Goal: Task Accomplishment & Management: Manage account settings

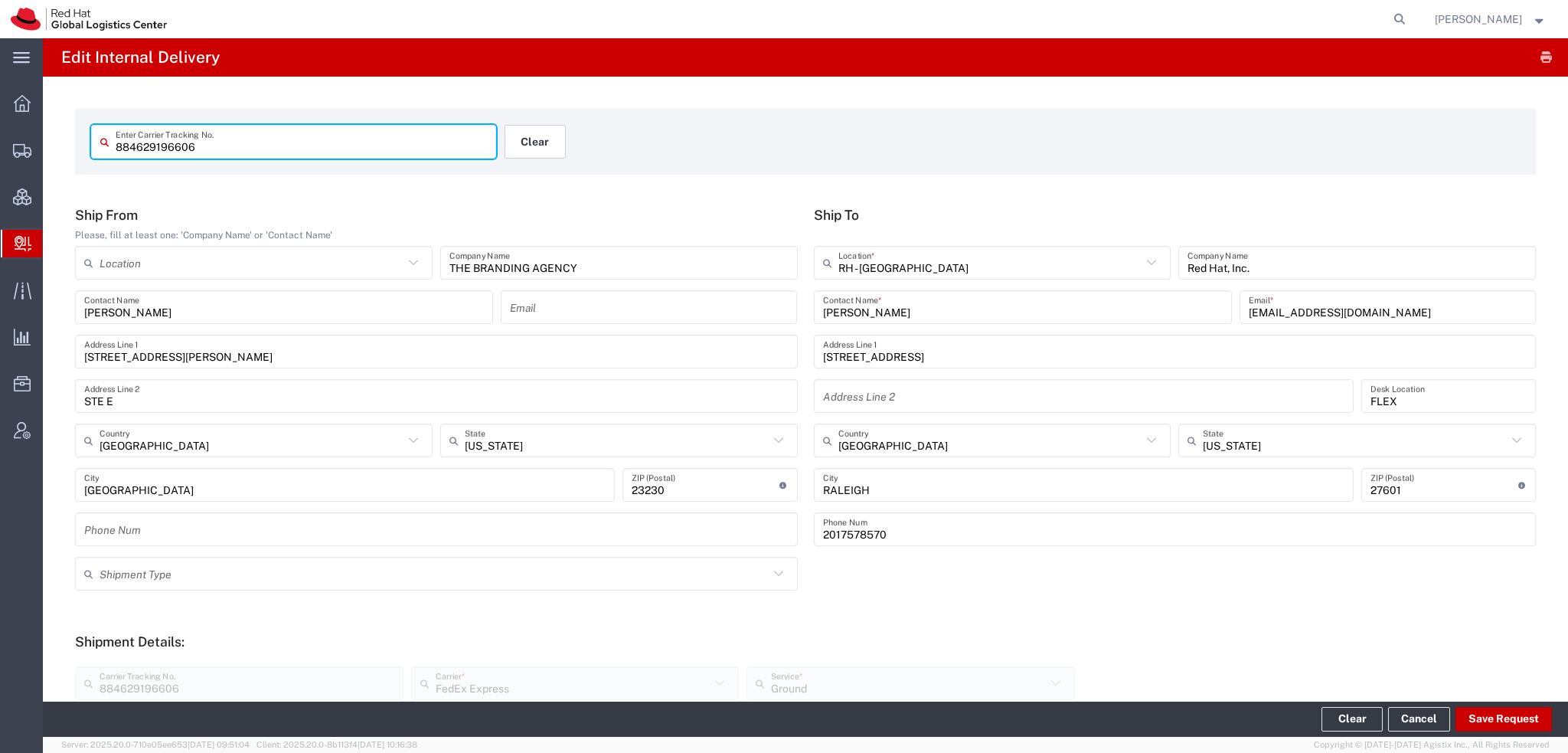
click at [540, 131] on button "Clear" at bounding box center [535, 141] width 61 height 33
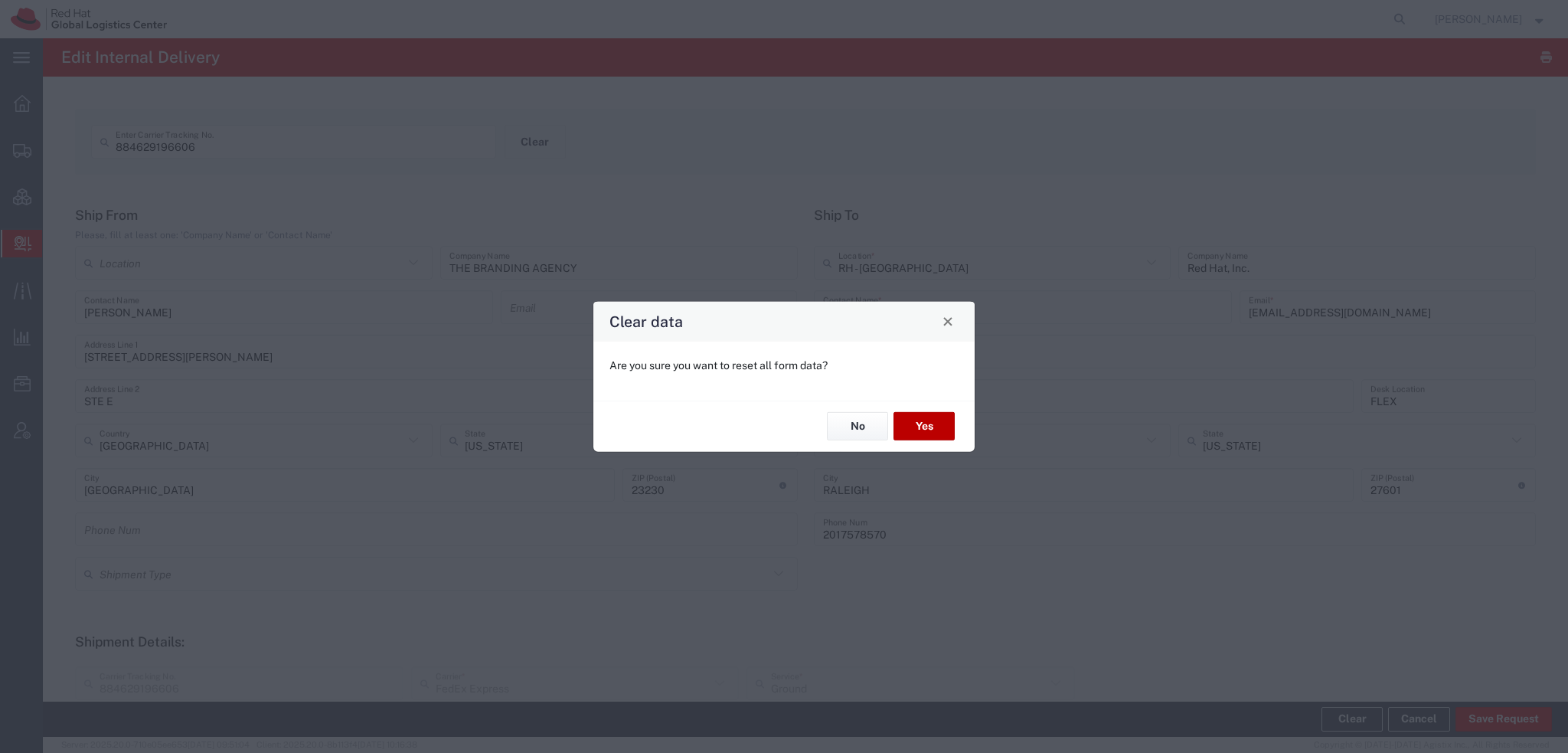
click at [921, 416] on button "Yes" at bounding box center [923, 426] width 61 height 28
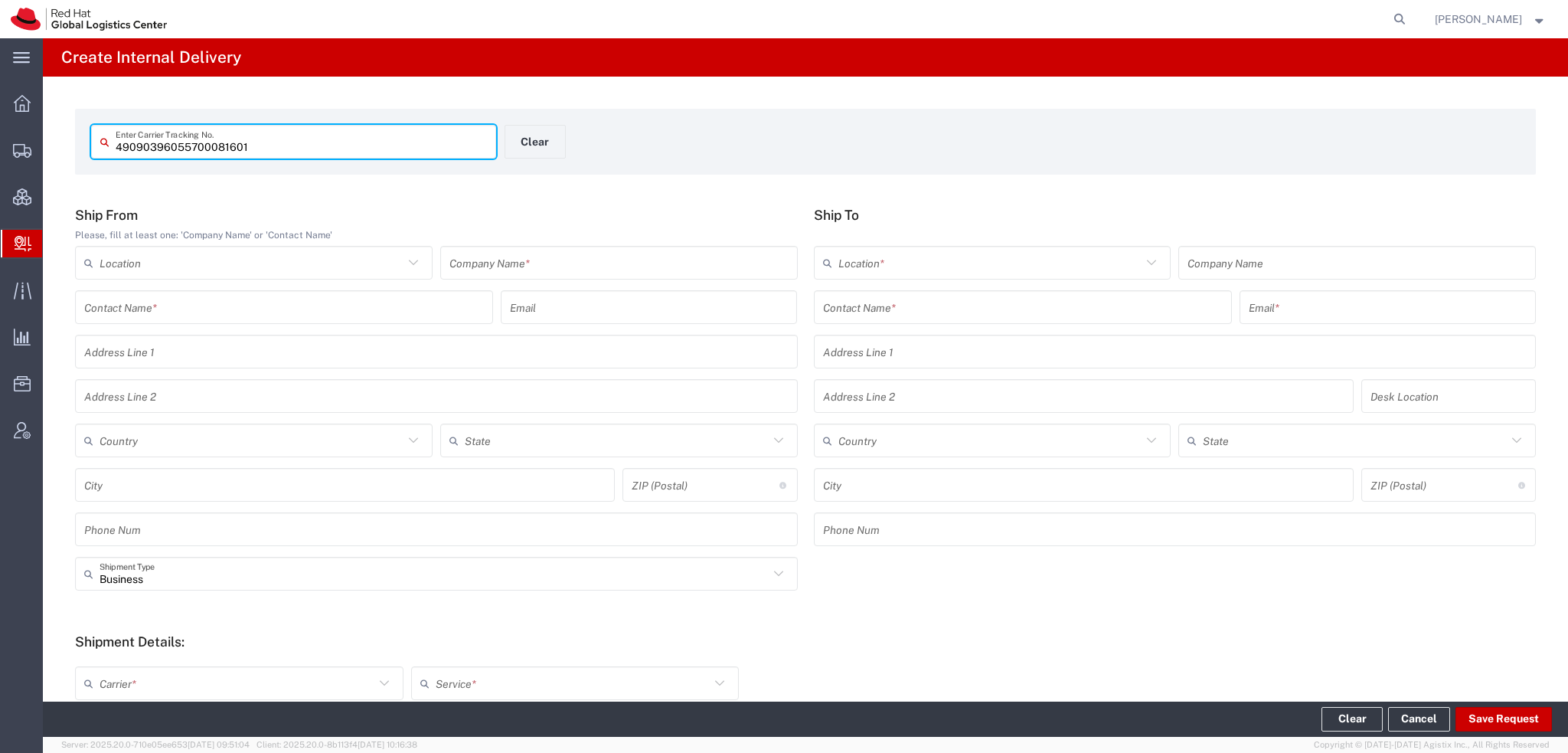
type input "49090396055700081601"
click at [339, 145] on input "49090396055700081601" at bounding box center [301, 142] width 371 height 27
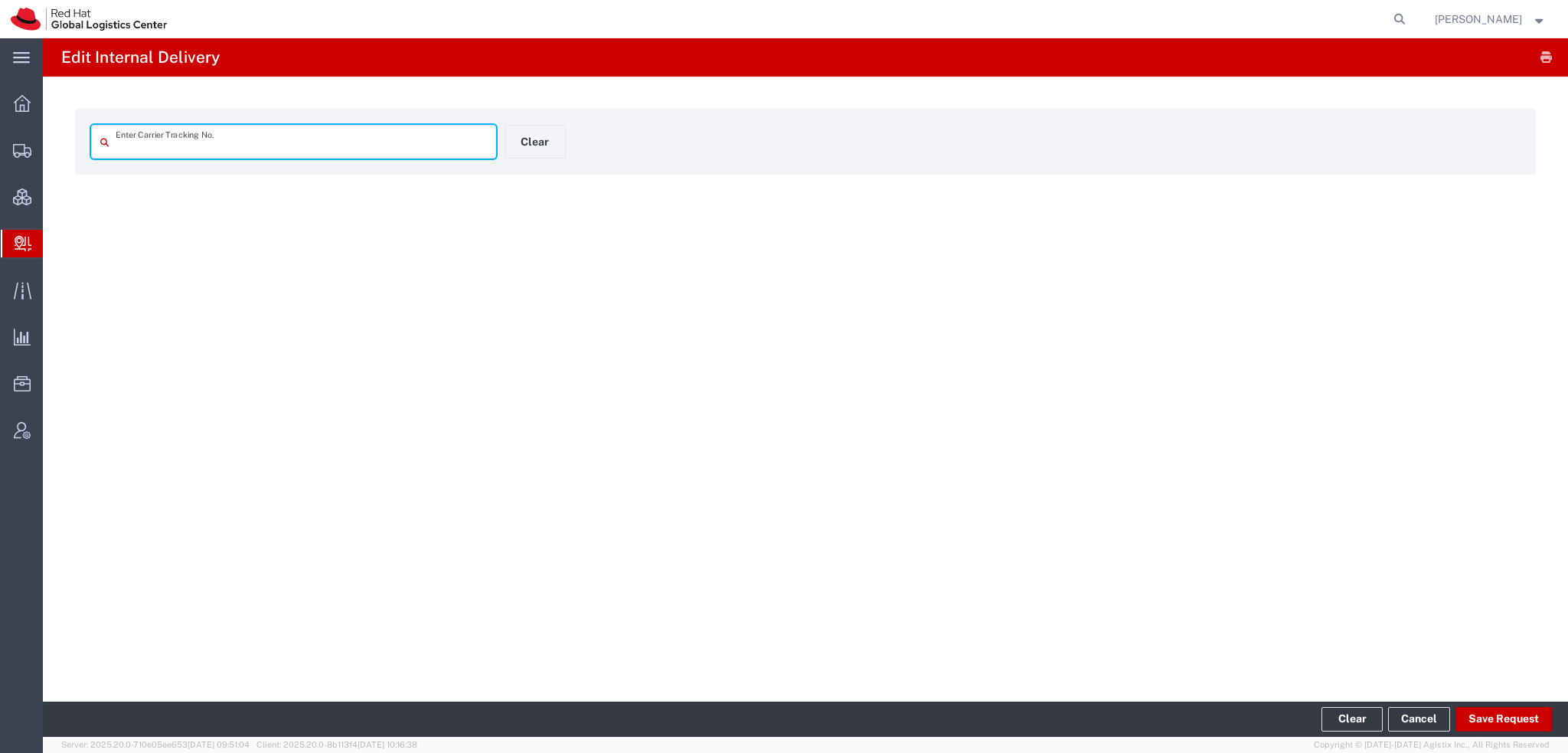
type input "49090396055700081601"
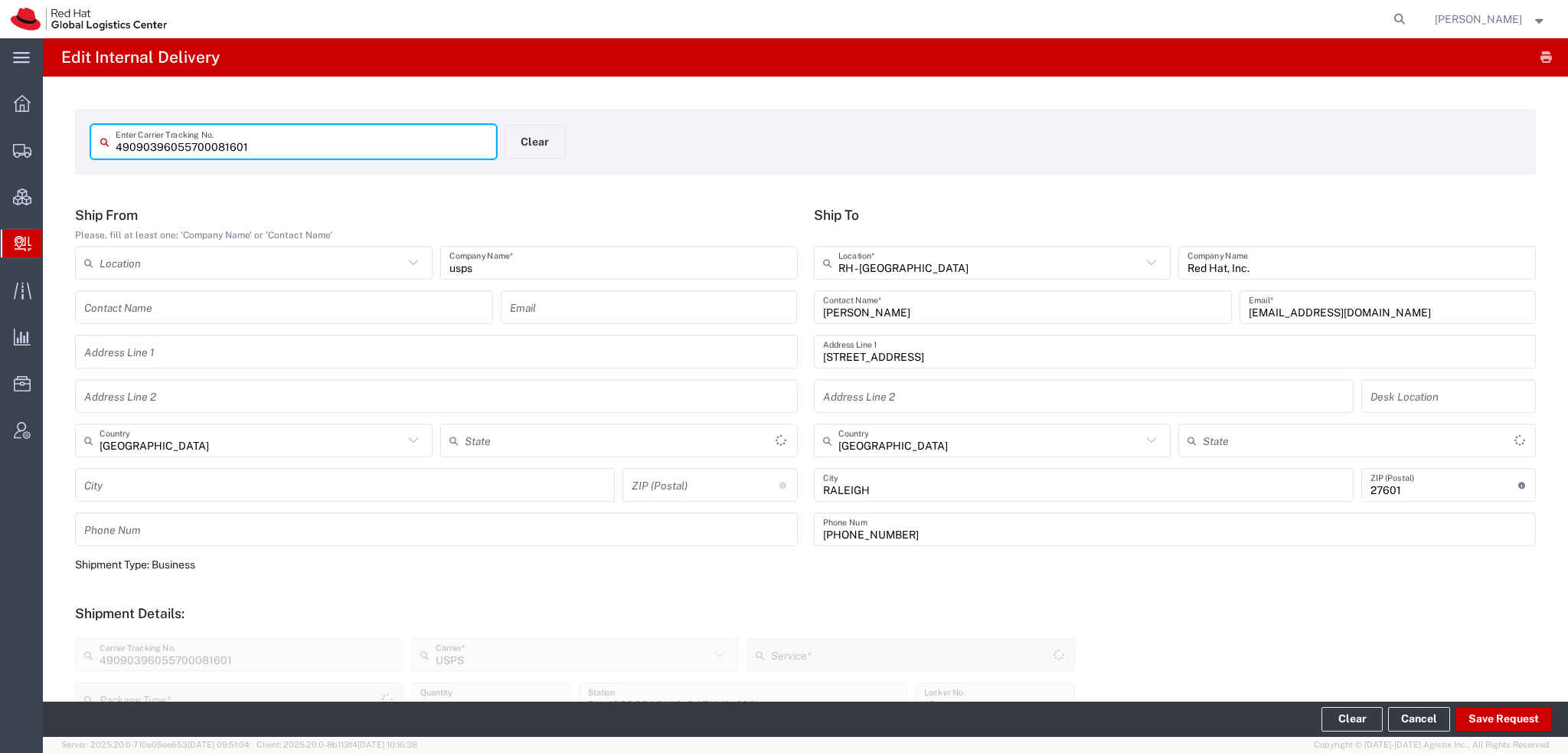
type input "Your Packaging"
type input "Ground"
type input "North Carolina"
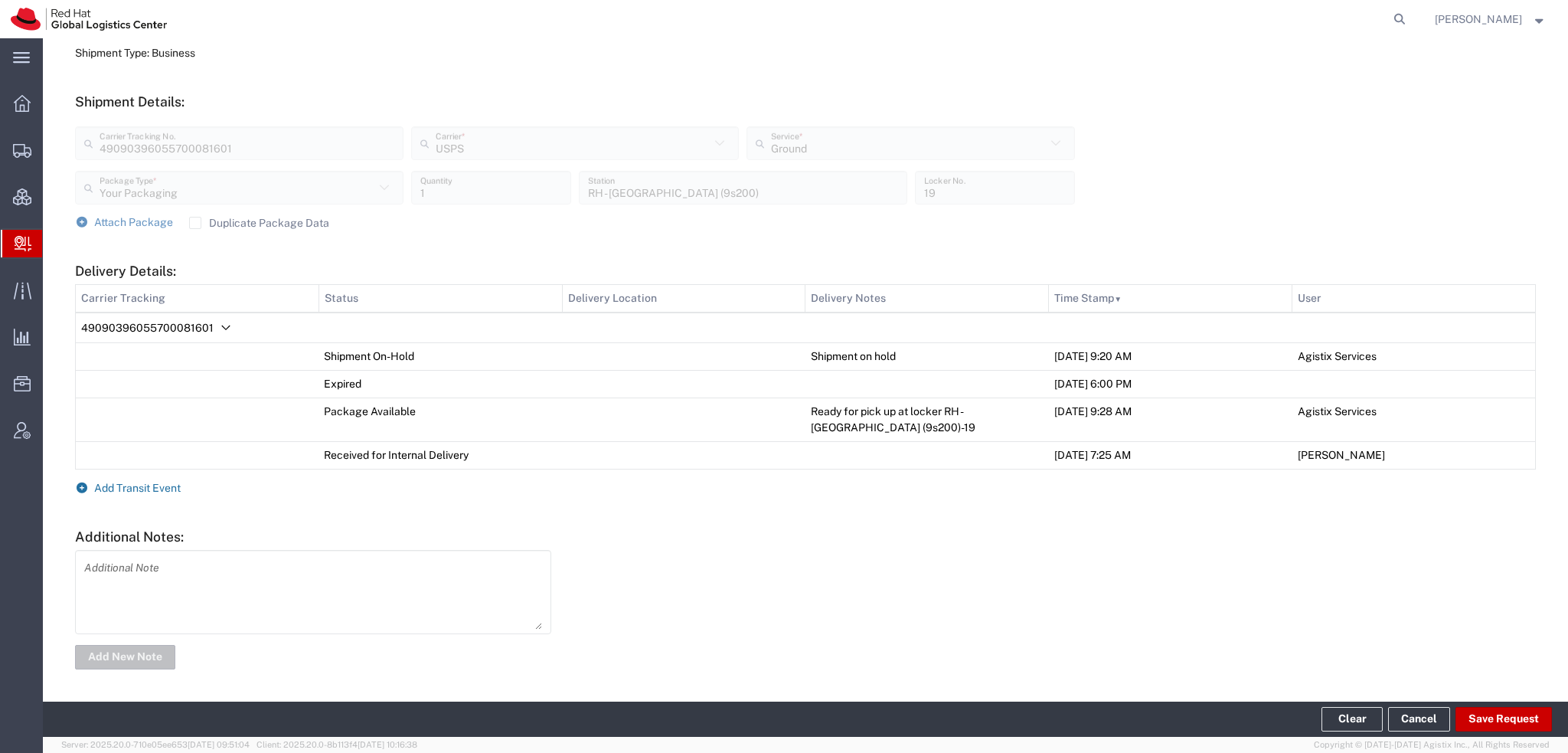
click at [128, 486] on span "Add Transit Event" at bounding box center [137, 488] width 86 height 12
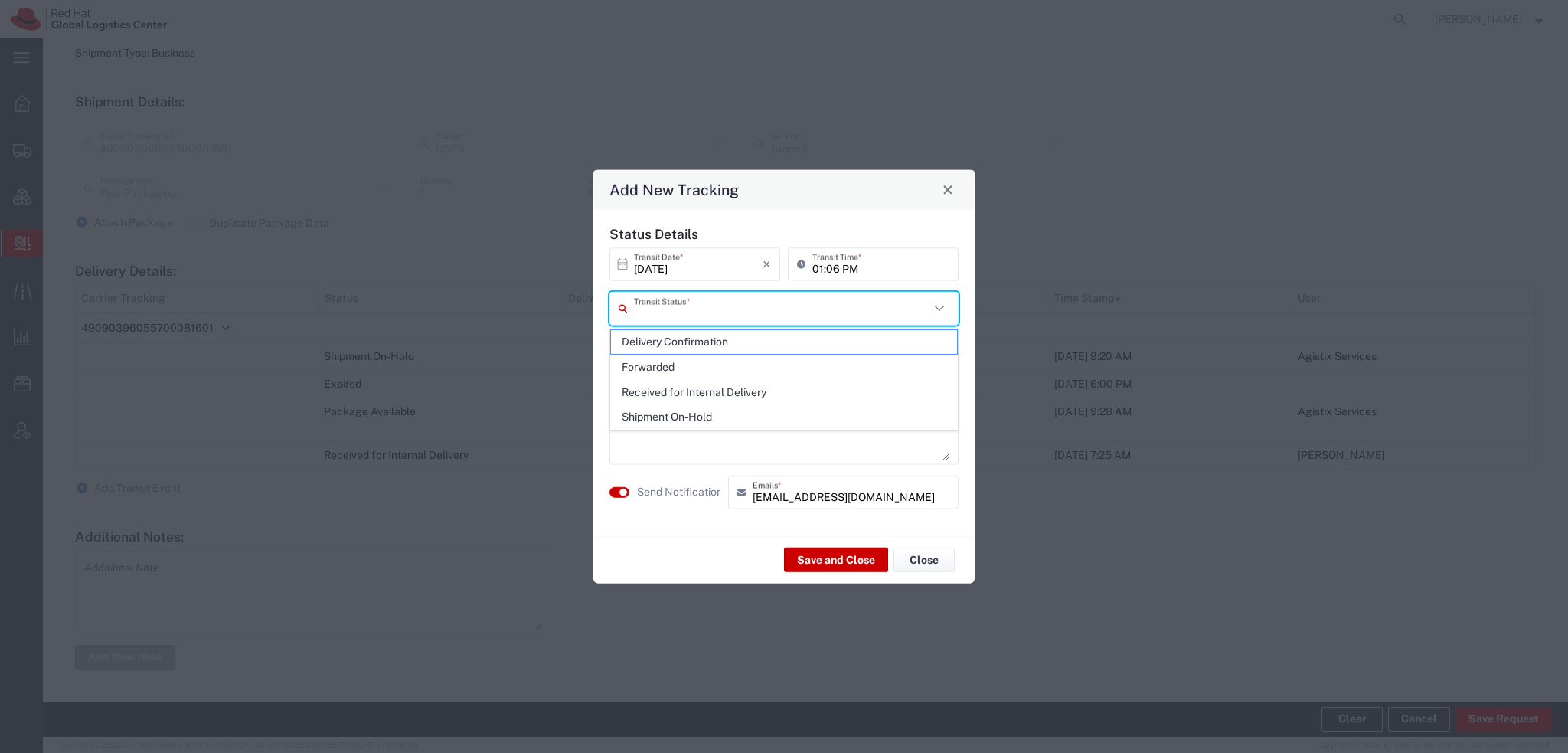
click at [746, 321] on input "text" at bounding box center [781, 309] width 296 height 27
click at [704, 343] on span "Delivery Confirmation" at bounding box center [784, 342] width 346 height 24
type input "Delivery Confirmation"
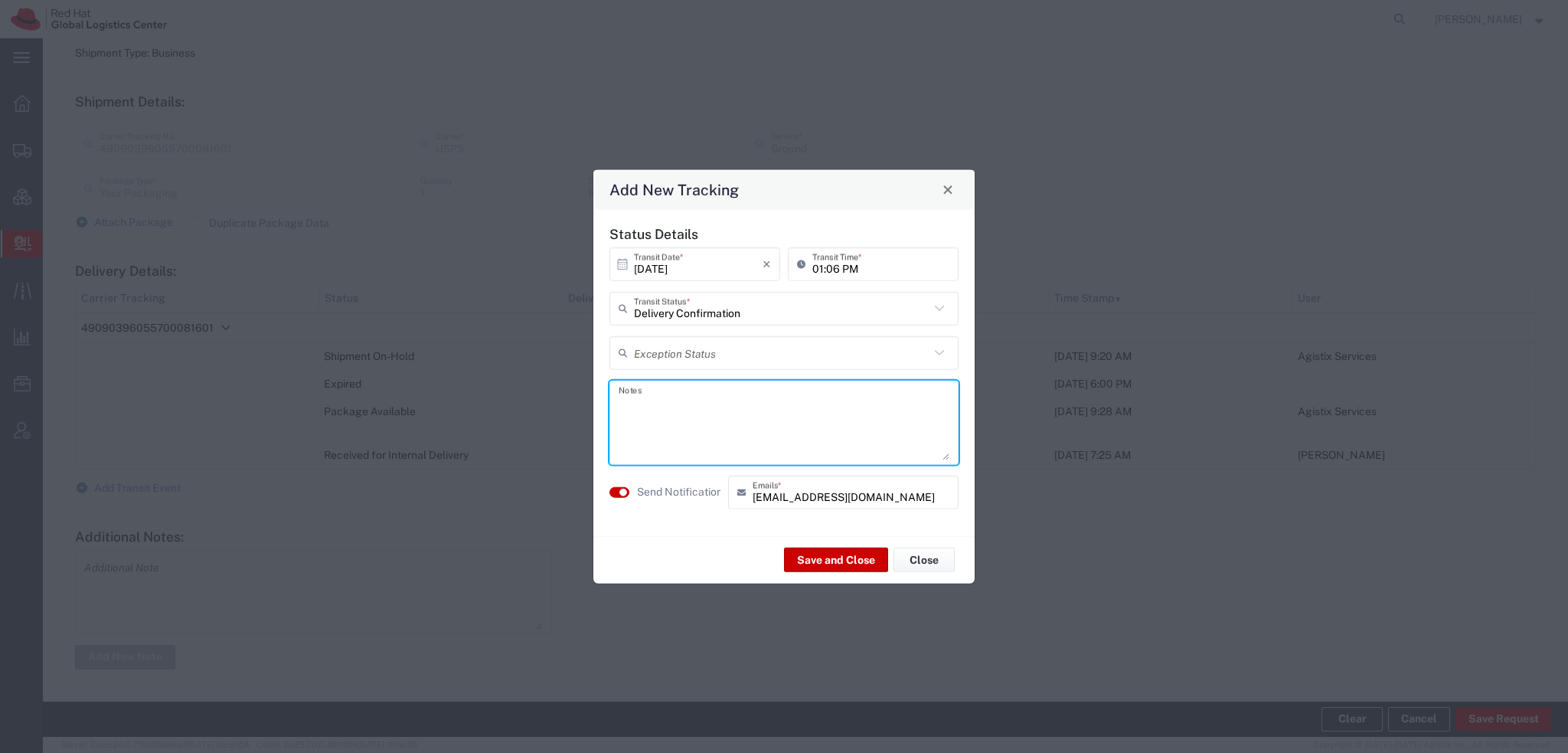
click at [679, 405] on textarea at bounding box center [784, 422] width 331 height 75
type textarea "Discarded"
click at [850, 568] on button "Save and Close" at bounding box center [836, 560] width 104 height 25
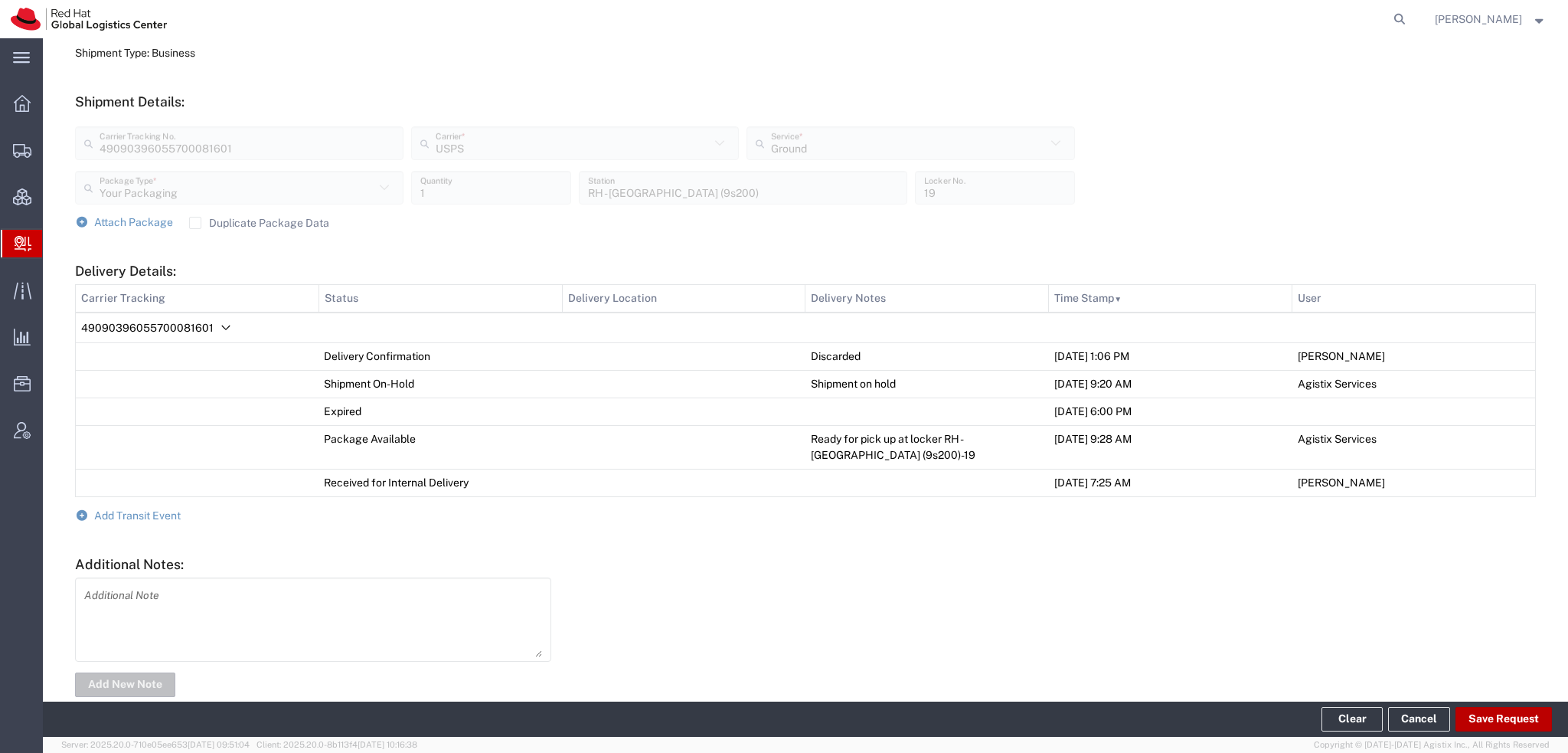
click at [1480, 720] on button "Save Request" at bounding box center [1504, 720] width 96 height 25
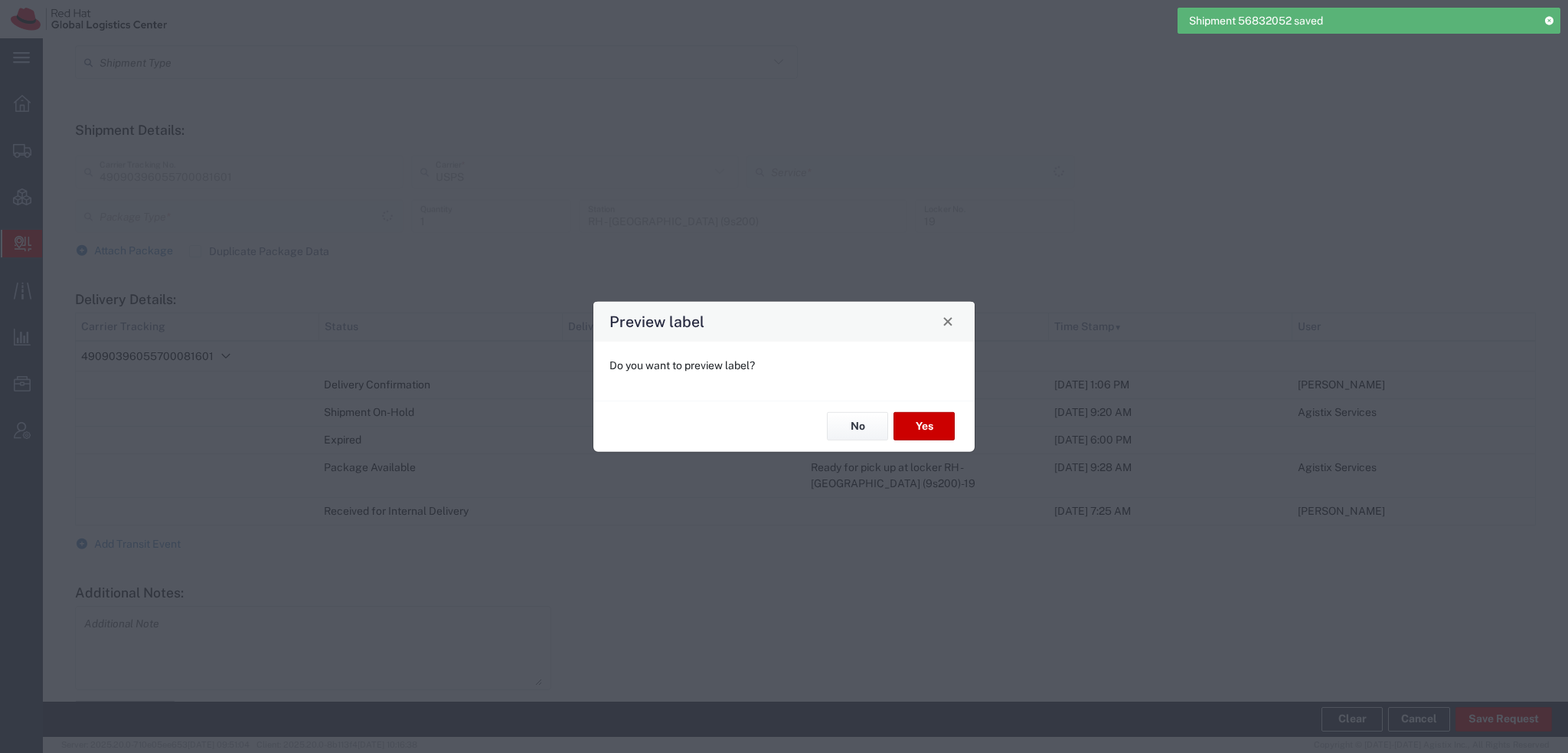
type input "Your Packaging"
type input "Ground"
click at [866, 429] on button "No" at bounding box center [857, 426] width 61 height 28
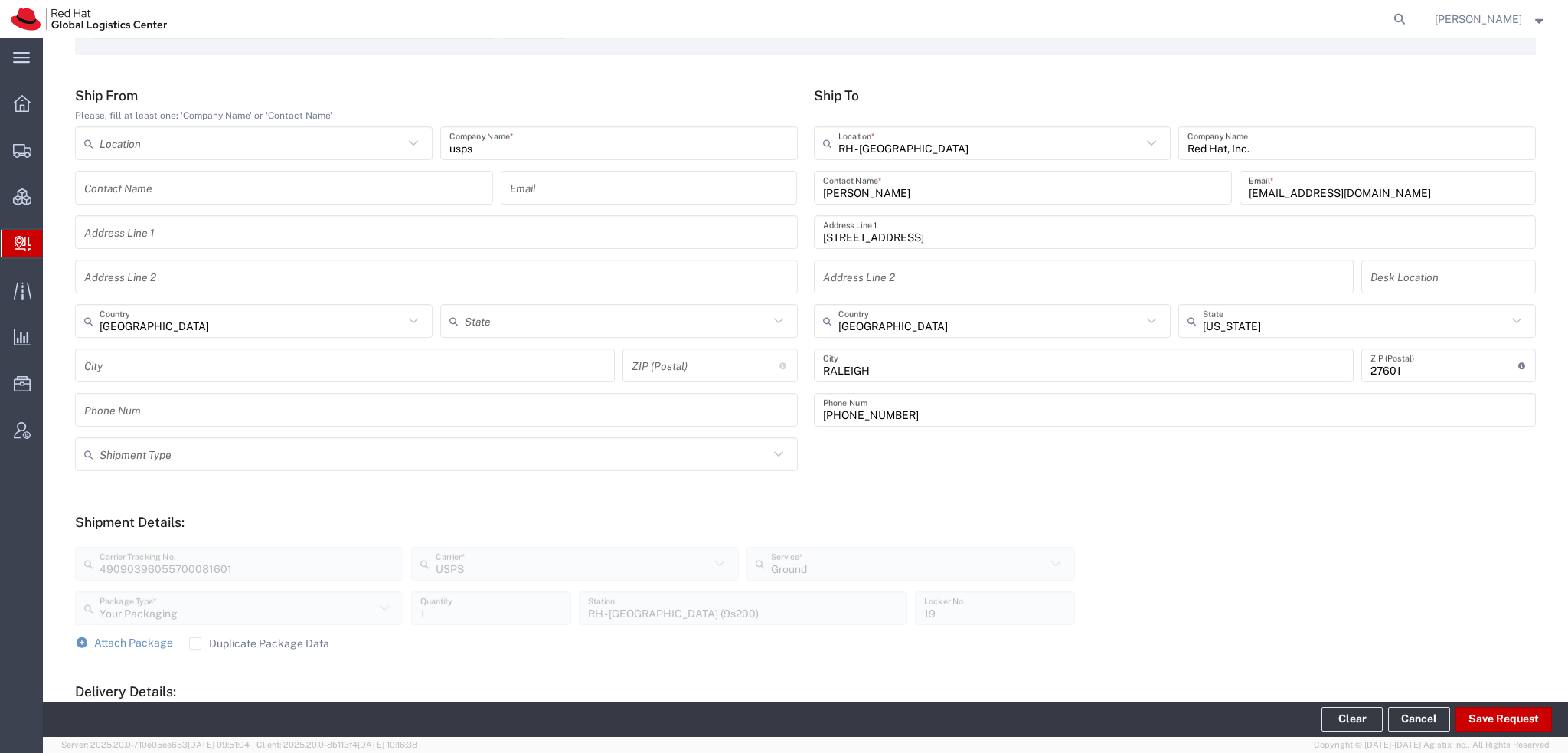
scroll to position [0, 0]
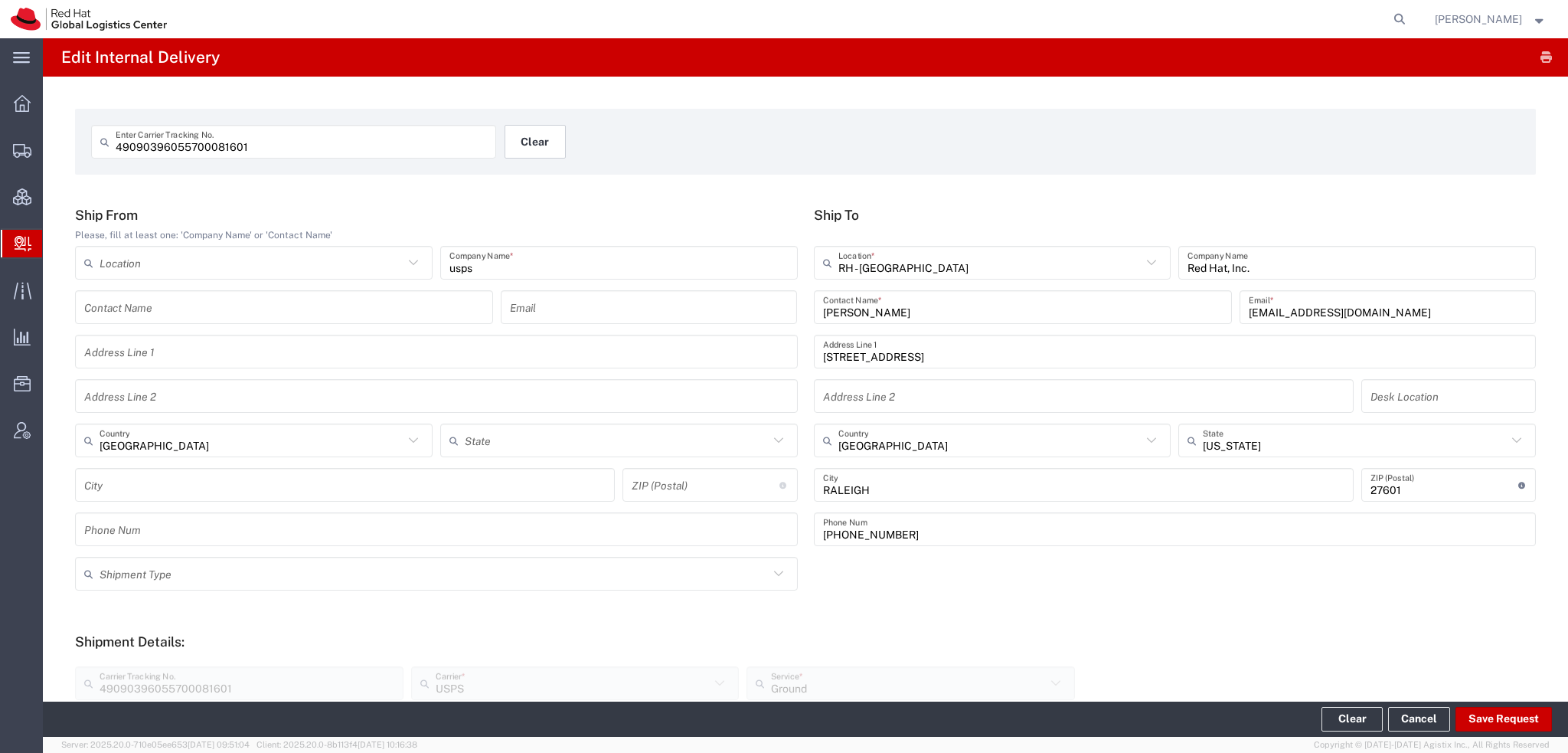
click at [534, 139] on button "Clear" at bounding box center [535, 141] width 61 height 33
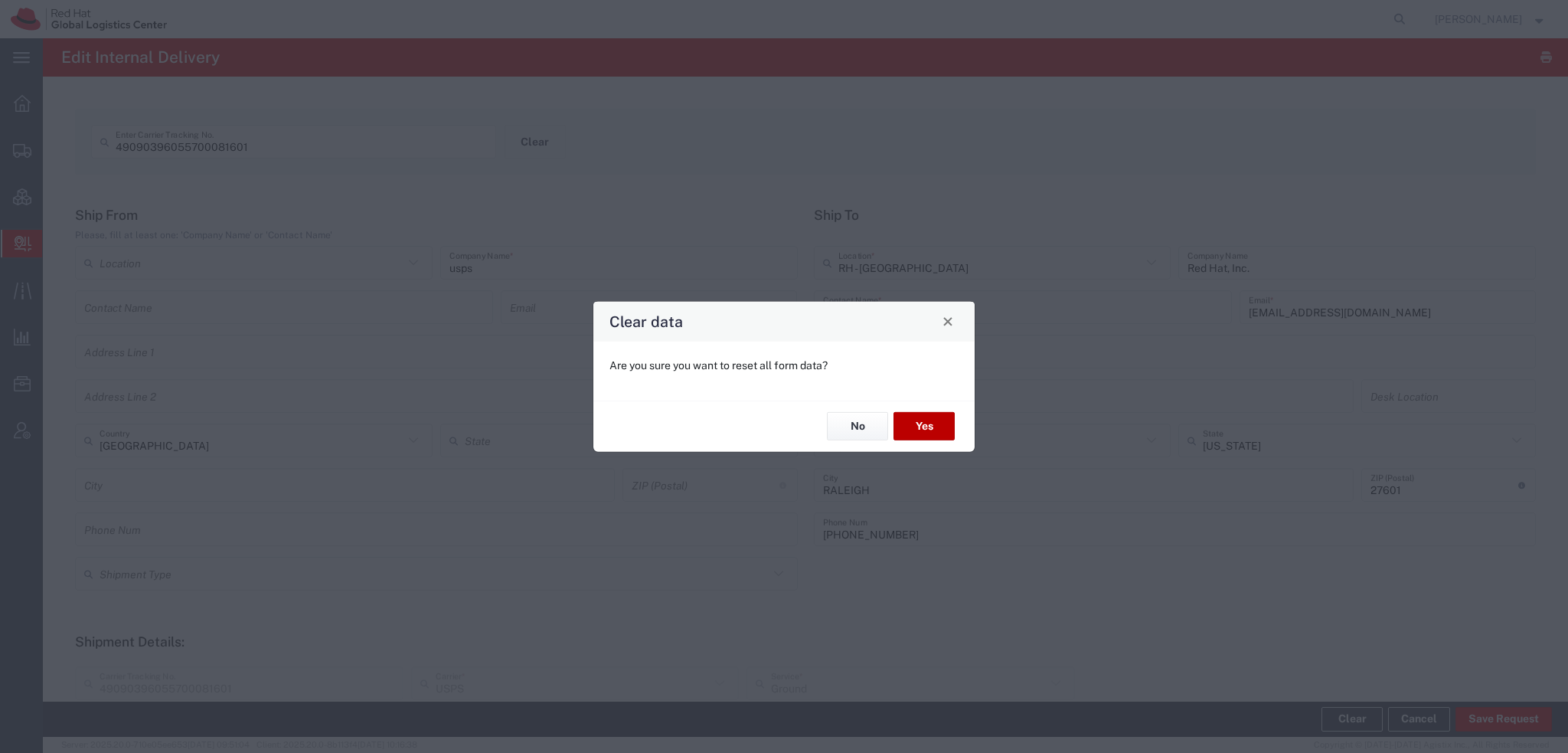
click at [906, 424] on button "Yes" at bounding box center [923, 426] width 61 height 28
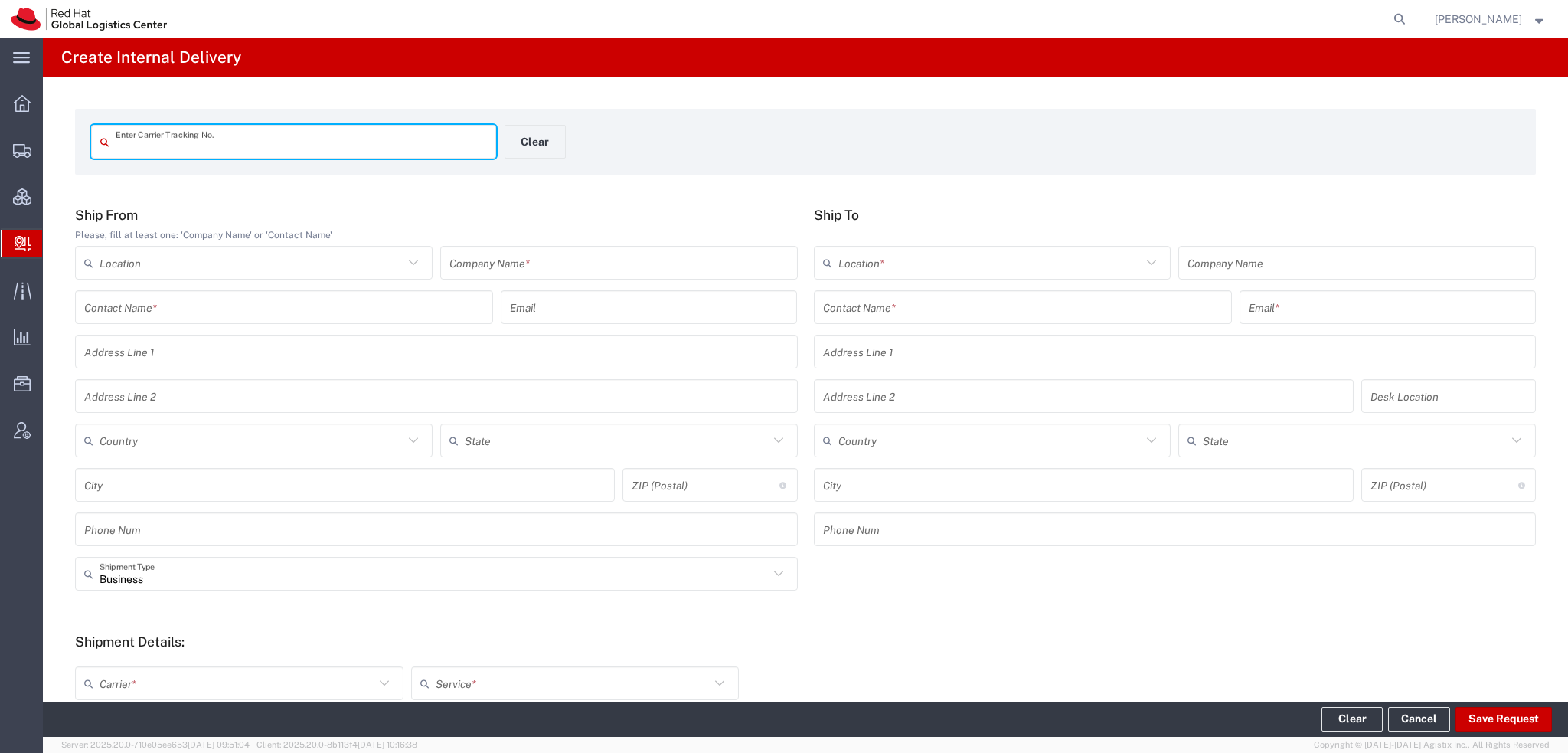
click at [331, 146] on input "text" at bounding box center [301, 142] width 371 height 27
type input "RHT56524312"
click at [331, 146] on input "RHT56524312" at bounding box center [301, 142] width 371 height 27
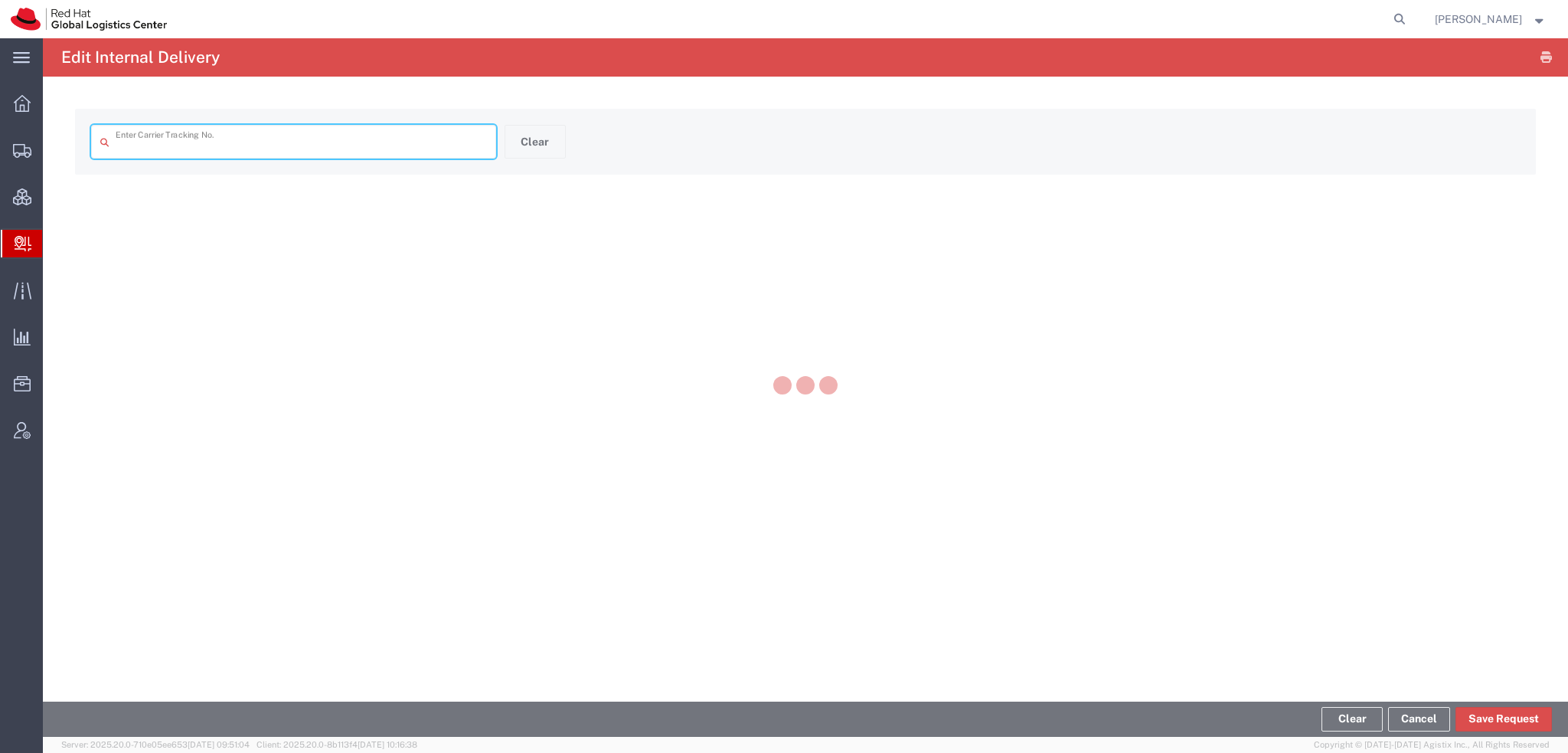
type input "RHT56524312"
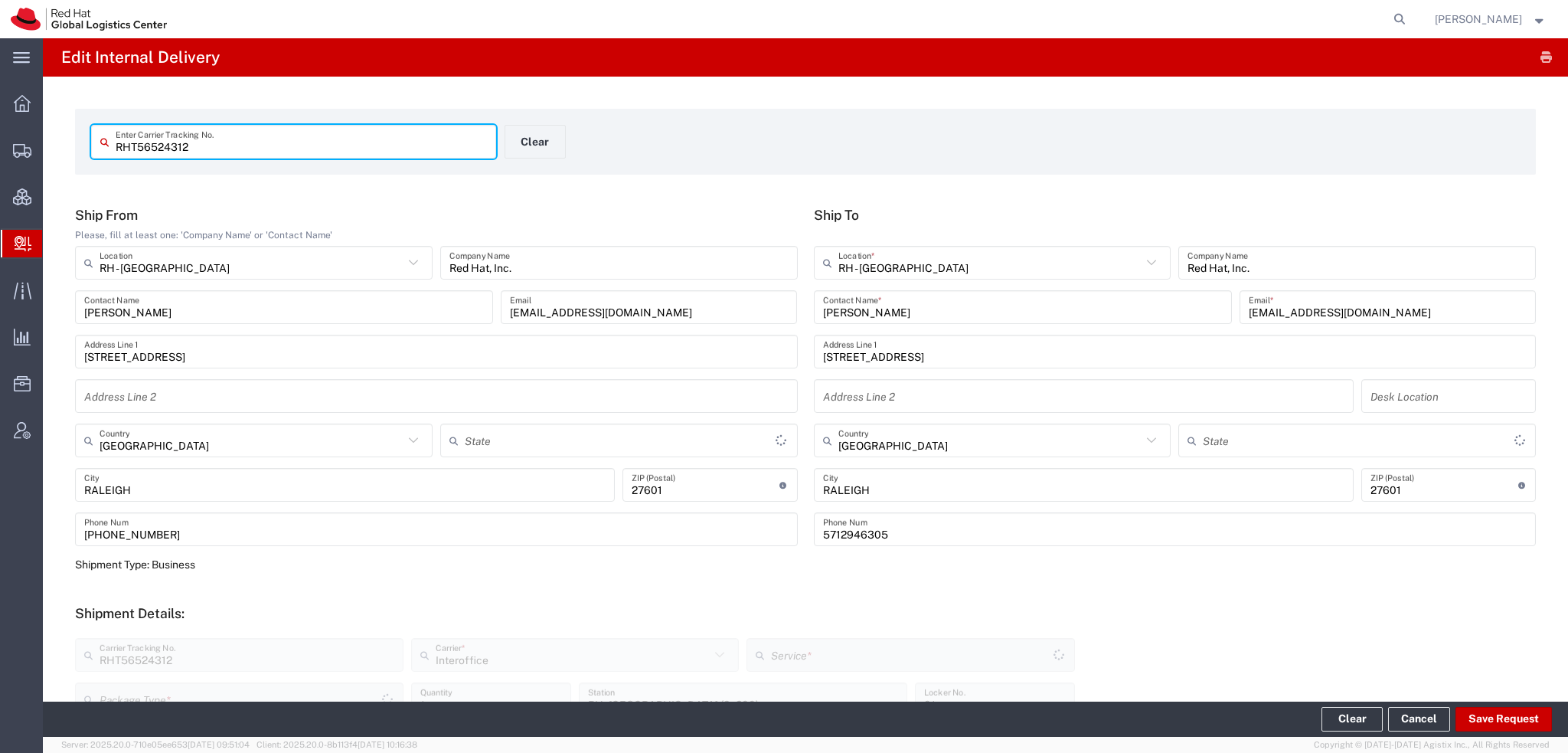
type input "North Carolina"
type input "Your Packaging"
type input "IO_Ground"
type input "North Carolina"
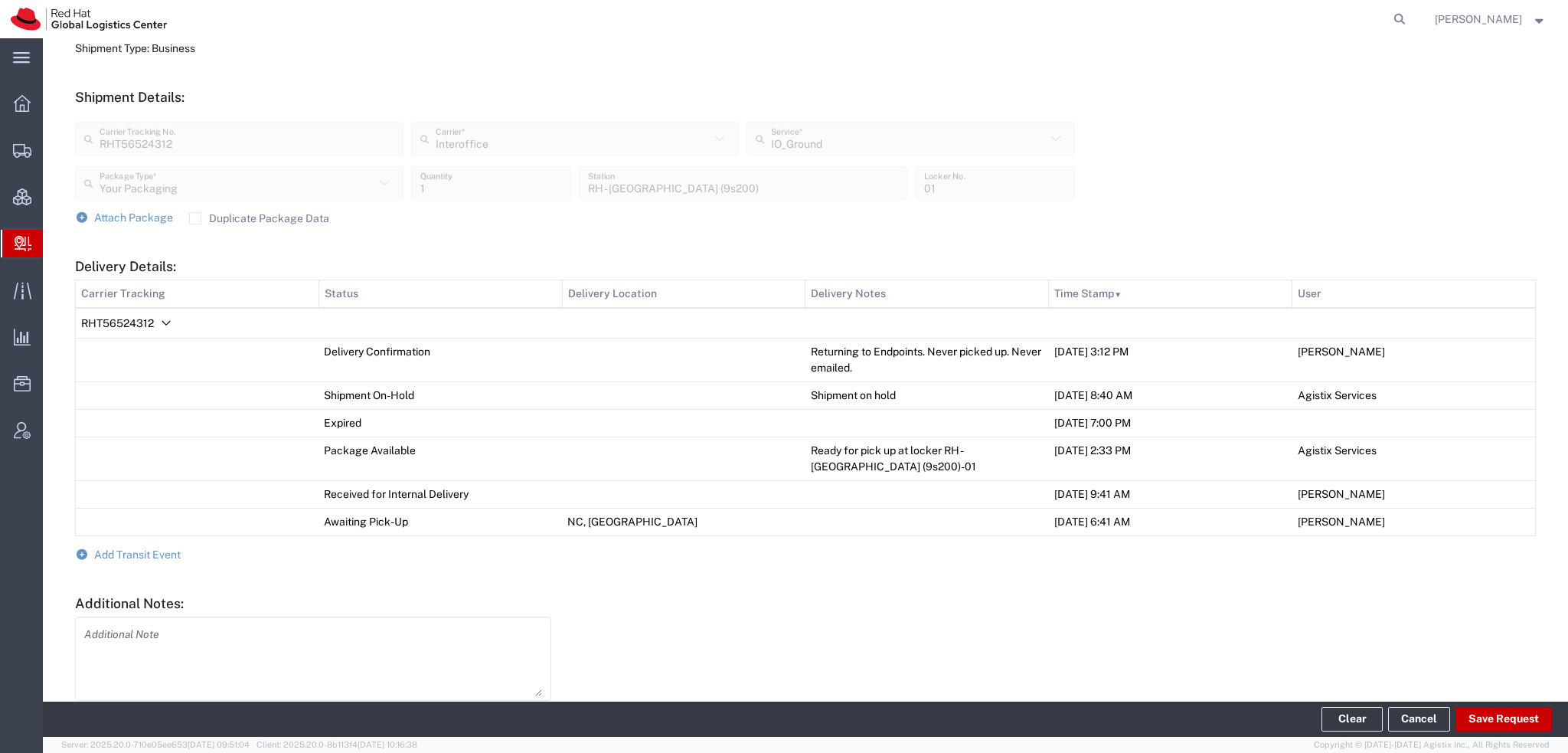
scroll to position [582, 0]
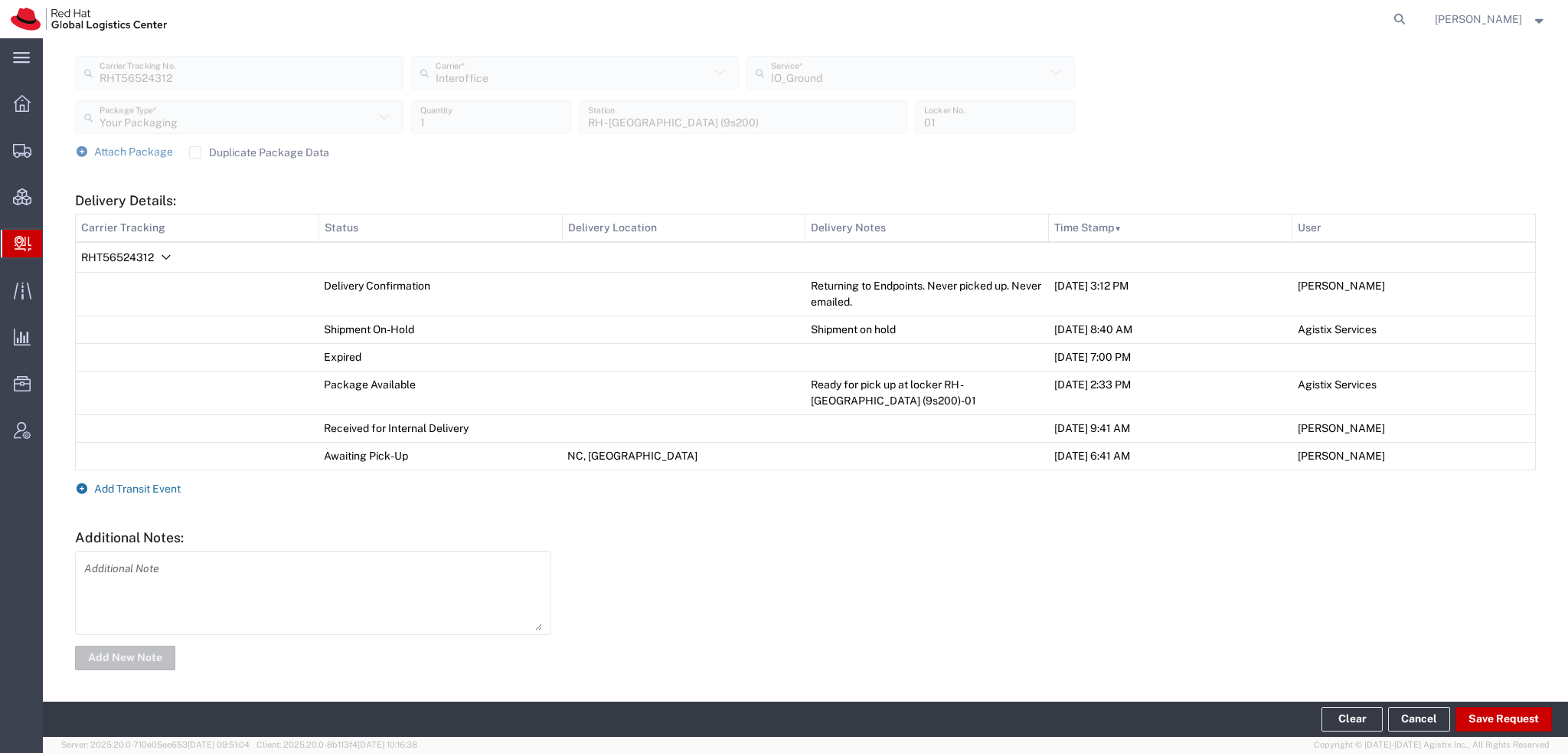
click at [143, 490] on span "Add Transit Event" at bounding box center [137, 489] width 86 height 12
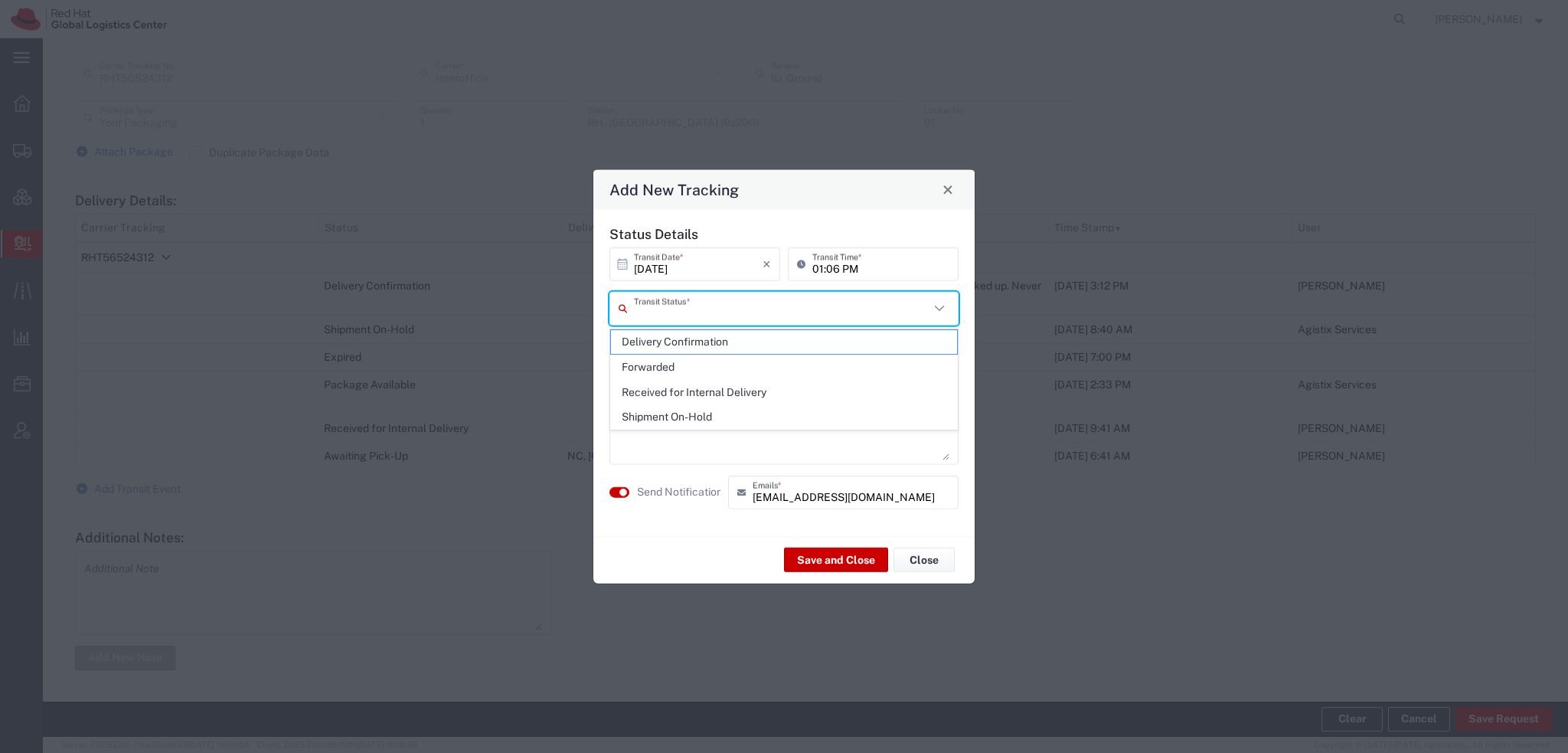
click at [741, 310] on input "text" at bounding box center [781, 309] width 296 height 27
click at [694, 343] on span "Delivery Confirmation" at bounding box center [784, 342] width 346 height 24
type input "Delivery Confirmation"
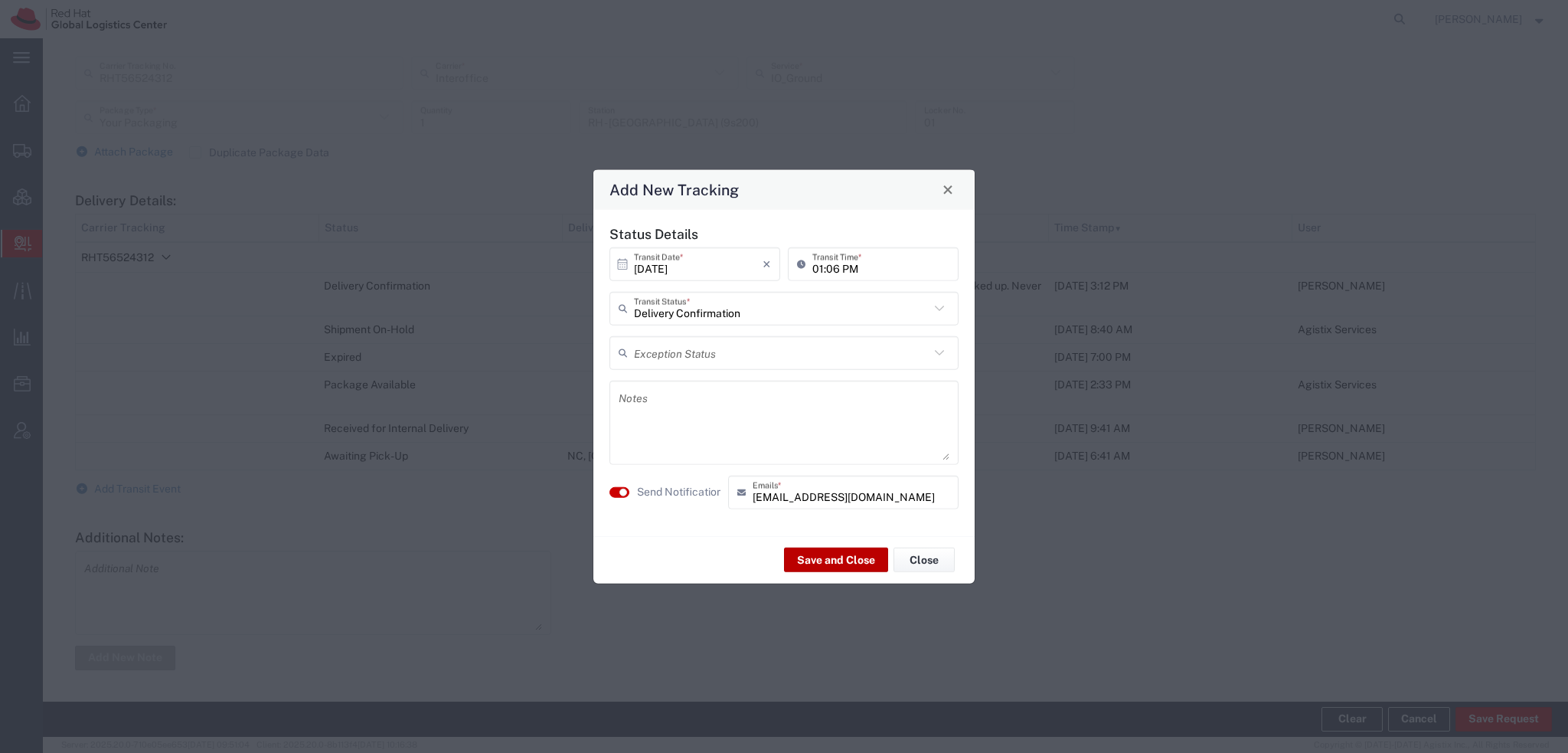
click at [846, 548] on button "Save and Close" at bounding box center [836, 560] width 104 height 25
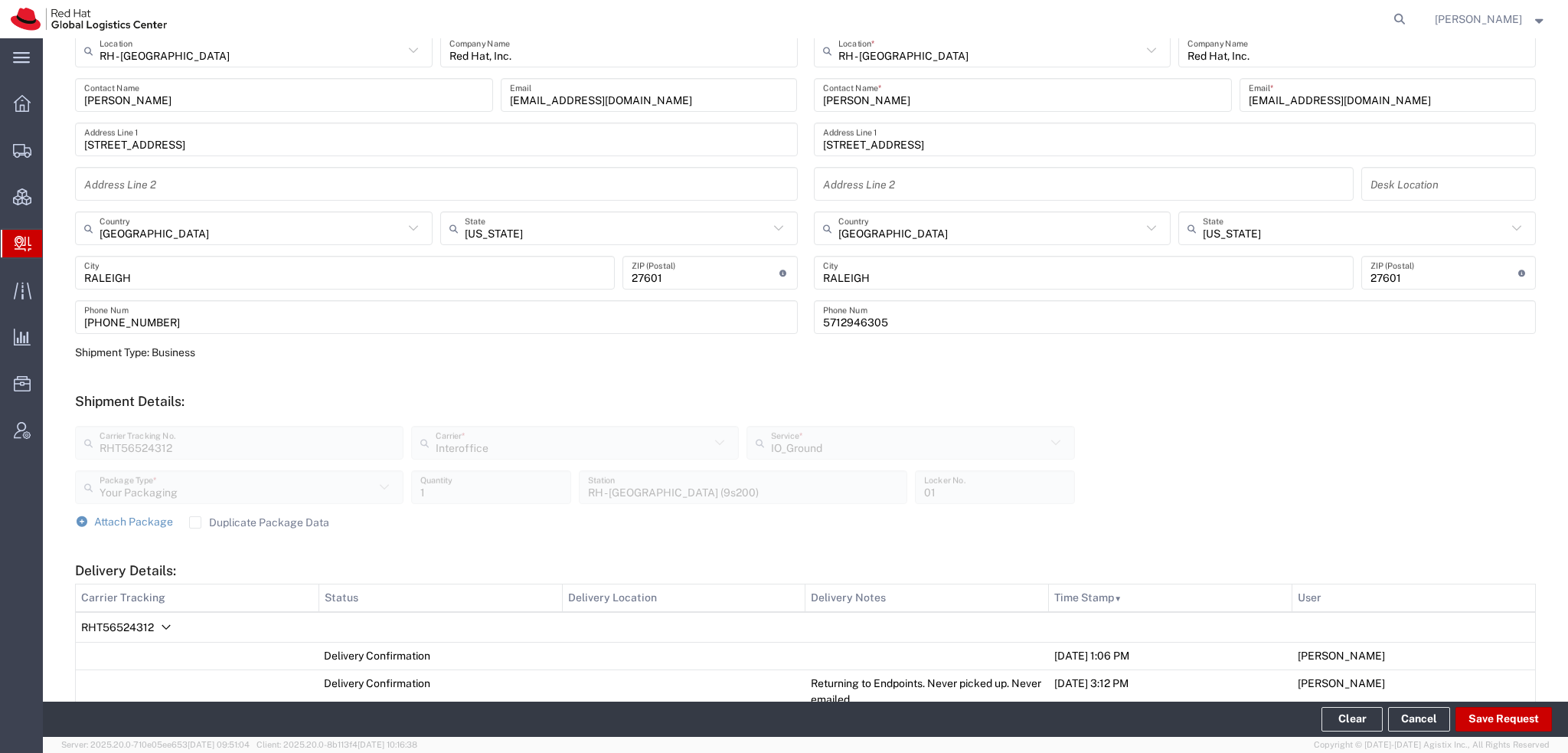
scroll to position [0, 0]
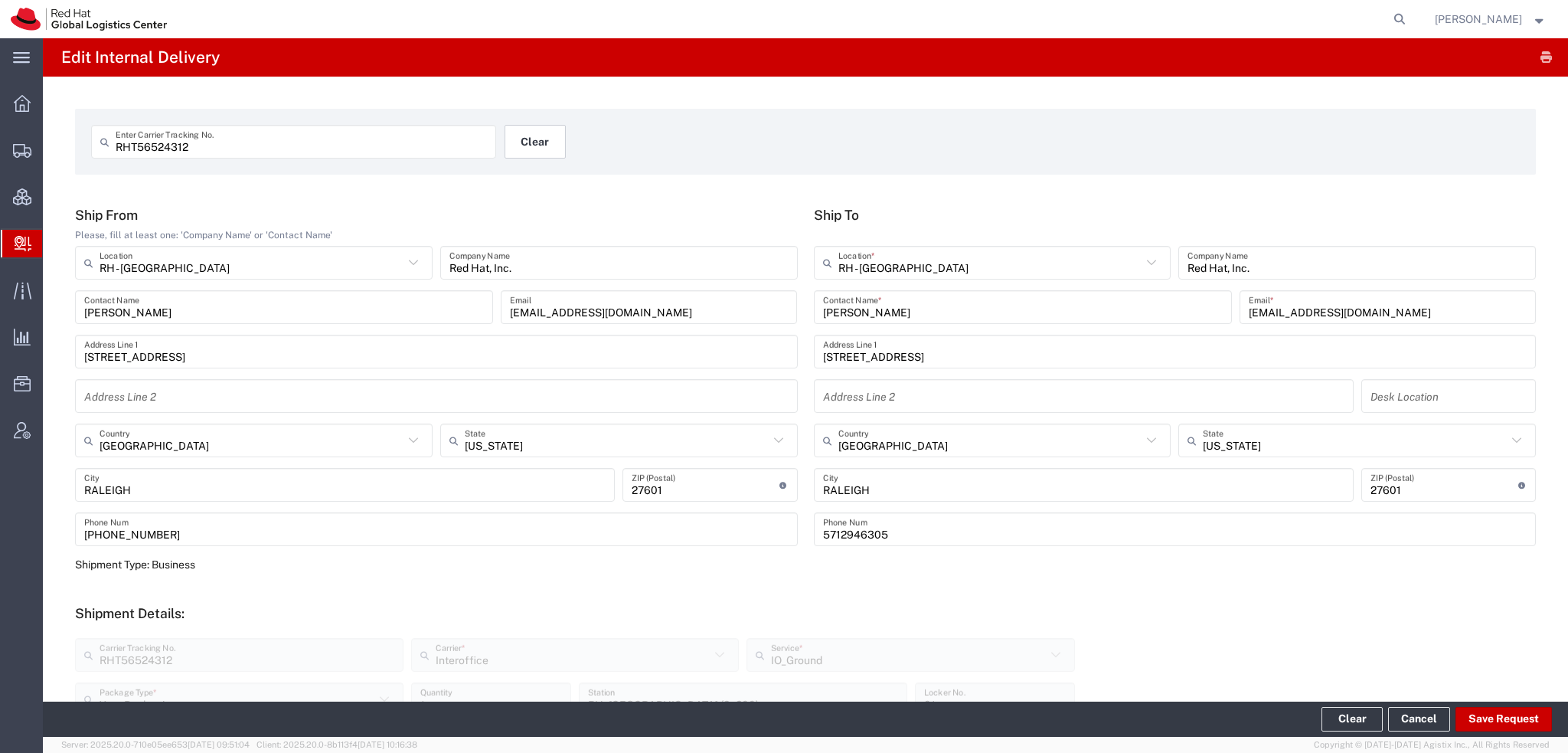
click at [548, 141] on button "Clear" at bounding box center [535, 141] width 61 height 33
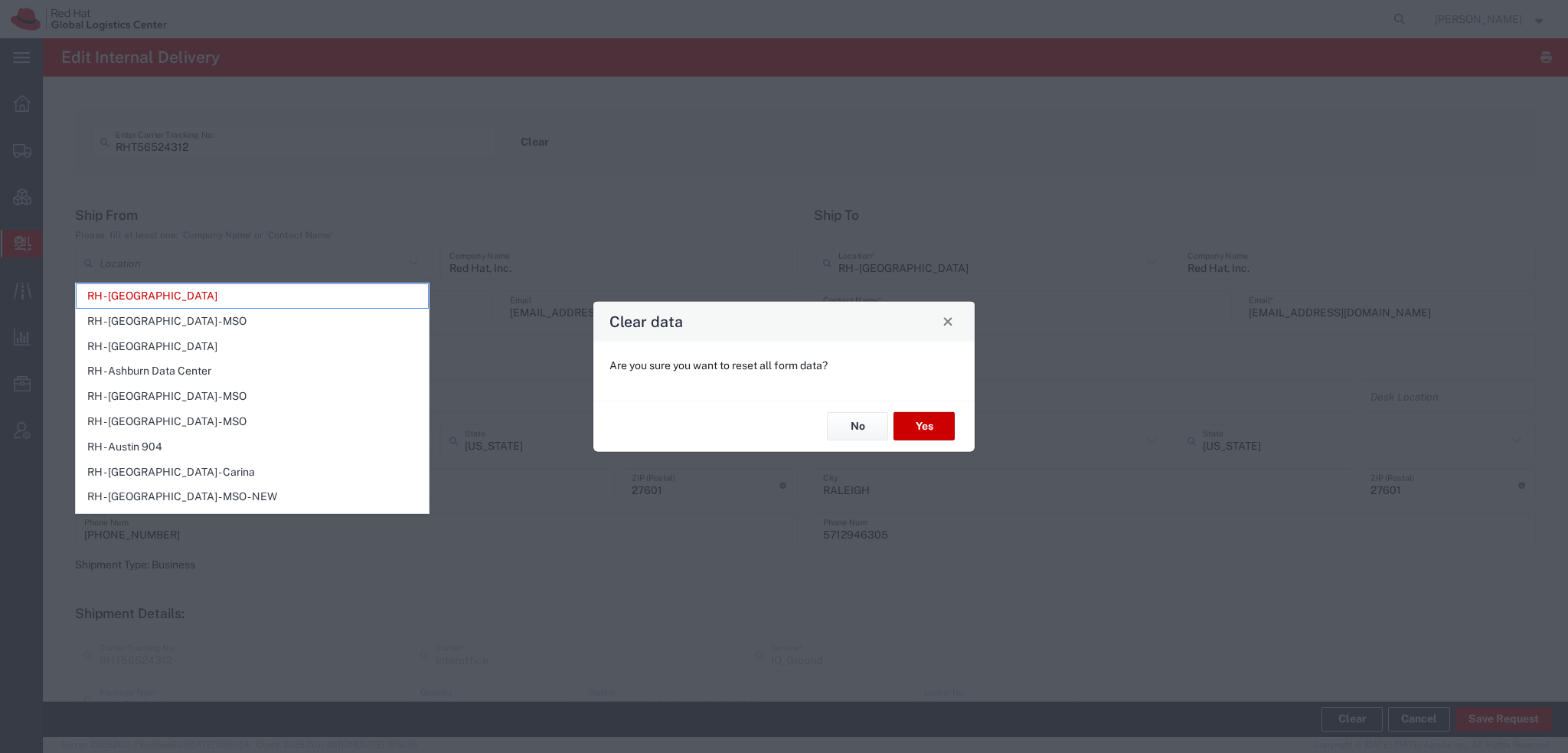
click at [548, 141] on div "Clear data Are you sure you want to reset all form data? No Yes" at bounding box center [784, 376] width 1568 height 753
type input "RH - Raleigh"
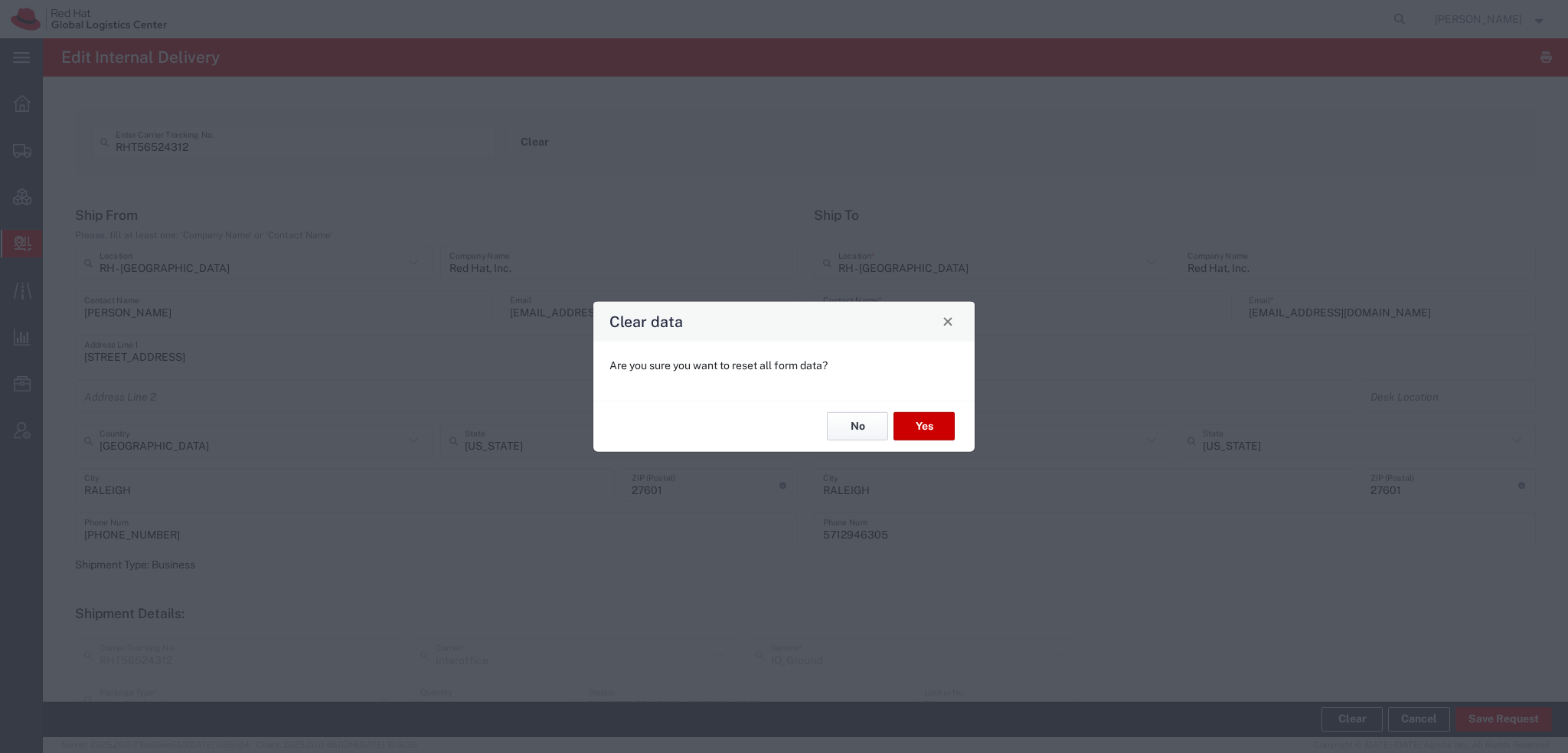
click at [849, 417] on button "No" at bounding box center [857, 426] width 61 height 28
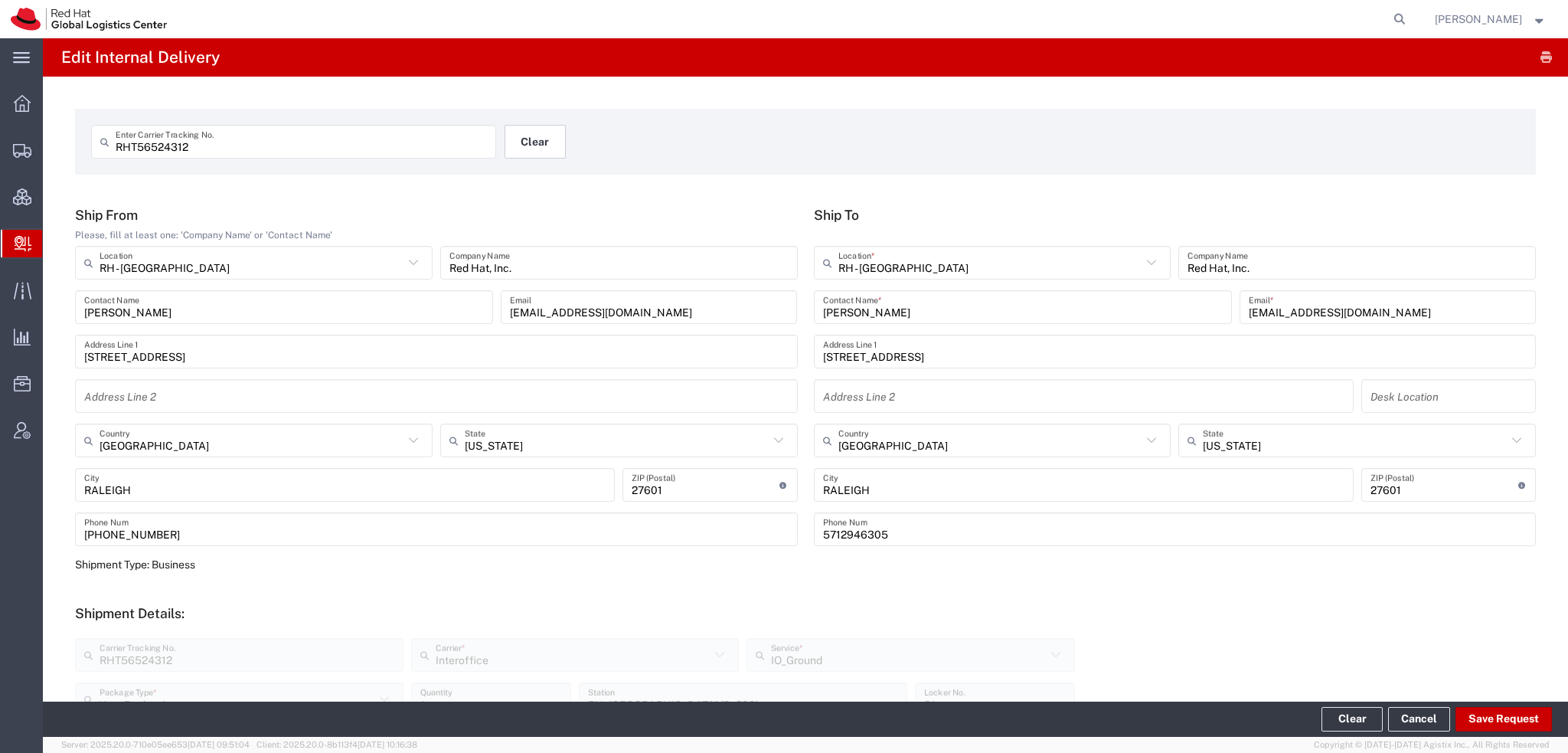
click at [529, 139] on button "Clear" at bounding box center [535, 141] width 61 height 33
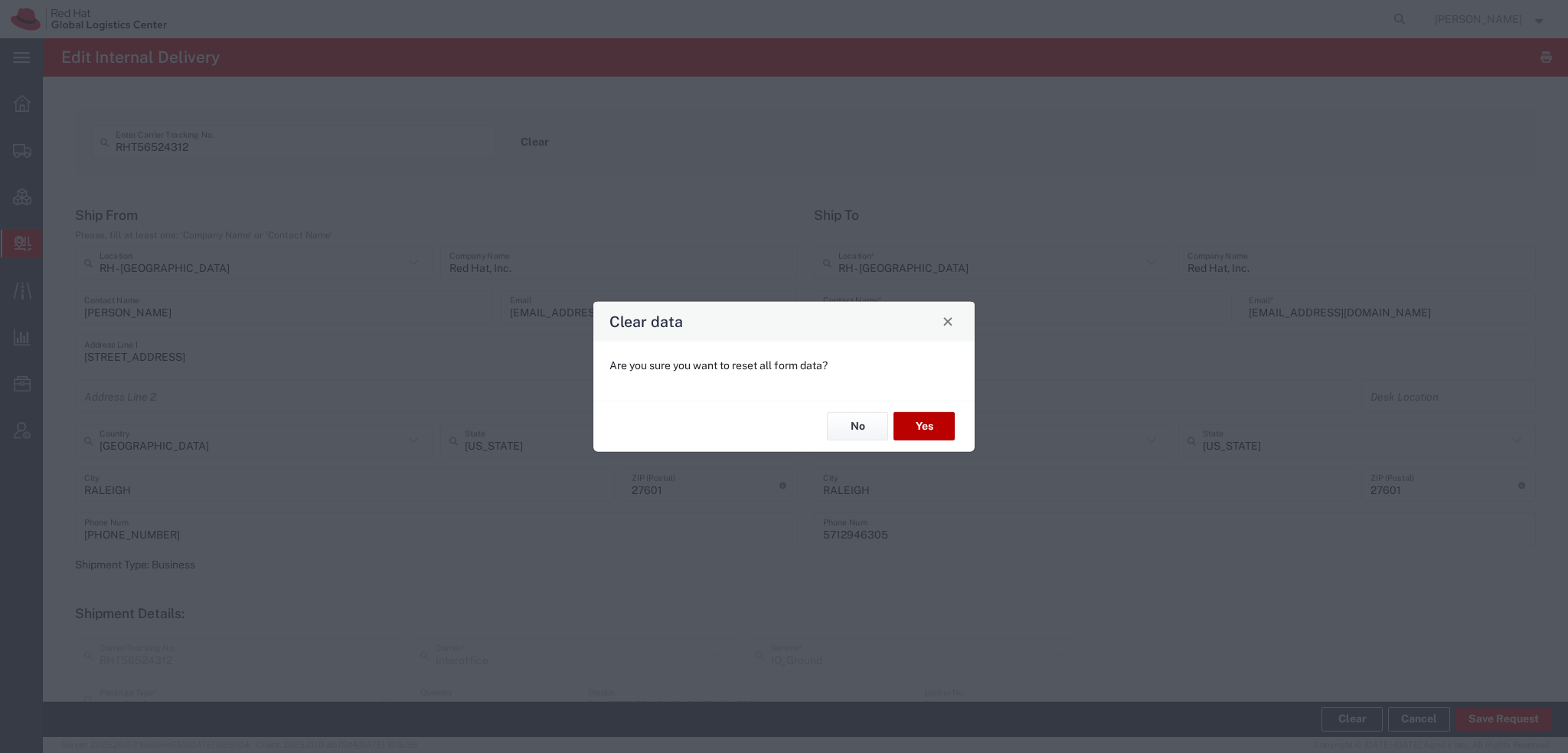
click at [922, 421] on button "Yes" at bounding box center [923, 426] width 61 height 28
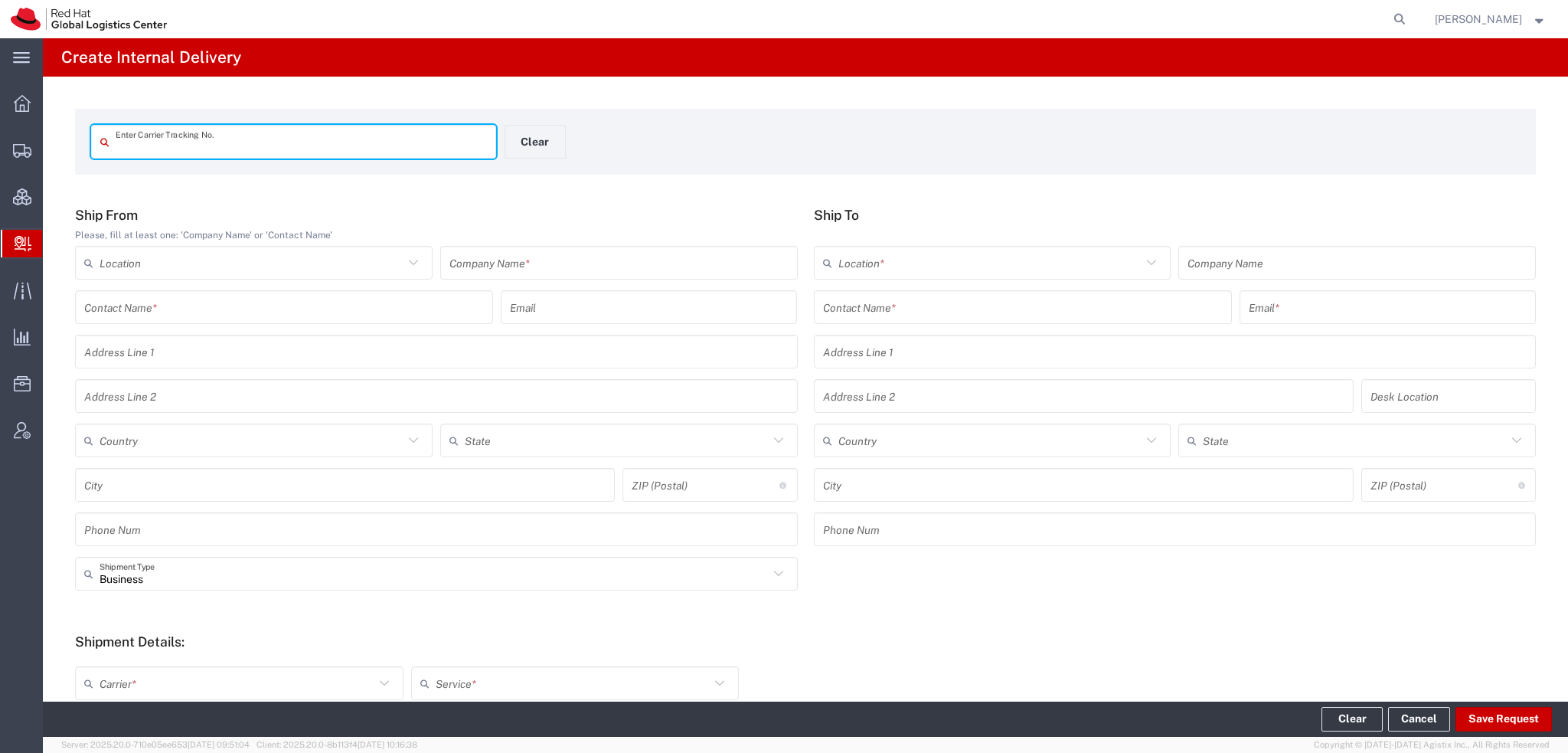
click at [186, 149] on input "text" at bounding box center [301, 142] width 371 height 27
type input "56527368"
click at [186, 149] on input "56527368" at bounding box center [301, 142] width 371 height 27
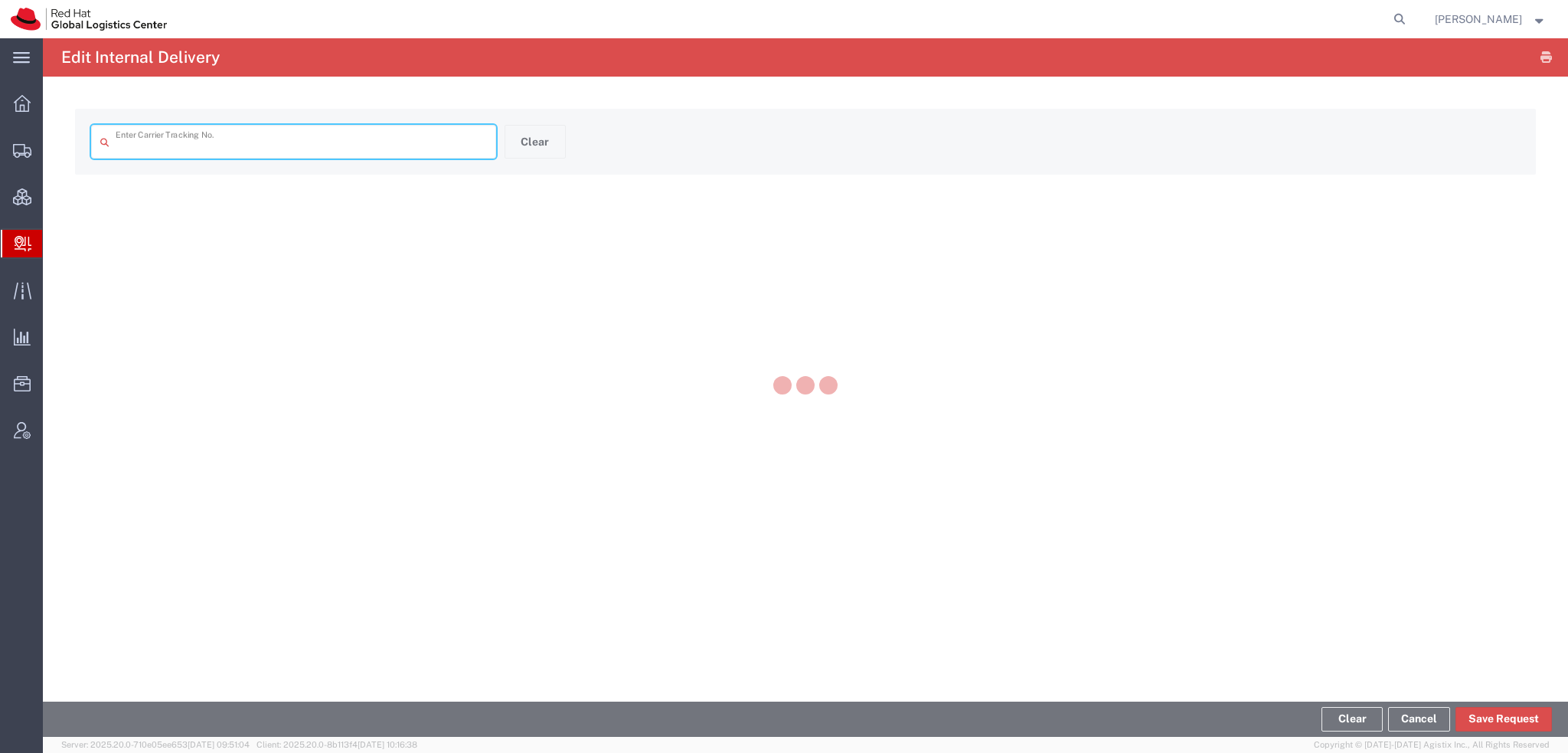
type input "56527368"
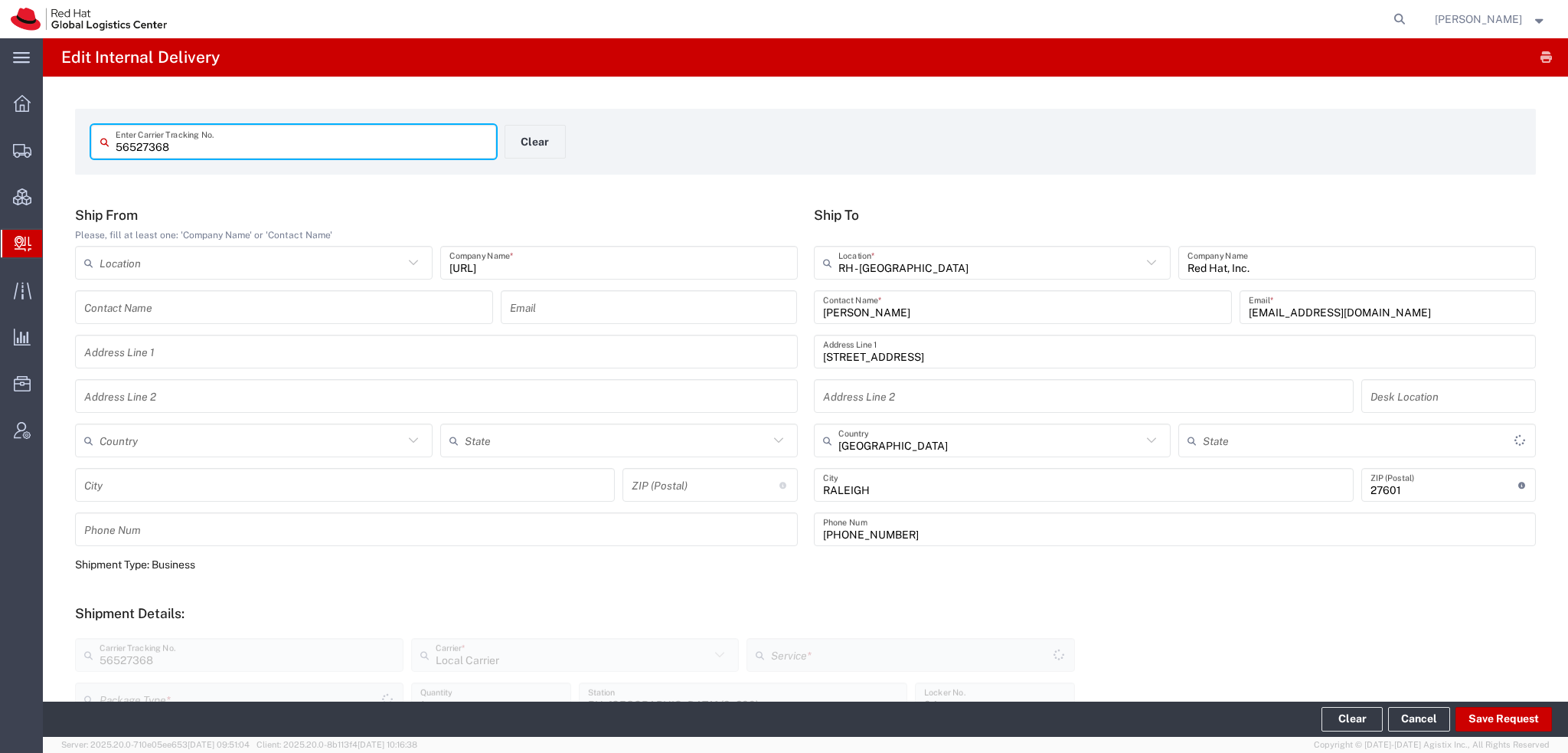
type input "[US_STATE]"
type input "Your Packaging"
type input "Local_Ground"
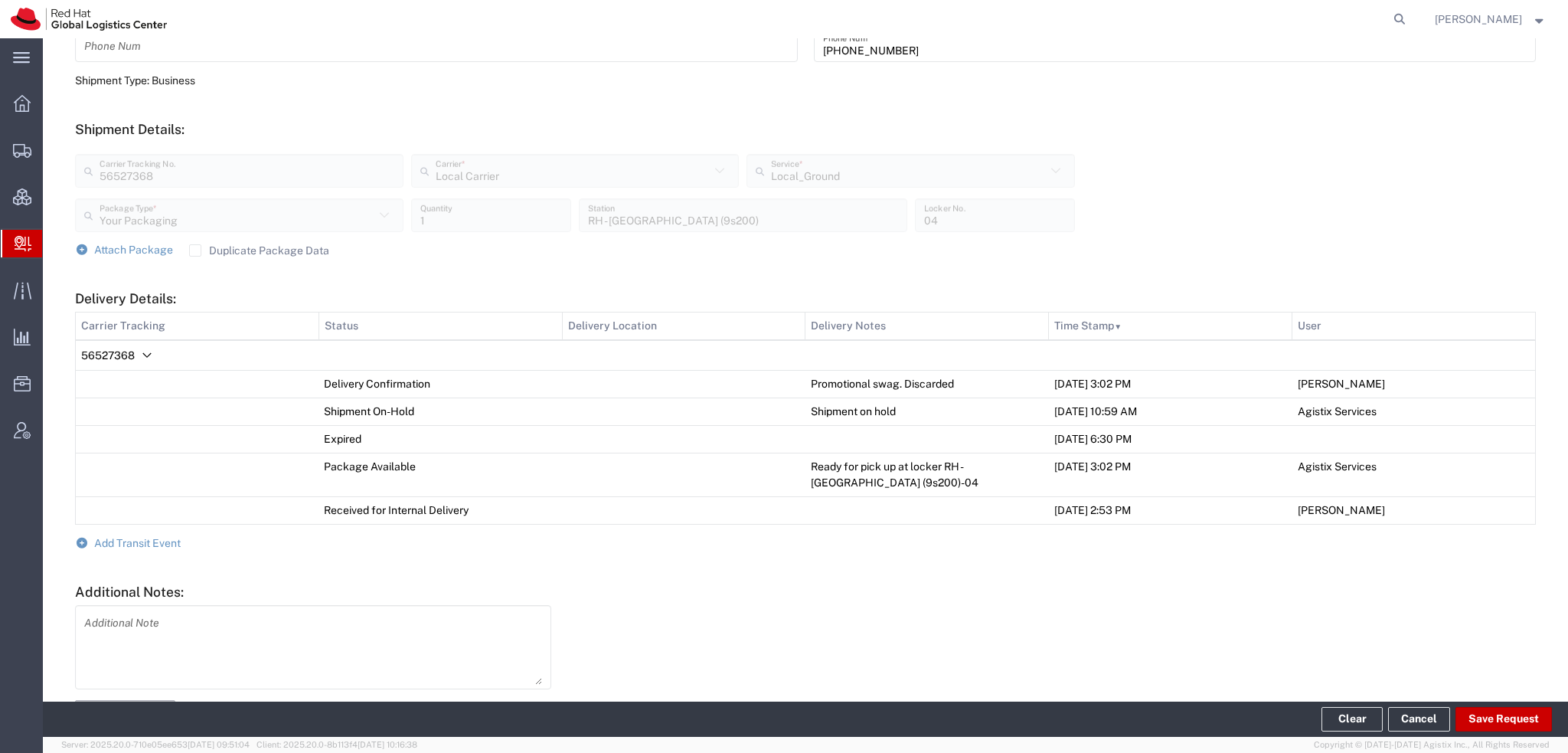
scroll to position [460, 0]
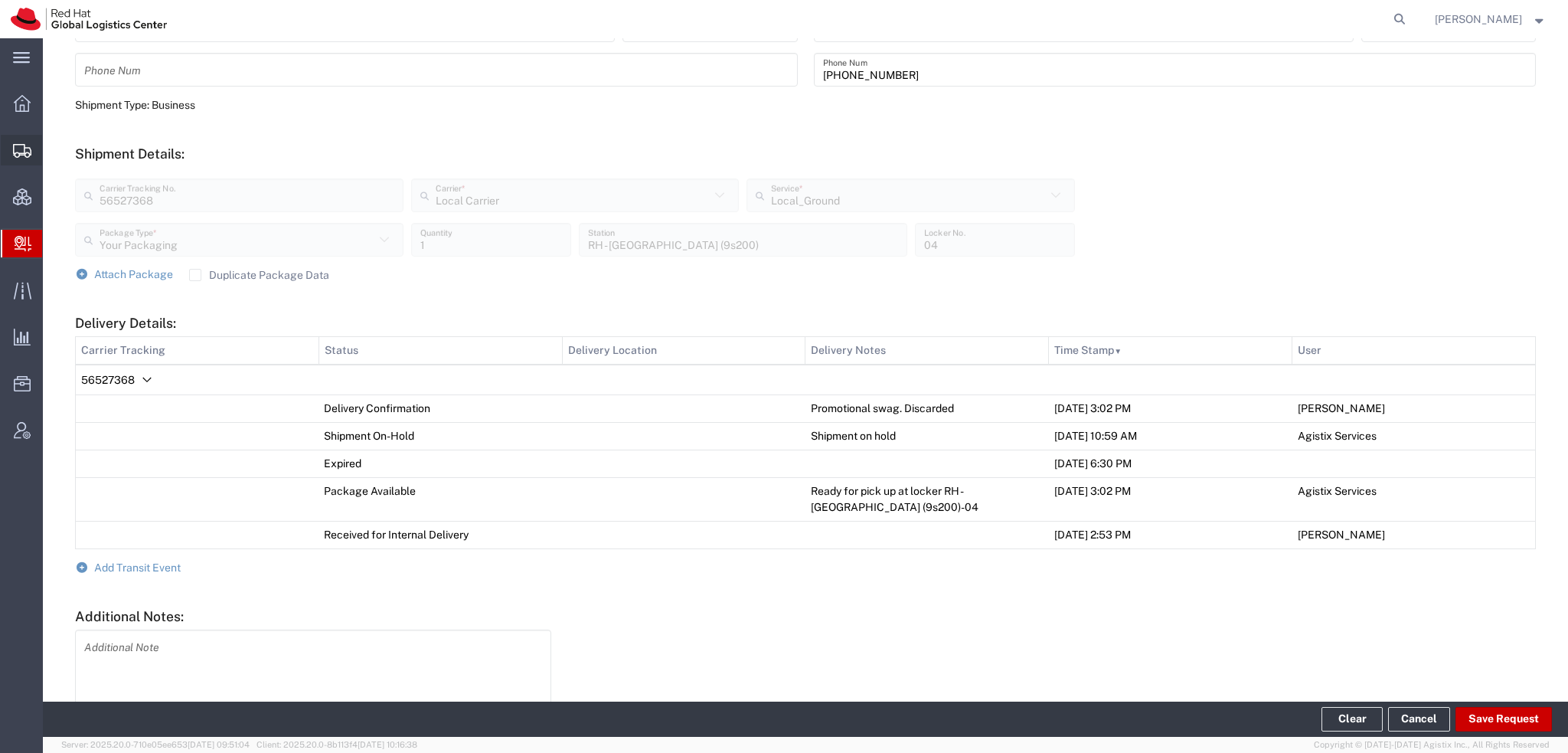
click at [0, 0] on span "Shipment Manager" at bounding box center [0, 0] width 0 height 0
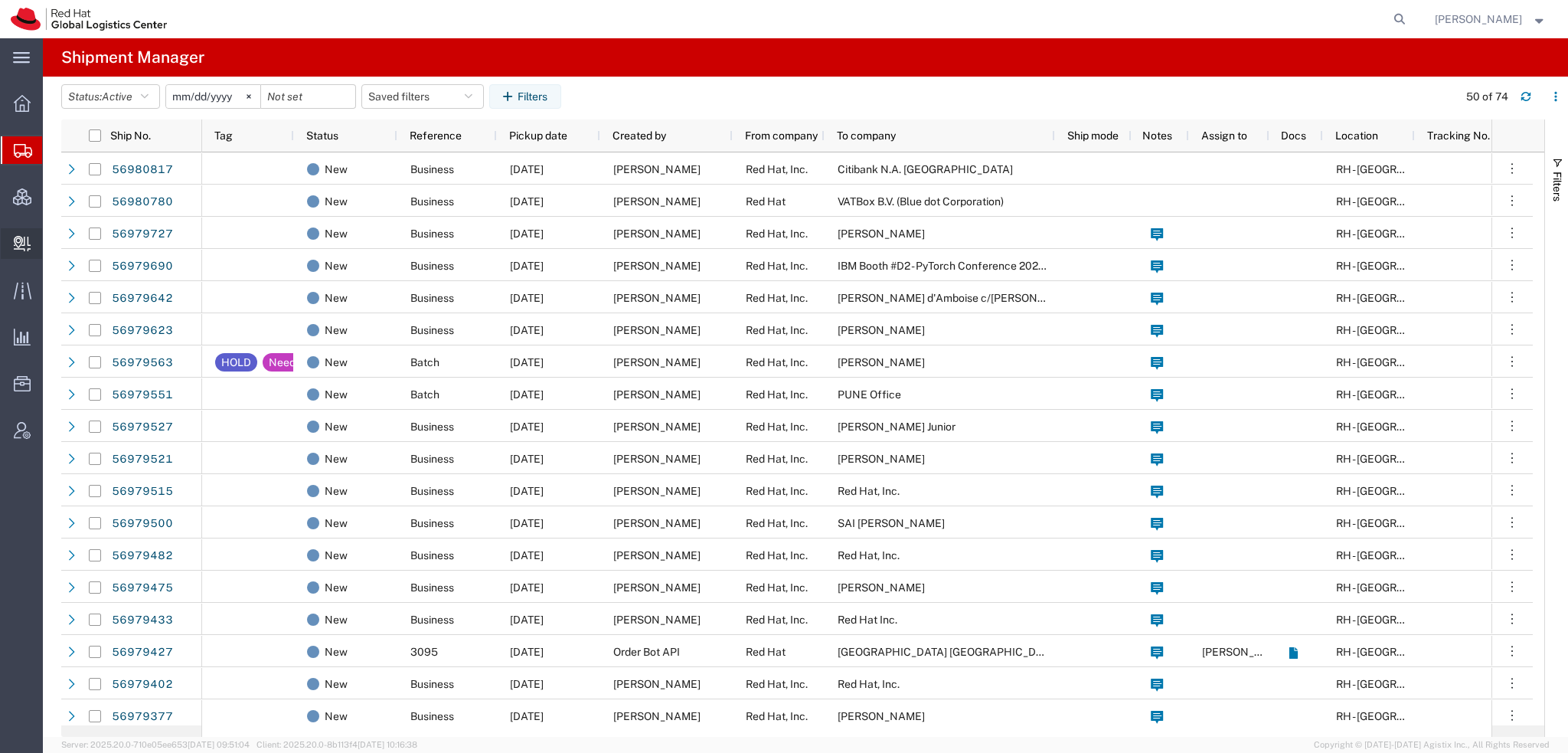
click at [0, 0] on span "Create Delivery" at bounding box center [0, 0] width 0 height 0
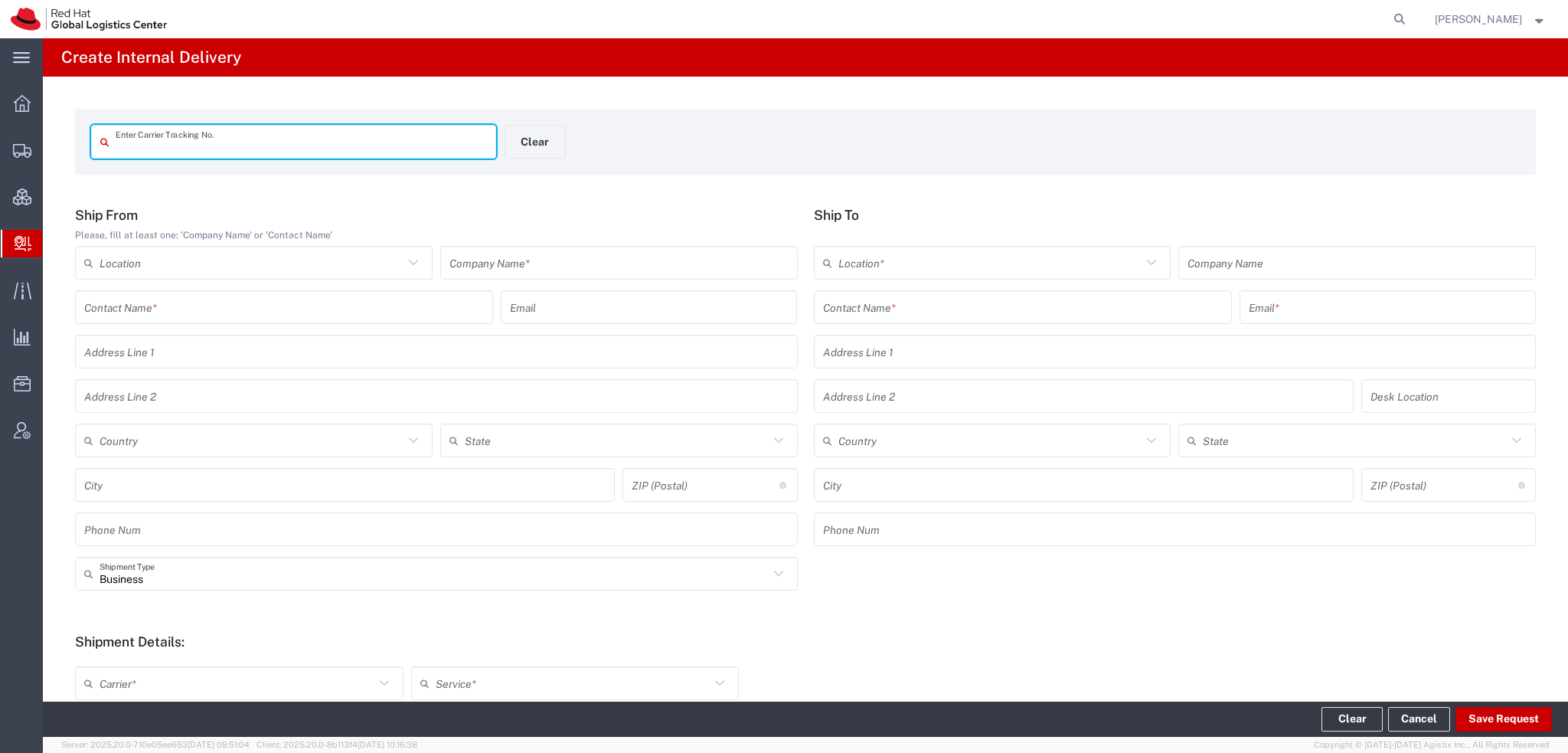
click at [242, 127] on div "Enter Carrier Tracking No." at bounding box center [294, 141] width 405 height 33
type input "884629196606"
click at [240, 144] on input "884629196606" at bounding box center [301, 142] width 371 height 27
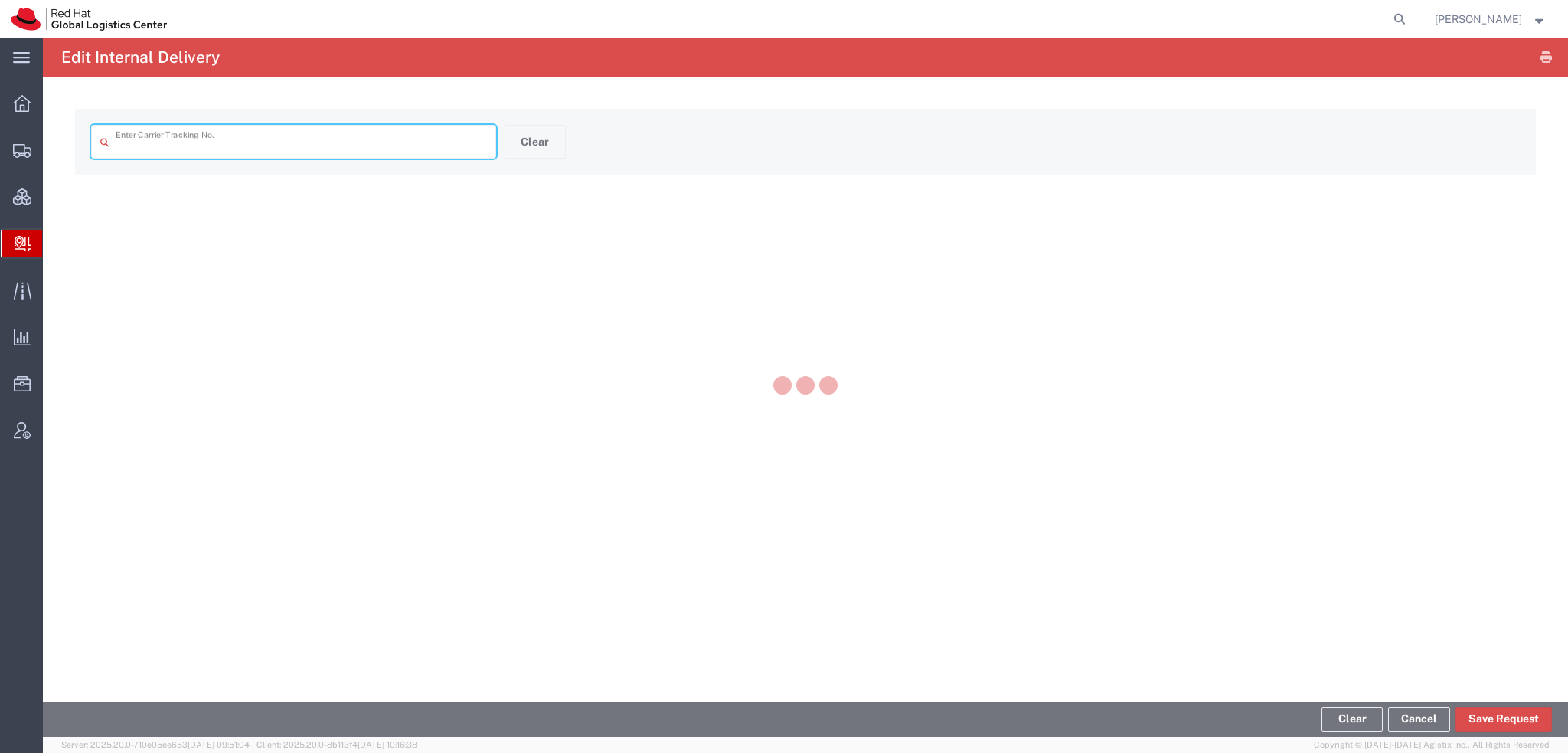
type input "884629196606"
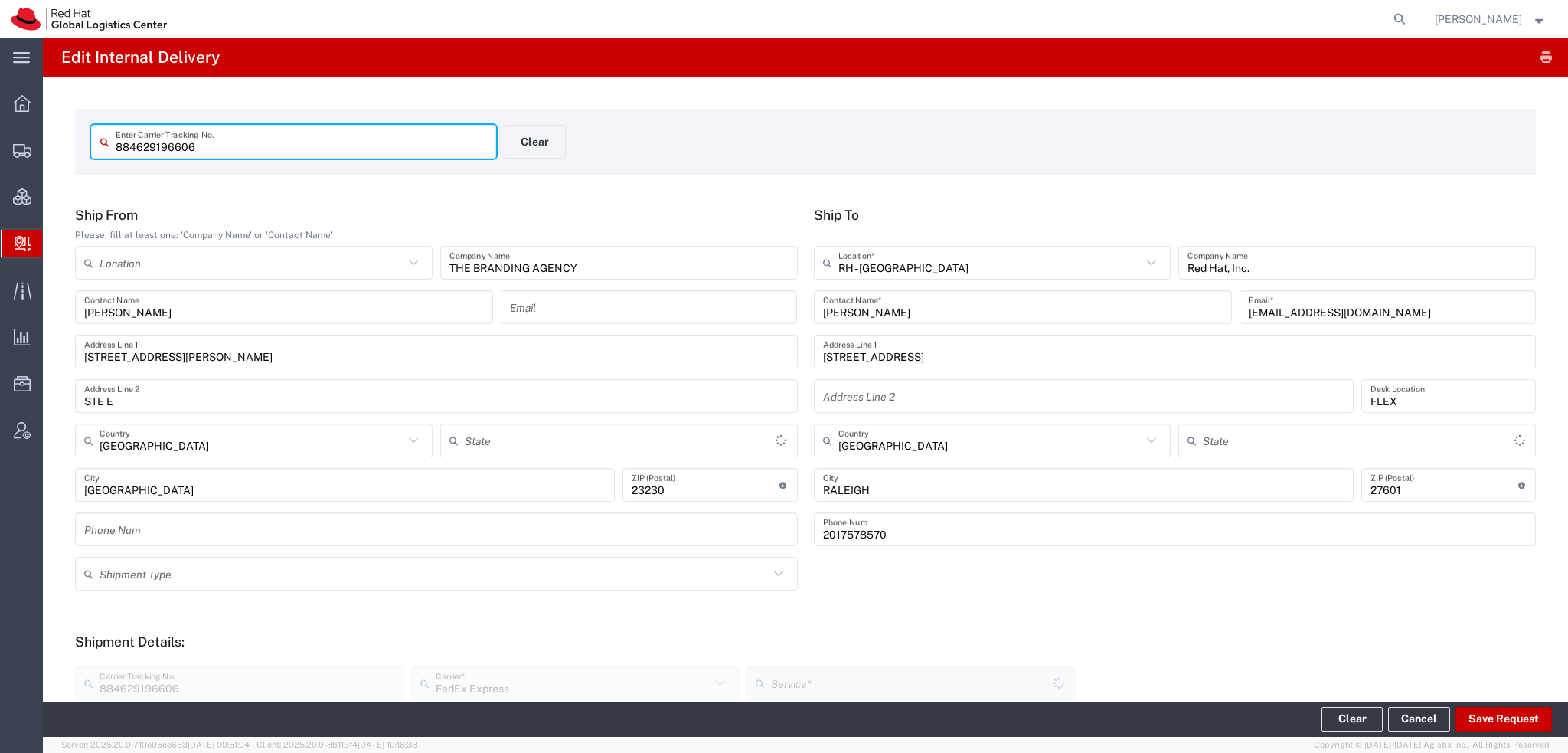
type input "[US_STATE]"
type input "Your Packaging"
type input "Ground"
type input "[US_STATE]"
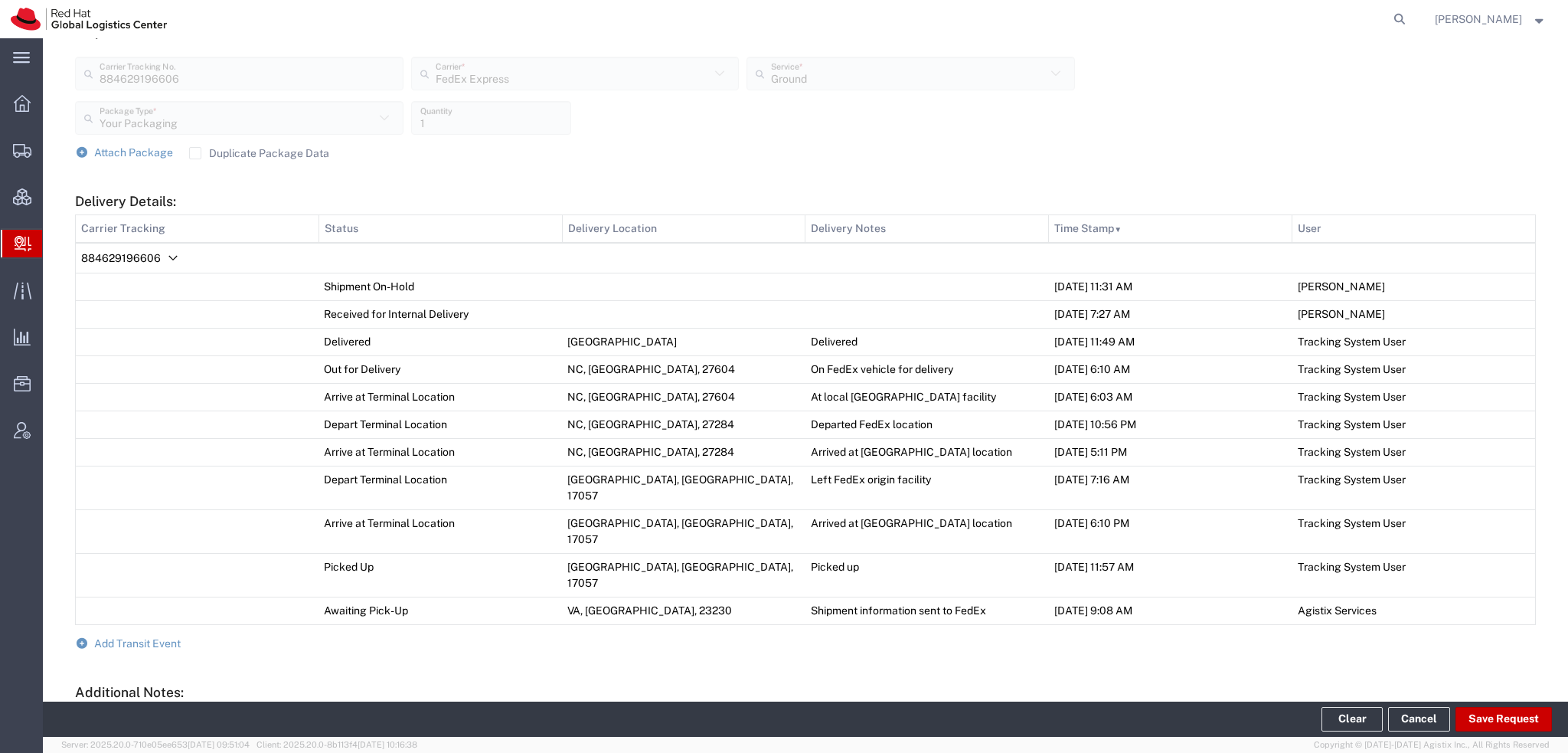
scroll to position [716, 0]
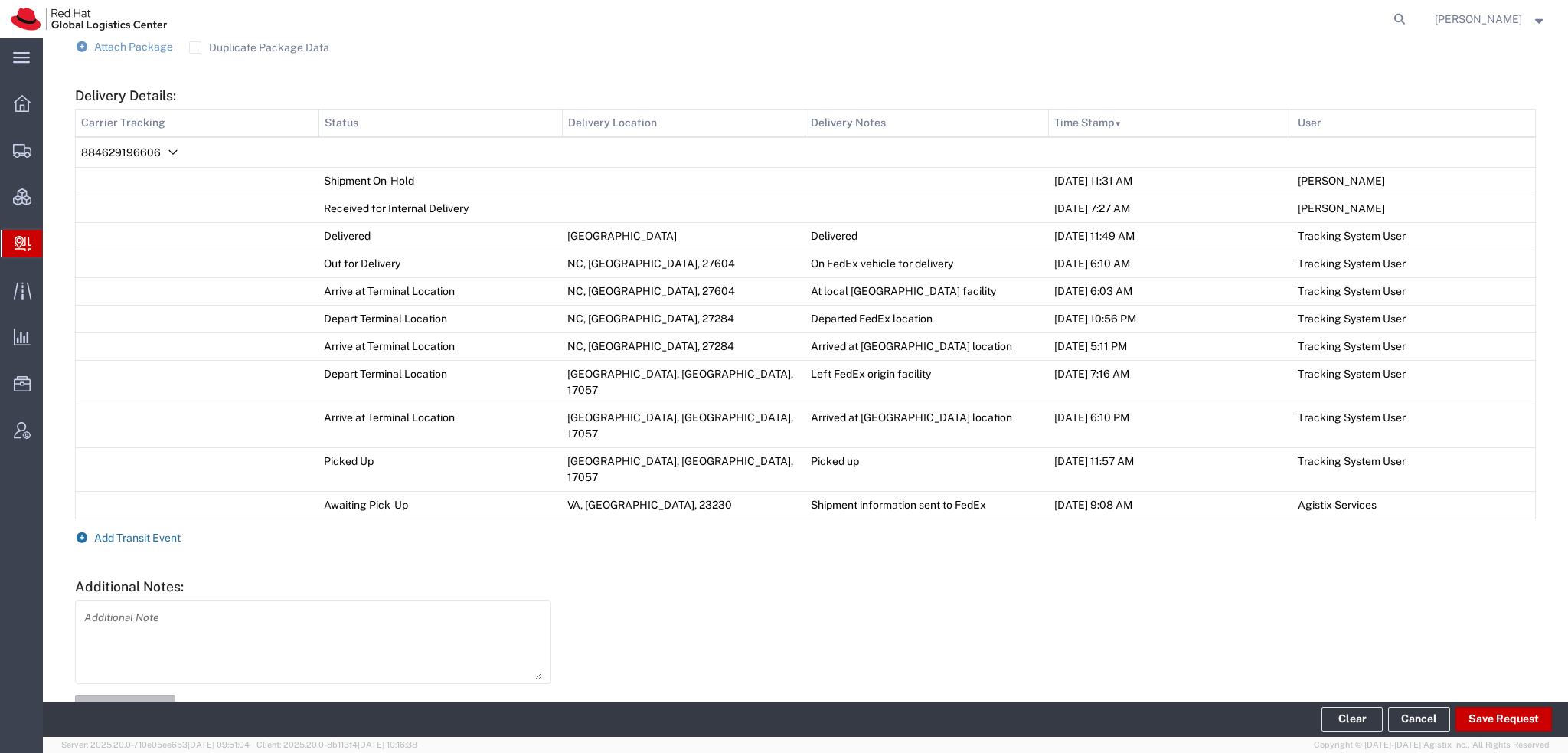
click at [160, 532] on span "Add Transit Event" at bounding box center [137, 538] width 86 height 12
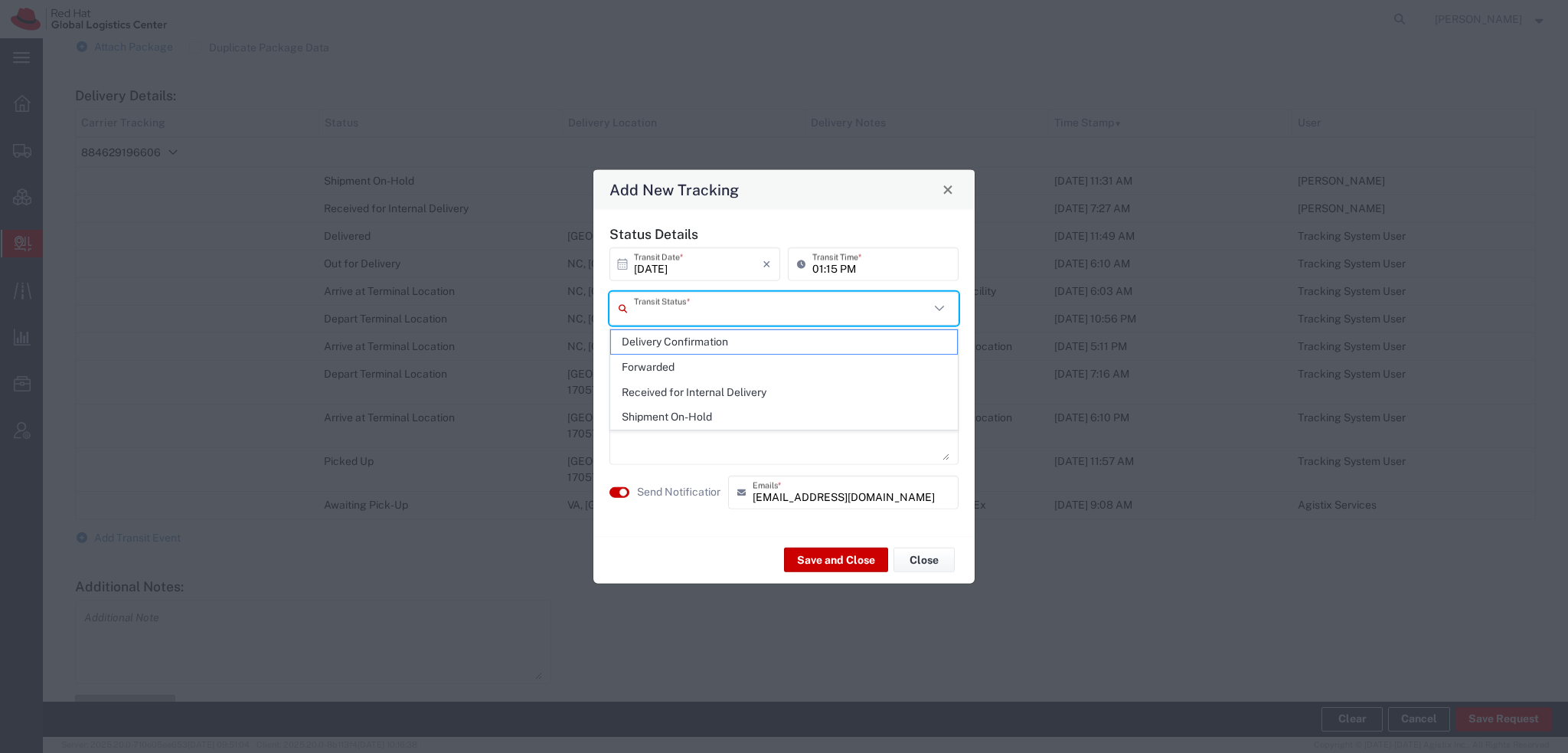
click at [703, 313] on input "text" at bounding box center [781, 309] width 296 height 27
click at [704, 347] on span "Delivery Confirmation" at bounding box center [784, 342] width 346 height 24
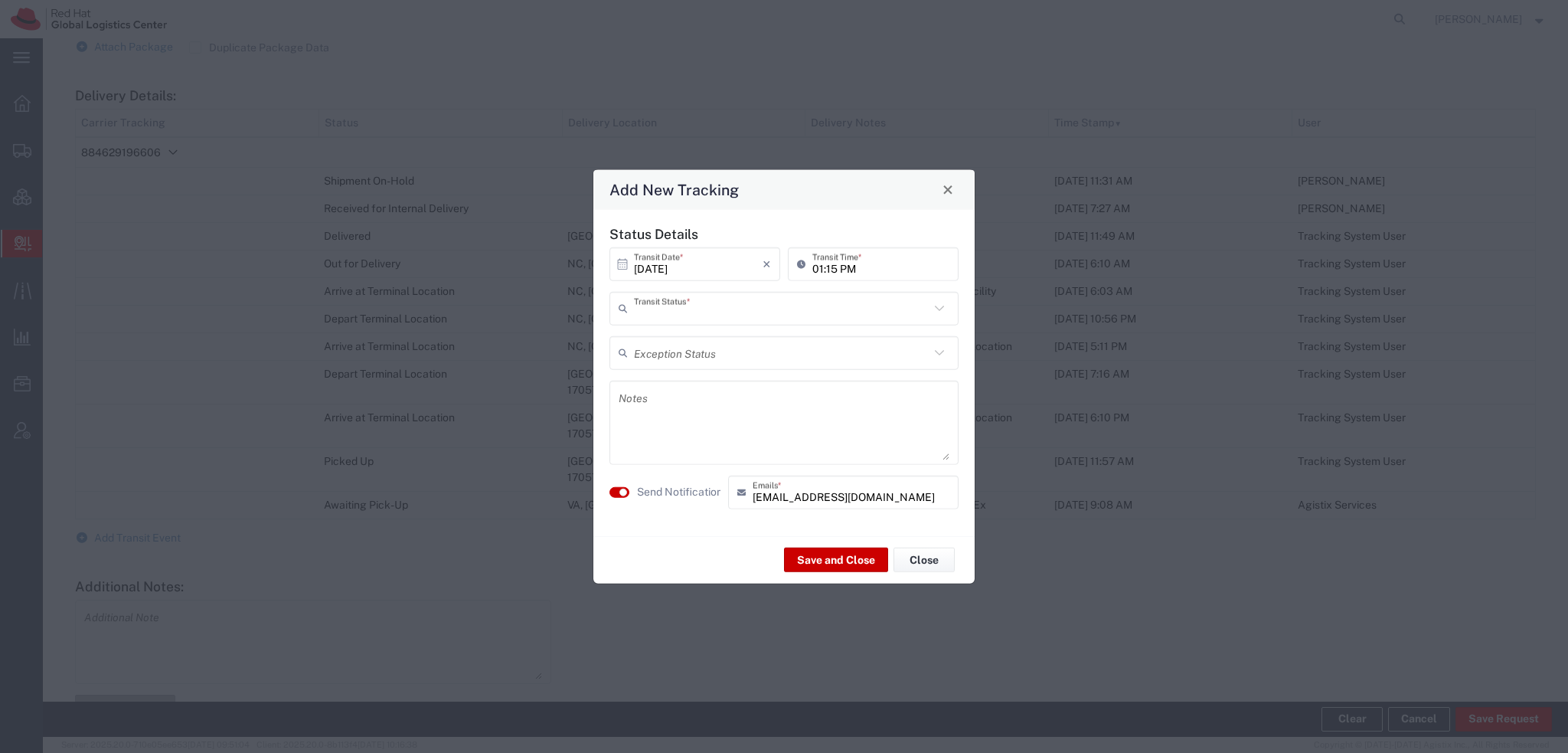
type input "Delivery Confirmation"
click at [833, 560] on button "Save and Close" at bounding box center [836, 560] width 104 height 25
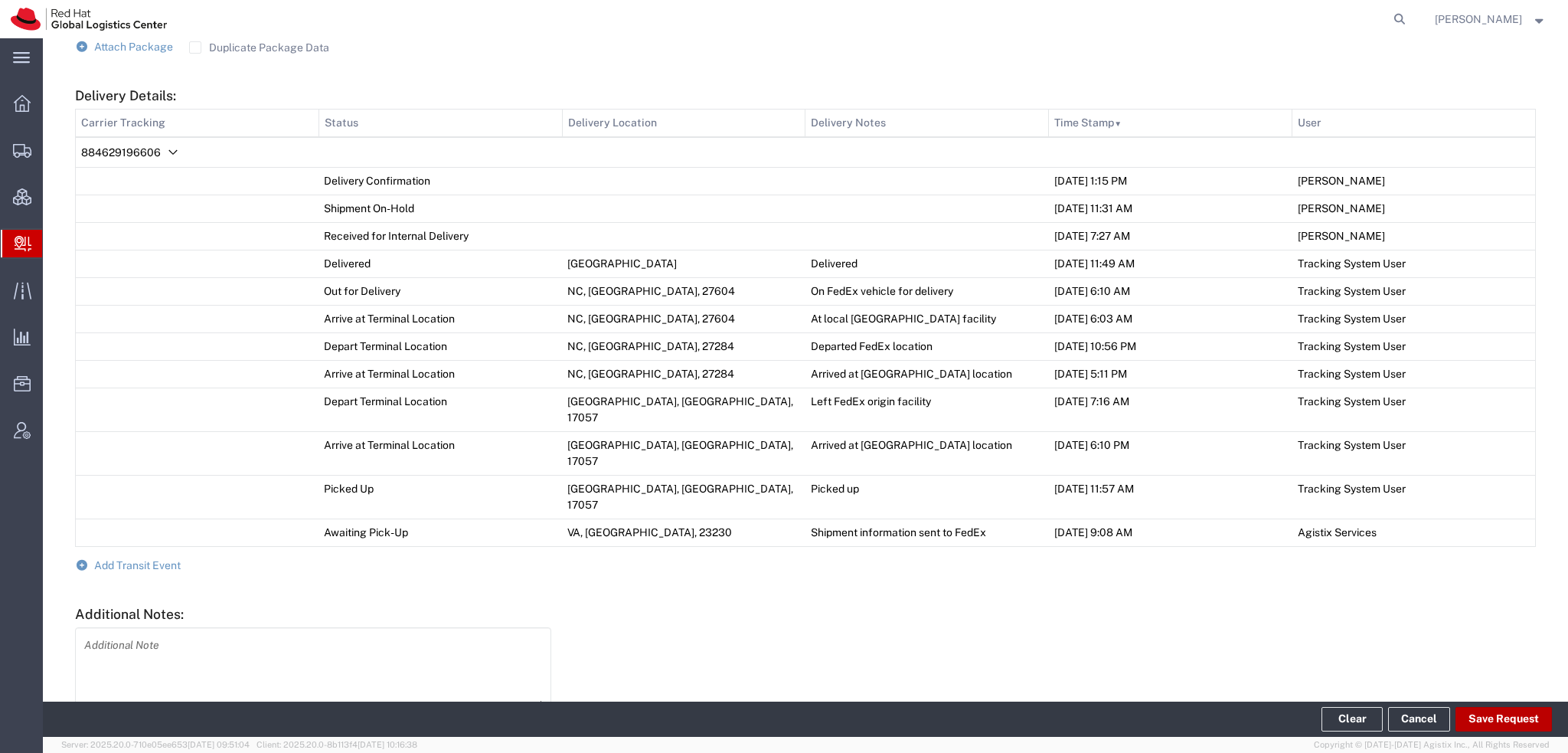
click at [1503, 724] on button "Save Request" at bounding box center [1504, 720] width 96 height 25
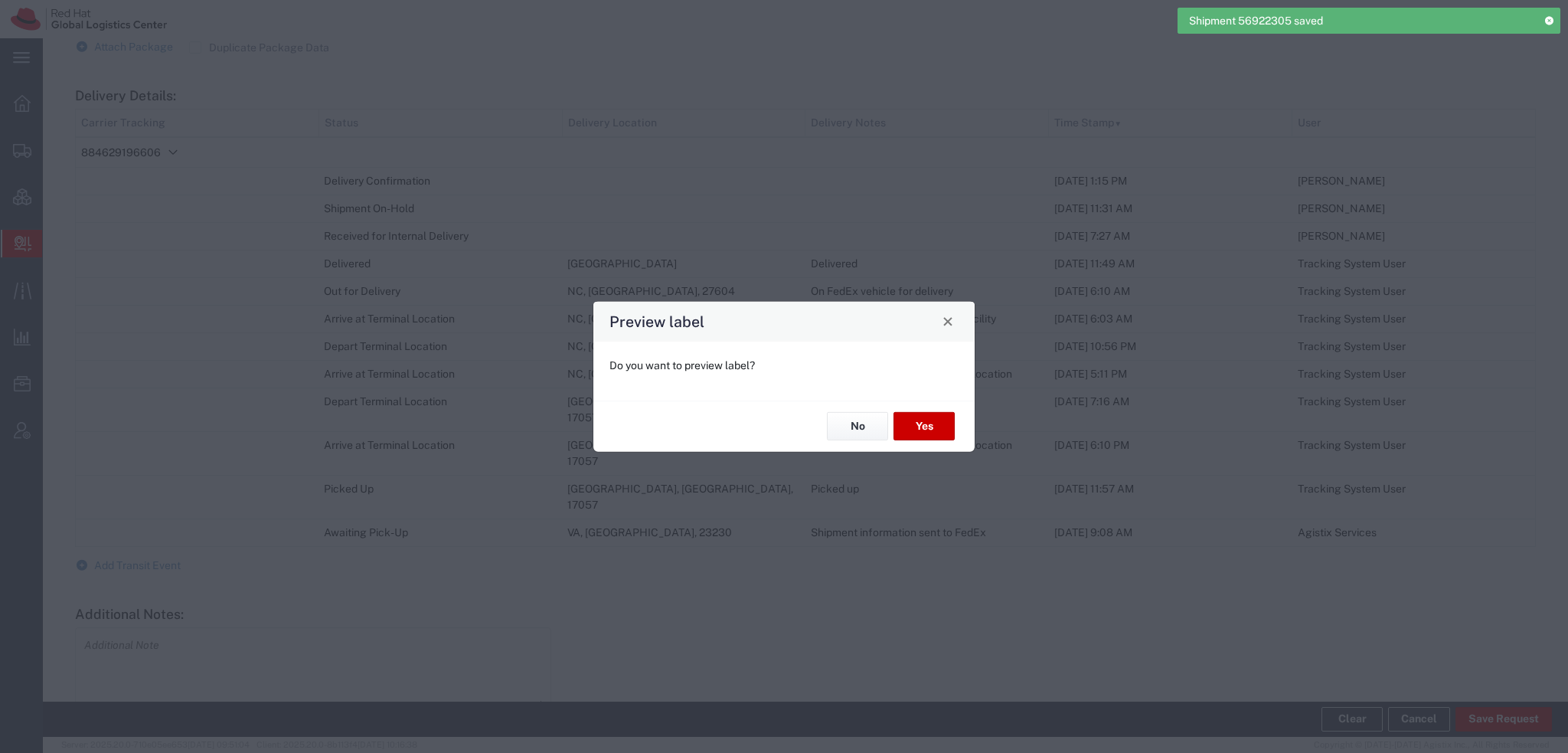
type input "Your Packaging"
type input "Ground"
click at [929, 430] on button "Yes" at bounding box center [923, 426] width 61 height 28
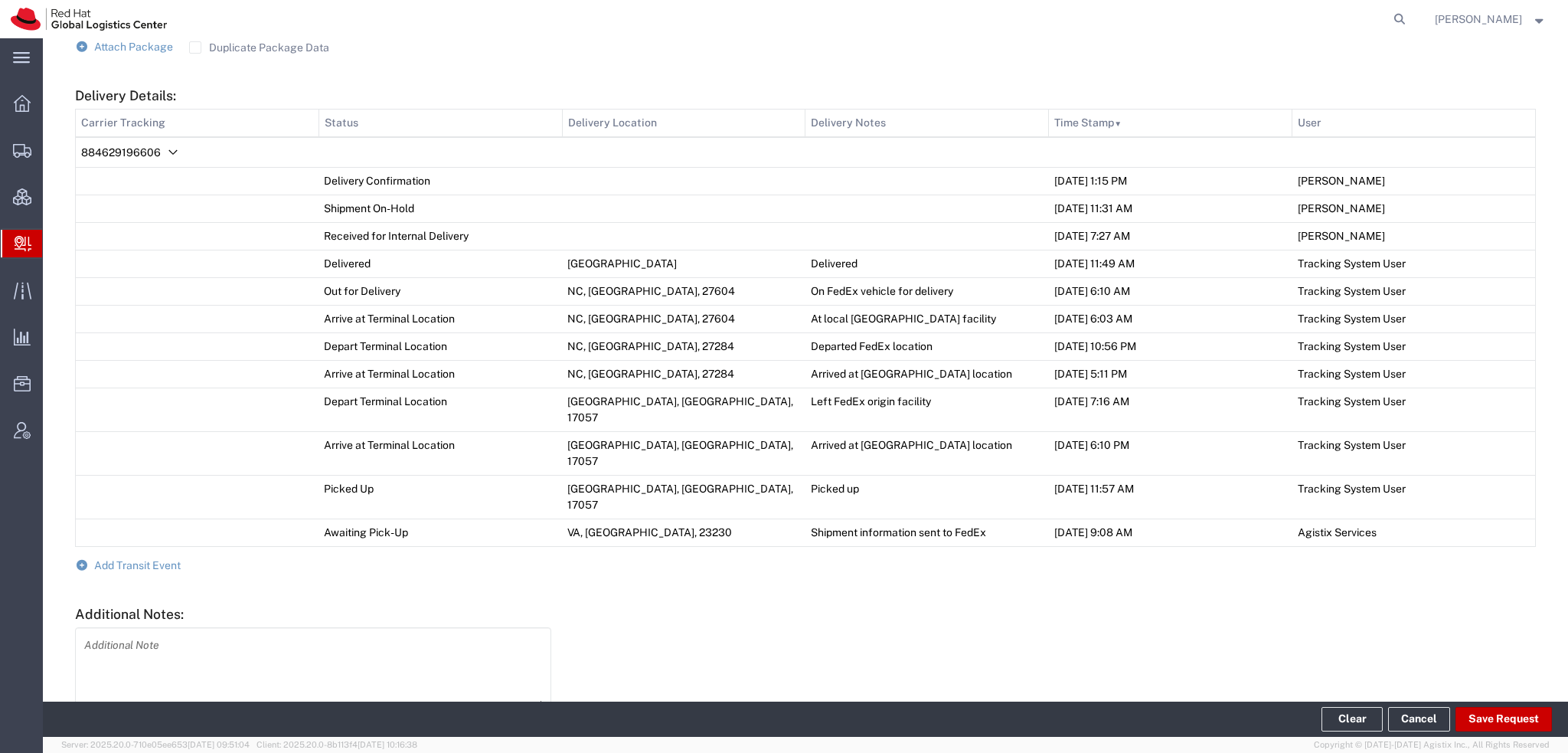
drag, startPoint x: 61, startPoint y: 170, endPoint x: 325, endPoint y: 3, distance: 312.4
click at [0, 0] on span "Shipment Manager" at bounding box center [0, 0] width 0 height 0
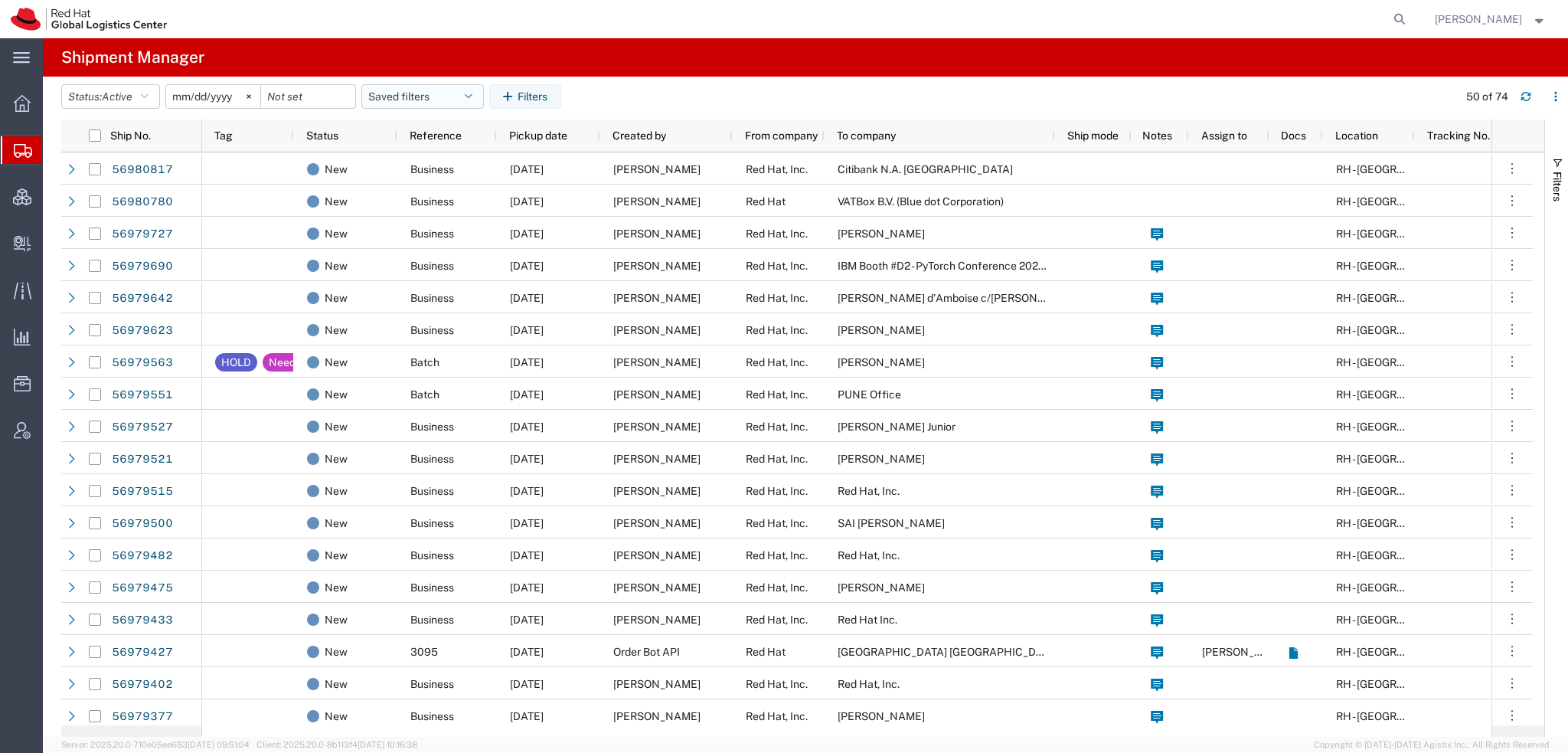
click at [478, 88] on button "Saved filters" at bounding box center [422, 96] width 123 height 25
click at [405, 165] on span "Americas" at bounding box center [464, 163] width 200 height 28
type input "2023-05-07"
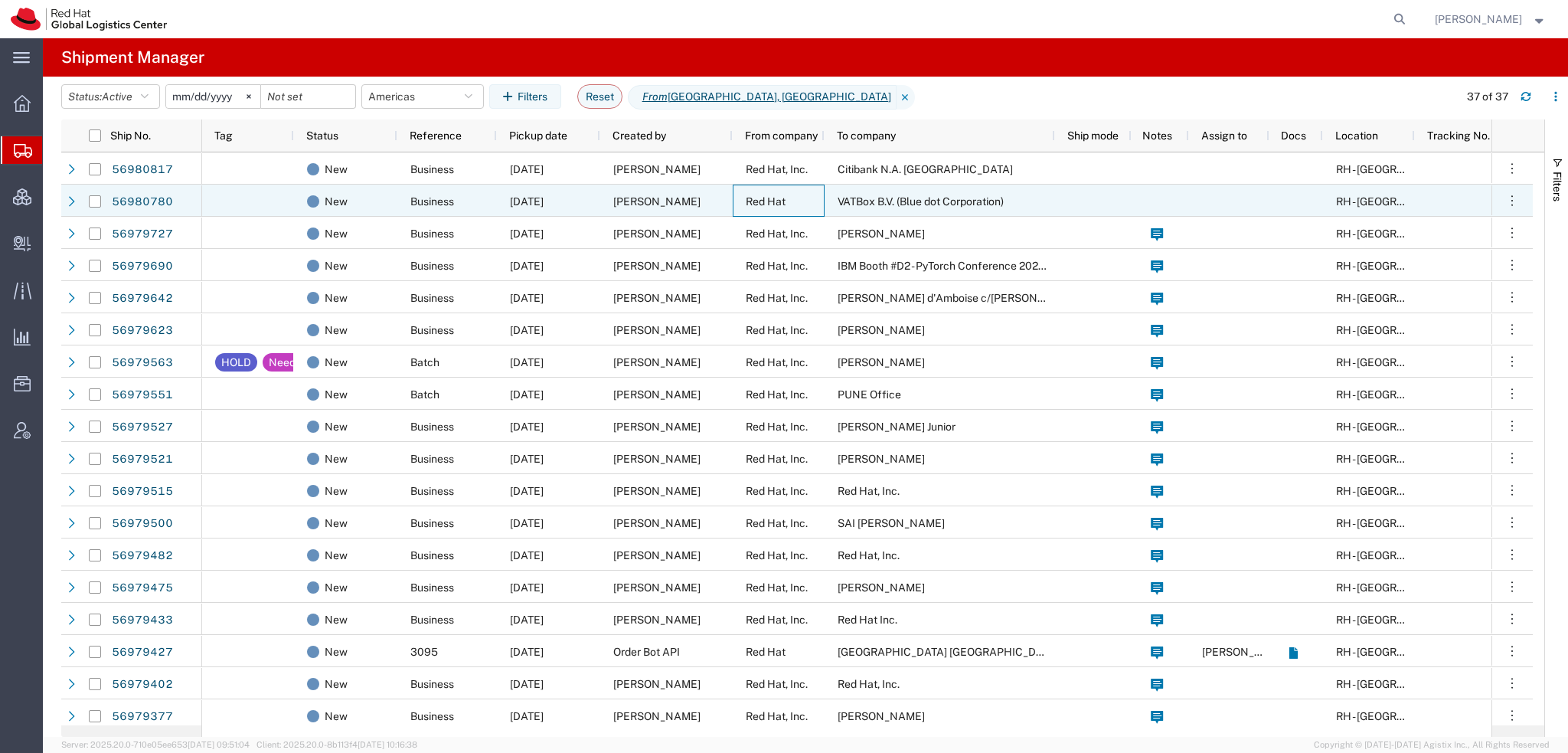
click at [770, 195] on span "Red Hat" at bounding box center [765, 201] width 40 height 12
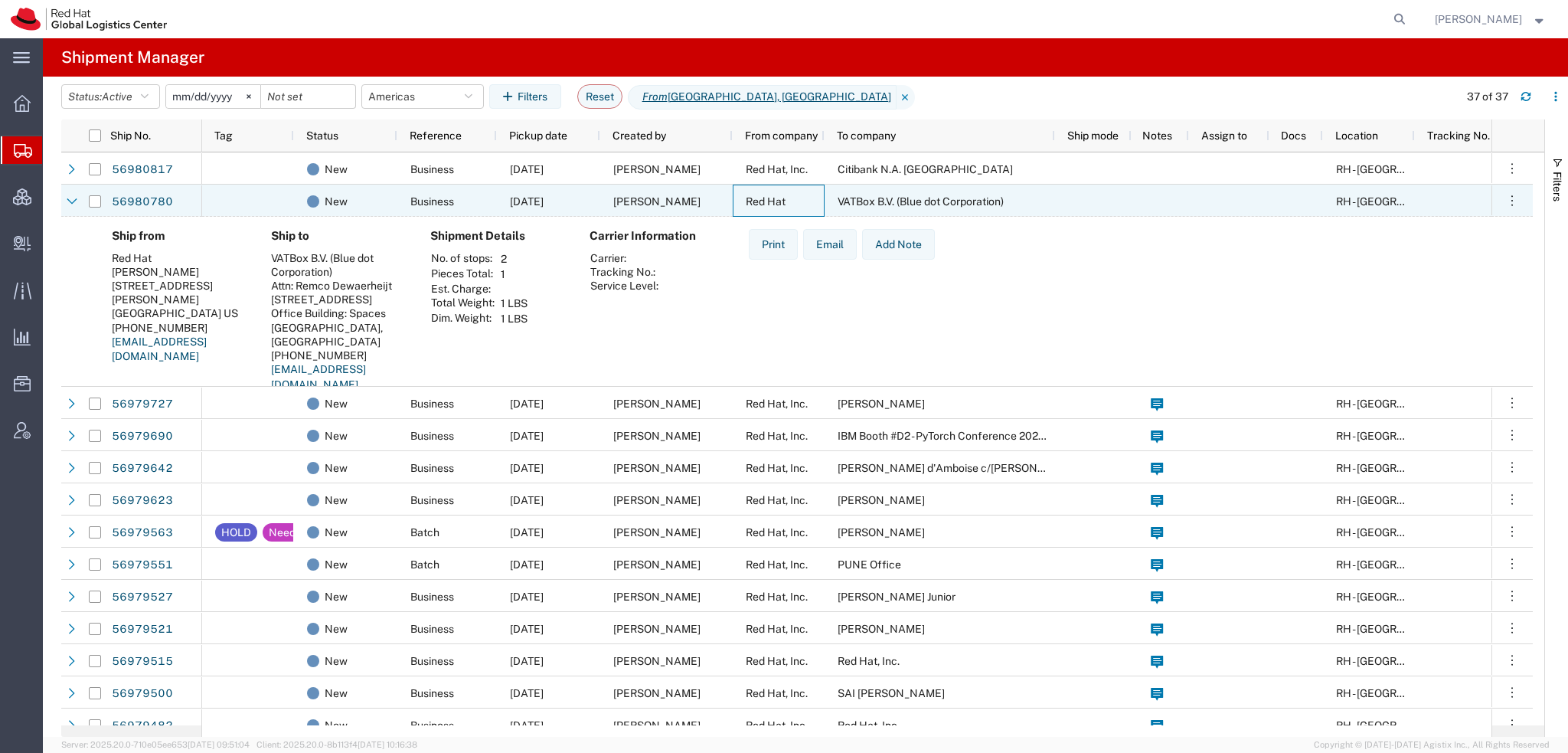
click at [770, 195] on span "Red Hat" at bounding box center [765, 201] width 40 height 12
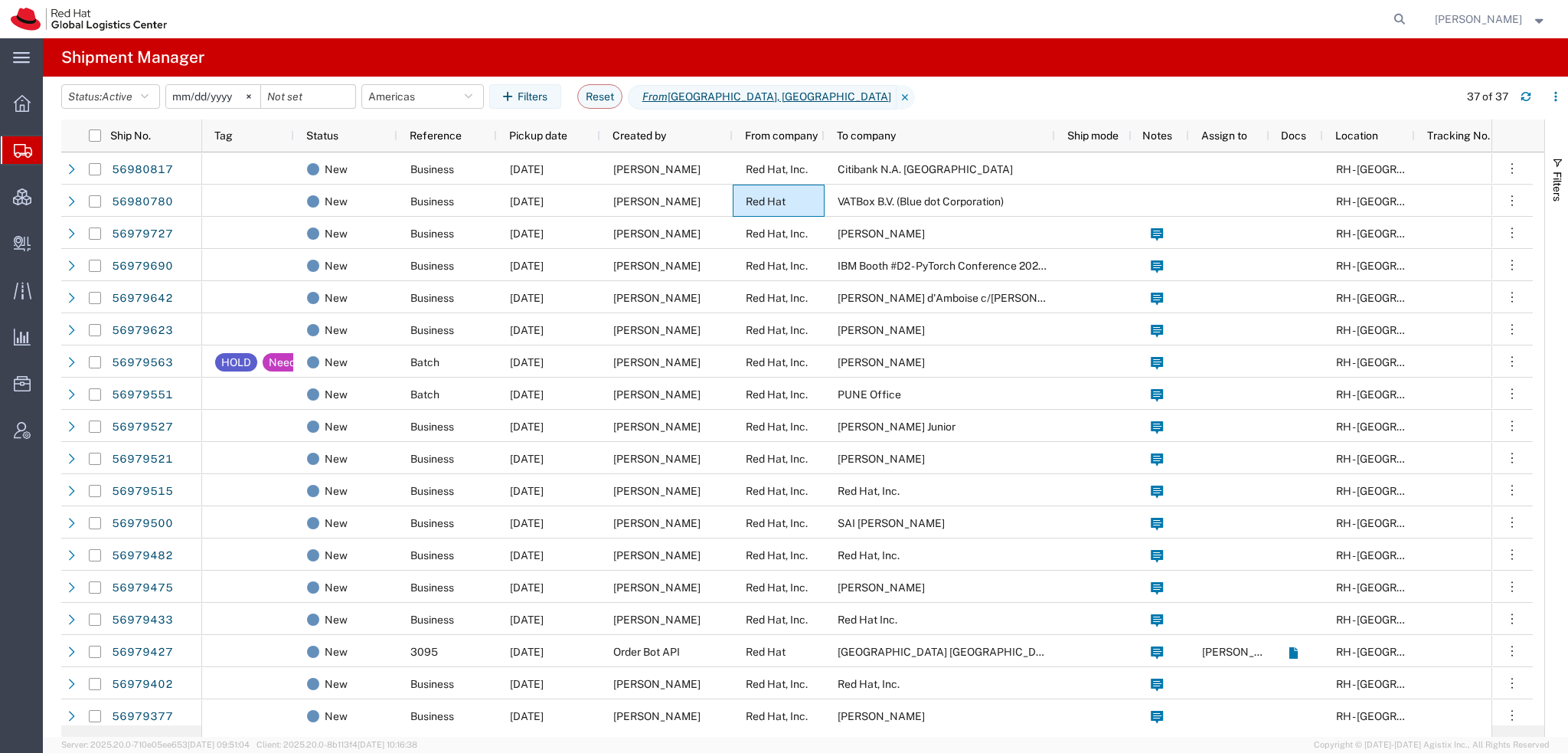
click at [1517, 18] on span "[PERSON_NAME]" at bounding box center [1478, 19] width 87 height 17
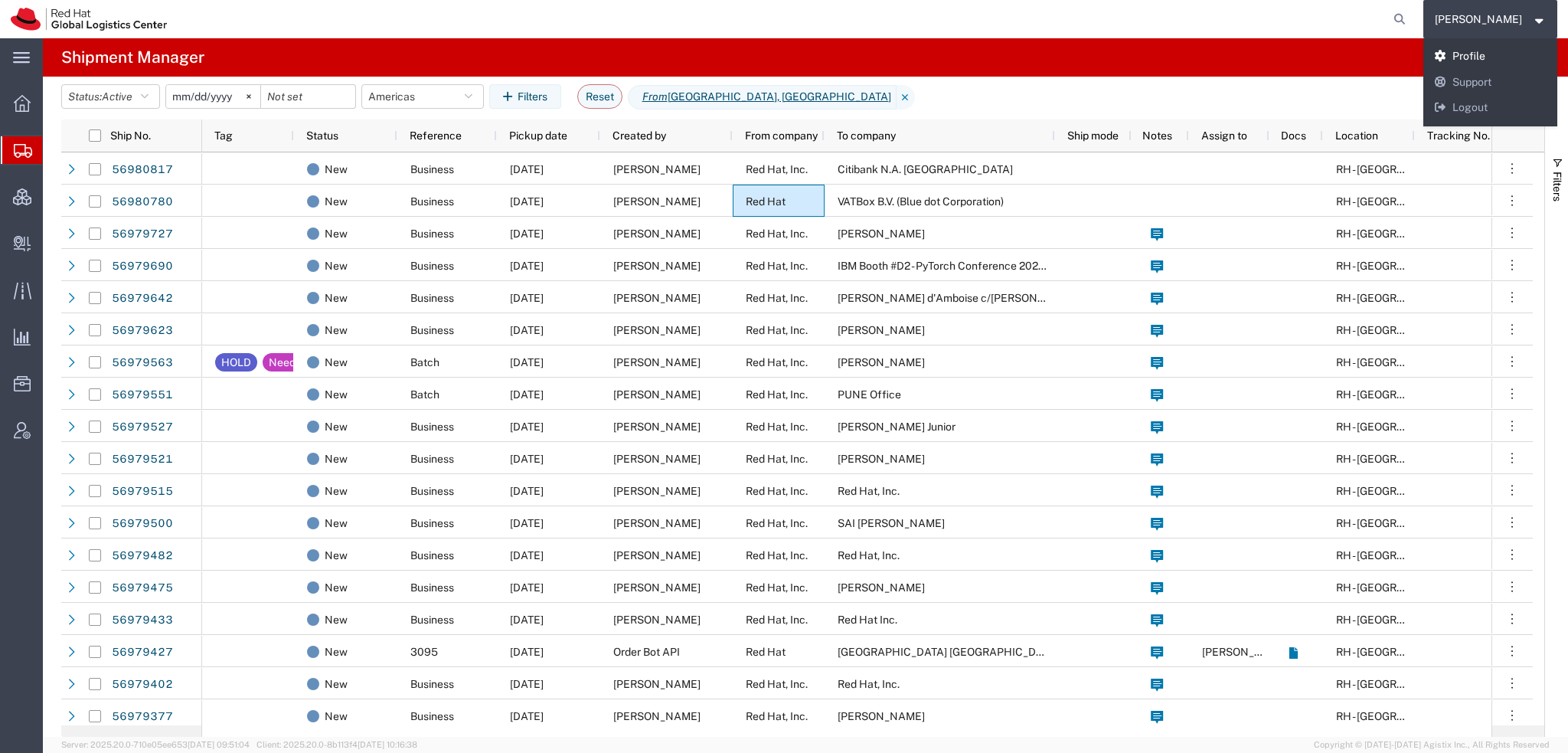
click at [1479, 50] on link "Profile" at bounding box center [1491, 57] width 135 height 26
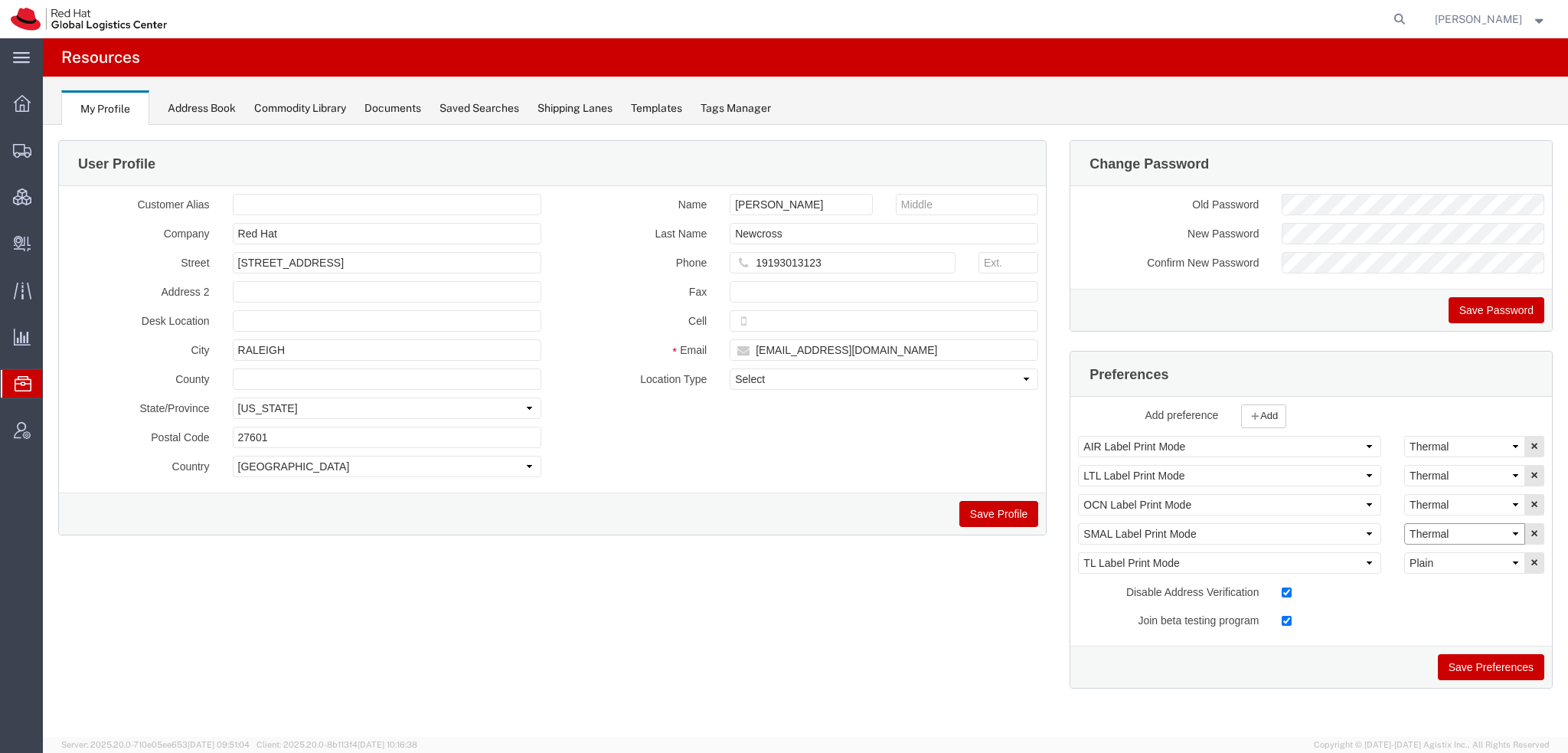
click at [1444, 523] on select "Select Plain Thermal" at bounding box center [1465, 534] width 121 height 22
select select "Plain"
click at [1404, 523] on select "Select Plain Thermal" at bounding box center [1465, 534] width 121 height 22
click at [1463, 670] on button "Save Preferences" at bounding box center [1490, 668] width 106 height 26
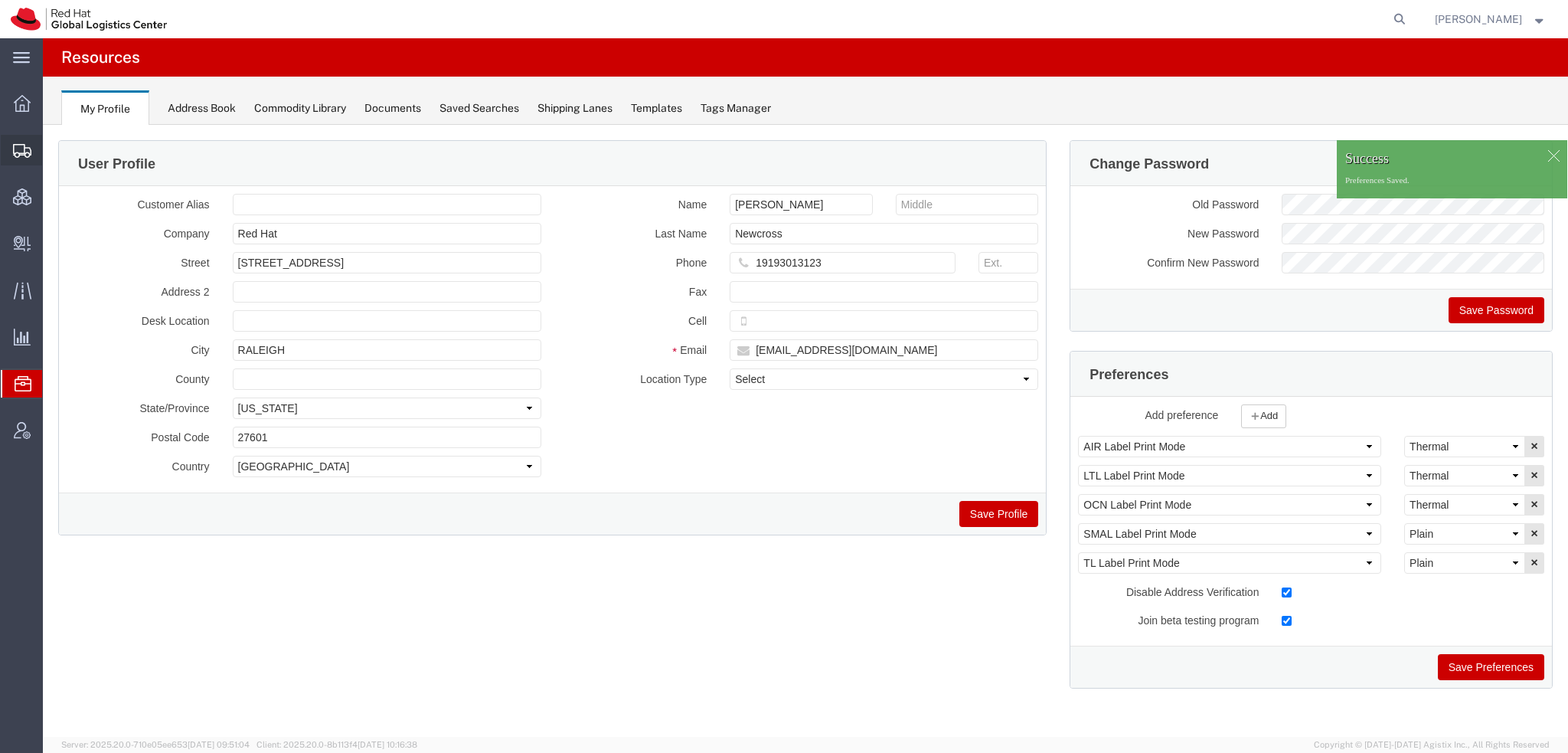
click at [0, 0] on span "Shipment Manager" at bounding box center [0, 0] width 0 height 0
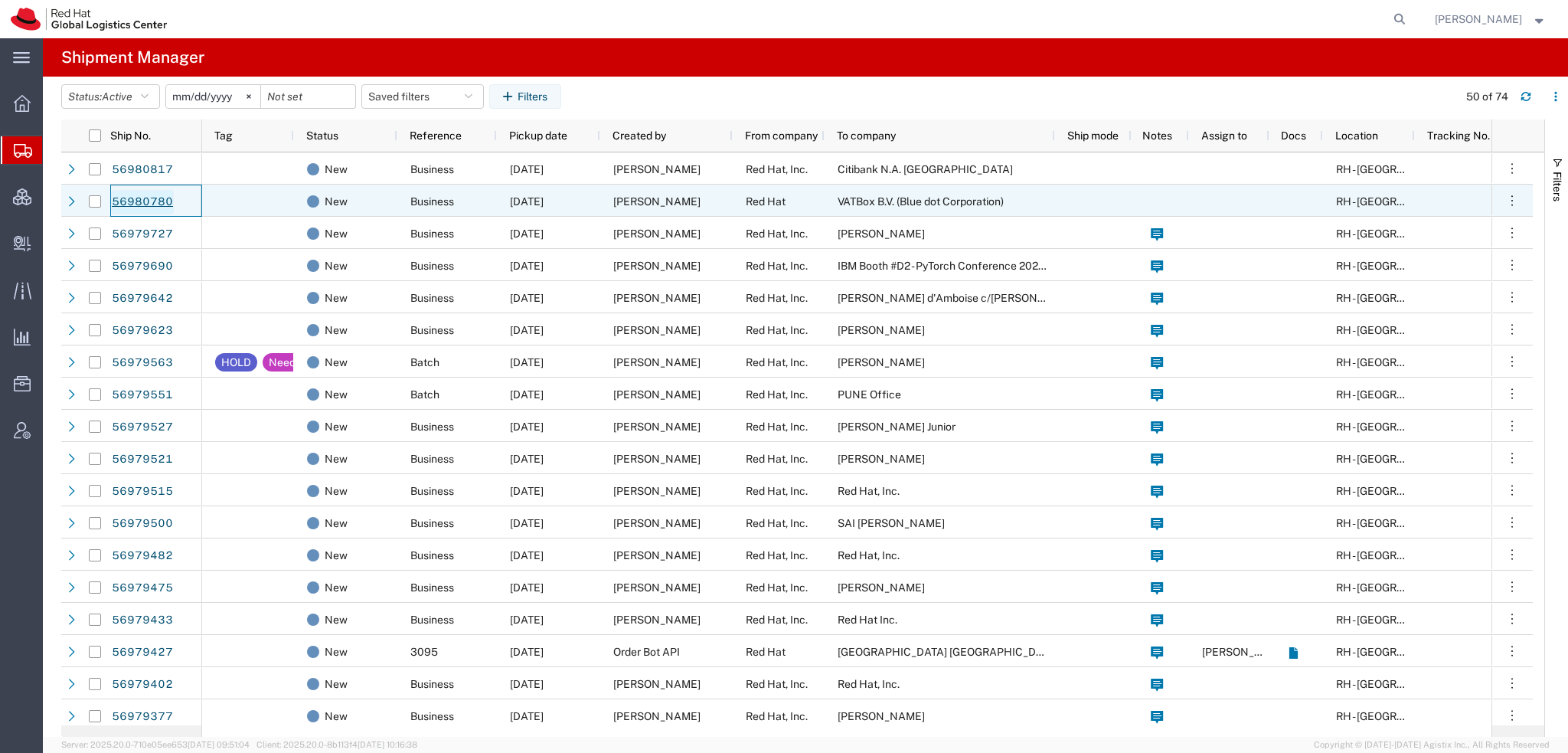
click at [140, 202] on link "56980780" at bounding box center [142, 202] width 63 height 25
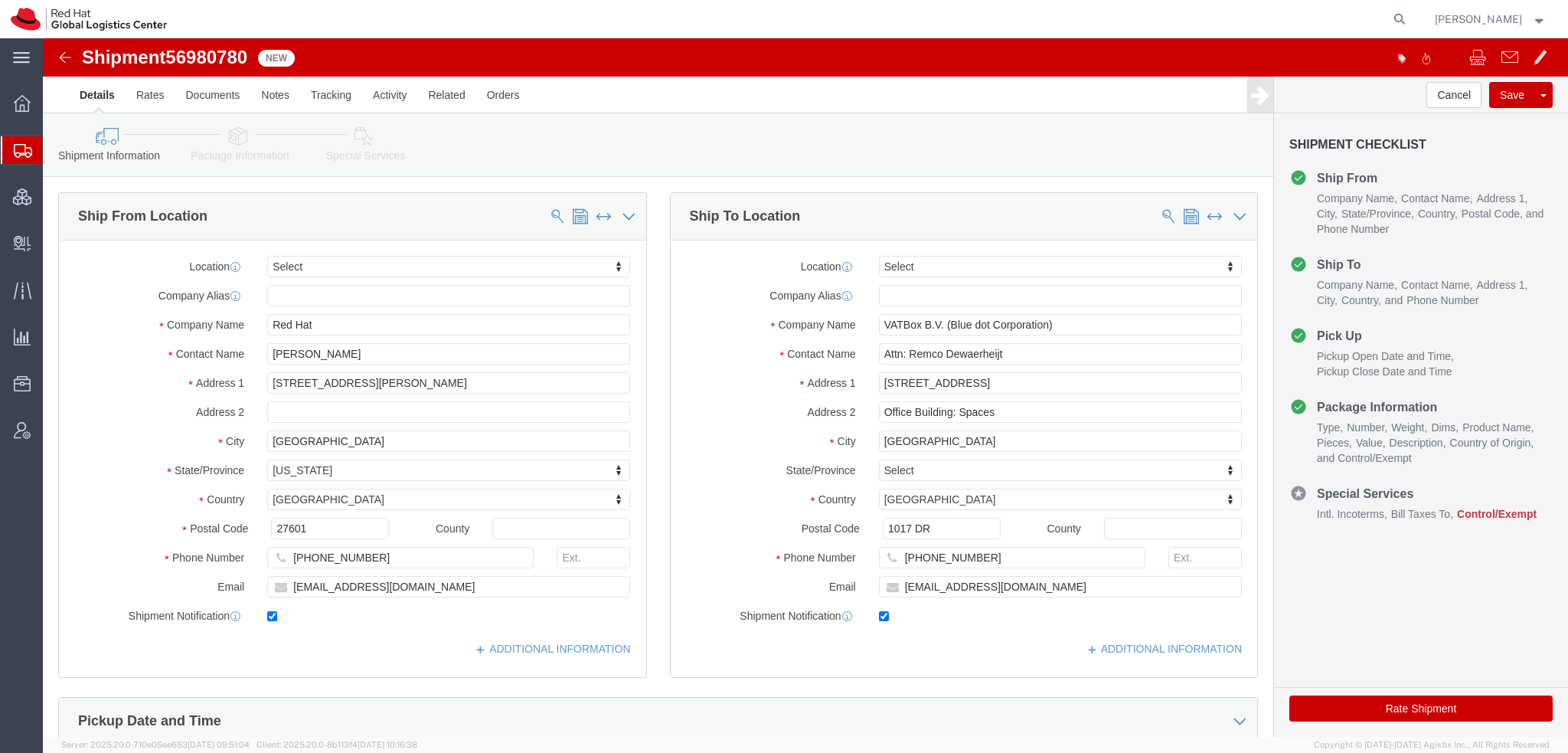
select select
drag, startPoint x: 1034, startPoint y: 549, endPoint x: 1042, endPoint y: 549, distance: 8.0
click input "support@bluedotcorp.com"
type input "support@bluedotcorp.com, emealogistics@redhat.com"
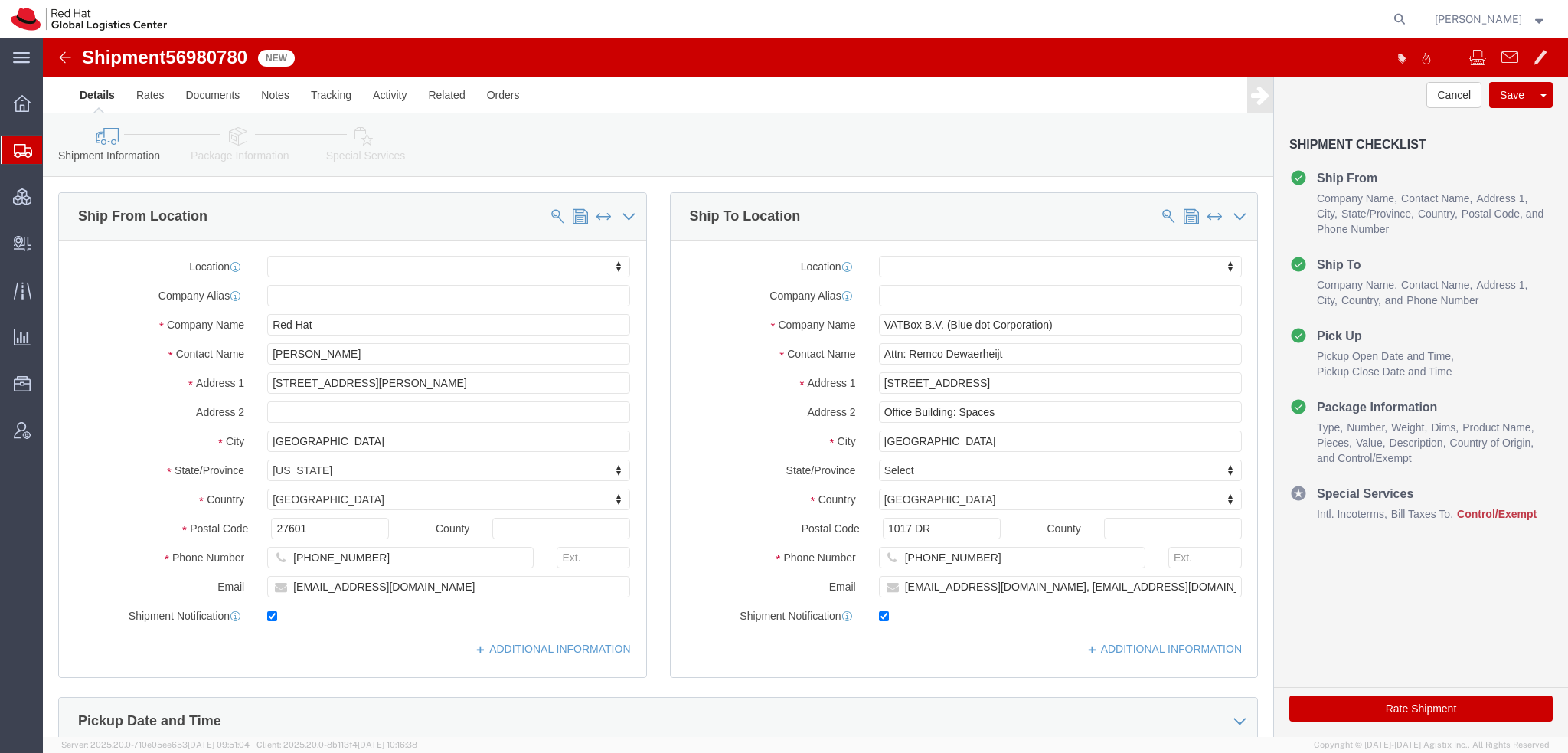
click link "Package Information"
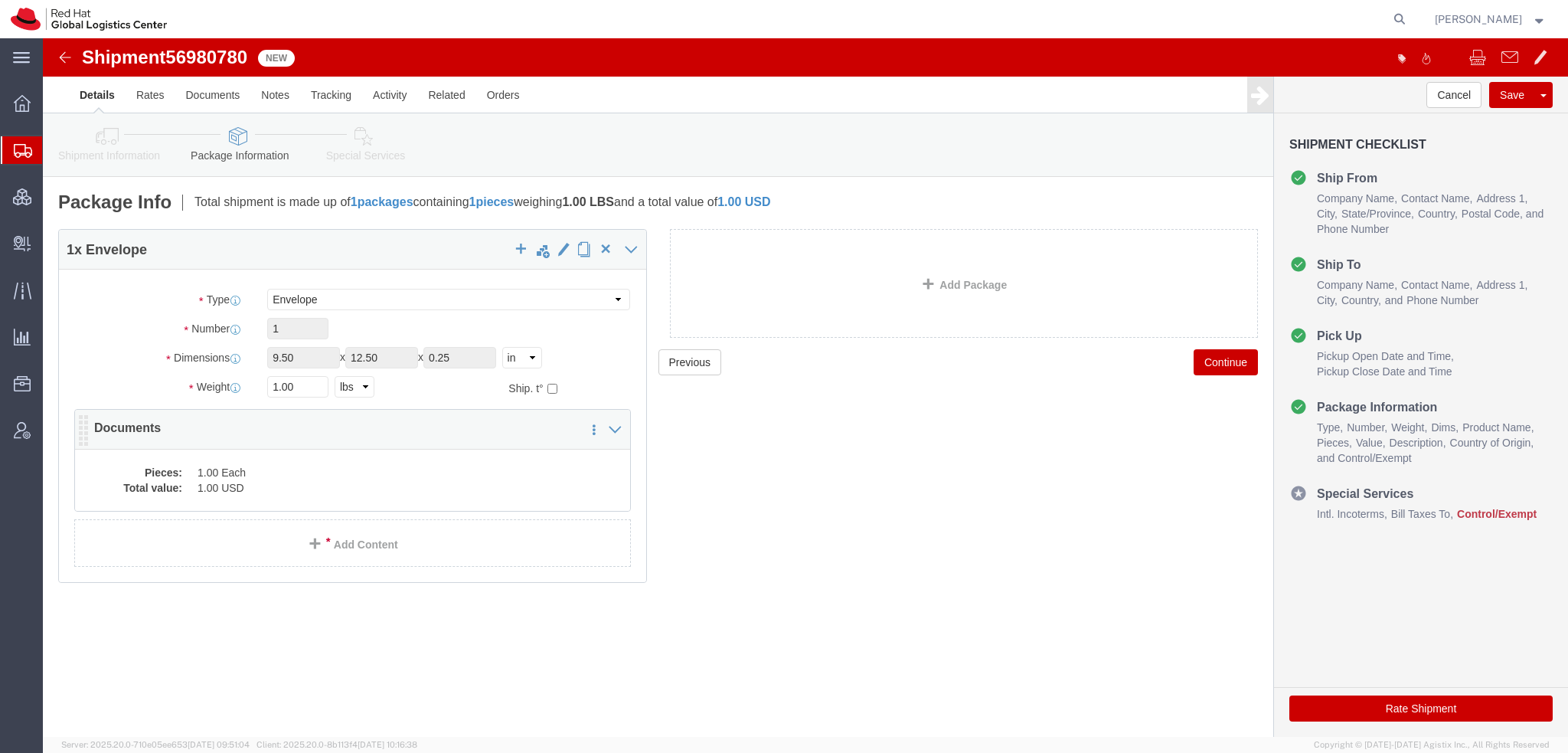
click dd "1.00 Each"
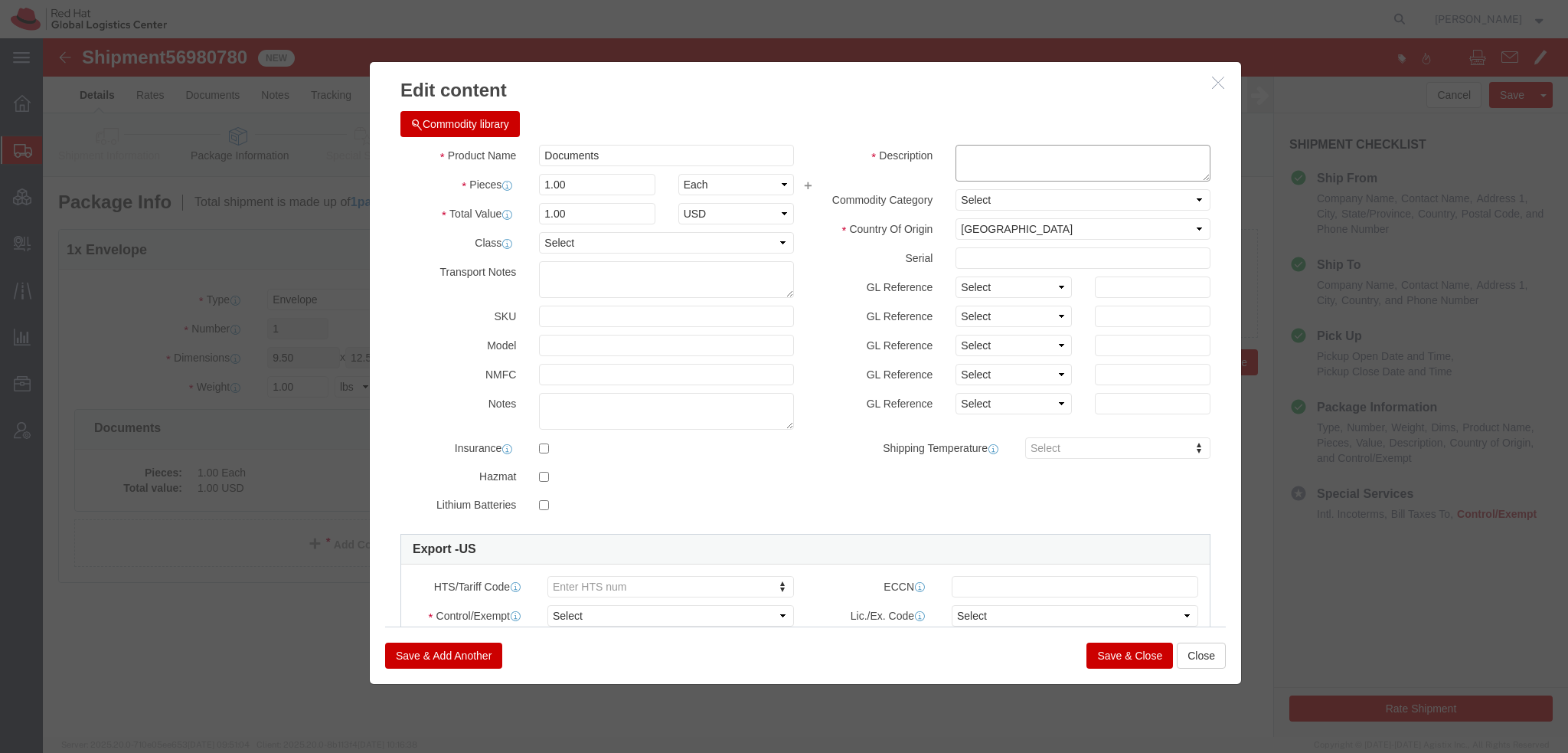
click textarea
type textarea "Legal Documents"
click select "Select ATF BIS DEA EPA FDA FTR ITAR OFAC Other (OPA)"
select select "FTR"
click select "Select ATF BIS DEA EPA FDA FTR ITAR OFAC Other (OPA)"
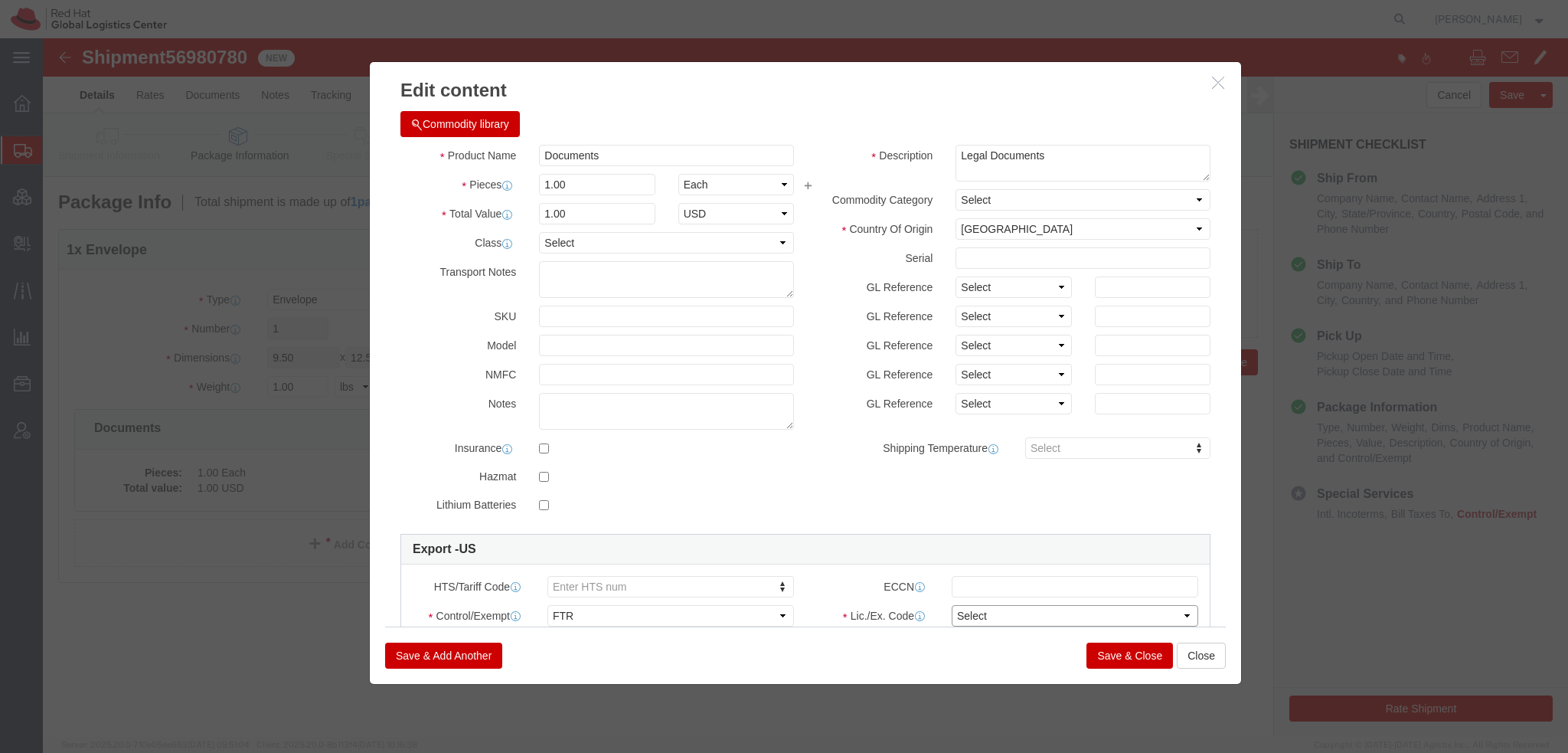
click select "Select 30.2(d)(2) 30.36 30.37(a) 30.37(f) 30.37(g) 30.37(h) 30.37(i) 30.37(j) 3…"
select select "30.37(t)"
click select "Select 30.2(d)(2) 30.36 30.37(a) 30.37(f) 30.37(g) 30.37(h) 30.37(i) 30.37(j) 3…"
click button "Save & Close"
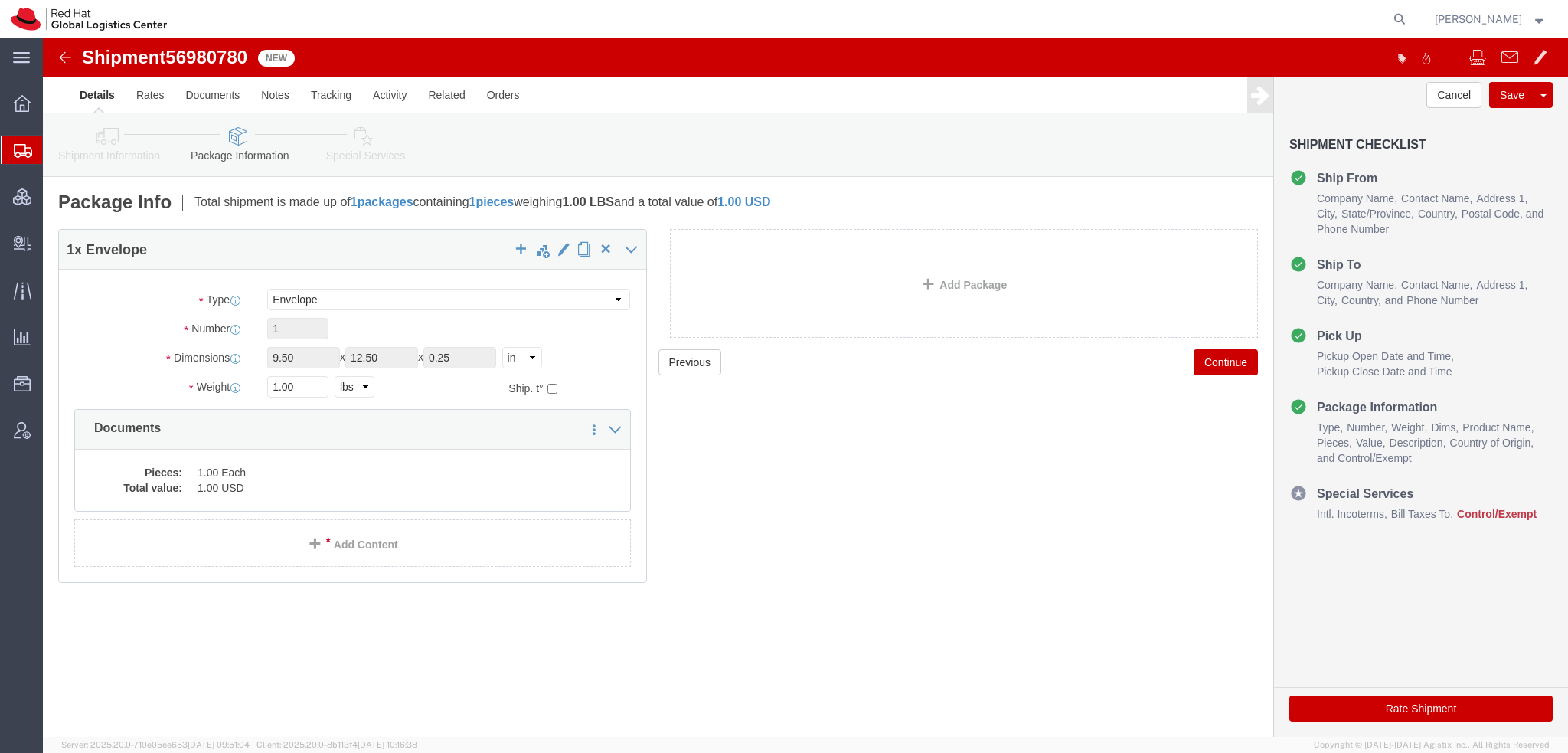
click icon
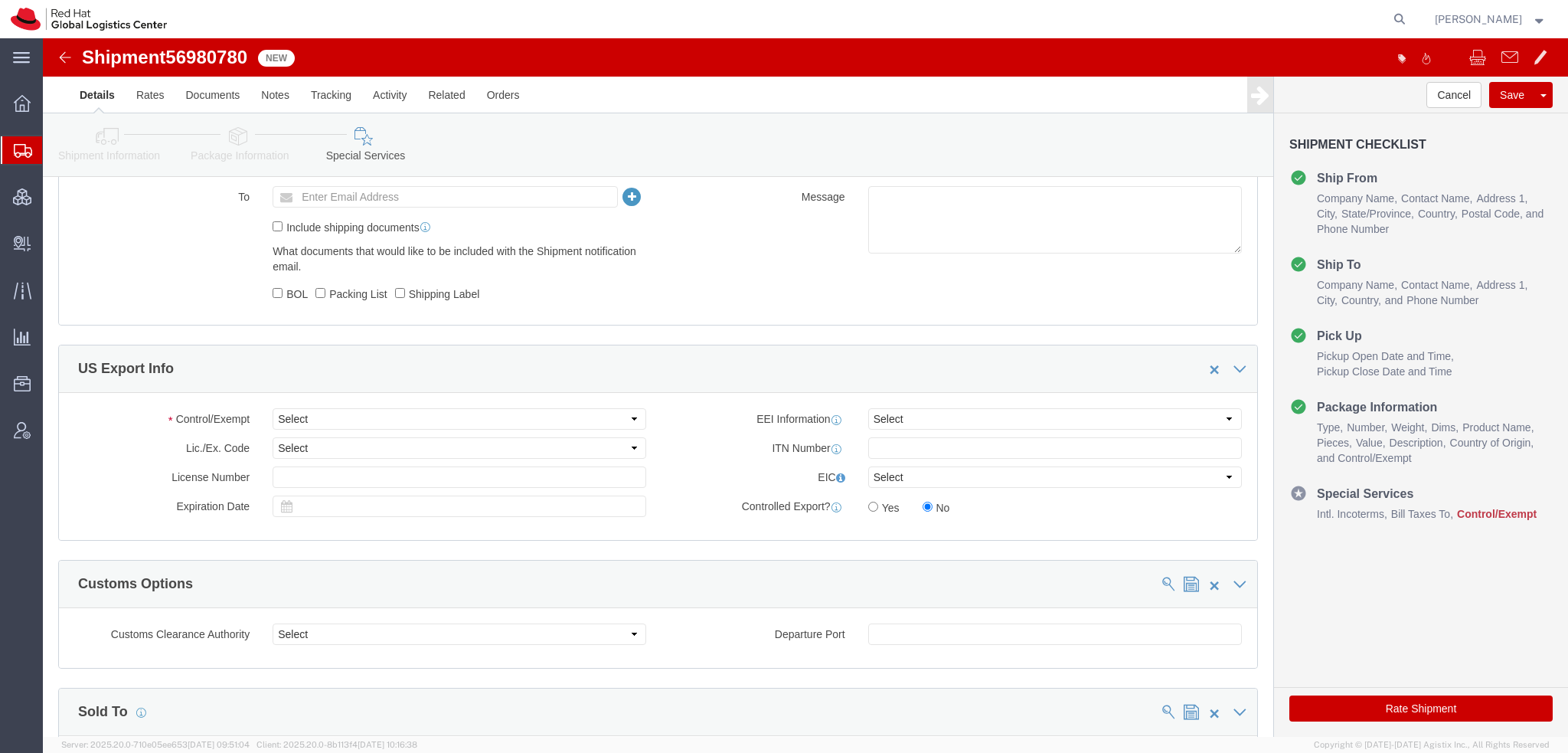
scroll to position [1149, 0]
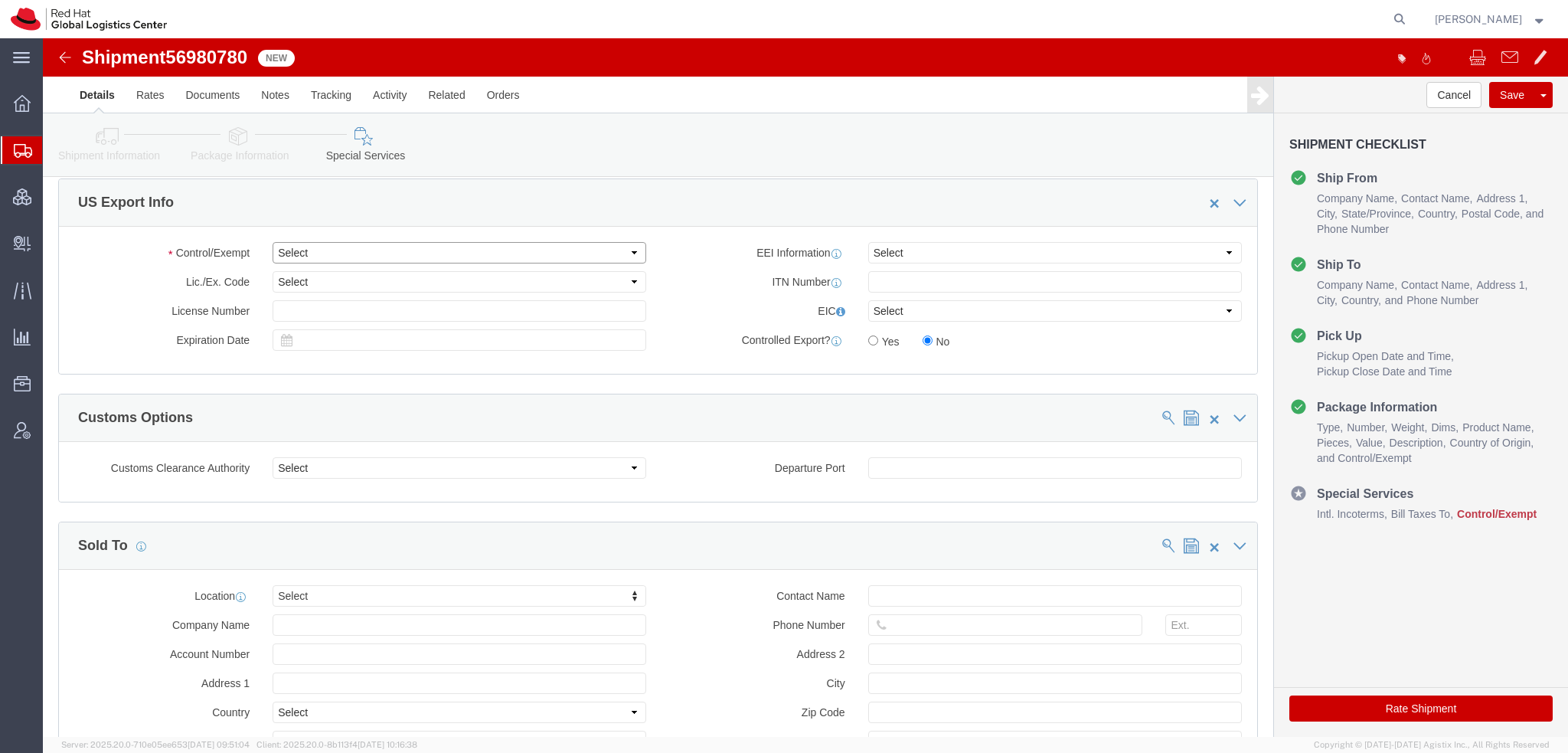
click select "Select ATF BIS DEA EPA FDA FTR ITAR OFAC Other (OPA)"
select select "FTR"
click select "Select ATF BIS DEA EPA FDA FTR ITAR OFAC Other (OPA)"
click select "Select 30.2(d)(2) 30.36 30.37(a) 30.37(f) 30.37(g) 30.37(h) 30.37(i) 30.37(j) 3…"
select select "30.37(t)"
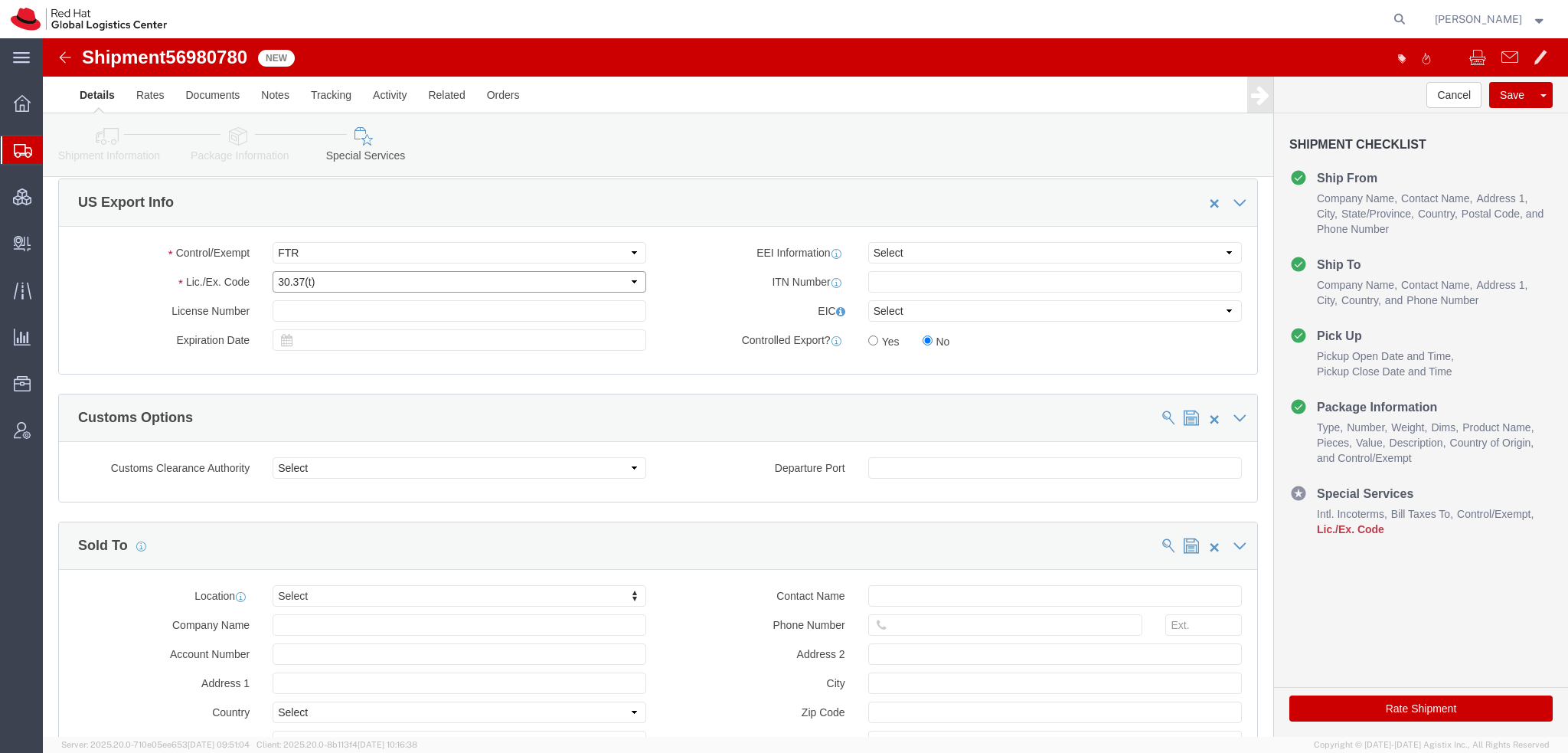
click select "Select 30.2(d)(2) 30.36 30.37(a) 30.37(f) 30.37(g) 30.37(h) 30.37(i) 30.37(j) 3…"
click button "Rate Shipment"
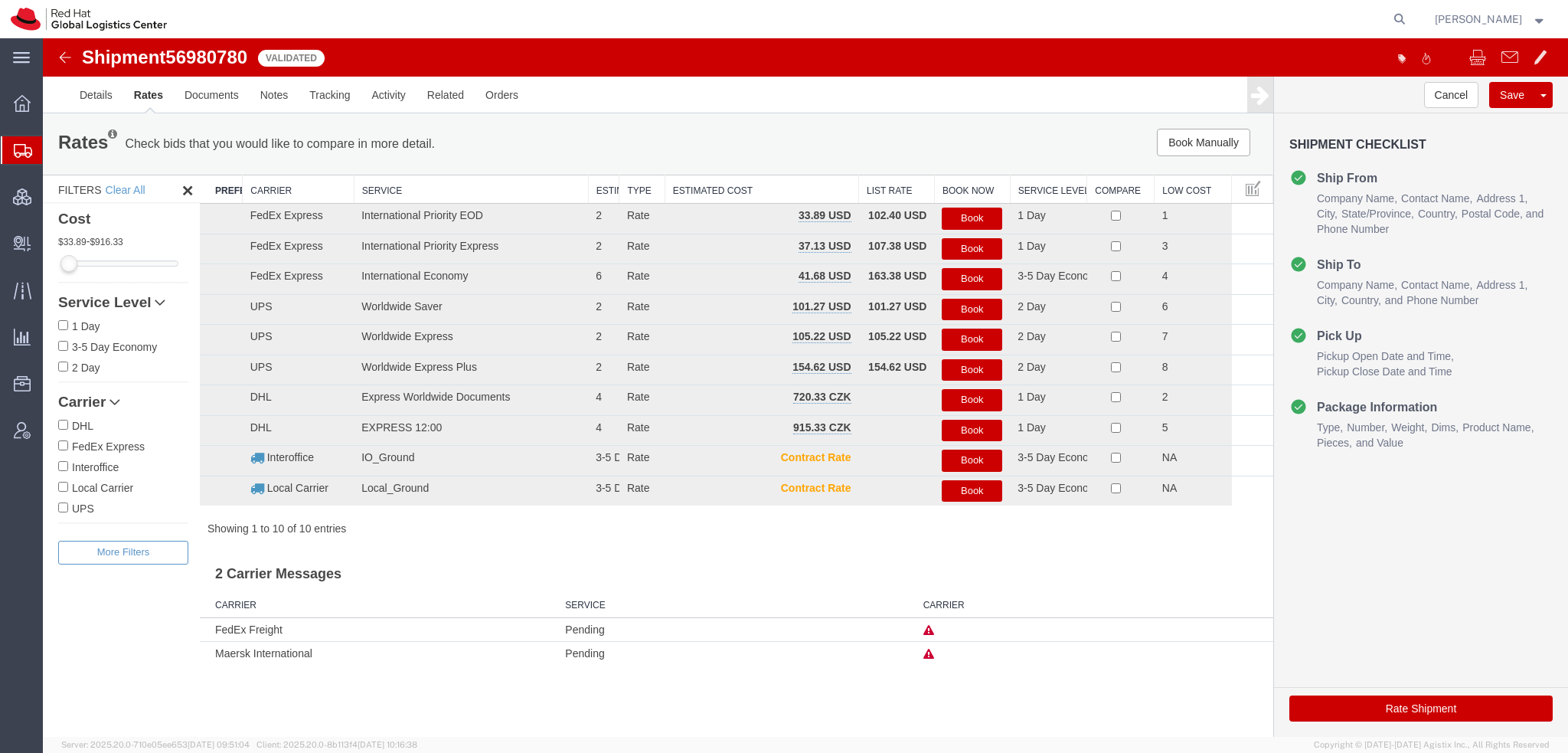
scroll to position [0, 0]
click at [979, 221] on button "Book" at bounding box center [972, 218] width 61 height 23
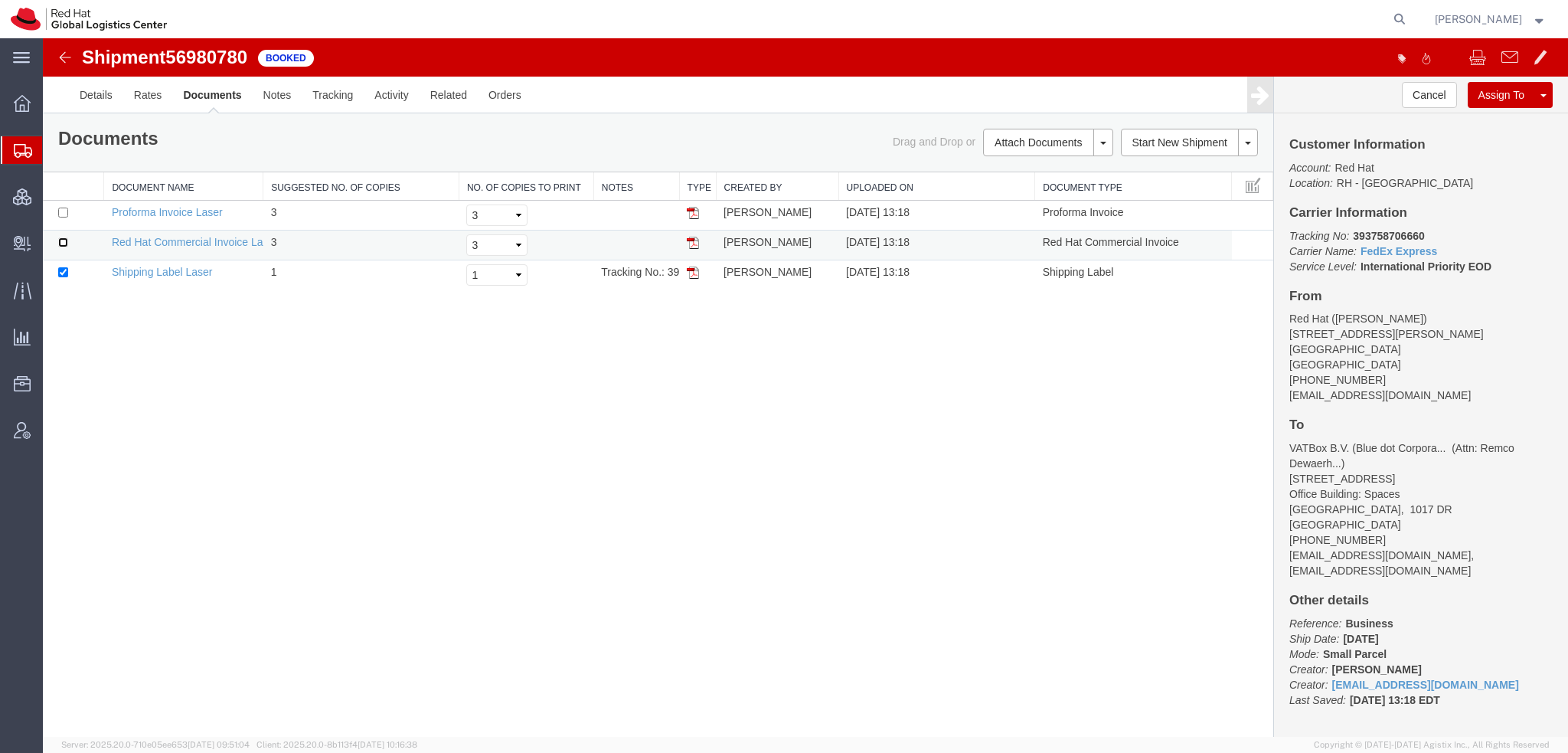
click at [58, 242] on input "checkbox" at bounding box center [63, 242] width 10 height 10
checkbox input "true"
click at [1026, 188] on link "Email Documents" at bounding box center [1046, 192] width 134 height 23
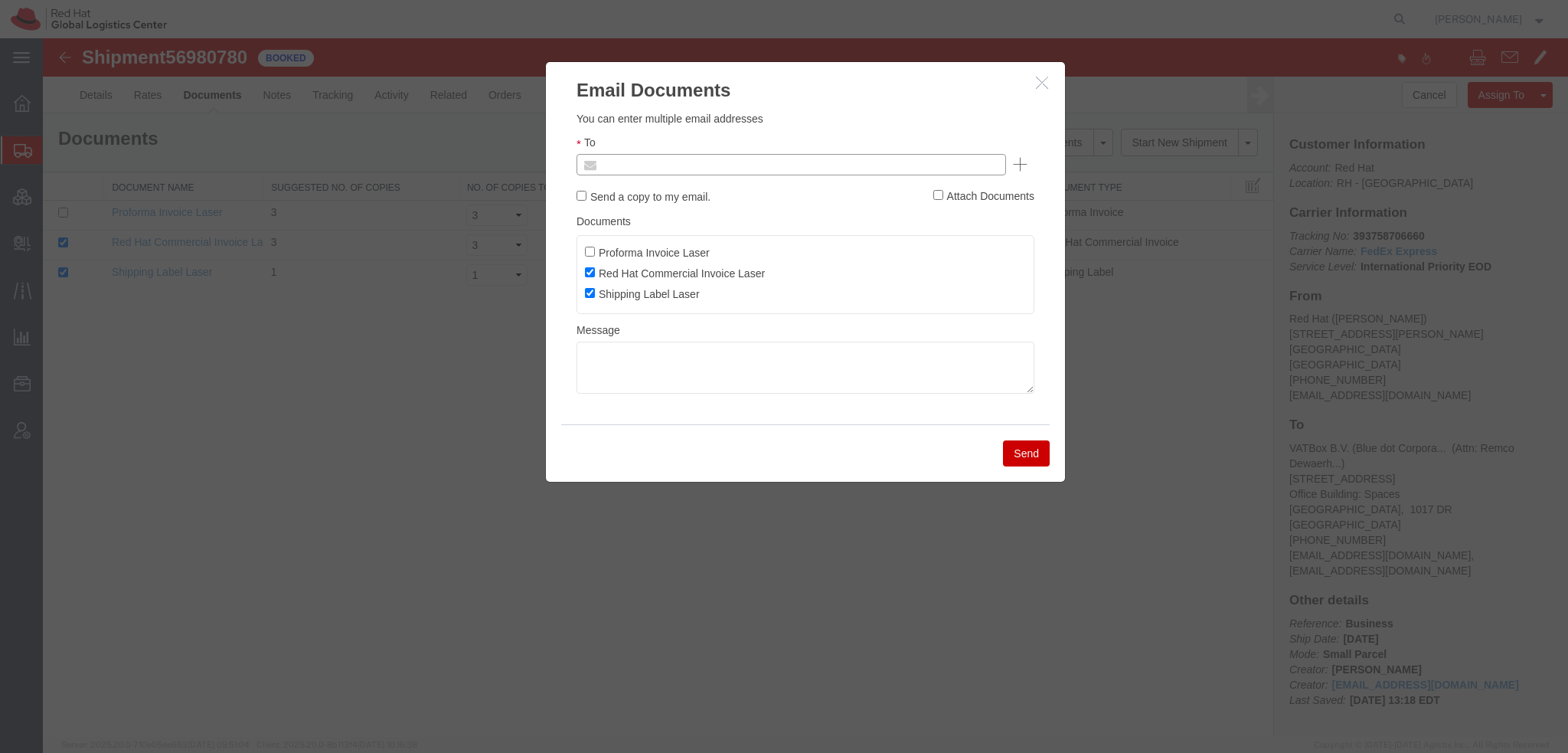
click at [748, 159] on input "text" at bounding box center [687, 165] width 179 height 20
type input "mcapel@redhat.com"
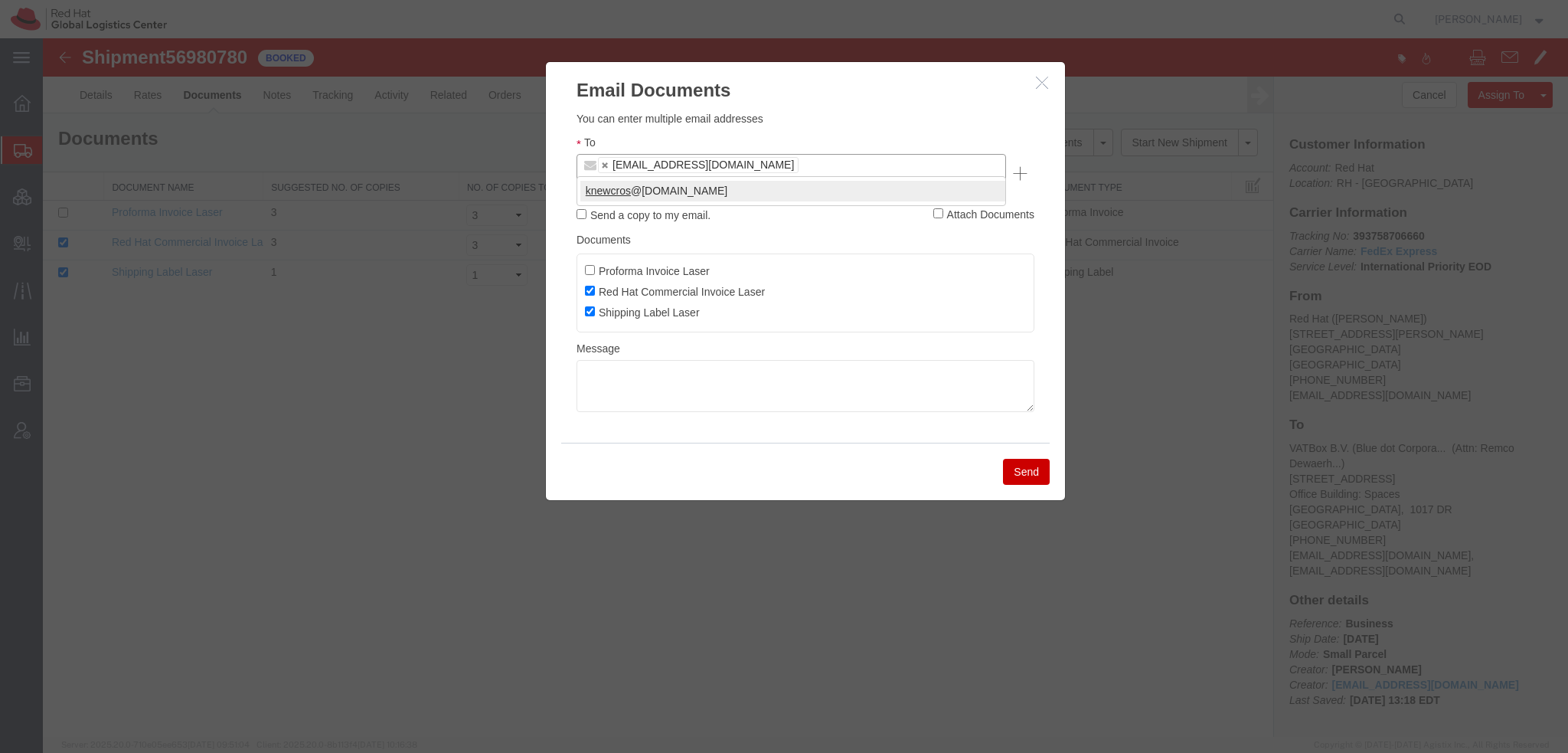
type input "knewcros"
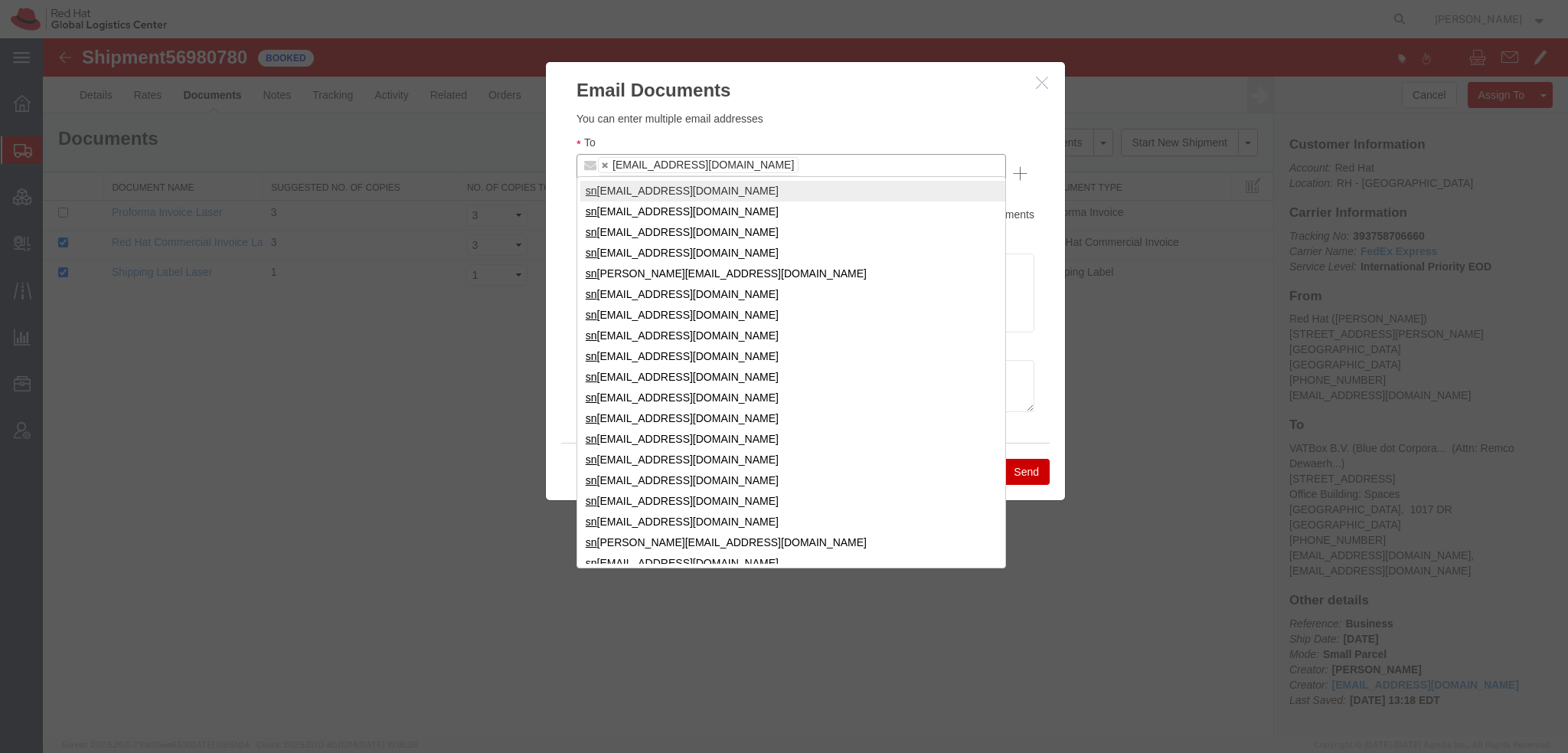
type input "s"
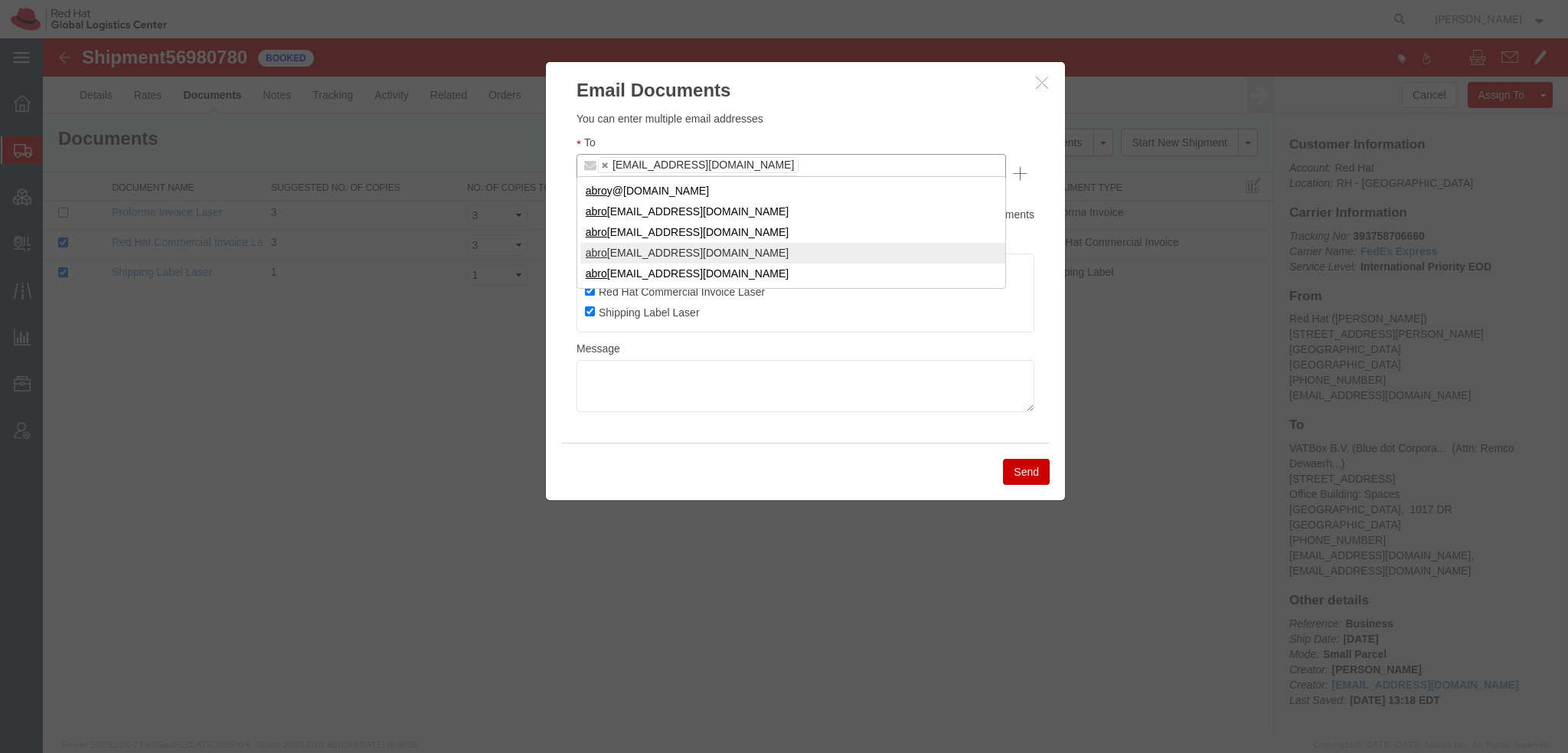
type input "abro"
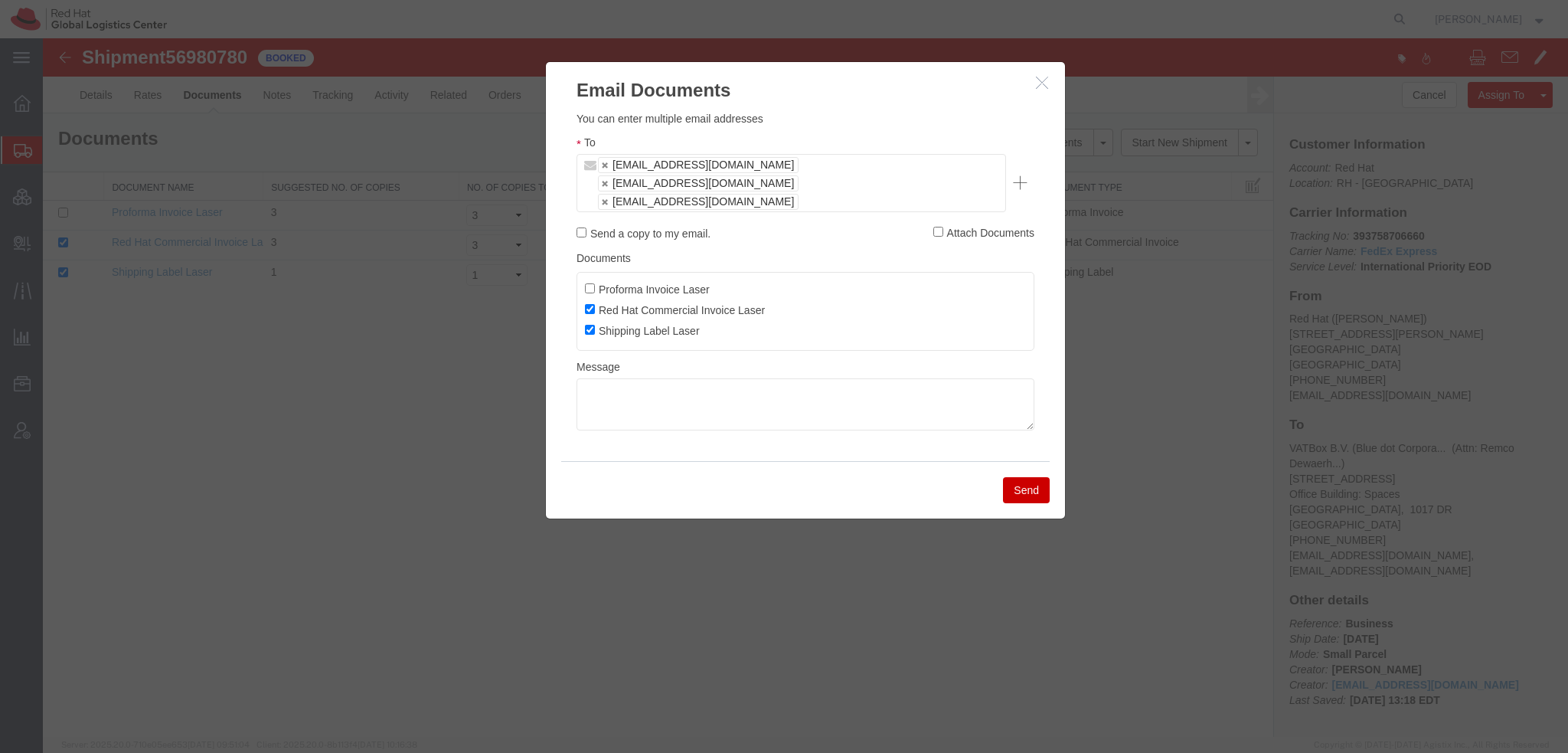
click at [1031, 477] on button "Send" at bounding box center [1026, 490] width 47 height 26
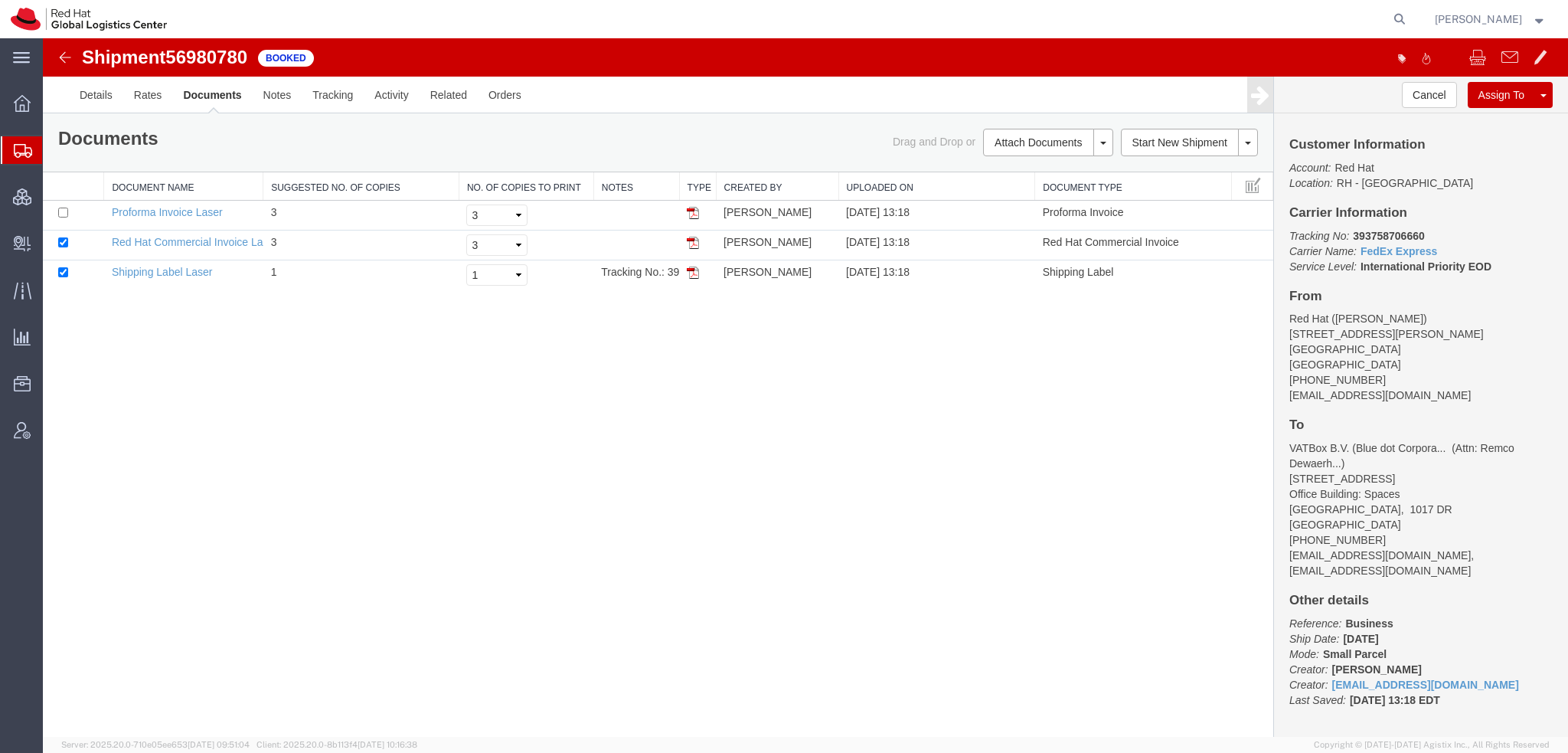
click at [0, 0] on span "Shipment Manager" at bounding box center [0, 0] width 0 height 0
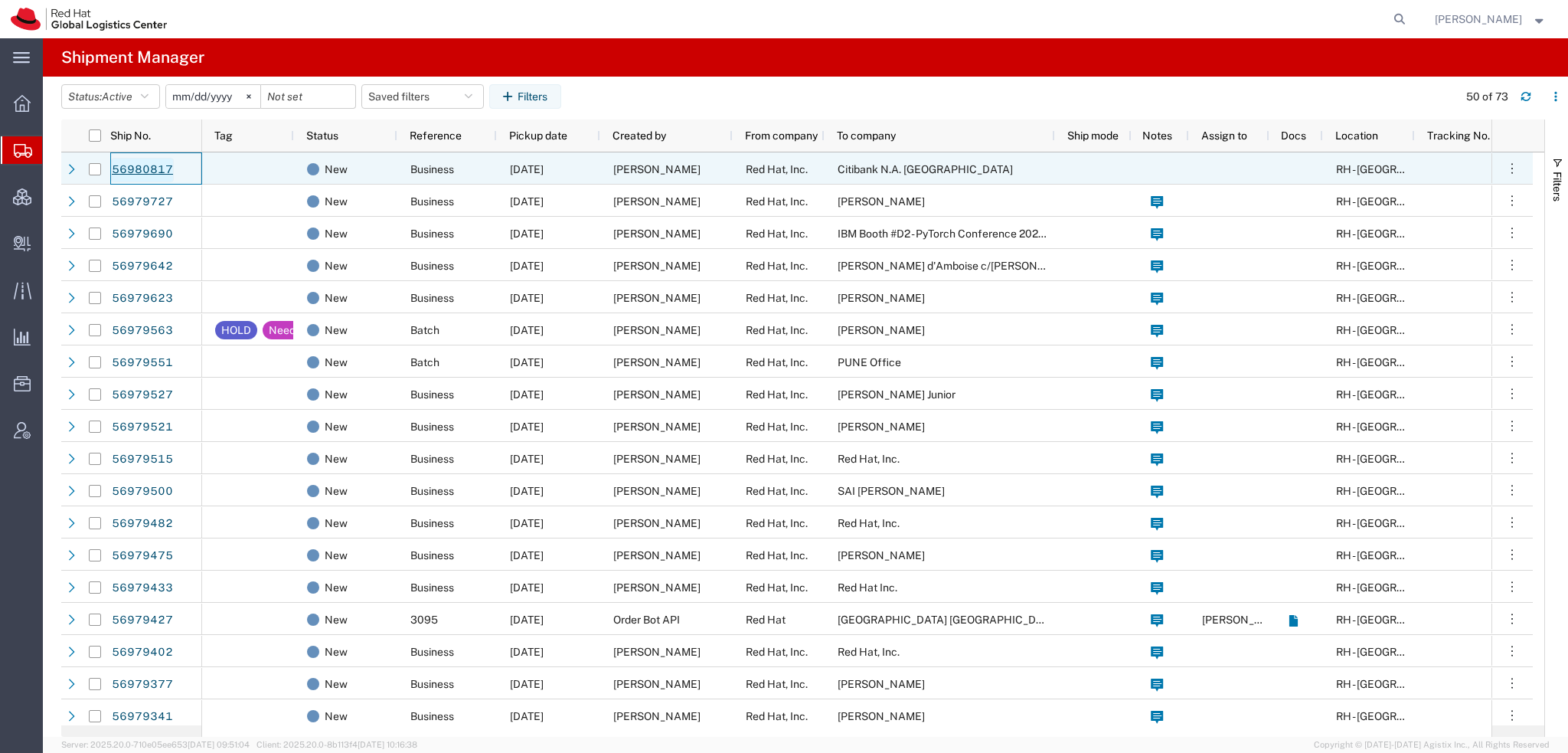
click at [141, 173] on link "56980817" at bounding box center [142, 170] width 63 height 25
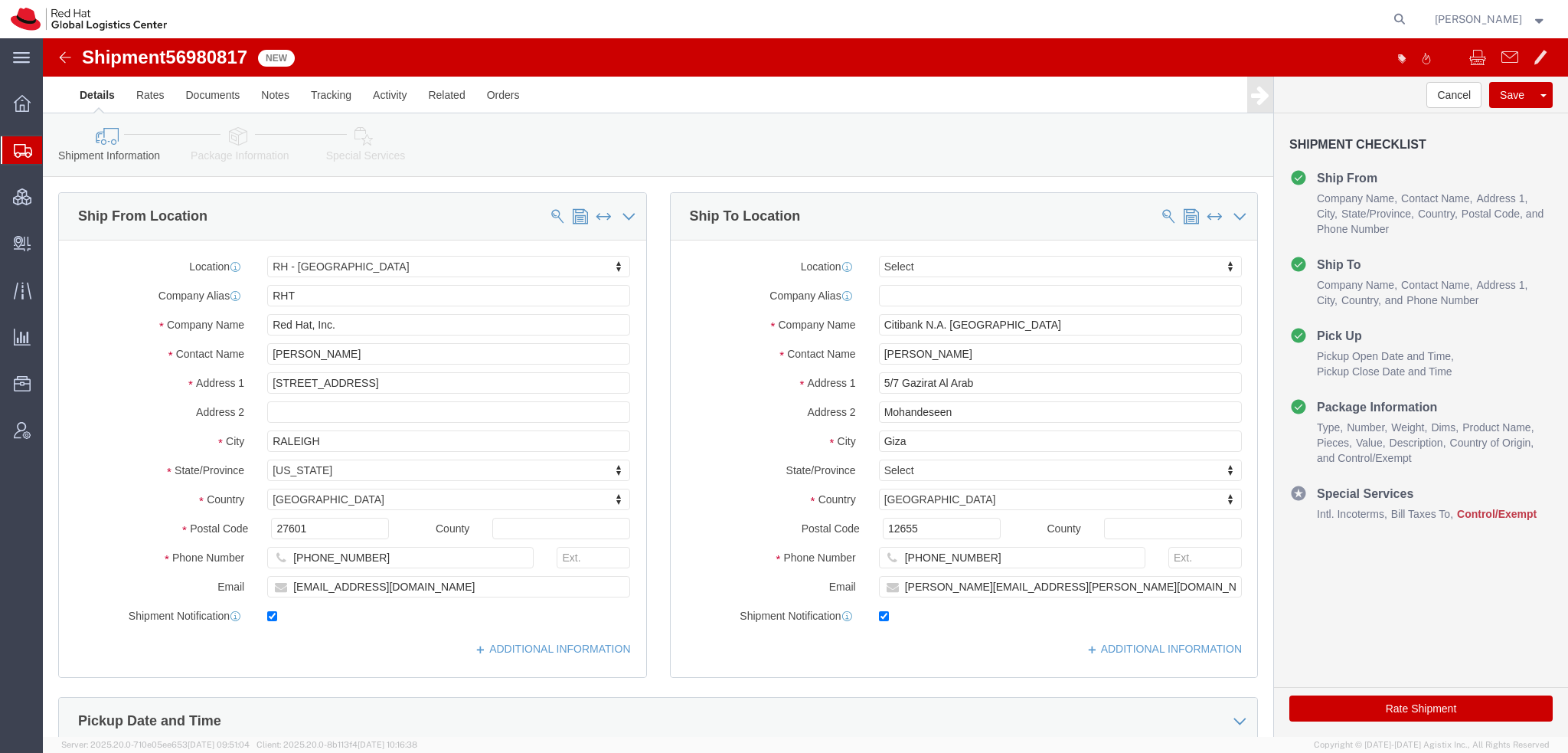
select select "38014"
select select
click input "david.edwar@citi.com"
type input "david.edwar@citi.com, emealogistics@redhat.com"
click icon
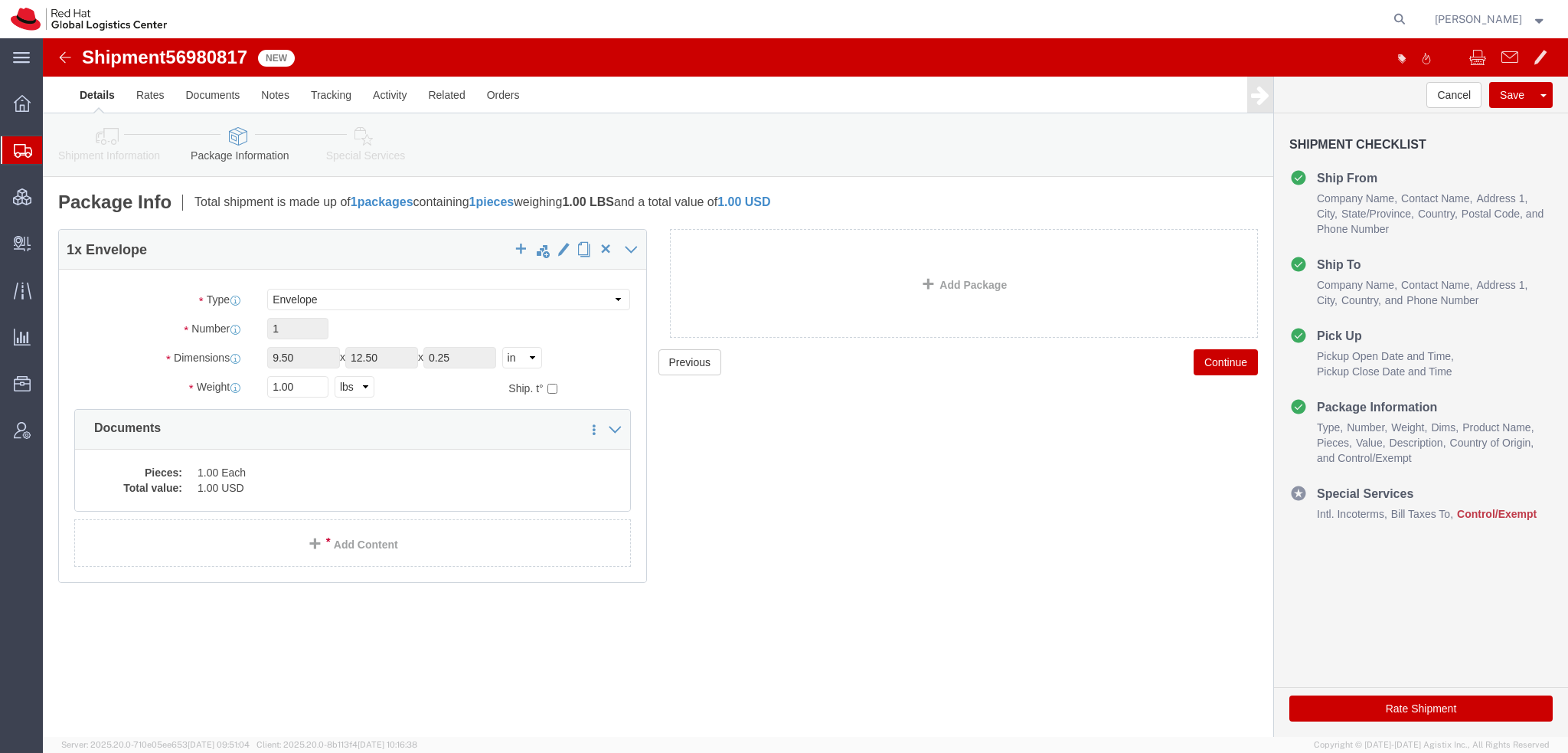
click dl "Pieces: 1.00 Each Total value: 1.00 USD"
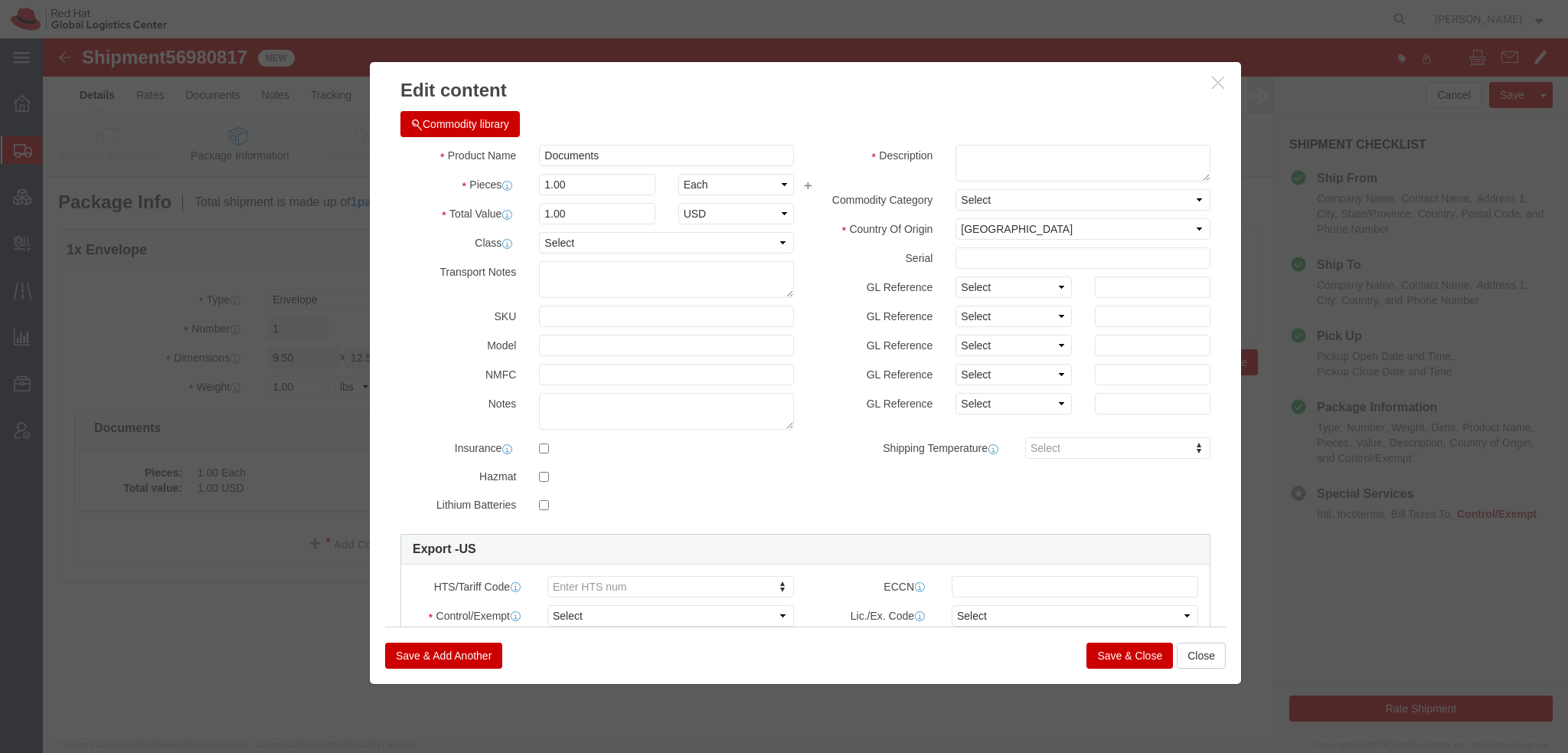
click div "Commodity library"
click textarea
type textarea "Legal Documents"
click select "Select ATF BIS DEA EPA FDA FTR ITAR OFAC Other (OPA)"
select select "FTR"
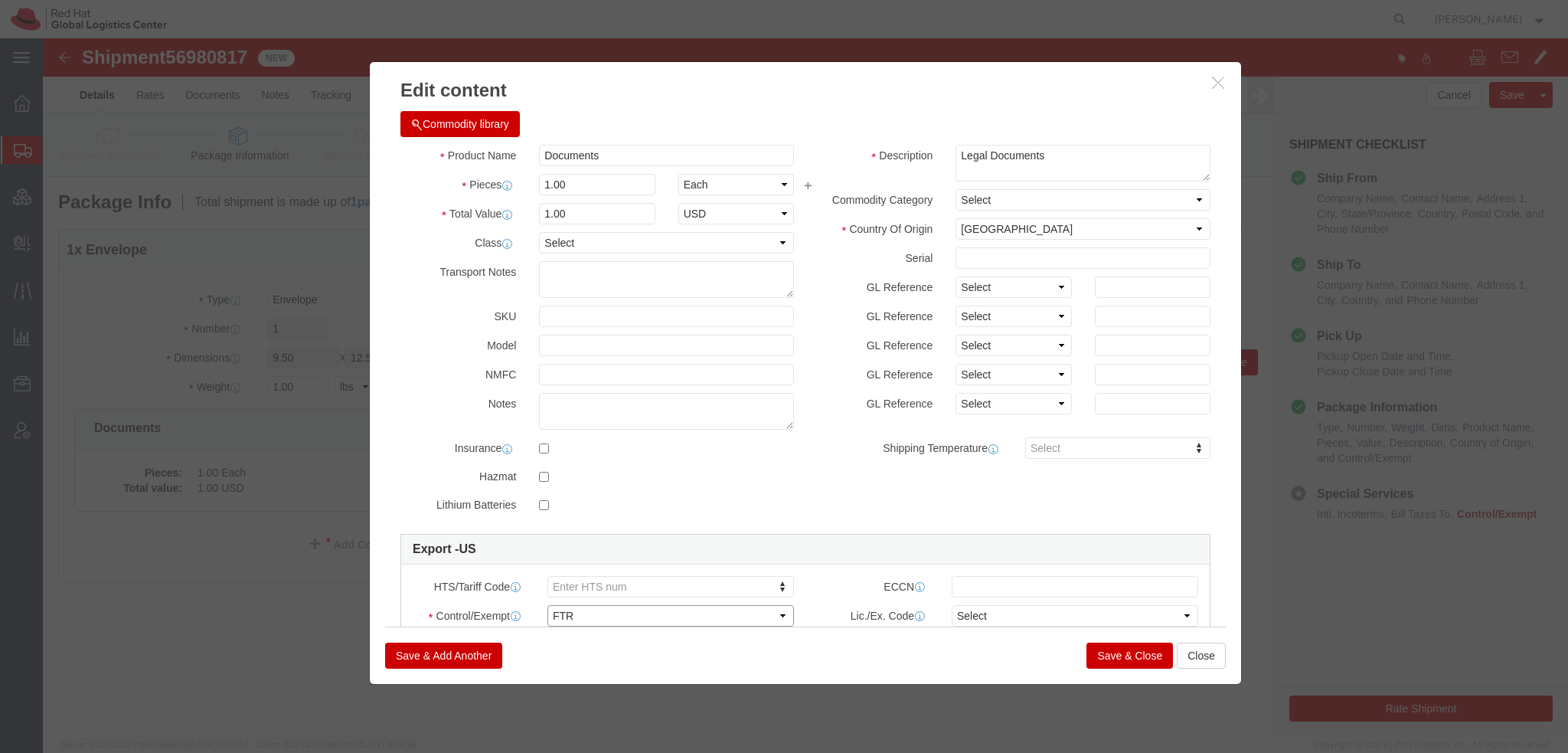
click select "Select ATF BIS DEA EPA FDA FTR ITAR OFAC Other (OPA)"
click select "Select 30.2(d)(2) 30.36 30.37(a) 30.37(f) 30.37(g) 30.37(h) 30.37(i) 30.37(j) 3…"
select select "30.37(t)"
click select "Select 30.2(d)(2) 30.36 30.37(a) 30.37(f) 30.37(g) 30.37(h) 30.37(i) 30.37(j) 3…"
click button "Save & Close"
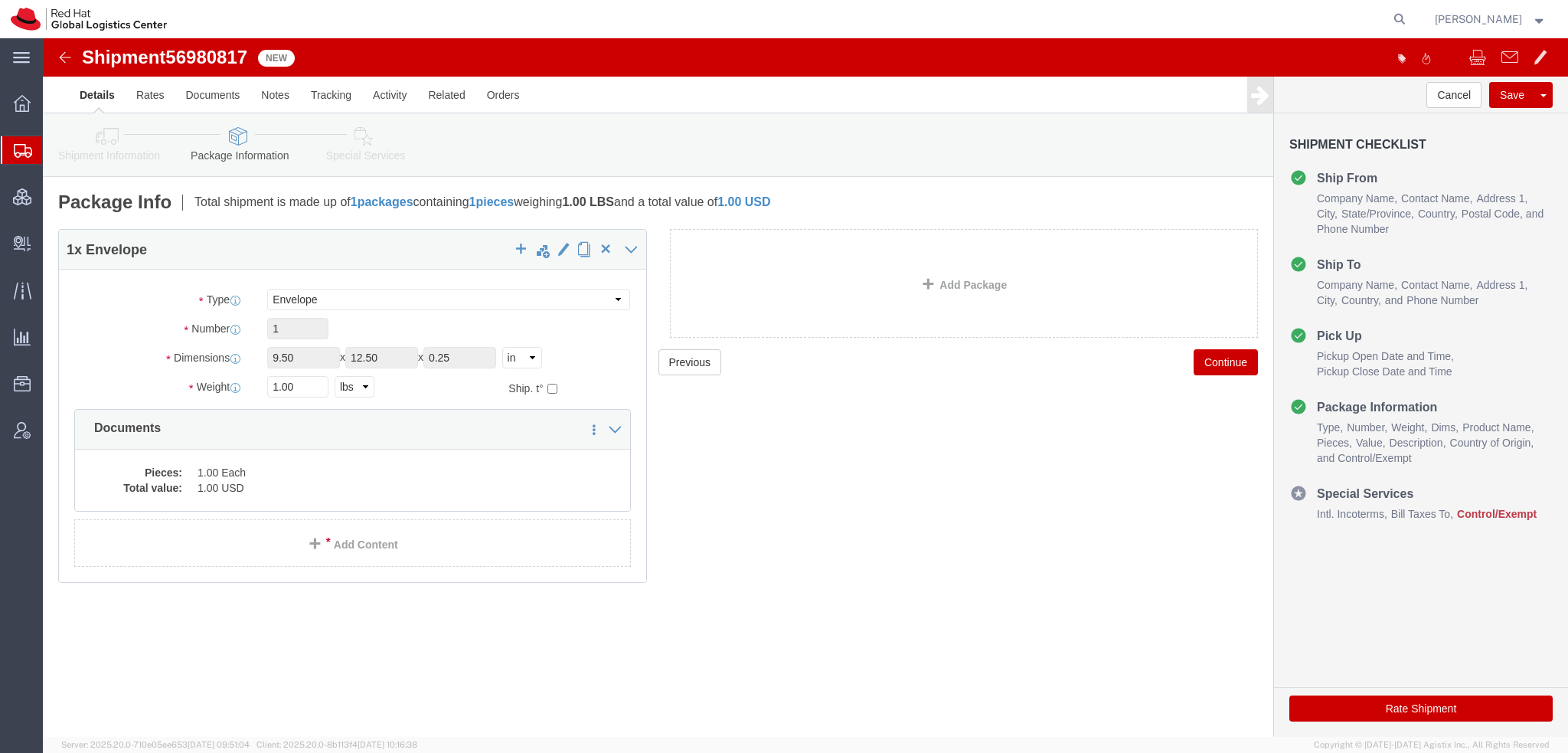
click icon
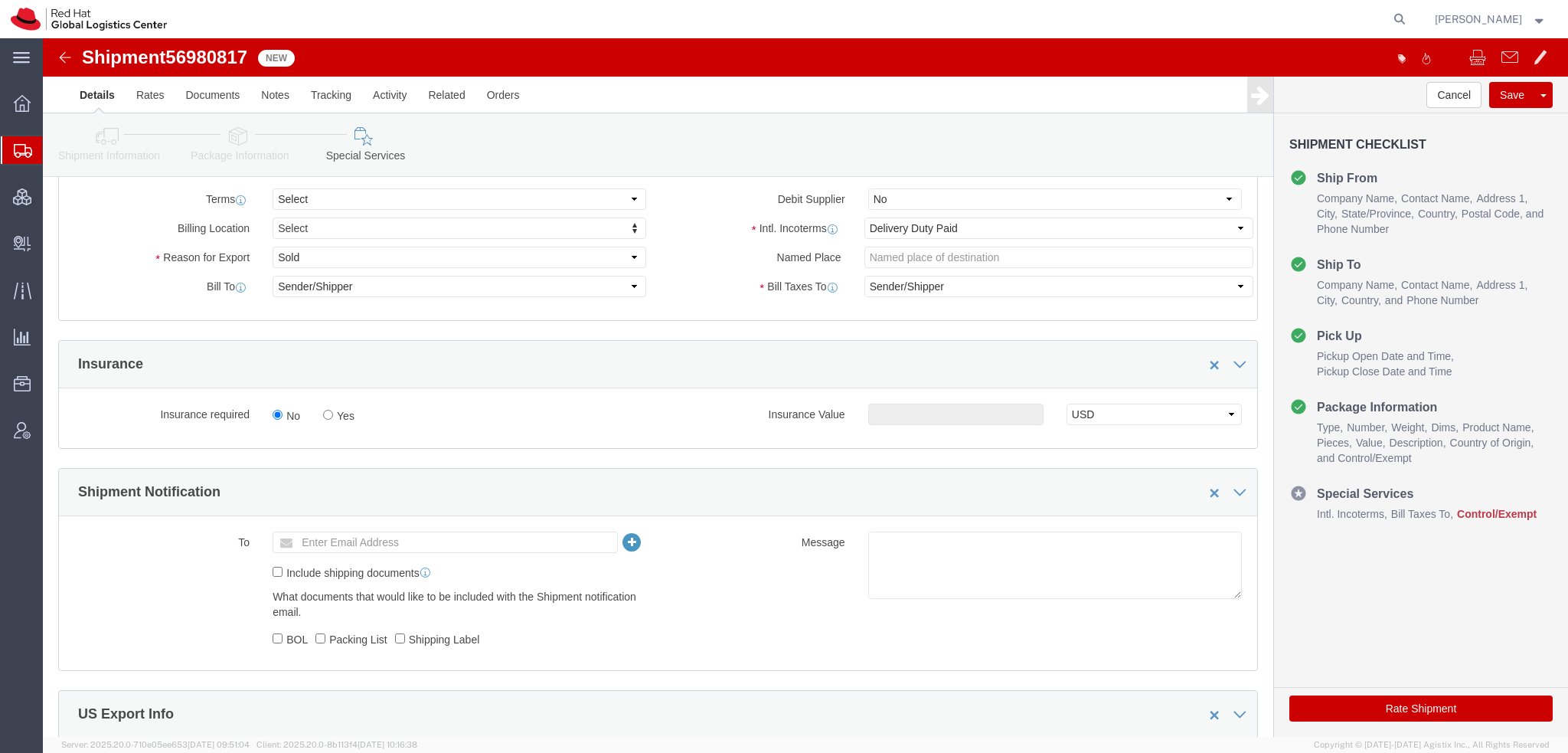
scroll to position [919, 0]
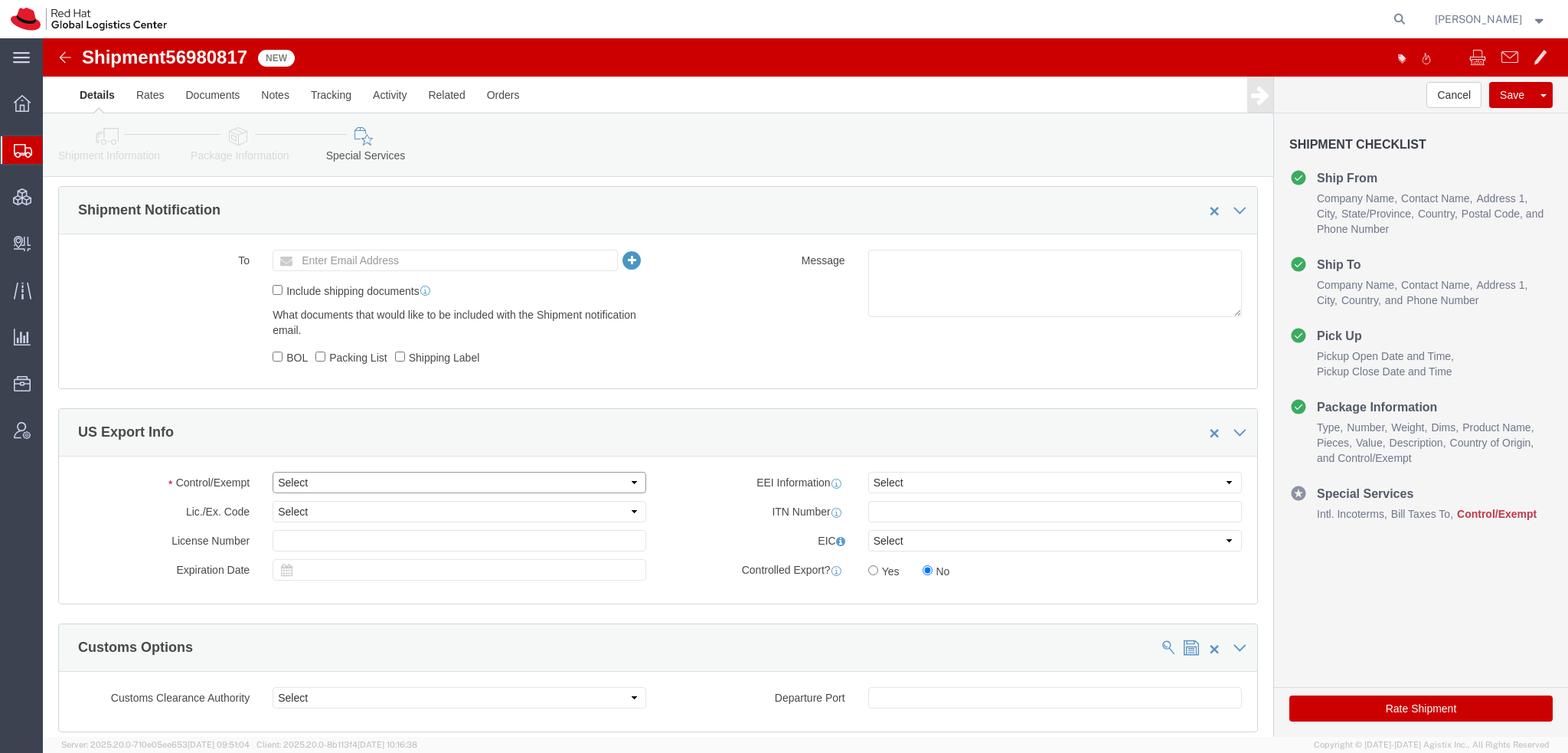
click select "Select ATF BIS DEA EPA FDA FTR ITAR OFAC Other (OPA)"
select select "FTR"
click select "Select ATF BIS DEA EPA FDA FTR ITAR OFAC Other (OPA)"
click select "Select 30.2(d)(2) 30.36 30.37(a) 30.37(f) 30.37(g) 30.37(h) 30.37(i) 30.37(j) 3…"
select select "30.37(t)"
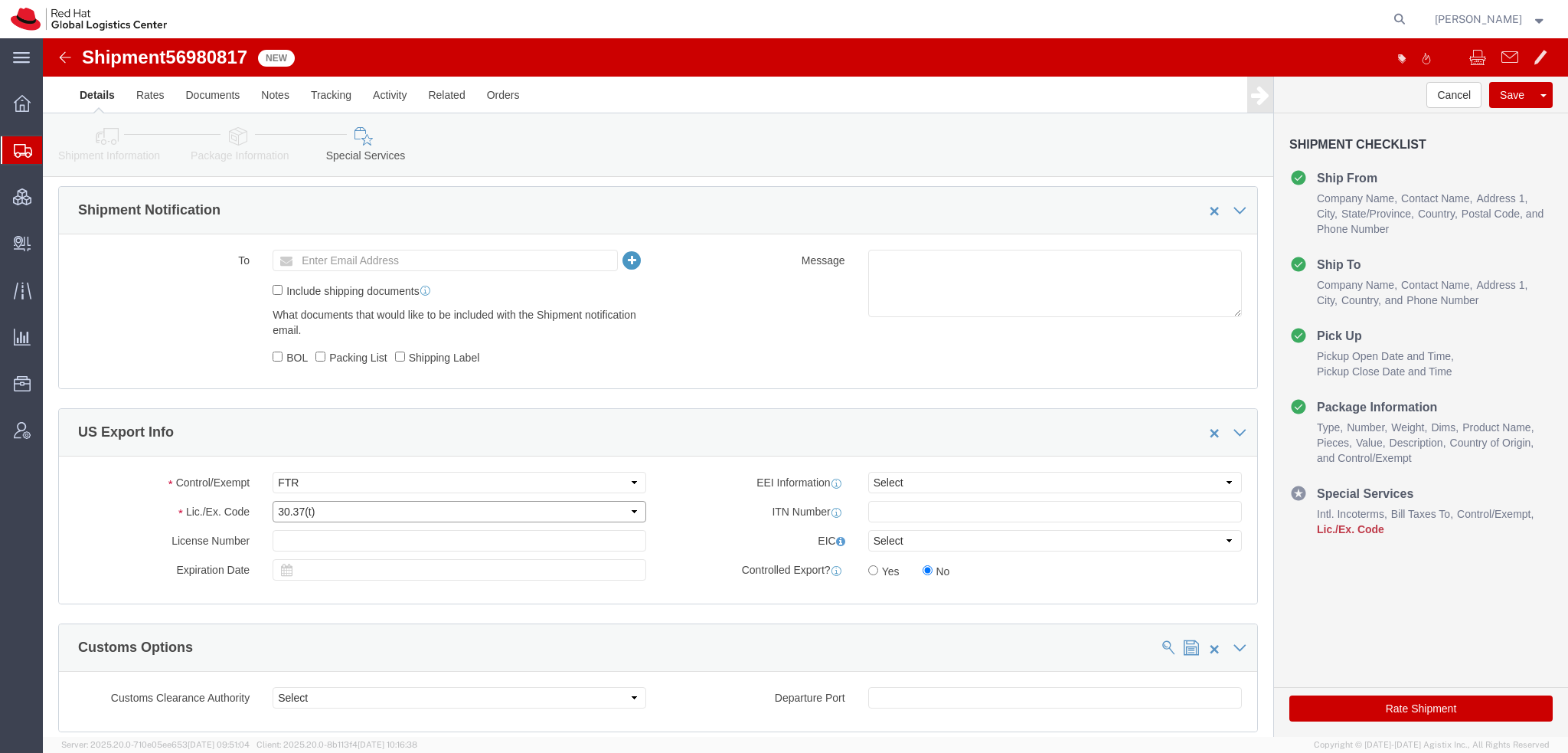
click select "Select 30.2(d)(2) 30.36 30.37(a) 30.37(f) 30.37(g) 30.37(h) 30.37(i) 30.37(j) 3…"
click button "Rate Shipment"
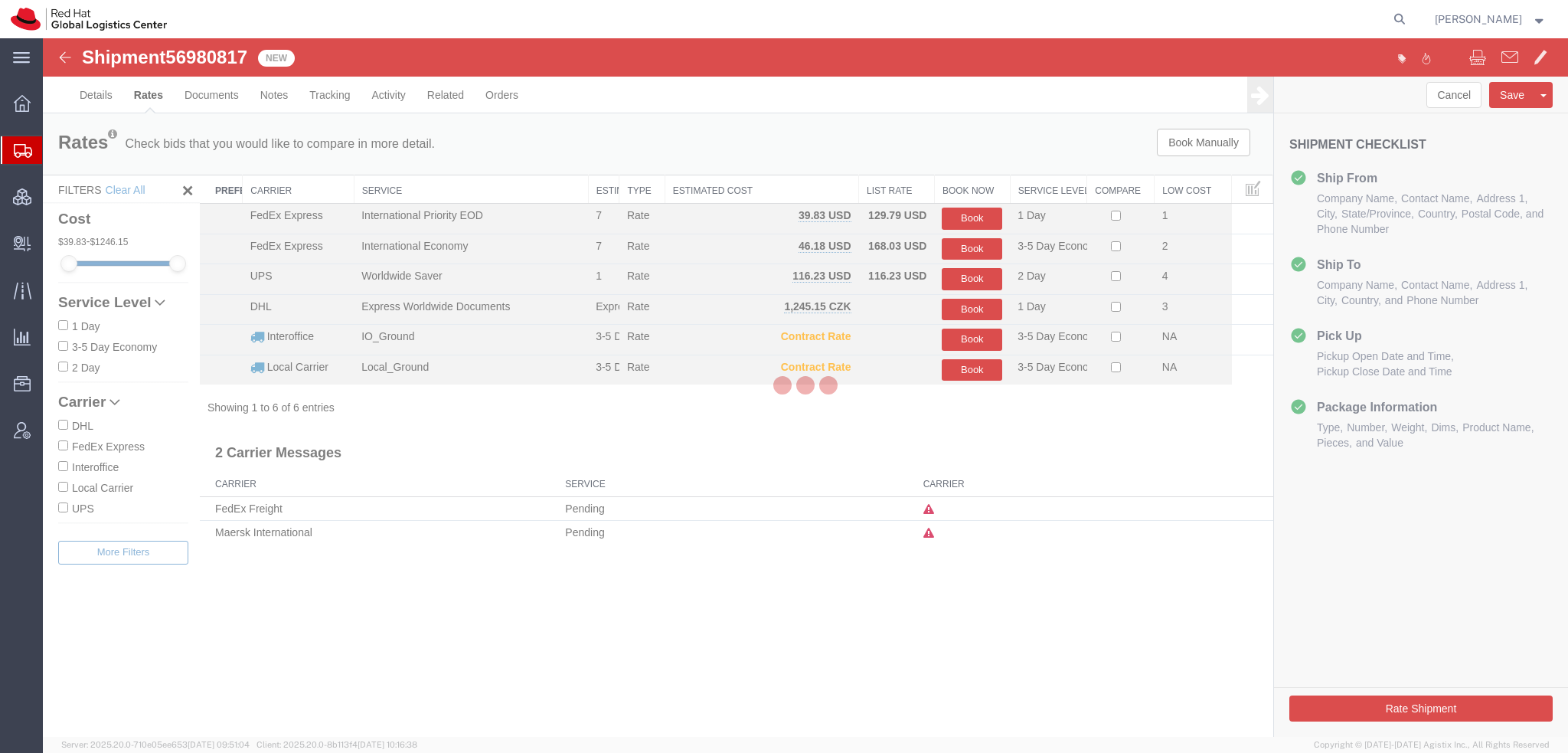
scroll to position [0, 0]
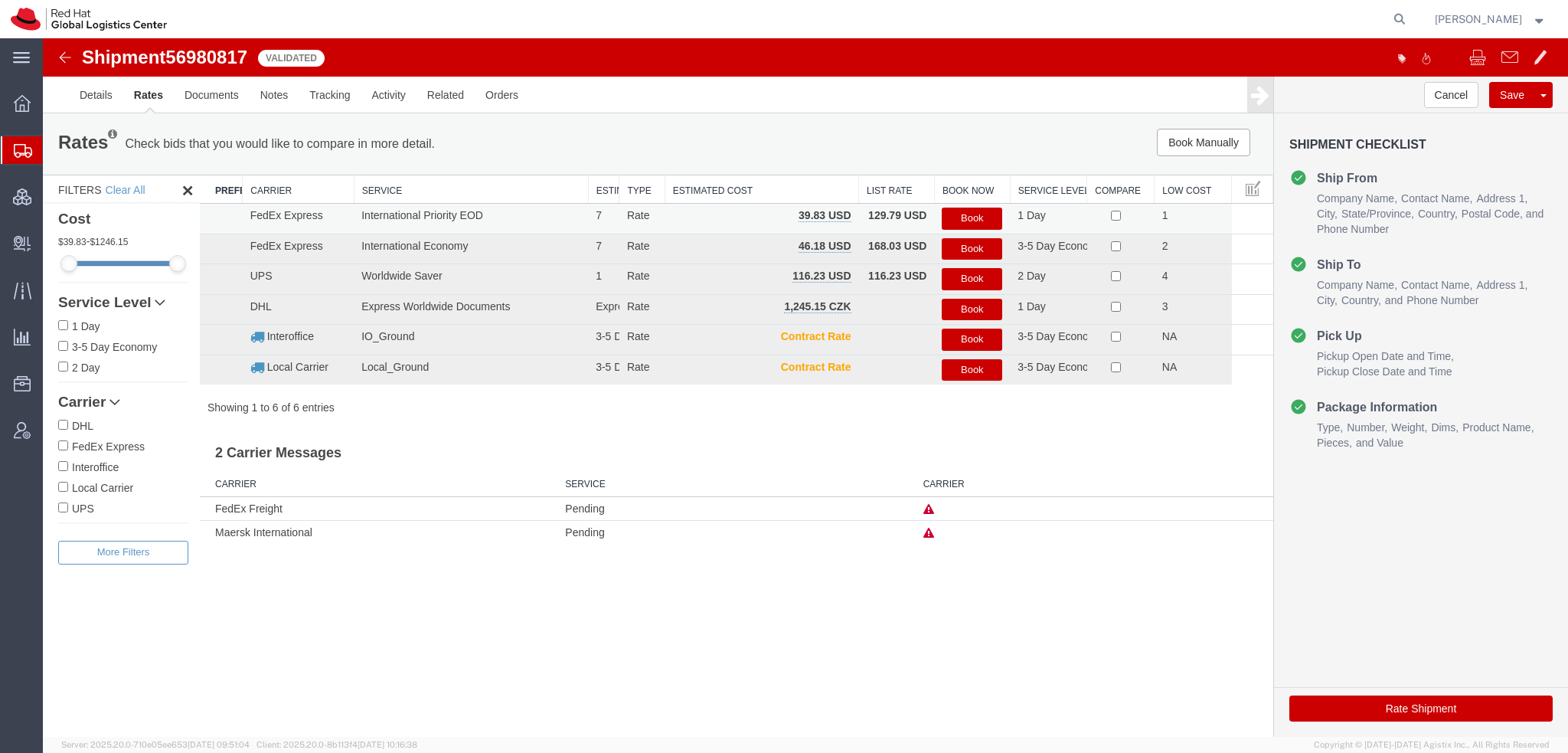
click at [986, 219] on button "Book" at bounding box center [972, 218] width 61 height 23
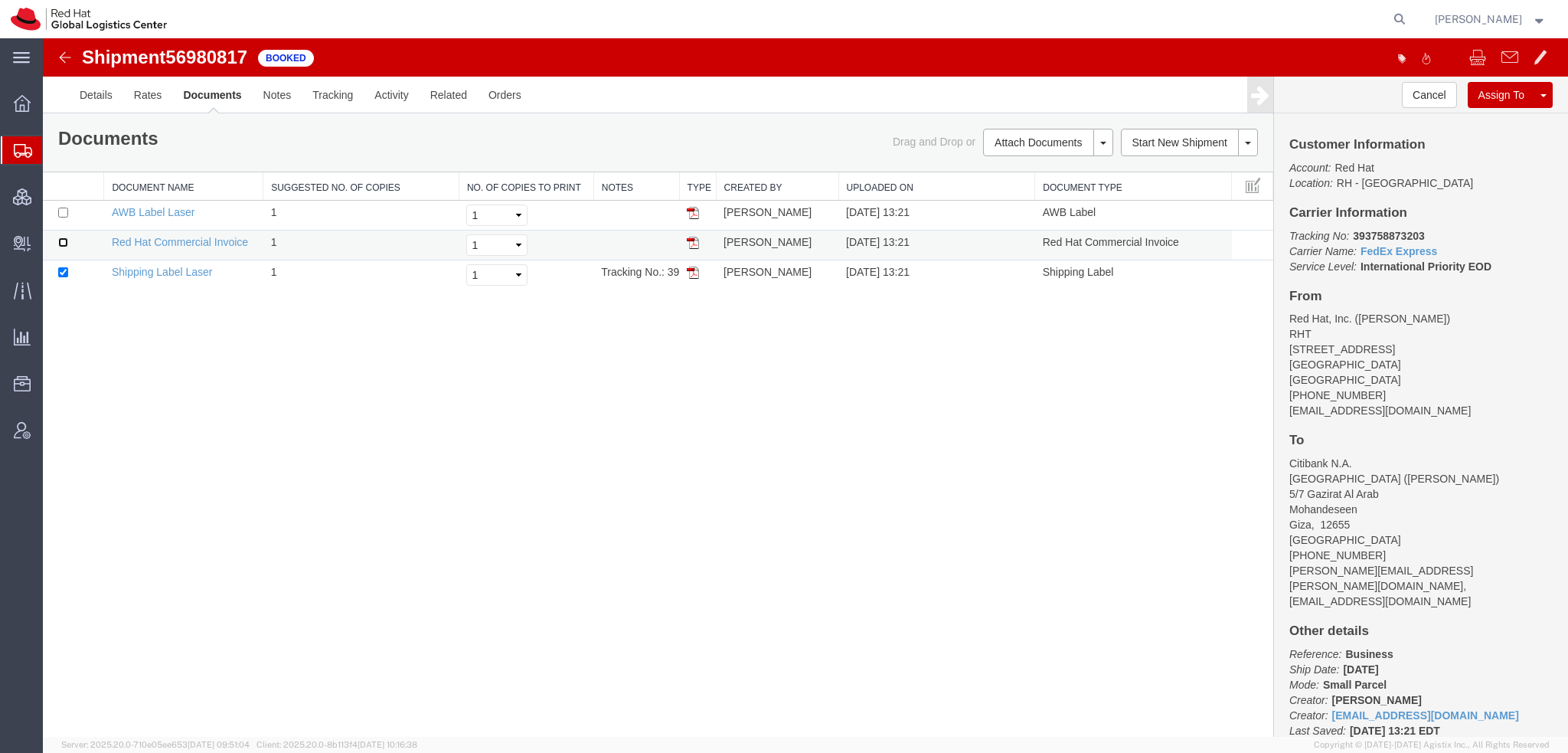
click at [64, 240] on input "checkbox" at bounding box center [63, 242] width 10 height 10
checkbox input "true"
click at [62, 214] on input "checkbox" at bounding box center [63, 212] width 10 height 10
checkbox input "true"
click at [1007, 187] on link "Email Documents" at bounding box center [1046, 192] width 134 height 23
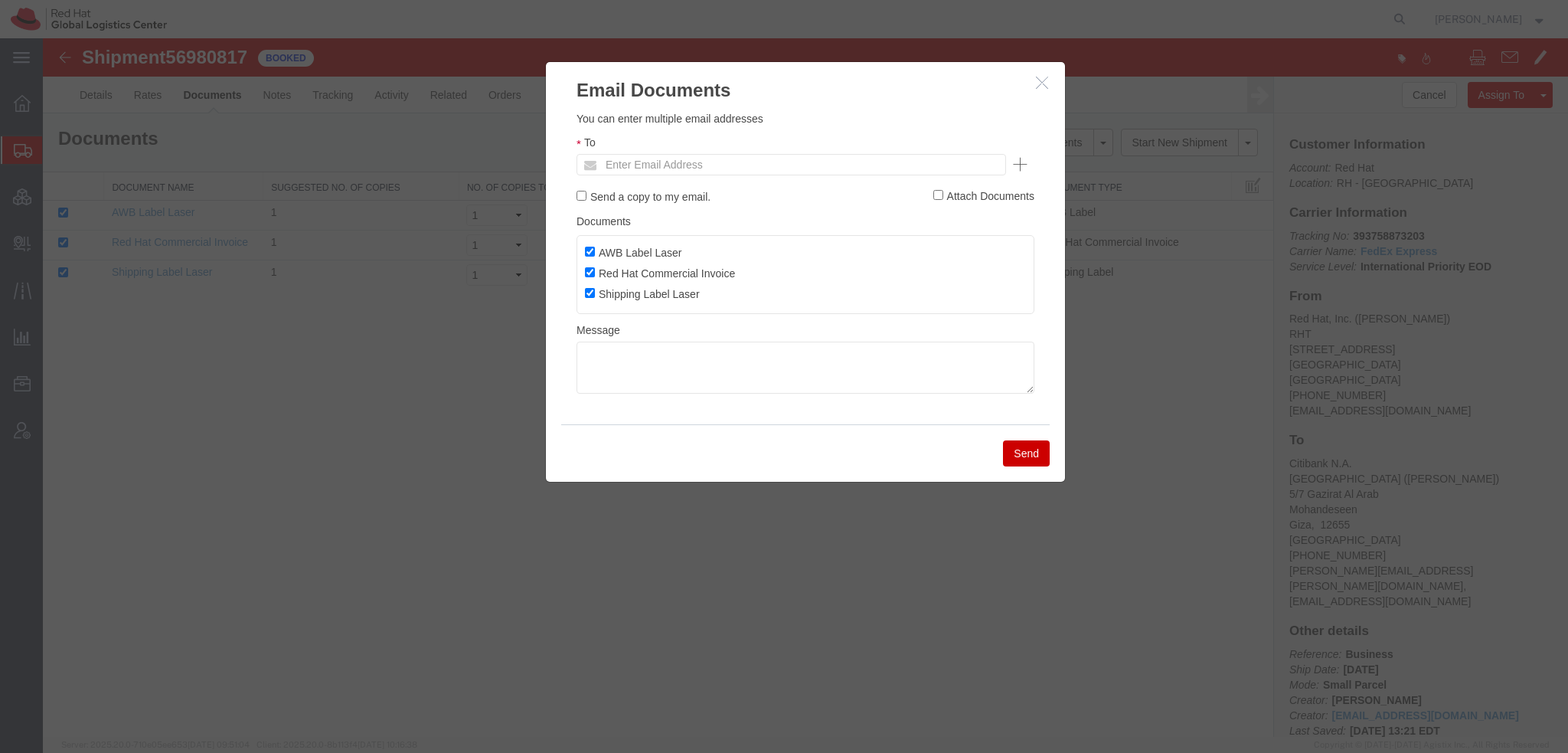
click at [791, 165] on ul "Enter Email Address" at bounding box center [791, 165] width 429 height 22
type input "knewto"
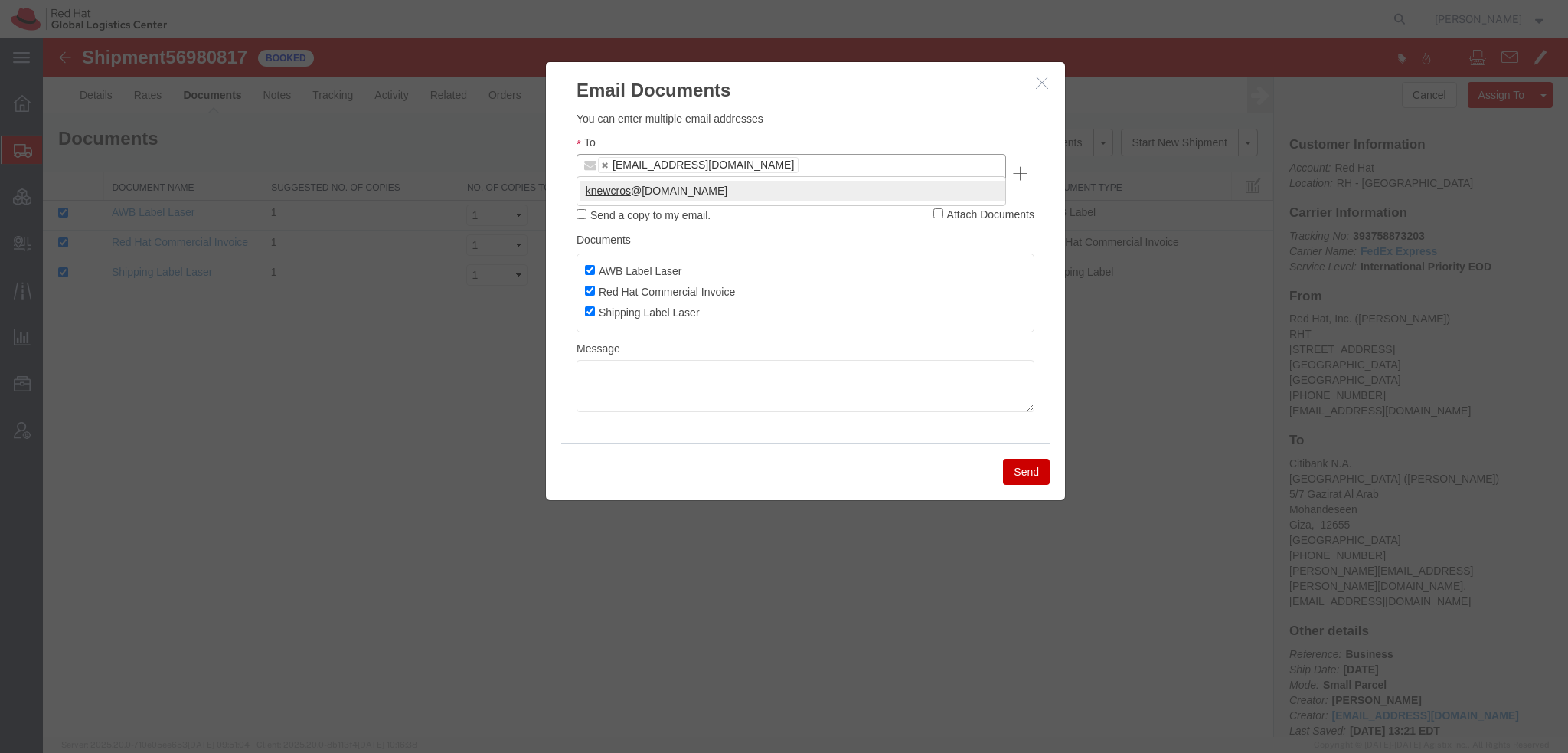
type input "knewcros"
click at [1007, 459] on button "Send" at bounding box center [1026, 472] width 47 height 26
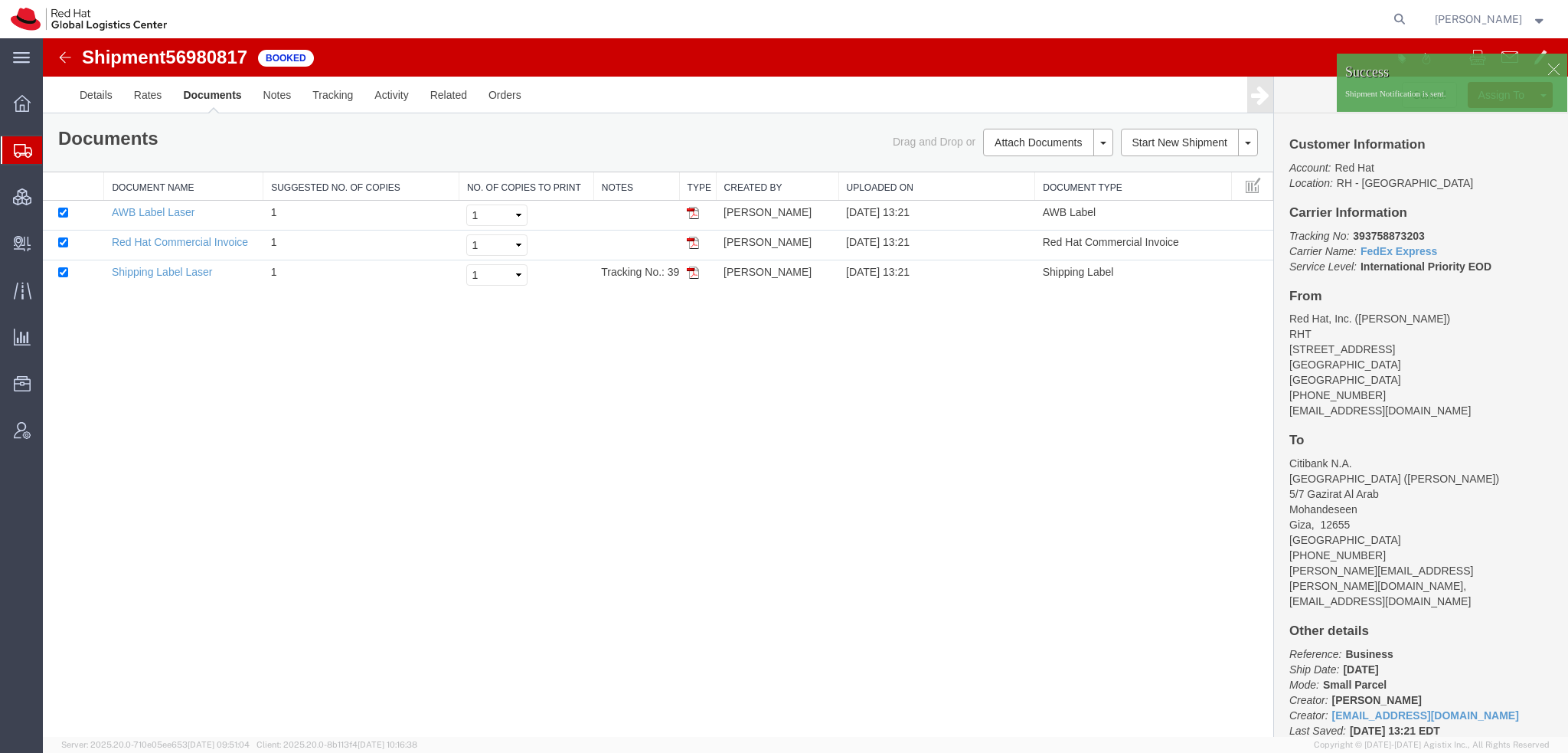
drag, startPoint x: 66, startPoint y: 168, endPoint x: 209, endPoint y: 5, distance: 216.8
click at [0, 0] on span "Shipment Manager" at bounding box center [0, 0] width 0 height 0
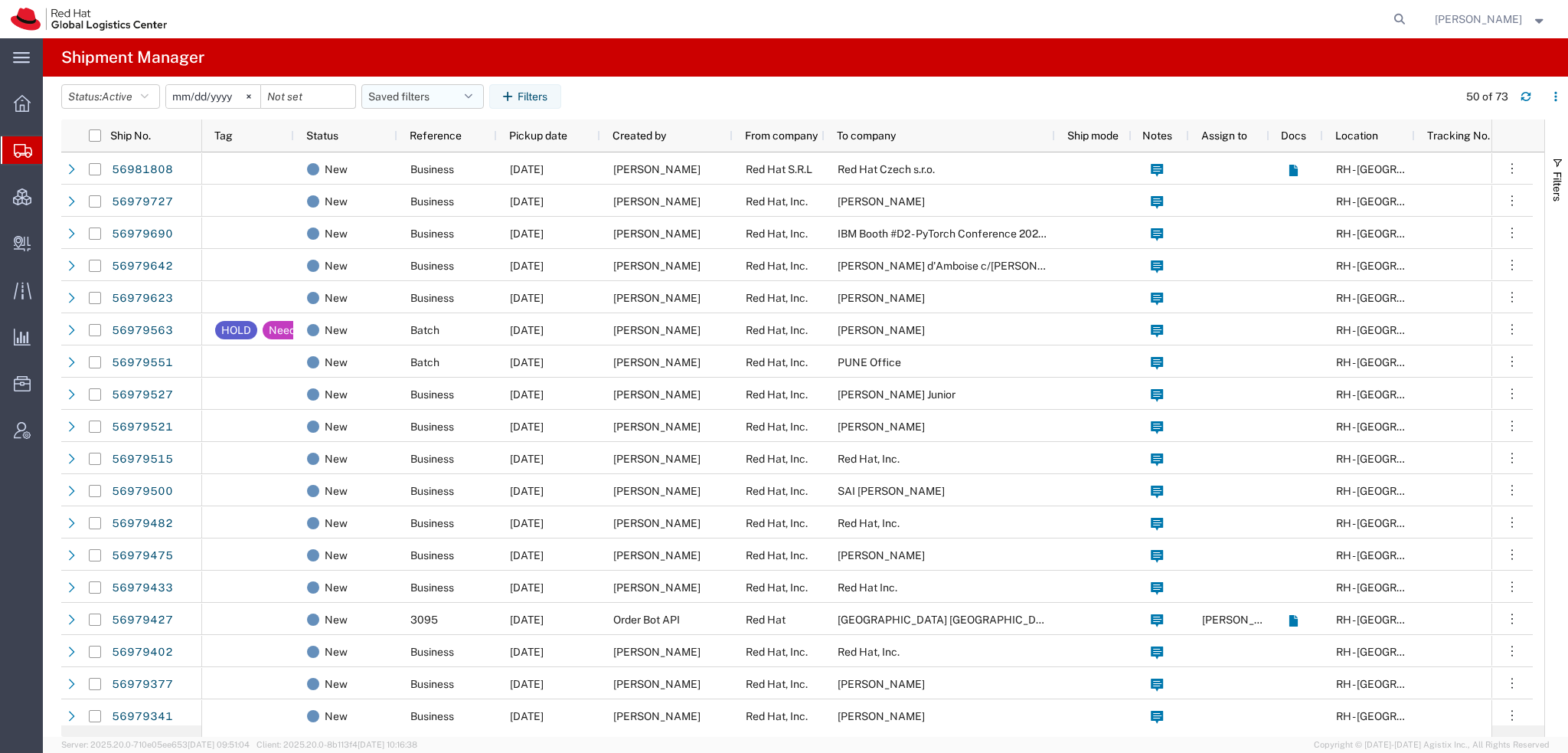
click at [484, 100] on button "Saved filters" at bounding box center [422, 96] width 123 height 25
click at [421, 162] on span "Americas" at bounding box center [464, 163] width 200 height 28
type input "[DATE]"
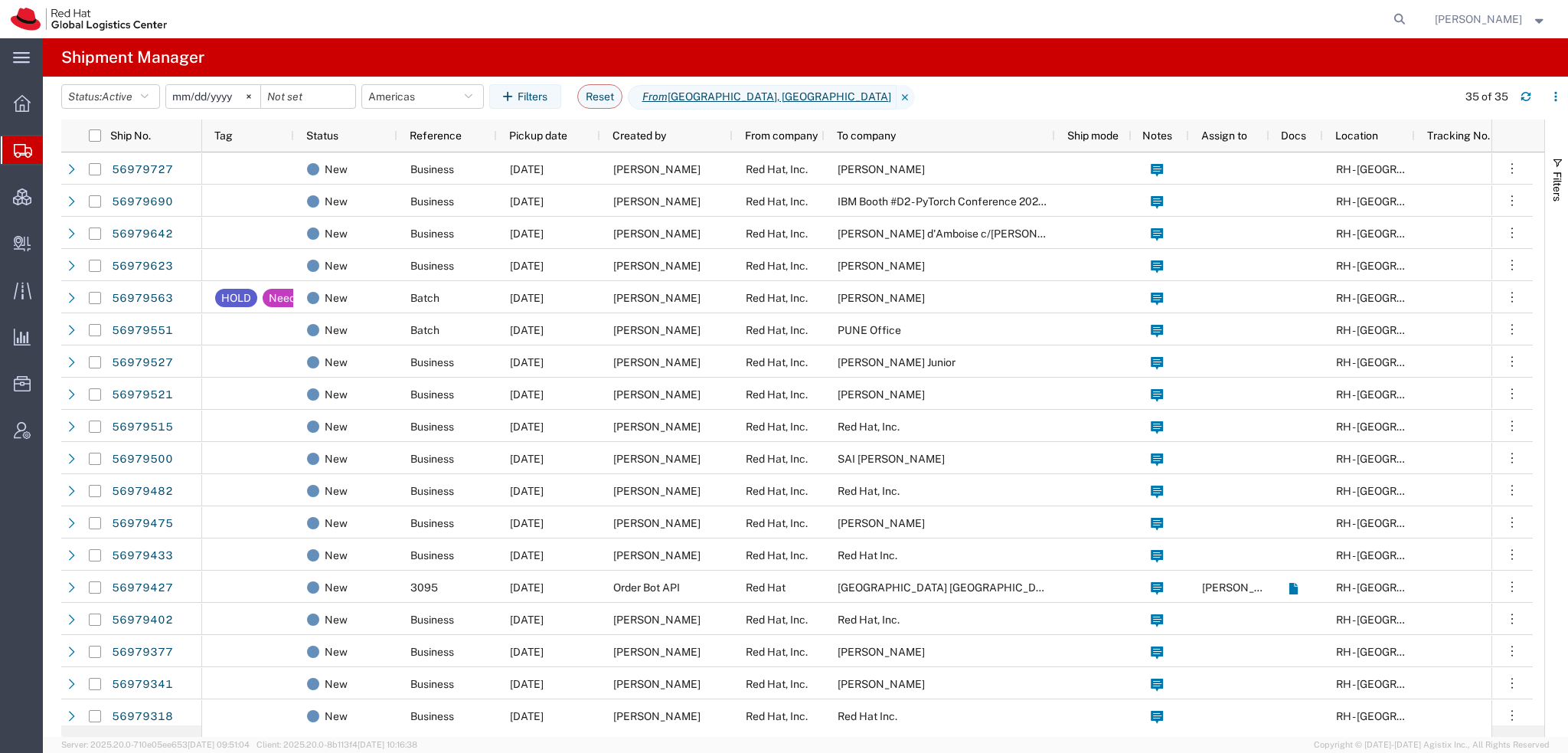
click at [1533, 21] on strong "button" at bounding box center [1540, 19] width 14 height 5
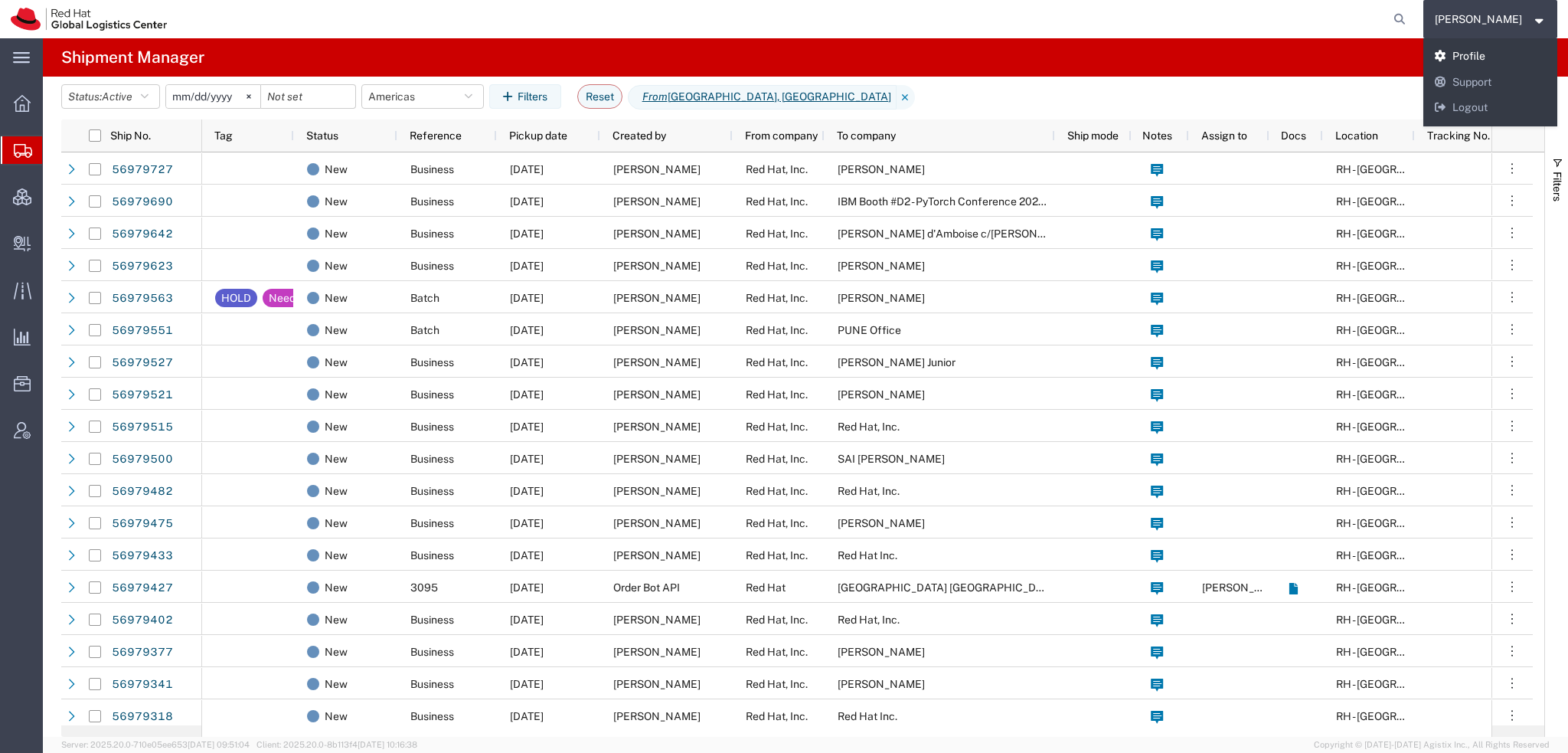
click at [1488, 54] on link "Profile" at bounding box center [1491, 57] width 135 height 26
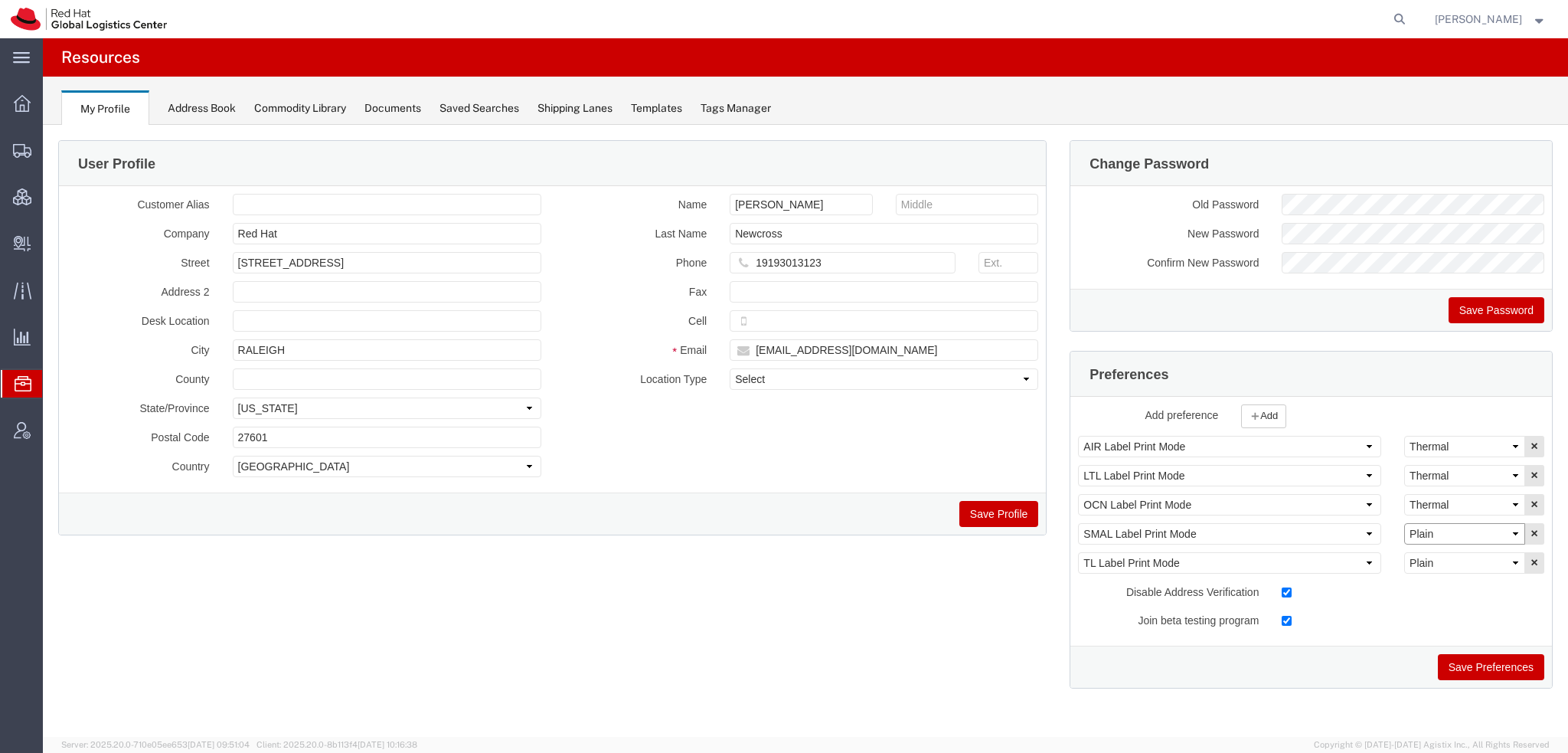
click at [1455, 525] on select "Select Plain Thermal" at bounding box center [1465, 534] width 121 height 22
select select "Thermal"
click at [1404, 523] on select "Select Plain Thermal" at bounding box center [1465, 534] width 121 height 22
click at [1476, 674] on button "Save Preferences" at bounding box center [1490, 668] width 106 height 26
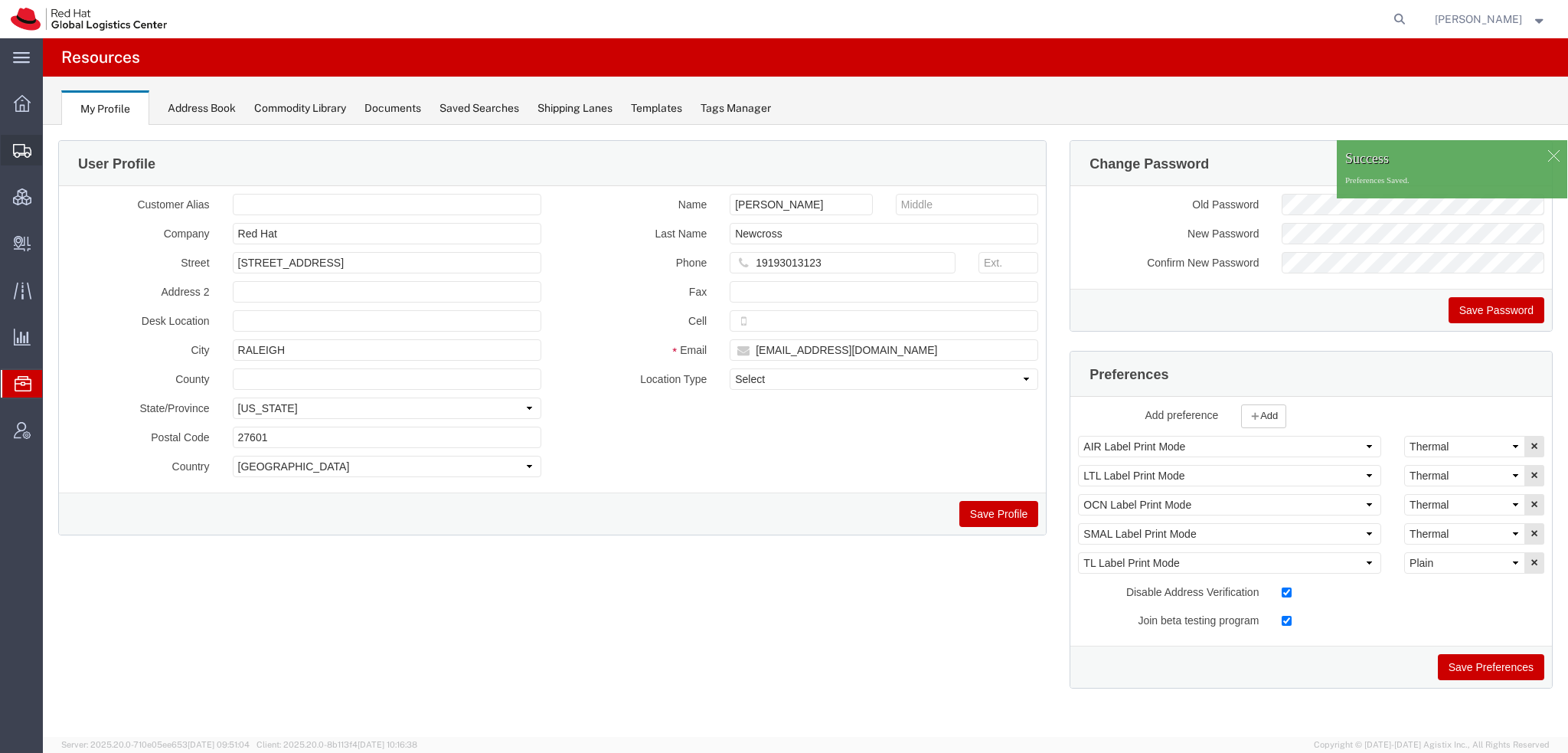
click at [0, 0] on span "Shipment Manager" at bounding box center [0, 0] width 0 height 0
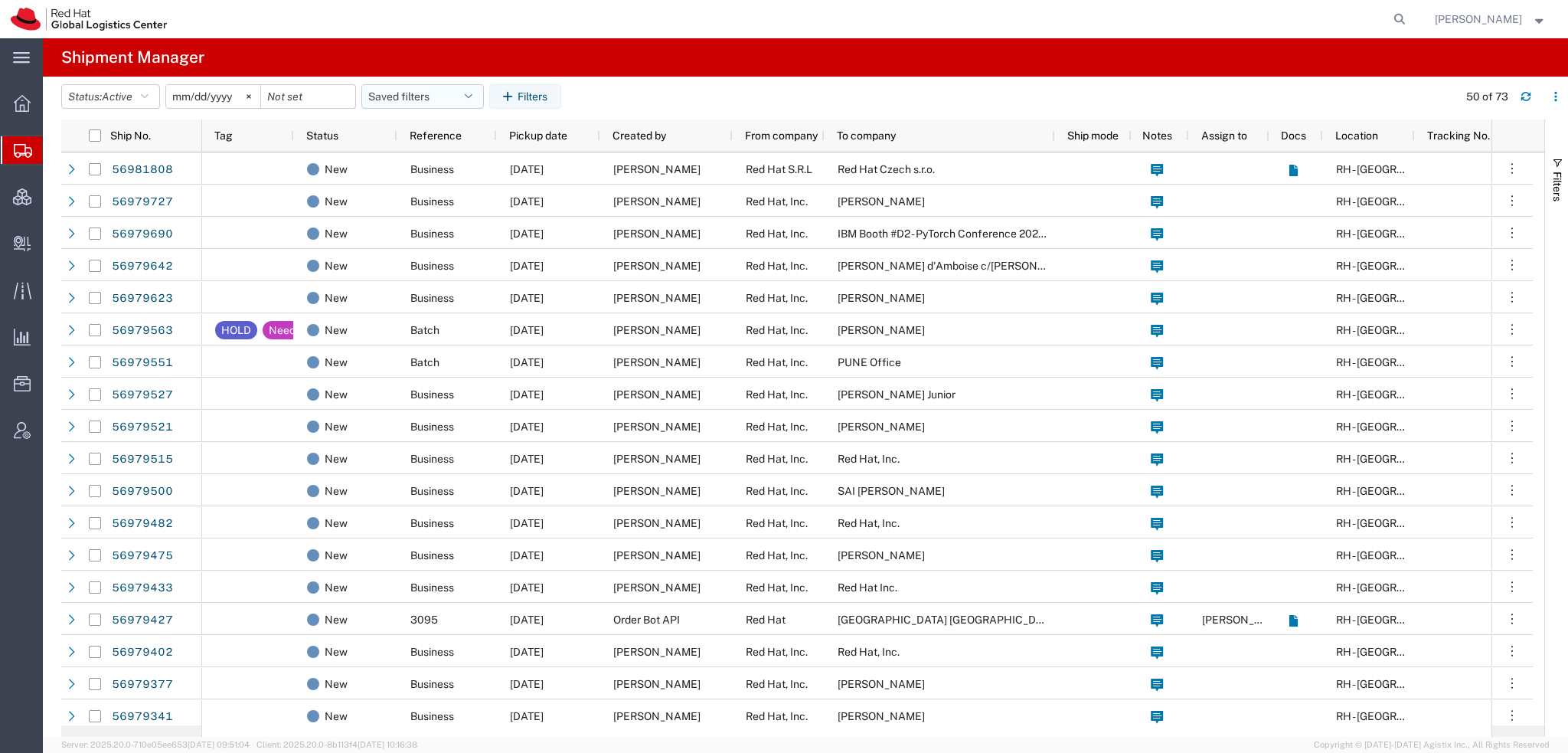
click at [471, 92] on icon "button" at bounding box center [468, 96] width 8 height 11
click at [1459, 18] on span "[PERSON_NAME]" at bounding box center [1478, 19] width 87 height 17
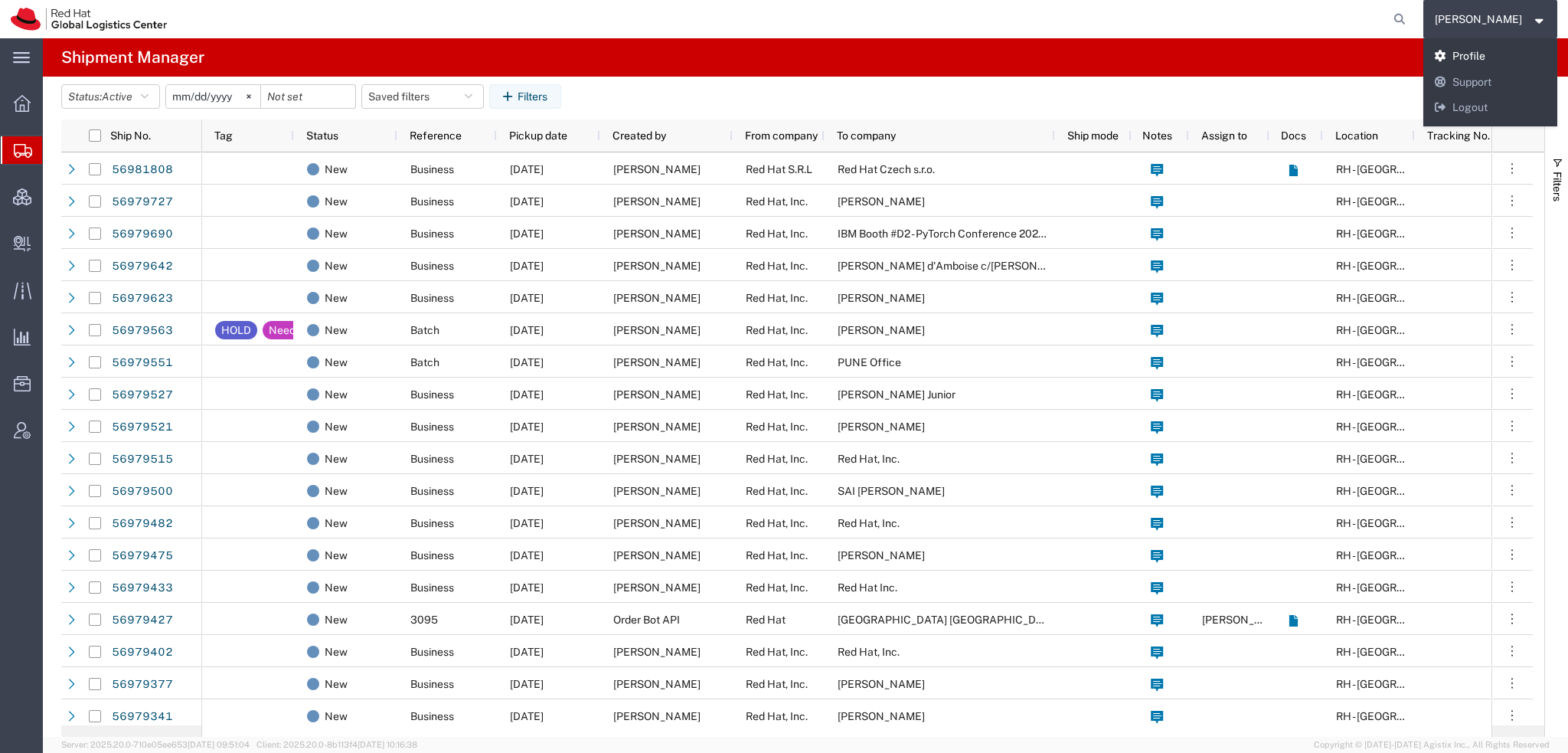
click at [1470, 57] on link "Profile" at bounding box center [1491, 57] width 135 height 26
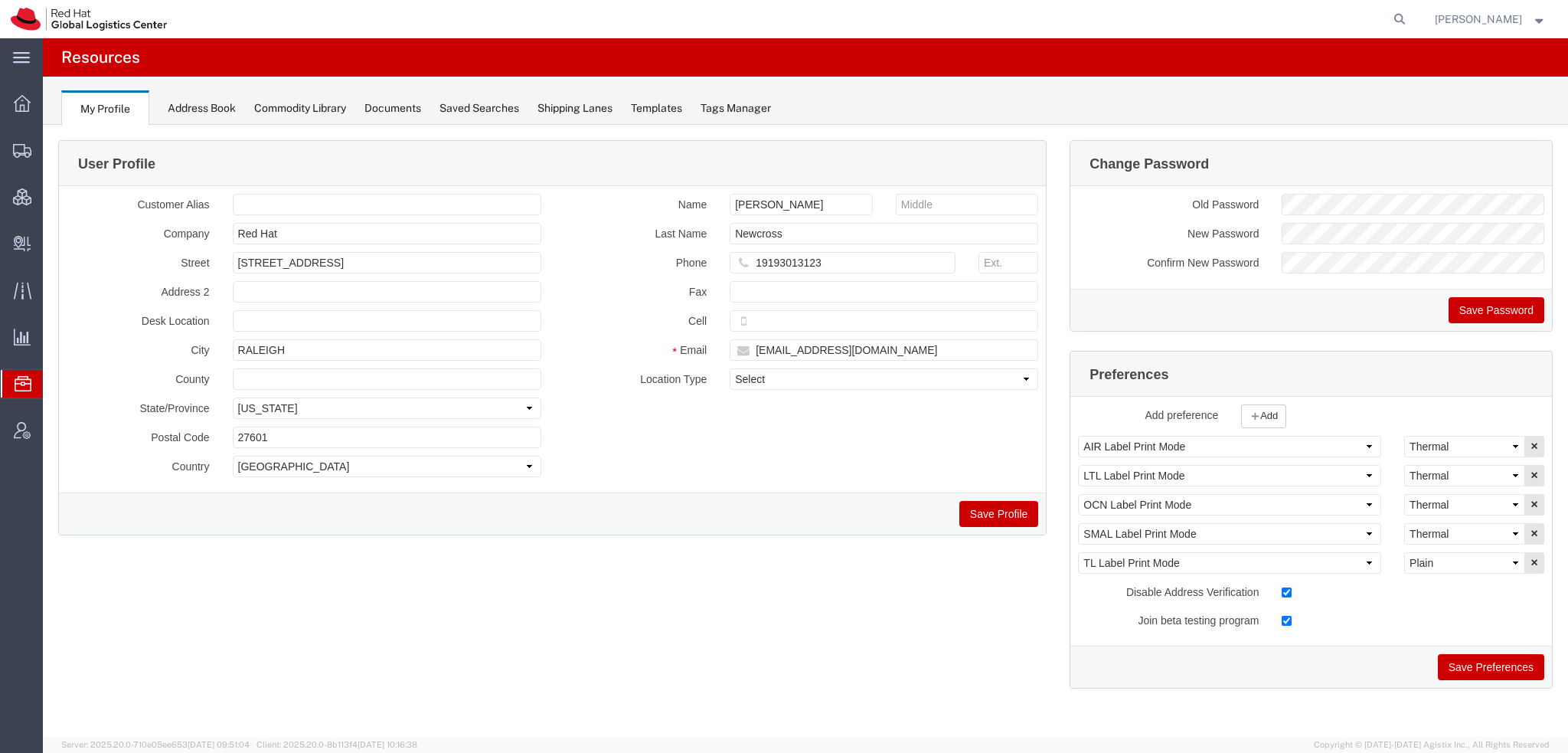
click at [0, 0] on span "Shipment Manager" at bounding box center [0, 0] width 0 height 0
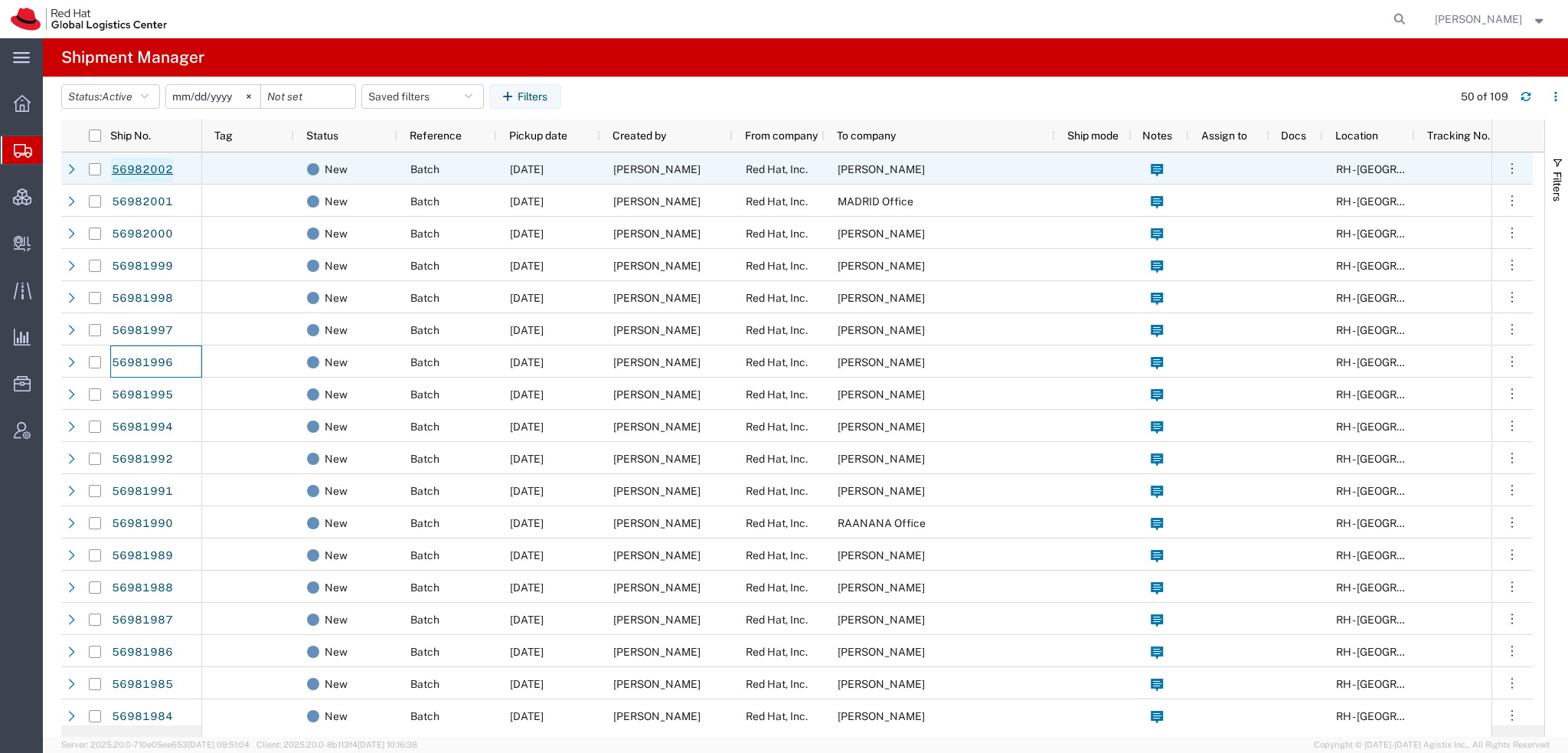
click at [144, 171] on link "56982002" at bounding box center [142, 170] width 63 height 25
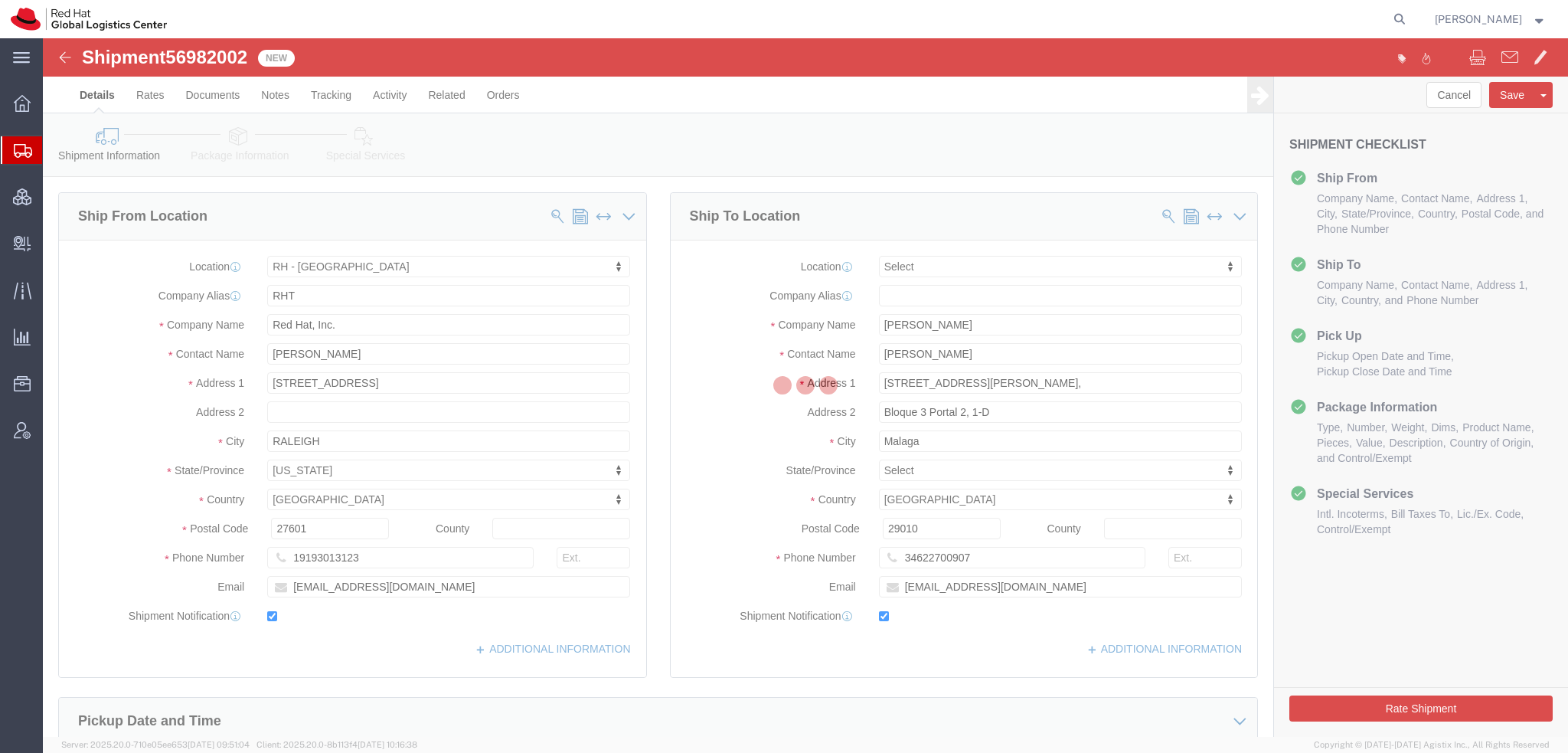
select select "38014"
select select
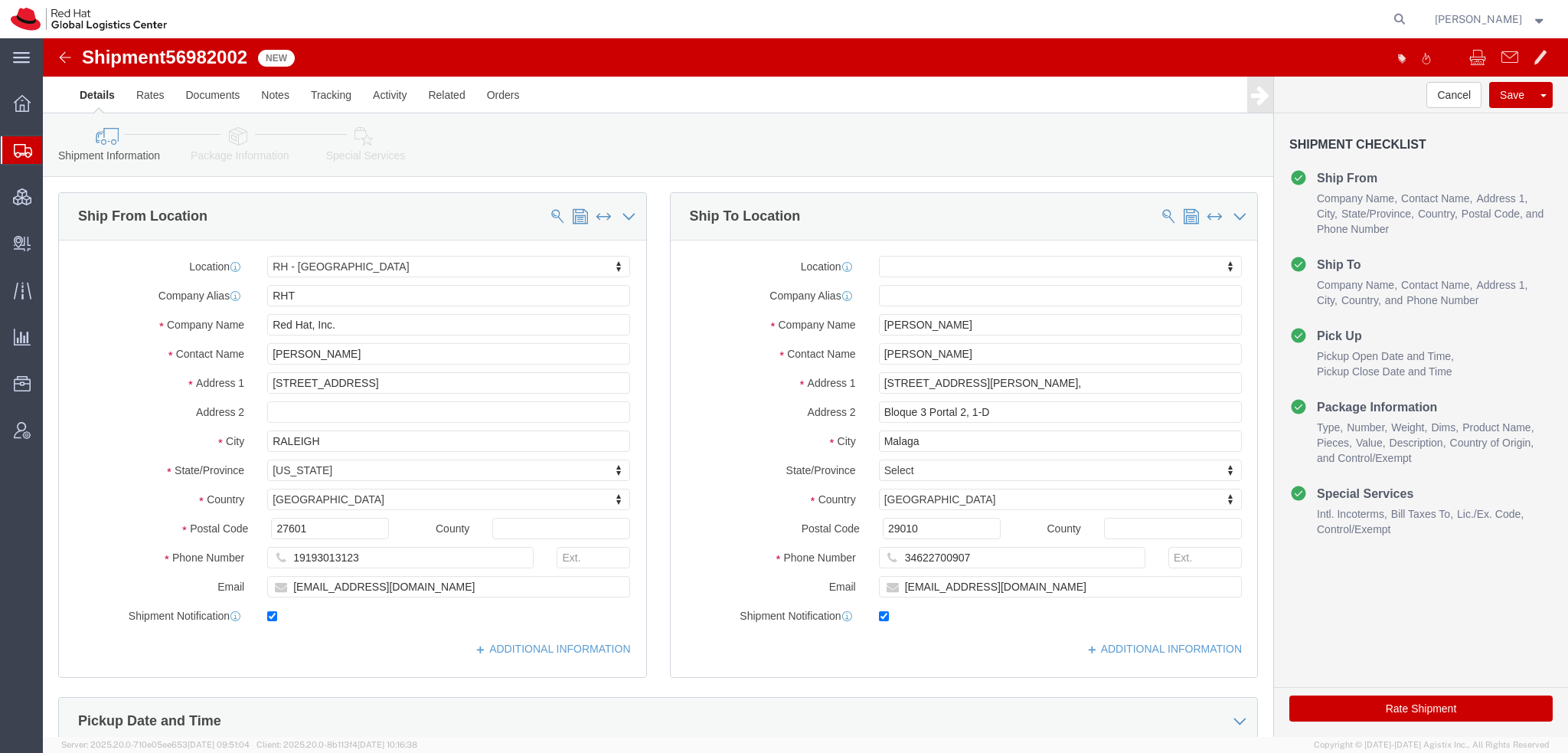
click icon
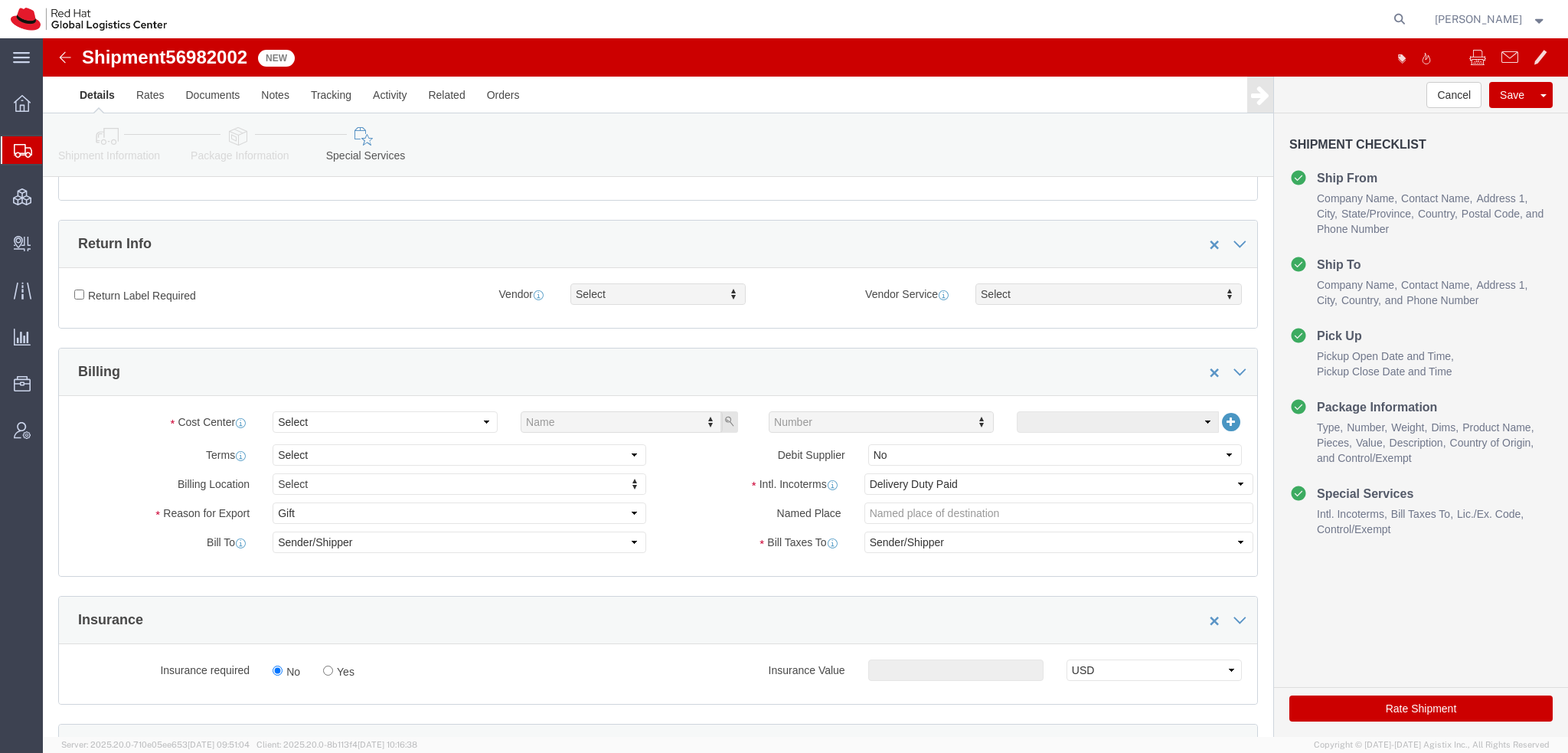
scroll to position [383, 0]
click select "Select Buyer Cost Center Department Operations Number Order Number Sales Person"
select select "COSTCENTER"
click select "Select Buyer Cost Center Department Operations Number Order Number Sales Person"
type input "533"
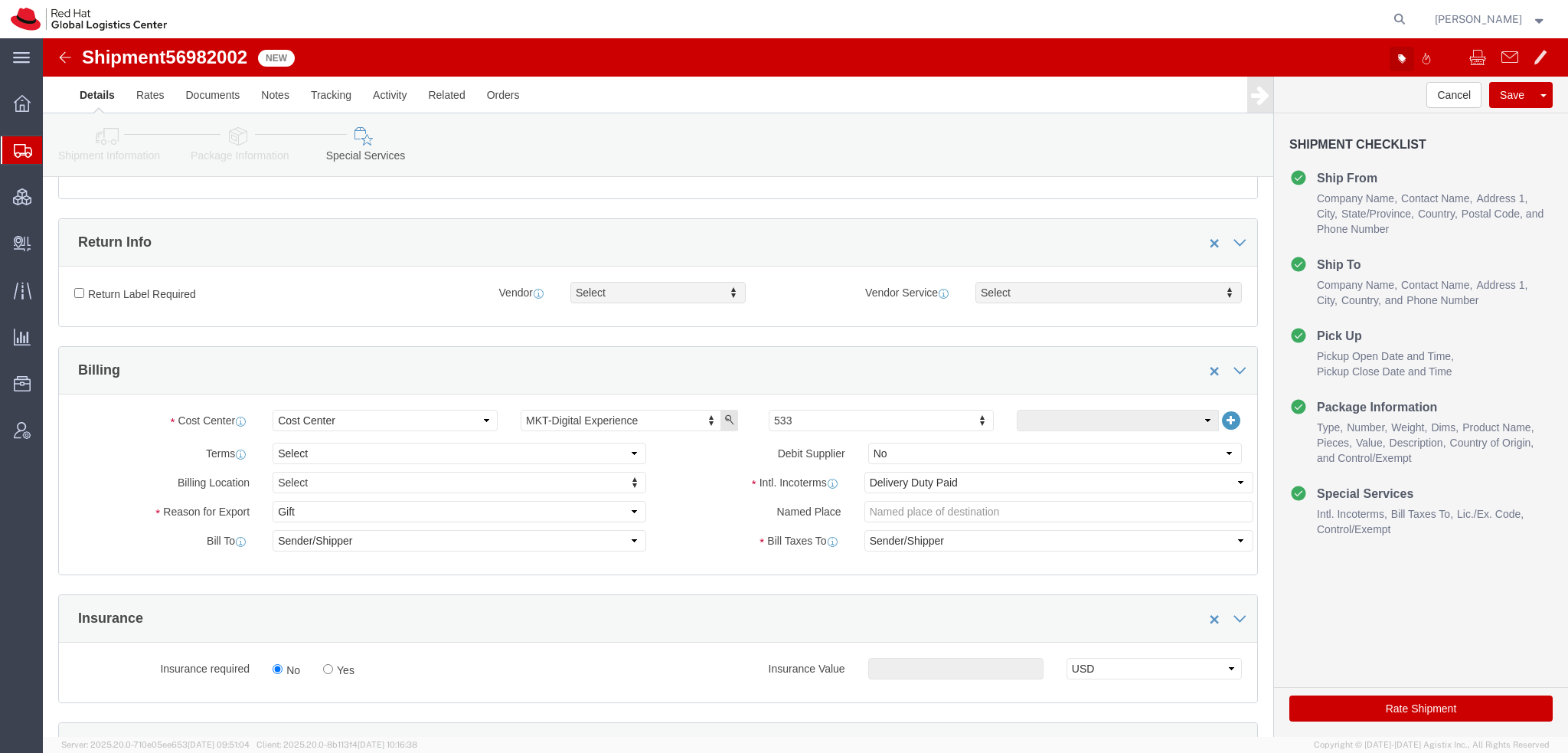
click icon "button"
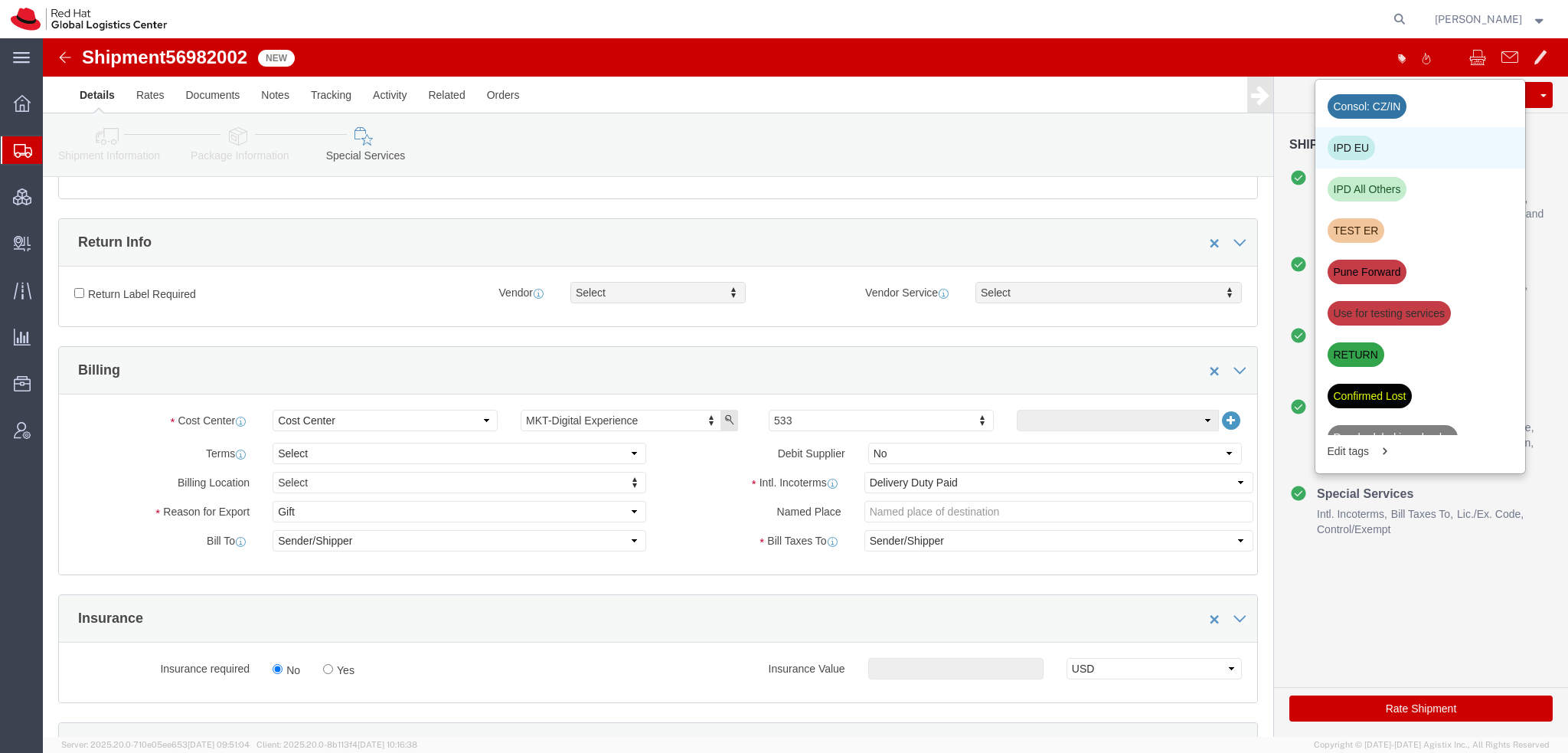
click div "IPD EU"
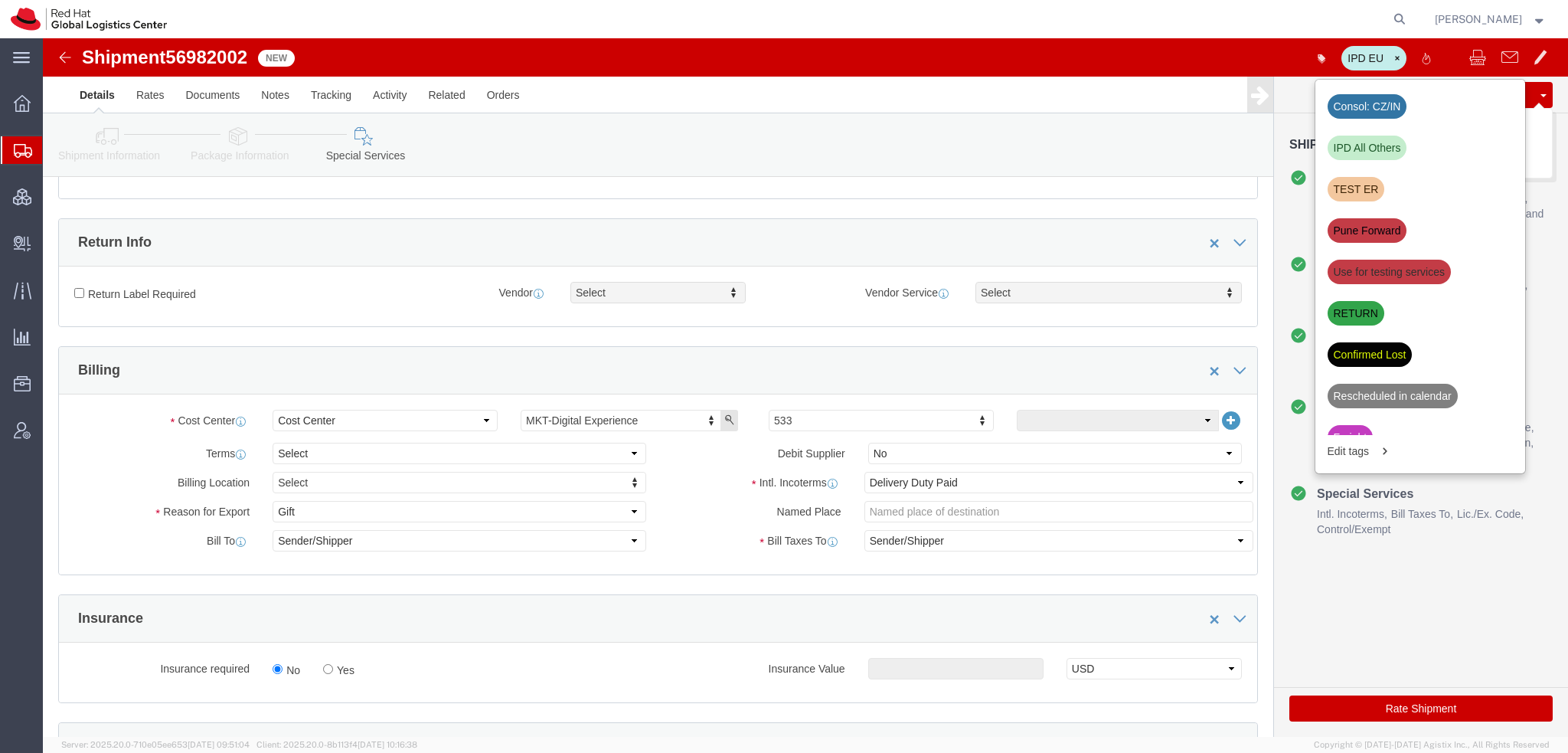
click button "Save"
click at [0, 0] on span "Shipment Manager" at bounding box center [0, 0] width 0 height 0
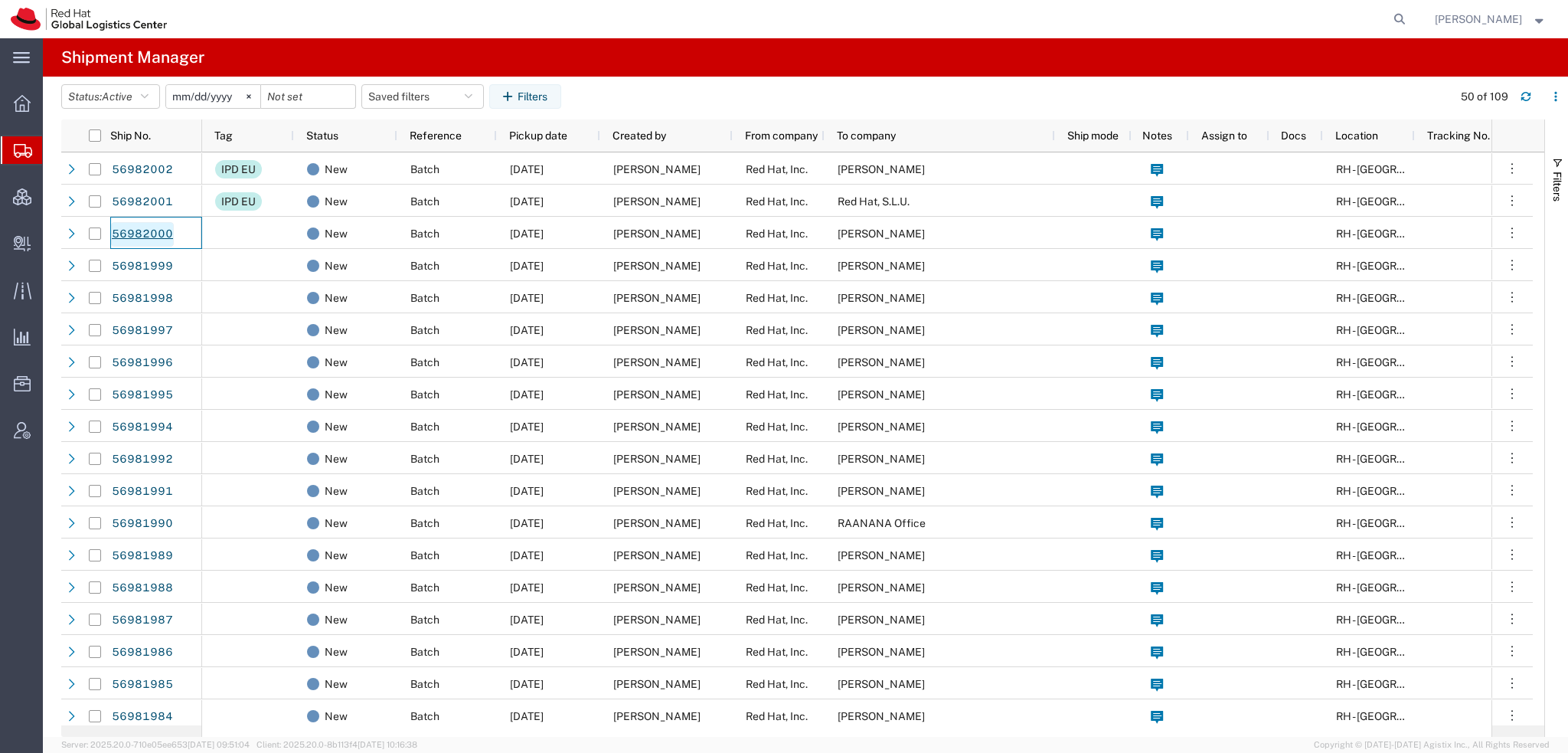
click at [147, 228] on link "56982000" at bounding box center [142, 235] width 63 height 25
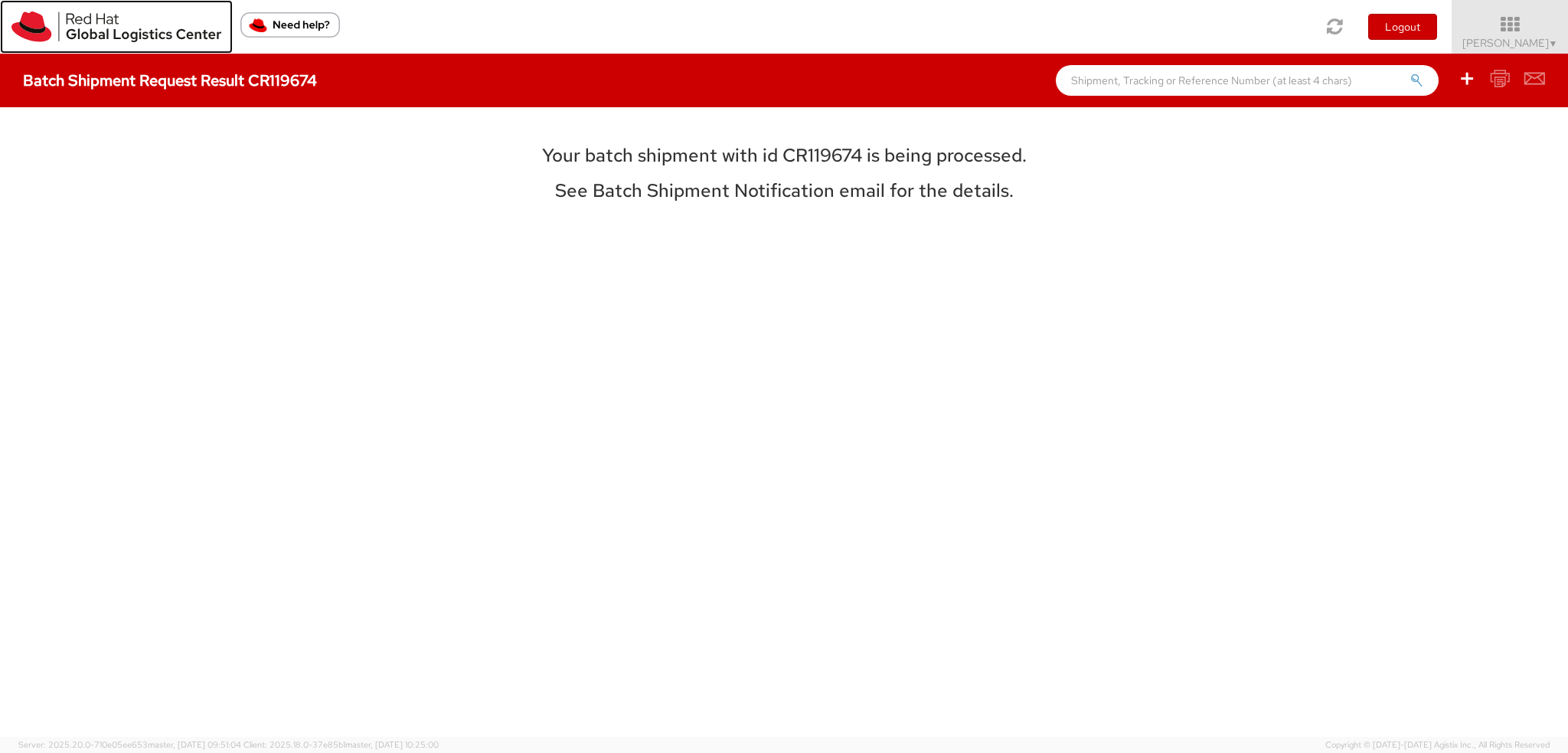
click at [69, 26] on img at bounding box center [116, 26] width 210 height 30
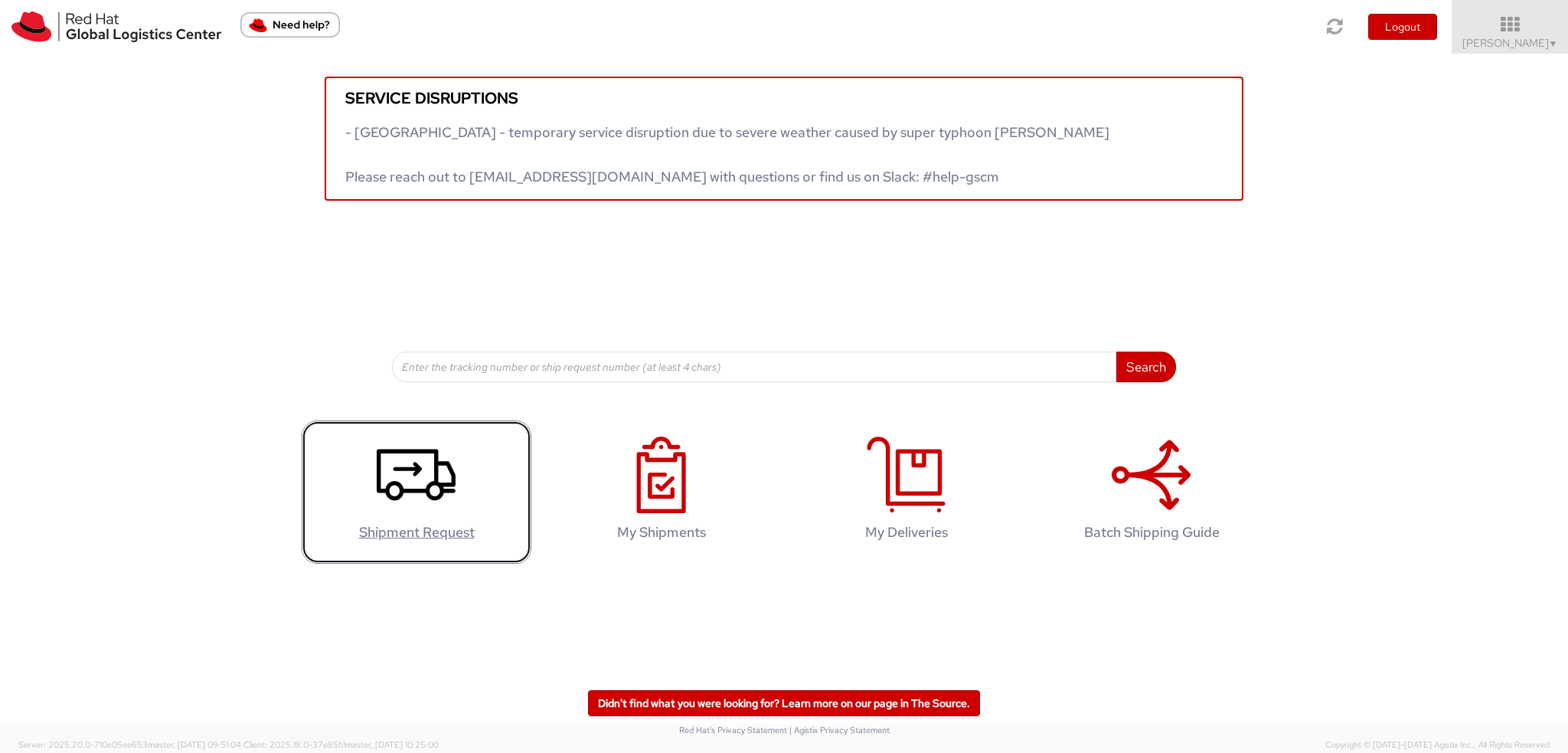
click at [410, 475] on icon at bounding box center [416, 475] width 79 height 77
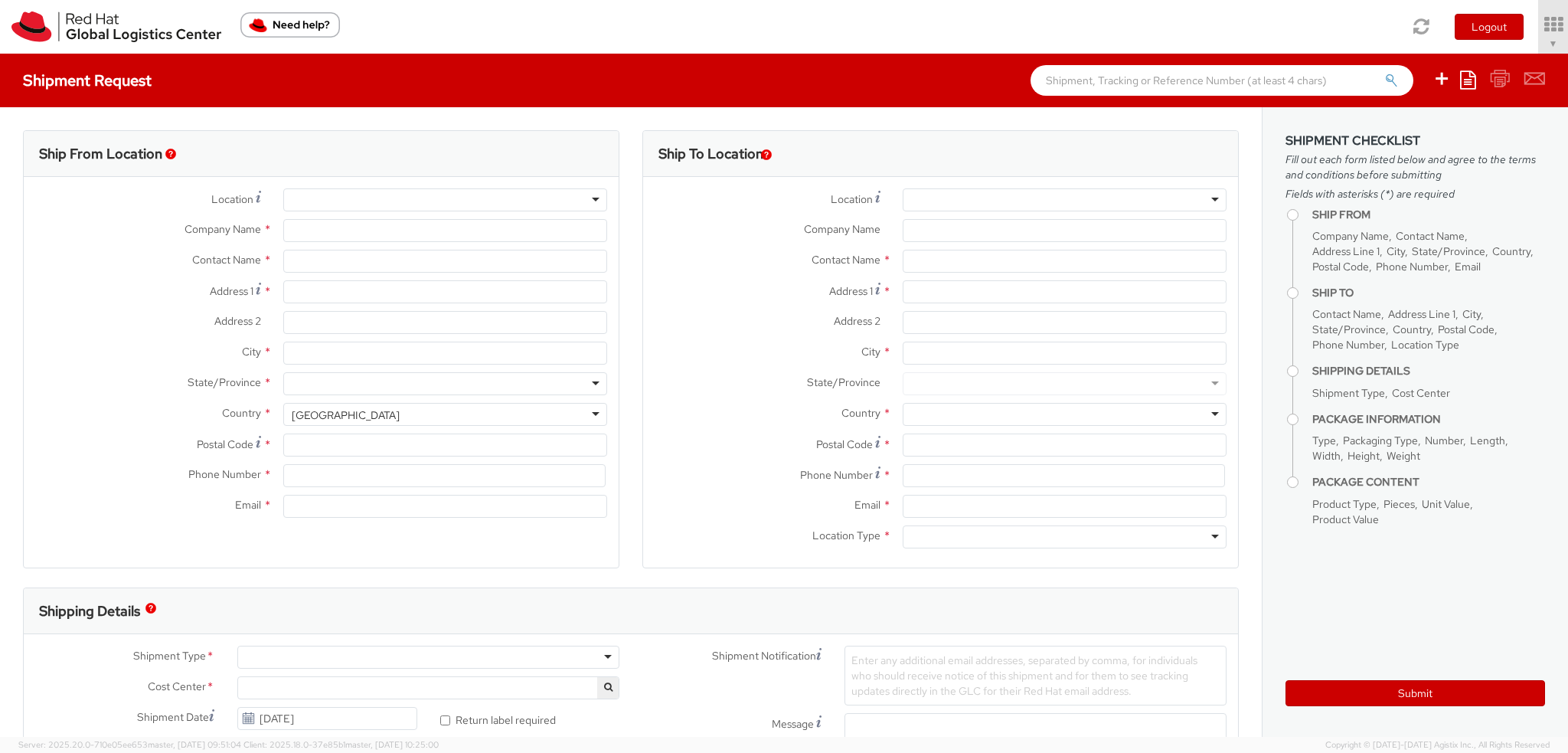
select select "901"
select select
type input "Red Hat, Inc."
type input "[PERSON_NAME]"
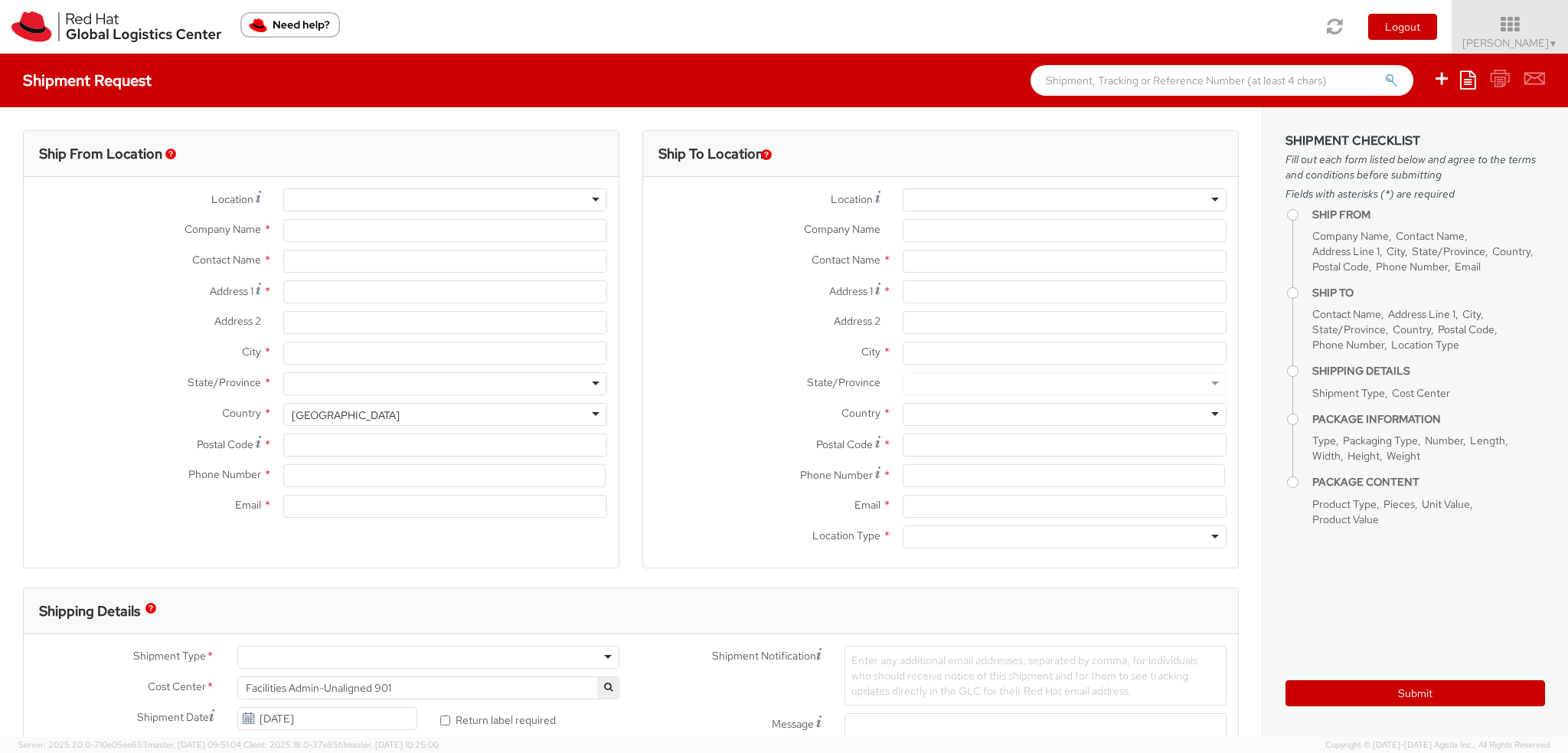
type input "100 East Davie Street"
type input "RALEIGH"
type input "27601"
type input "19193013123"
type input "knewcros@redhat.com"
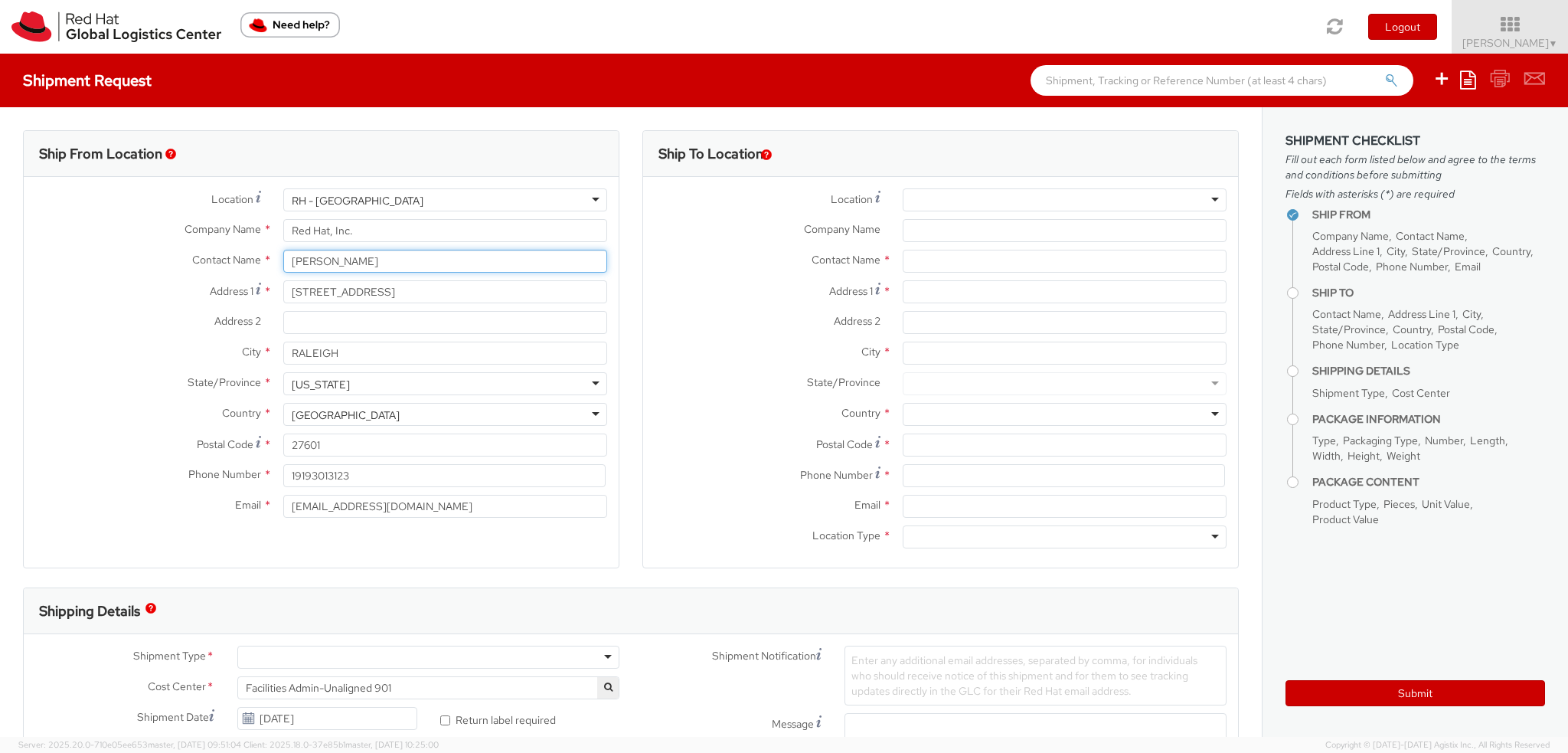
drag, startPoint x: 359, startPoint y: 256, endPoint x: 0, endPoint y: 36, distance: 421.0
click at [0, 56] on div "Shipment Request Save as template Create from template Ship From Location Locat…" at bounding box center [784, 395] width 1568 height 683
type input "Nina Roby"
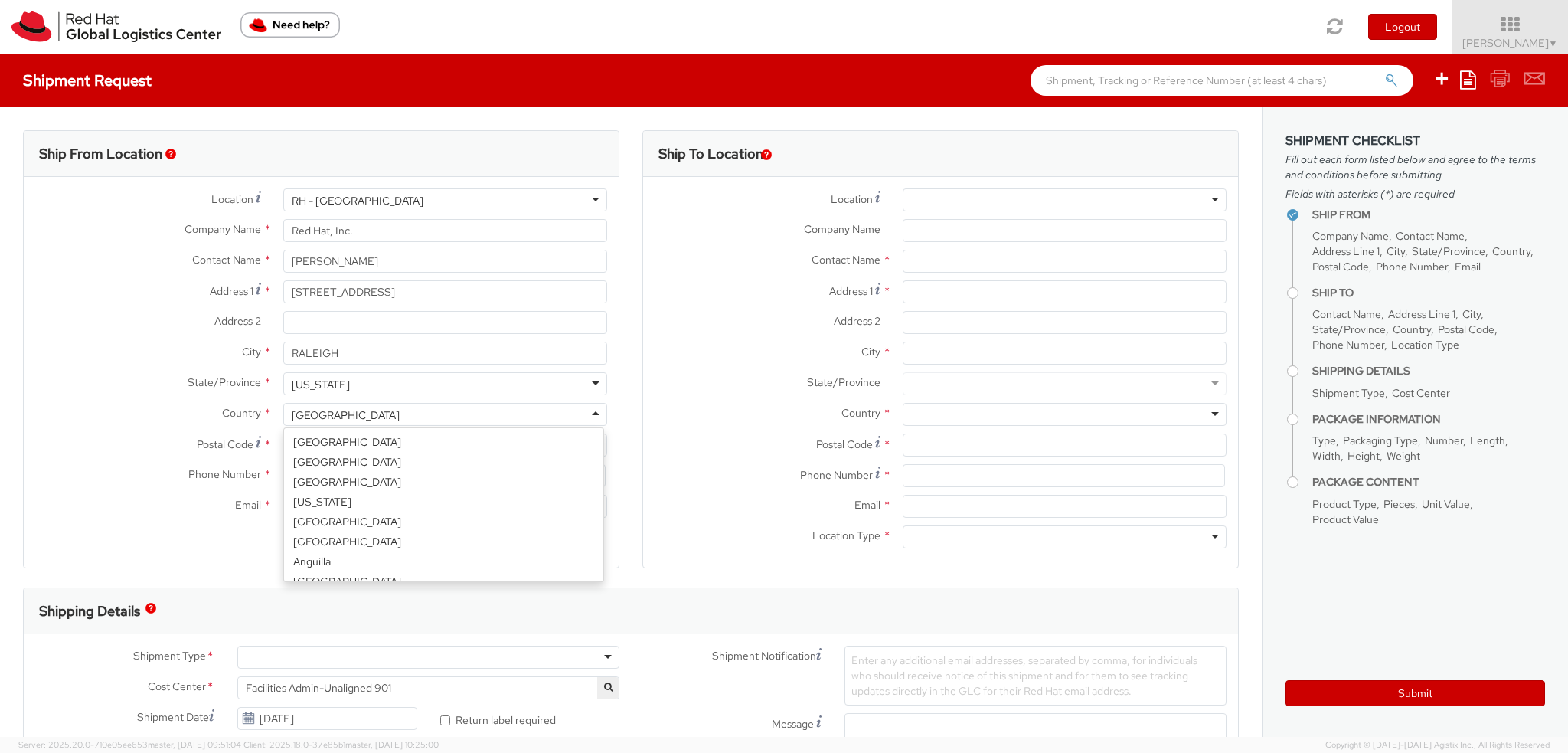
scroll to position [3861, 0]
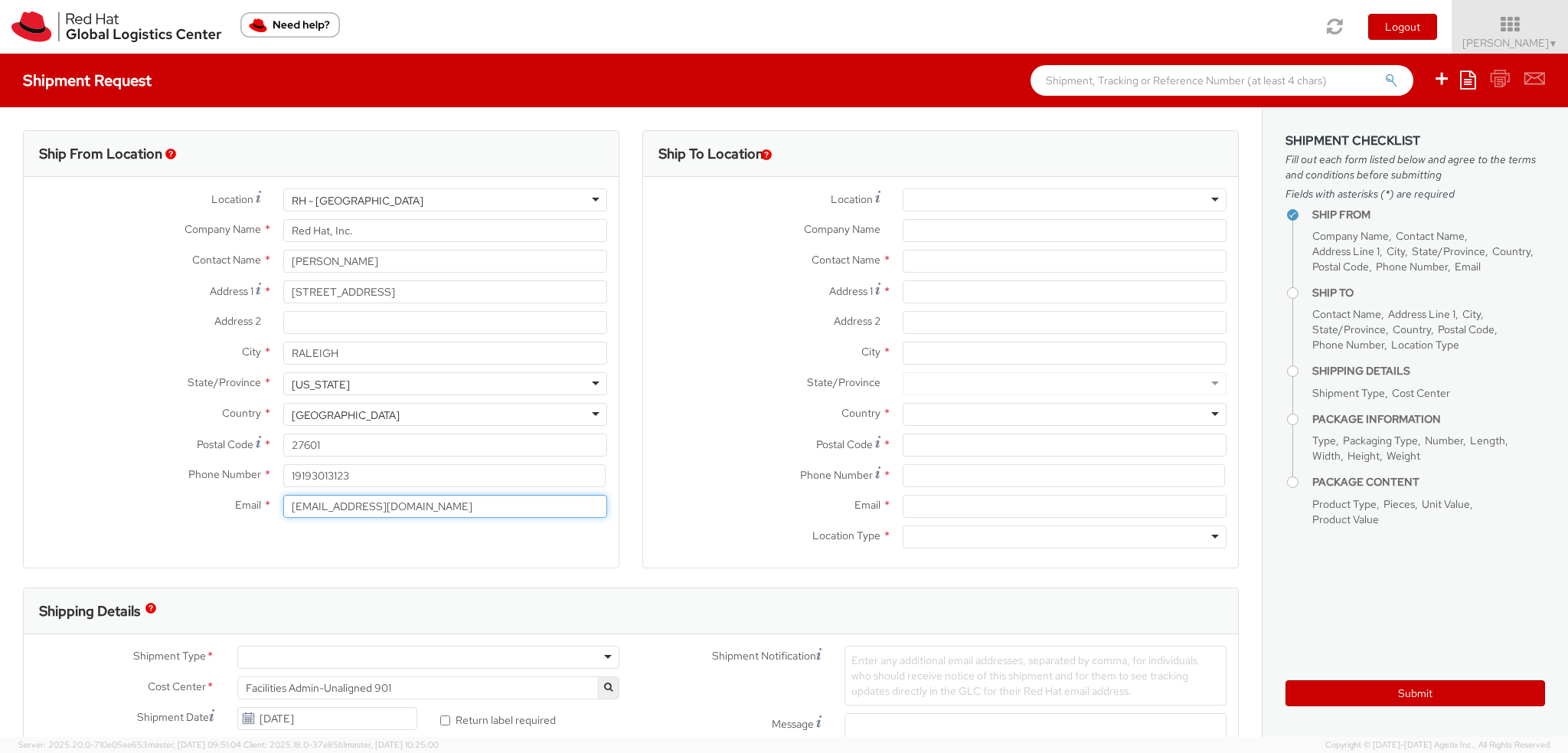
click at [289, 502] on input "knewcros@redhat.com" at bounding box center [445, 507] width 324 height 23
type input "[EMAIL_ADDRESS][DOMAIN_NAME]"
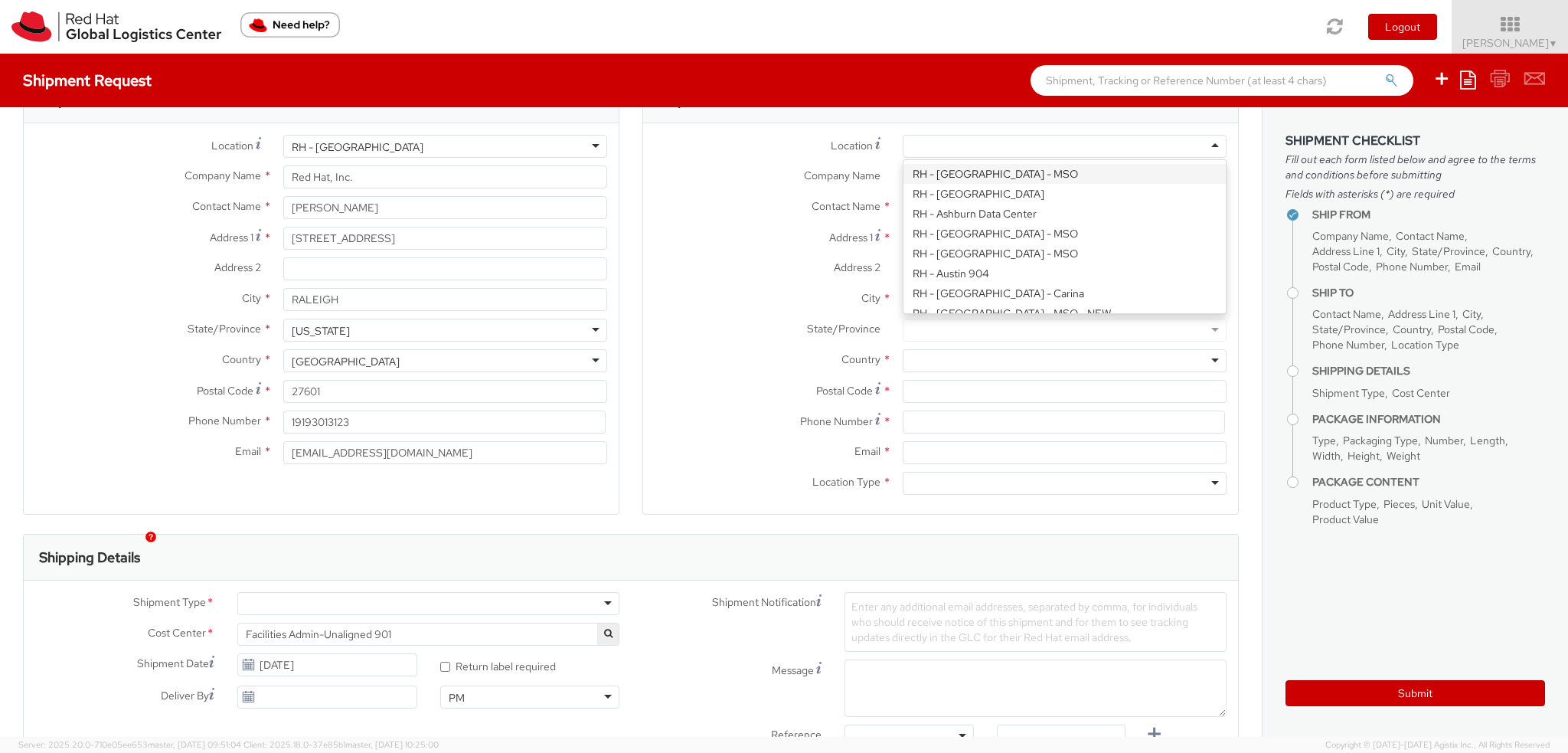
scroll to position [230, 0]
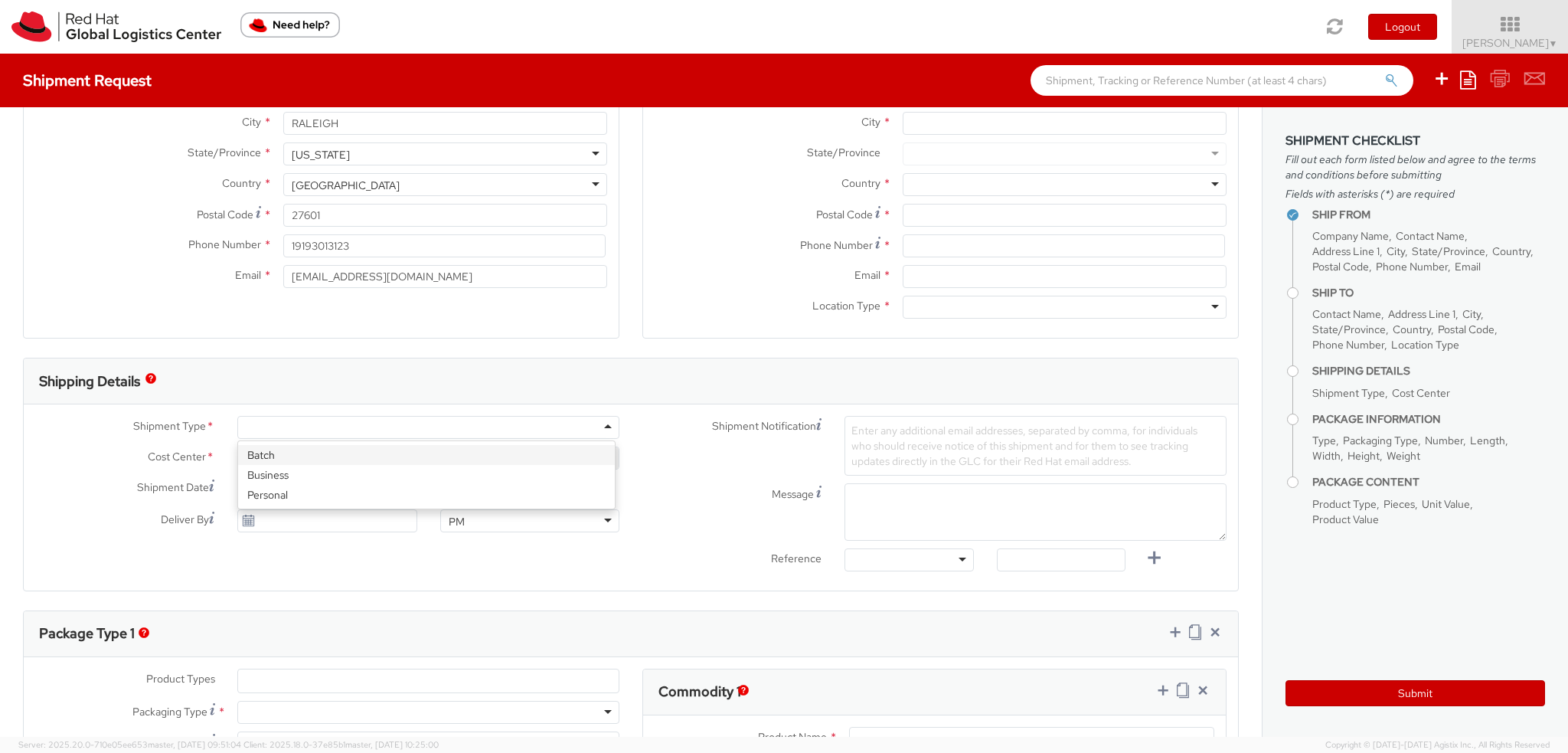
click at [280, 428] on div at bounding box center [429, 427] width 382 height 23
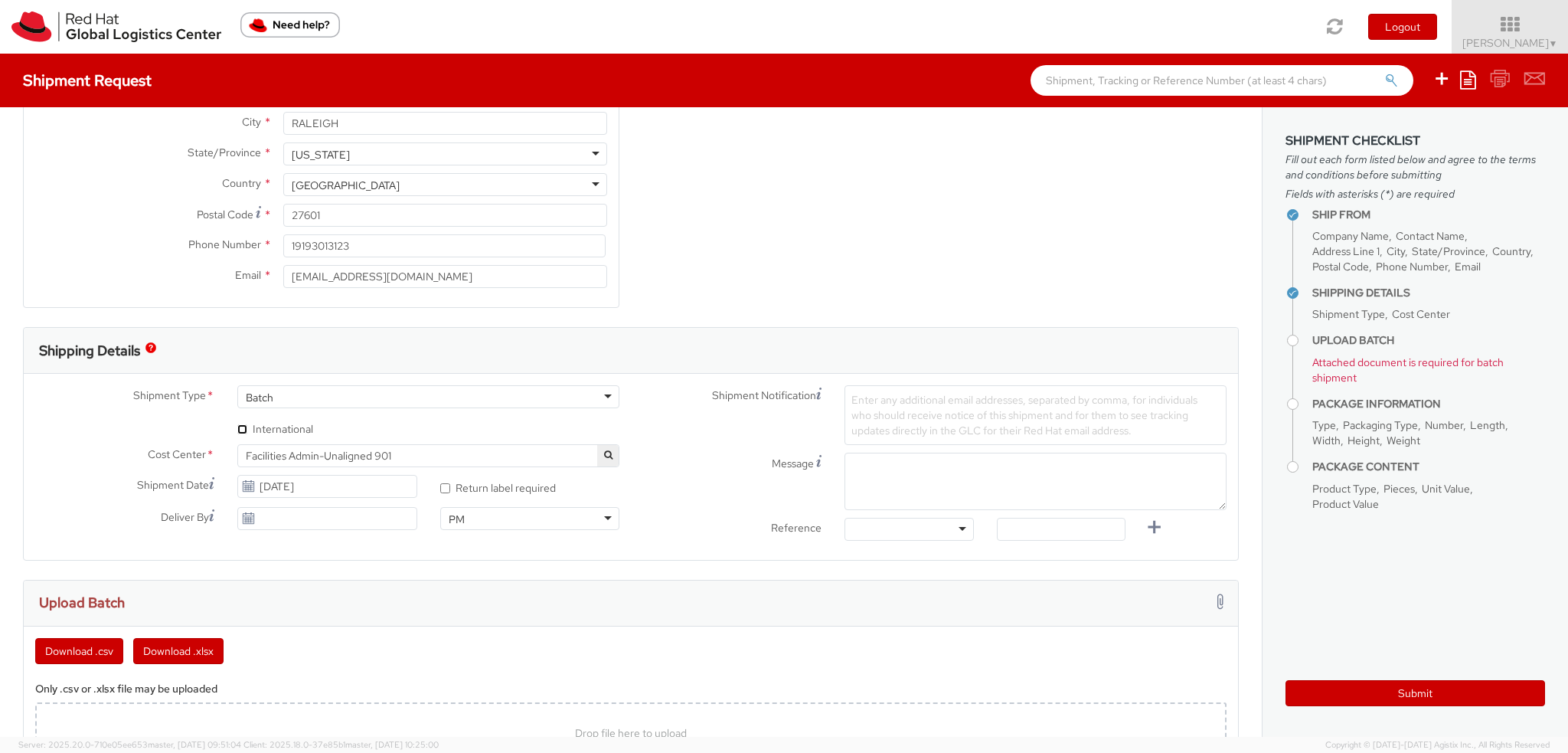
click at [239, 425] on input "* International" at bounding box center [242, 429] width 10 height 10
checkbox input "true"
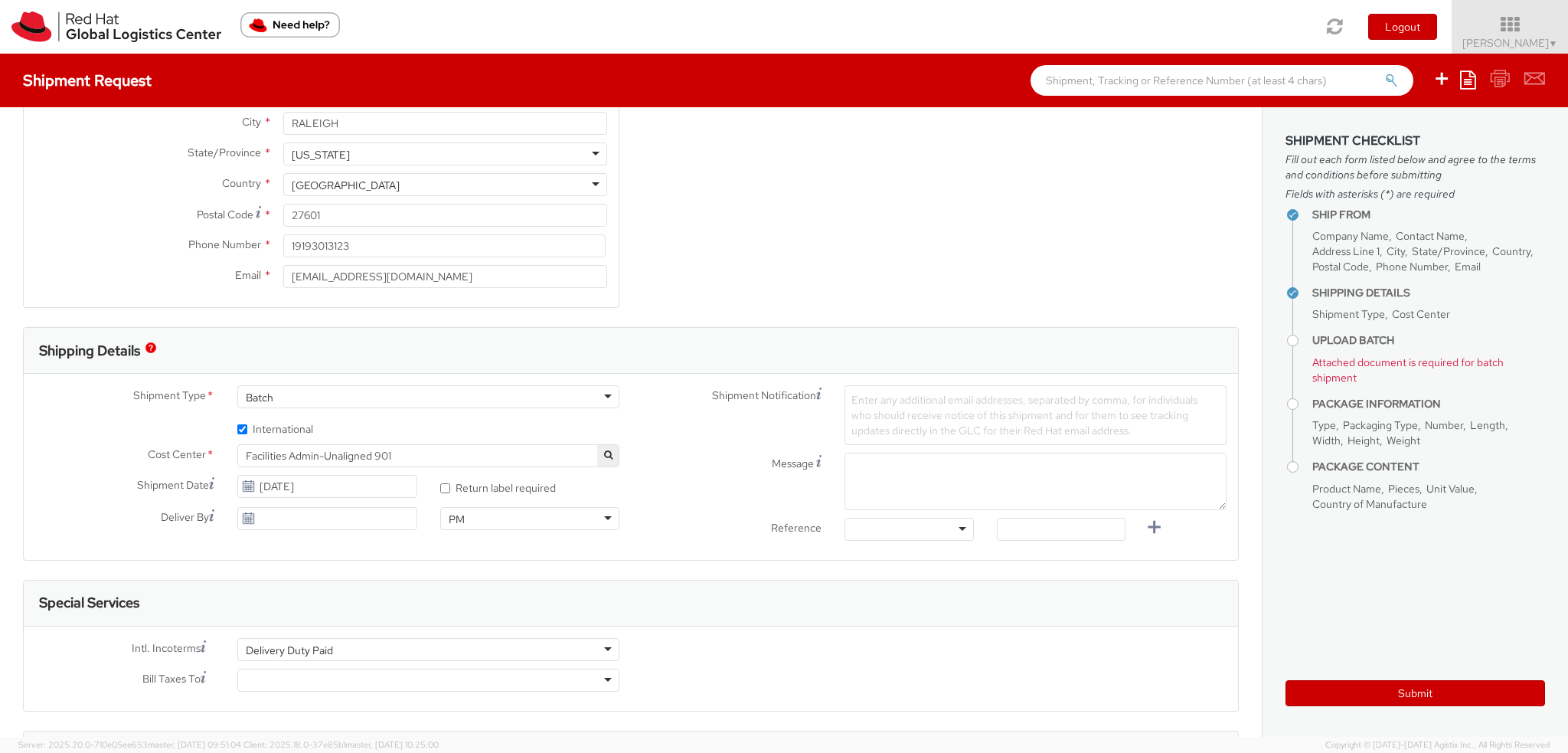
click at [476, 456] on span "Facilities Admin-Unaligned 901" at bounding box center [428, 456] width 365 height 14
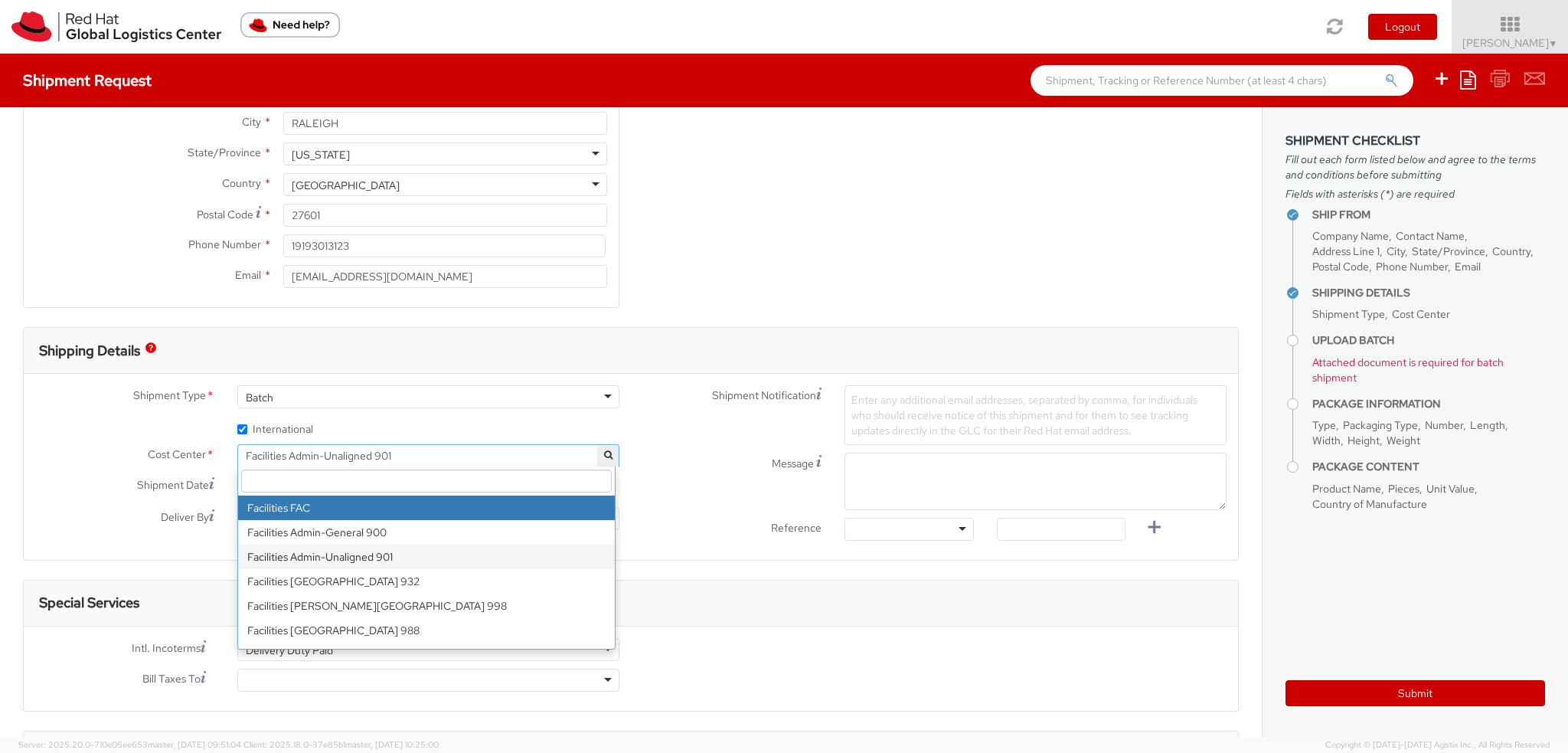
click at [441, 482] on input "search" at bounding box center [426, 481] width 370 height 23
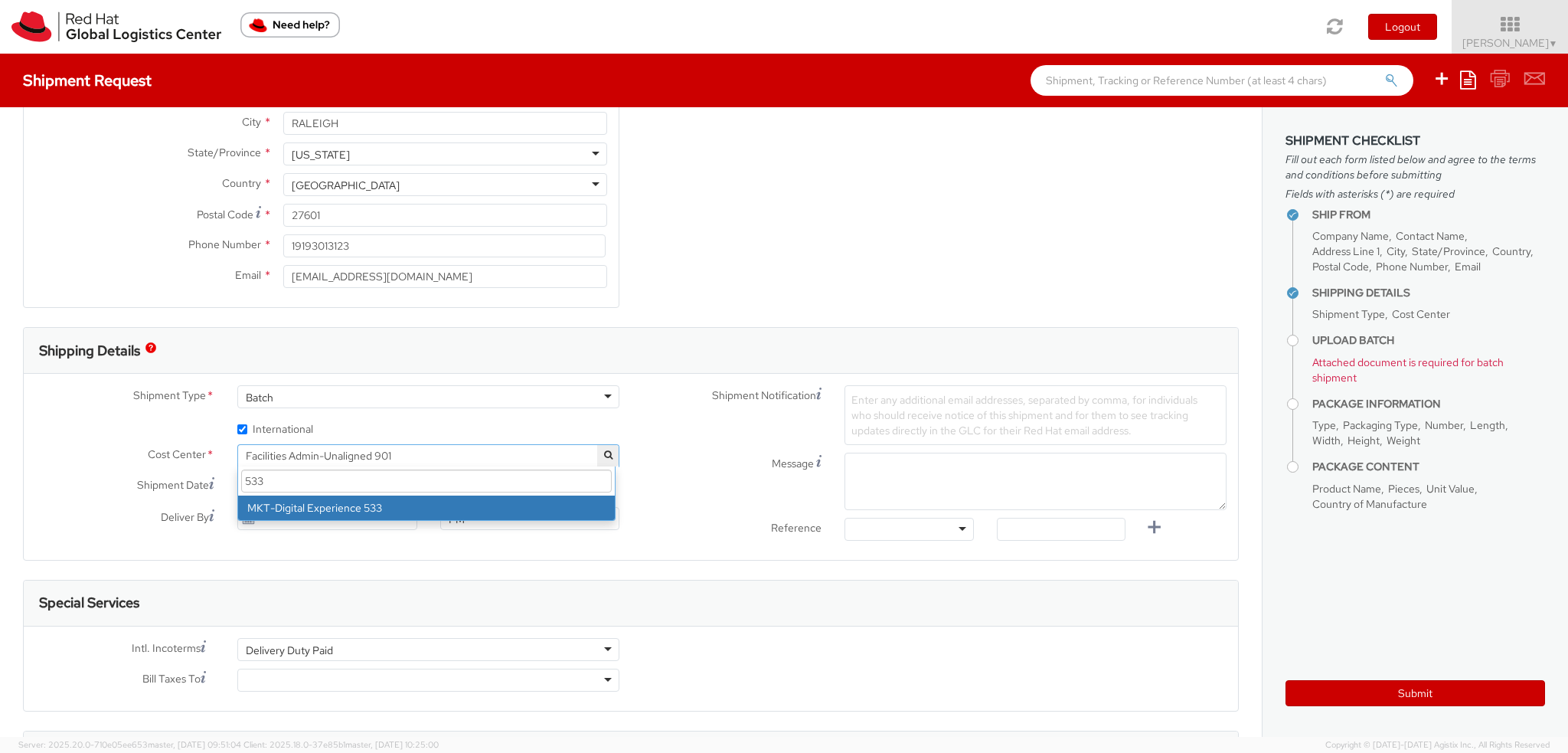
type input "533"
select select "533"
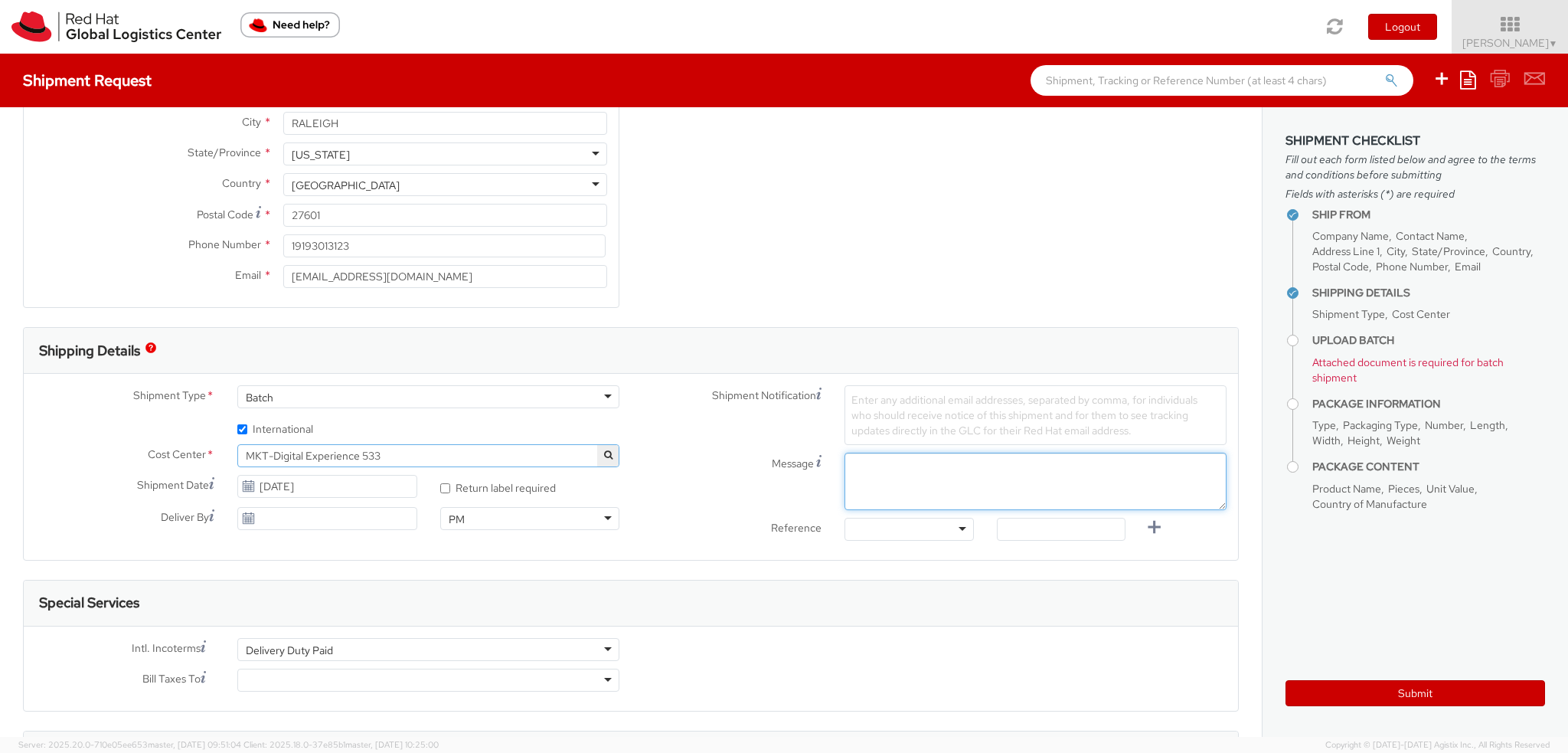
click at [873, 469] on textarea "Message" at bounding box center [1035, 482] width 382 height 58
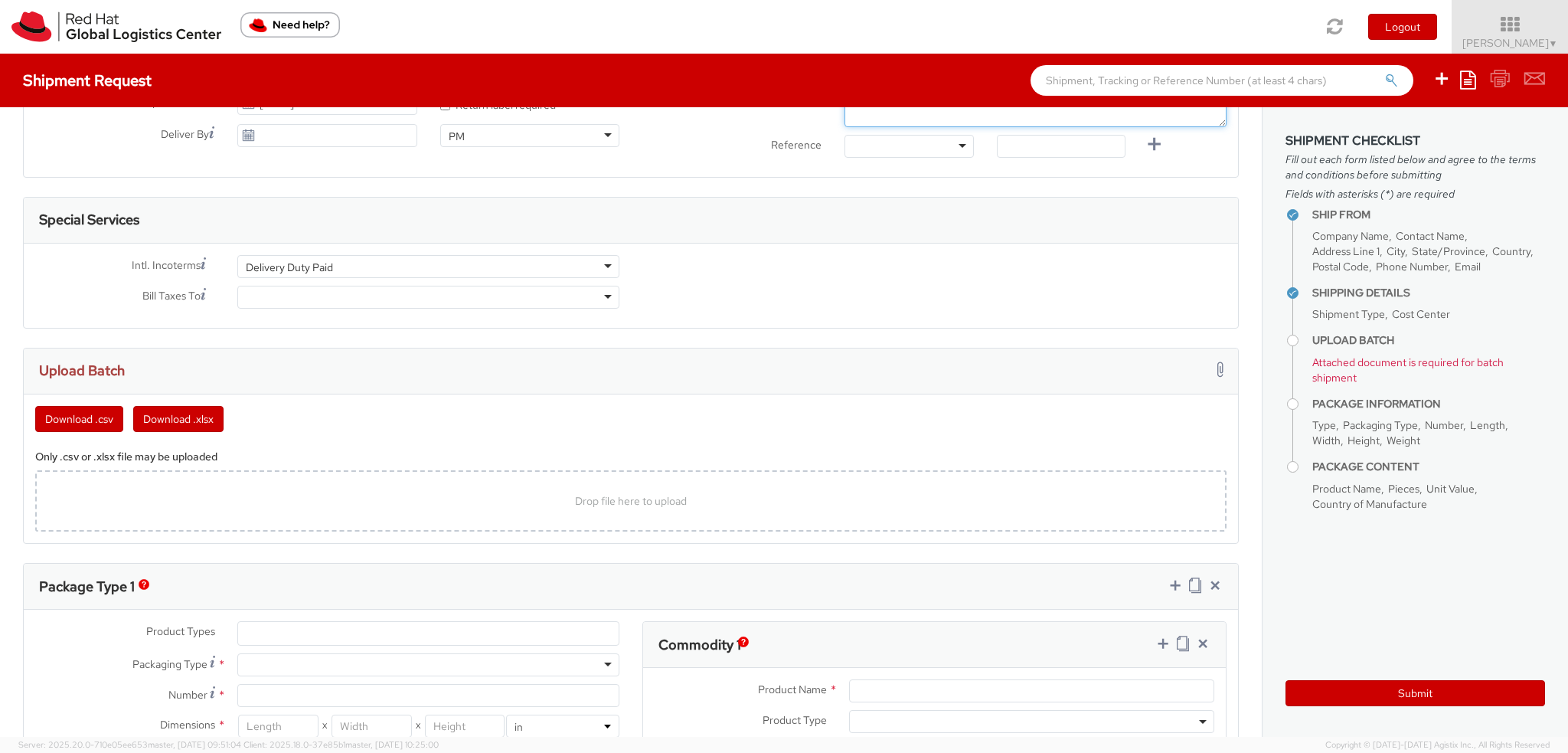
type textarea "GAAD Badge Winners"
click at [260, 288] on div at bounding box center [429, 298] width 382 height 23
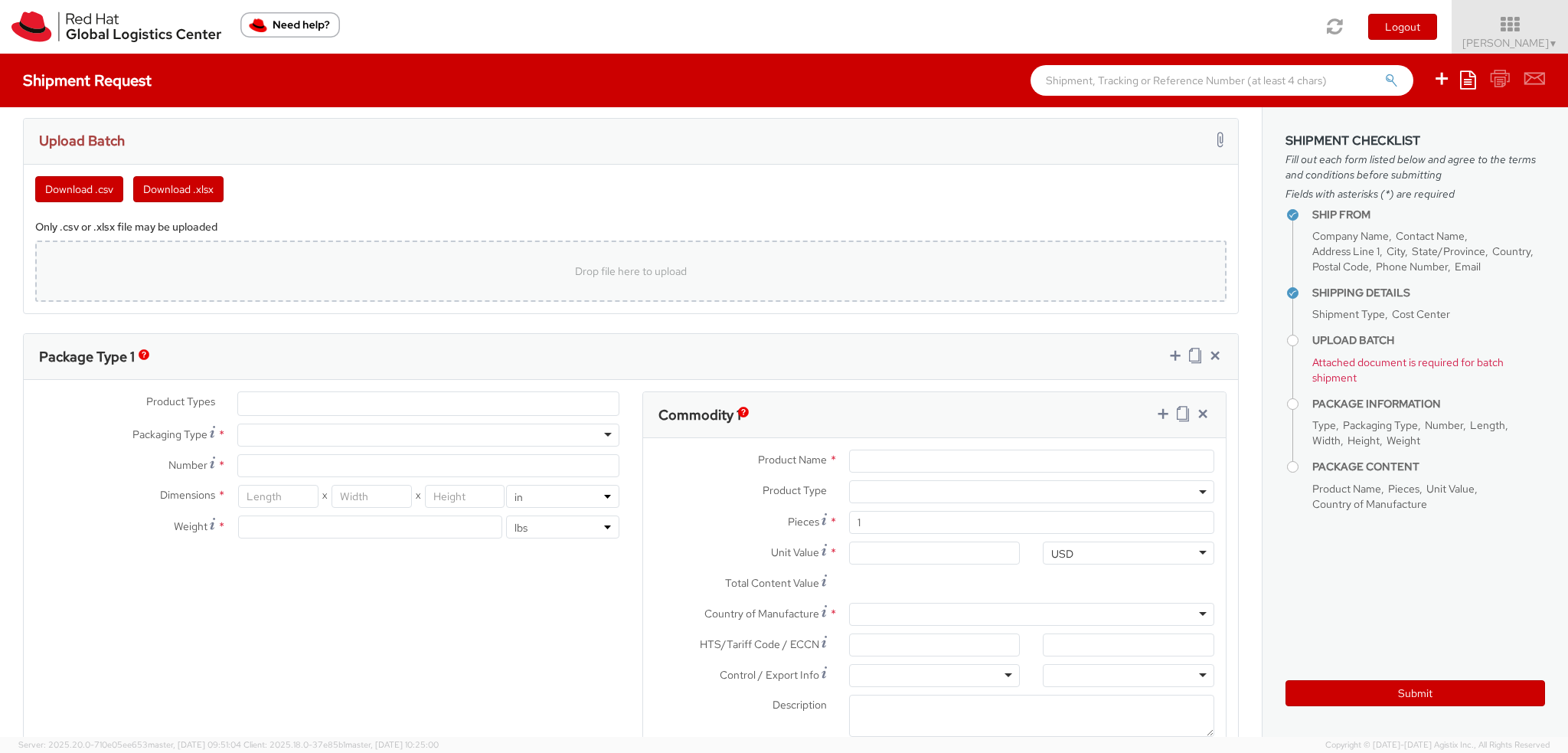
click at [297, 270] on div "Drop file here to upload" at bounding box center [631, 270] width 1166 height 37
type input "C:\fakepath\GAAD Badge Prime.xlsx"
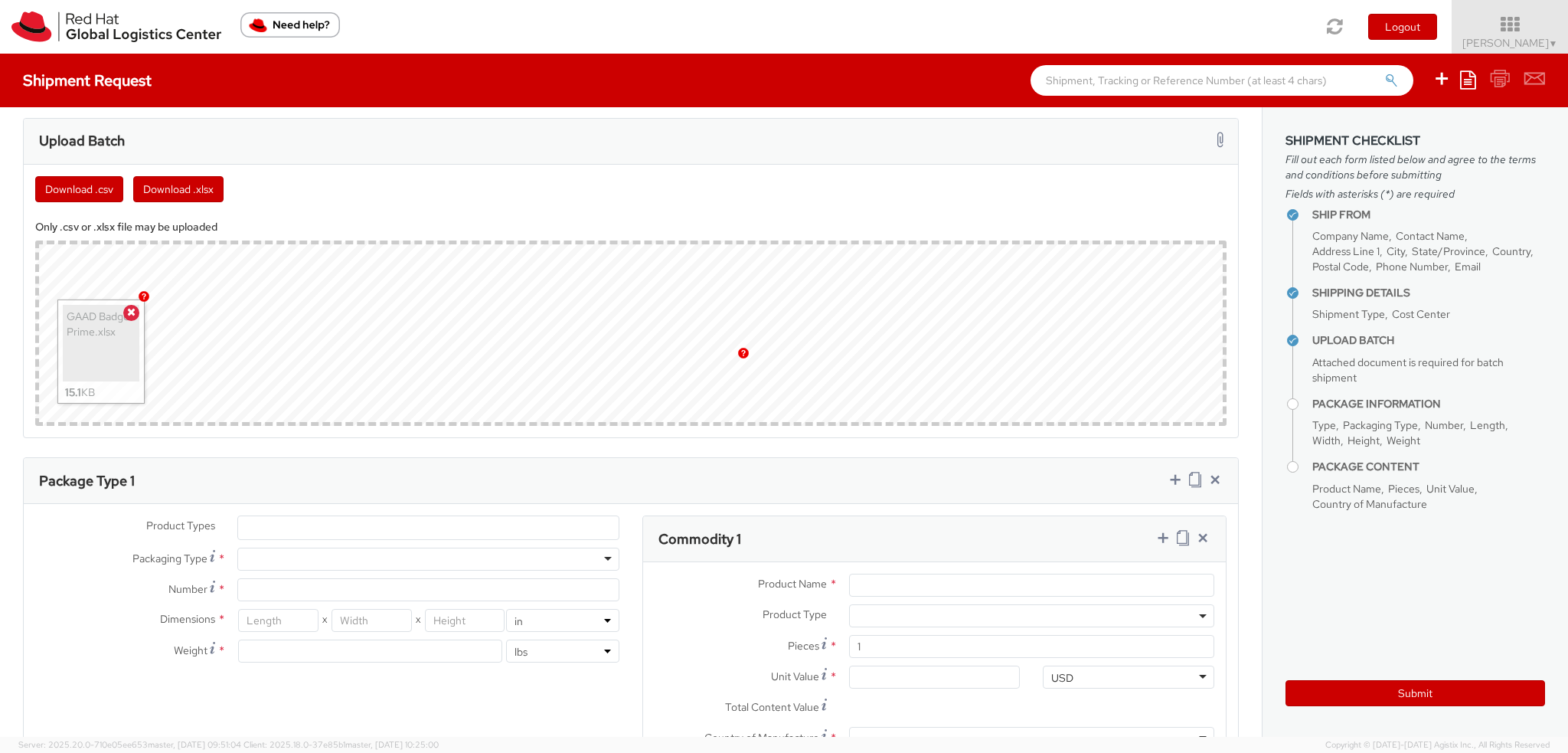
scroll to position [1149, 0]
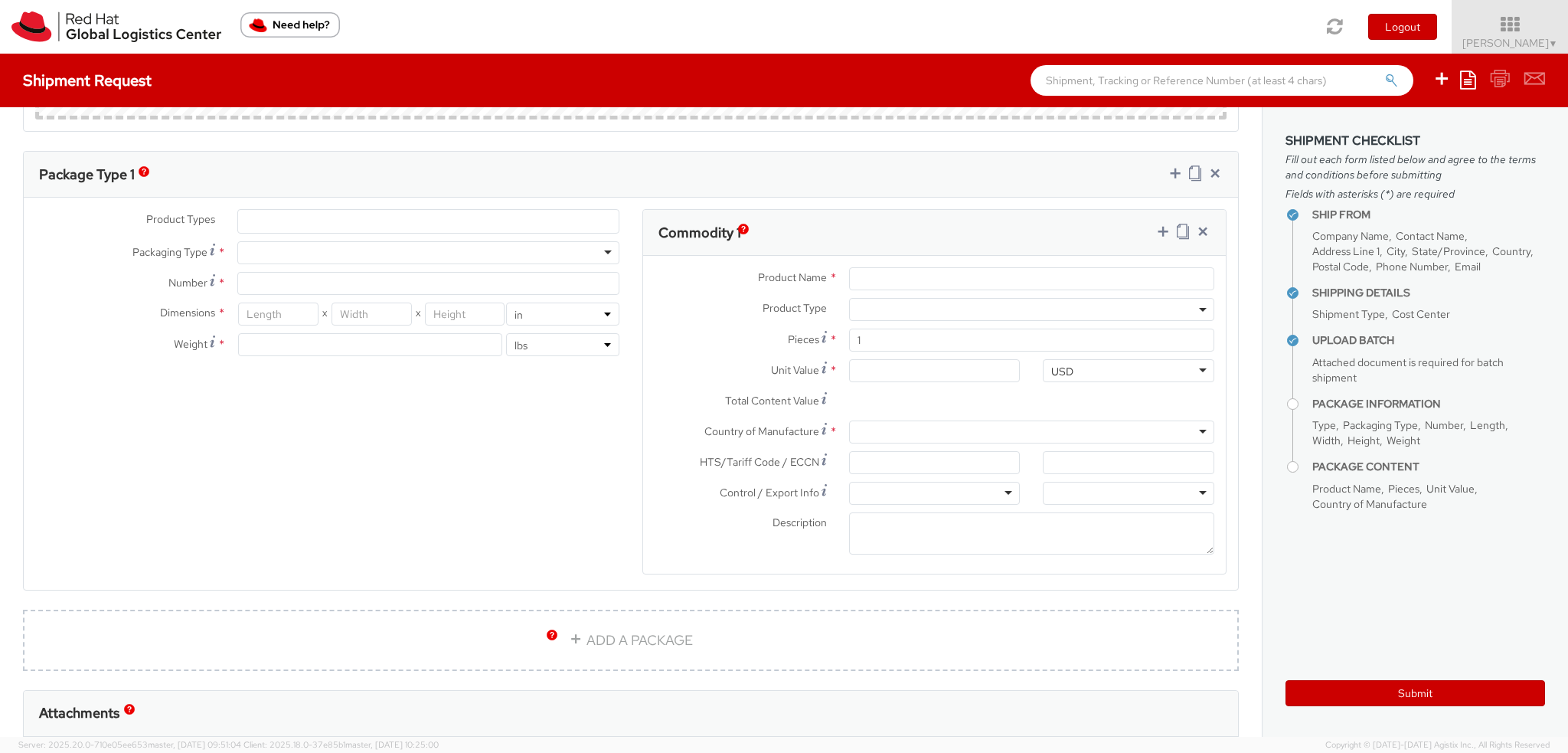
click at [307, 214] on ul at bounding box center [429, 221] width 381 height 23
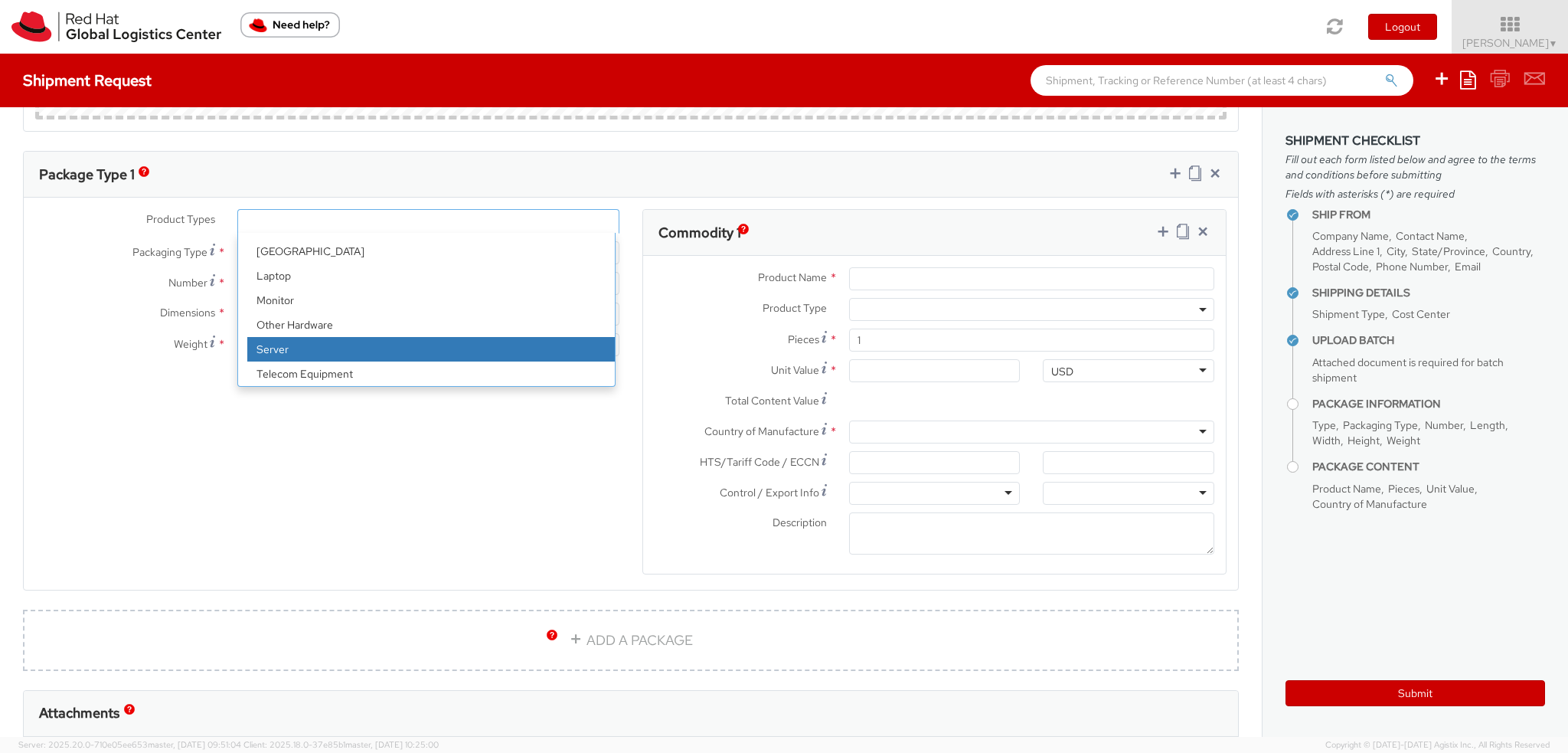
scroll to position [68, 0]
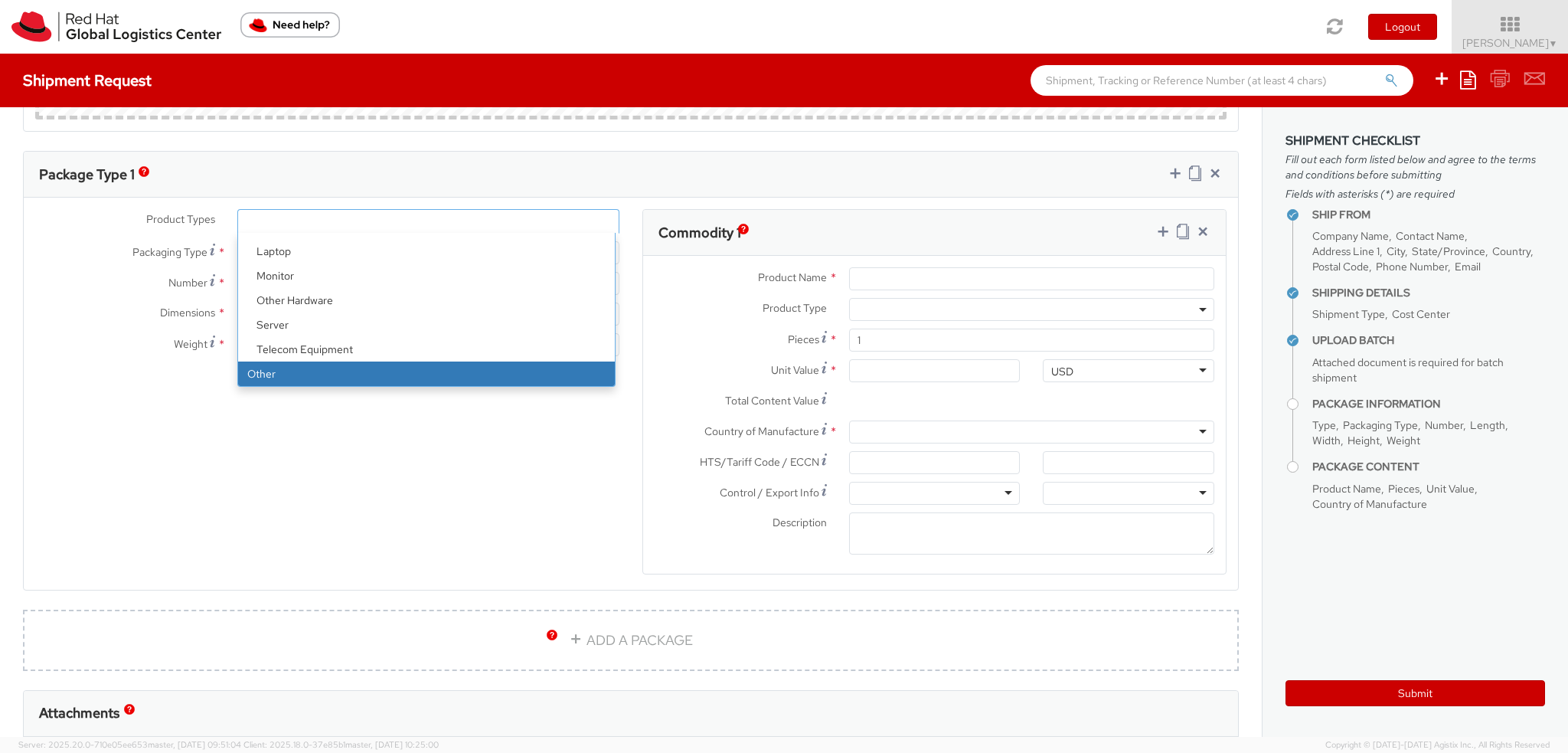
select select "OTHER"
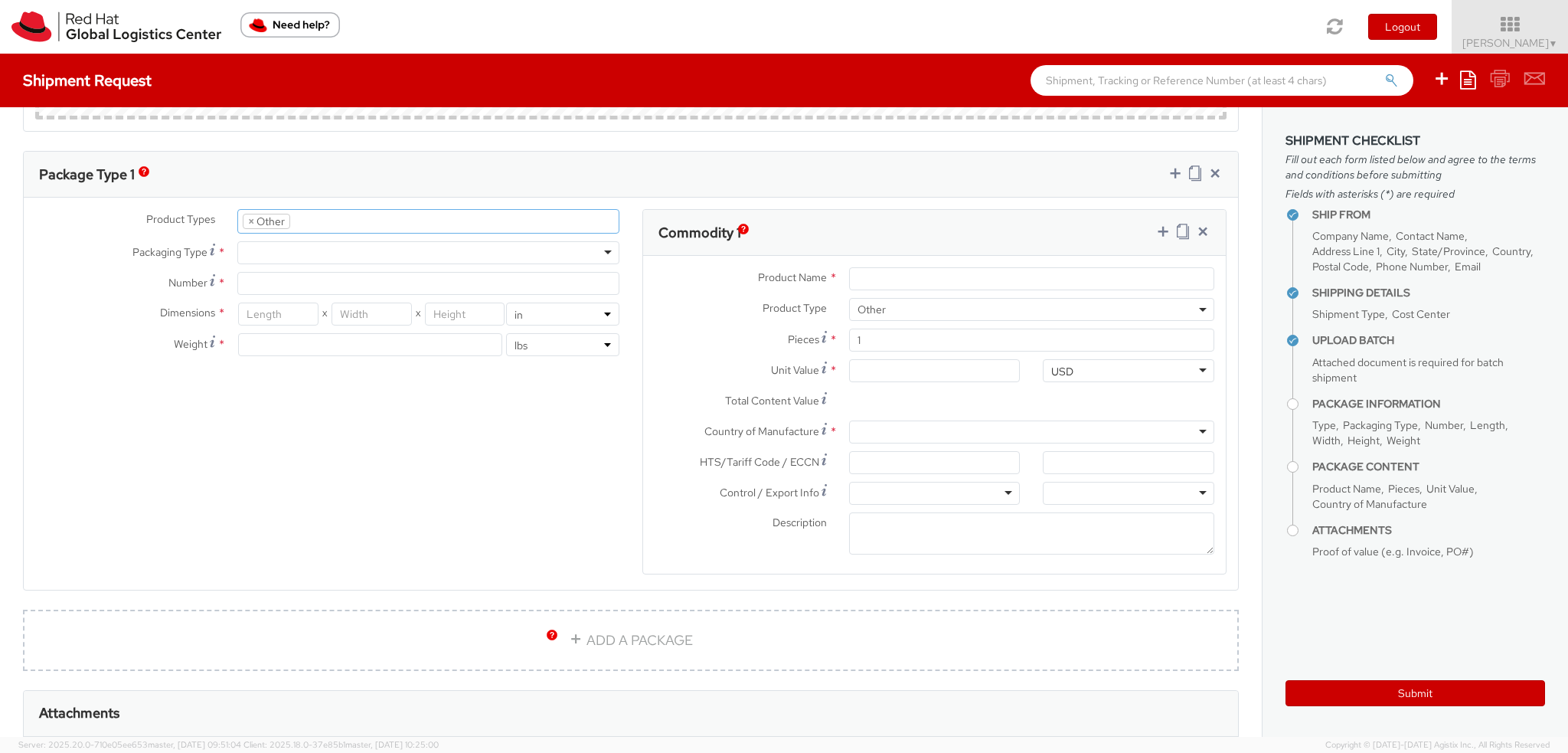
scroll to position [119, 0]
click at [266, 247] on div at bounding box center [429, 253] width 382 height 23
type input "1"
type input "9.5"
type input "12.5"
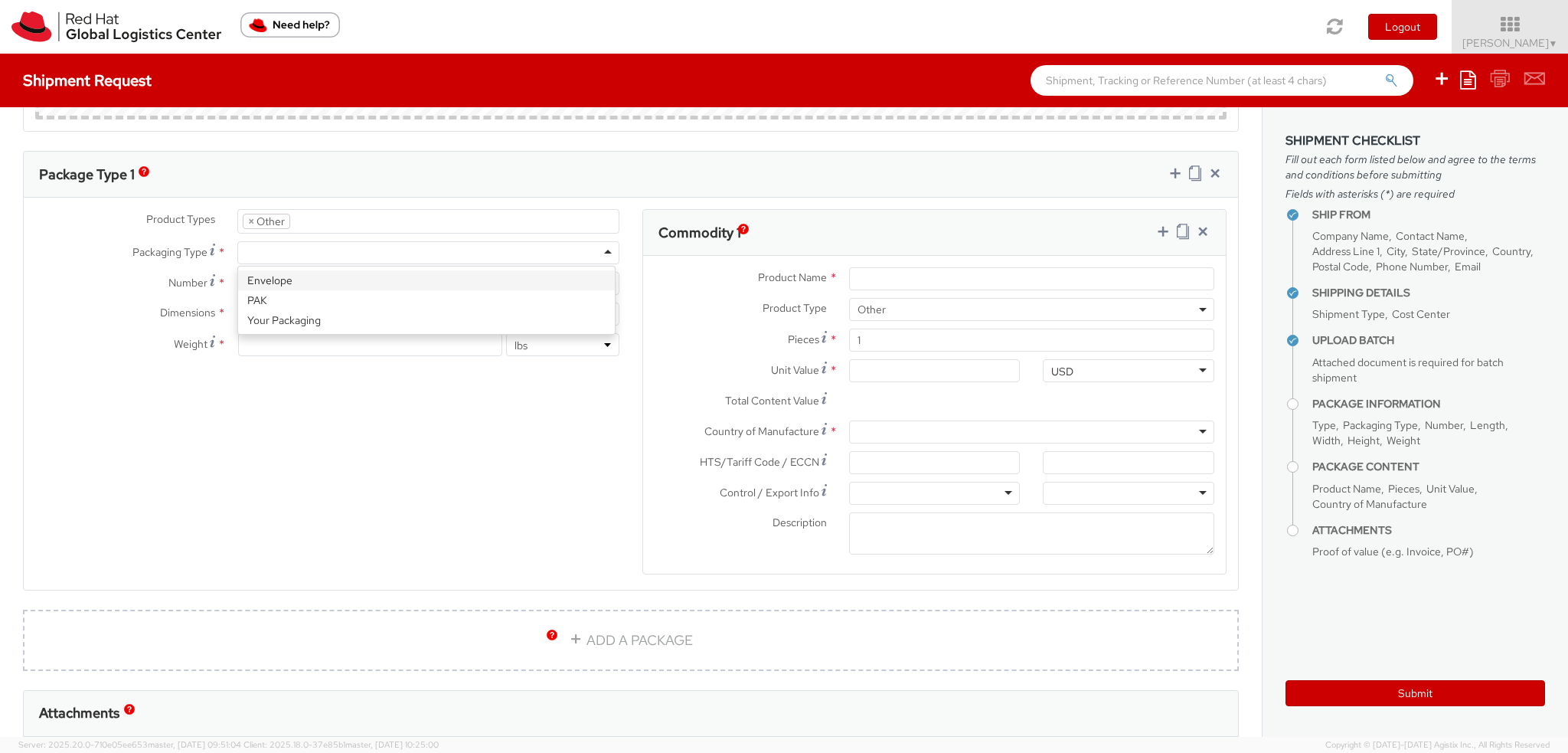
type input "0.25"
type input "1"
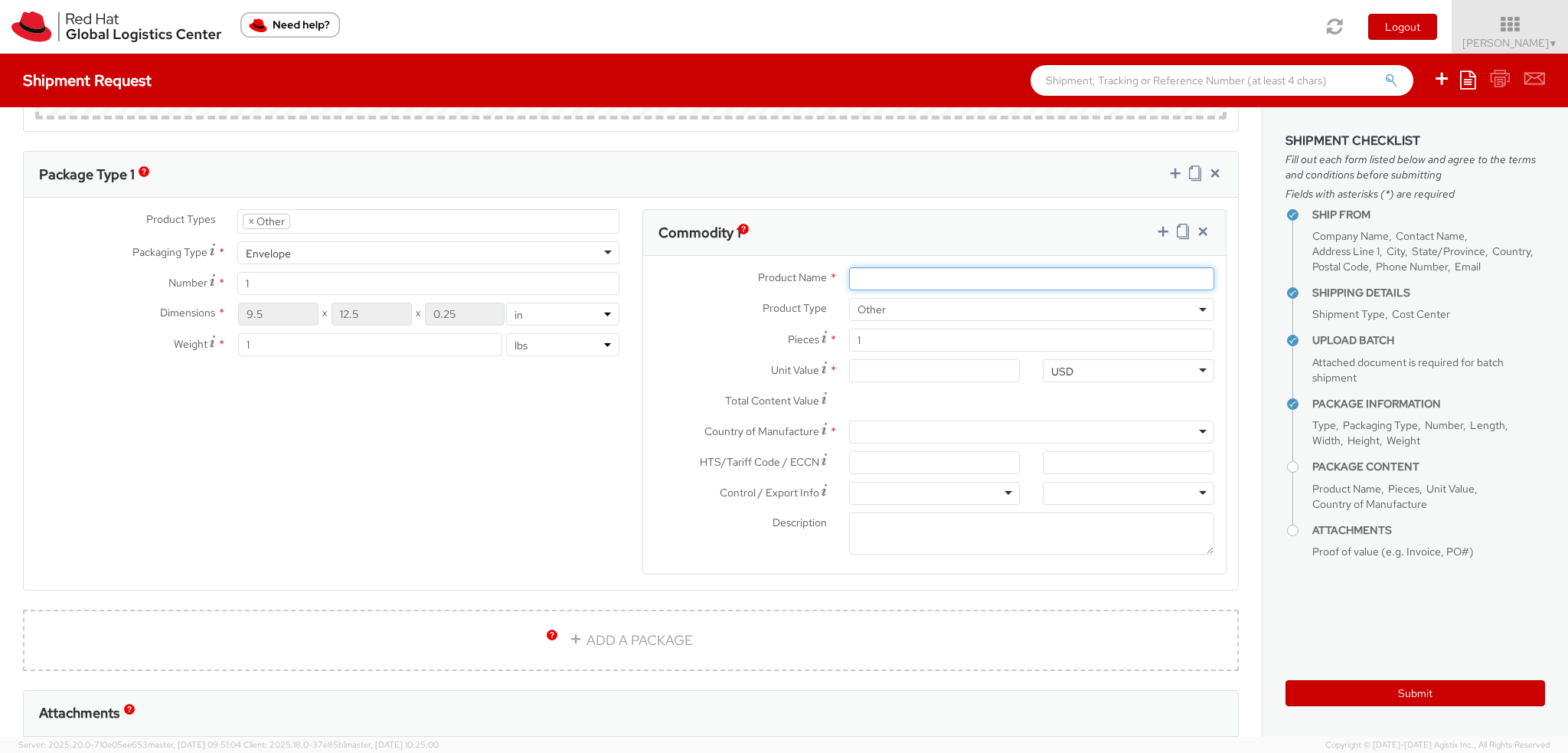
click at [944, 278] on input "Product Name *" at bounding box center [1031, 279] width 365 height 23
type input "T-shirt"
click at [922, 270] on input "T-shirt" at bounding box center [1031, 279] width 365 height 23
type input "T-shirt: 60% cotton, 40% polyester"
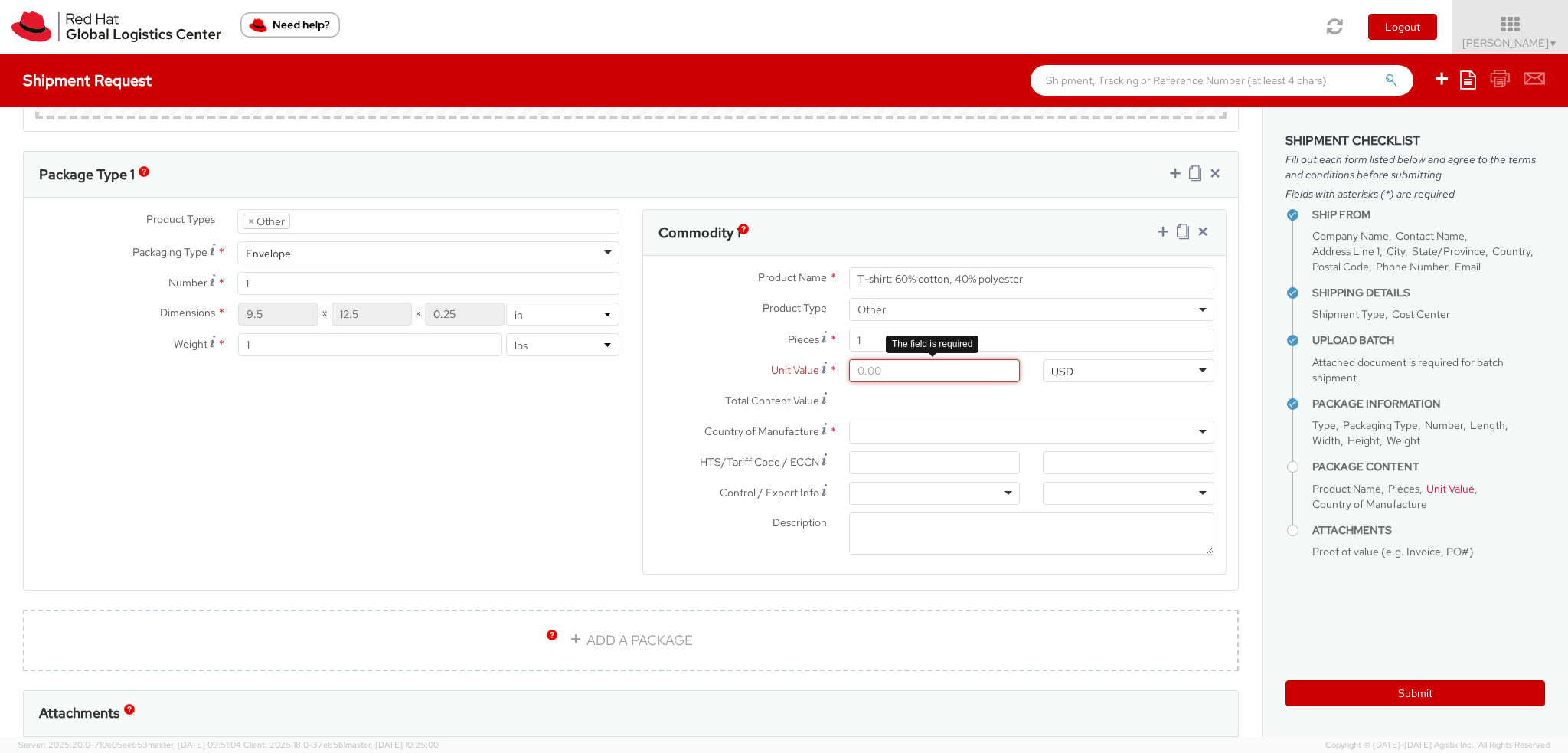
drag, startPoint x: 885, startPoint y: 373, endPoint x: 658, endPoint y: 330, distance: 231.0
click at [722, 346] on div "Product Name * T-shirt: 60% cotton, 40% polyester Product Type * Documents Dock…" at bounding box center [934, 414] width 582 height 318
type input "1.00"
type input "10.00"
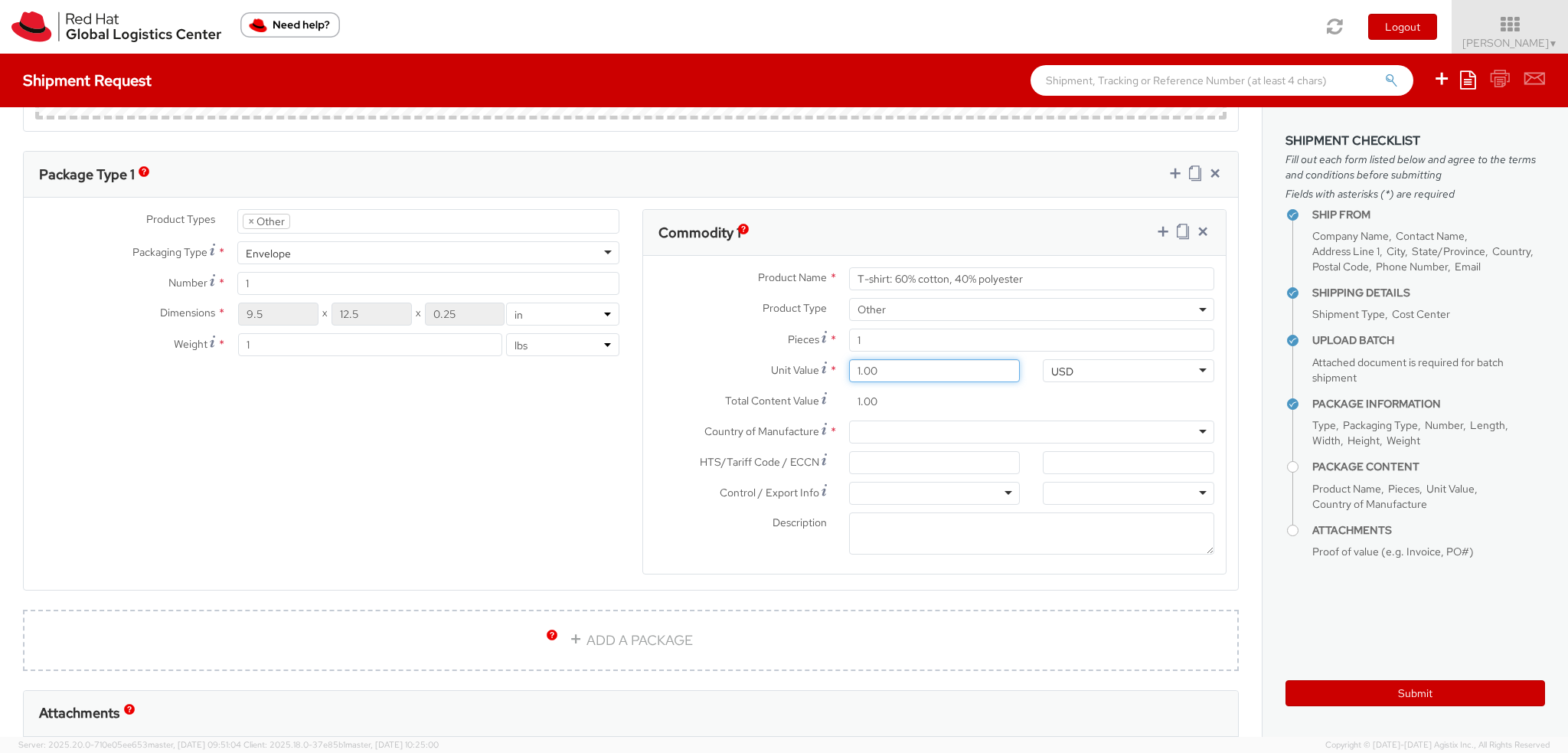
type input "10.00"
type input "10.50"
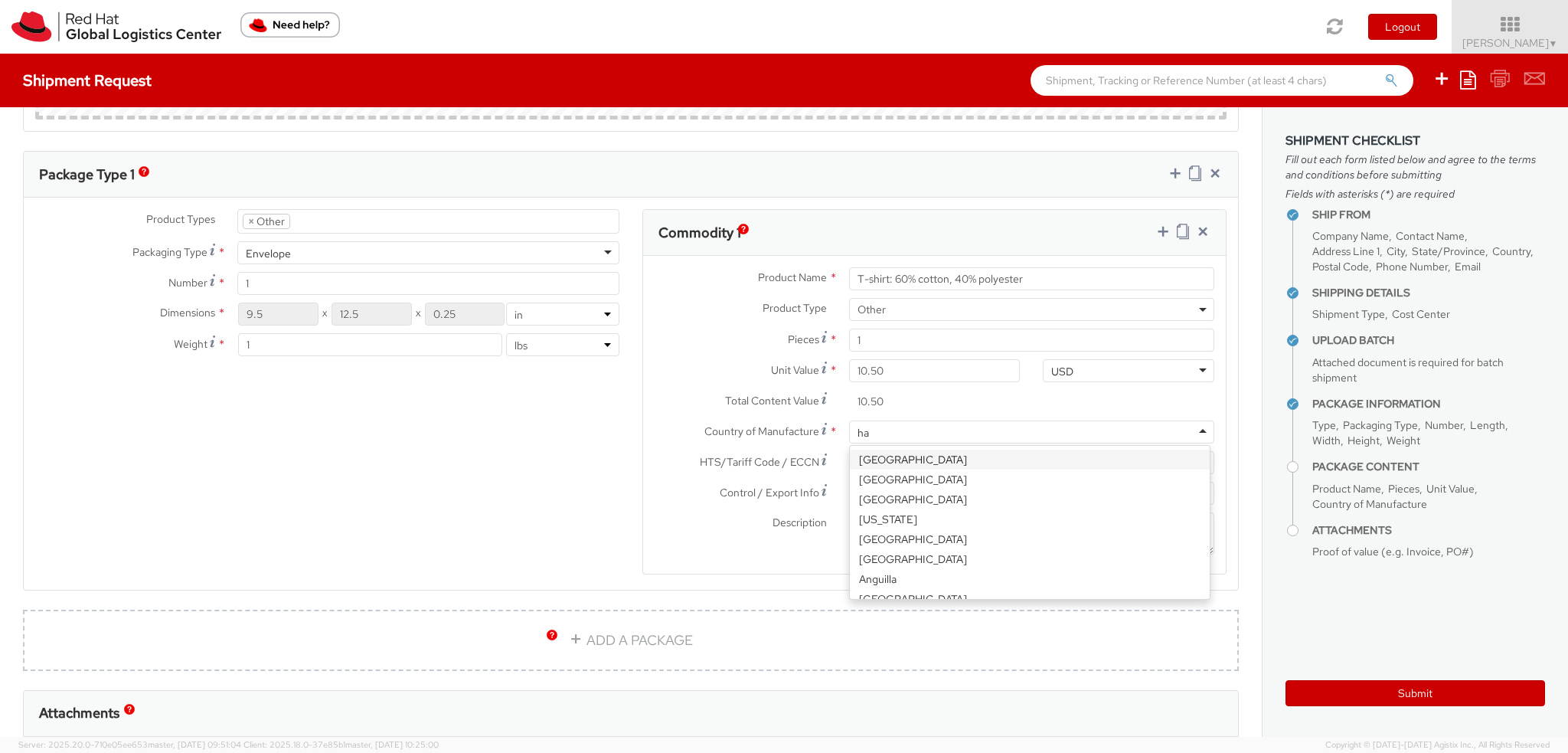
type input "hai"
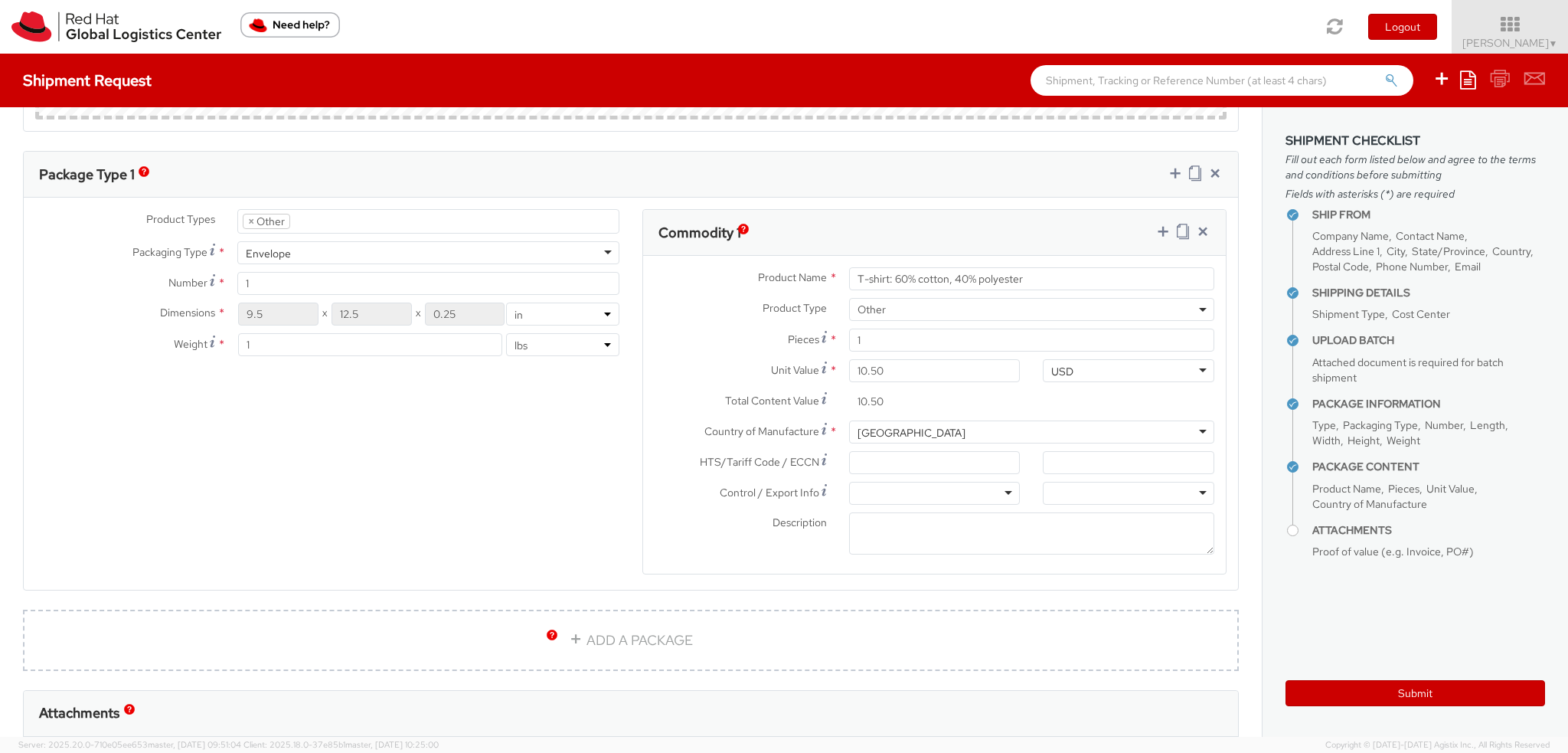
scroll to position [0, 0]
click at [936, 453] on input "HTS/Tariff Code / ECCN *" at bounding box center [934, 463] width 172 height 23
paste input "6109.10.0013"
type input "6109.10.0013"
click at [925, 490] on div at bounding box center [934, 493] width 172 height 23
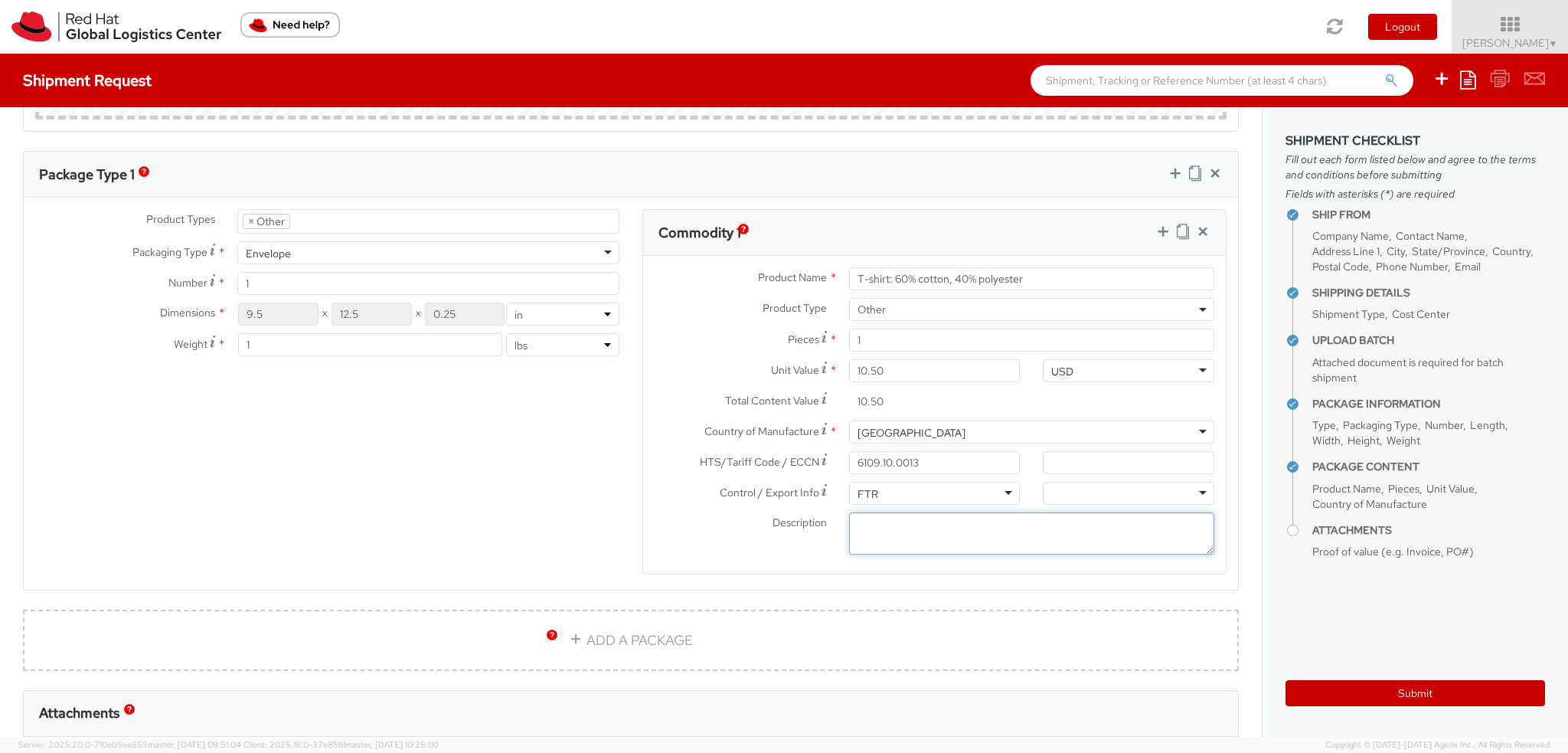
click at [1010, 516] on textarea "Description *" at bounding box center [1031, 534] width 365 height 42
click at [1125, 493] on div at bounding box center [1128, 493] width 172 height 23
click at [943, 528] on textarea "Description *" at bounding box center [1031, 534] width 365 height 42
type textarea "Red Hat branded"
click at [1156, 226] on icon at bounding box center [1163, 232] width 16 height 16
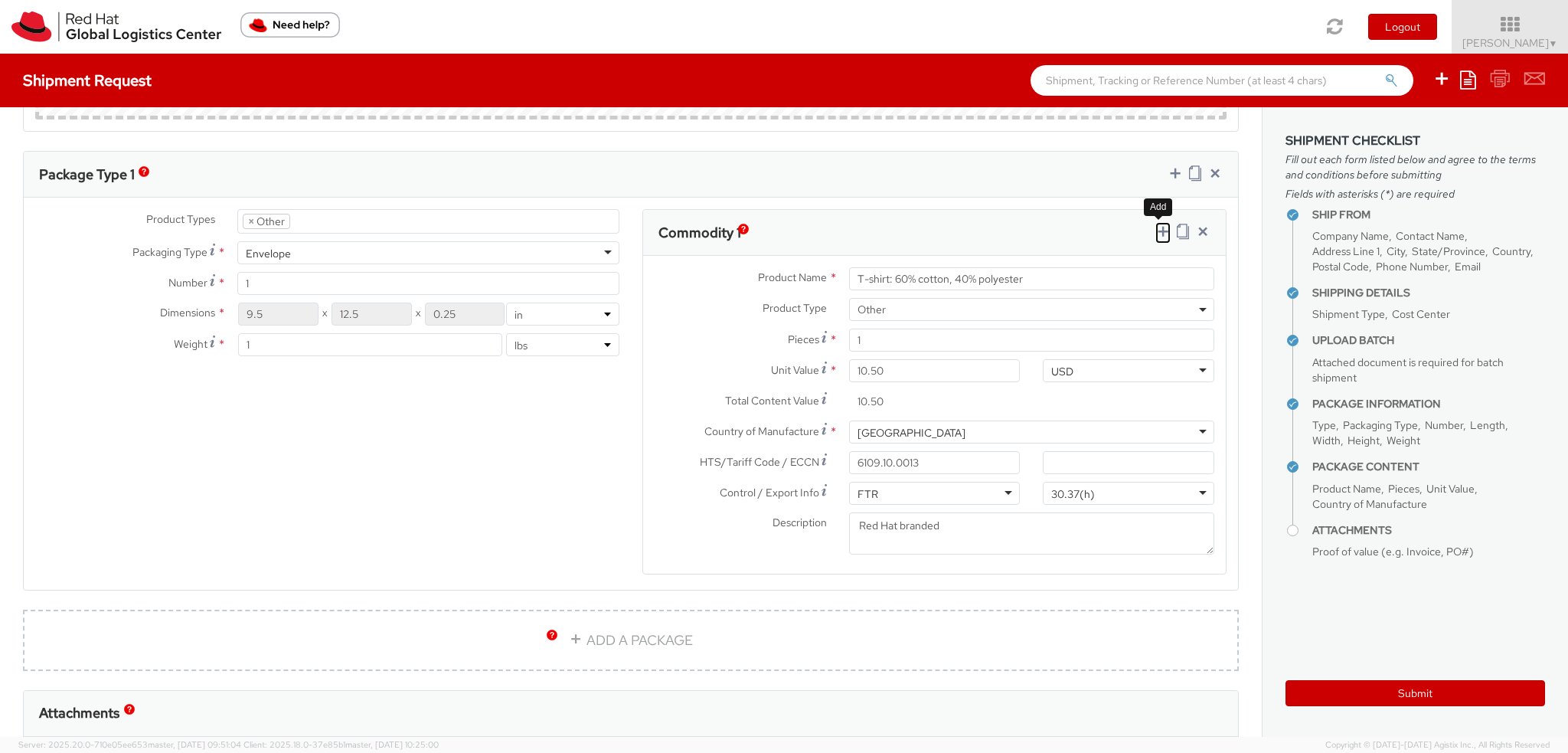
select select
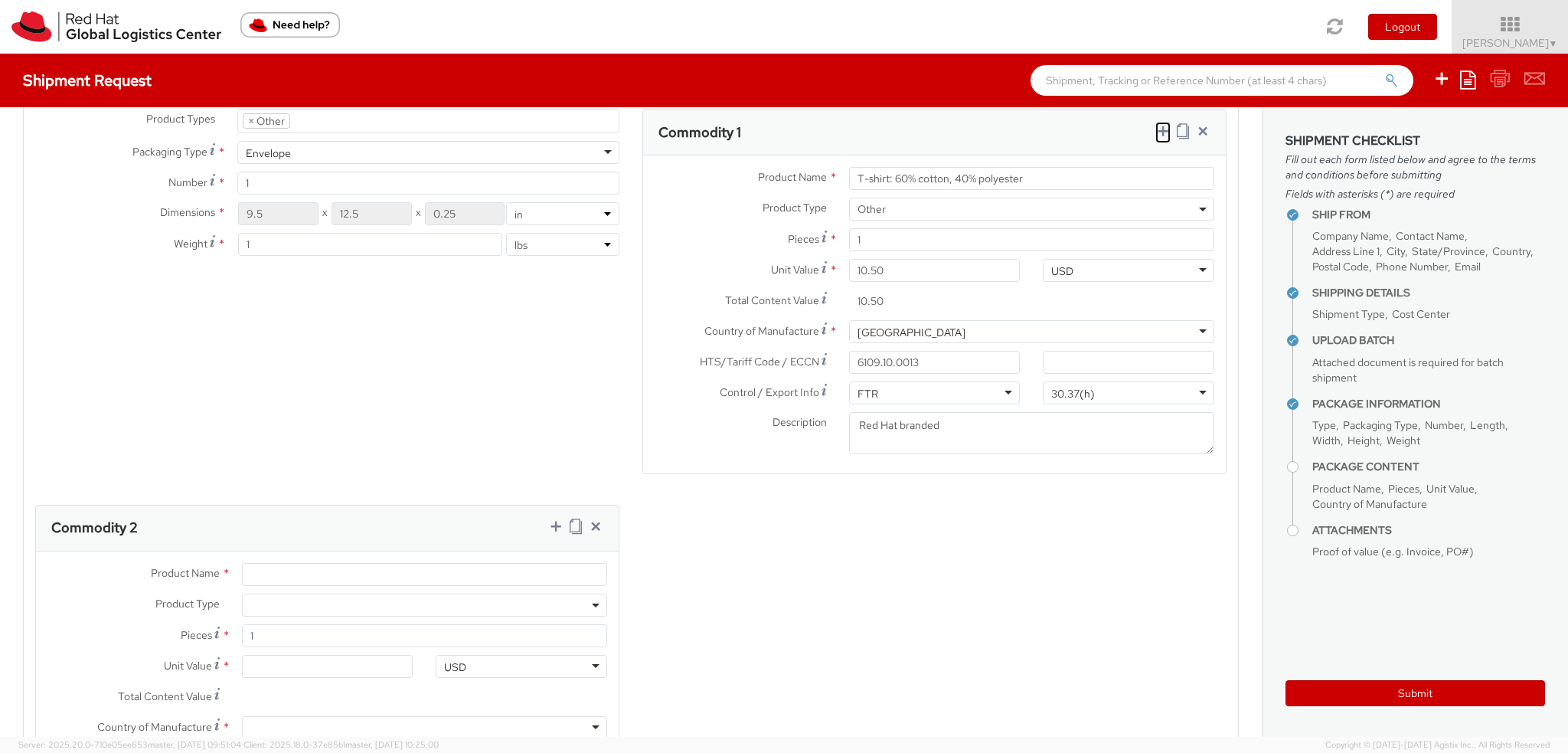
scroll to position [1455, 0]
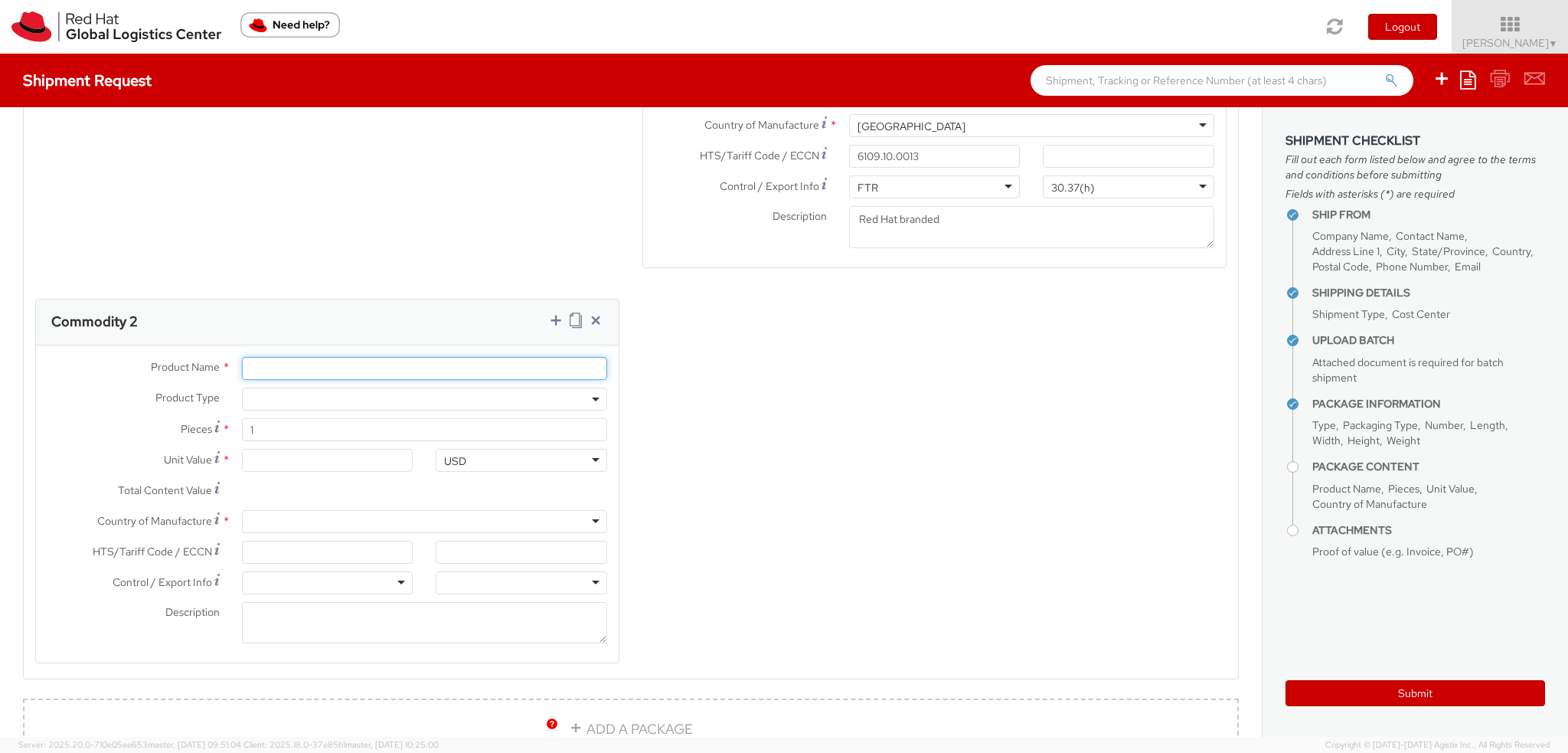
click at [269, 357] on input "Product Name *" at bounding box center [425, 368] width 365 height 23
type input "Sticker"
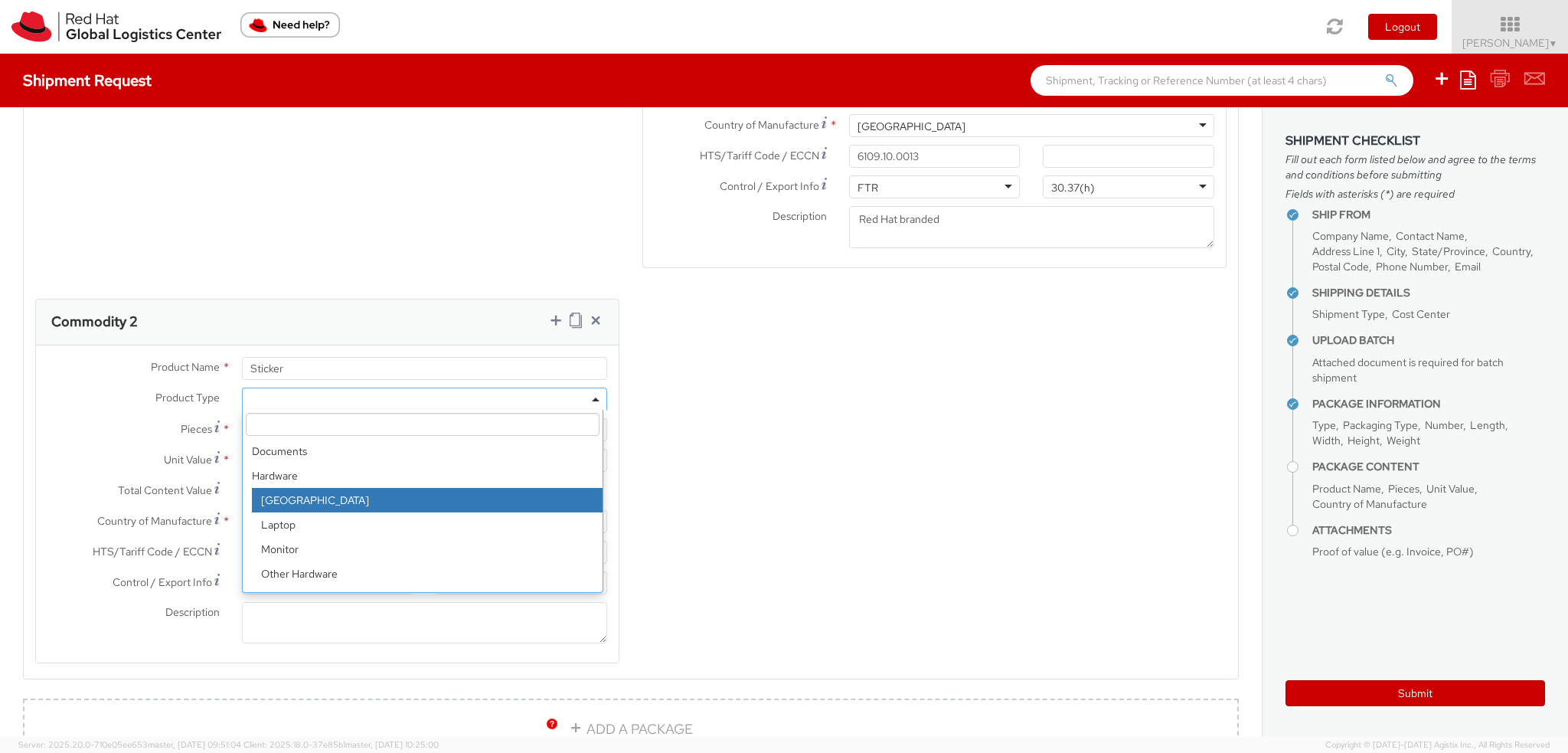
scroll to position [68, 0]
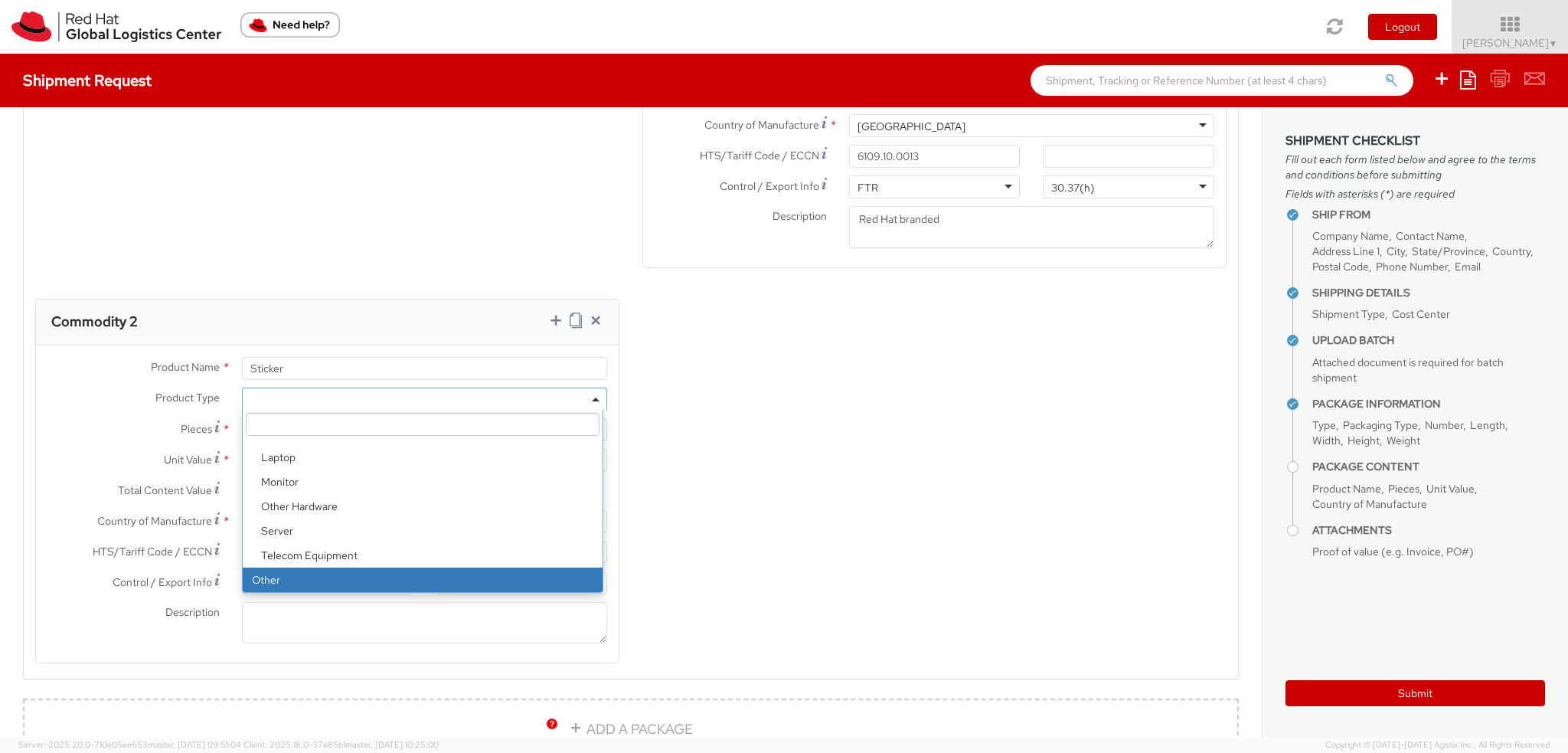
select select "OTHER"
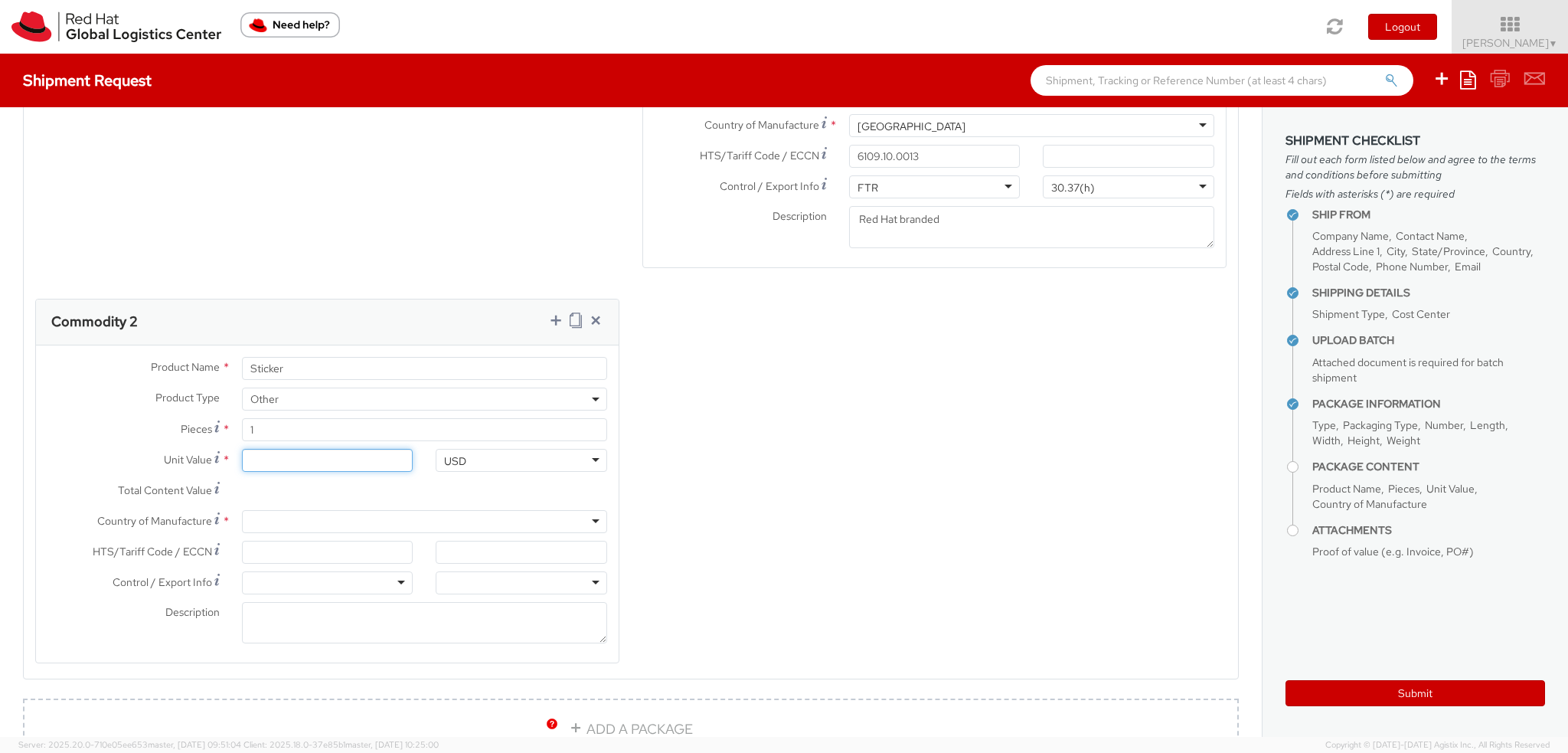
type input "0.70"
type input "0.74"
type input "0.75"
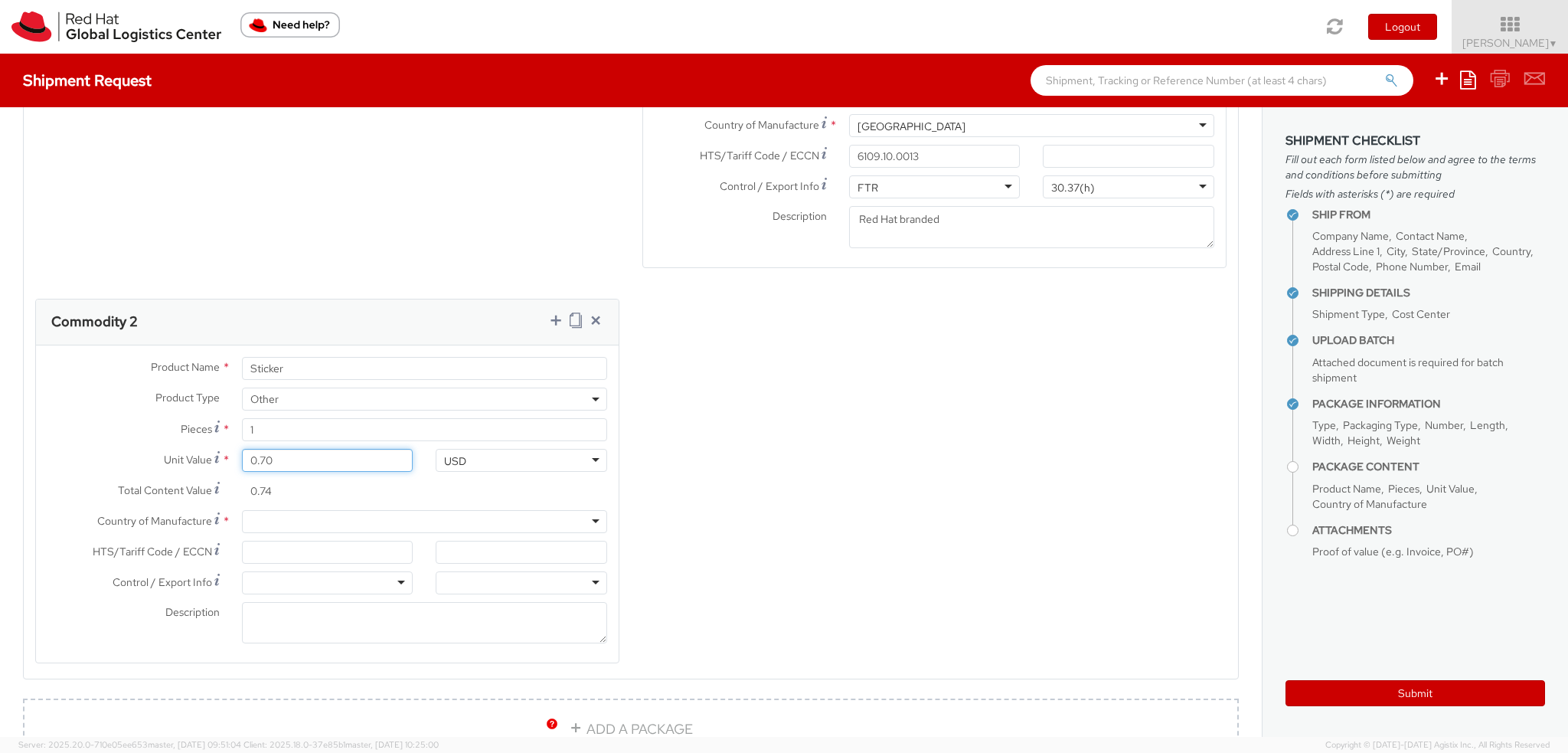
type input "0.75"
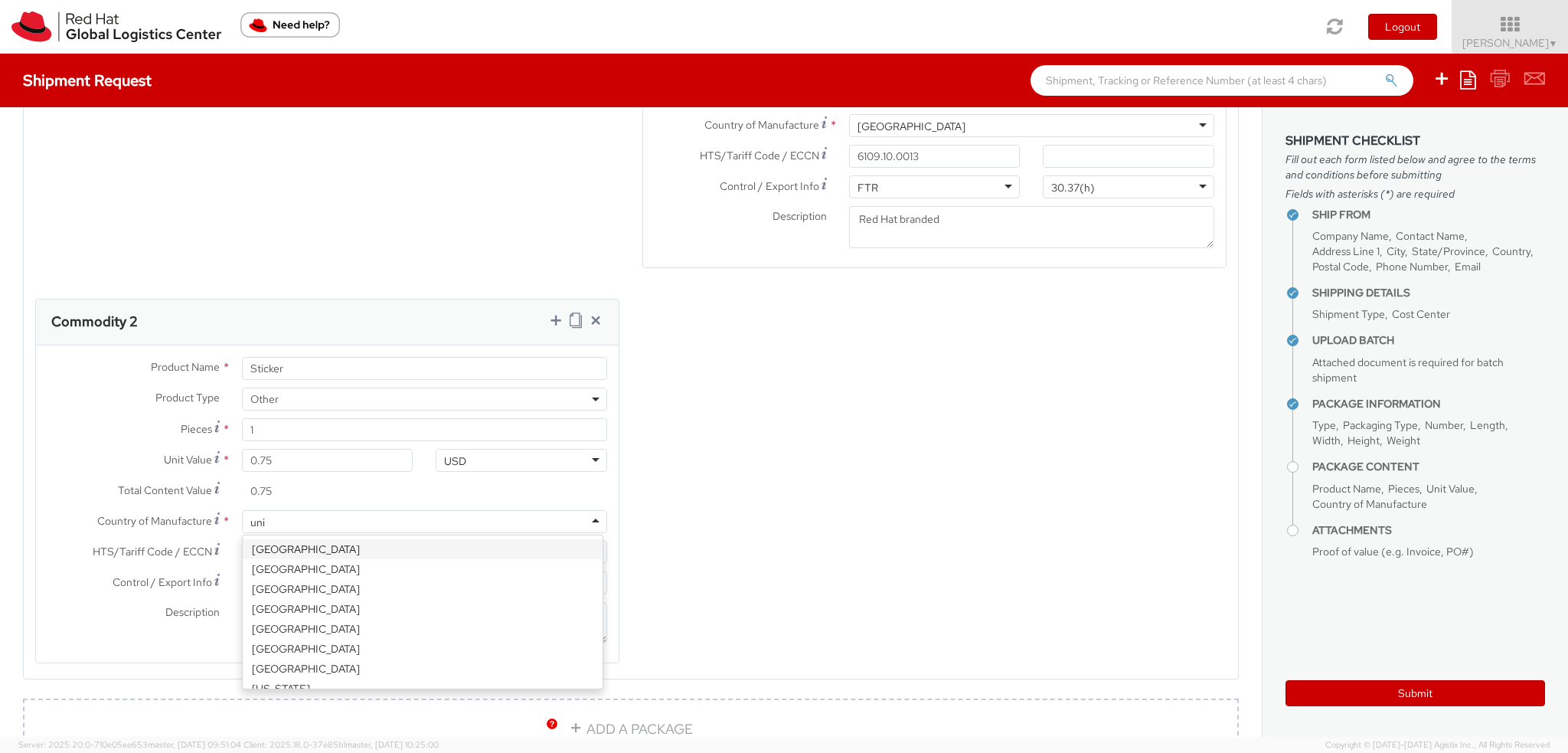
type input "unite"
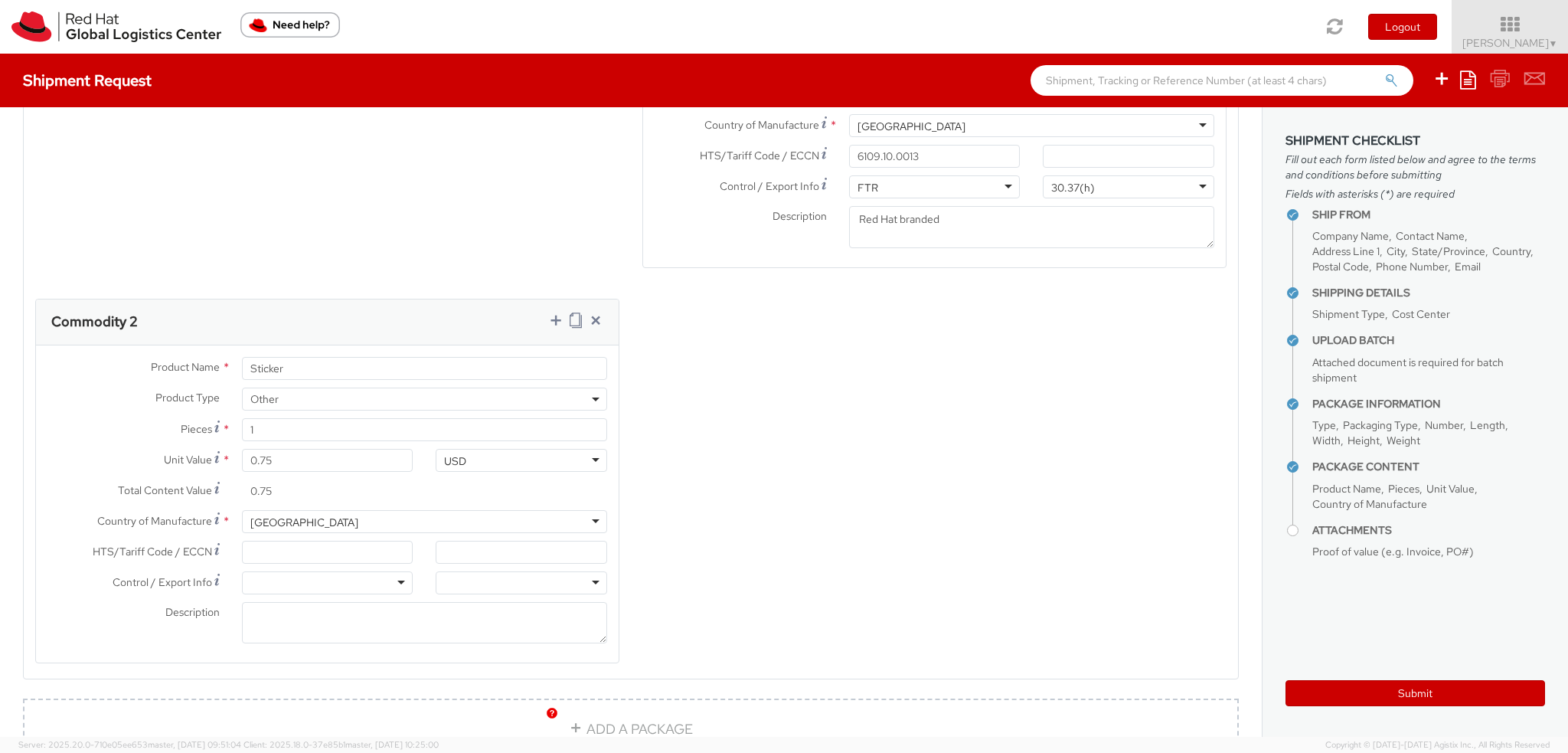
scroll to position [1686, 0]
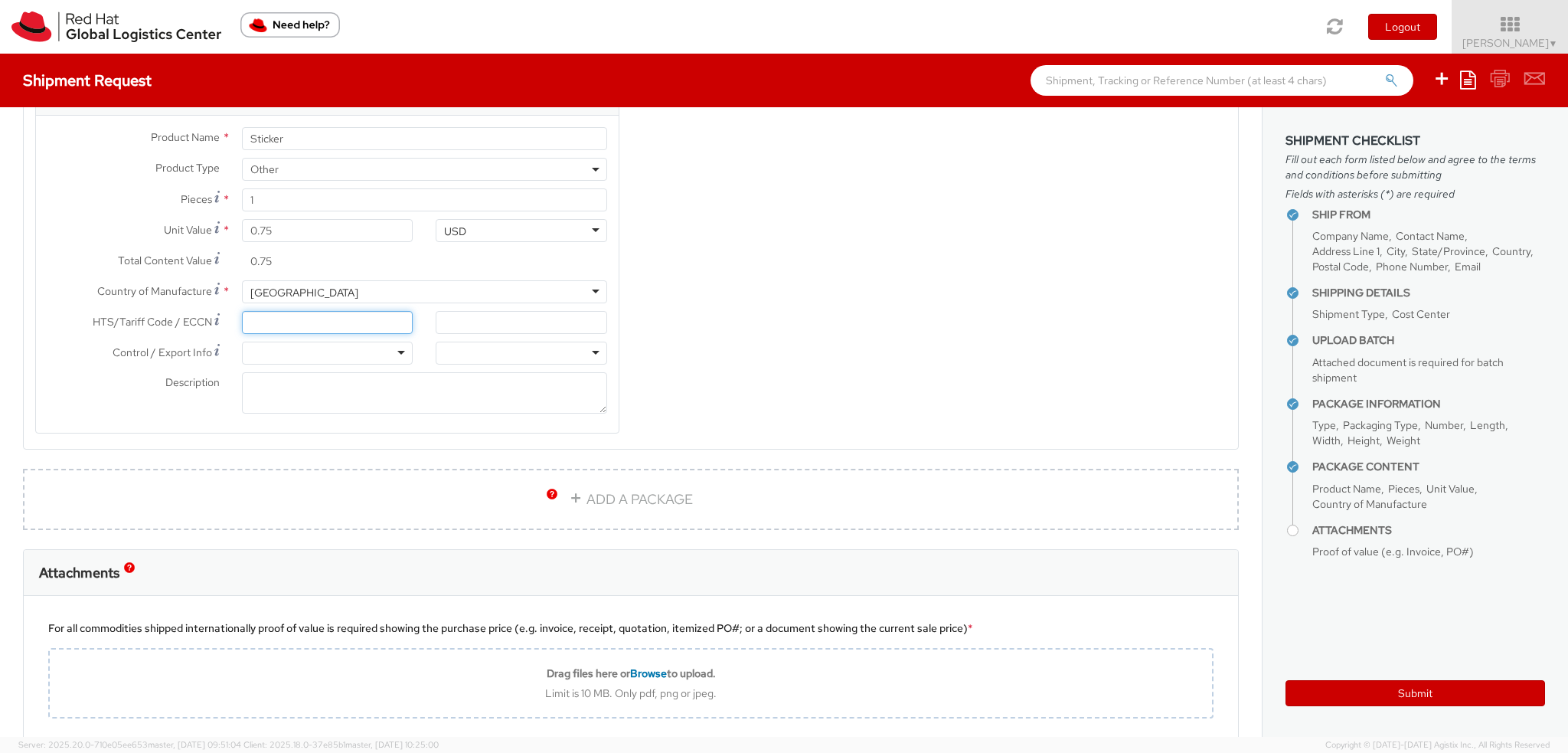
click at [253, 315] on input "HTS/Tariff Code / ECCN *" at bounding box center [328, 322] width 172 height 23
paste input "4908.90.0000"
type input "4908.90.0000"
click at [279, 347] on div at bounding box center [328, 354] width 172 height 23
click at [468, 349] on div at bounding box center [521, 354] width 172 height 23
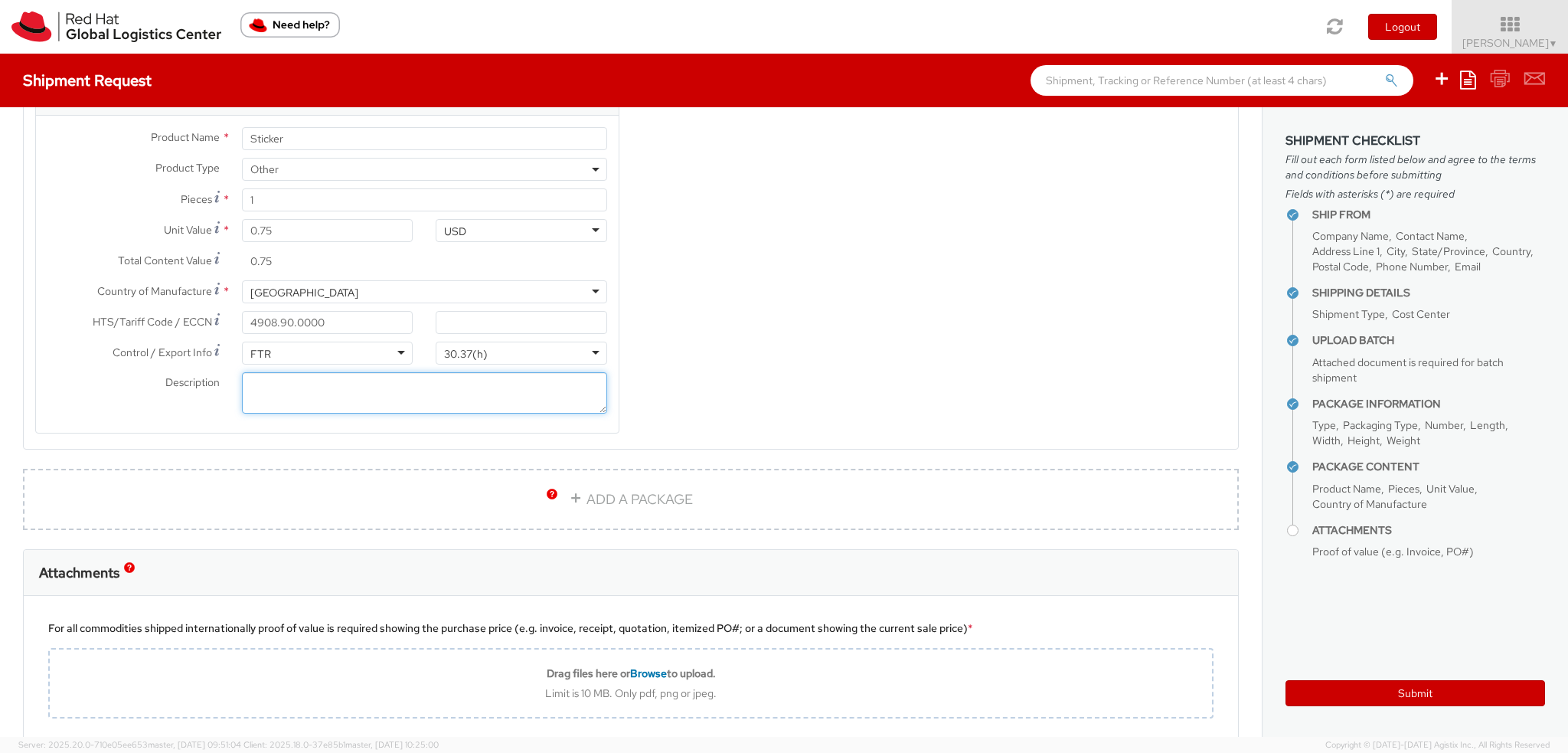
click at [377, 382] on textarea "Description *" at bounding box center [425, 393] width 365 height 42
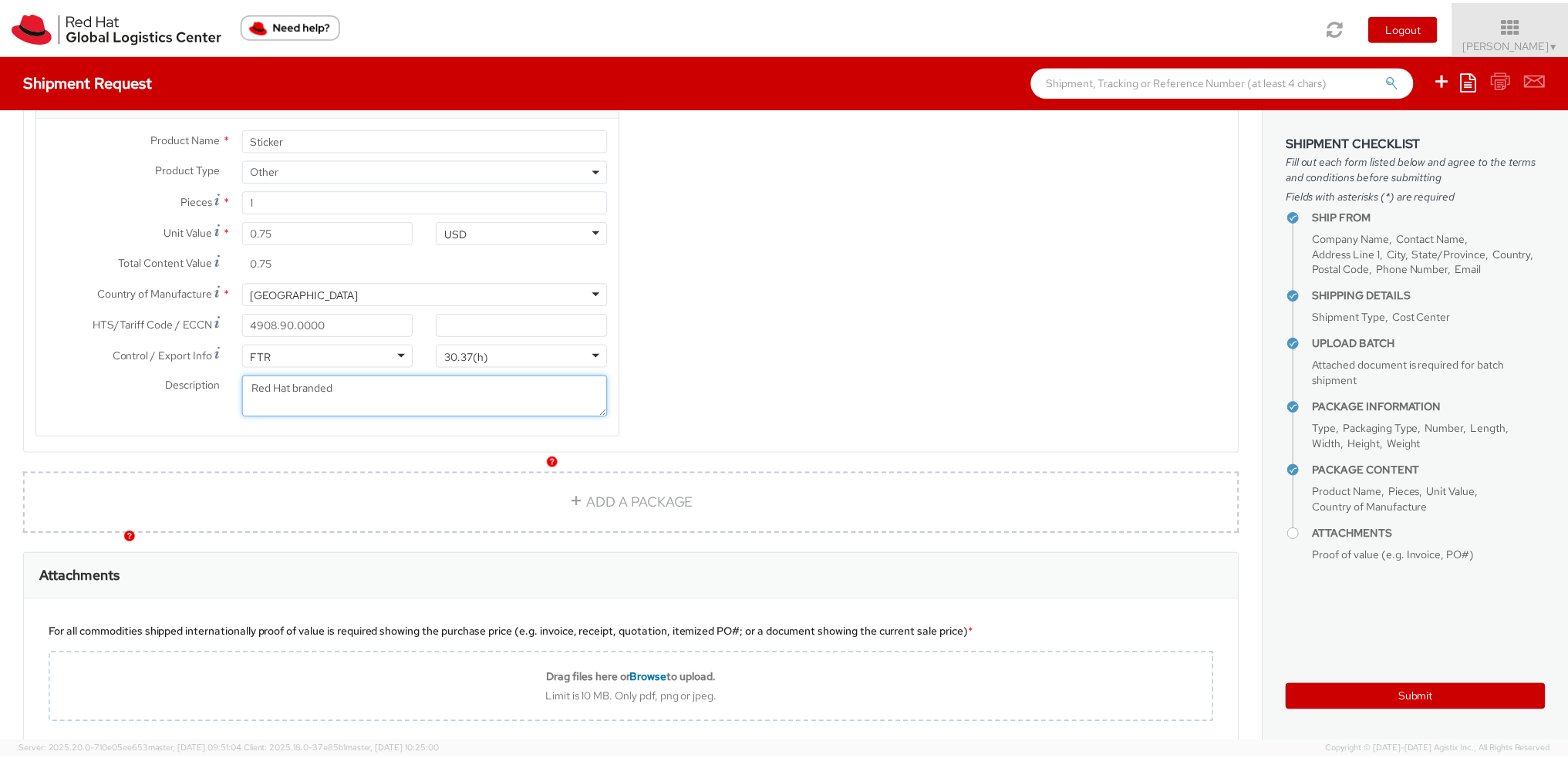
scroll to position [1928, 0]
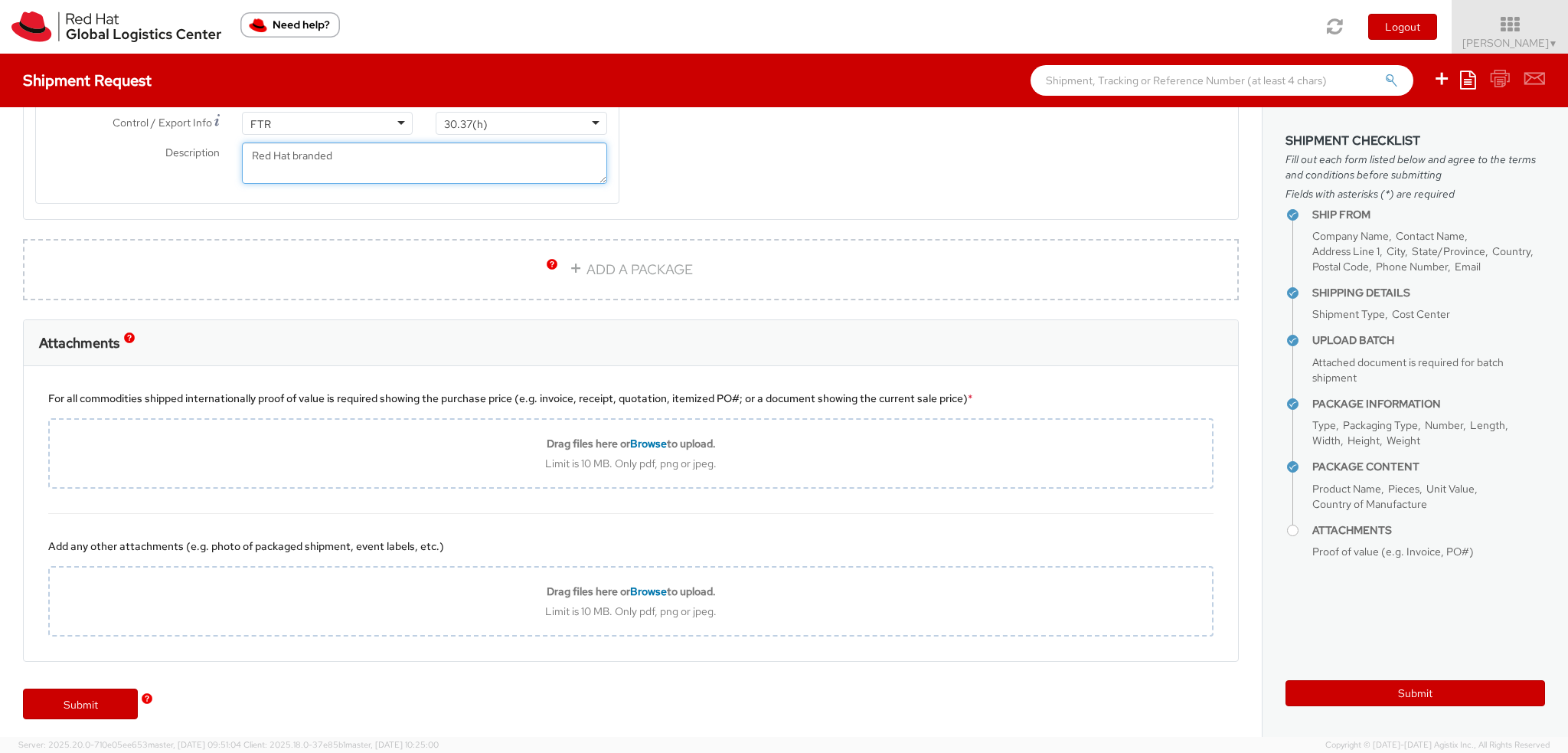
type textarea "Red Hat branded"
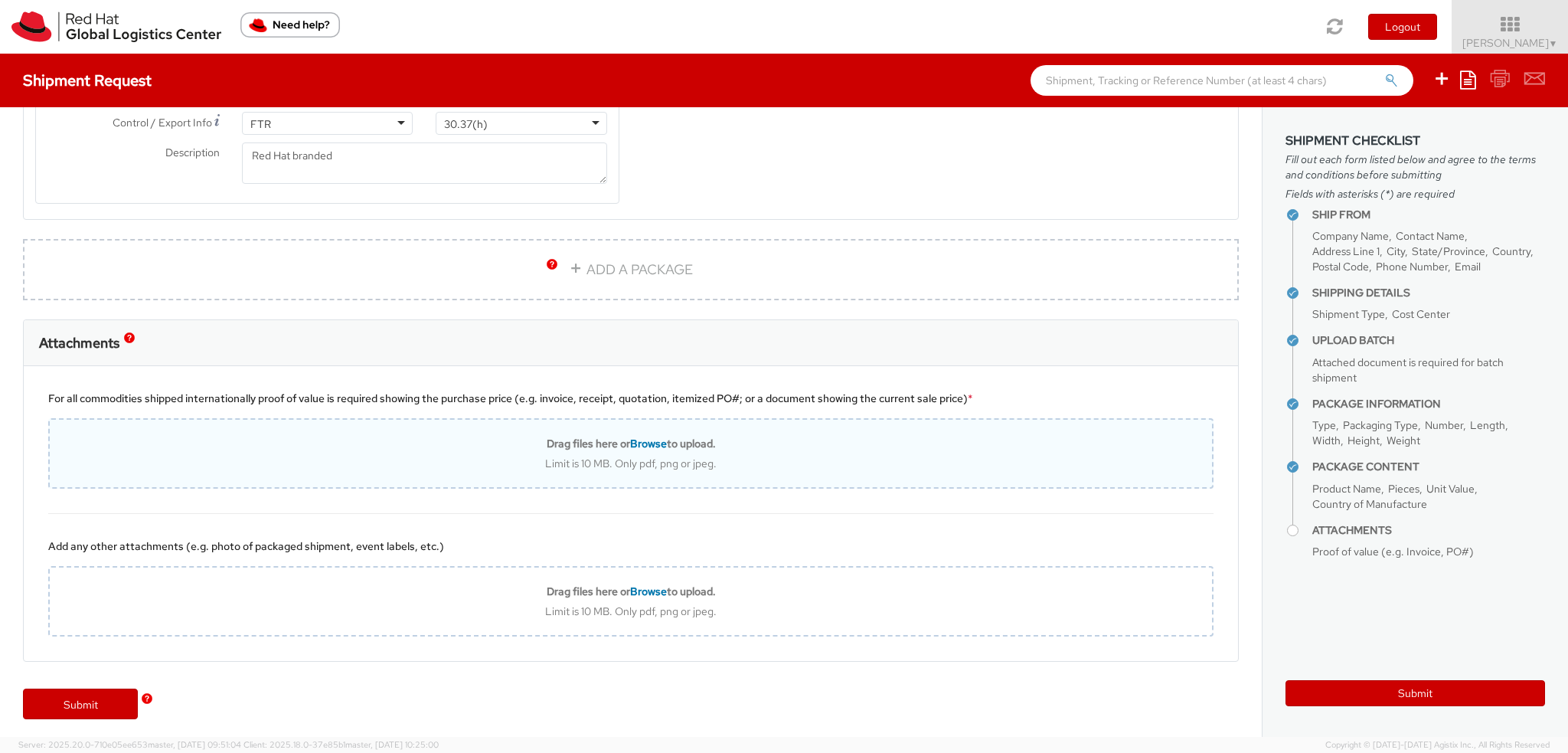
click at [600, 437] on b "Drag files here or Browse to upload." at bounding box center [631, 444] width 169 height 14
type input "C:\fakepath\Order Confirmation # 40173442 (1).pdf"
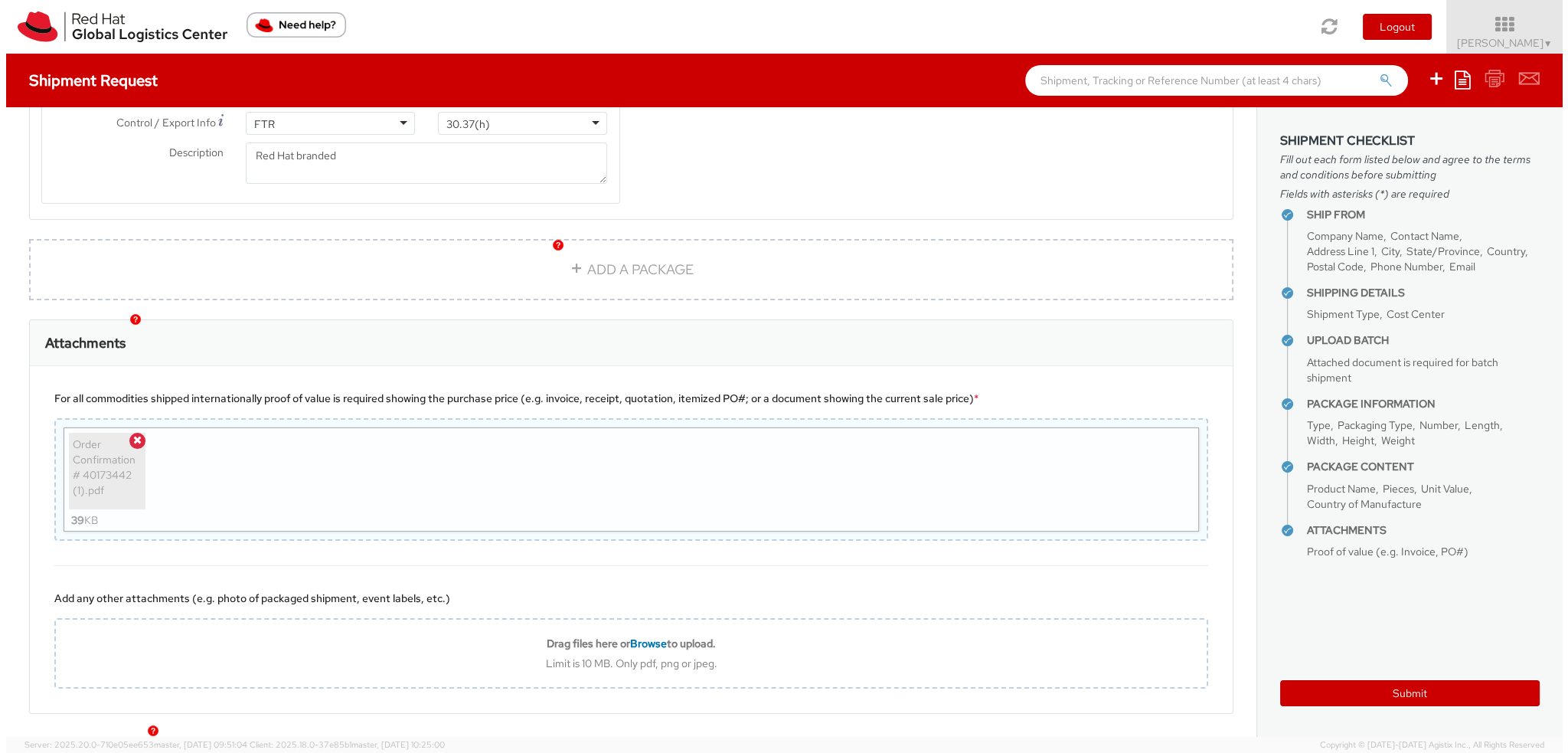
scroll to position [1966, 0]
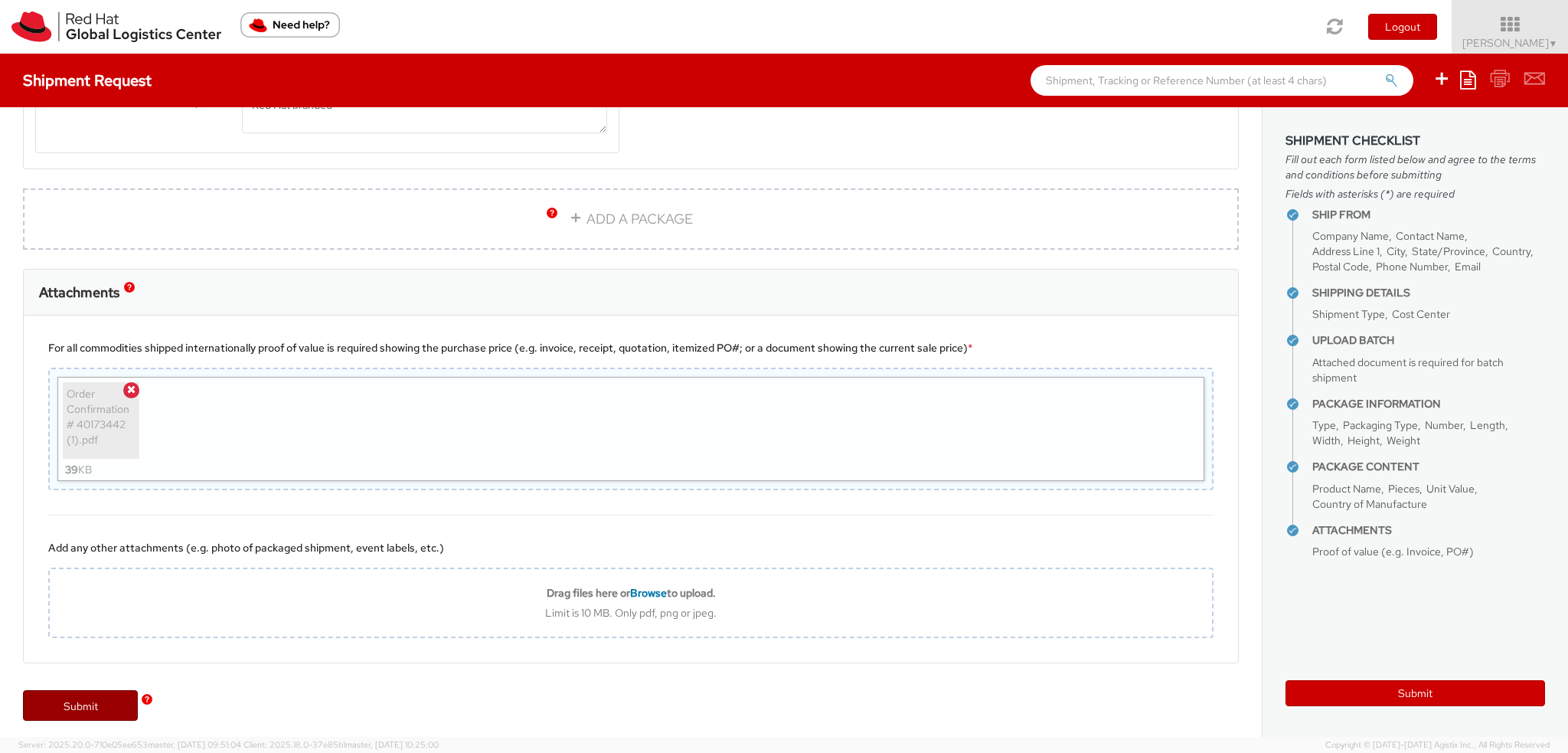
click at [77, 701] on link "Submit" at bounding box center [81, 705] width 115 height 30
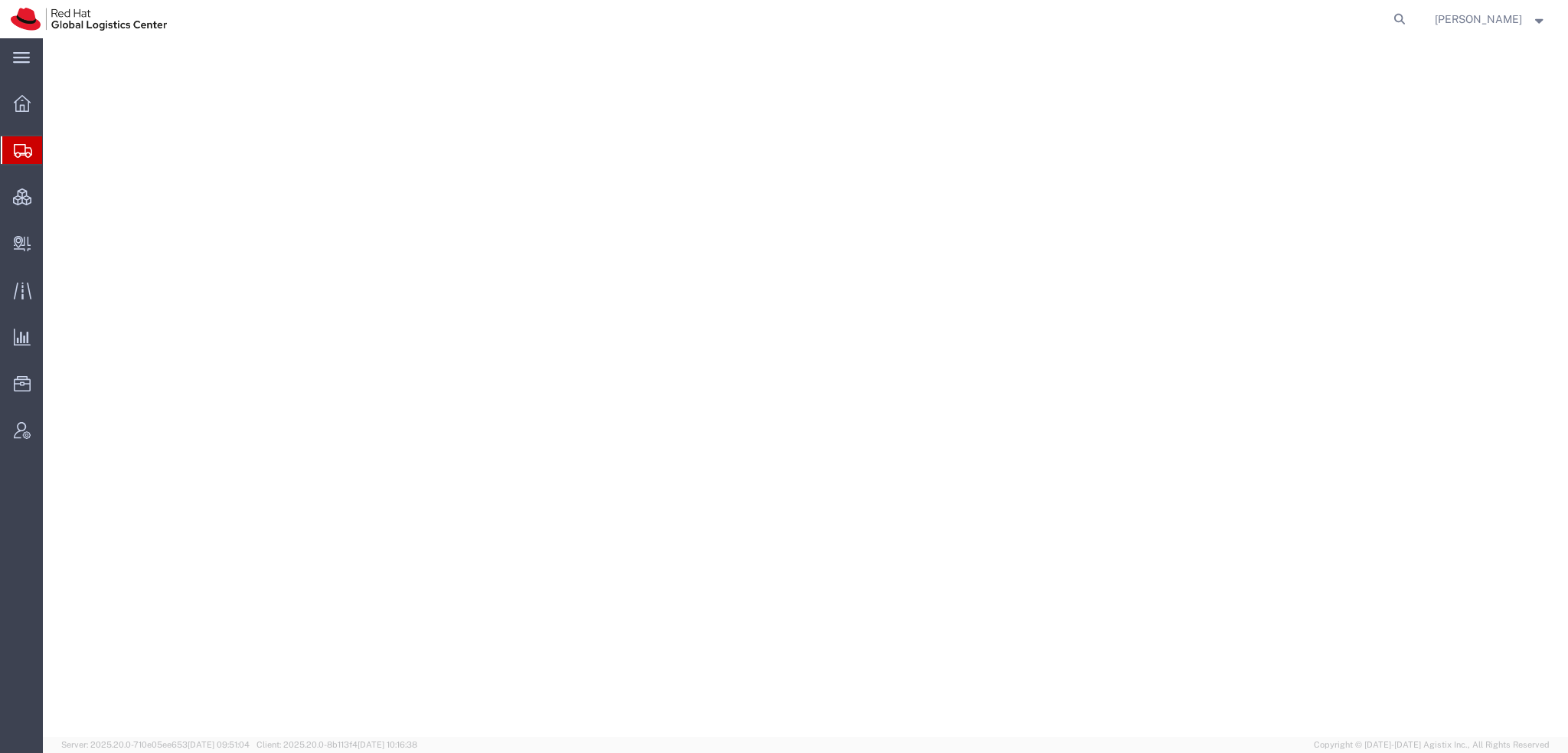
select select "38014"
select select
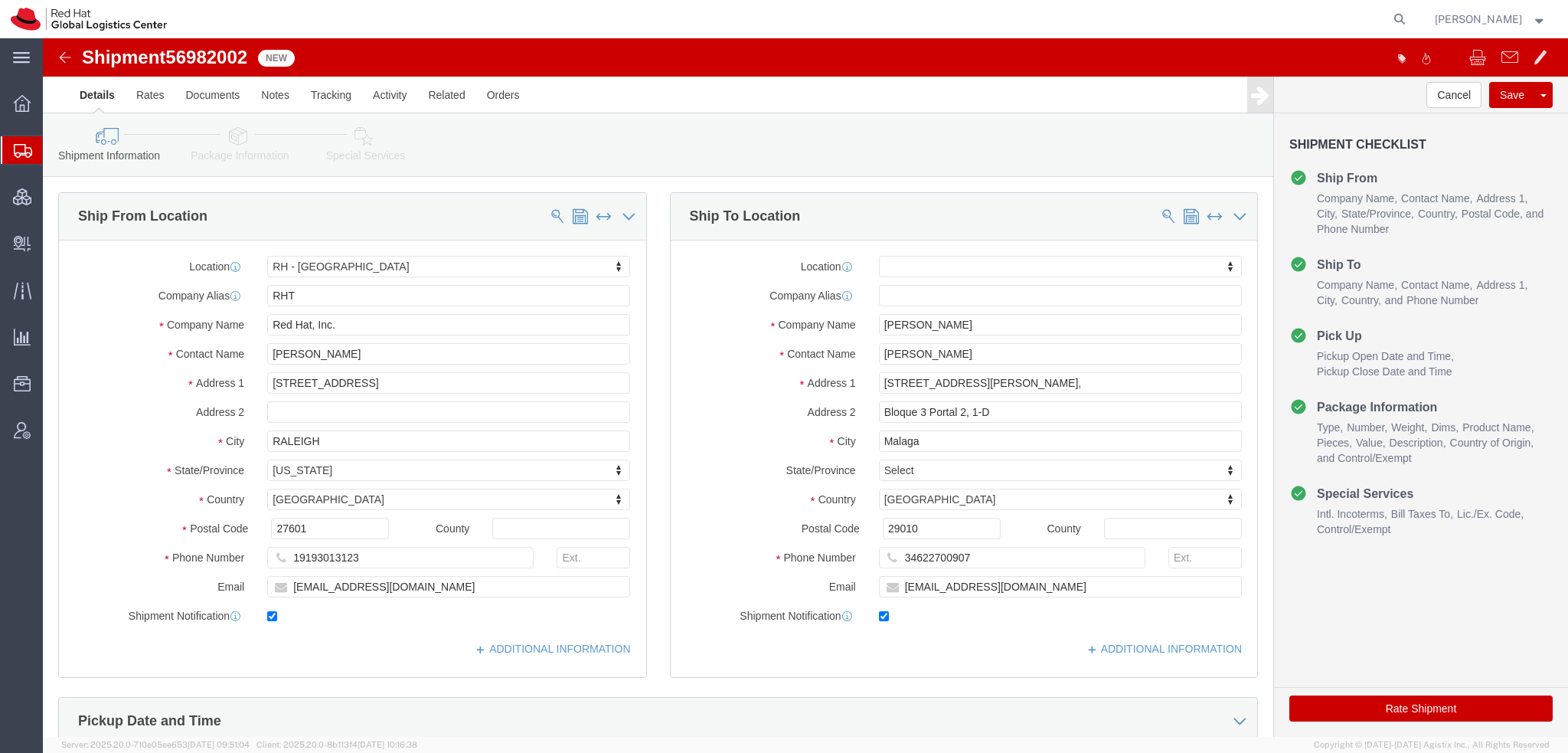
click icon
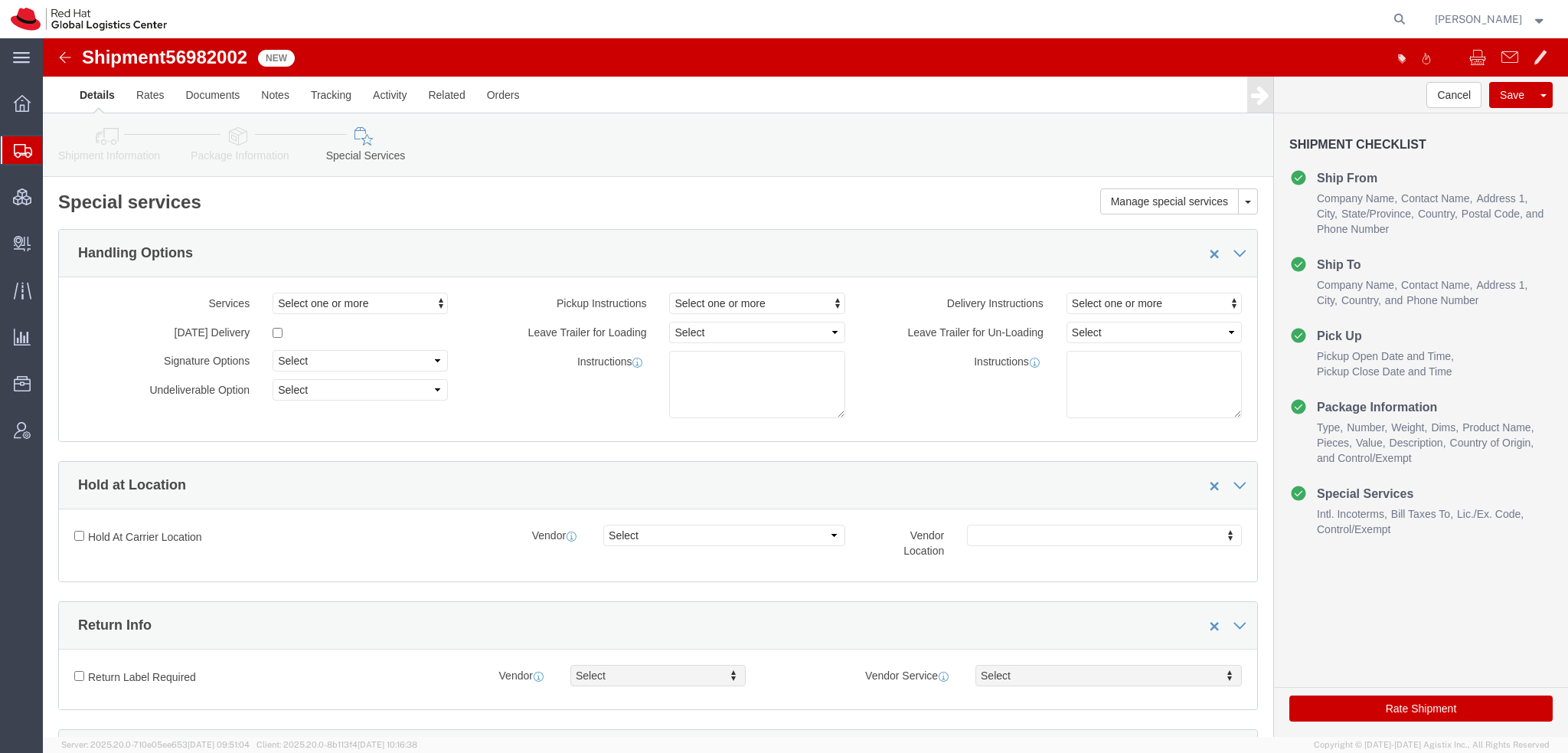
scroll to position [460, 0]
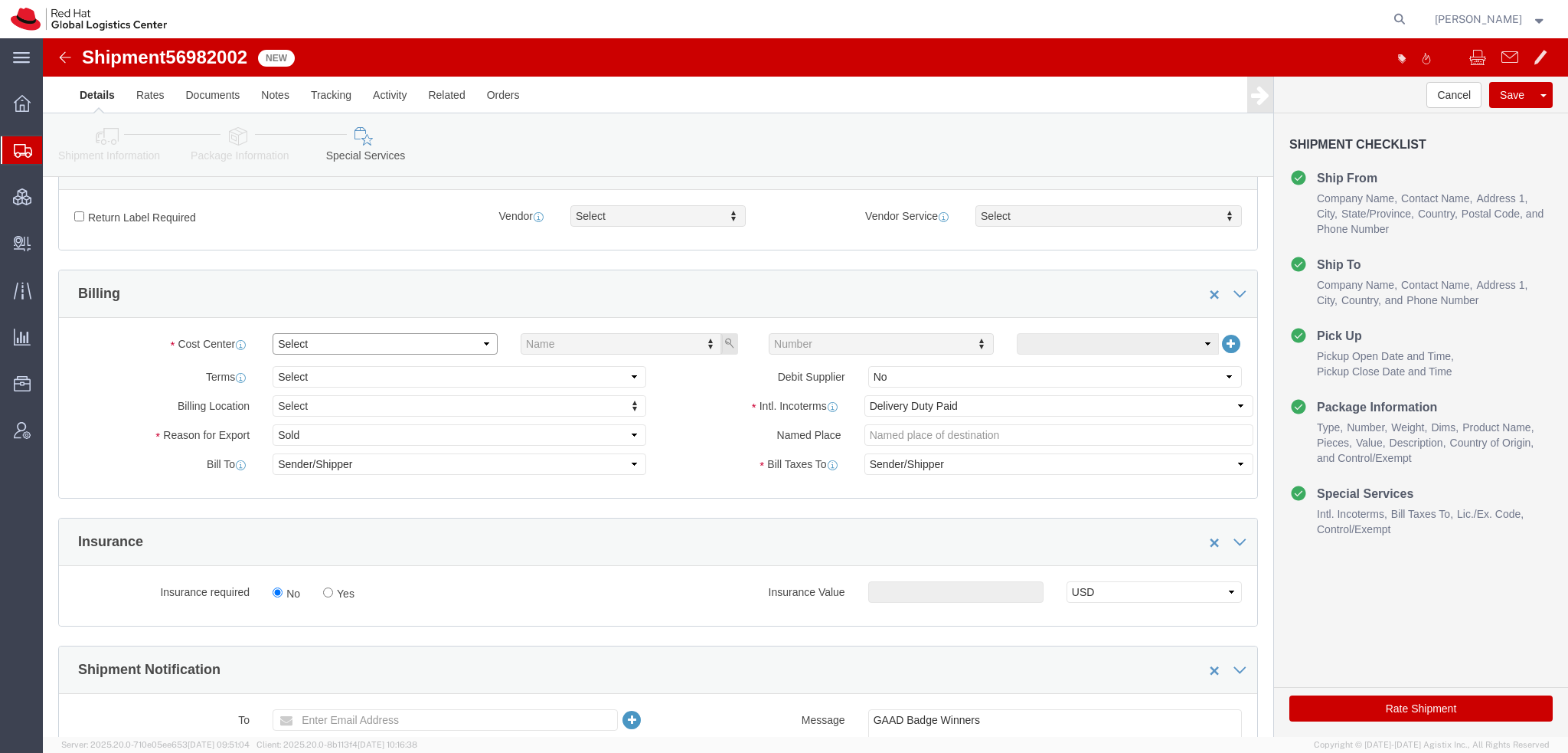
click select "Select"
click select "Select Gift Personal Effects Repair/Warranty Return Sample Sold Temporary/Not S…"
select select "GIFT"
click select "Select Gift Personal Effects Repair/Warranty Return Sample Sold Temporary/Not S…"
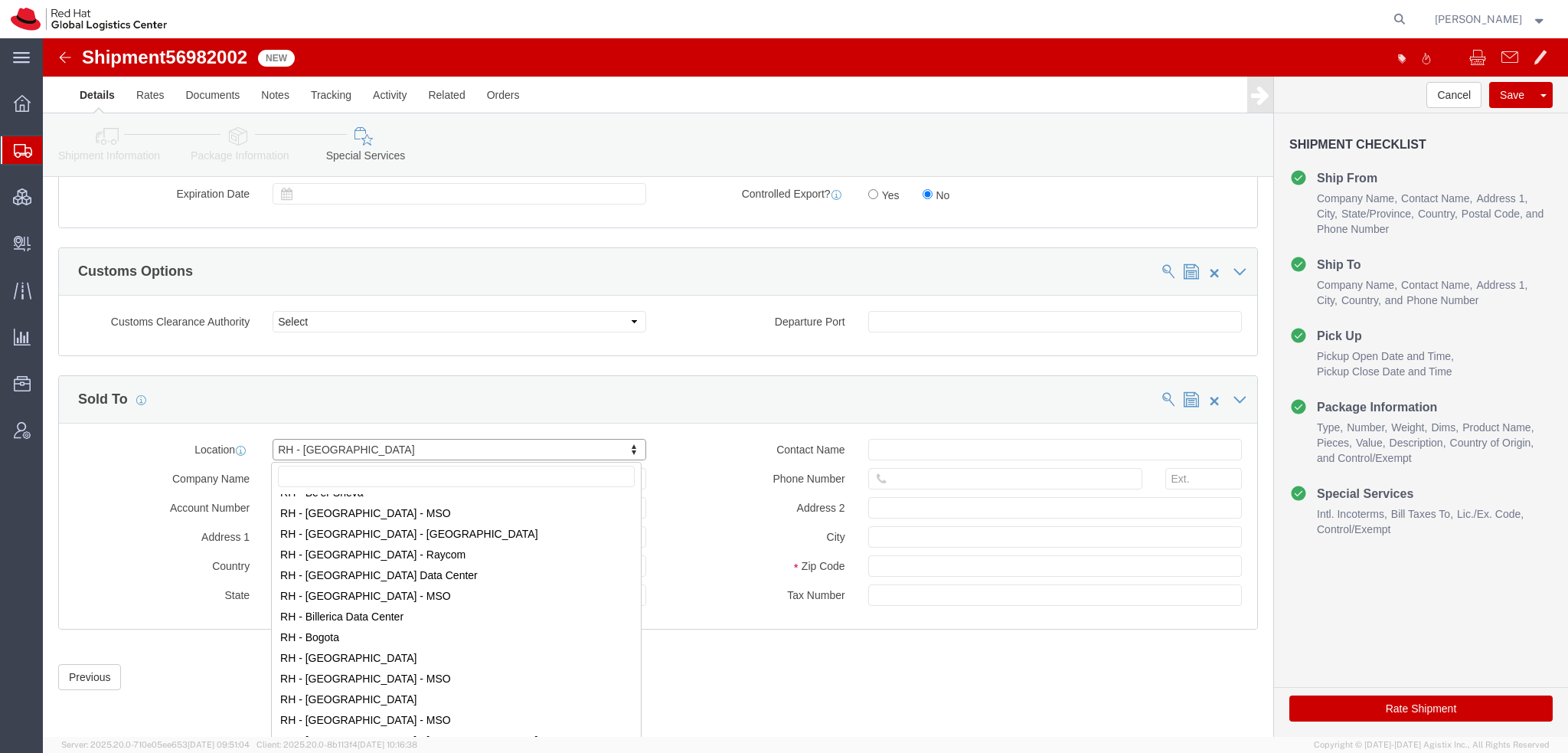
scroll to position [0, 0]
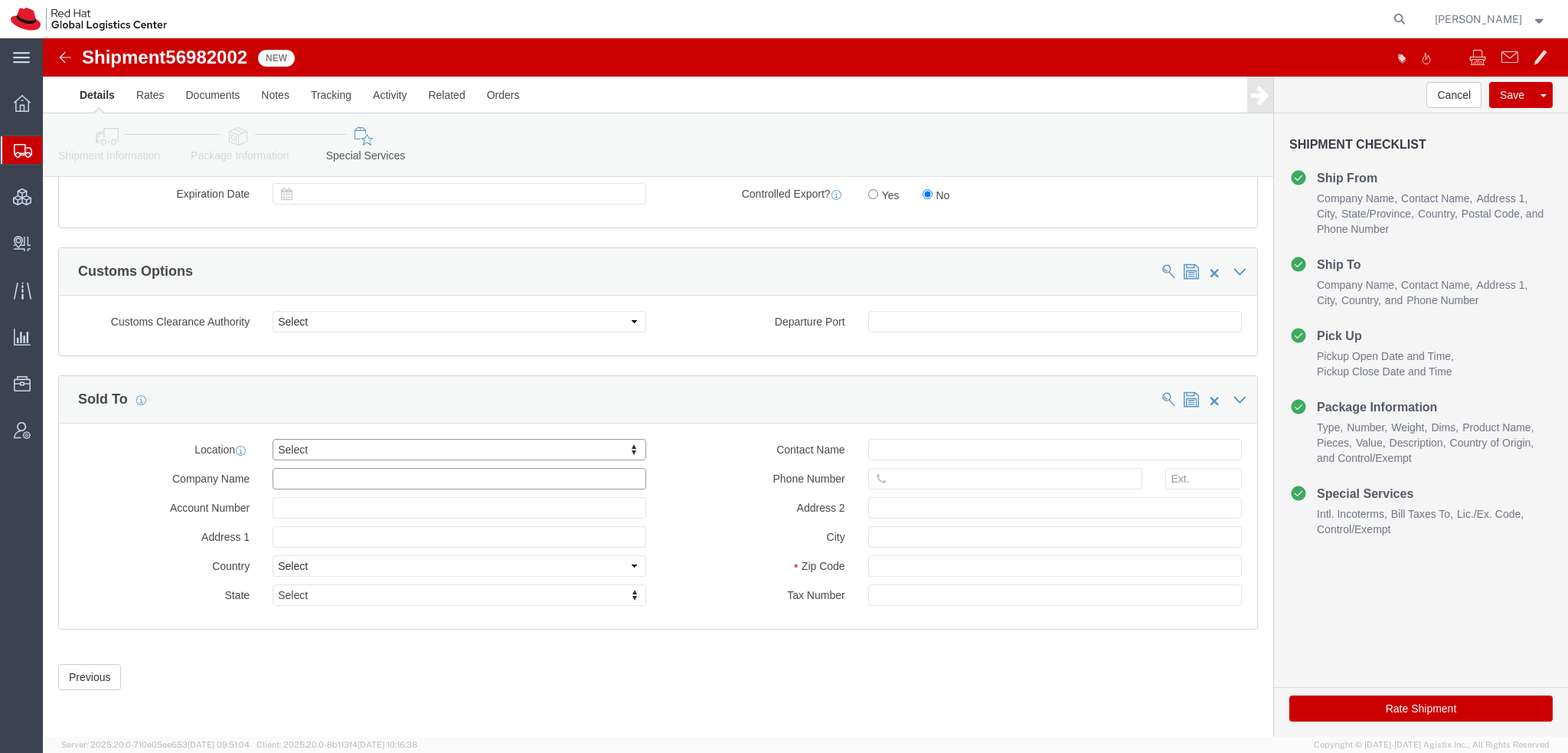
type input "Red Hat, S.L.U."
type input "Torre de Cristal, Piso 17"
select select "AF"
select select
type input "34 914 14 88 00"
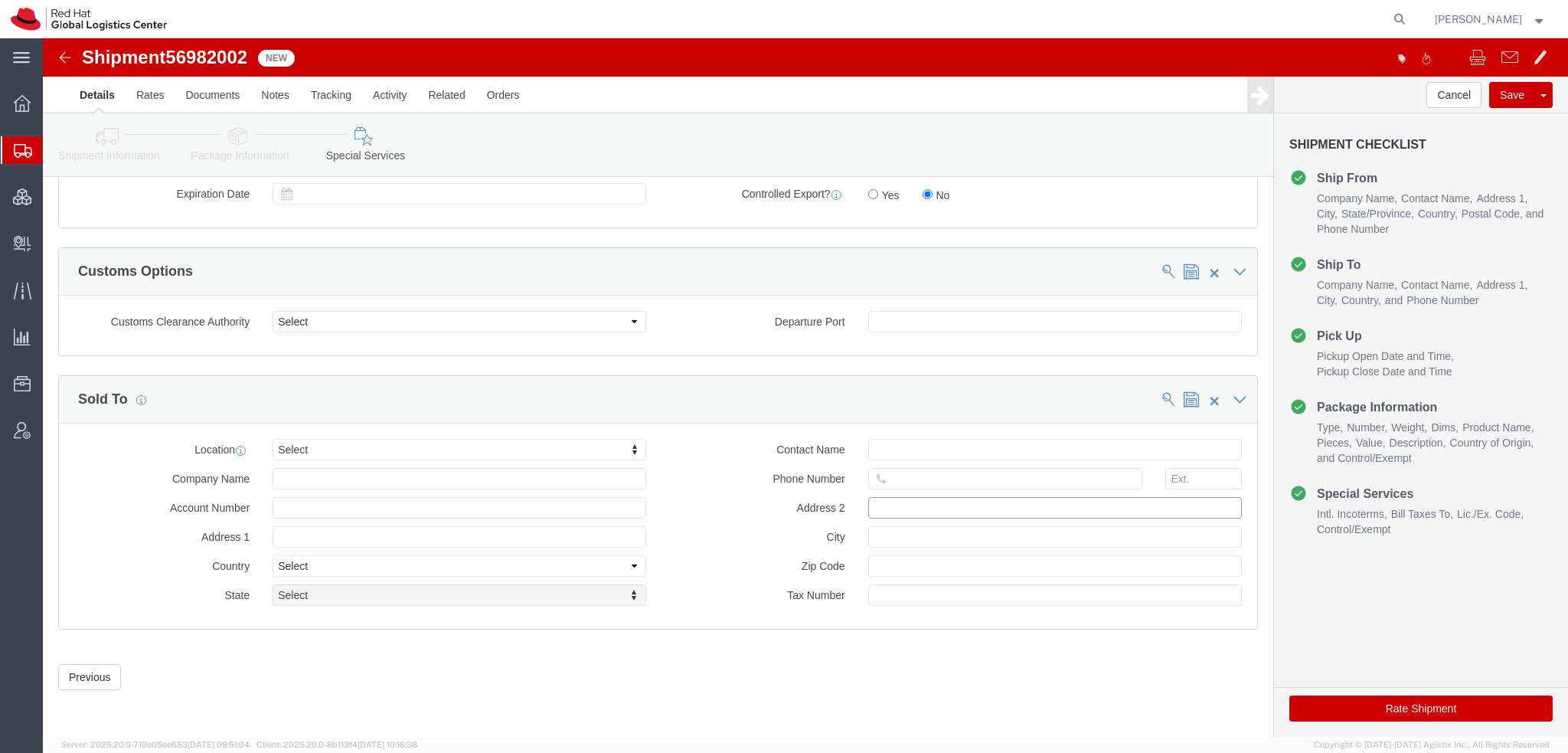
type input "Paseo de la Castellana 259C"
type input "MADRID"
type input "28046"
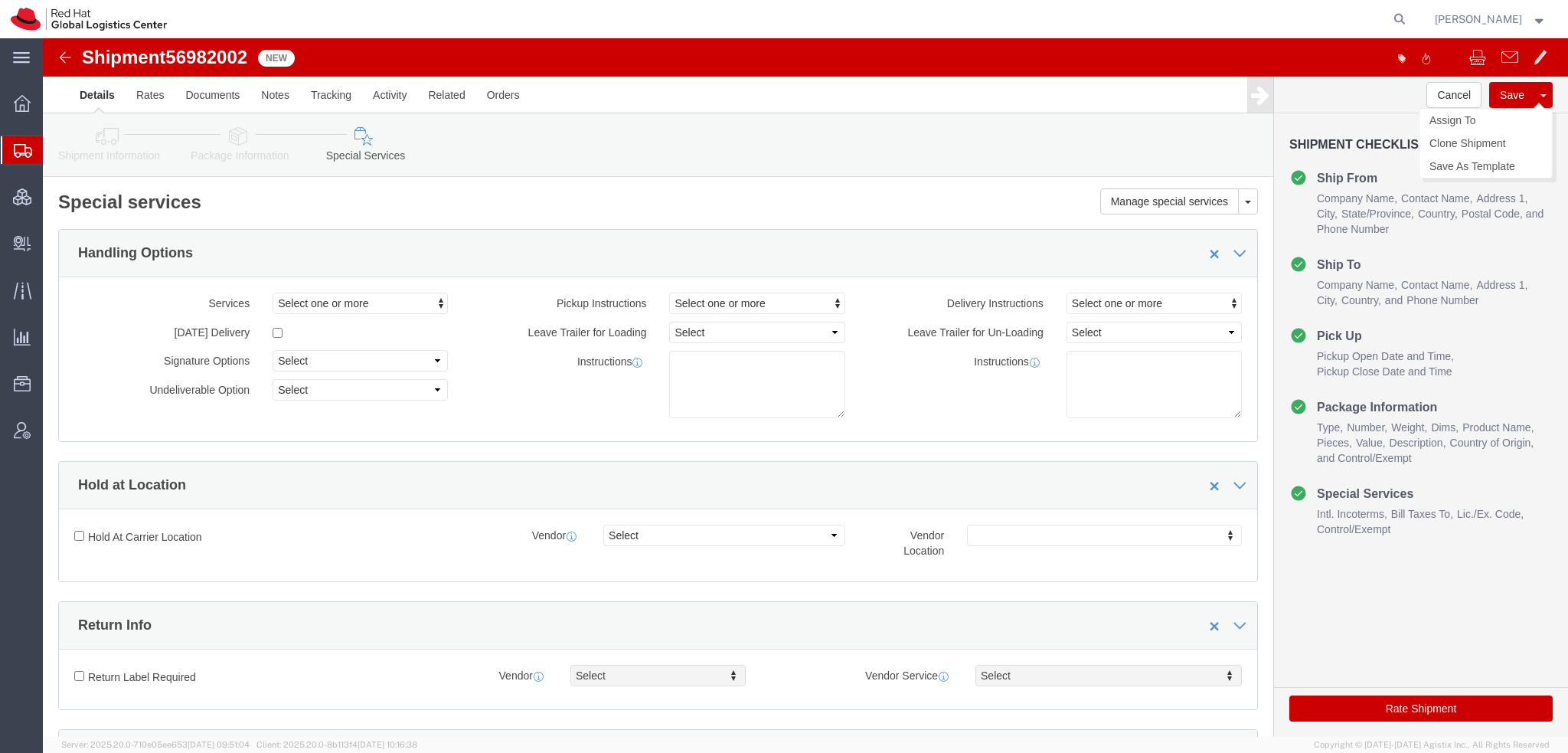
click button "Save"
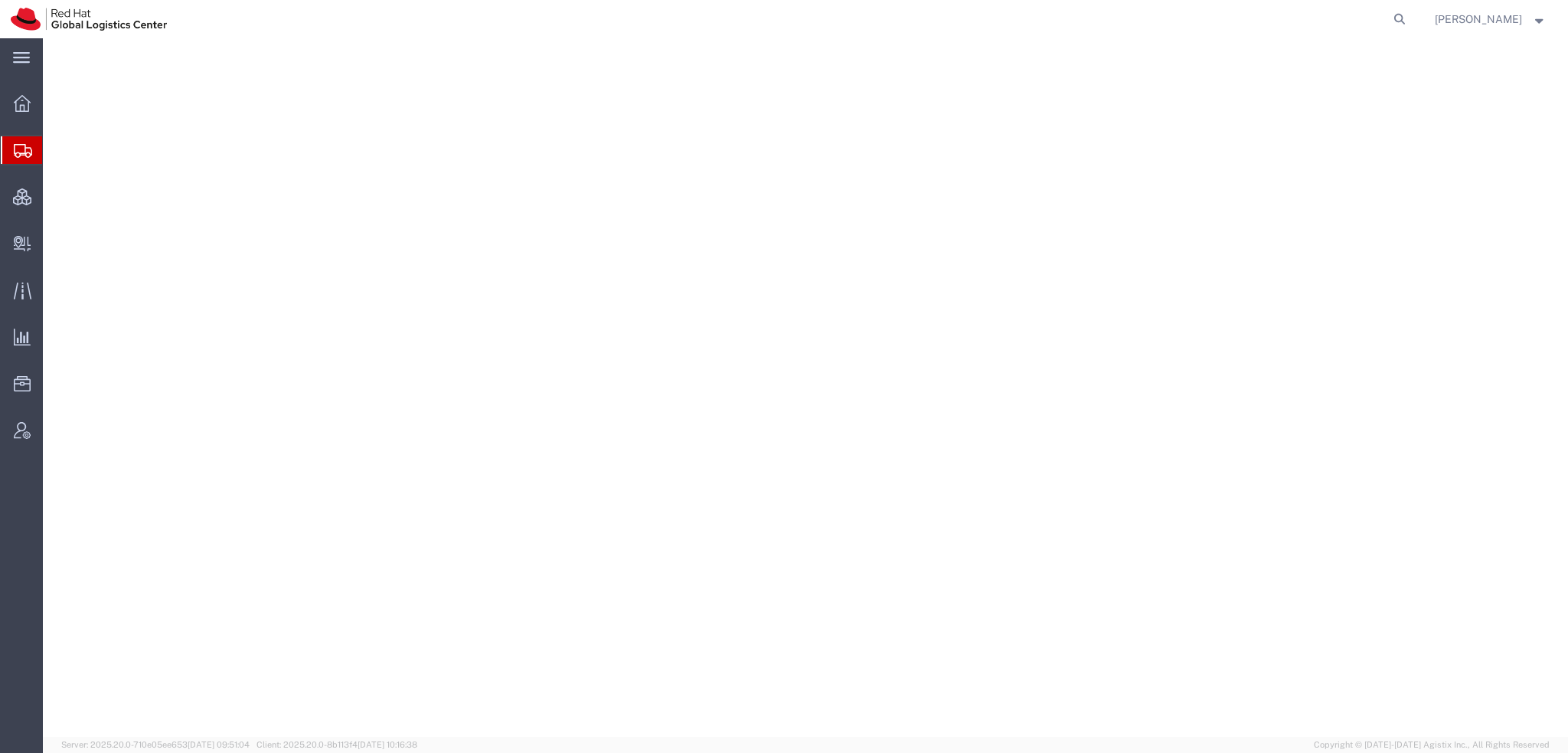
select select "38014"
select select
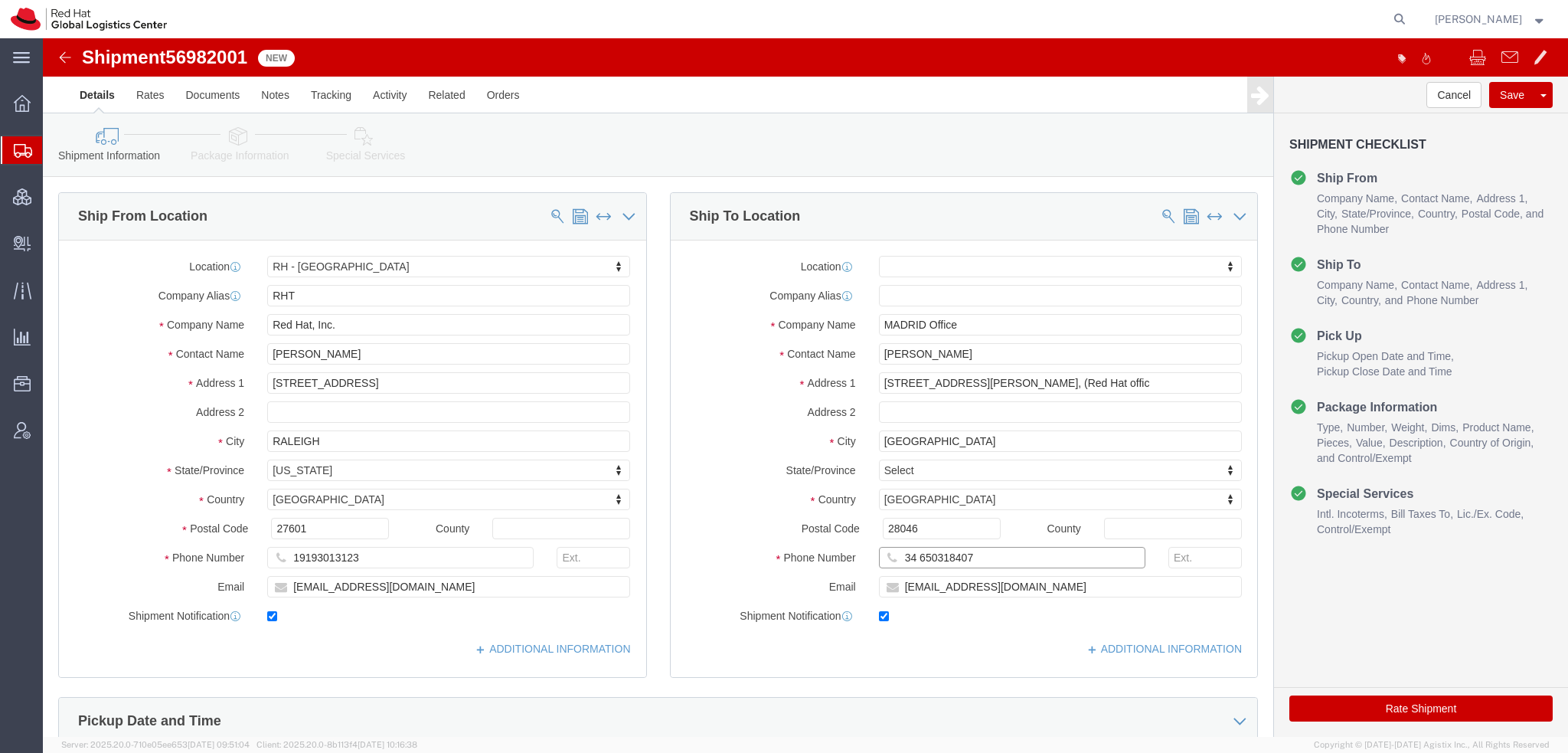
drag, startPoint x: 926, startPoint y: 515, endPoint x: 297, endPoint y: 392, distance: 640.9
click div "Ship From Location Location [GEOGRAPHIC_DATA] - [GEOGRAPHIC_DATA] My Profile Lo…"
click input "[PERSON_NAME]"
type input "[PERSON_NAME]"
drag, startPoint x: 947, startPoint y: 549, endPoint x: 725, endPoint y: 518, distance: 224.2
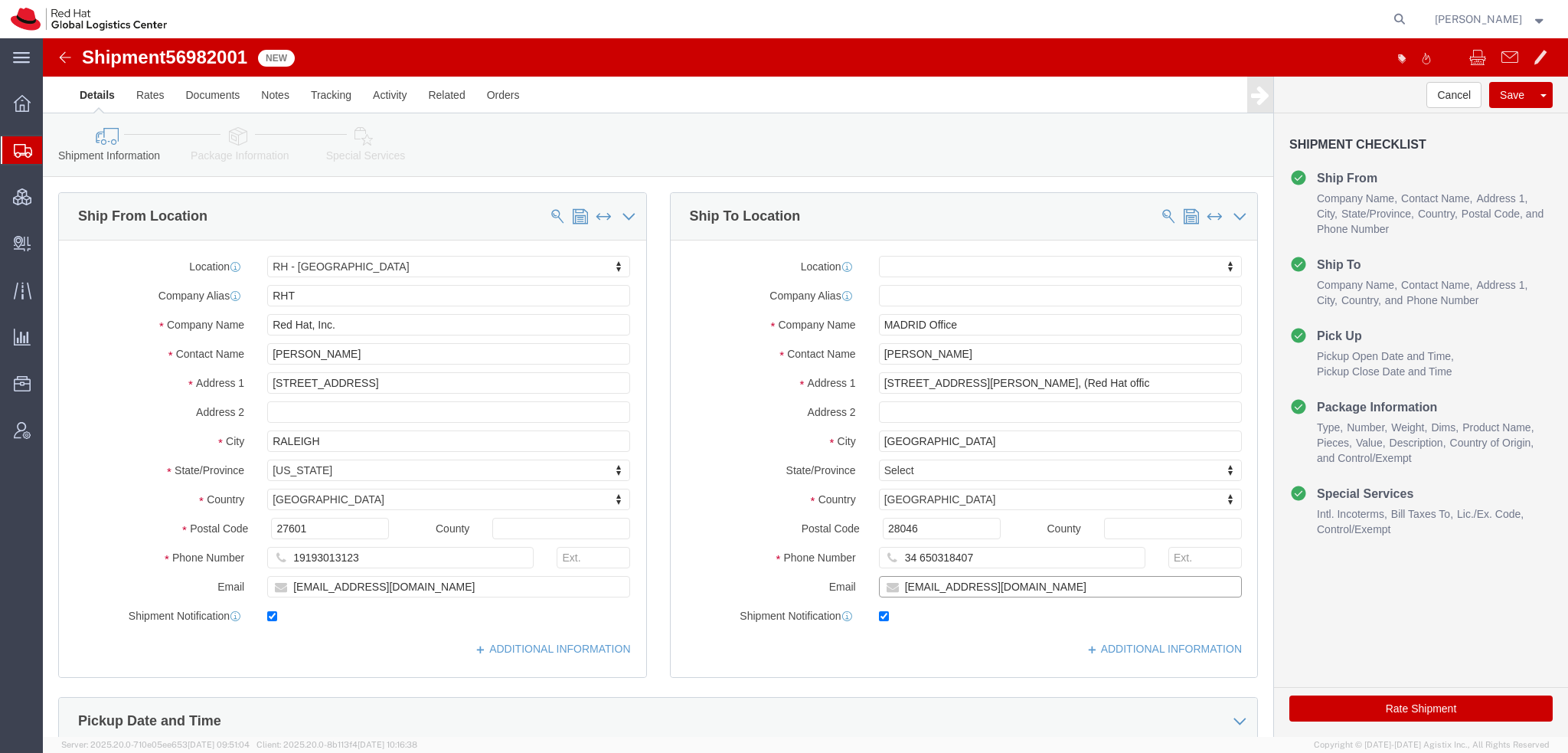
click div "Location My Profile Location [GEOGRAPHIC_DATA] - [GEOGRAPHIC_DATA] - [GEOGRAPHI…"
click input "text"
paste input "[EMAIL_ADDRESS][DOMAIN_NAME]"
type input "[EMAIL_ADDRESS][DOMAIN_NAME]"
drag, startPoint x: 957, startPoint y: 548, endPoint x: 866, endPoint y: 549, distance: 91.0
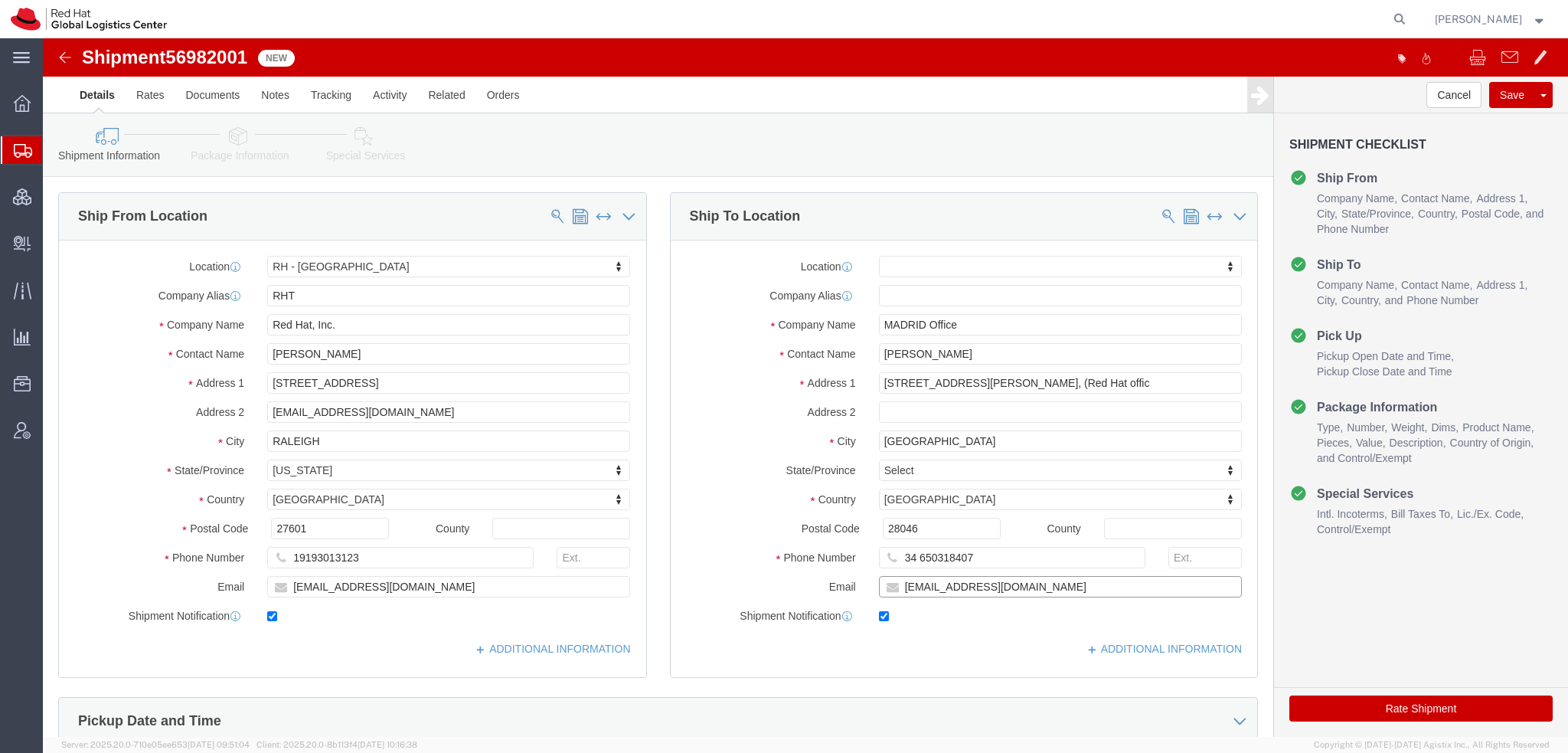
click input "[EMAIL_ADDRESS][DOMAIN_NAME]"
drag, startPoint x: 927, startPoint y: 518, endPoint x: 568, endPoint y: 520, distance: 359.0
click div "Ship From Location Location [GEOGRAPHIC_DATA] - [GEOGRAPHIC_DATA] My Profile Lo…"
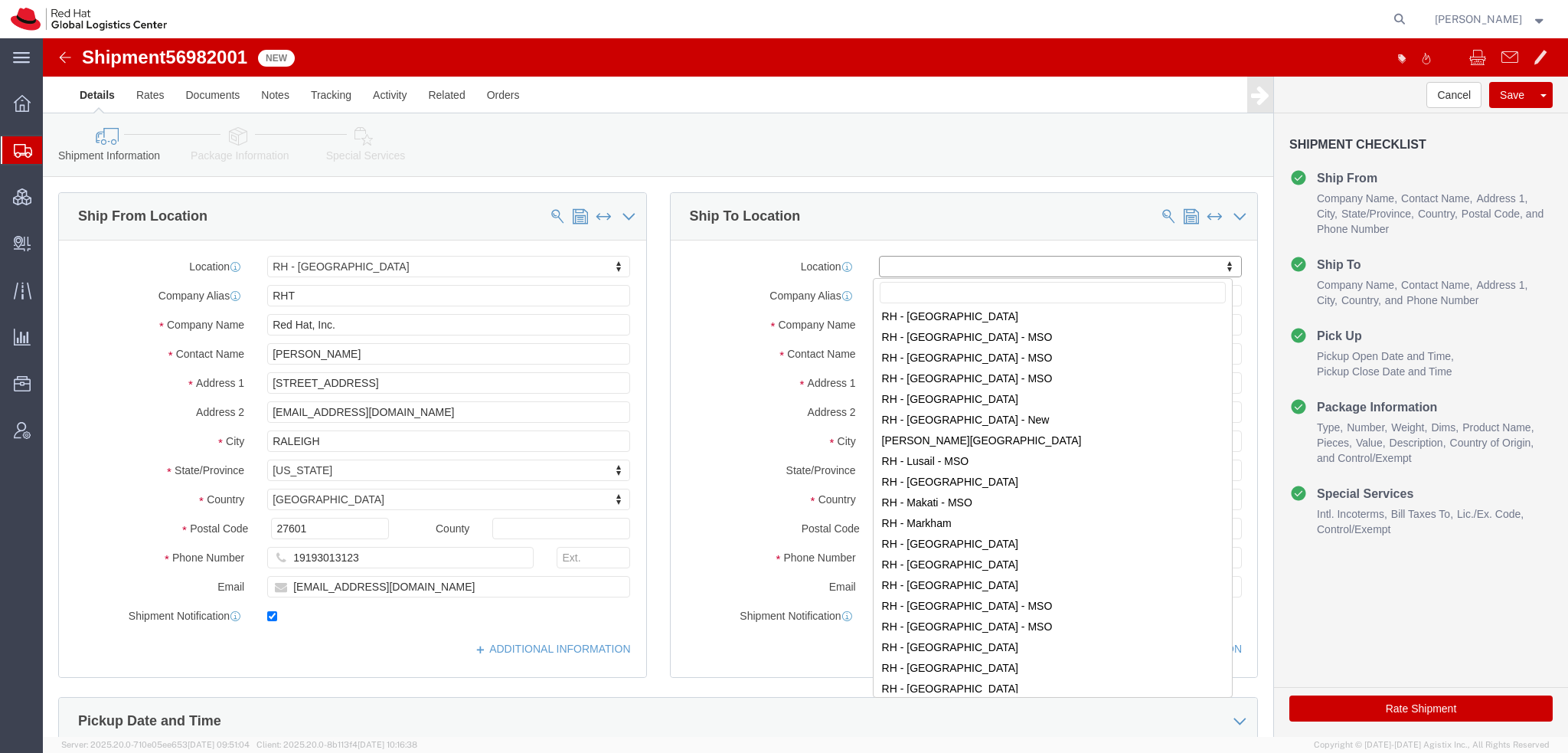
scroll to position [1379, 0]
select select "37975"
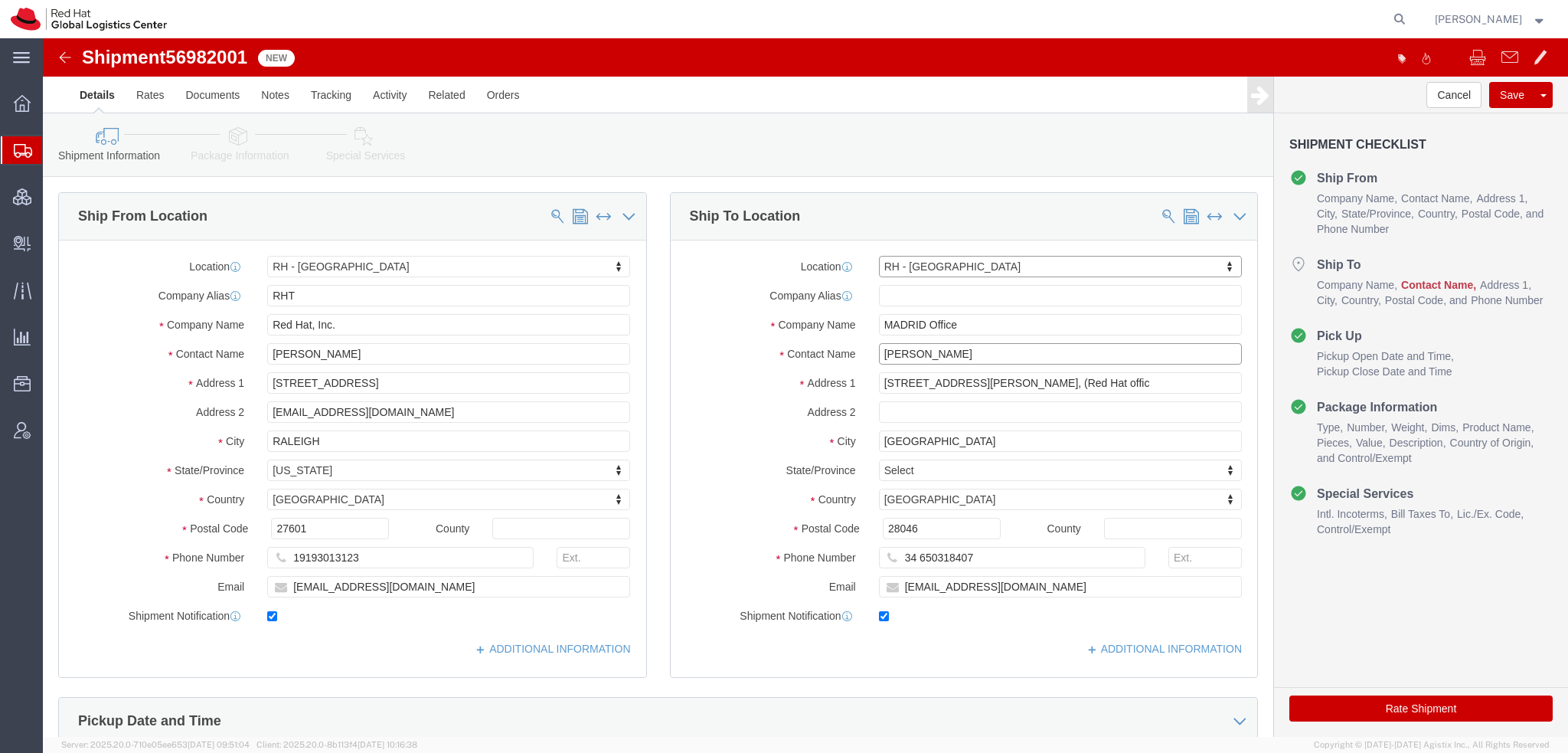
click input "[PERSON_NAME]"
type input "[PERSON_NAME]"
type input "Torre de Cristal, Piso 17"
type input "[STREET_ADDRESS]"
type input "[GEOGRAPHIC_DATA]"
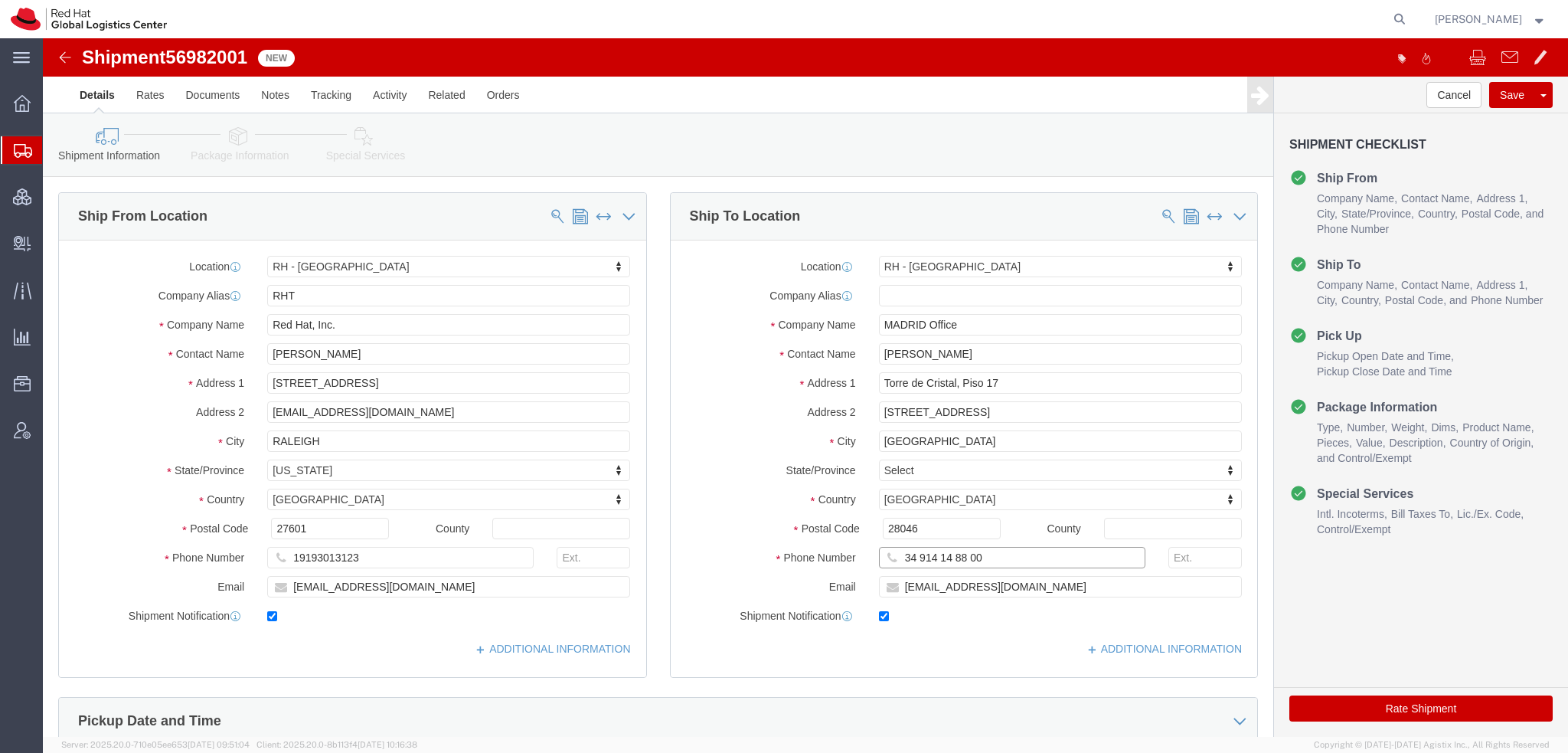
paste input "650318407"
type input "34 650318407"
drag, startPoint x: 330, startPoint y: 378, endPoint x: -43, endPoint y: 283, distance: 384.9
click html "Shipment 56982001 New Details Rates Documents Notes Tracking Activity Related O…"
click input "[EMAIL_ADDRESS][DOMAIN_NAME]"
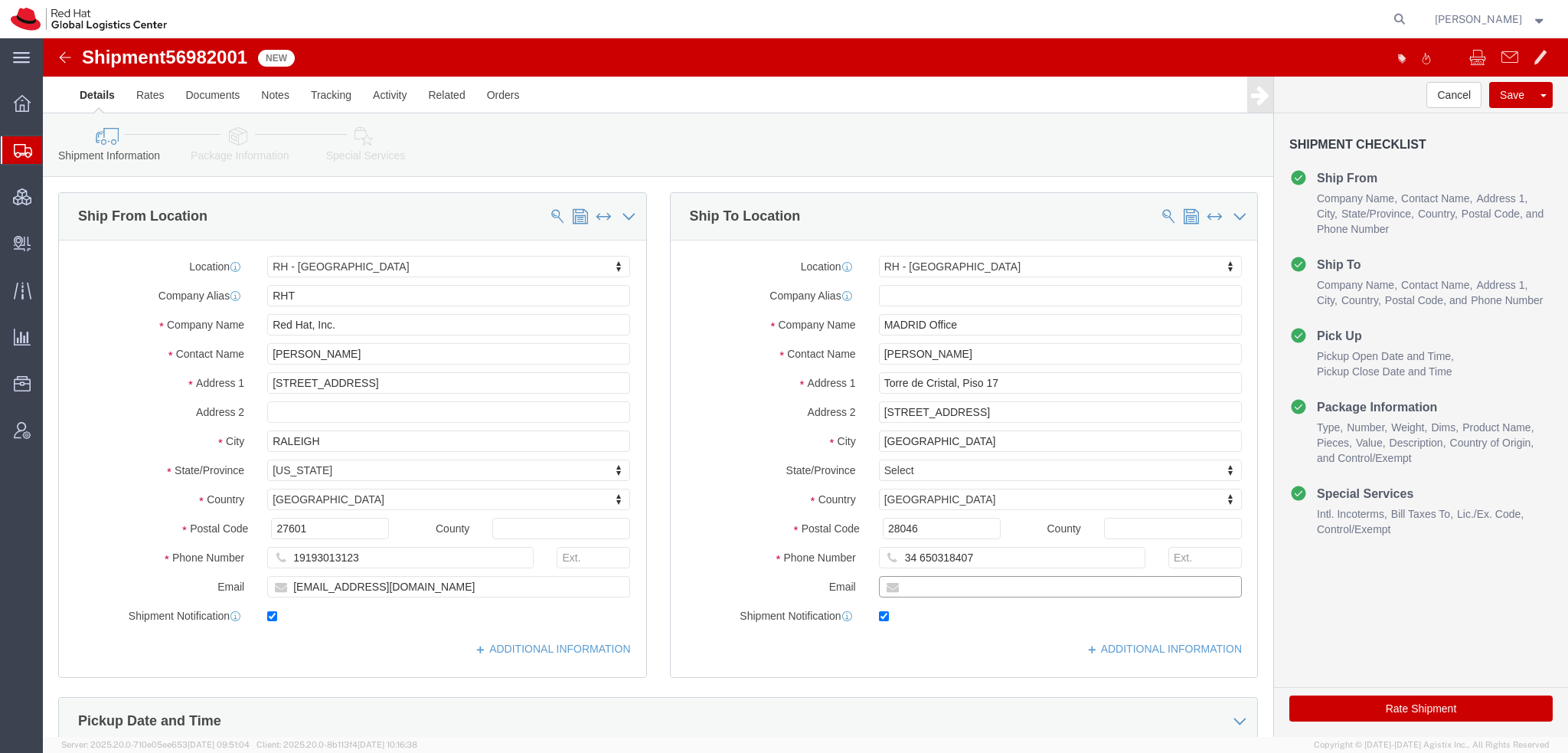
paste input "[EMAIL_ADDRESS][DOMAIN_NAME]"
type input "[EMAIL_ADDRESS][DOMAIN_NAME]"
click icon
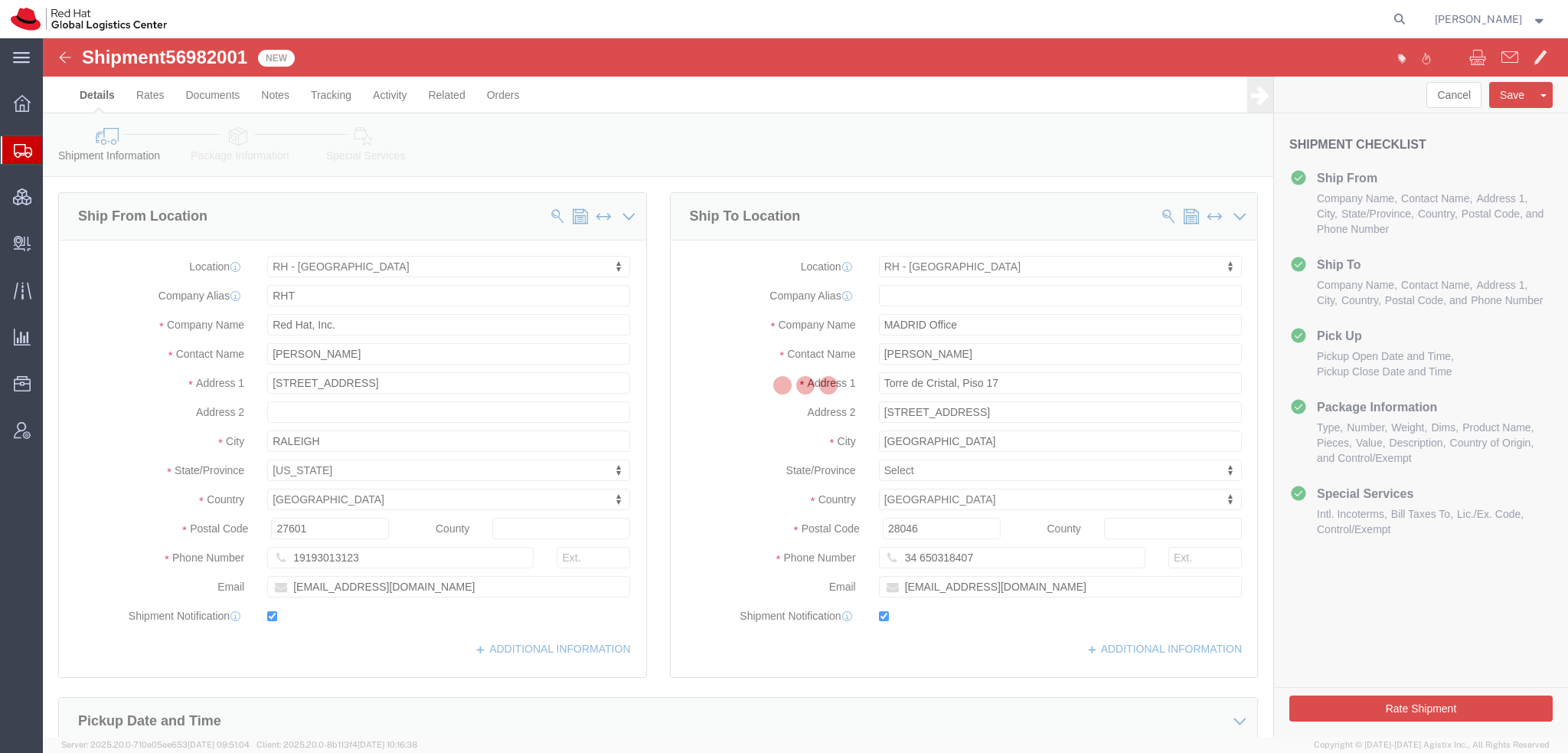
select select
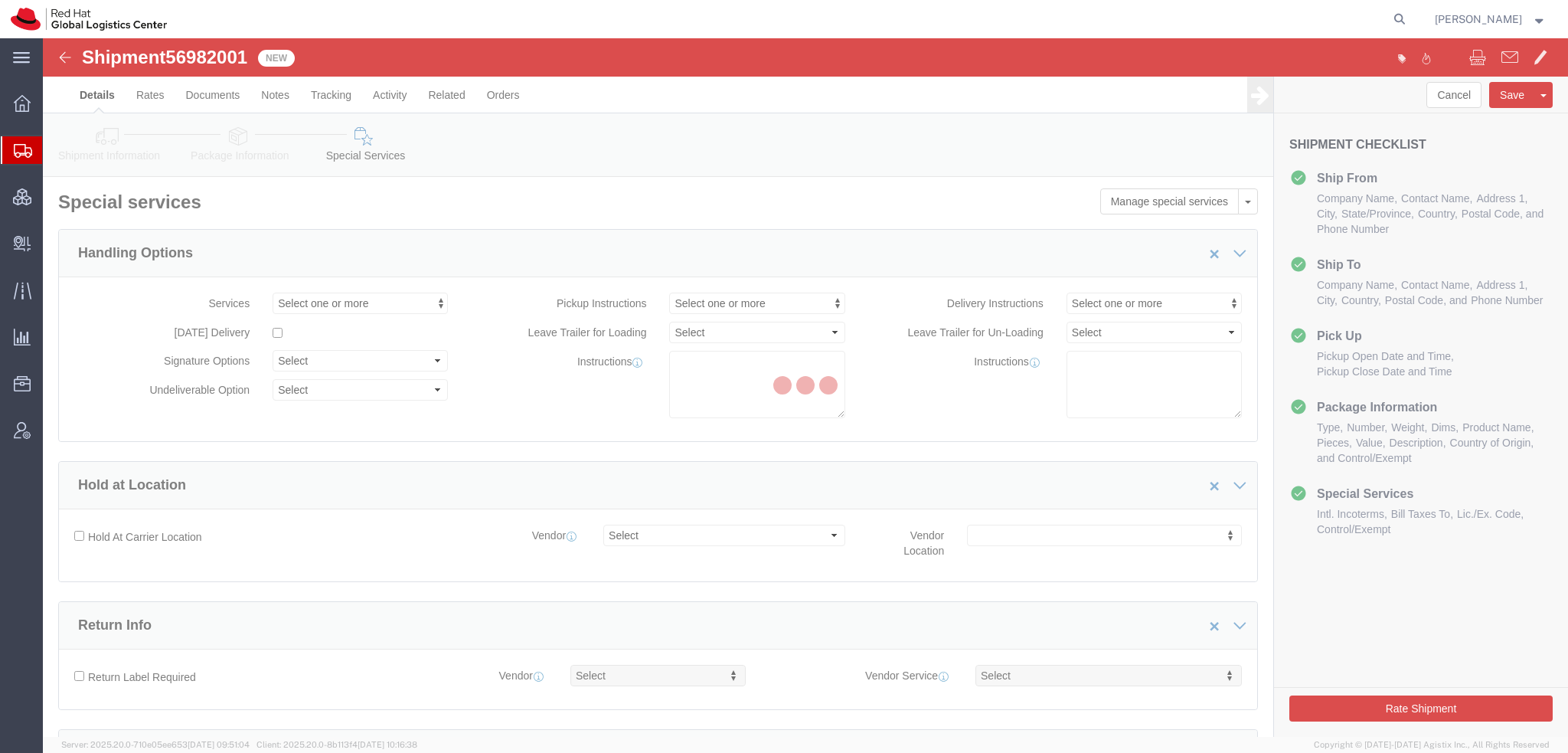
select select "COSTCENTER"
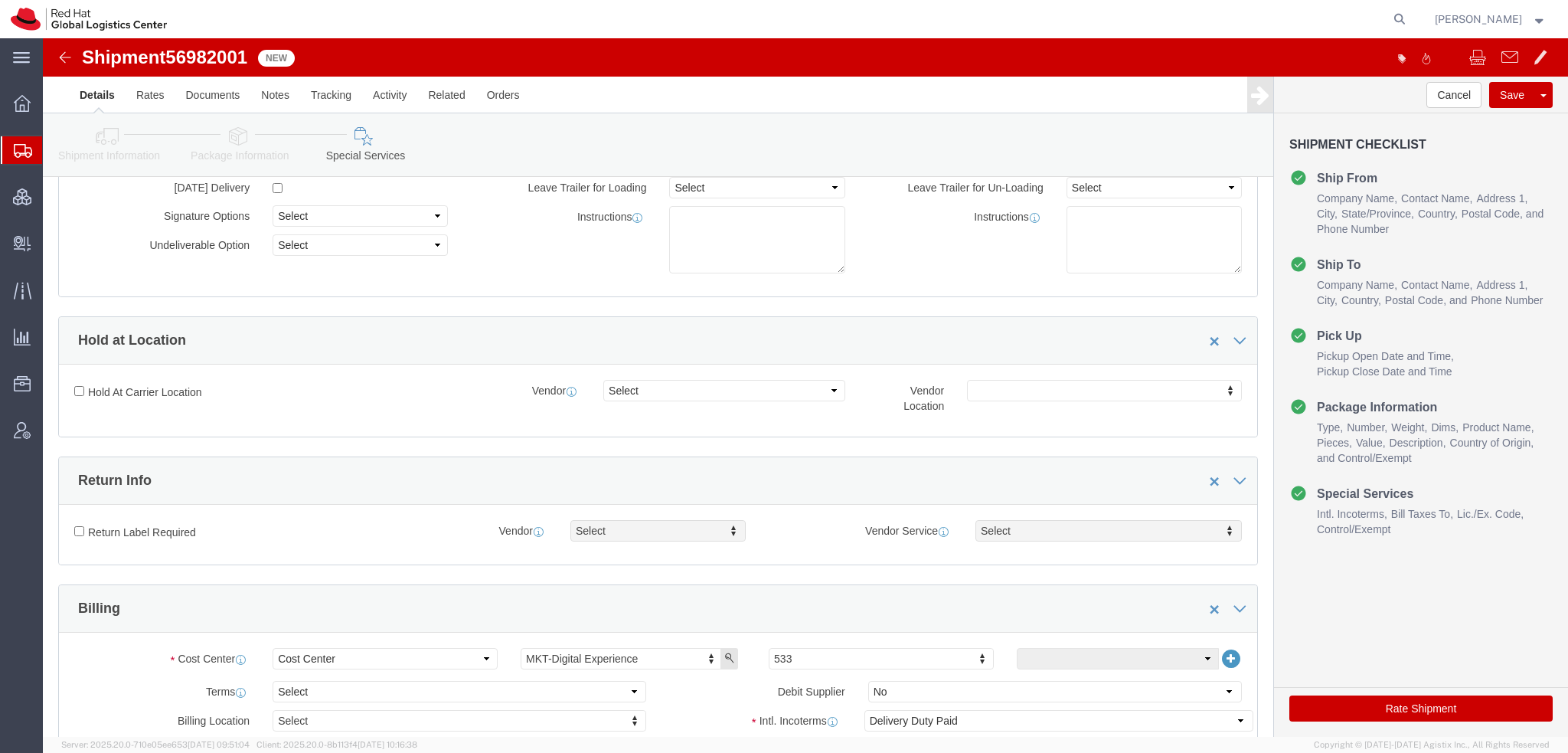
scroll to position [383, 0]
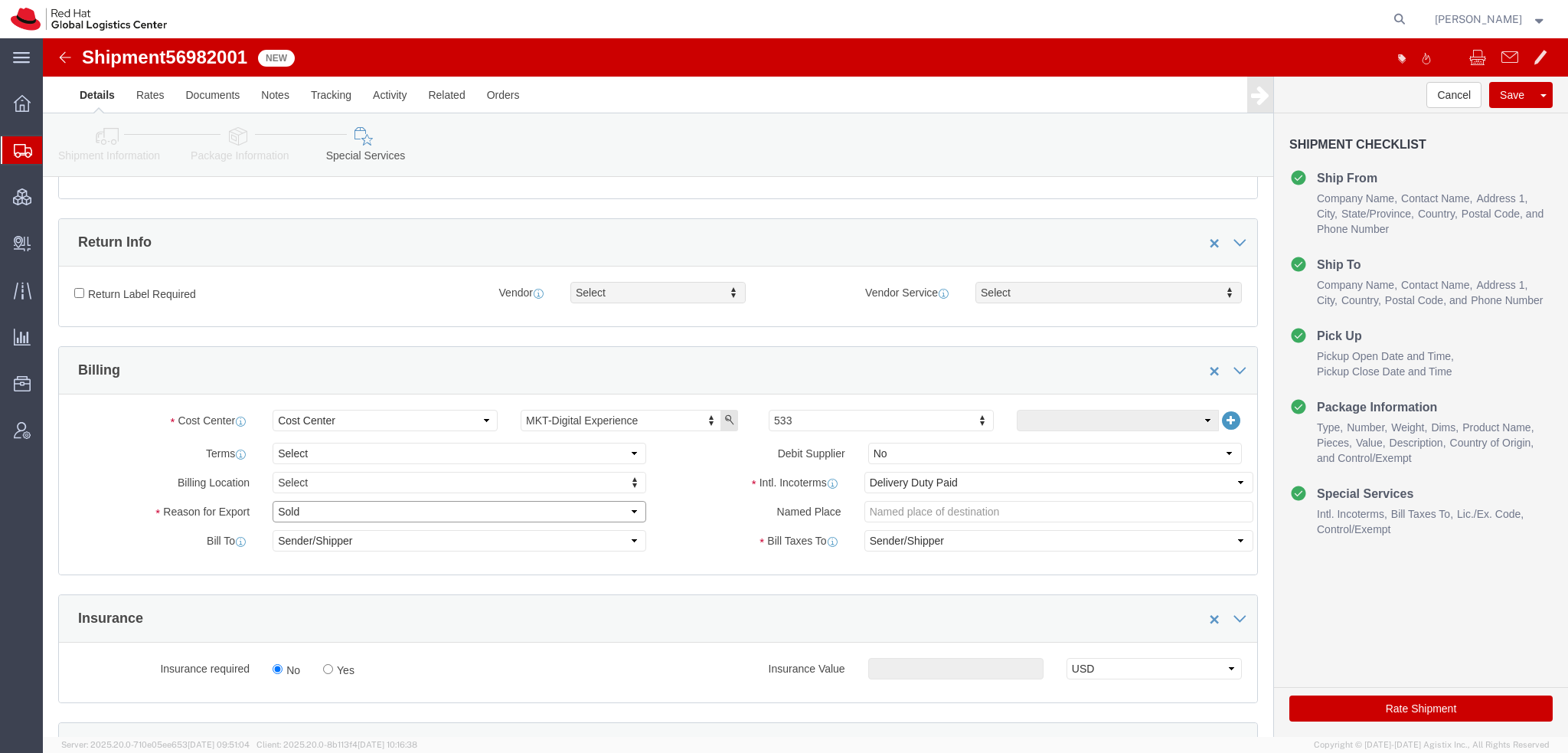
click select "Select Gift Personal Effects Repair/Warranty Return Sample Sold Temporary/Not S…"
select select "GIFT"
click select "Select Gift Personal Effects Repair/Warranty Return Sample Sold Temporary/Not S…"
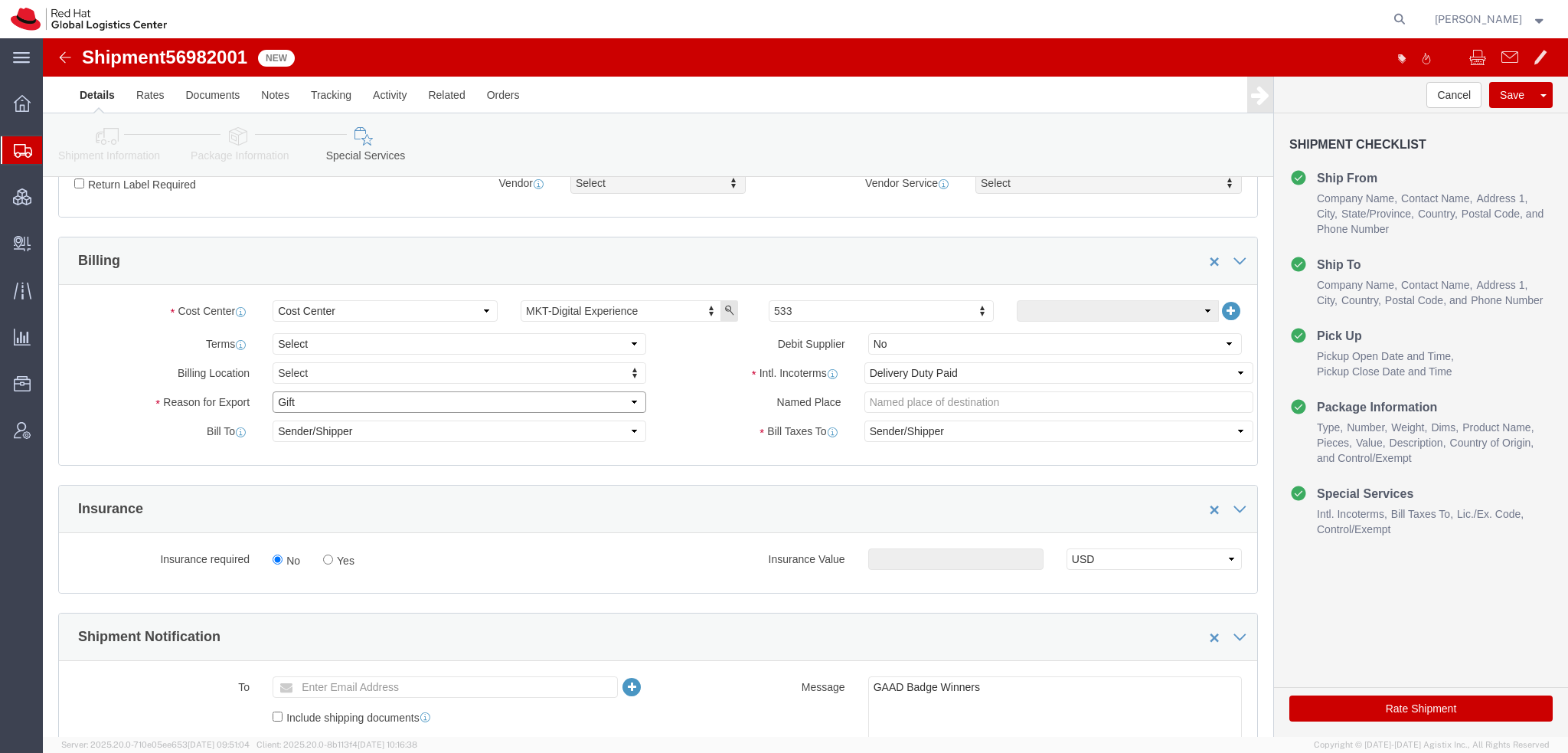
scroll to position [766, 0]
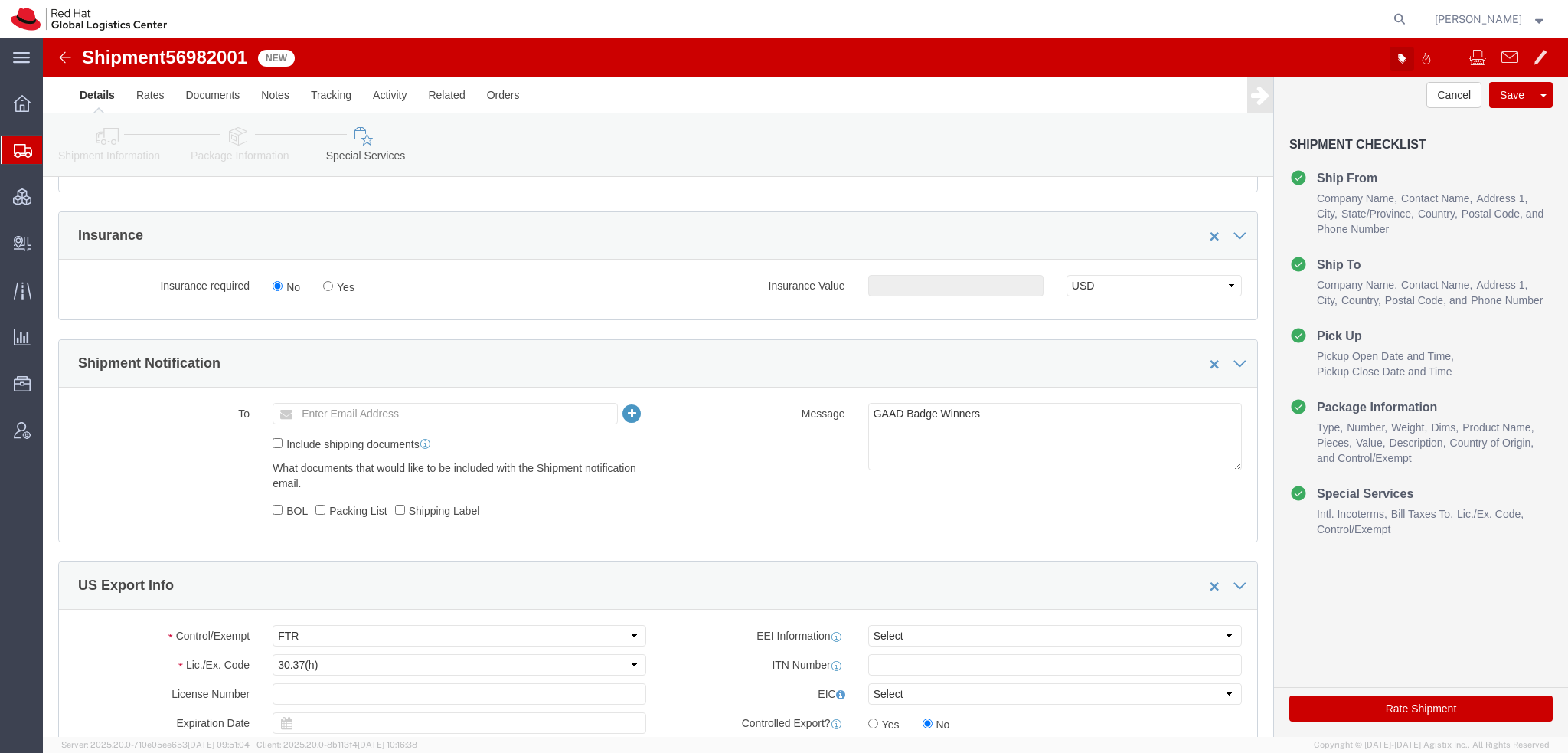
click icon "button"
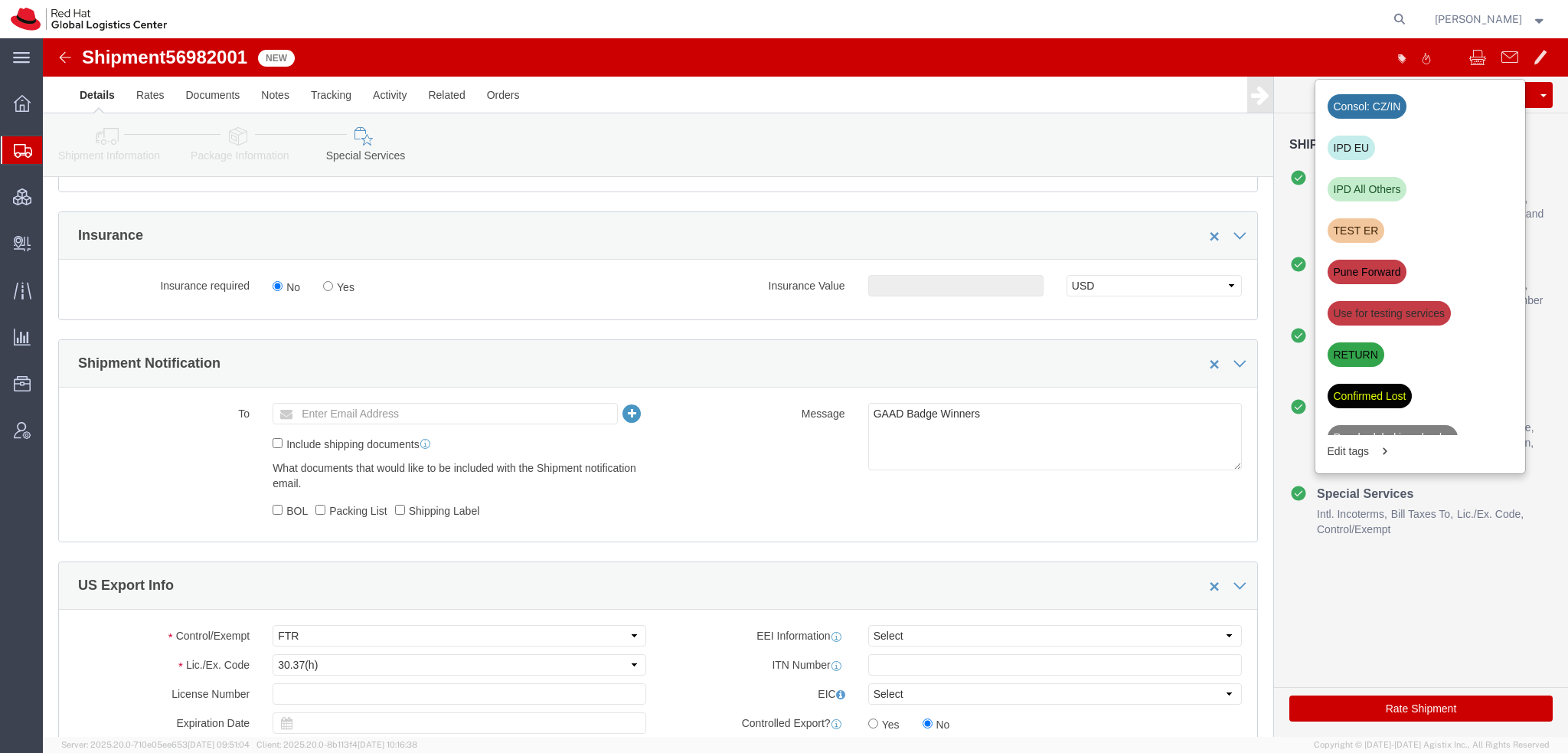
click div "IPD EU"
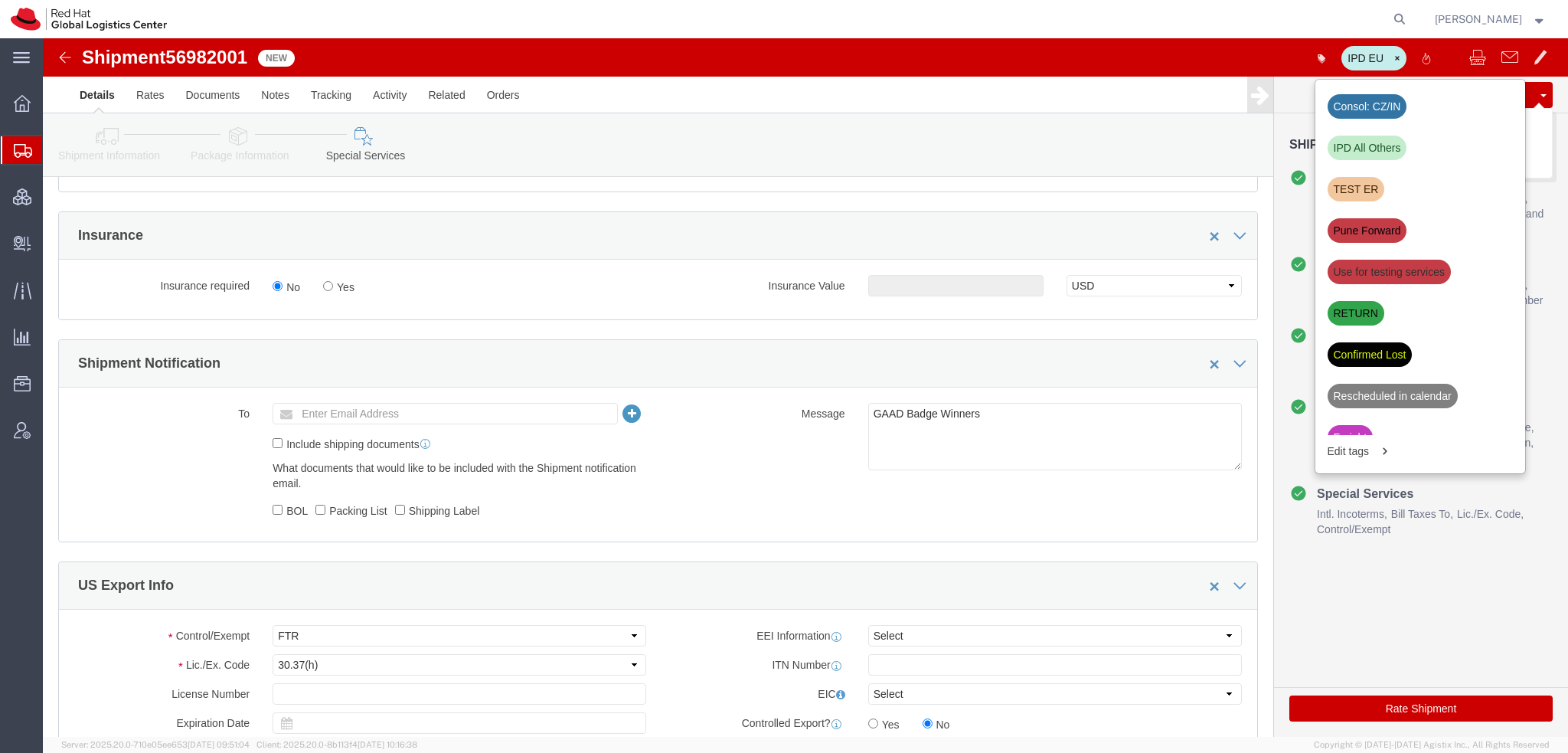
click button "Save"
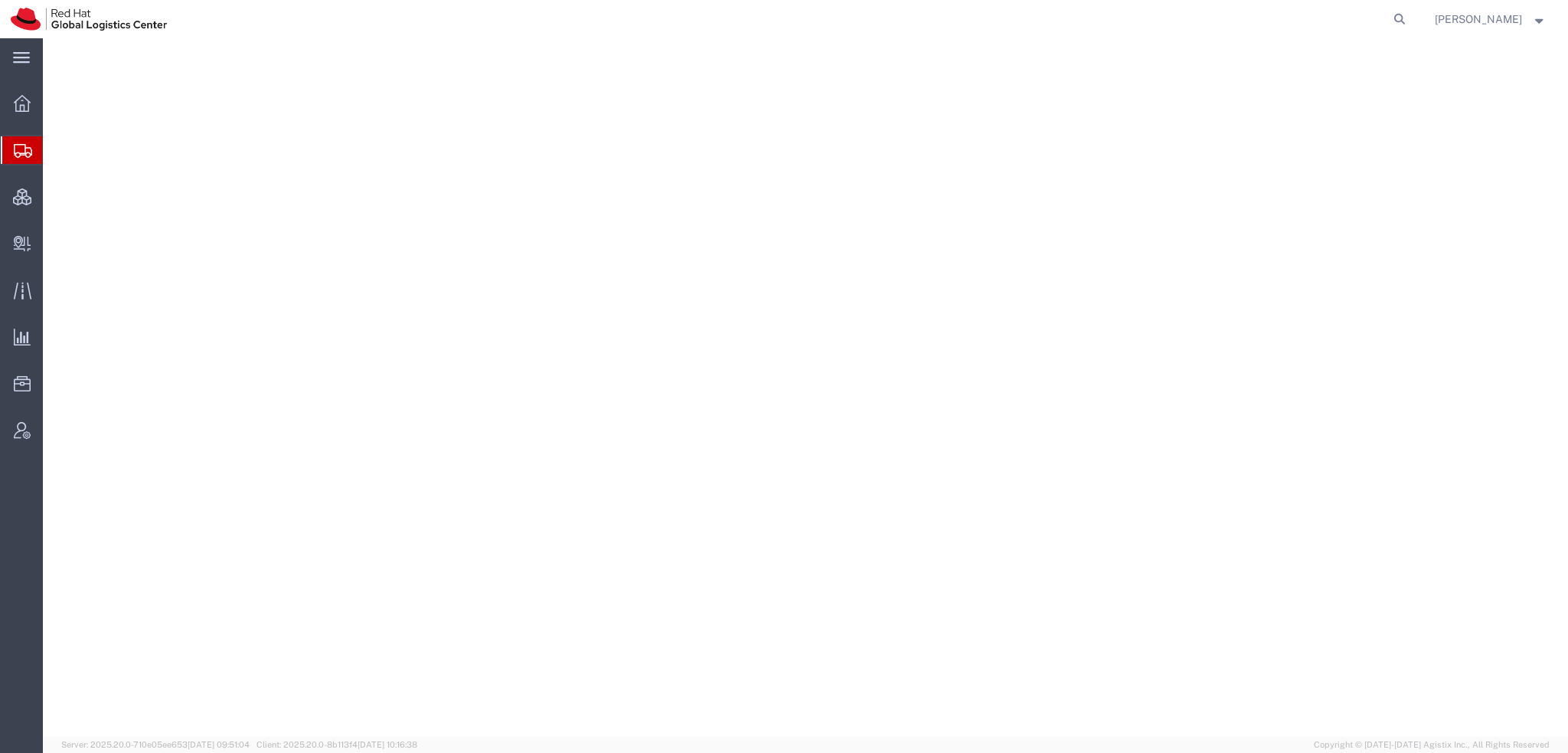
select select "38014"
select select
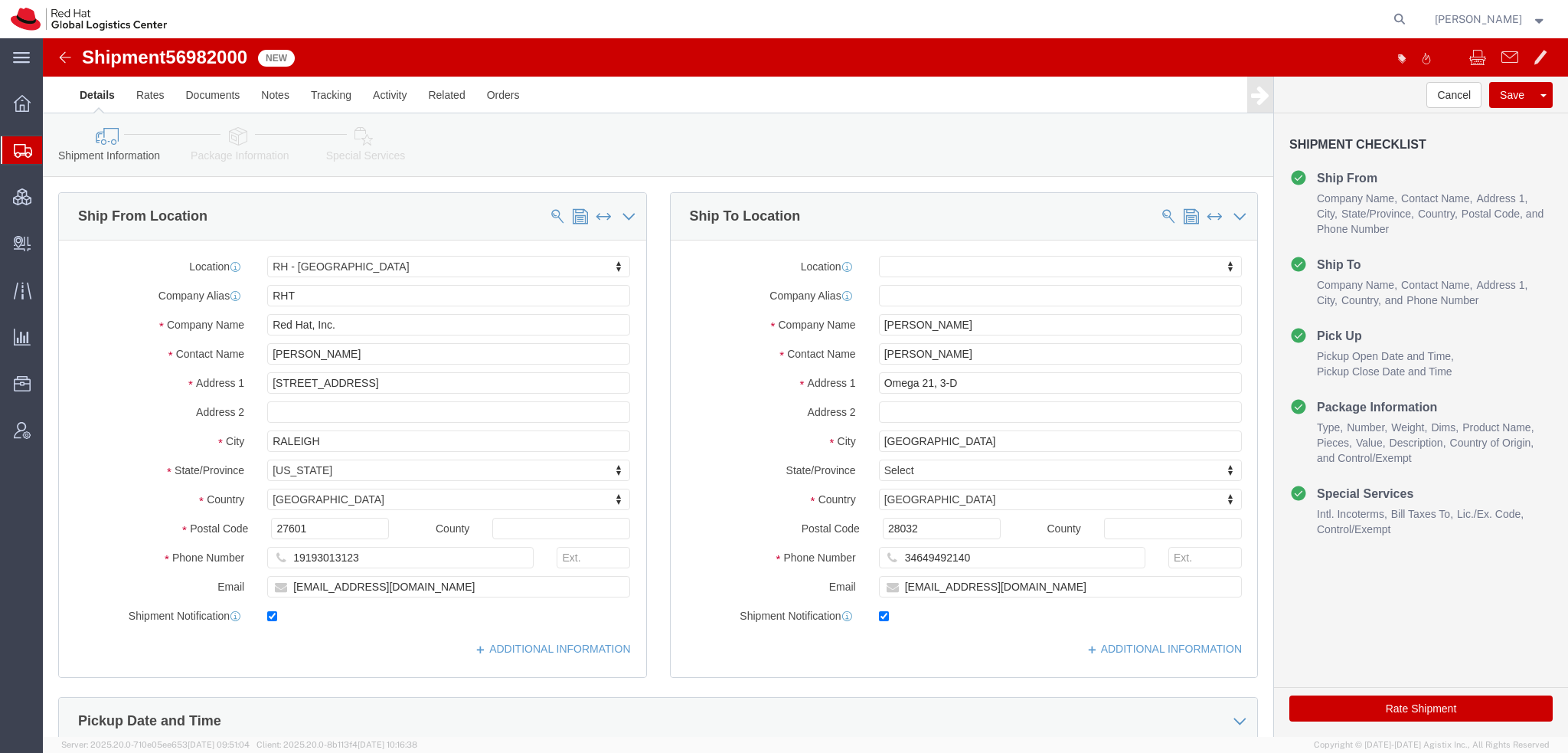
click icon
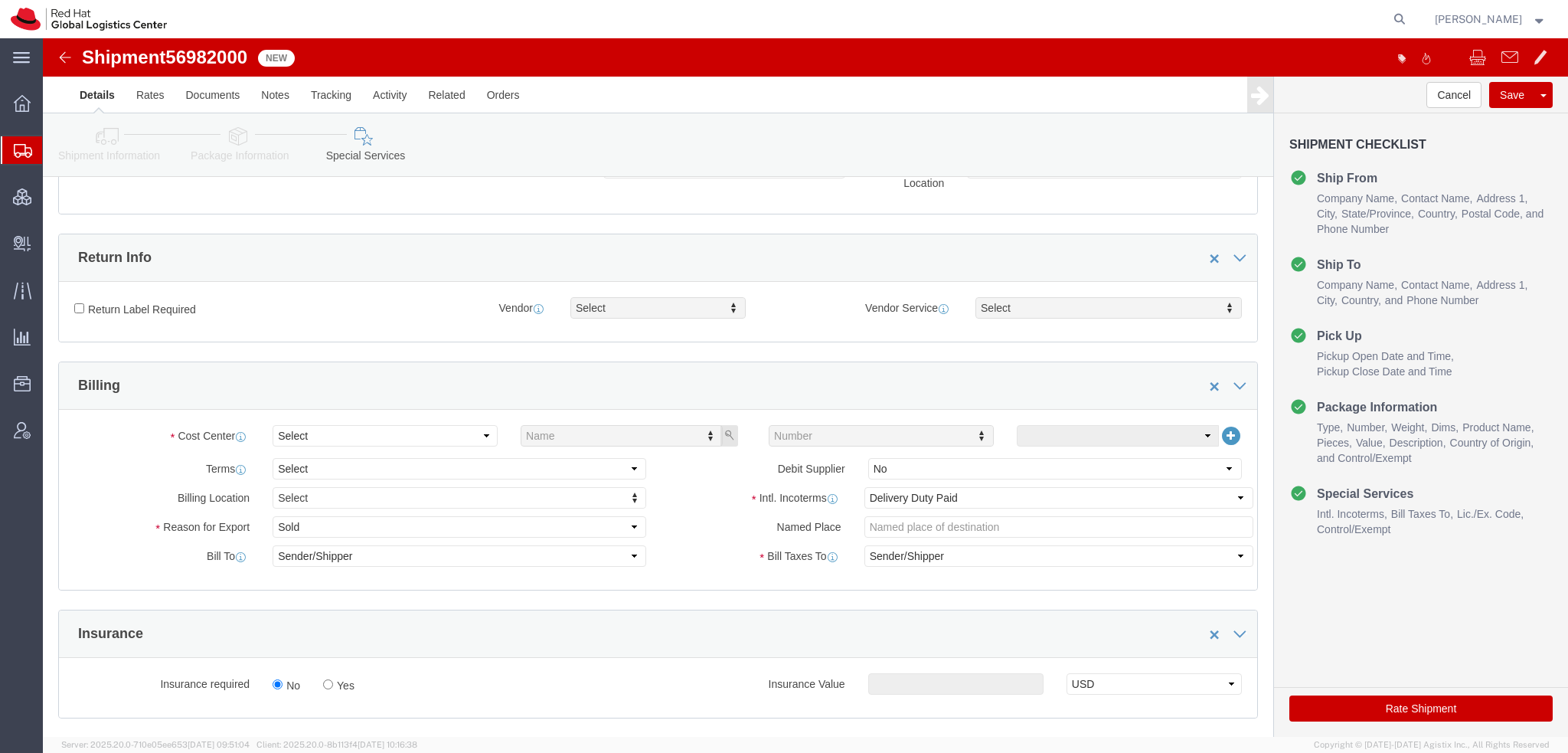
scroll to position [383, 0]
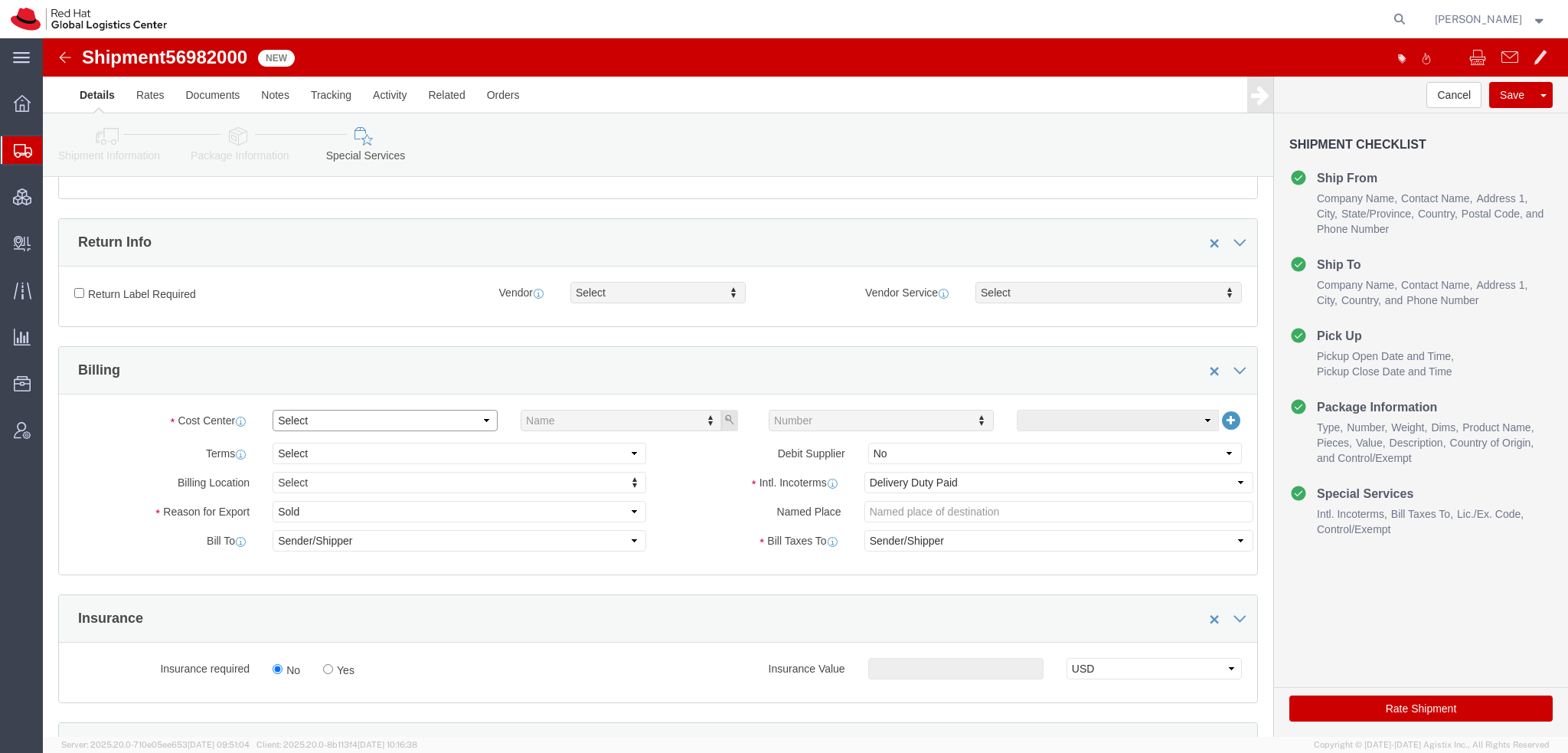
click select "Select"
click select "Select Gift Personal Effects Repair/Warranty Return Sample Sold Temporary/Not S…"
select select "GIFT"
click select "Select Gift Personal Effects Repair/Warranty Return Sample Sold Temporary/Not S…"
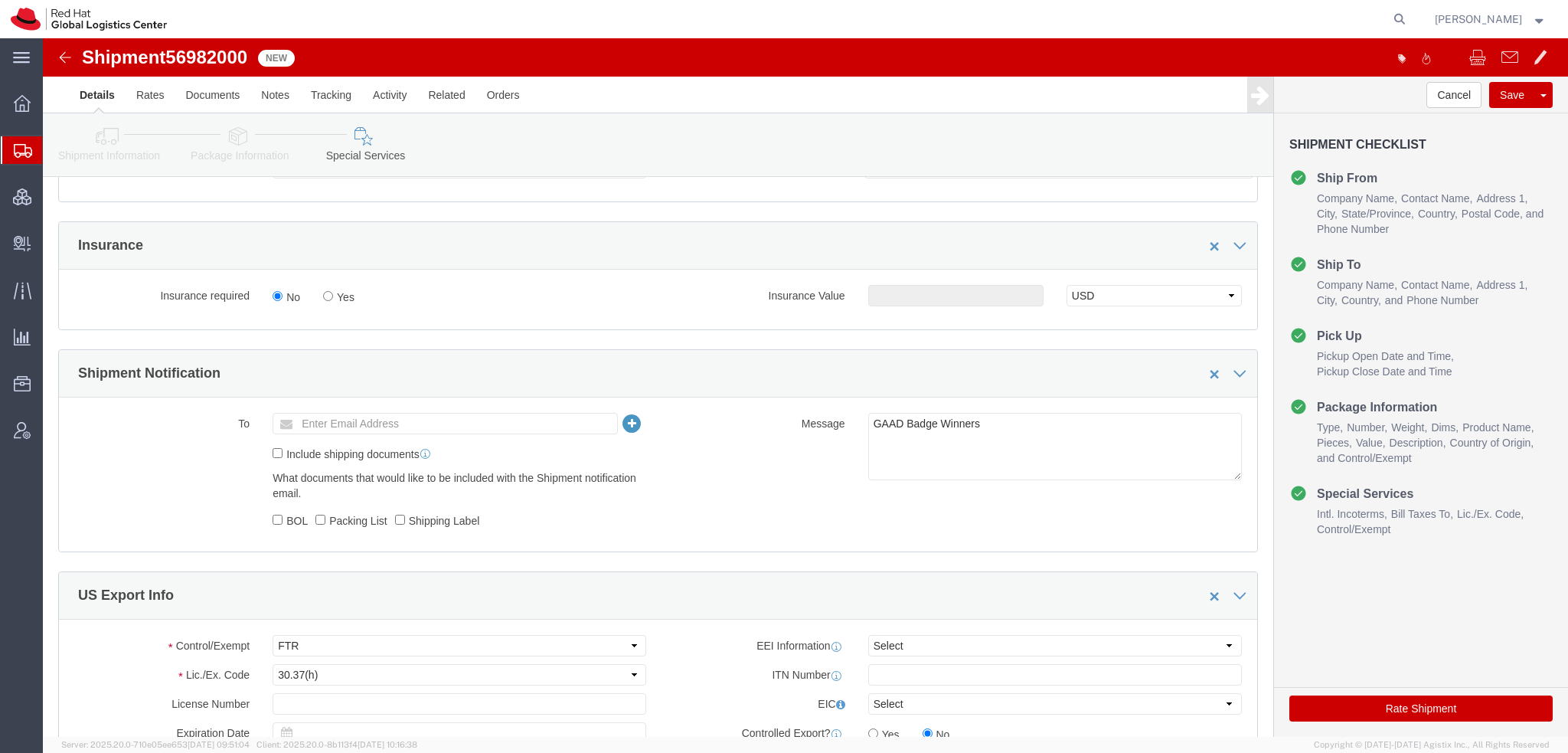
scroll to position [919, 0]
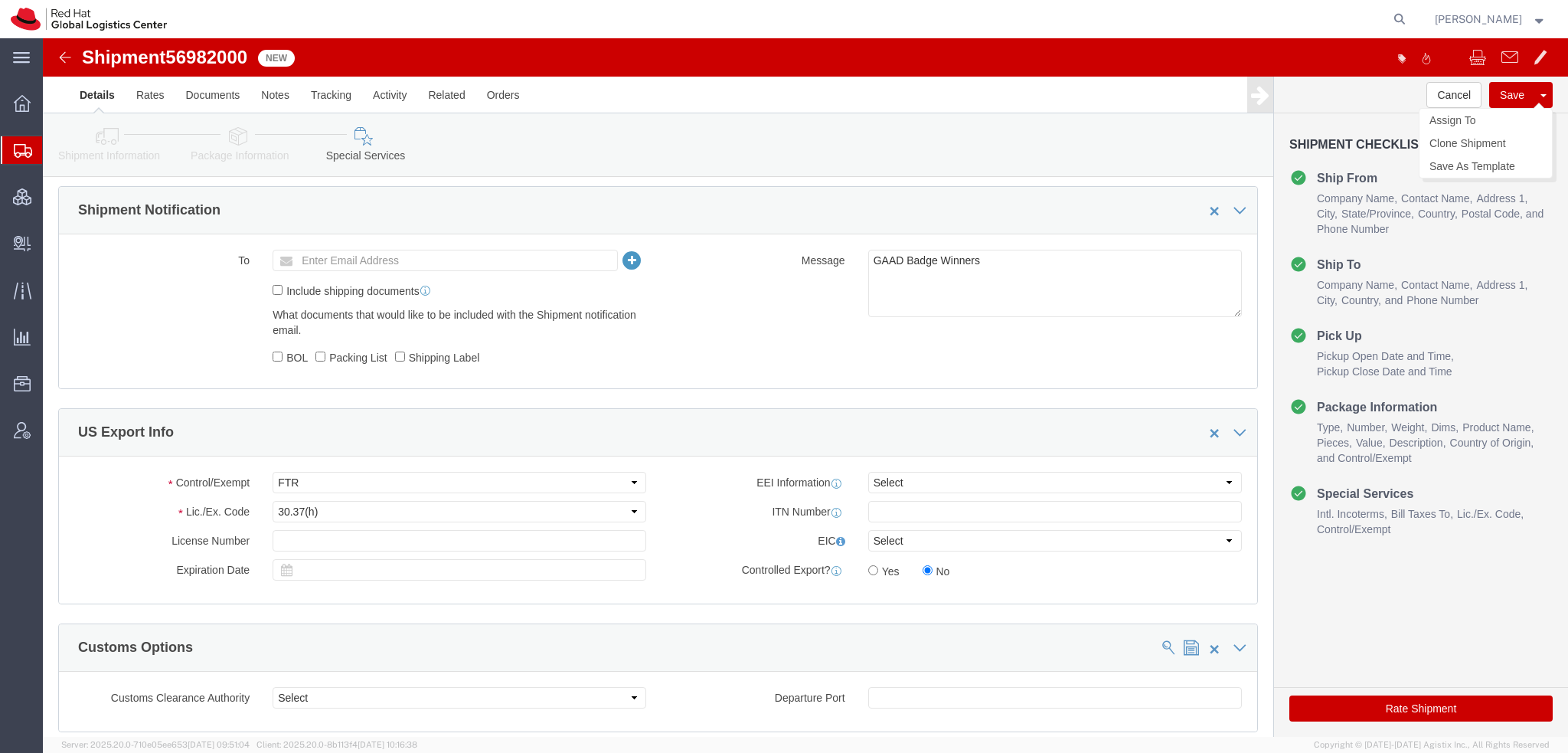
click button "Save"
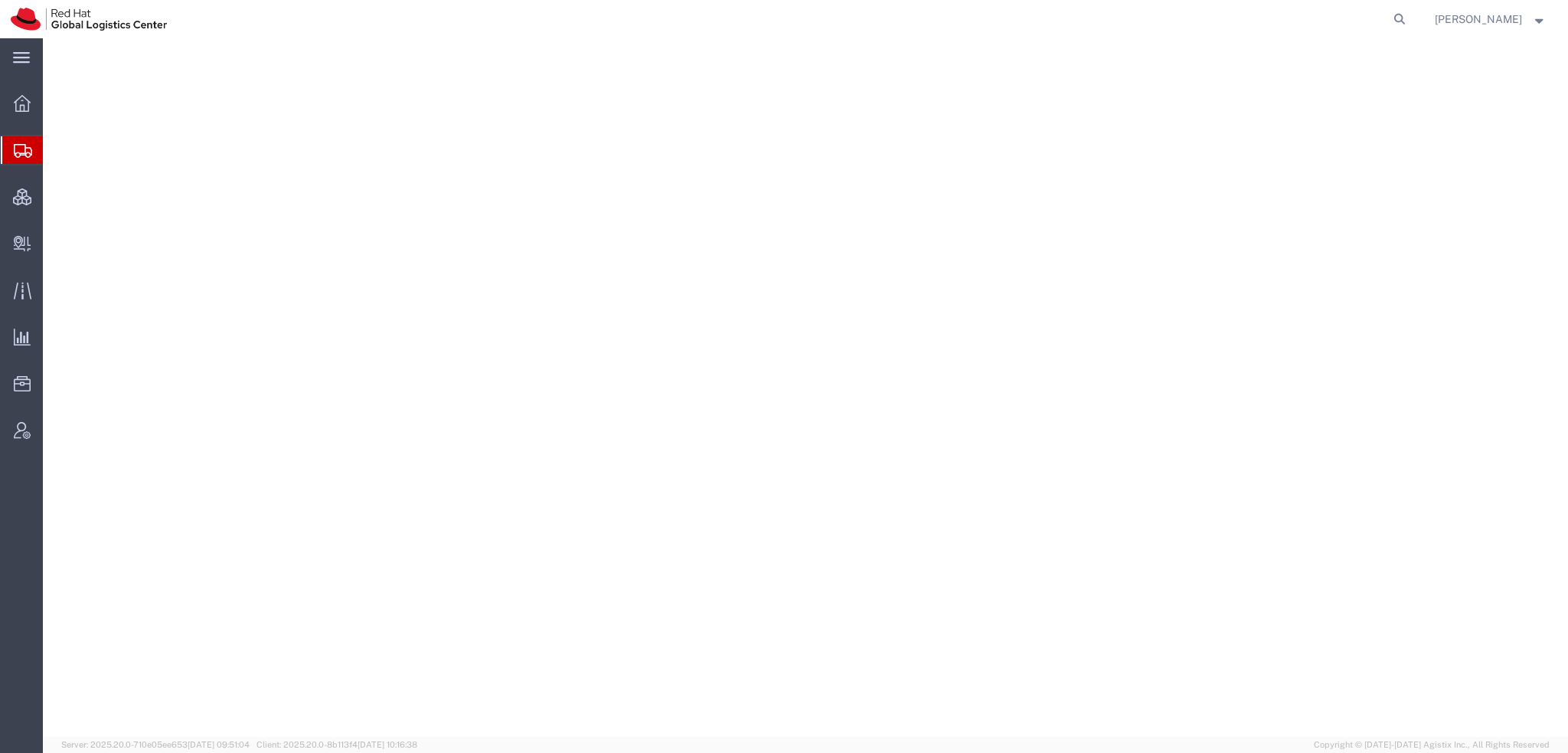
select select "38014"
select select
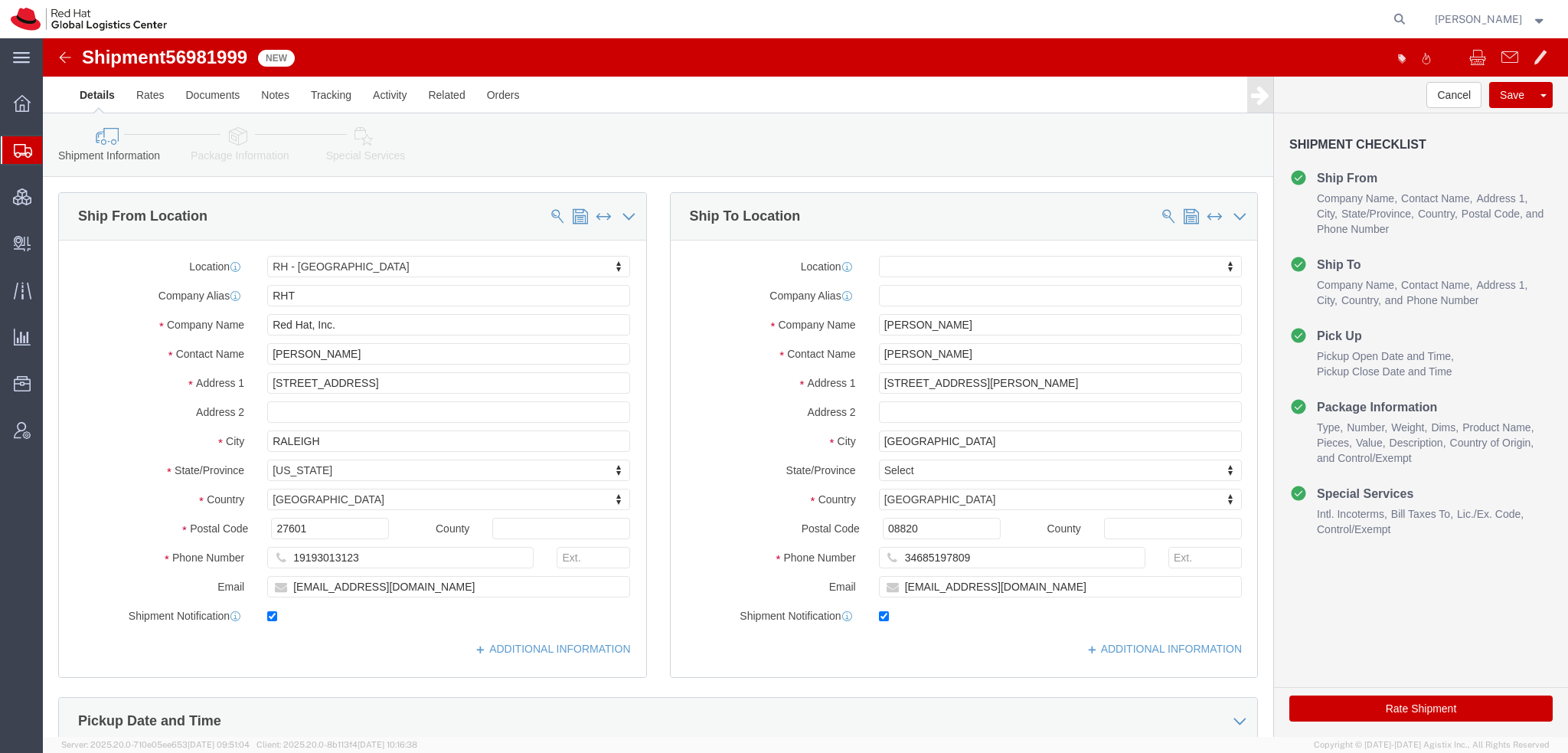
click icon
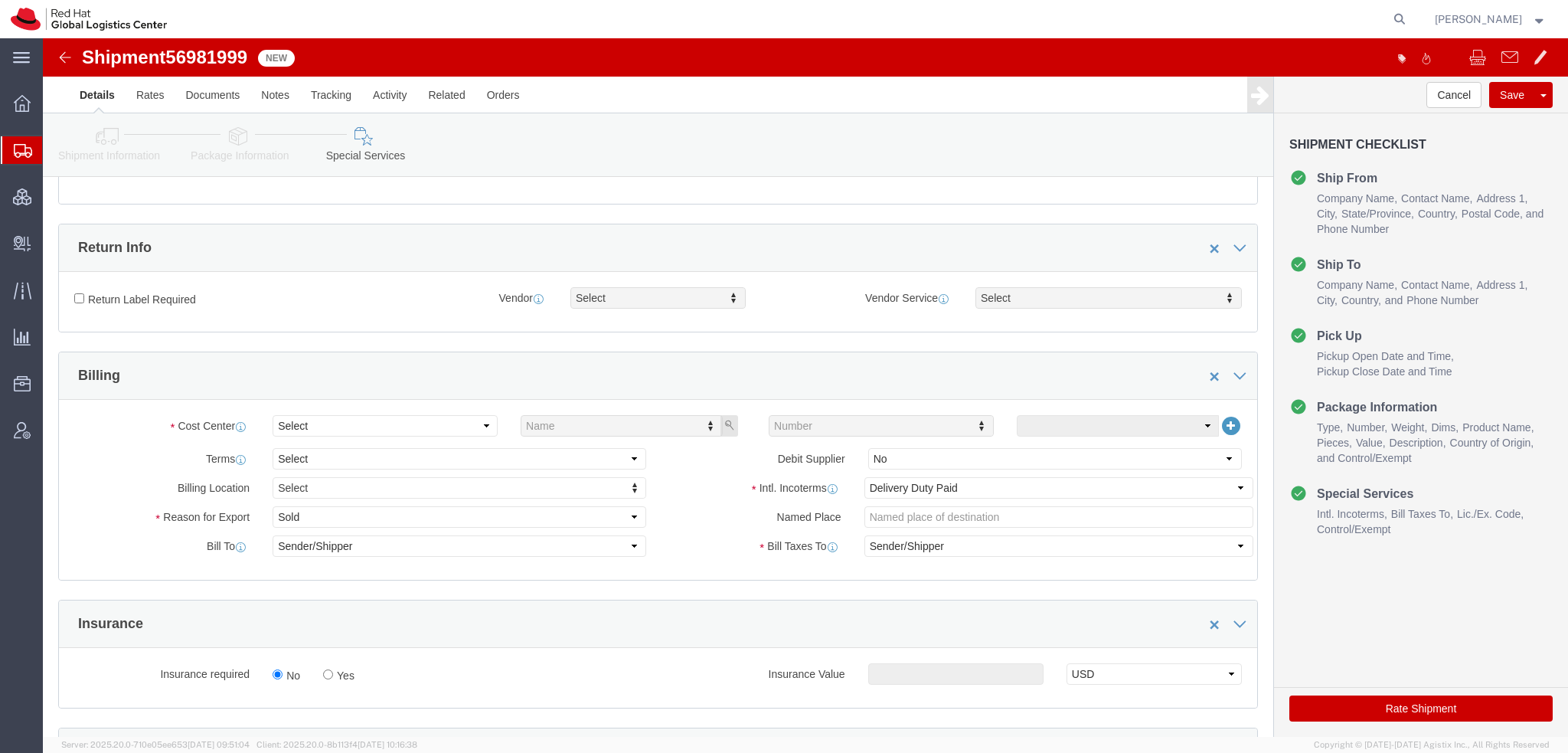
scroll to position [383, 0]
click select "Select"
click select "Select Gift Personal Effects Repair/Warranty Return Sample Sold Temporary/Not S…"
select select "GIFT"
click select "Select Gift Personal Effects Repair/Warranty Return Sample Sold Temporary/Not S…"
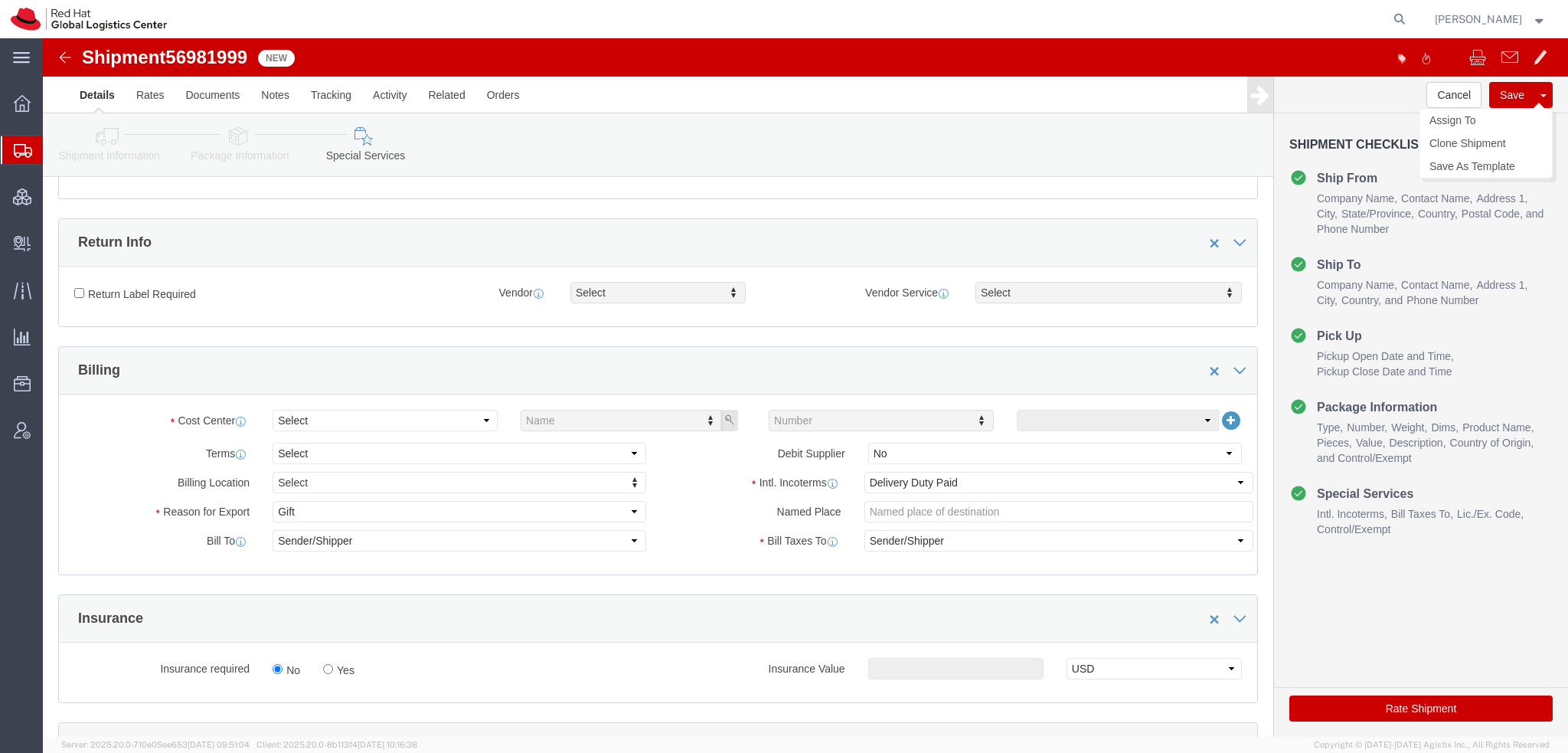
click button "Save"
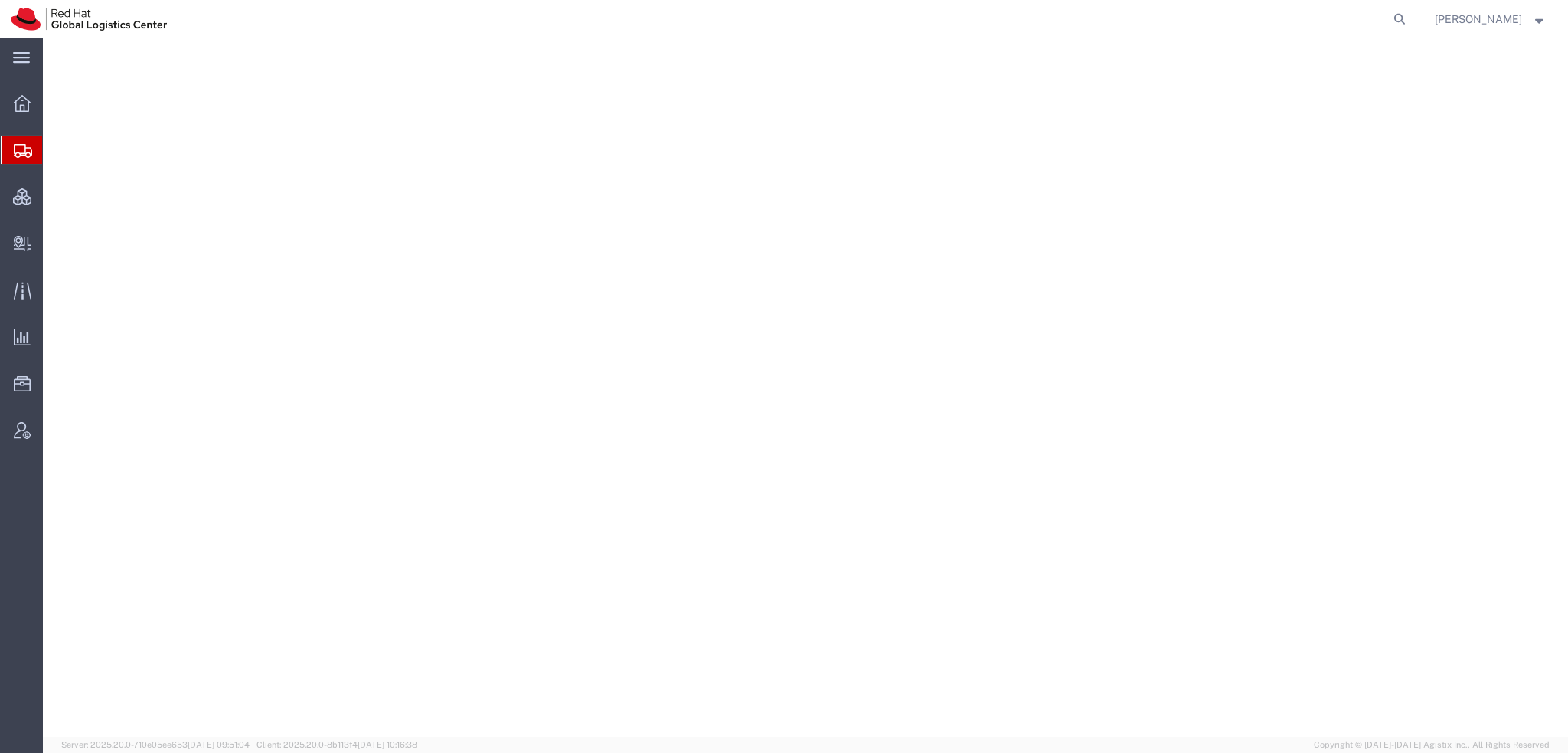
select select "38014"
select select
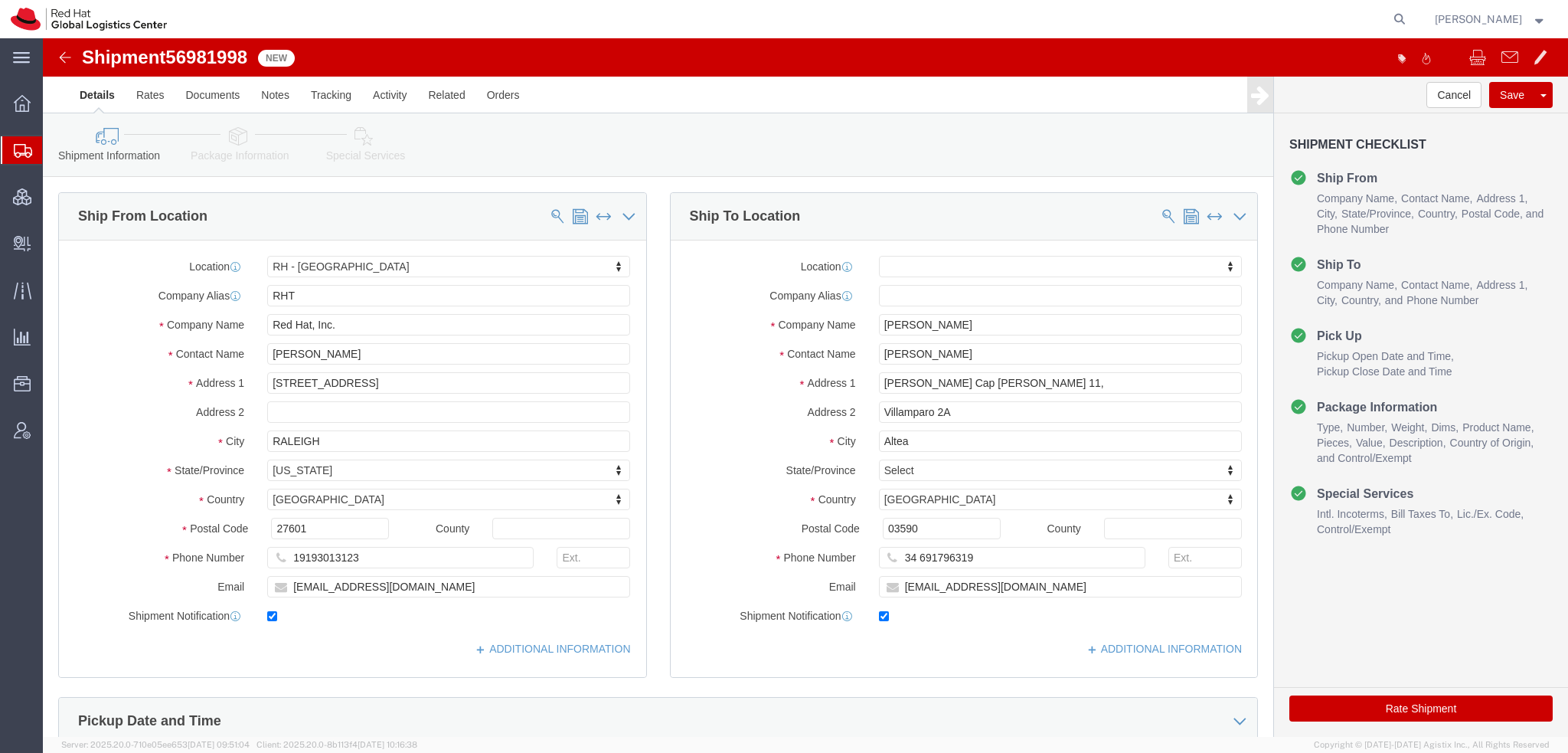
click icon
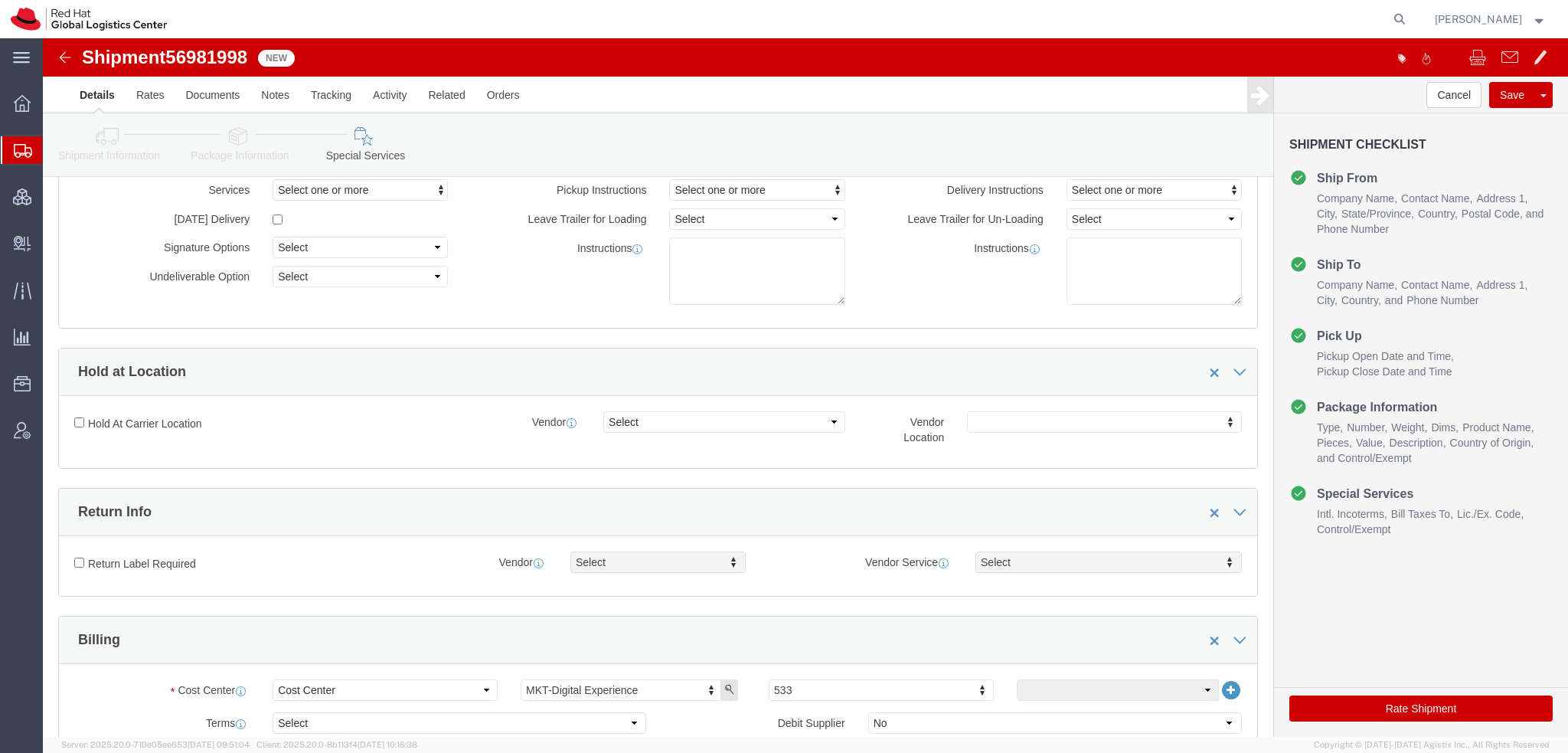
scroll to position [460, 0]
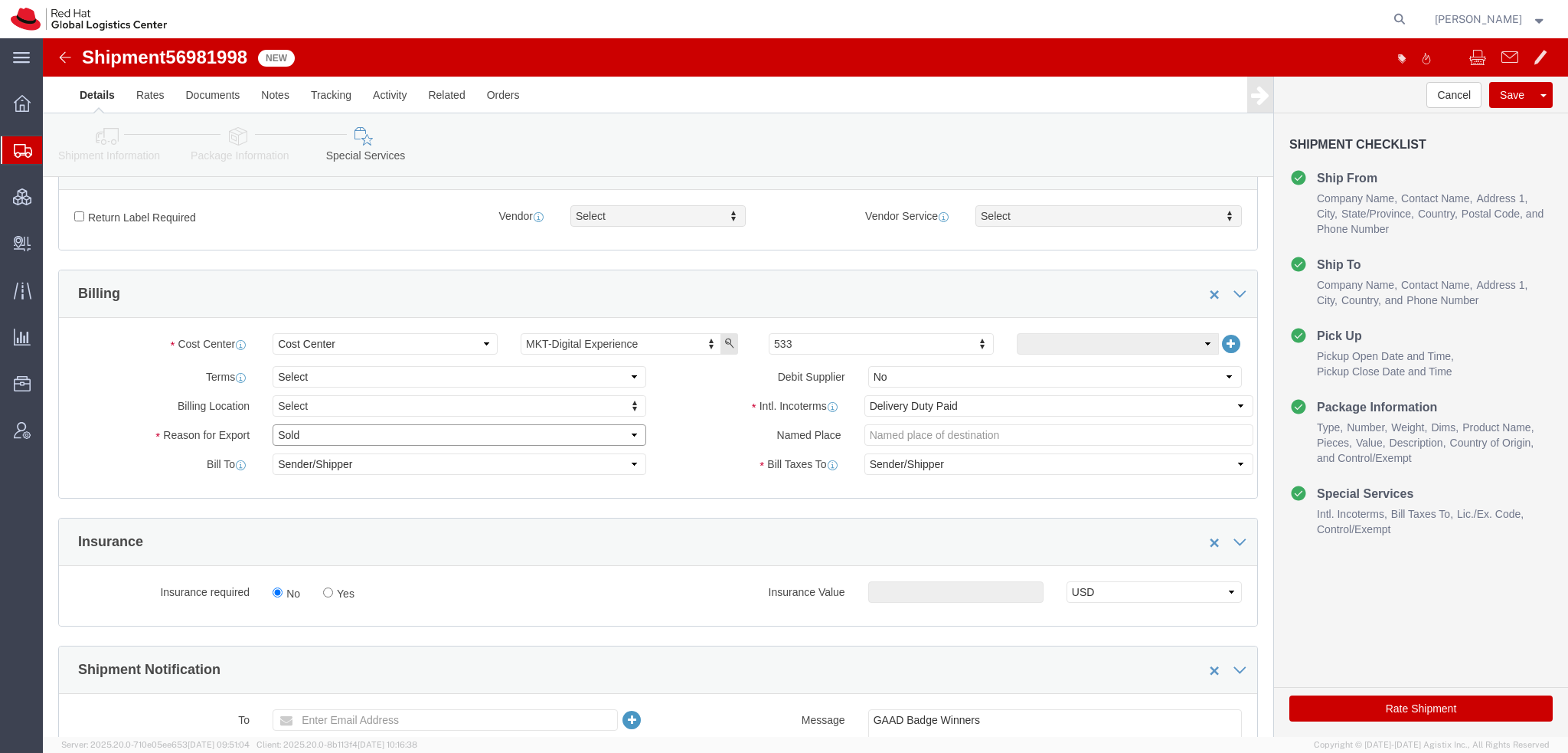
click select "Select Gift Personal Effects Repair/Warranty Return Sample Sold Temporary/Not S…"
select select "GIFT"
click select "Select Gift Personal Effects Repair/Warranty Return Sample Sold Temporary/Not S…"
click icon "button"
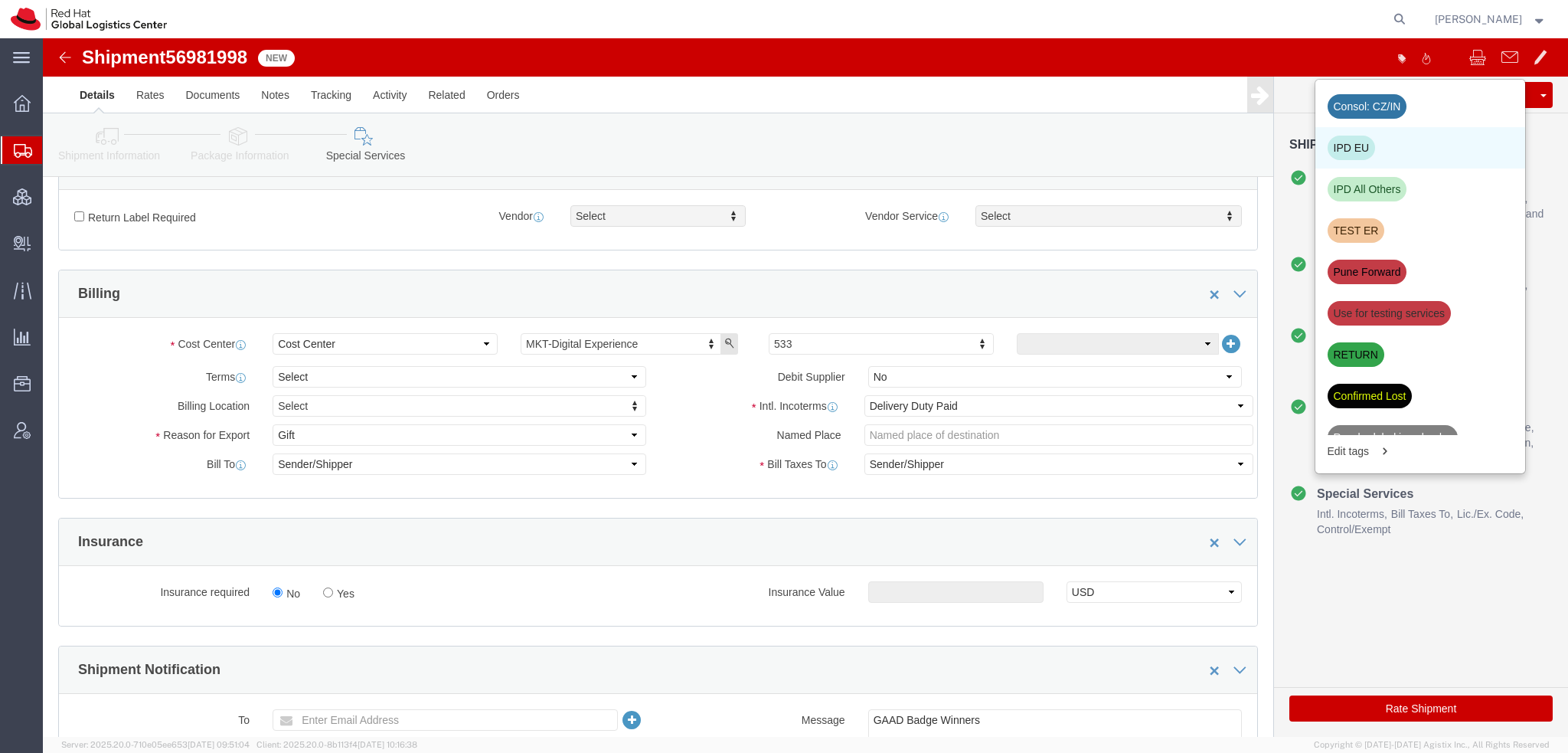
click div "IPD EU"
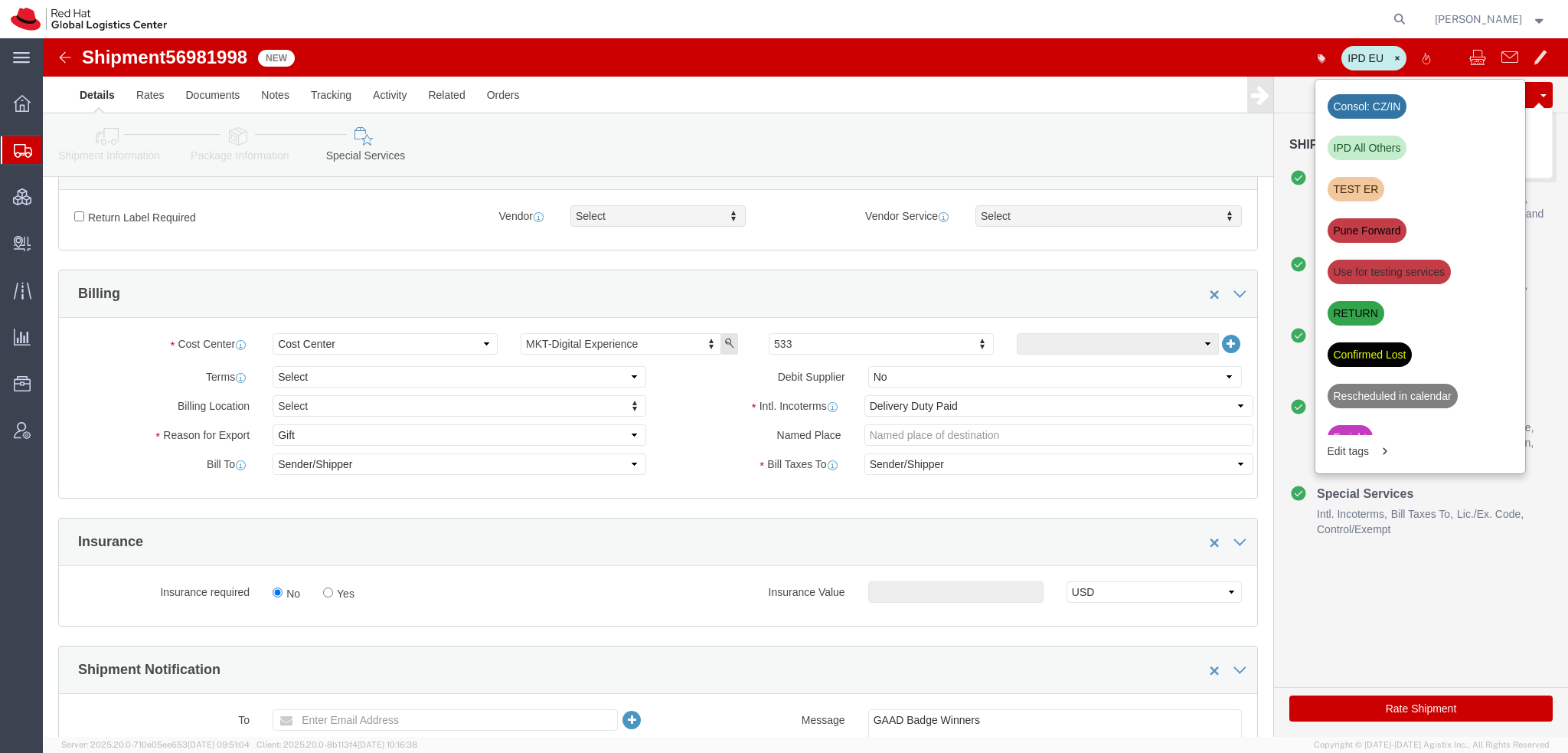
click button "Save"
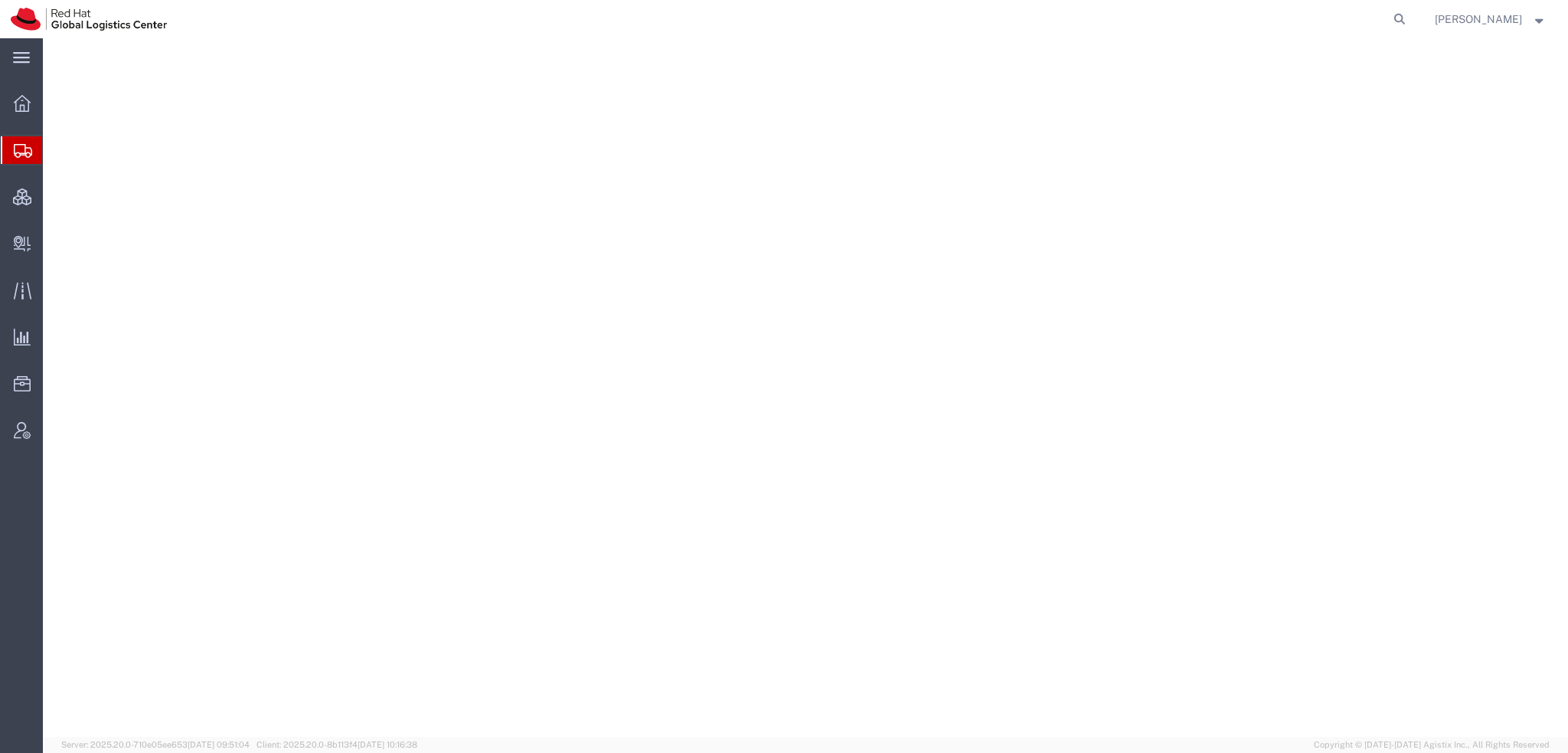
select select "38014"
select select
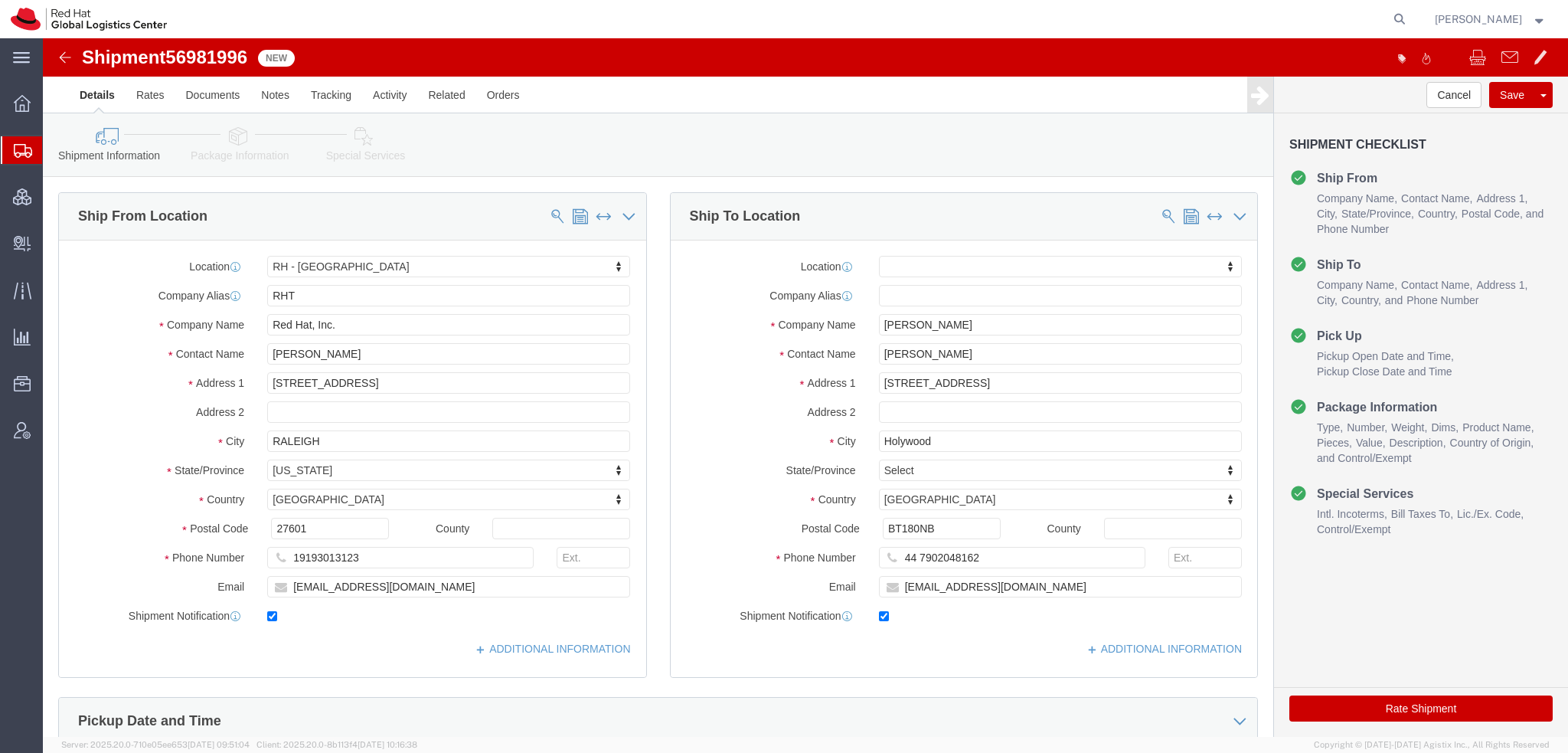
click icon
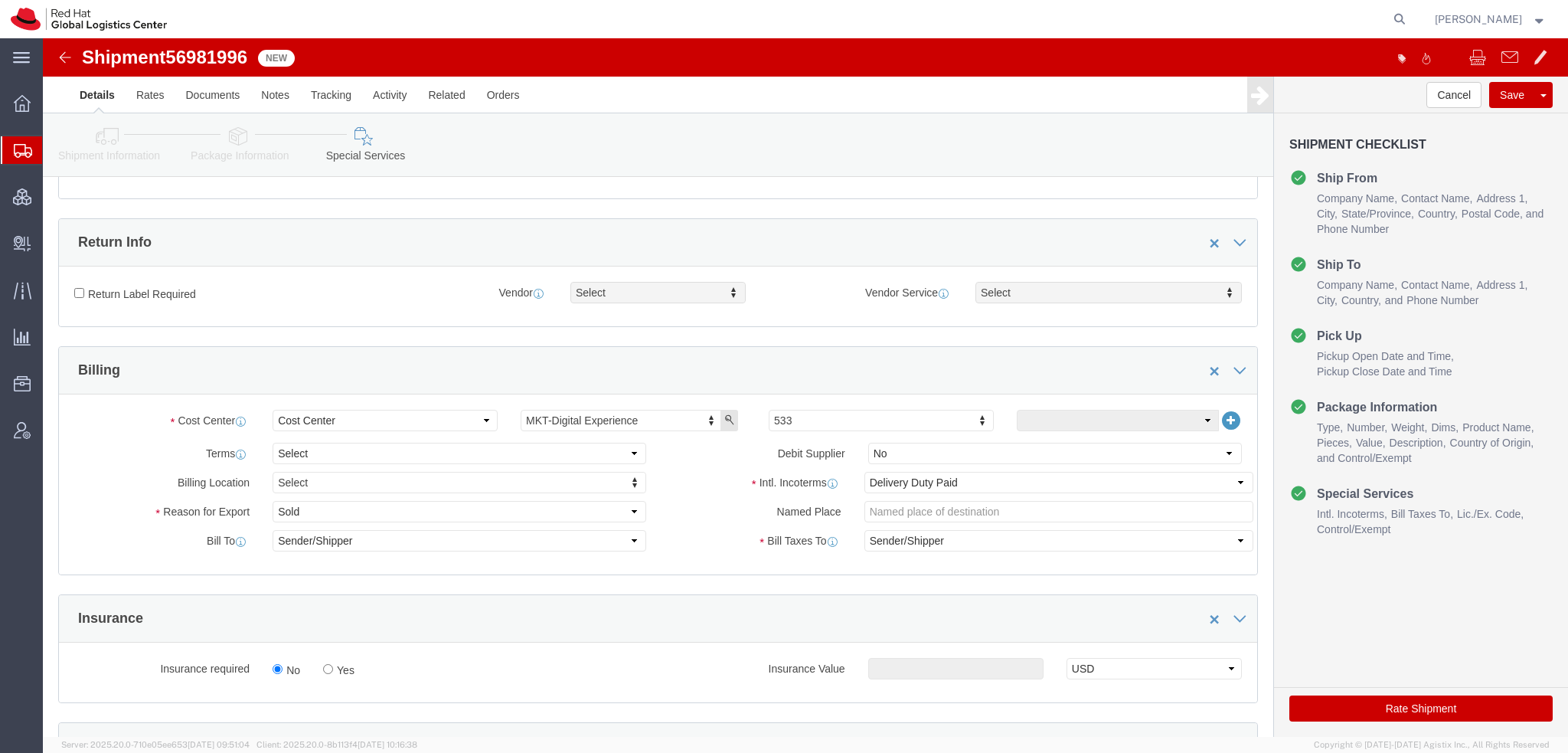
scroll to position [536, 0]
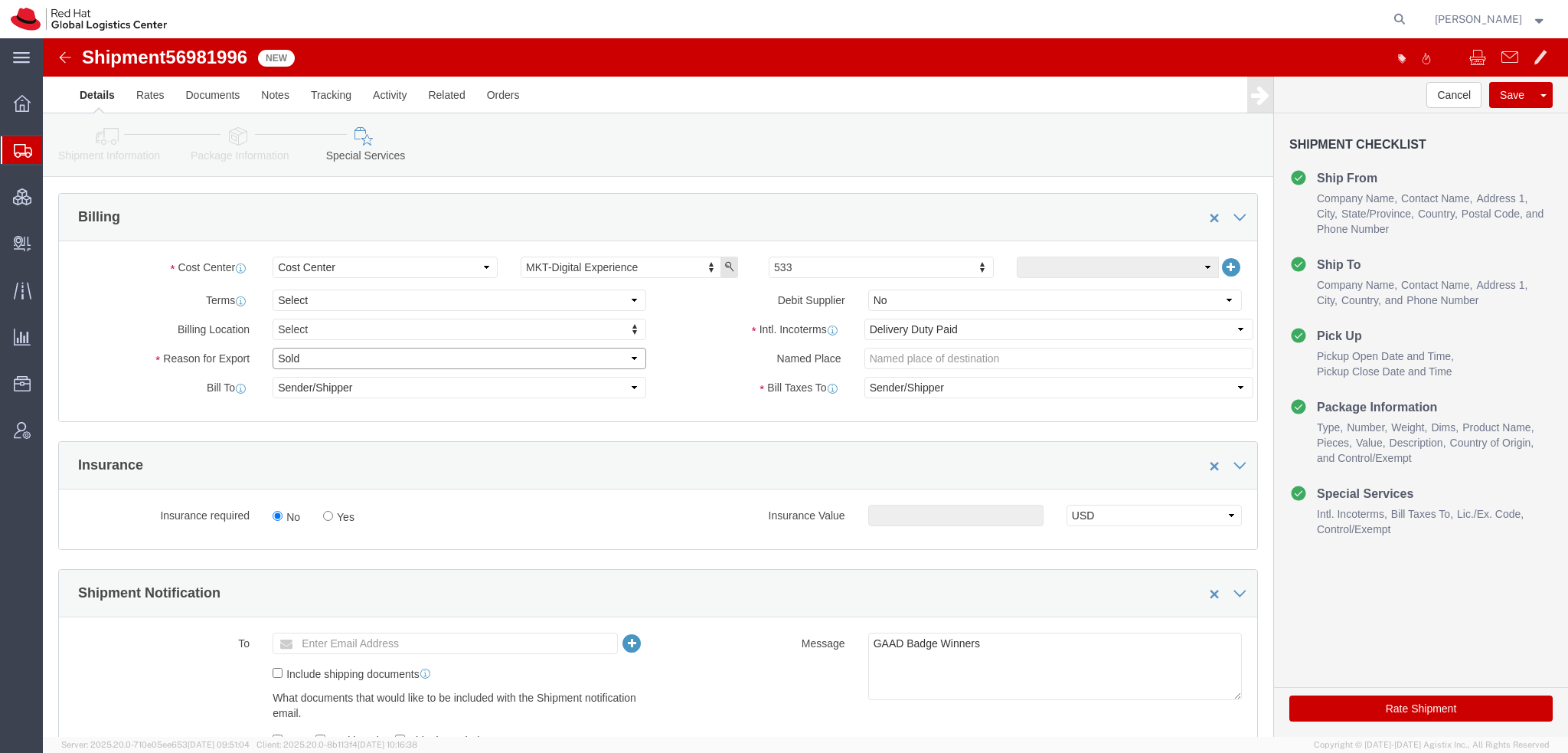
click select "Select Gift Personal Effects Repair/Warranty Return Sample Sold Temporary/Not S…"
select select "GIFT"
click select "Select Gift Personal Effects Repair/Warranty Return Sample Sold Temporary/Not S…"
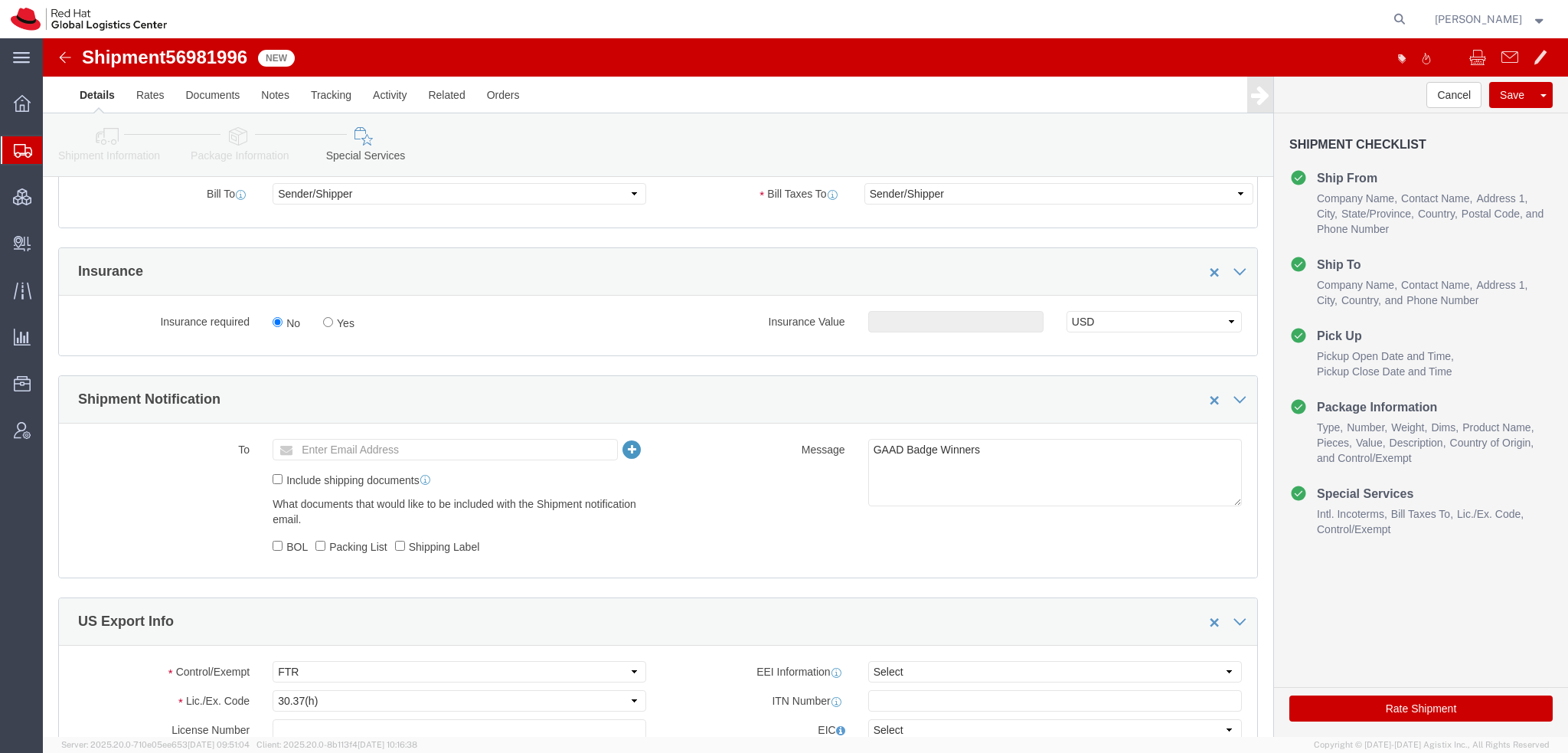
scroll to position [919, 0]
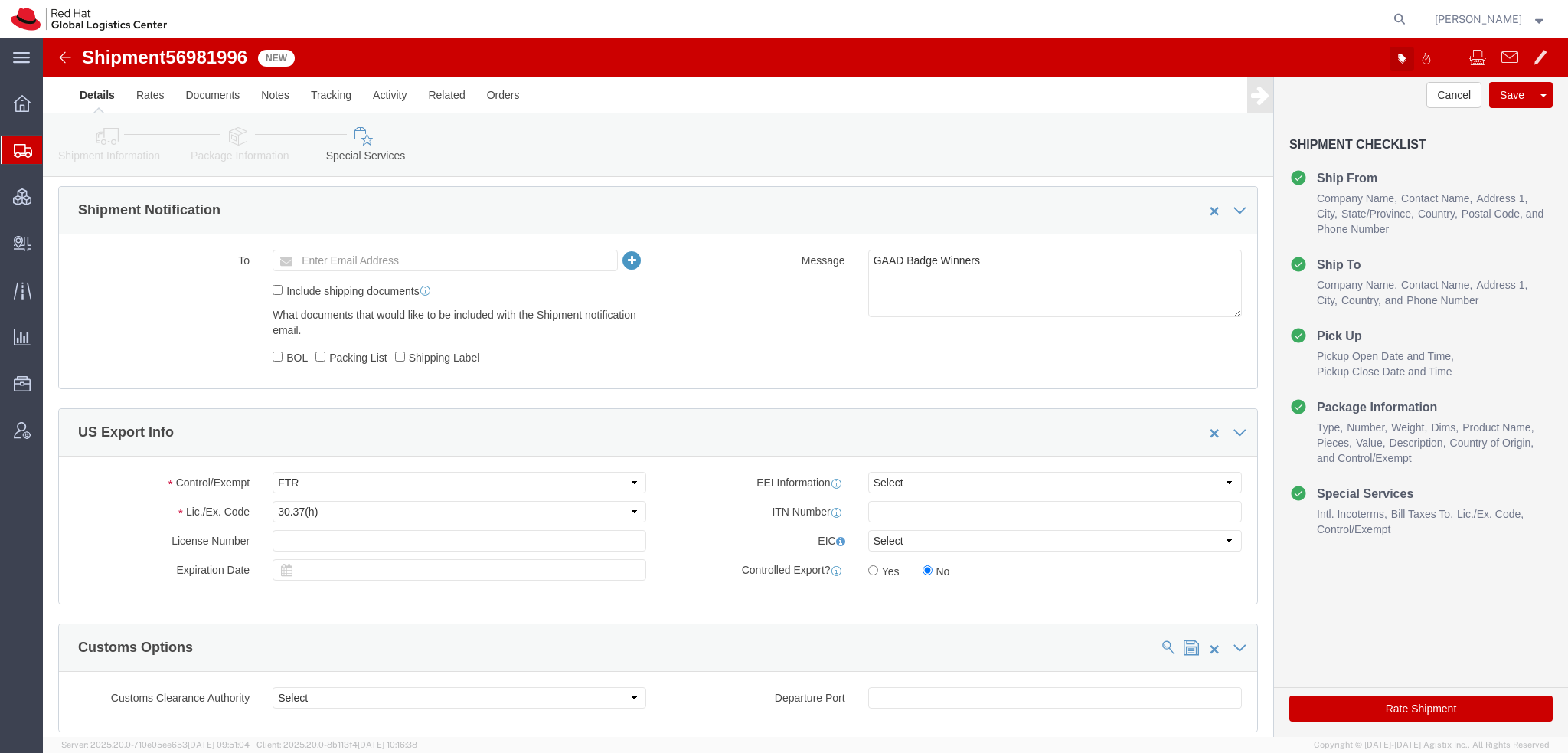
click button "button"
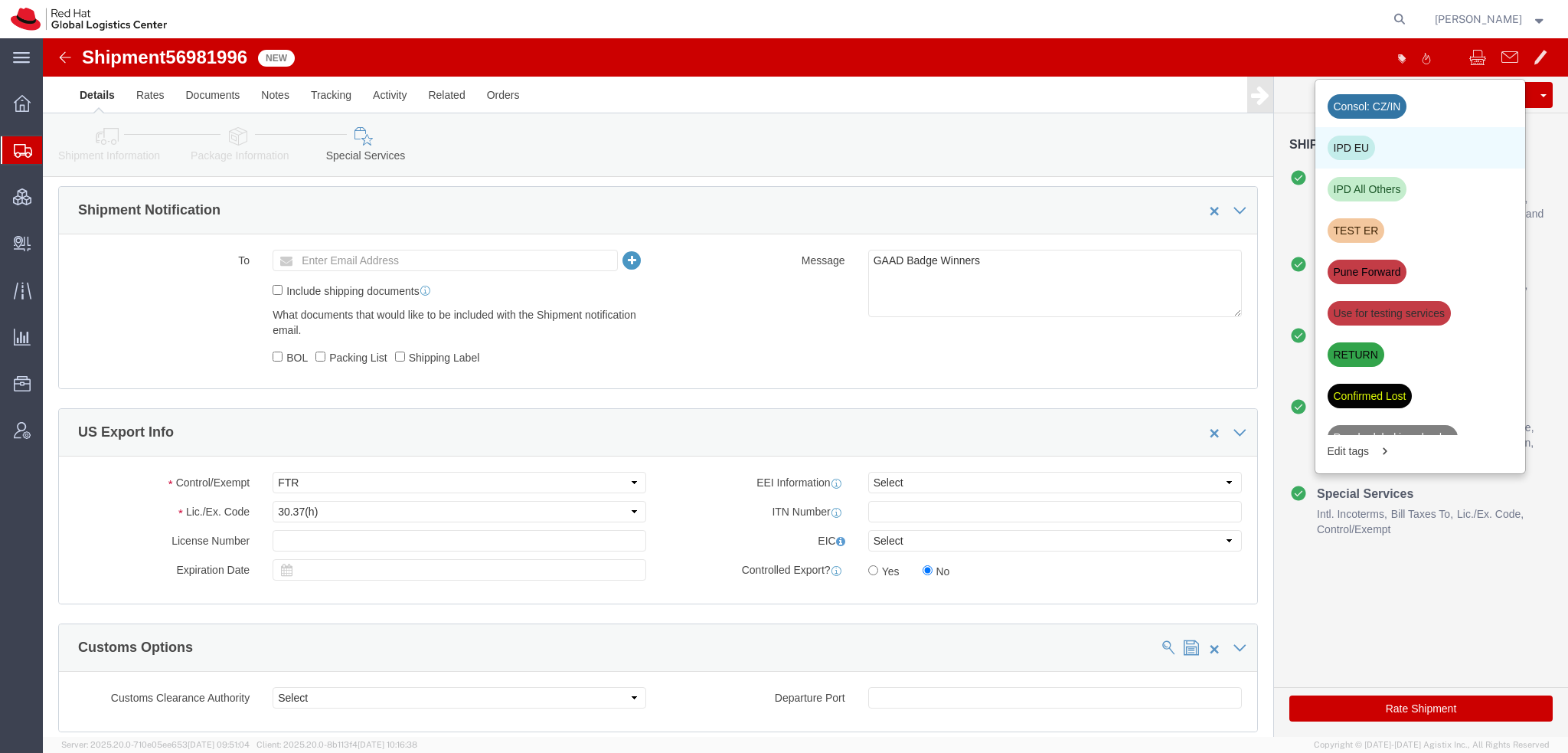
click div "IPD EU"
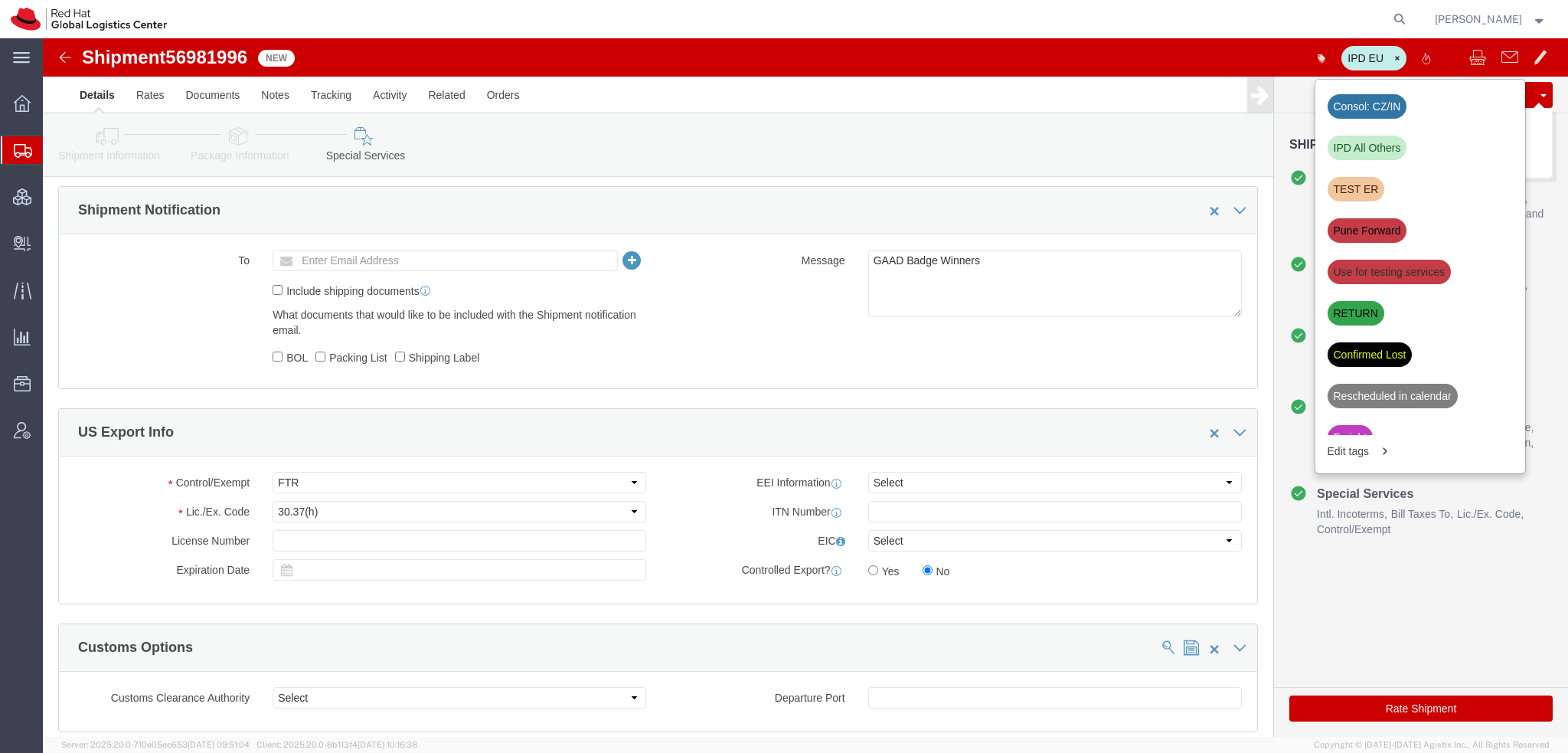
click button "Save"
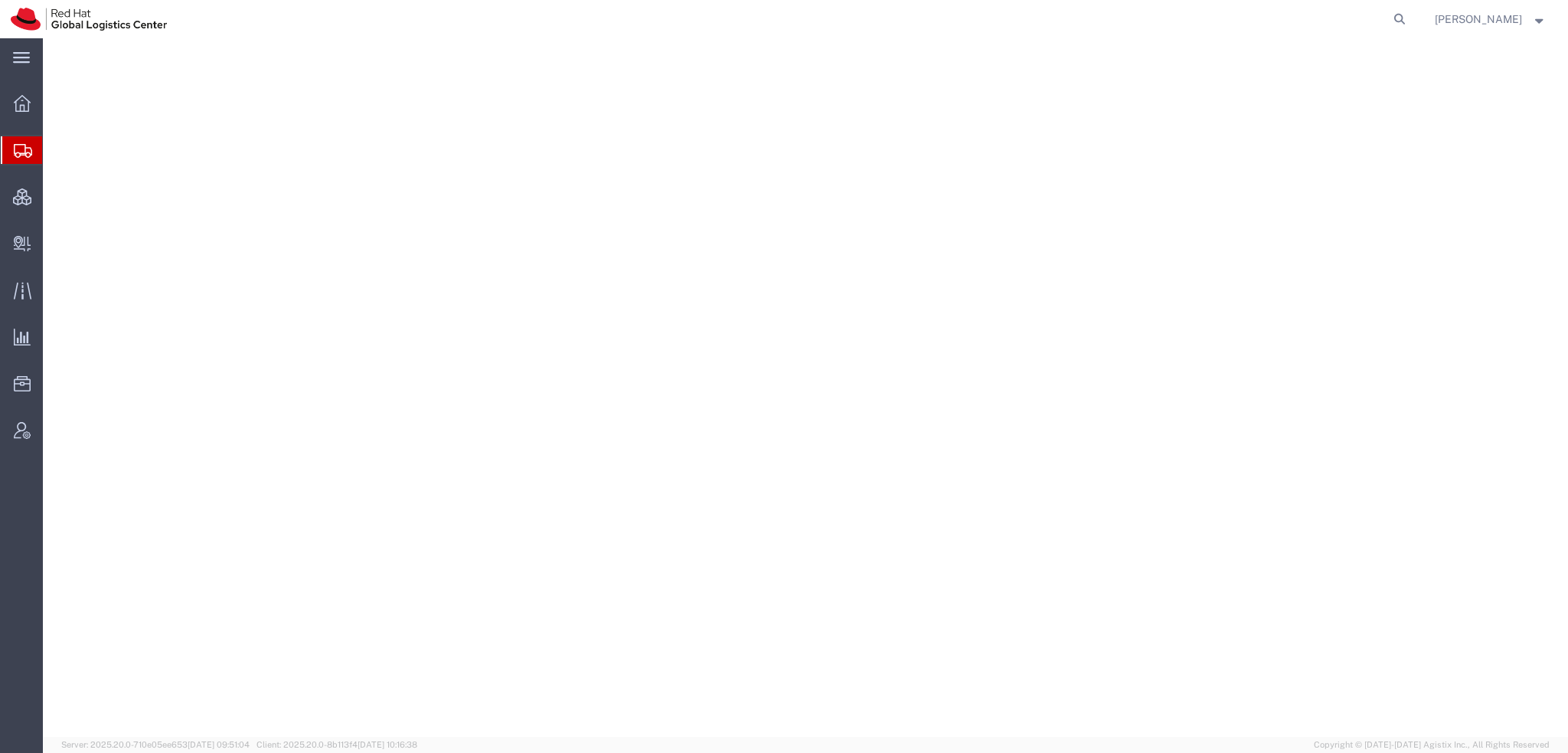
select select "38014"
select select
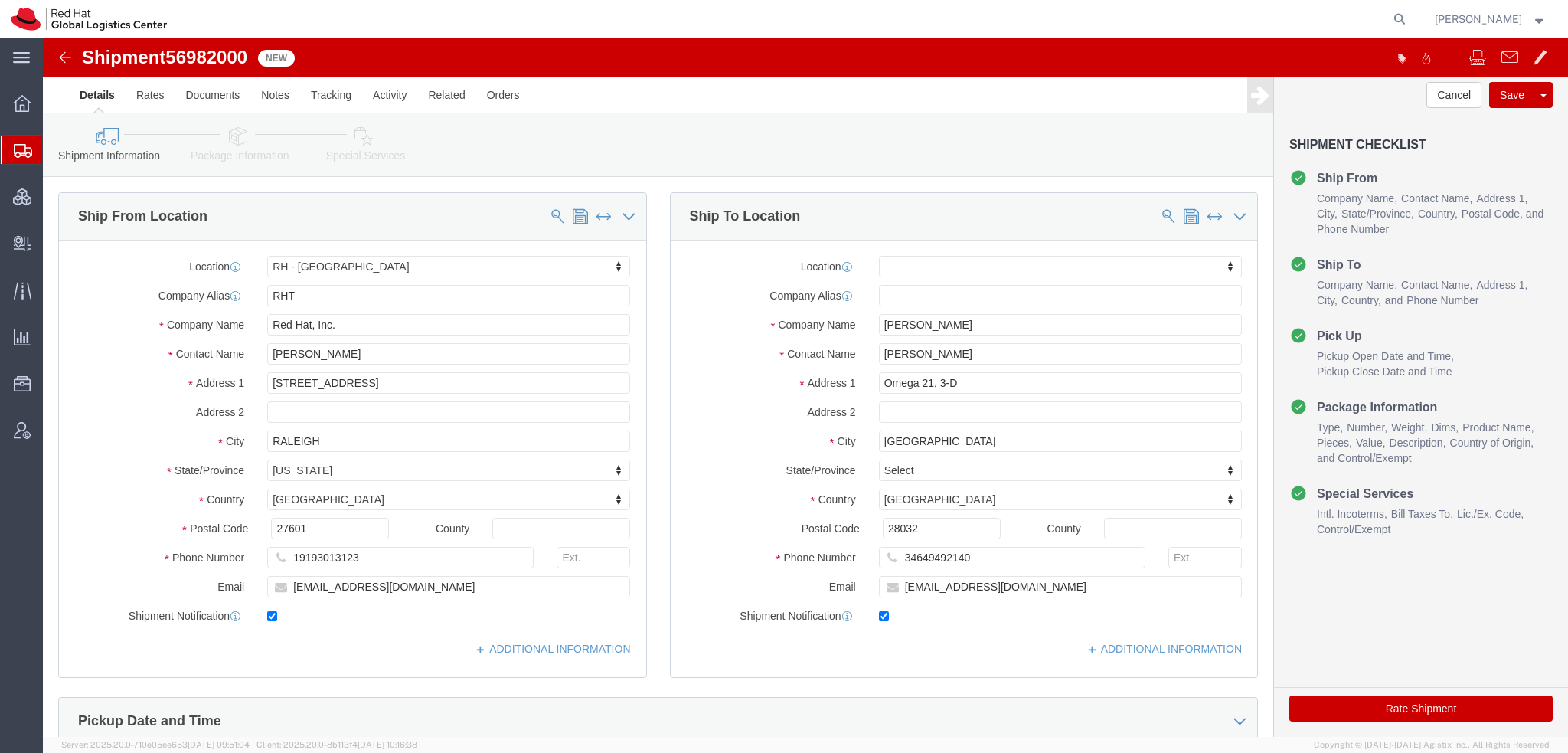
click icon
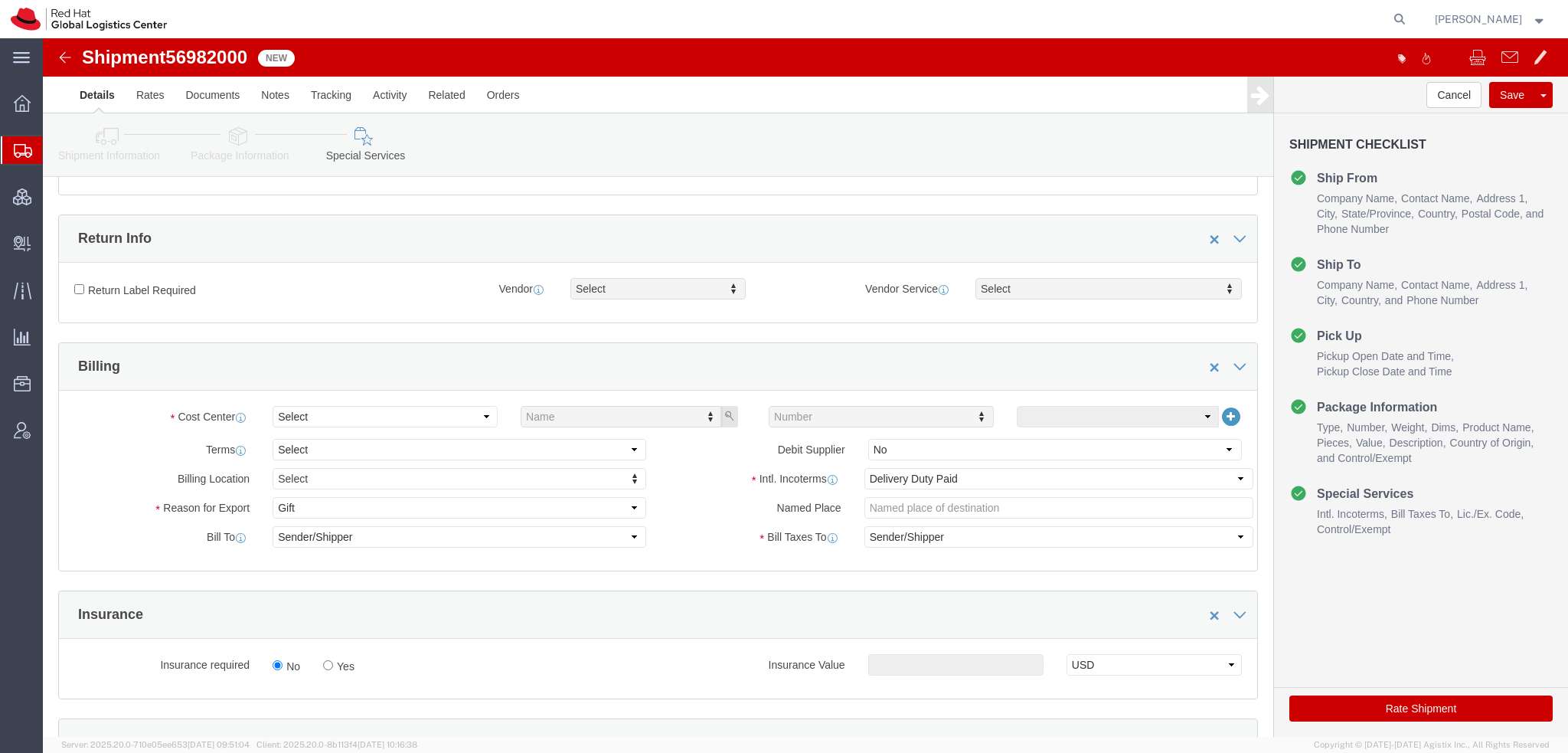
scroll to position [460, 0]
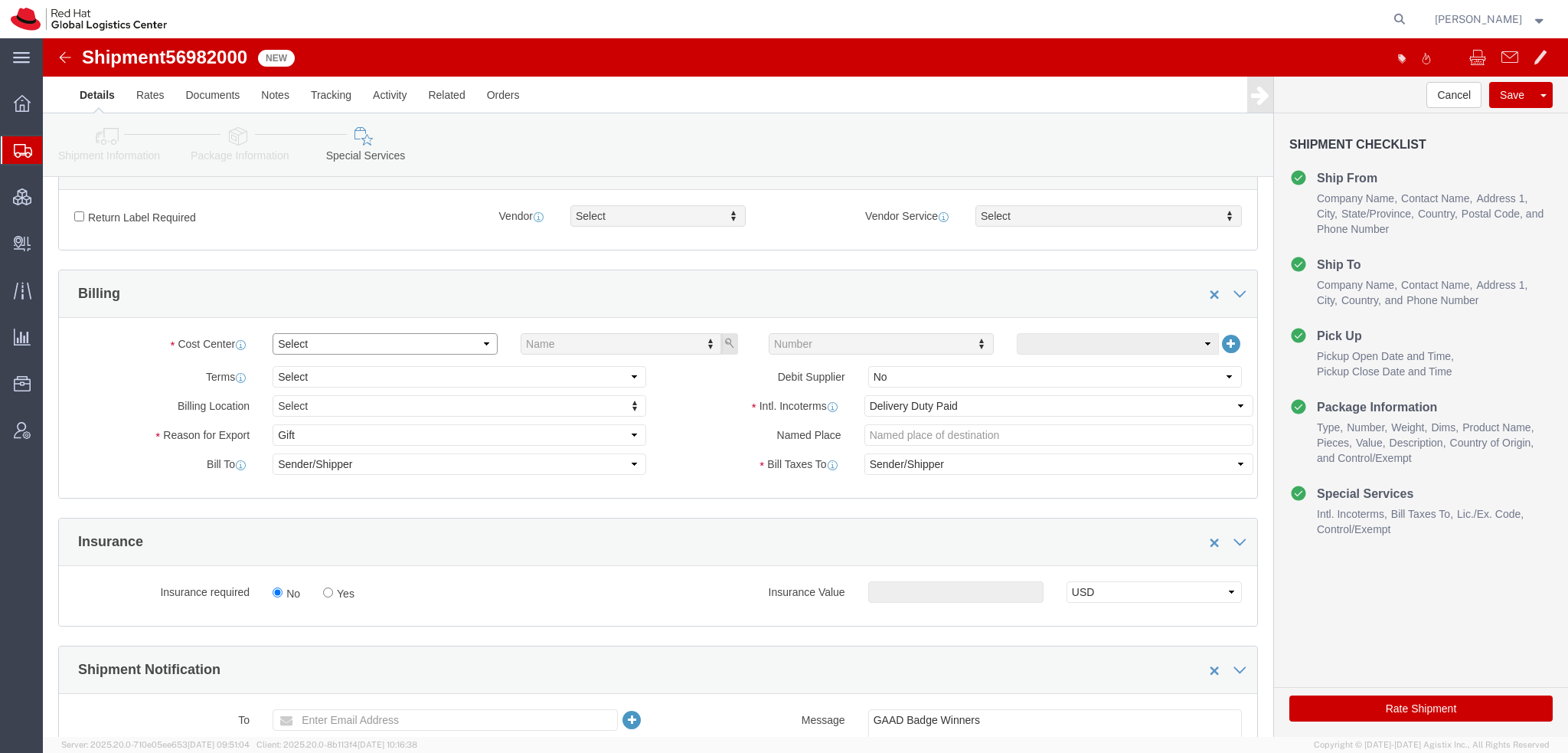
click select "Select Buyer Cost Center Department Operations Number Order Number Sales Person"
select select "COSTCENTER"
click select "Select Buyer Cost Center Department Operations Number Order Number Sales Person"
type input "533"
click icon "button"
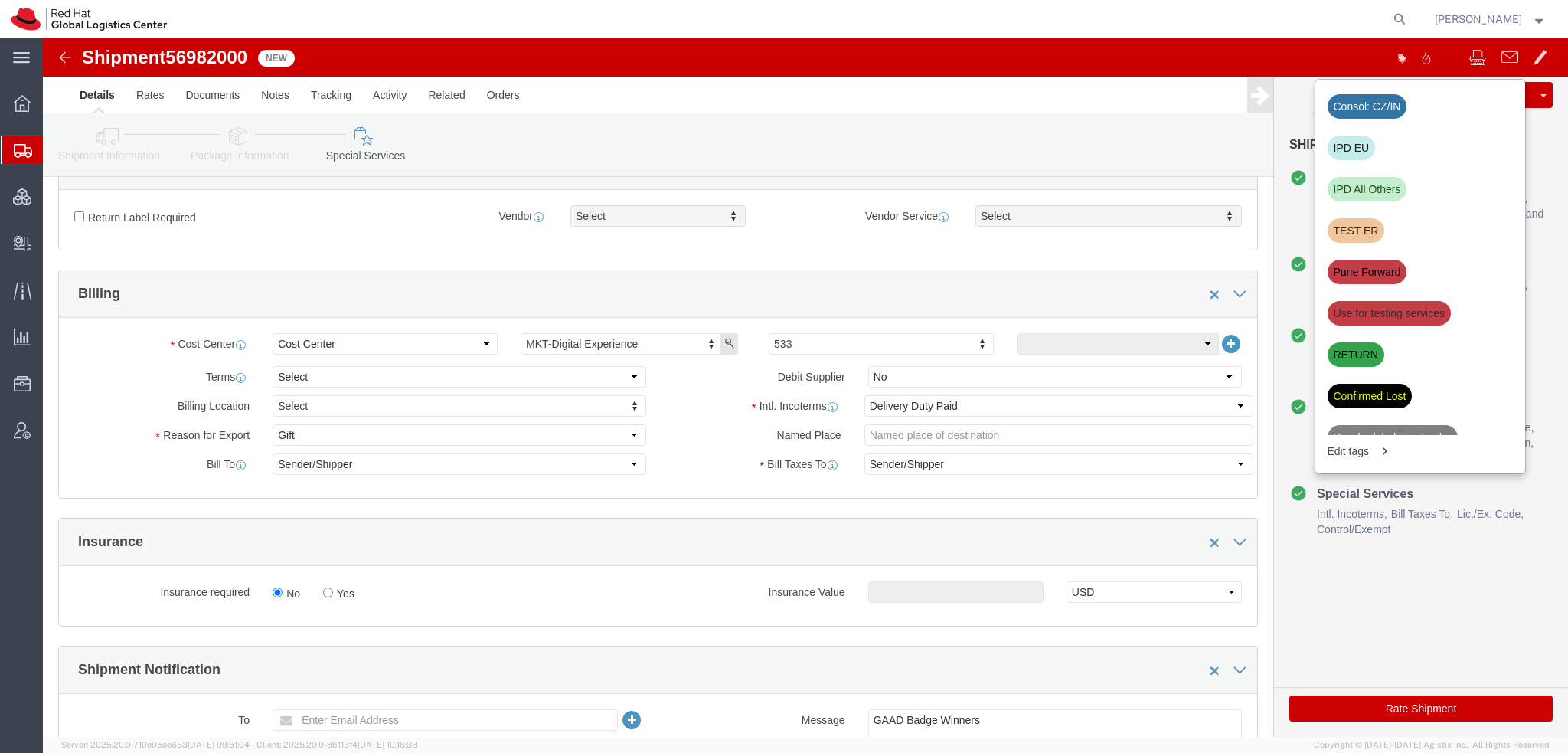
click div "IPD EU"
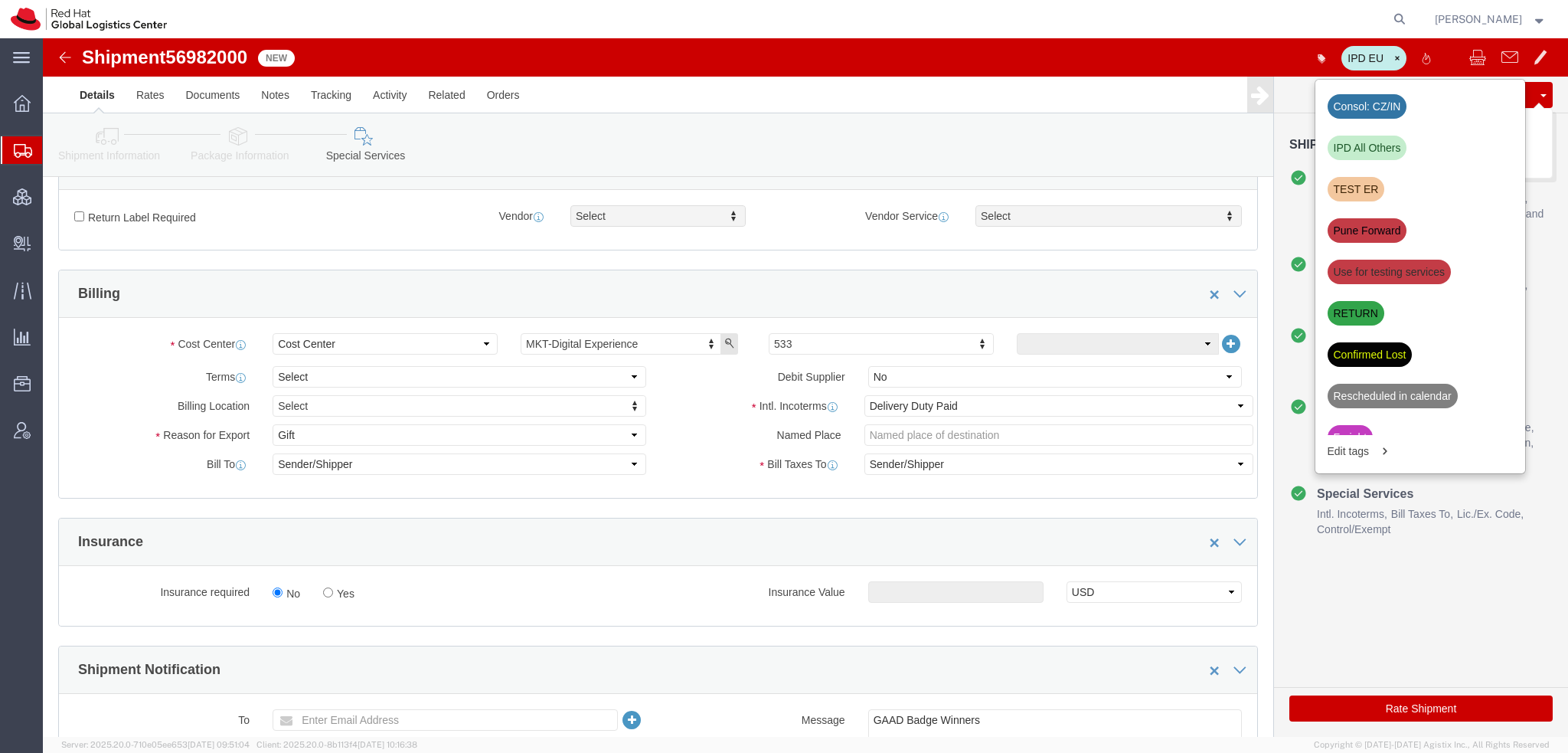
click button "Save"
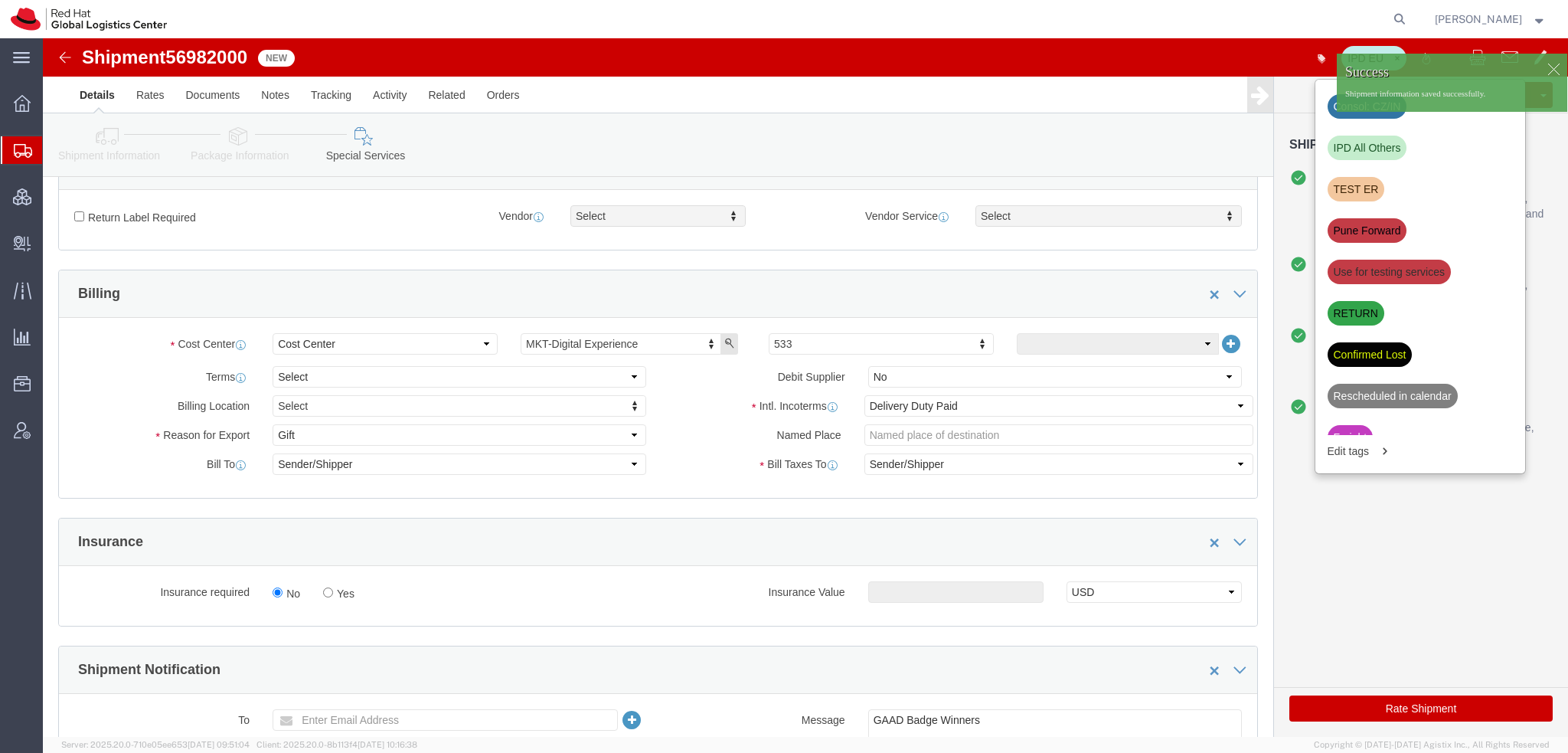
drag, startPoint x: 71, startPoint y: 169, endPoint x: 99, endPoint y: 169, distance: 28.0
click at [0, 0] on span "Shipment Manager" at bounding box center [0, 0] width 0 height 0
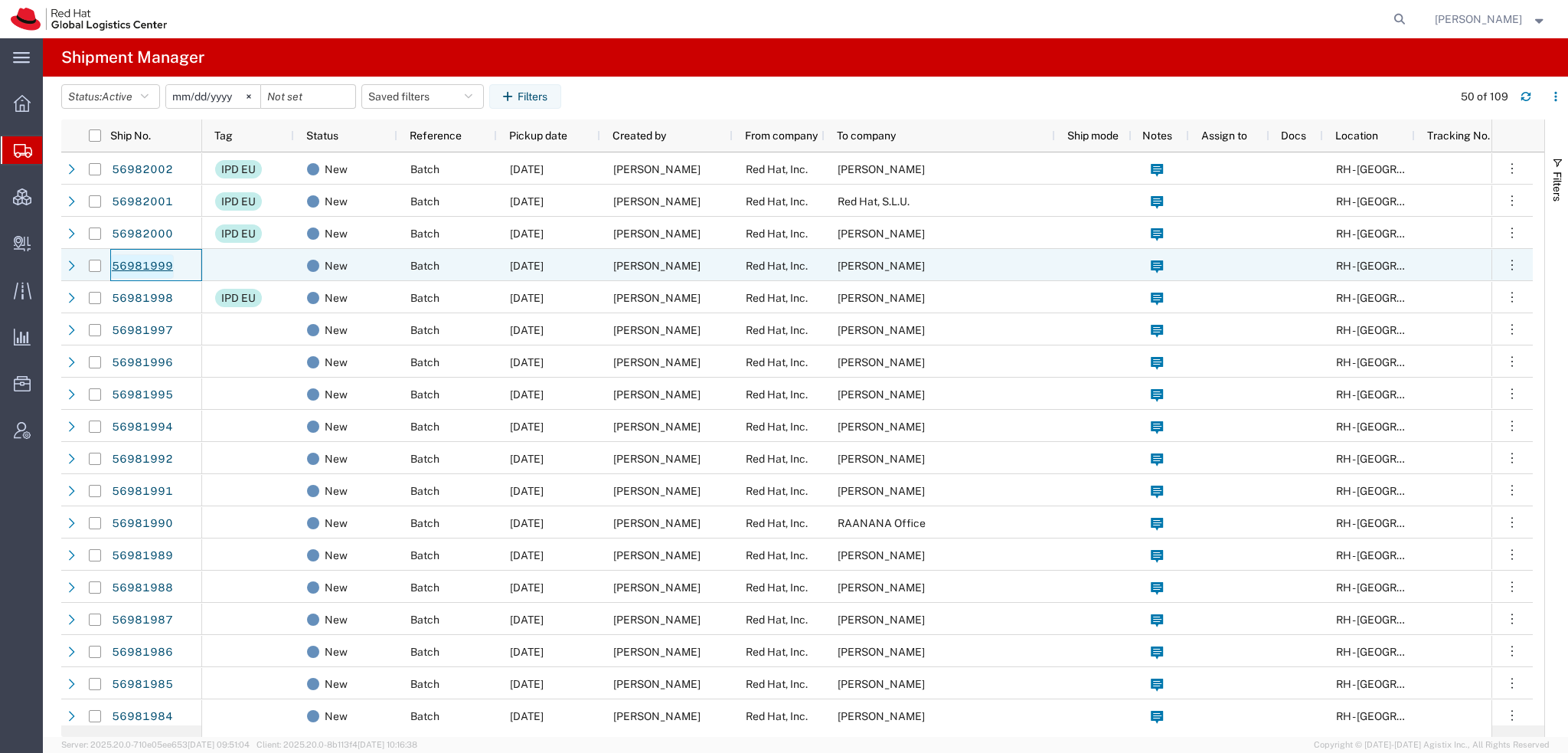
click at [150, 263] on link "56981999" at bounding box center [142, 267] width 63 height 25
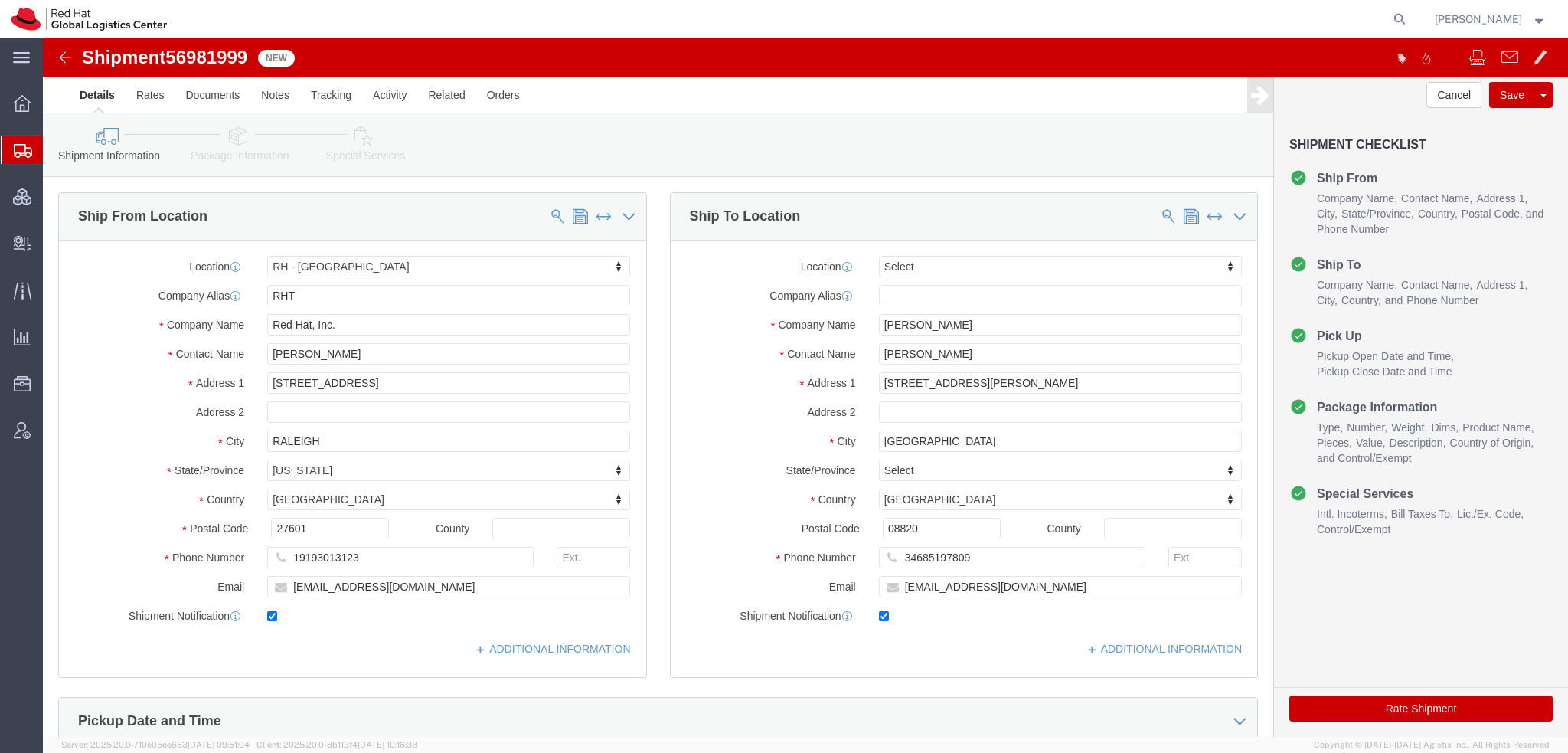
select select "38014"
select select
click link "Special Services"
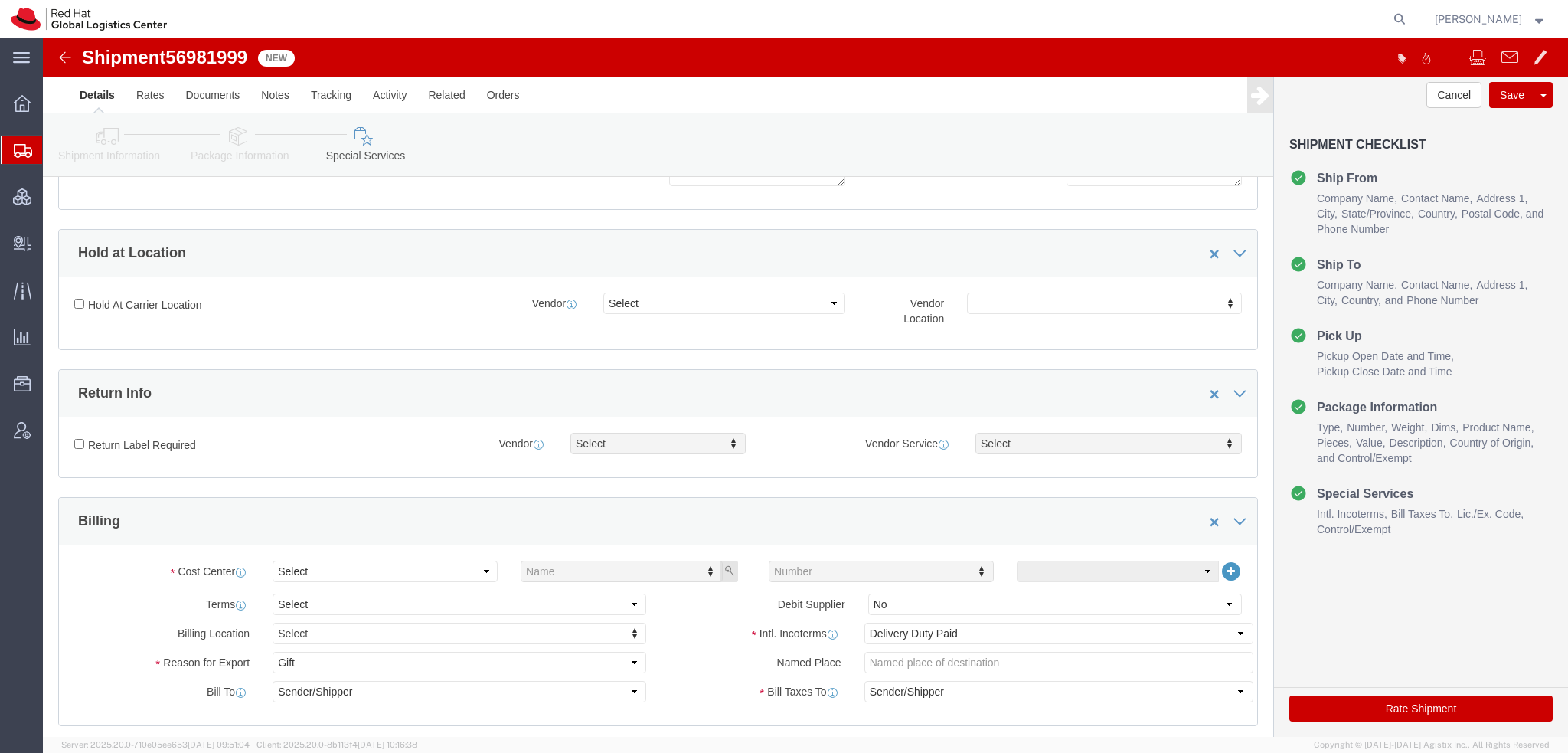
scroll to position [383, 0]
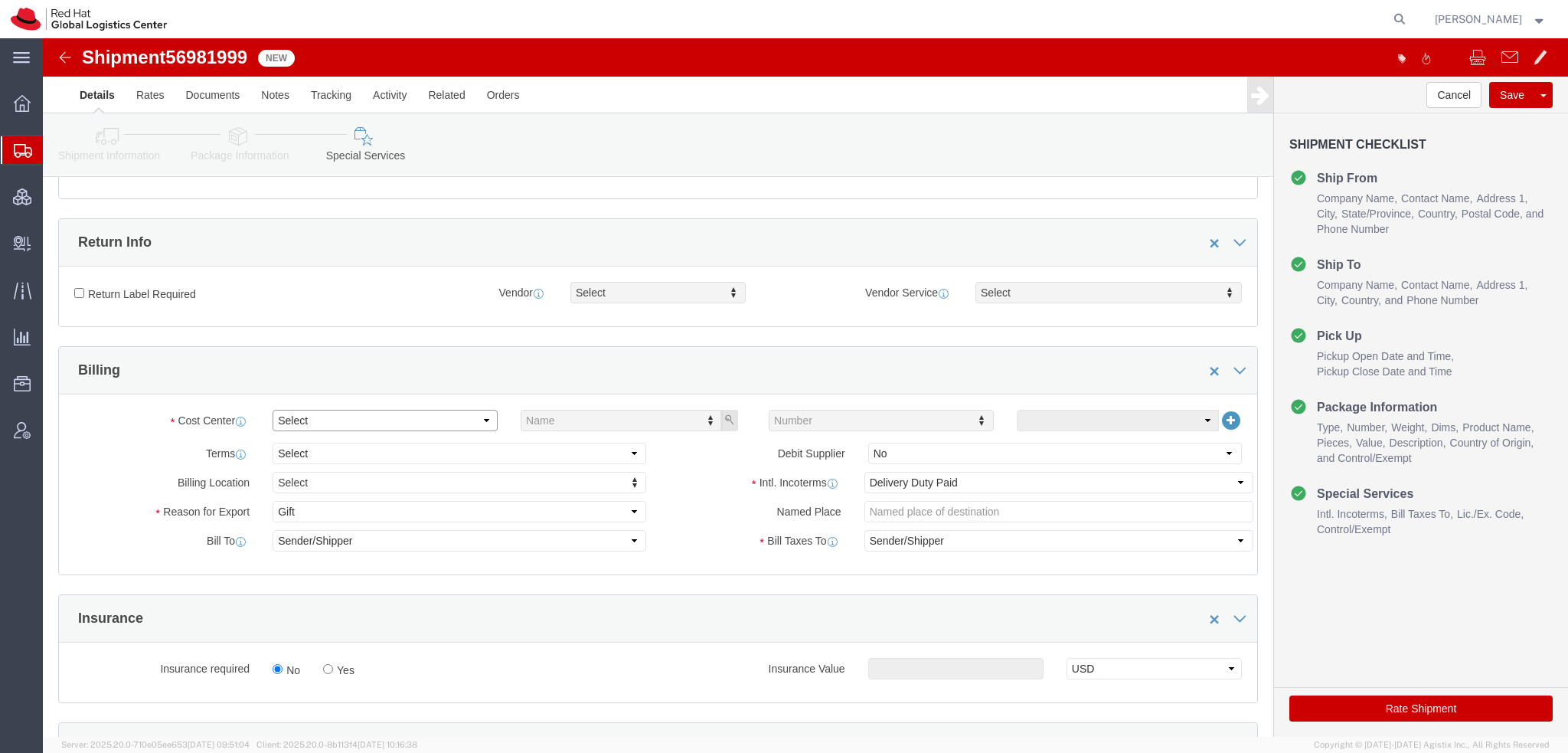
click select "Select Buyer Cost Center Department Operations Number Order Number Sales Person"
select select "COSTCENTER"
click select "Select Buyer Cost Center Department Operations Number Order Number Sales Person"
type input "533"
click button "button"
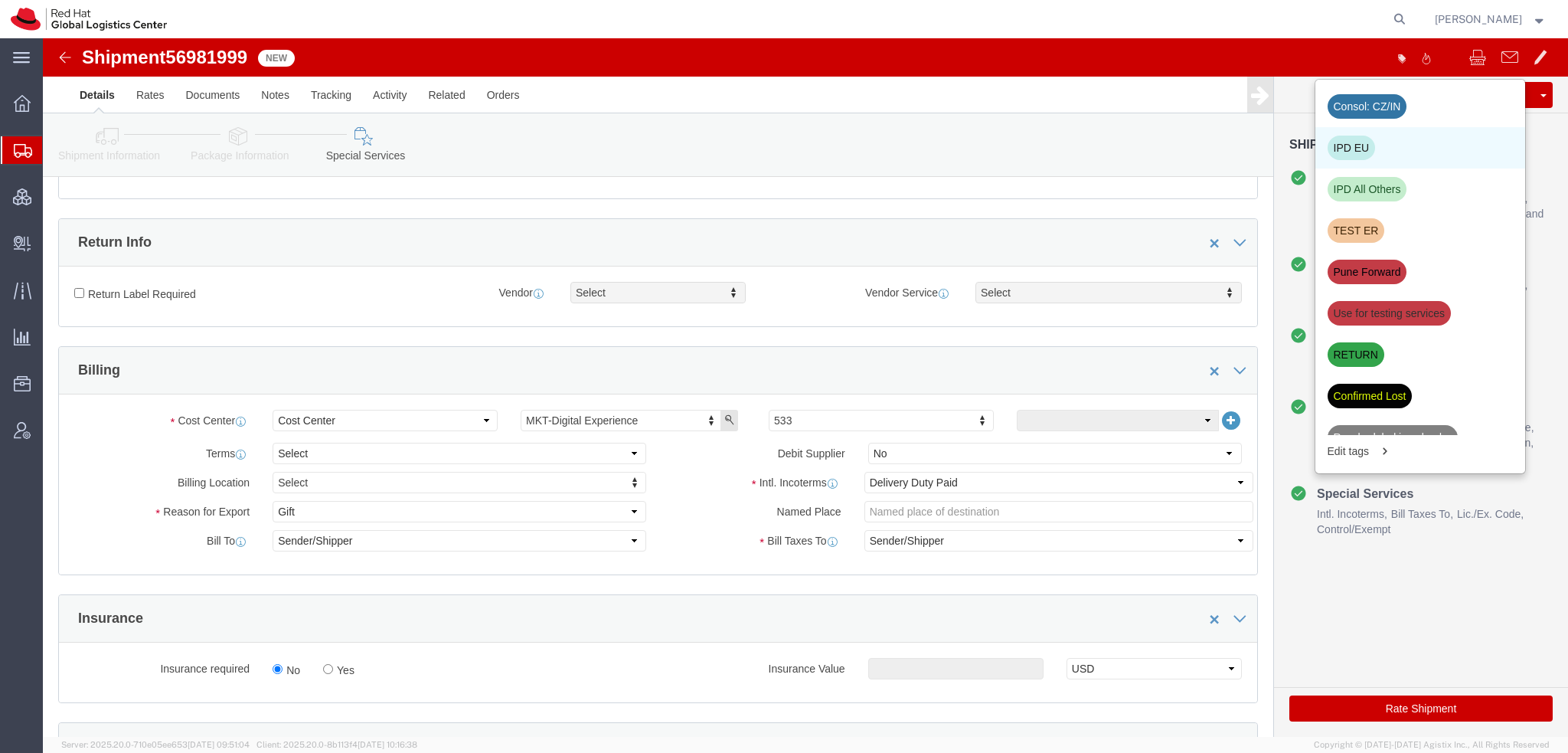
click div "IPD EU"
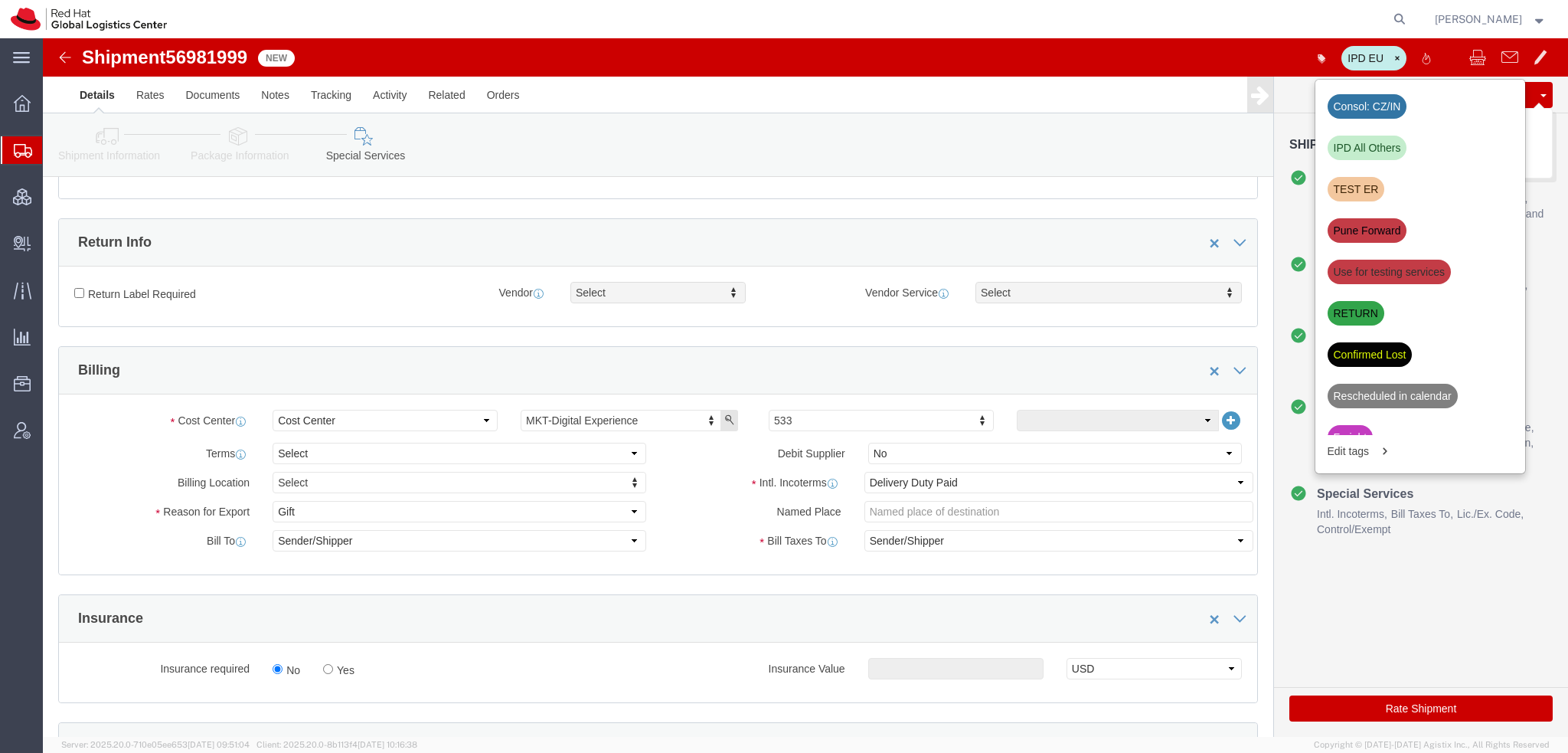
click button "Save"
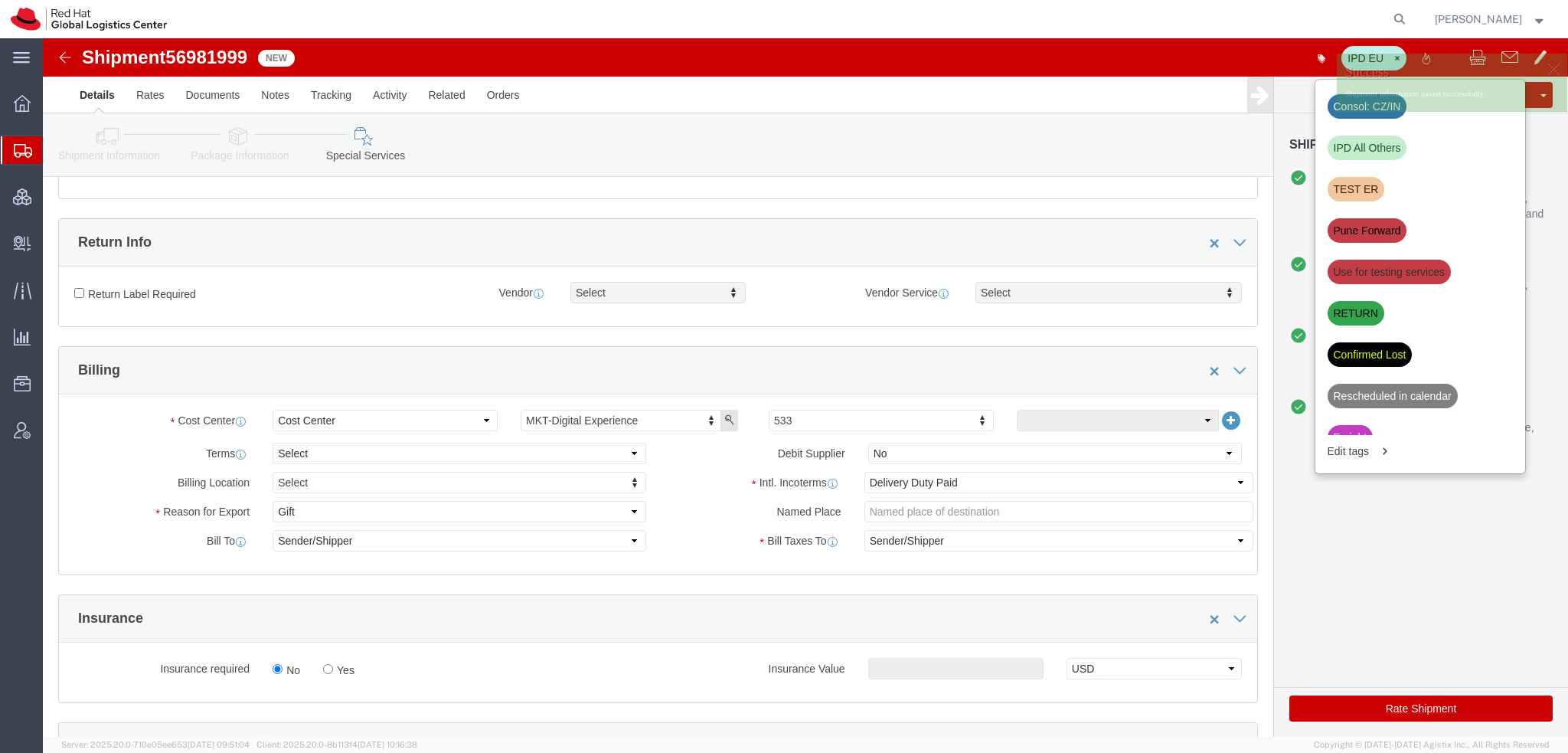
click at [0, 0] on span "Shipment Manager" at bounding box center [0, 0] width 0 height 0
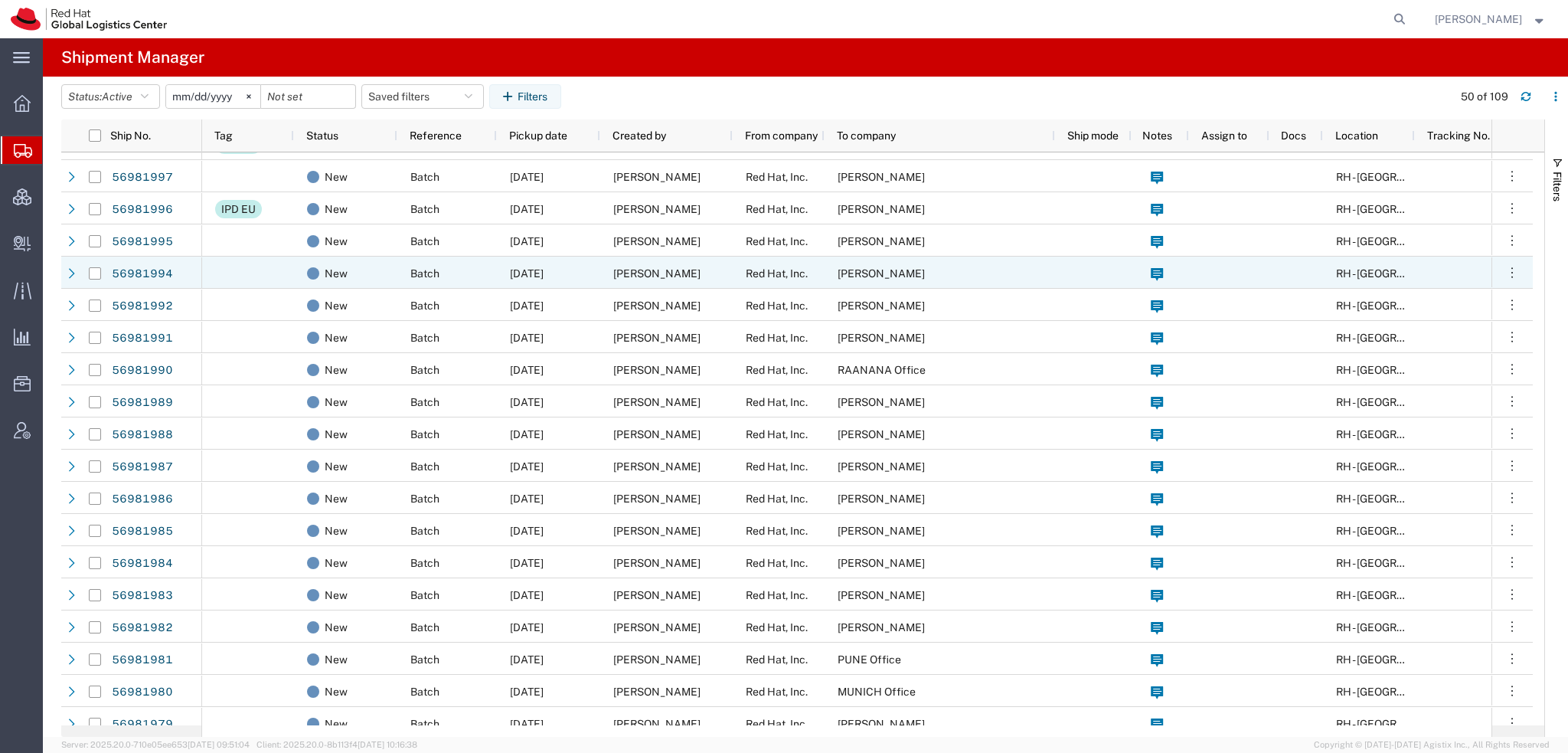
scroll to position [77, 0]
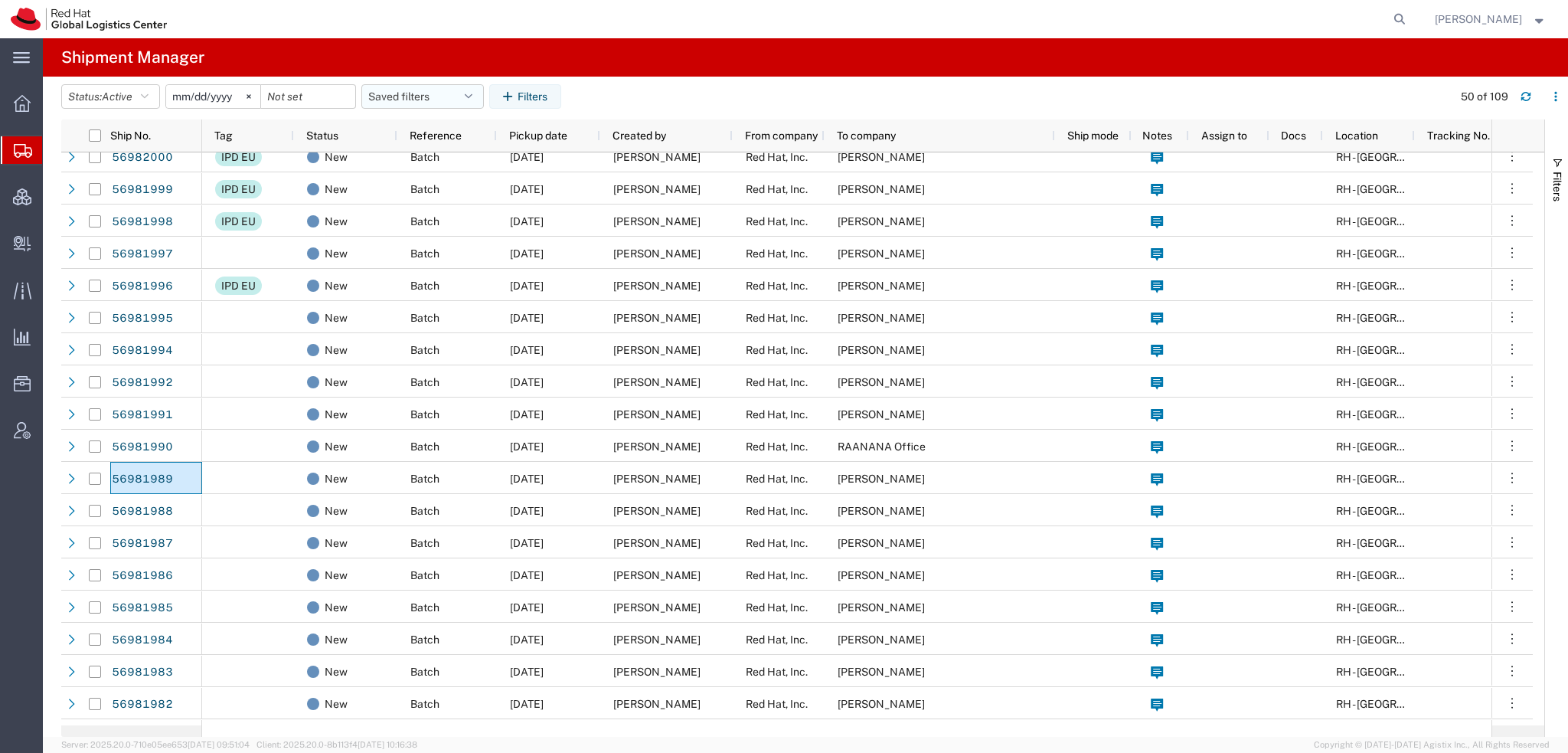
click at [405, 97] on button "Saved filters" at bounding box center [422, 96] width 123 height 25
click at [416, 164] on span "Americas" at bounding box center [464, 163] width 200 height 28
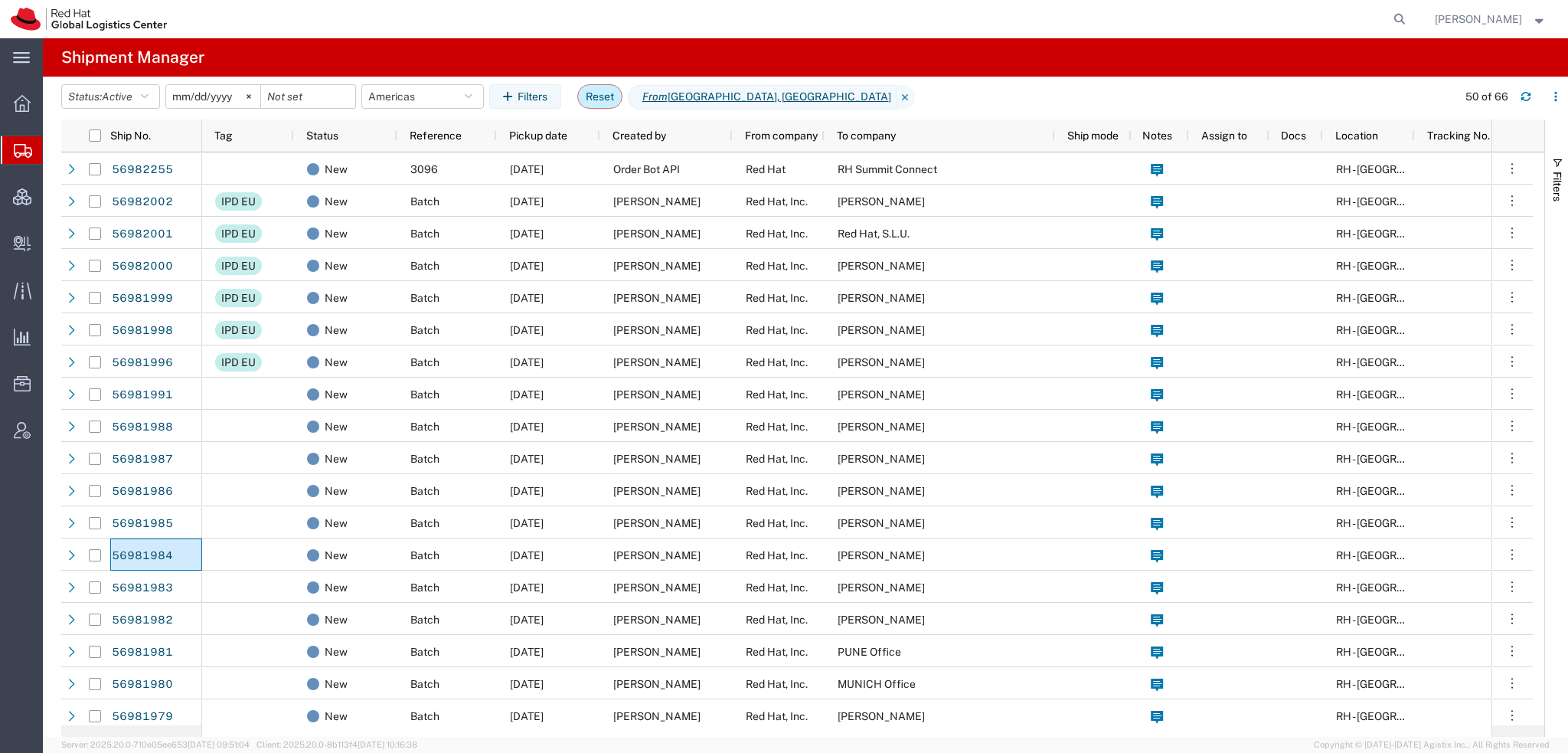
click at [620, 99] on button "Reset" at bounding box center [600, 96] width 45 height 25
click at [472, 91] on icon "button" at bounding box center [468, 96] width 8 height 11
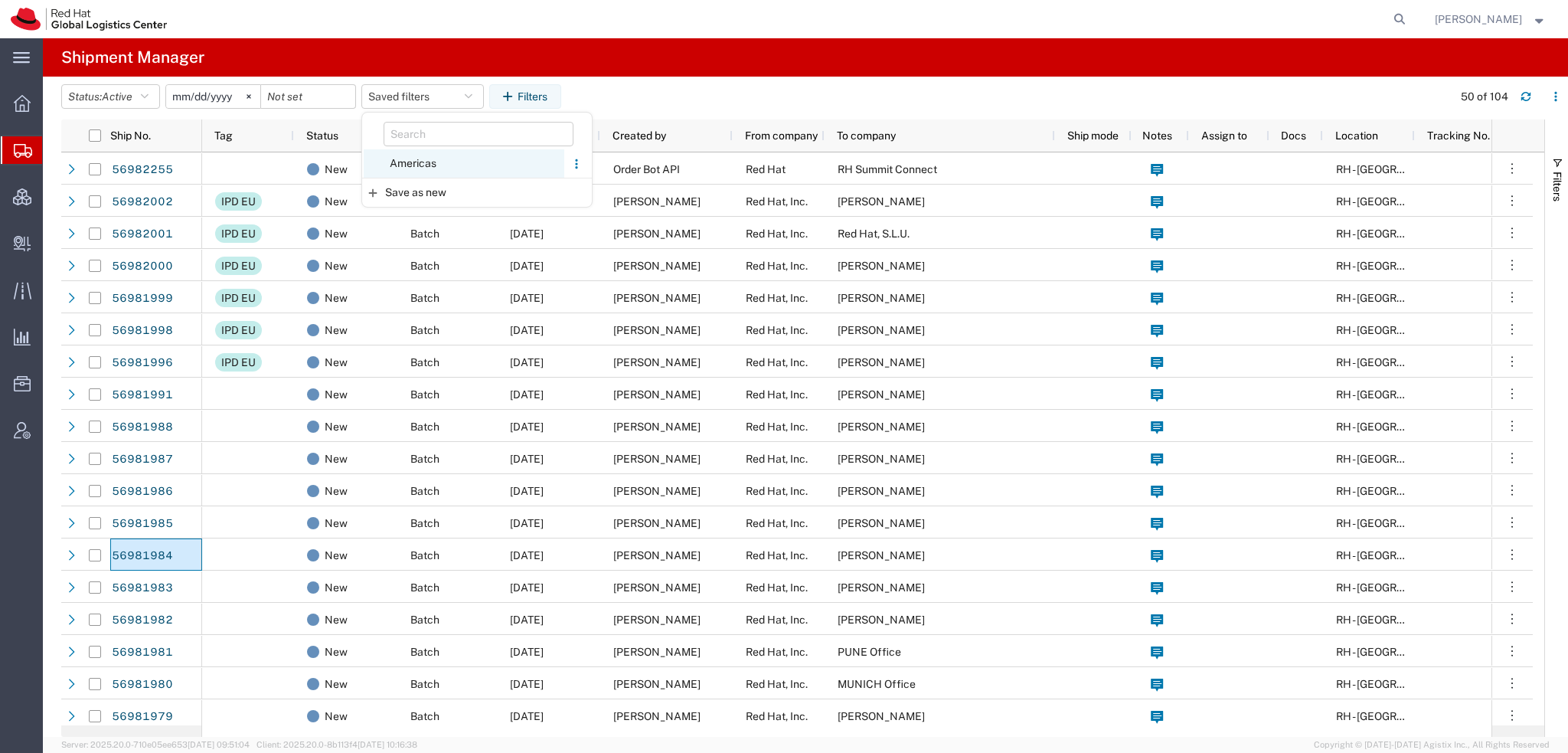
click at [429, 163] on span "Americas" at bounding box center [464, 163] width 200 height 28
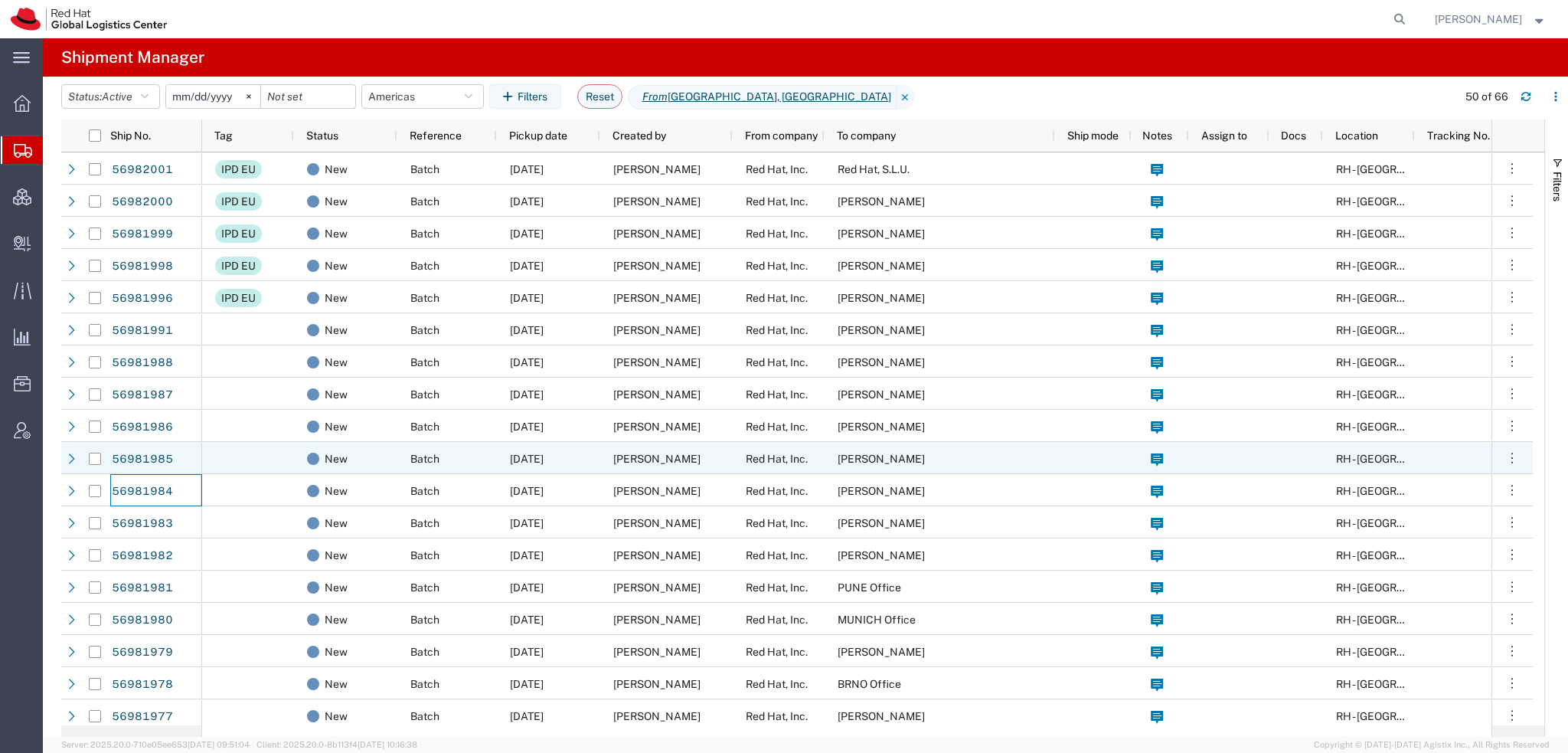
scroll to position [153, 0]
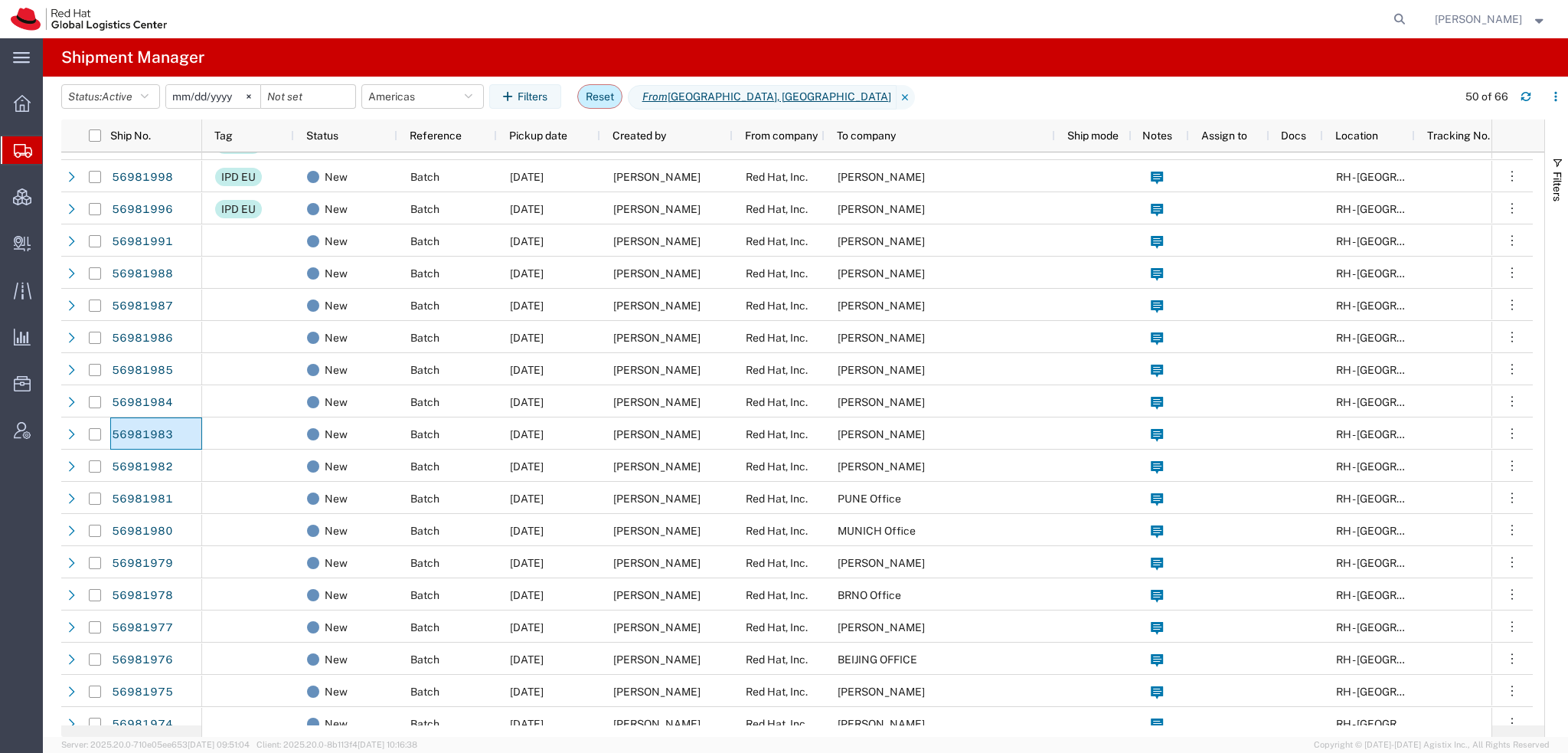
click at [613, 96] on button "Reset" at bounding box center [600, 96] width 45 height 25
type input "2025-08-30"
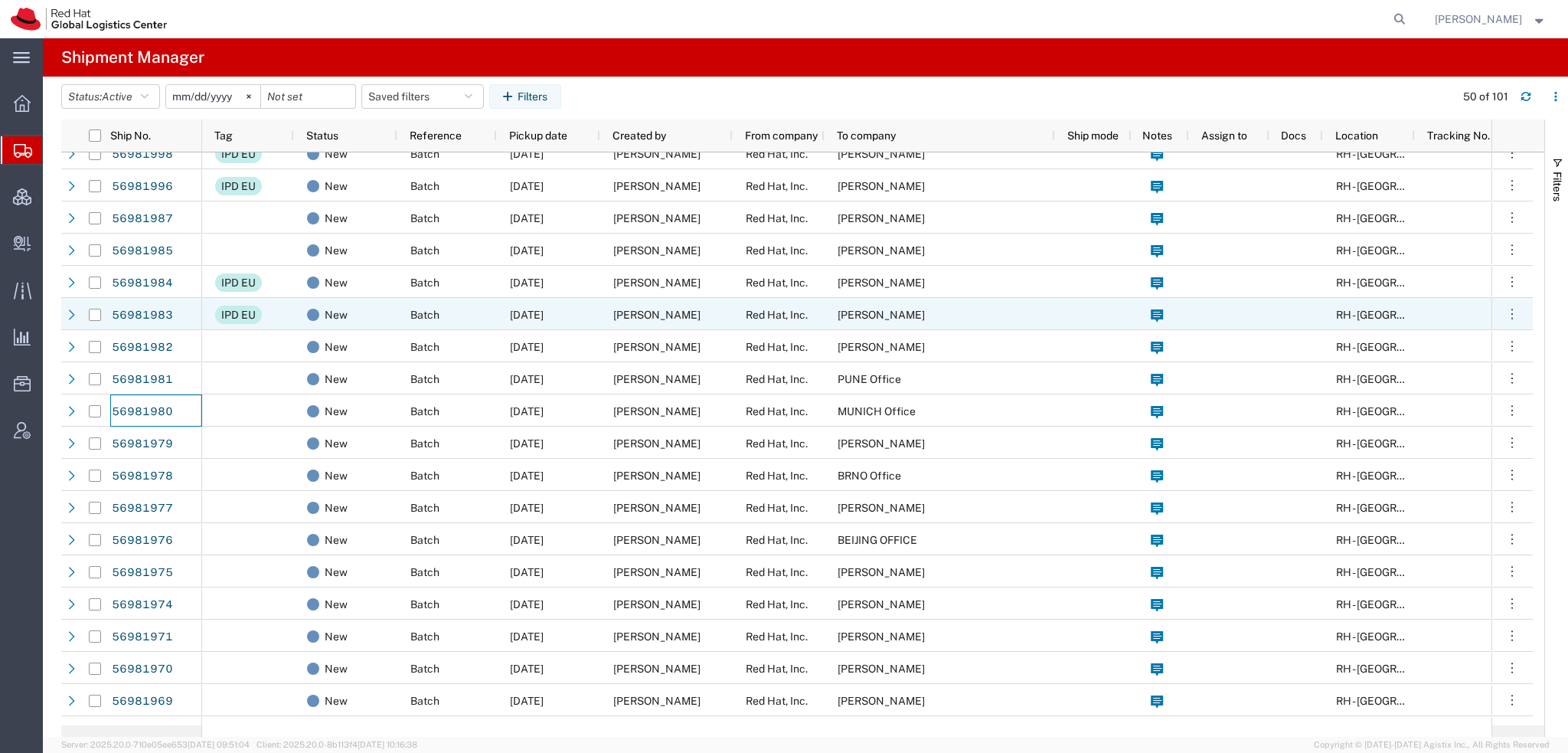
scroll to position [153, 0]
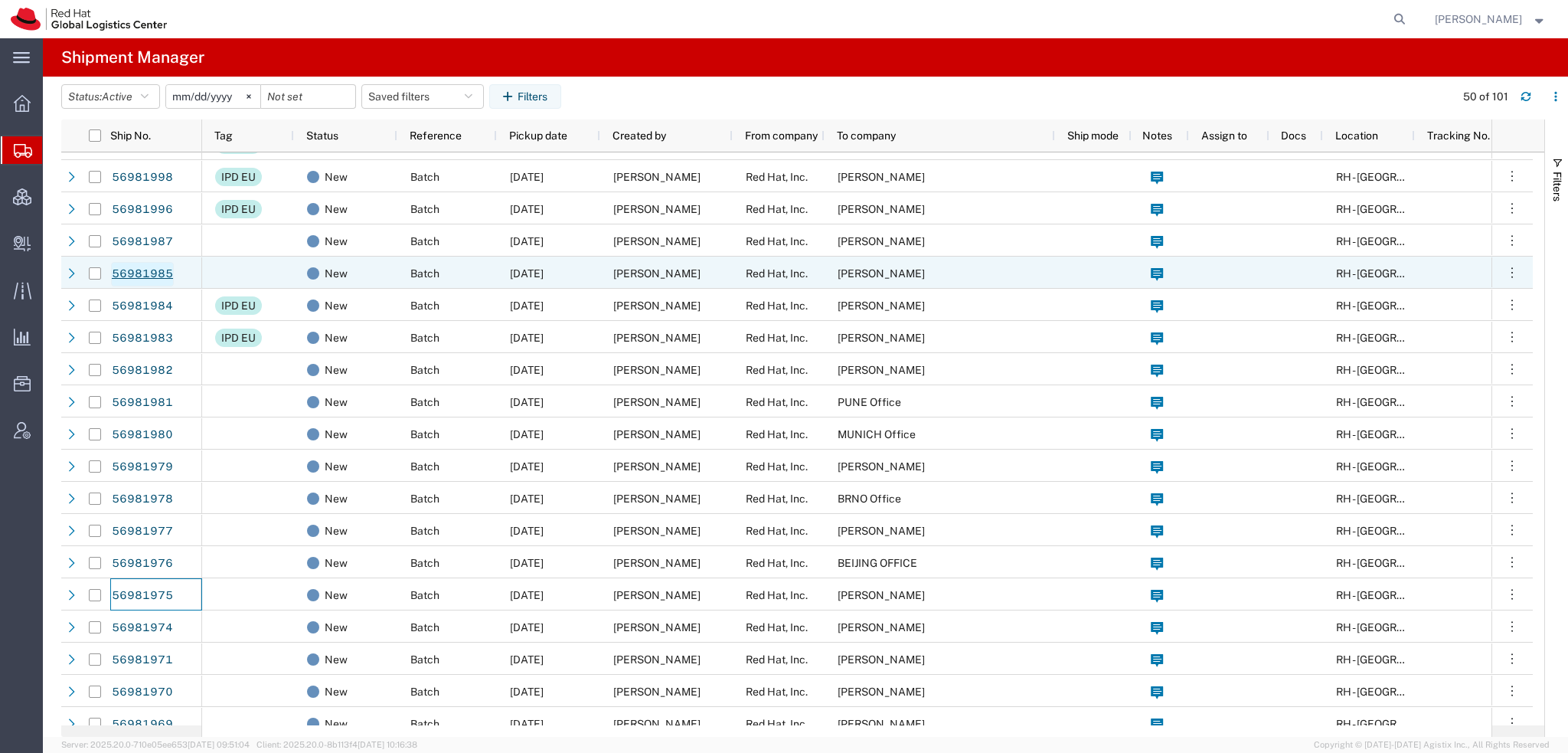
click at [147, 274] on link "56981985" at bounding box center [142, 274] width 63 height 25
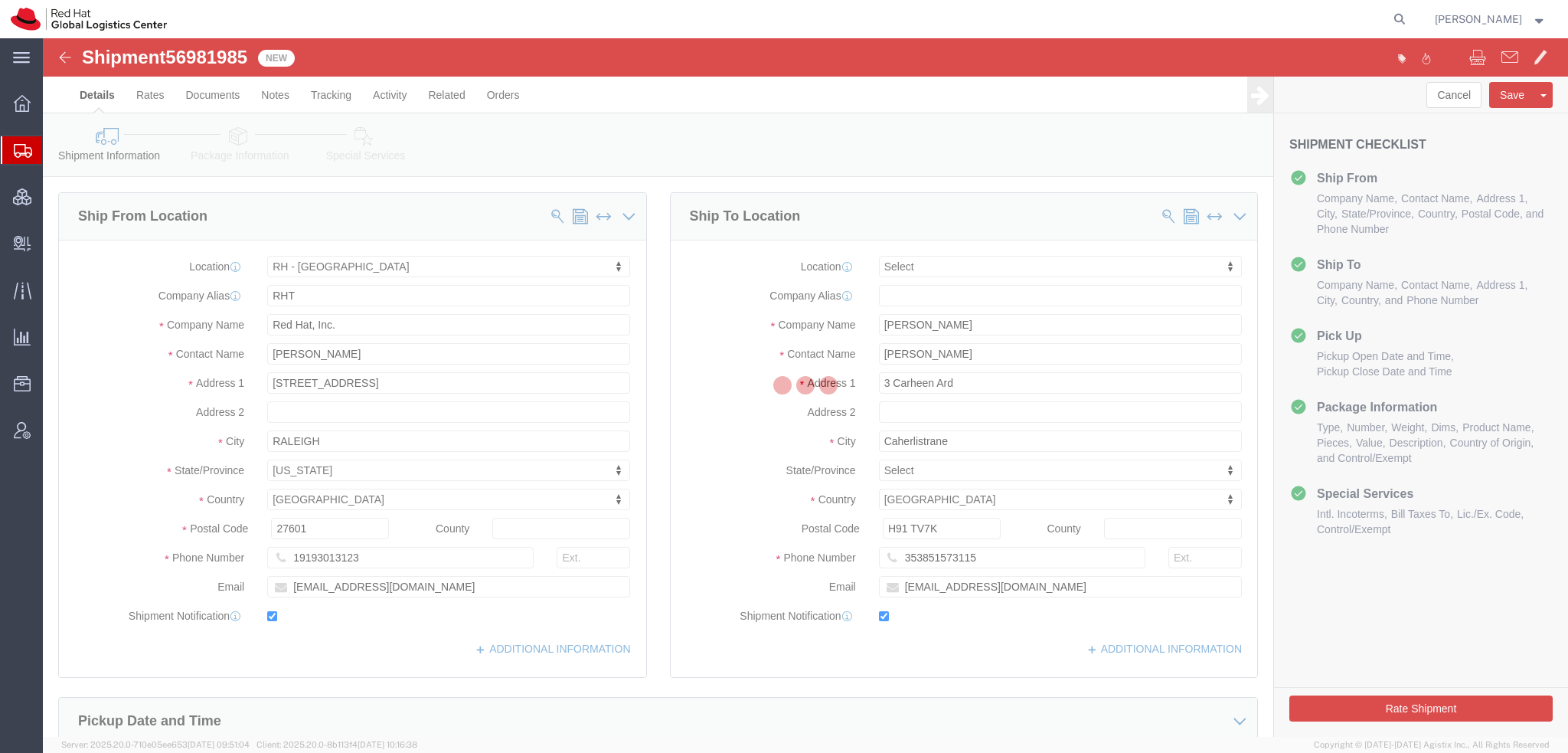
select select "38014"
select select
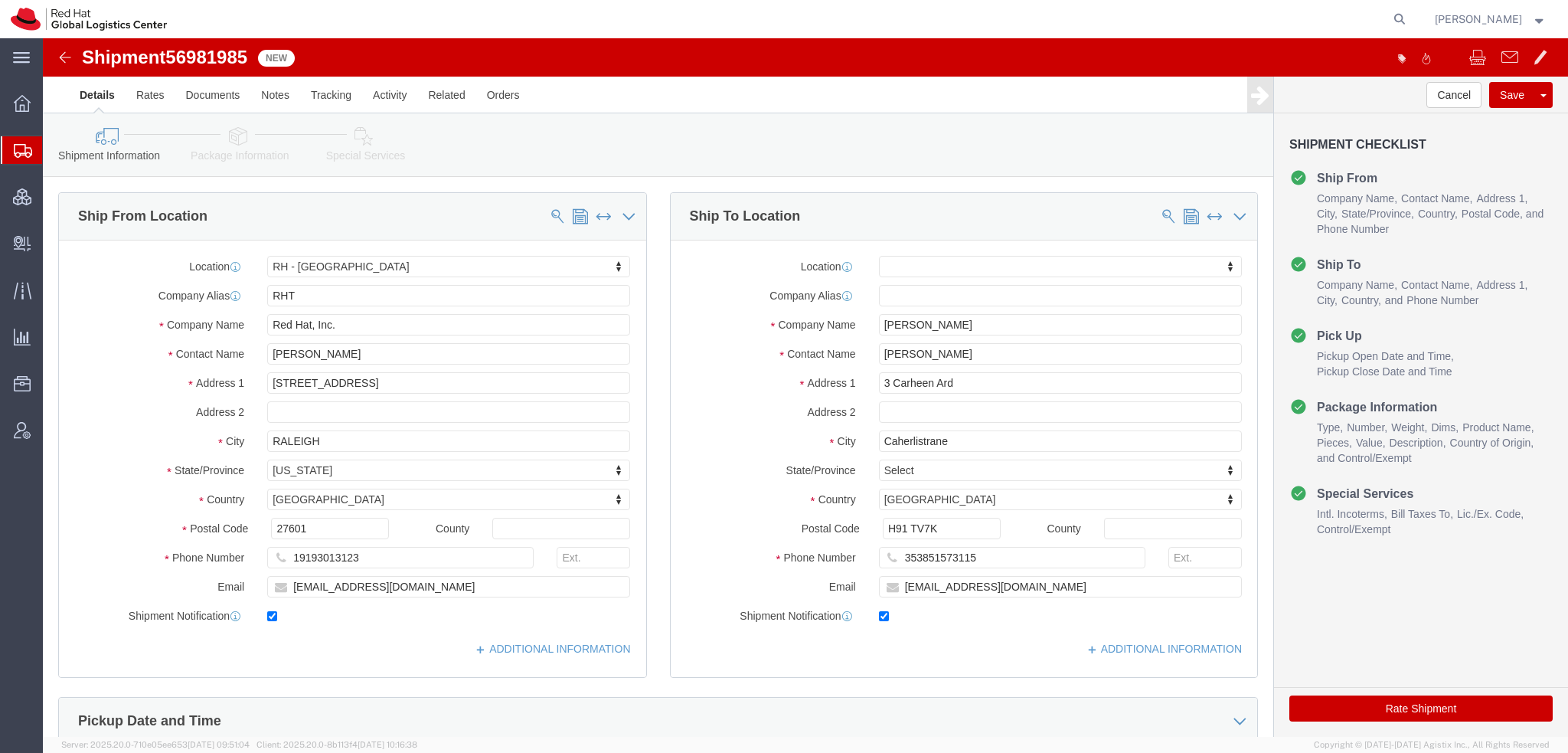
click icon
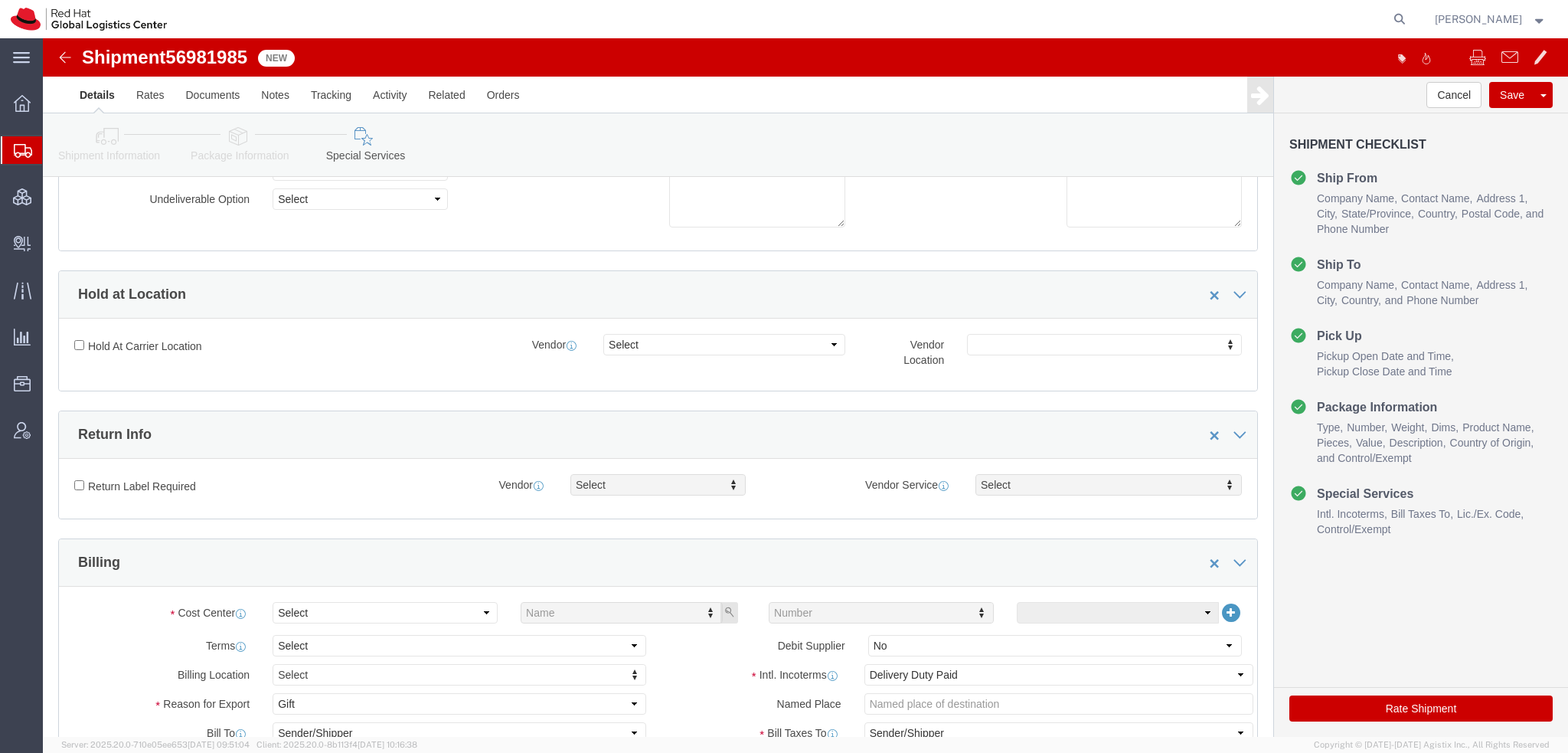
scroll to position [460, 0]
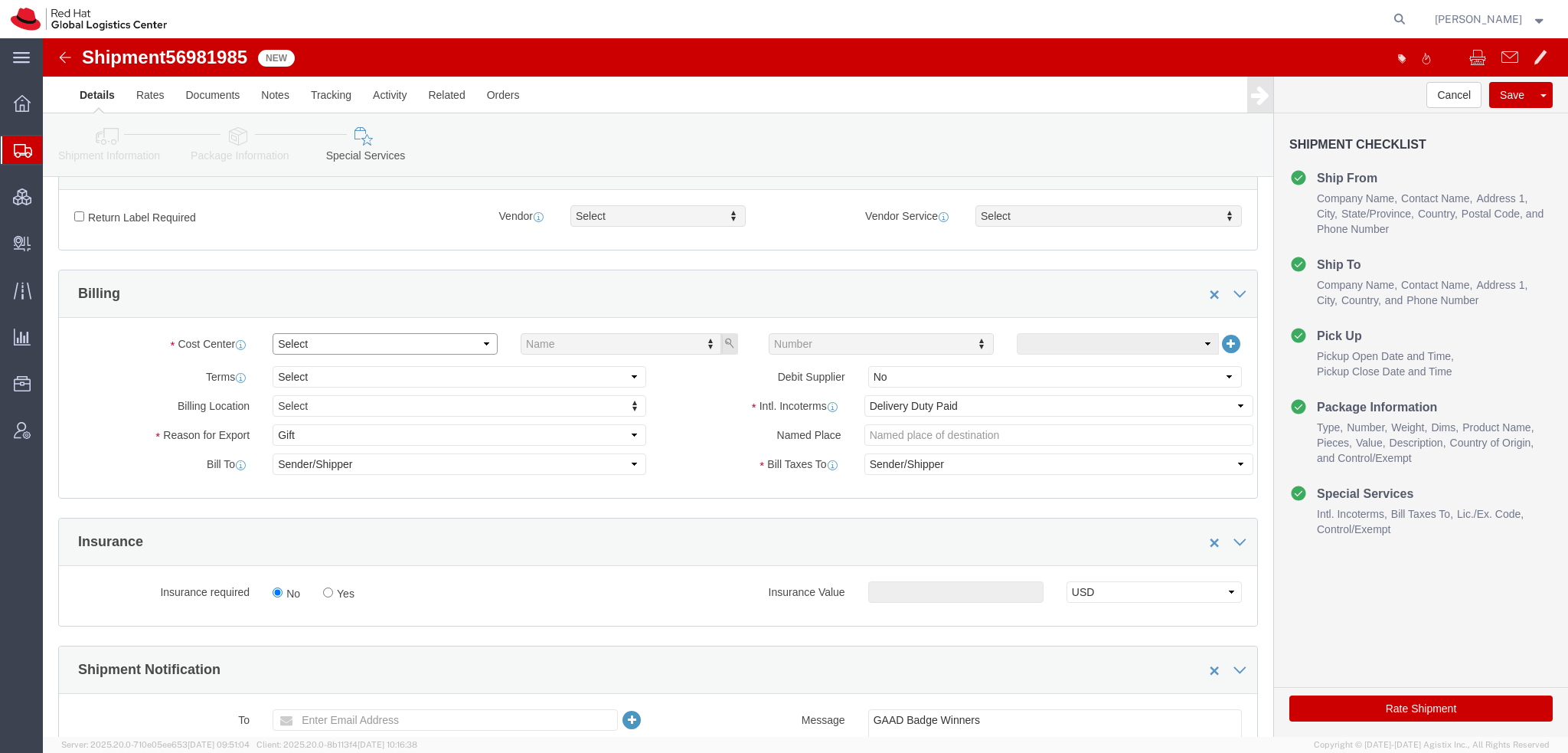
click select "Select Buyer Cost Center Department Operations Number Order Number Sales Person"
select select "COSTCENTER"
click select "Select Buyer Cost Center Department Operations Number Order Number Sales Person"
type input "533"
click icon "button"
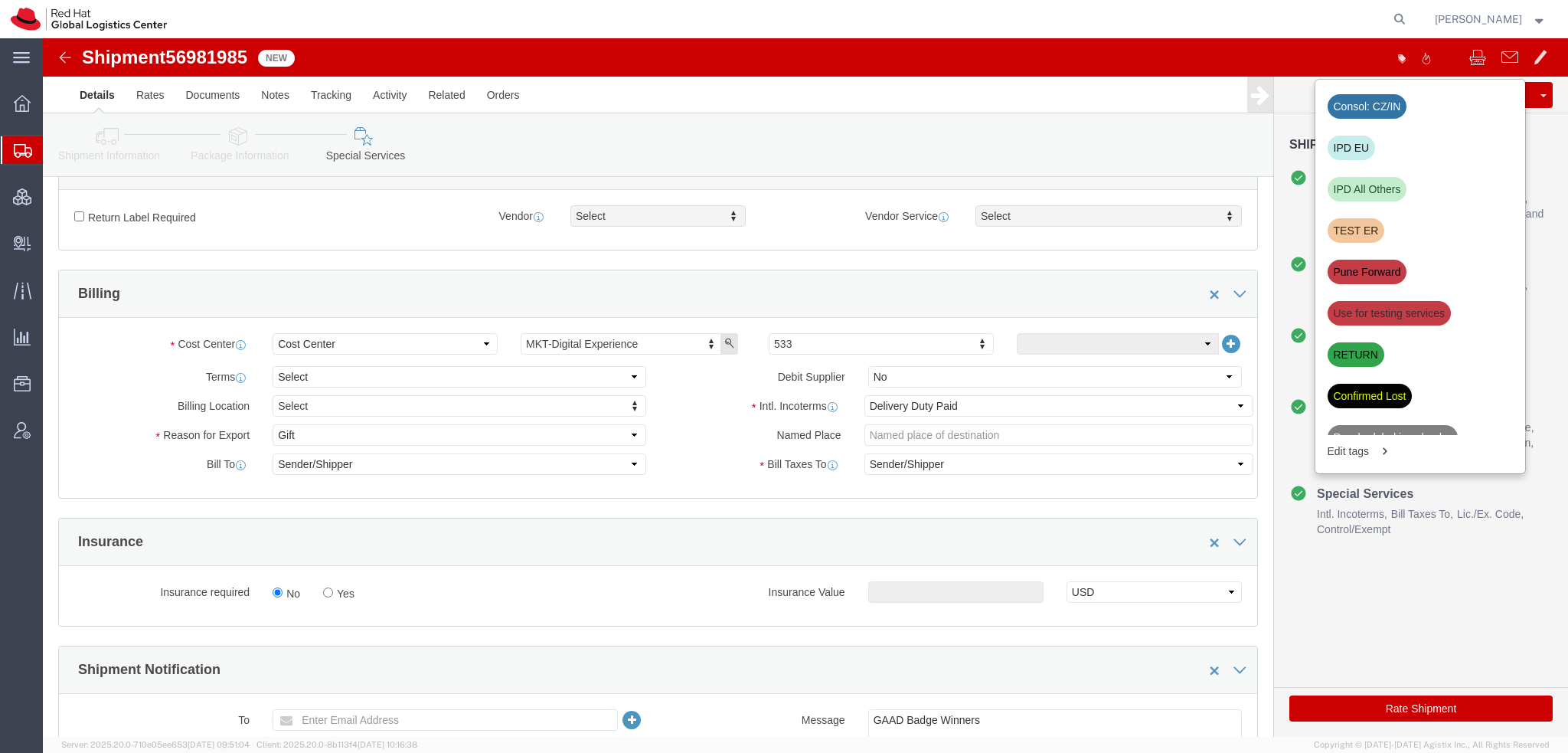
click div "IPD EU"
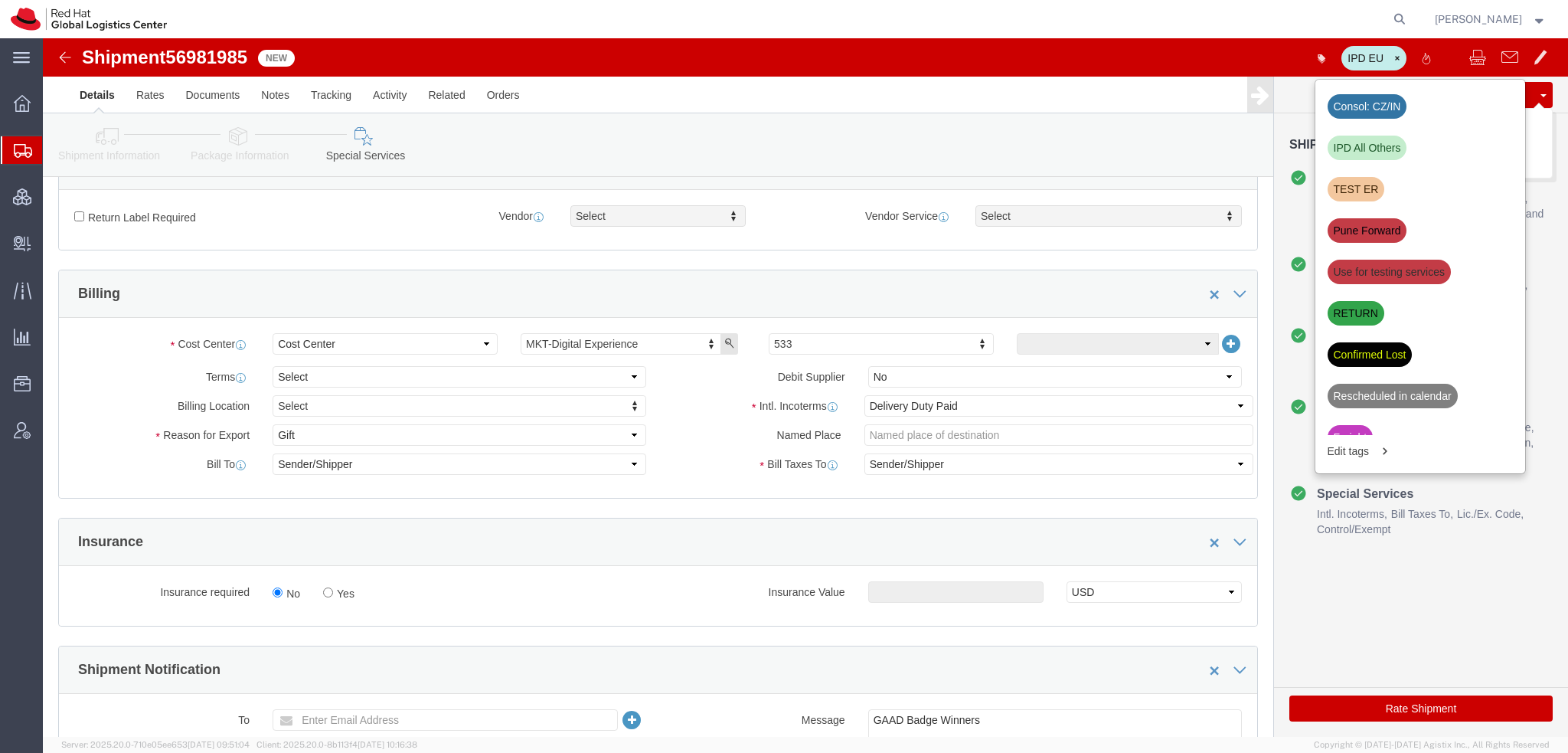
click button "Save"
click at [0, 0] on span "Shipment Manager" at bounding box center [0, 0] width 0 height 0
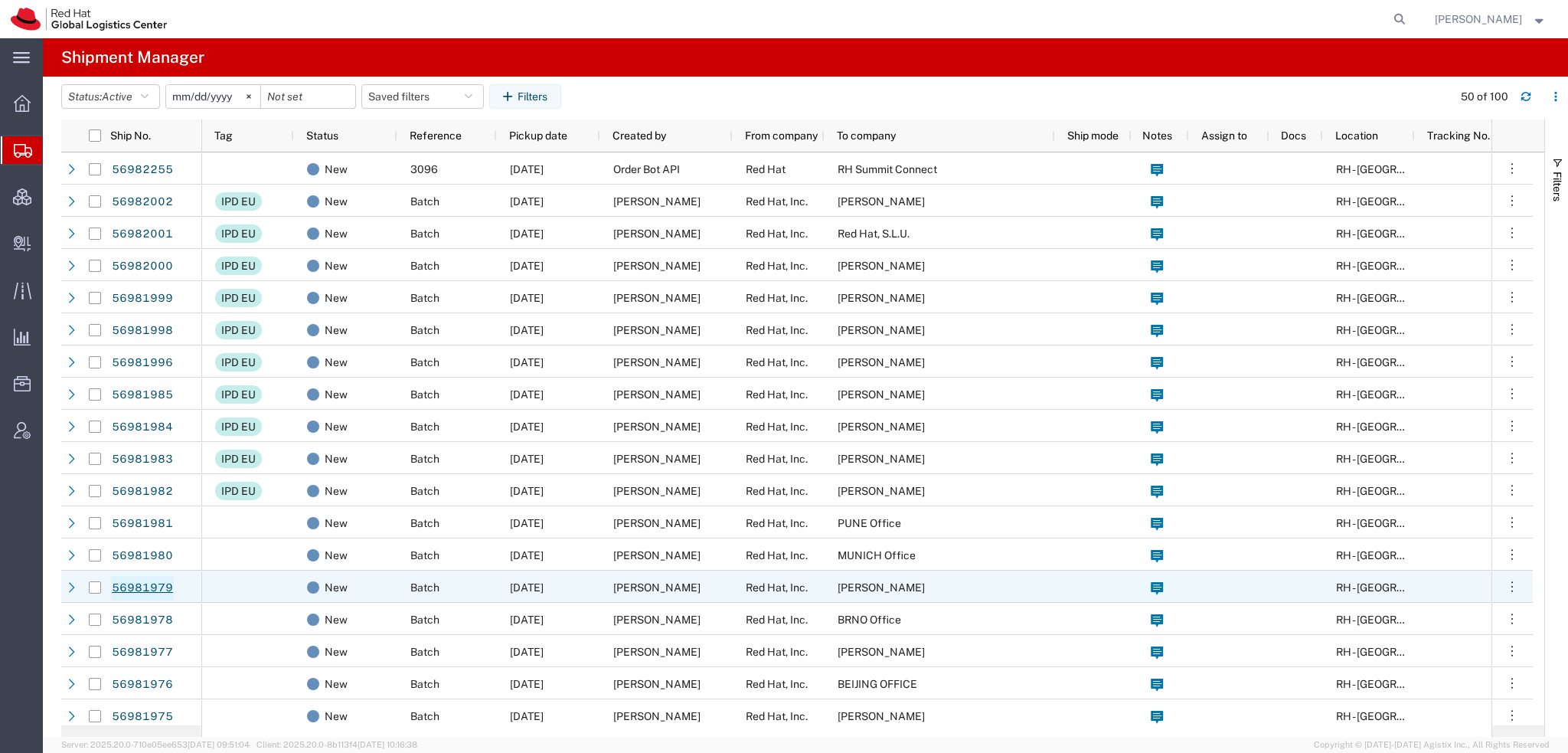
click at [156, 591] on link "56981979" at bounding box center [142, 588] width 63 height 25
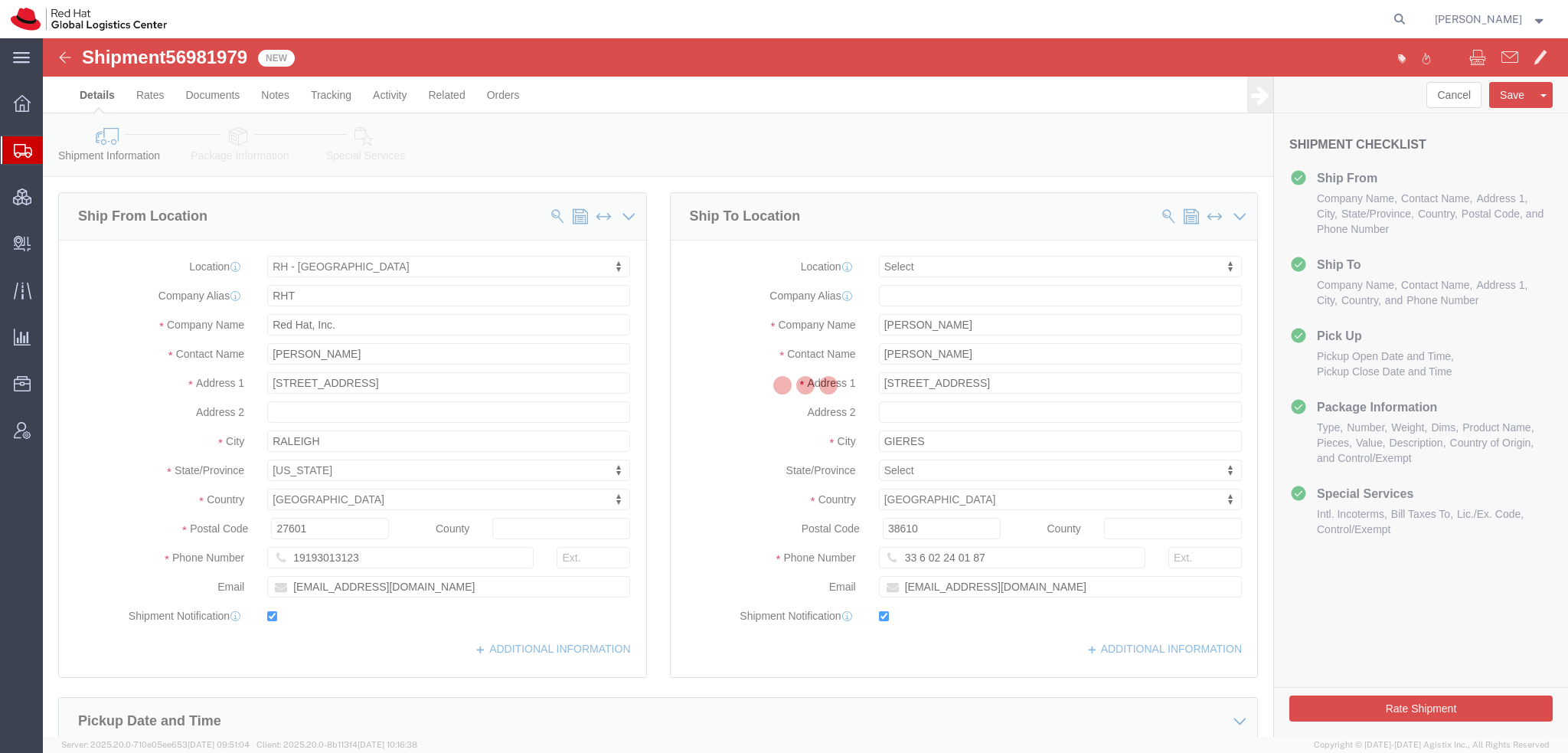
select select "38014"
select select
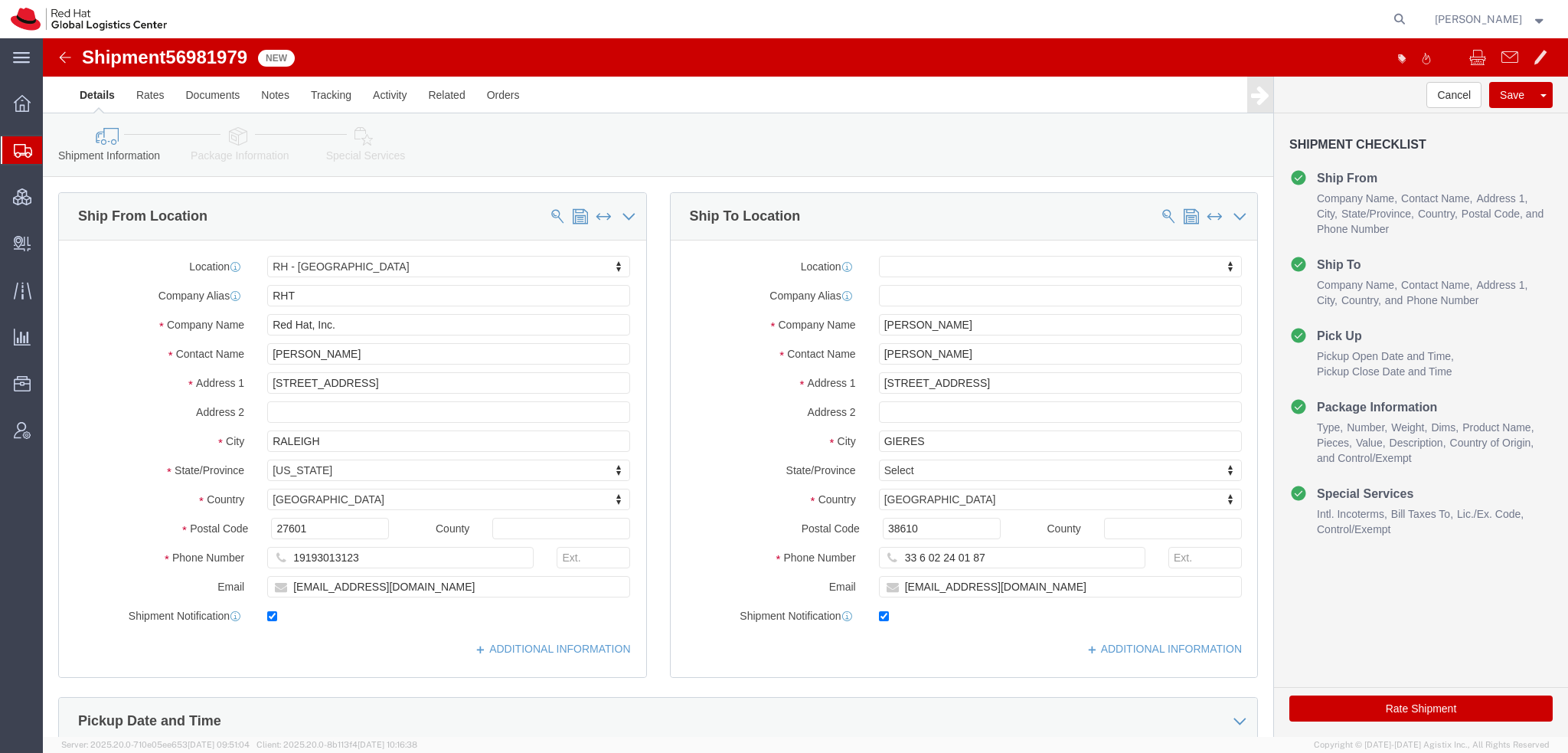
click icon
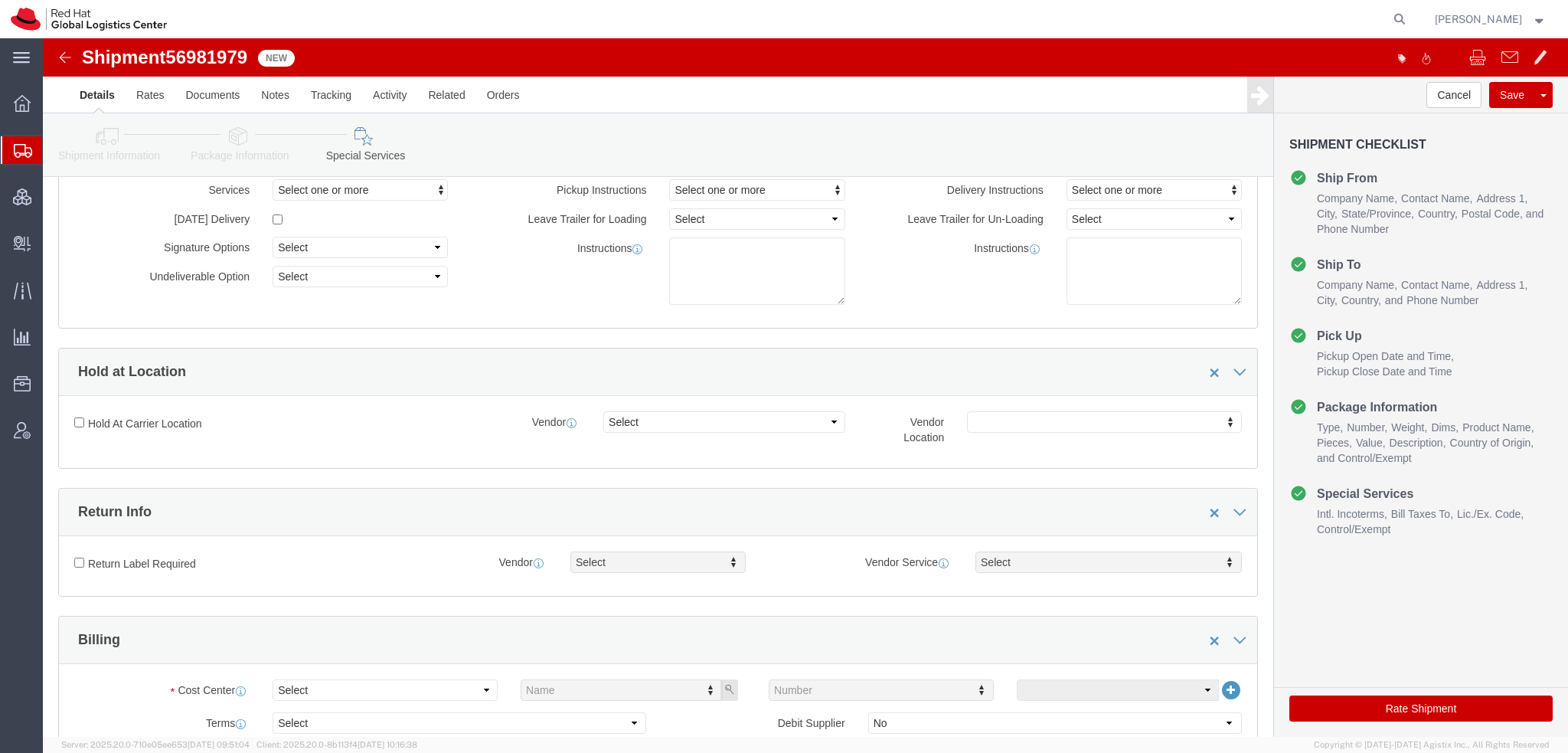
scroll to position [383, 0]
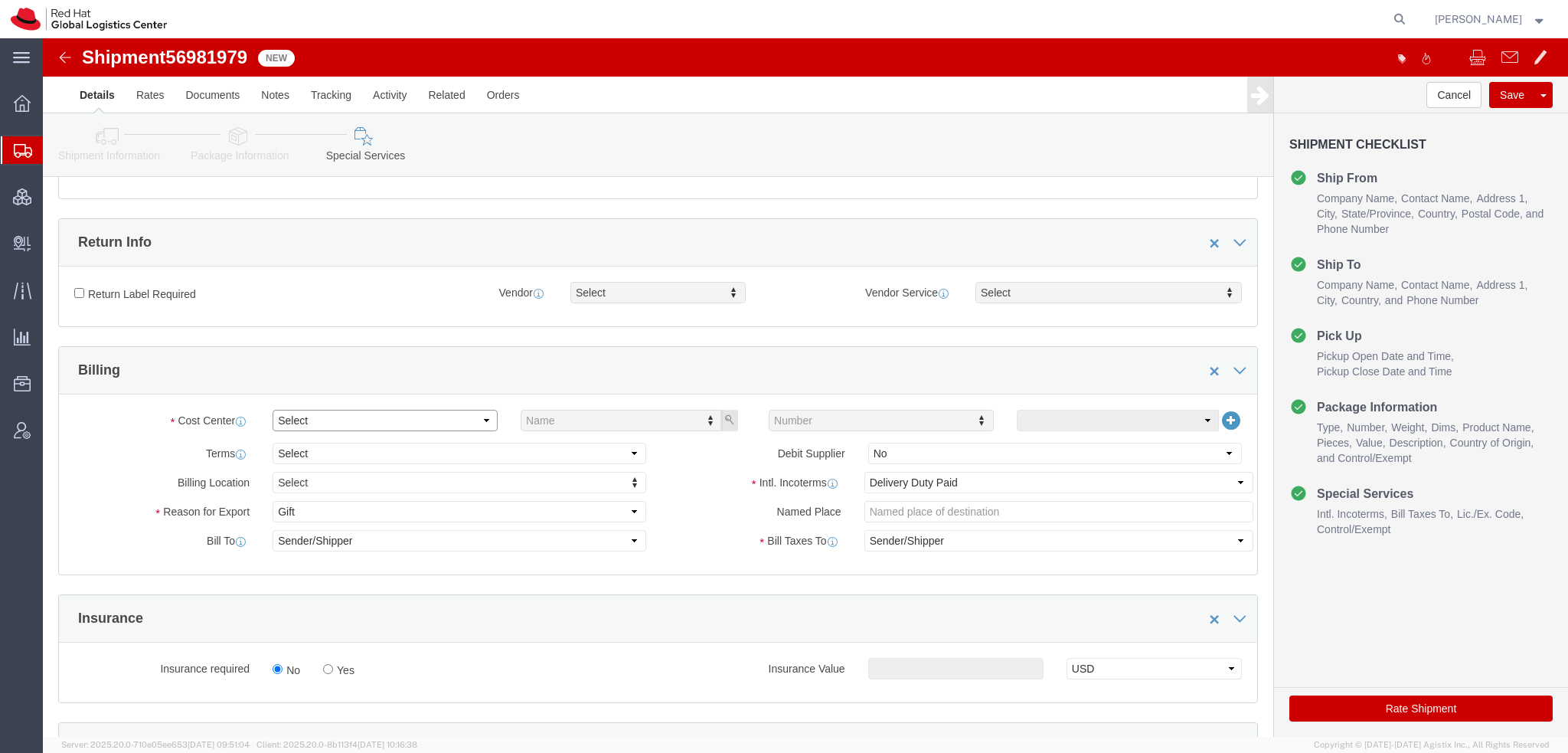
click select "Select Buyer Cost Center Department Operations Number Order Number Sales Person"
select select "COSTCENTER"
click select "Select Buyer Cost Center Department Operations Number Order Number Sales Person"
type input "533"
click button "button"
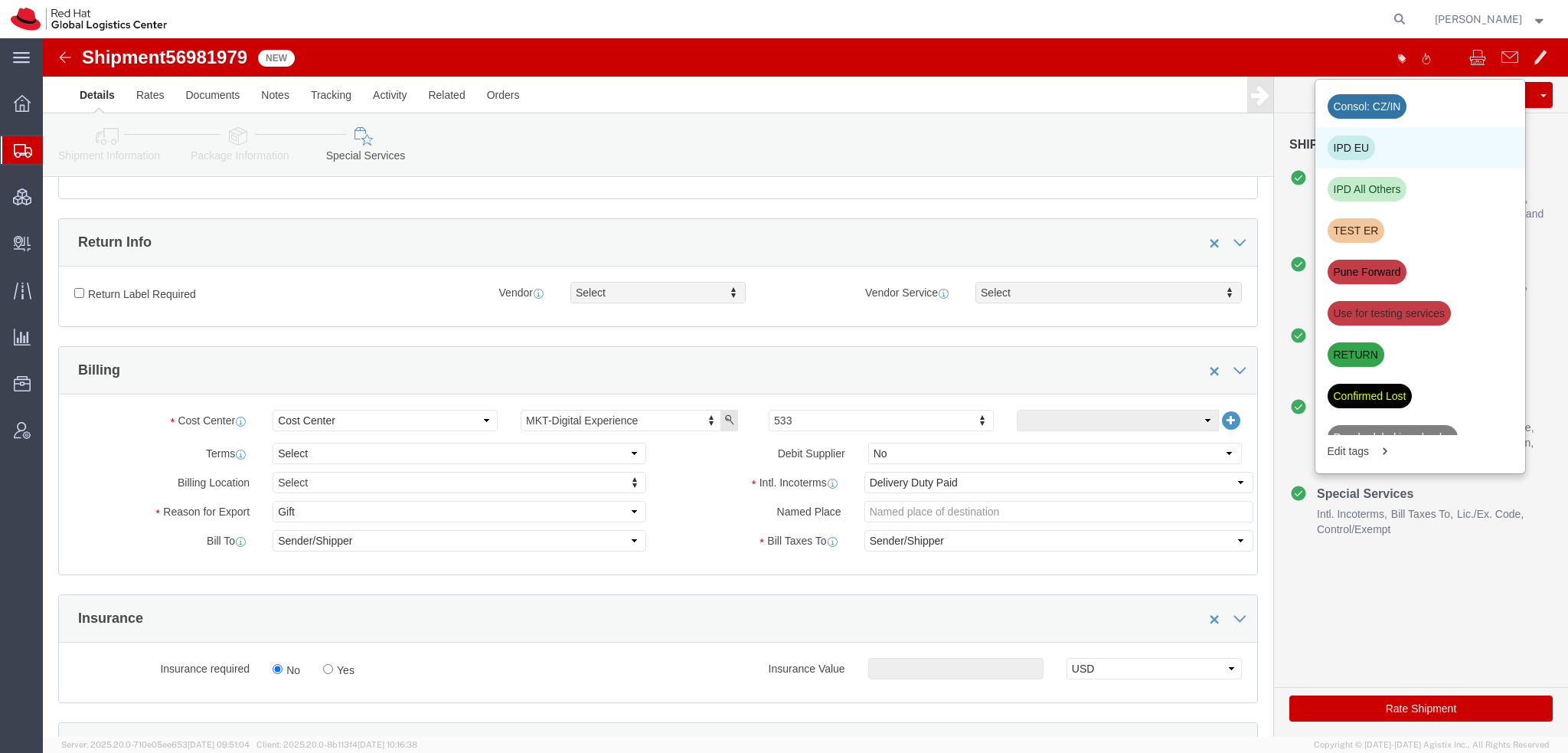
drag, startPoint x: 1309, startPoint y: 102, endPoint x: 1462, endPoint y: 120, distance: 154.1
click div "IPD EU"
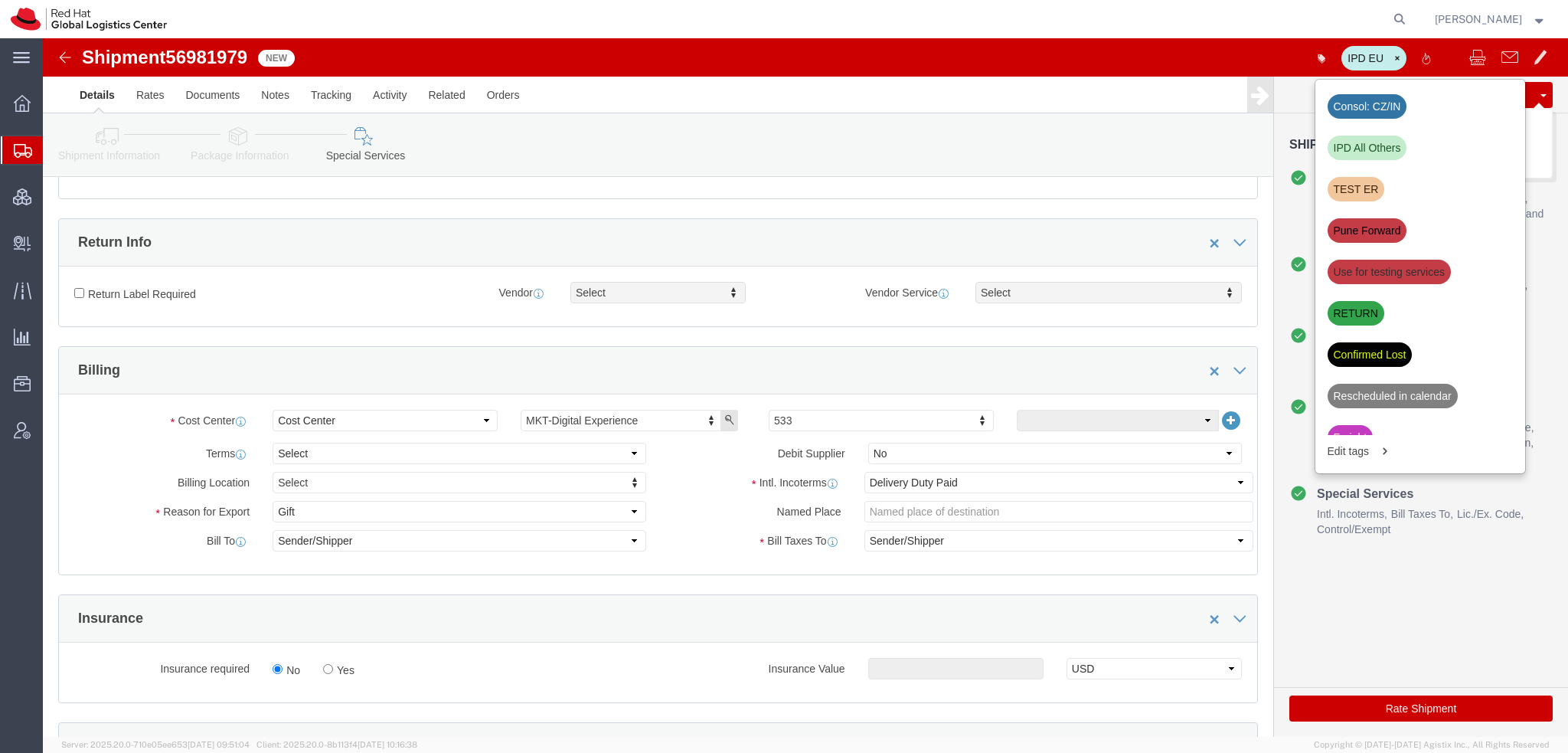
click button "Save"
click at [0, 0] on span "Shipment Manager" at bounding box center [0, 0] width 0 height 0
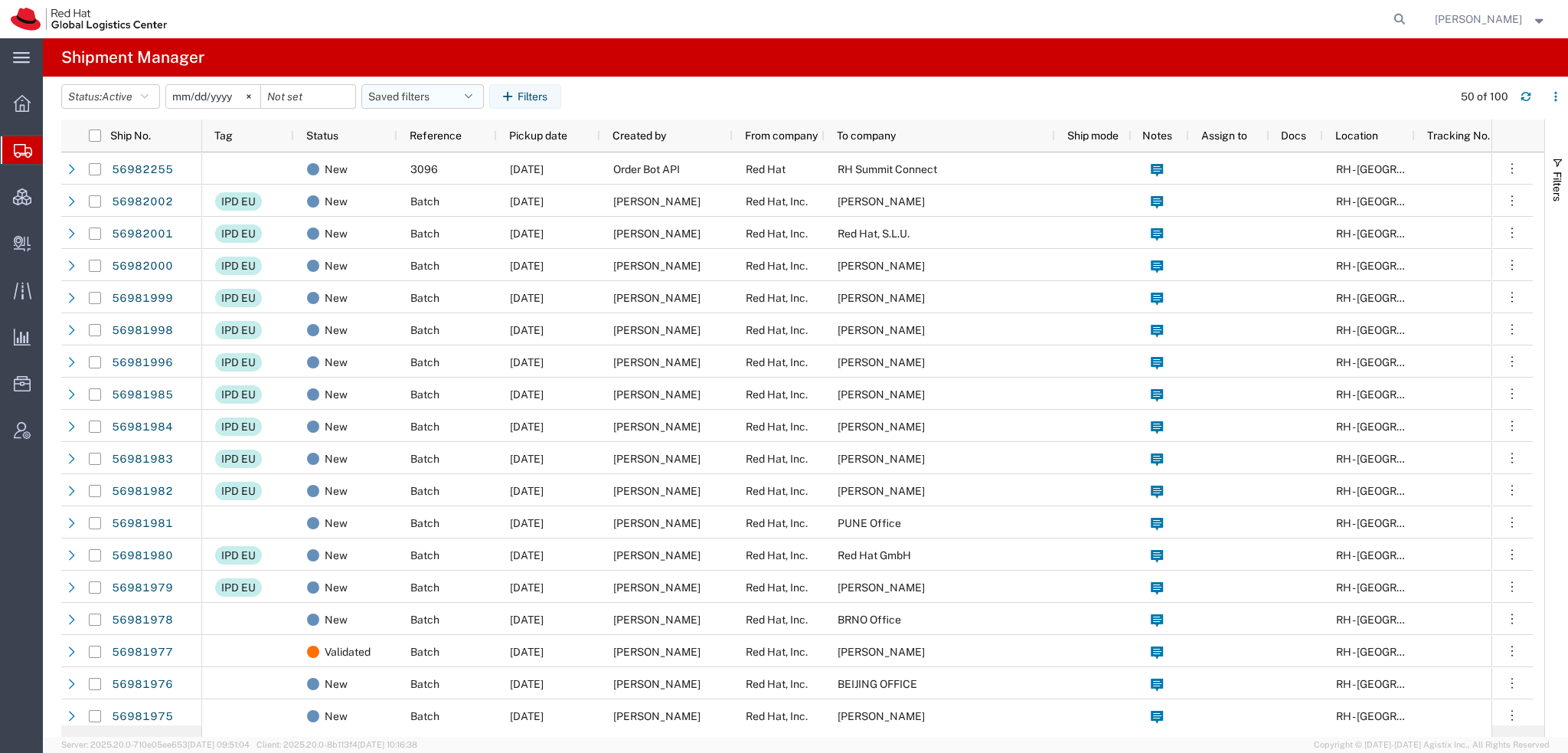
click at [472, 93] on icon "button" at bounding box center [468, 96] width 8 height 11
click at [422, 158] on span "Americas" at bounding box center [464, 163] width 200 height 28
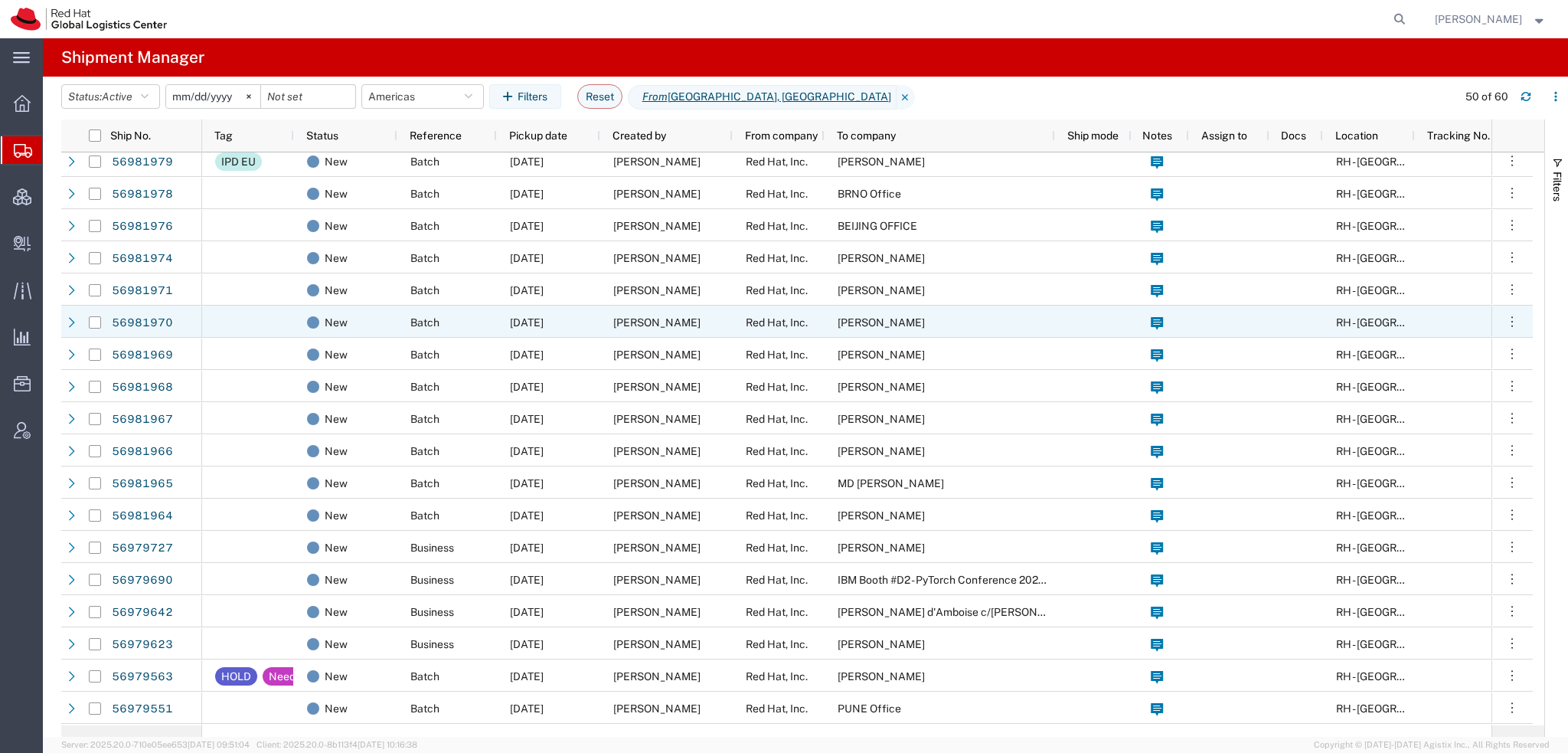
scroll to position [460, 0]
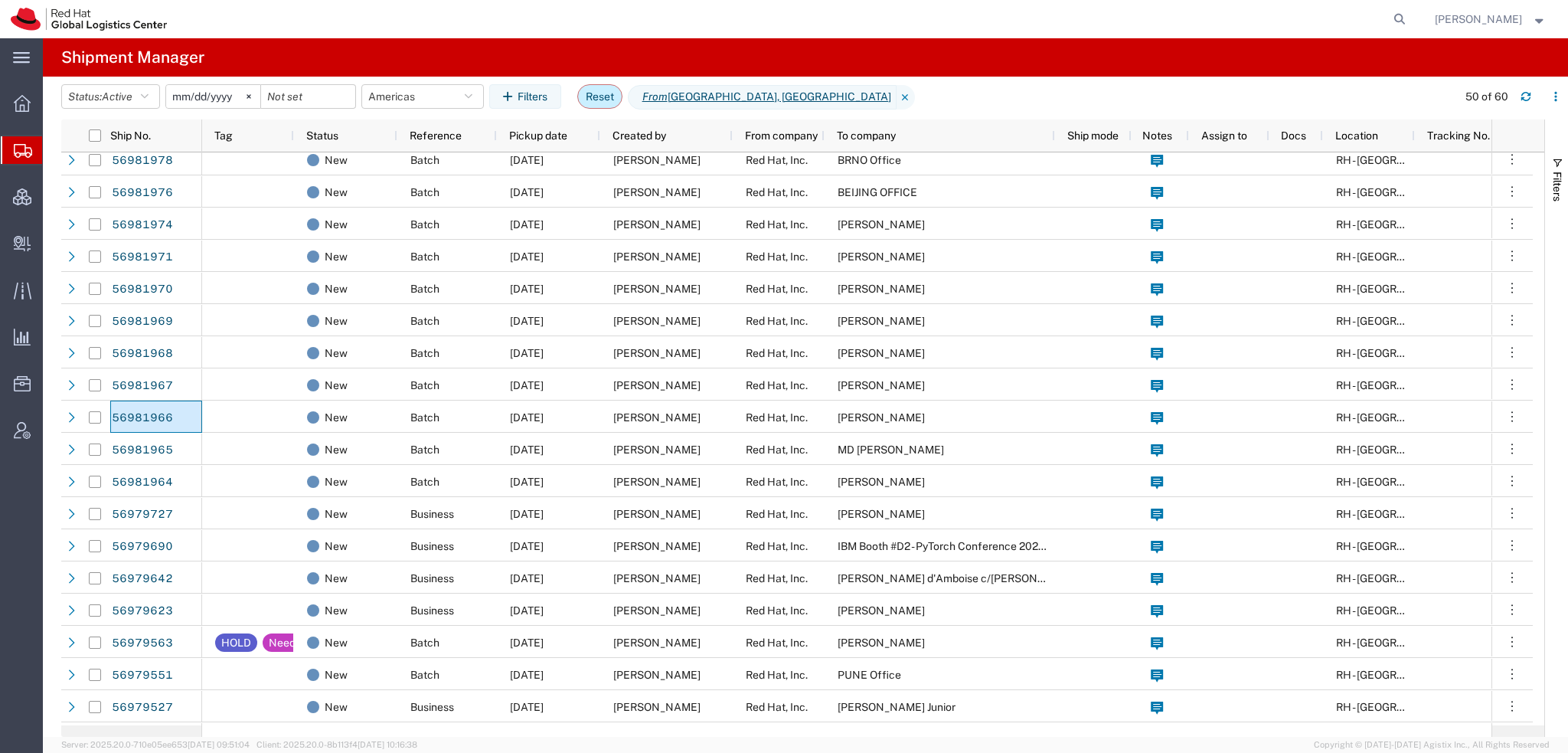
click at [599, 97] on button "Reset" at bounding box center [600, 96] width 45 height 25
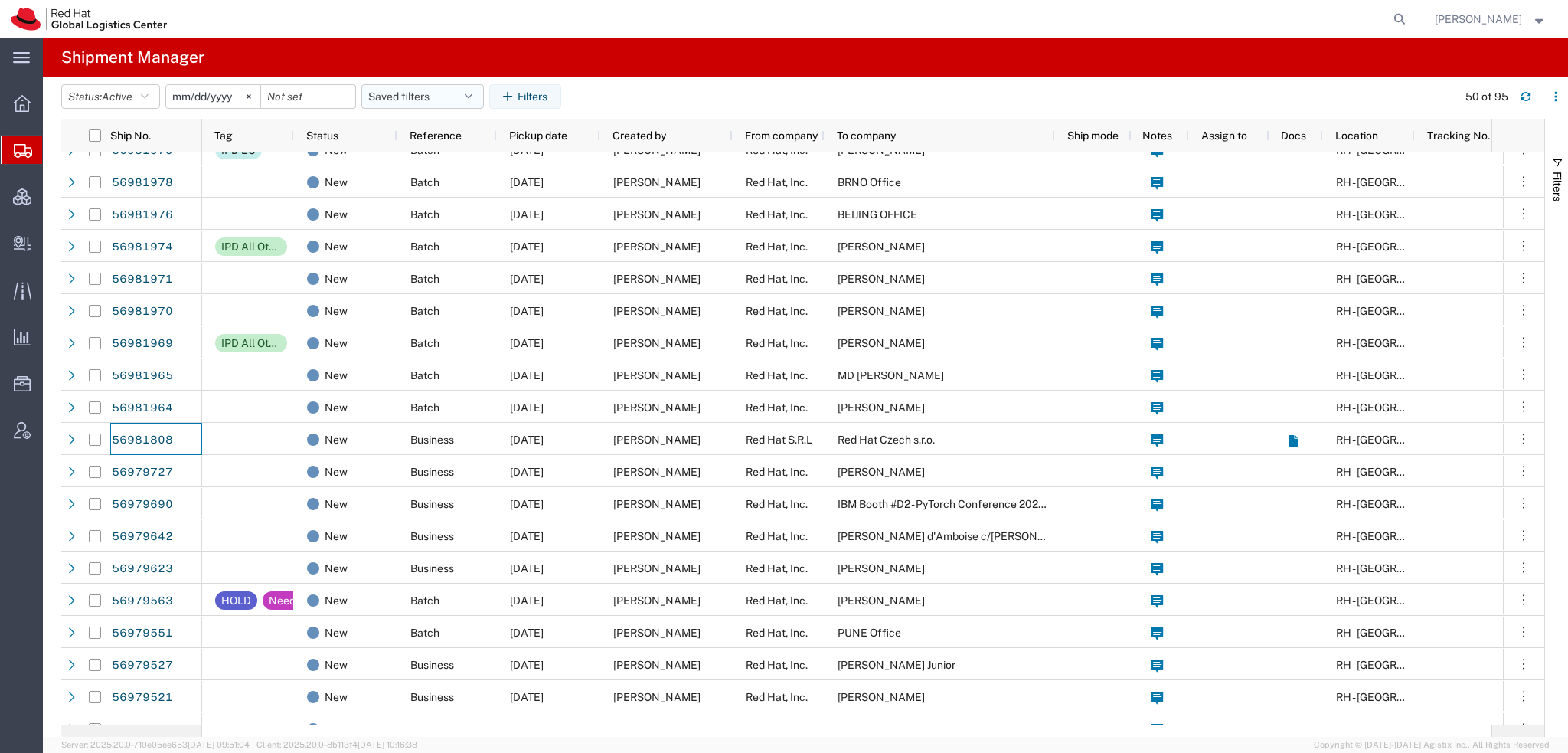
scroll to position [438, 0]
click at [484, 94] on button "Saved filters" at bounding box center [422, 96] width 123 height 25
click at [429, 165] on span "Americas" at bounding box center [464, 163] width 200 height 28
type input "2023-05-07"
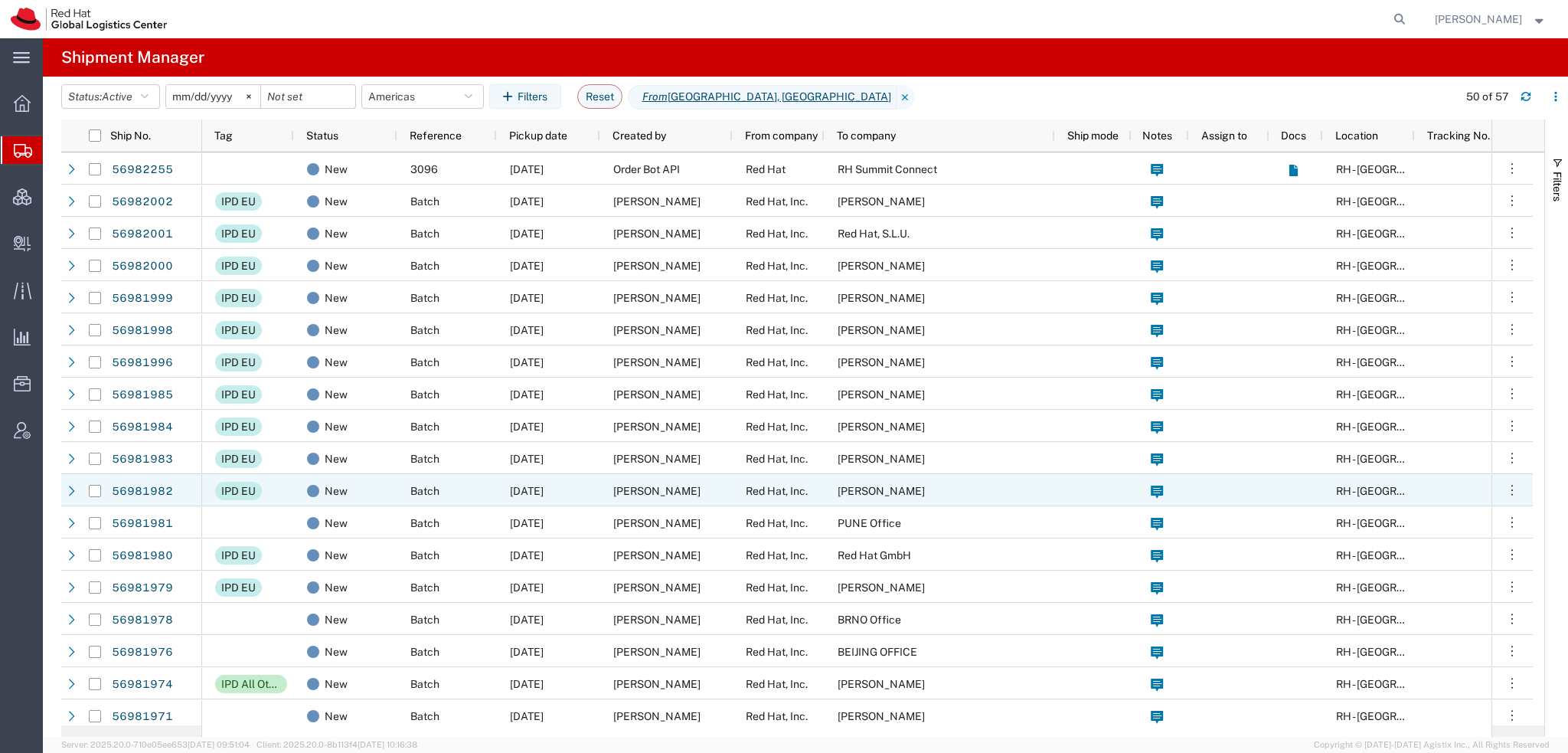
scroll to position [230, 0]
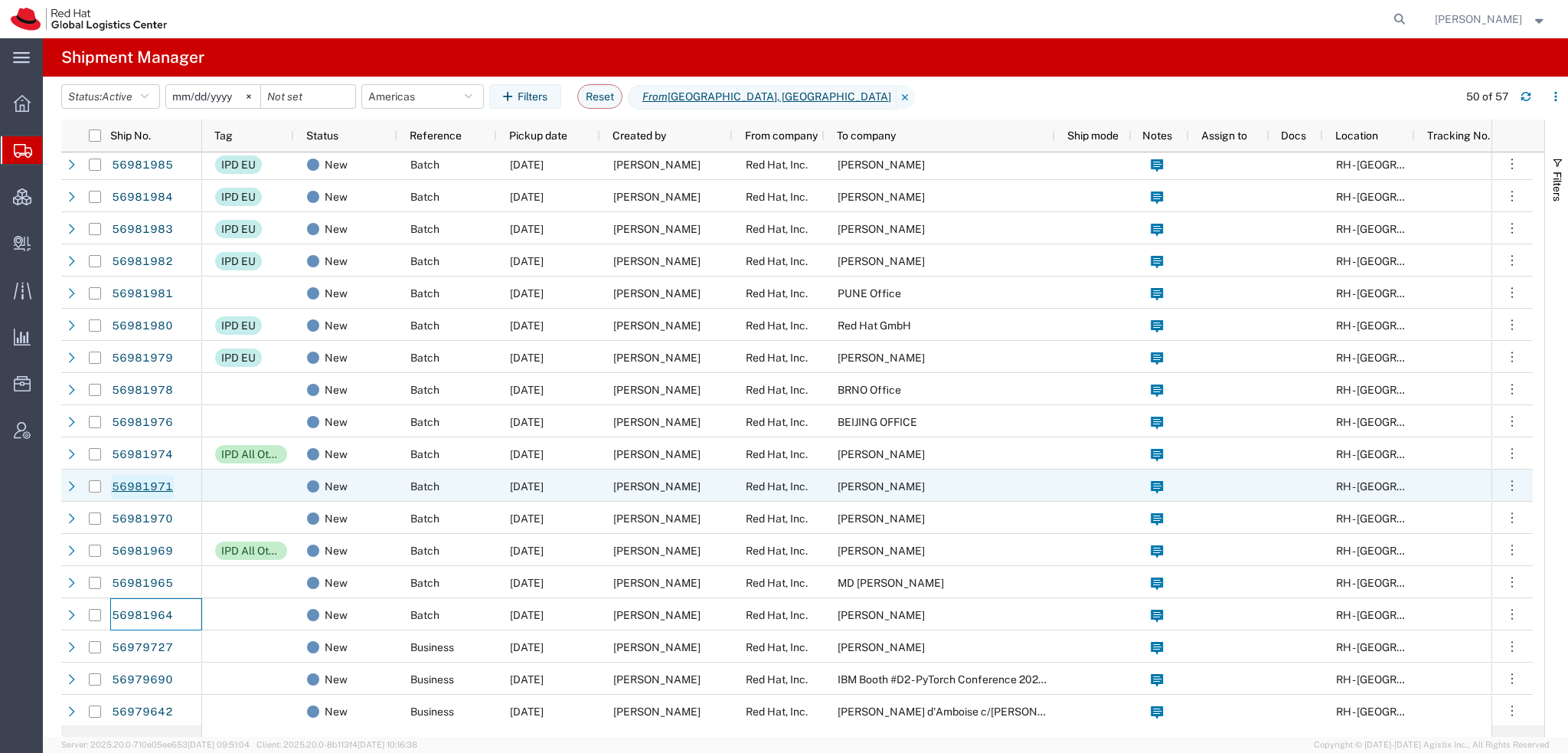
click at [160, 485] on link "56981971" at bounding box center [142, 487] width 63 height 25
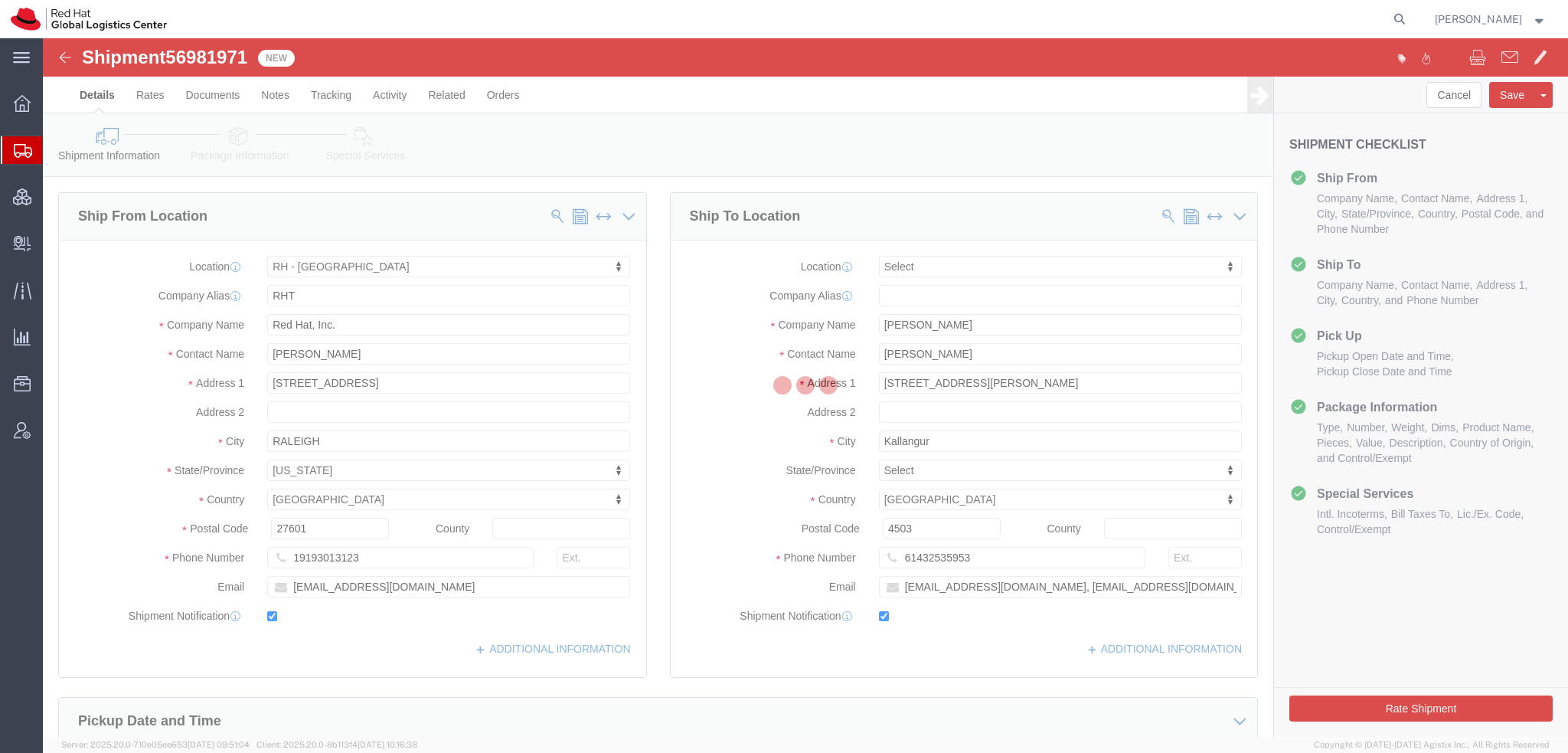
select select "38014"
select select
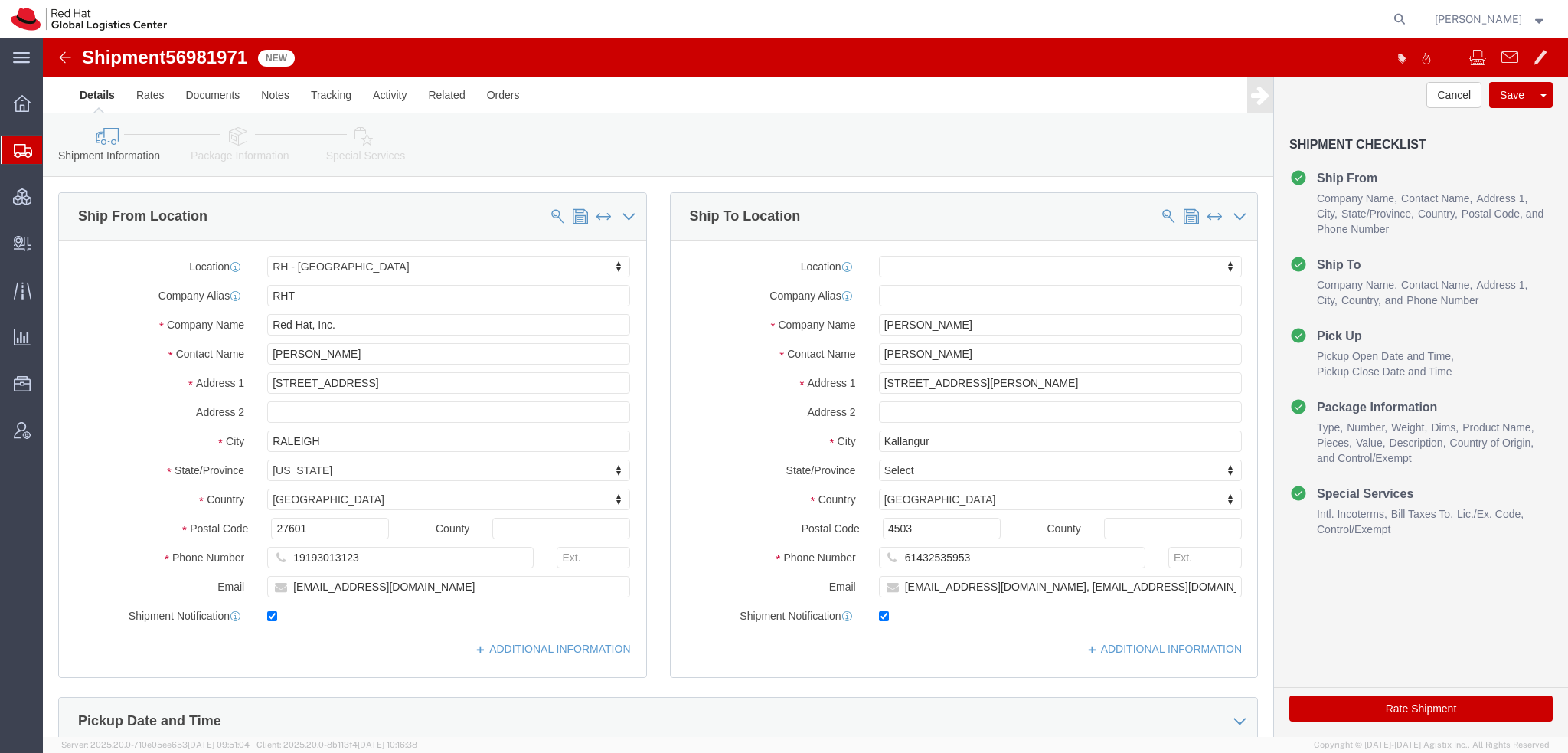
click icon
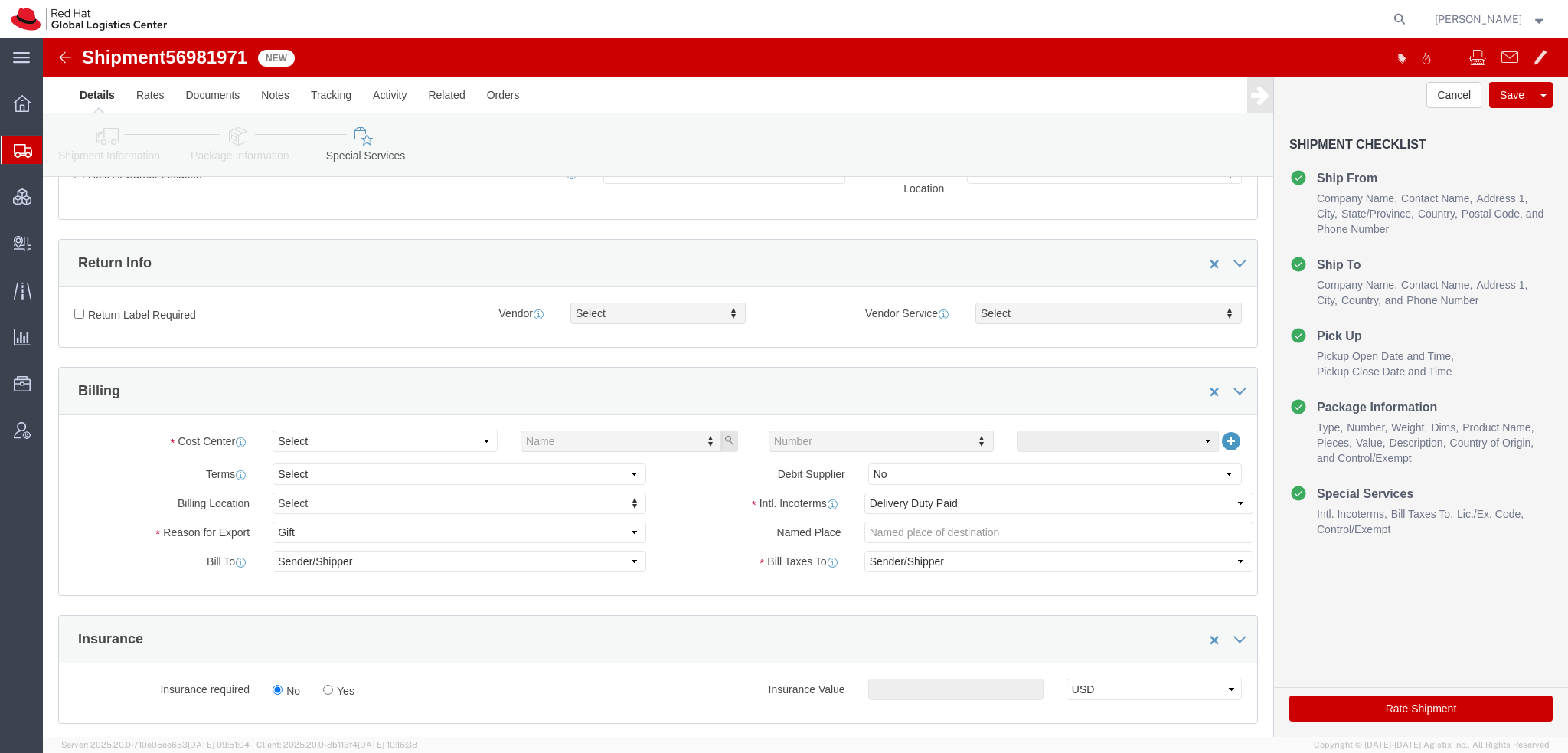
scroll to position [383, 0]
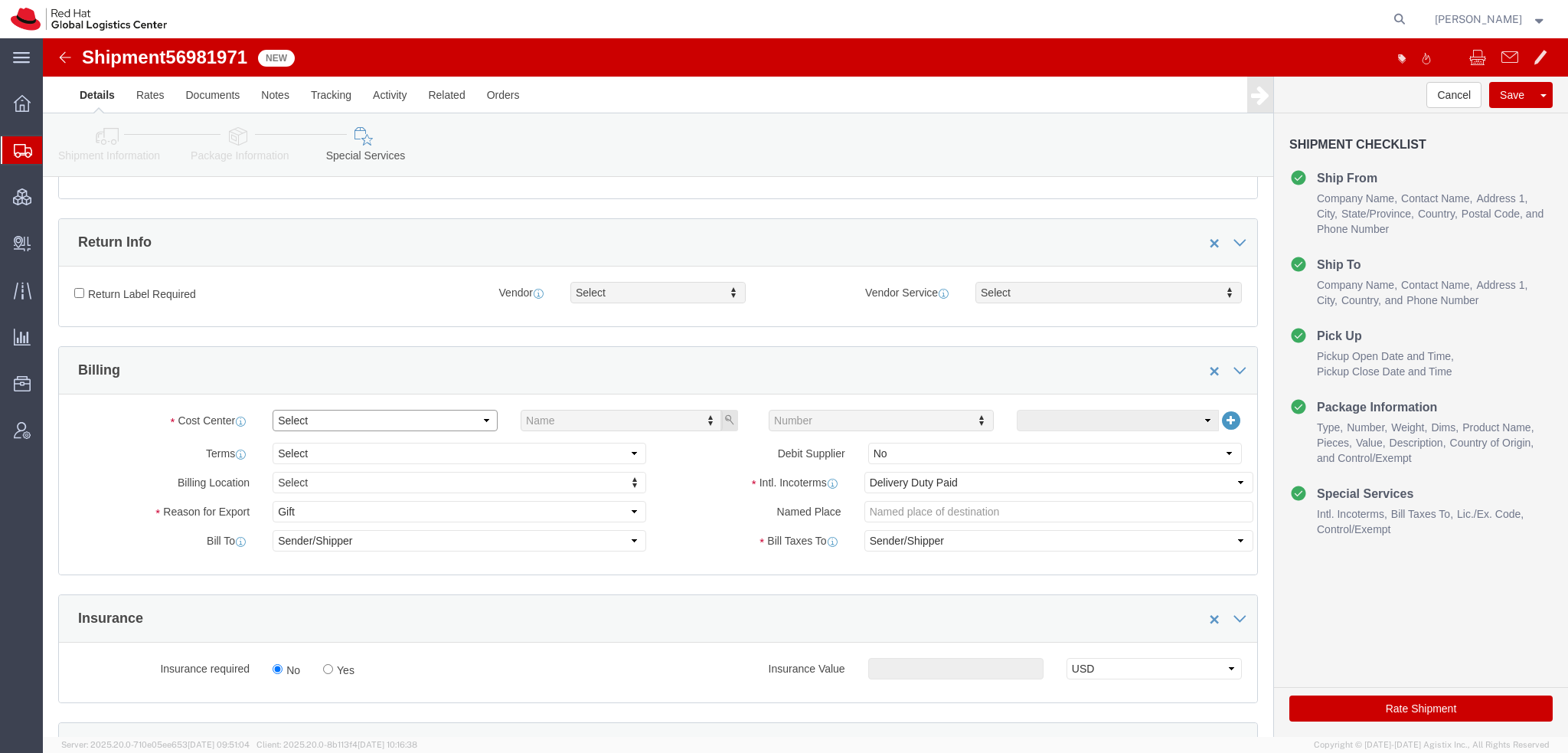
click select "Select Buyer Cost Center Department Operations Number Order Number Sales Person"
select select "COSTCENTER"
click select "Select Buyer Cost Center Department Operations Number Order Number Sales Person"
type input "533"
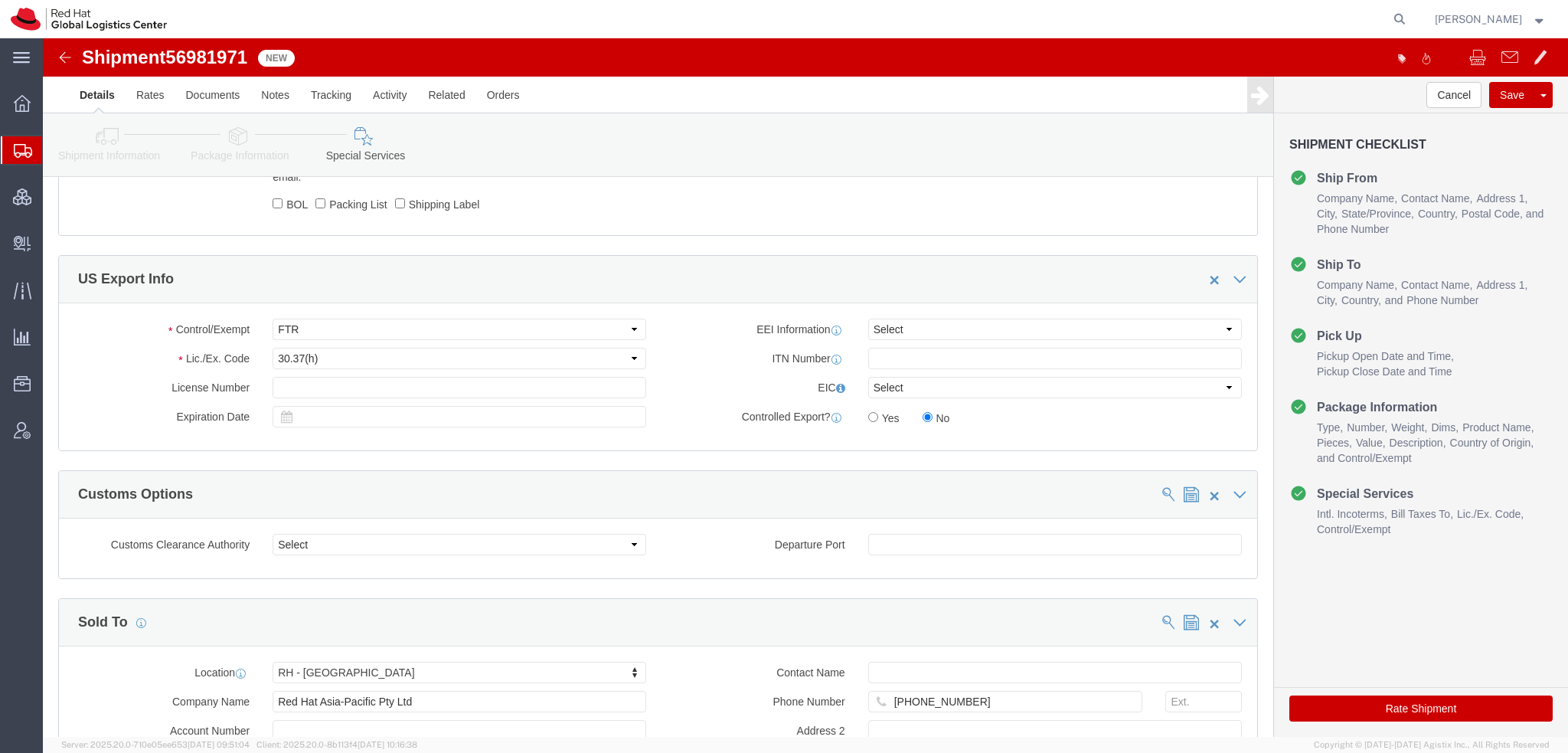
scroll to position [1225, 0]
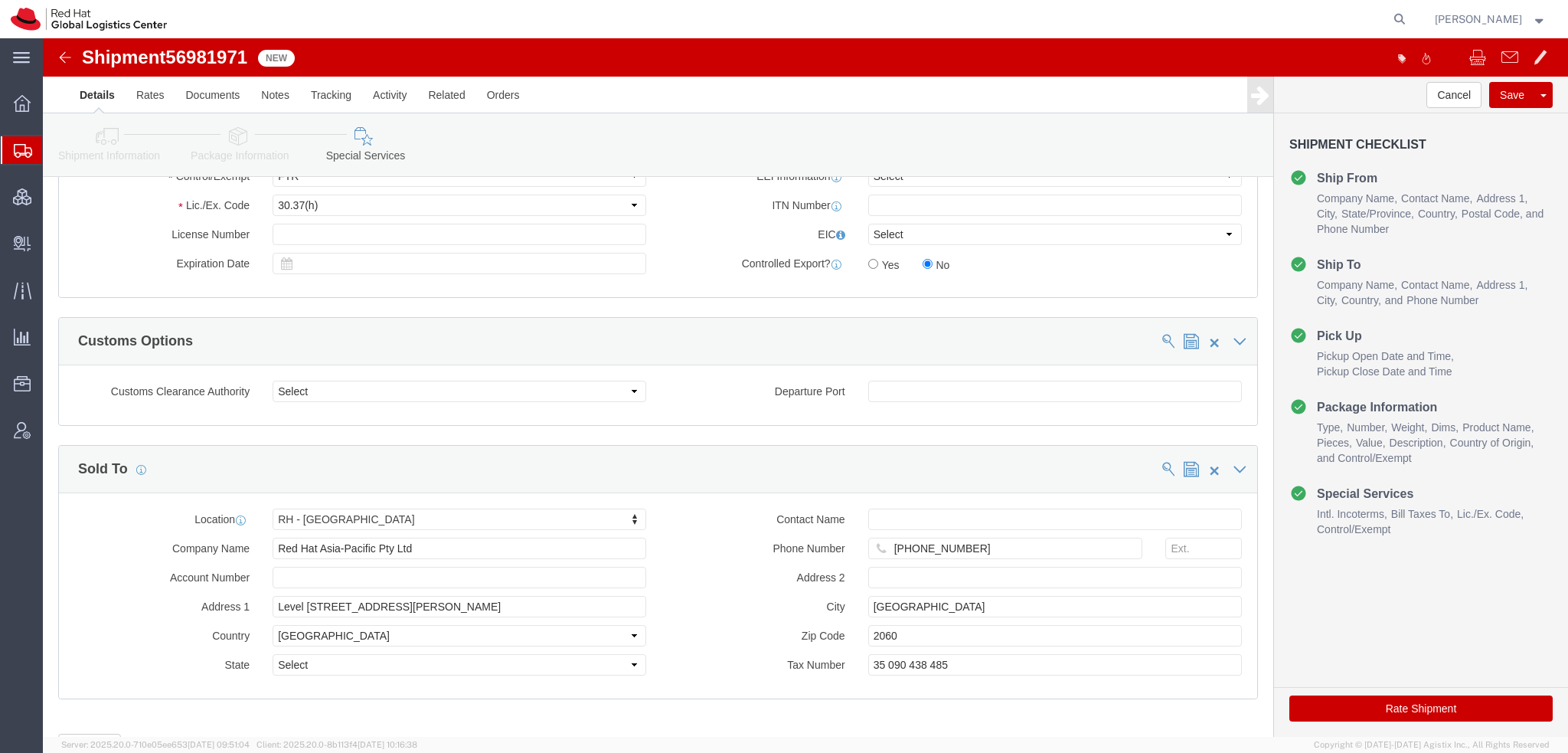
click button "Rate Shipment"
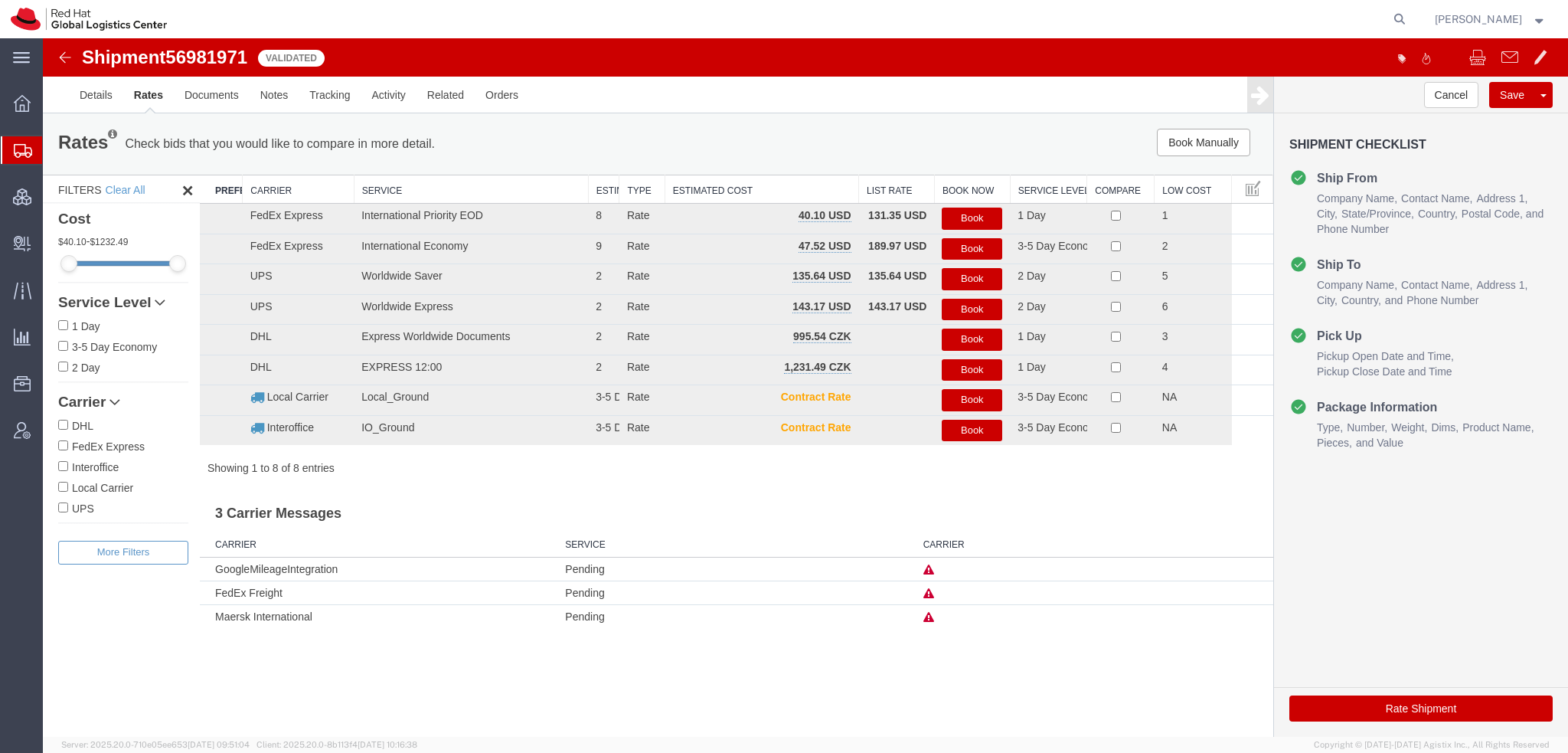
scroll to position [0, 0]
click at [982, 217] on button "Book" at bounding box center [972, 218] width 61 height 23
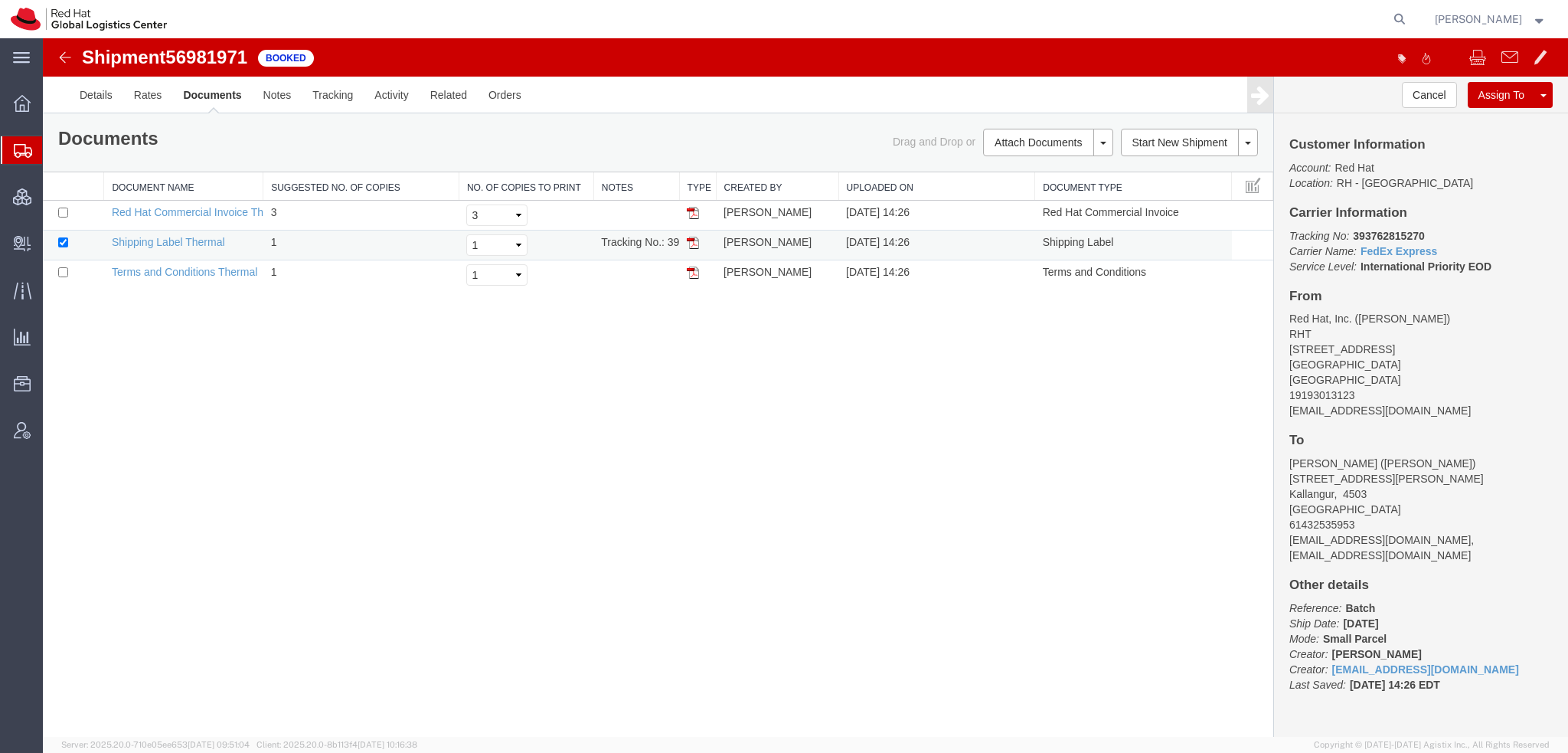
click at [695, 242] on img at bounding box center [693, 243] width 12 height 12
click at [0, 0] on span "Shipment Manager" at bounding box center [0, 0] width 0 height 0
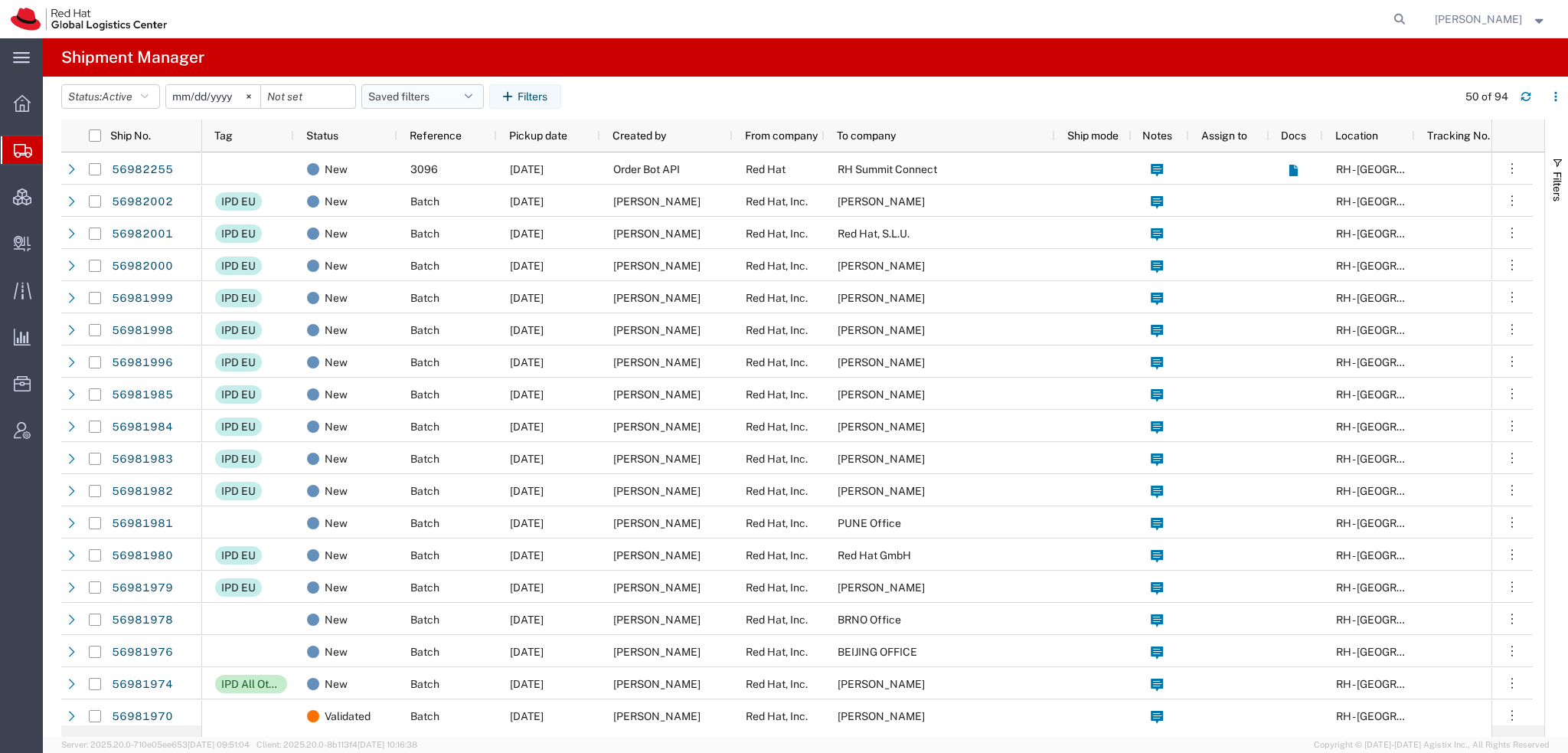
click at [447, 89] on button "Saved filters" at bounding box center [422, 96] width 123 height 25
click at [410, 166] on span "Americas" at bounding box center [464, 163] width 200 height 28
type input "2023-05-07"
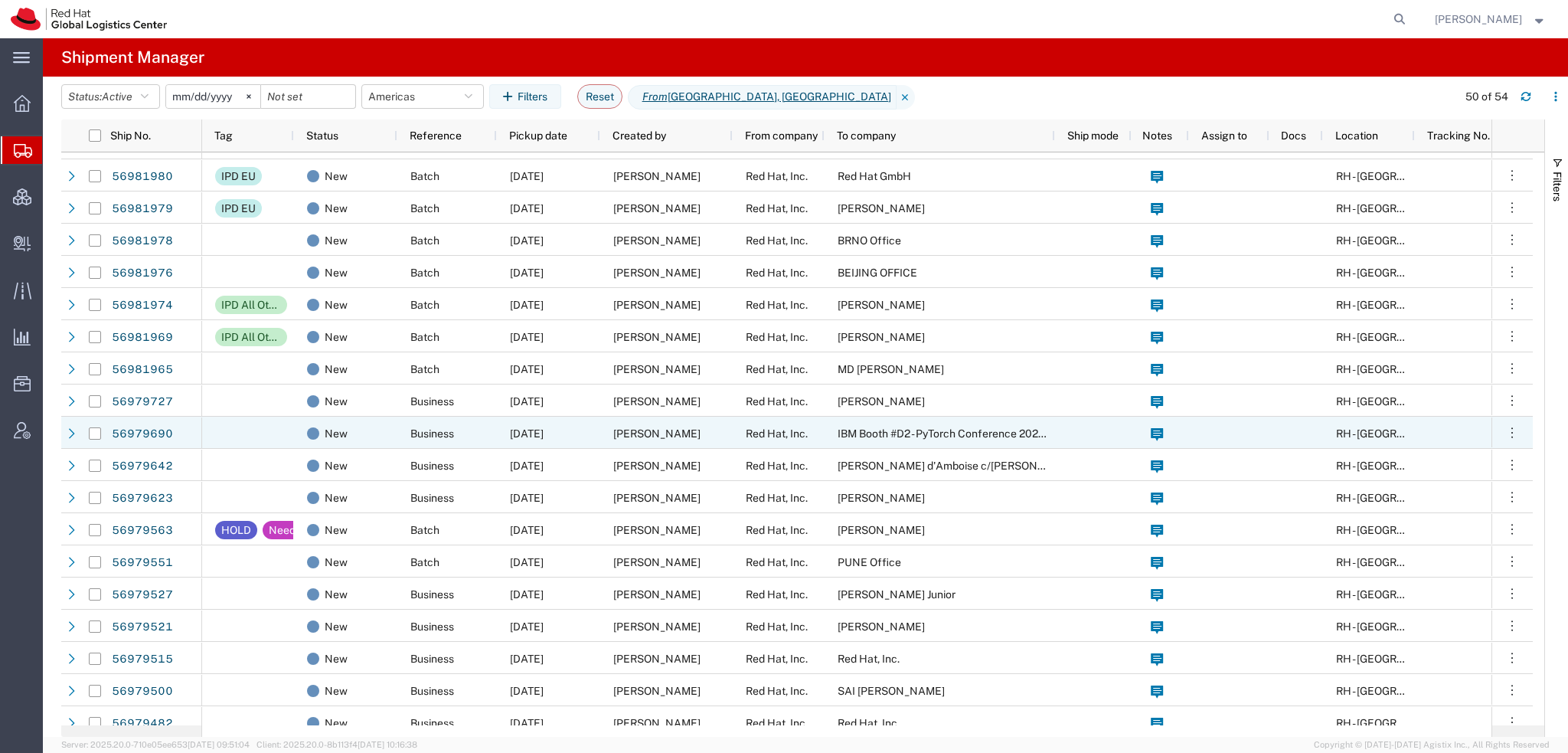
scroll to position [383, 0]
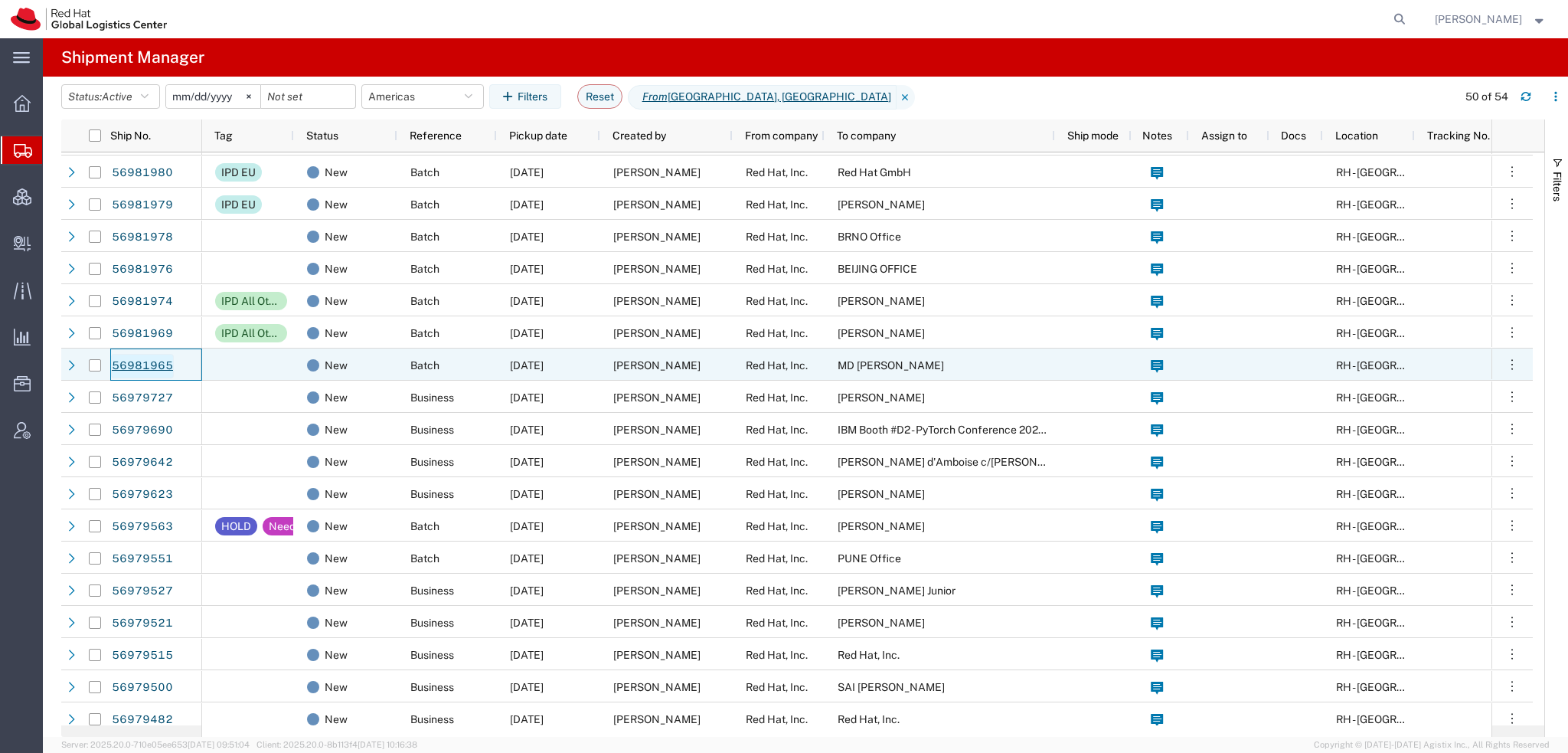
click at [140, 367] on link "56981965" at bounding box center [142, 366] width 63 height 25
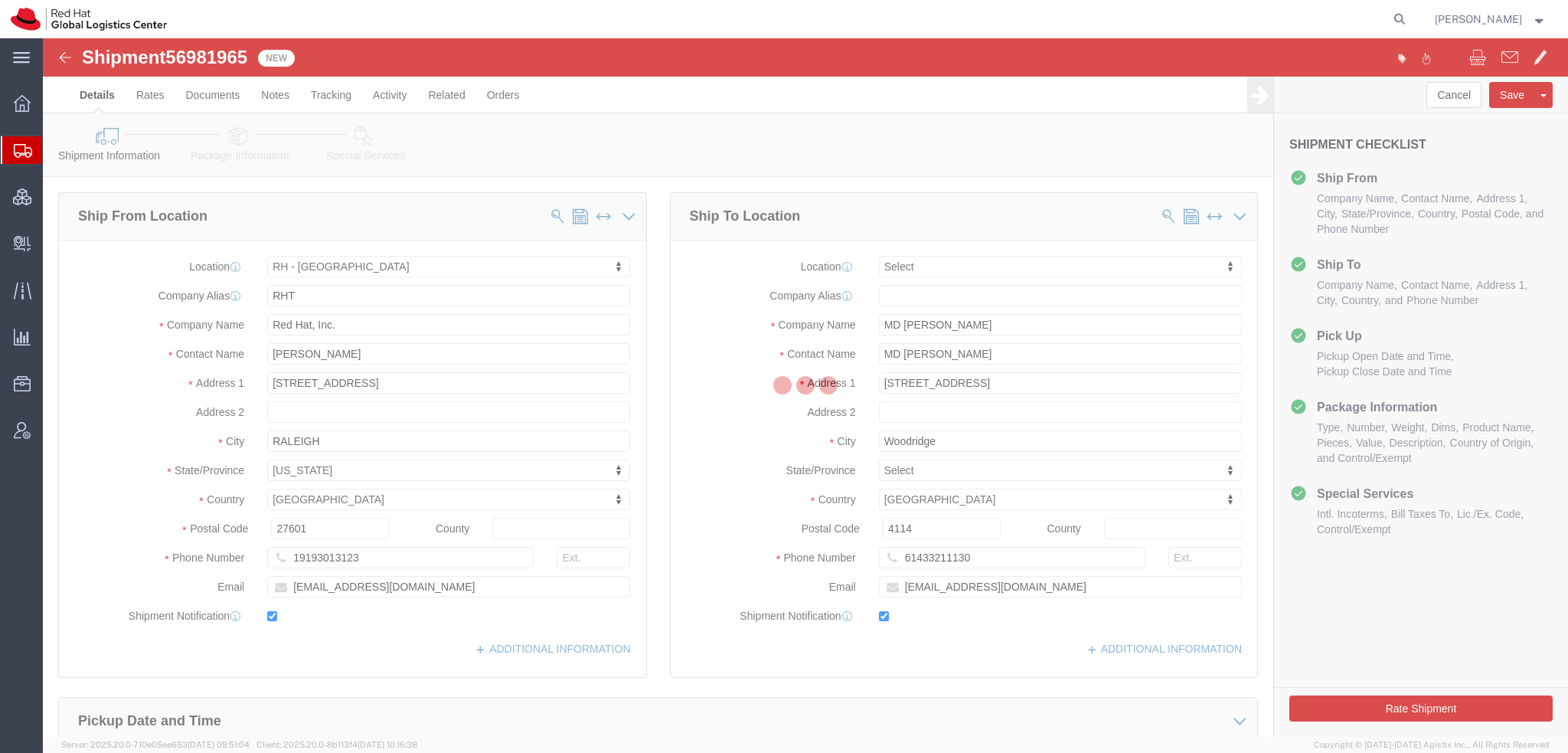
select select "38014"
select select
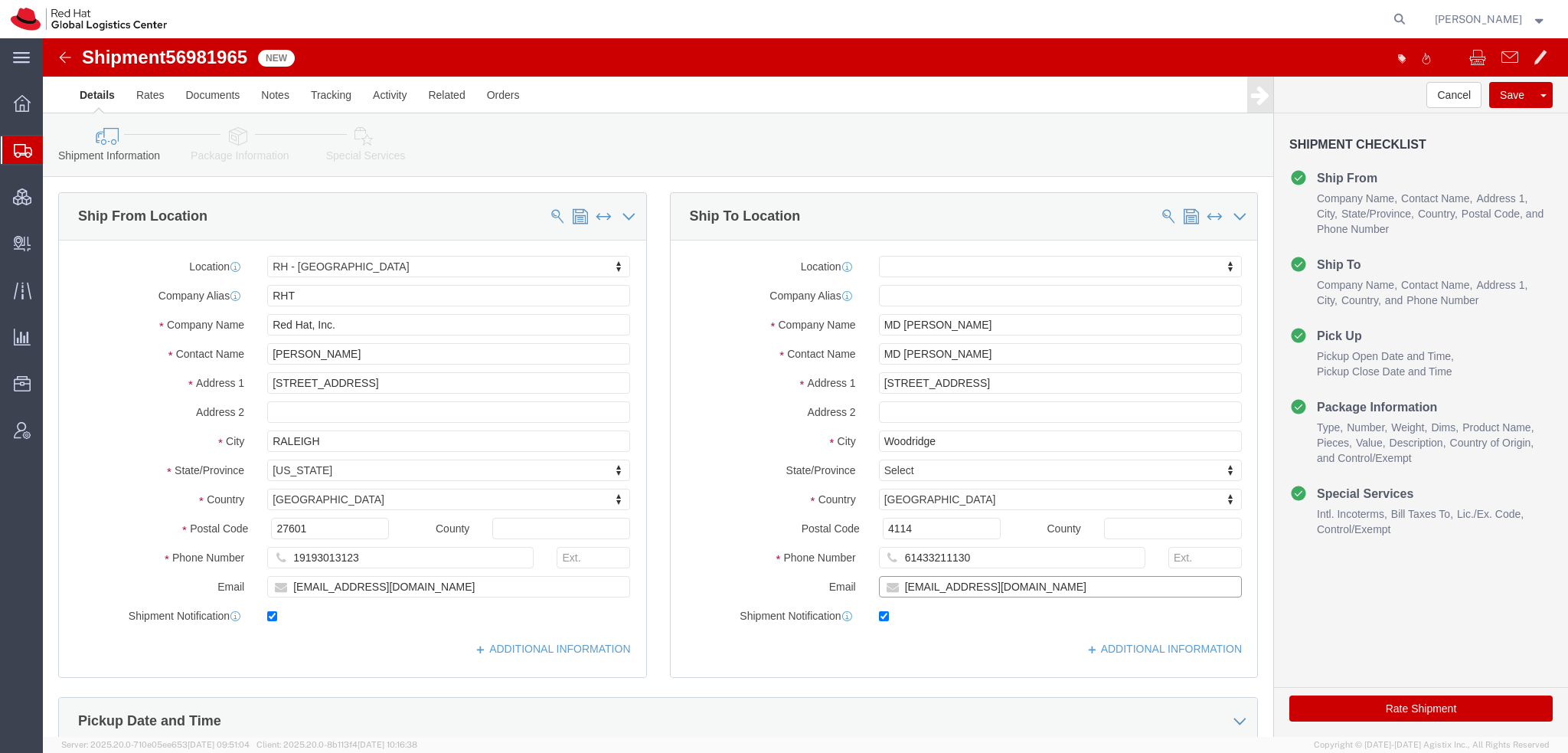
click input "mdkhorsh@redhat.com"
type input "mdkhorsh@redhat.com, apaclogistics@redhat.com"
click icon
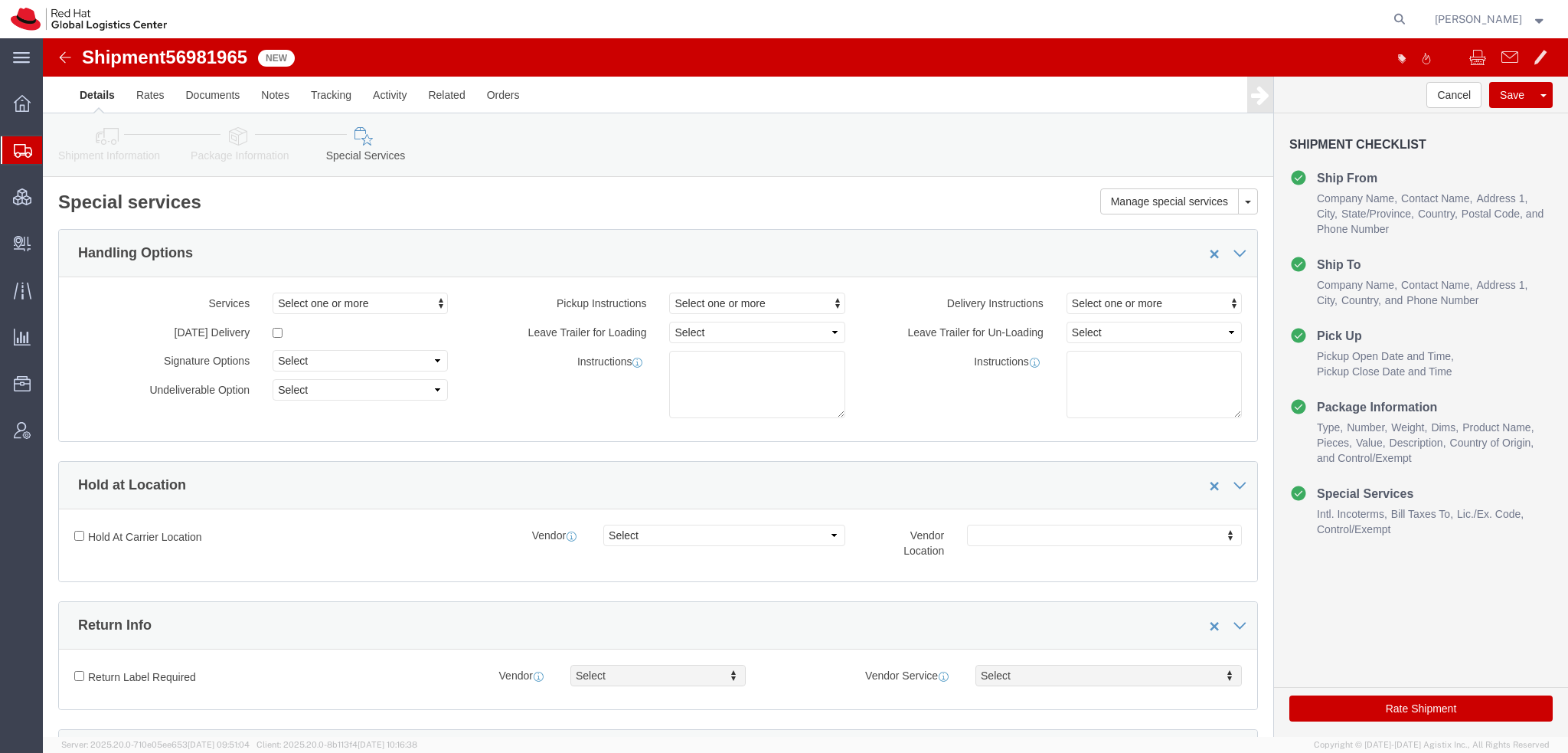
scroll to position [460, 0]
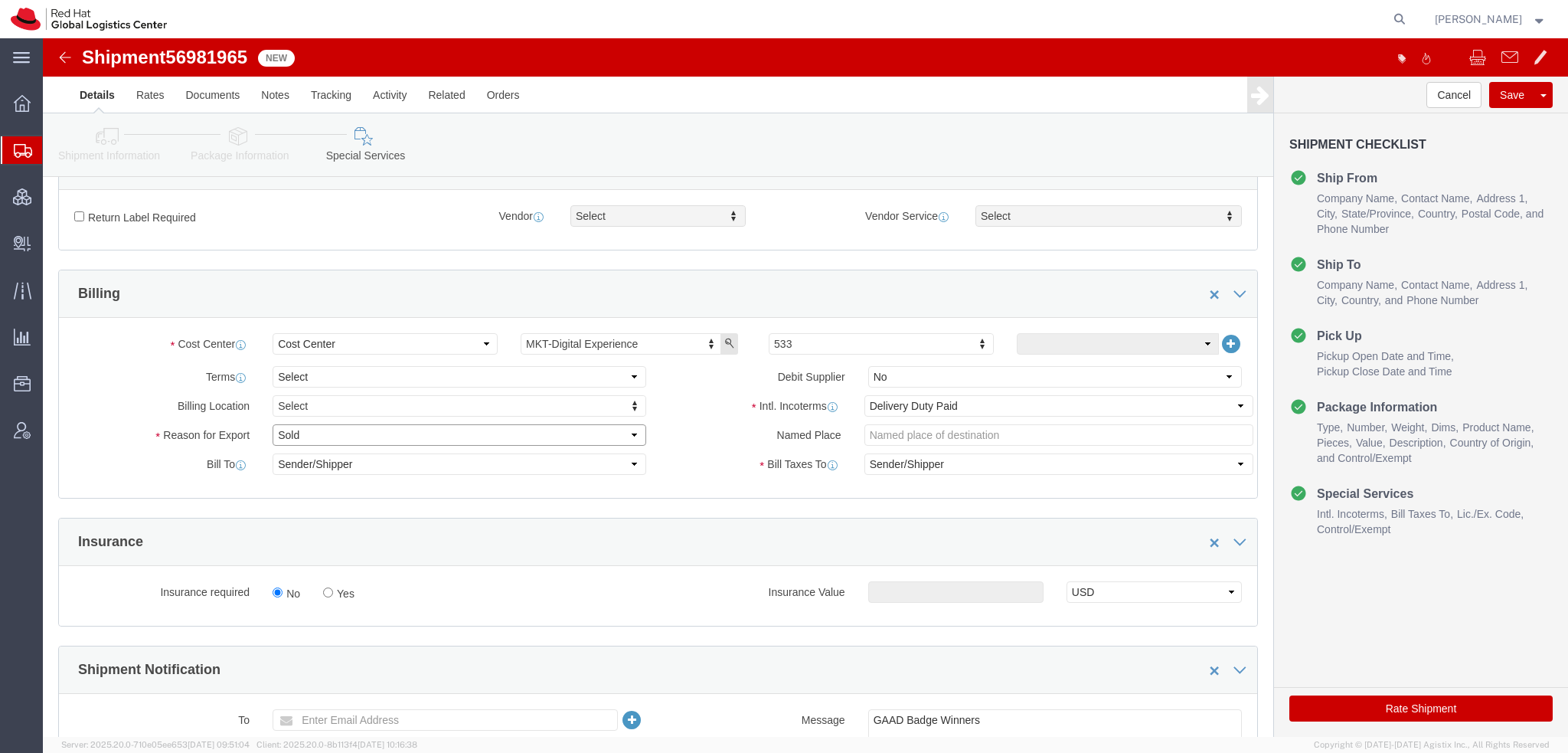
click select "Select Gift Personal Effects Repair/Warranty Return Sample Sold Temporary/Not S…"
select select "GIFT"
click select "Select Gift Personal Effects Repair/Warranty Return Sample Sold Temporary/Not S…"
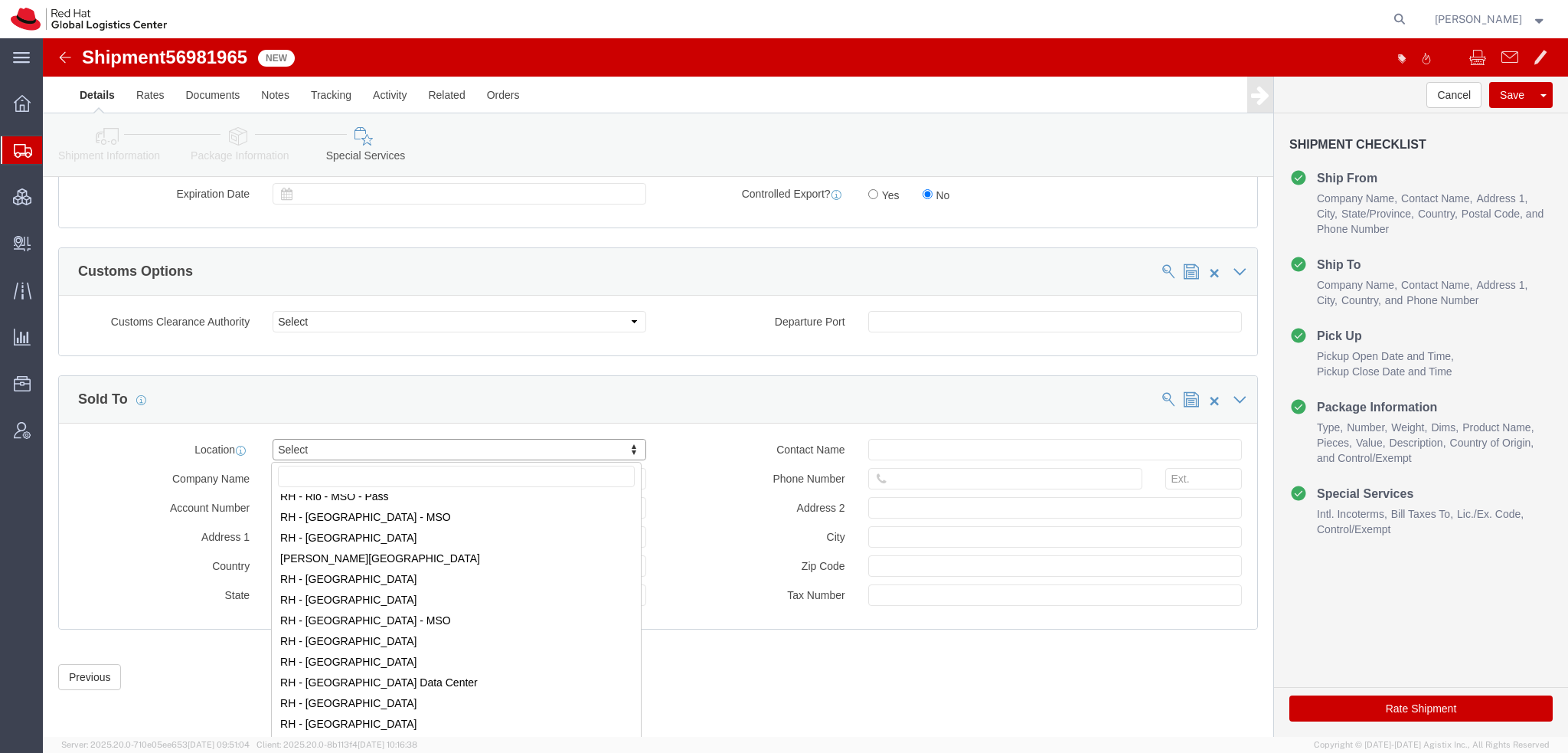
scroll to position [2375, 0]
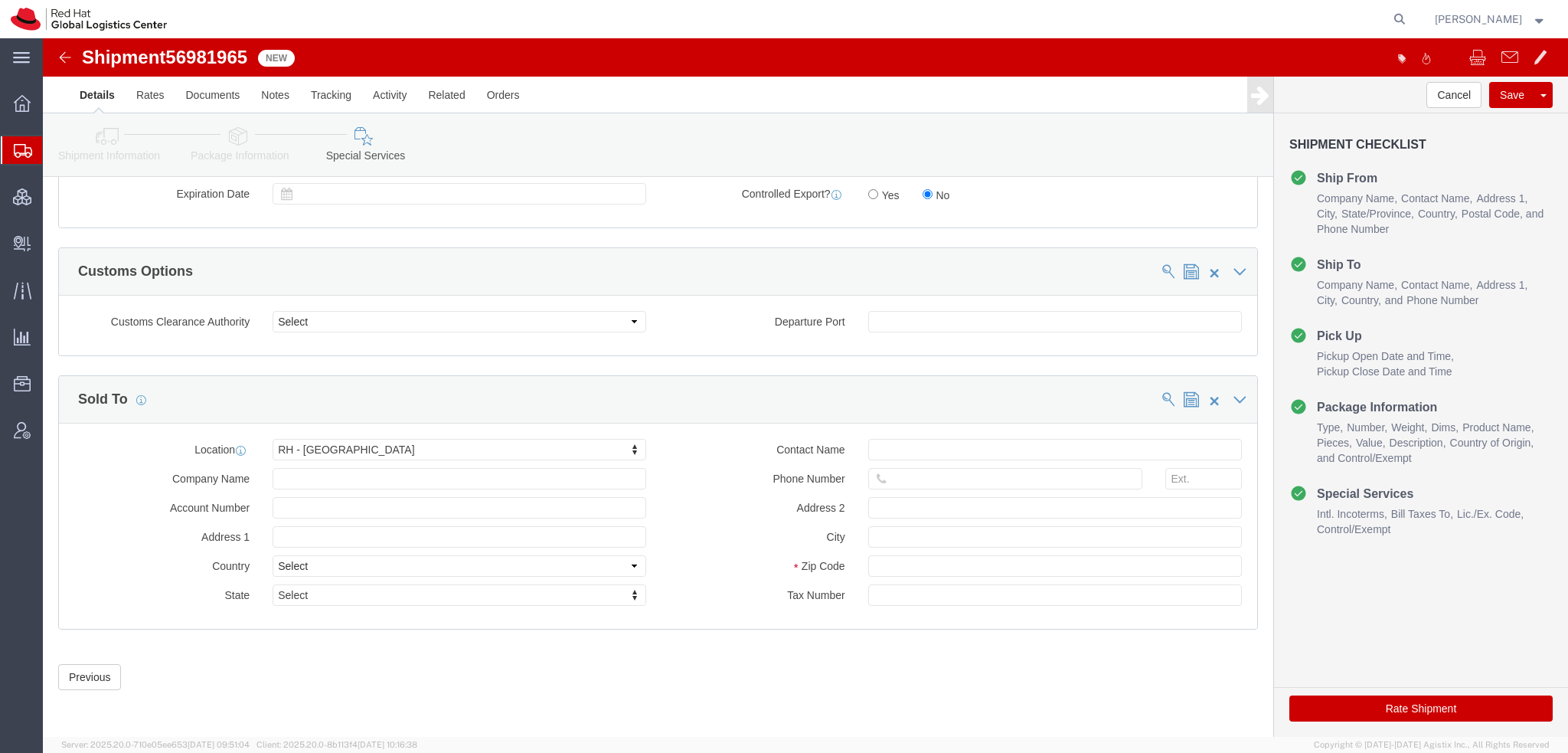
click button "Rate Shipment"
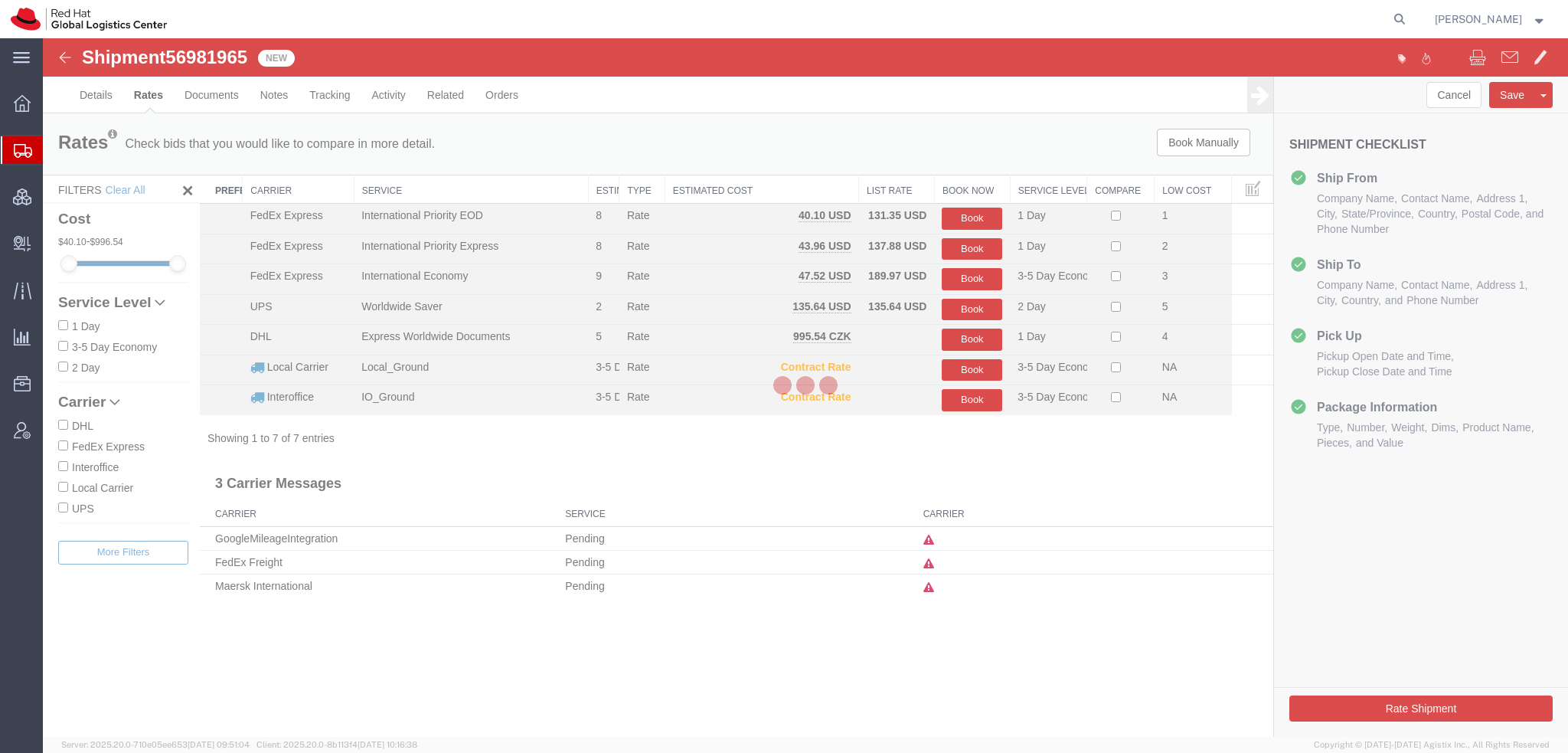
scroll to position [0, 0]
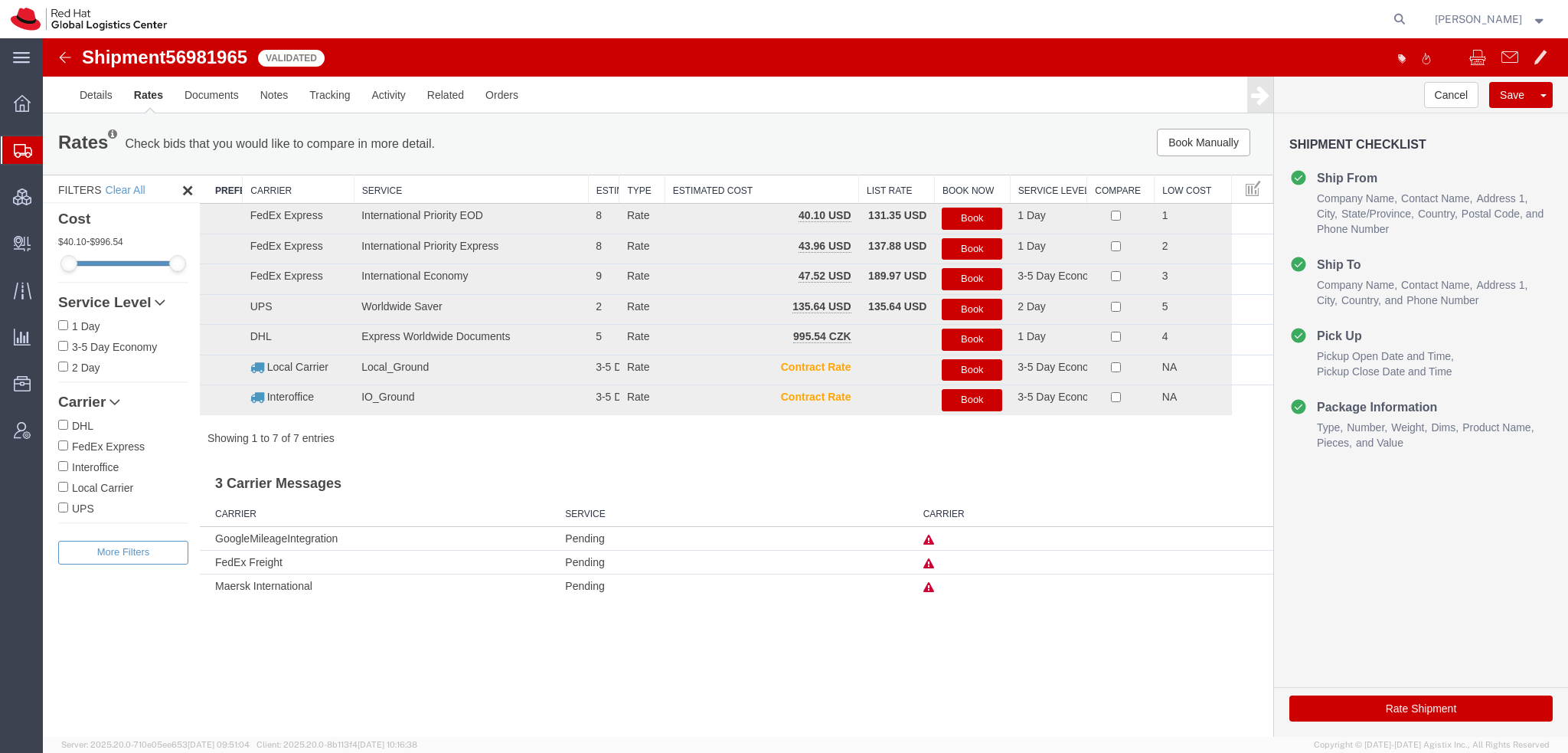
click at [983, 213] on button "Book" at bounding box center [972, 218] width 61 height 23
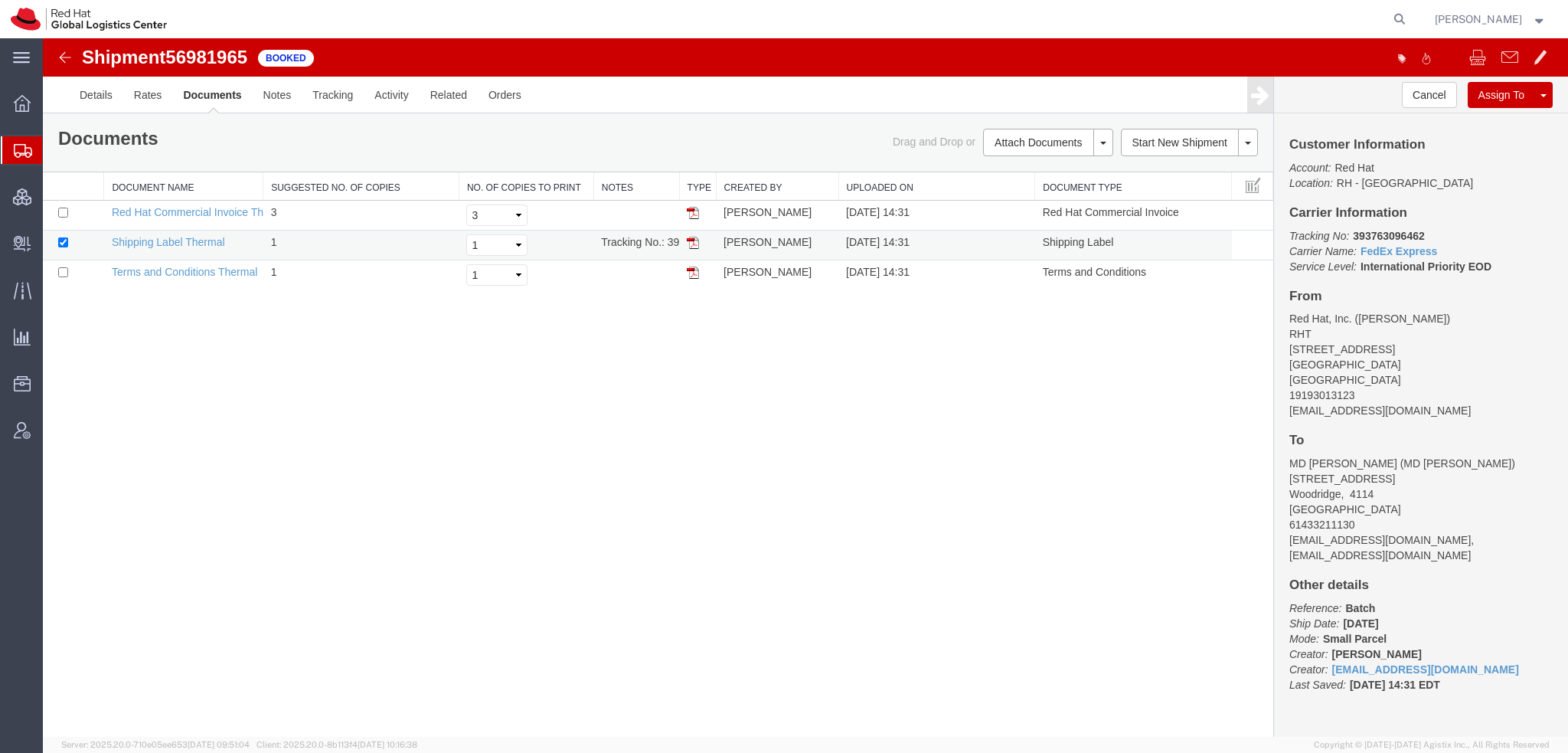
click at [691, 240] on img at bounding box center [693, 243] width 12 height 12
click at [0, 0] on link "Create Delivery" at bounding box center [0, 0] width 0 height 0
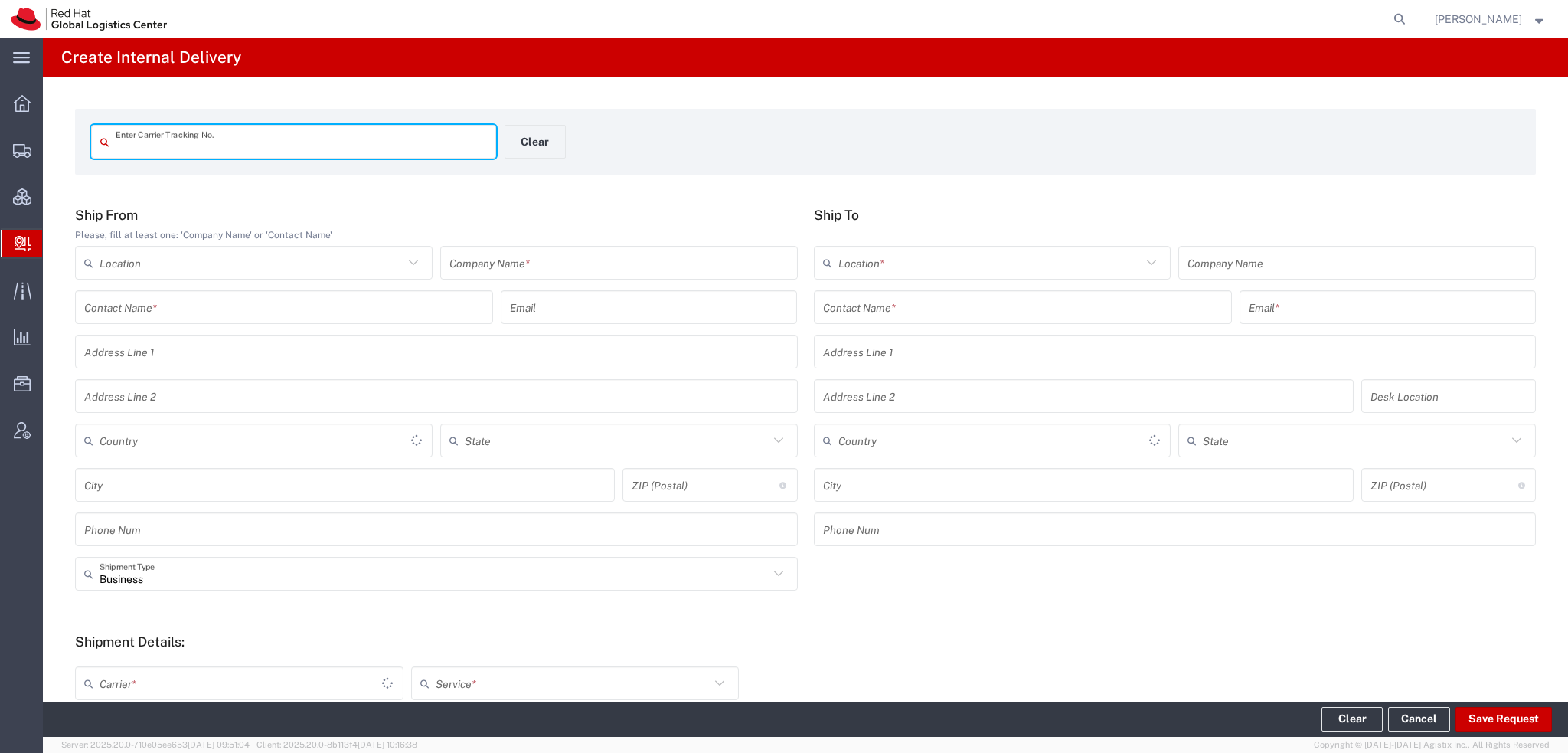
click at [341, 146] on input "text" at bounding box center [301, 142] width 371 height 27
type input "56966112"
click at [341, 145] on input "56966112" at bounding box center [301, 142] width 371 height 27
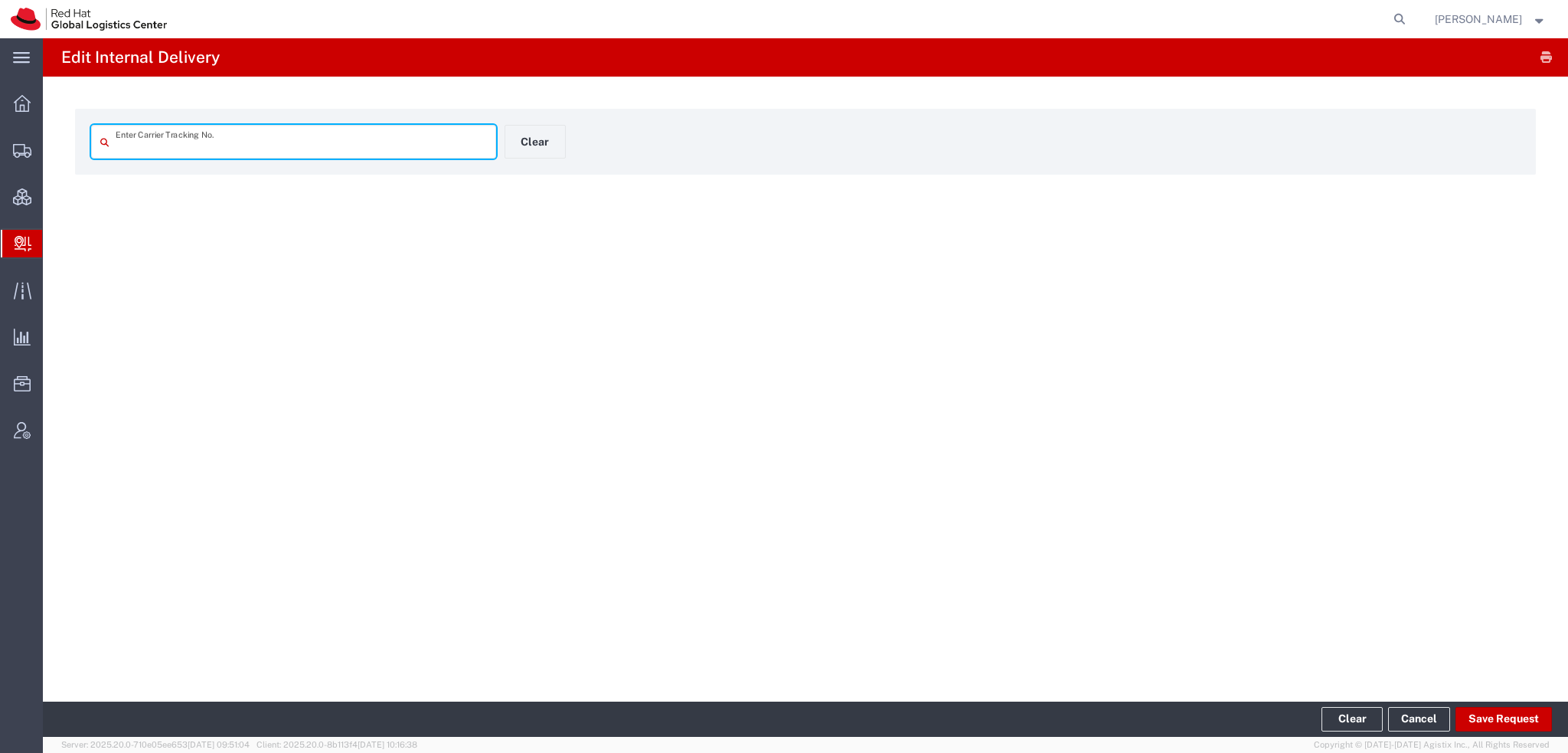
type input "56966112"
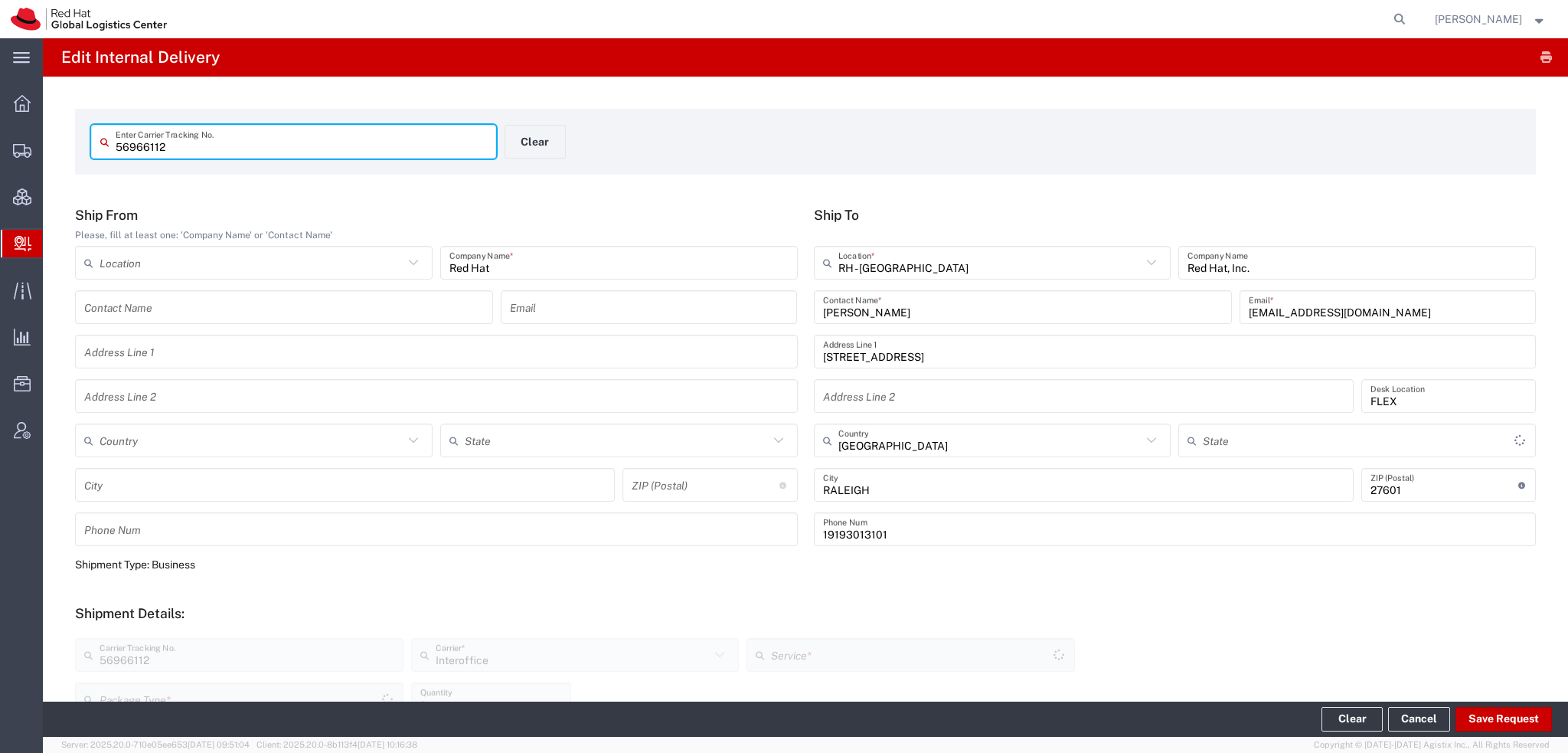
type input "North Carolina"
type input "IO_Ground"
type input "Your Packaging"
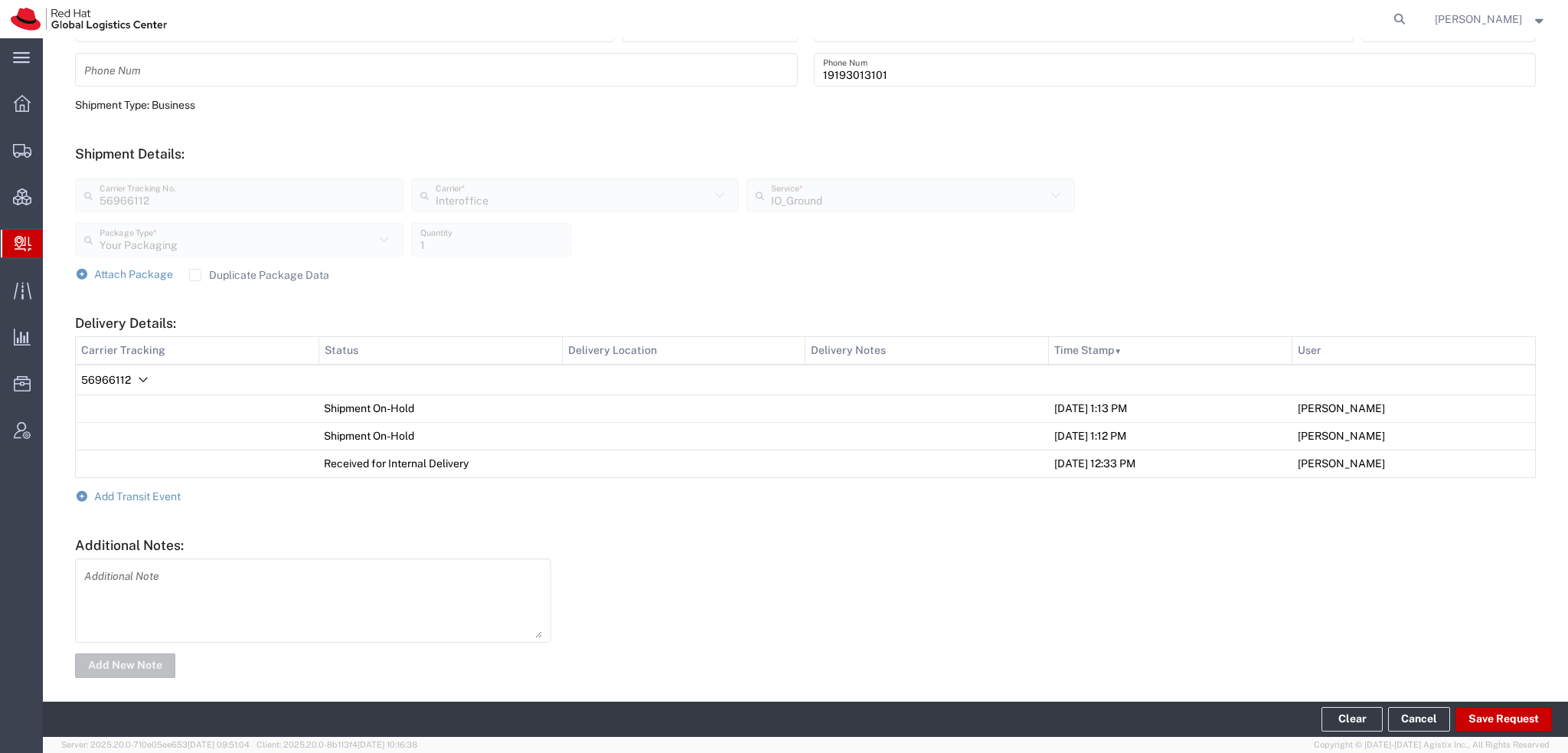
scroll to position [468, 0]
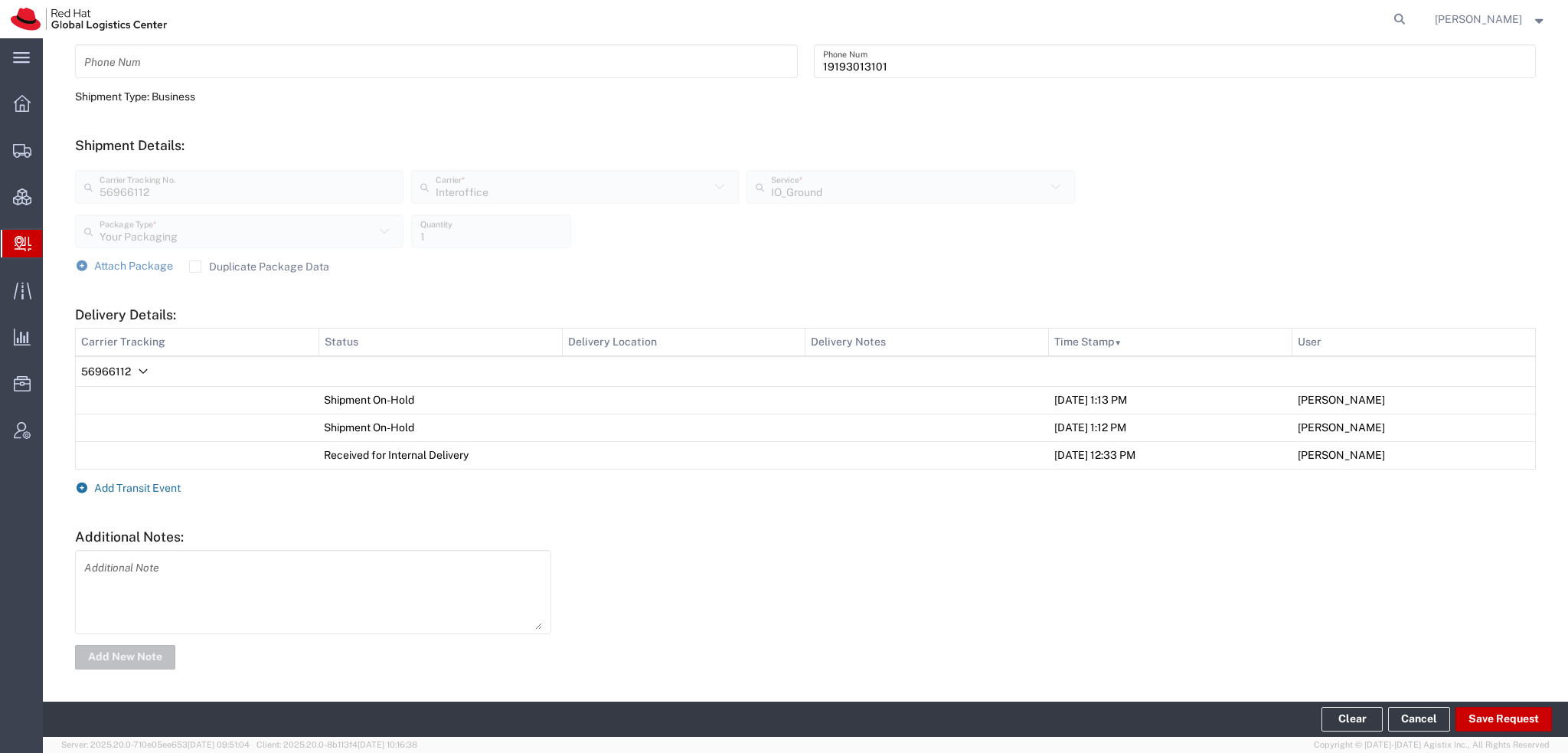
click at [131, 486] on span "Add Transit Event" at bounding box center [137, 488] width 86 height 12
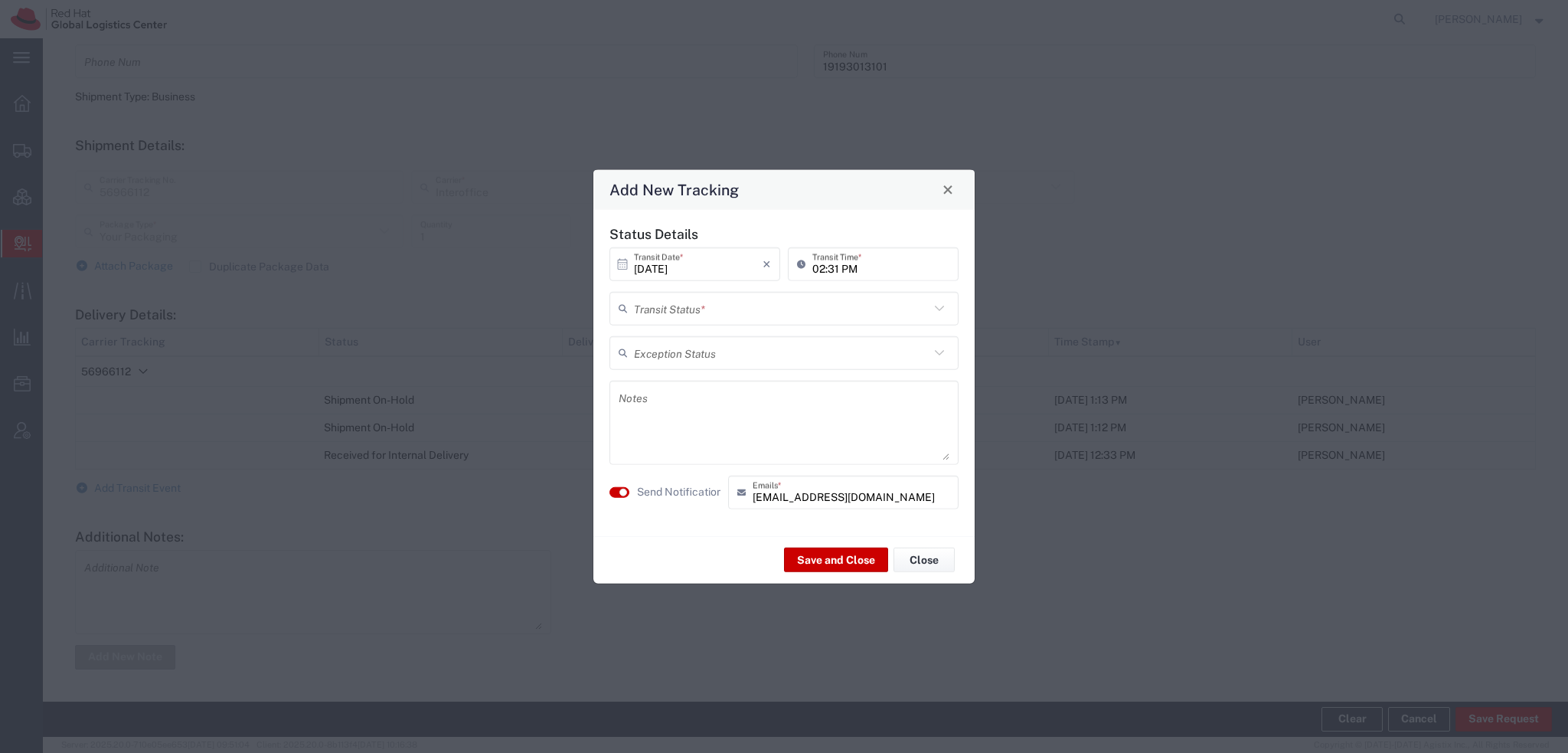
click at [715, 302] on input "text" at bounding box center [781, 309] width 296 height 27
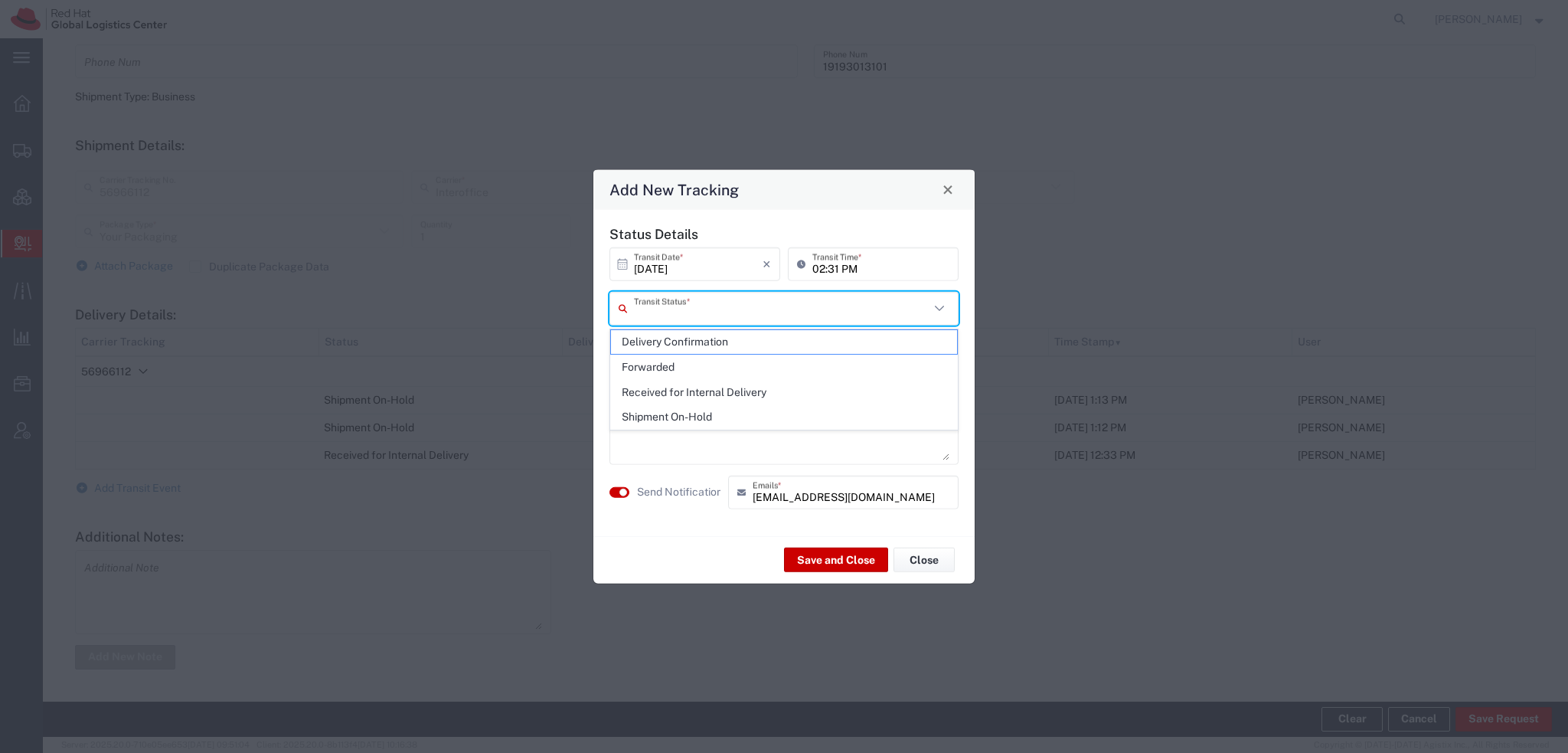
click at [687, 338] on span "Delivery Confirmation" at bounding box center [784, 342] width 346 height 24
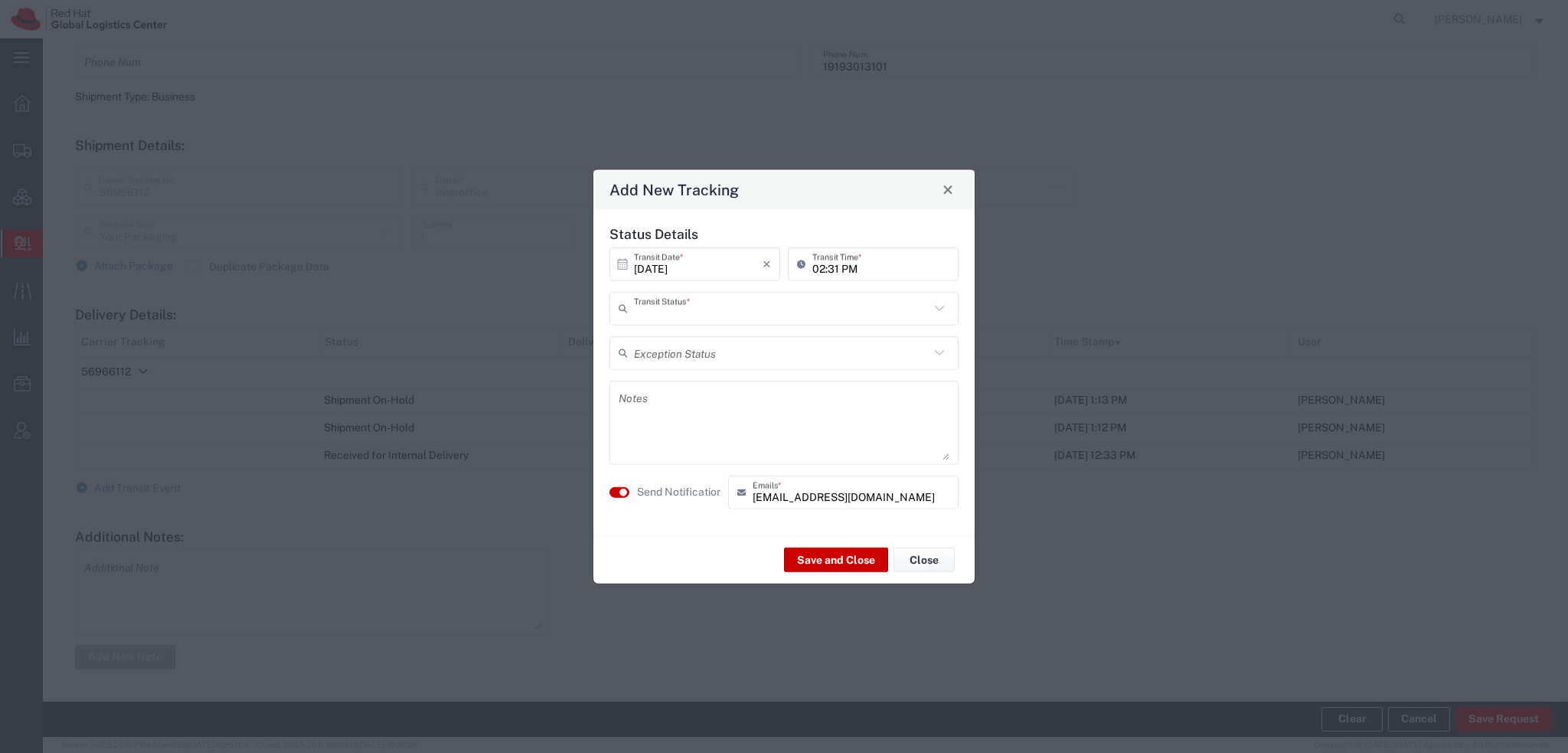
type input "Delivery Confirmation"
click at [815, 557] on button "Save and Close" at bounding box center [836, 560] width 104 height 25
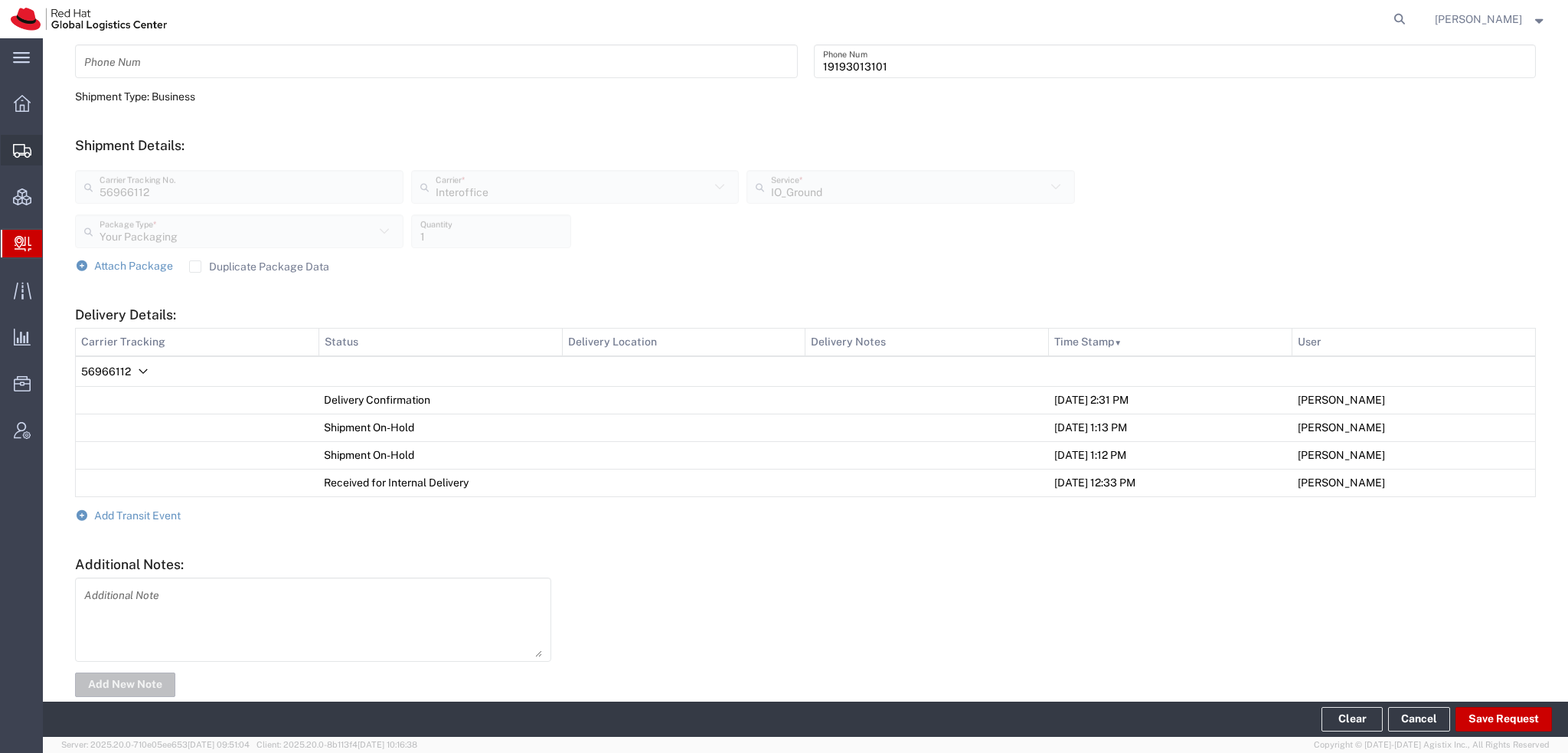
click at [0, 0] on span "Shipment Manager" at bounding box center [0, 0] width 0 height 0
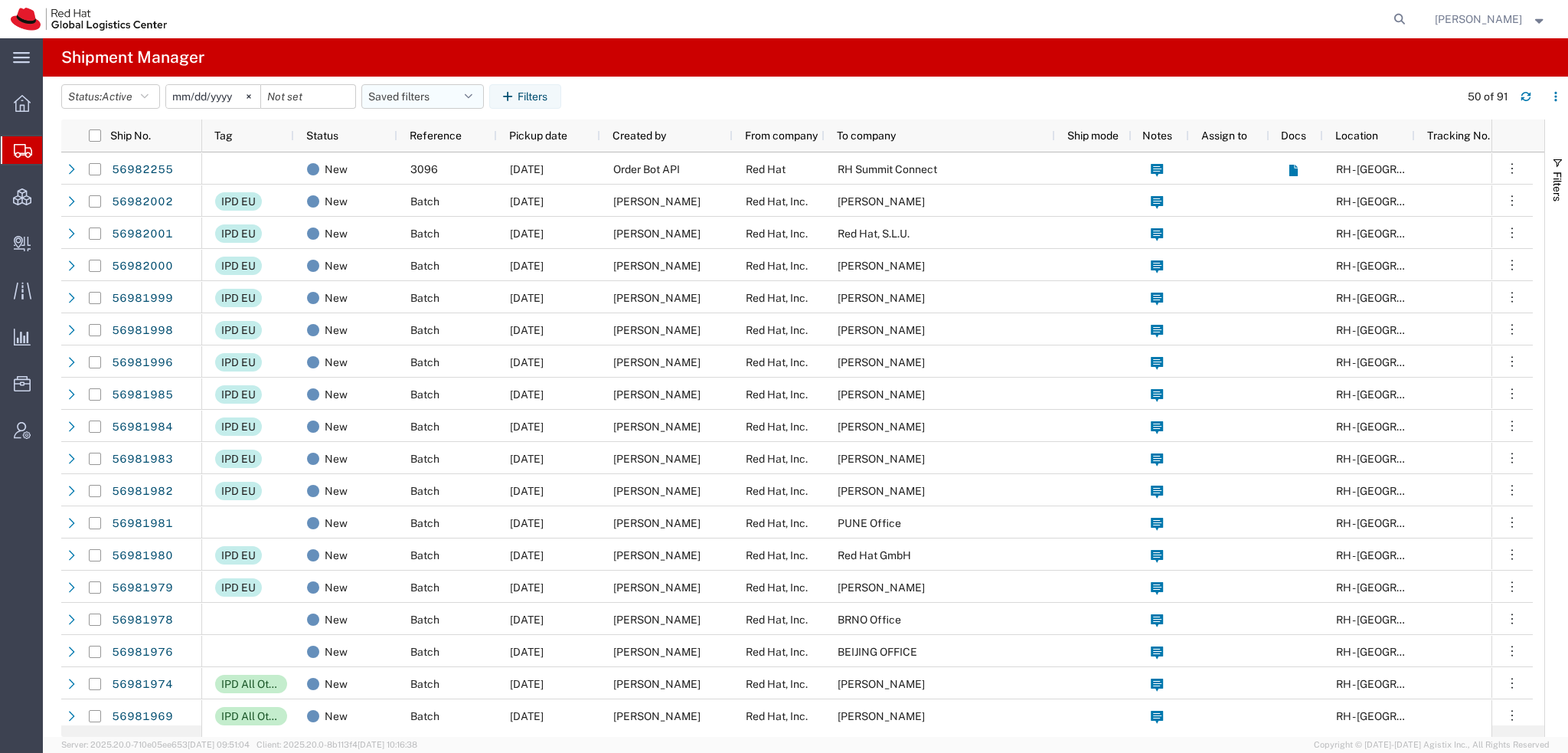
click at [472, 94] on icon "button" at bounding box center [468, 96] width 8 height 11
click at [422, 165] on span "Americas" at bounding box center [464, 163] width 200 height 28
type input "2023-05-07"
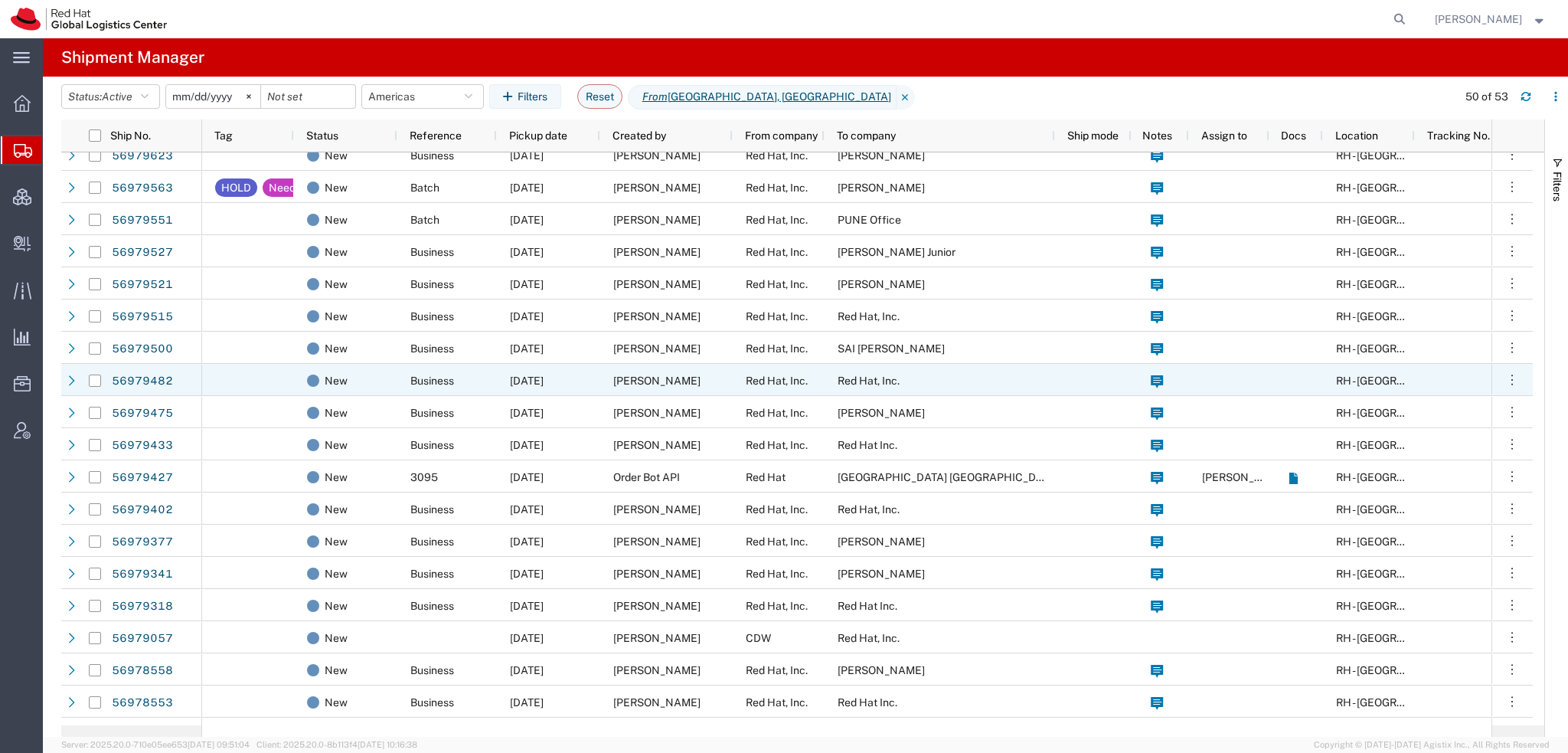
scroll to position [1131, 0]
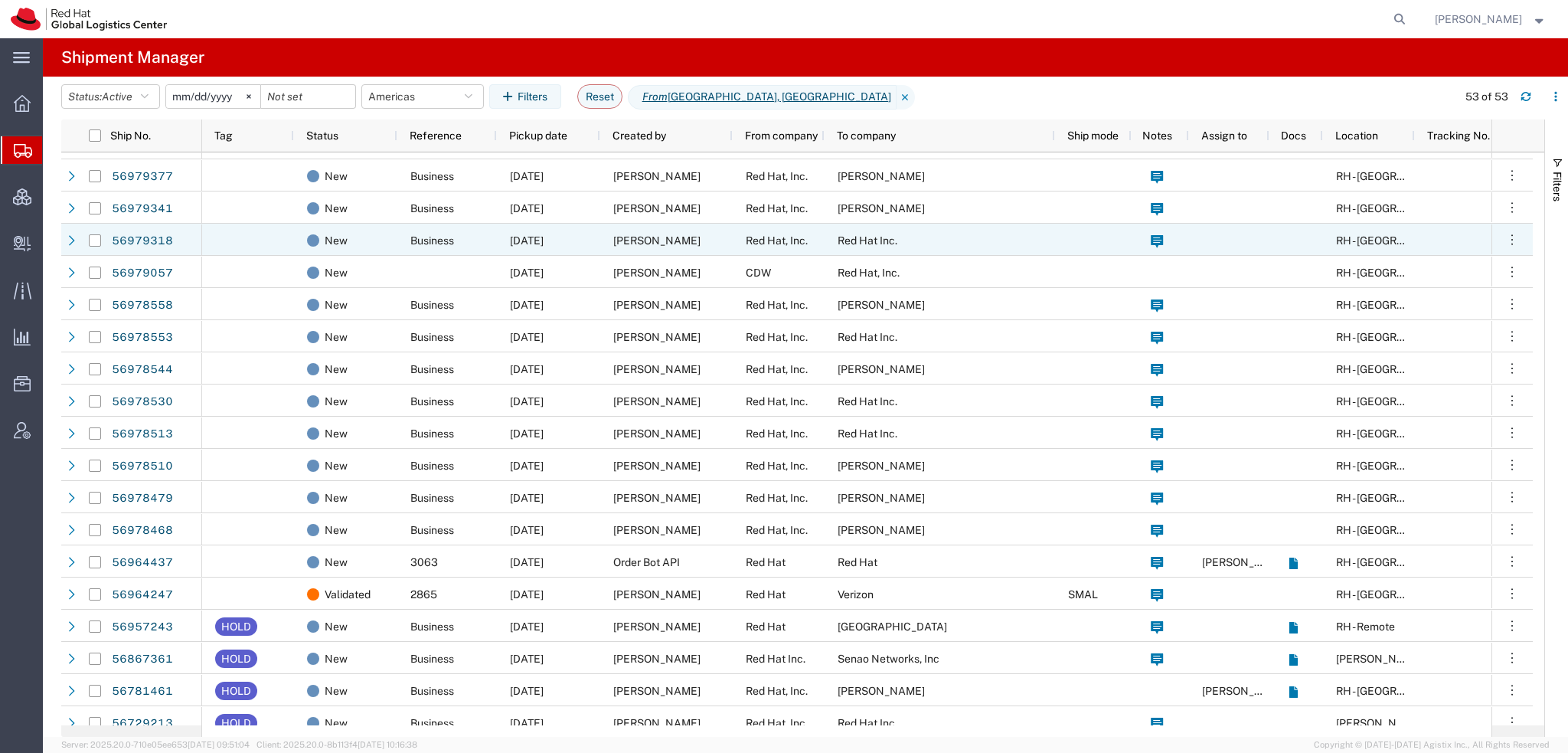
scroll to position [1132, 0]
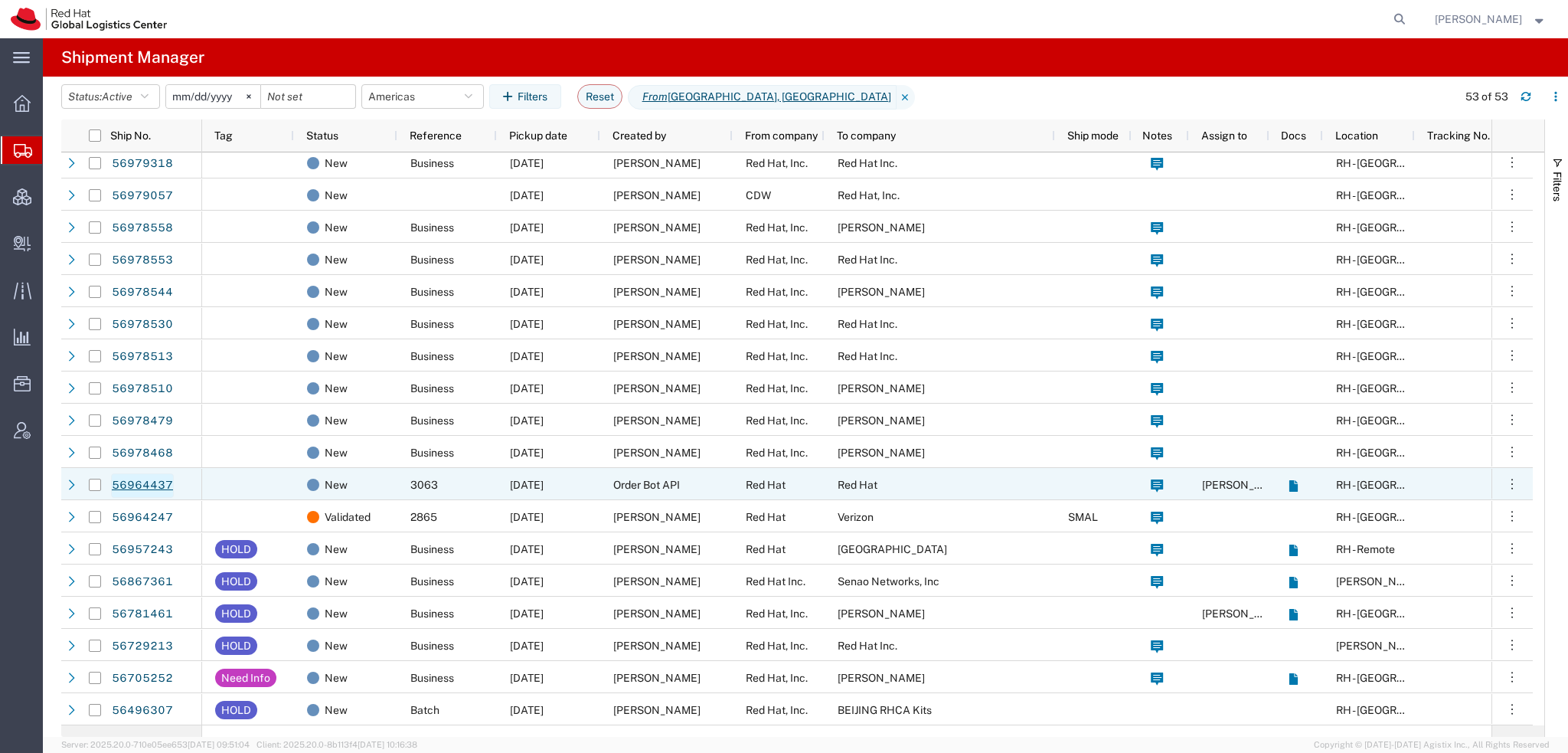
click at [159, 483] on link "56964437" at bounding box center [142, 486] width 63 height 25
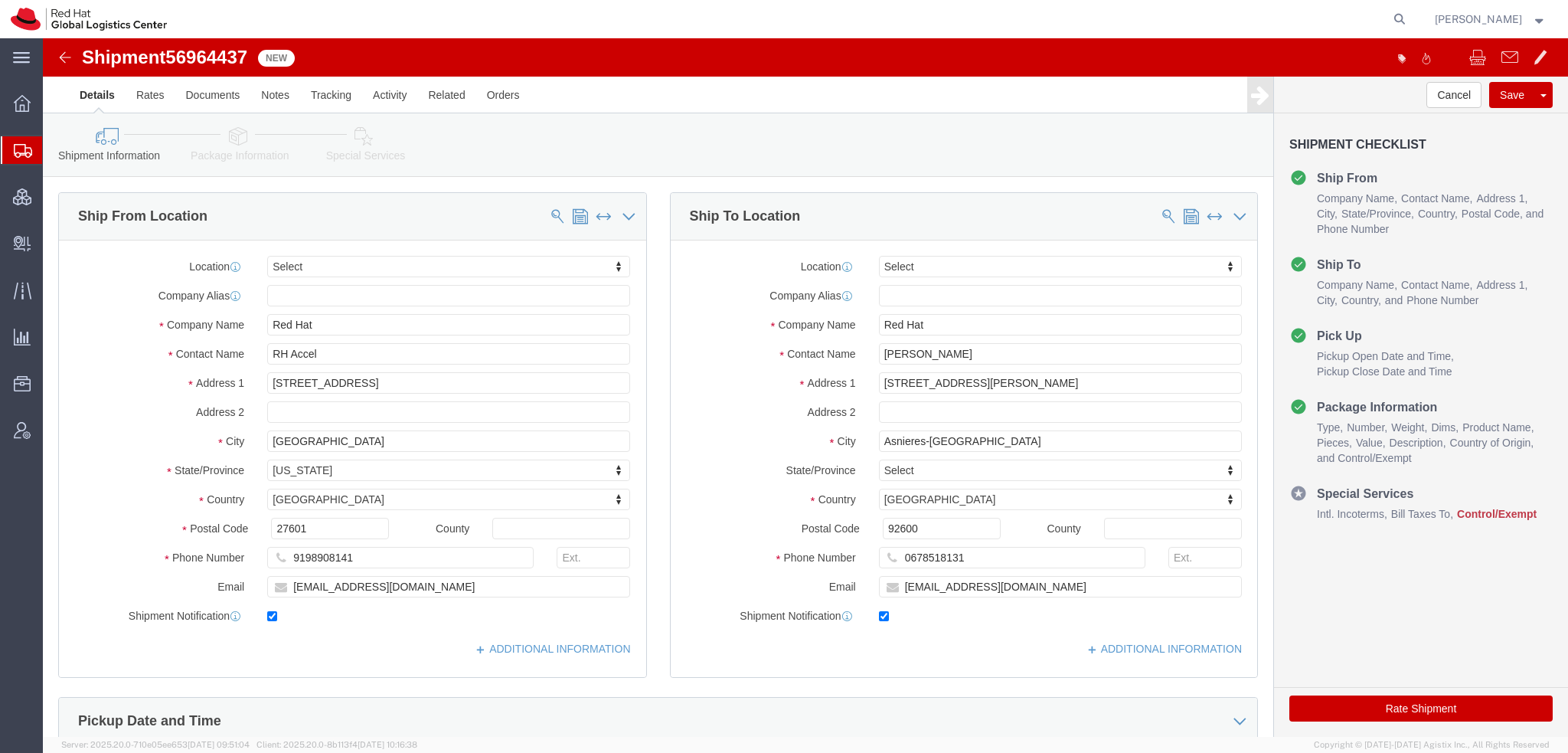
select select
drag, startPoint x: 955, startPoint y: 350, endPoint x: -12, endPoint y: 104, distance: 997.8
click html "Shipment 56964437 New Details Rates Documents Notes Tracking Activity Related O…"
paste input "Liliana Mihaila"
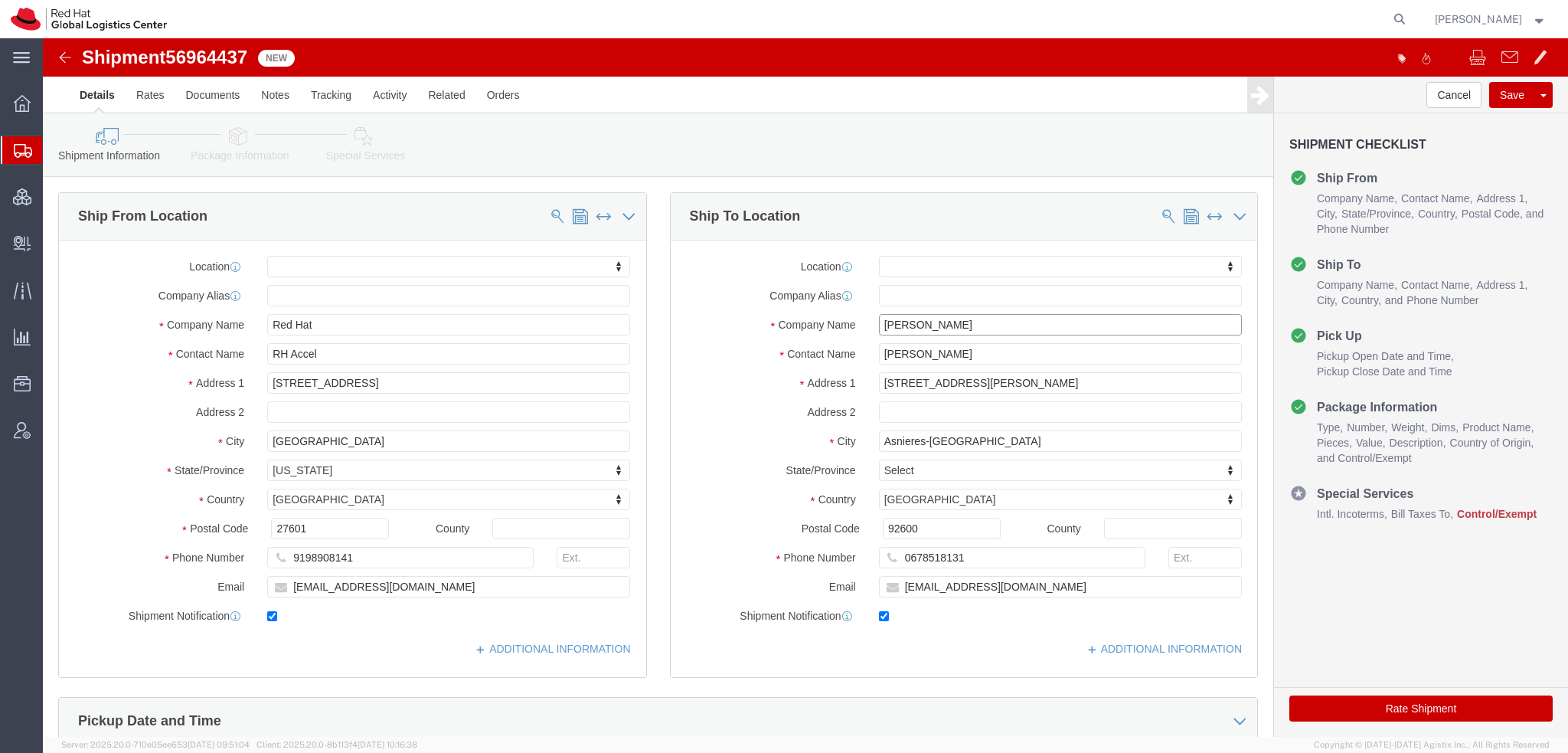
type input "Liliana Mihaila"
click input "lmihaila@redhat.com"
type input "lmihaila@redhat.com, emealogistics@redhat.com"
click link "ADDITIONAL INFORMATION"
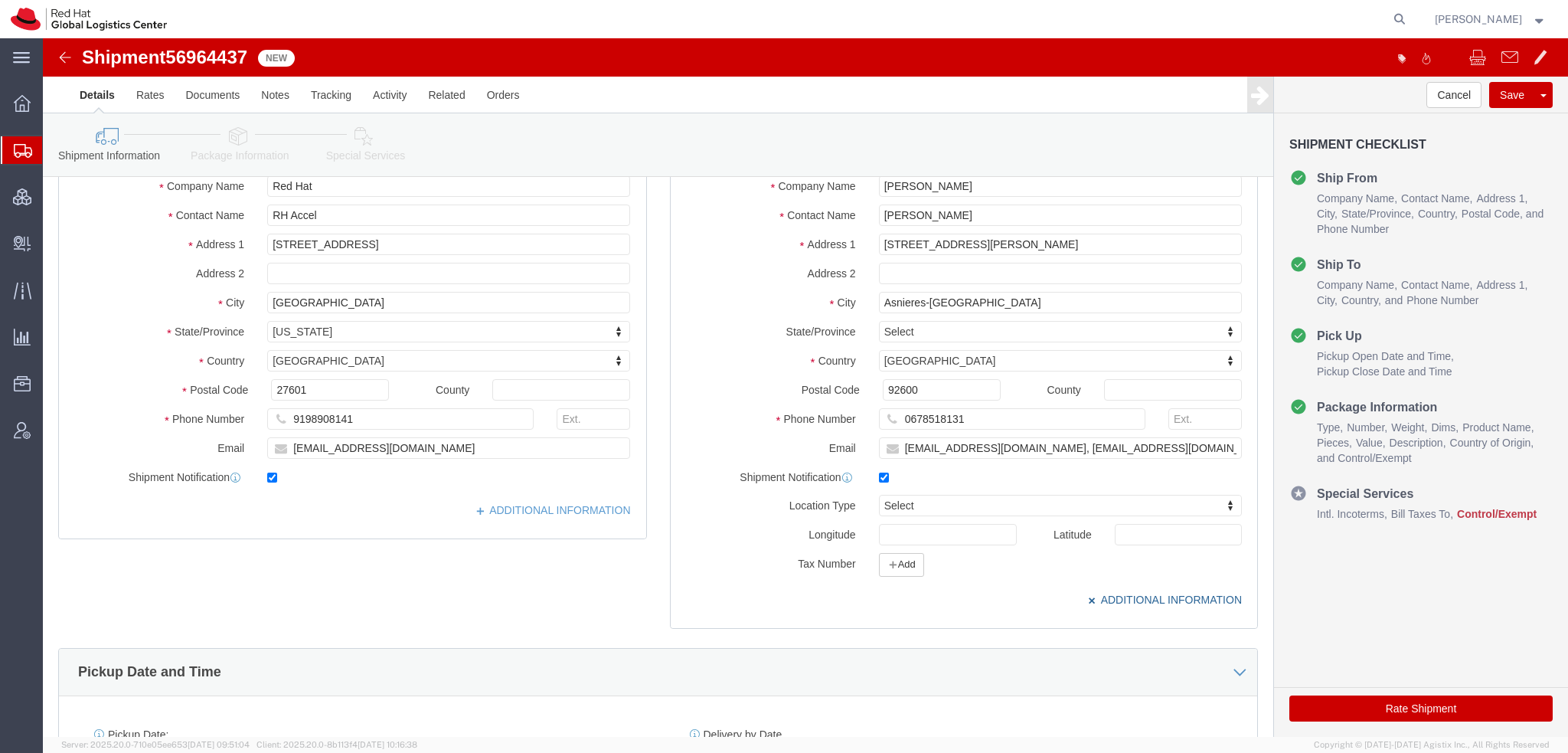
scroll to position [230, 0]
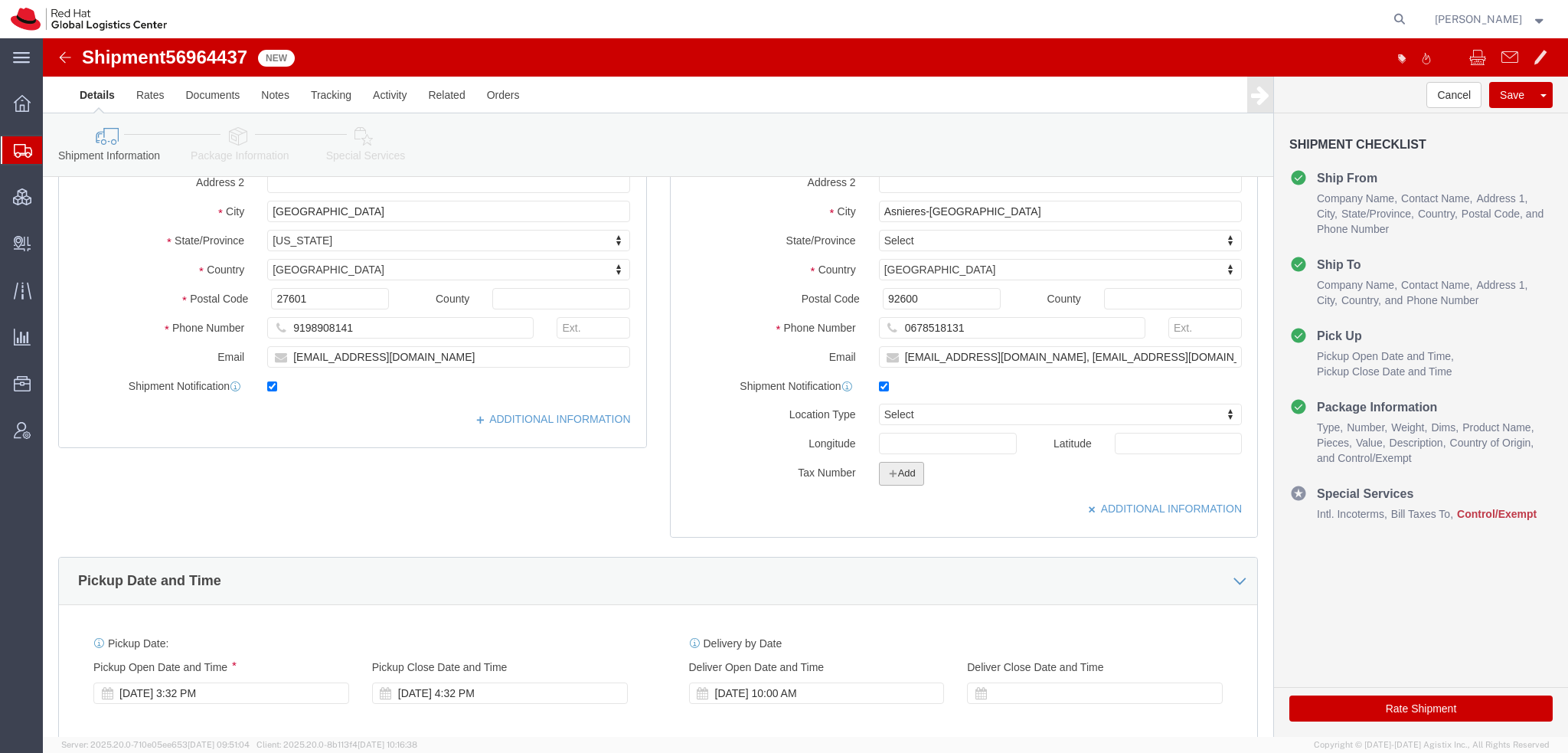
click button "Add"
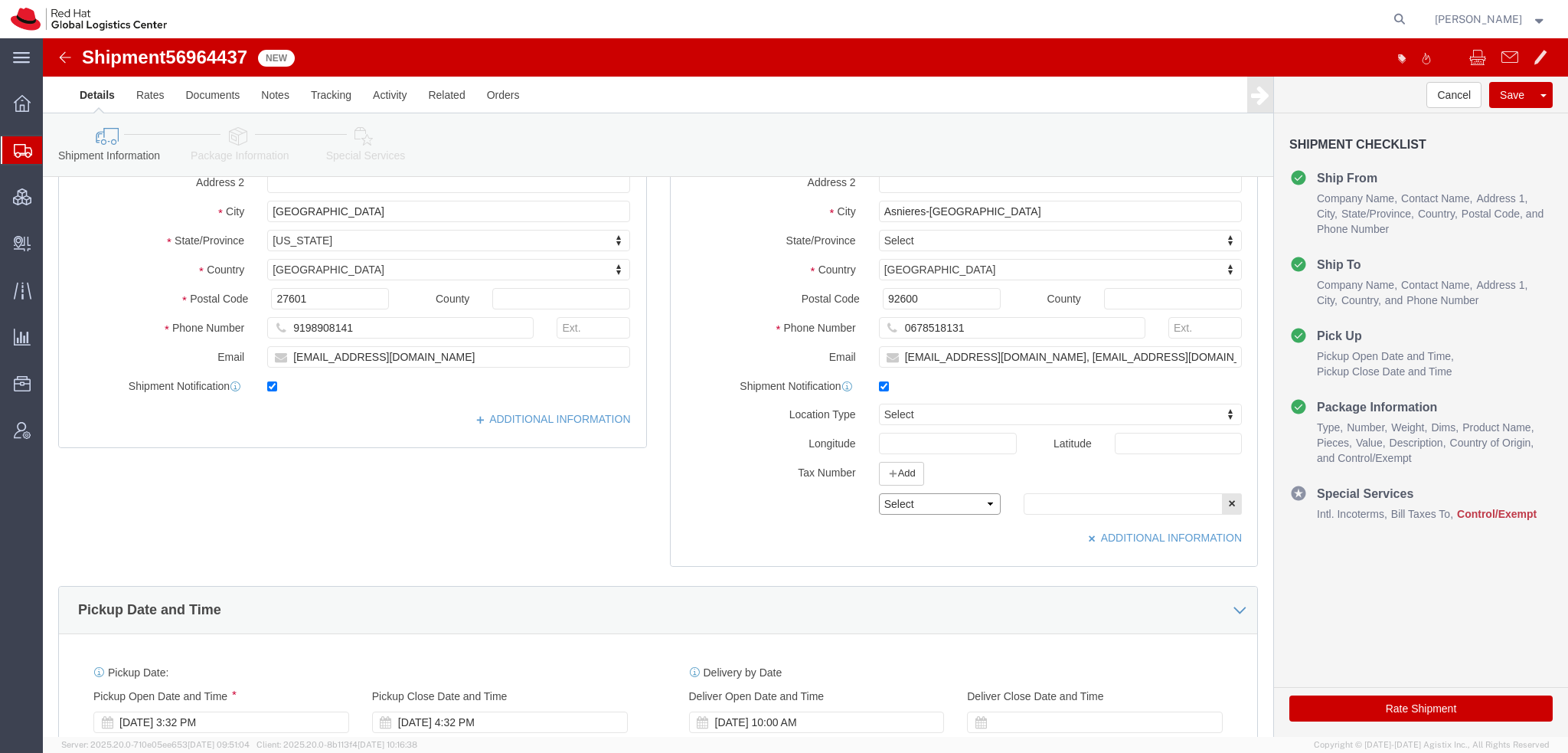
click select "Select EIN EORI TIN VAT Other"
select select "EORI"
click select "Select EIN EORI TIN VAT Other"
click input "text"
paste input "FR42119946400072"
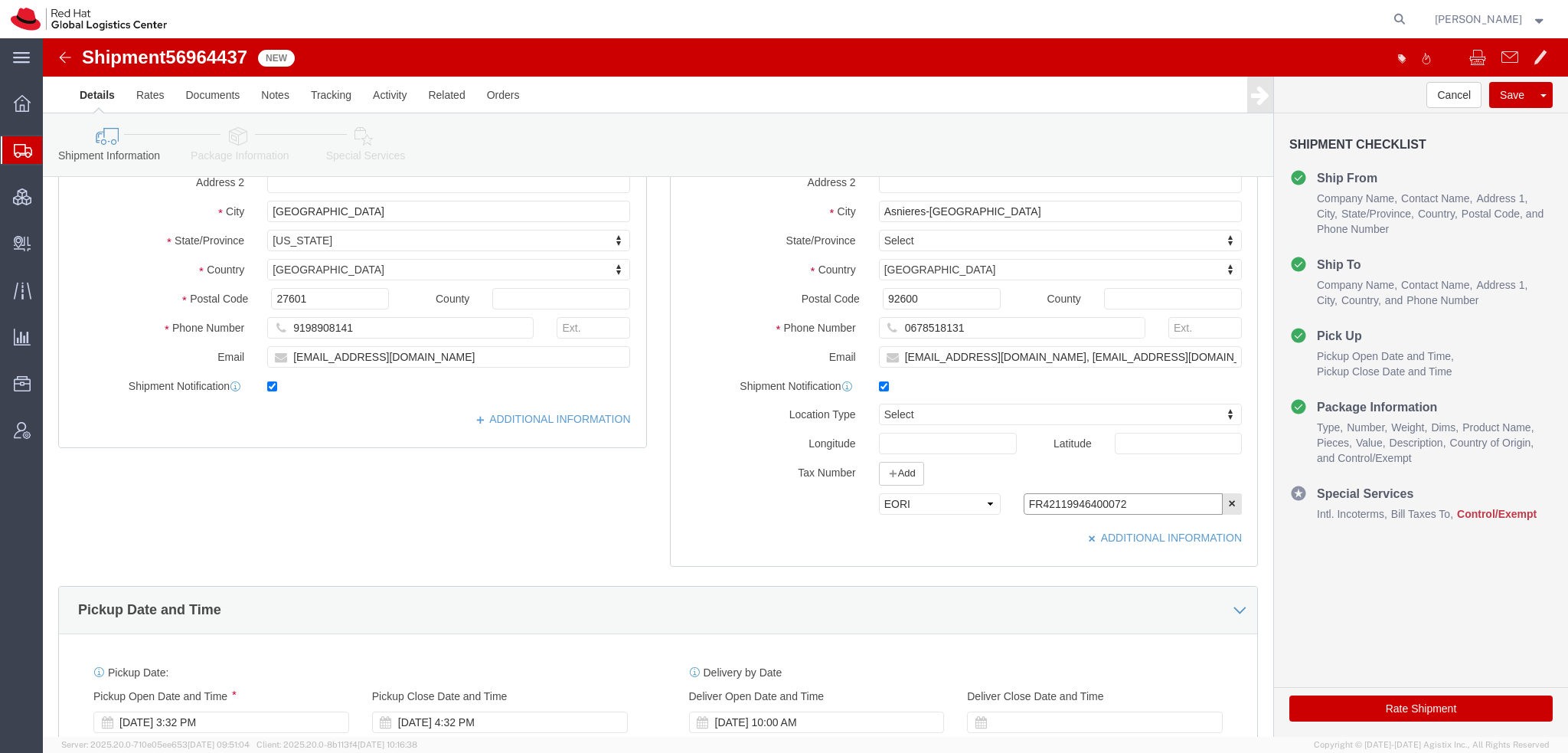
type input "FR42119946400072"
click icon
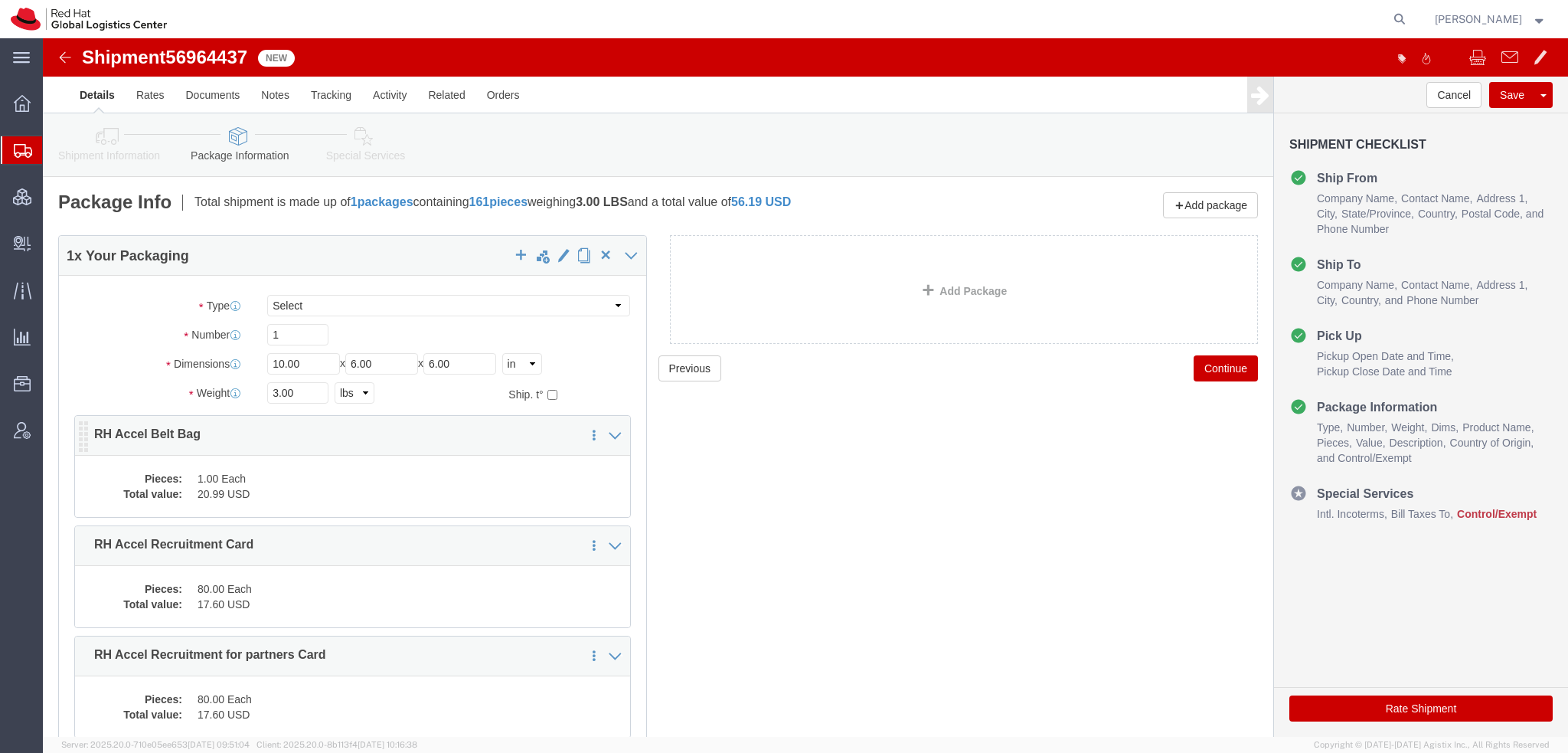
click dd "20.99 USD"
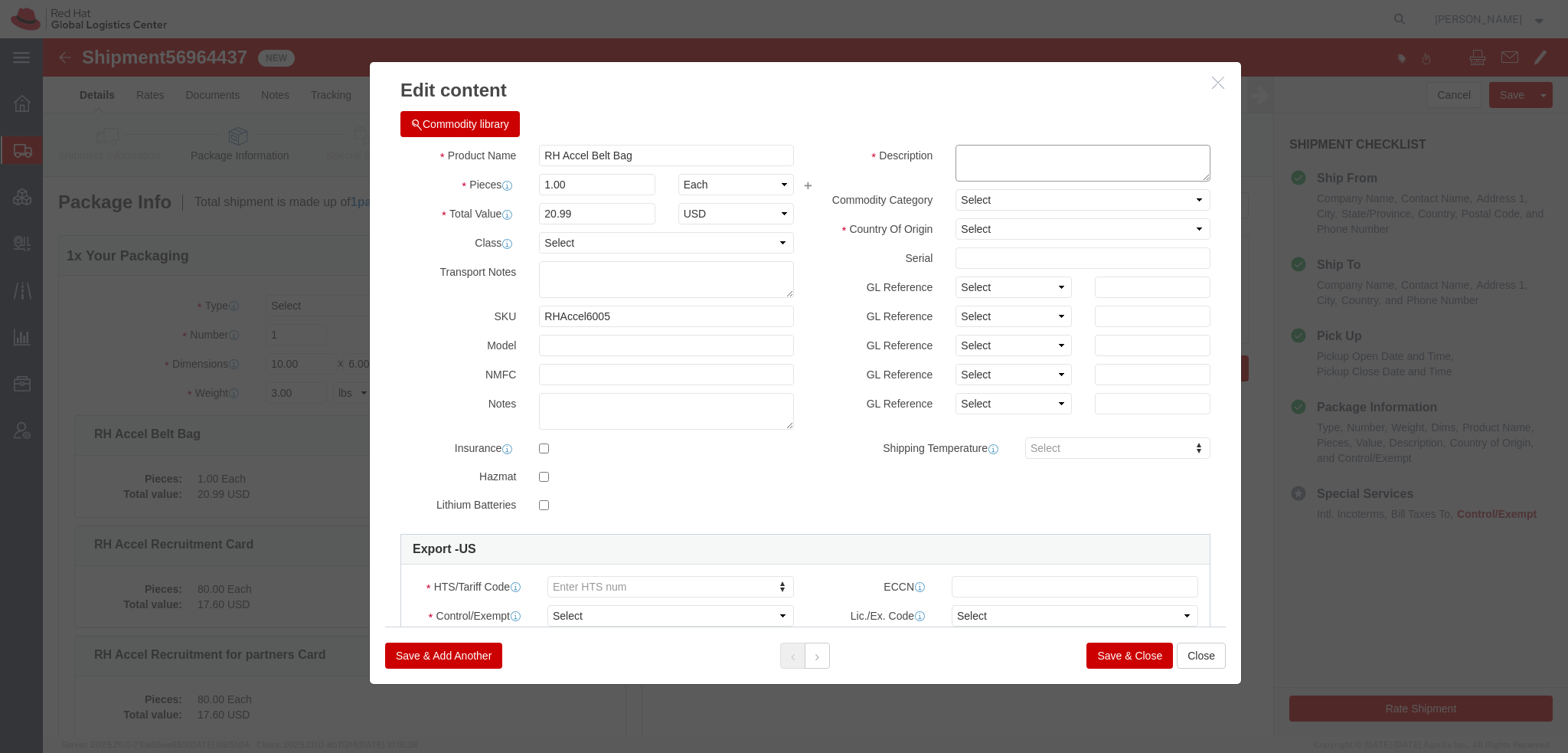
click textarea
type textarea "Red Hat branded"
select select "CN"
click div "HTS/Tariff Code Enter HTS num ECCN Control/Exempt Select ATF BIS DEA EPA FDA FT…"
type input "4202.92.7000"
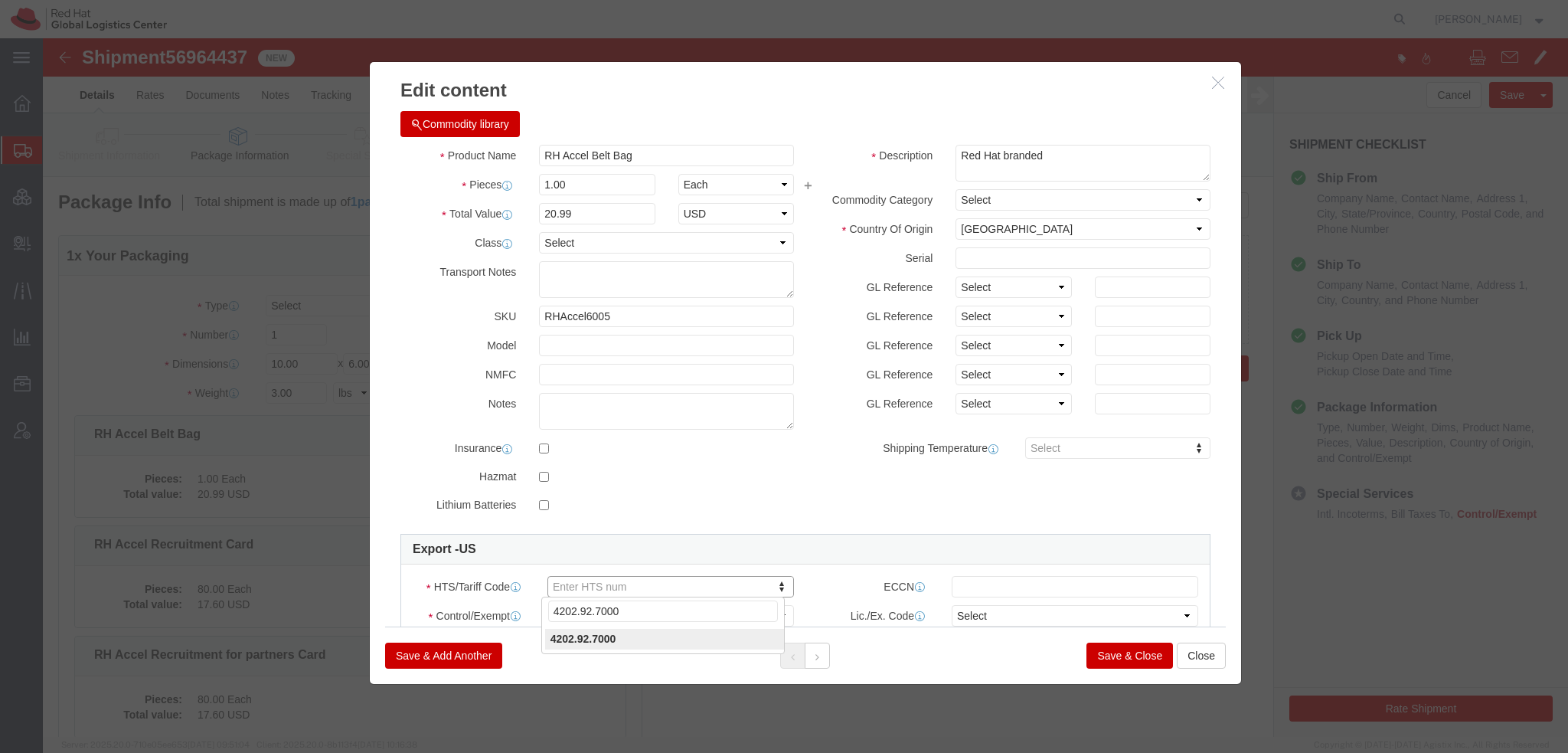
type input "4202.92.7000"
click select "Select ATF BIS DEA EPA FDA FTR ITAR OFAC Other (OPA)"
select select "FTR"
click select "Select ATF BIS DEA EPA FDA FTR ITAR OFAC Other (OPA)"
click select "Select 30.2(d)(2) 30.36 30.37(a) 30.37(f) 30.37(g) 30.37(h) 30.37(i) 30.37(j) 3…"
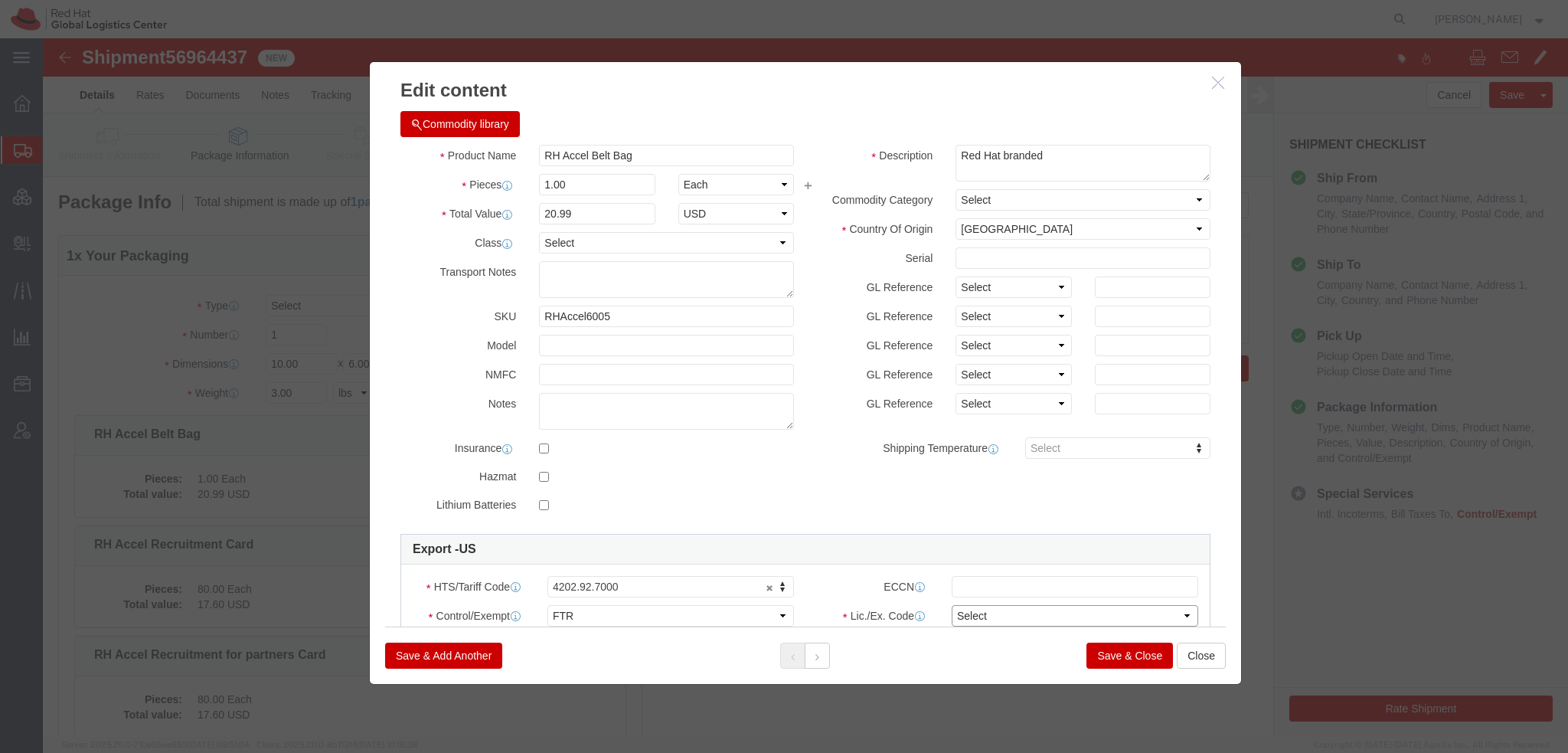
select select "30.37(h)"
click select "Select 30.2(d)(2) 30.36 30.37(a) 30.37(f) 30.37(g) 30.37(h) 30.37(i) 30.37(j) 3…"
click button
click textarea
type textarea "Red Hat branded"
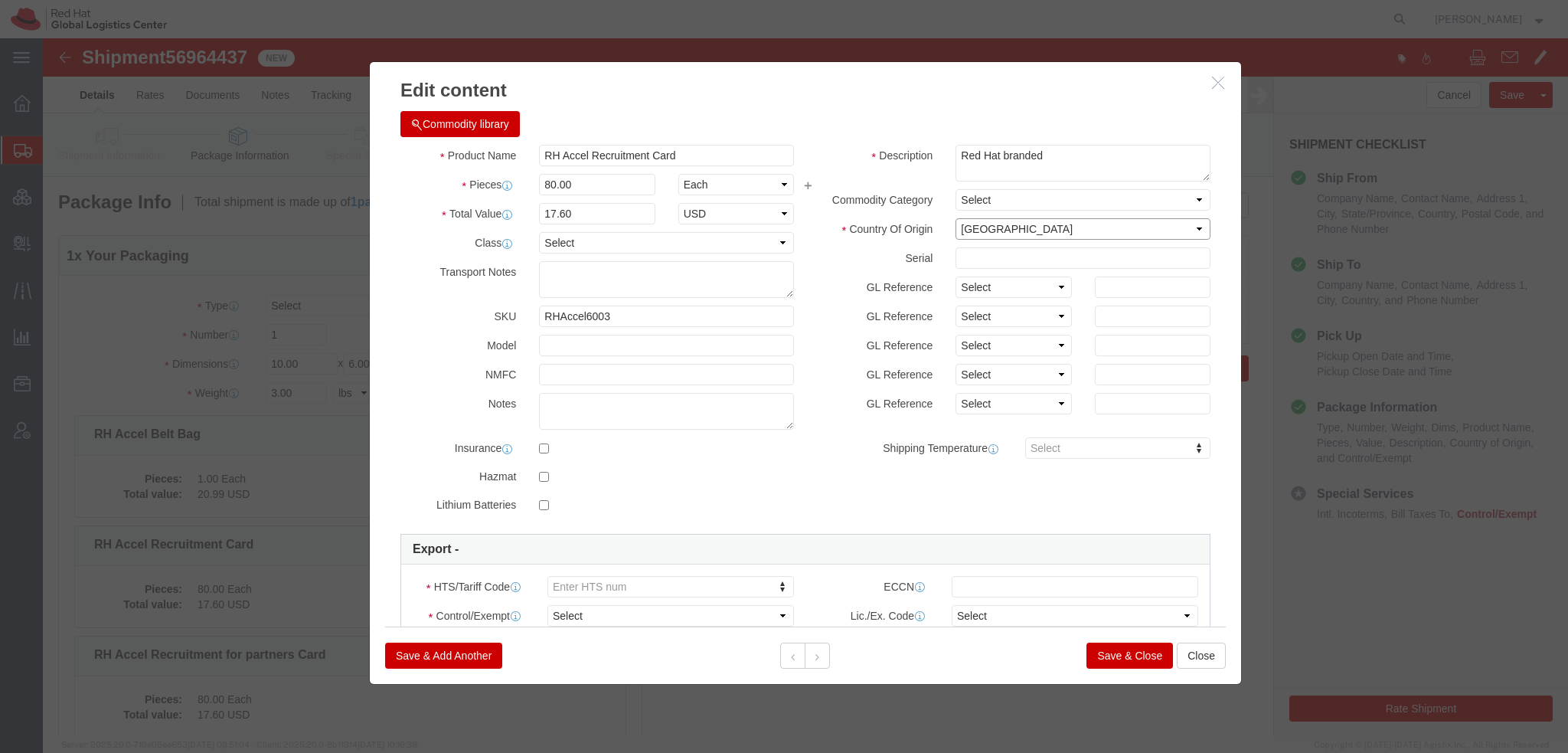
click select "Select [GEOGRAPHIC_DATA] [GEOGRAPHIC_DATA] [GEOGRAPHIC_DATA] [GEOGRAPHIC_DATA] …"
select select "US"
click select "Select [GEOGRAPHIC_DATA] [GEOGRAPHIC_DATA] [GEOGRAPHIC_DATA] [GEOGRAPHIC_DATA] …"
type input "4909.00.2000"
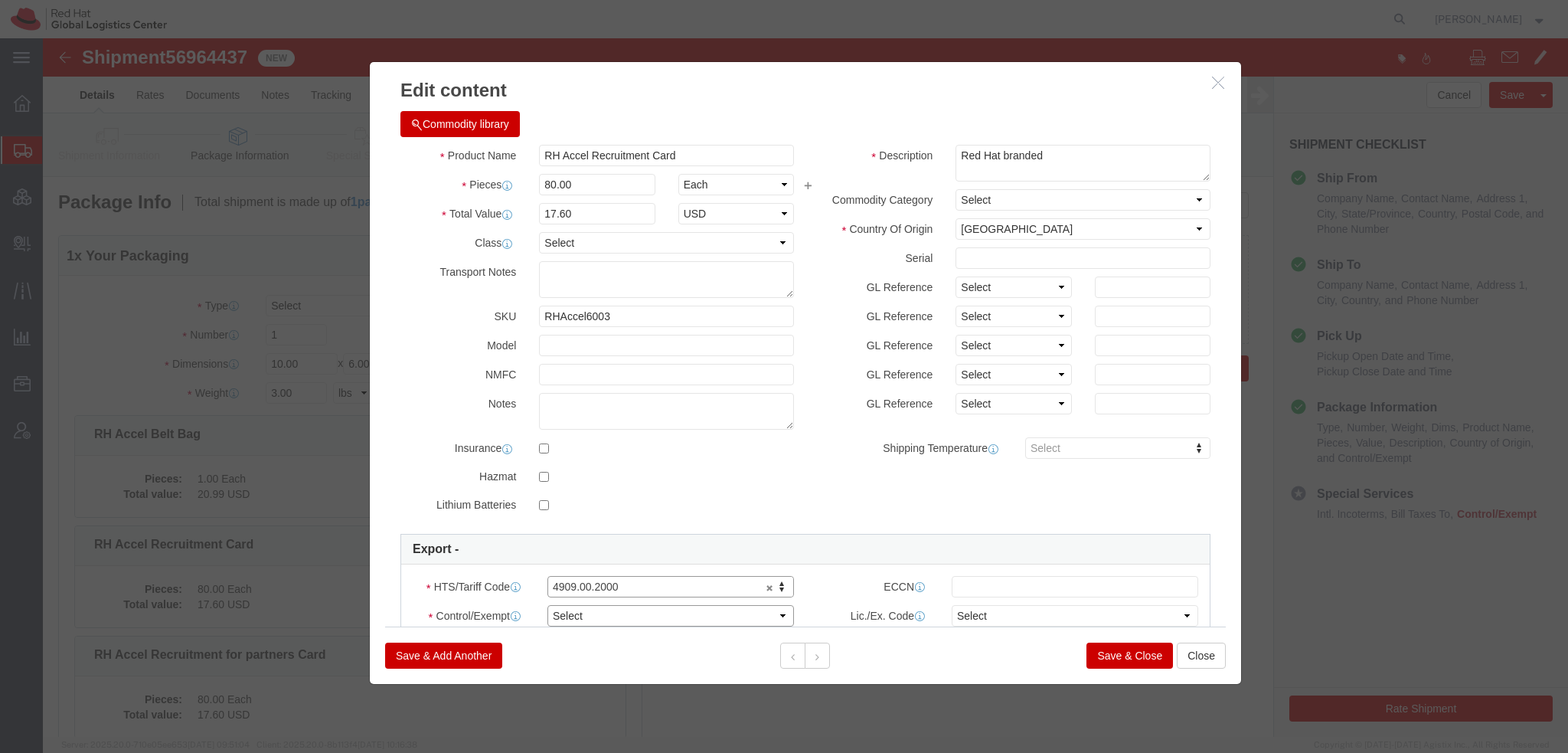
click select "Select ATF BIS DEA EPA FDA FTR ITAR OFAC Other (OPA)"
select select "FTR"
click select "Select ATF BIS DEA EPA FDA FTR ITAR OFAC Other (OPA)"
click select "Select 30.2(d)(2) 30.36 30.37(a) 30.37(f) 30.37(g) 30.37(h) 30.37(i) 30.37(j) 3…"
select select "30.37(h)"
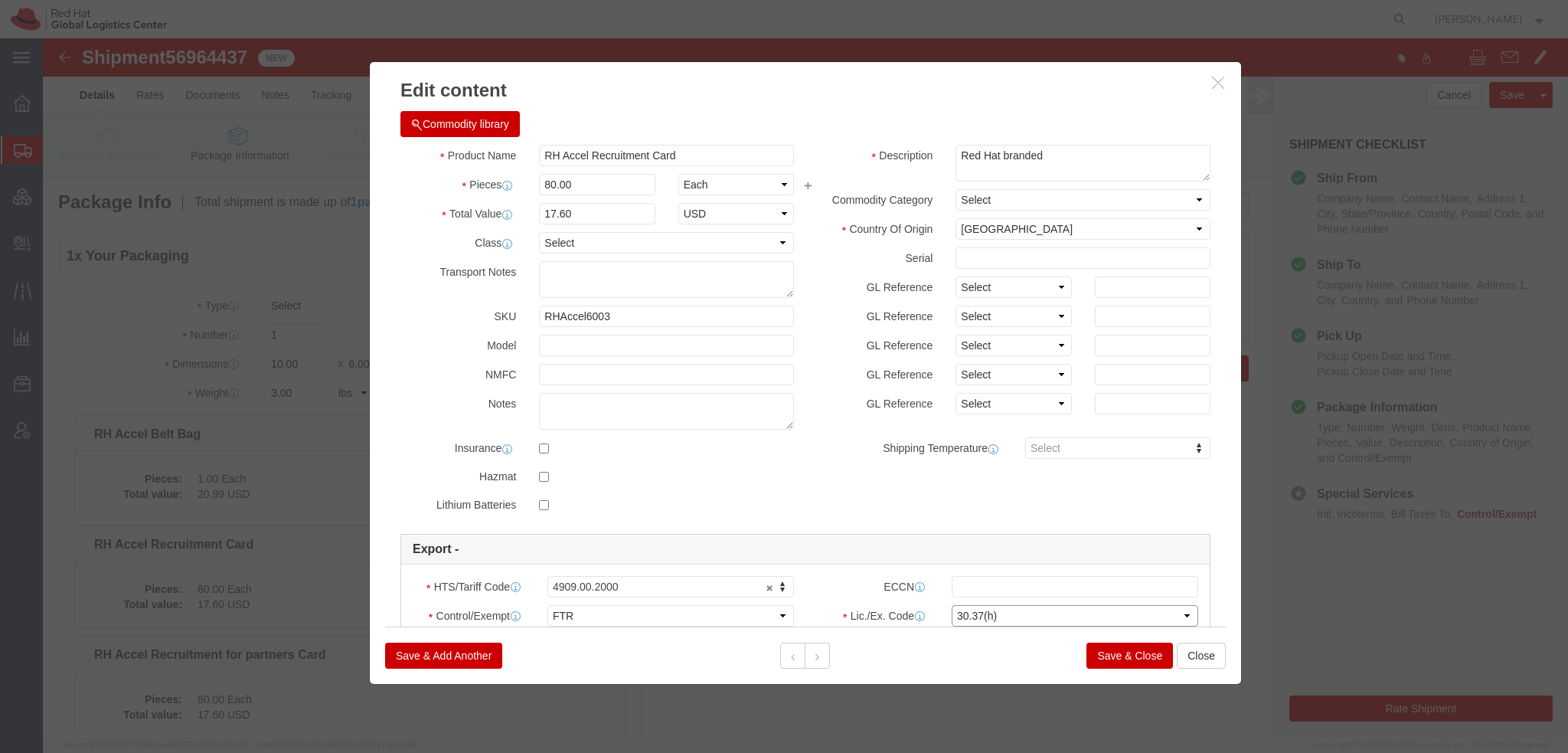
click select "Select 30.2(d)(2) 30.36 30.37(a) 30.37(f) 30.37(g) 30.37(h) 30.37(i) 30.37(j) 3…"
drag, startPoint x: 772, startPoint y: 619, endPoint x: 774, endPoint y: 612, distance: 7.3
click button
click textarea
type textarea "Red Hat branded"
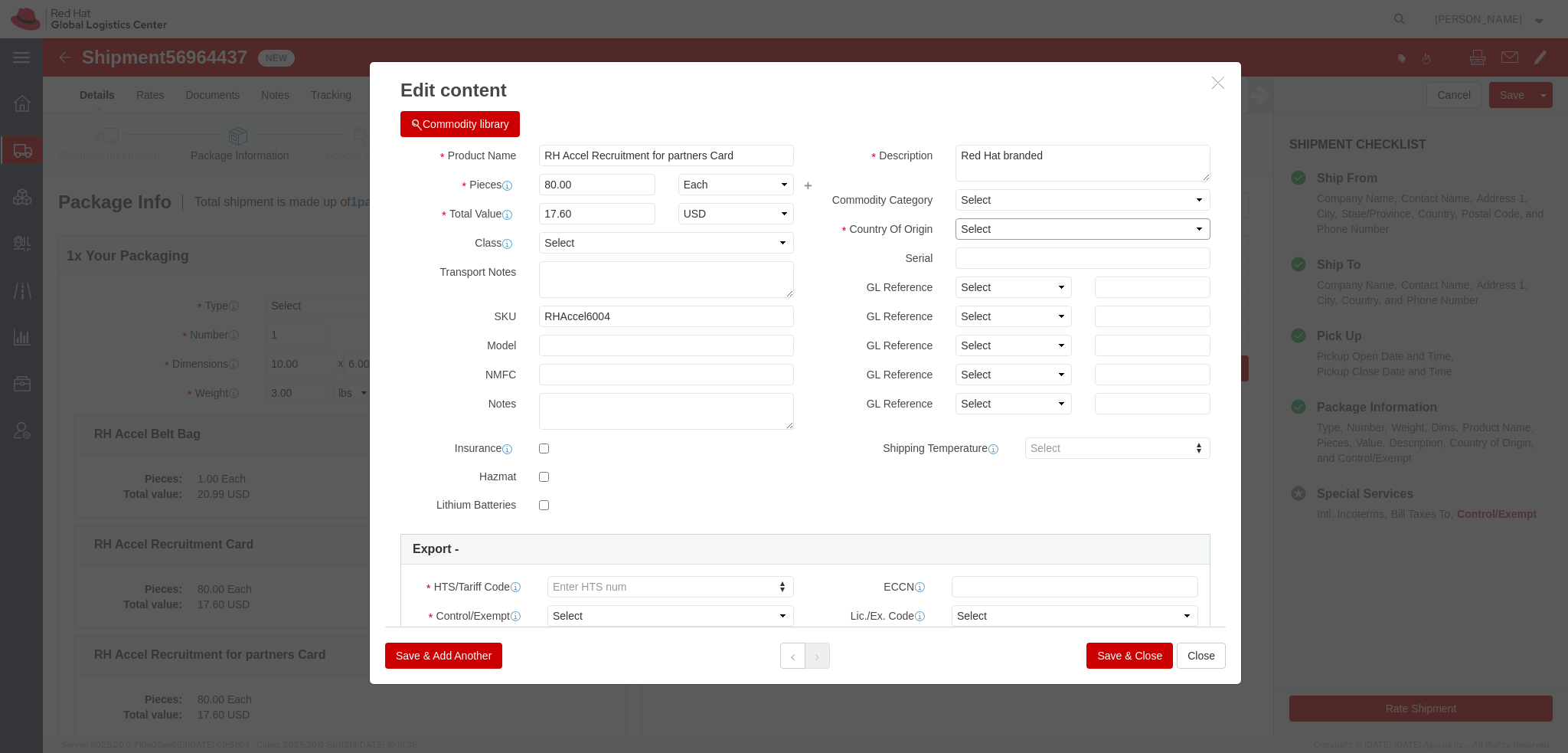
click select "Select [GEOGRAPHIC_DATA] [GEOGRAPHIC_DATA] [GEOGRAPHIC_DATA] [GEOGRAPHIC_DATA] …"
select select "US"
click select "Select [GEOGRAPHIC_DATA] [GEOGRAPHIC_DATA] [GEOGRAPHIC_DATA] [GEOGRAPHIC_DATA] …"
type input "4909.00.2000"
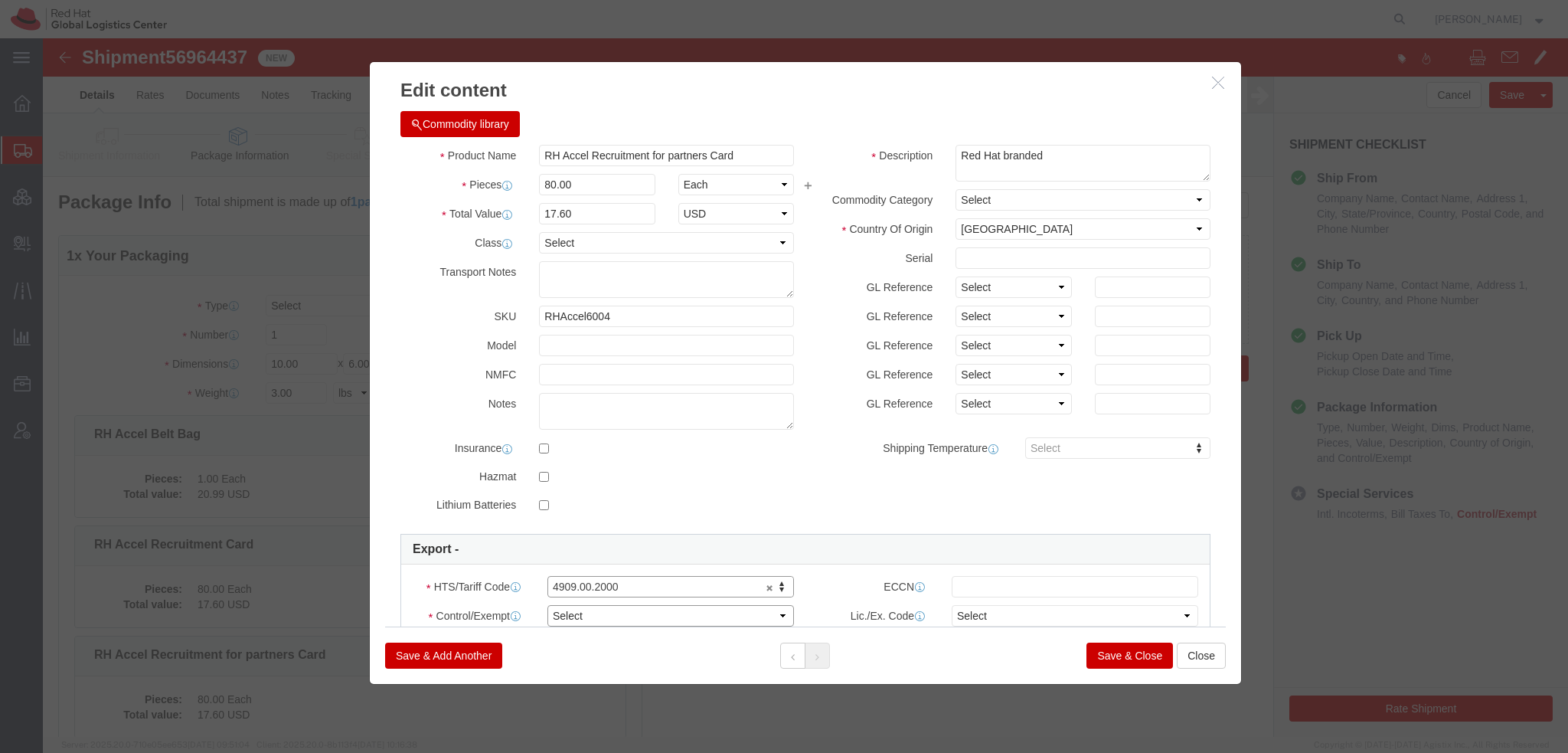
click select "Select ATF BIS DEA EPA FDA FTR ITAR OFAC Other (OPA)"
select select "FTR"
click select "Select ATF BIS DEA EPA FDA FTR ITAR OFAC Other (OPA)"
click select "Select 30.2(d)(2) 30.36 30.37(a) 30.37(f) 30.37(g) 30.37(h) 30.37(i) 30.37(j) 3…"
select select "30.37(h)"
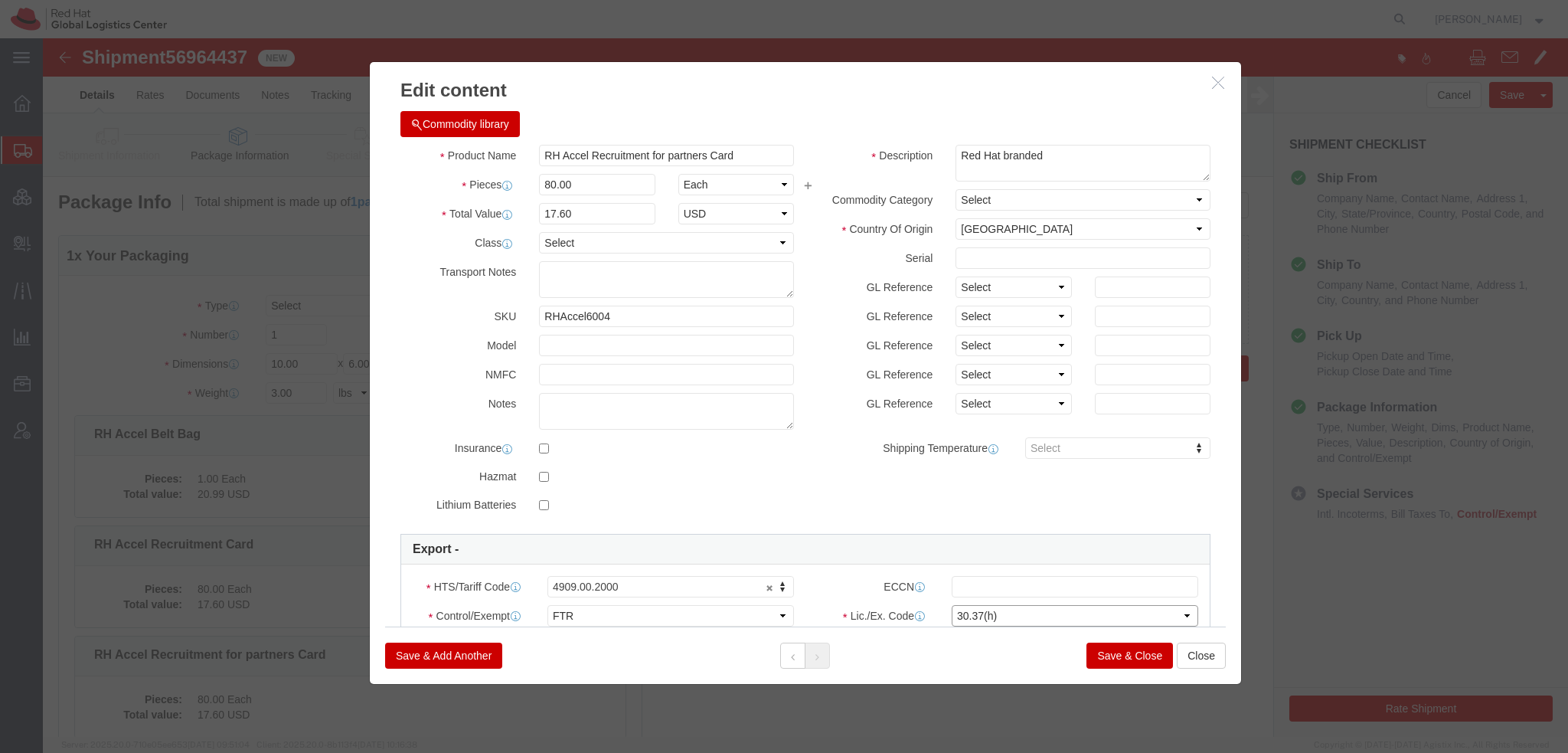
click select "Select 30.2(d)(2) 30.36 30.37(a) 30.37(f) 30.37(g) 30.37(h) 30.37(i) 30.37(j) 3…"
click button "Save & Close"
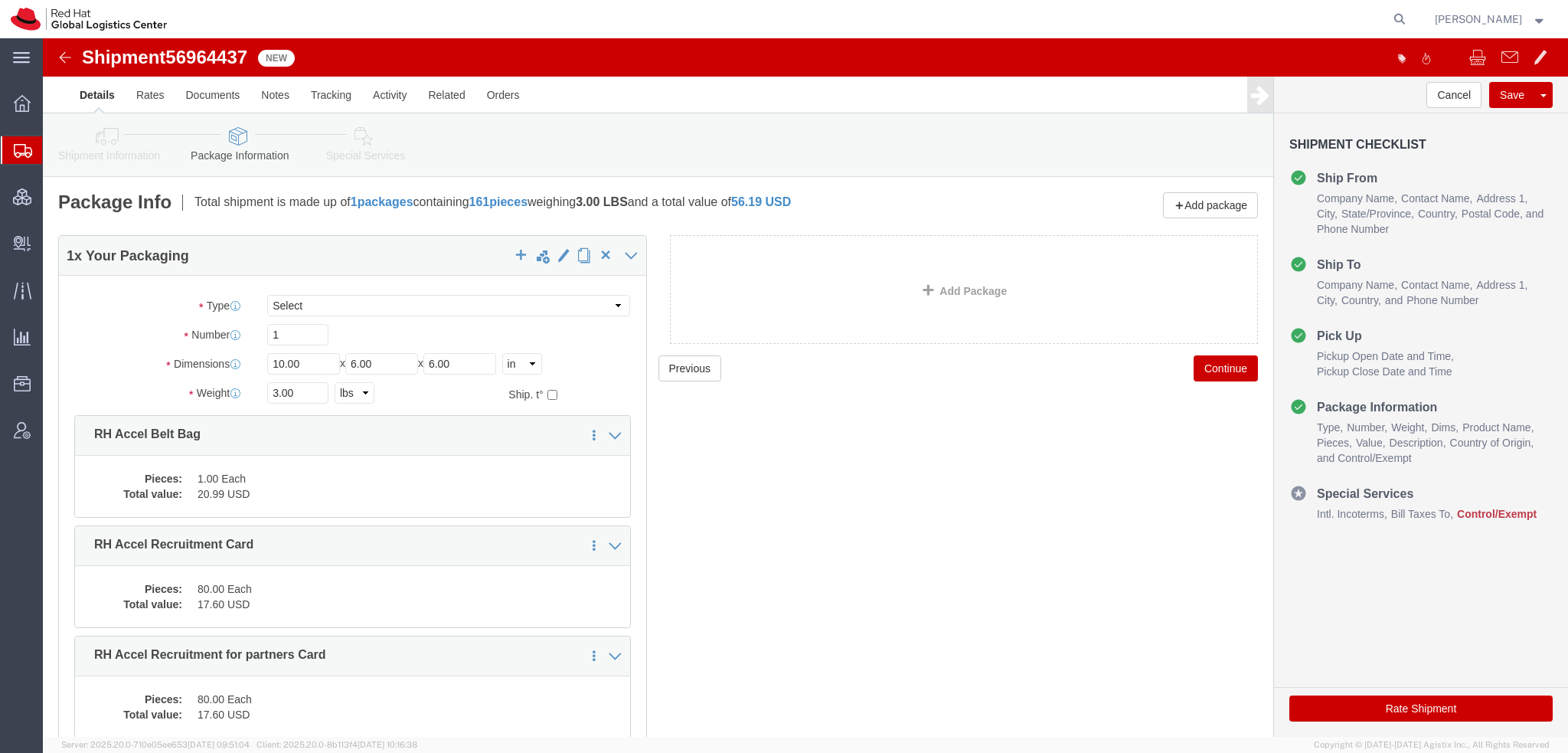
click icon
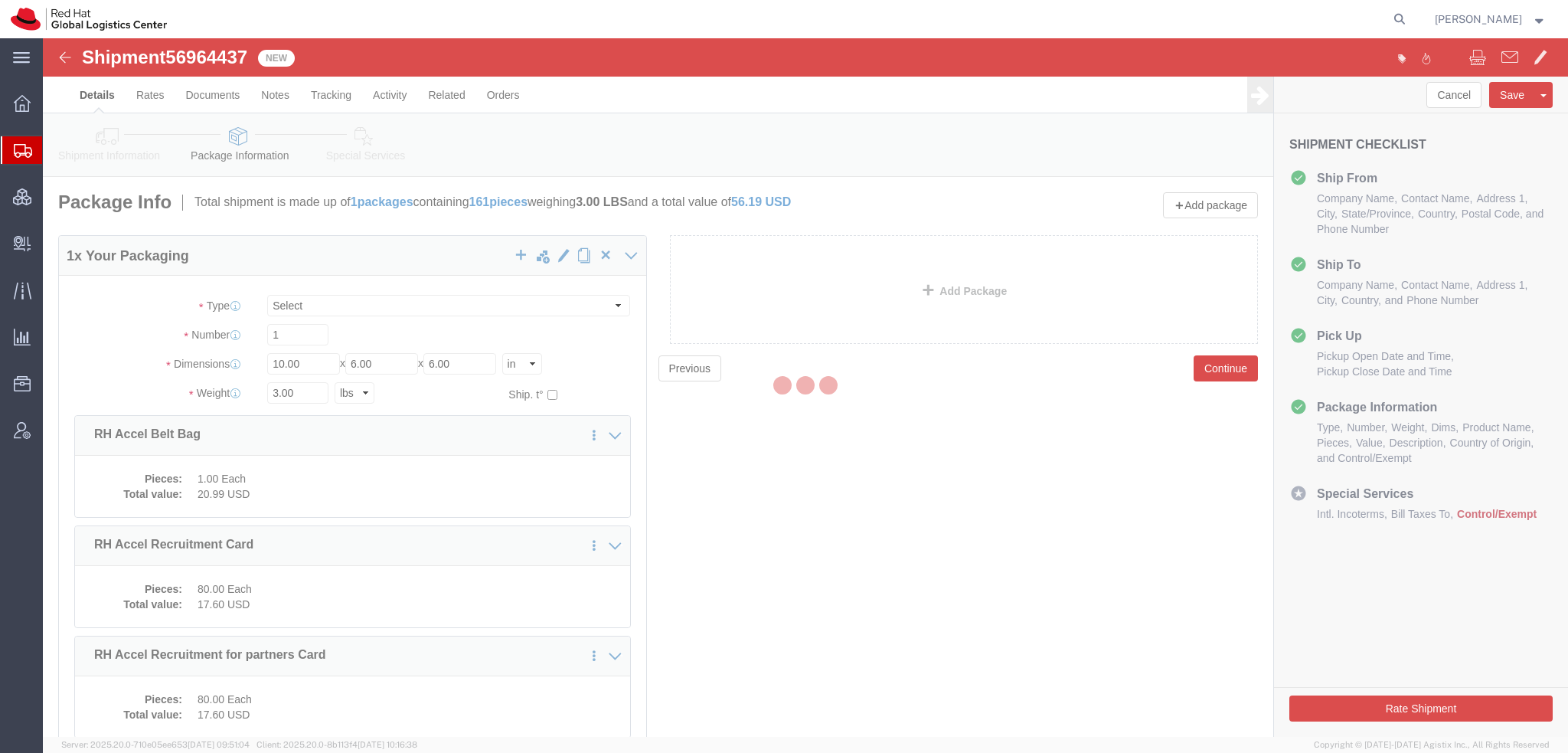
select select
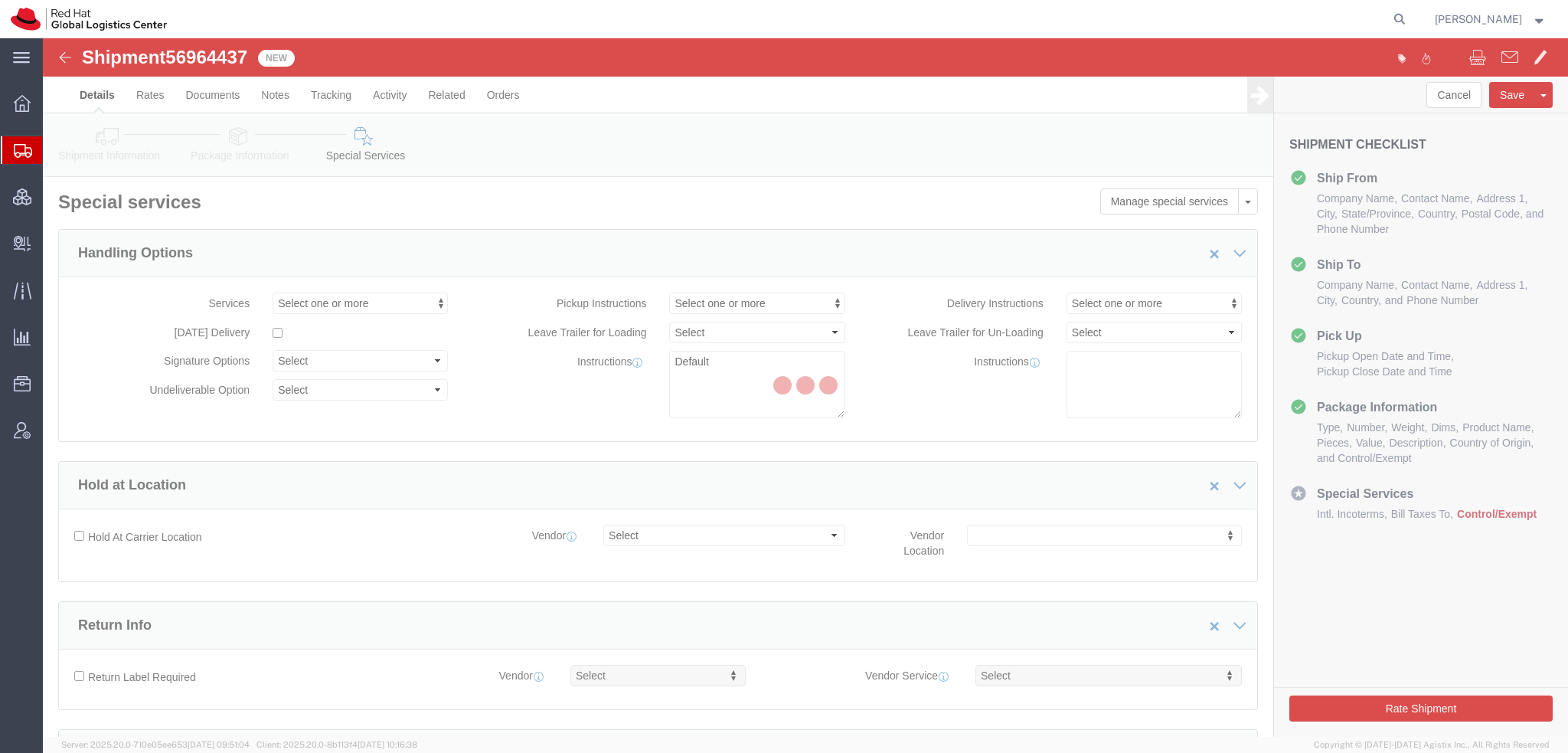
select select "COSTCENTER"
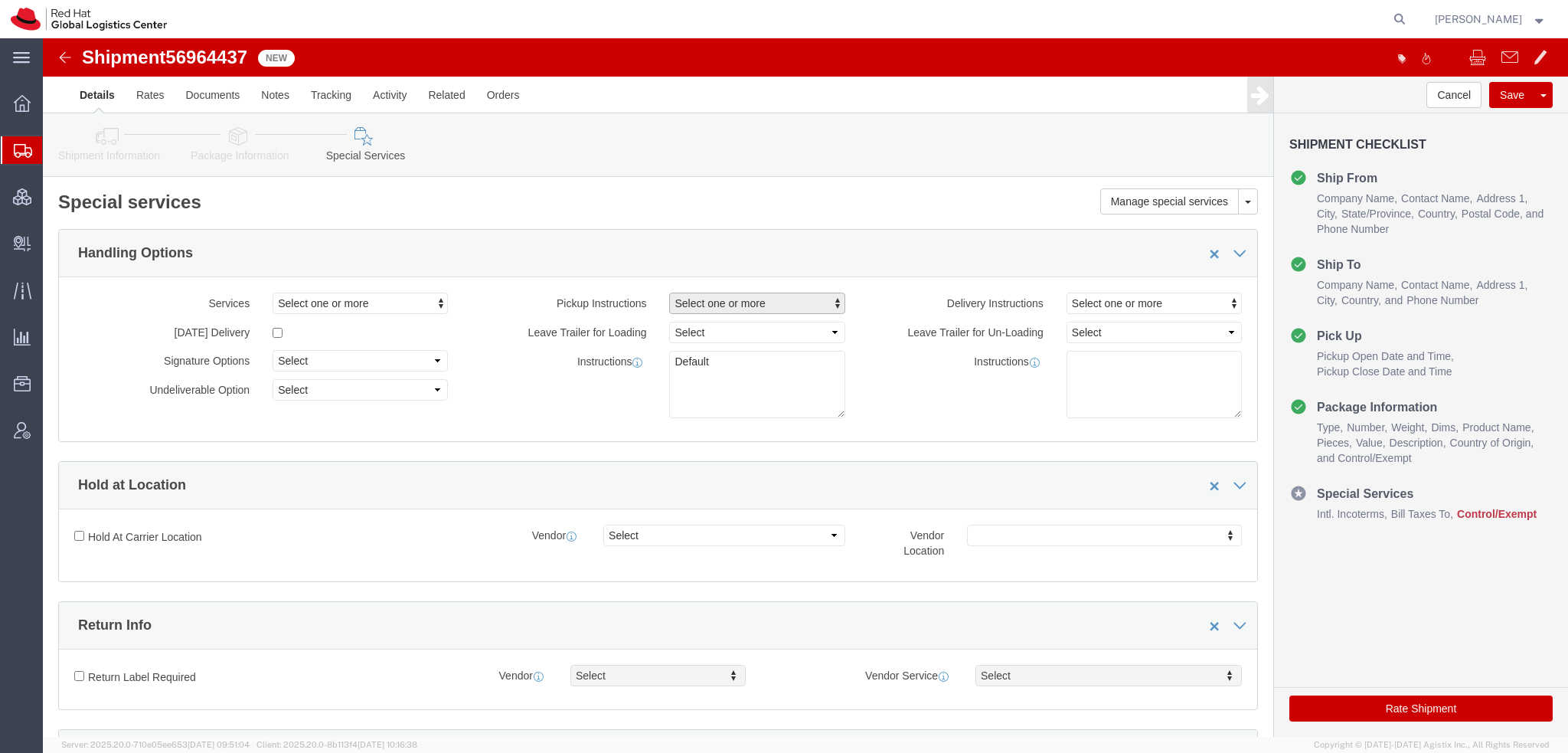
scroll to position [383, 0]
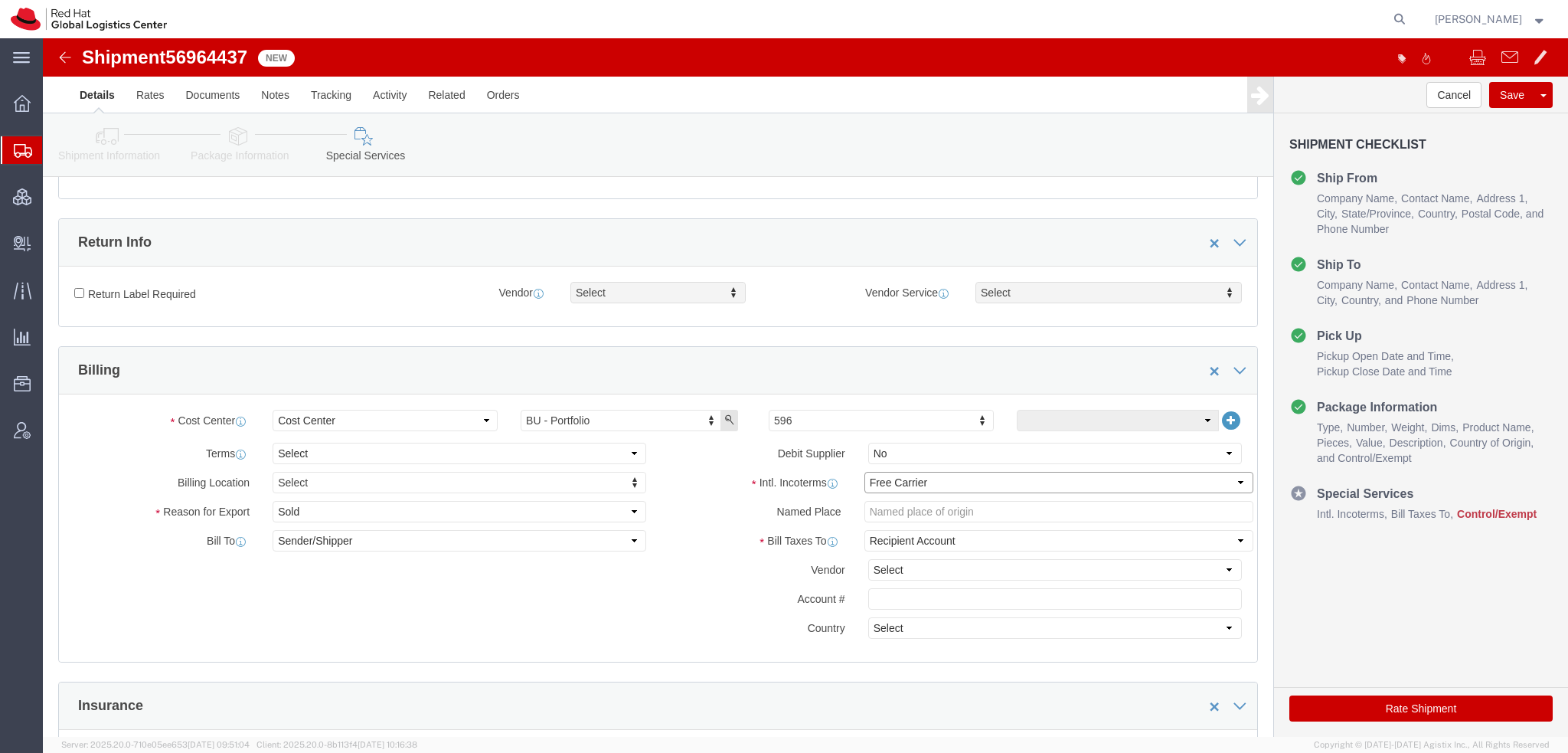
click select "Select Carriage Insurance Paid Carriage Paid To Cost and Freight Cost Insurance…"
select select "DDP"
click select "Select Carriage Insurance Paid Carriage Paid To Cost and Freight Cost Insurance…"
select select "SHIP"
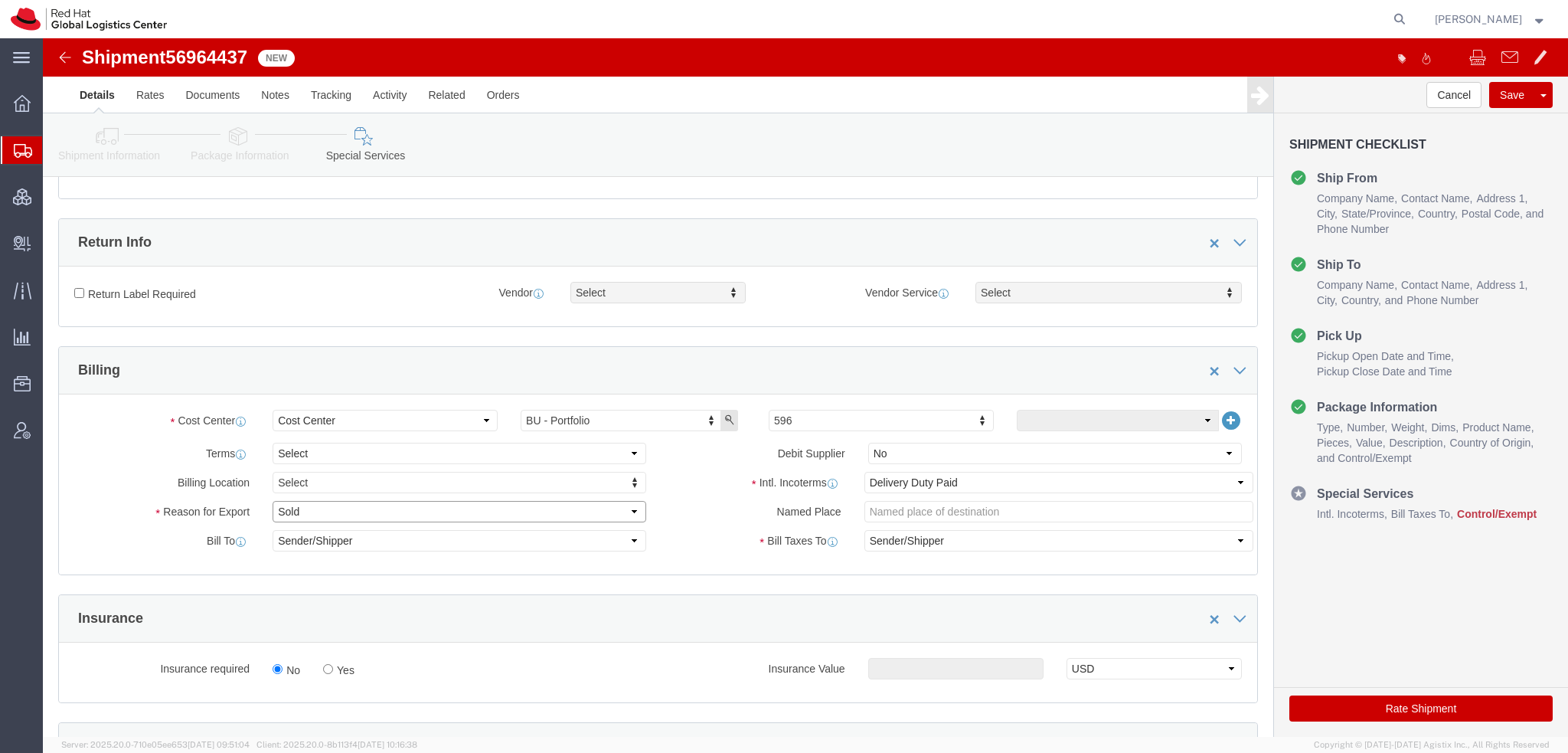
click select "Select Gift Personal Effects Repair/Warranty Return Sample Sold Temporary/Not S…"
select select "GIFT"
click select "Select Gift Personal Effects Repair/Warranty Return Sample Sold Temporary/Not S…"
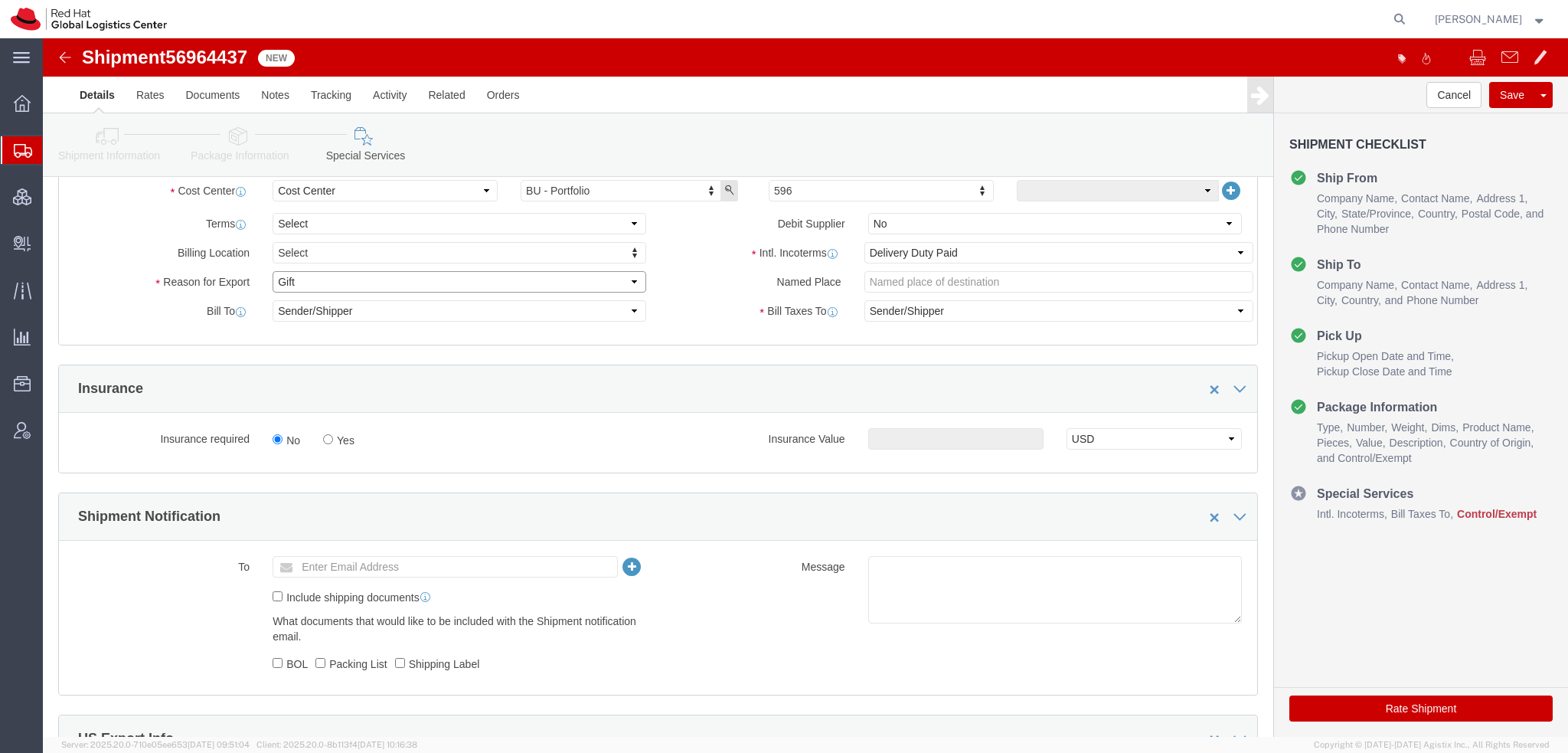
scroll to position [842, 0]
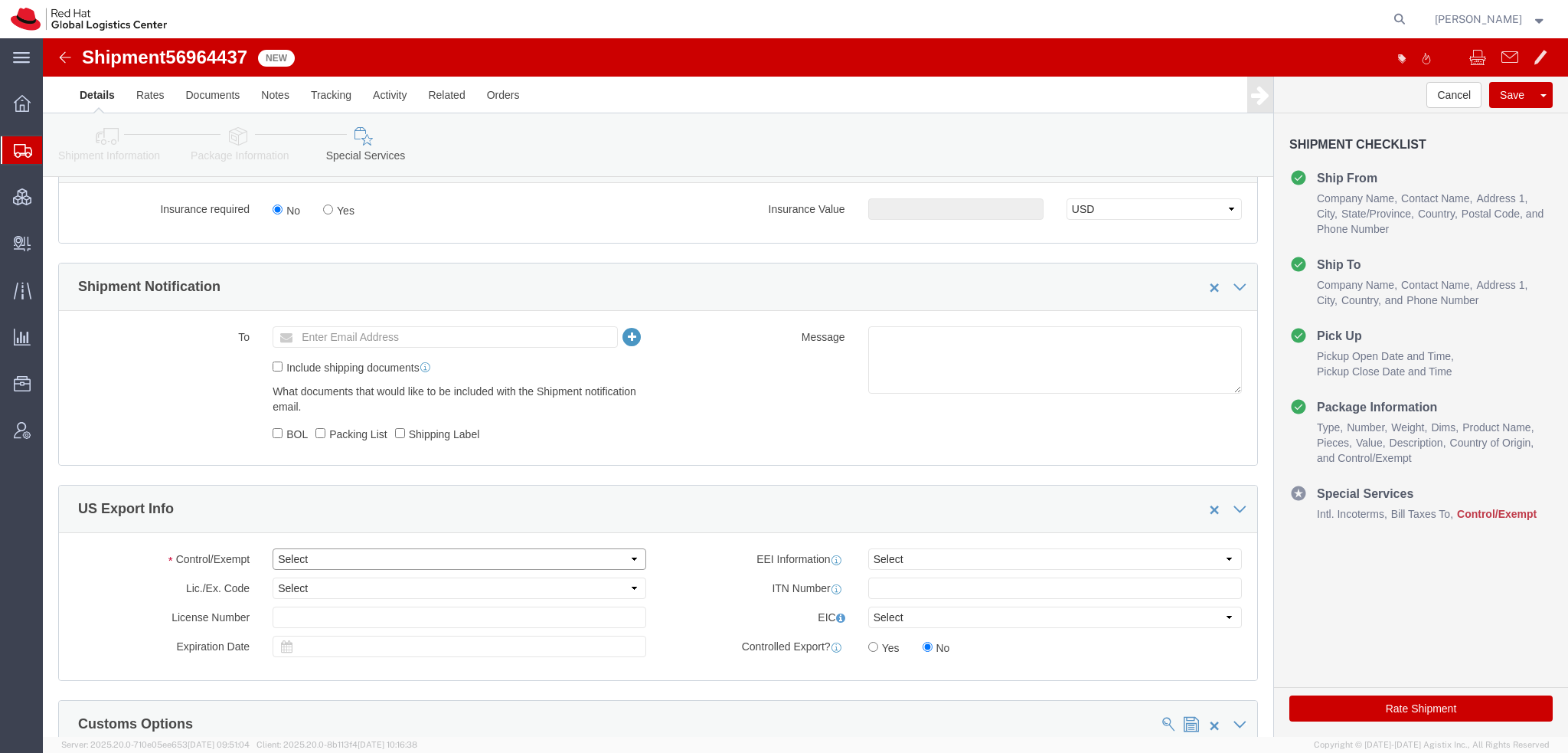
click select "Select ATF BIS DEA EPA FDA FTR ITAR OFAC Other (OPA)"
select select "FTR"
click select "Select ATF BIS DEA EPA FDA FTR ITAR OFAC Other (OPA)"
click select "Select 30.2(d)(2) 30.36 30.37(a) 30.37(f) 30.37(g) 30.37(h) 30.37(i) 30.37(j) 3…"
select select "30.37(h)"
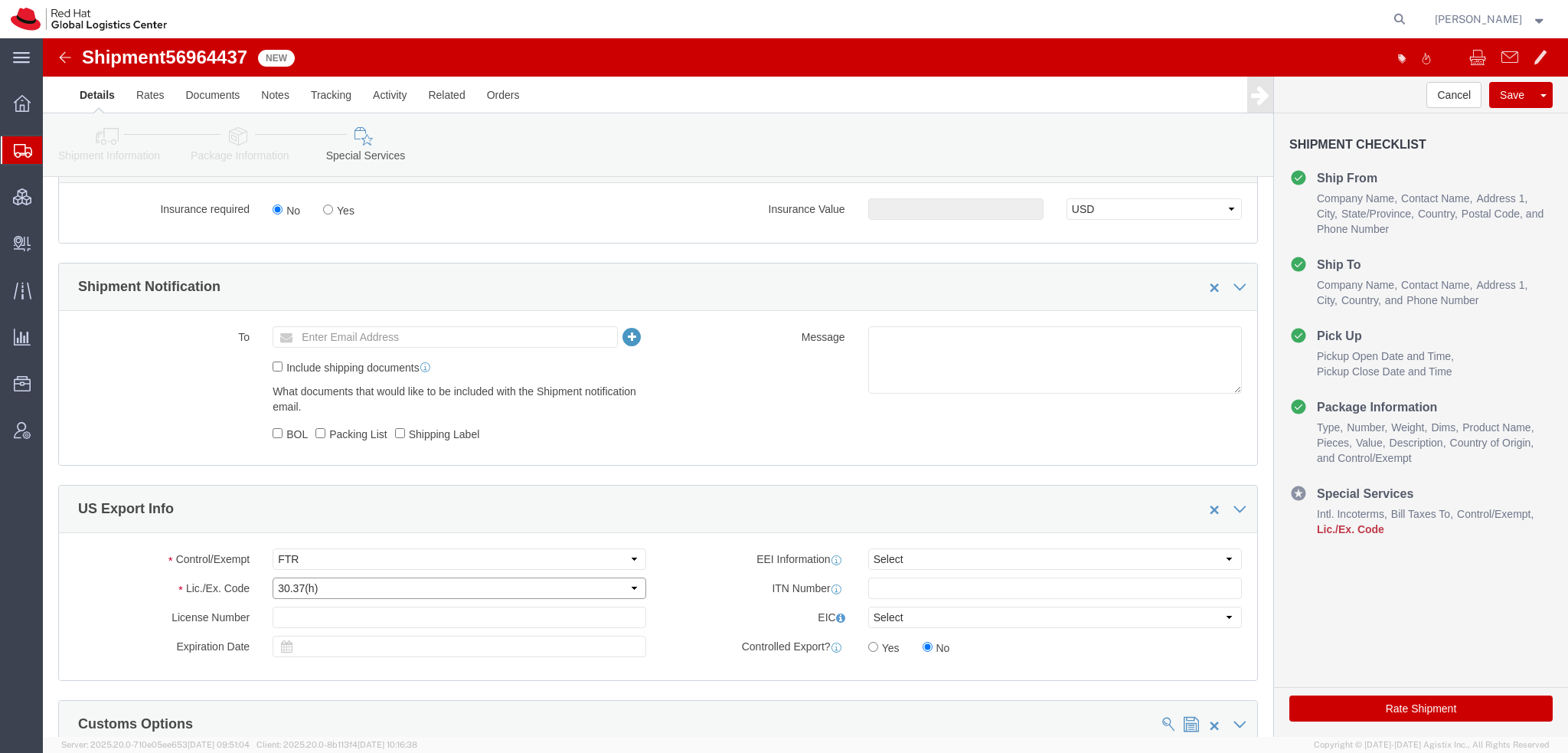
click select "Select 30.2(d)(2) 30.36 30.37(a) 30.37(f) 30.37(g) 30.37(h) 30.37(i) 30.37(j) 3…"
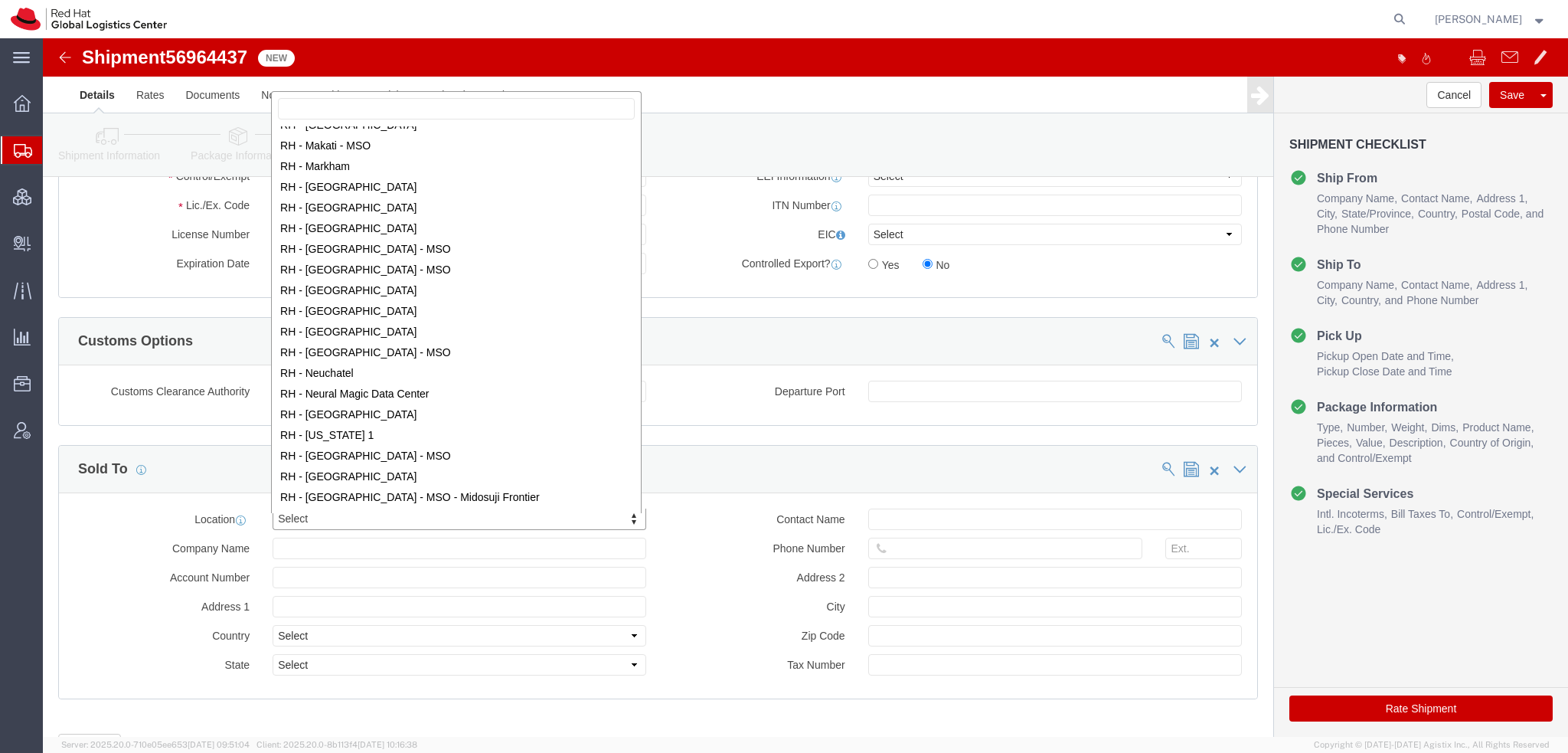
scroll to position [1764, 0]
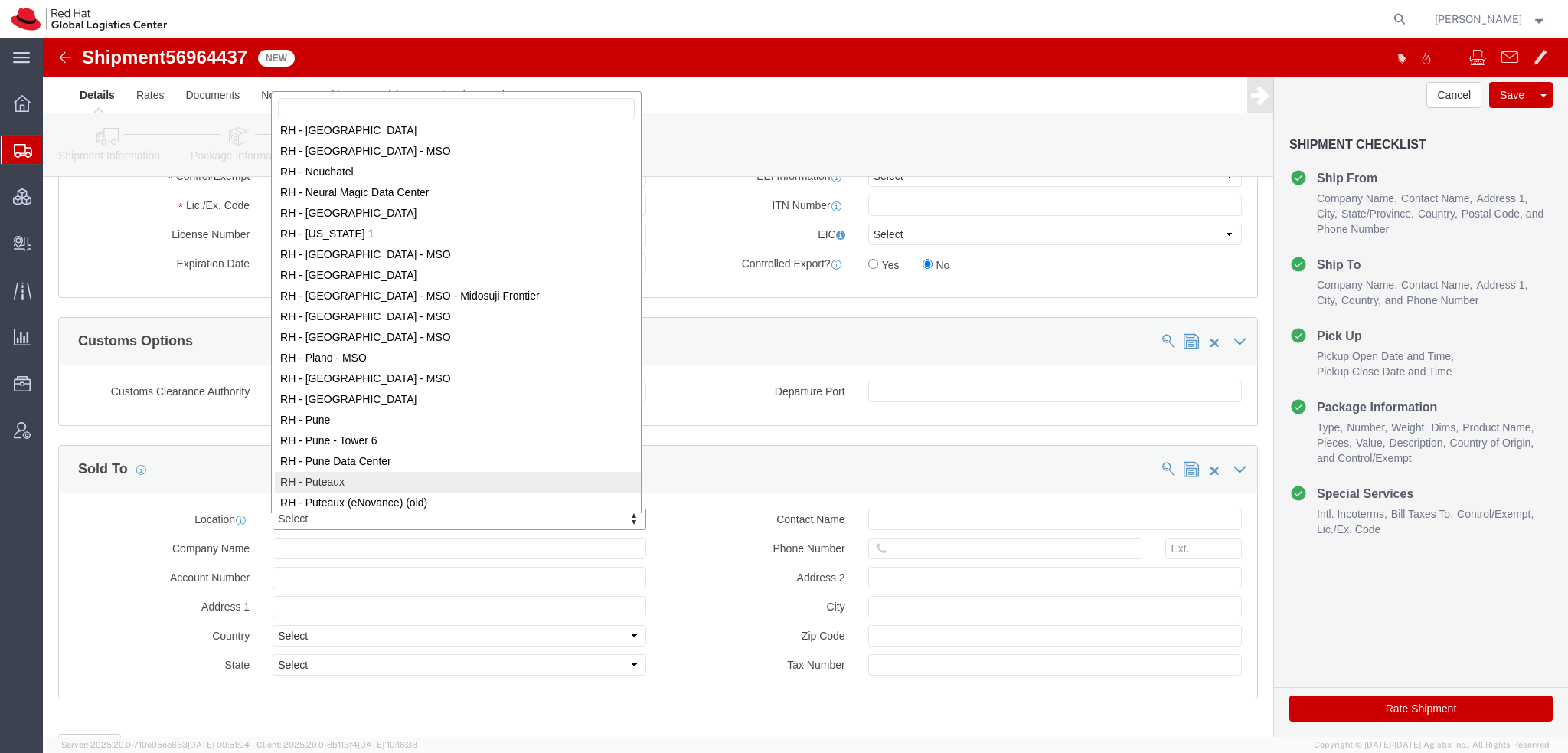
select select "38010"
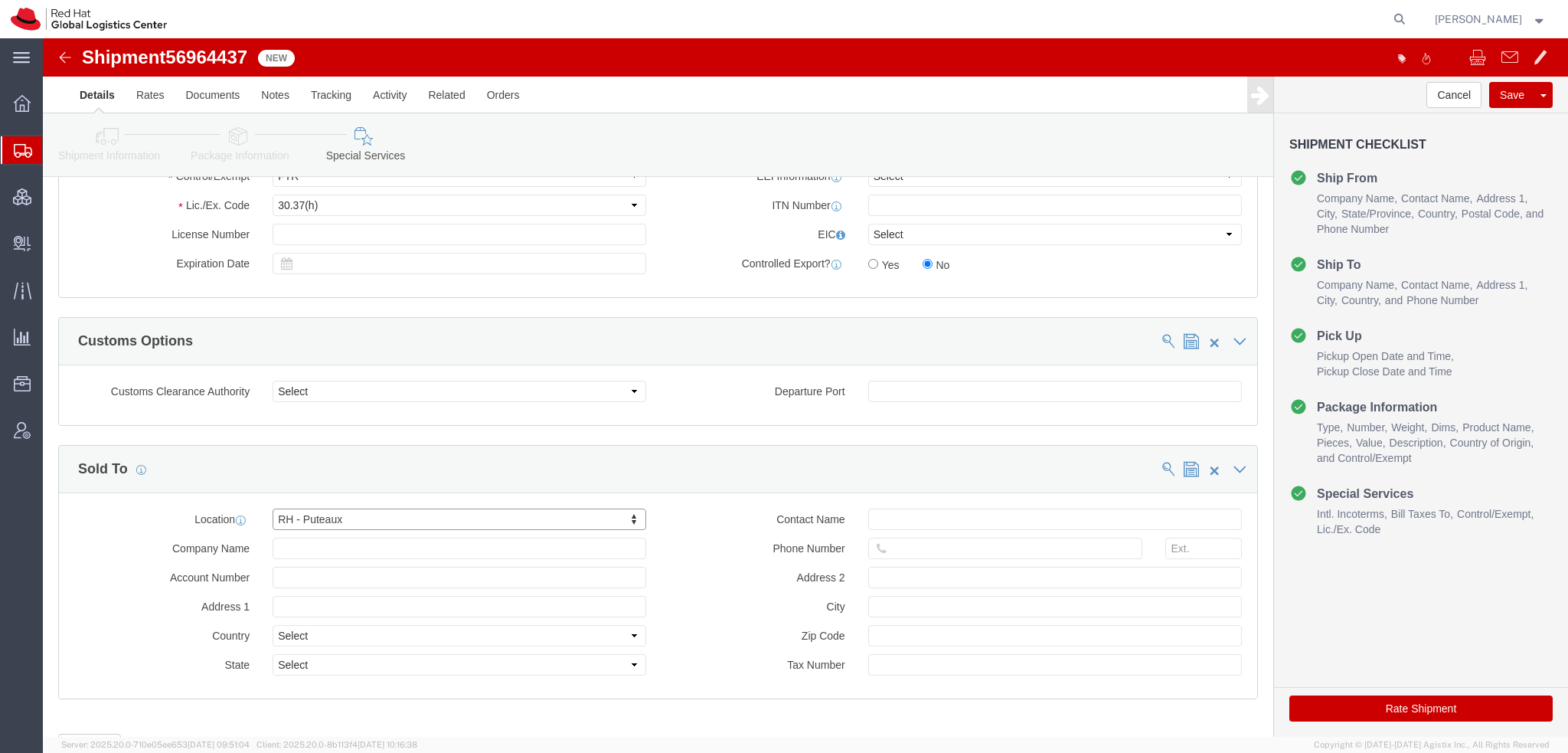
type input "Red Hat France SARL"
type input "Immeuble Defense Plaza, 8th Floor"
select select "FR"
type input "+3314191232"
type input "23-25 rue Delarivière Lefoullon"
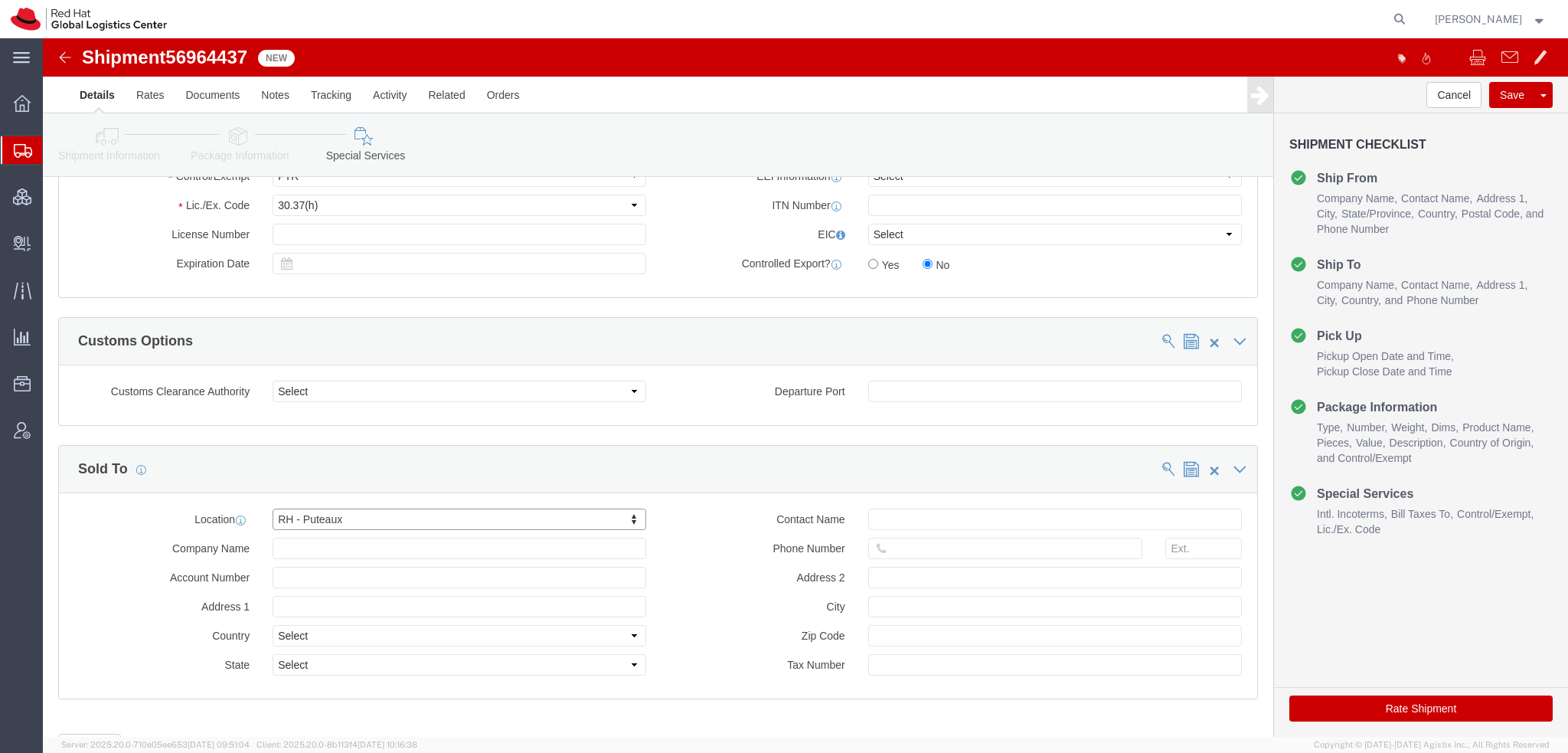
type input "PUTEAUX"
type input "92800"
type input "FR65421199464"
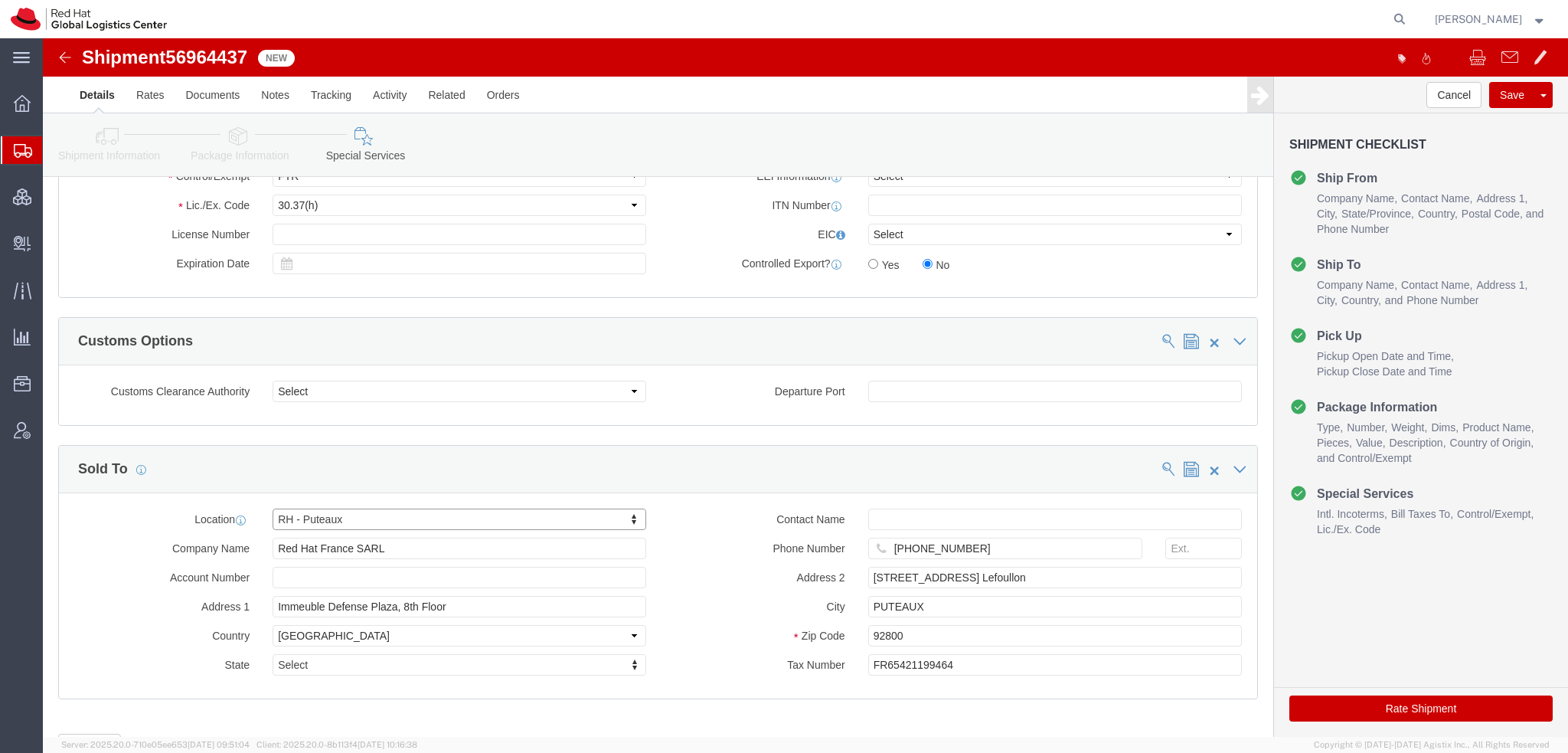
click button "Rate Shipment"
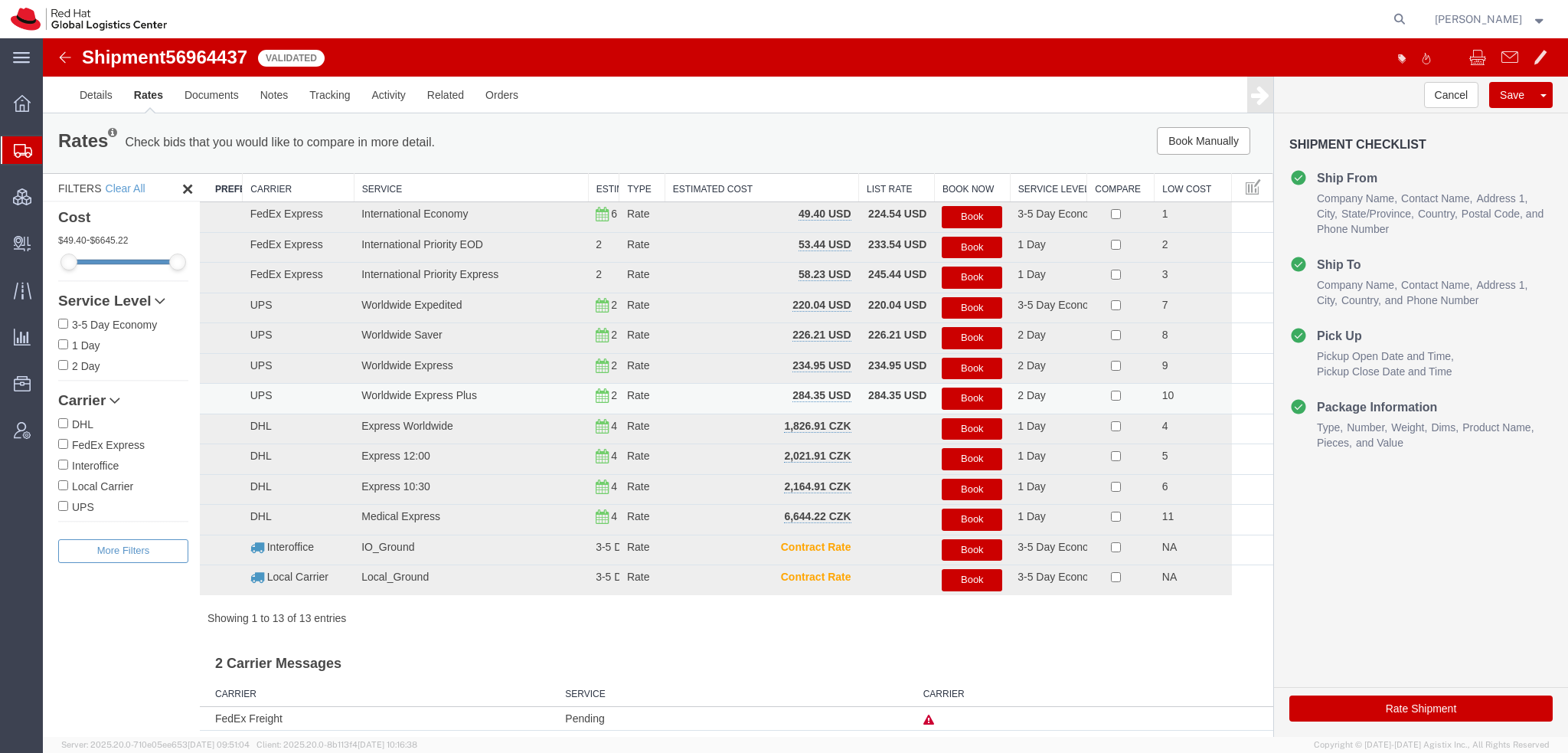
scroll to position [0, 0]
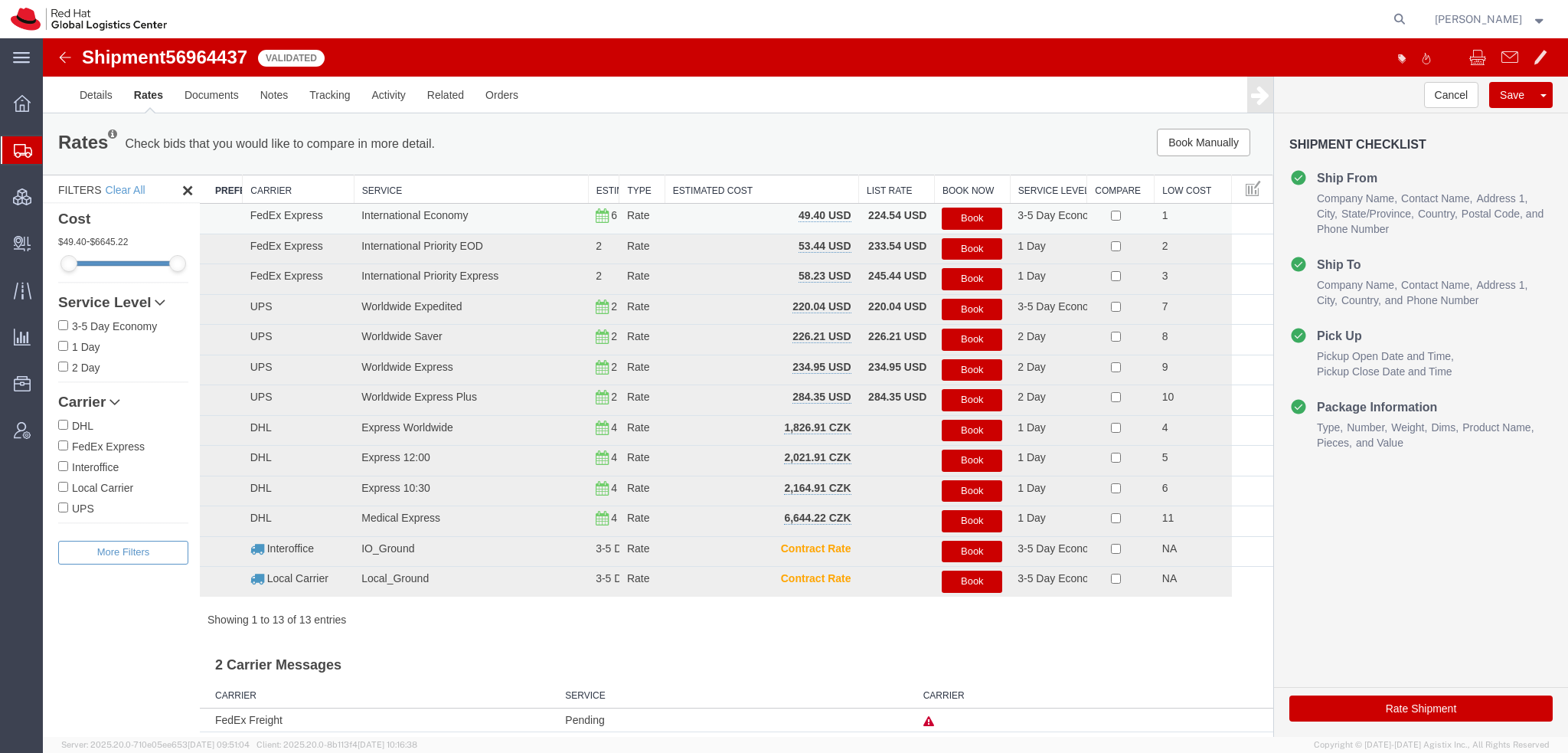
click at [962, 220] on button "Book" at bounding box center [972, 218] width 61 height 23
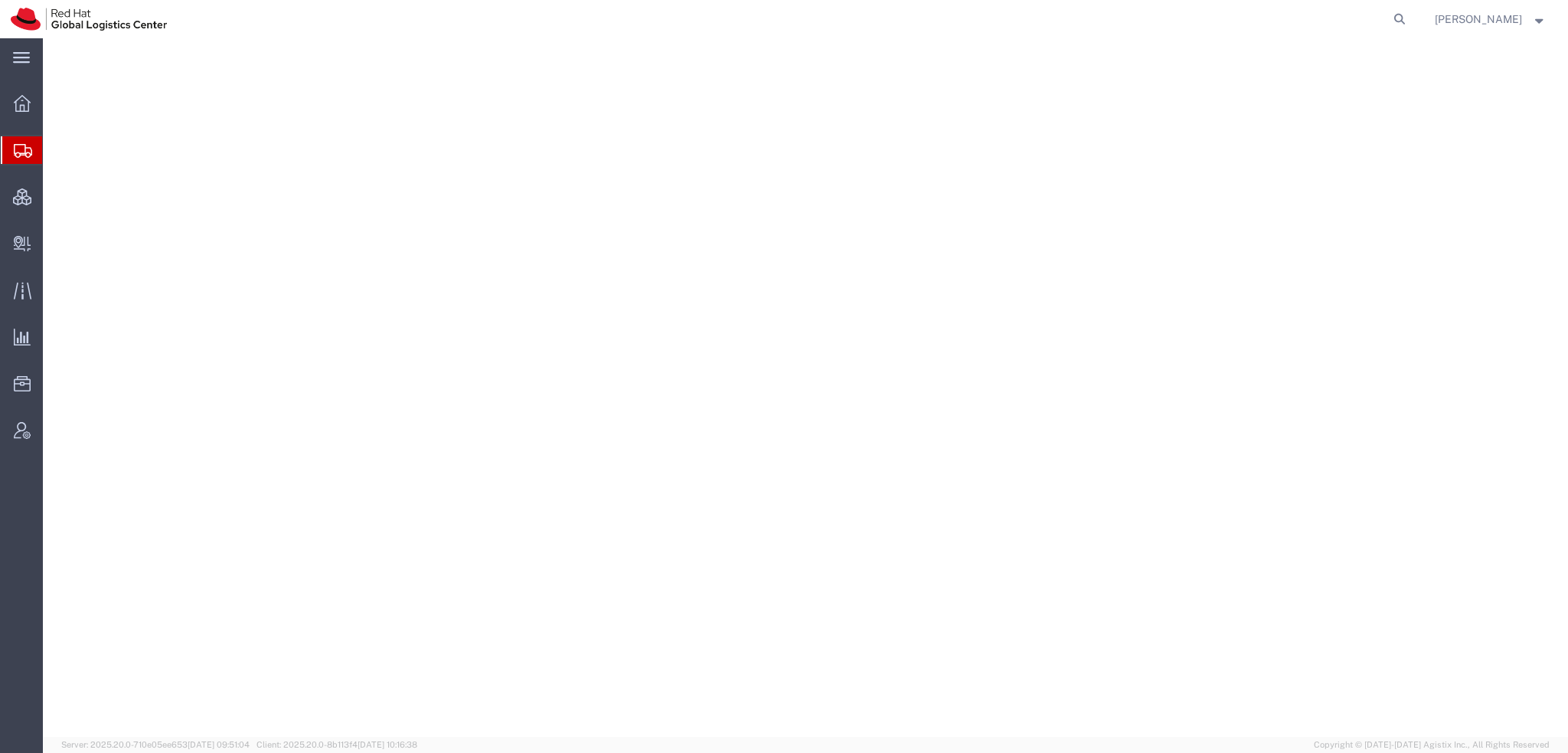
select select "38014"
select select
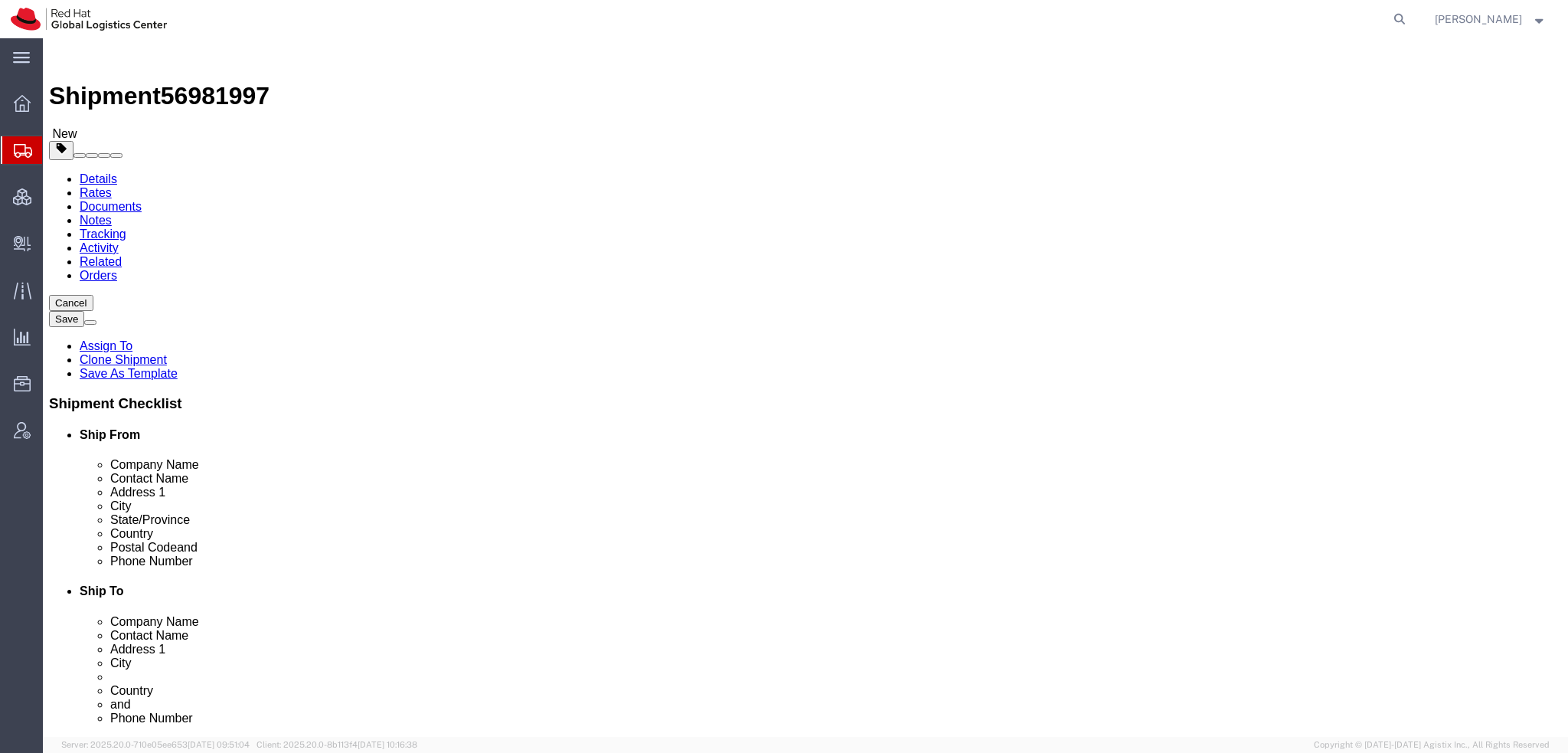
click input "[EMAIL_ADDRESS][DOMAIN_NAME]"
type input "[EMAIL_ADDRESS][DOMAIN_NAME], [EMAIL_ADDRESS][DOMAIN_NAME]"
click icon
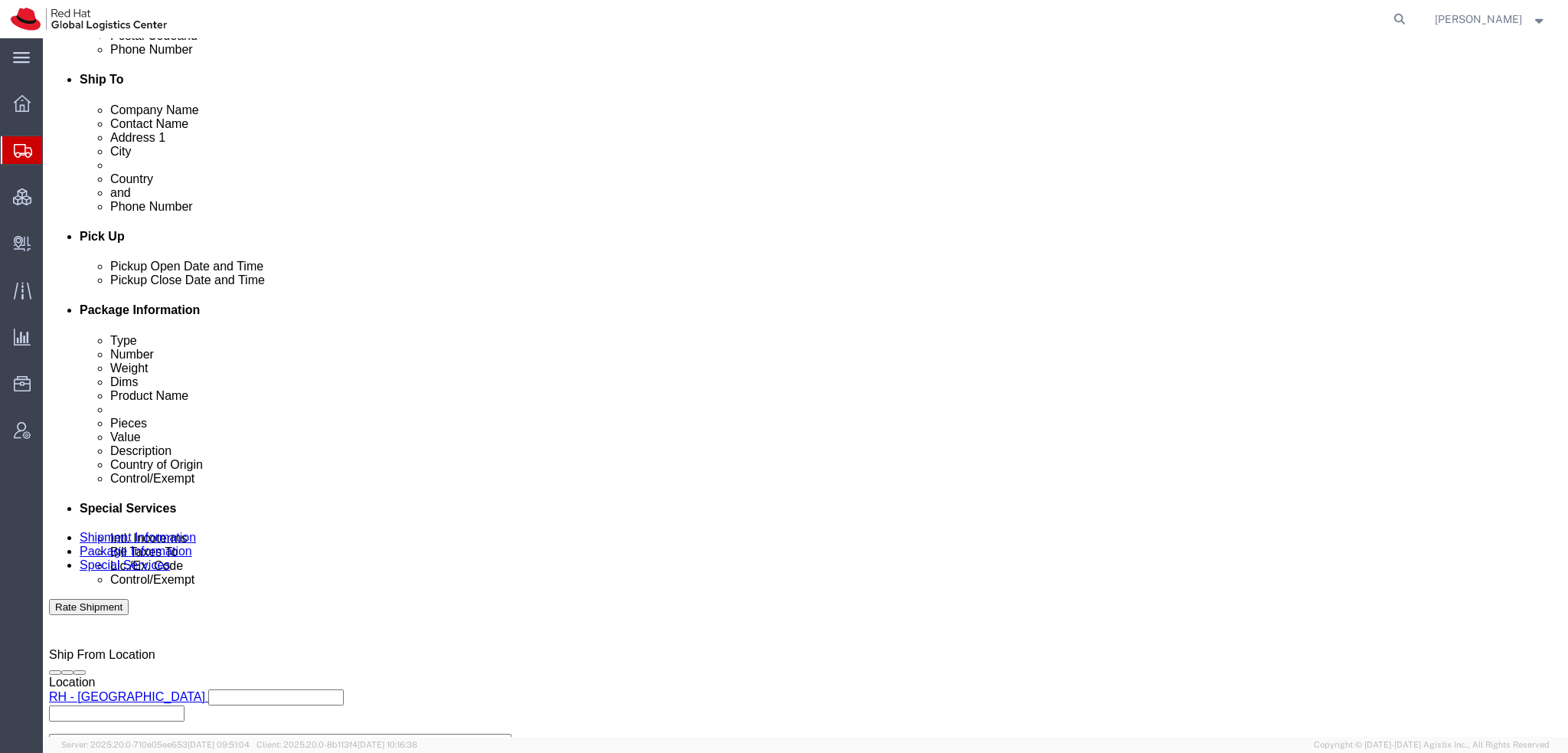
scroll to position [536, 0]
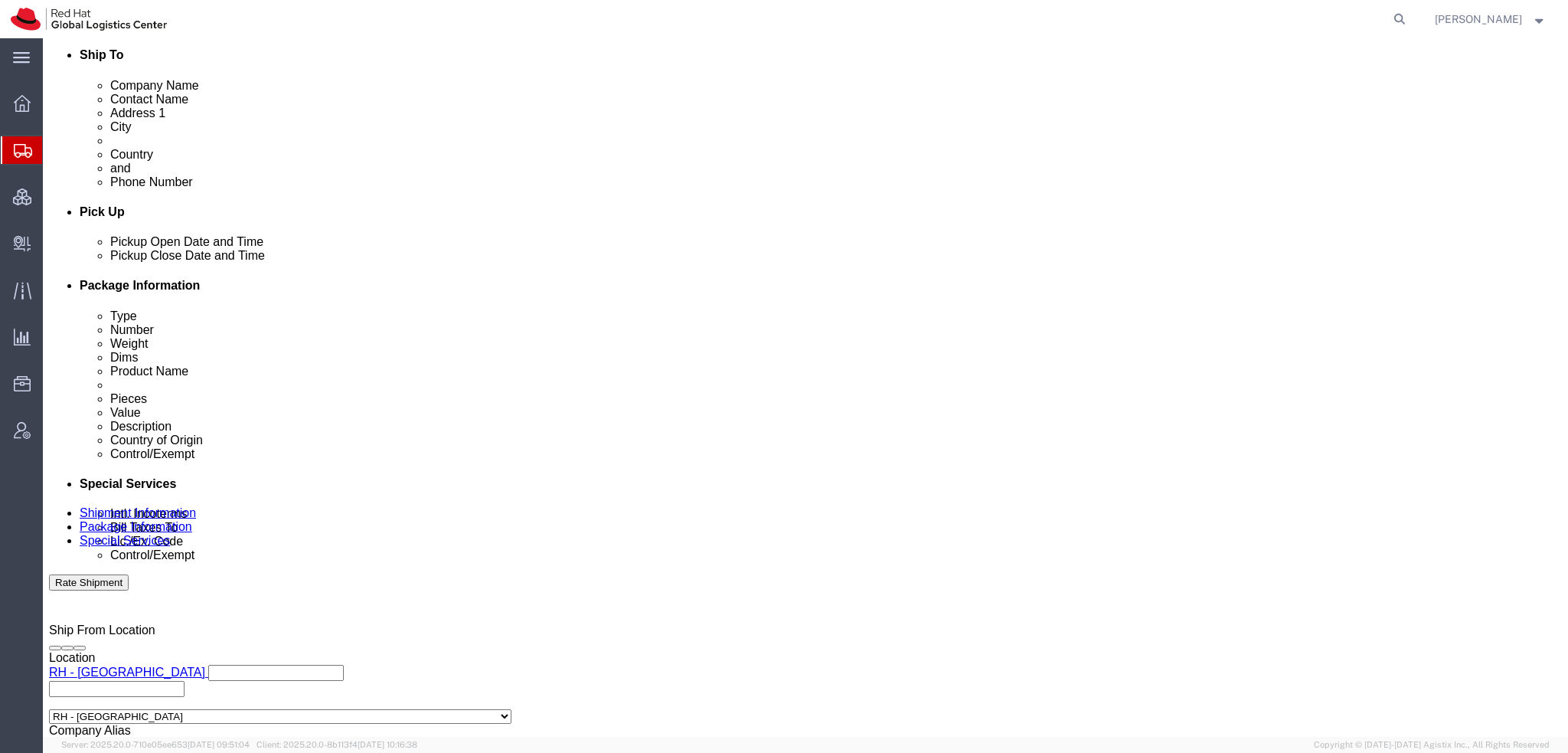
click select "Select Gift Personal Effects Repair/Warranty Return Sample Sold Temporary/Not S…"
select select "GIFT"
click select "Select Gift Personal Effects Repair/Warranty Return Sample Sold Temporary/Not S…"
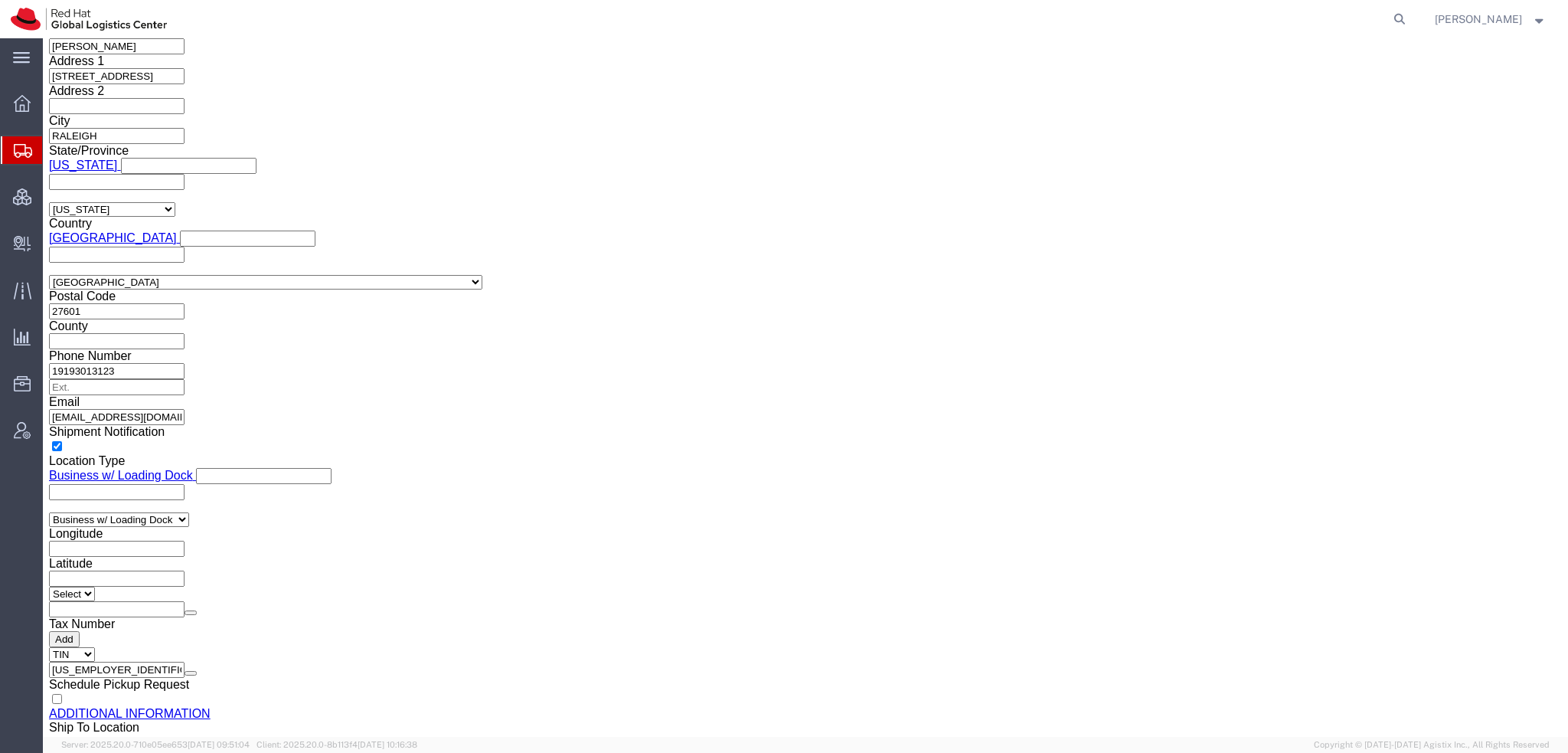
scroll to position [1532, 0]
click icon
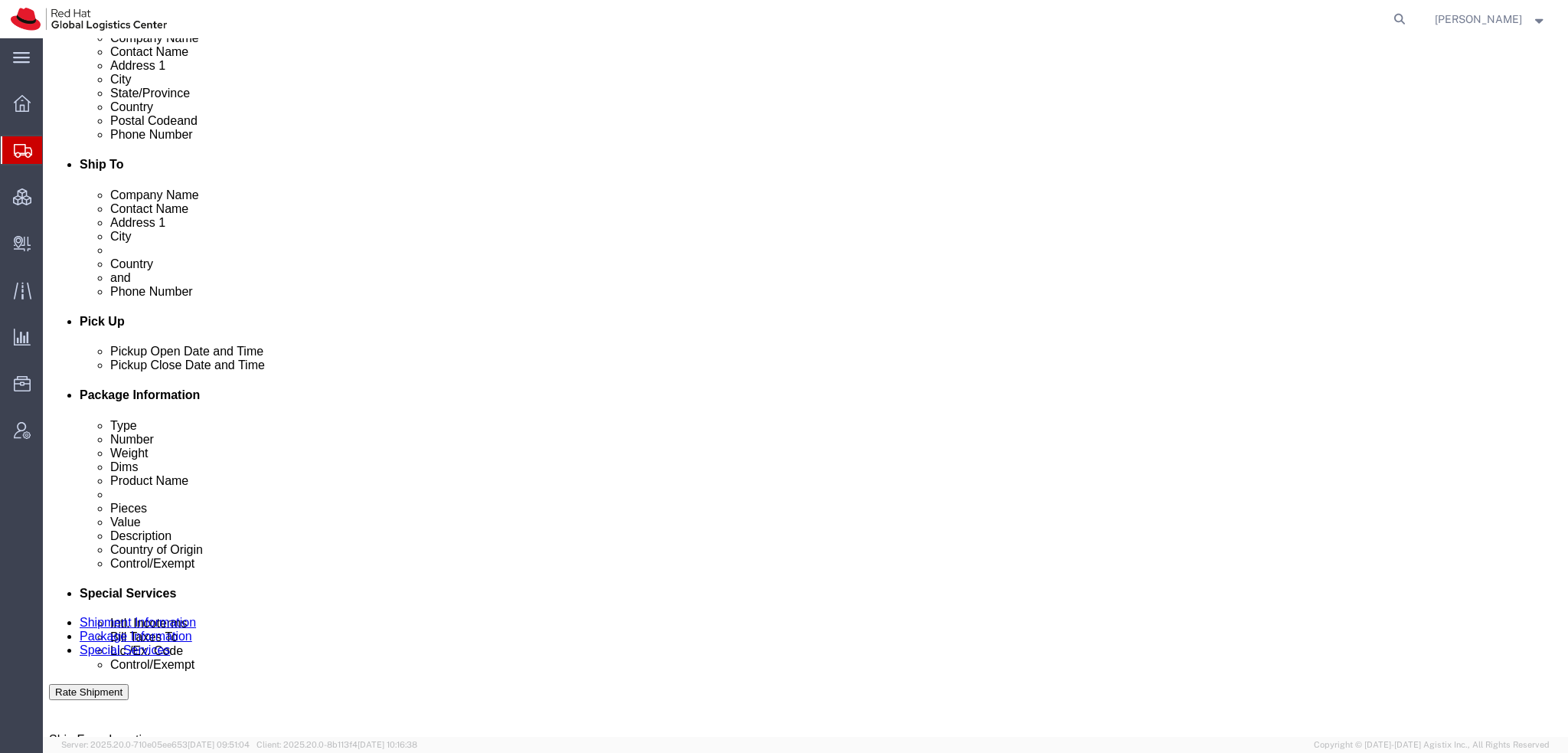
scroll to position [233, 0]
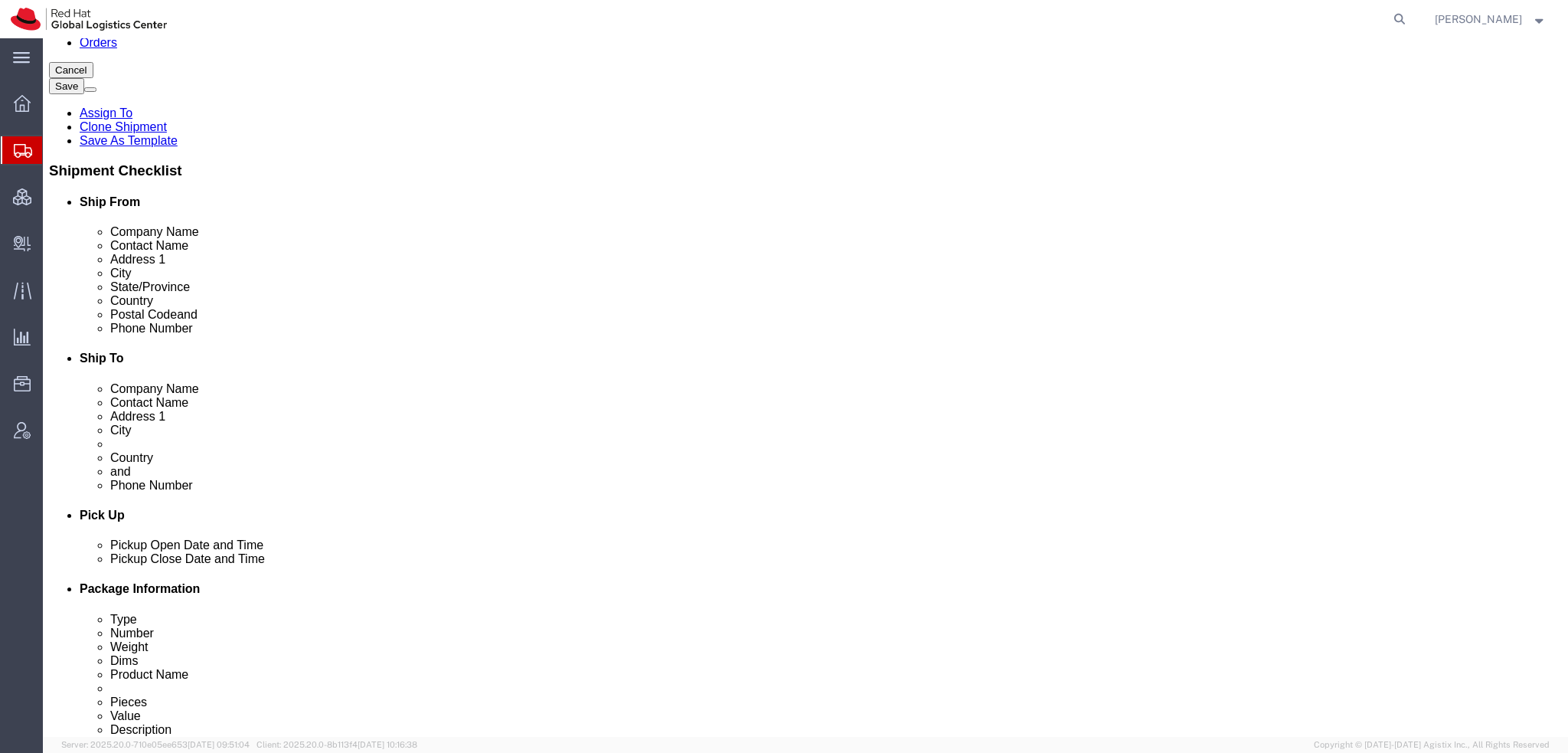
drag, startPoint x: 929, startPoint y: 282, endPoint x: 626, endPoint y: 251, distance: 304.6
click div "Location My Profile Location [GEOGRAPHIC_DATA] - [GEOGRAPHIC_DATA] - [GEOGRAPHI…"
click icon
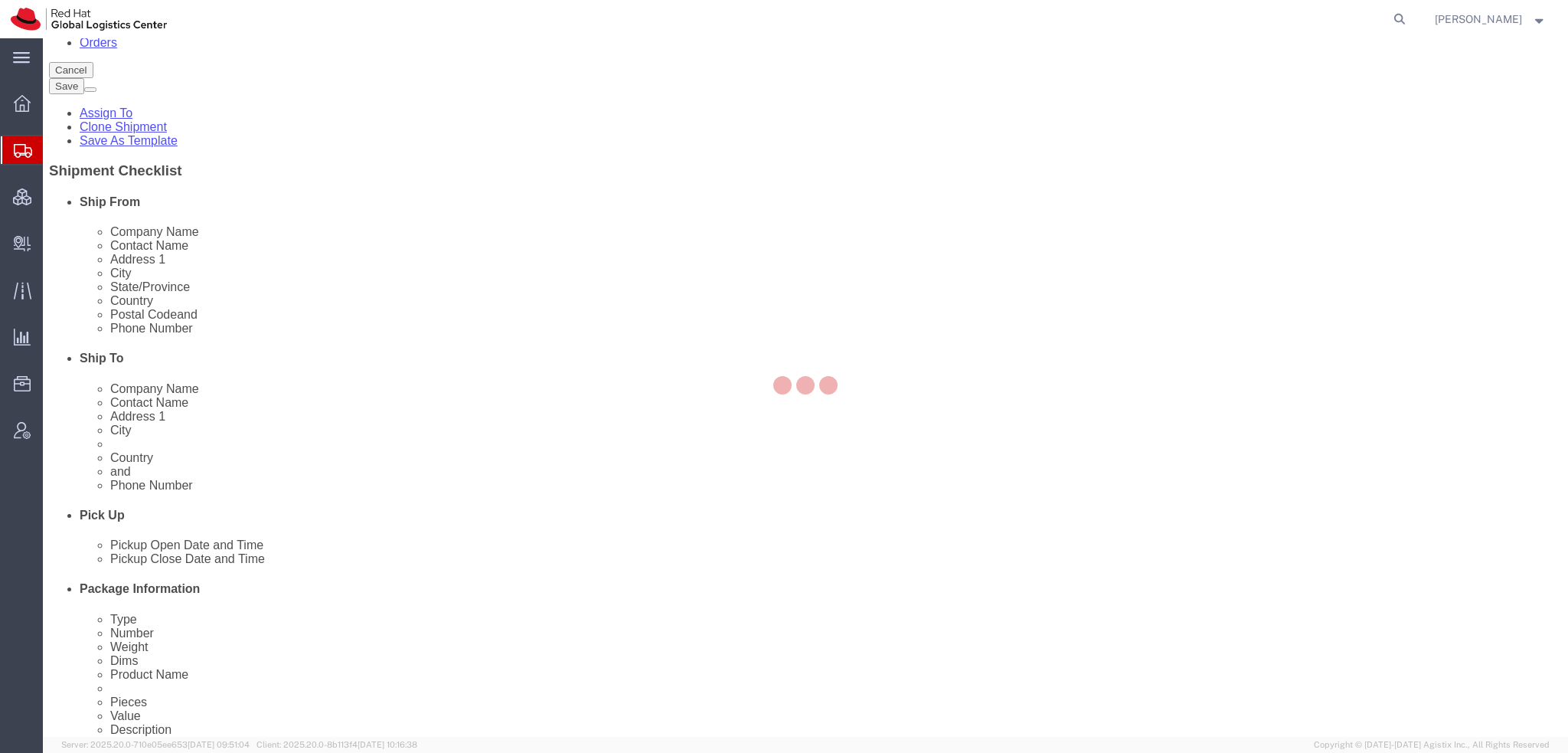
select select
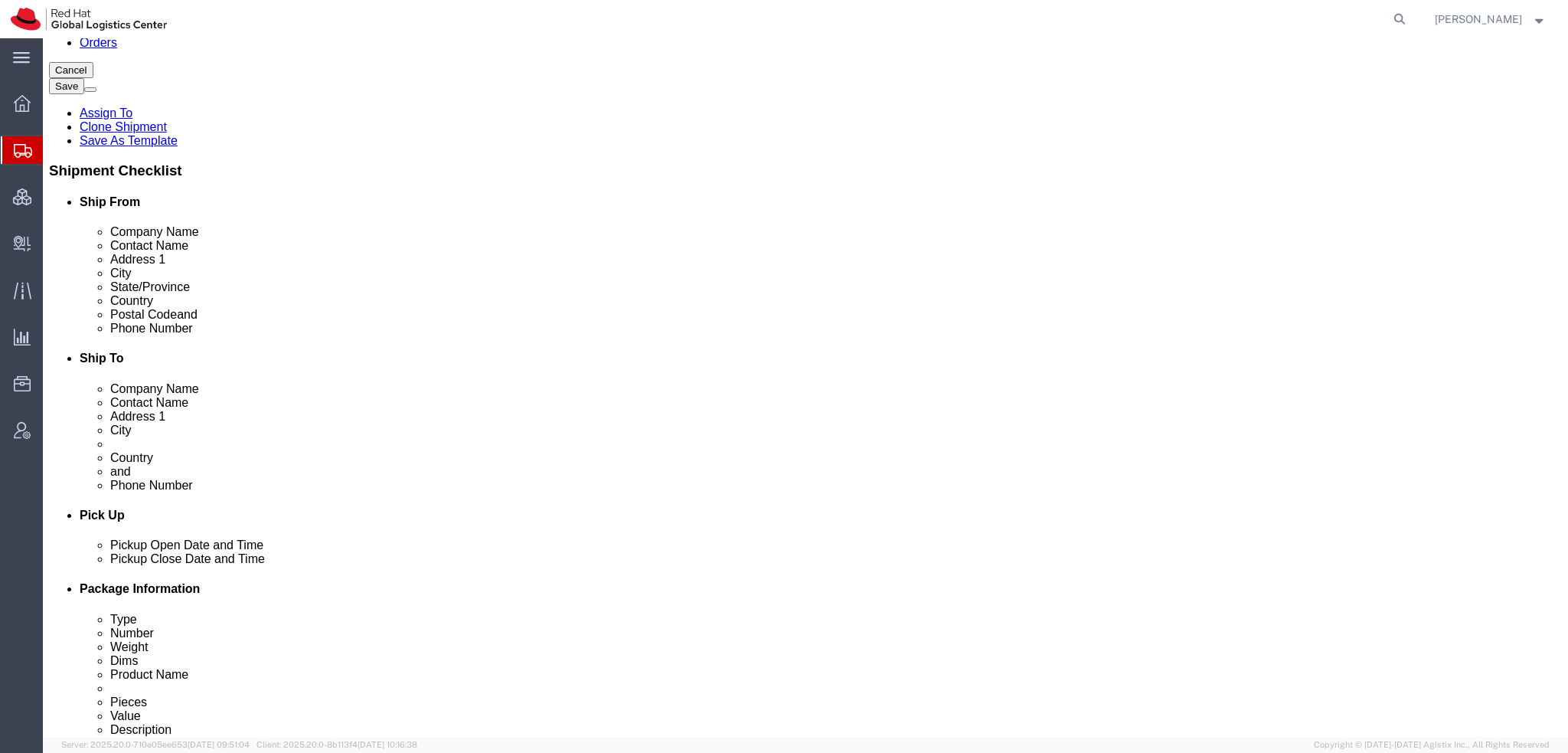
select select "COSTCENTER"
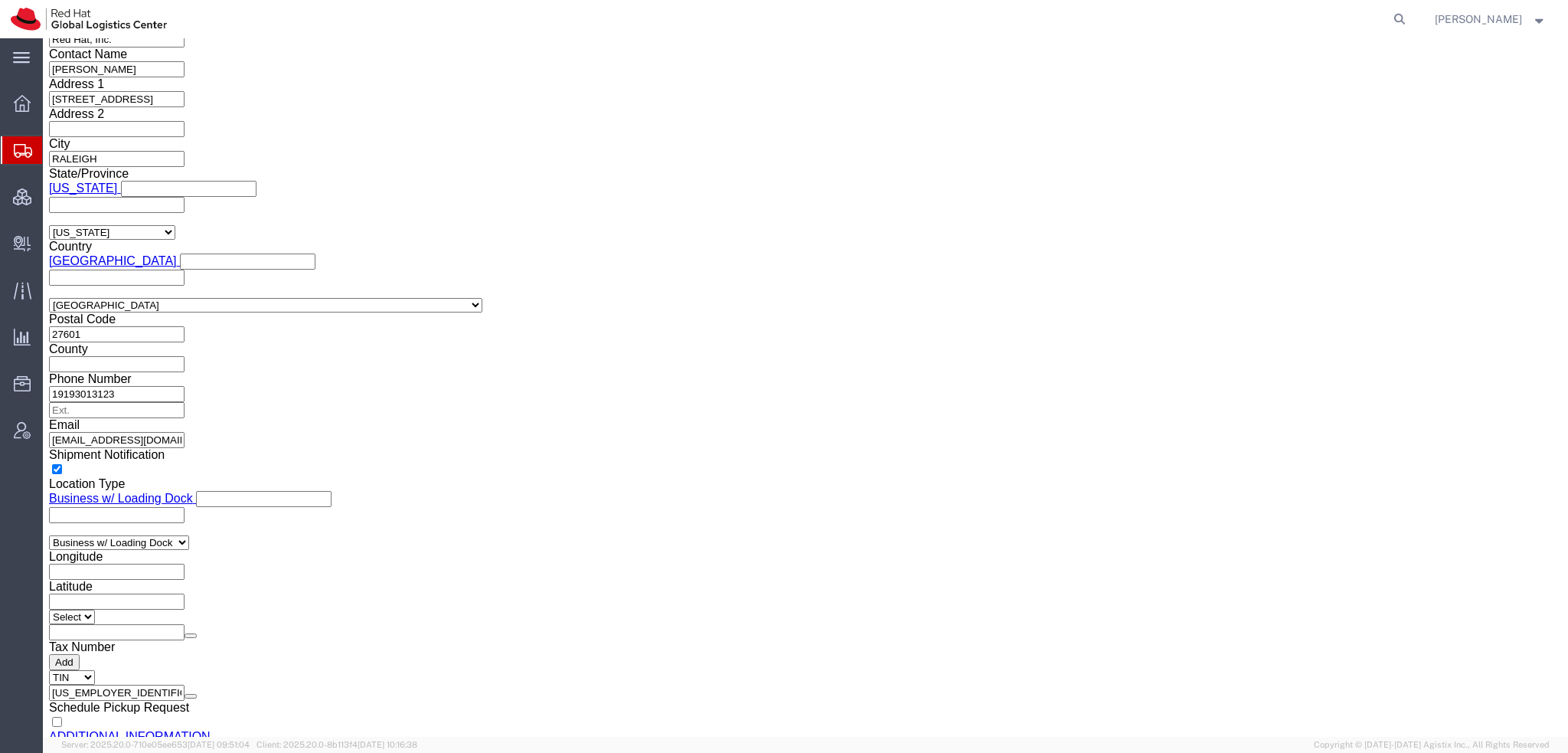
scroll to position [1295, 0]
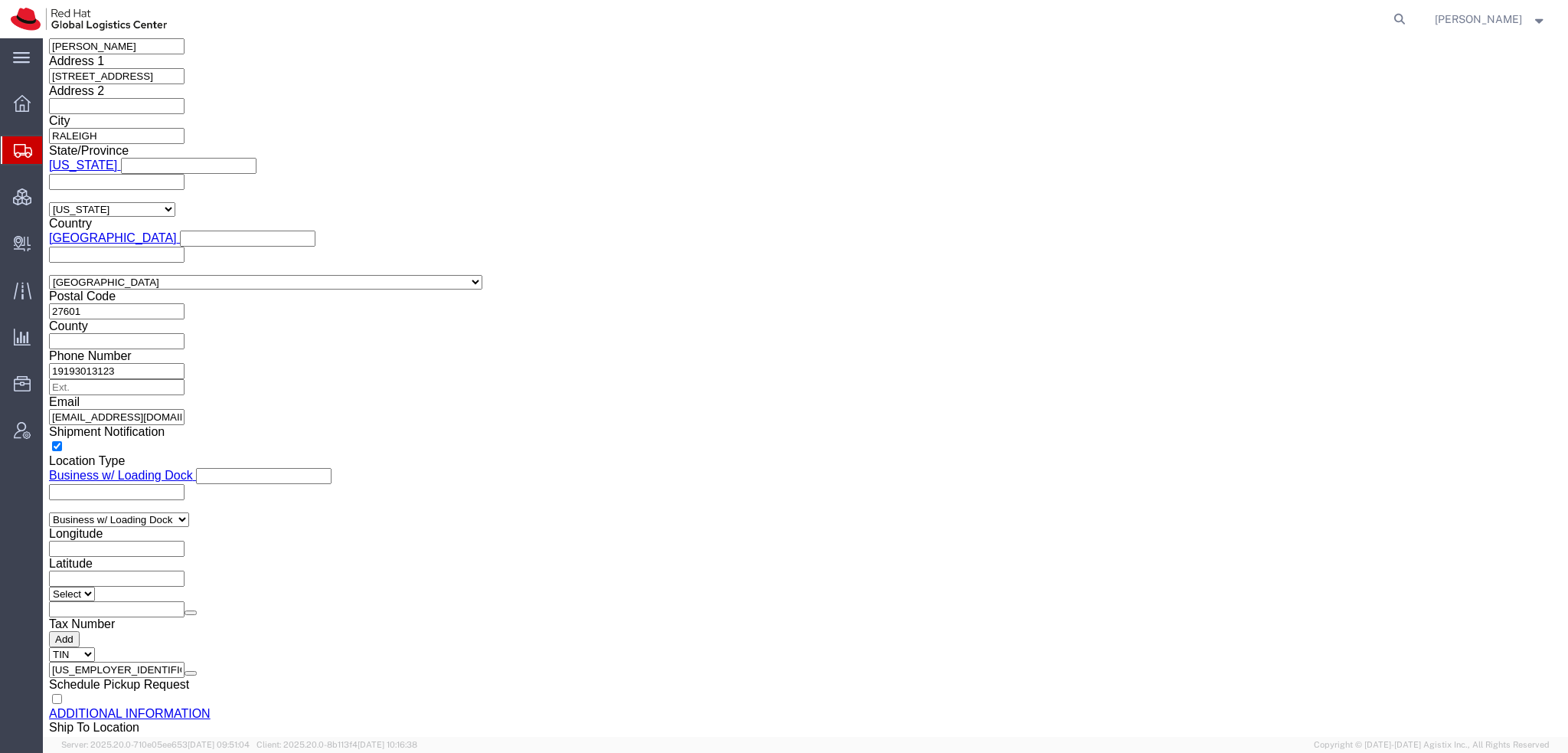
click input "text"
paste input "63 9622789034"
type input "63 9622789034"
click button "Rate Shipment"
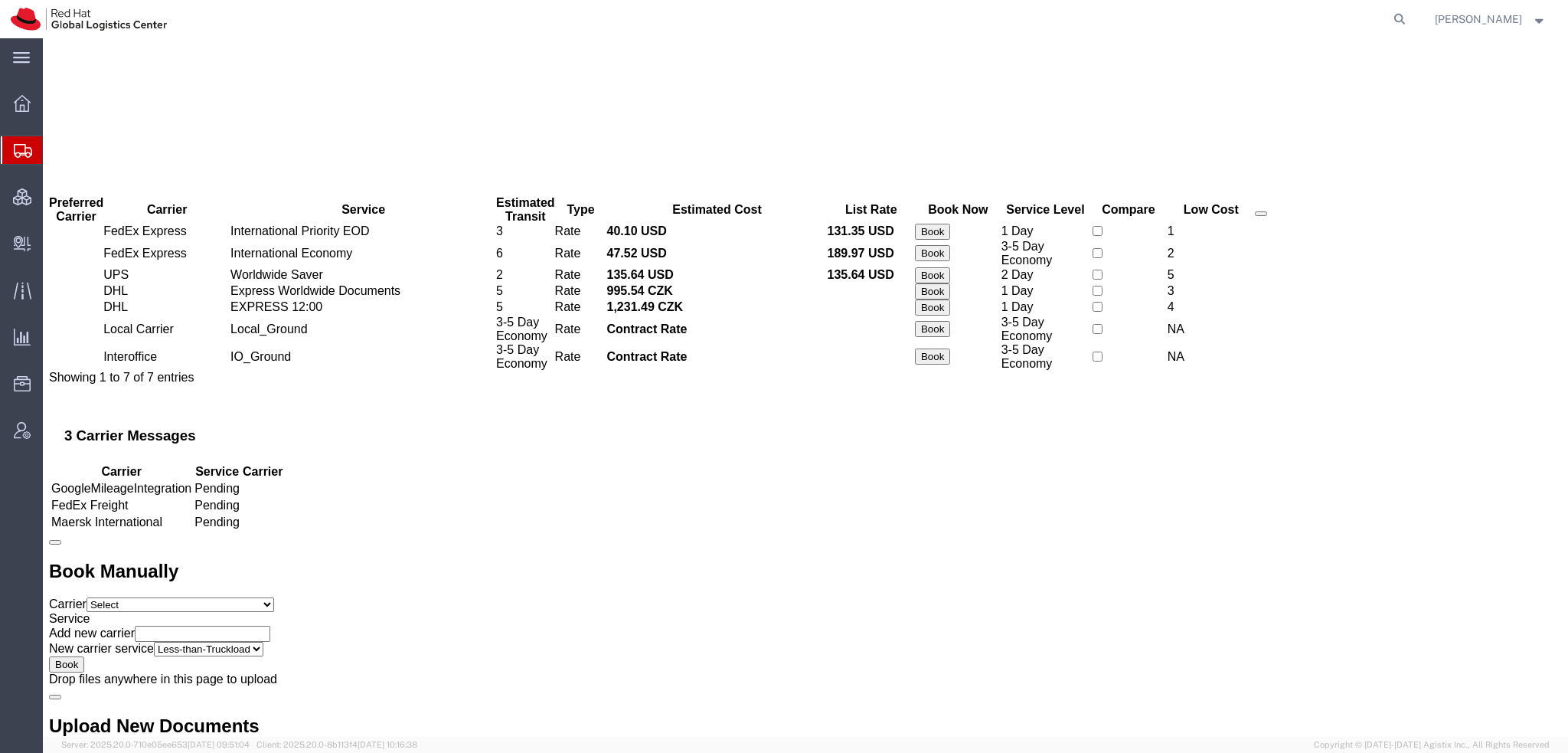
scroll to position [0, 0]
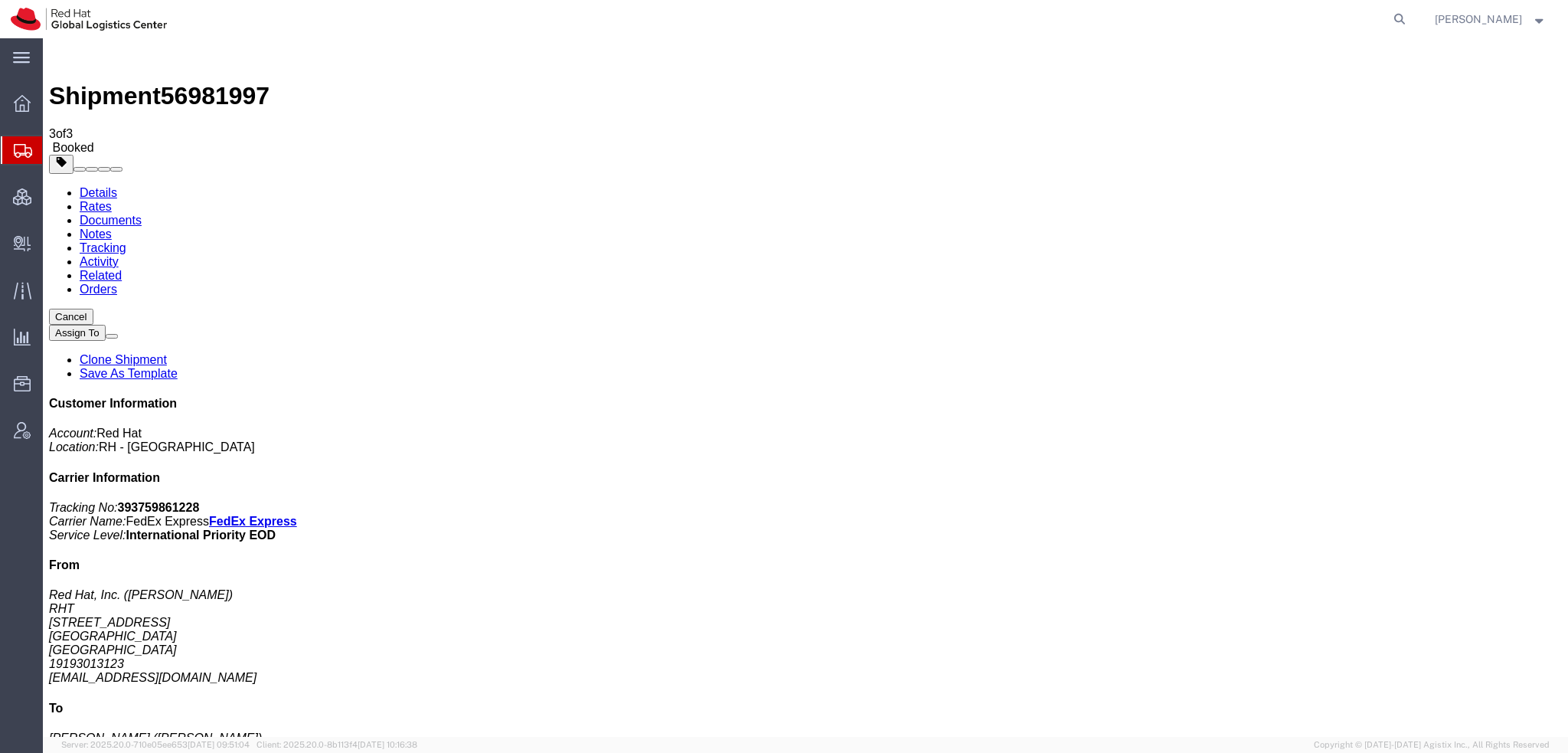
drag, startPoint x: 695, startPoint y: 241, endPoint x: 259, endPoint y: 89, distance: 461.7
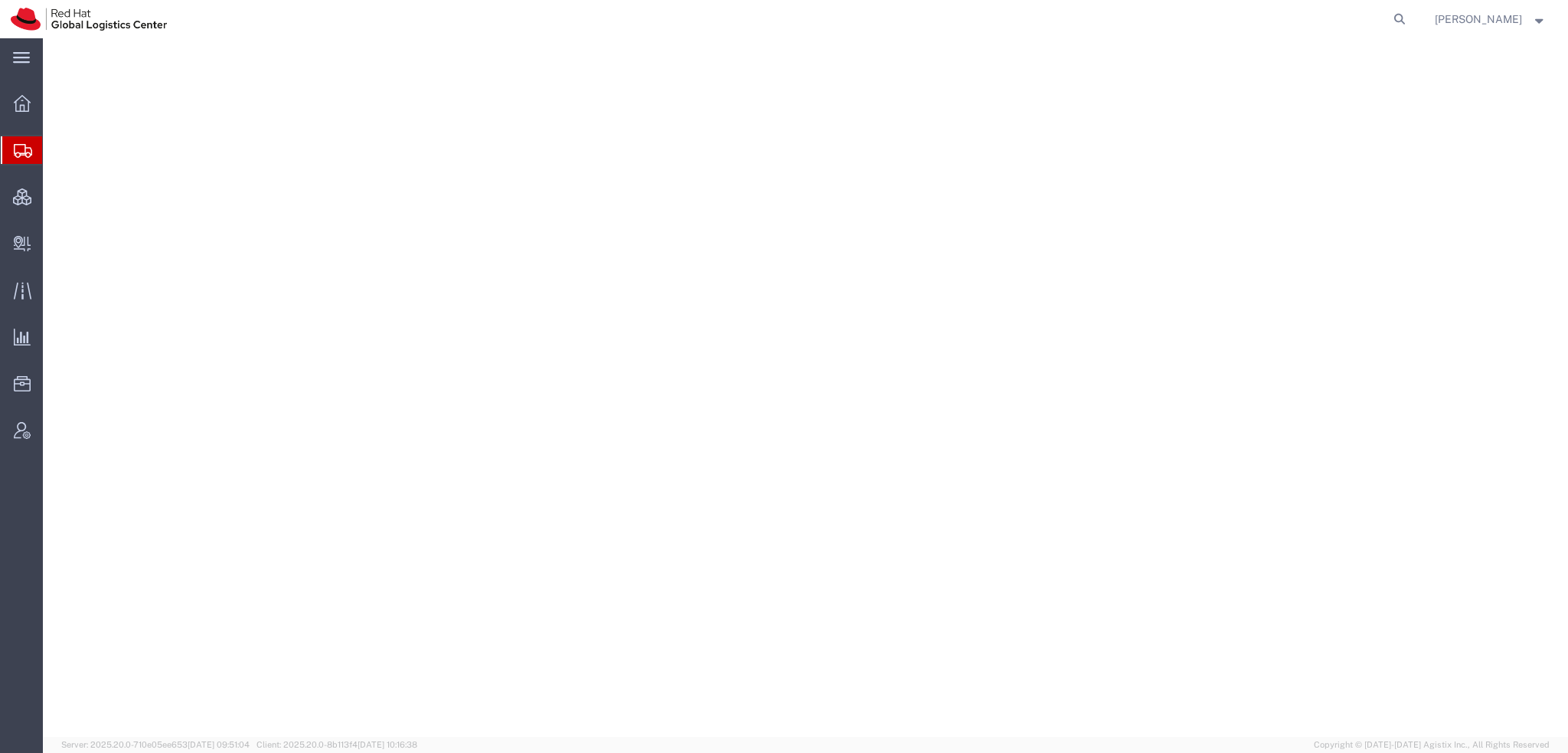
select select "38014"
select select
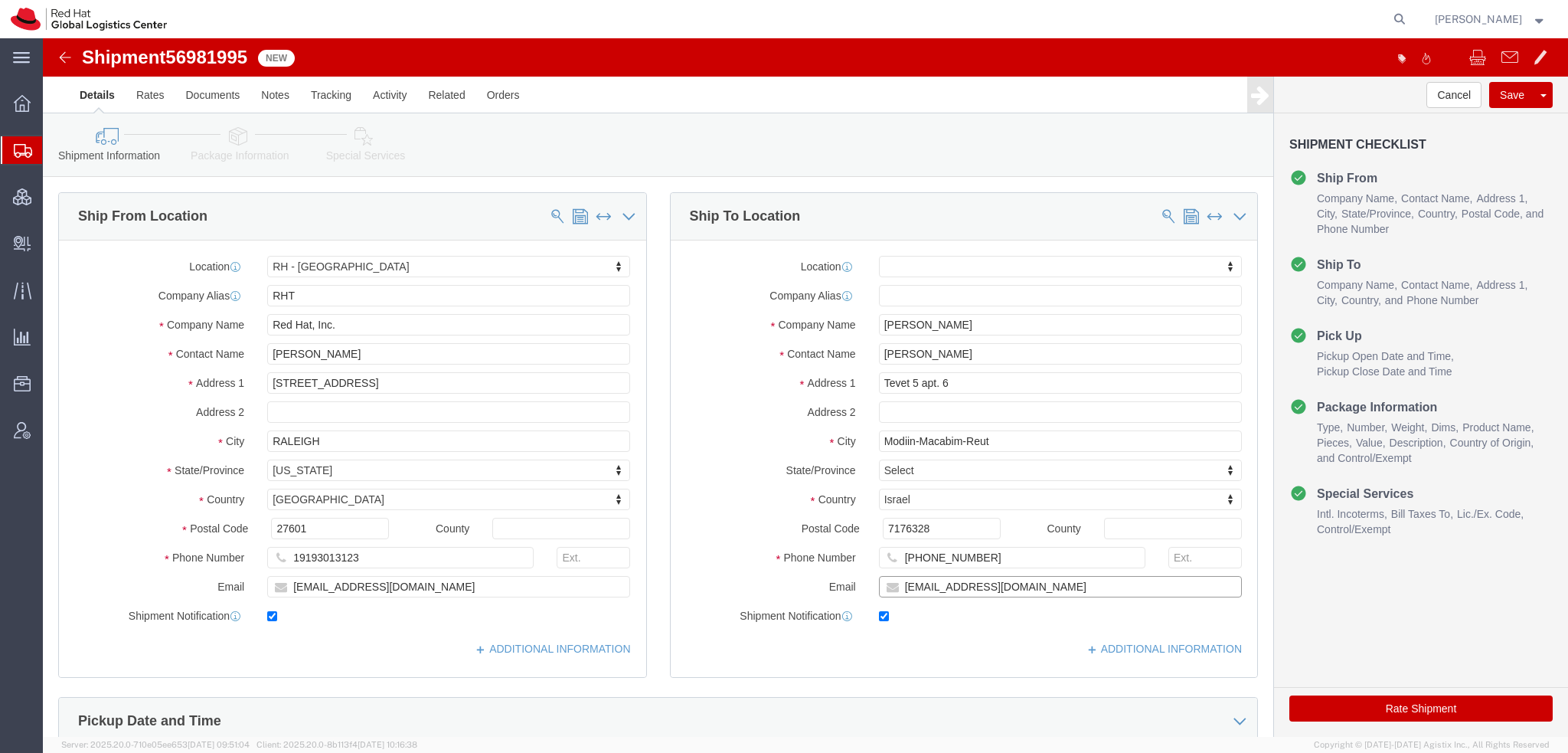
click input "[EMAIL_ADDRESS][DOMAIN_NAME]"
type input "[EMAIL_ADDRESS][DOMAIN_NAME], [EMAIL_ADDRESS][DOMAIN_NAME]"
drag, startPoint x: 935, startPoint y: 519, endPoint x: 325, endPoint y: 448, distance: 614.1
click div "Ship From Location Location RH - Raleigh My Profile Location RH - Amsterdam - M…"
click div "Shipment Information Package Information Special Services"
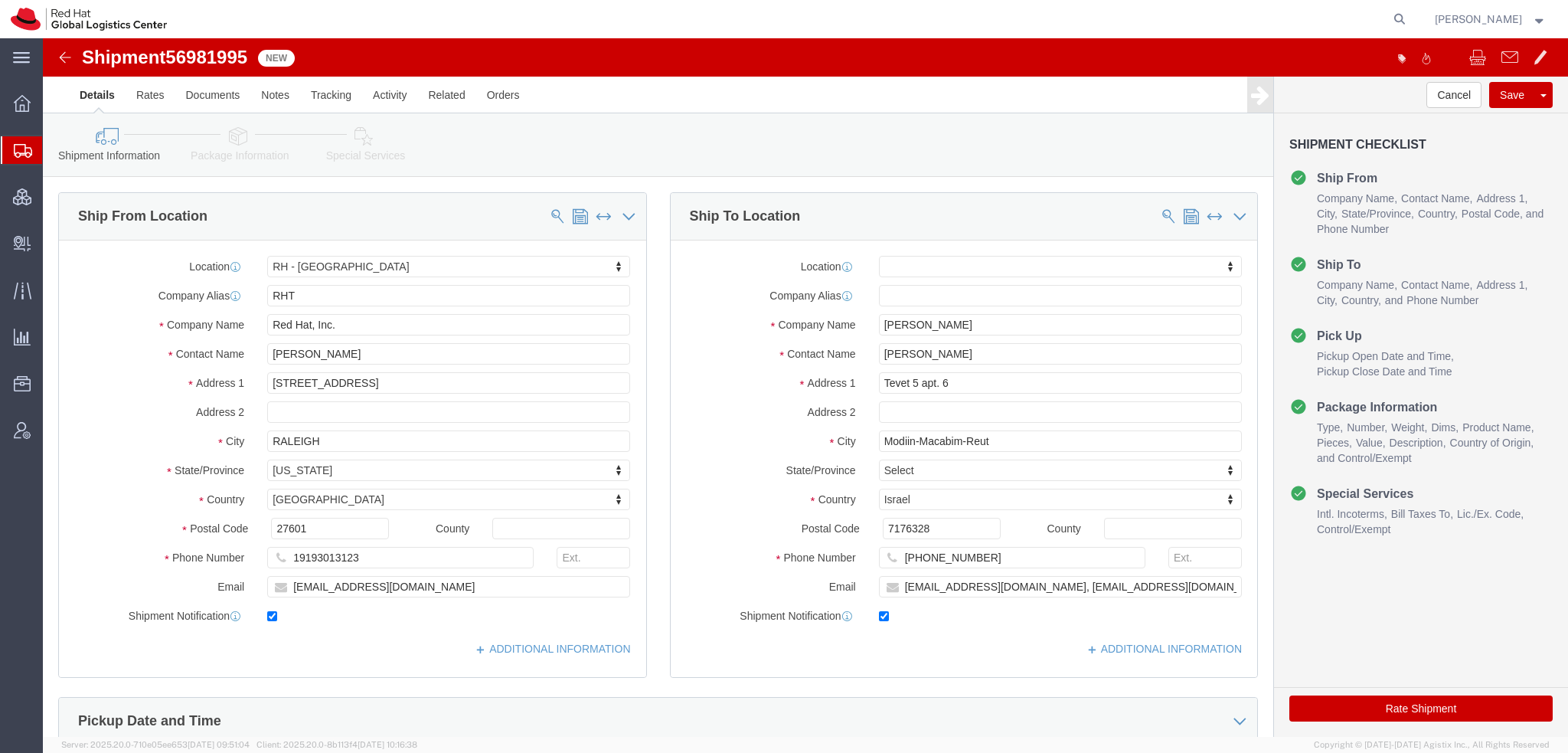
click icon
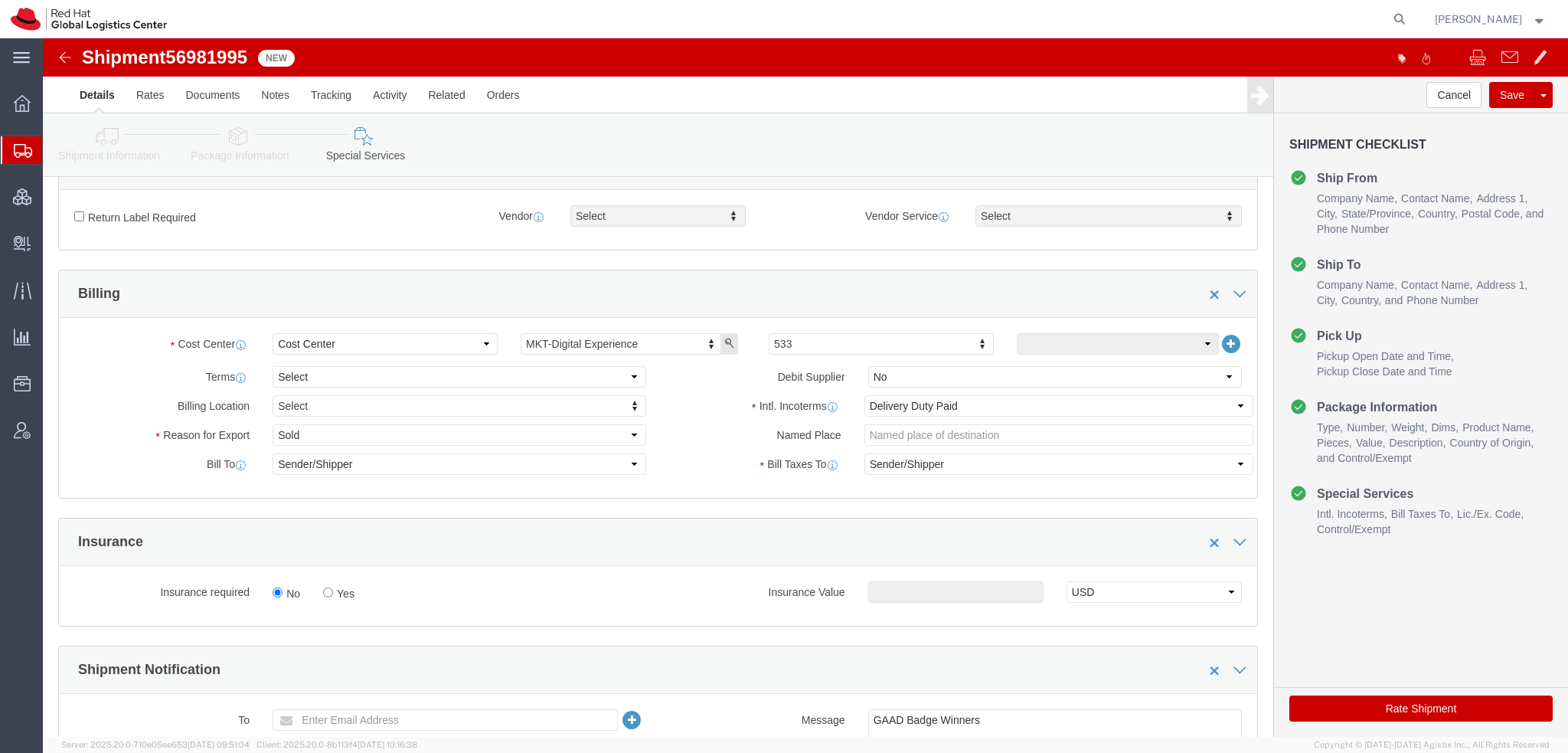
scroll to position [689, 0]
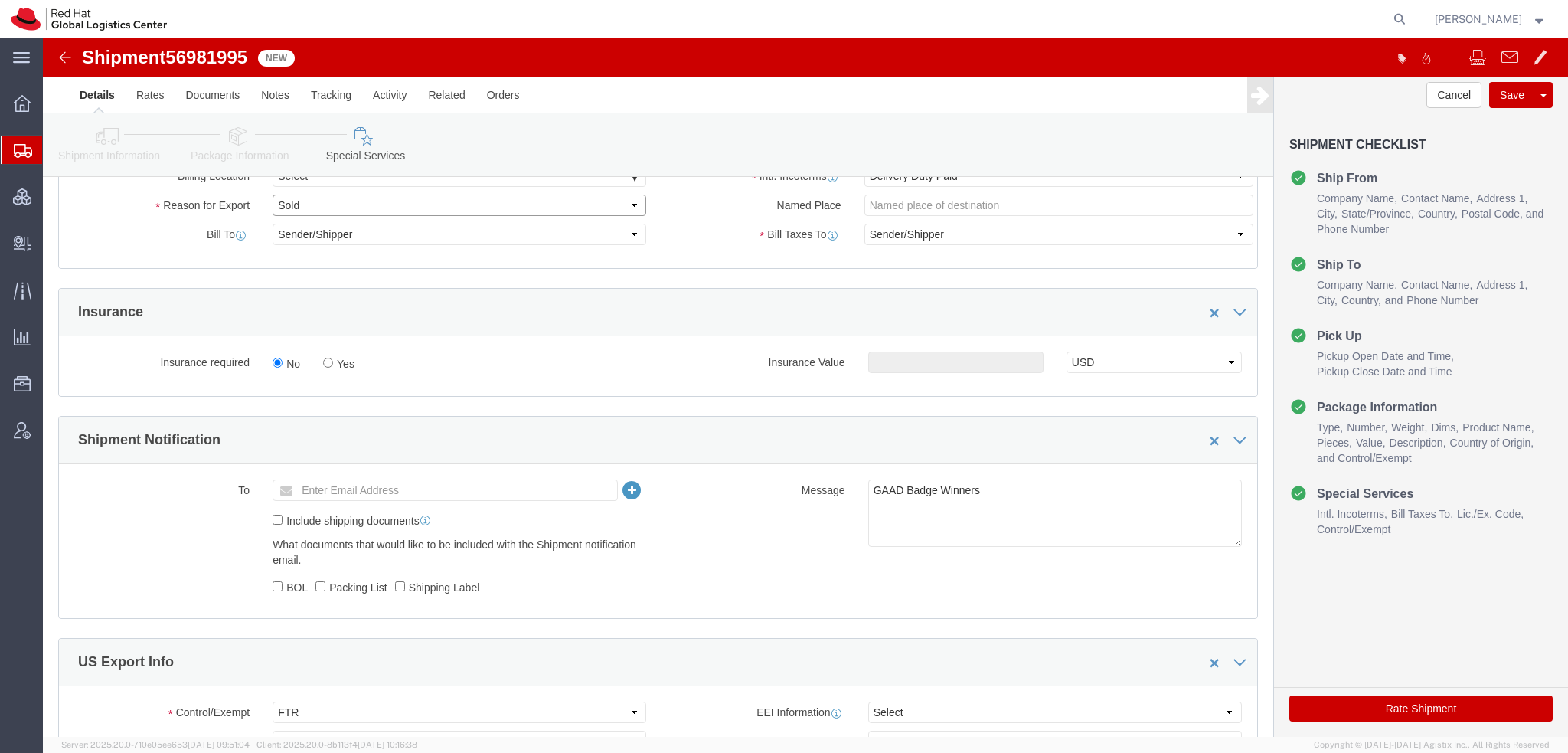
click select "Select Gift Personal Effects Repair/Warranty Return Sample Sold Temporary/Not S…"
select select "GIFT"
click select "Select Gift Personal Effects Repair/Warranty Return Sample Sold Temporary/Not S…"
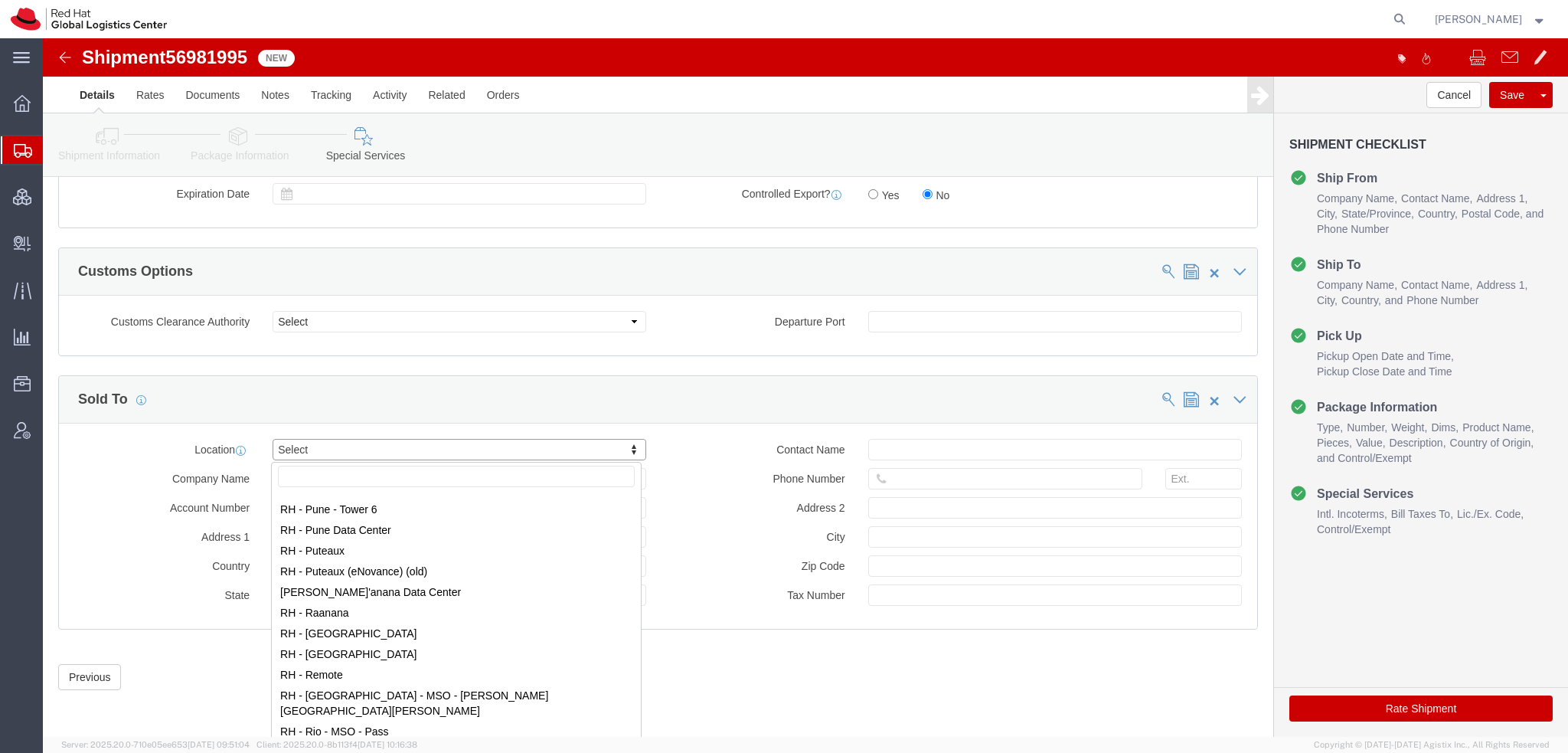
scroll to position [2069, 0]
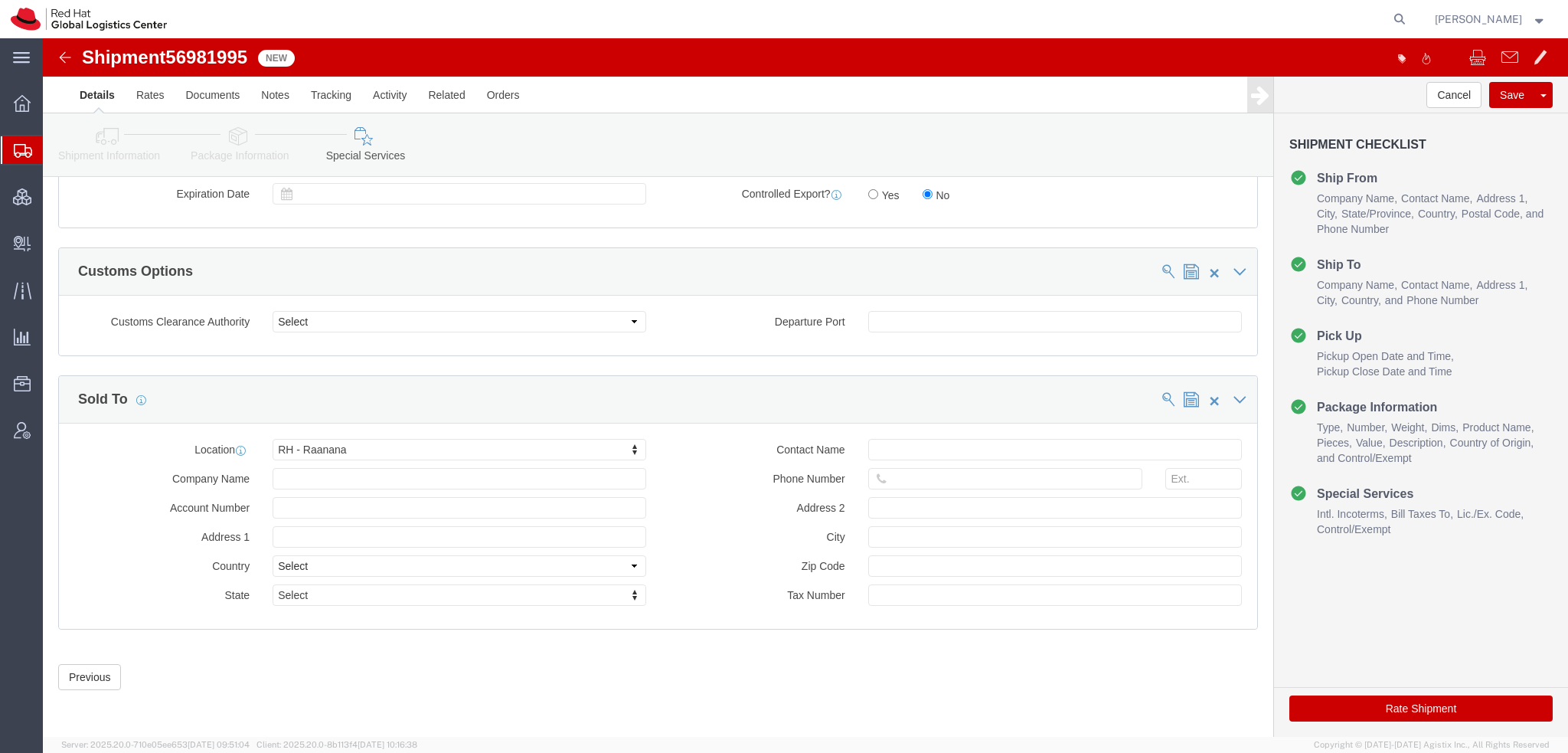
click button "Rate Shipment"
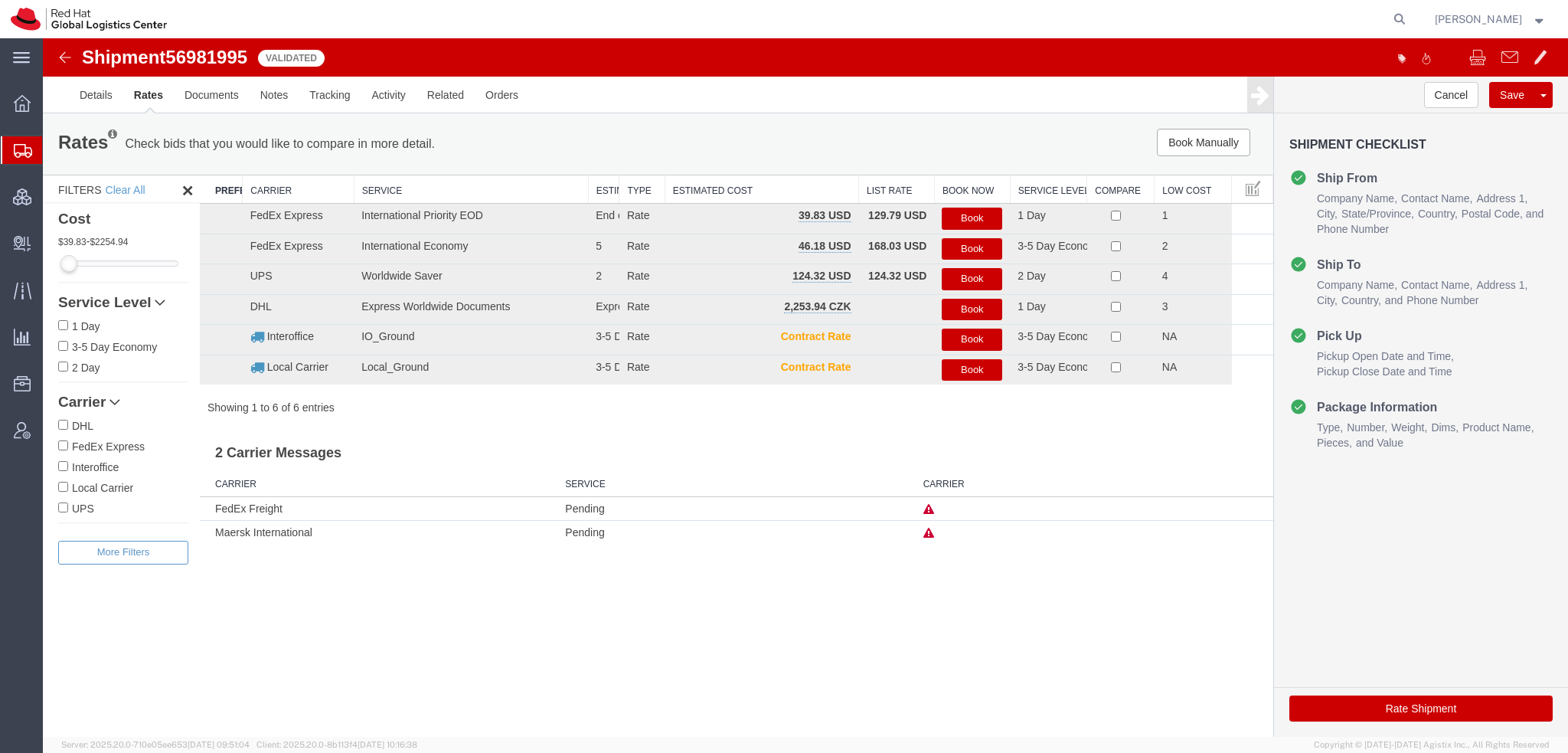
scroll to position [0, 0]
click at [978, 216] on button "Book" at bounding box center [972, 218] width 61 height 23
click at [977, 212] on button "Book" at bounding box center [972, 218] width 61 height 23
click at [110, 96] on link "Details" at bounding box center [96, 95] width 54 height 37
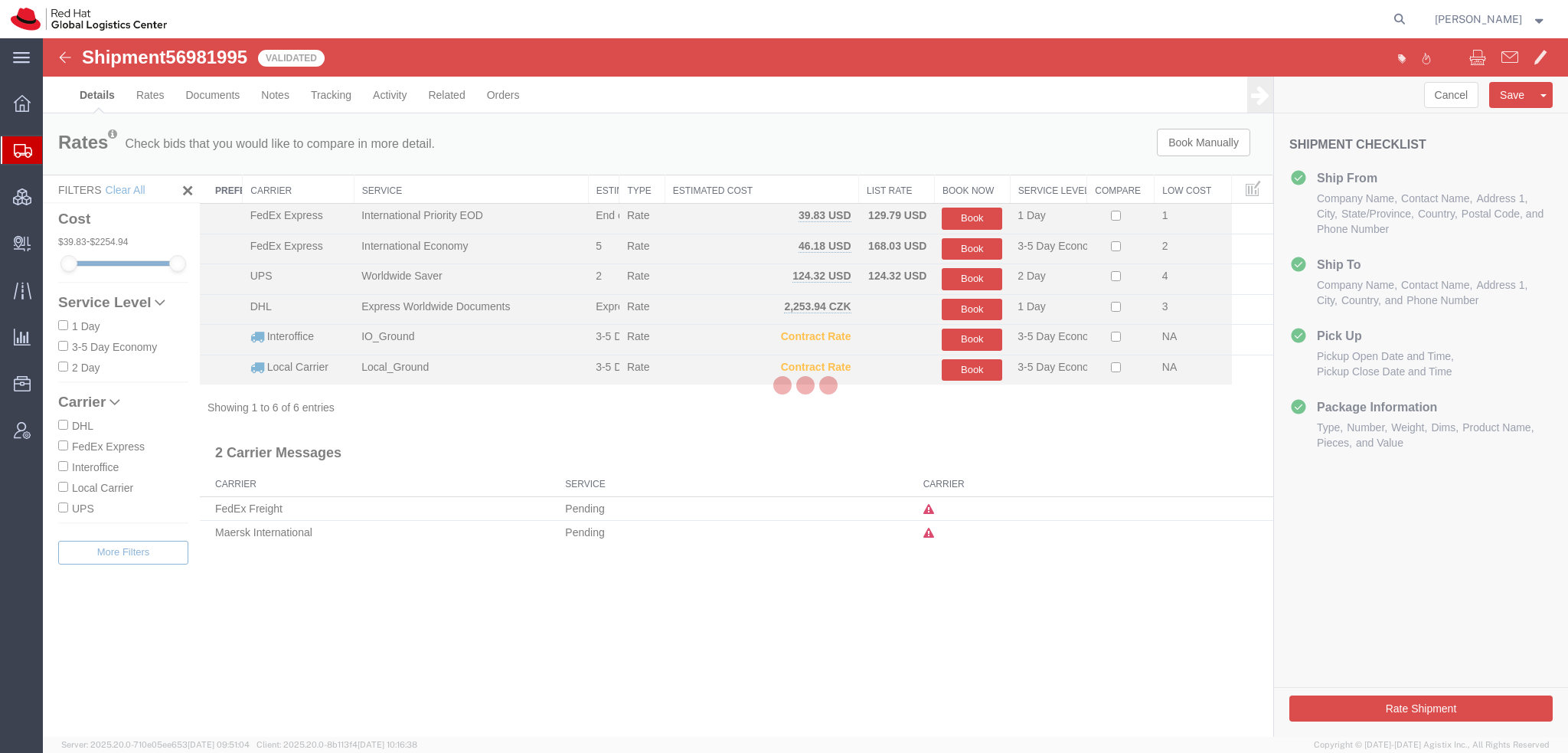
select select "38014"
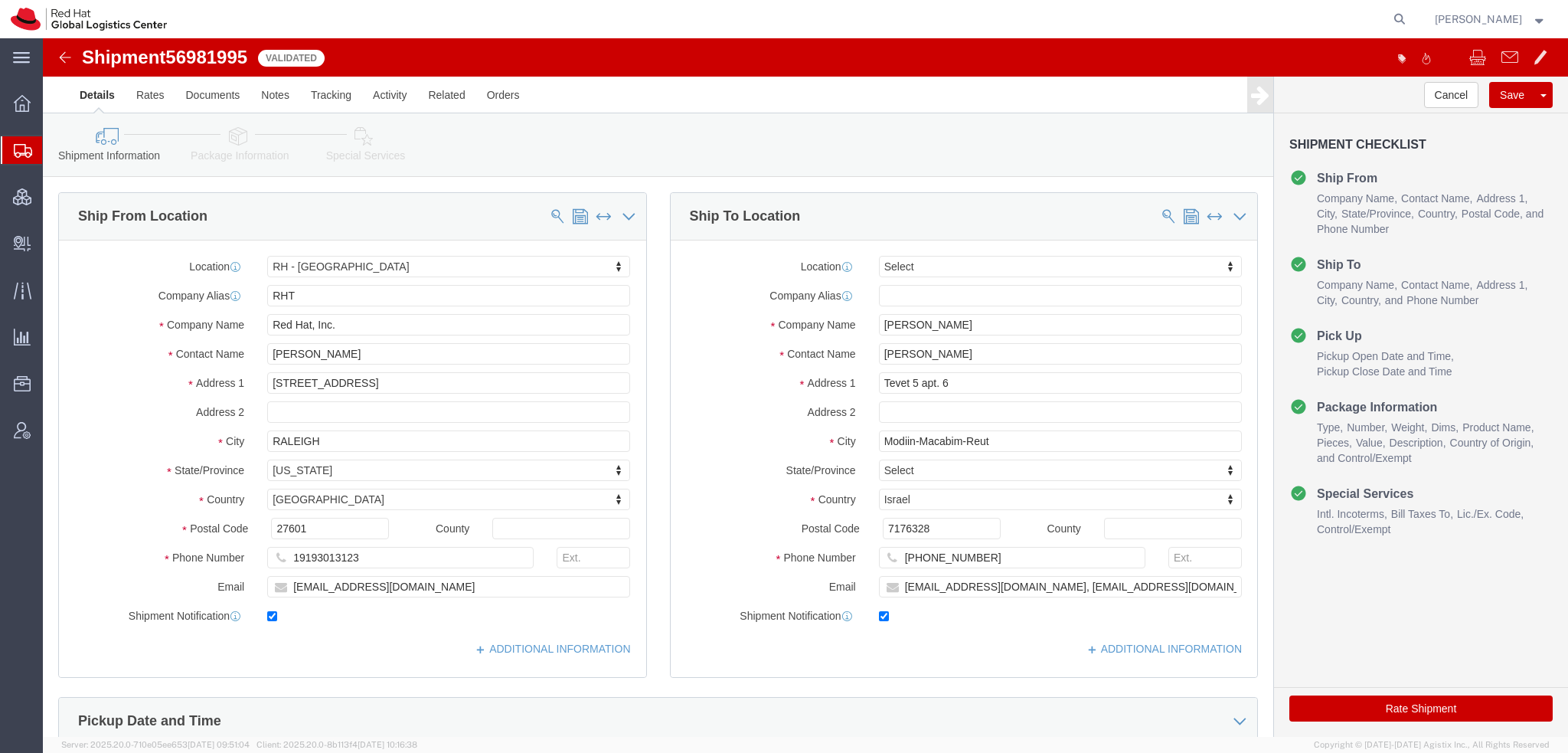
click icon
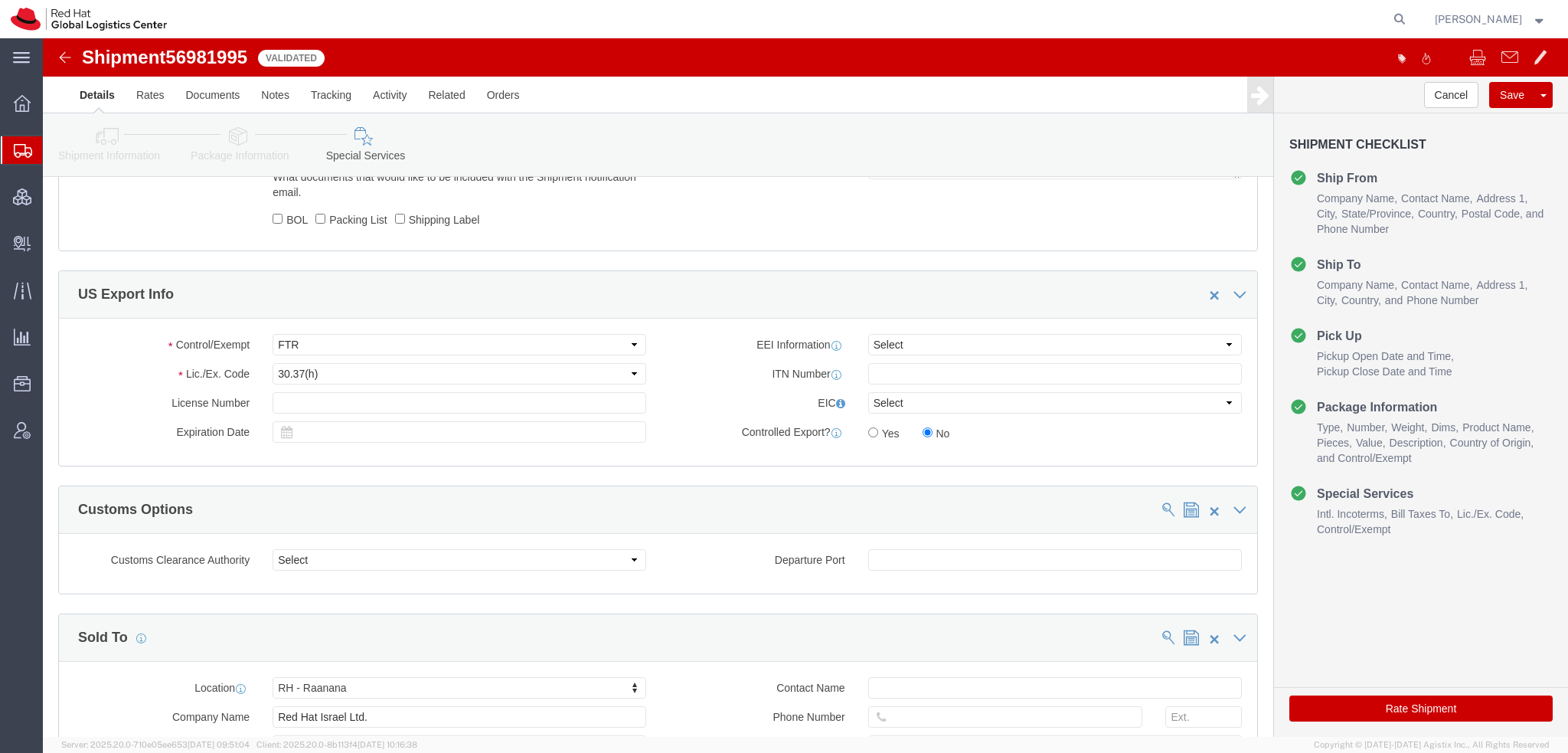
scroll to position [1225, 0]
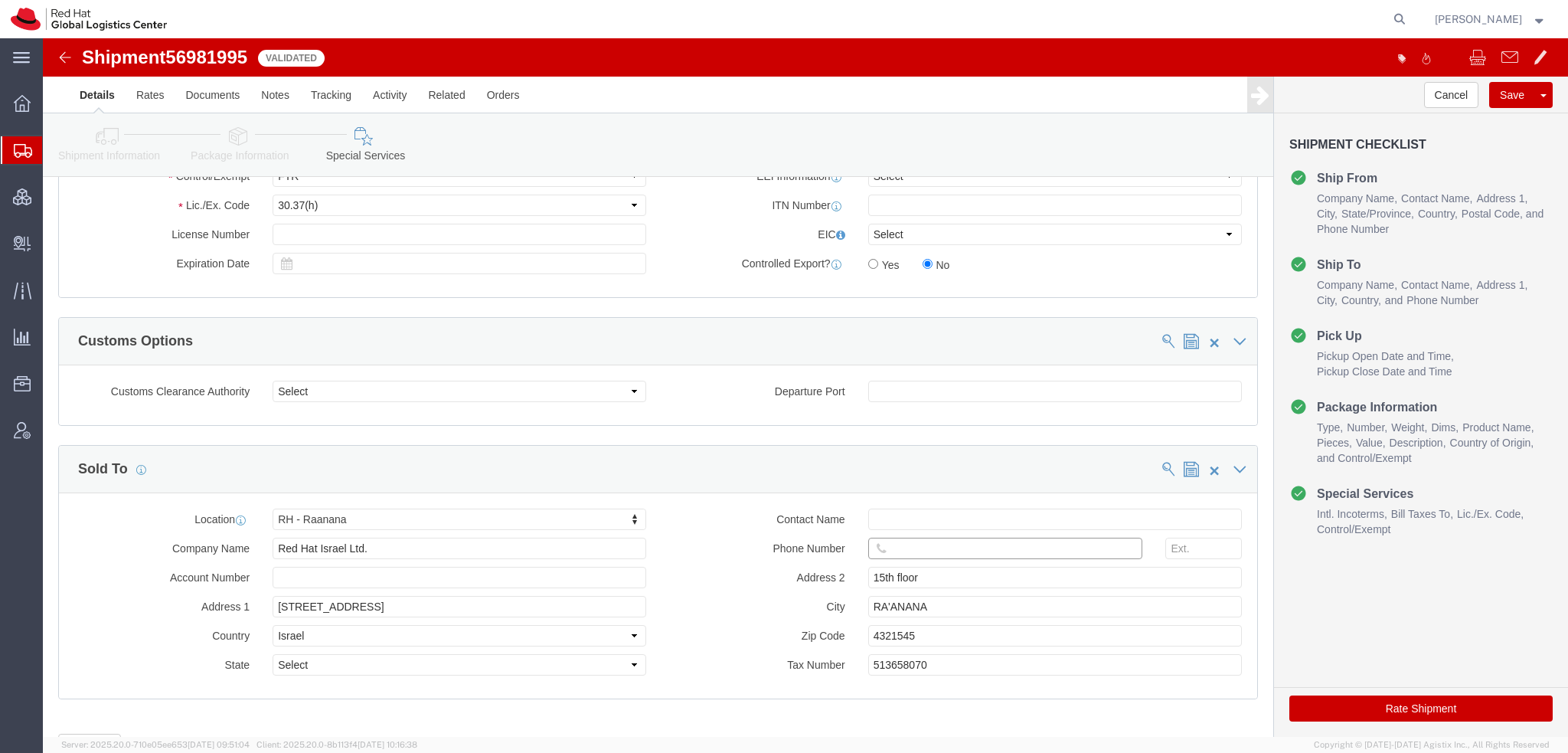
click input "text"
paste input "972-52-3444432"
type input "972-52-3444432"
click button "Rate Shipment"
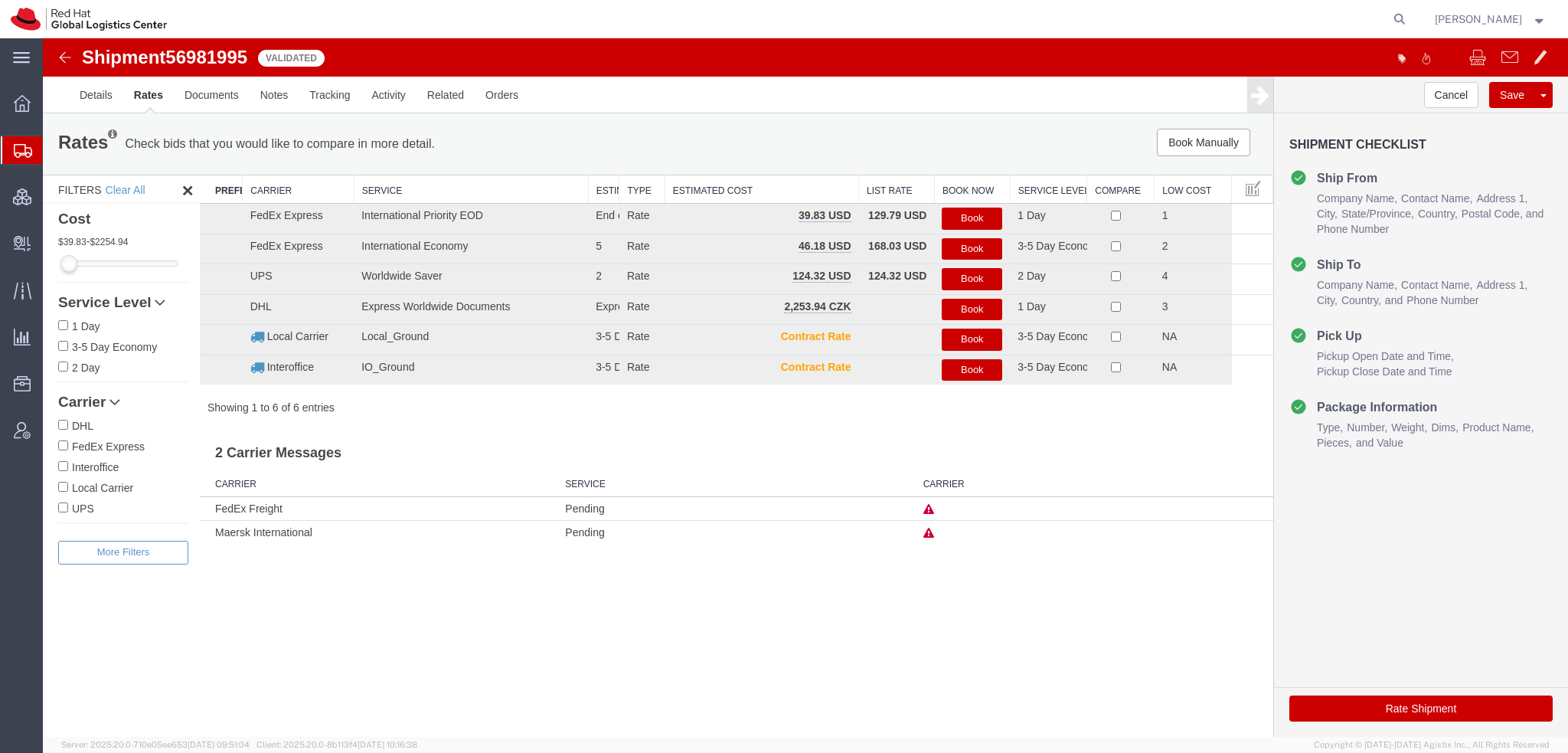
scroll to position [0, 0]
click at [952, 213] on button "Book" at bounding box center [972, 218] width 61 height 23
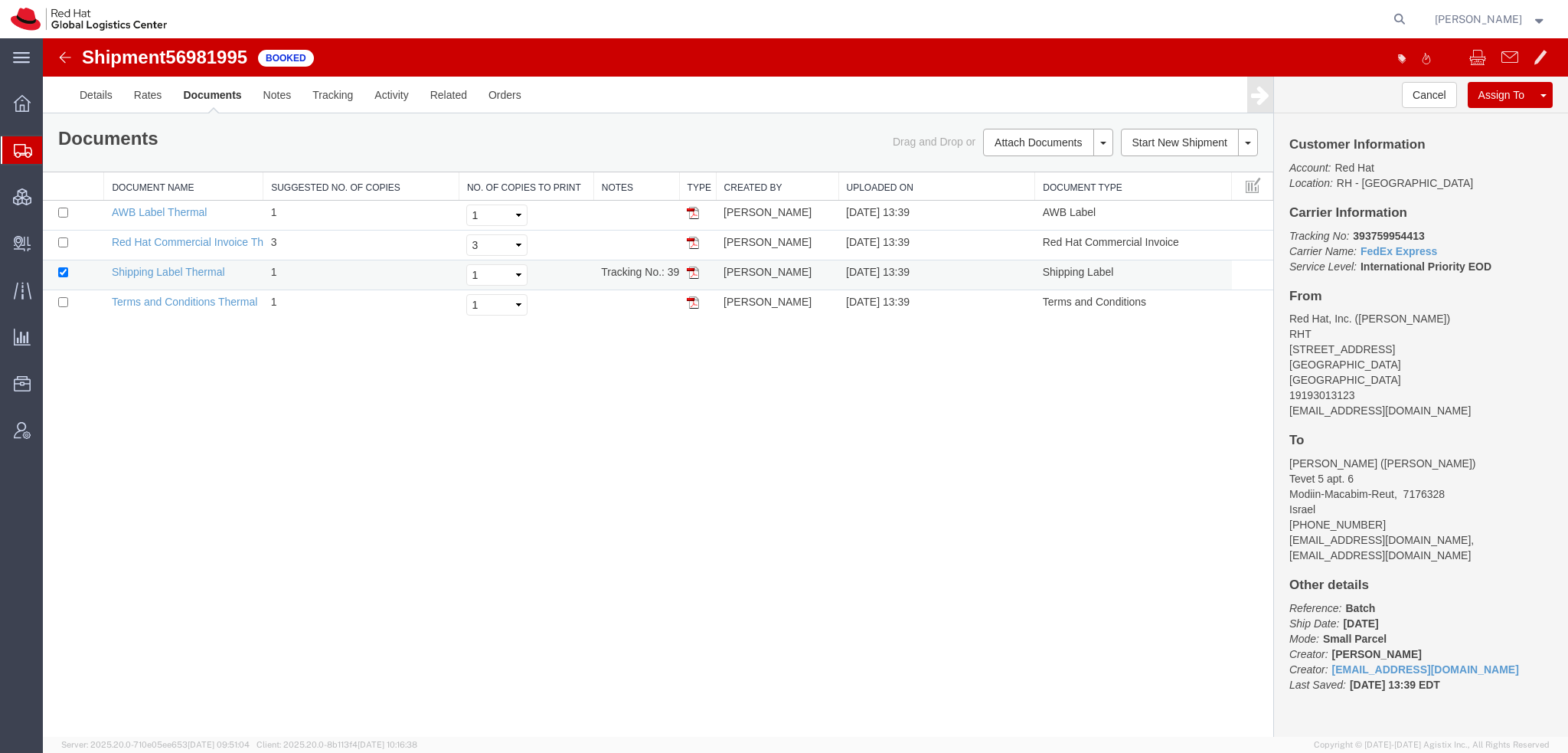
click at [694, 270] on img at bounding box center [693, 273] width 12 height 12
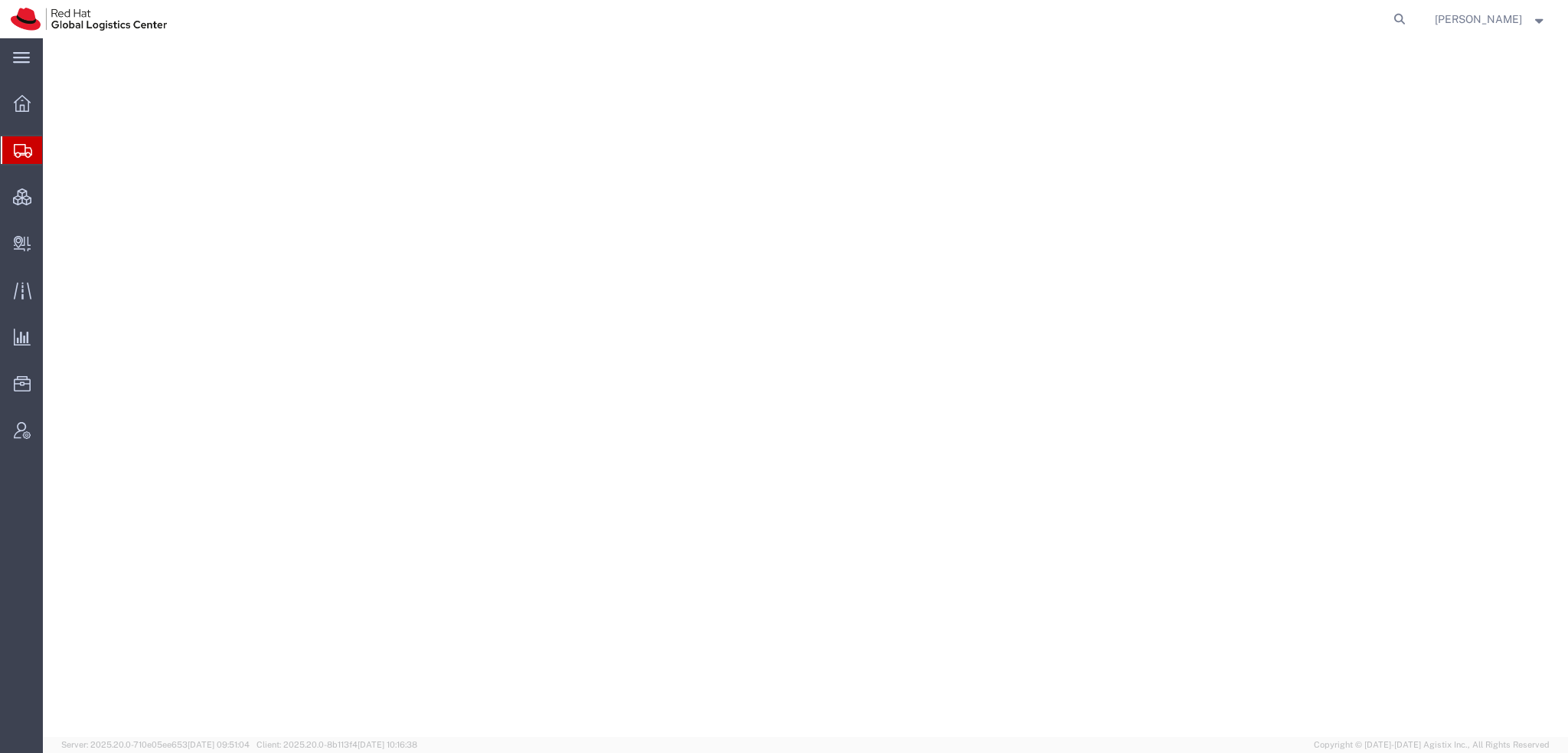
select select "38014"
select select
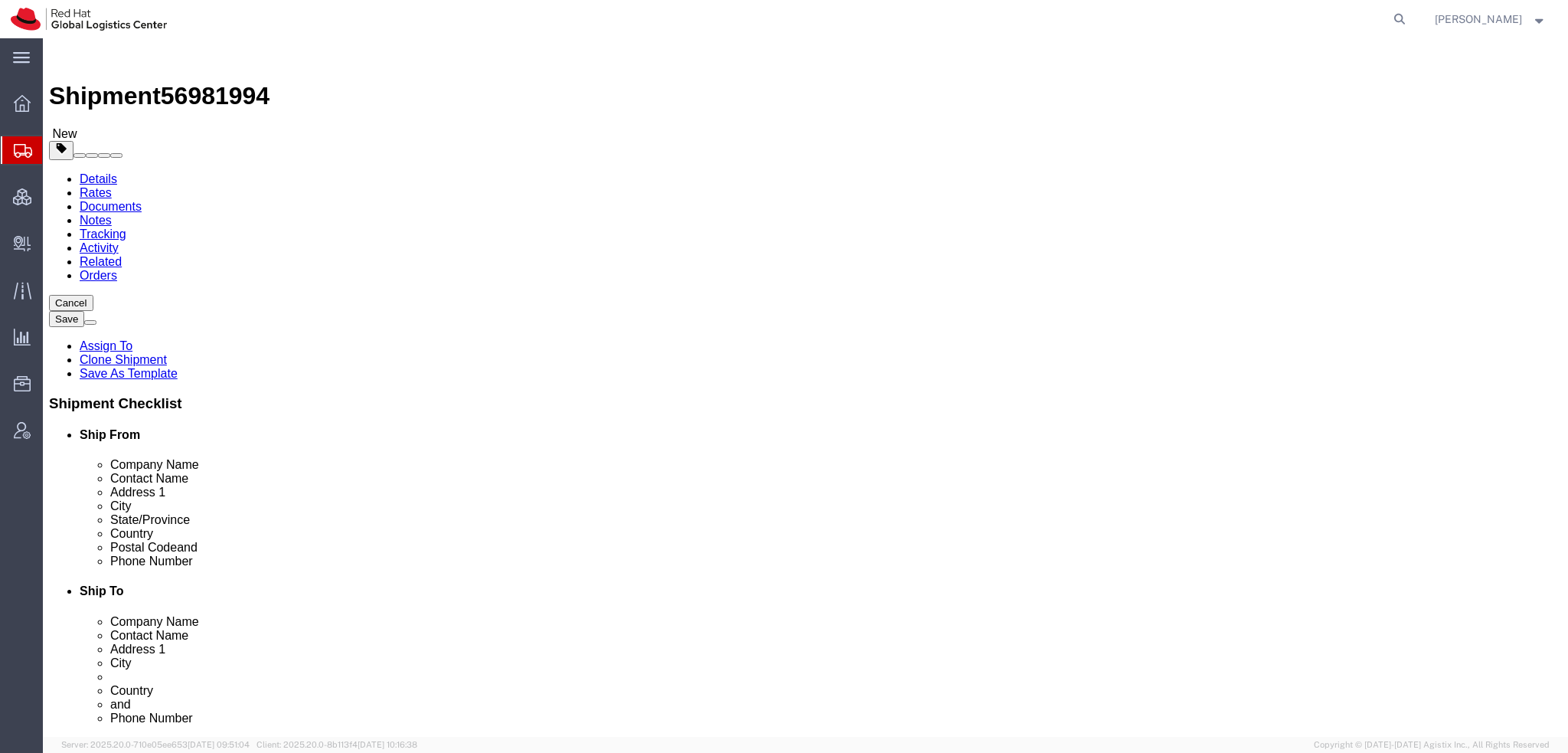
click input "malter@redhat.com"
type input "malter@redhat.com, emealogistics@redhat.com"
drag, startPoint x: 854, startPoint y: 520, endPoint x: 909, endPoint y: 531, distance: 56.1
click div "972"
drag, startPoint x: 266, startPoint y: 516, endPoint x: 384, endPoint y: 525, distance: 118.3
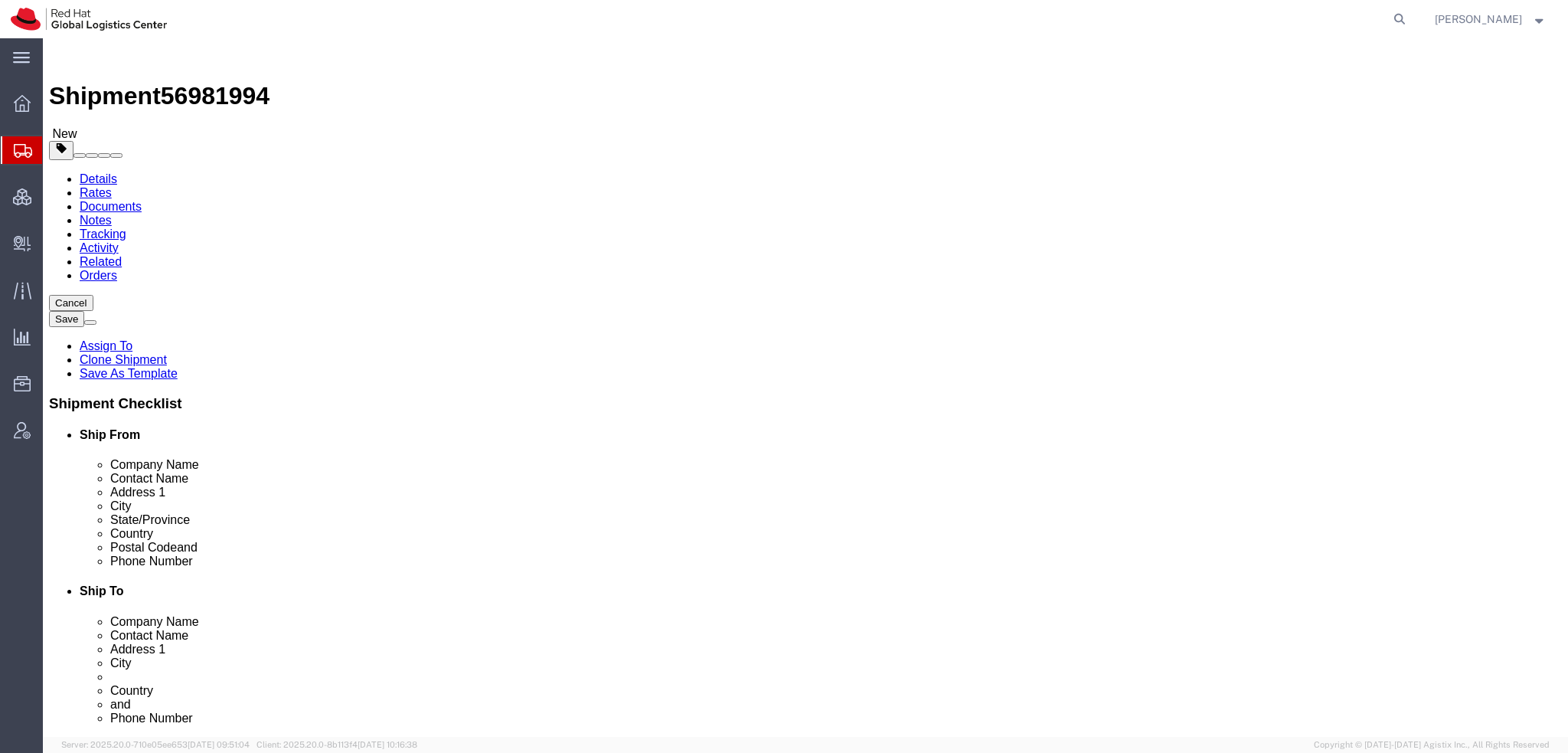
click input "19193013123"
click icon
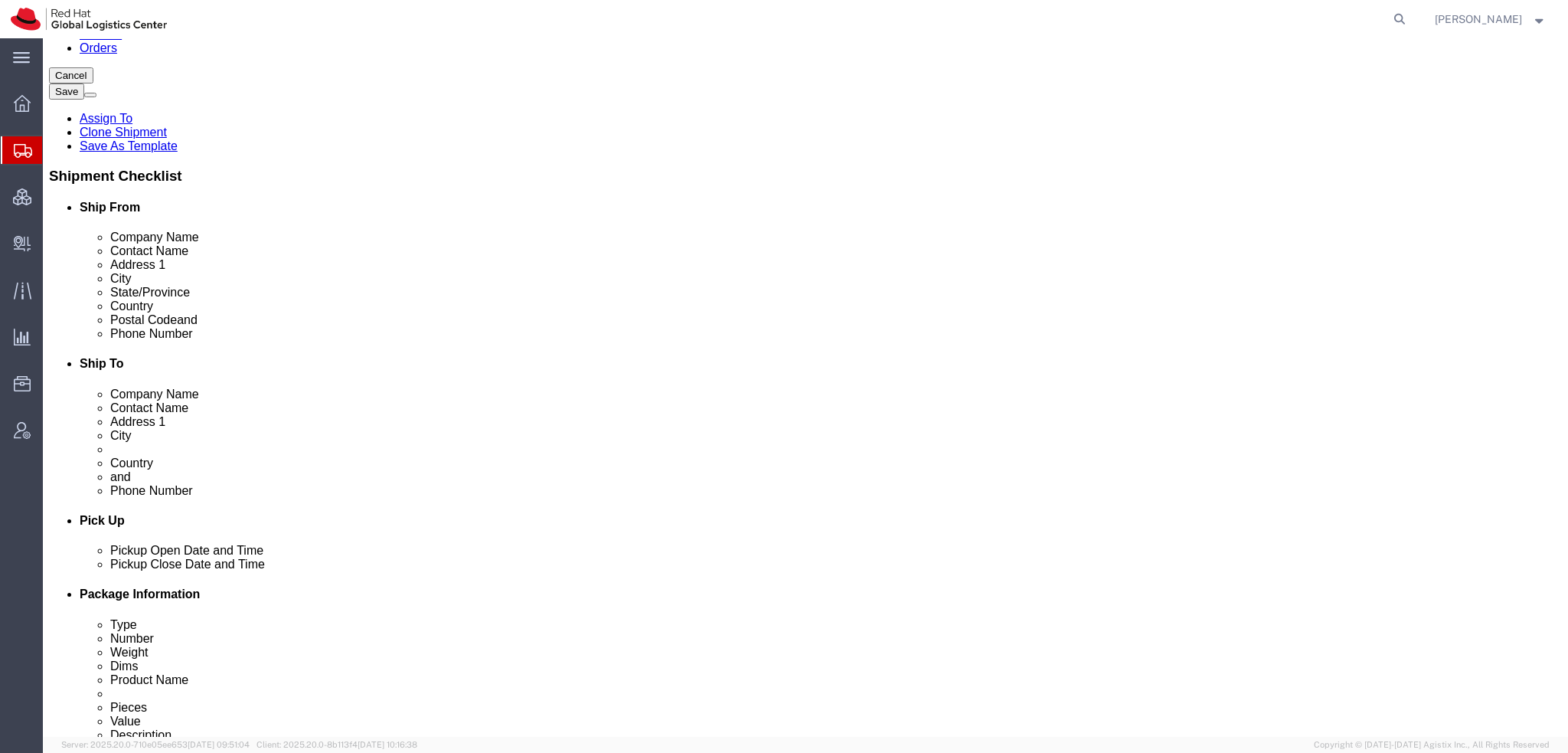
scroll to position [460, 0]
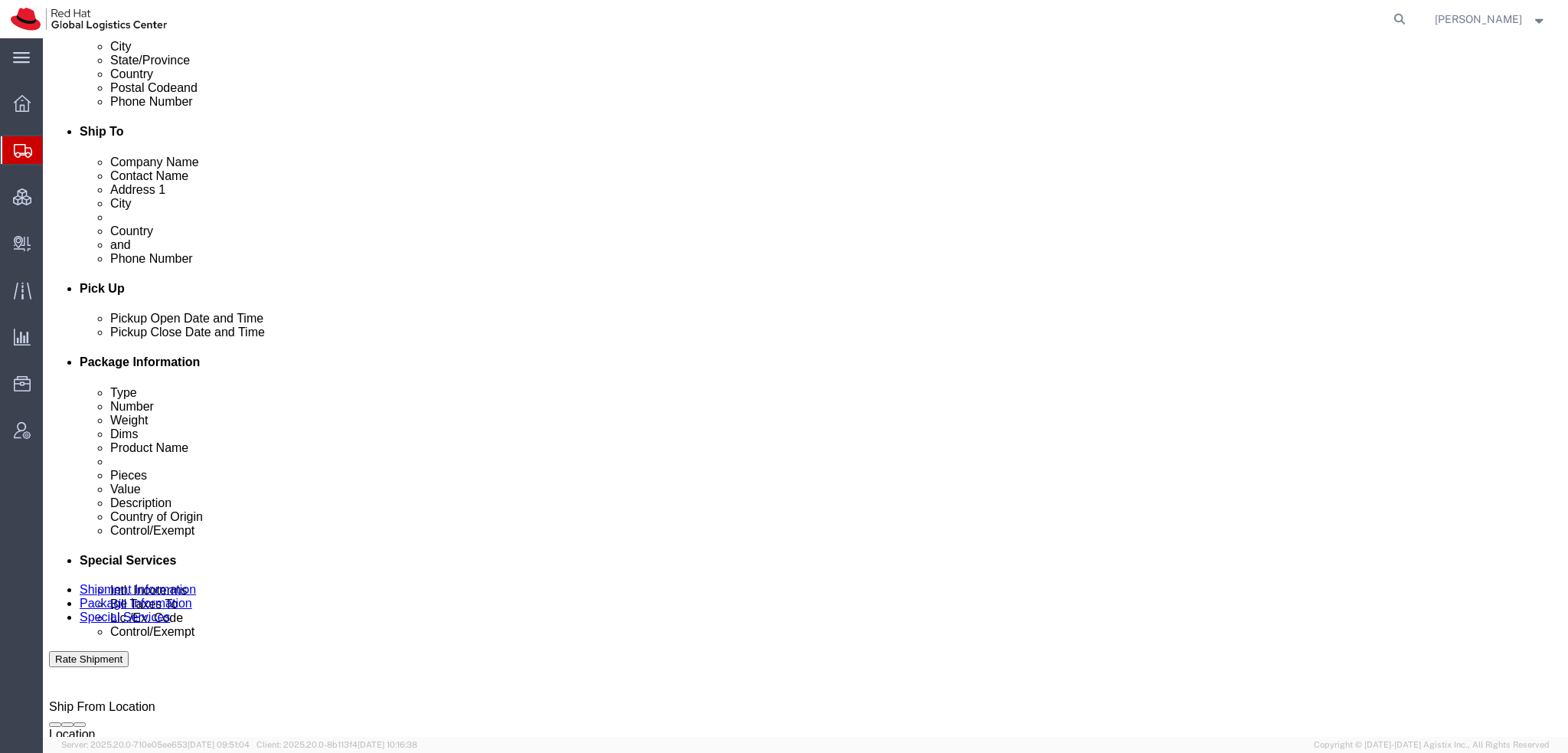
click select "Select Gift Personal Effects Repair/Warranty Return Sample Sold Temporary/Not S…"
select select "GIFT"
click select "Select Gift Personal Effects Repair/Warranty Return Sample Sold Temporary/Not S…"
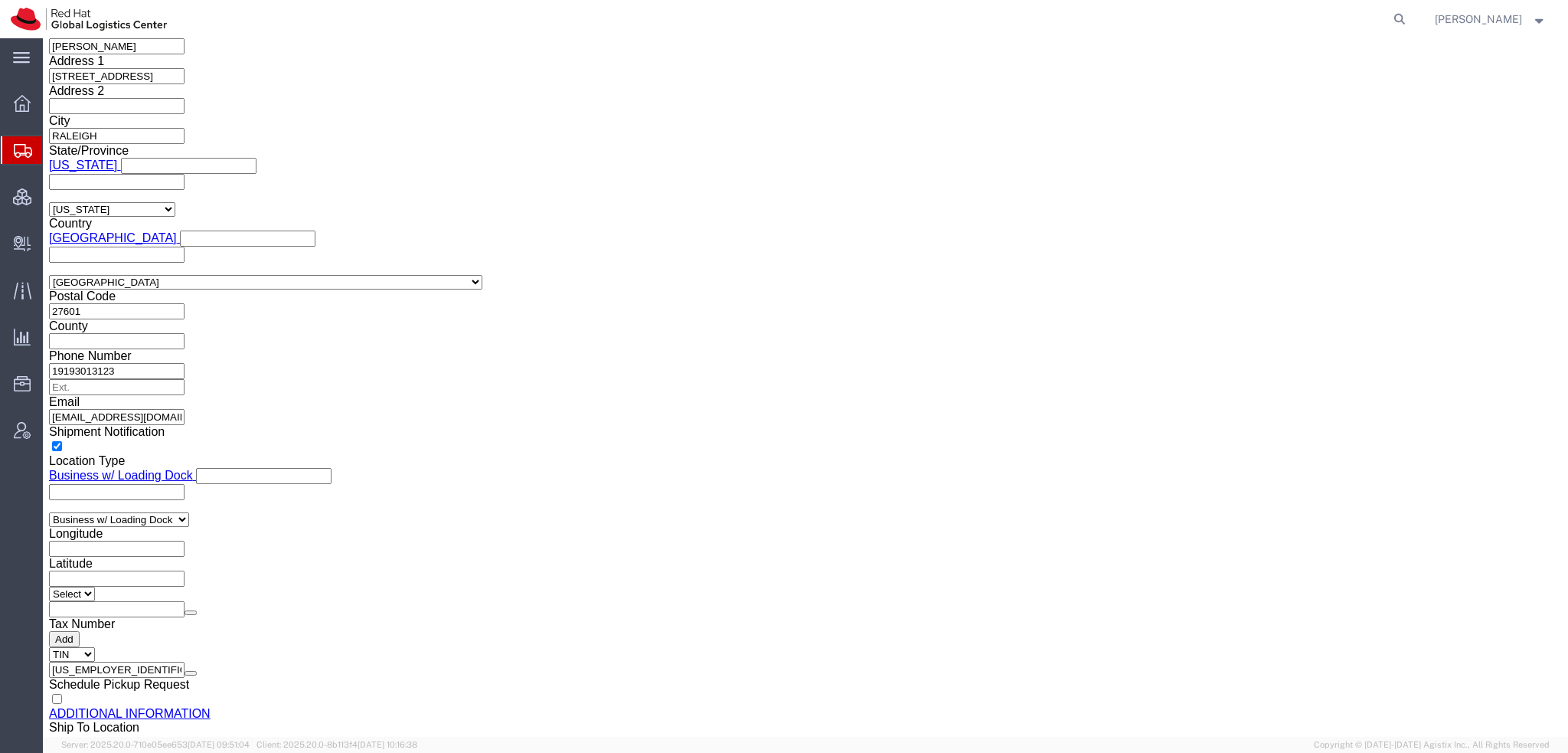
scroll to position [2069, 0]
click input "text"
paste input "93013123"
type input "97293013123"
click button "Rate Shipment"
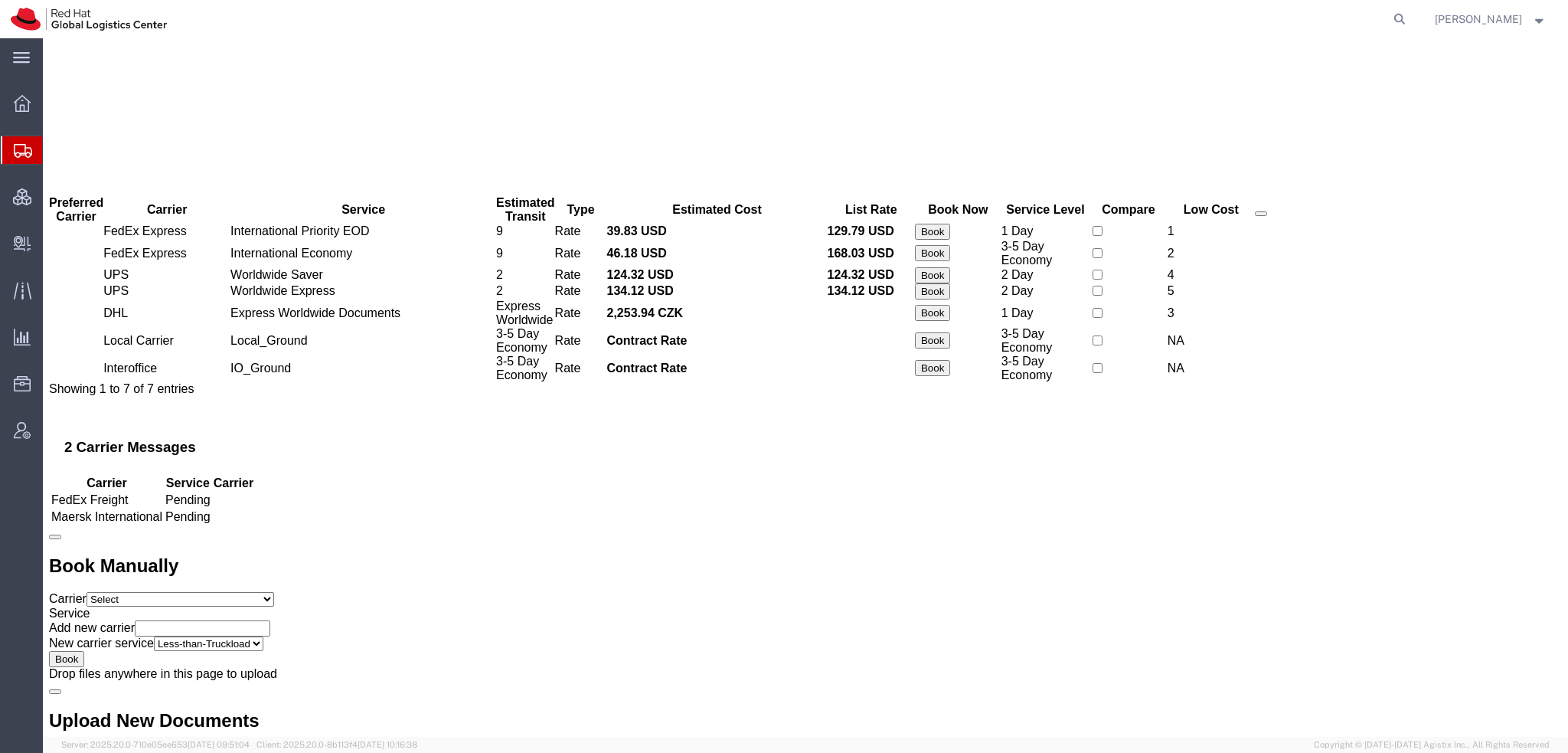
scroll to position [0, 0]
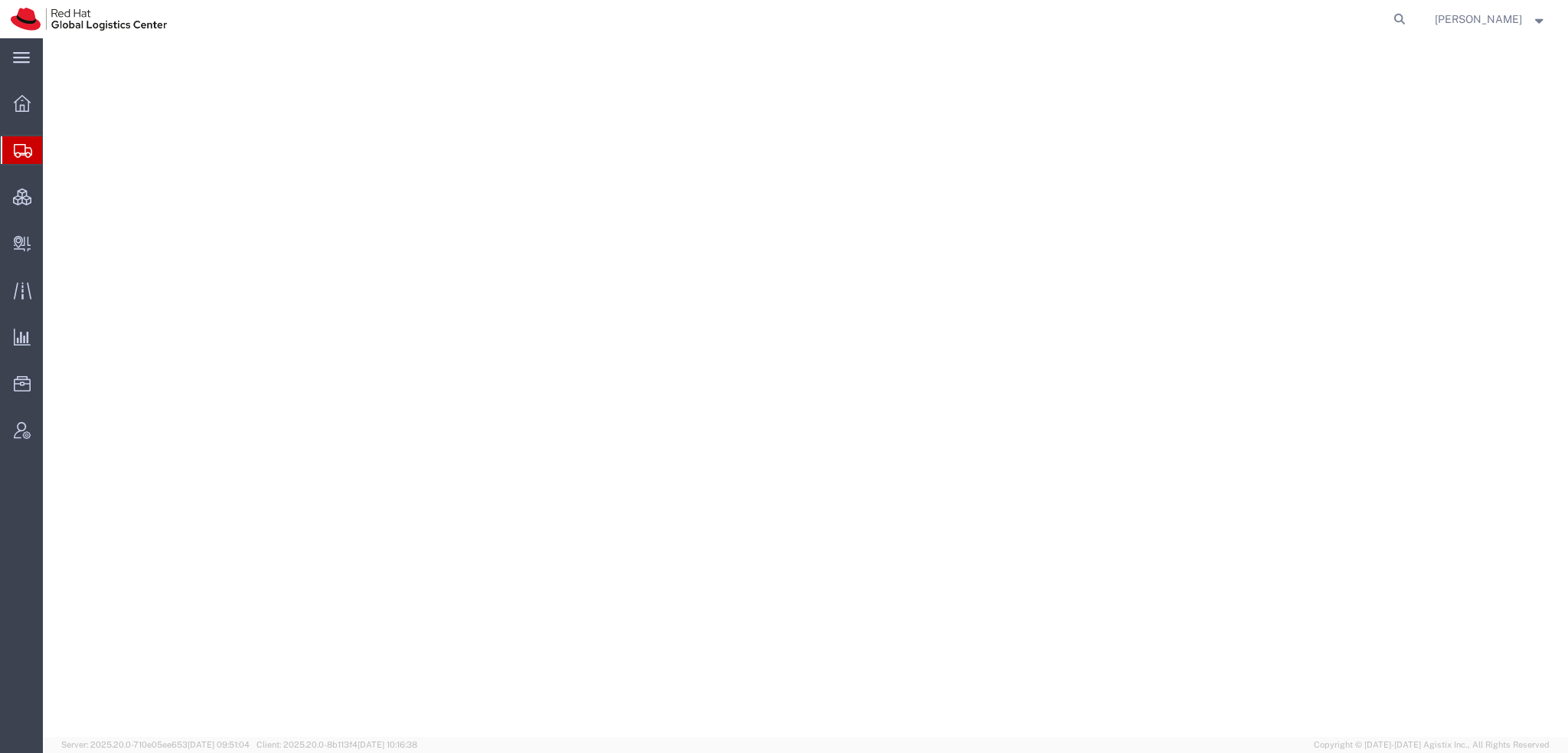
select select "38014"
select select
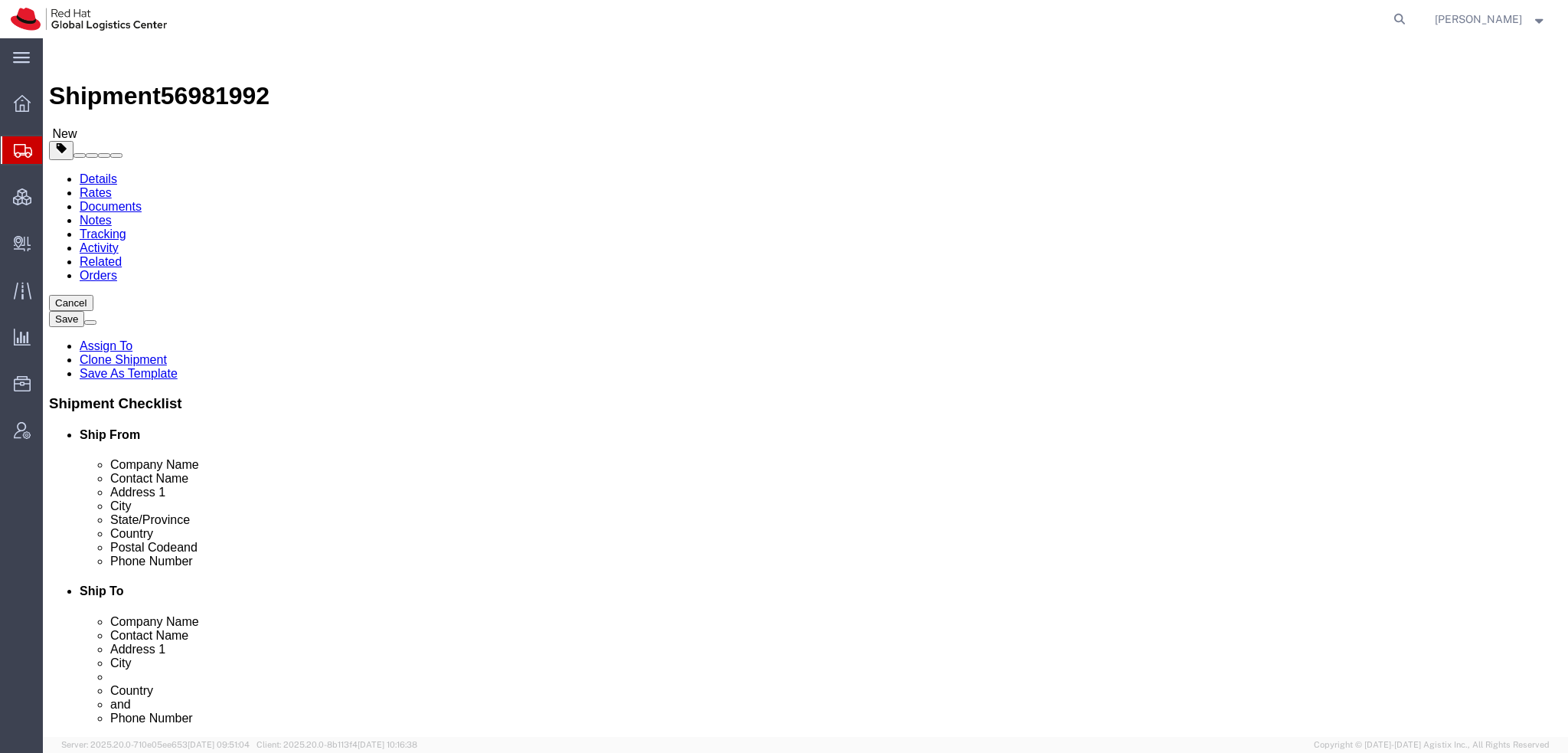
drag, startPoint x: 986, startPoint y: 543, endPoint x: 1000, endPoint y: 542, distance: 14.0
click input "[EMAIL_ADDRESS][DOMAIN_NAME]"
type input "[EMAIL_ADDRESS][DOMAIN_NAME], [EMAIL_ADDRESS][DOMAIN_NAME]"
drag, startPoint x: 934, startPoint y: 517, endPoint x: 476, endPoint y: 469, distance: 460.5
click div "Ship From Location Location [GEOGRAPHIC_DATA] - [GEOGRAPHIC_DATA] My Profile Lo…"
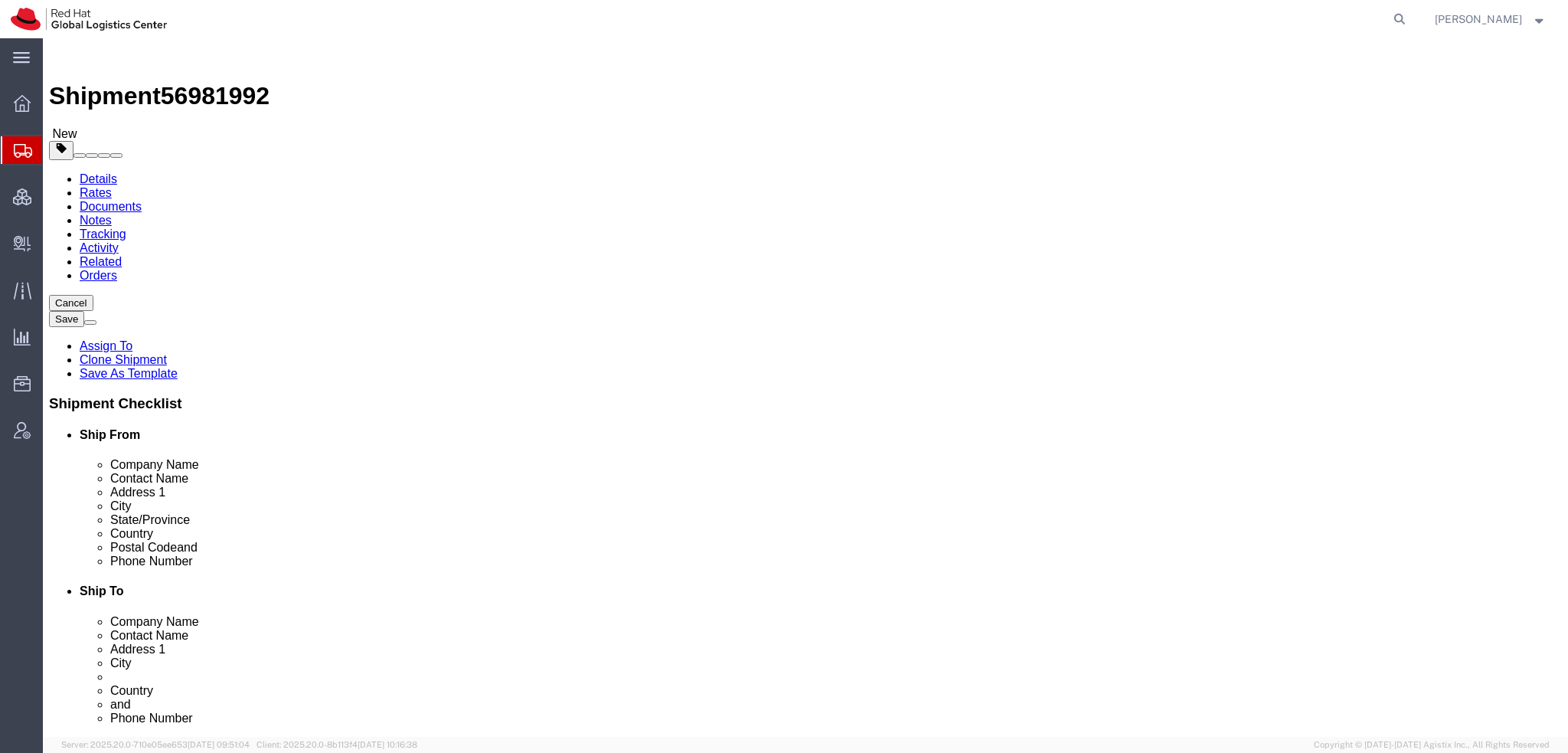
click icon
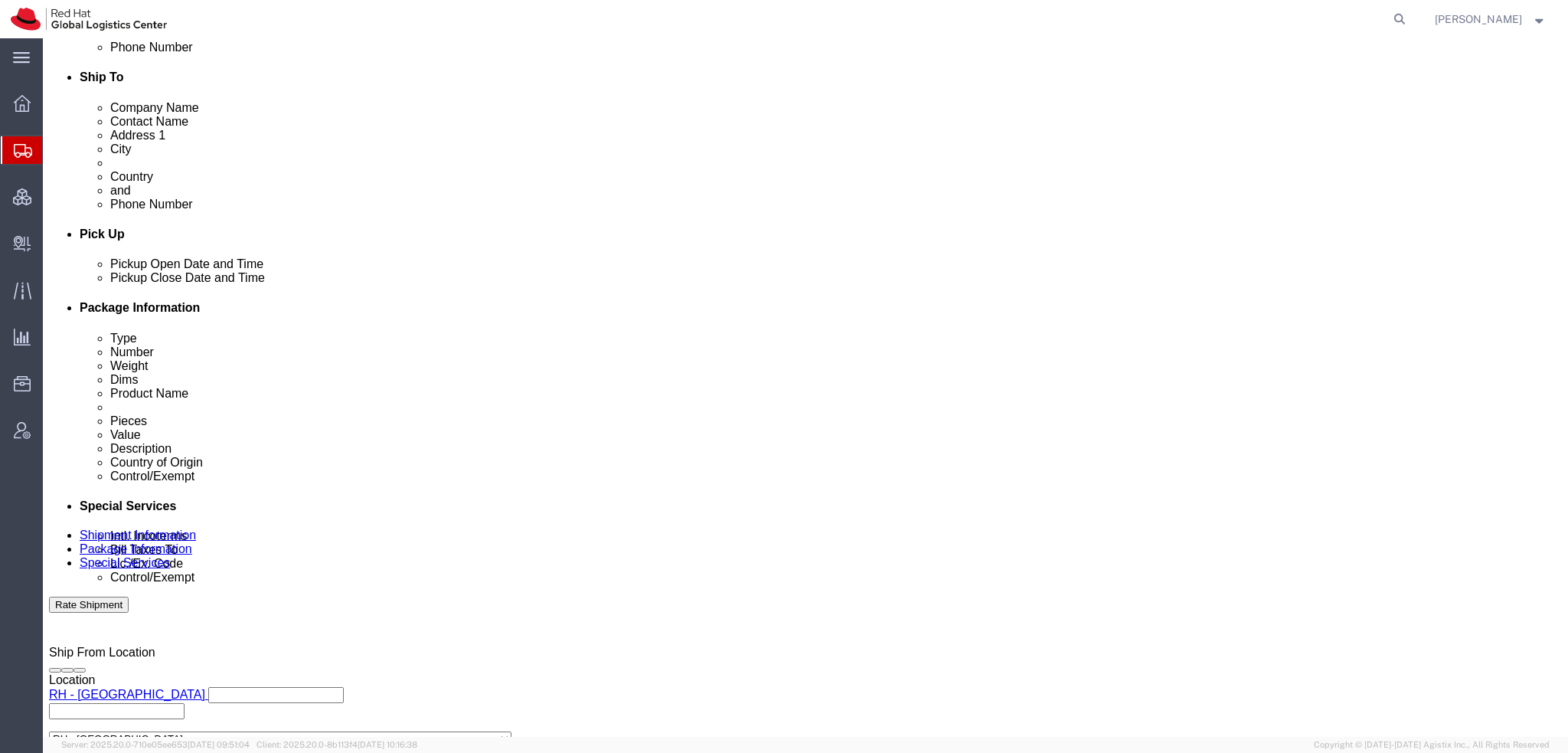
scroll to position [536, 0]
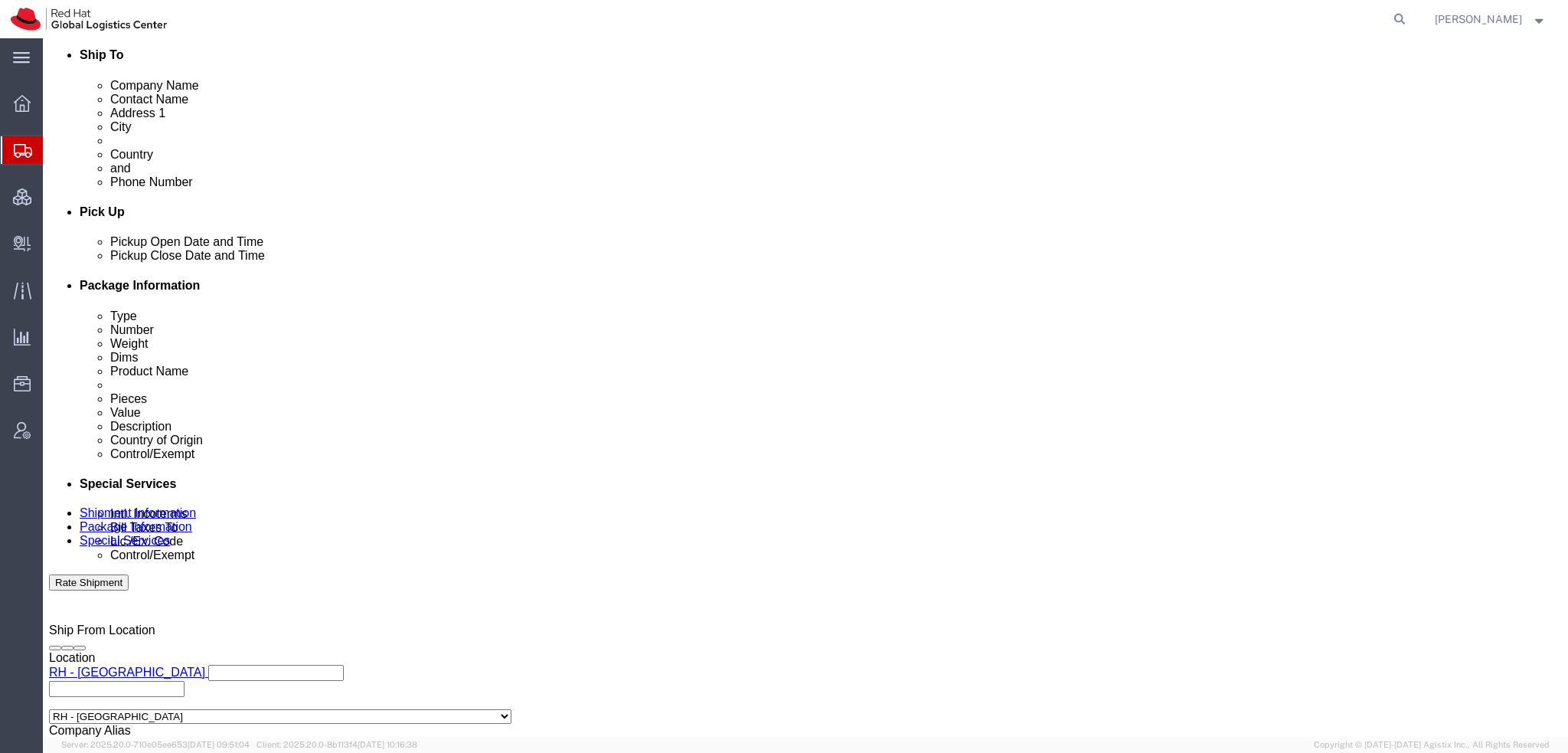
click select "Select Gift Personal Effects Repair/Warranty Return Sample Sold Temporary/Not S…"
select select "GIFT"
click select "Select Gift Personal Effects Repair/Warranty Return Sample Sold Temporary/Not S…"
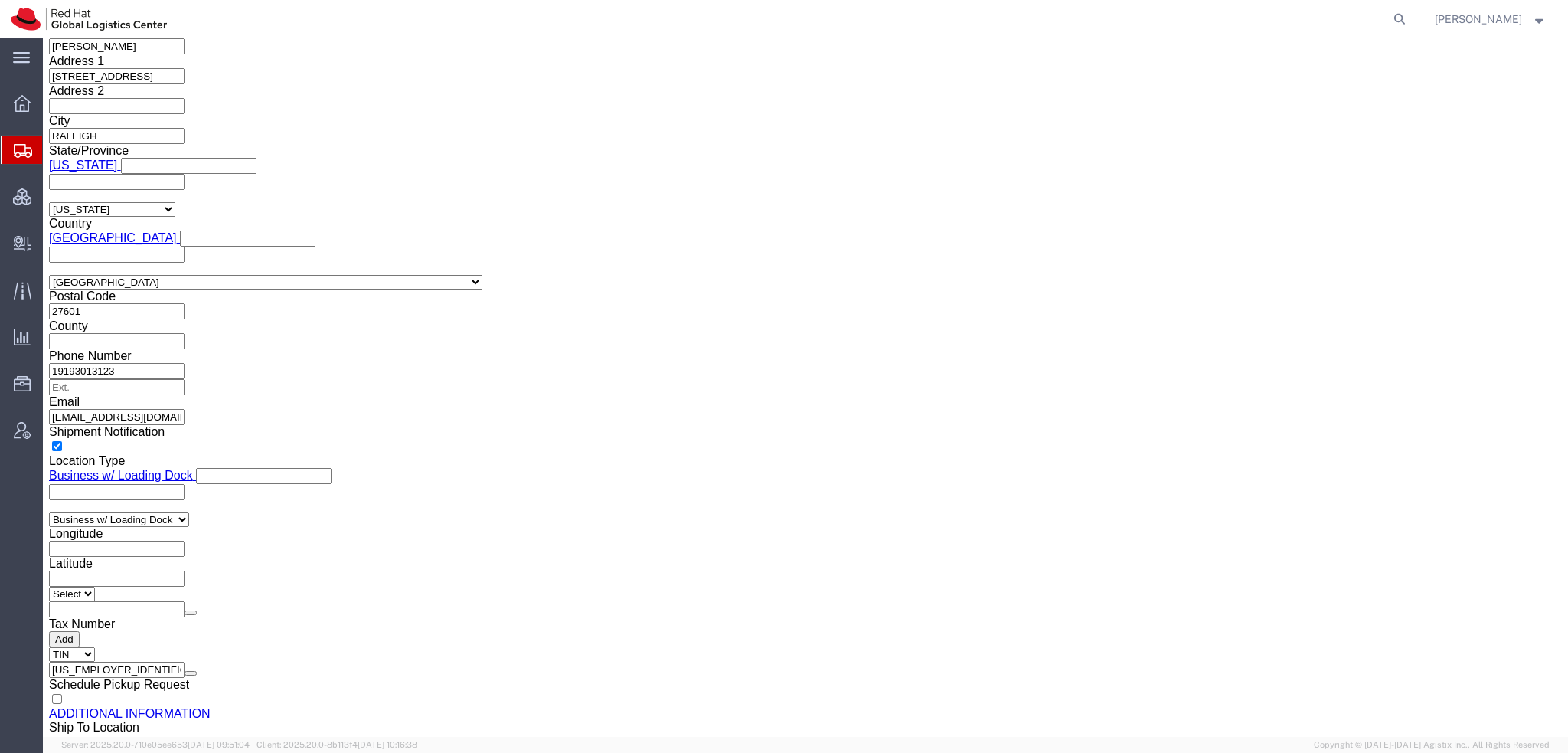
scroll to position [2069, 0]
click input "text"
paste input "972-542330945"
type input "972-542330945"
click button "Rate Shipment"
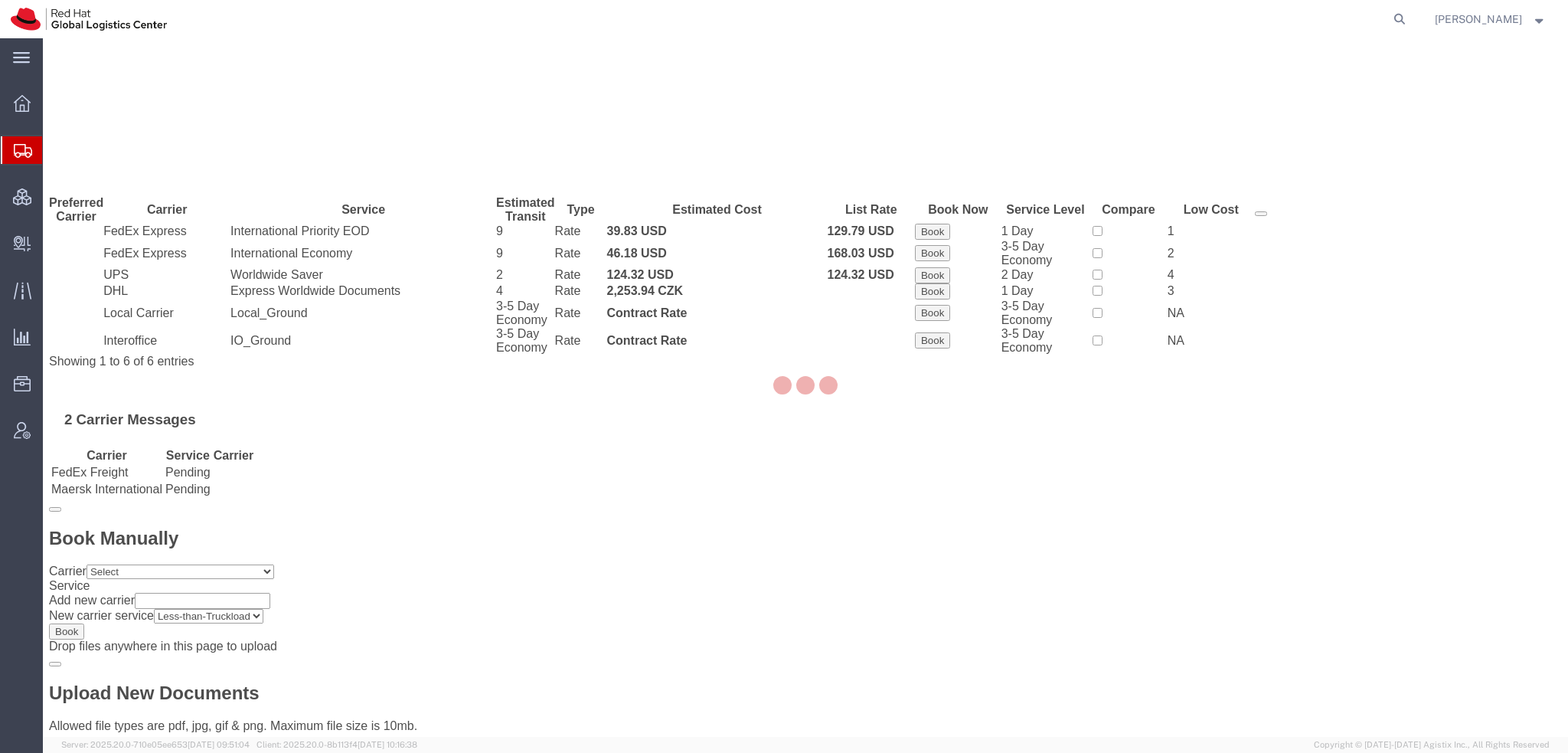
scroll to position [0, 0]
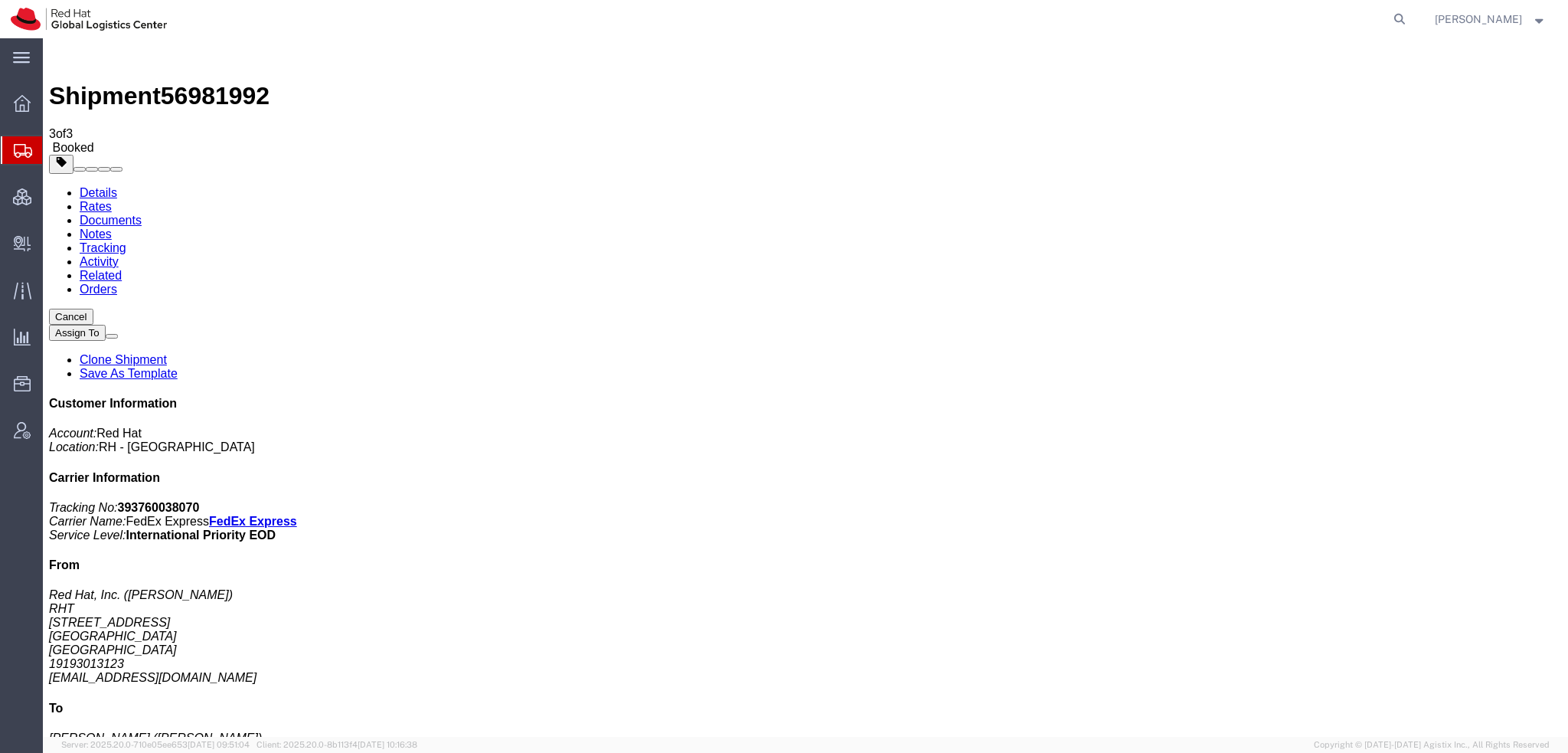
drag, startPoint x: 688, startPoint y: 239, endPoint x: 772, endPoint y: 232, distance: 84.3
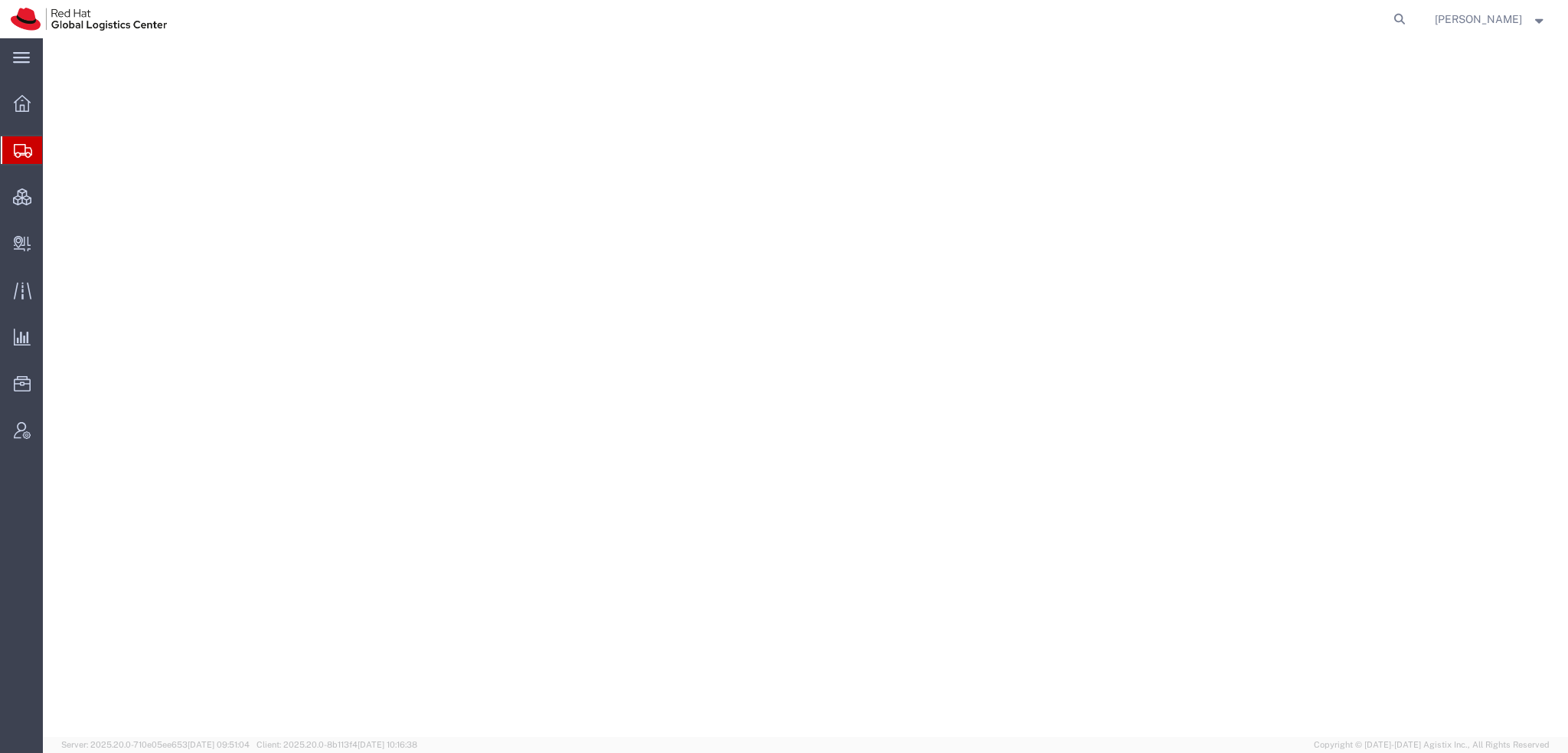
select select "38014"
select select
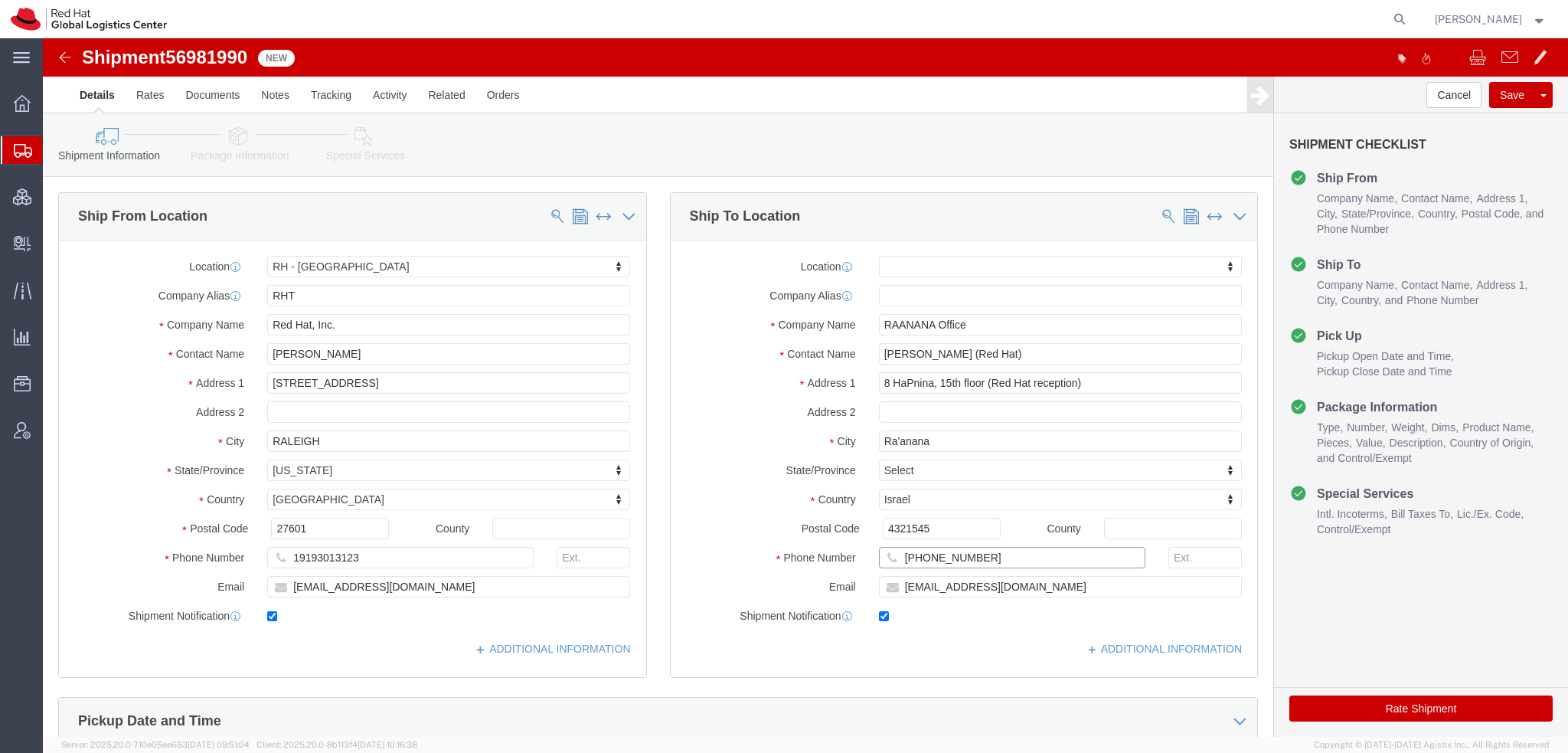
drag, startPoint x: 935, startPoint y: 516, endPoint x: 81, endPoint y: 336, distance: 872.8
click div "Ship From Location Location [GEOGRAPHIC_DATA] - [GEOGRAPHIC_DATA] My Profile Lo…"
click input "[PERSON_NAME] (Red Hat)"
type input "[PERSON_NAME]"
drag, startPoint x: 973, startPoint y: 549, endPoint x: 602, endPoint y: 496, distance: 374.8
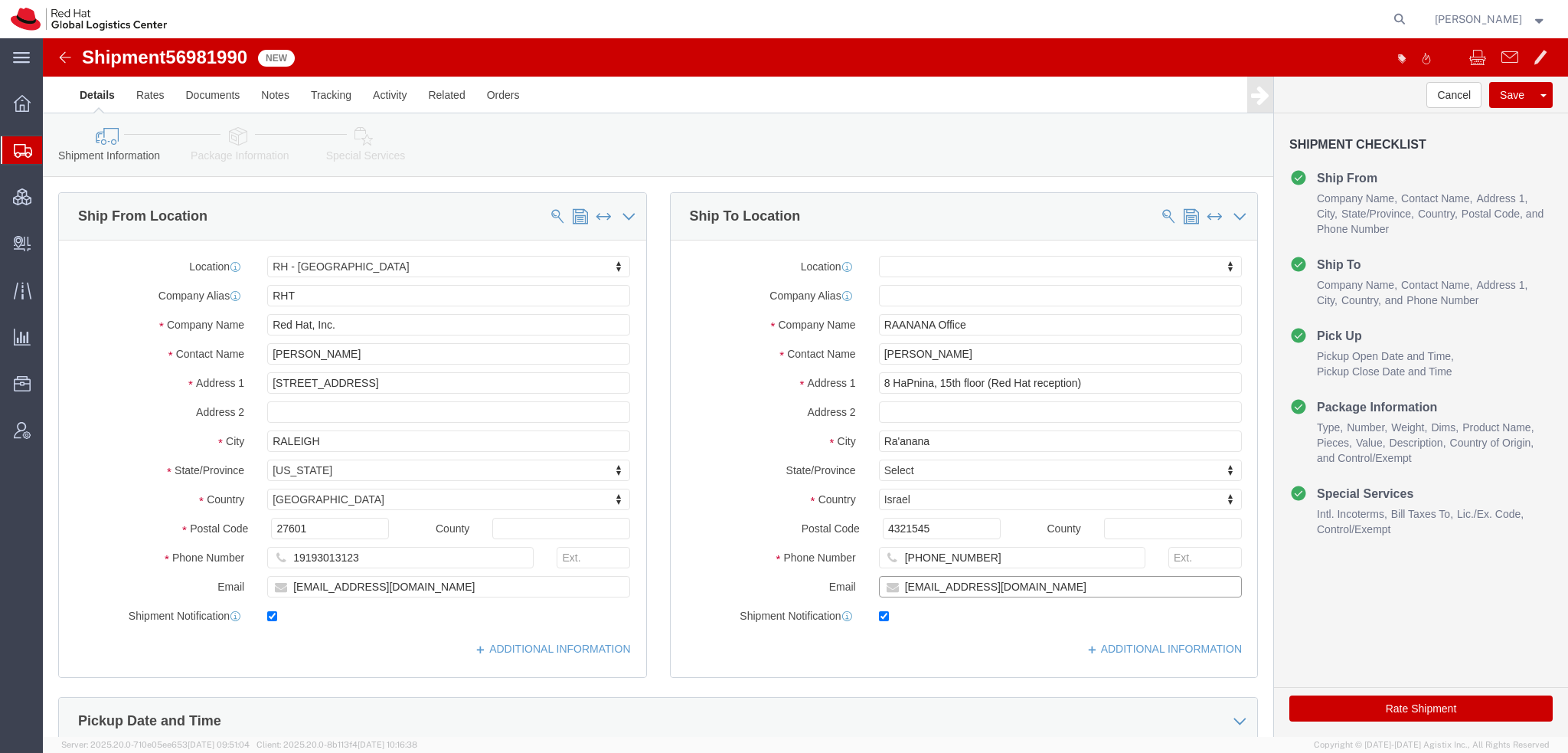
click div "Ship From Location Location [GEOGRAPHIC_DATA] - [GEOGRAPHIC_DATA] My Profile Lo…"
click input "text"
paste input "[EMAIL_ADDRESS][DOMAIN_NAME]"
drag, startPoint x: 941, startPoint y: 523, endPoint x: -43, endPoint y: 287, distance: 1011.9
click html "Shipment 56981990 New Details Rates Documents Notes Tracking Activity Related O…"
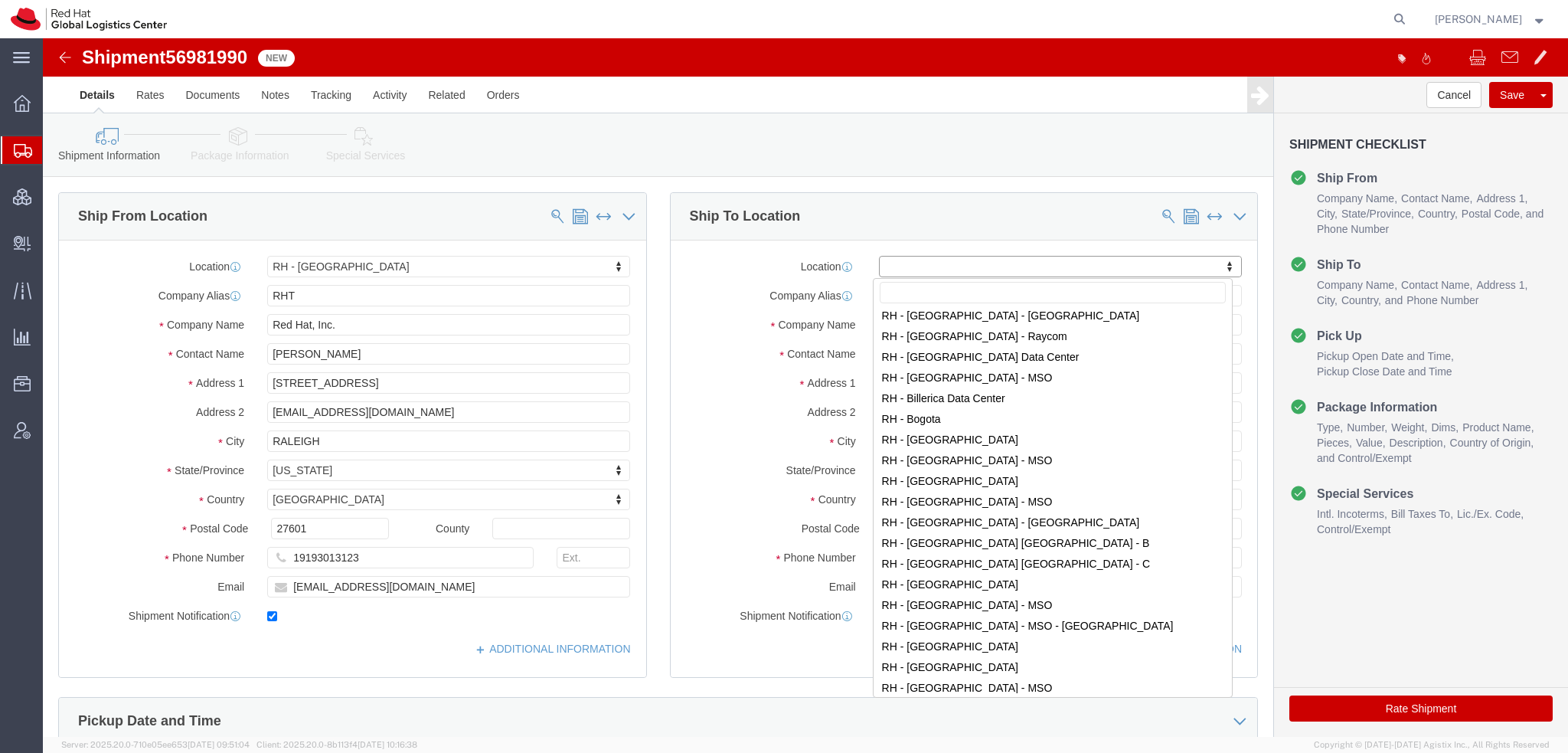
scroll to position [230, 0]
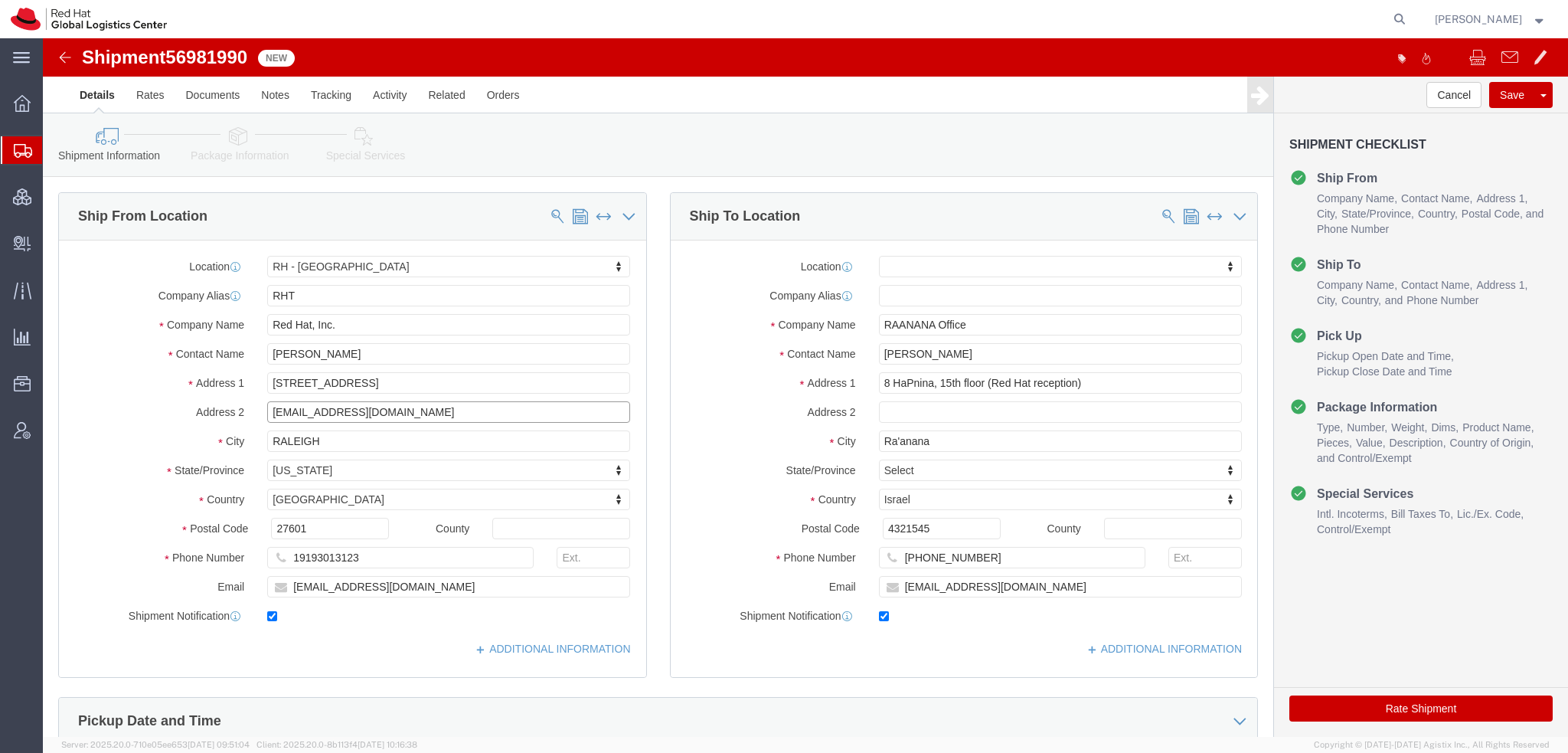
click input "[EMAIL_ADDRESS][DOMAIN_NAME]"
paste input "[PHONE_NUMBER]"
type input "[EMAIL_ADDRESS][DOMAIN_NAME] [PHONE_NUMBER]"
drag, startPoint x: 921, startPoint y: 311, endPoint x: 62, endPoint y: 206, distance: 865.4
click div "Ship From Location Location [GEOGRAPHIC_DATA] - [GEOGRAPHIC_DATA] My Profile Lo…"
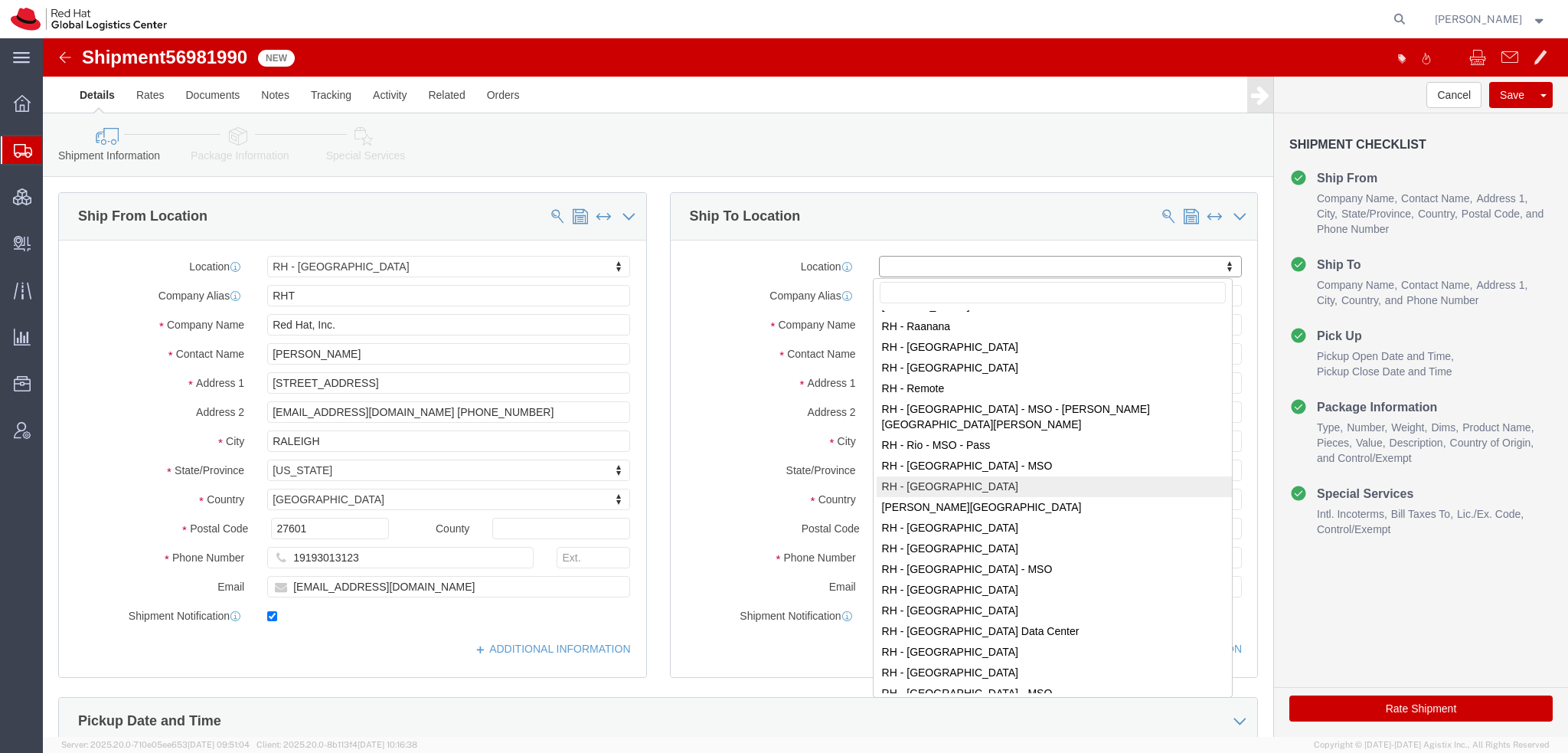
scroll to position [2069, 0]
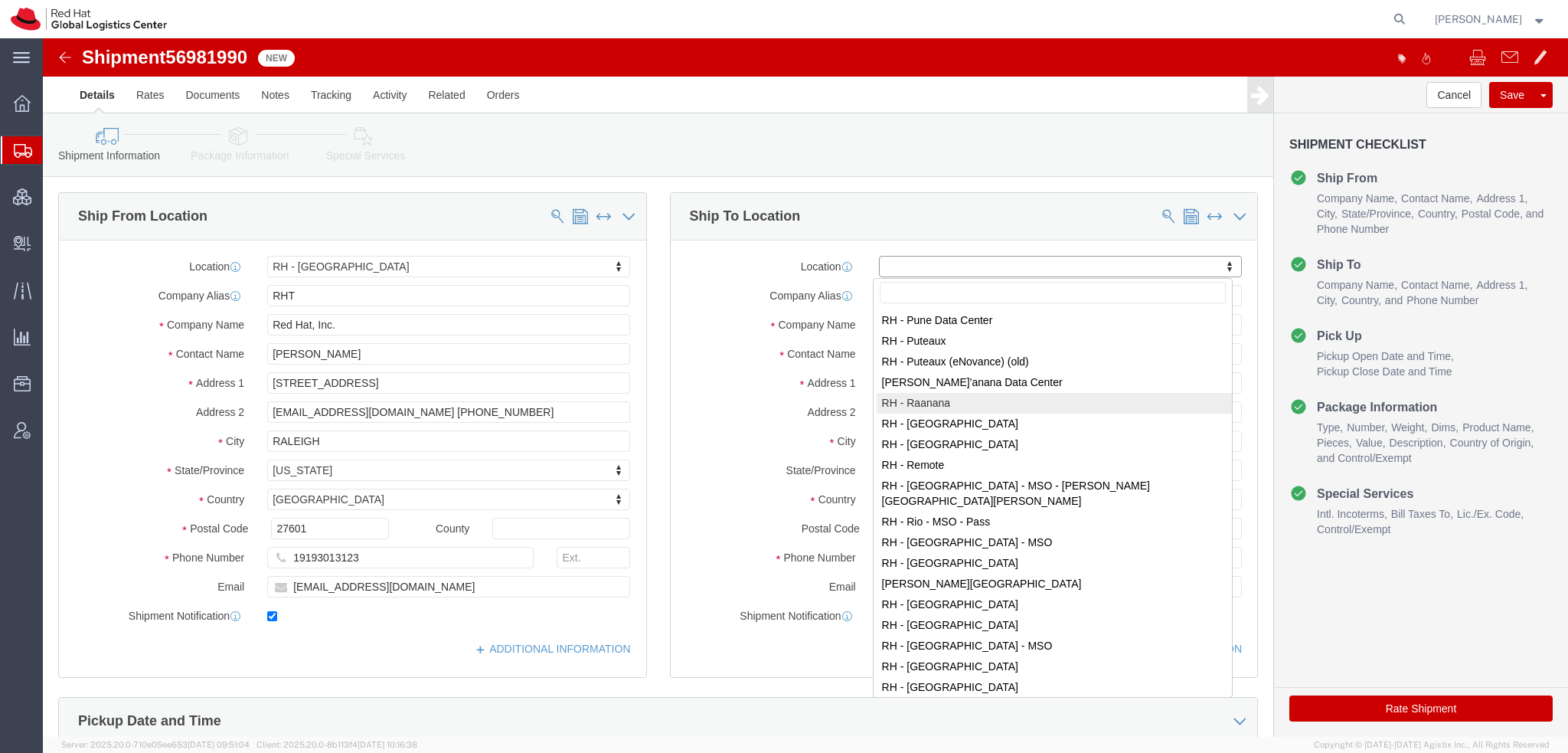
select select "61972"
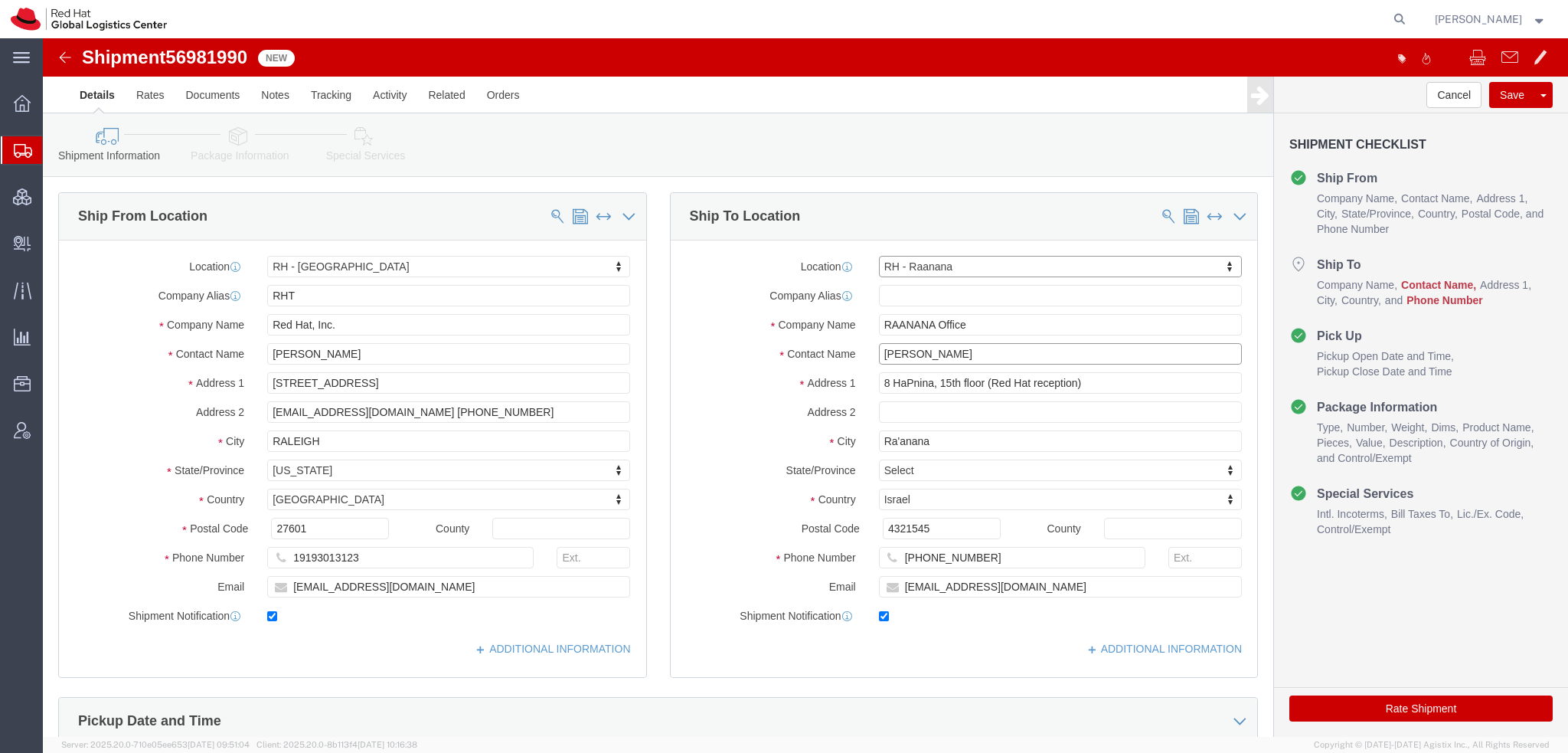
click input "[PERSON_NAME]"
paste input "[PERSON_NAME]"
type input "[PERSON_NAME]"
type input "[STREET_ADDRESS]"
drag, startPoint x: 413, startPoint y: 375, endPoint x: 337, endPoint y: 372, distance: 76.1
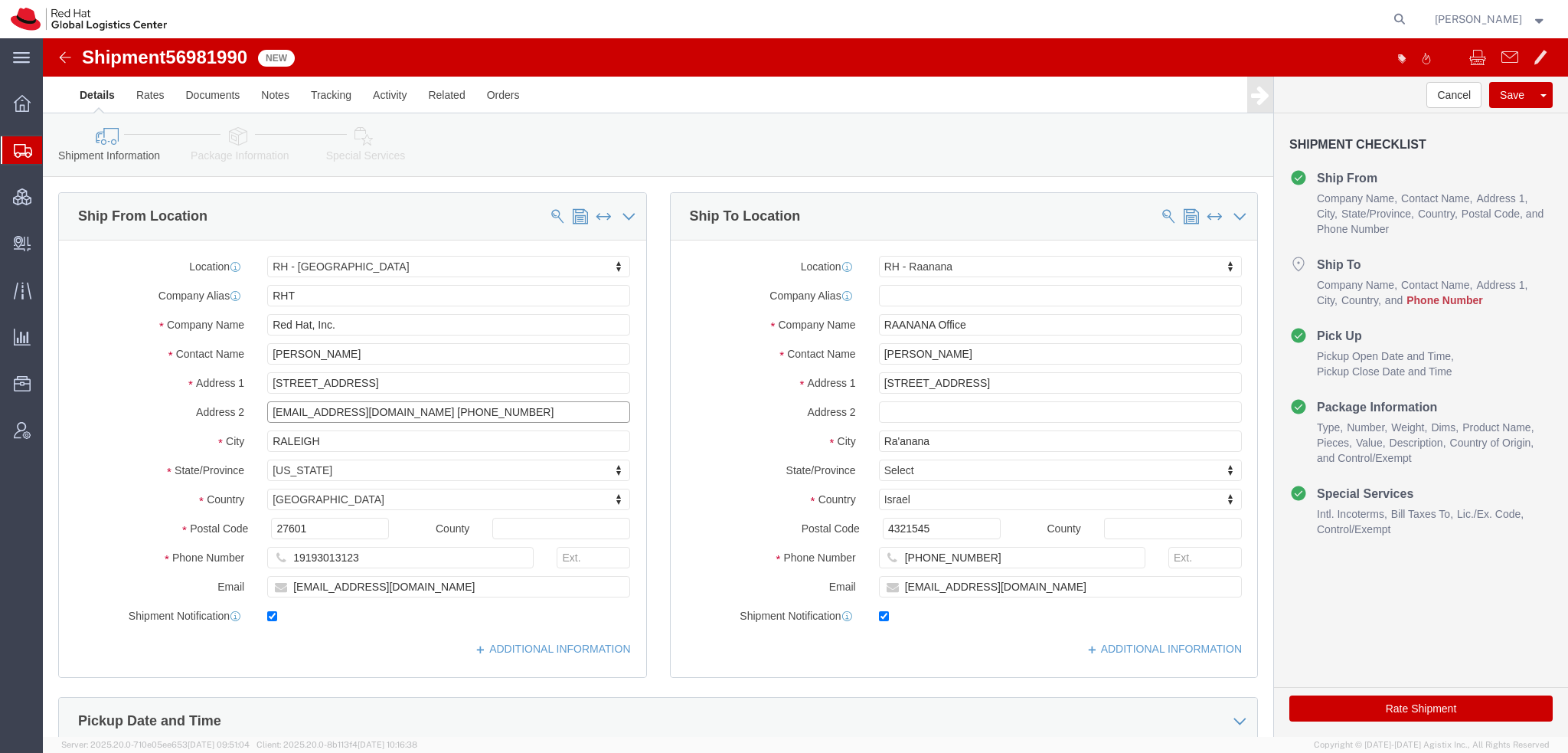
click input "[EMAIL_ADDRESS][DOMAIN_NAME] [PHONE_NUMBER]"
click input "[PHONE_NUMBER]"
paste input "[PHONE_NUMBER]"
type input "[PHONE_NUMBER]"
click input "[EMAIL_ADDRESS][DOMAIN_NAME] [PHONE_NUMBER]"
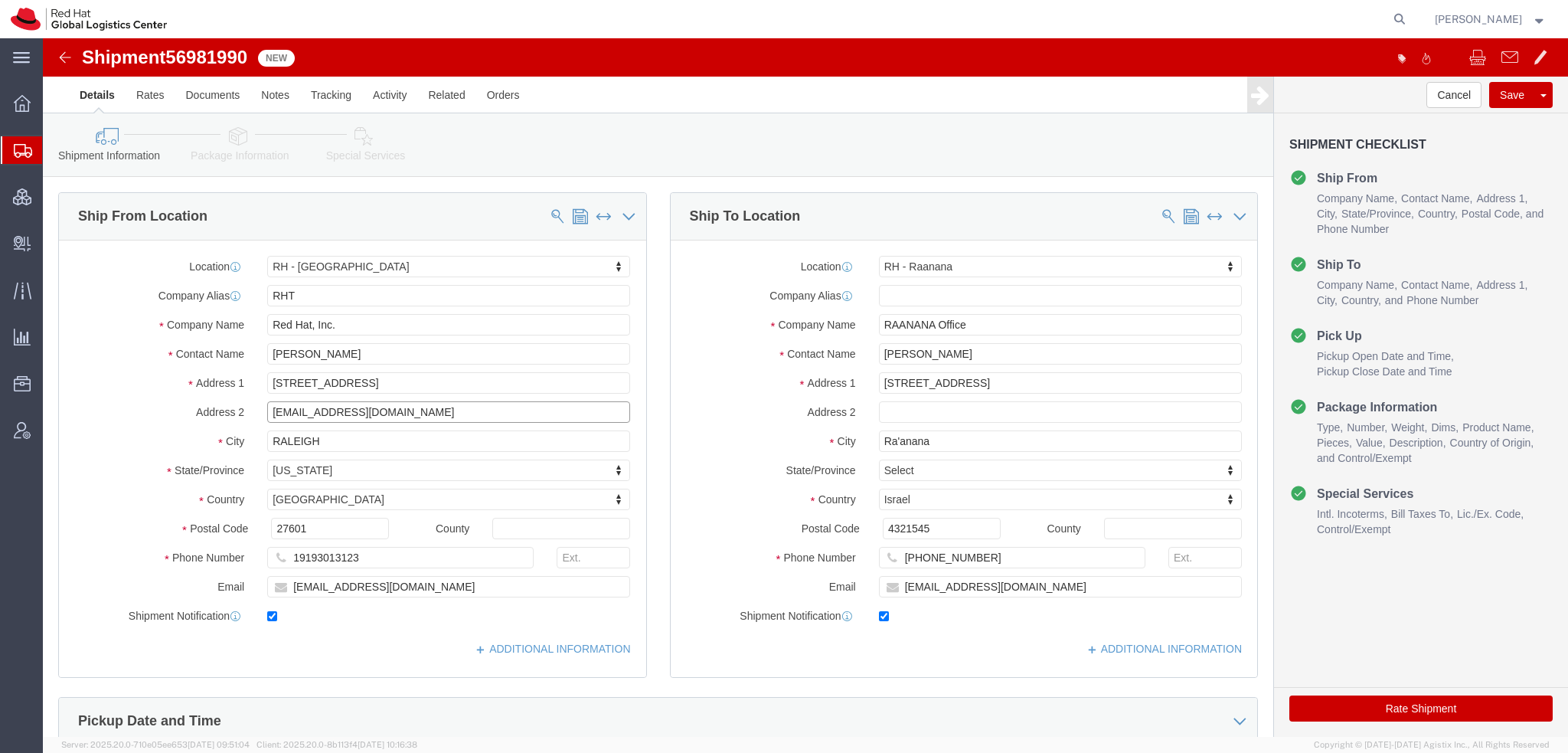
type input "[EMAIL_ADDRESS][DOMAIN_NAME]"
click input "[EMAIL_ADDRESS][DOMAIN_NAME]"
paste input "[EMAIL_ADDRESS][DOMAIN_NAME]"
type input "[EMAIL_ADDRESS][DOMAIN_NAME], [EMAIL_ADDRESS][DOMAIN_NAME]"
click icon
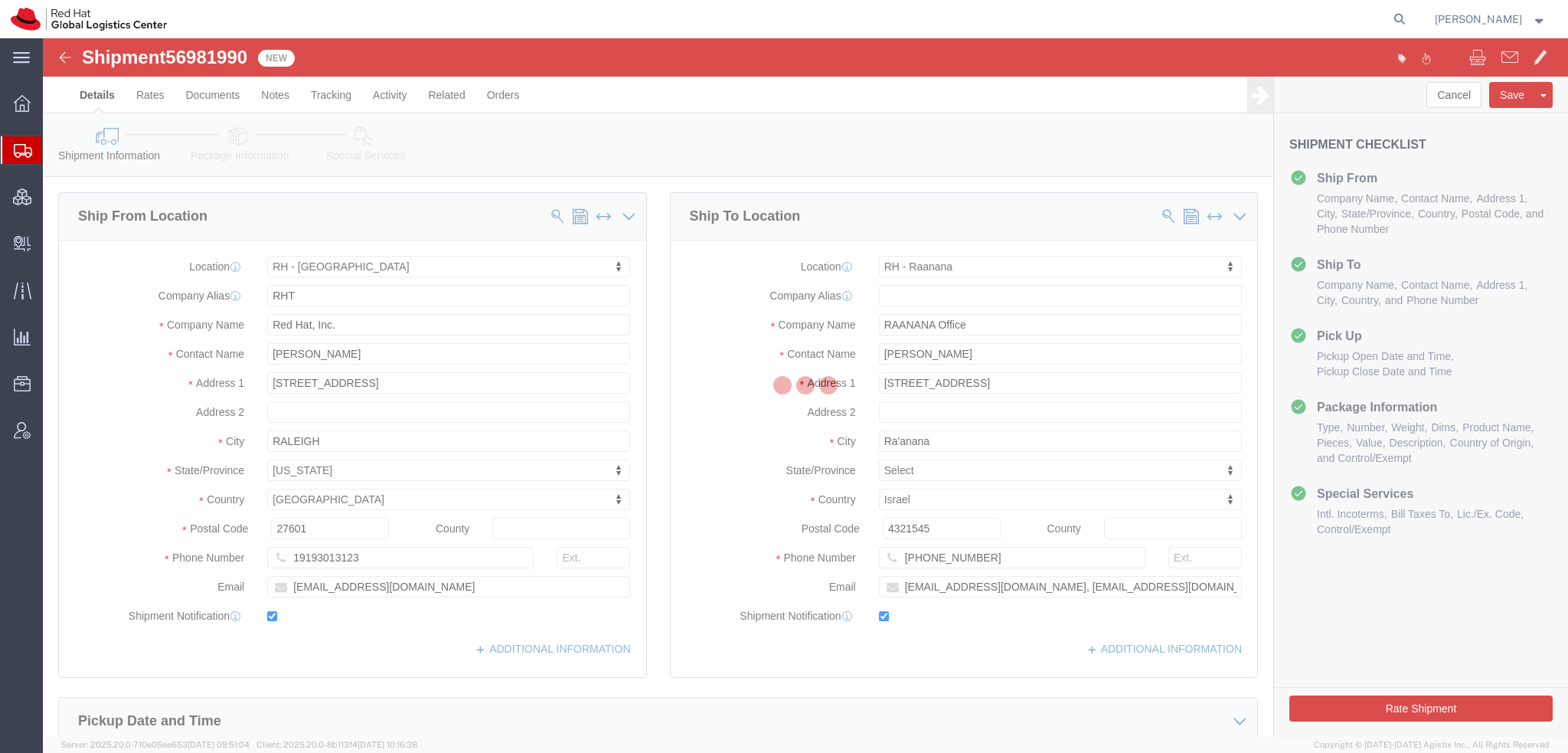
select select
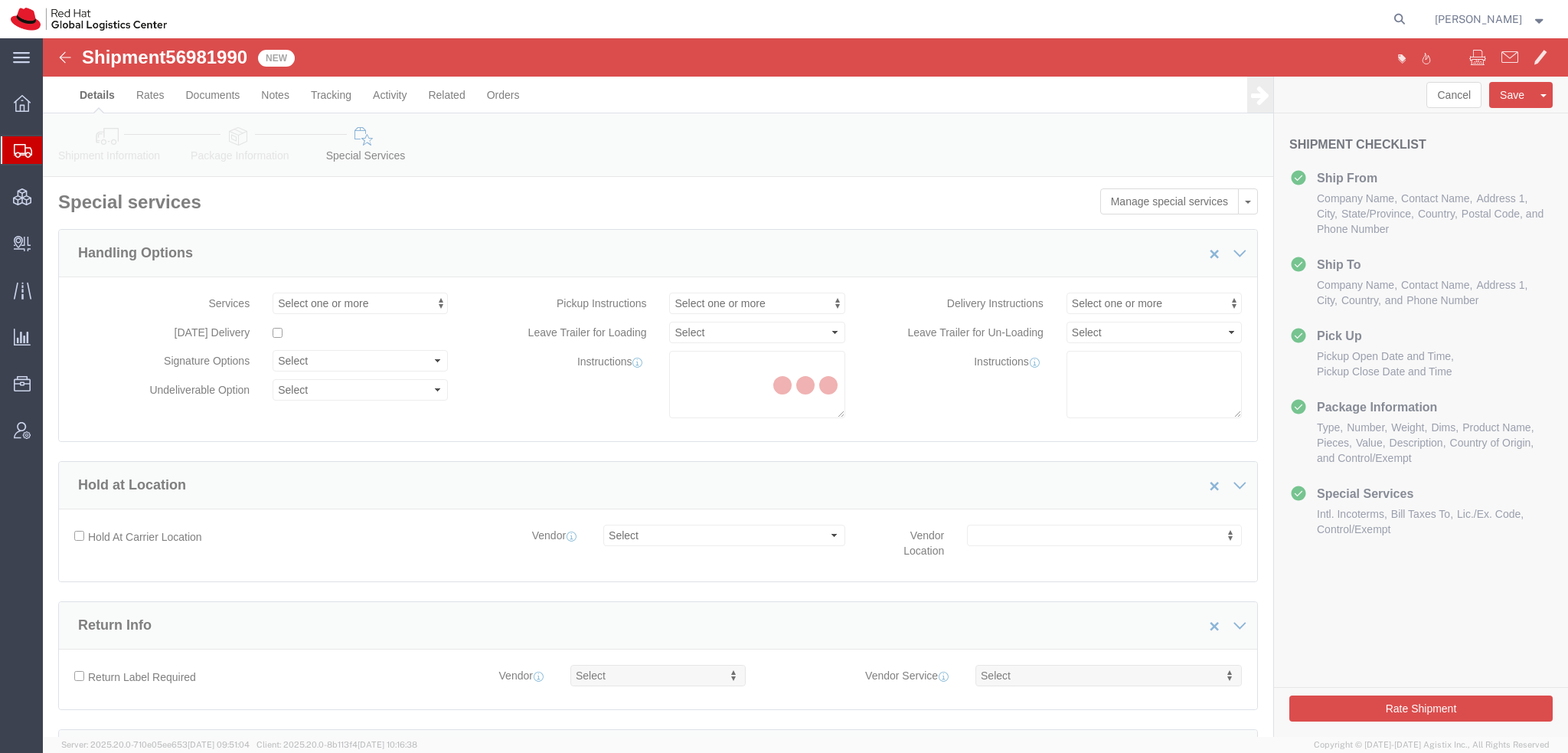
select select "COSTCENTER"
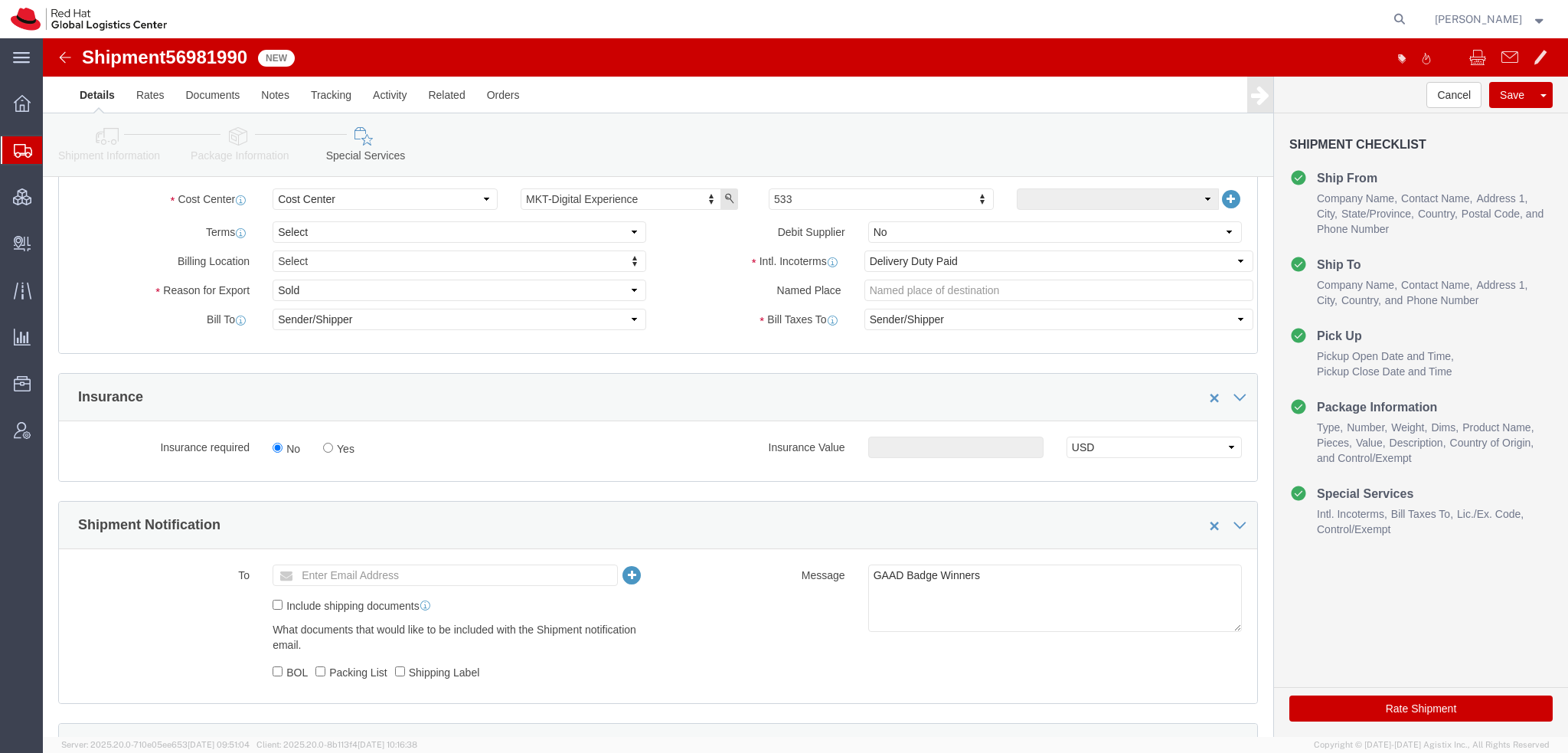
scroll to position [613, 0]
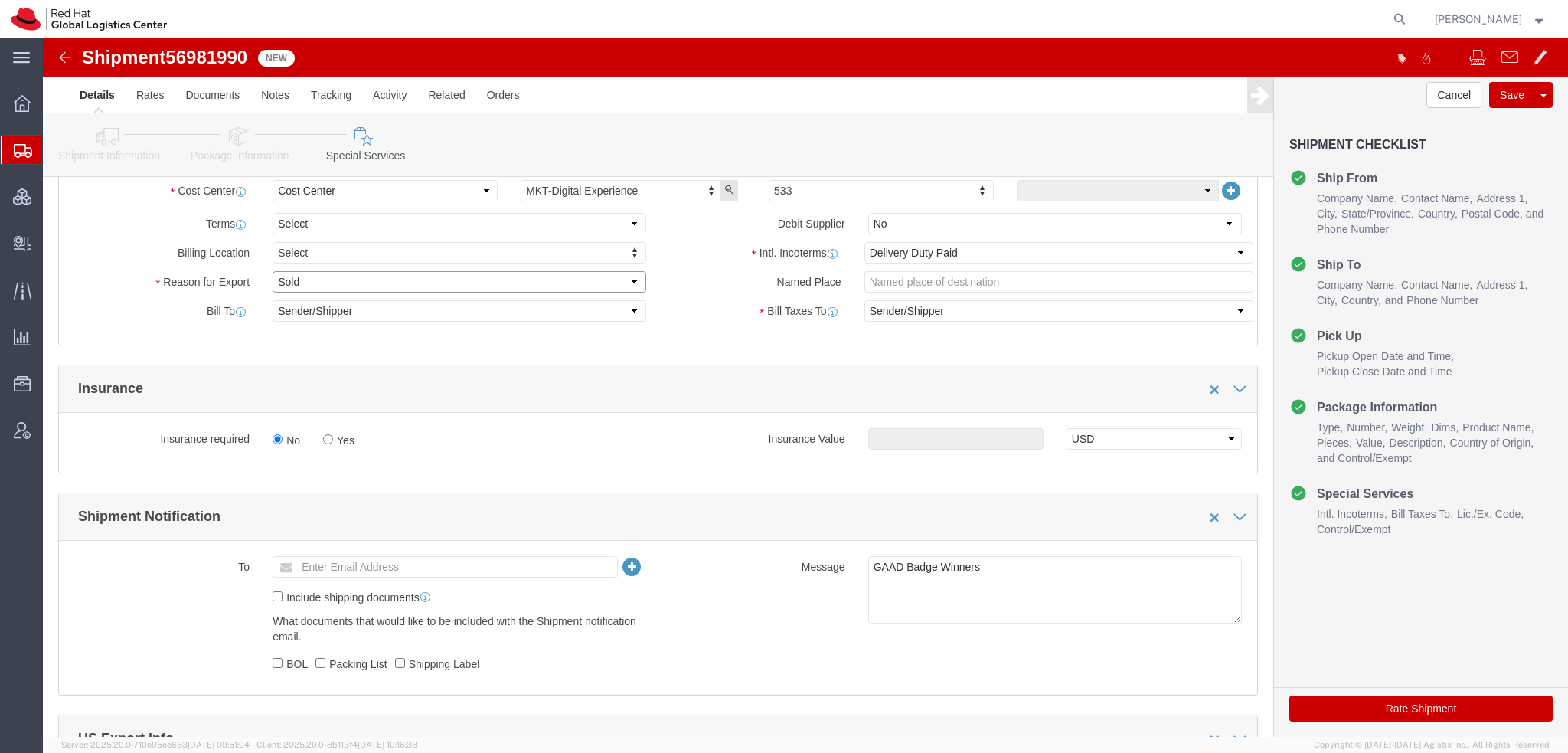
click select "Select Gift Personal Effects Repair/Warranty Return Sample Sold Temporary/Not S…"
select select "GIFT"
click select "Select Gift Personal Effects Repair/Warranty Return Sample Sold Temporary/Not S…"
click button "Rate Shipment"
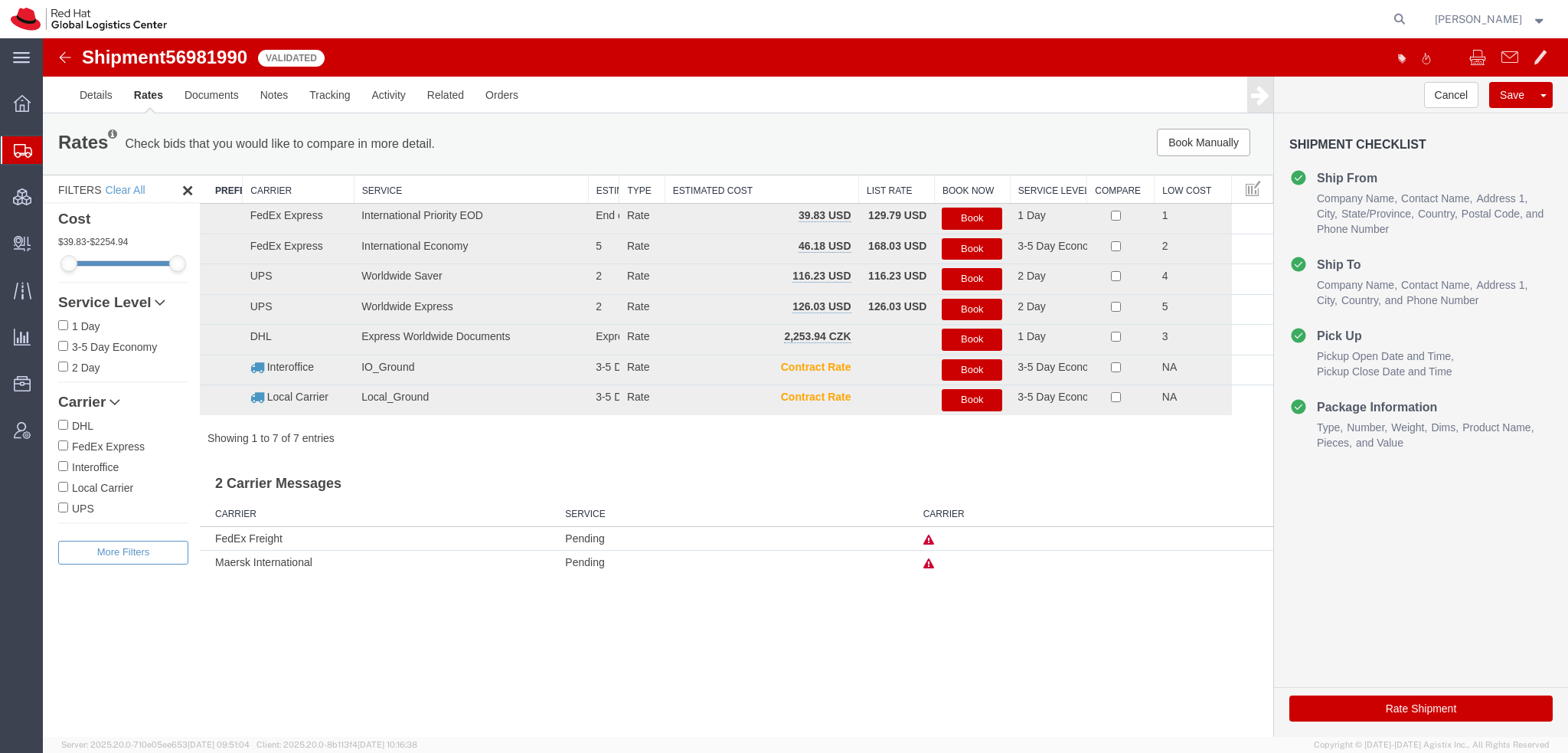
scroll to position [0, 0]
click at [971, 218] on button "Book" at bounding box center [972, 218] width 61 height 23
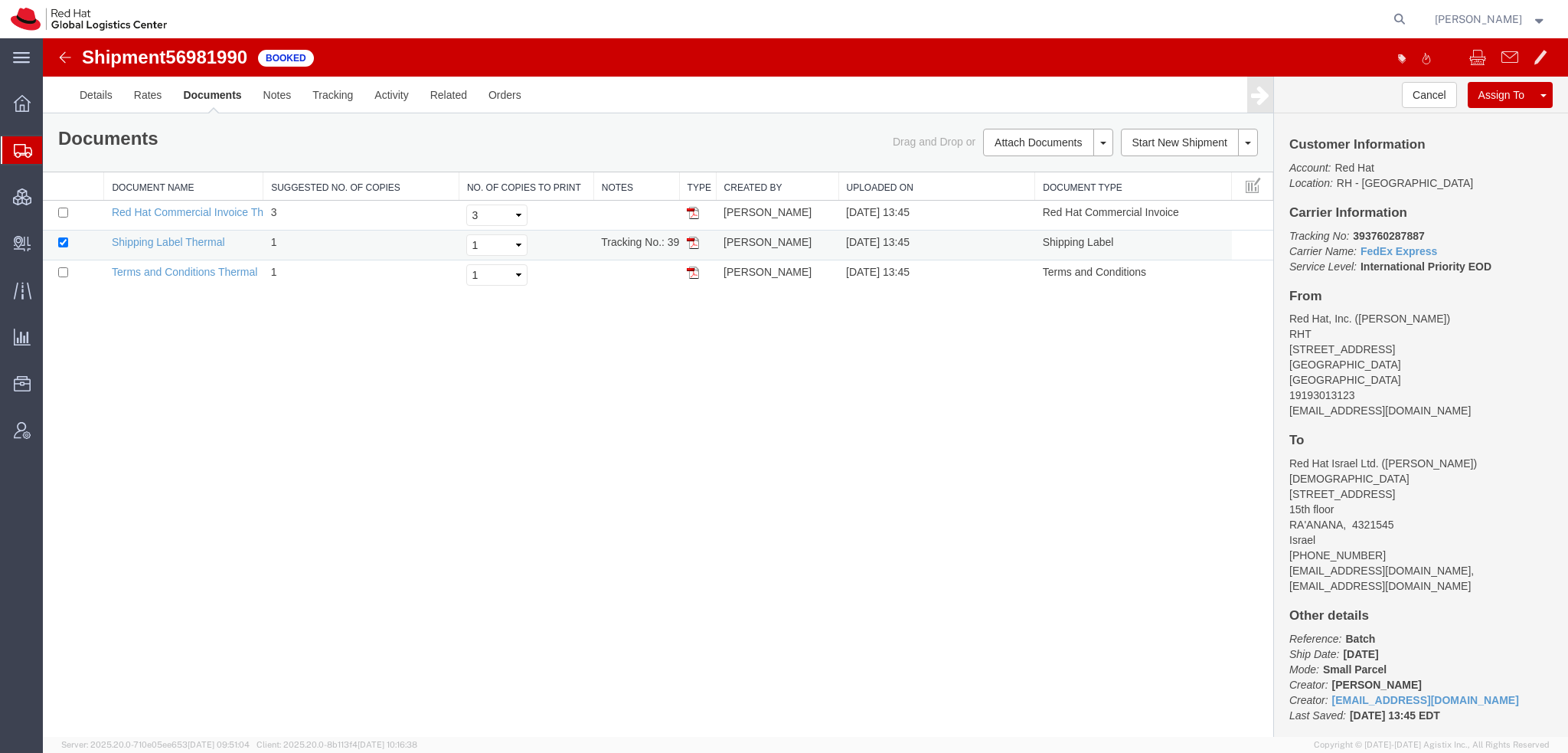
click at [691, 242] on img at bounding box center [693, 243] width 12 height 12
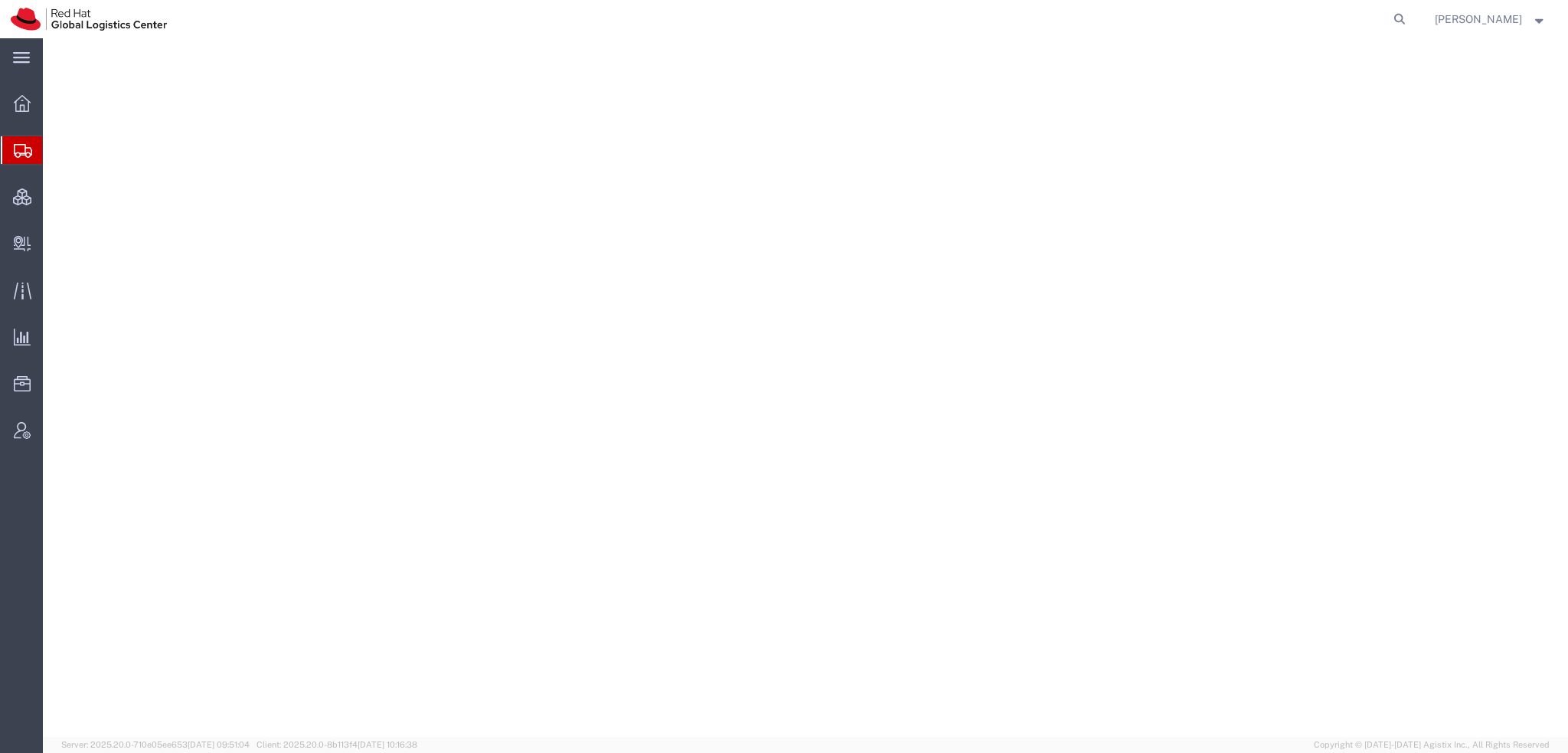
select select "38014"
select select
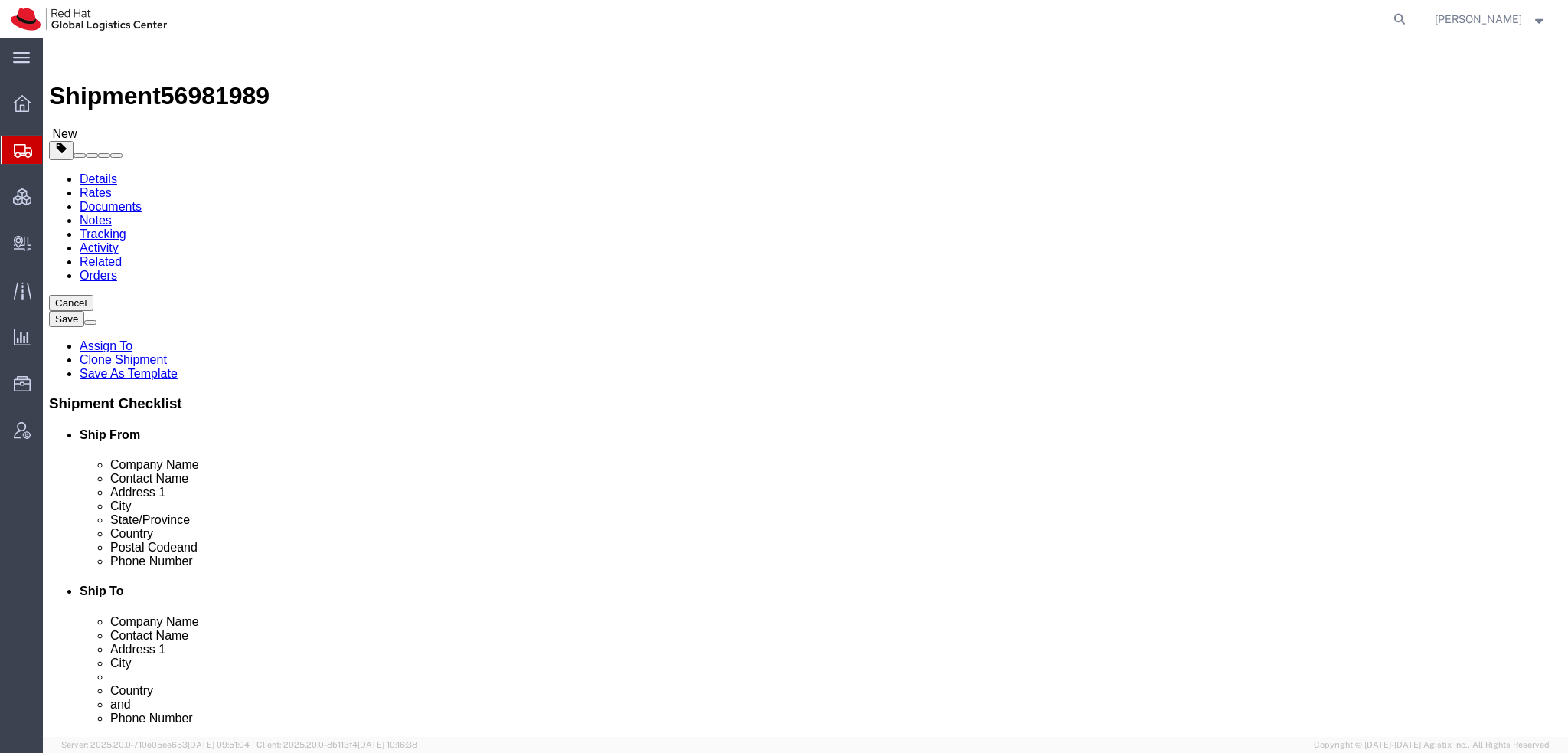
click input "[EMAIL_ADDRESS][DOMAIN_NAME]"
type input "[EMAIL_ADDRESS][DOMAIN_NAME], [EMAIL_ADDRESS][DOMAIN_NAME]"
drag, startPoint x: 933, startPoint y: 516, endPoint x: -43, endPoint y: 224, distance: 1018.7
click html "Shipment 56981989 New Details Rates Documents Notes Tracking Activity Related O…"
click icon
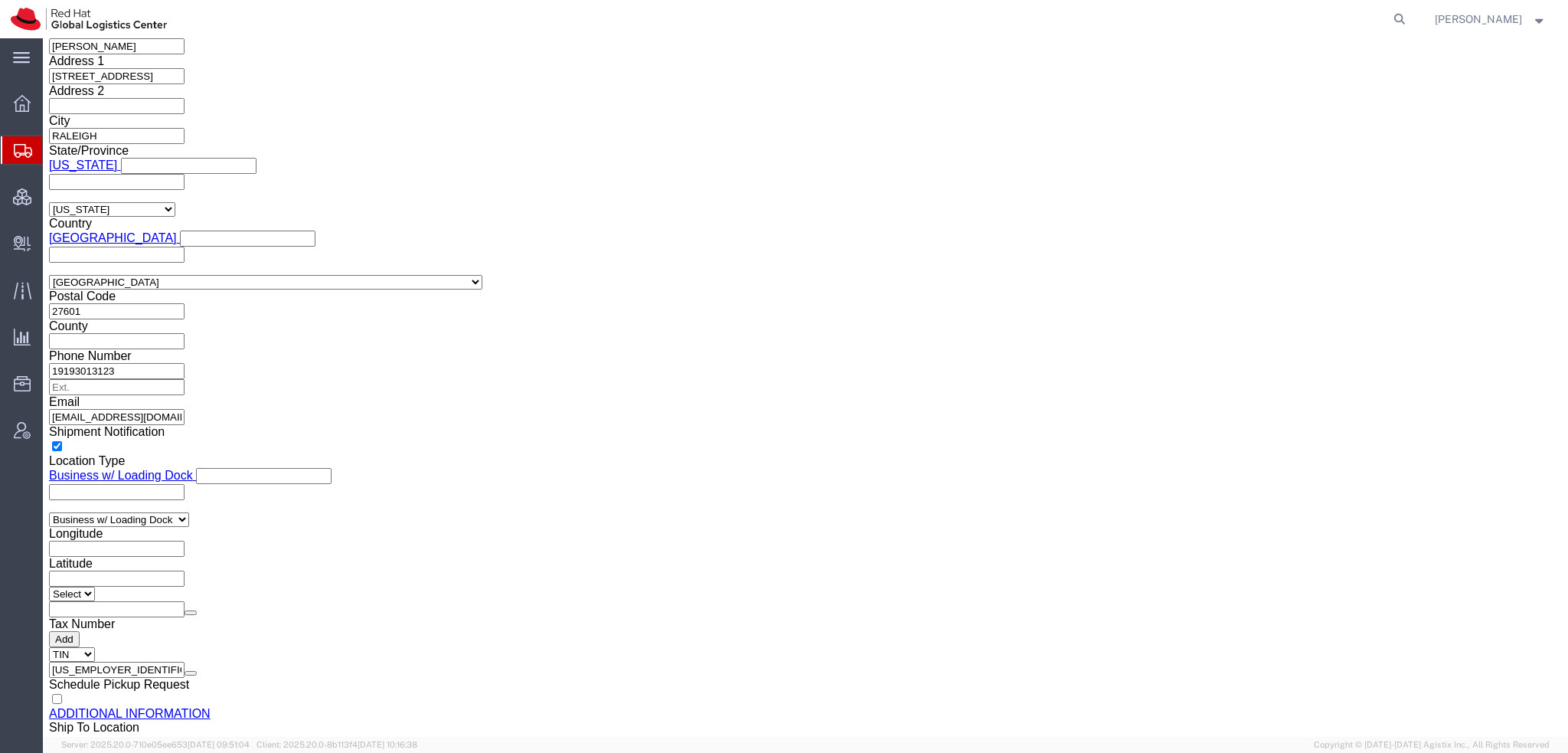
scroll to position [2069, 0]
click input "text"
paste input "972504428390"
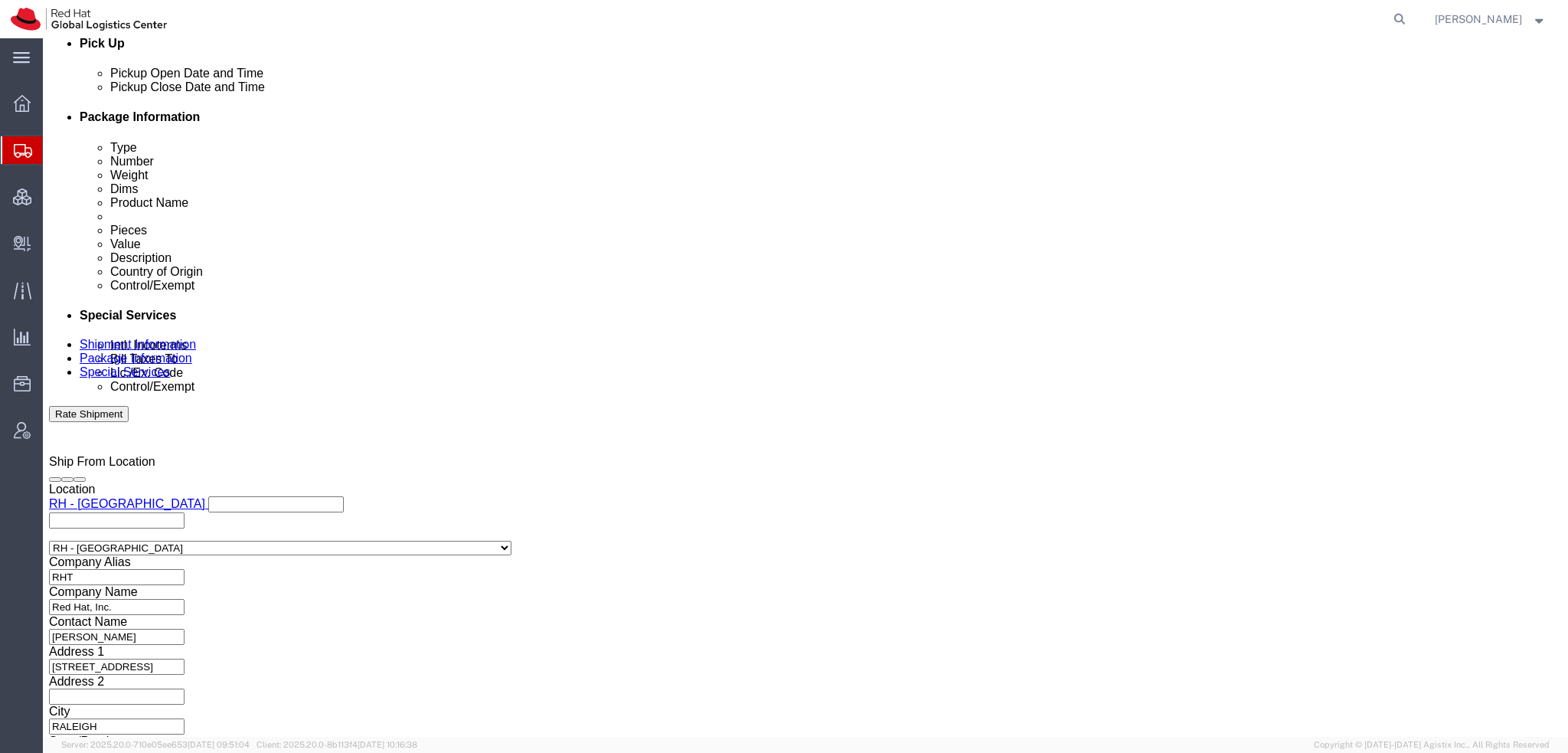
scroll to position [606, 0]
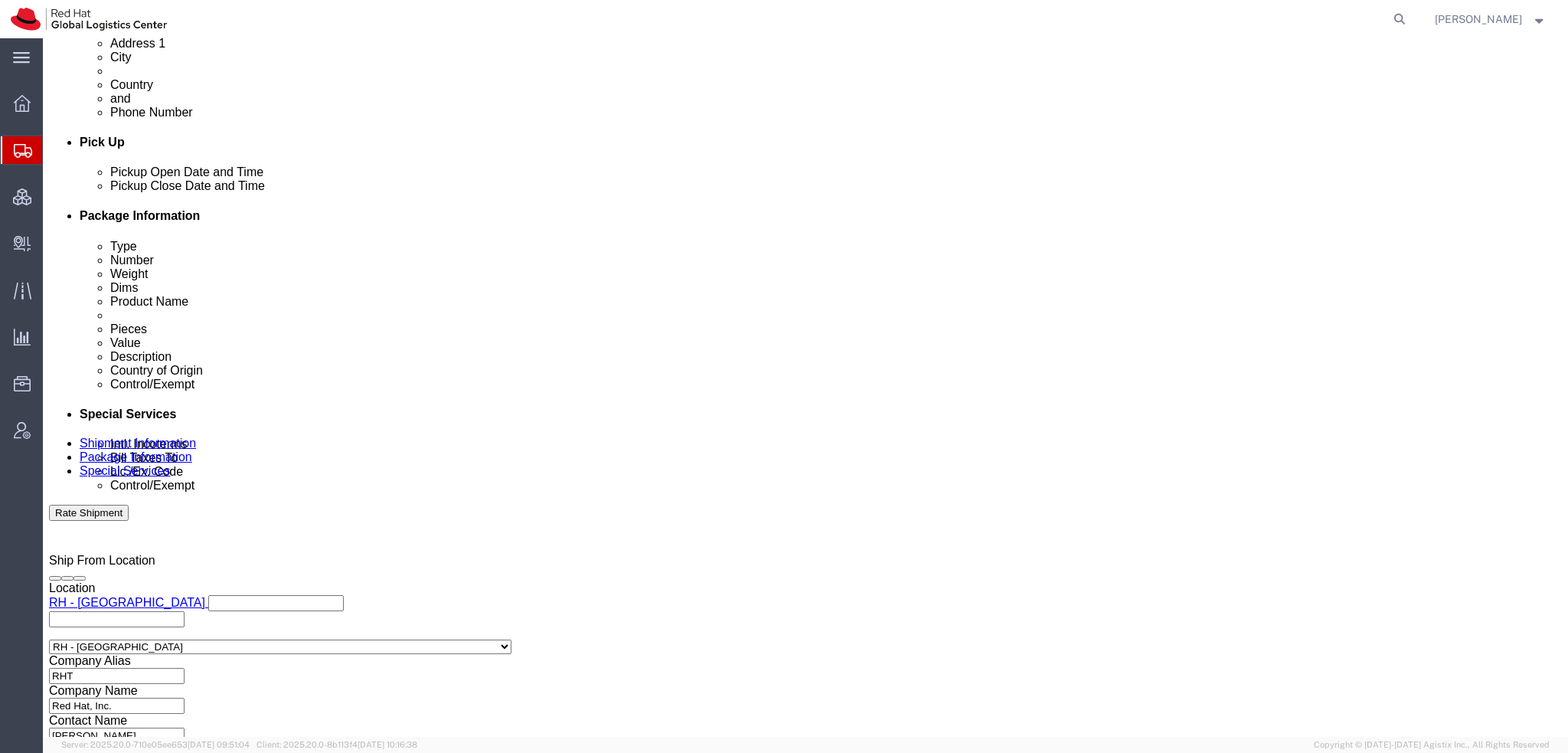
type input "972504428390"
click select "Select Gift Personal Effects Repair/Warranty Return Sample Sold Temporary/Not S…"
select select "GIFT"
click select "Select Gift Personal Effects Repair/Warranty Return Sample Sold Temporary/Not S…"
click button "Rate Shipment"
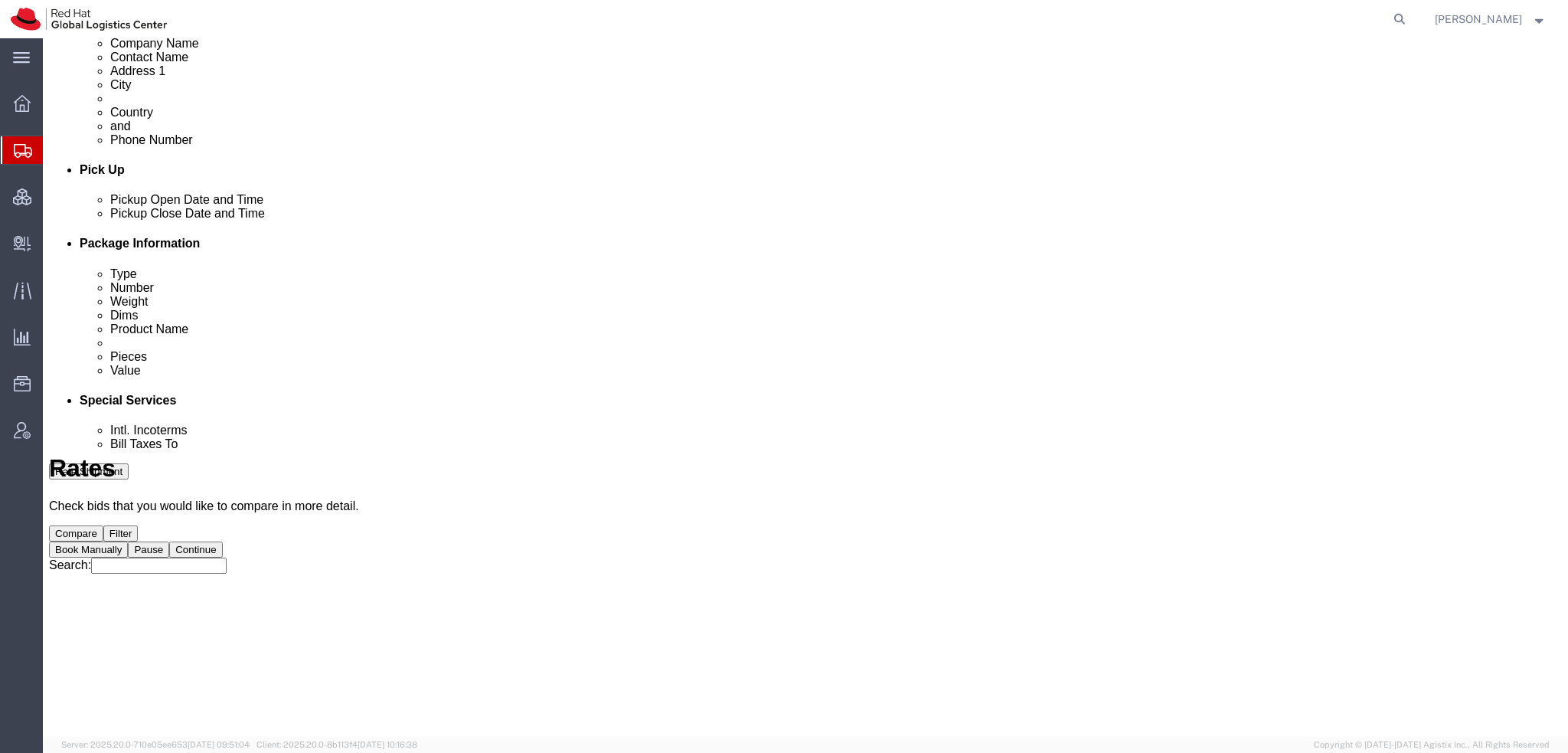
scroll to position [0, 0]
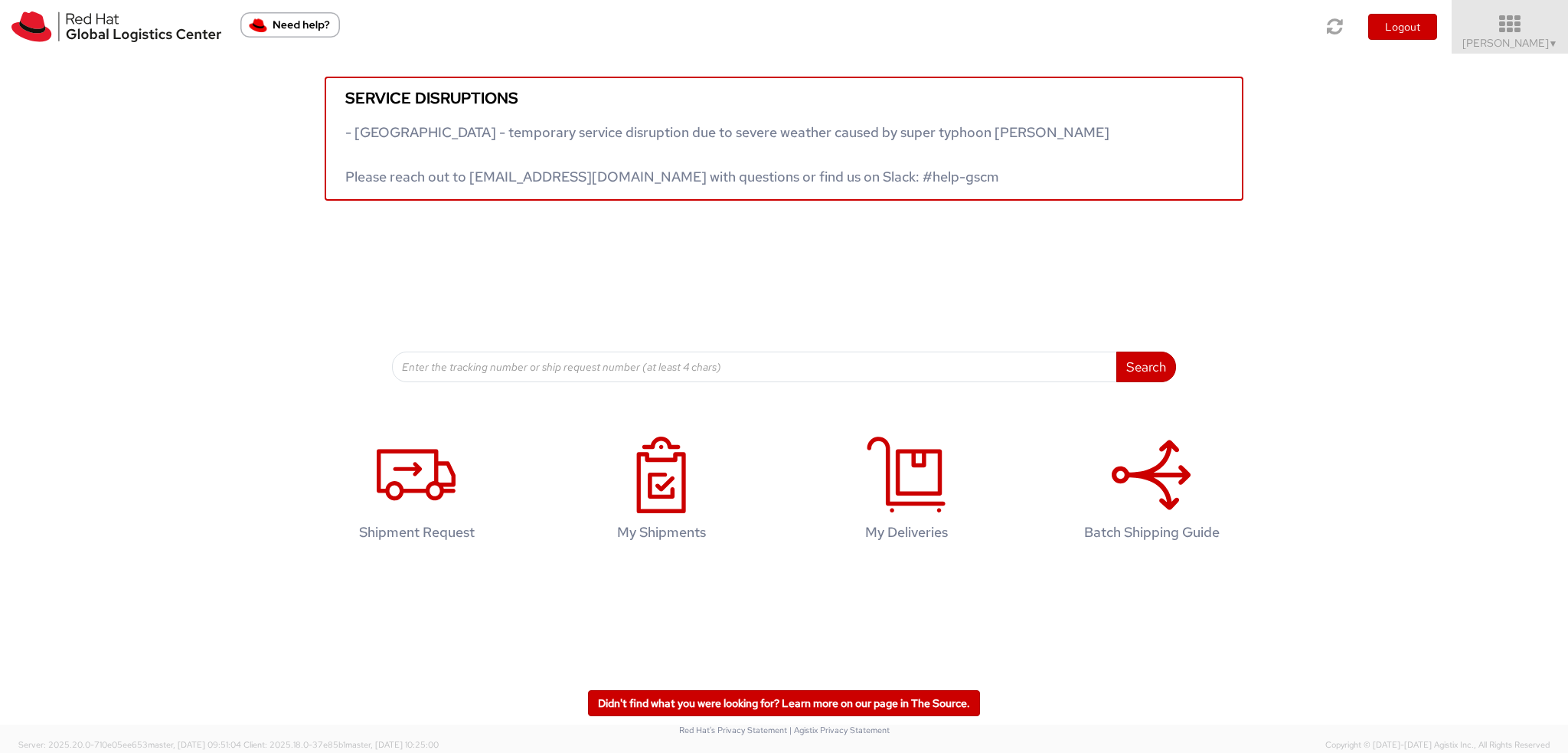
click at [1514, 31] on icon at bounding box center [1510, 25] width 134 height 22
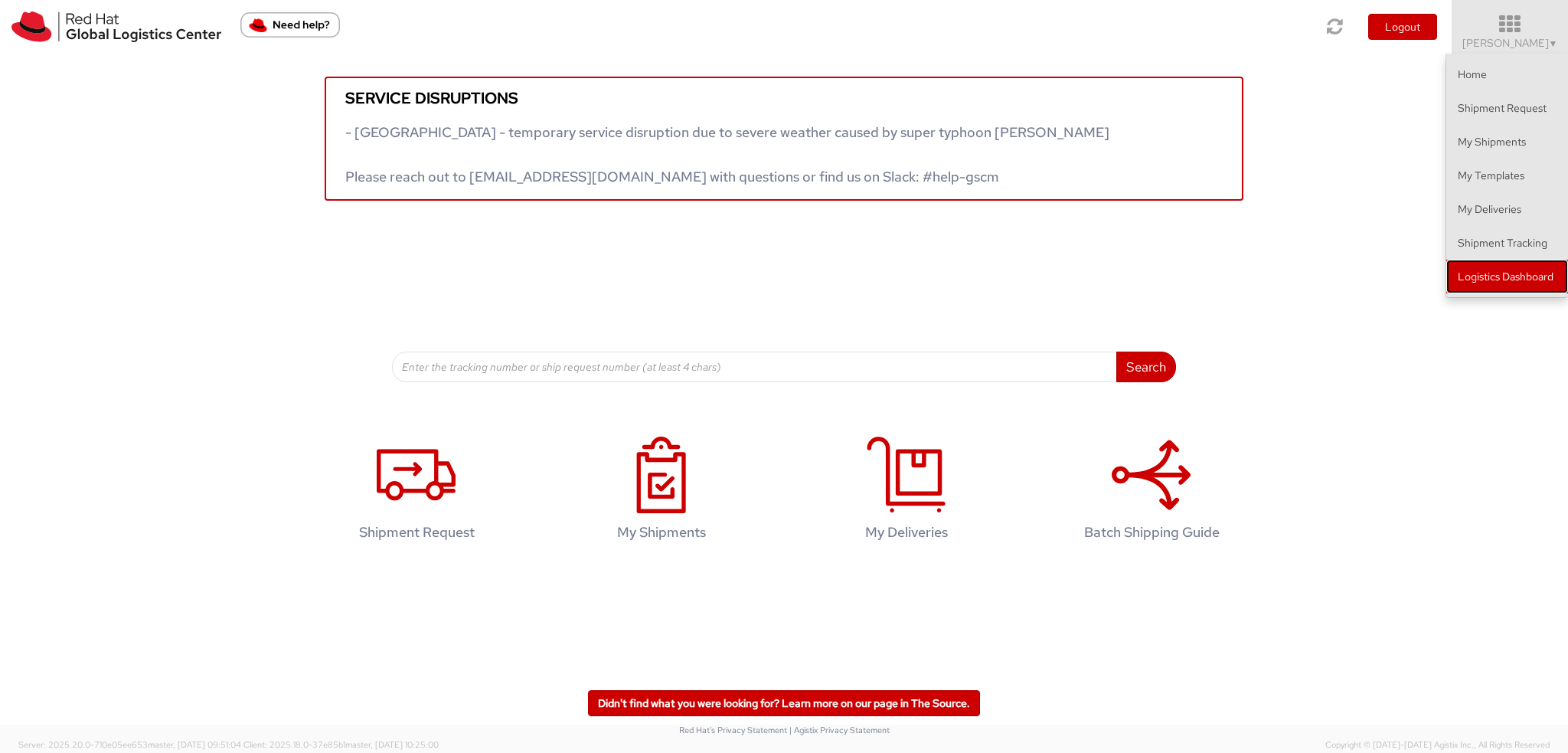
click at [1495, 271] on link "Logistics Dashboard" at bounding box center [1507, 276] width 122 height 33
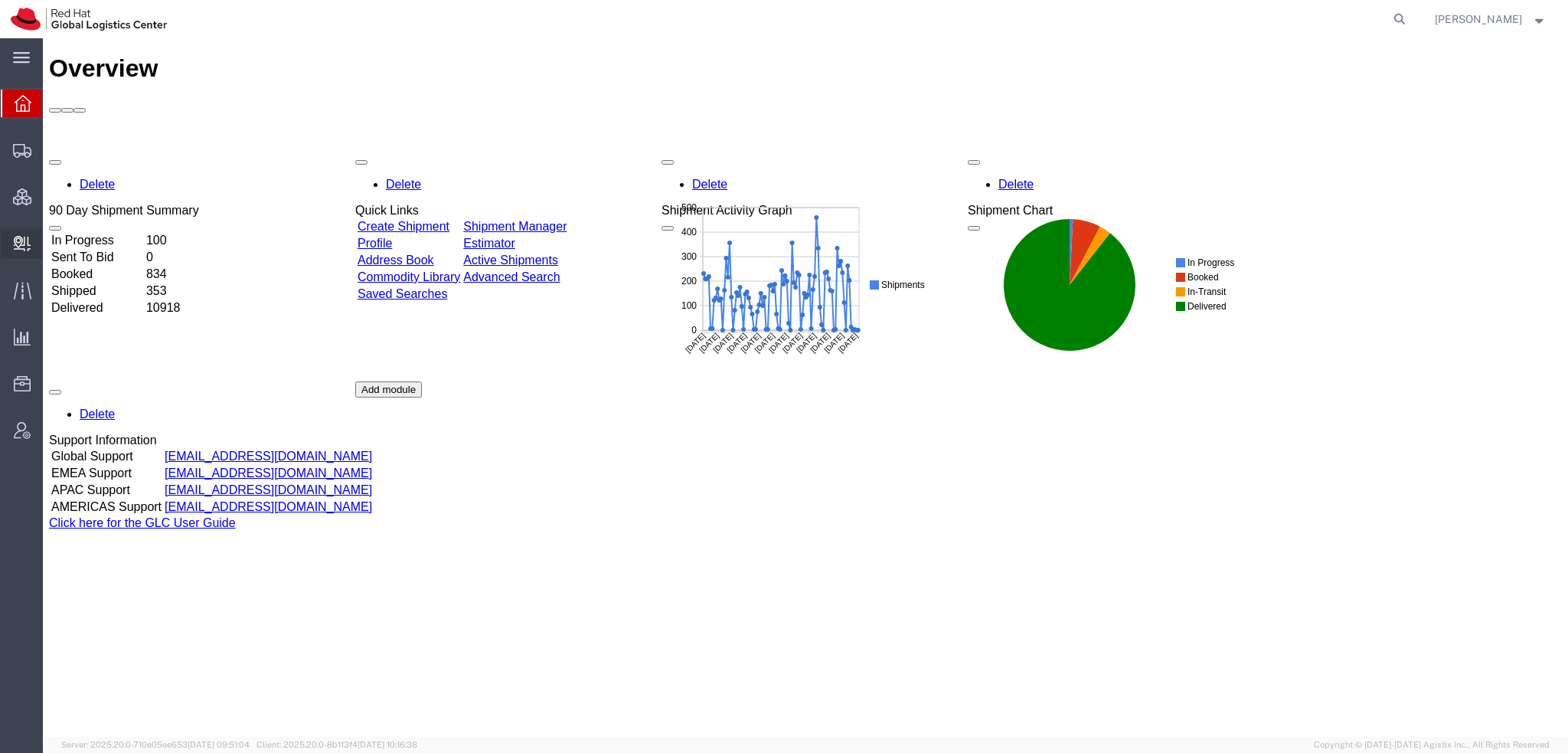
click at [0, 0] on span "Create Delivery" at bounding box center [0, 0] width 0 height 0
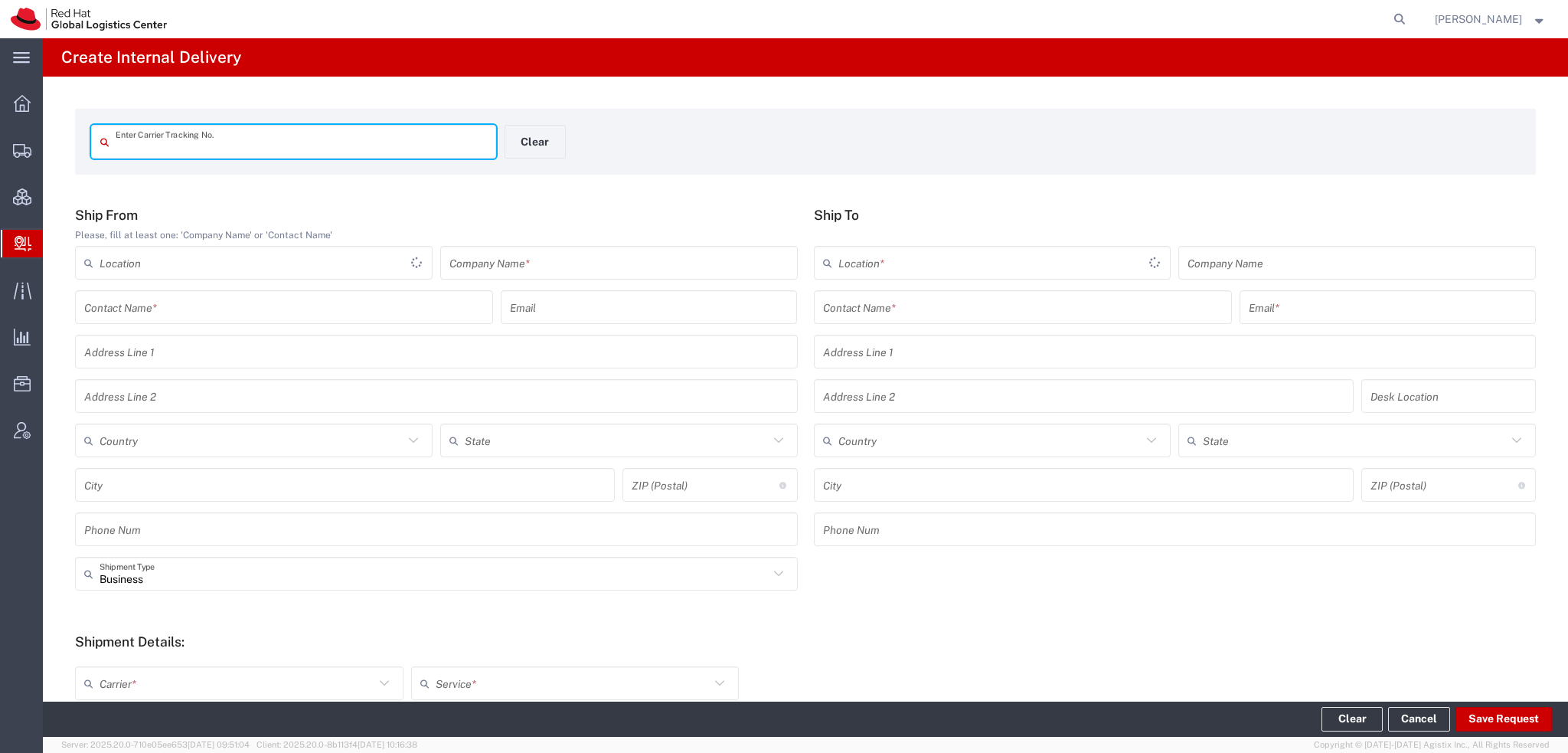
click at [158, 138] on input "text" at bounding box center [301, 142] width 371 height 27
type input "1Z6V64W9A865119631"
click at [367, 136] on input "1Z6V64W9A865119631" at bounding box center [301, 142] width 371 height 27
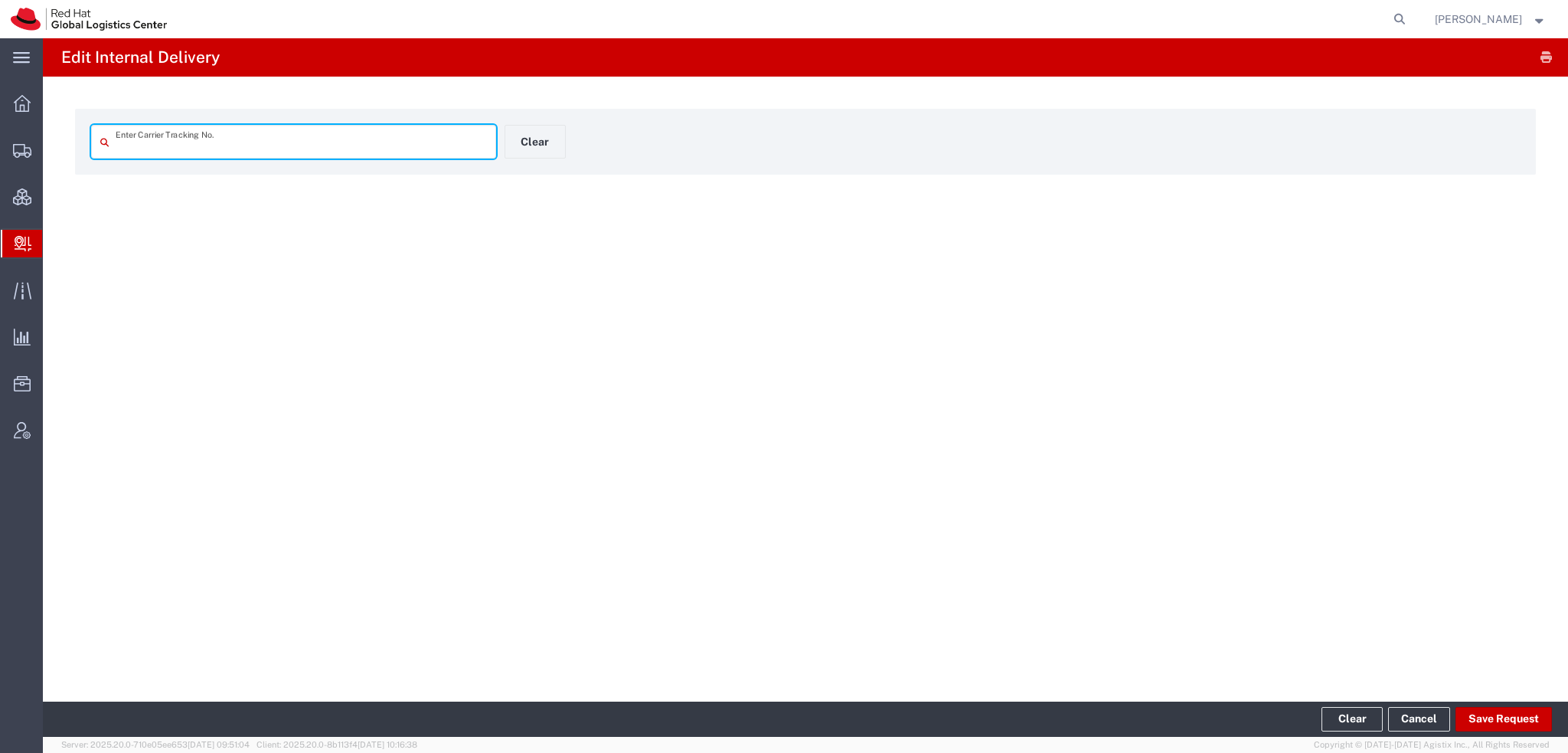
type input "1Z6V64W9A865119631"
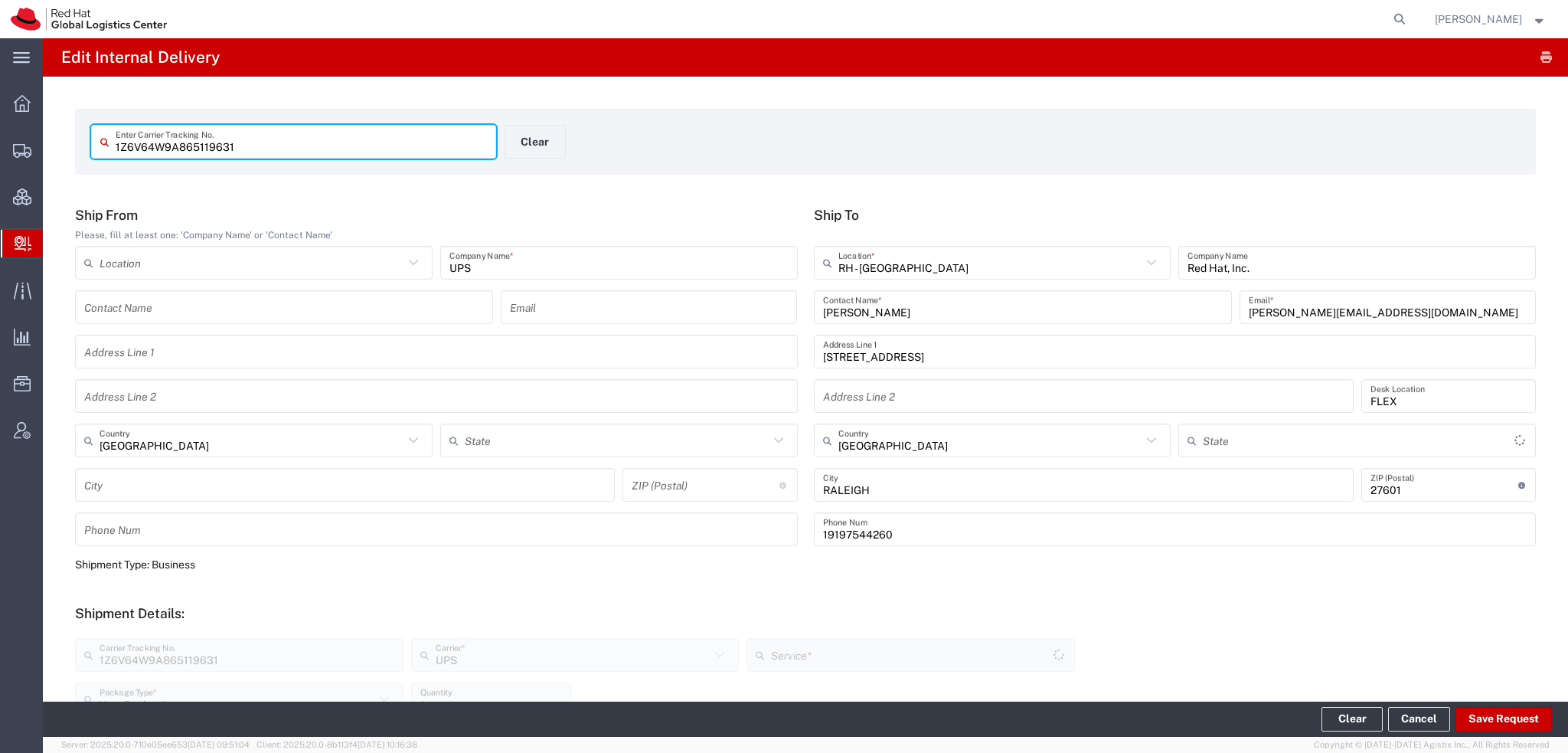
type input "[US_STATE]"
type input "Ground"
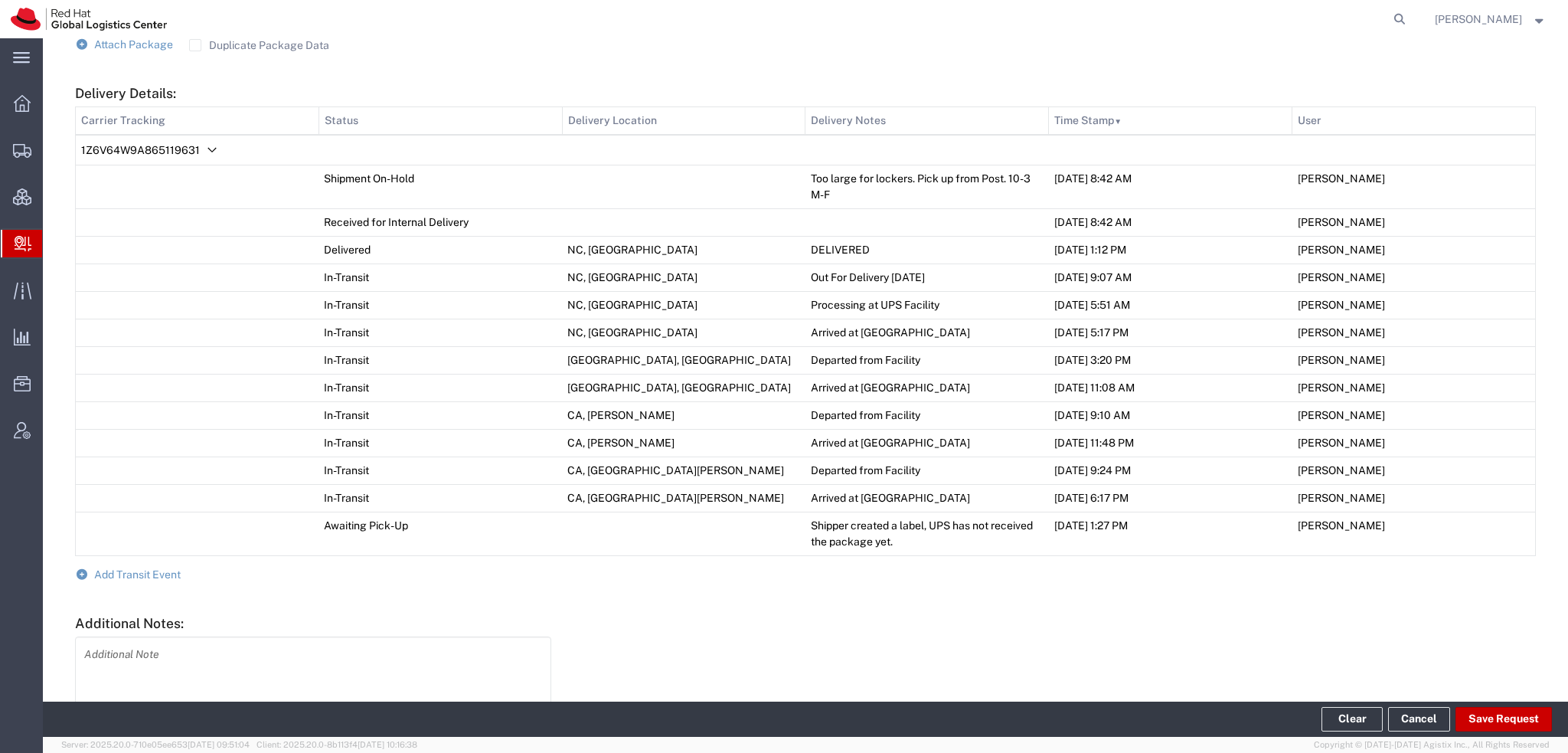
scroll to position [775, 0]
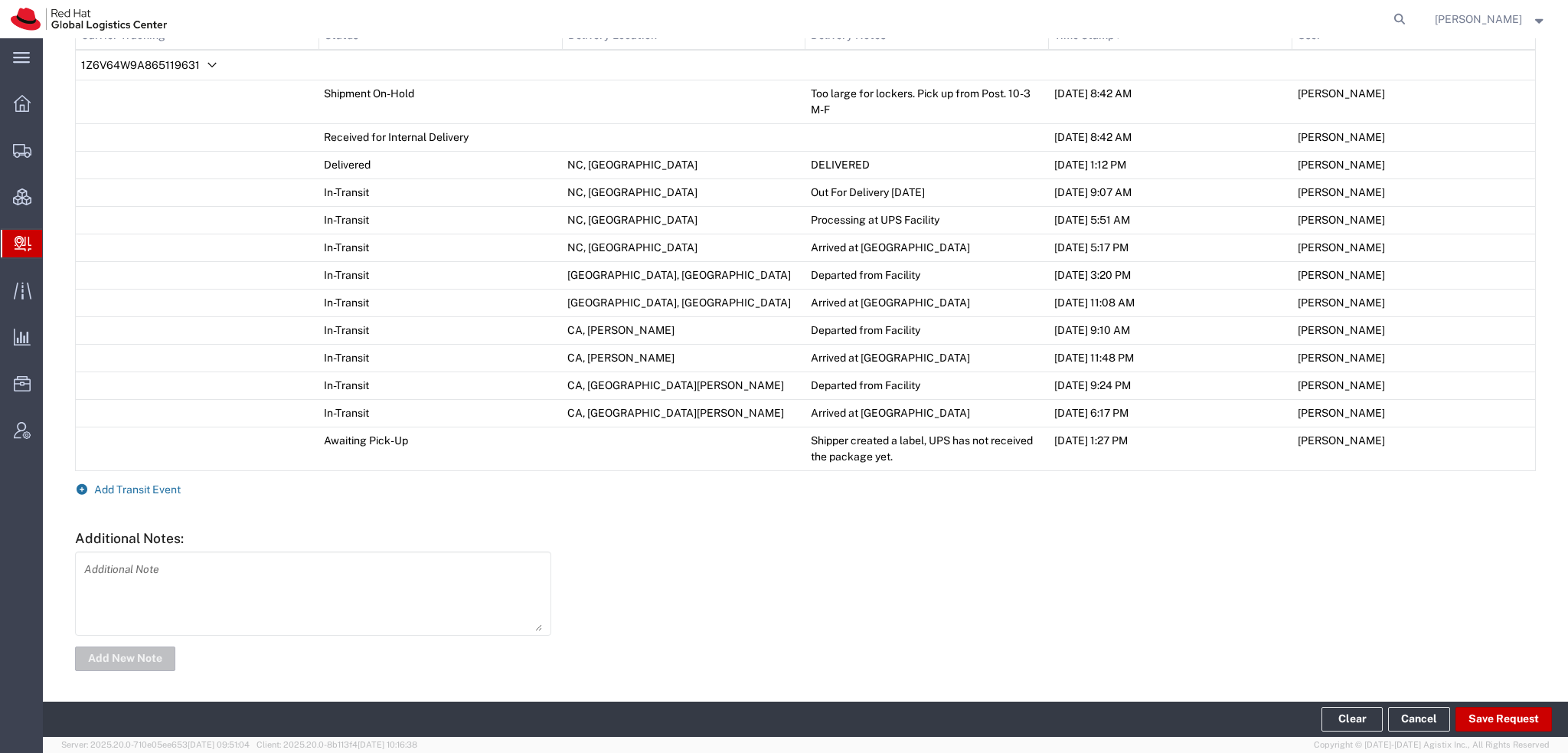
click at [137, 484] on span "Add Transit Event" at bounding box center [137, 490] width 86 height 12
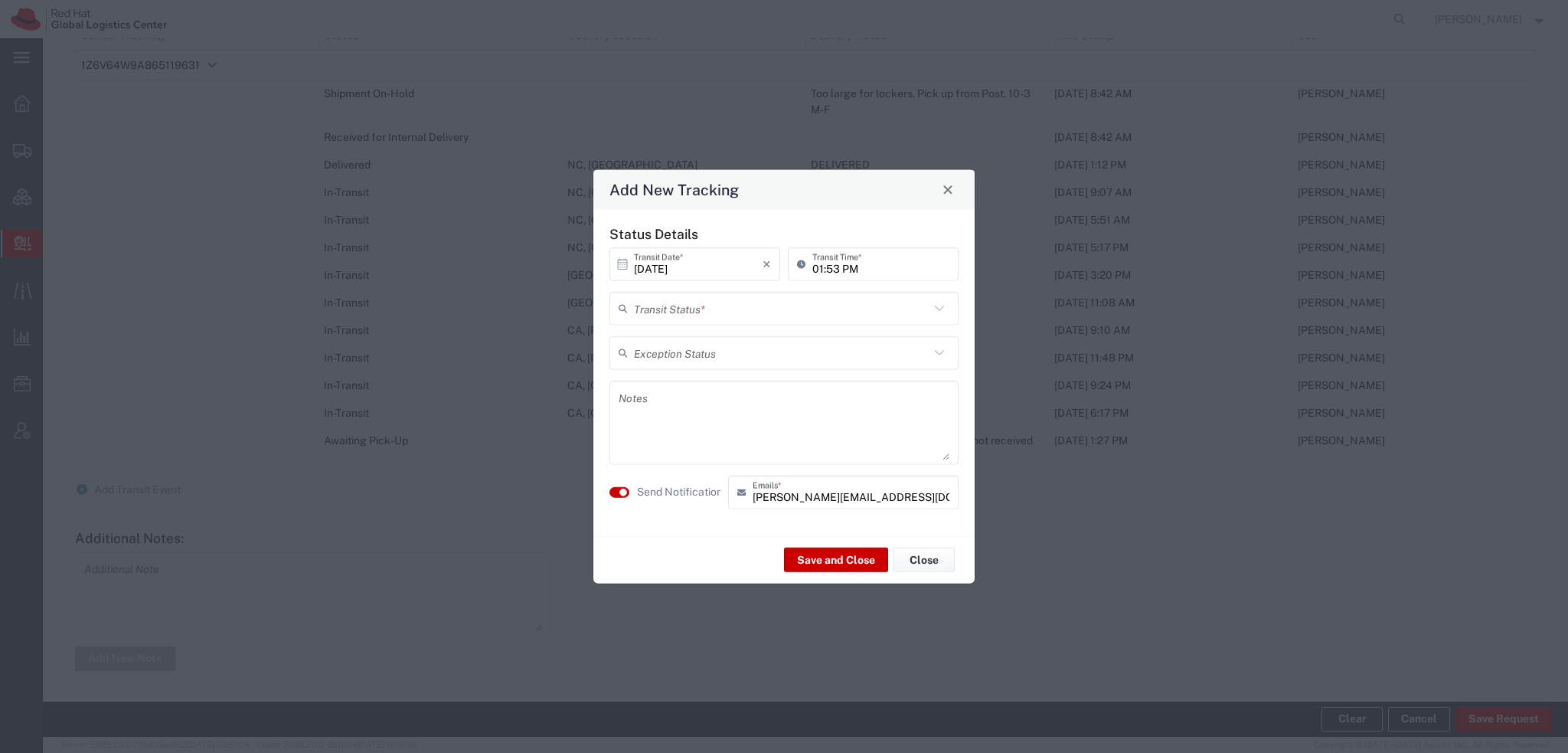
click at [688, 312] on input "text" at bounding box center [781, 309] width 296 height 27
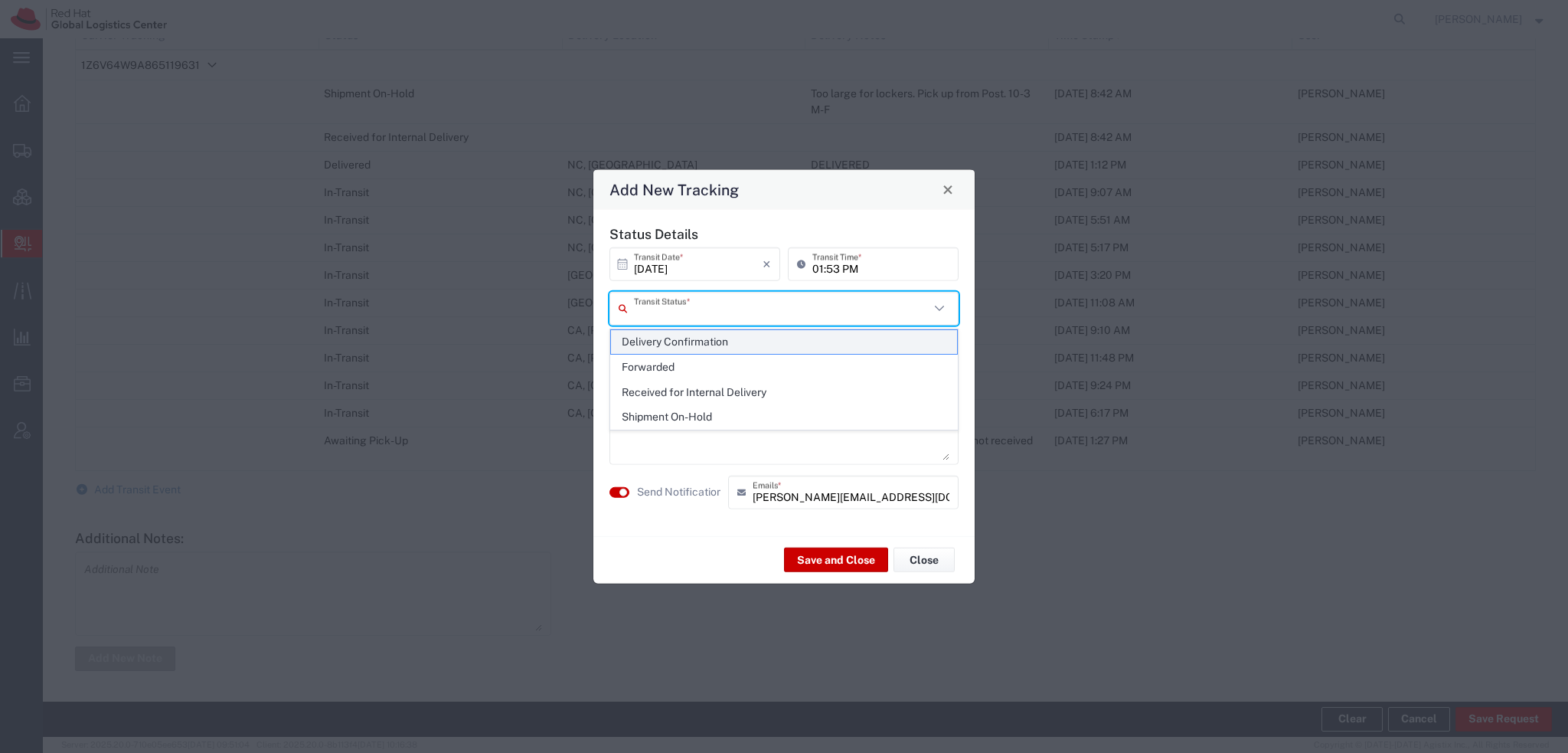
click at [682, 347] on span "Delivery Confirmation" at bounding box center [784, 342] width 346 height 24
type input "Delivery Confirmation"
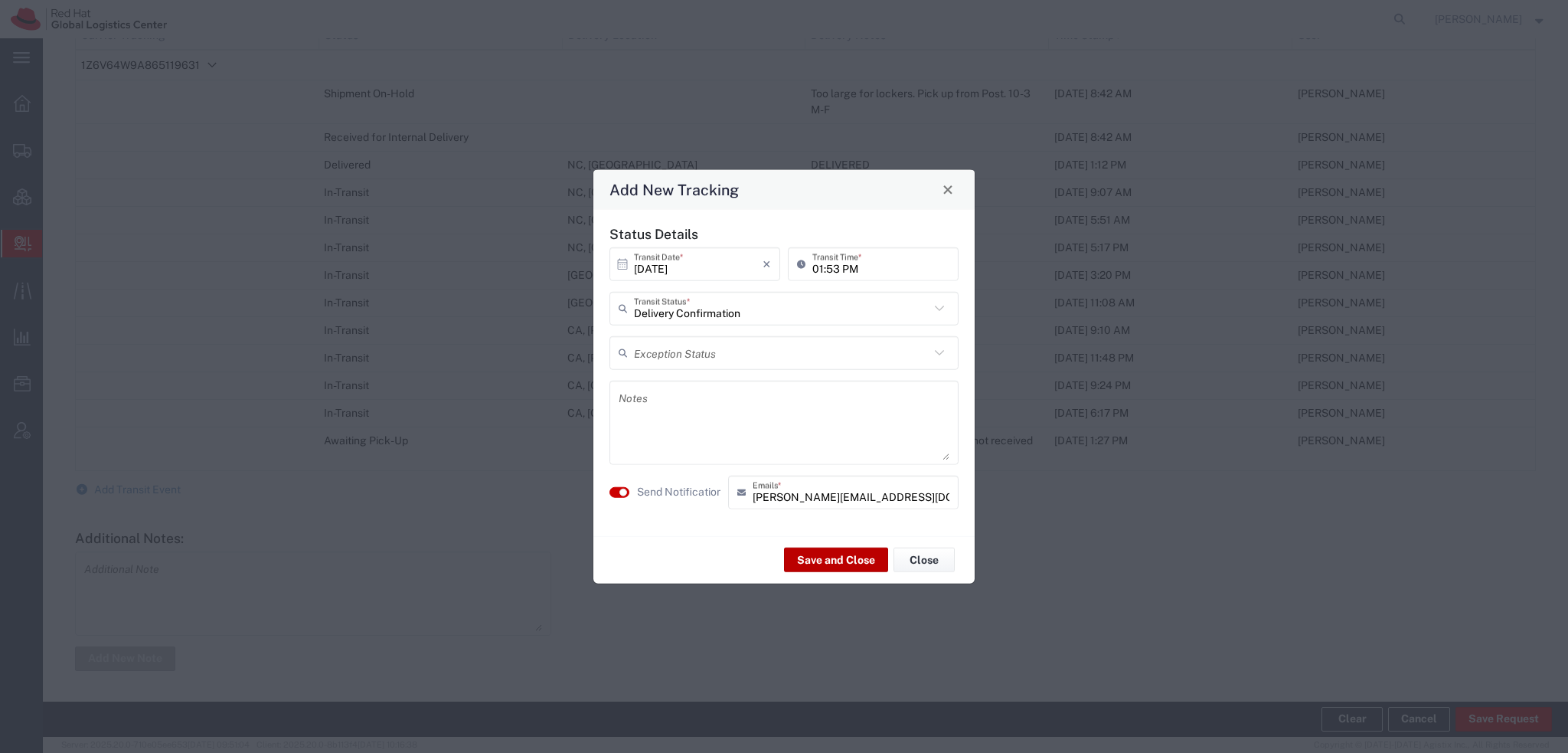
click at [827, 563] on button "Save and Close" at bounding box center [836, 560] width 104 height 25
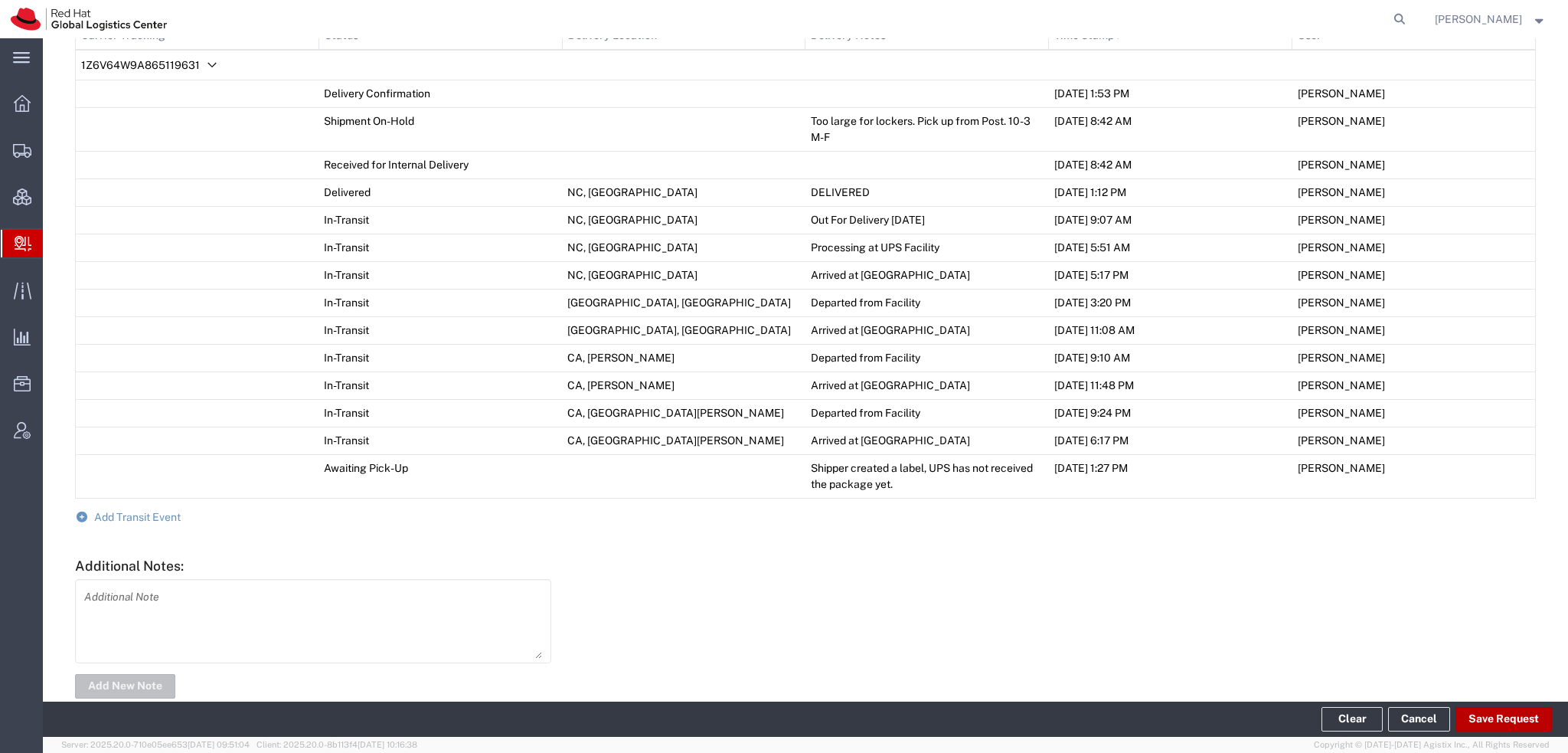
click at [1483, 720] on button "Save Request" at bounding box center [1504, 720] width 96 height 25
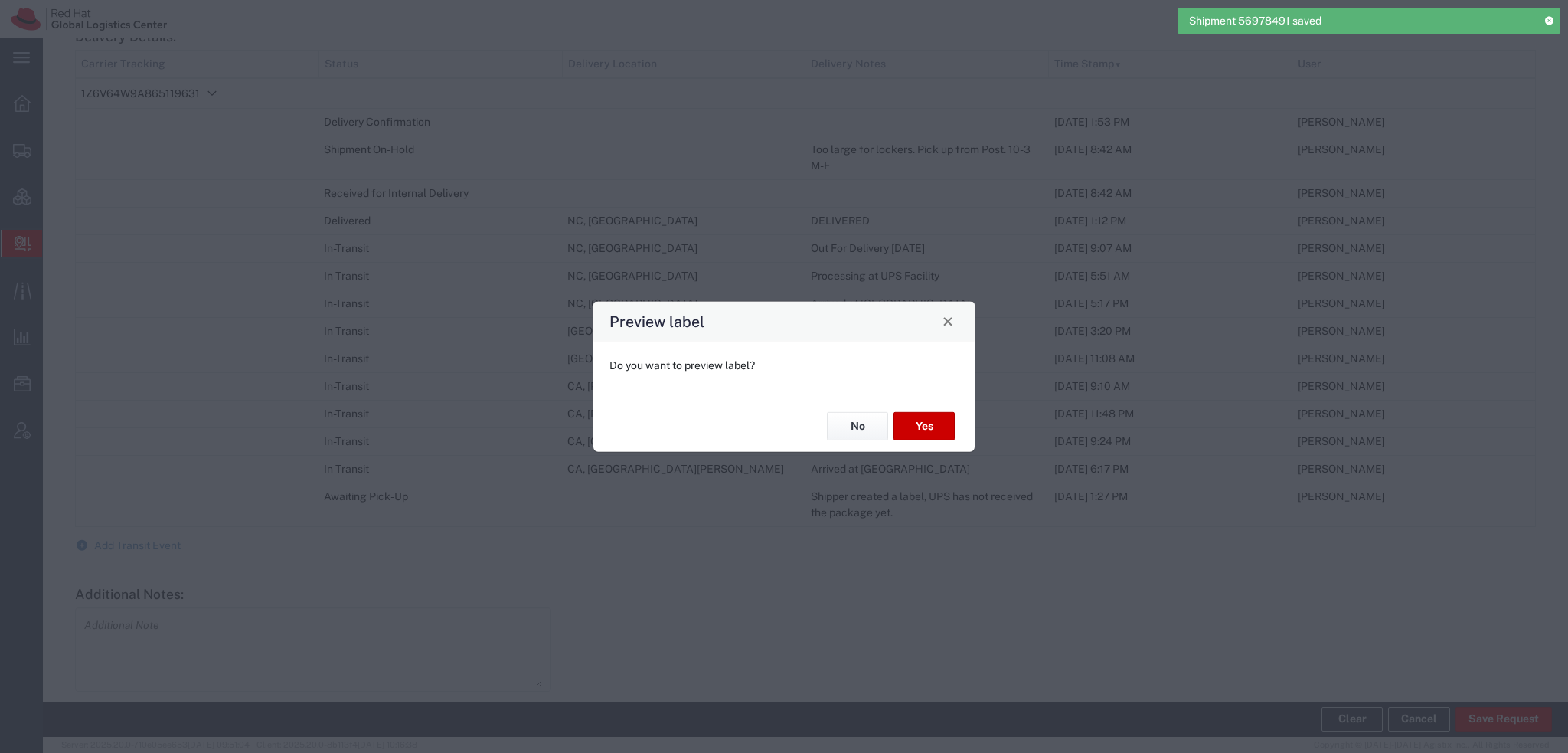
scroll to position [803, 0]
type input "Your Packaging"
type input "Ground"
click at [849, 420] on button "No" at bounding box center [857, 426] width 61 height 28
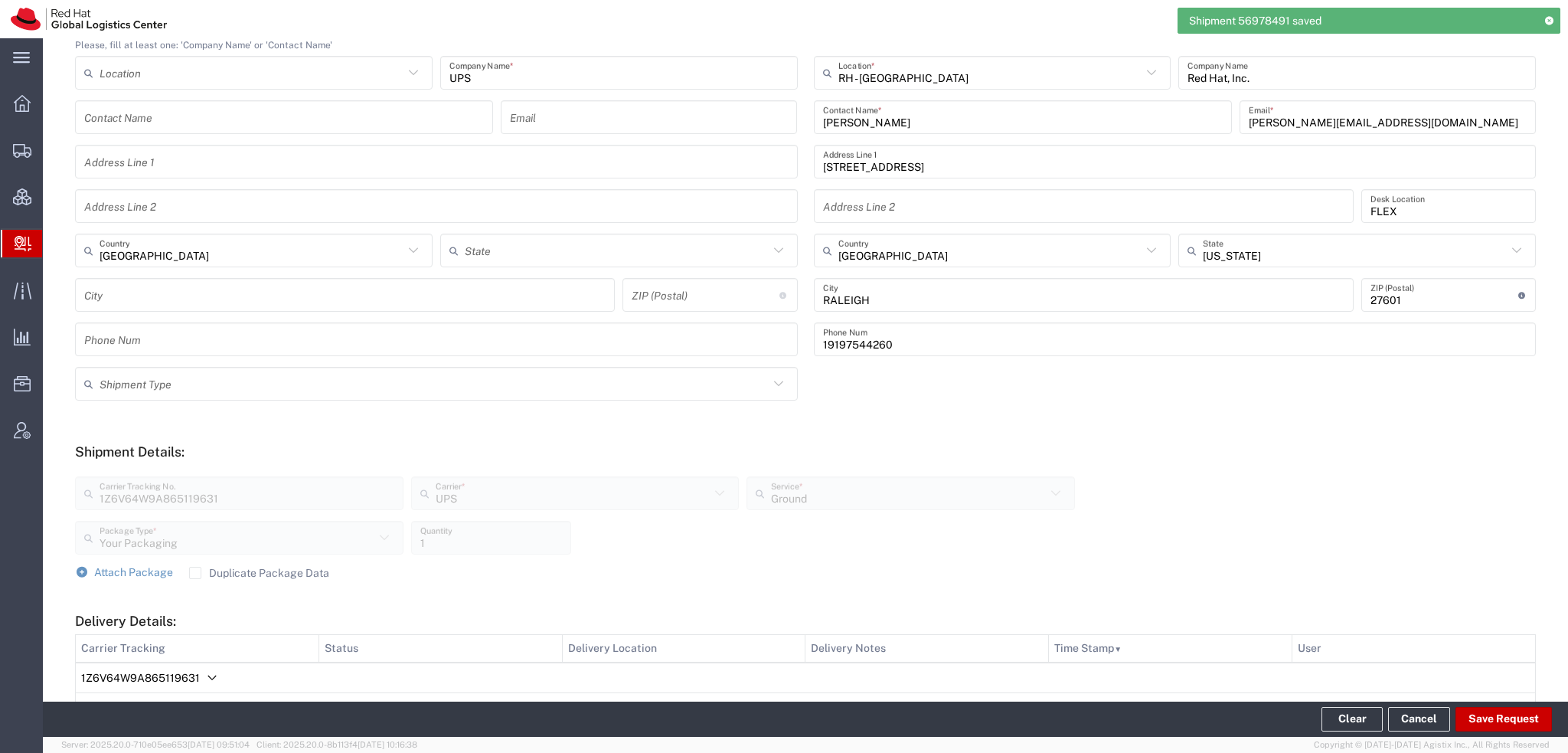
scroll to position [0, 0]
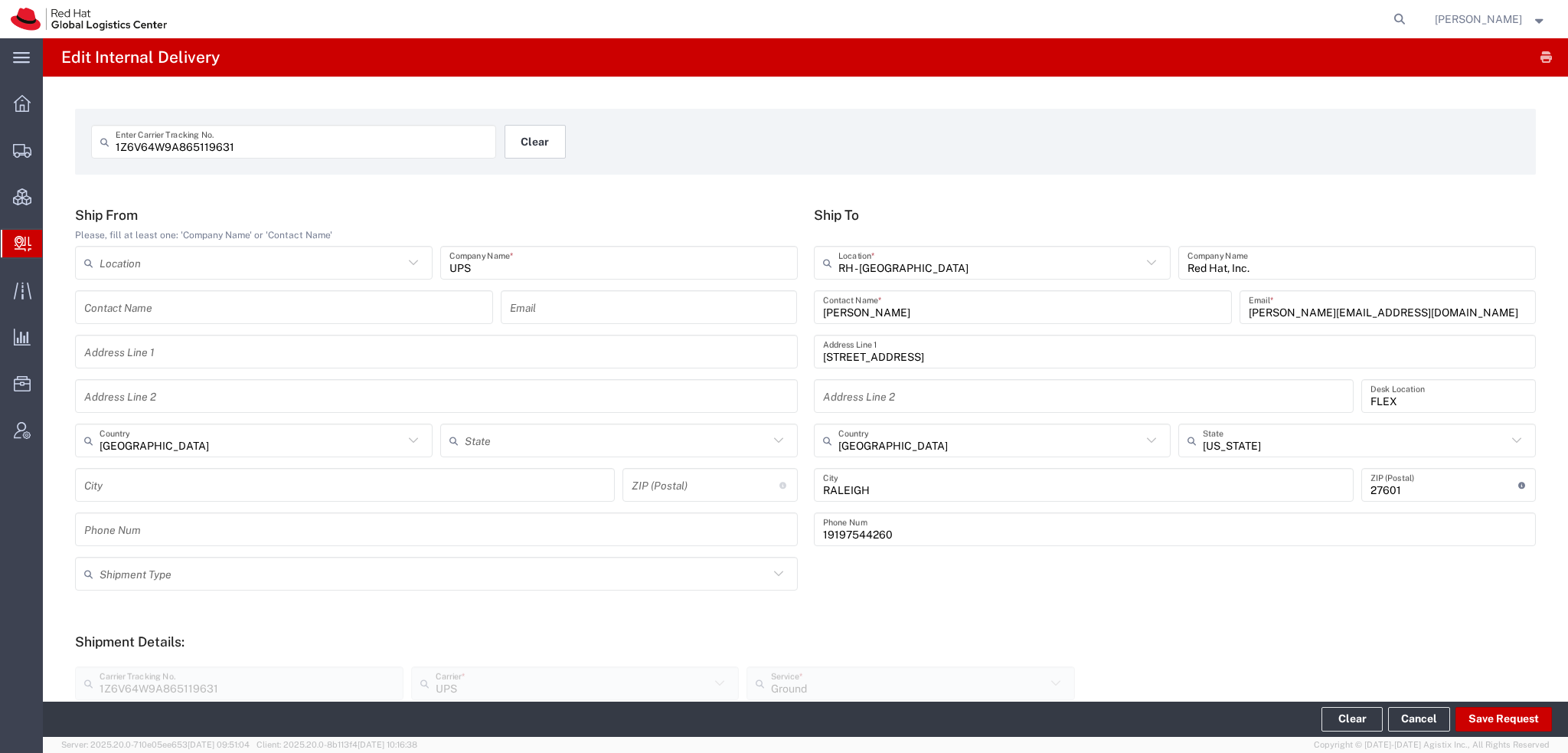
click at [532, 137] on button "Clear" at bounding box center [535, 141] width 61 height 33
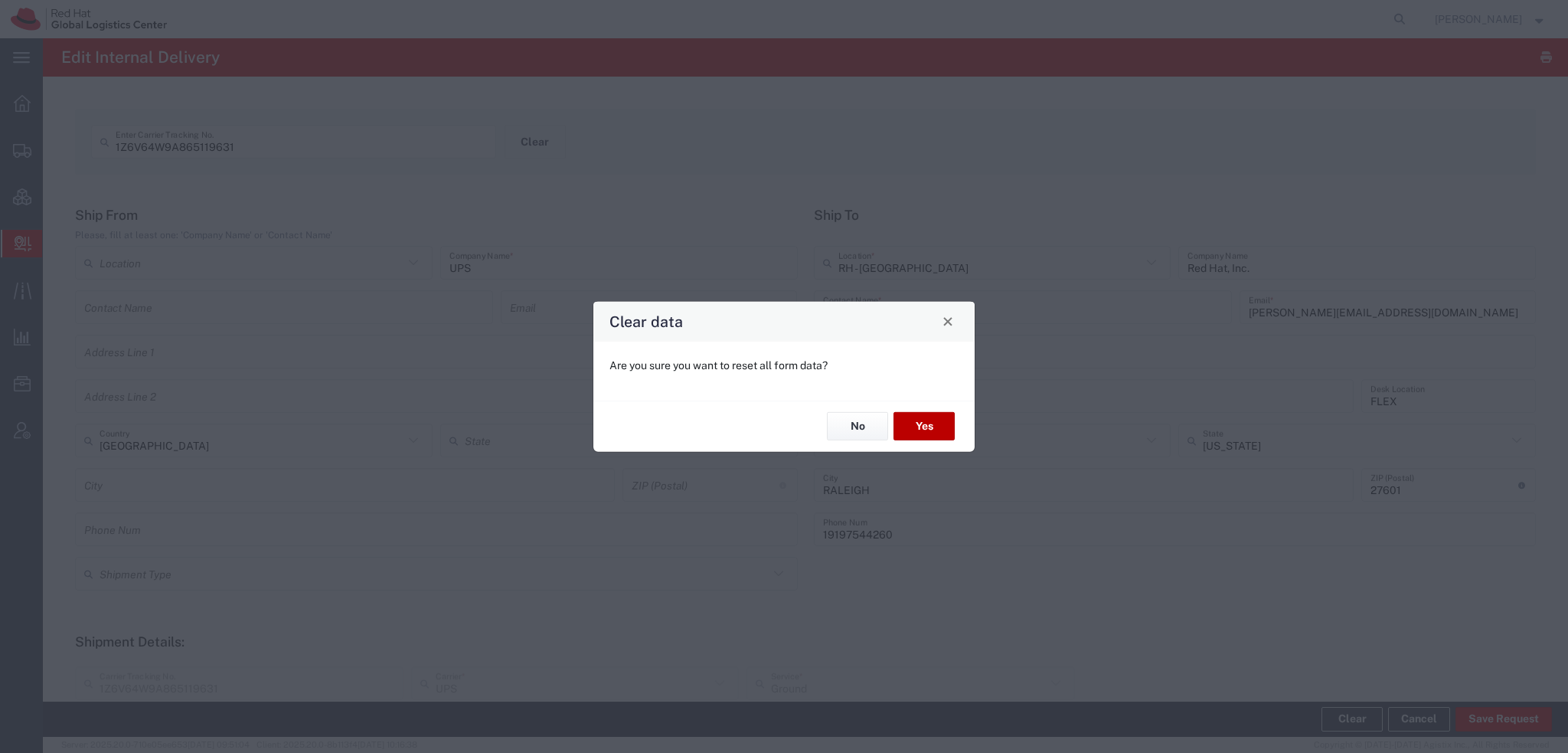
click at [925, 425] on button "Yes" at bounding box center [923, 426] width 61 height 28
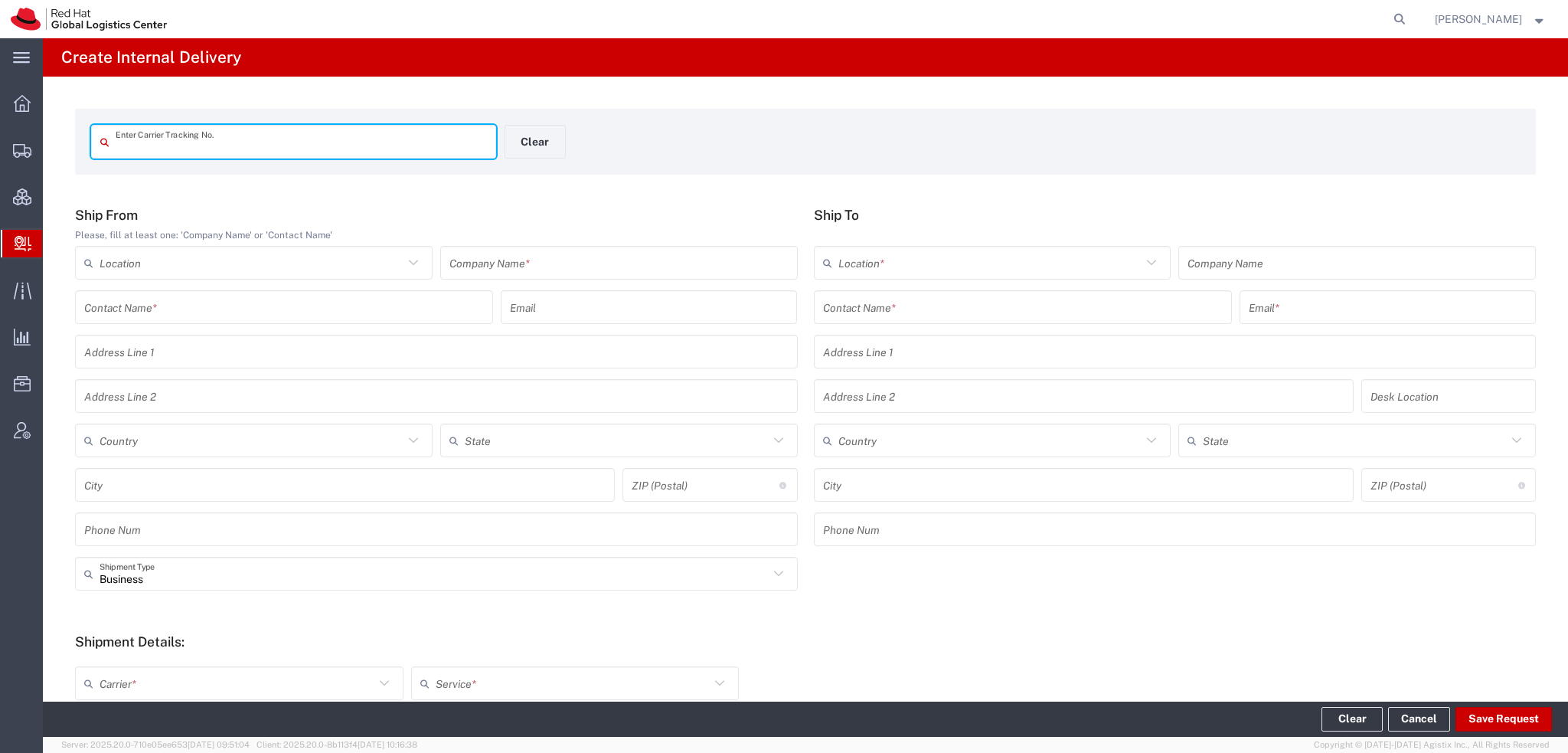
click at [212, 140] on input "text" at bounding box center [301, 142] width 371 height 27
type input "56922488"
click at [212, 140] on input "56922488" at bounding box center [301, 142] width 371 height 27
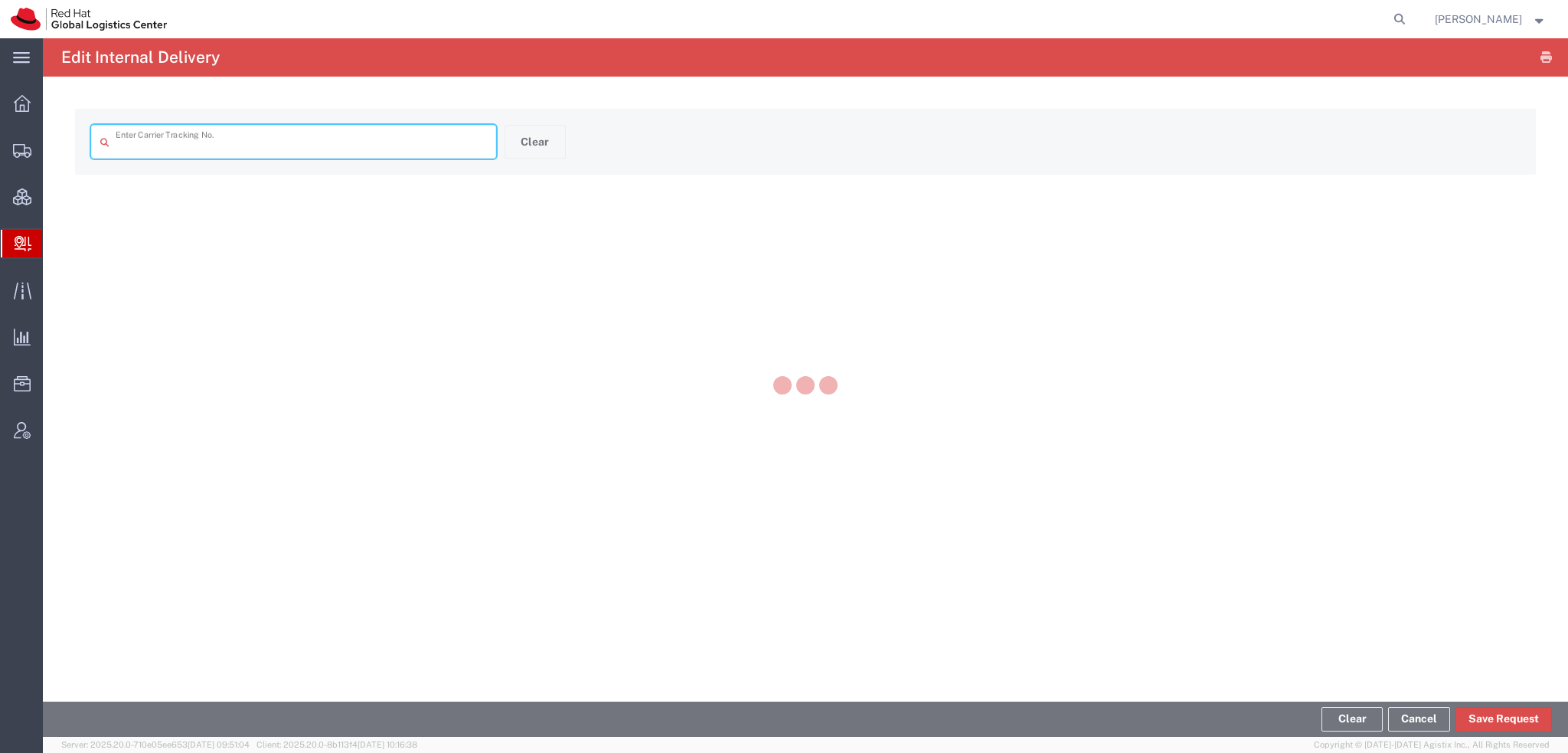
type input "56922488"
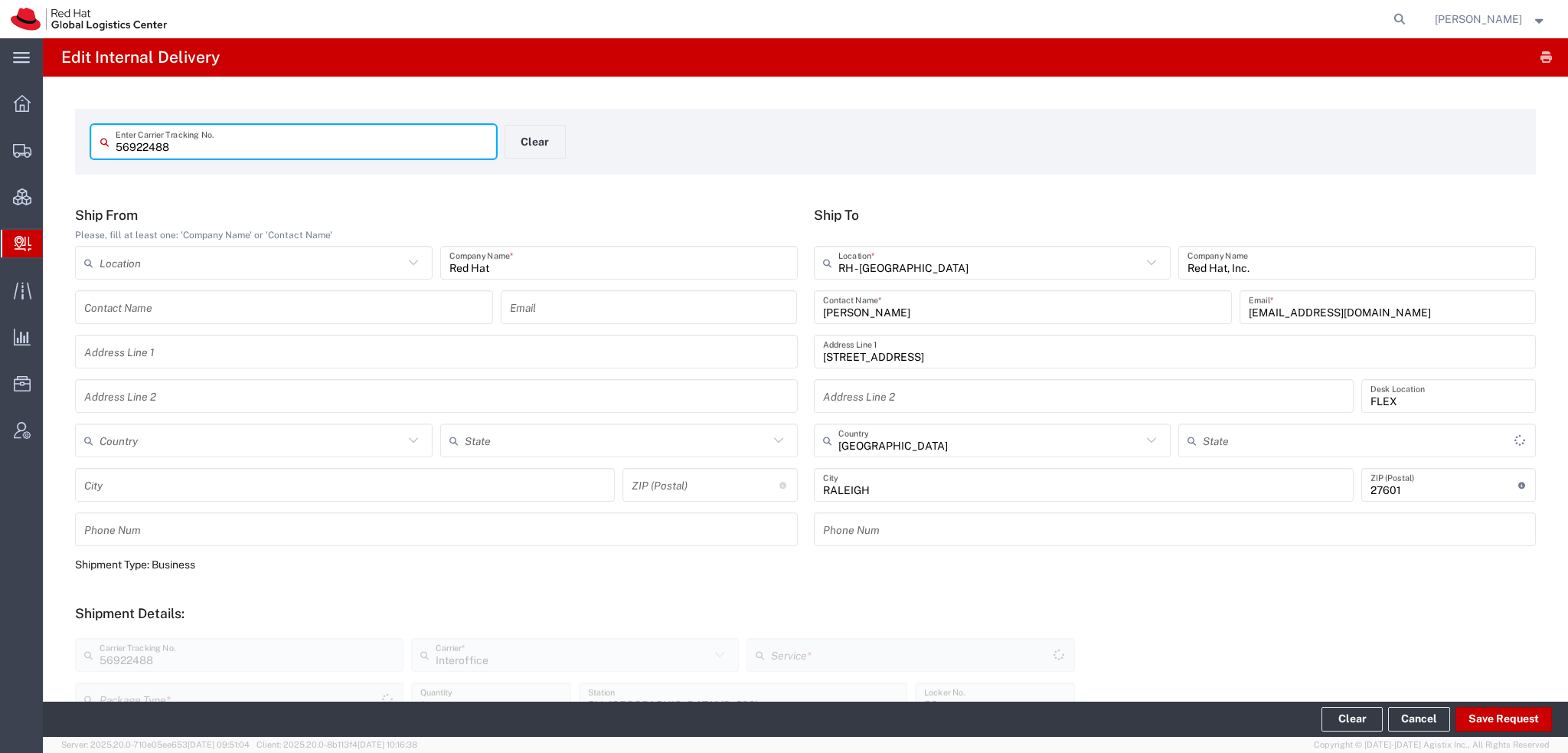
type input "[US_STATE]"
type input "Your Packaging"
type input "IO_Ground"
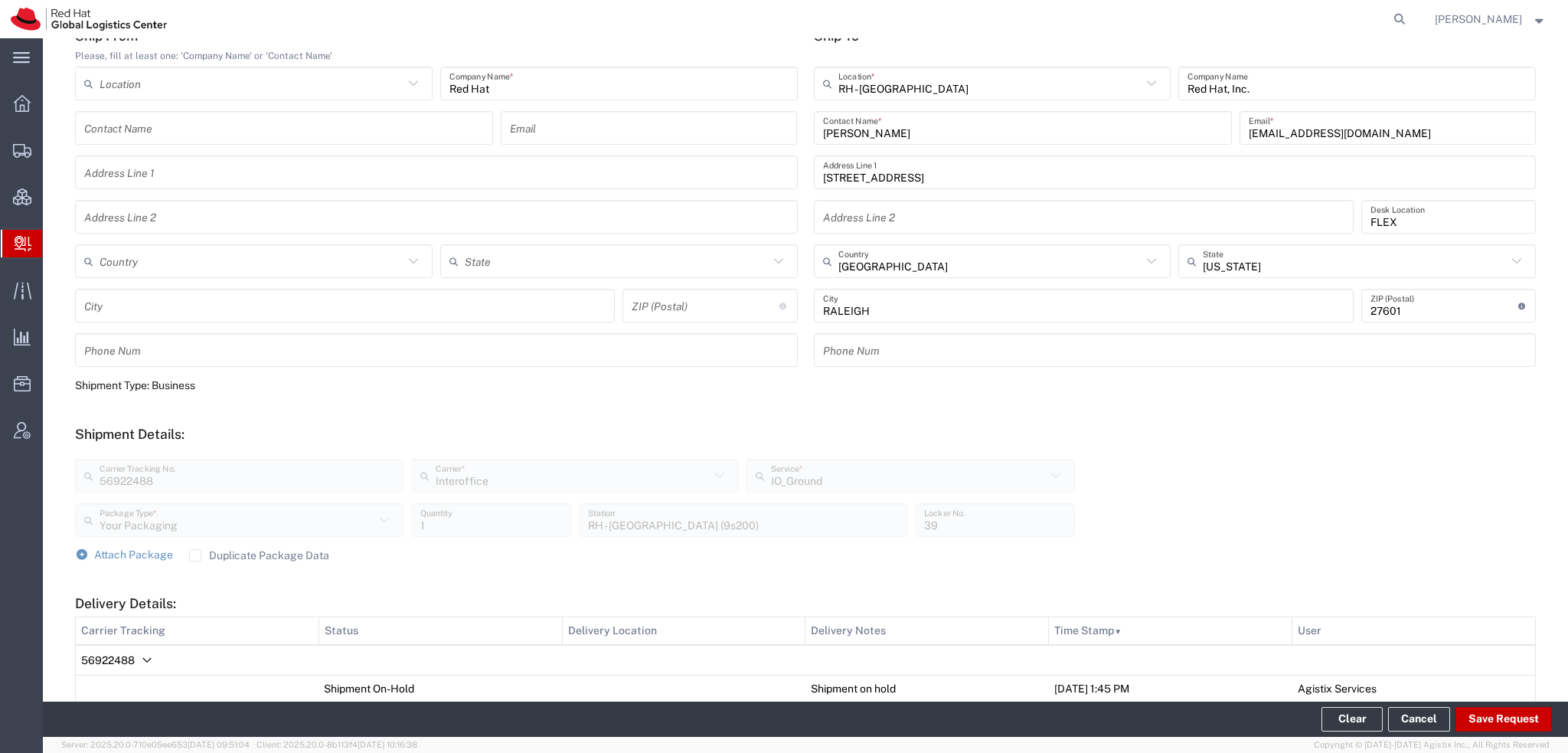
scroll to position [536, 0]
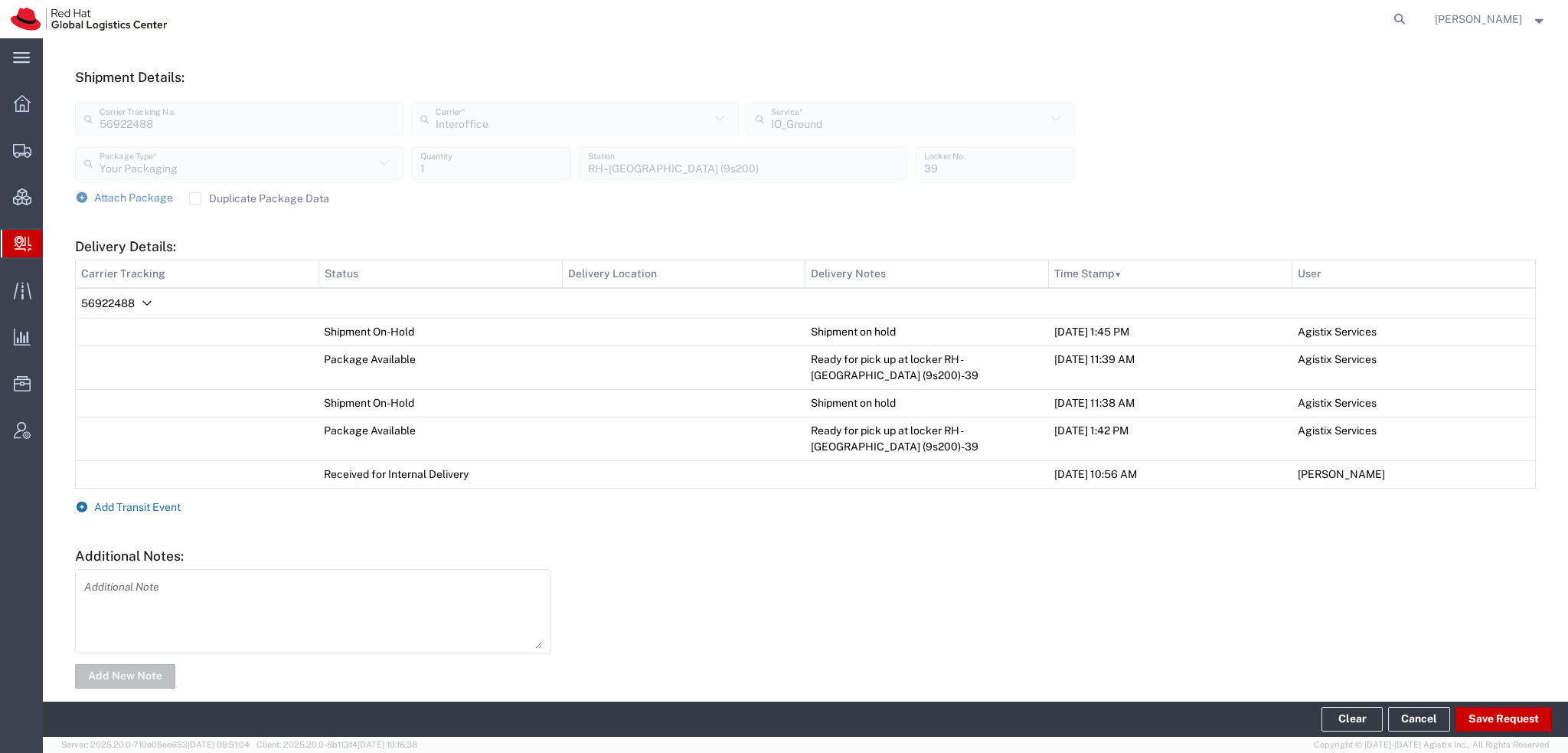
click at [156, 504] on span "Add Transit Event" at bounding box center [137, 507] width 86 height 12
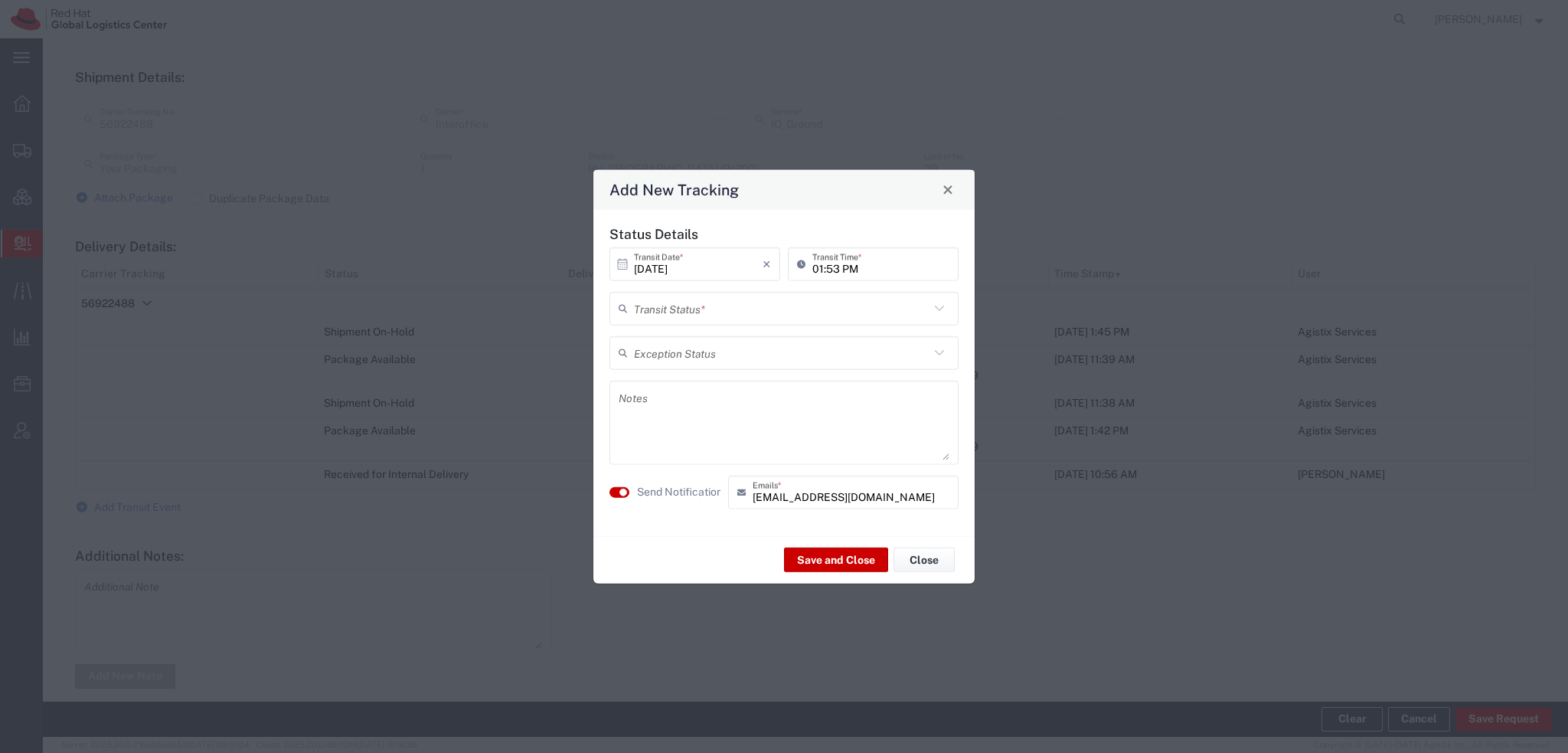
click at [692, 300] on input "text" at bounding box center [781, 309] width 296 height 27
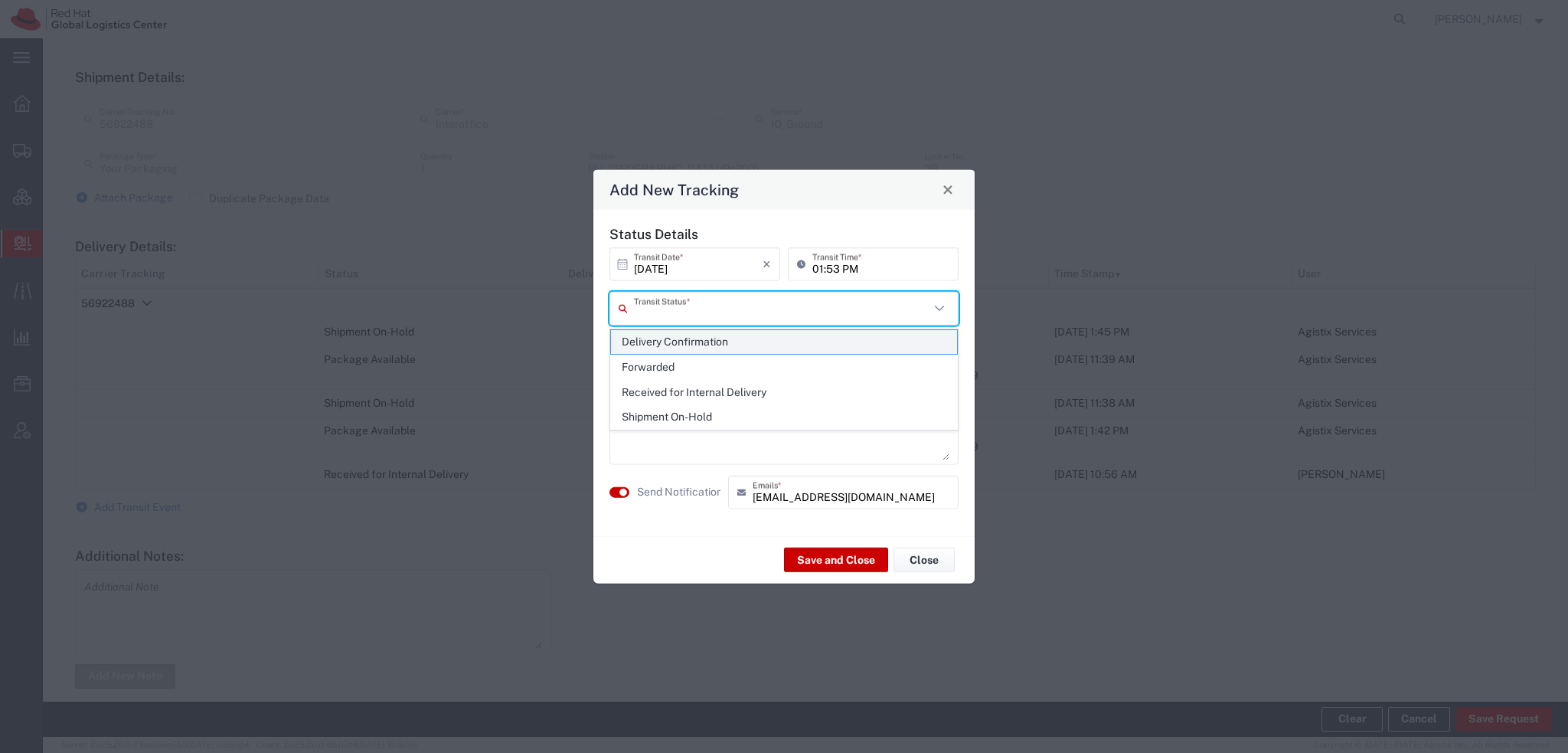
click at [695, 350] on span "Delivery Confirmation" at bounding box center [784, 342] width 346 height 24
type input "Delivery Confirmation"
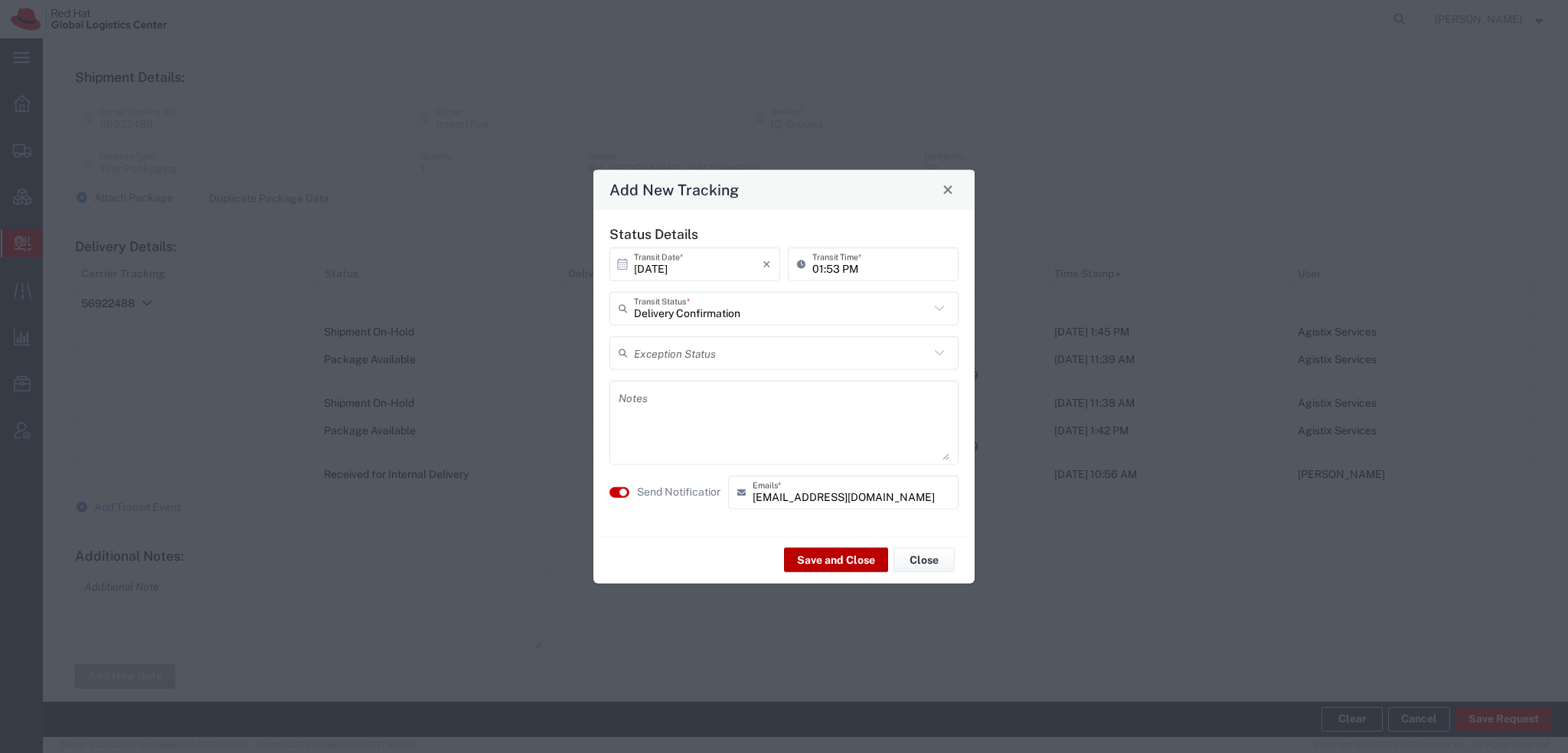
click at [859, 560] on button "Save and Close" at bounding box center [836, 560] width 104 height 25
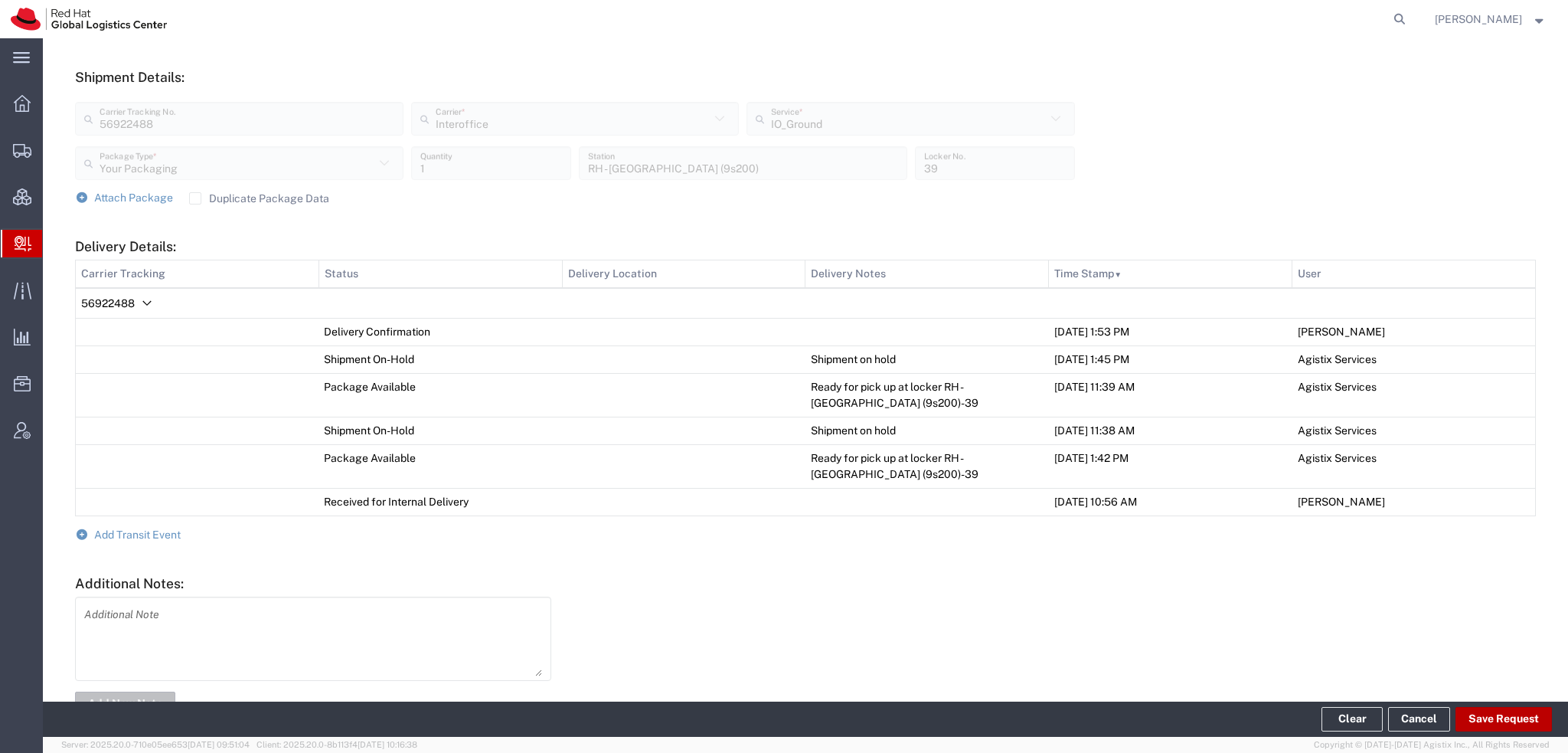
click at [1486, 716] on button "Save Request" at bounding box center [1504, 720] width 96 height 25
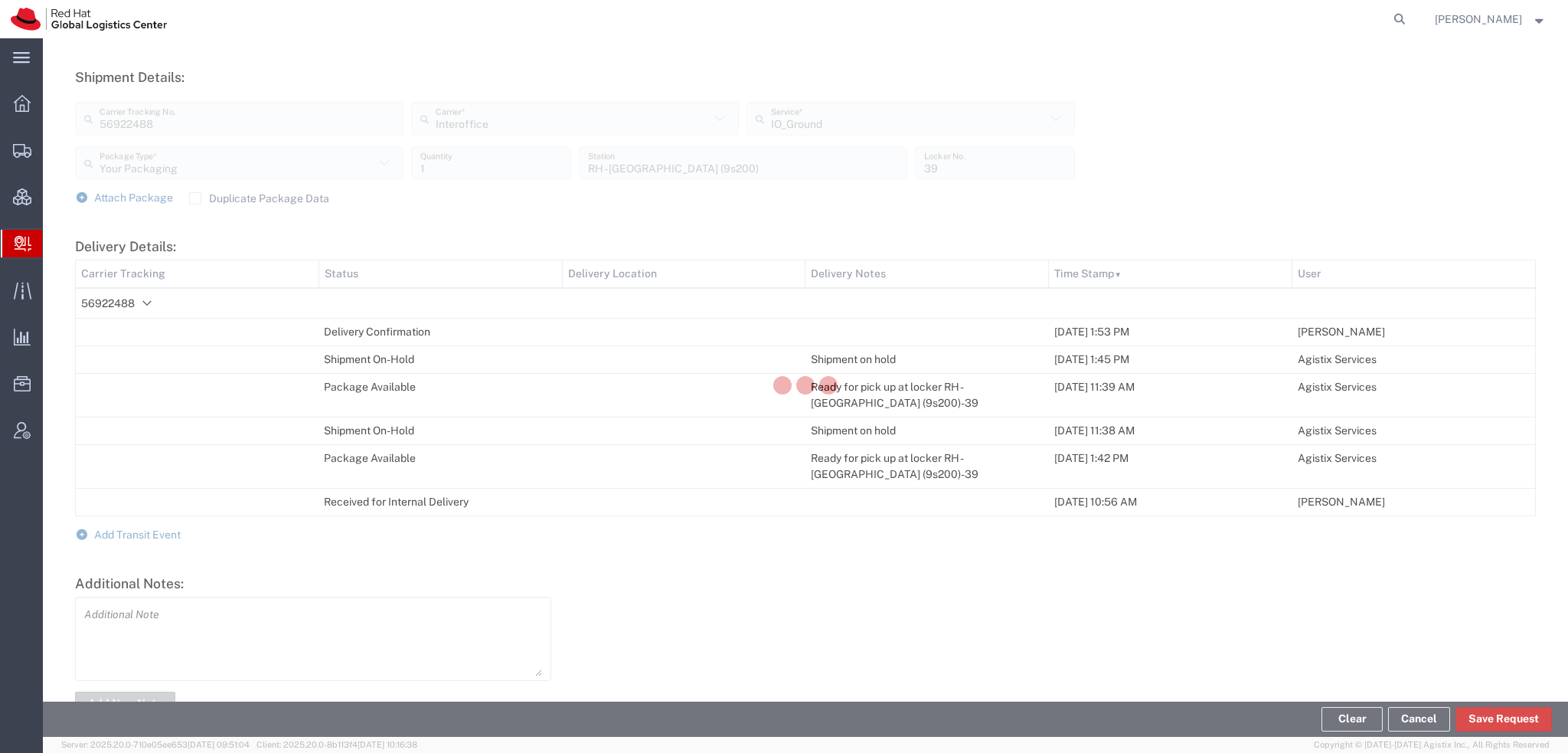
scroll to position [564, 0]
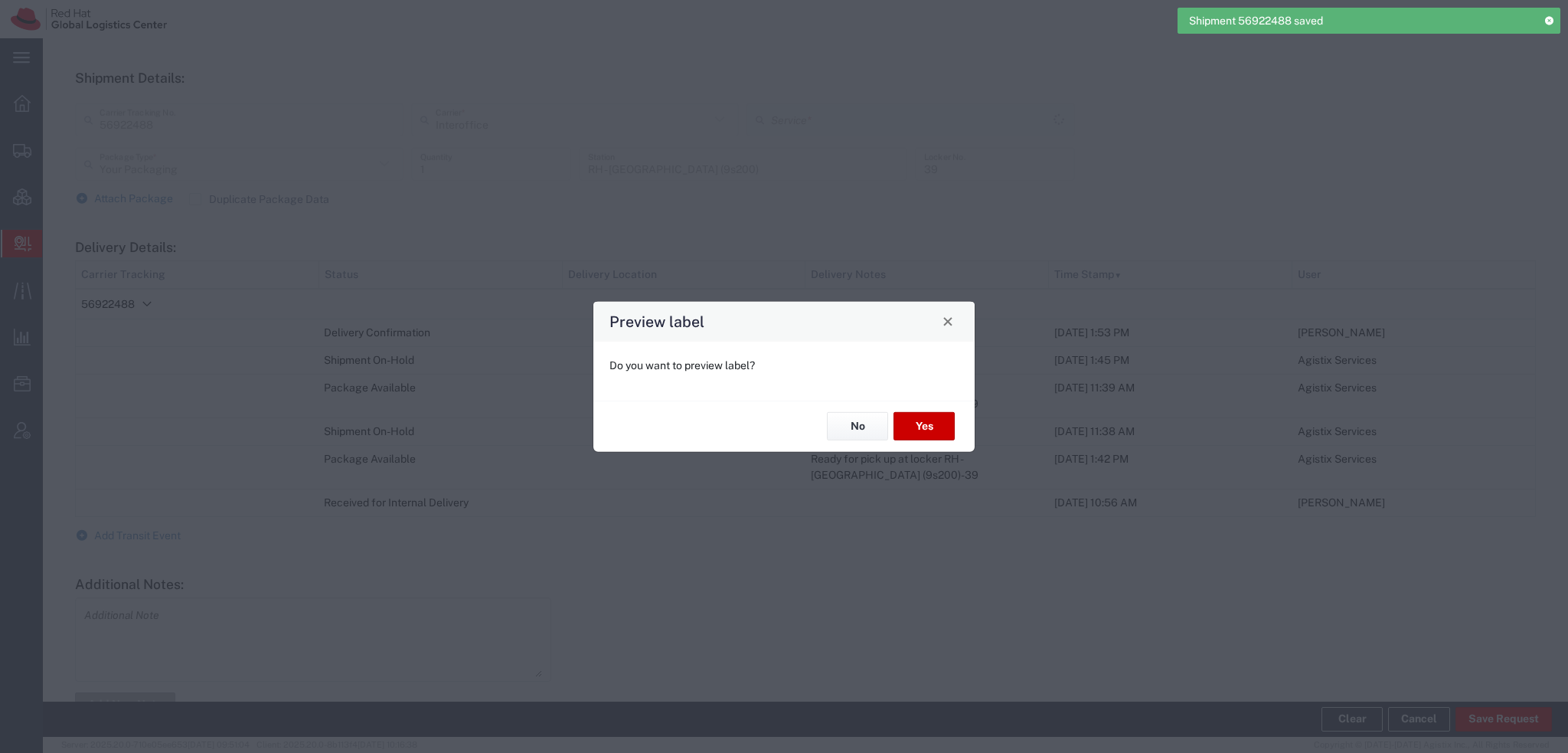
type input "IO_Ground"
click at [874, 429] on button "No" at bounding box center [857, 426] width 61 height 28
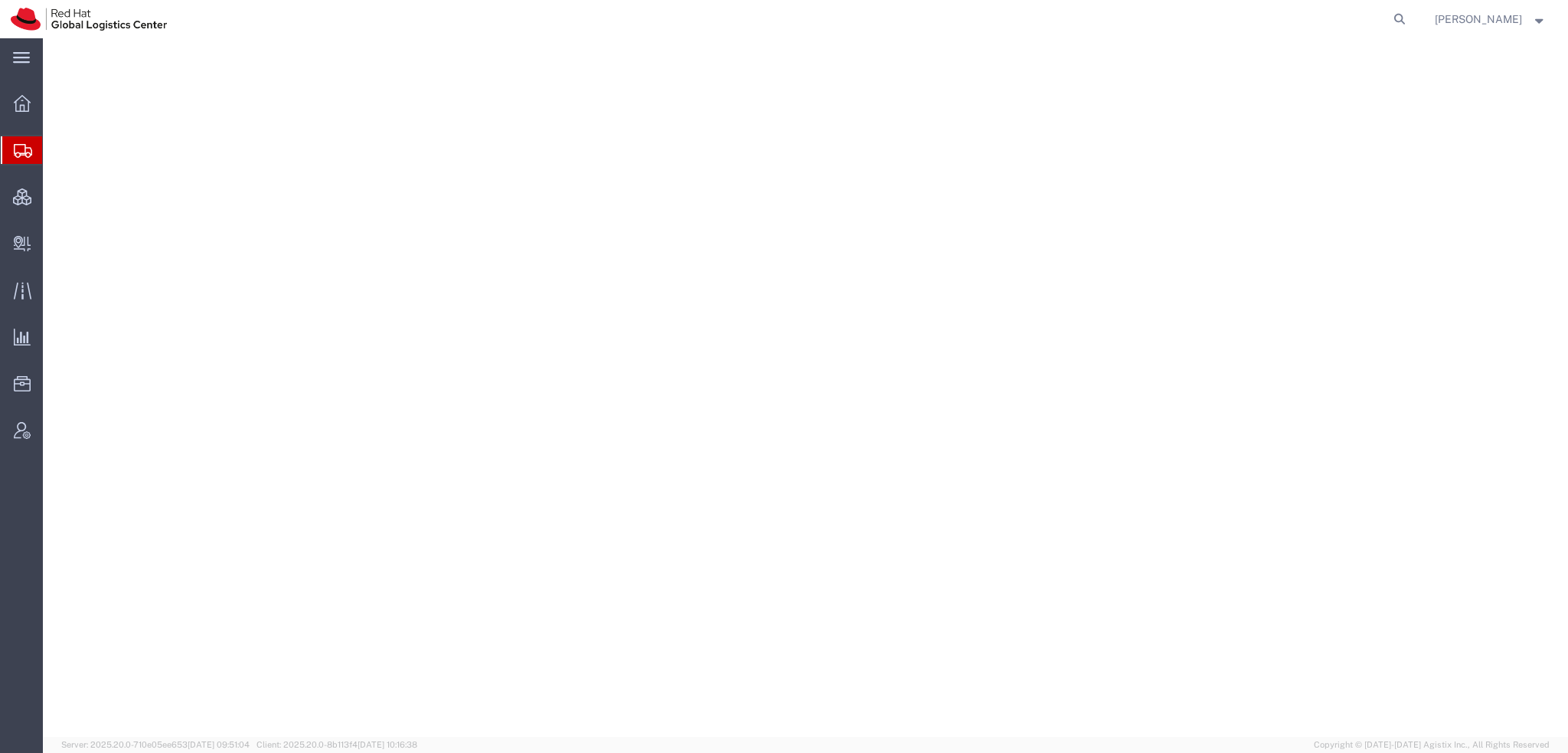
select select "38014"
select select
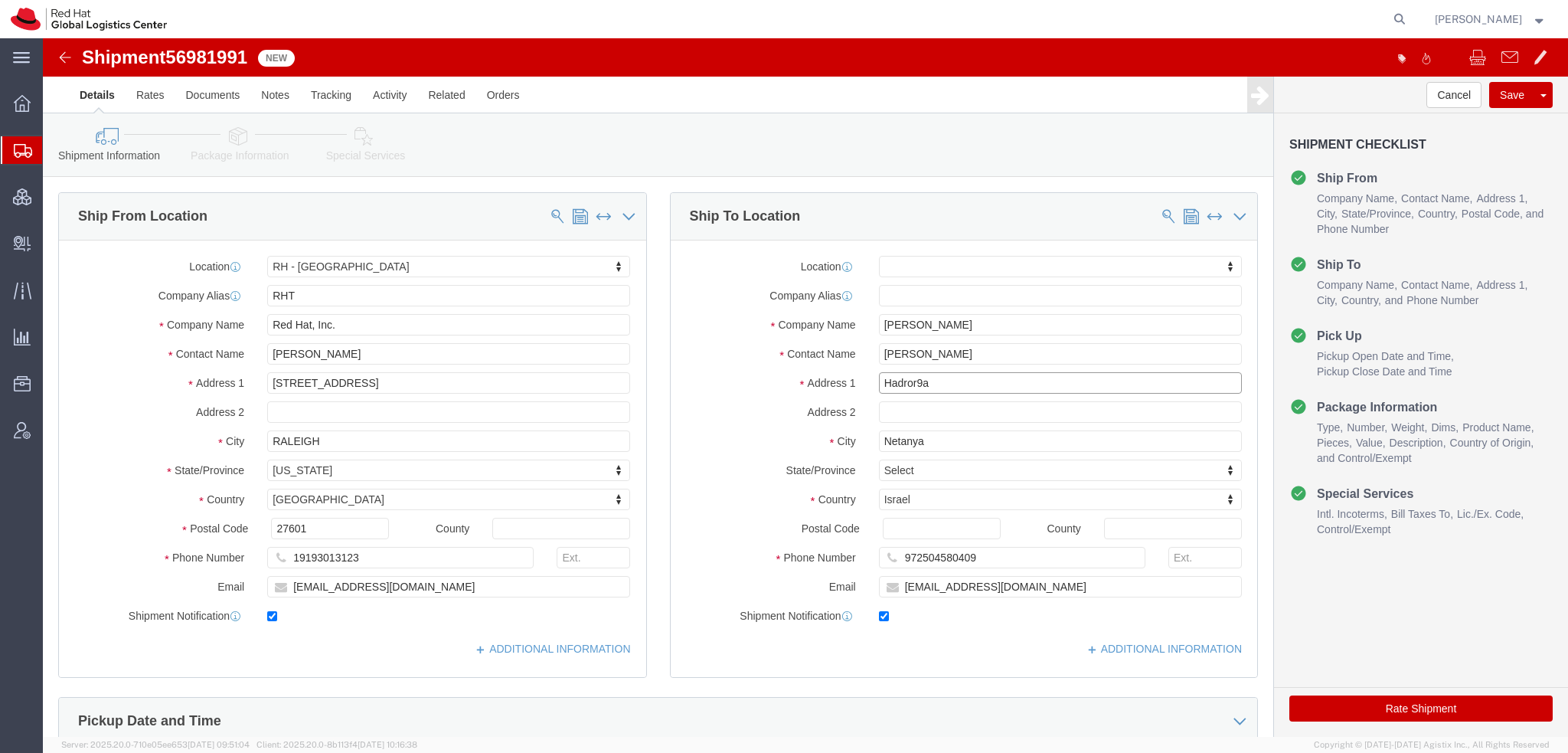
drag, startPoint x: 898, startPoint y: 344, endPoint x: 481, endPoint y: 252, distance: 427.0
click div "Ship From Location Location [GEOGRAPHIC_DATA] - [GEOGRAPHIC_DATA] My Profile Lo…"
click input "Postal Code"
type input "4275159"
click input "[EMAIL_ADDRESS][DOMAIN_NAME]"
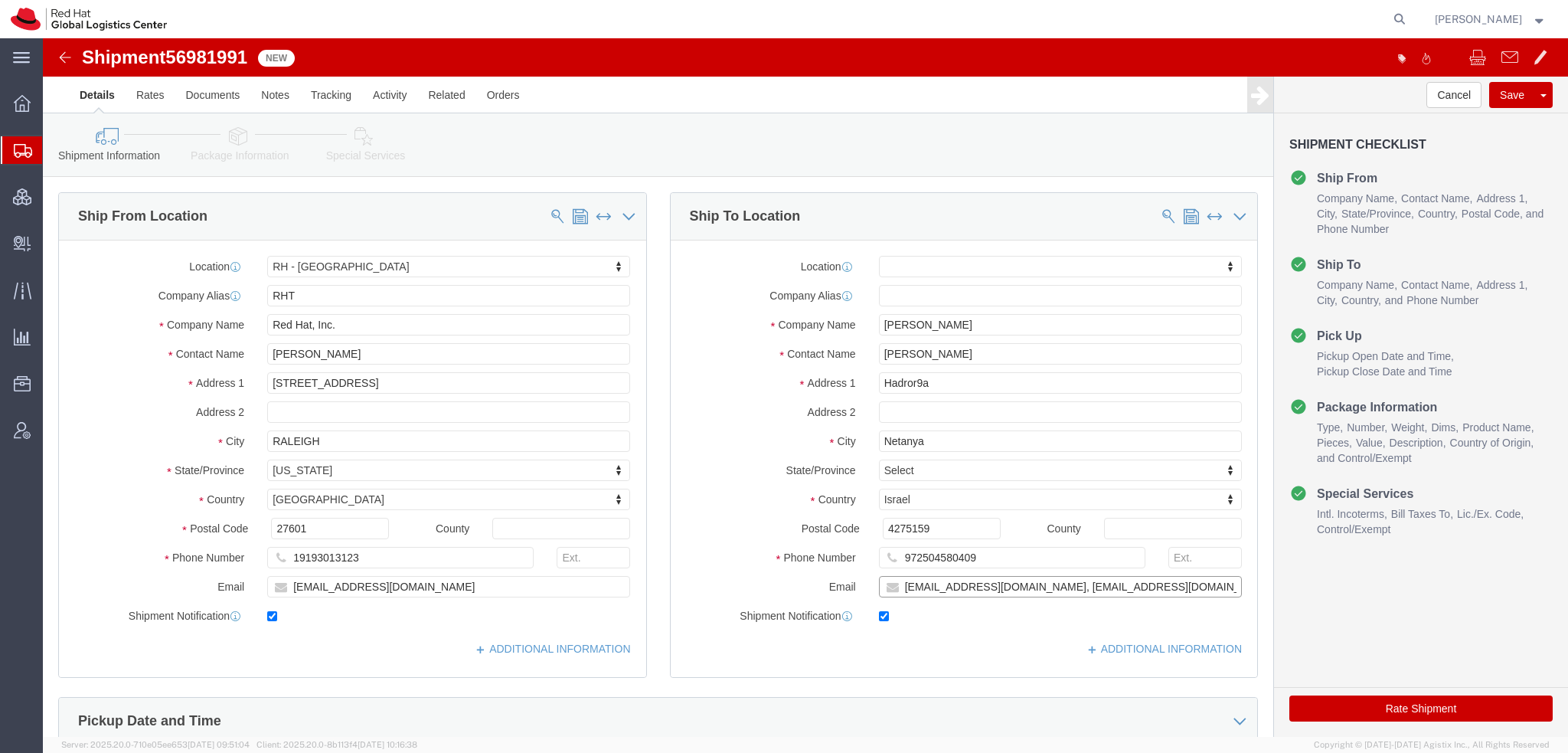
type input "[EMAIL_ADDRESS][DOMAIN_NAME], [EMAIL_ADDRESS][DOMAIN_NAME]"
drag, startPoint x: 930, startPoint y: 515, endPoint x: 799, endPoint y: 518, distance: 131.0
click div "Phone Number [PHONE_NUMBER]"
click icon
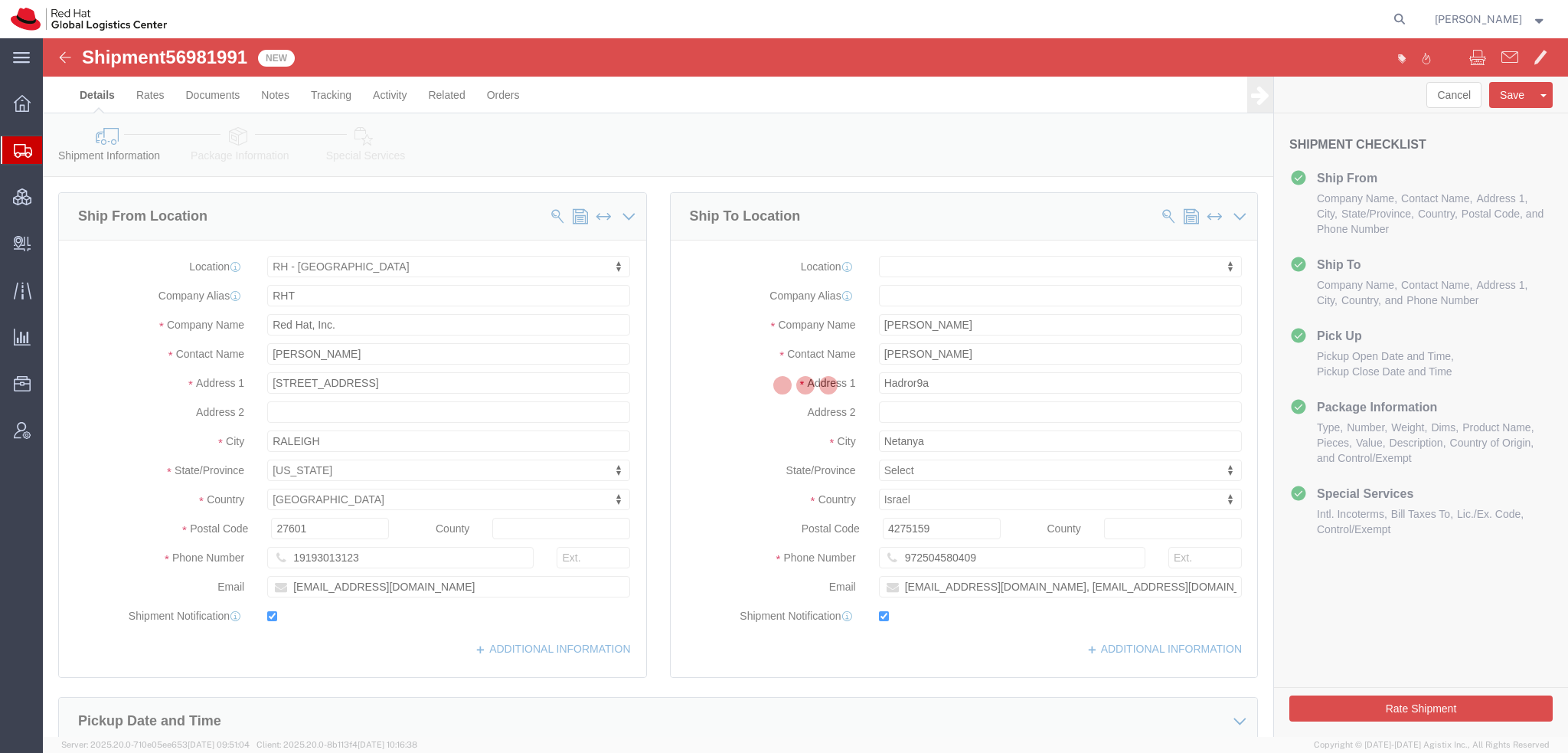
select select
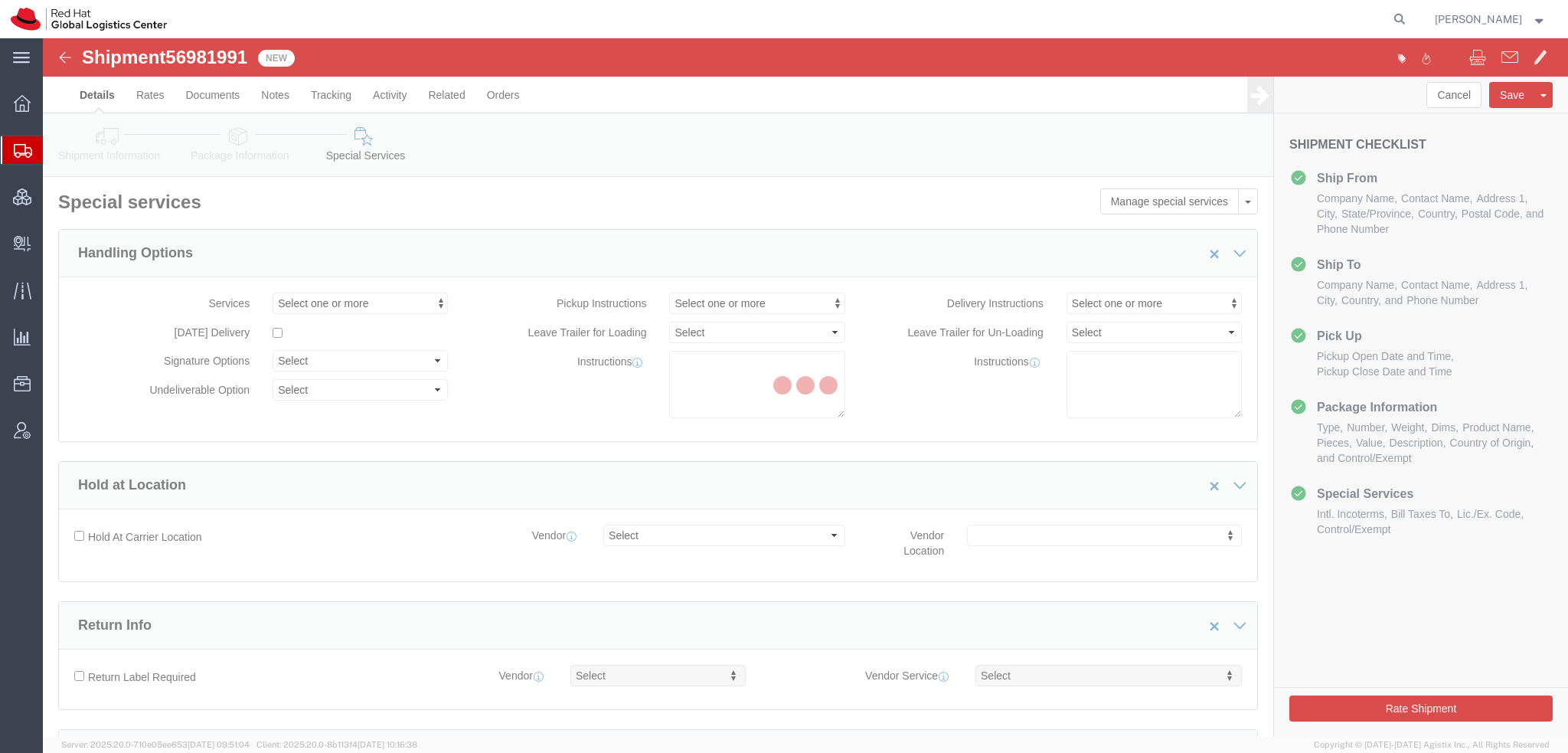
select select "COSTCENTER"
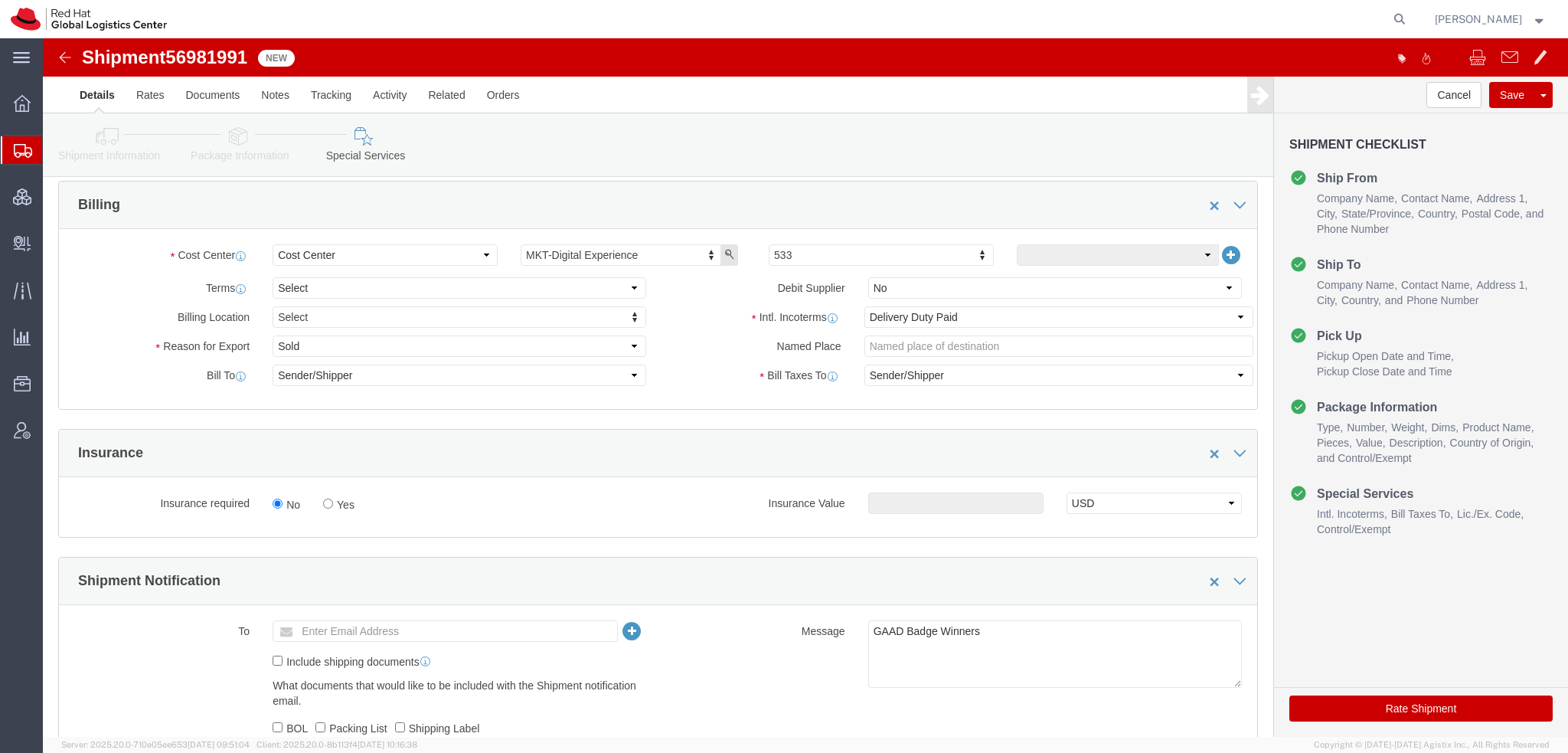
scroll to position [689, 0]
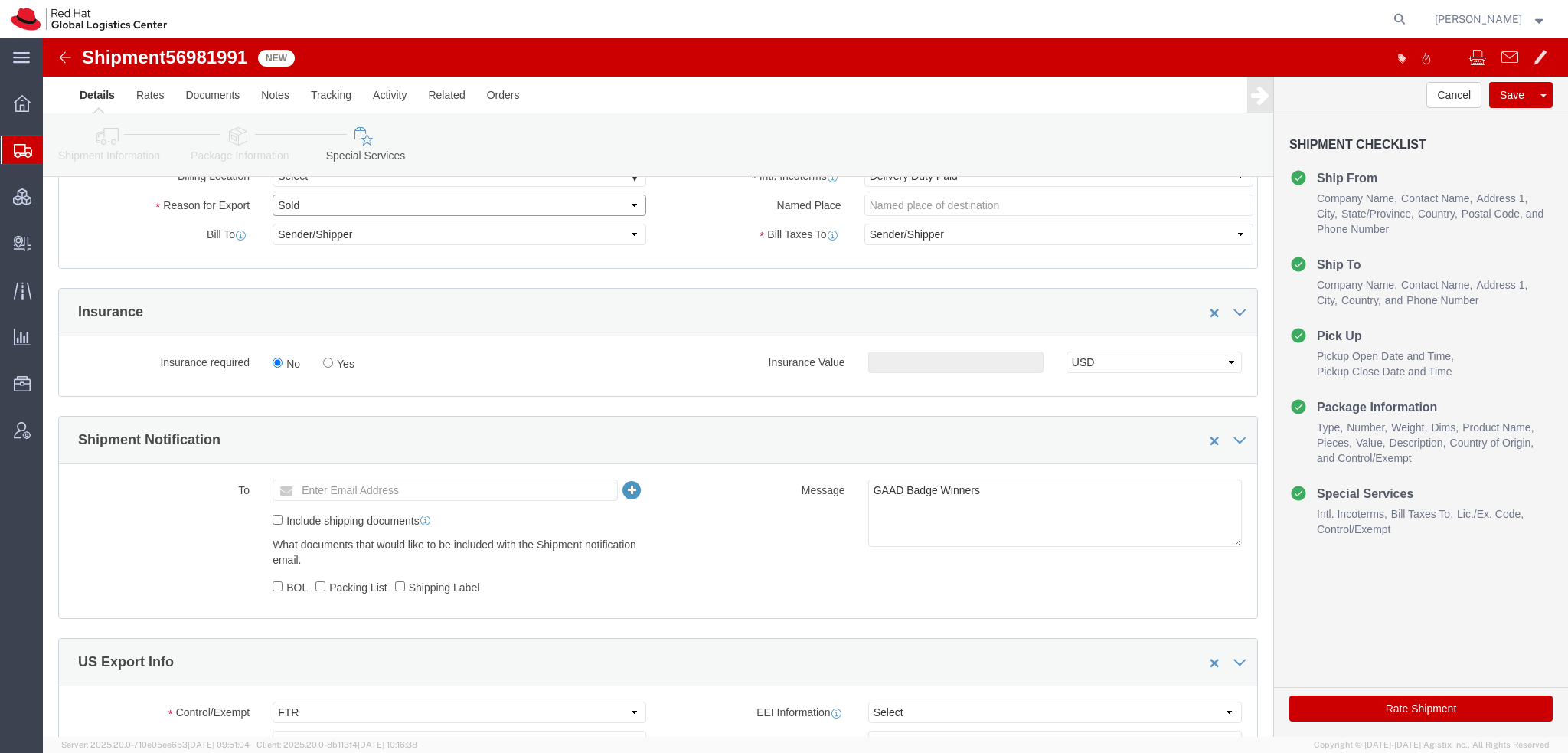
click select "Select Gift Personal Effects Repair/Warranty Return Sample Sold Temporary/Not S…"
select select "GIFT"
click select "Select Gift Personal Effects Repair/Warranty Return Sample Sold Temporary/Not S…"
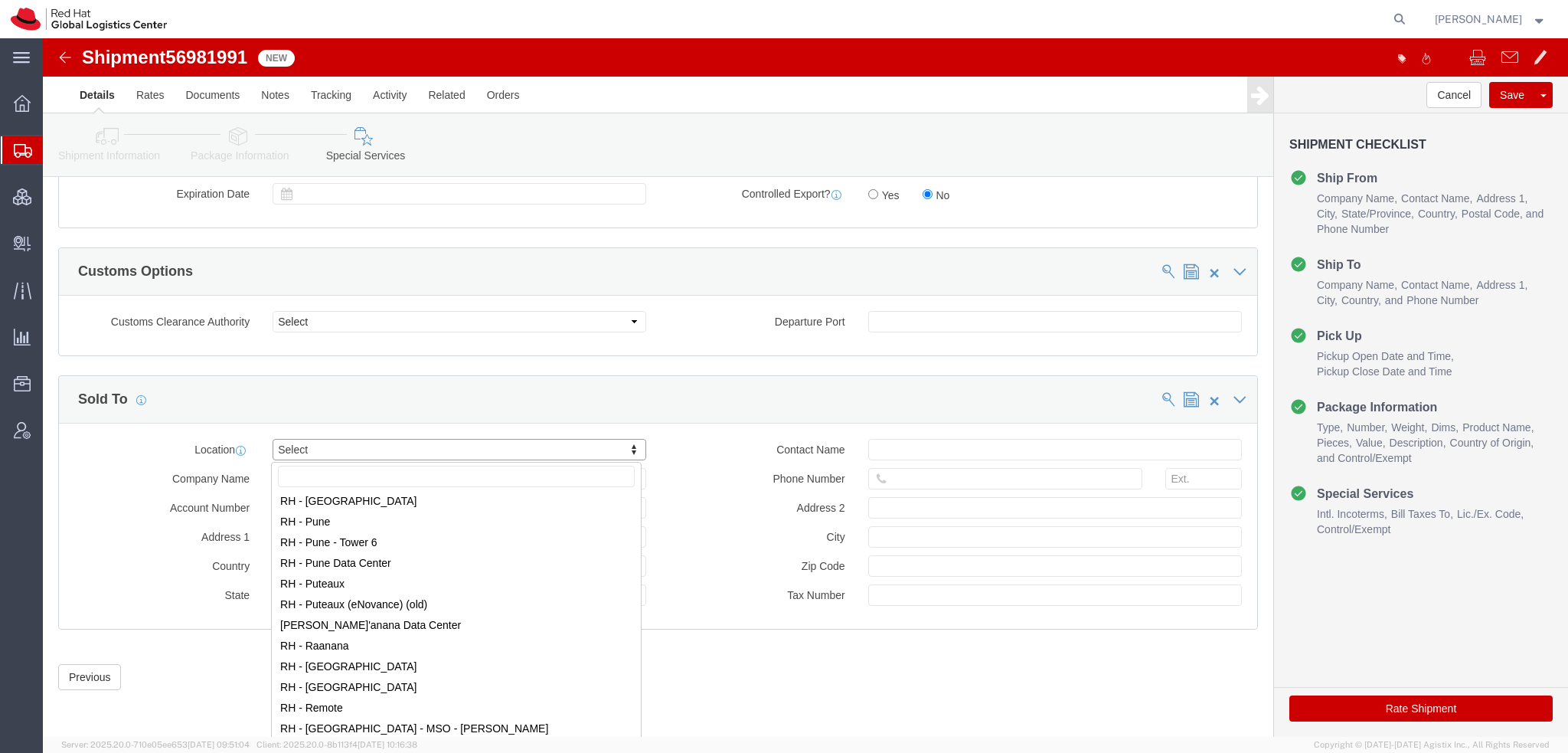
scroll to position [2069, 0]
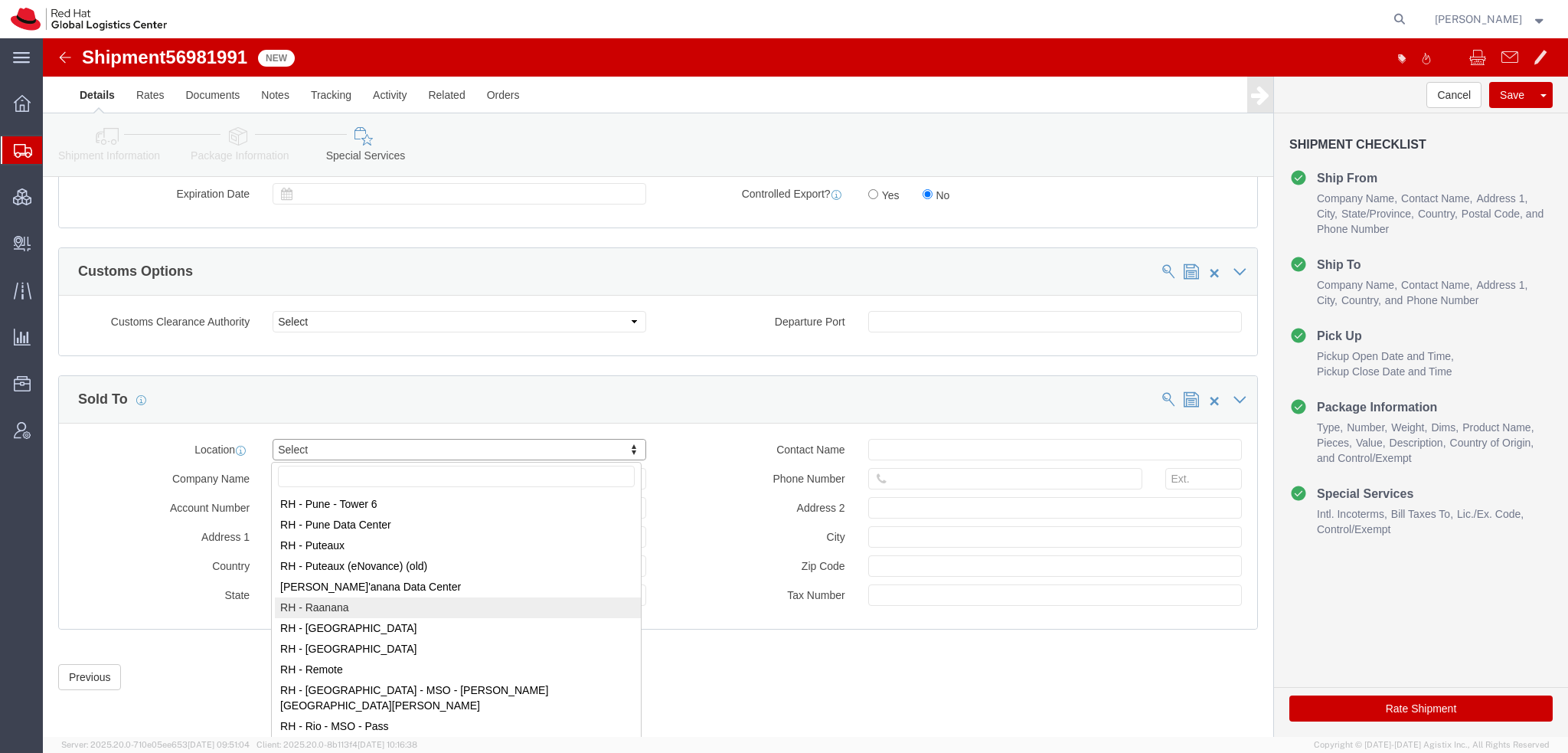
select select "61972"
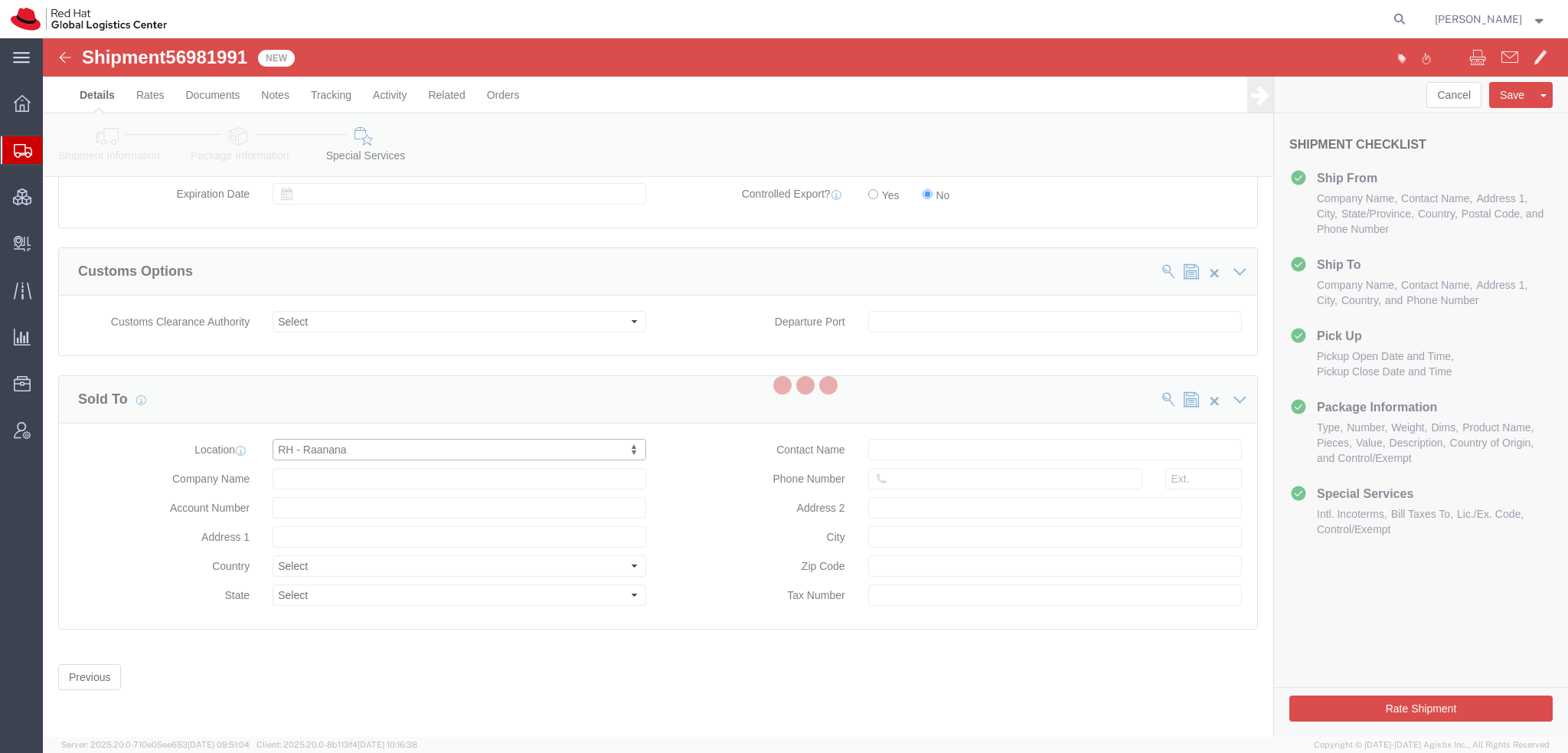
type input "Red Hat Israel Ltd."
type input "8 Ha'Pnina Street"
select select "IL"
type input "15th floor"
type input "RA'ANANA"
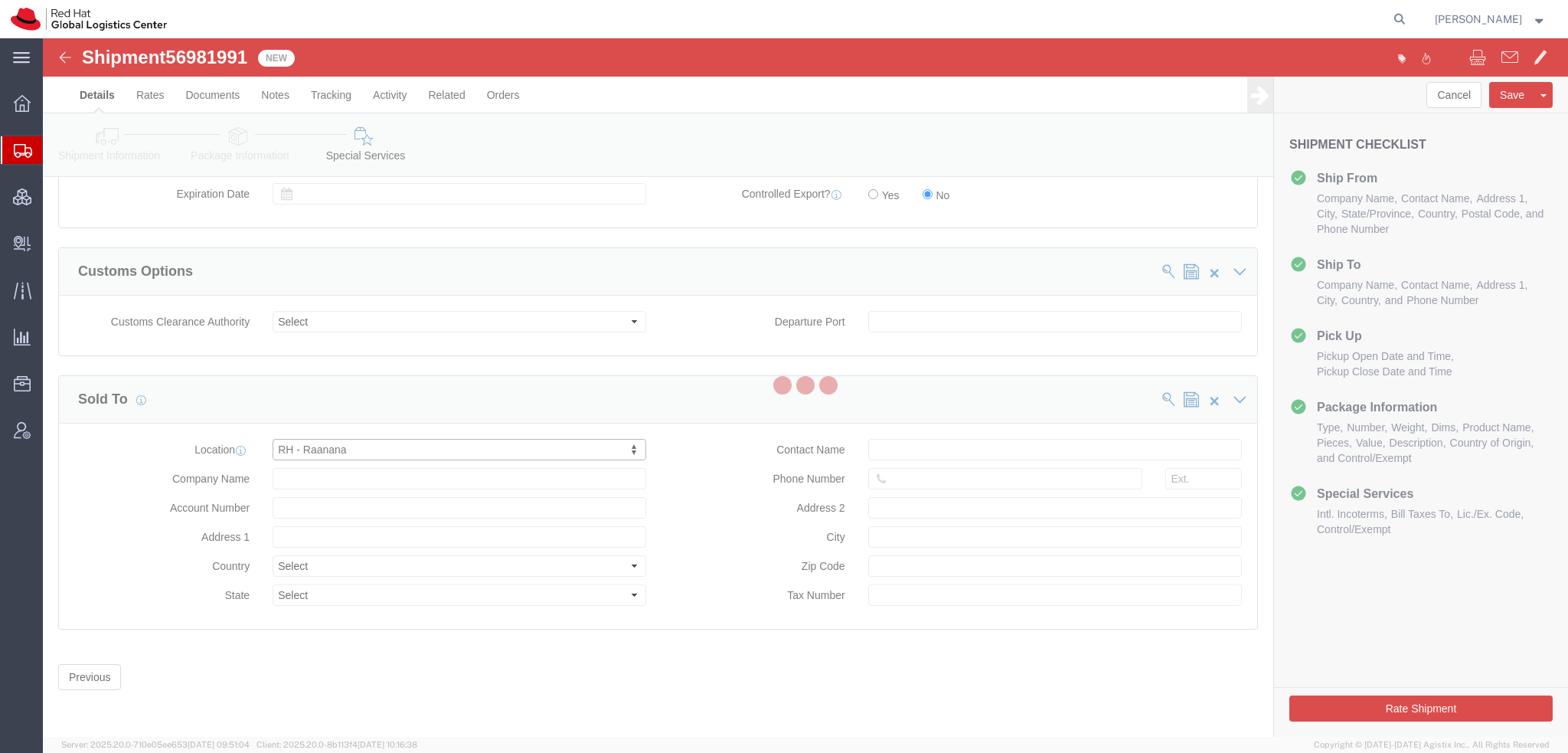
type input "4321545"
type input "513658070"
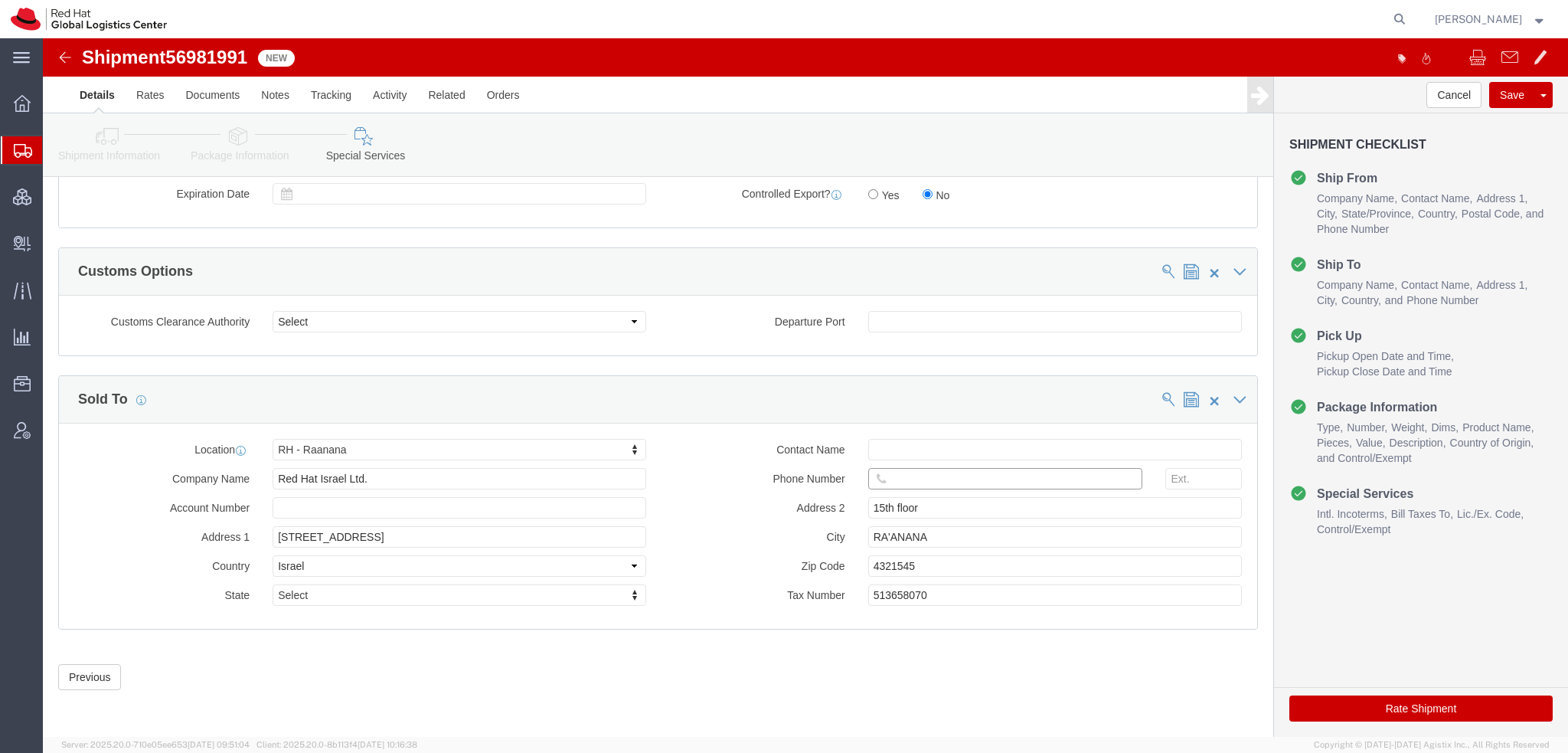
click input "text"
paste input "972504580409"
type input "972504580409"
click button "Rate Shipment"
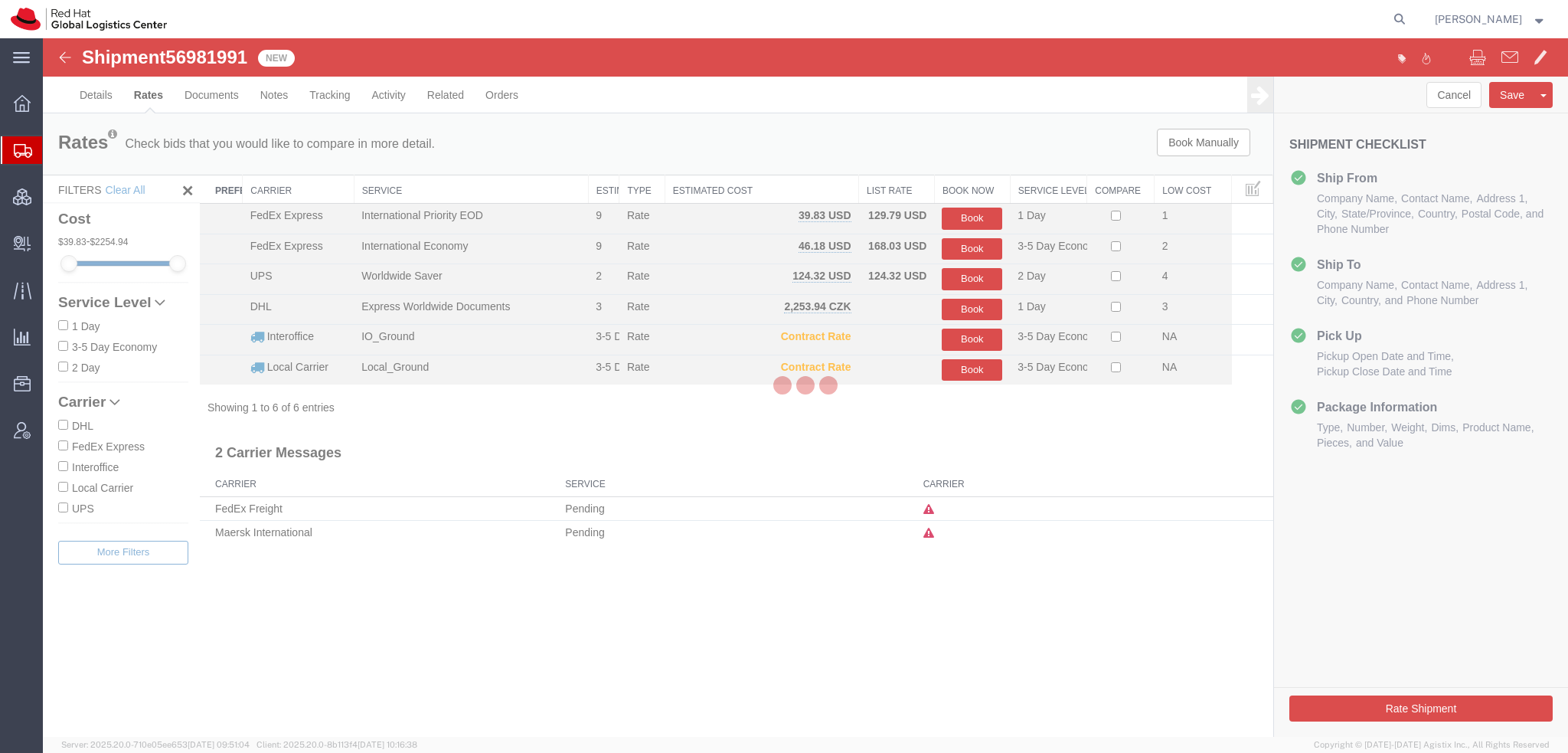
scroll to position [0, 0]
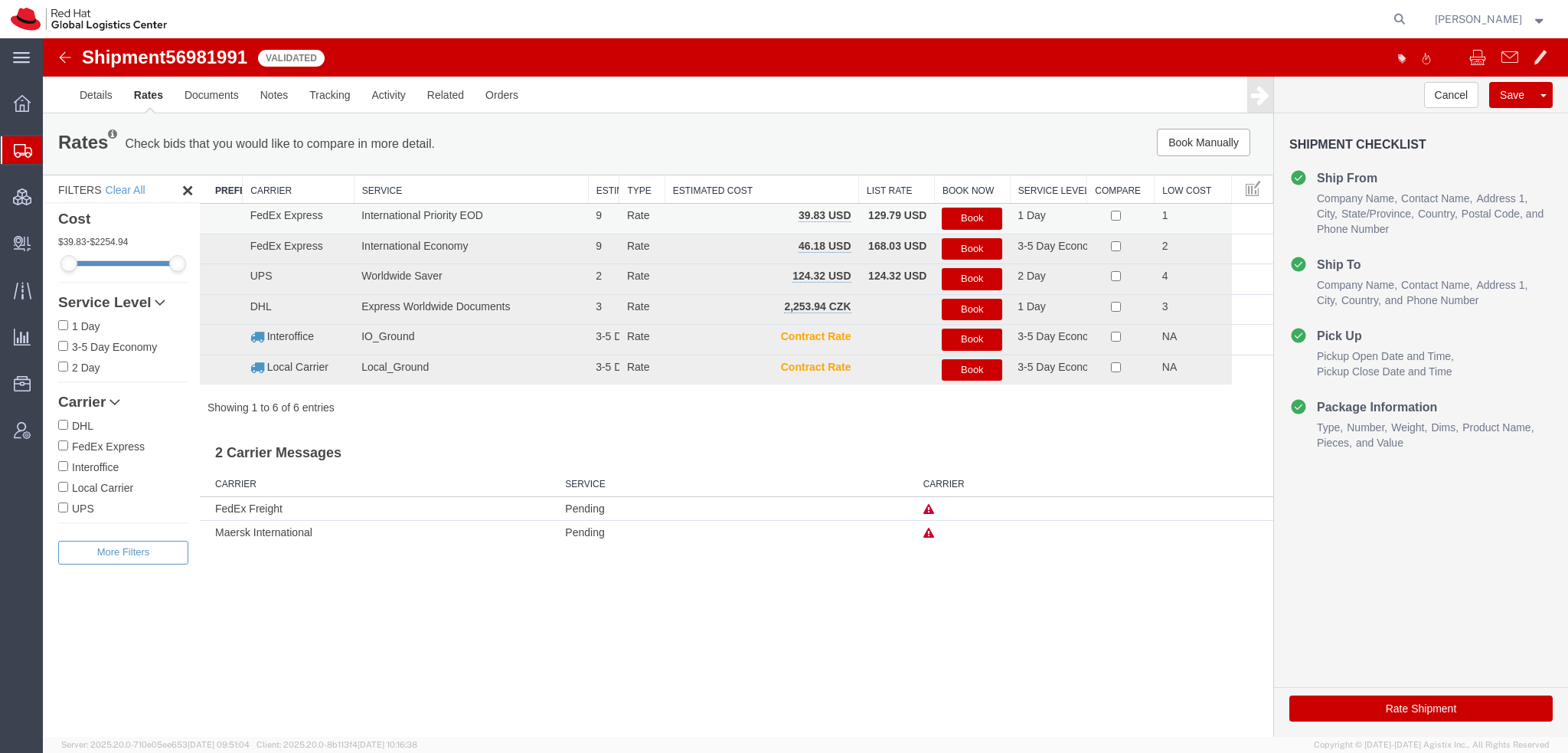
click at [952, 213] on button "Book" at bounding box center [972, 218] width 61 height 23
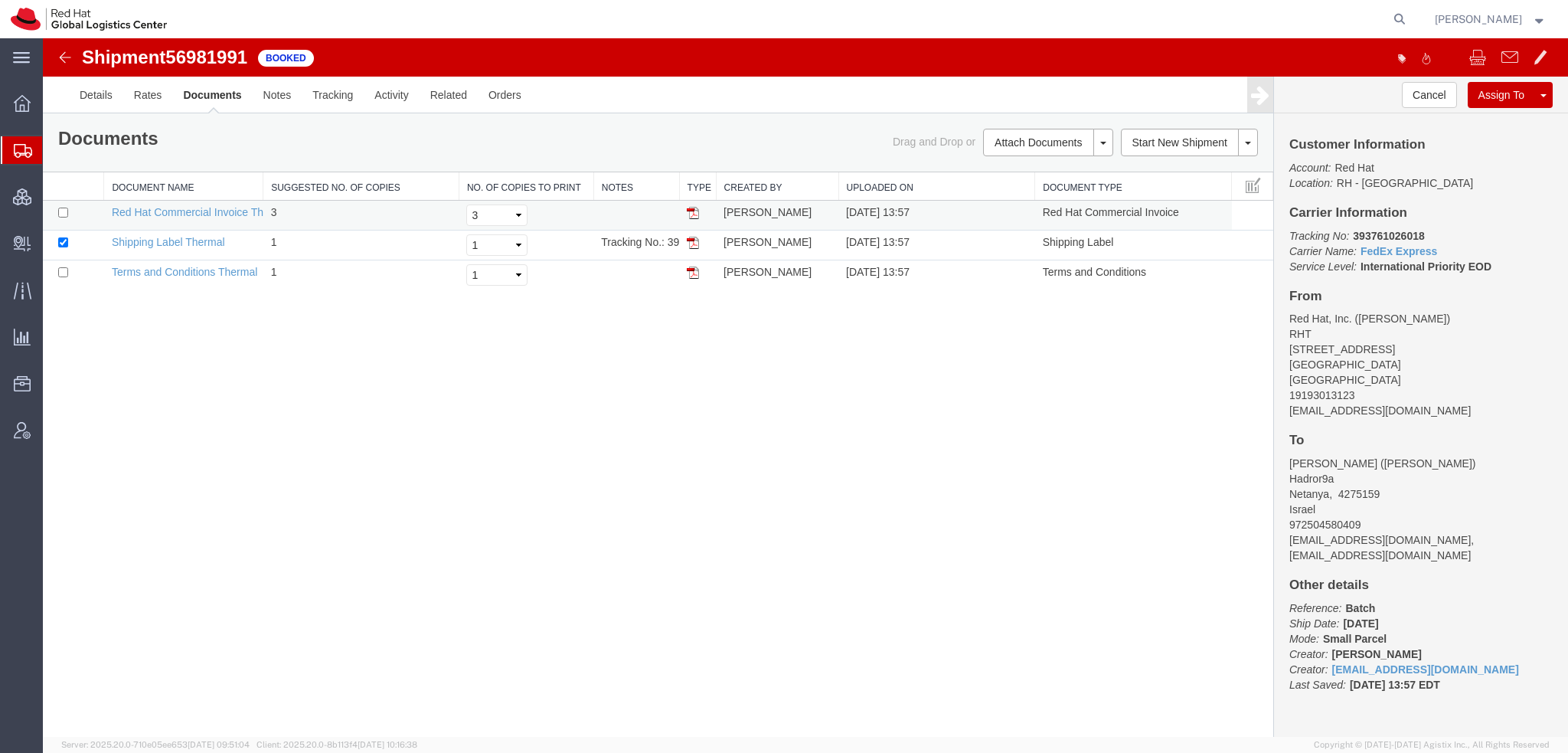
drag, startPoint x: 693, startPoint y: 244, endPoint x: 702, endPoint y: 218, distance: 27.5
click at [694, 244] on img at bounding box center [693, 243] width 12 height 12
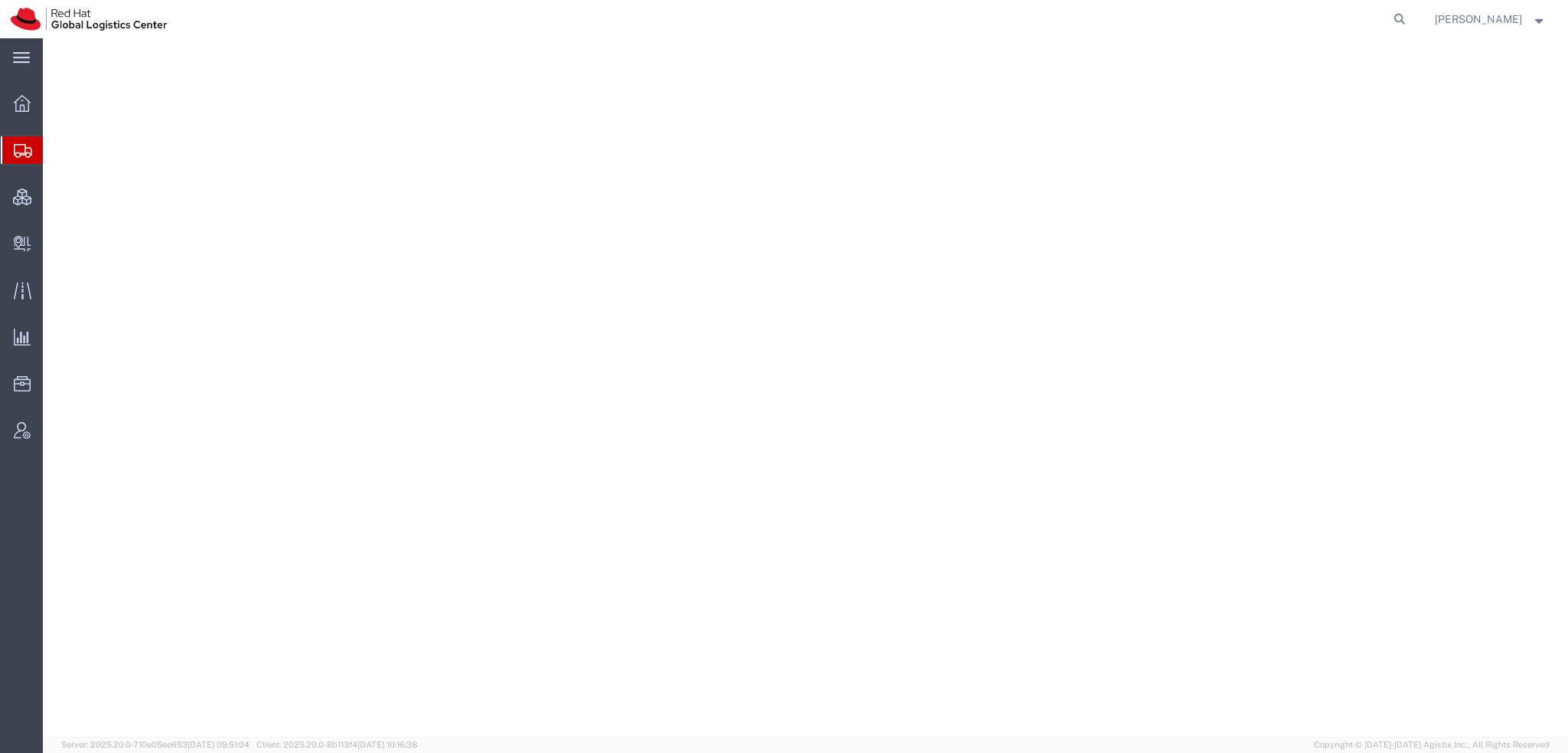
select select "38014"
select select
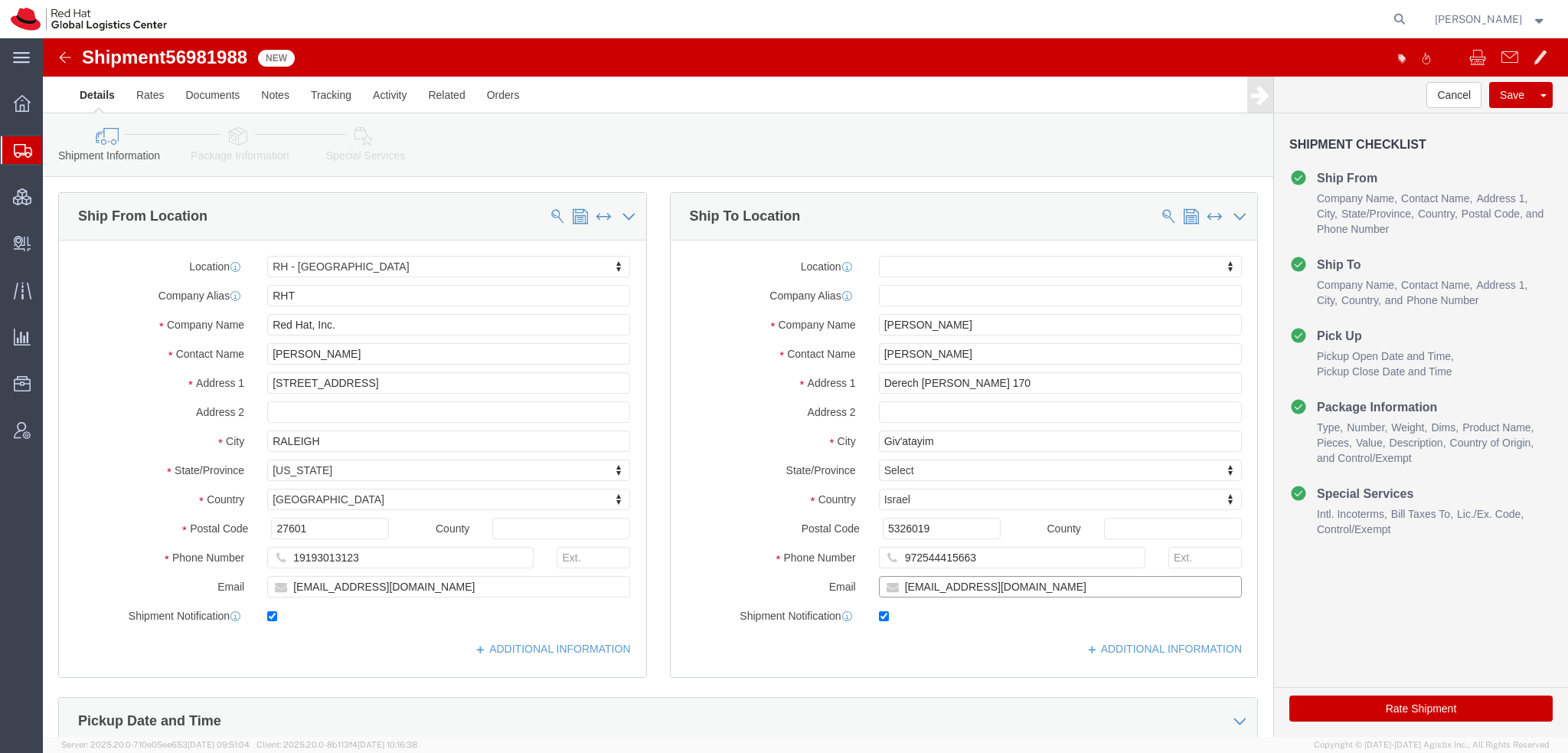
click input "[EMAIL_ADDRESS][DOMAIN_NAME]"
type input "[EMAIL_ADDRESS][DOMAIN_NAME], [EMAIL_ADDRESS][DOMAIN_NAME]"
click icon
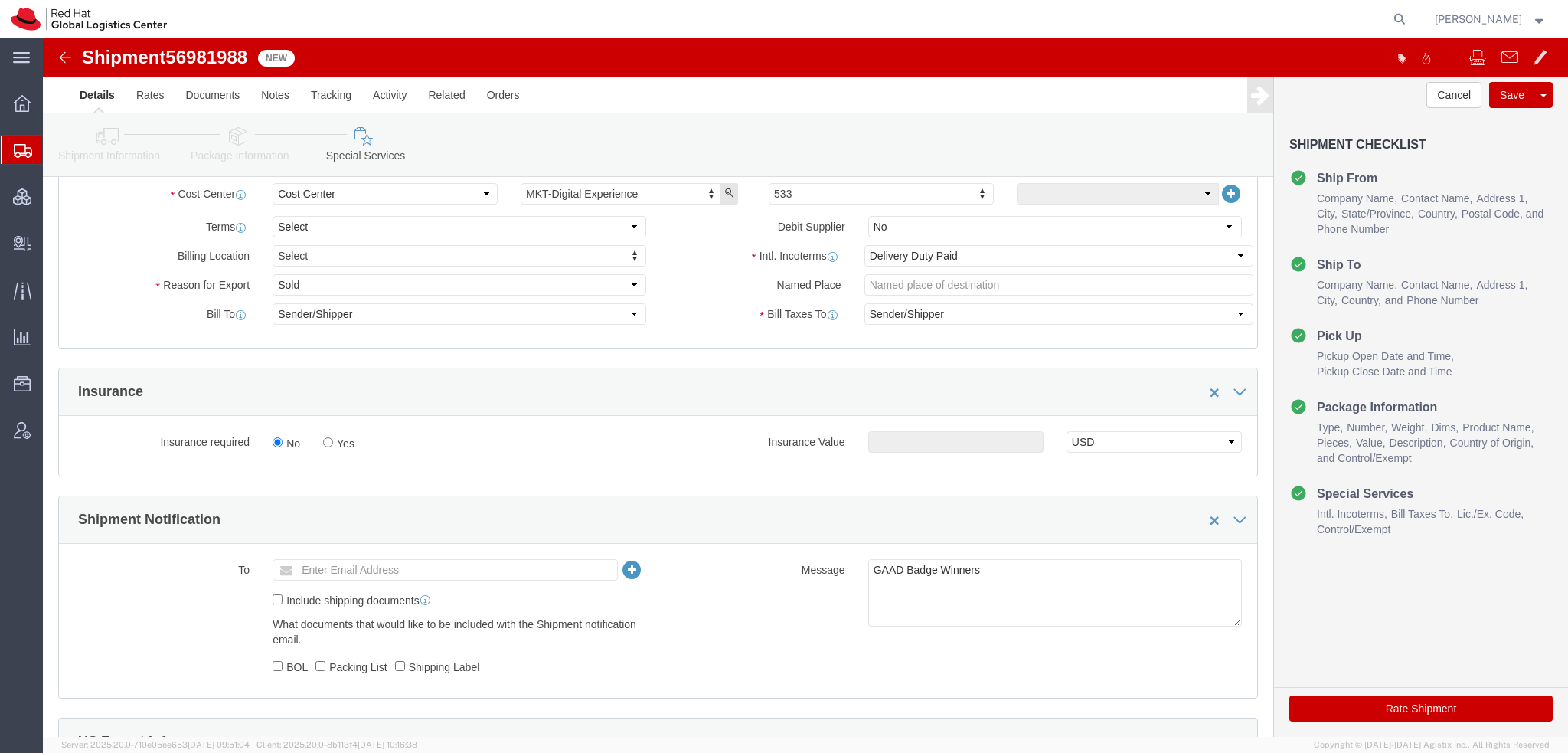
scroll to position [613, 0]
click select "Select Gift Personal Effects Repair/Warranty Return Sample Sold Temporary/Not S…"
select select "GIFT"
click select "Select Gift Personal Effects Repair/Warranty Return Sample Sold Temporary/Not S…"
click link "Shipment Information"
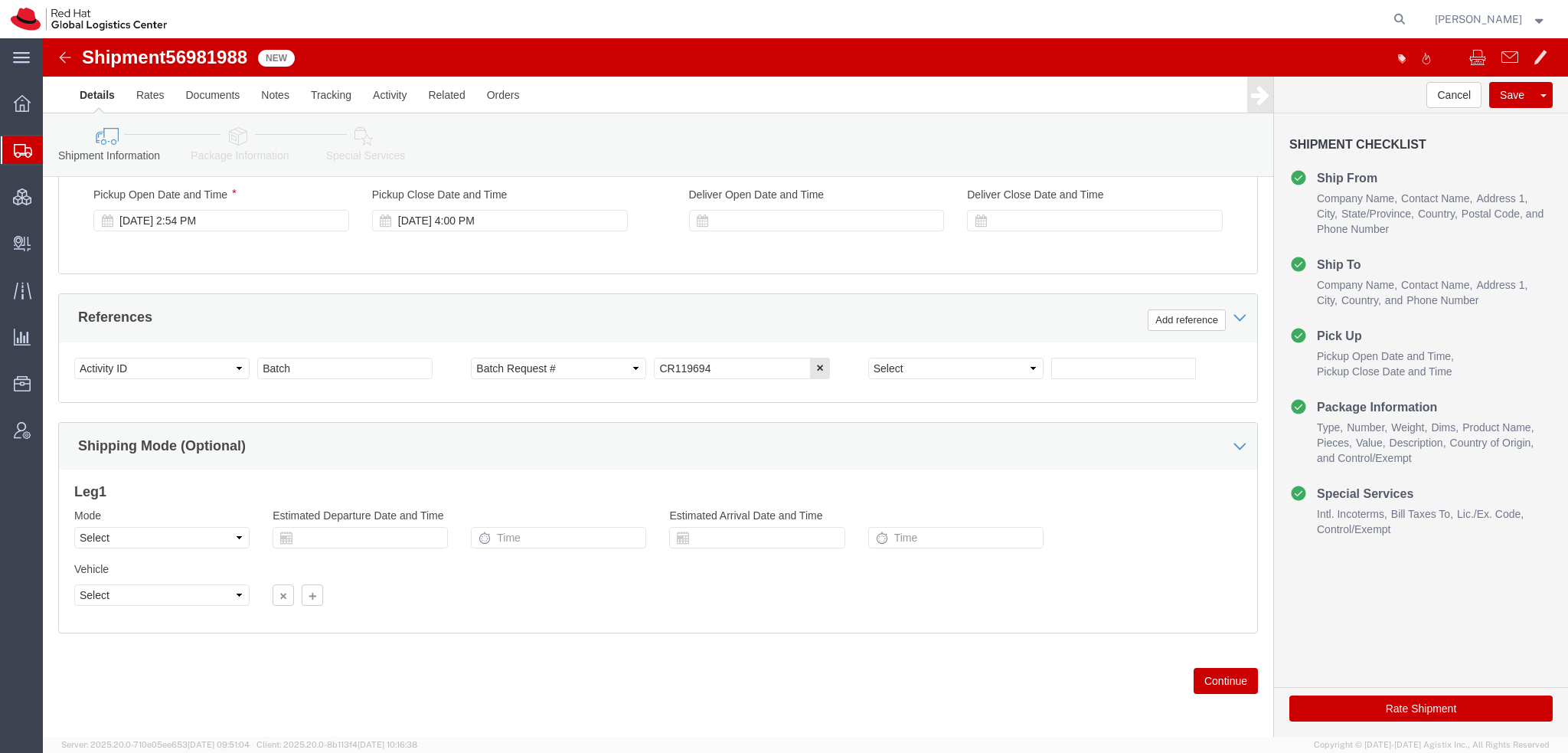
scroll to position [153, 0]
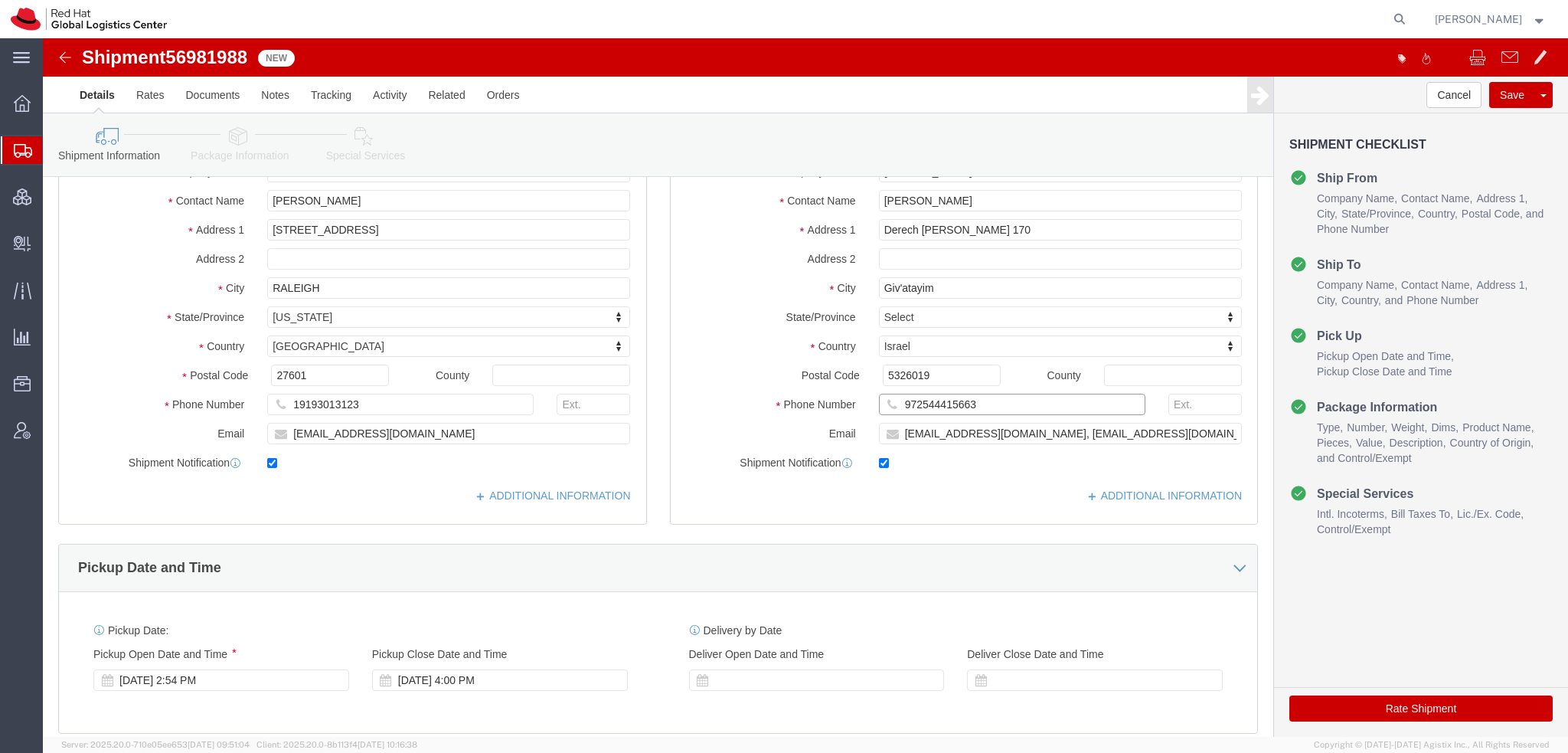
drag, startPoint x: 926, startPoint y: 359, endPoint x: 564, endPoint y: 344, distance: 362.3
click div "Ship From Location Location [GEOGRAPHIC_DATA] - [GEOGRAPHIC_DATA] My Profile Lo…"
click icon
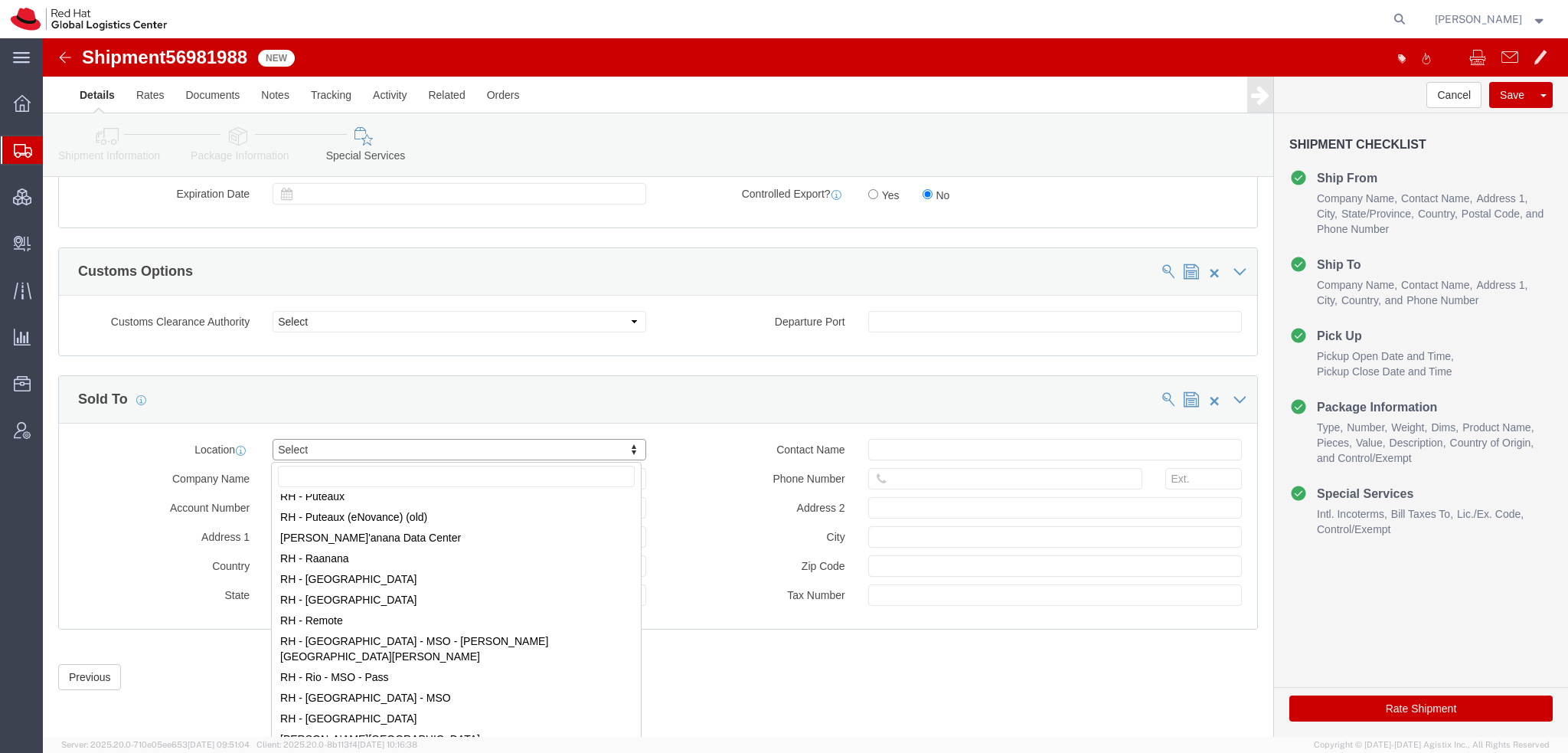
scroll to position [2145, 0]
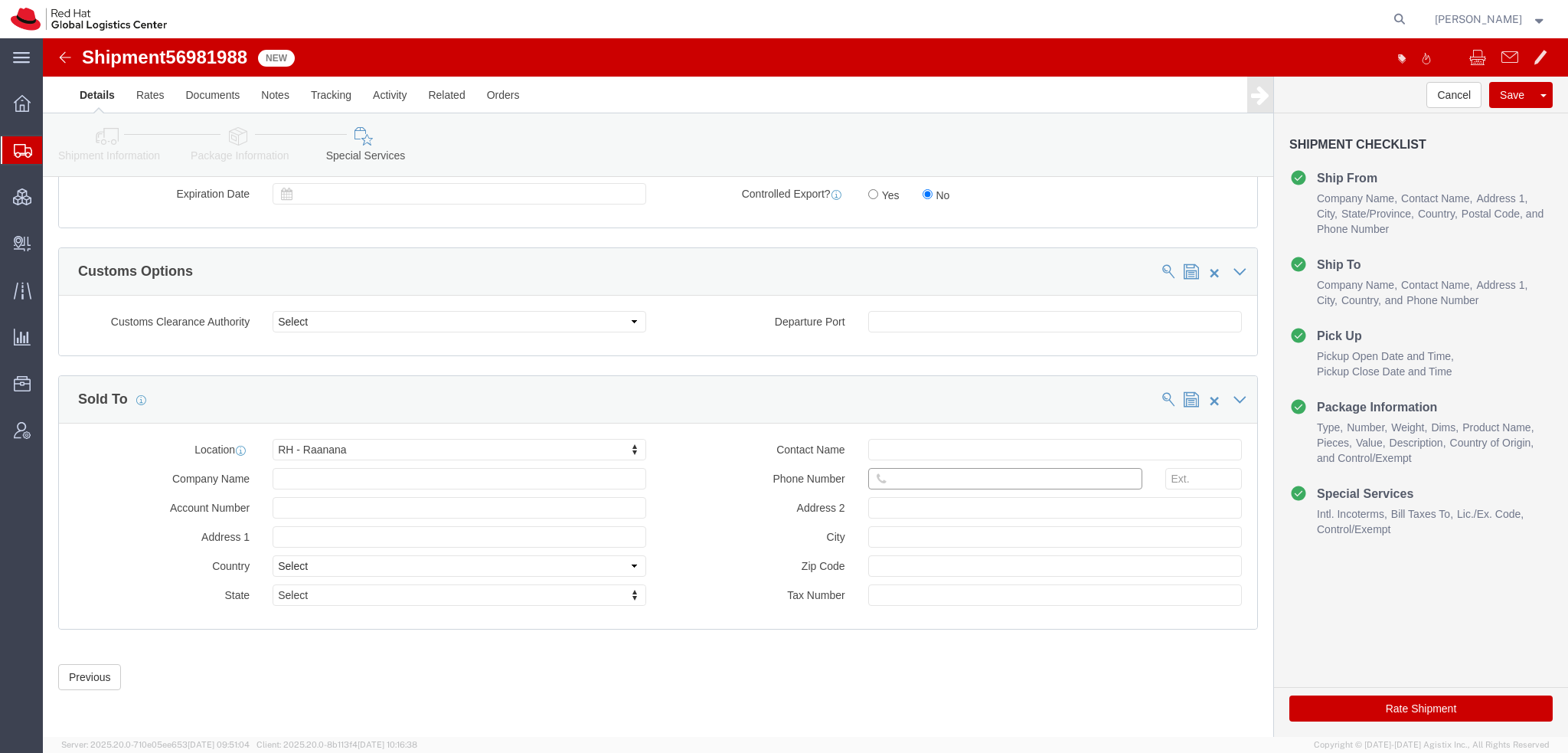
click input "text"
paste input "972544415663"
type input "972544415663"
click button "Rate Shipment"
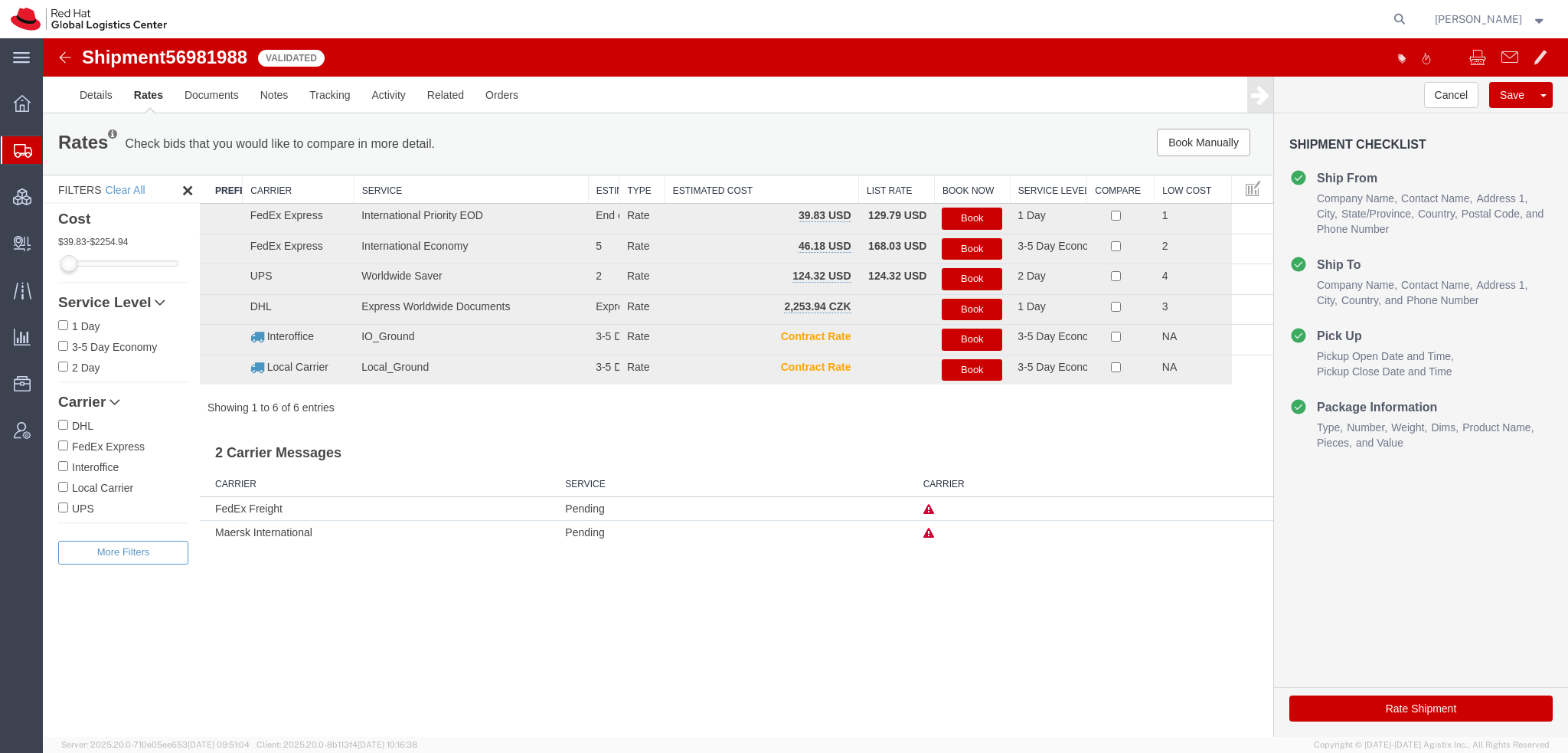
scroll to position [0, 0]
click at [960, 218] on button "Book" at bounding box center [972, 218] width 61 height 23
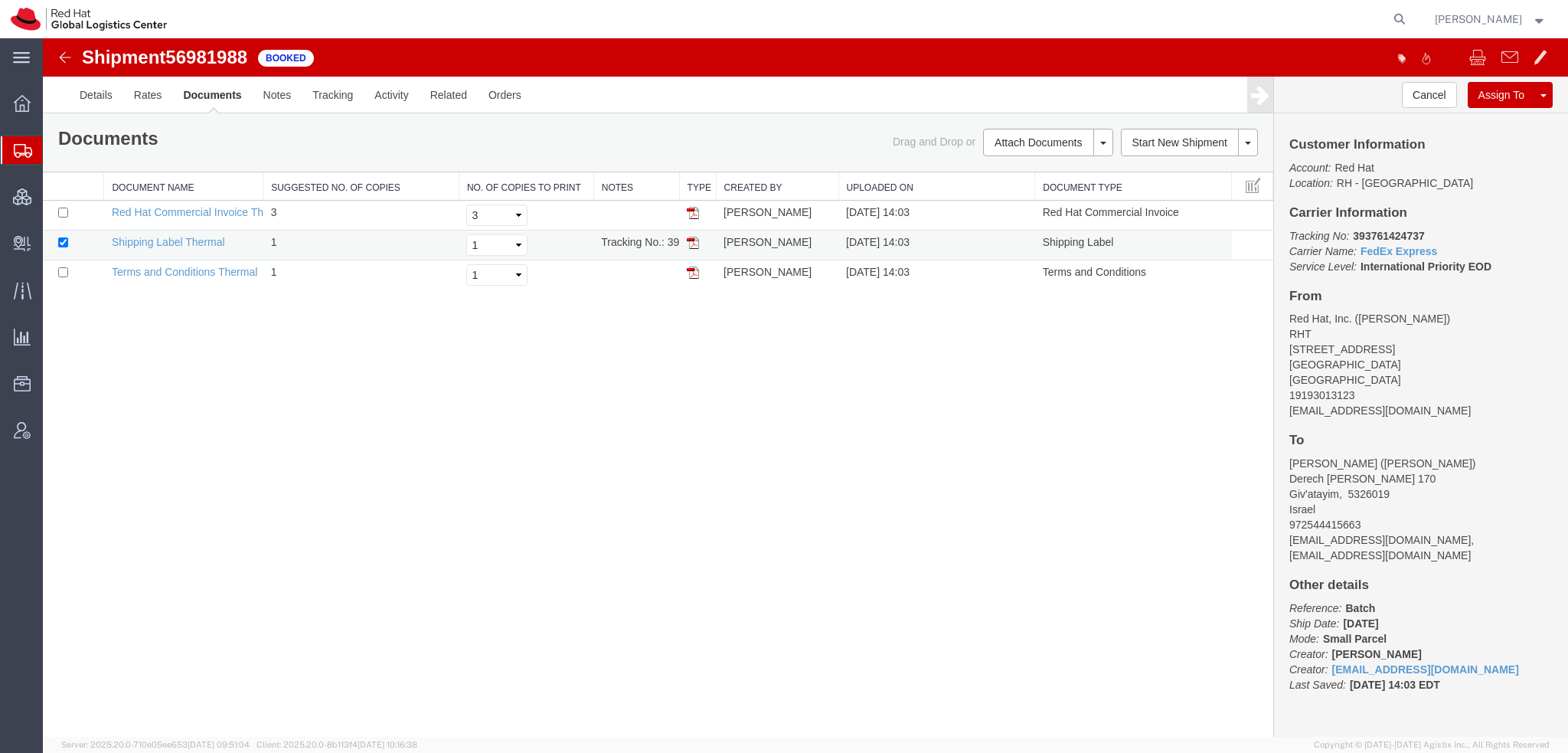
click at [692, 239] on img at bounding box center [693, 243] width 12 height 12
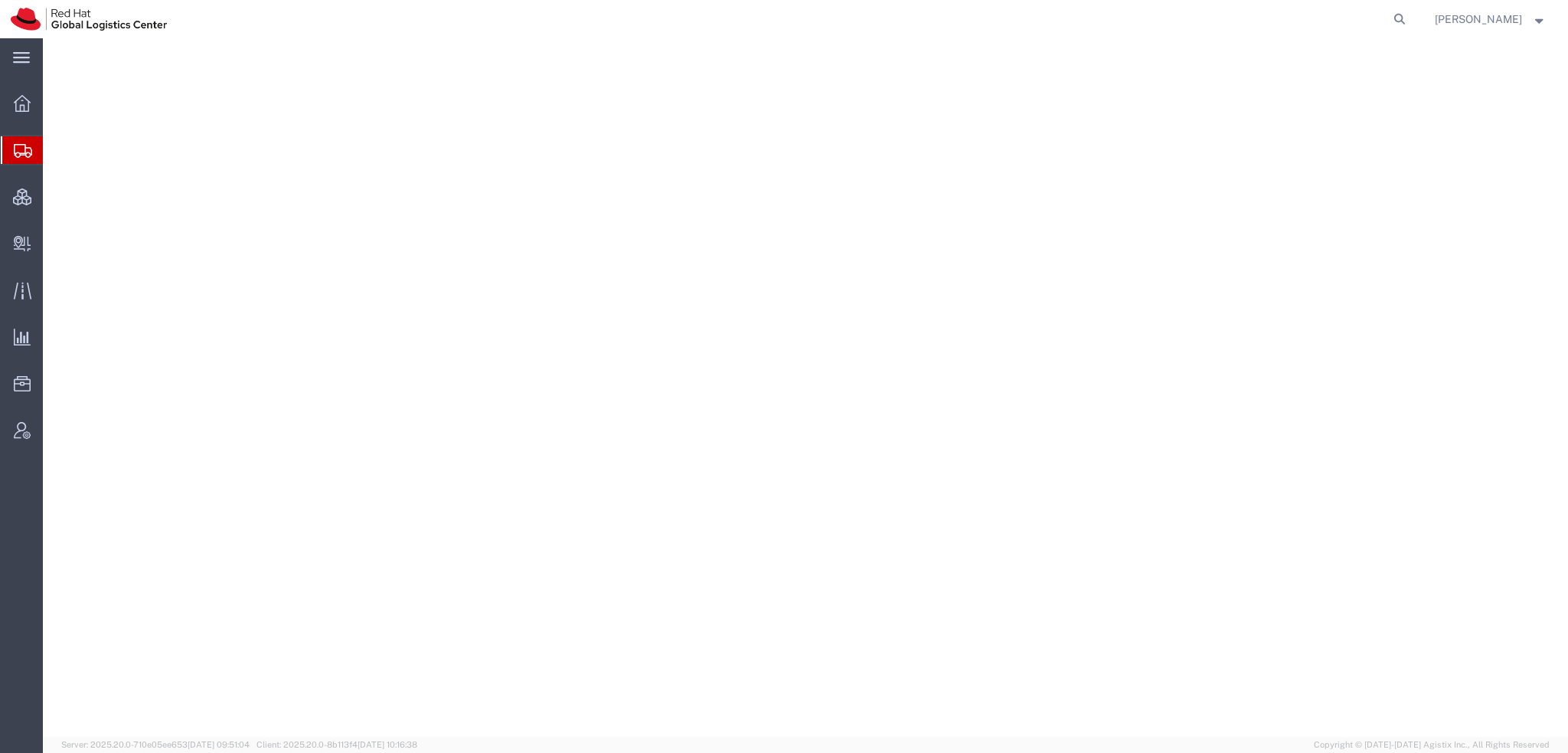
select select "38014"
select select
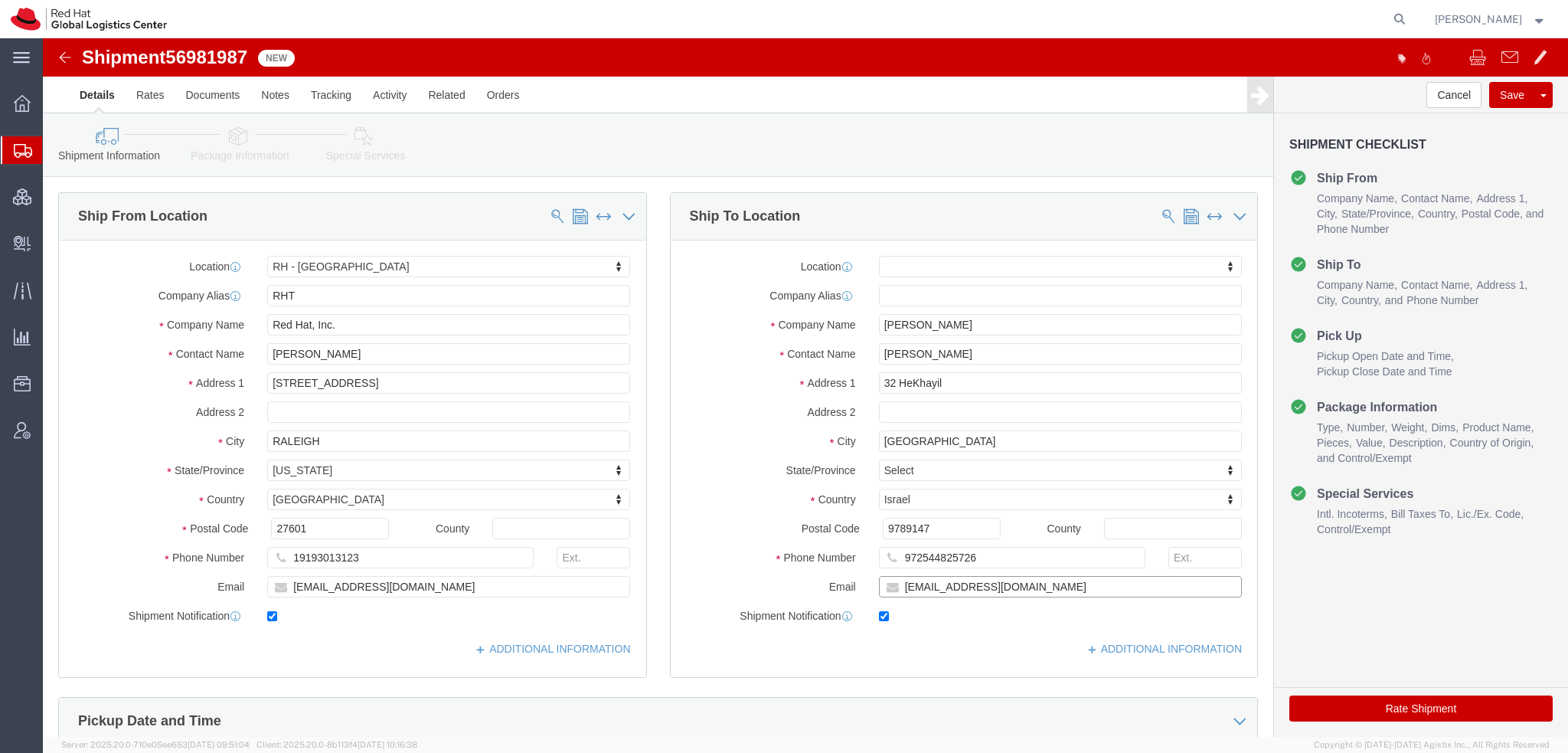
click input "[EMAIL_ADDRESS][DOMAIN_NAME]"
type input "[EMAIL_ADDRESS][DOMAIN_NAME], [EMAIL_ADDRESS][DOMAIN_NAME]"
drag, startPoint x: 939, startPoint y: 518, endPoint x: 252, endPoint y: 424, distance: 693.4
click div "Ship From Location Location [GEOGRAPHIC_DATA] - [GEOGRAPHIC_DATA] My Profile Lo…"
click icon
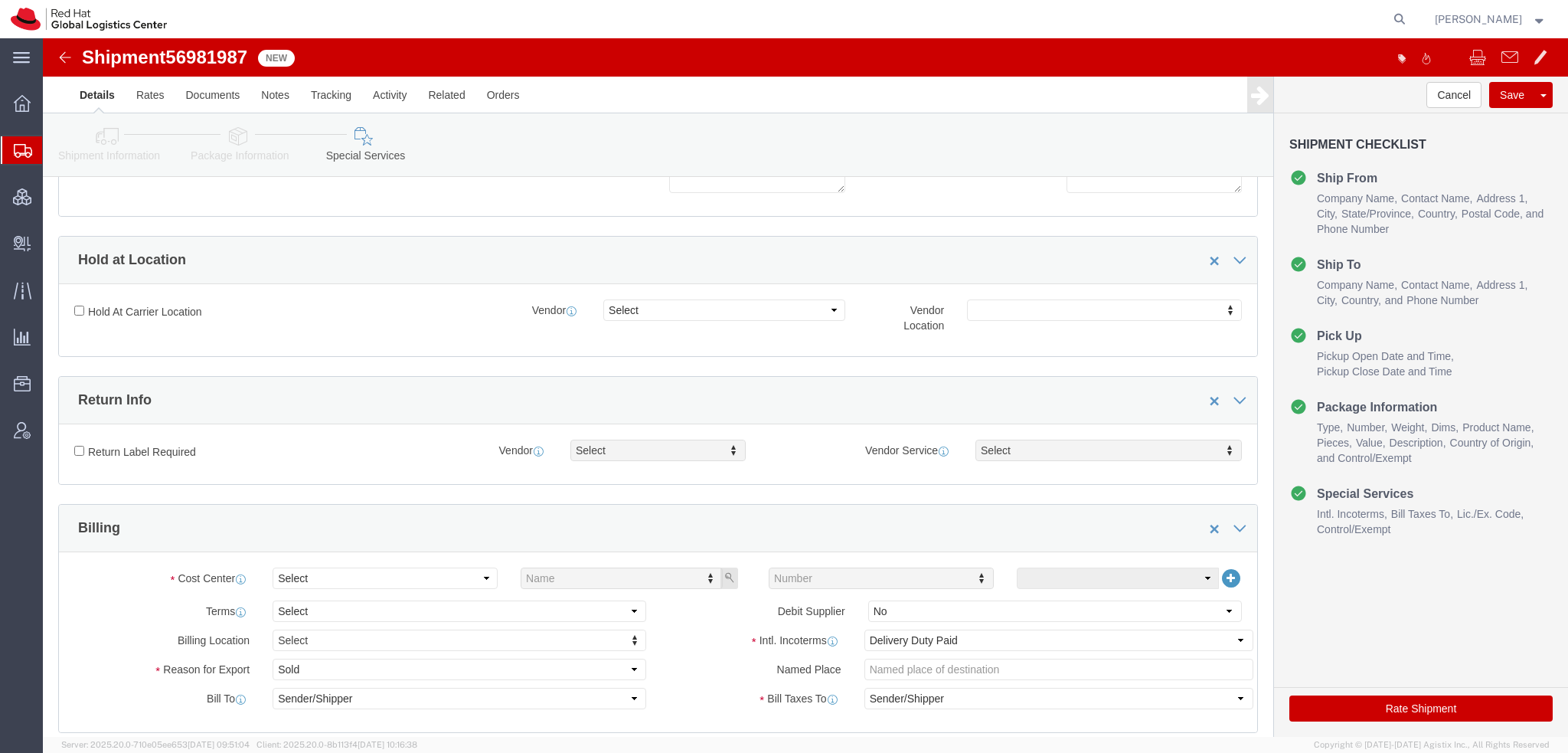
scroll to position [536, 0]
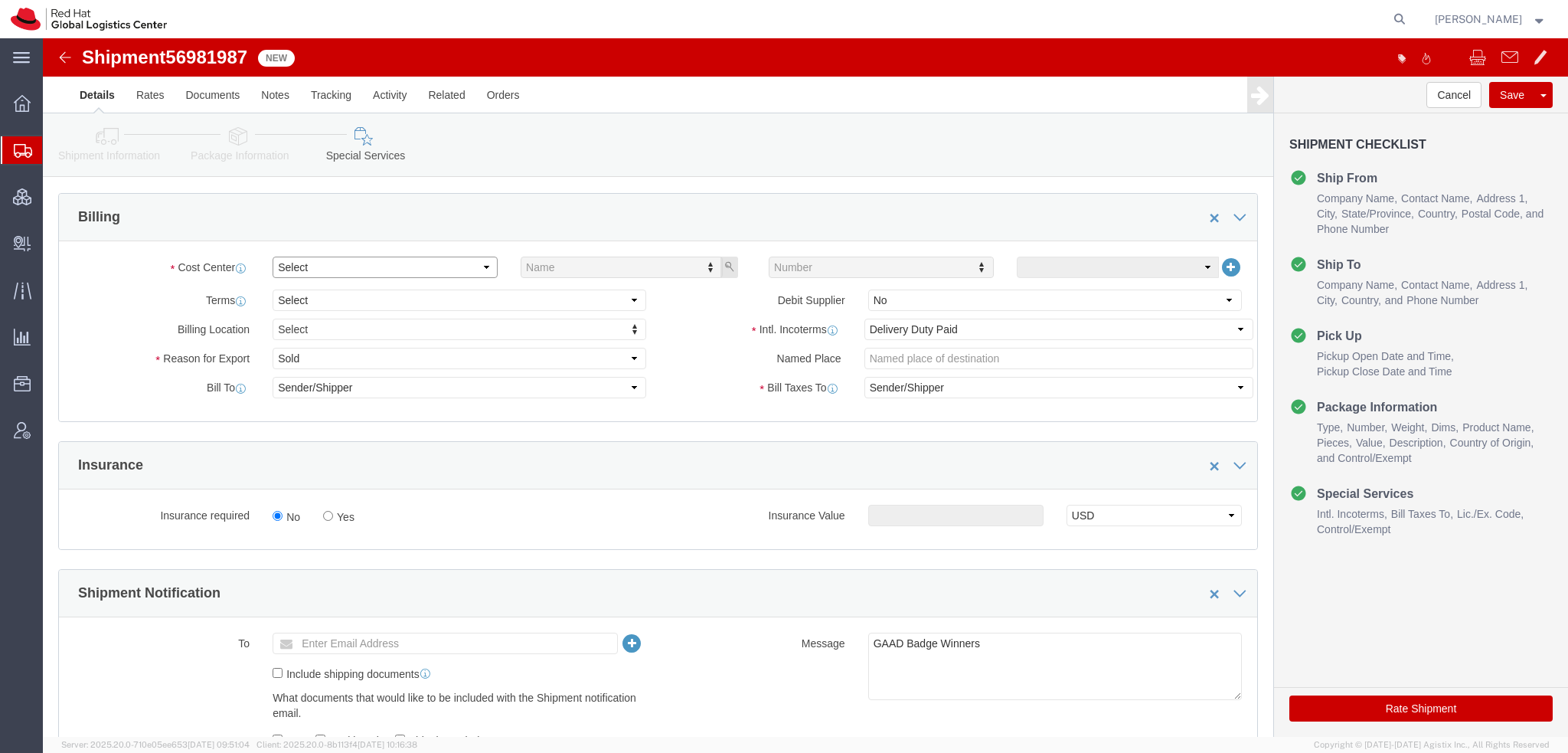
click select "Select"
click select "Select Gift Personal Effects Repair/Warranty Return Sample Sold Temporary/Not S…"
select select "GIFT"
click select "Select Gift Personal Effects Repair/Warranty Return Sample Sold Temporary/Not S…"
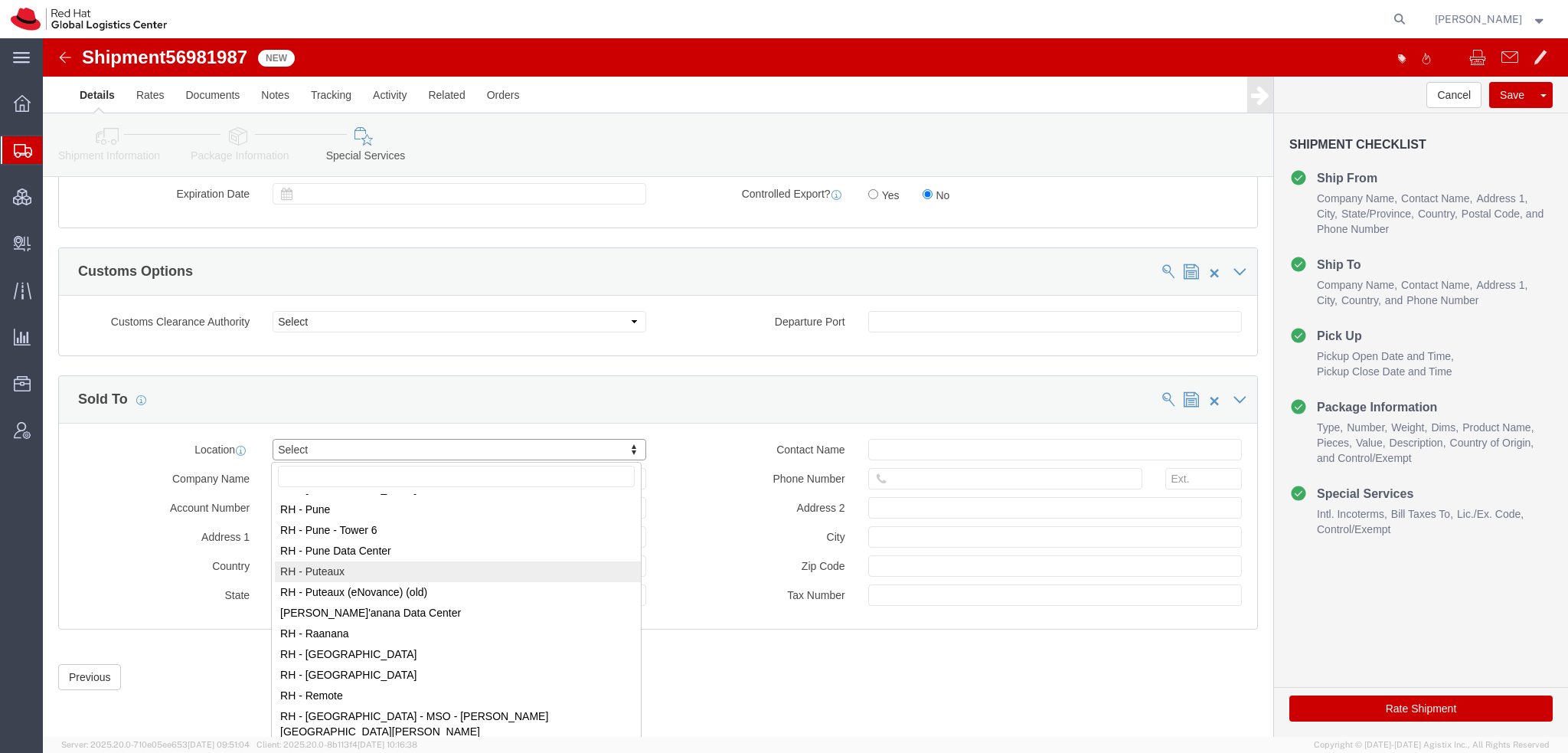
scroll to position [2069, 0]
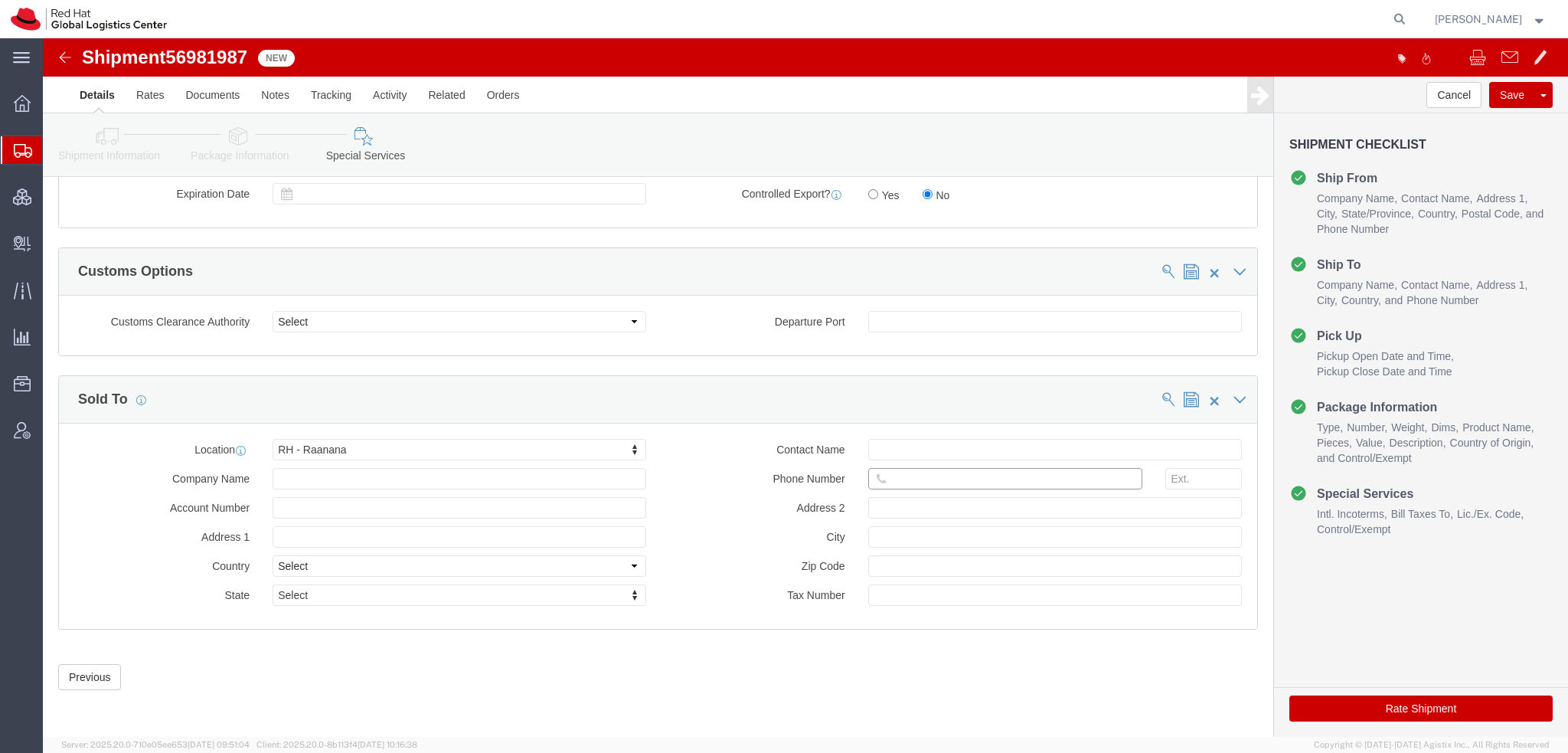
click input "text"
paste input "972544825726"
type input "972544825726"
click button "Save"
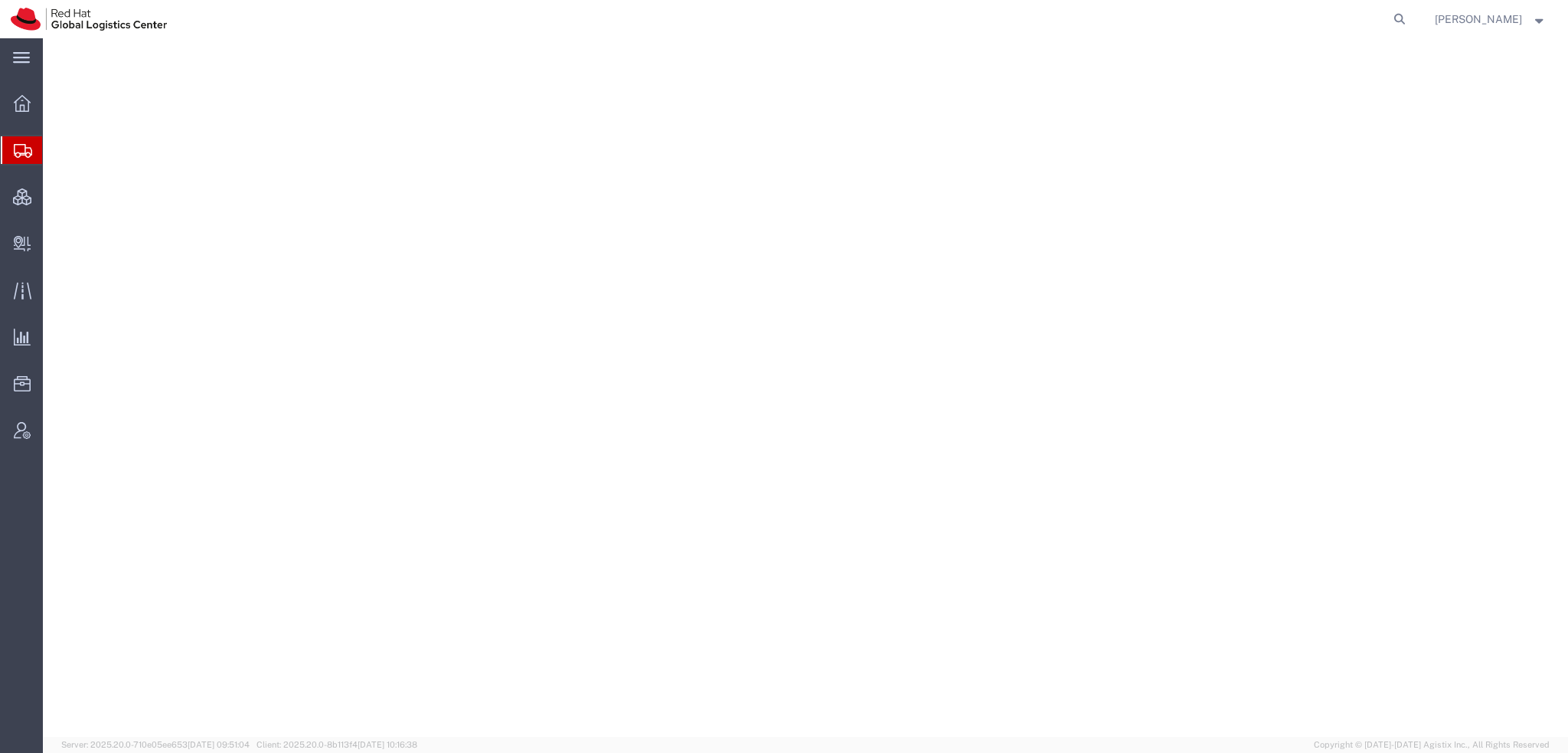
select select "38014"
select select
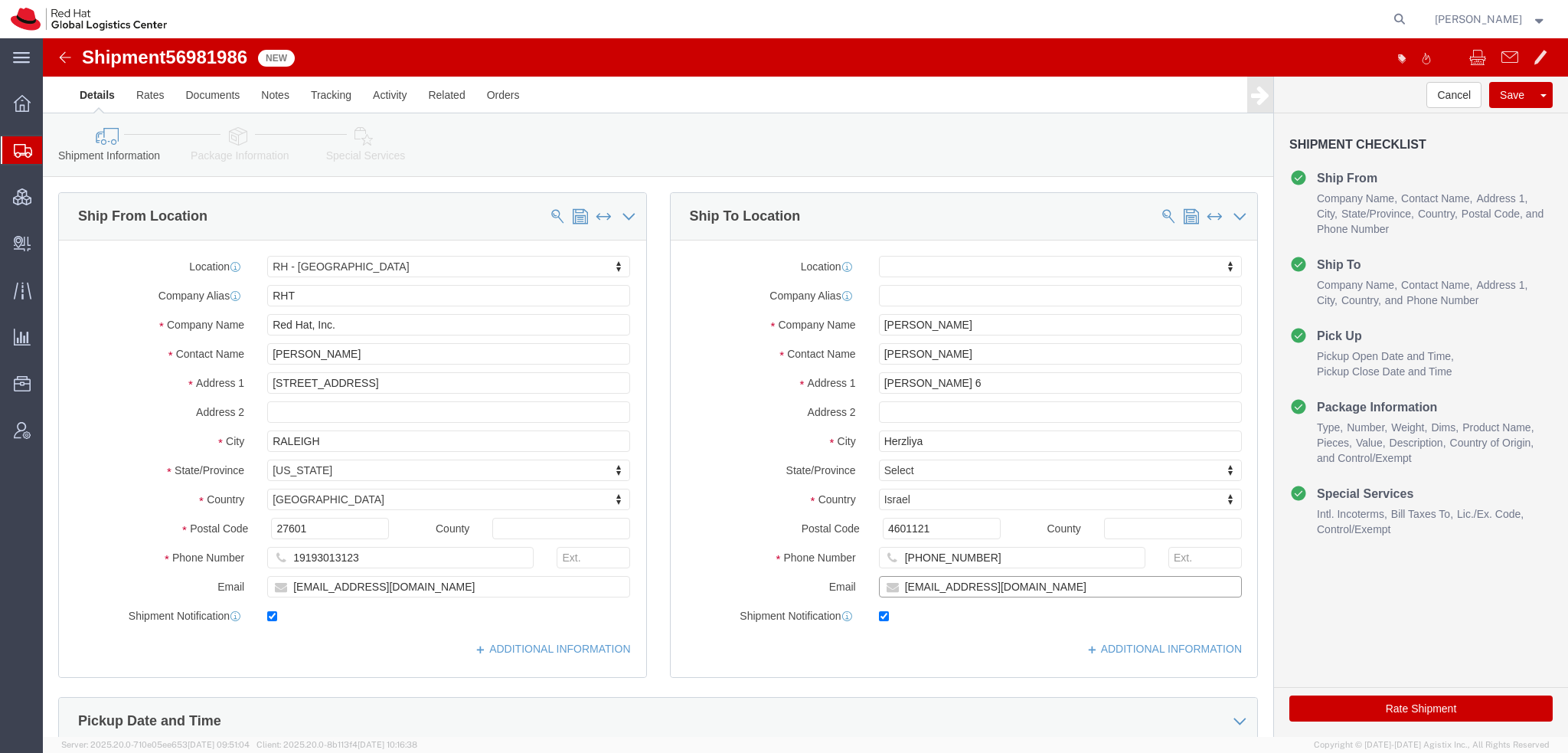
click input "[EMAIL_ADDRESS][DOMAIN_NAME]"
type input "[EMAIL_ADDRESS][DOMAIN_NAME], [EMAIL_ADDRESS][DOMAIN_NAME]"
drag, startPoint x: 944, startPoint y: 515, endPoint x: 47, endPoint y: 291, distance: 924.5
click div "Ship From Location Location [GEOGRAPHIC_DATA] - [GEOGRAPHIC_DATA] My Profile Lo…"
click icon
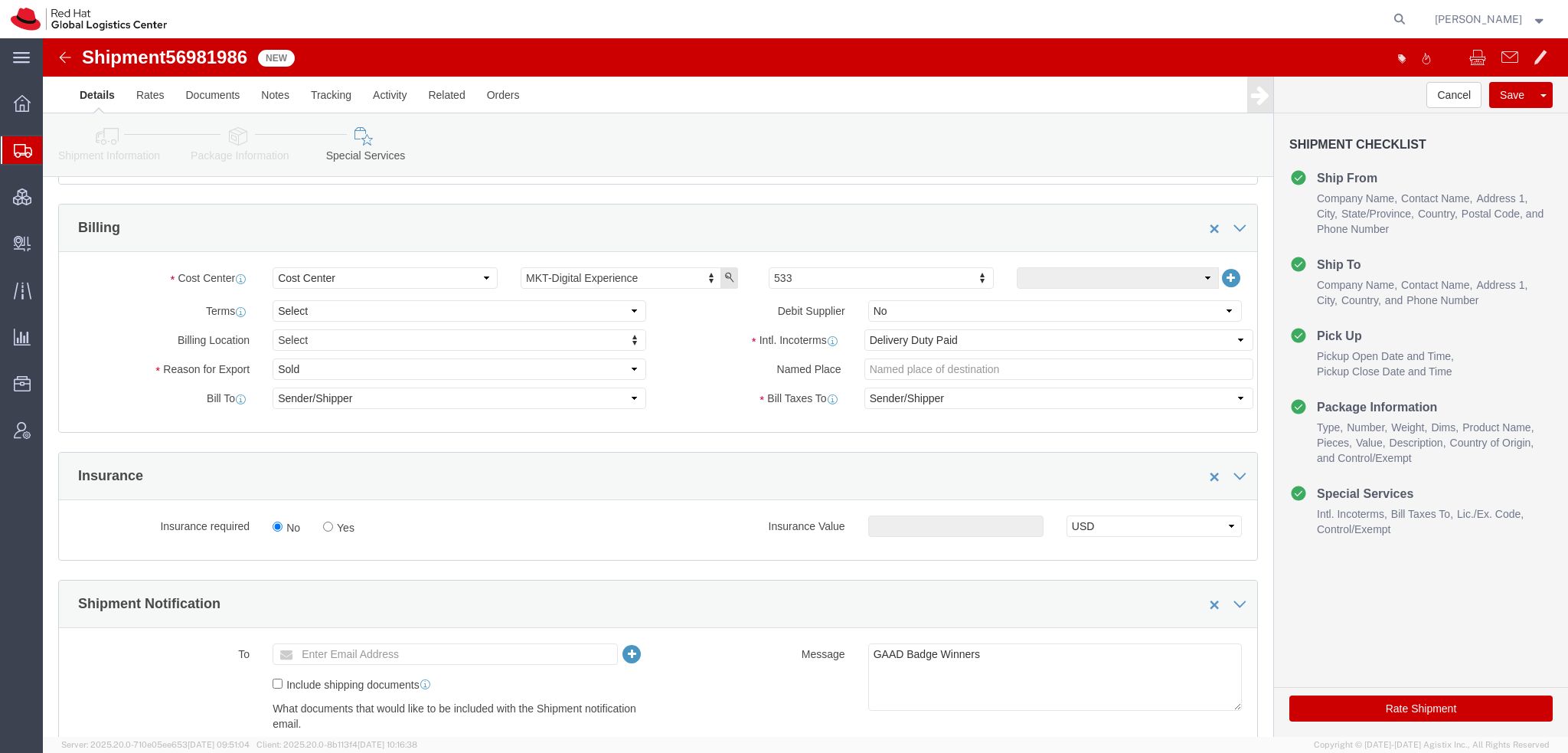
scroll to position [536, 0]
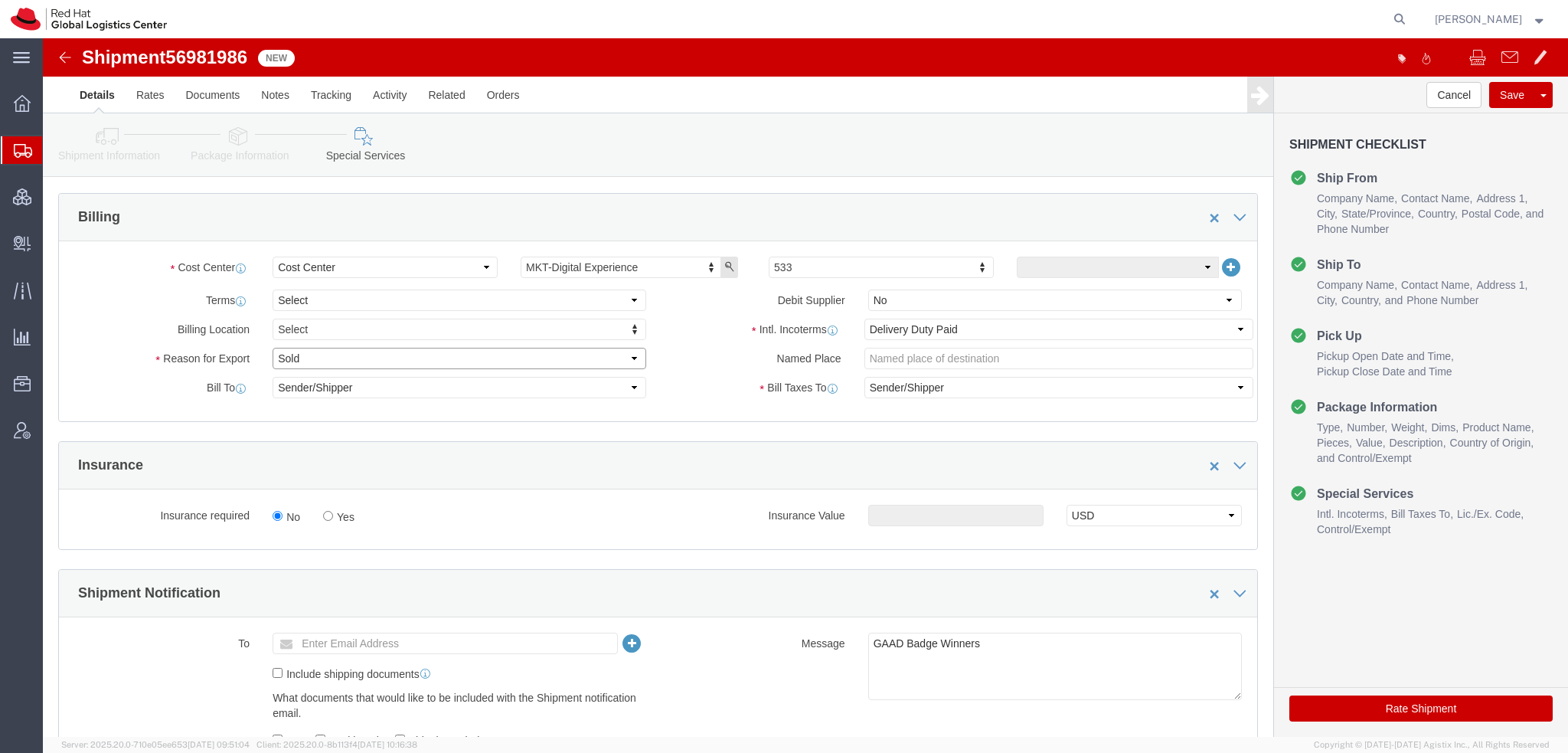
click select "Select Gift Personal Effects Repair/Warranty Return Sample Sold Temporary/Not S…"
select select "GIFT"
click select "Select Gift Personal Effects Repair/Warranty Return Sample Sold Temporary/Not S…"
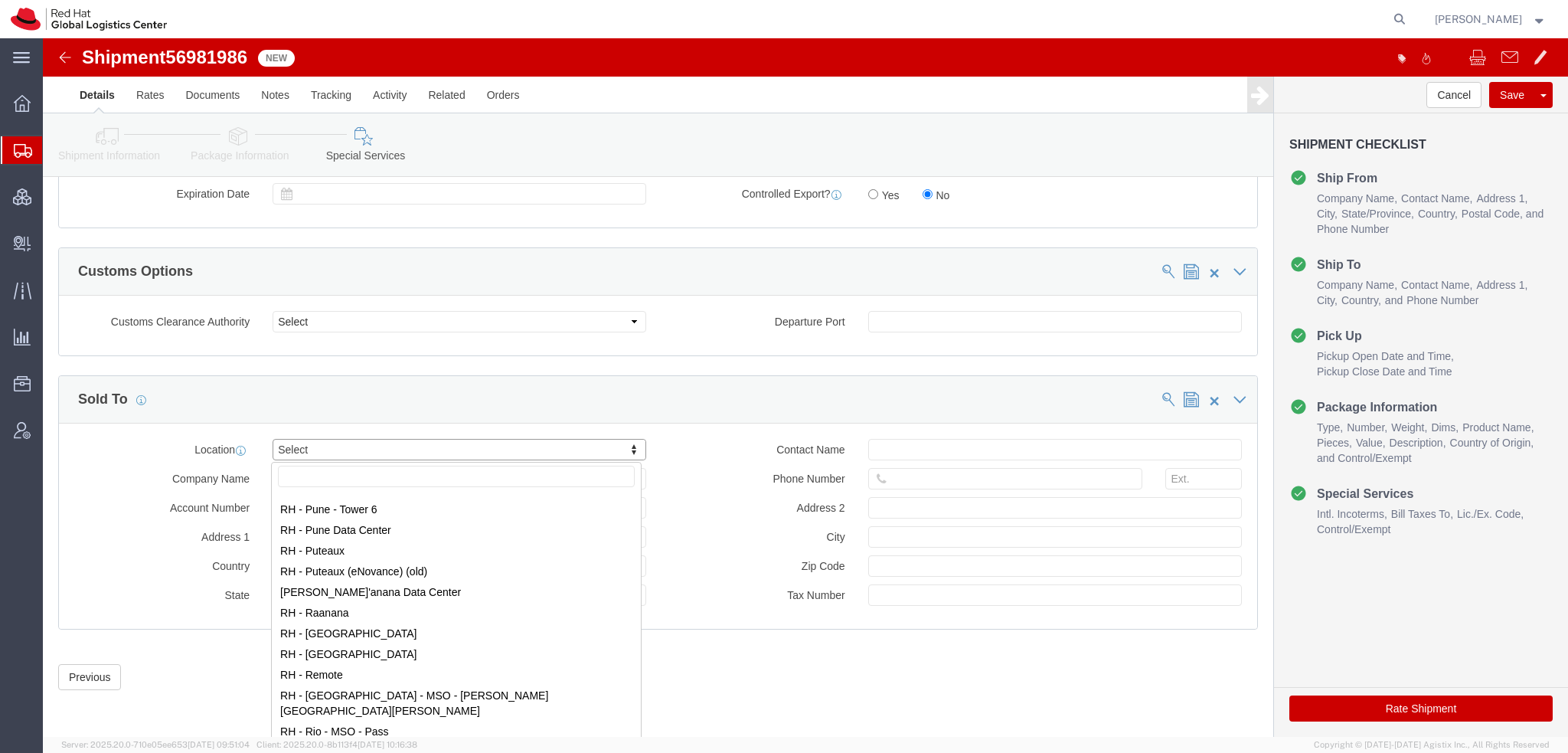
scroll to position [2069, 0]
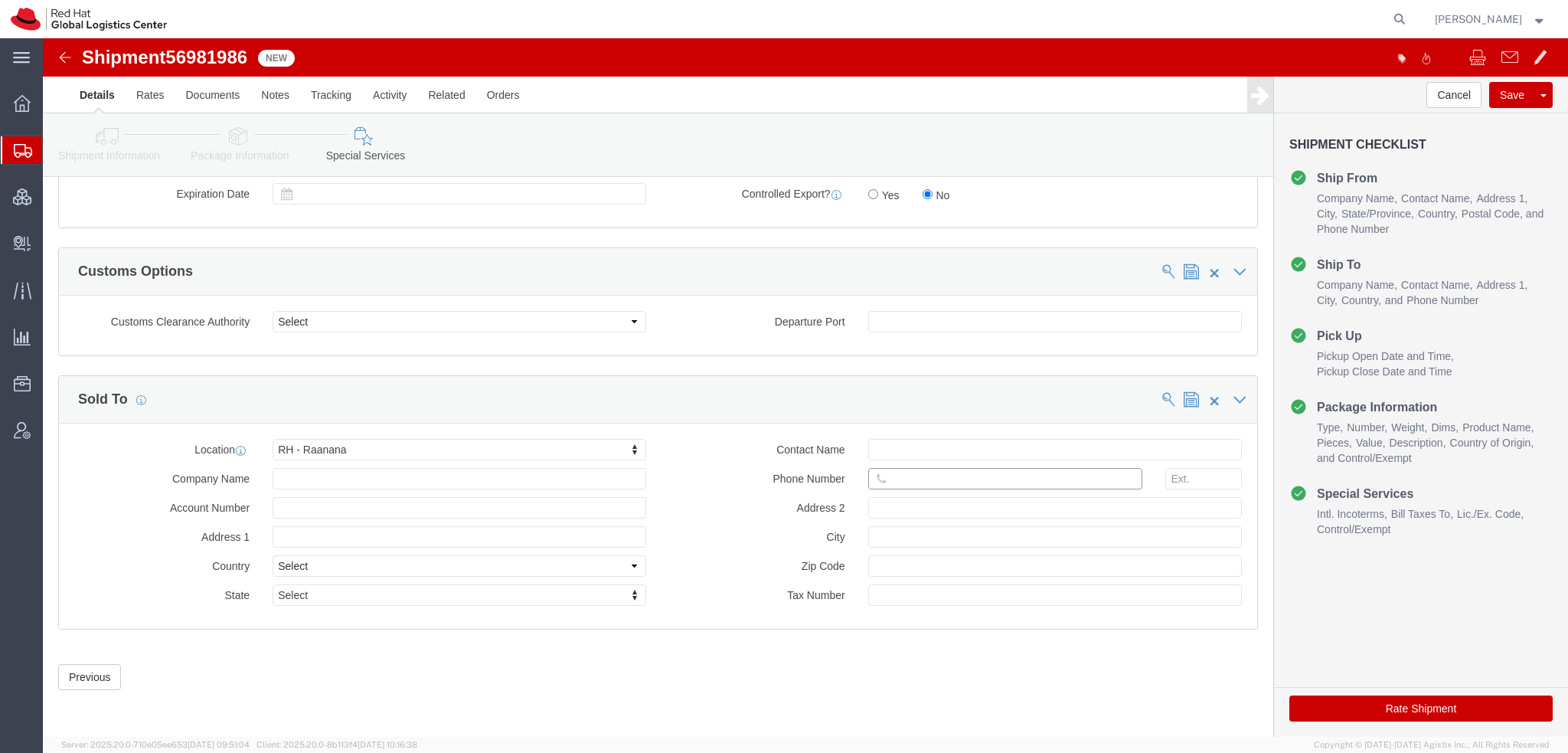
click input "text"
paste input "[PHONE_NUMBER]"
type input "[PHONE_NUMBER]"
click button "Rate Shipment"
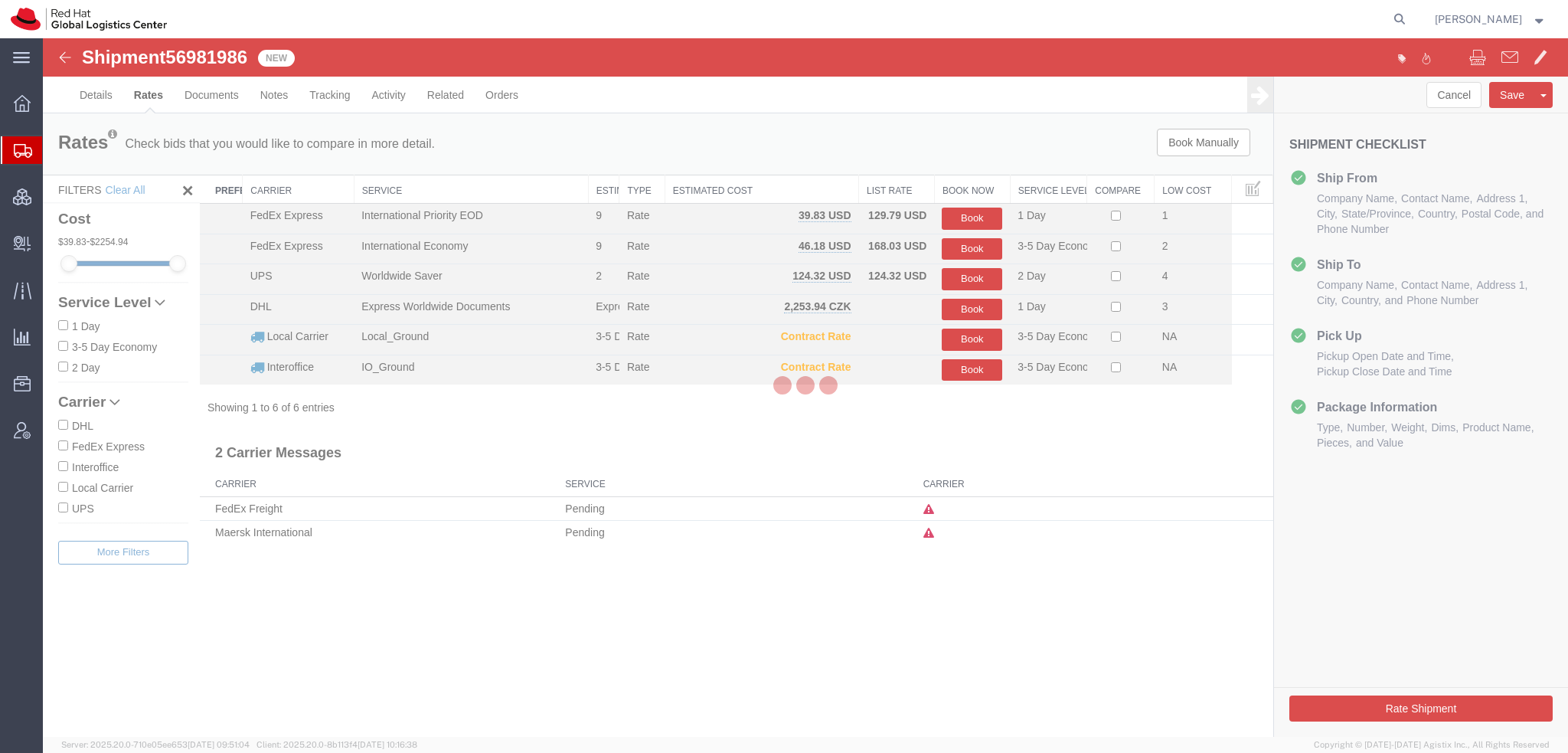
scroll to position [0, 0]
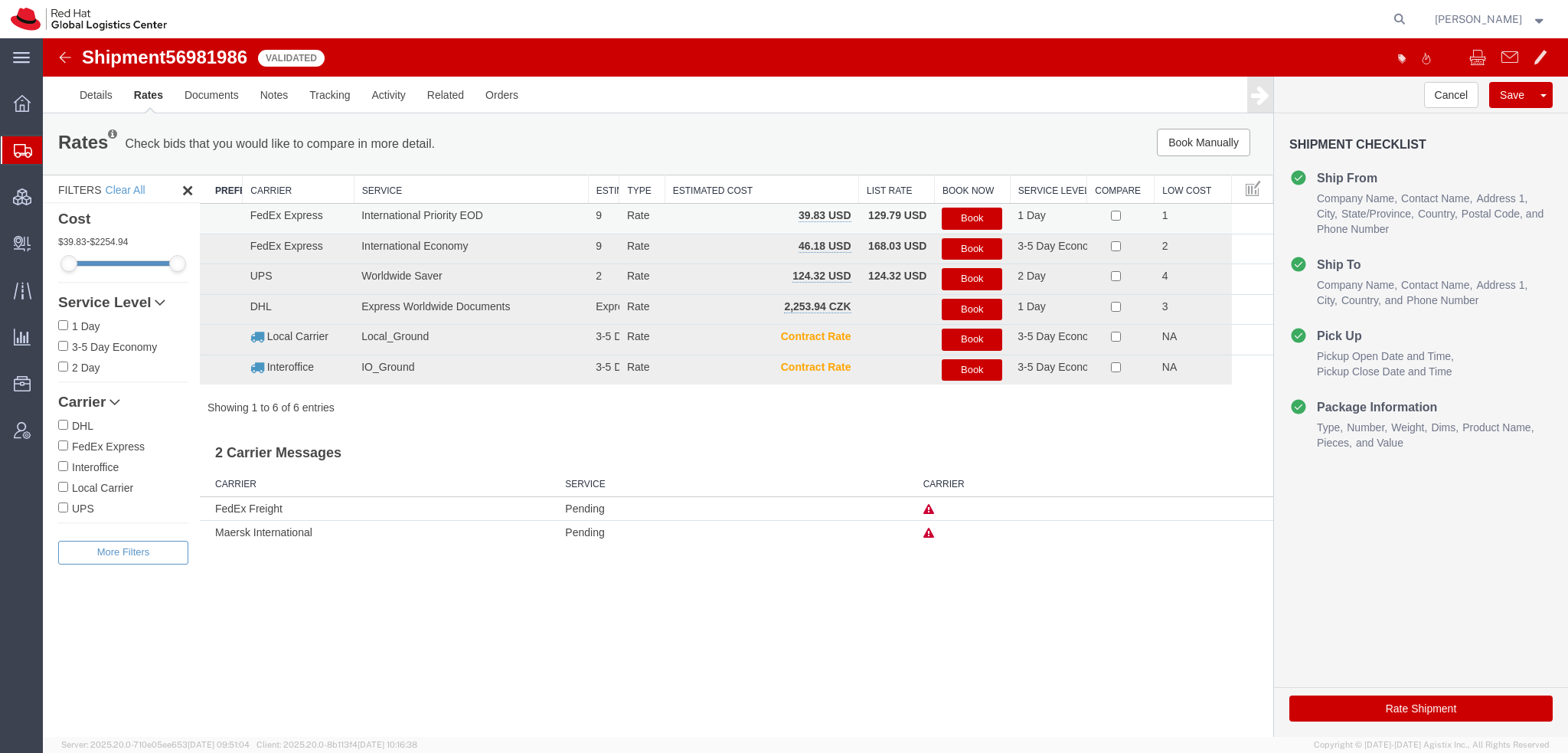
click at [965, 214] on button "Book" at bounding box center [972, 218] width 61 height 23
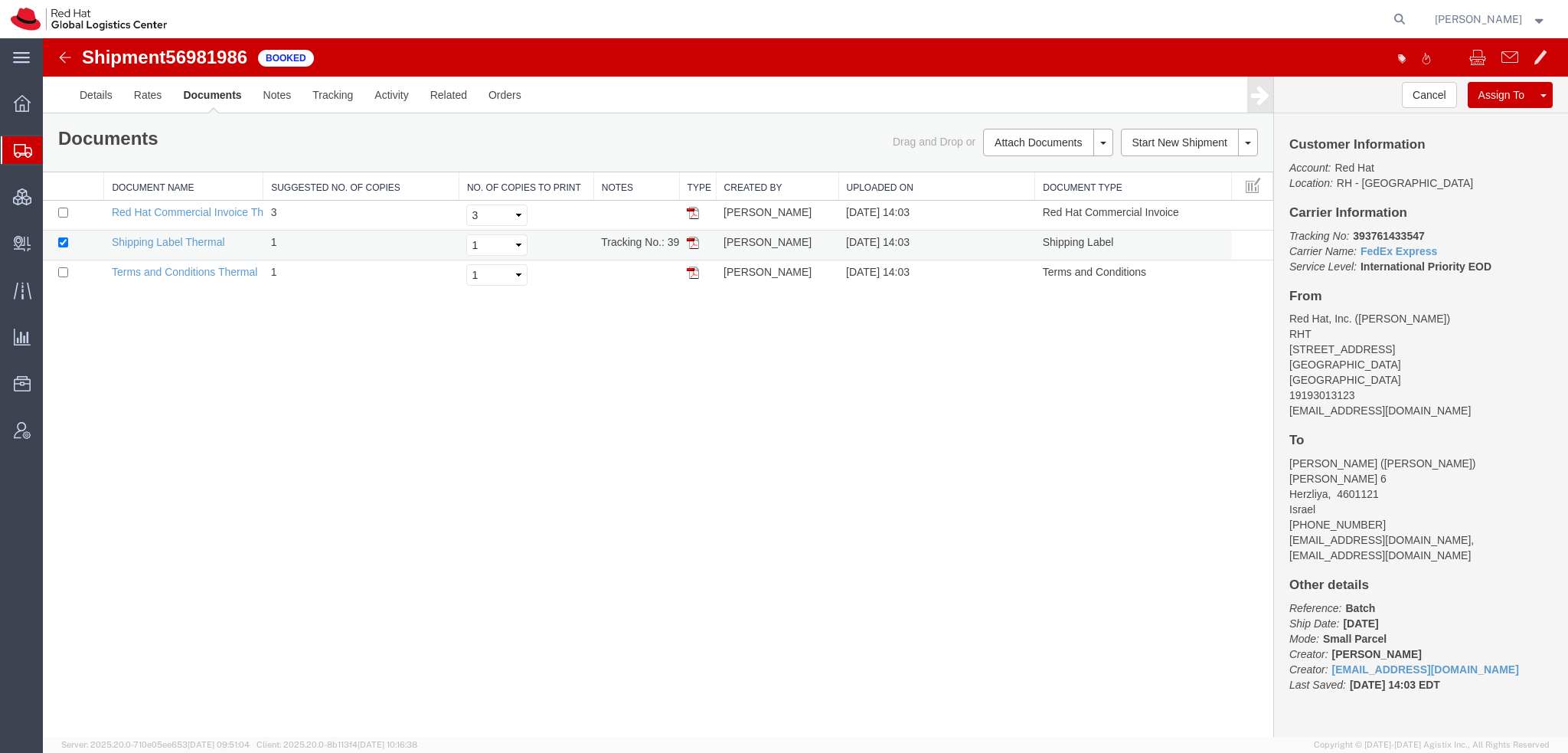
click at [693, 239] on img at bounding box center [693, 243] width 12 height 12
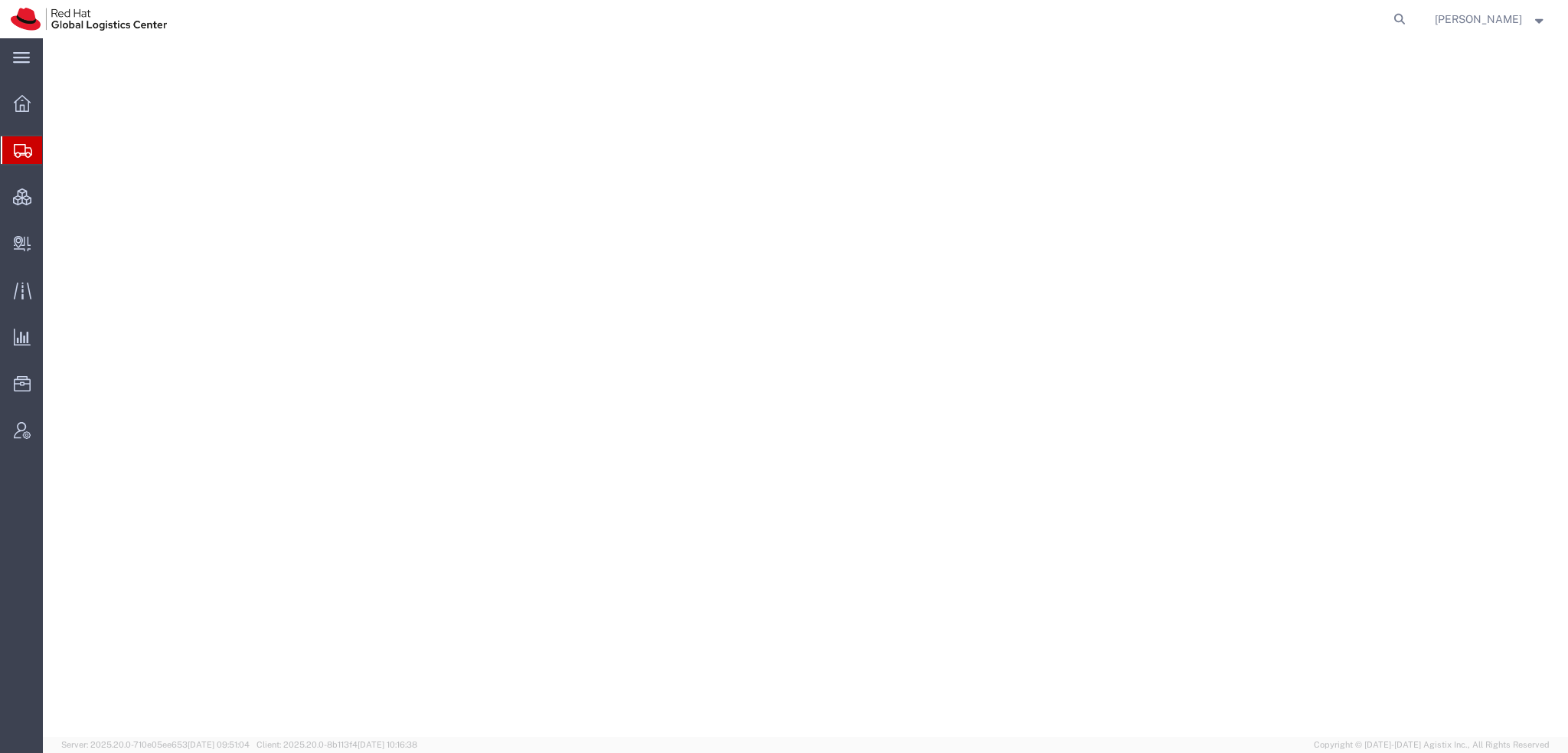
select select "38014"
select select
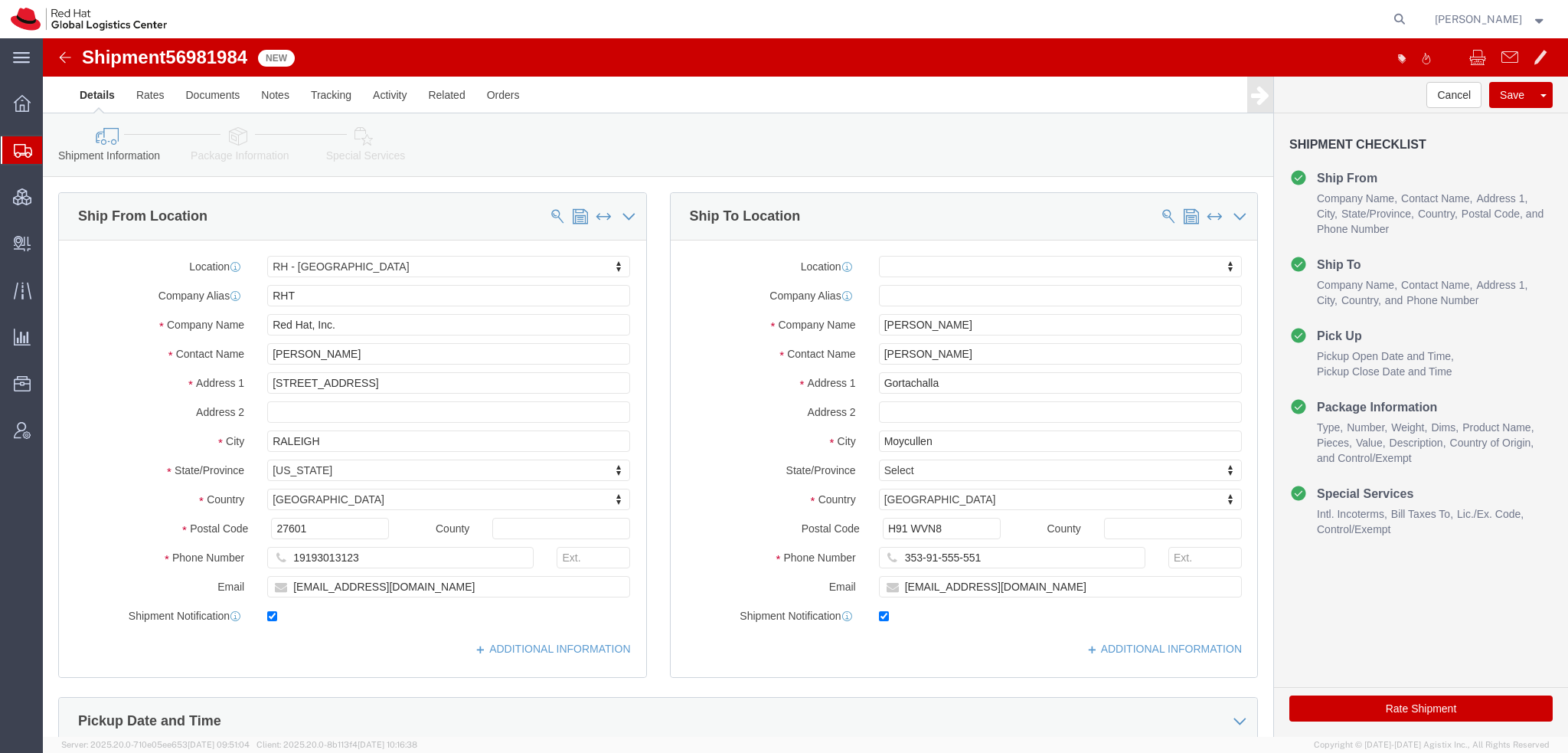
click icon
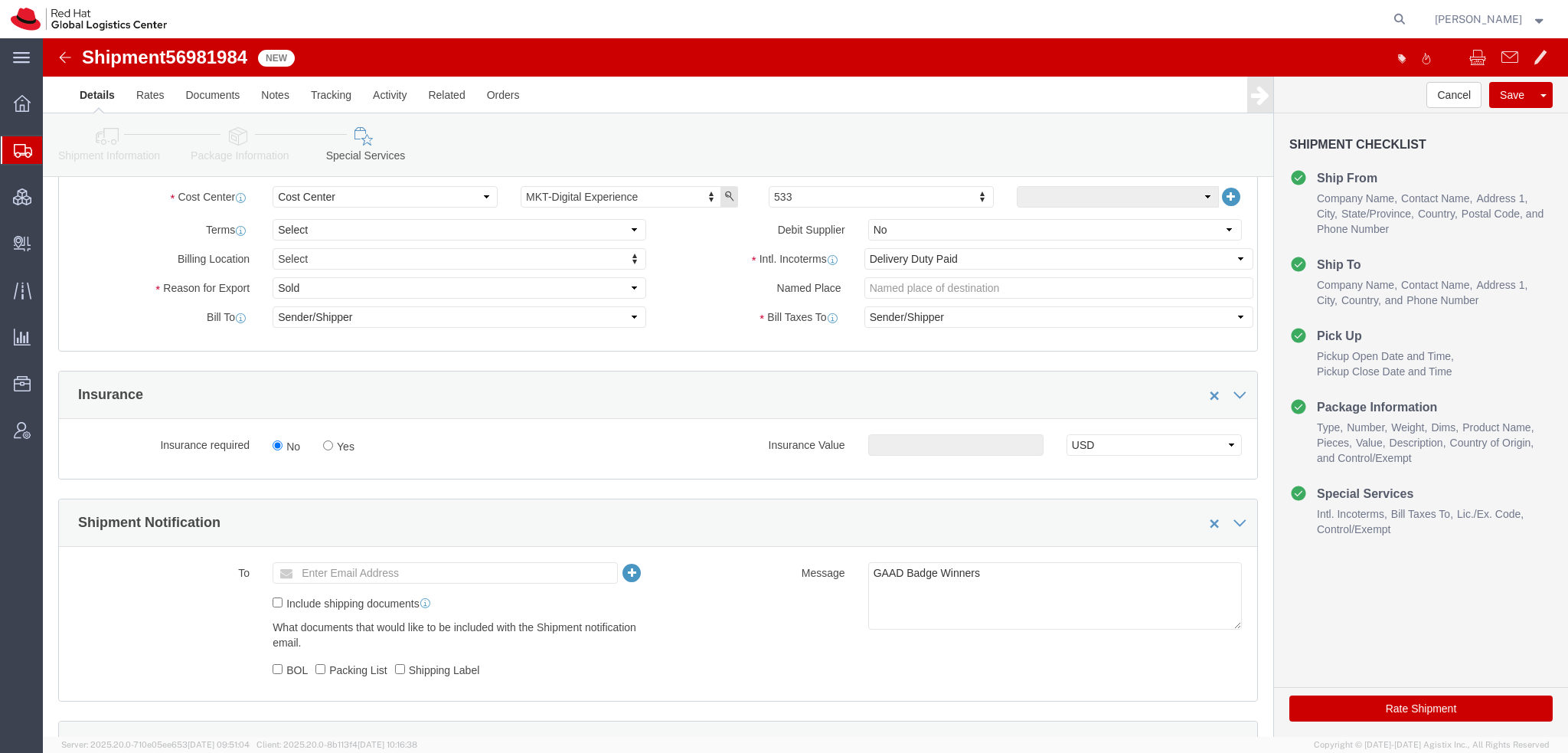
scroll to position [613, 0]
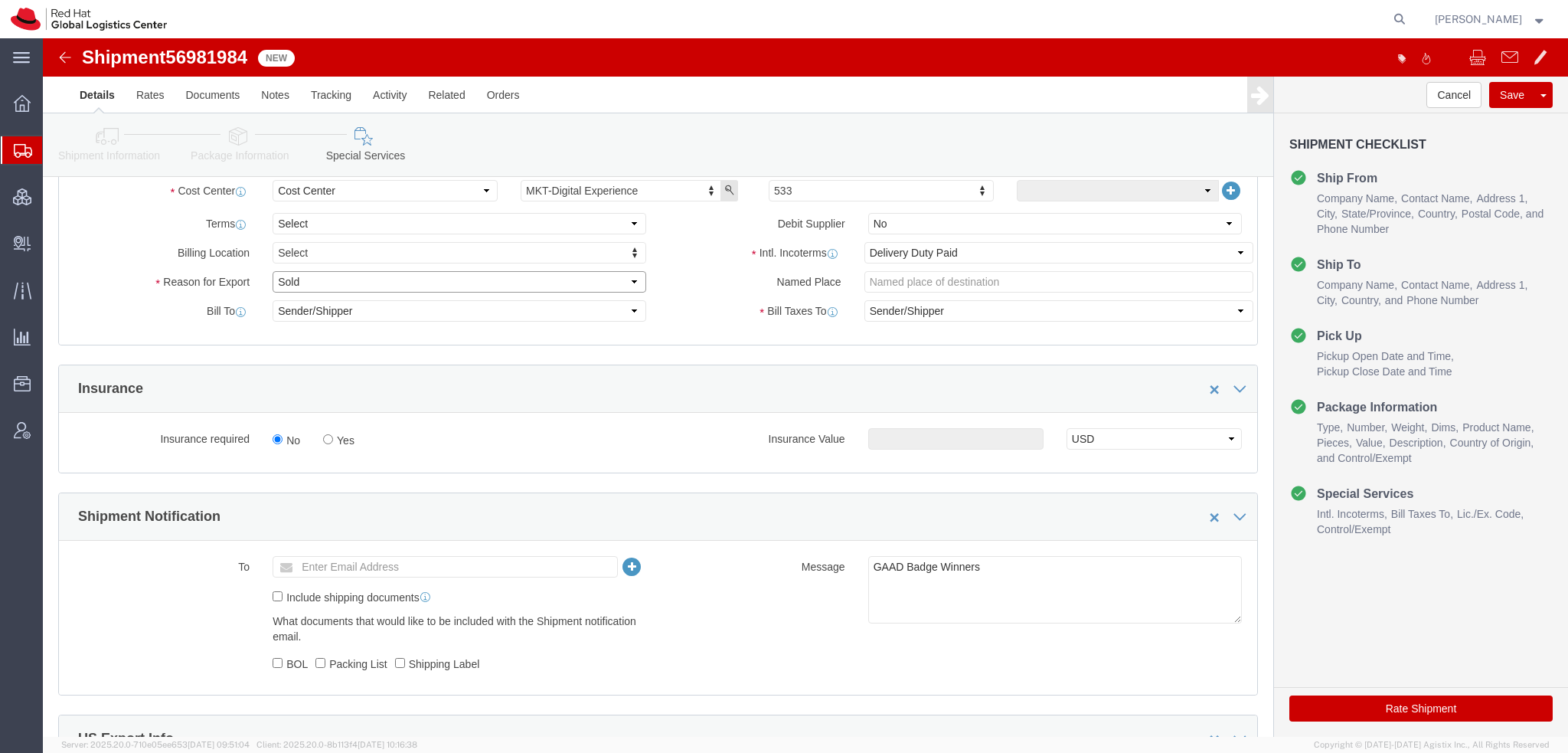
click select "Select Gift Personal Effects Repair/Warranty Return Sample Sold Temporary/Not S…"
select select "GIFT"
click select "Select Gift Personal Effects Repair/Warranty Return Sample Sold Temporary/Not S…"
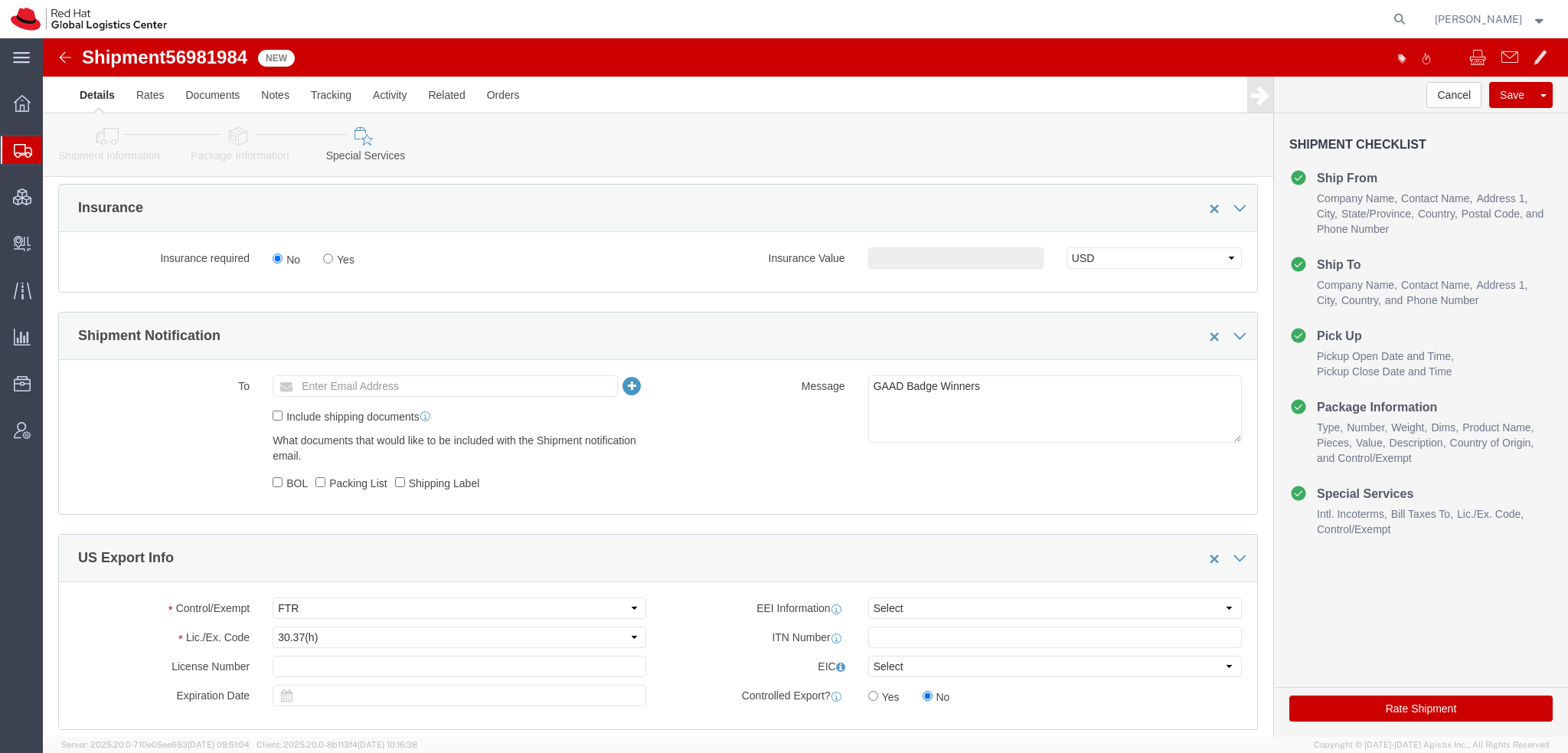
scroll to position [996, 0]
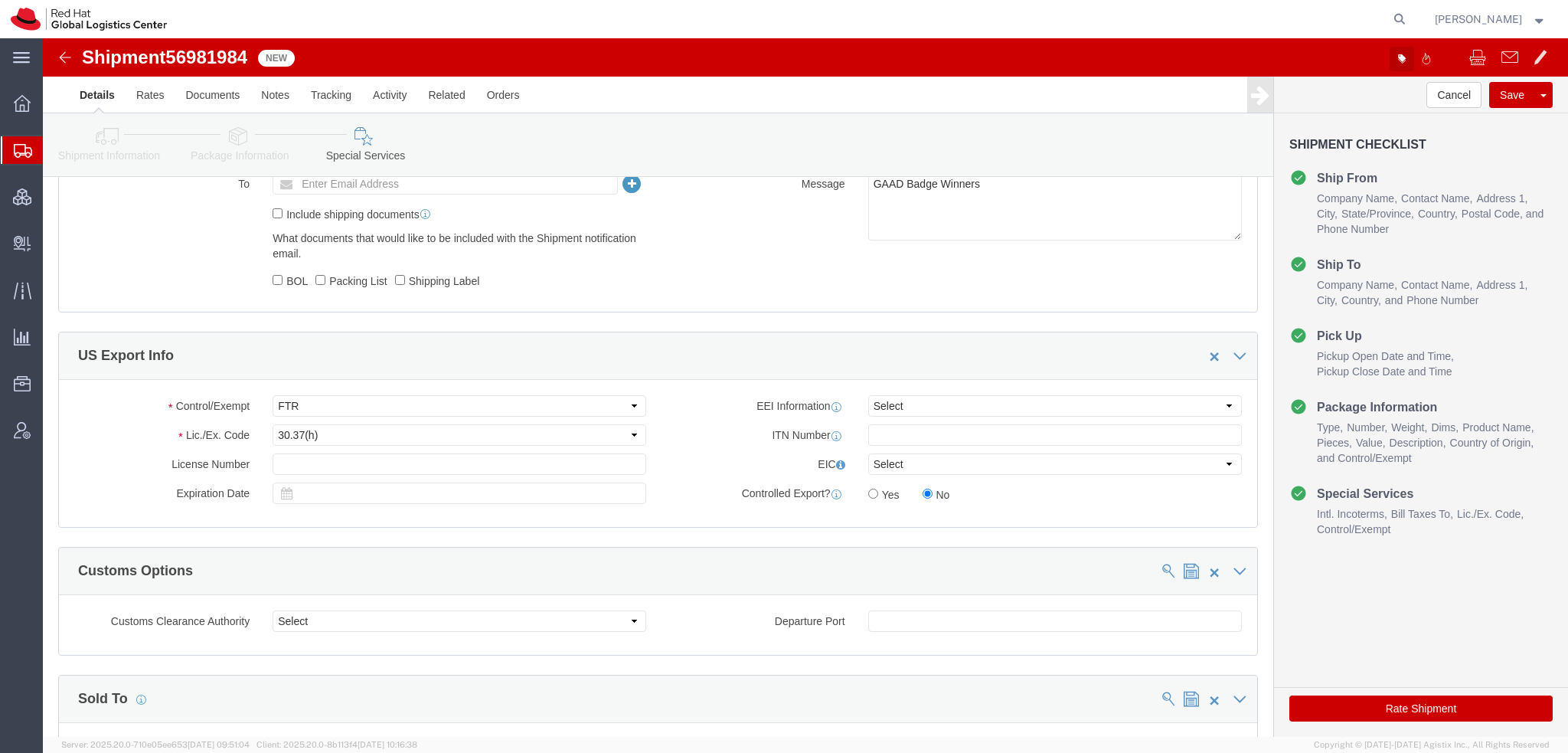
click icon "button"
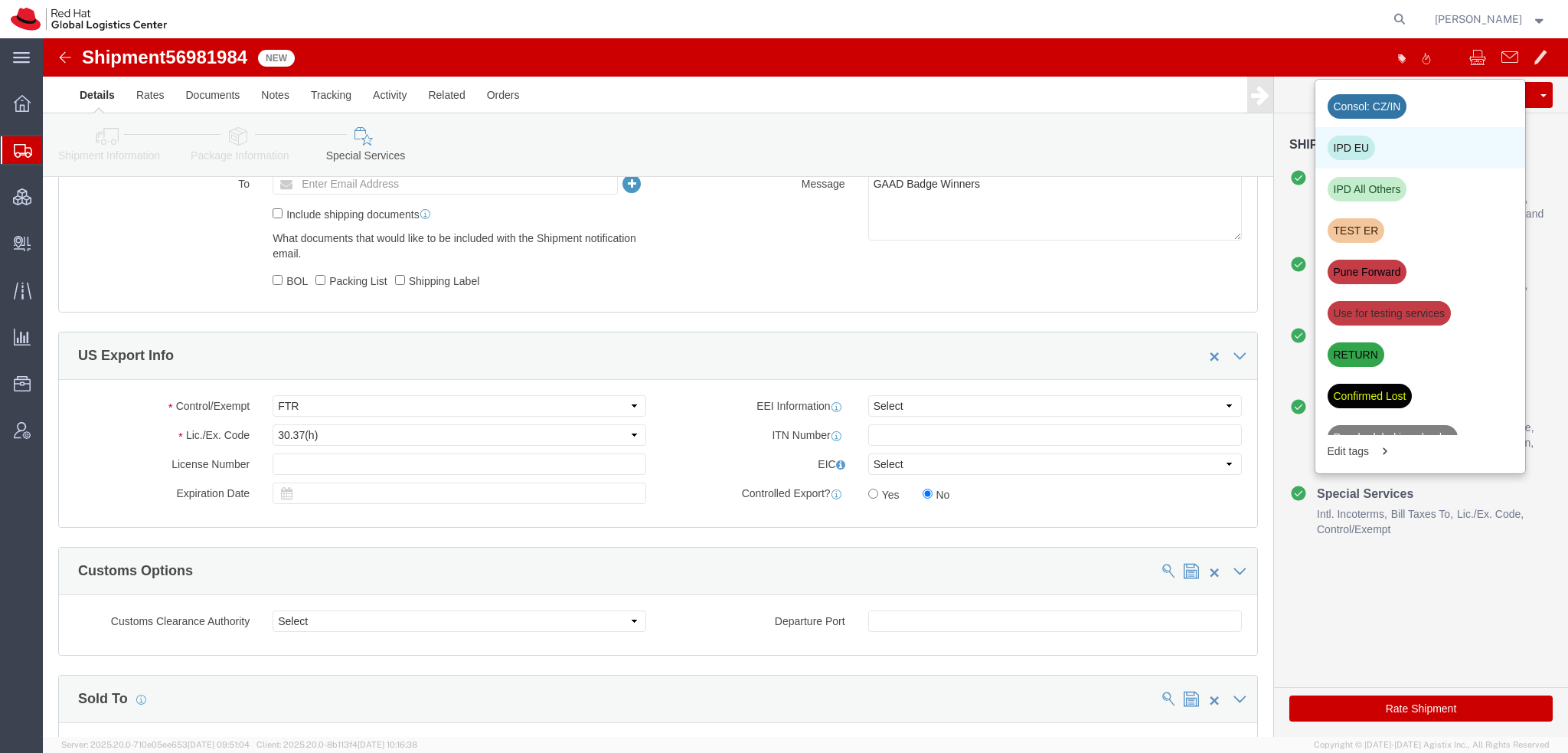
click div "IPD EU"
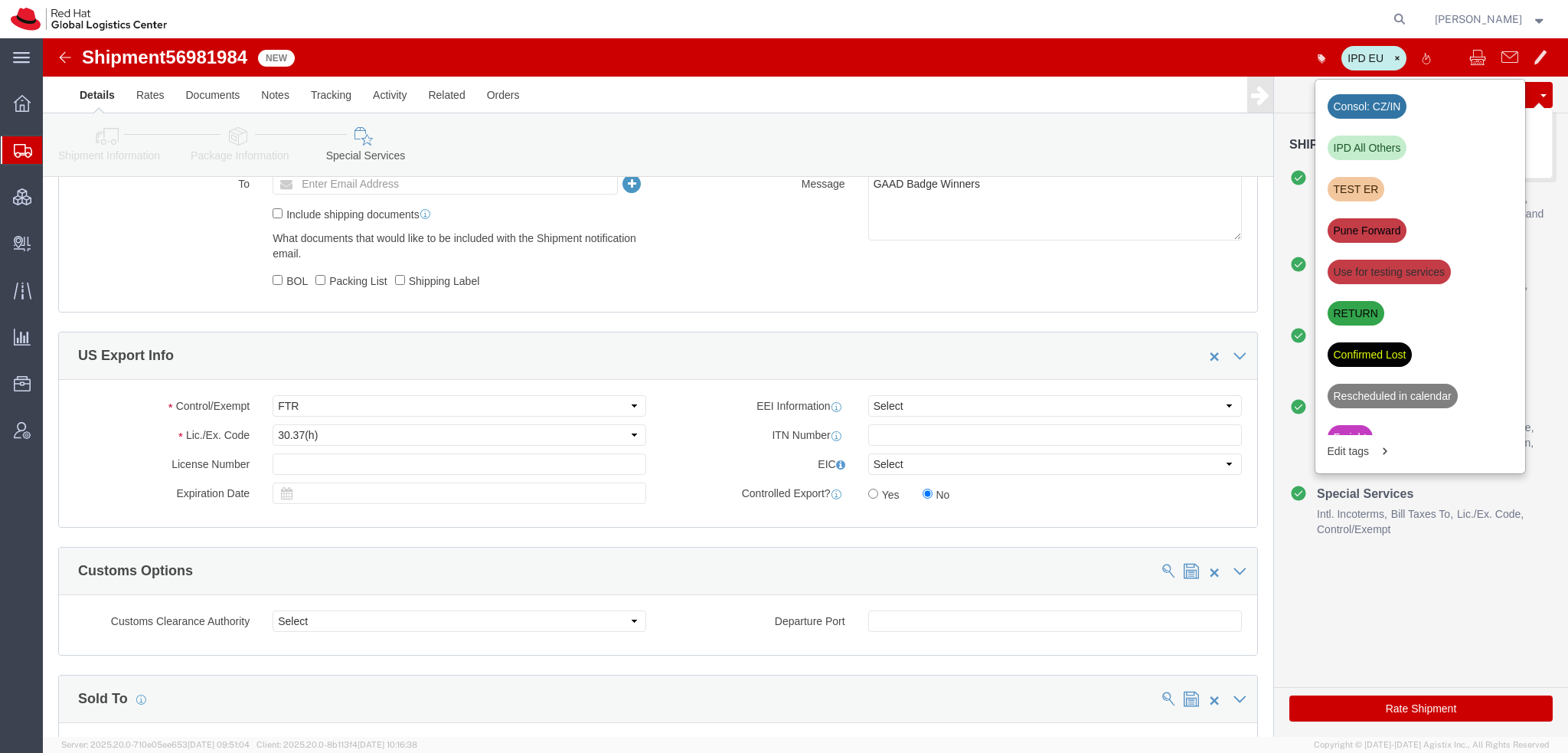
click button "Save"
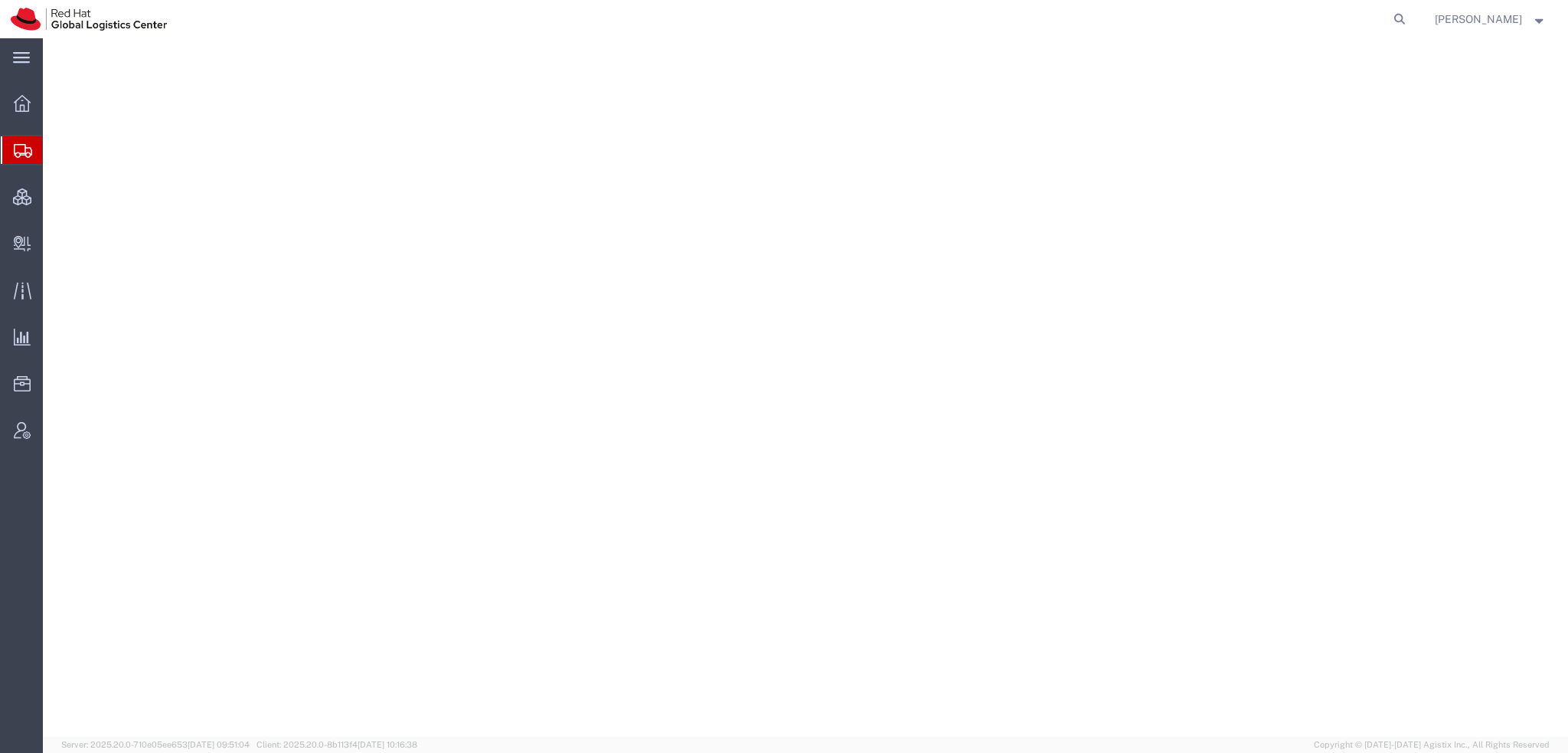
select select "38014"
select select
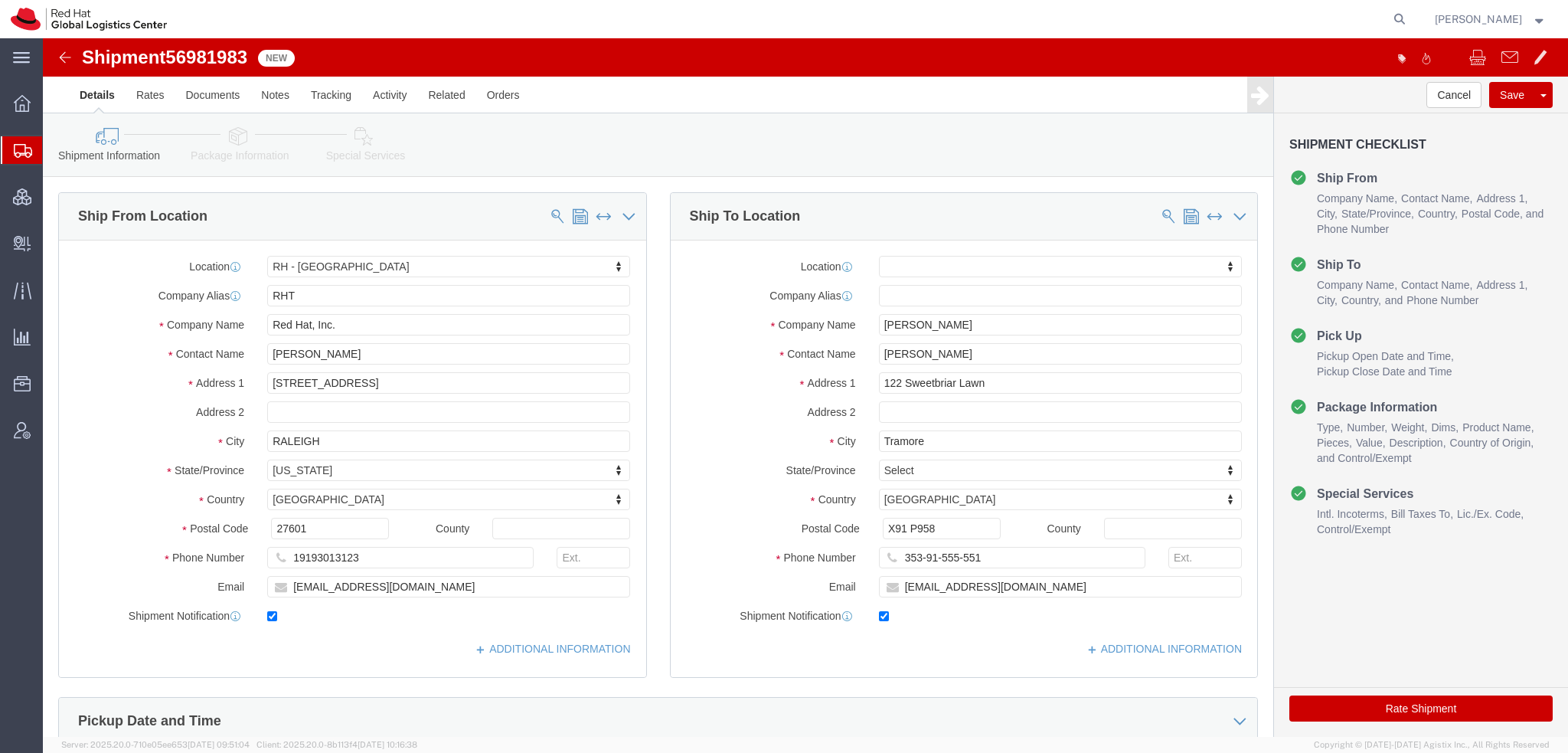
click icon
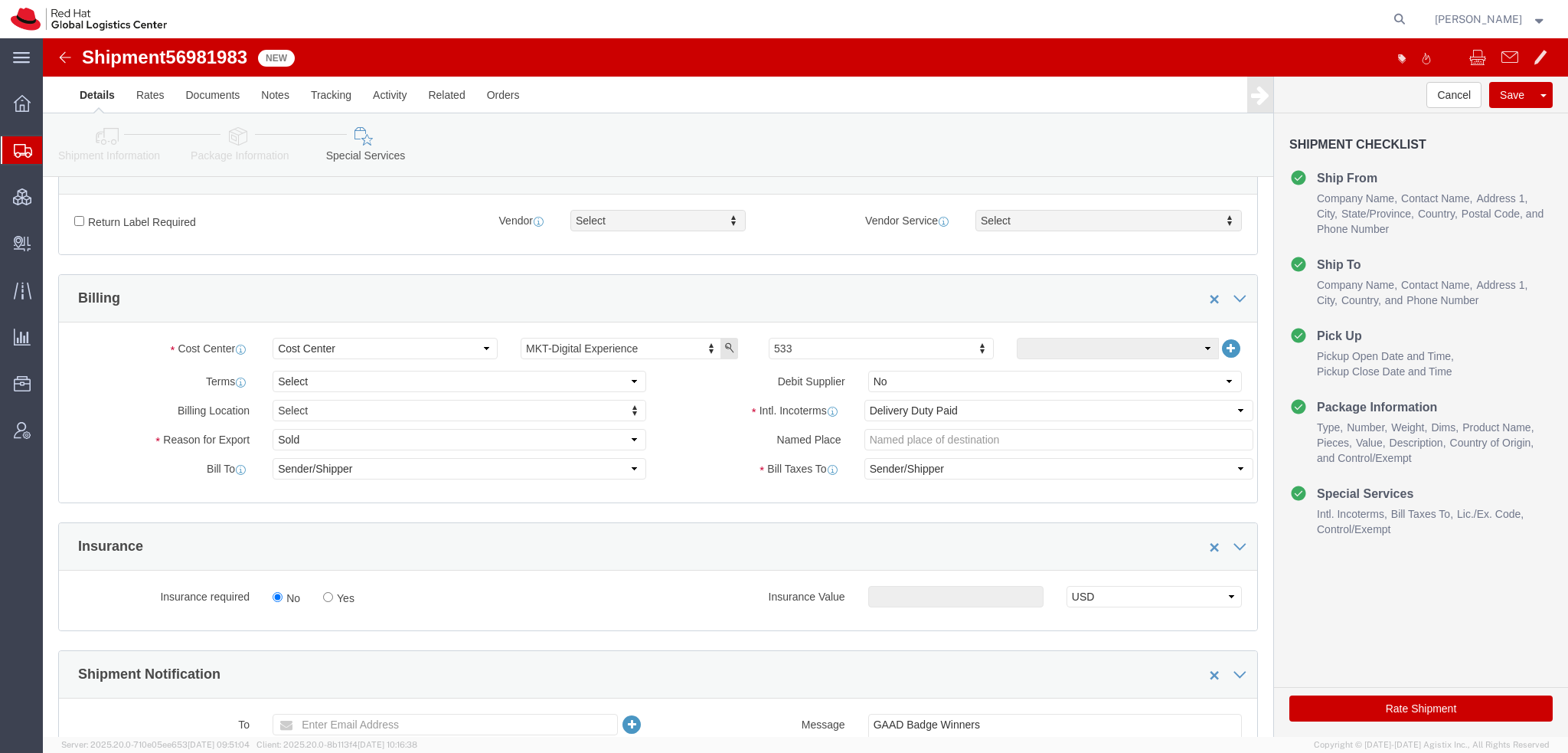
scroll to position [536, 0]
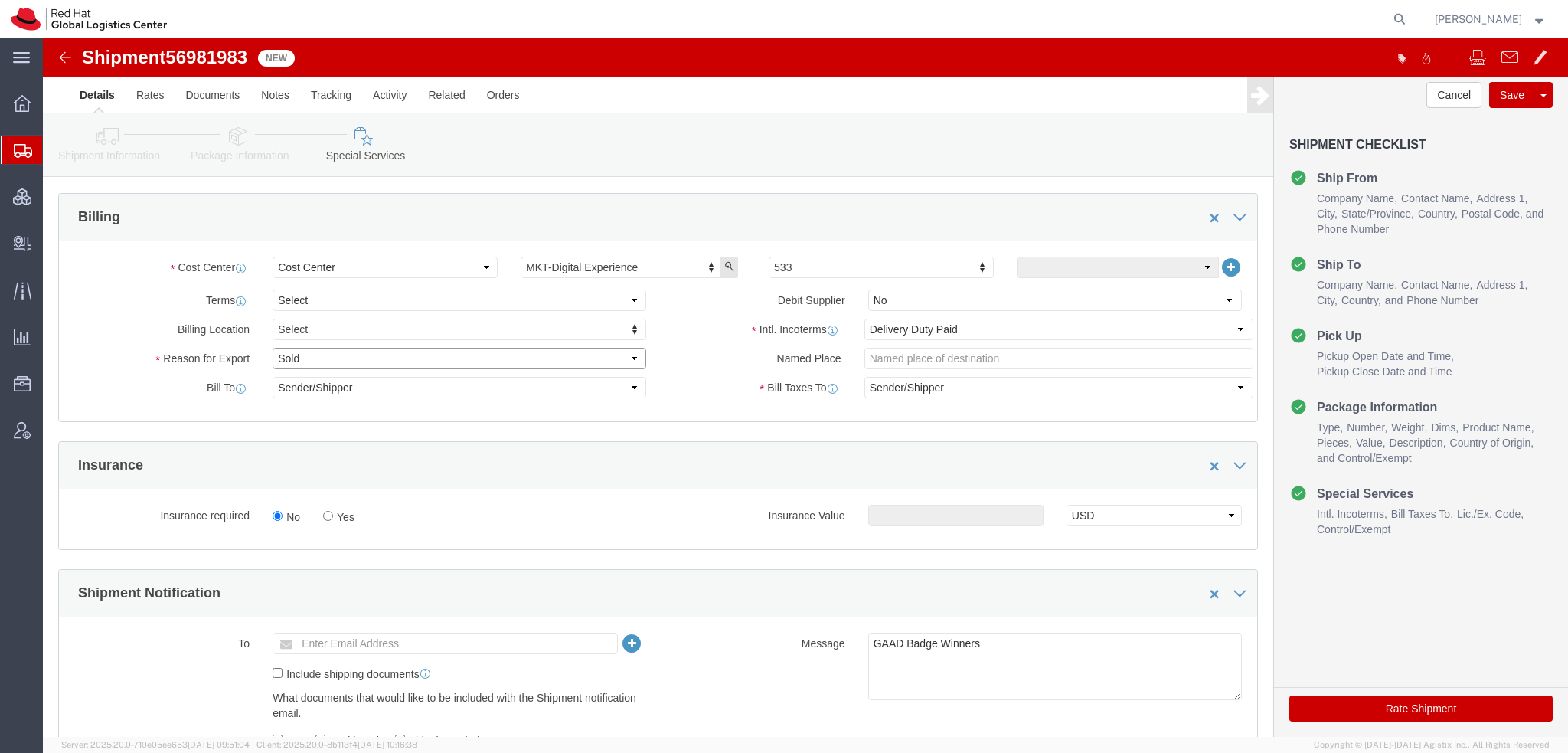
click select "Select Gift Personal Effects Repair/Warranty Return Sample Sold Temporary/Not S…"
select select "GIFT"
click select "Select Gift Personal Effects Repair/Warranty Return Sample Sold Temporary/Not S…"
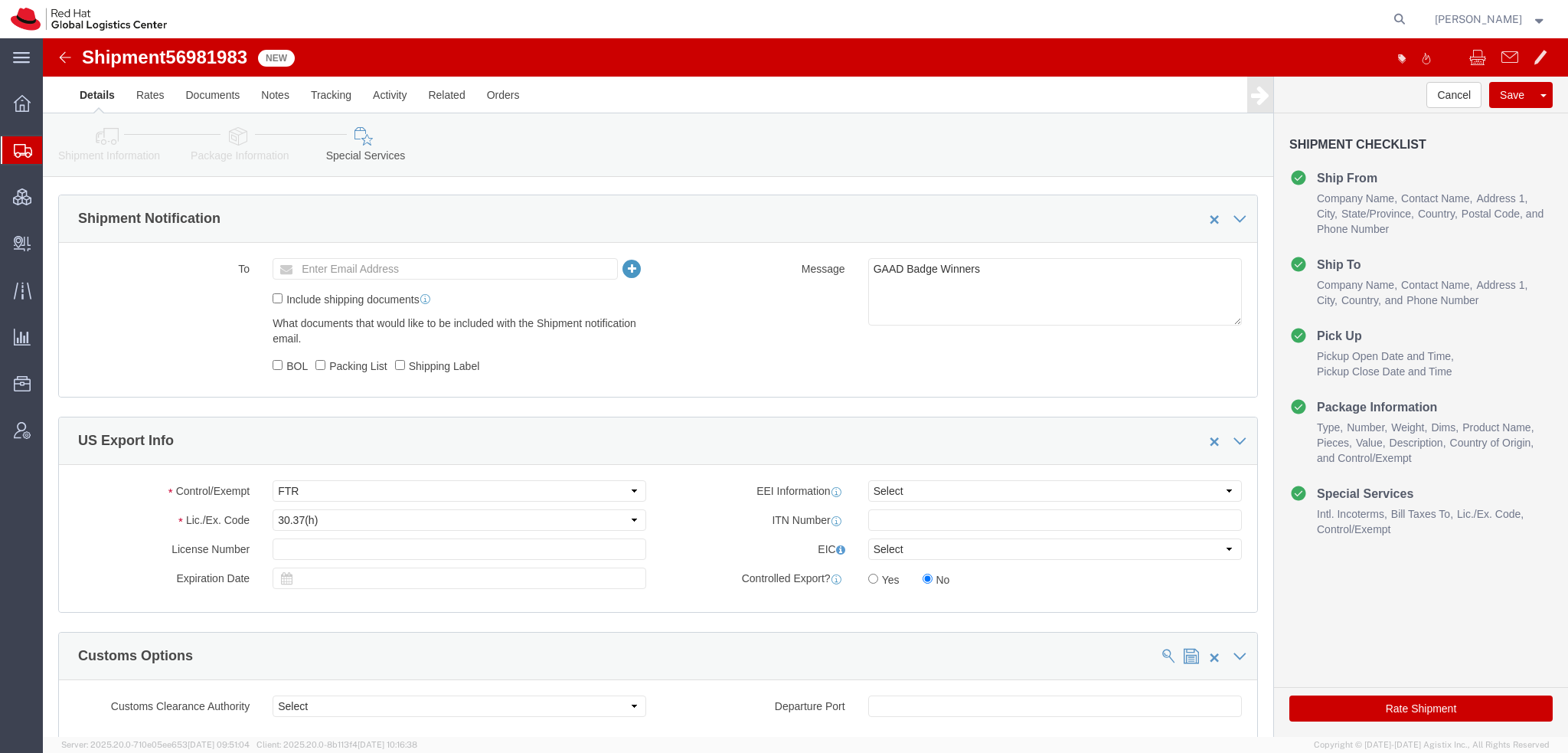
scroll to position [919, 0]
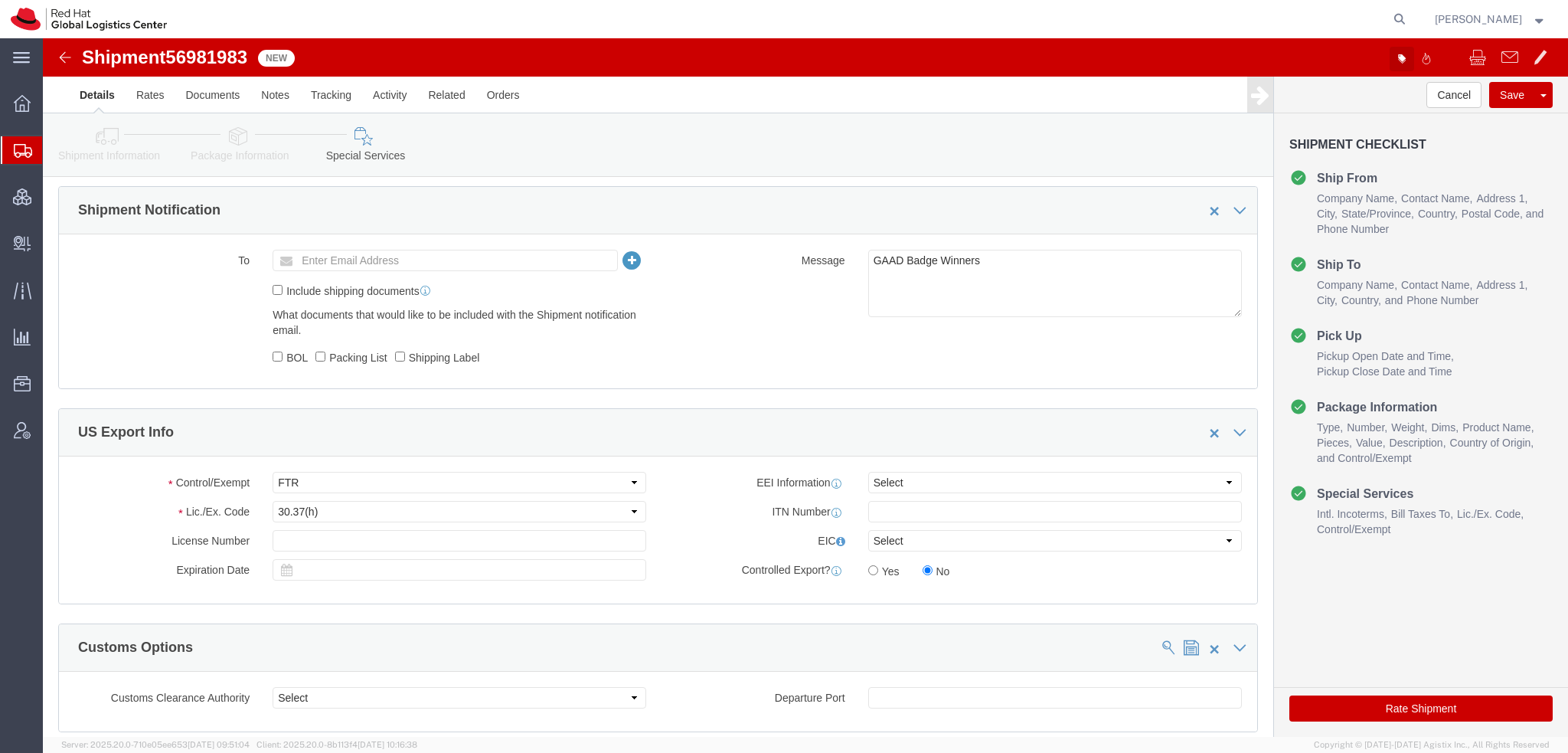
click button "button"
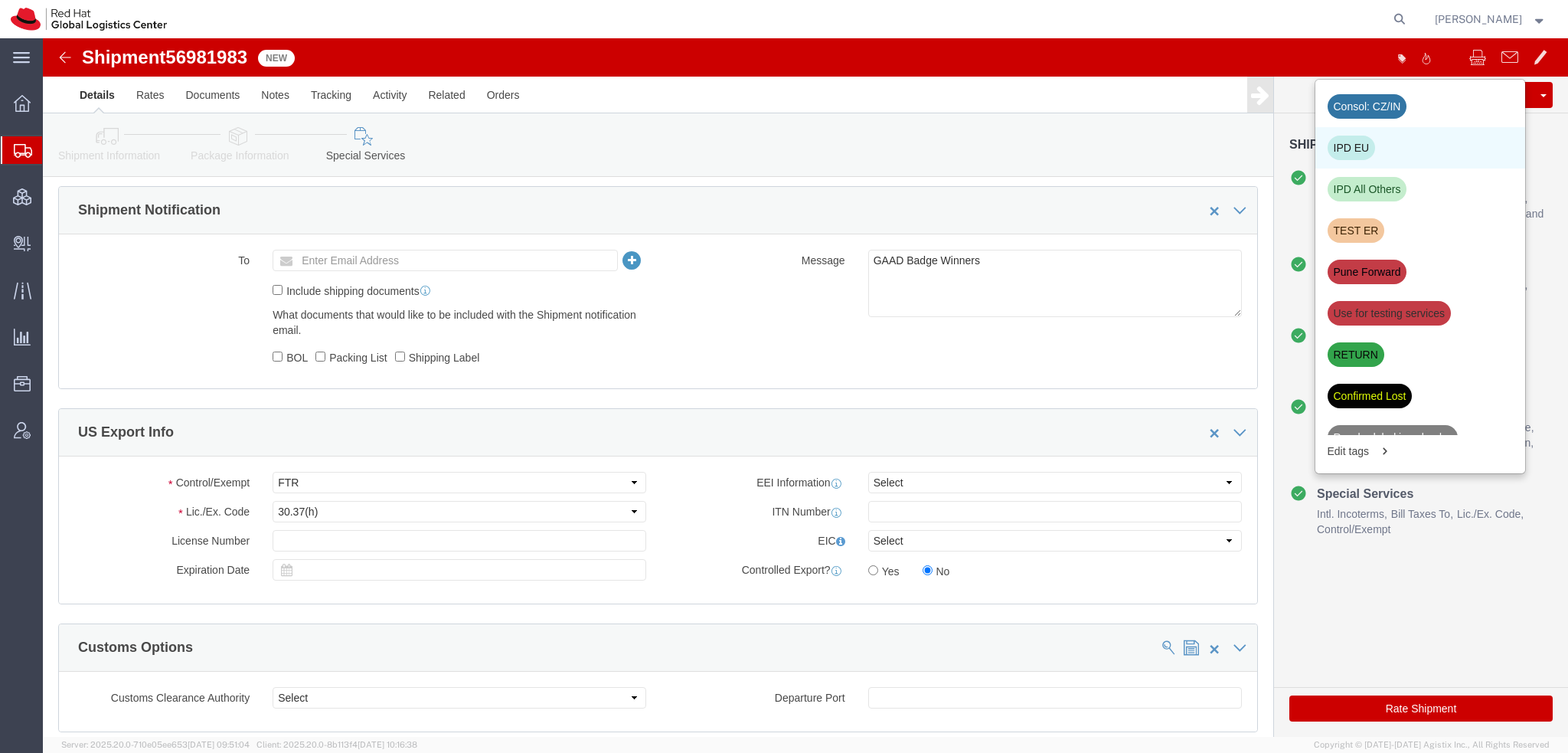
click div "IPD EU"
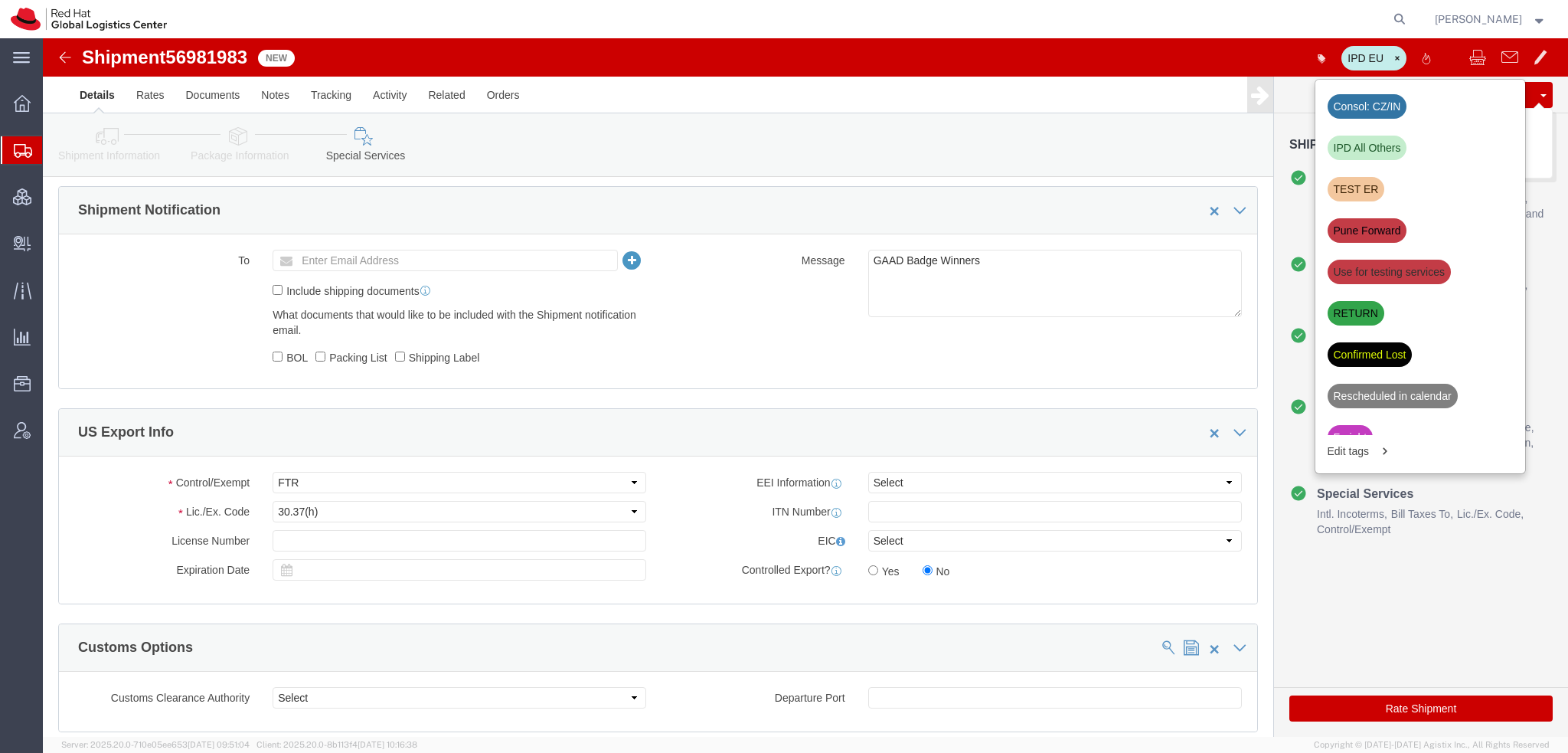
click button "Save"
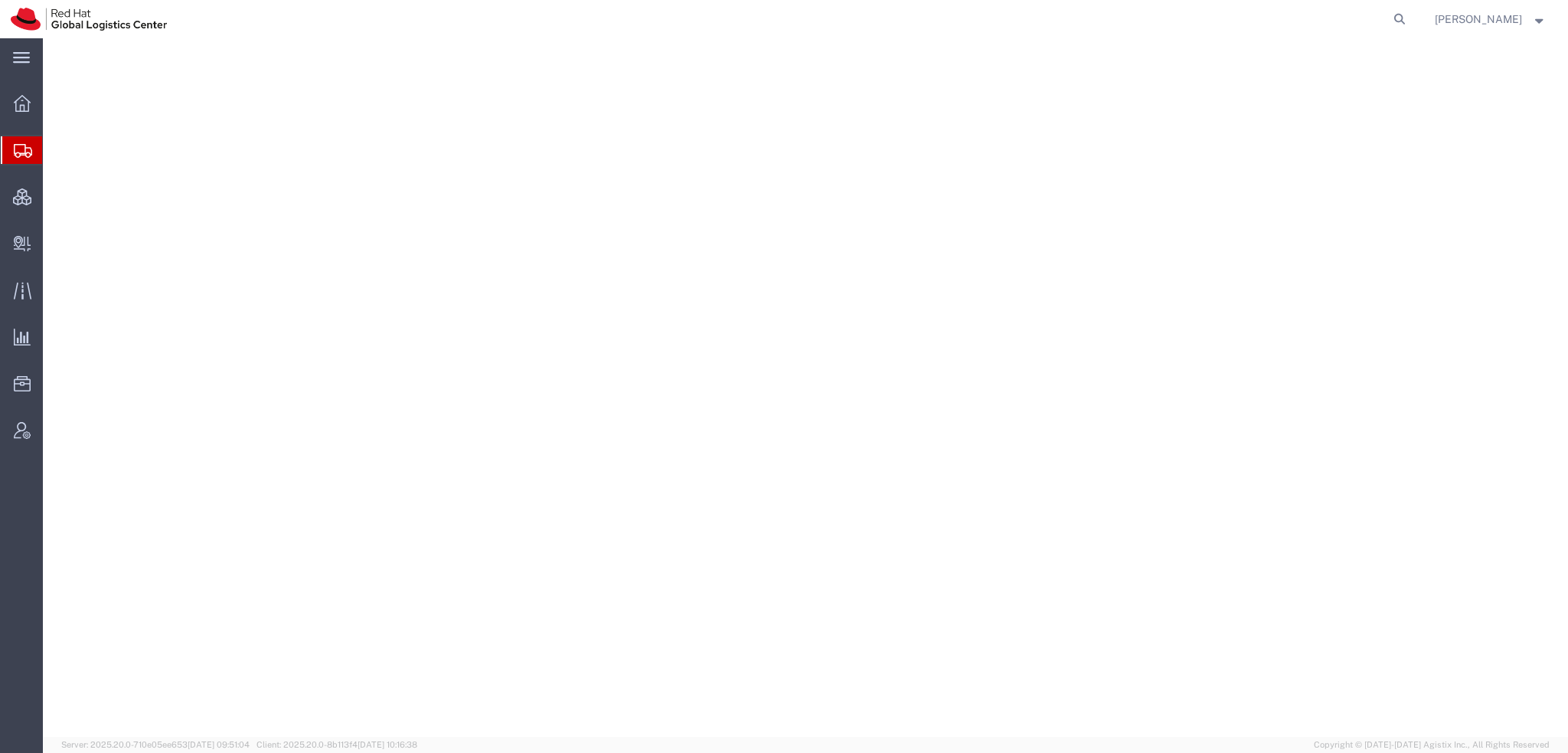
select select "38014"
select select
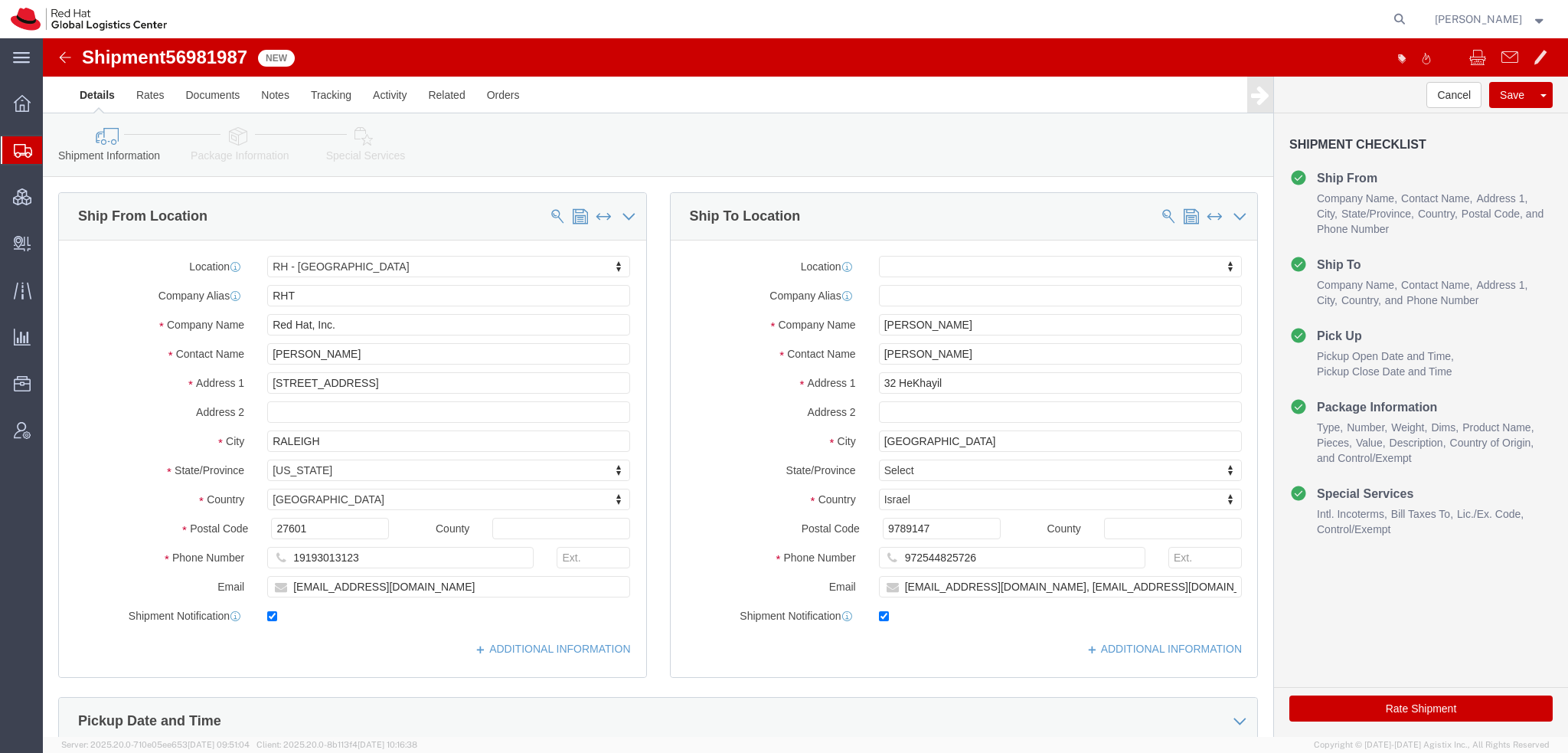
click icon
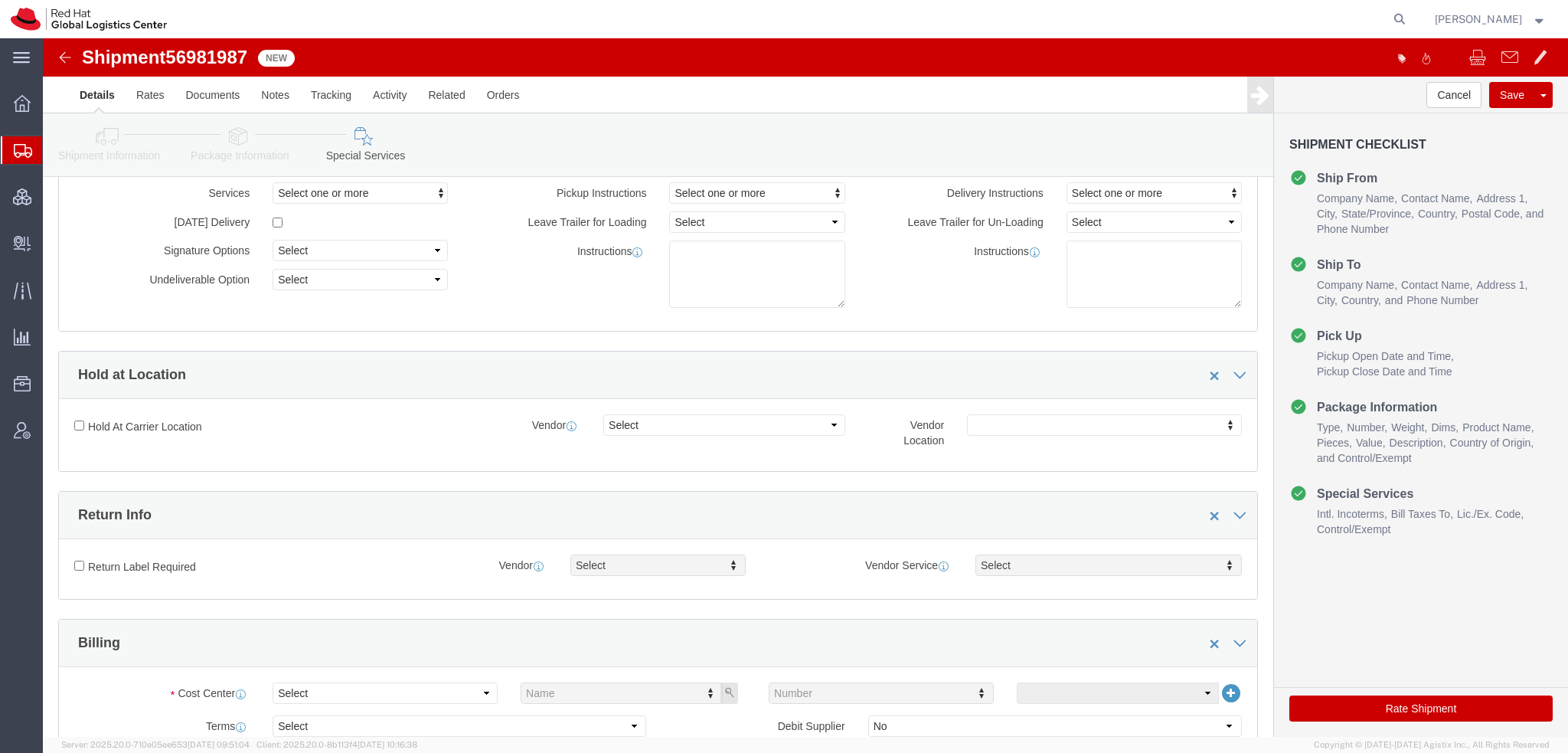
scroll to position [460, 0]
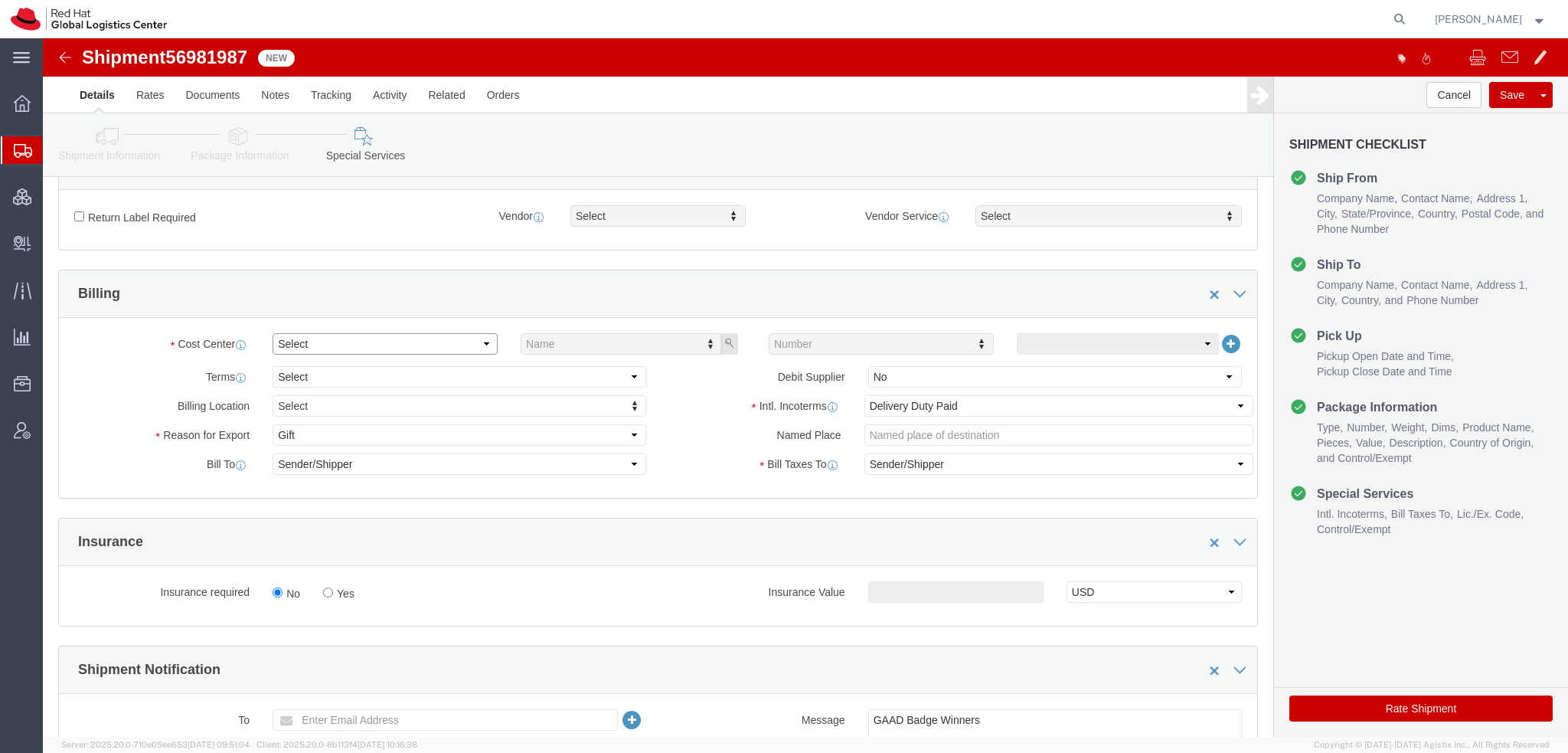
click select "Select Buyer Cost Center Department Operations Number Order Number Sales Person"
select select "COSTCENTER"
click select "Select Buyer Cost Center Department Operations Number Order Number Sales Person"
type input "533"
click button "Rate Shipment"
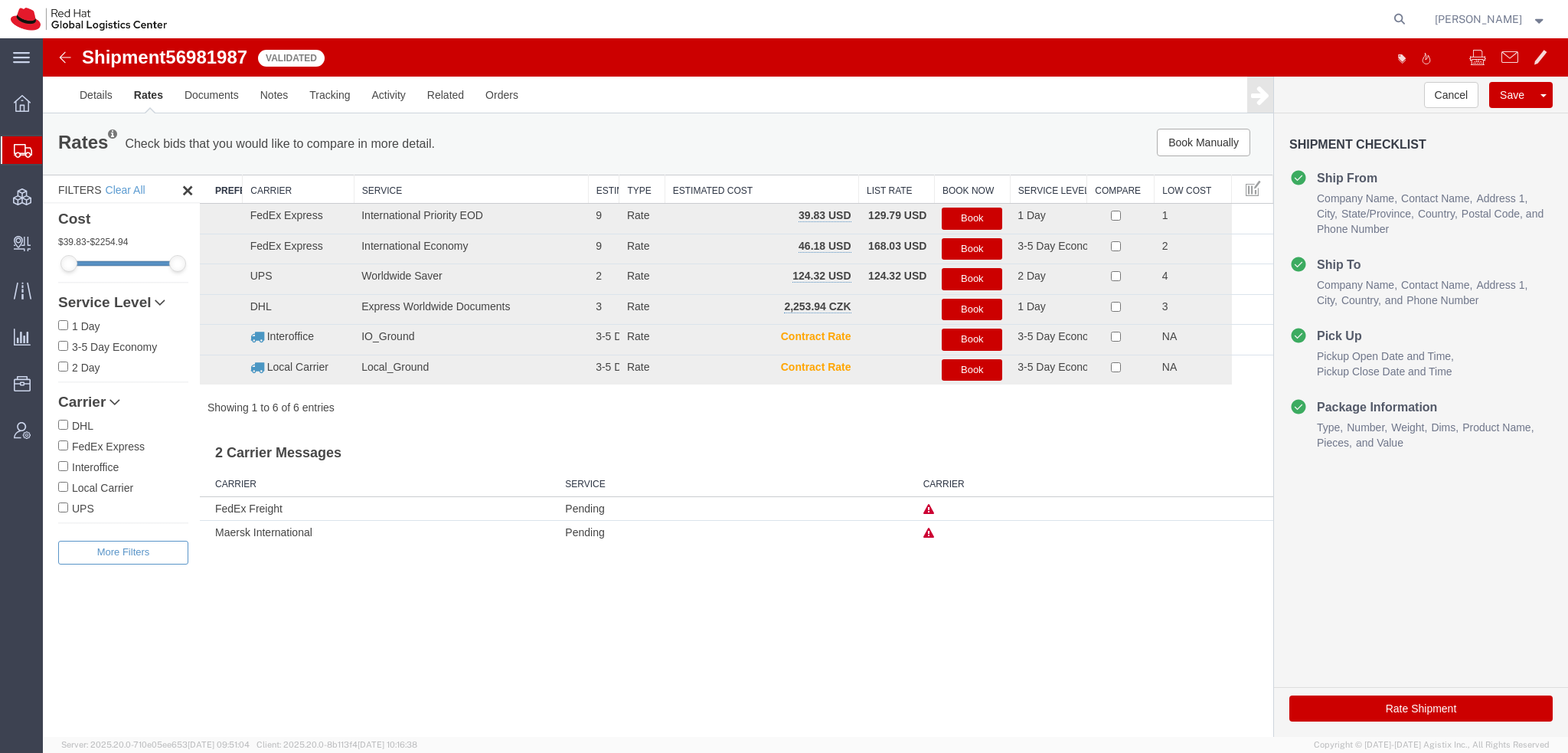
scroll to position [0, 0]
click at [977, 216] on button "Book" at bounding box center [972, 218] width 61 height 23
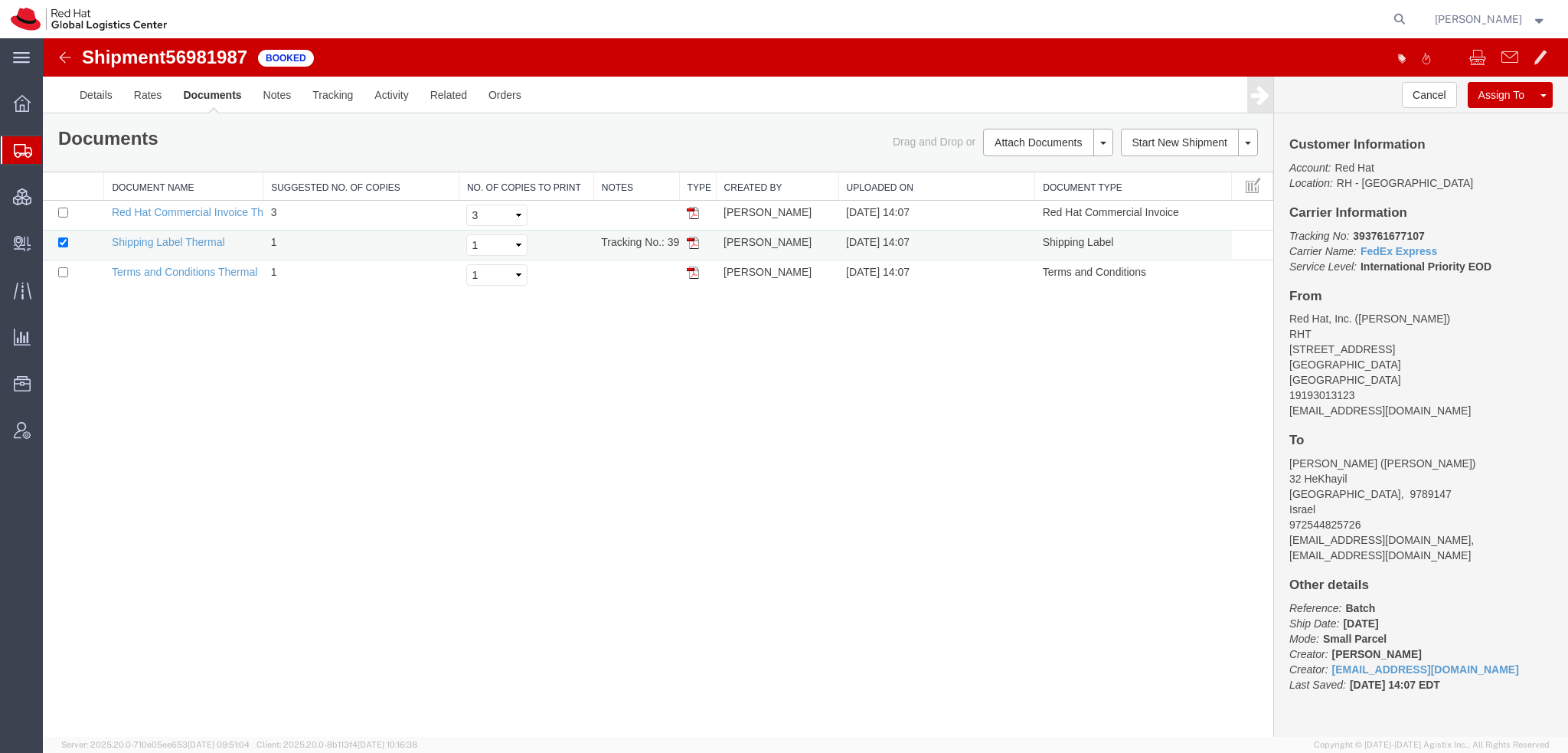
click at [691, 241] on img at bounding box center [693, 243] width 12 height 12
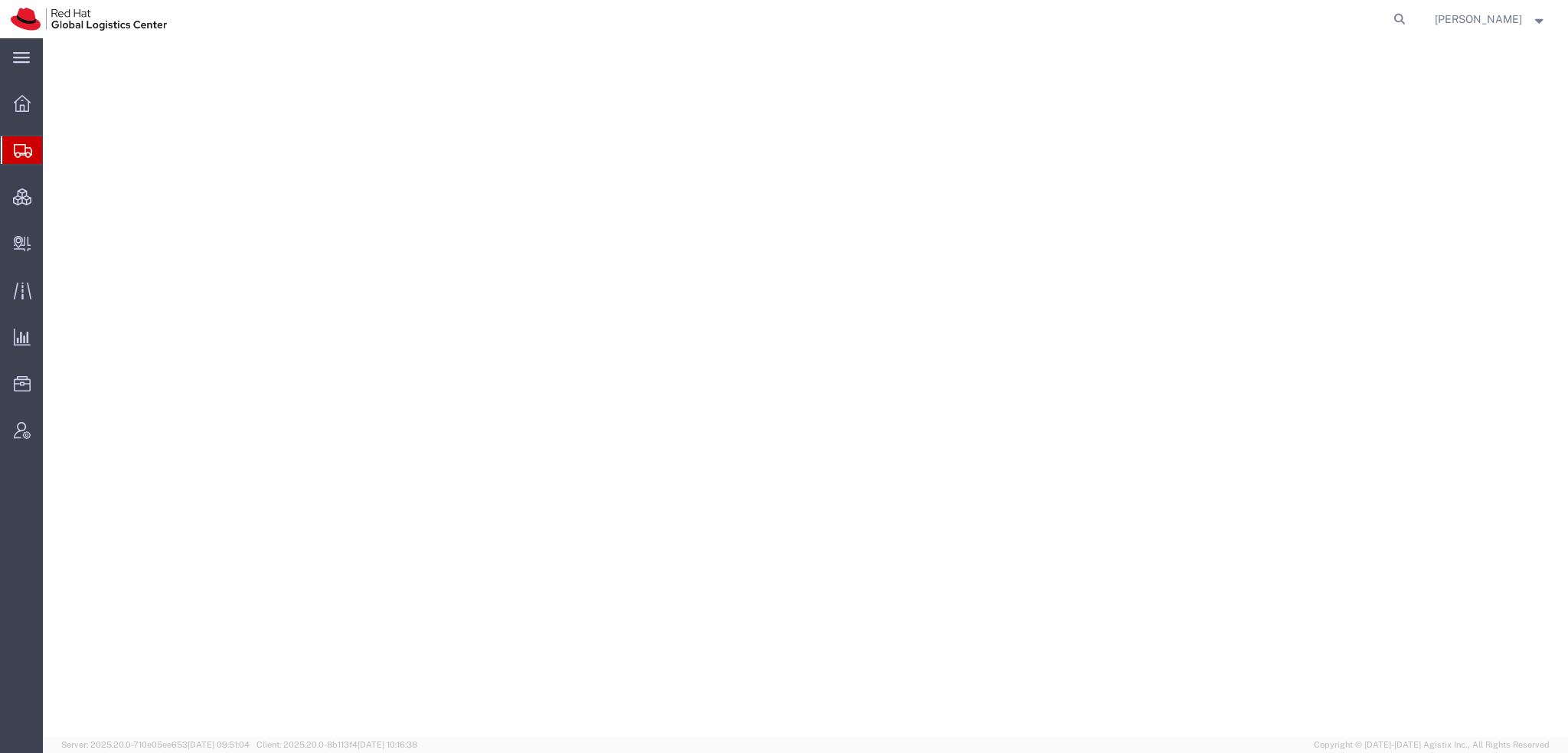
select select "38014"
select select
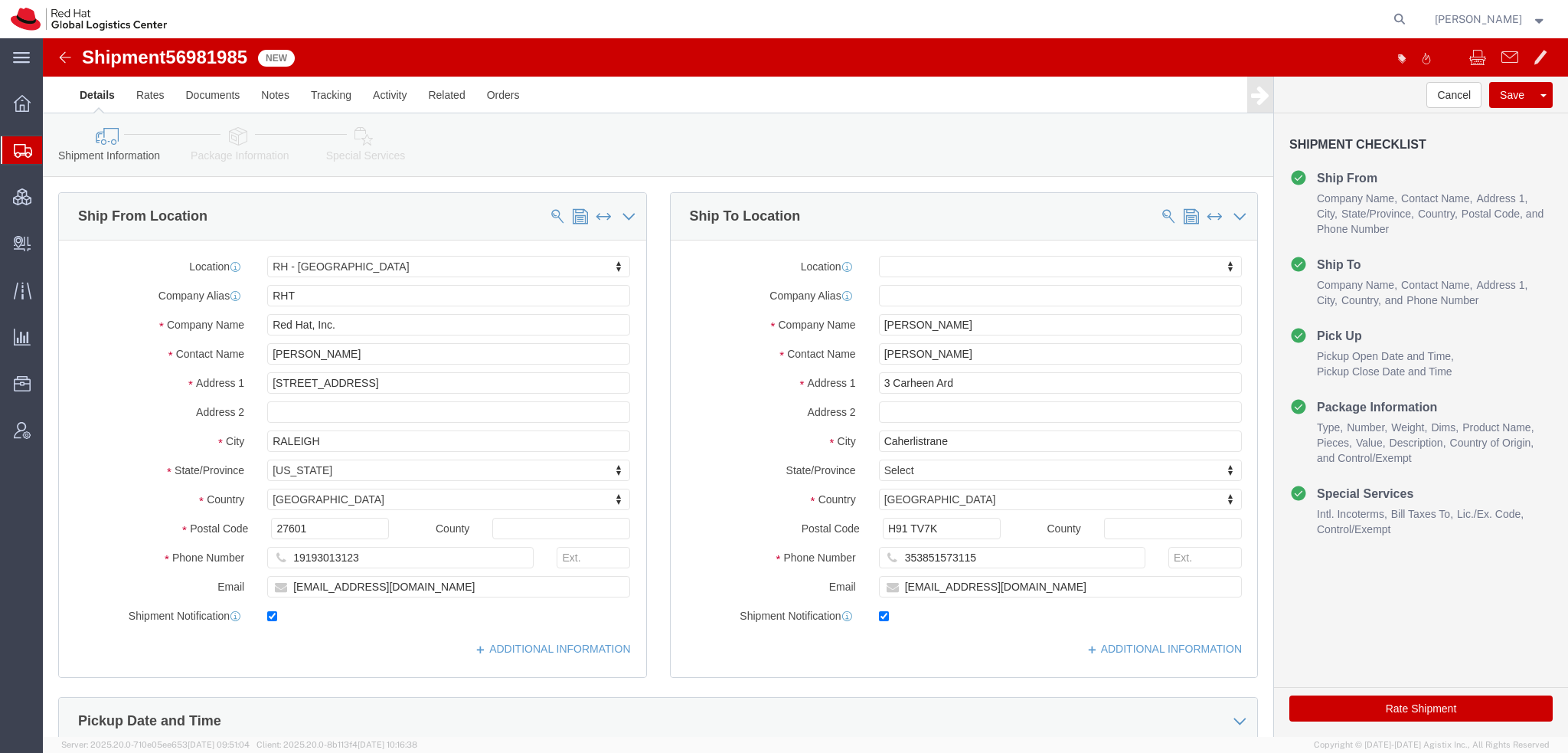
click icon
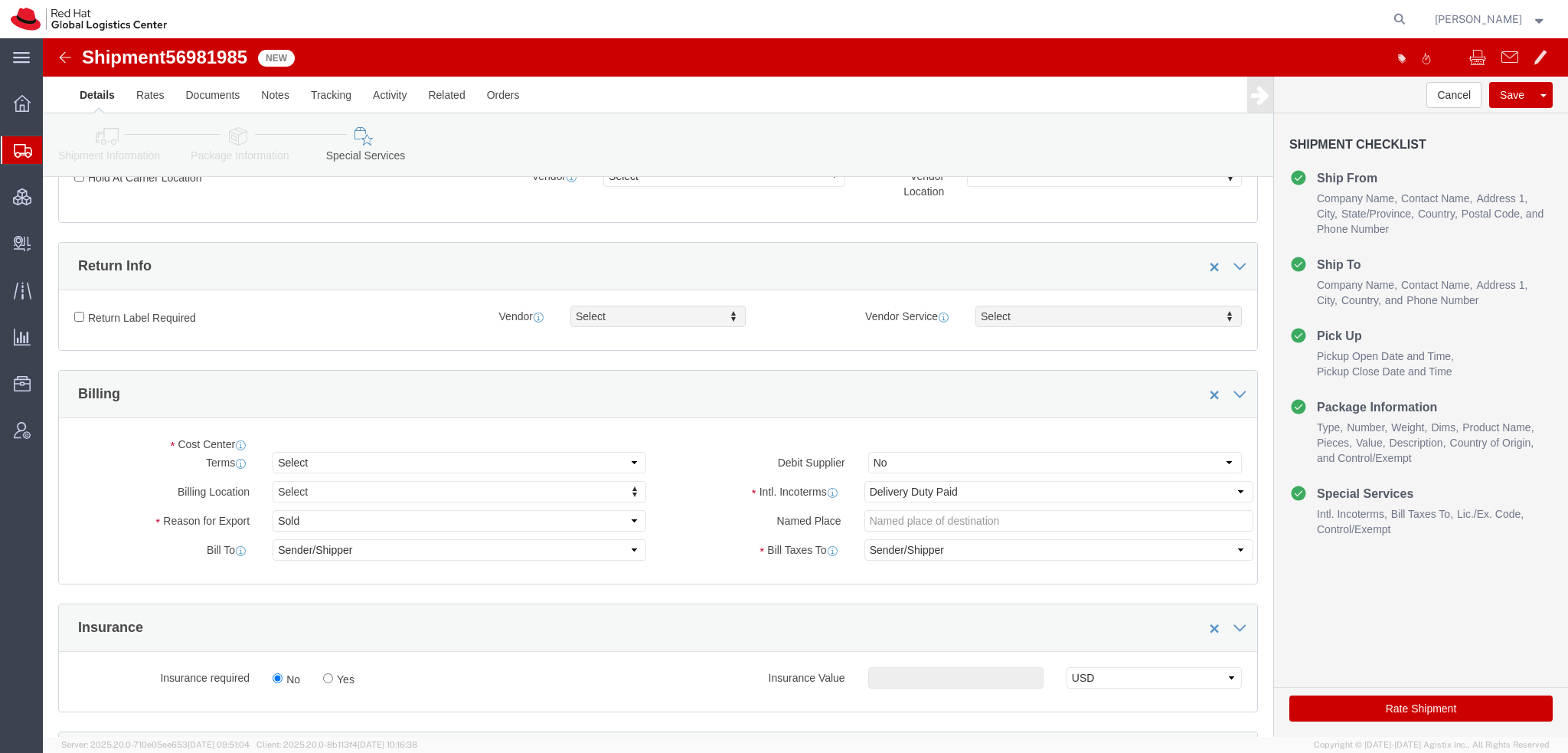
scroll to position [383, 0]
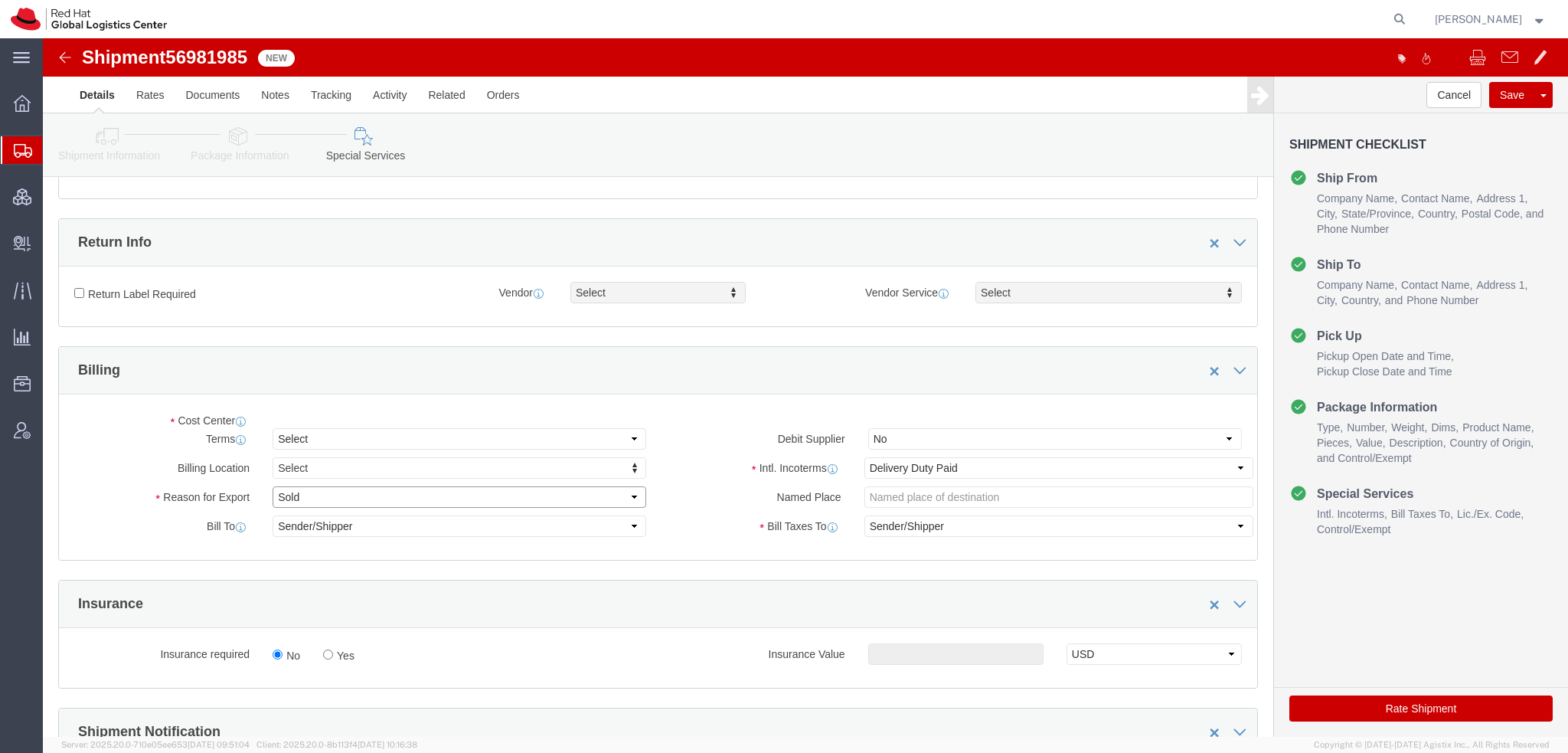
click select "Select Gift Personal Effects Repair/Warranty Return Sample Sold Temporary/Not S…"
select select "GIFT"
click select "Select Gift Personal Effects Repair/Warranty Return Sample Sold Temporary/Not S…"
click button "Save"
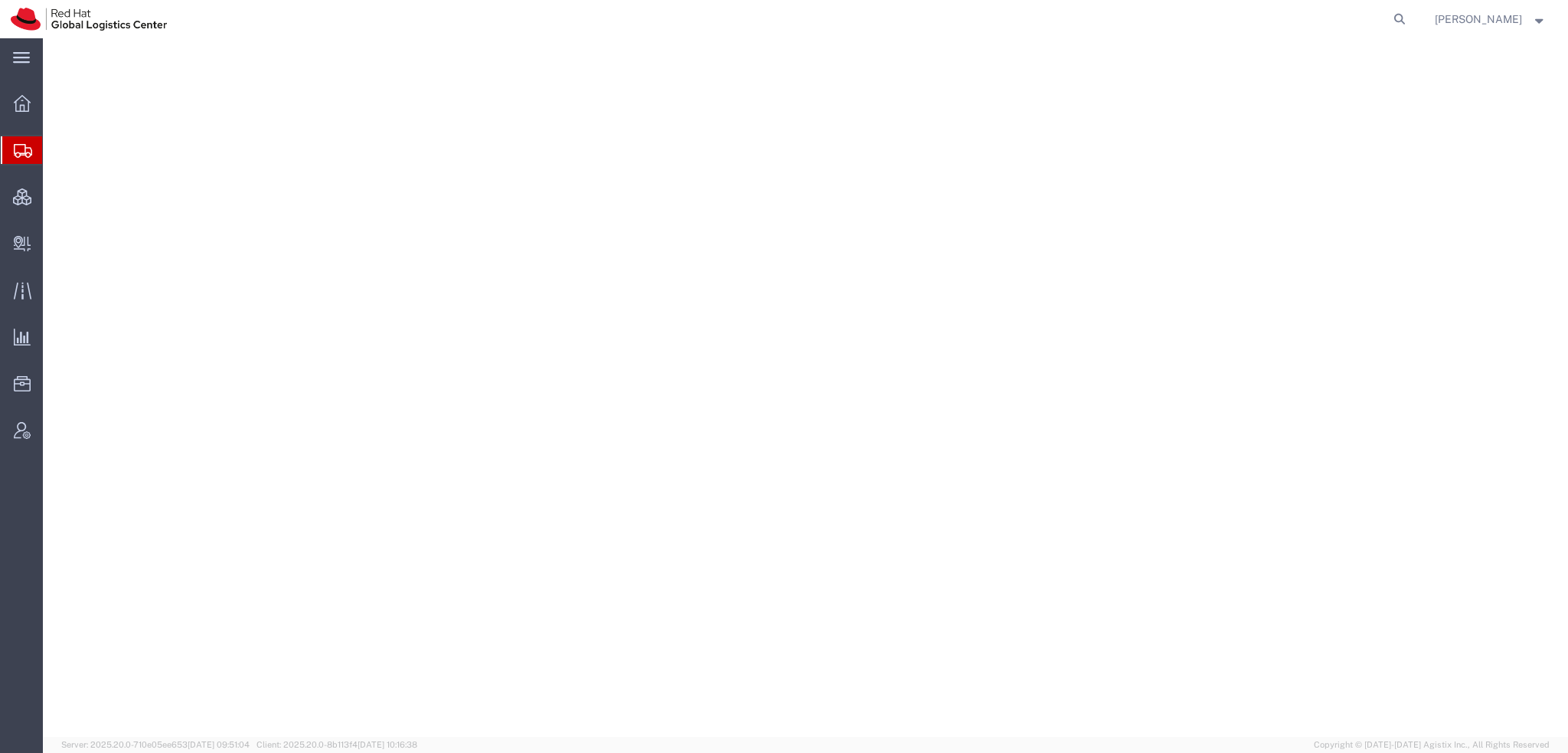
select select "38014"
select select
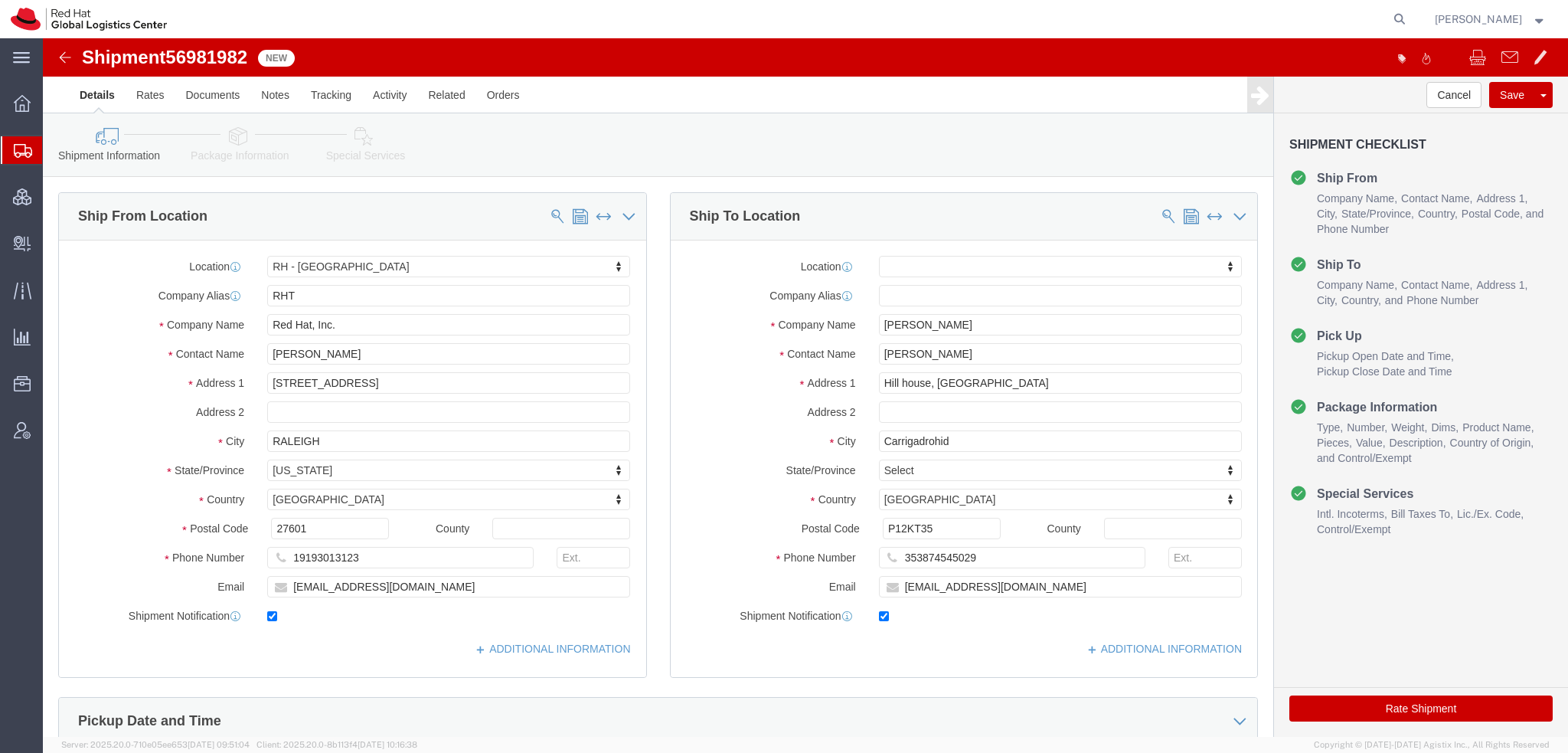
click icon
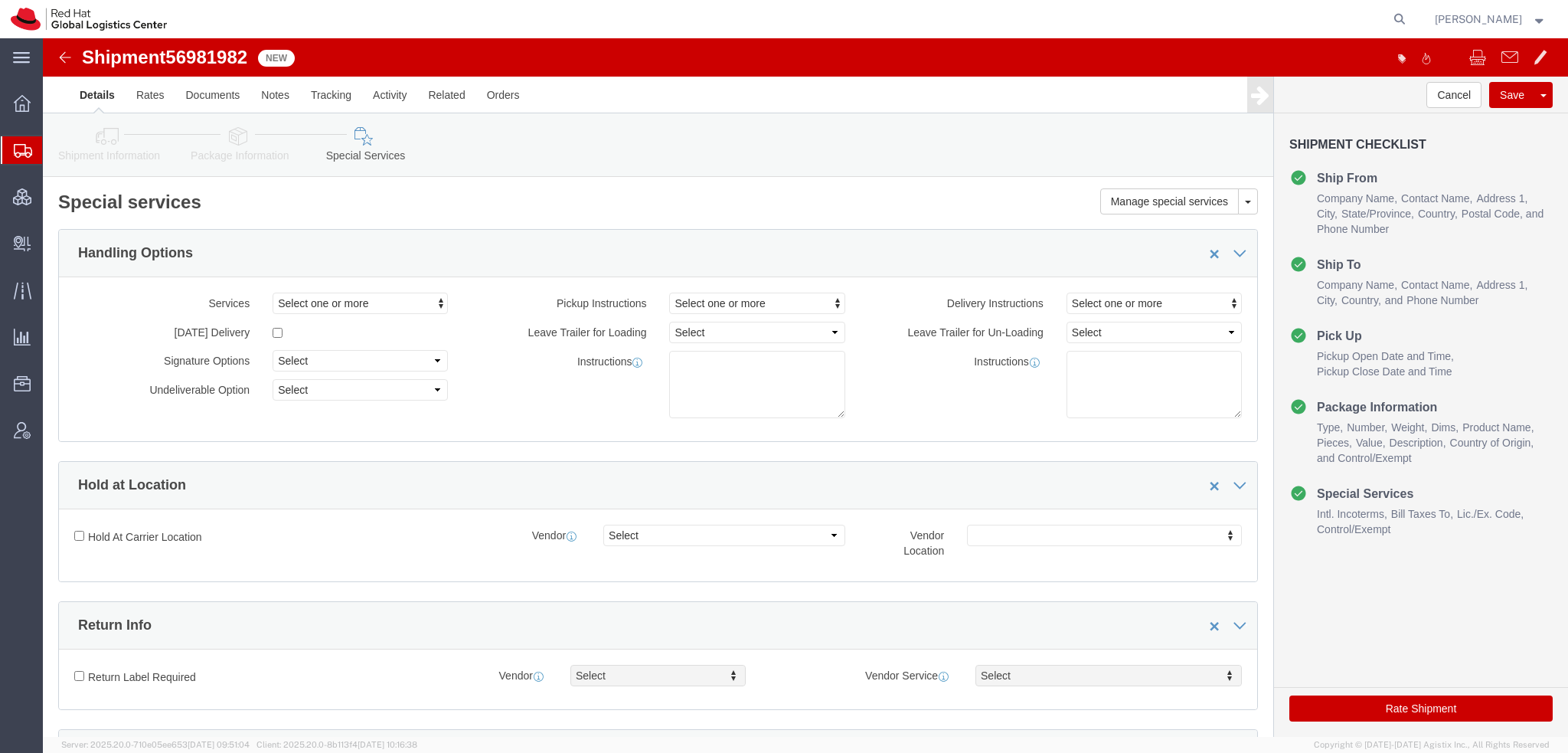
scroll to position [383, 0]
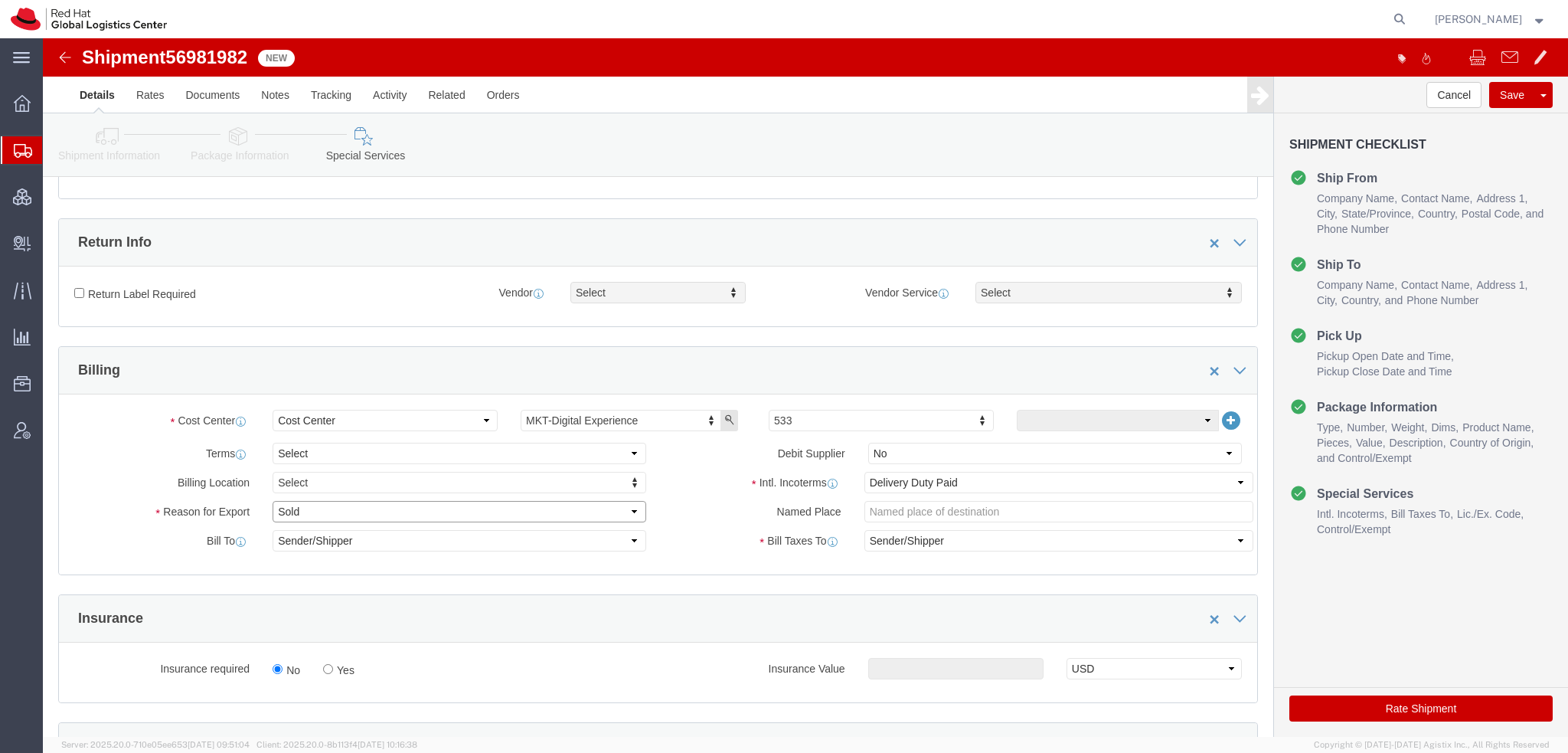
click select "Select Gift Personal Effects Repair/Warranty Return Sample Sold Temporary/Not S…"
select select "GIFT"
click select "Select Gift Personal Effects Repair/Warranty Return Sample Sold Temporary/Not S…"
click icon "button"
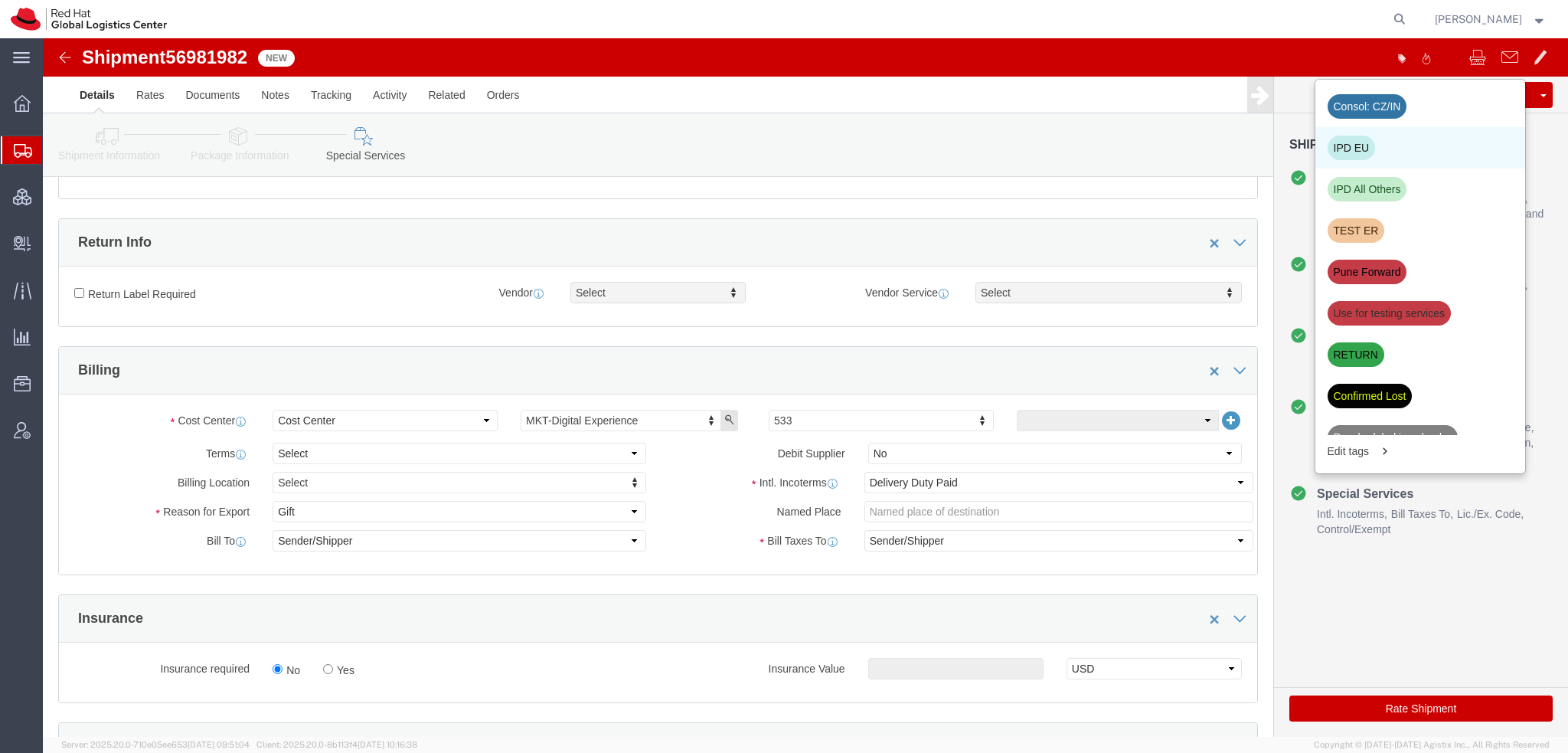
click div "IPD EU"
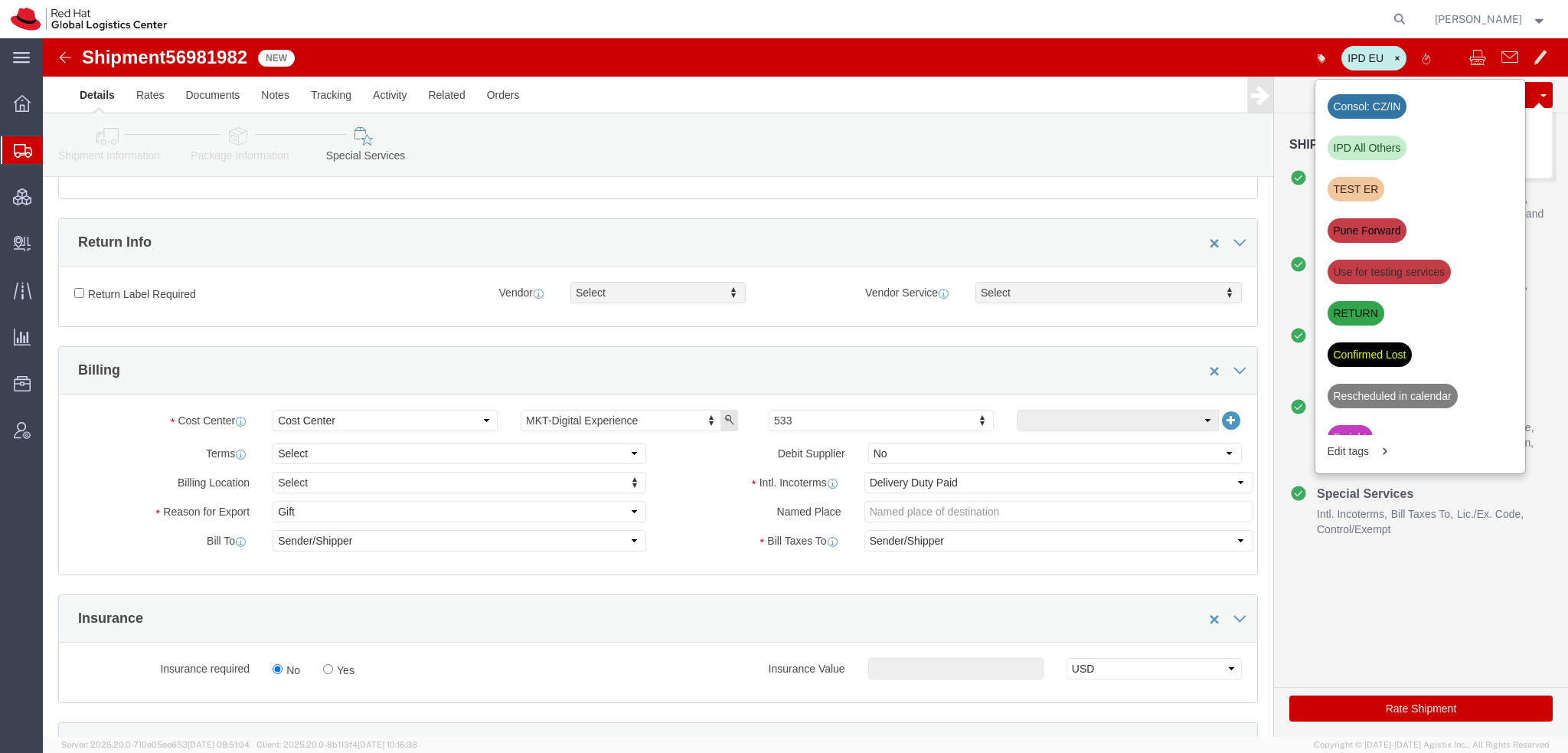
click button "Save"
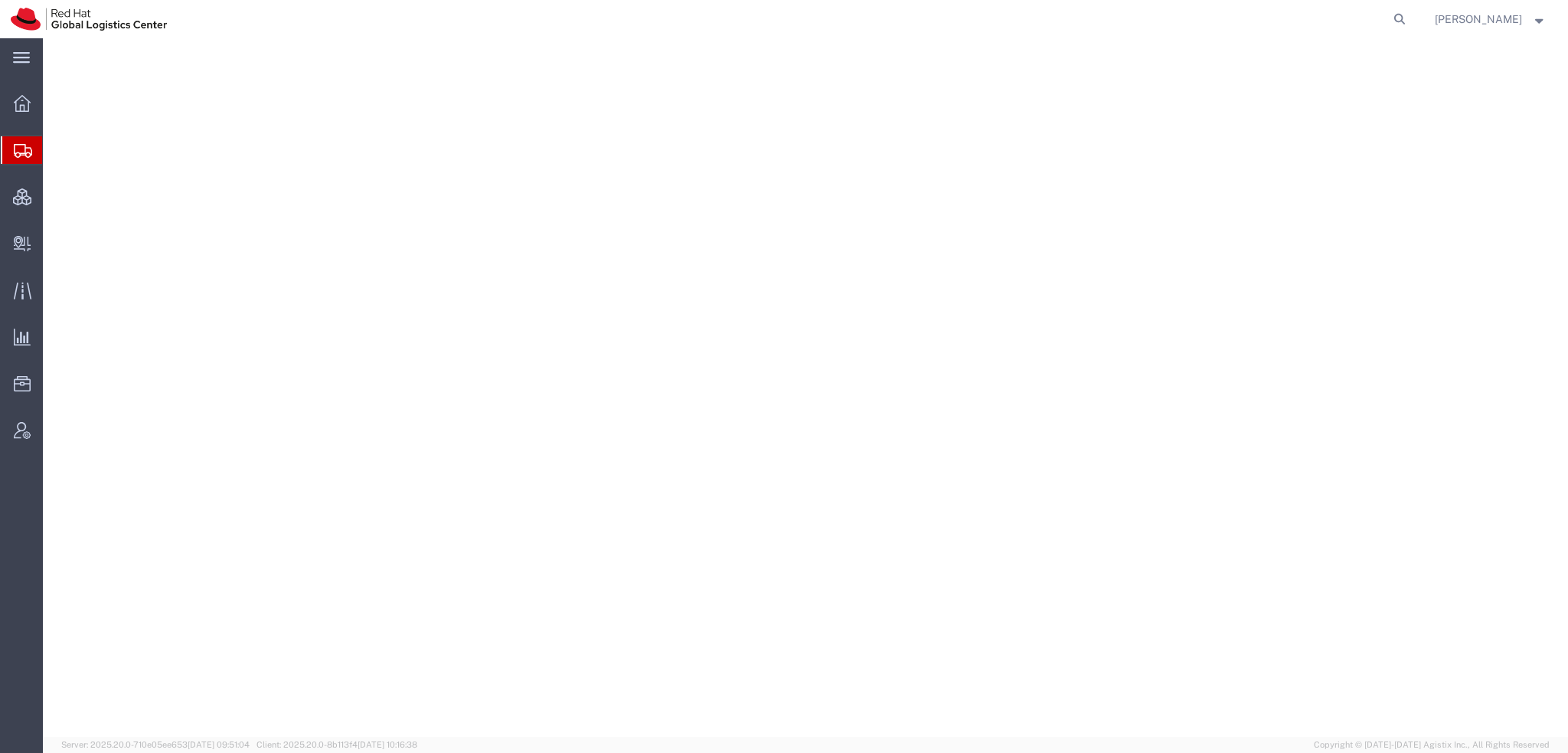
select select "38014"
select select
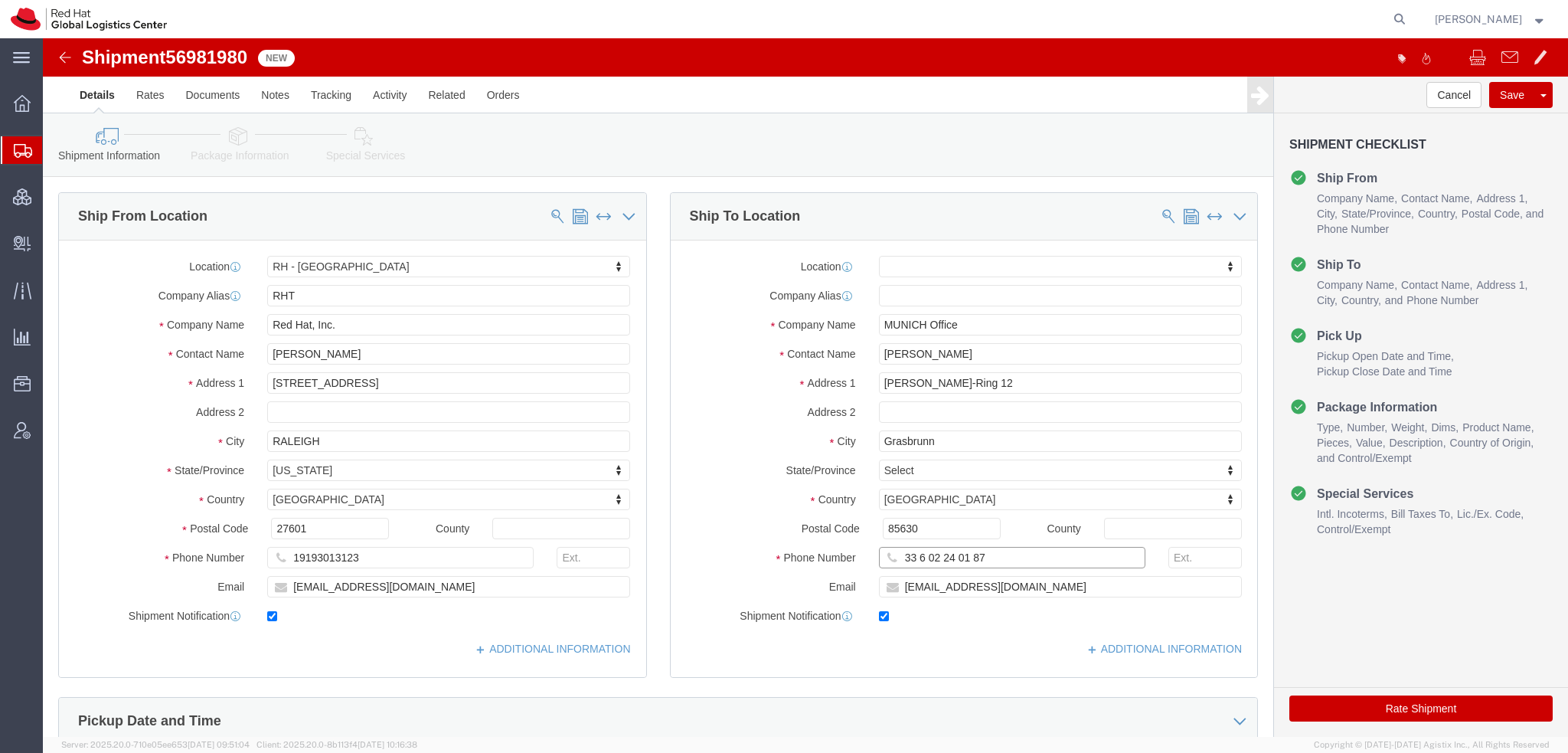
drag, startPoint x: 944, startPoint y: 518, endPoint x: 340, endPoint y: 396, distance: 616.2
click div "Ship From Location Location RH - Raleigh My Profile Location RH - Amsterdam - M…"
click input "Karine Steinhage"
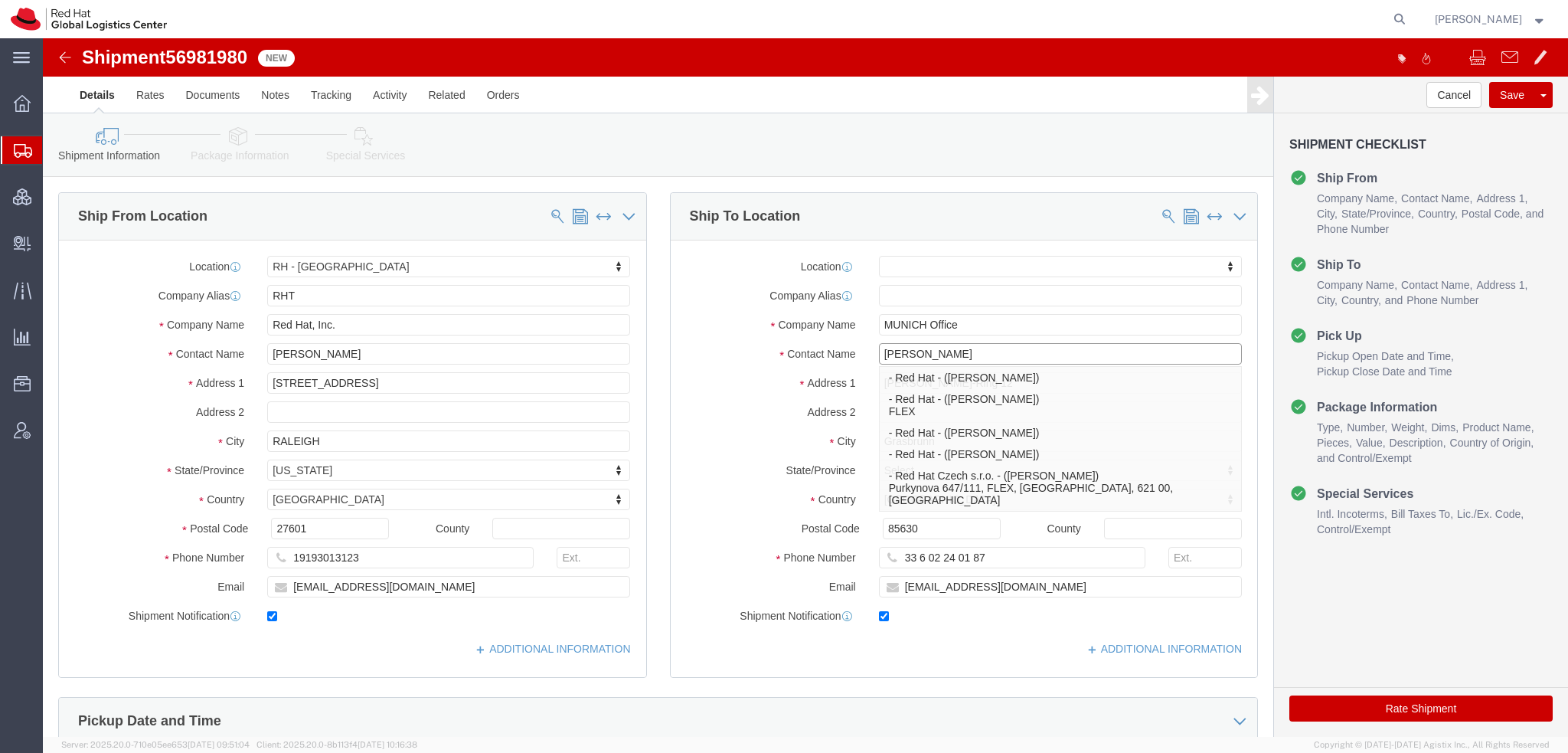
type input "Karin"
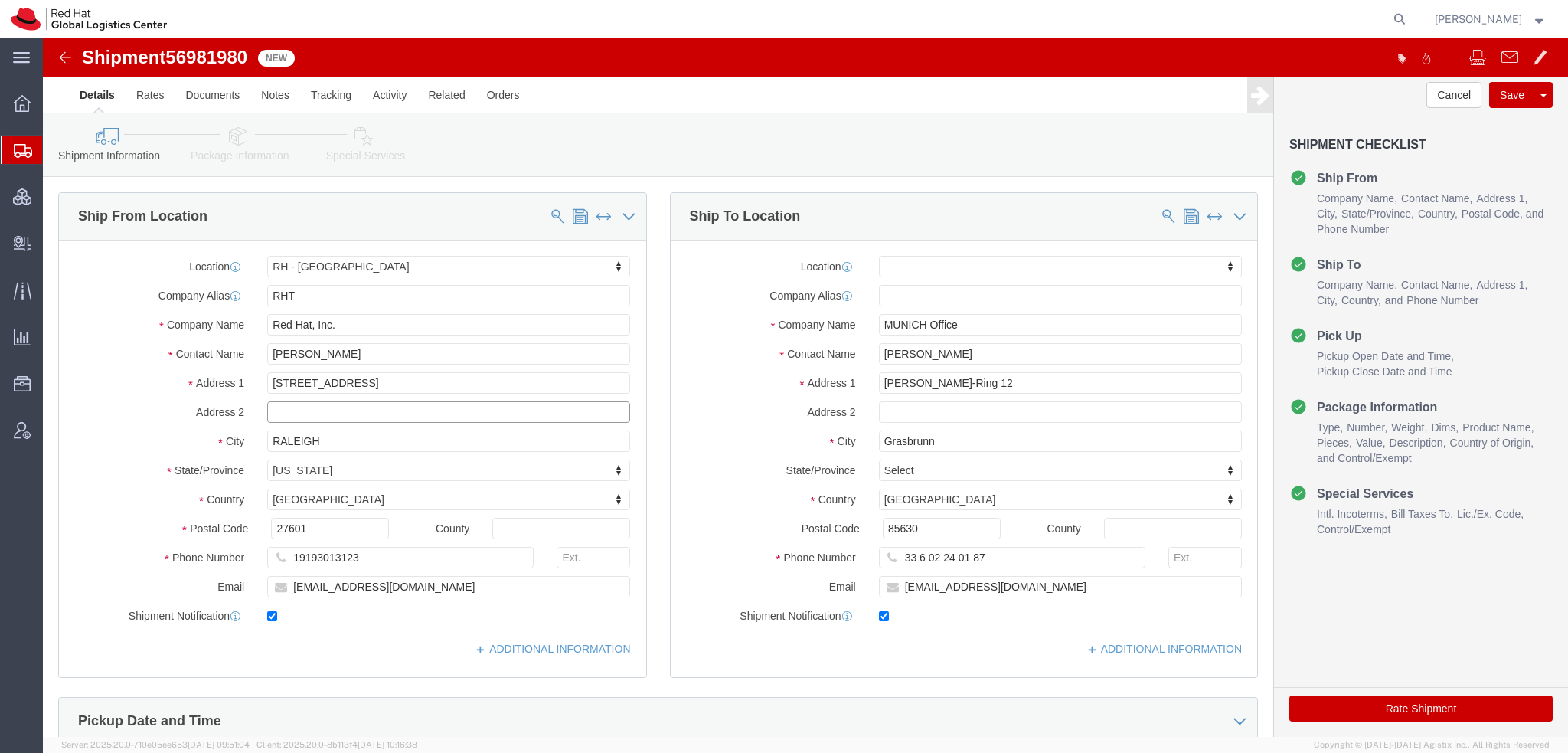
click input "text"
paste input "33 6 02 24 01 87"
drag, startPoint x: 961, startPoint y: 549, endPoint x: 314, endPoint y: 431, distance: 657.7
click div "Ship From Location Location RH - Raleigh My Profile Location RH - Amsterdam - M…"
click input "33 6 02 24 01 87"
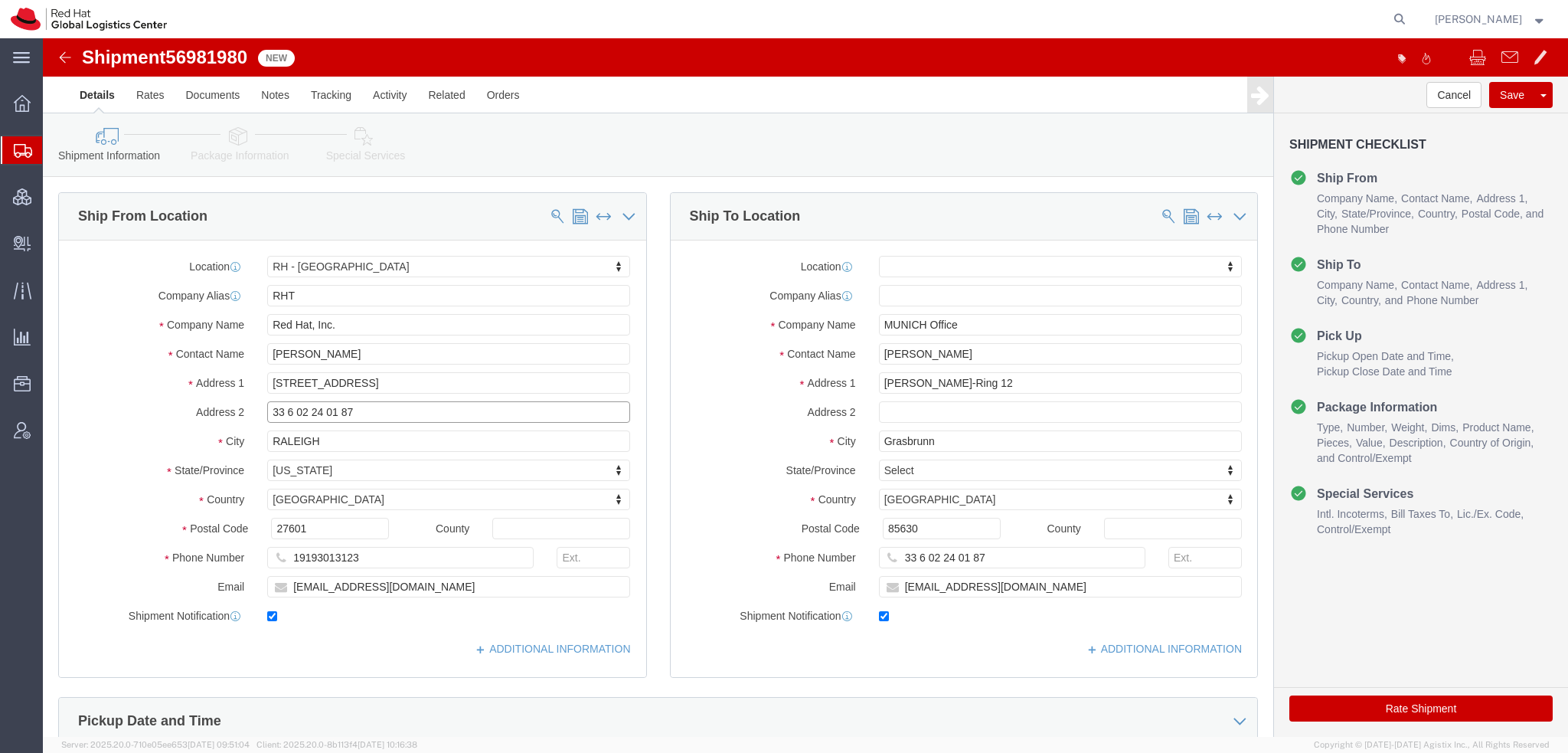
paste input "ksteinha@redhat.com"
type input "33 6 02 24 01 87 ksteinha@redhat.com"
click input "Karin"
type input "Karin"
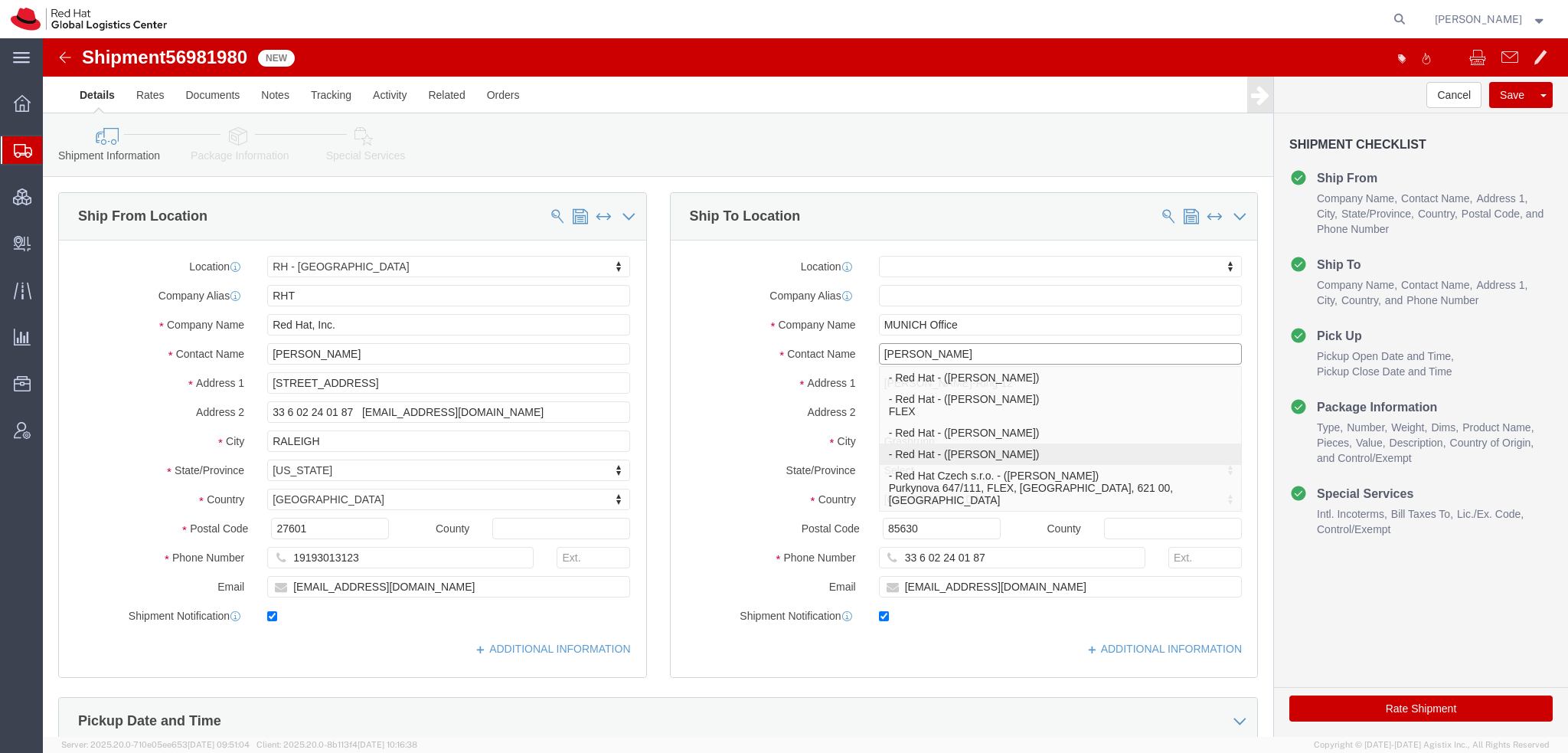
click p "- Red Hat - (Karine Steinhage)"
select select "37988"
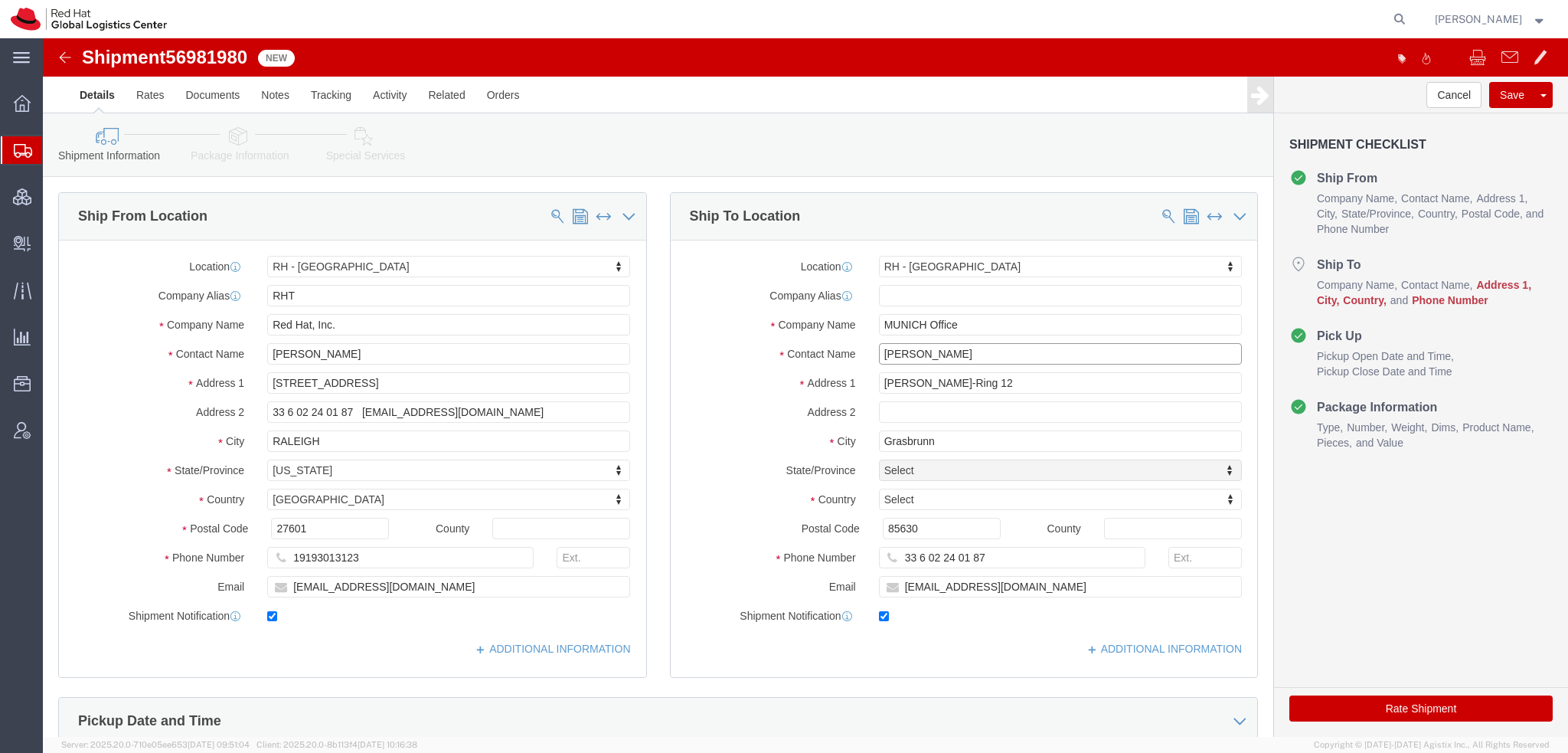
drag, startPoint x: 923, startPoint y: 310, endPoint x: 530, endPoint y: 252, distance: 397.3
click div "Ship From Location Location RH - Raleigh My Profile Location RH - Amsterdam - M…"
type input "Karine Steinhage"
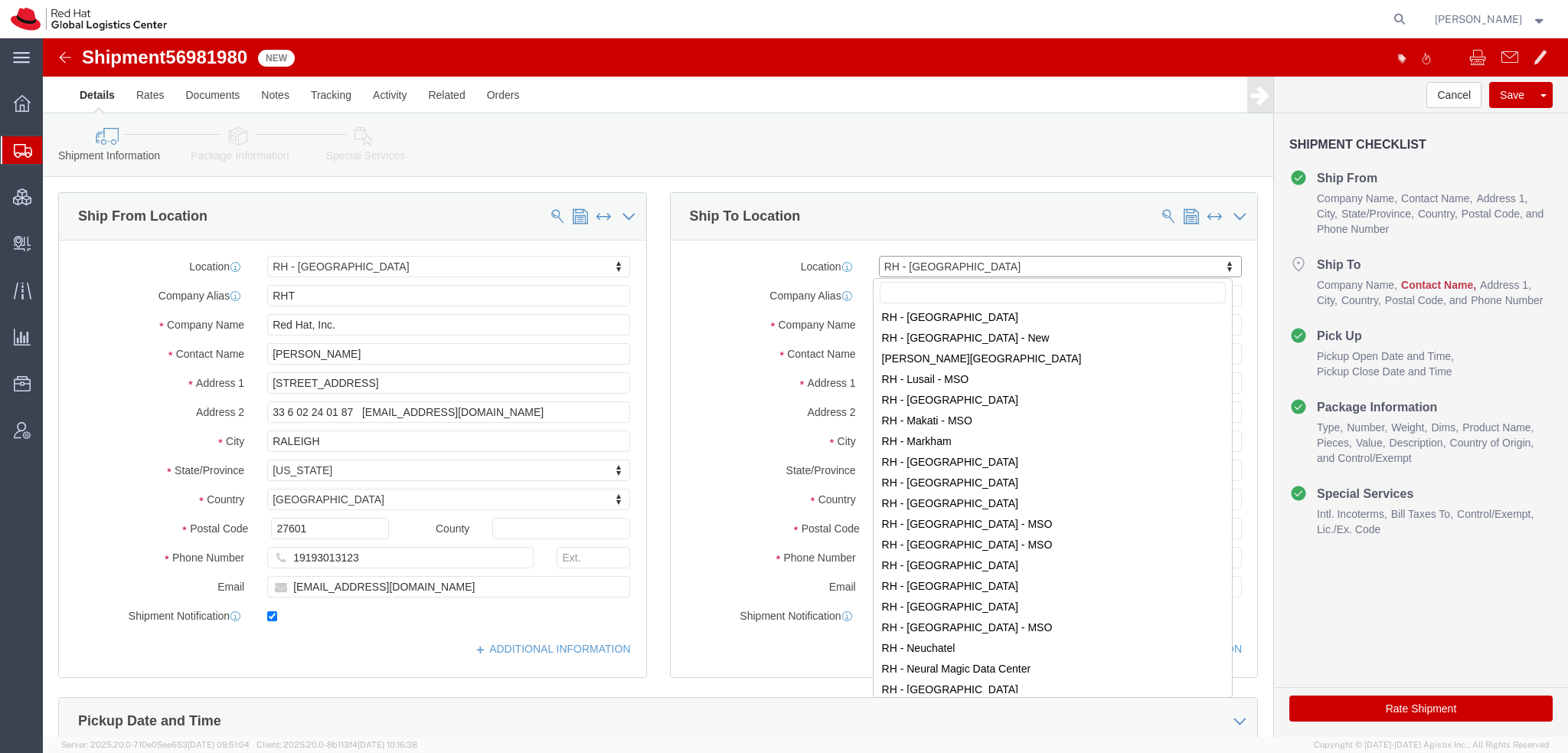
scroll to position [1455, 0]
select select "37988"
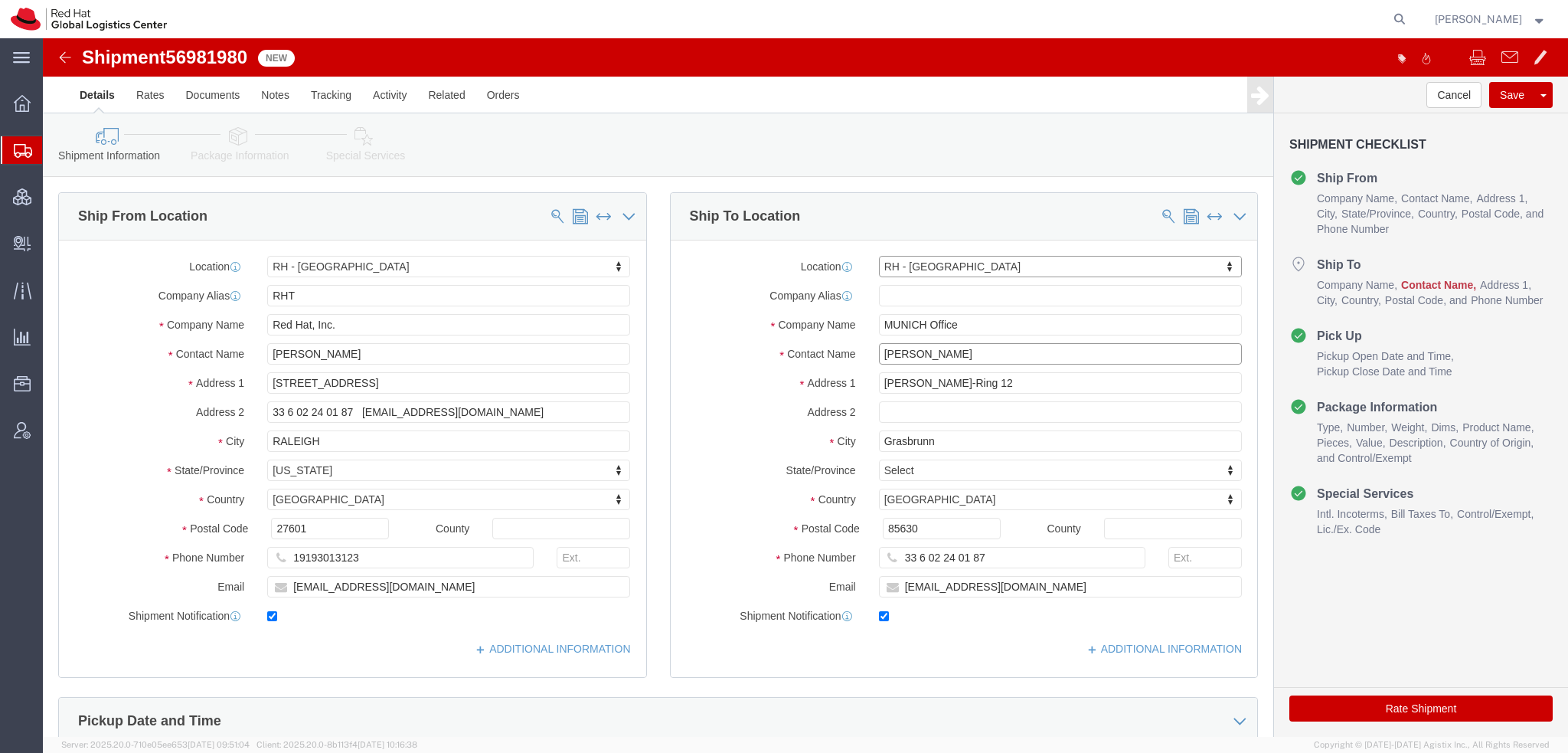
click input "Karine Steinhage"
paste input "Karine Steinhage"
type input "Karine Steinhage"
drag, startPoint x: 427, startPoint y: 371, endPoint x: 317, endPoint y: 365, distance: 110.2
click input "33 6 02 24 01 87 ksteinha@redhat.com"
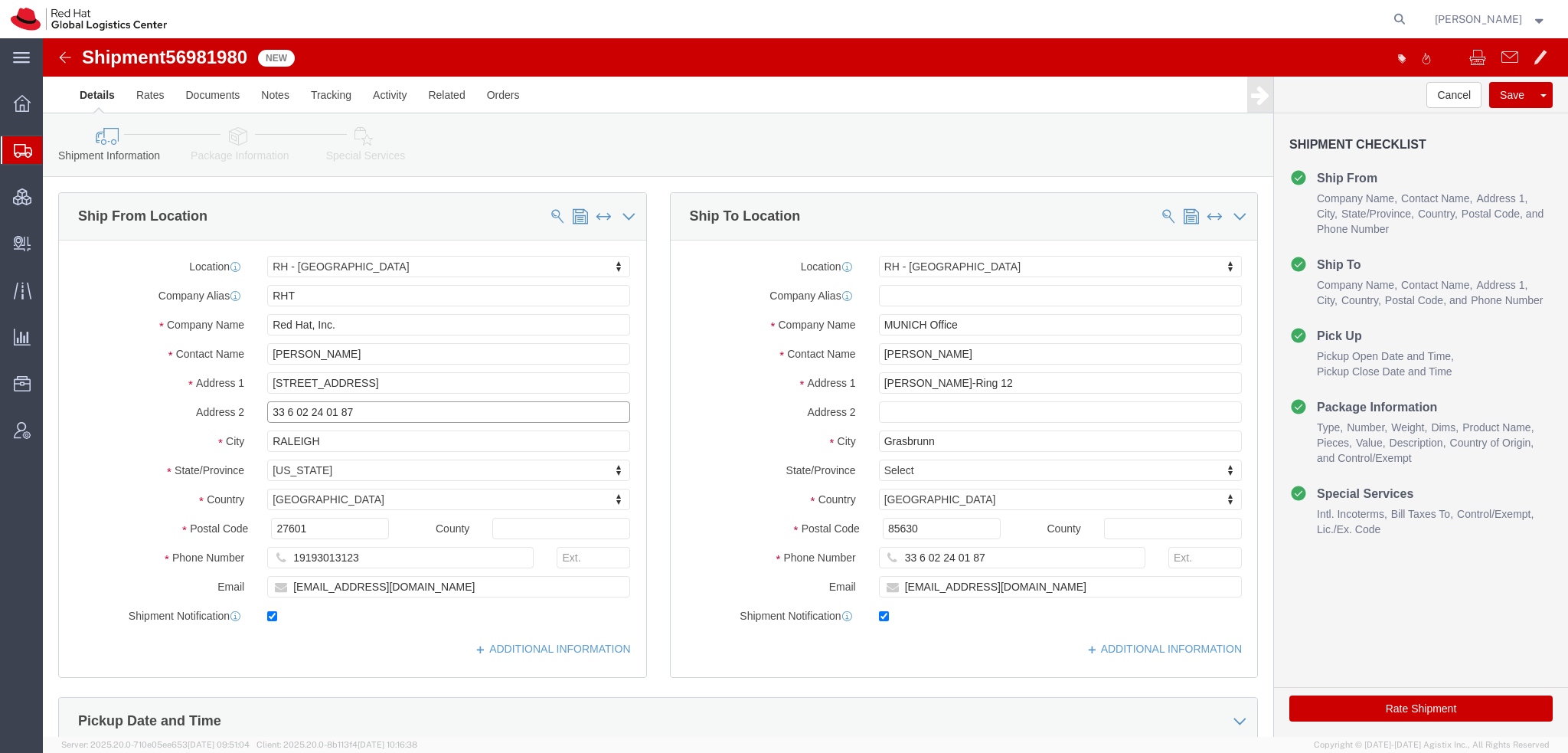
type input "33 6 02 24 01 87"
click input "ksteinha@redhat.com"
paste input "ksteinha@redhat.com"
type input "ksteinha@redhat.com"
drag, startPoint x: 315, startPoint y: 372, endPoint x: -43, endPoint y: 192, distance: 400.7
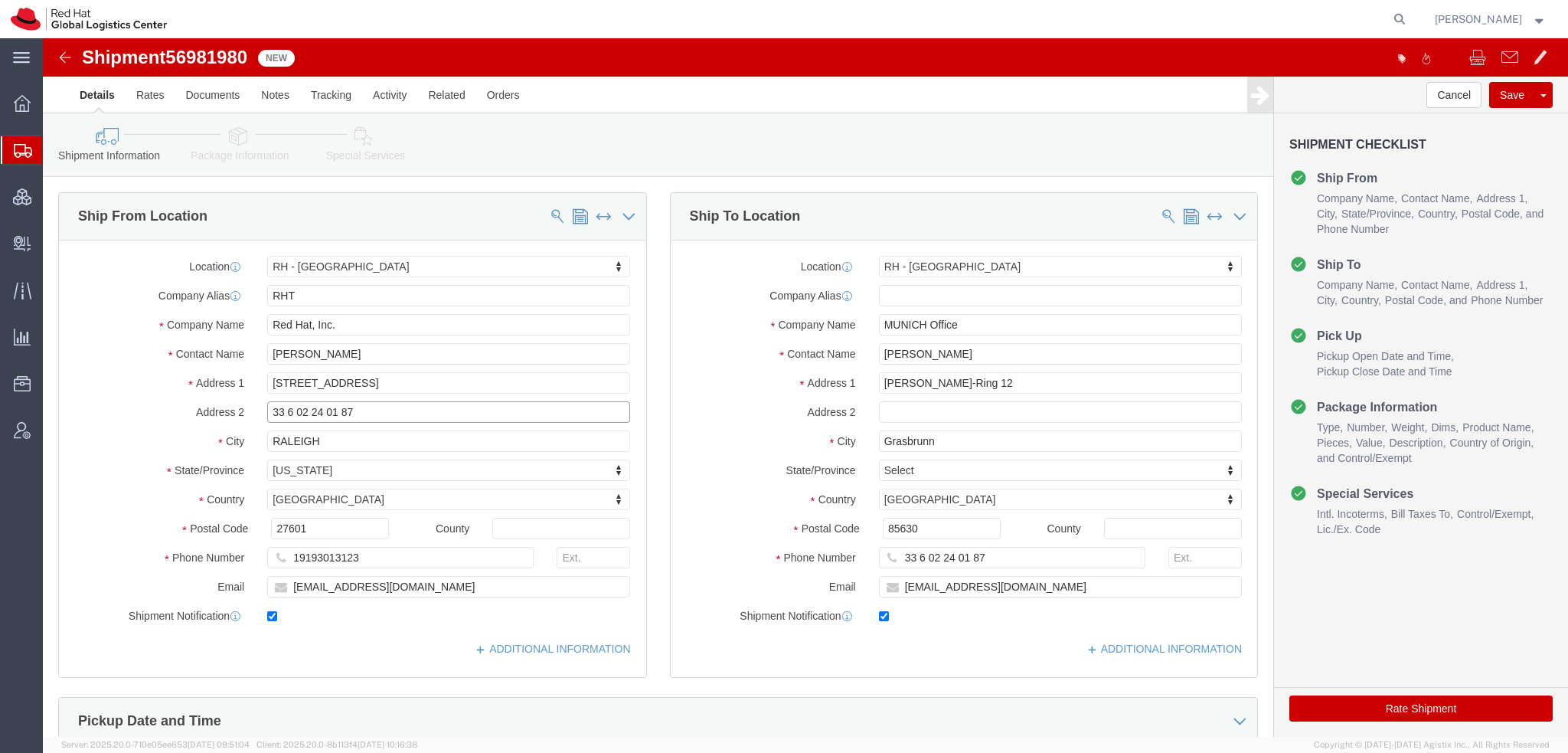
click html "Shipment 56981980 New Details Rates Documents Notes Tracking Activity Related O…"
drag, startPoint x: 961, startPoint y: 528, endPoint x: 170, endPoint y: 303, distance: 822.4
click div "Ship From Location Location RH - Raleigh My Profile Location RH - Amsterdam - M…"
paste input "33 6 02 24 01 87"
type input "33 6 02 24 01 87"
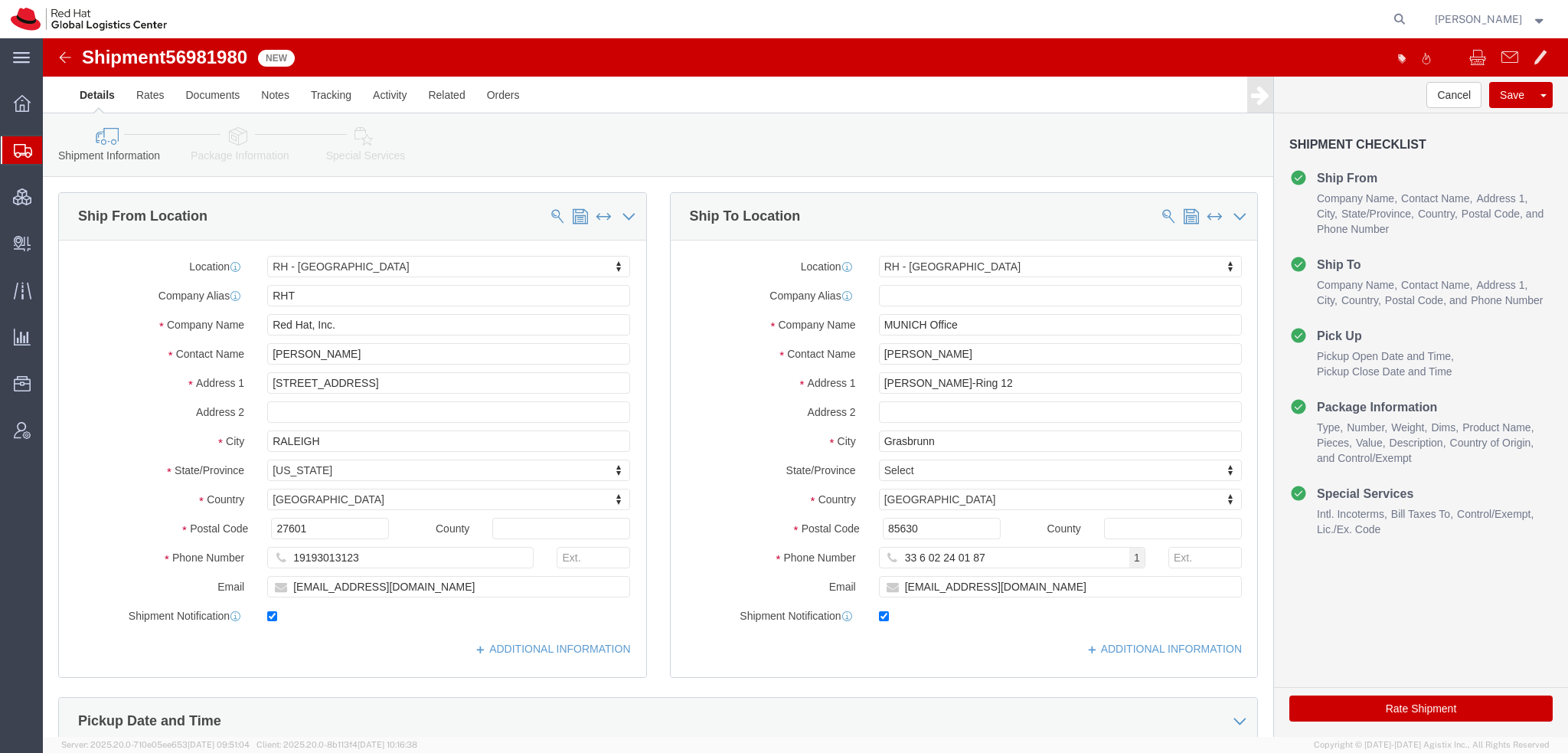
click icon
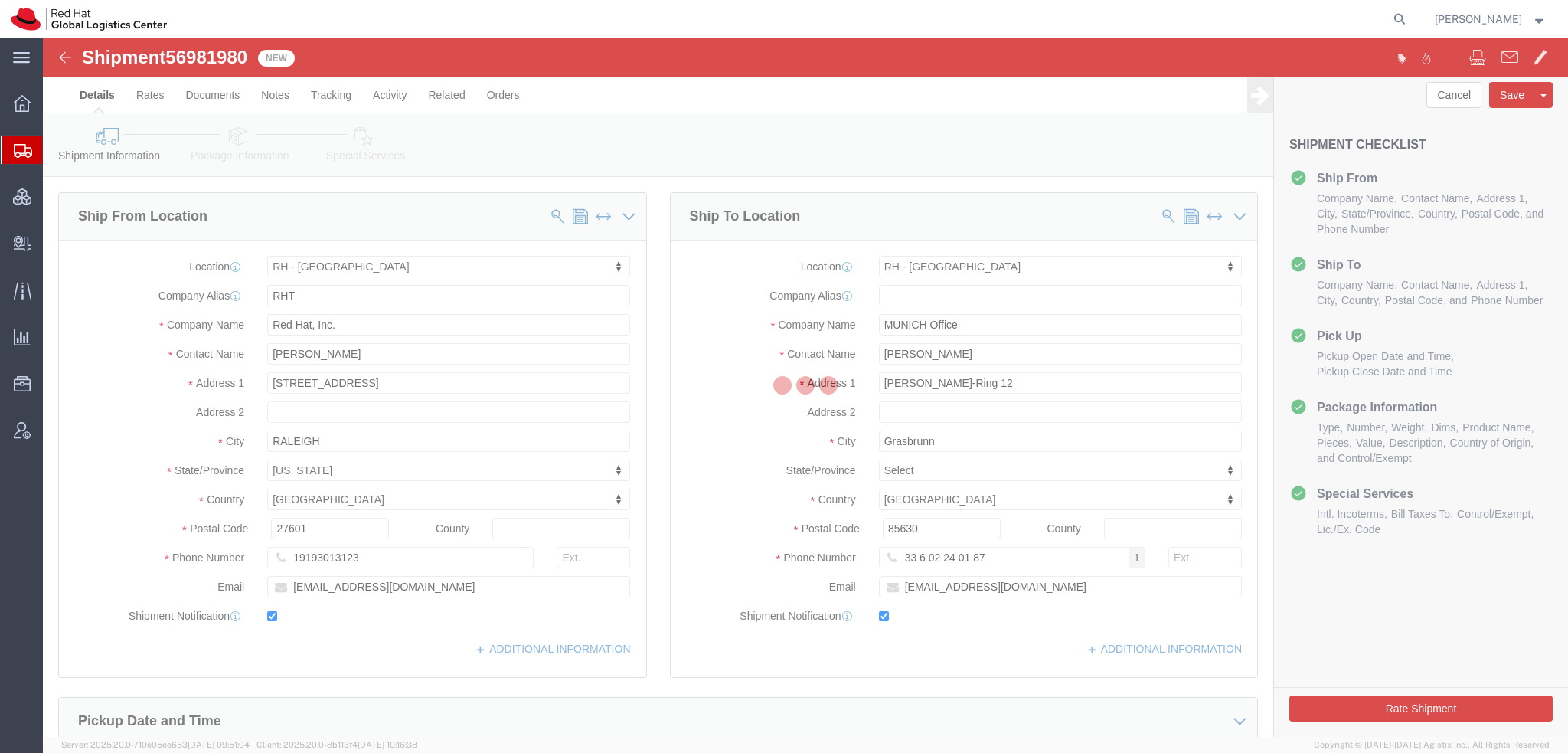
select select
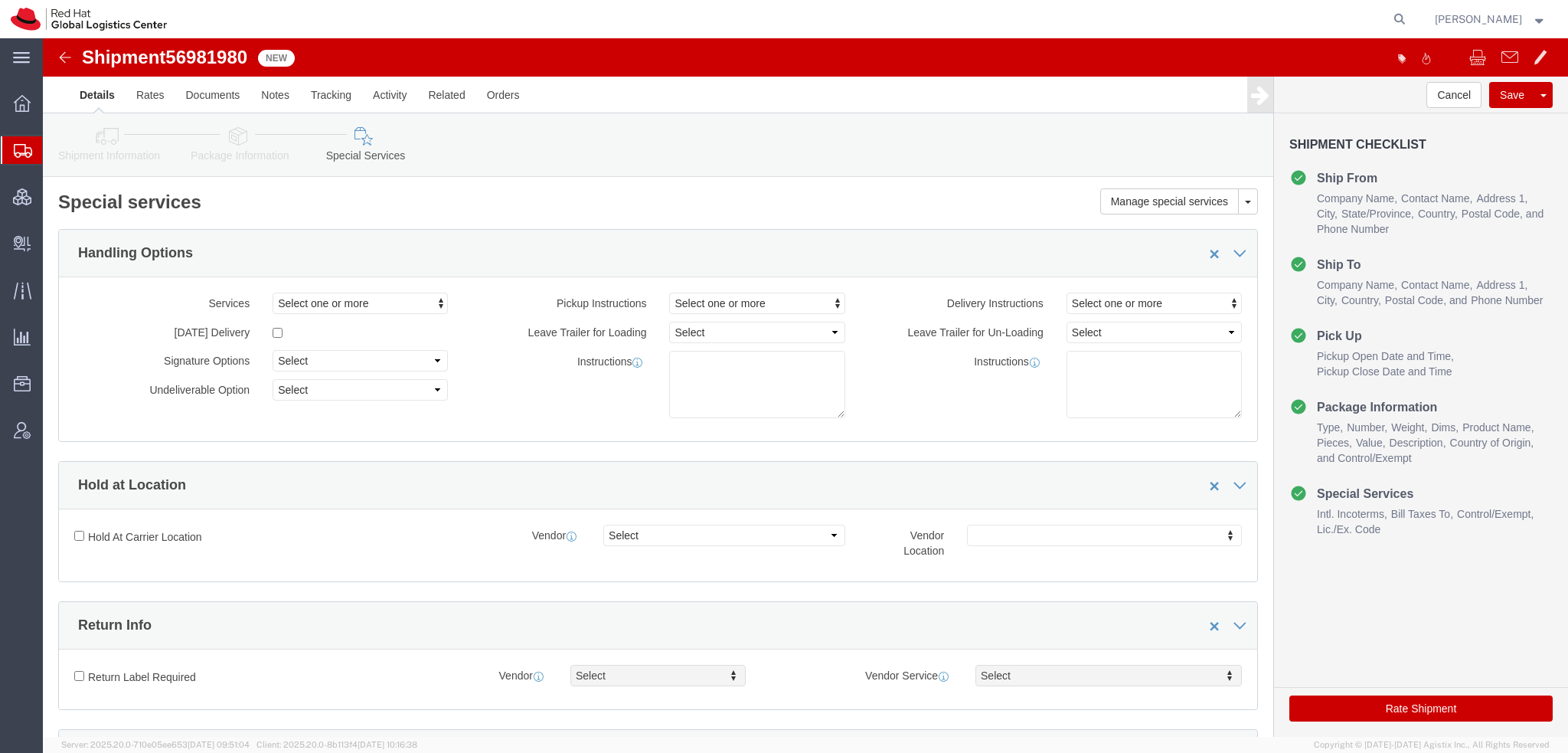
select select "COSTCENTER"
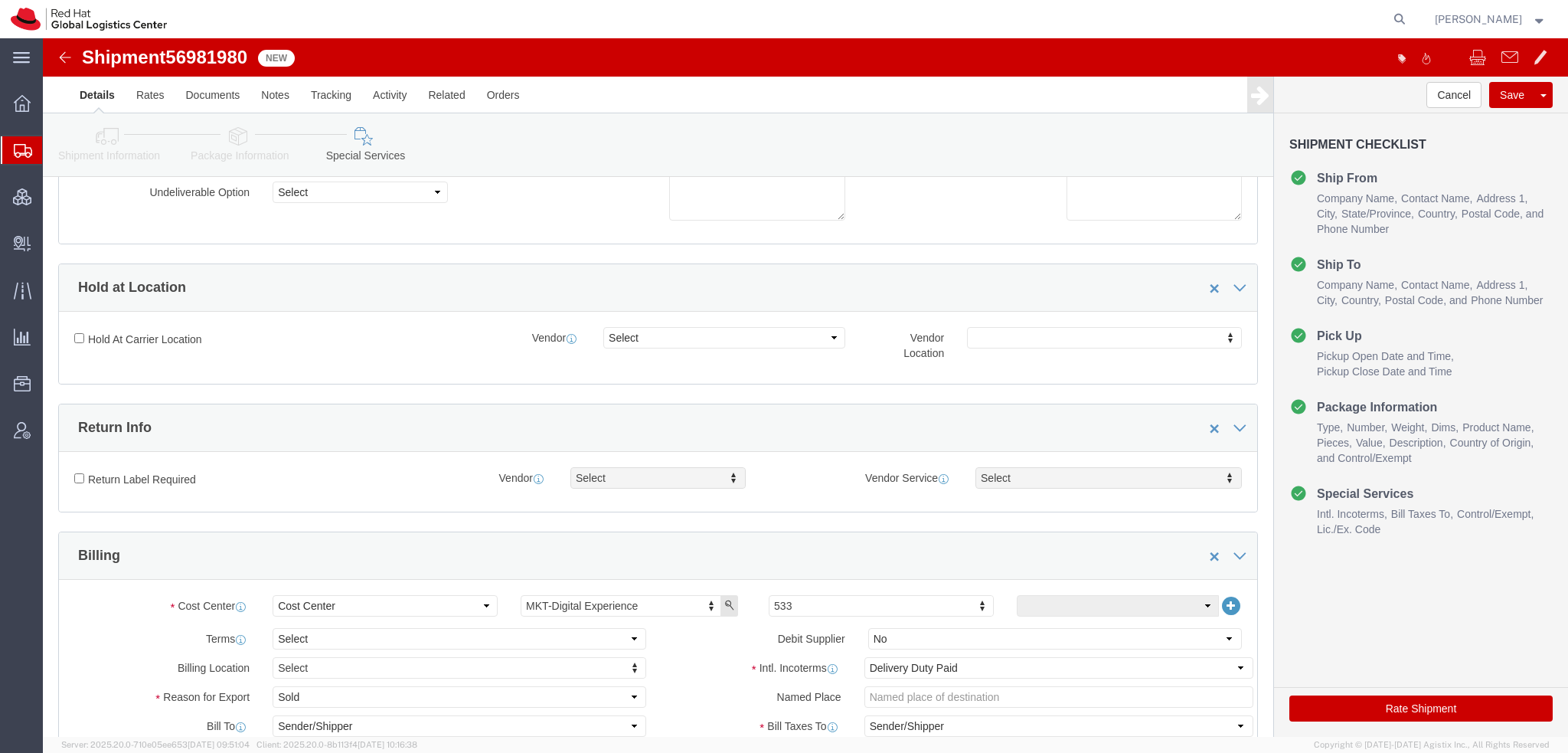
scroll to position [460, 0]
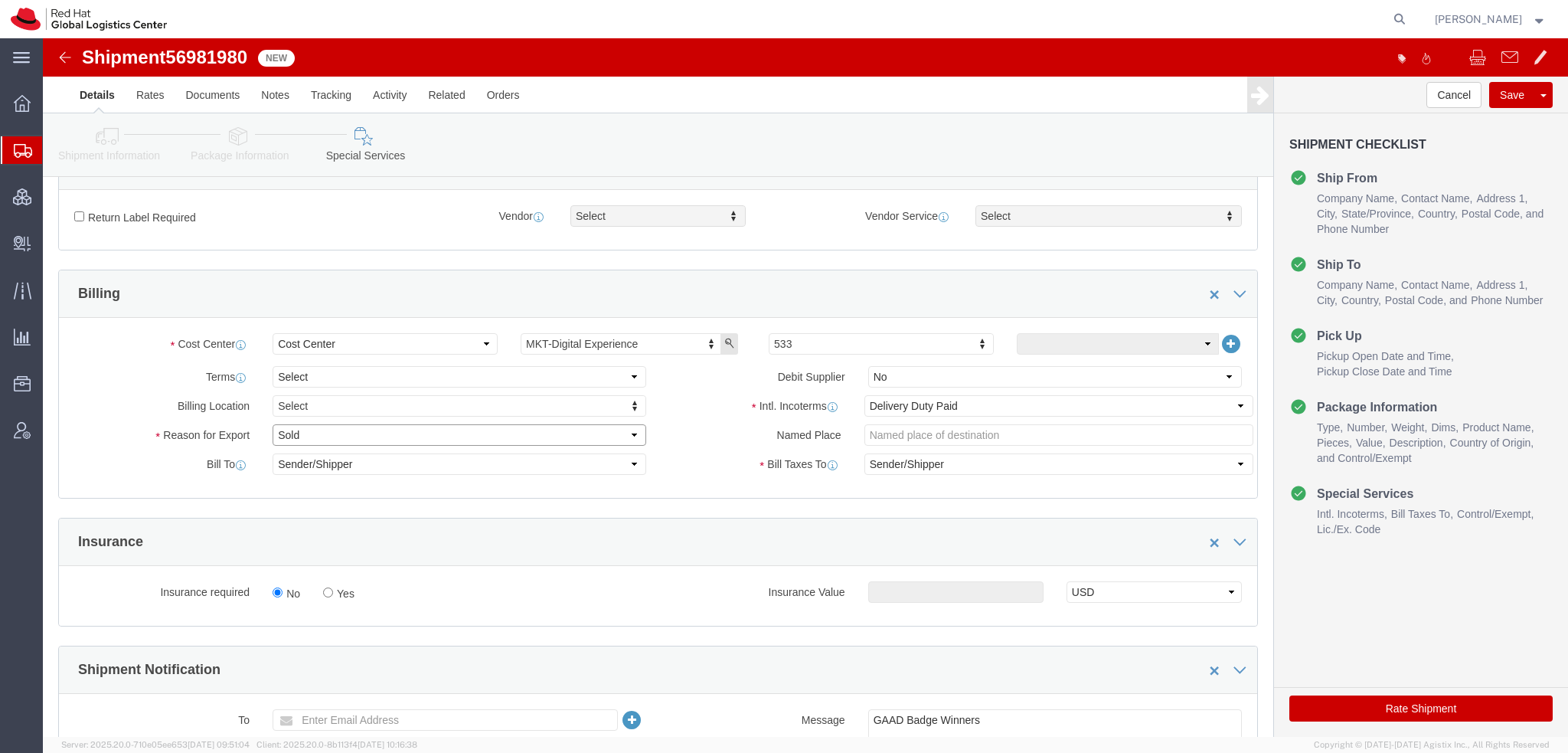
click select "Select Gift Personal Effects Repair/Warranty Return Sample Sold Temporary/Not S…"
select select "GIFT"
click select "Select Gift Personal Effects Repair/Warranty Return Sample Sold Temporary/Not S…"
click button "button"
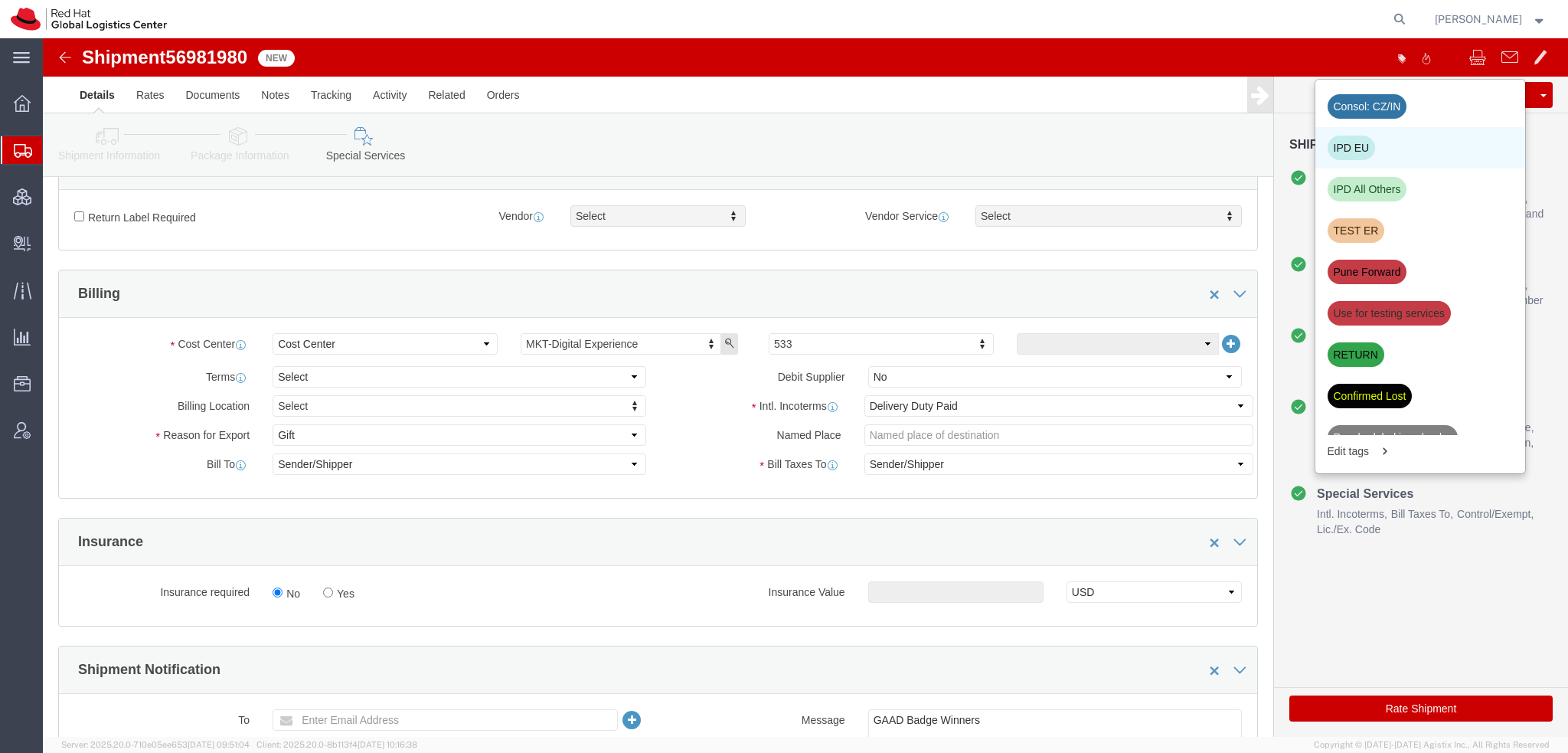
click div "IPD EU"
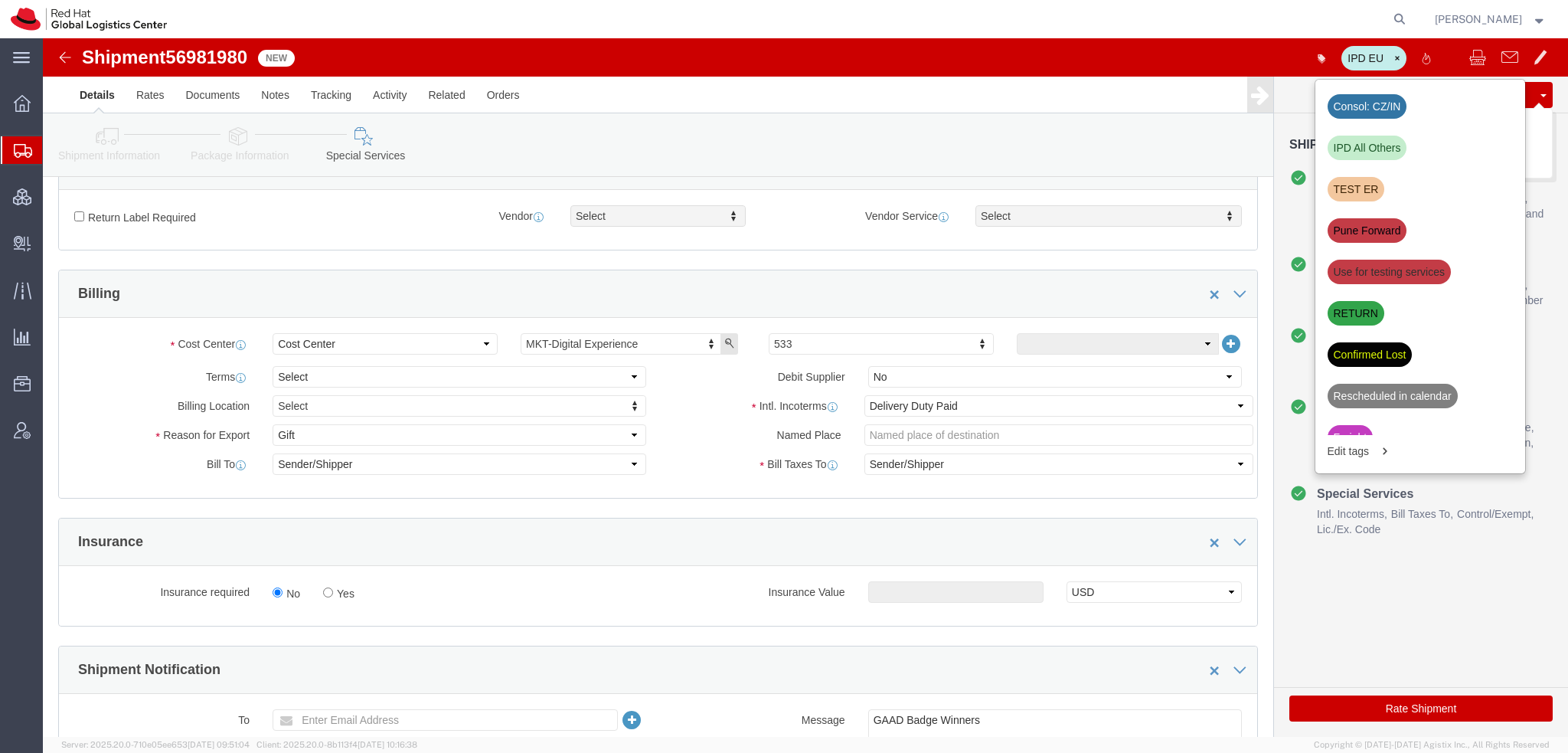
click button "Save"
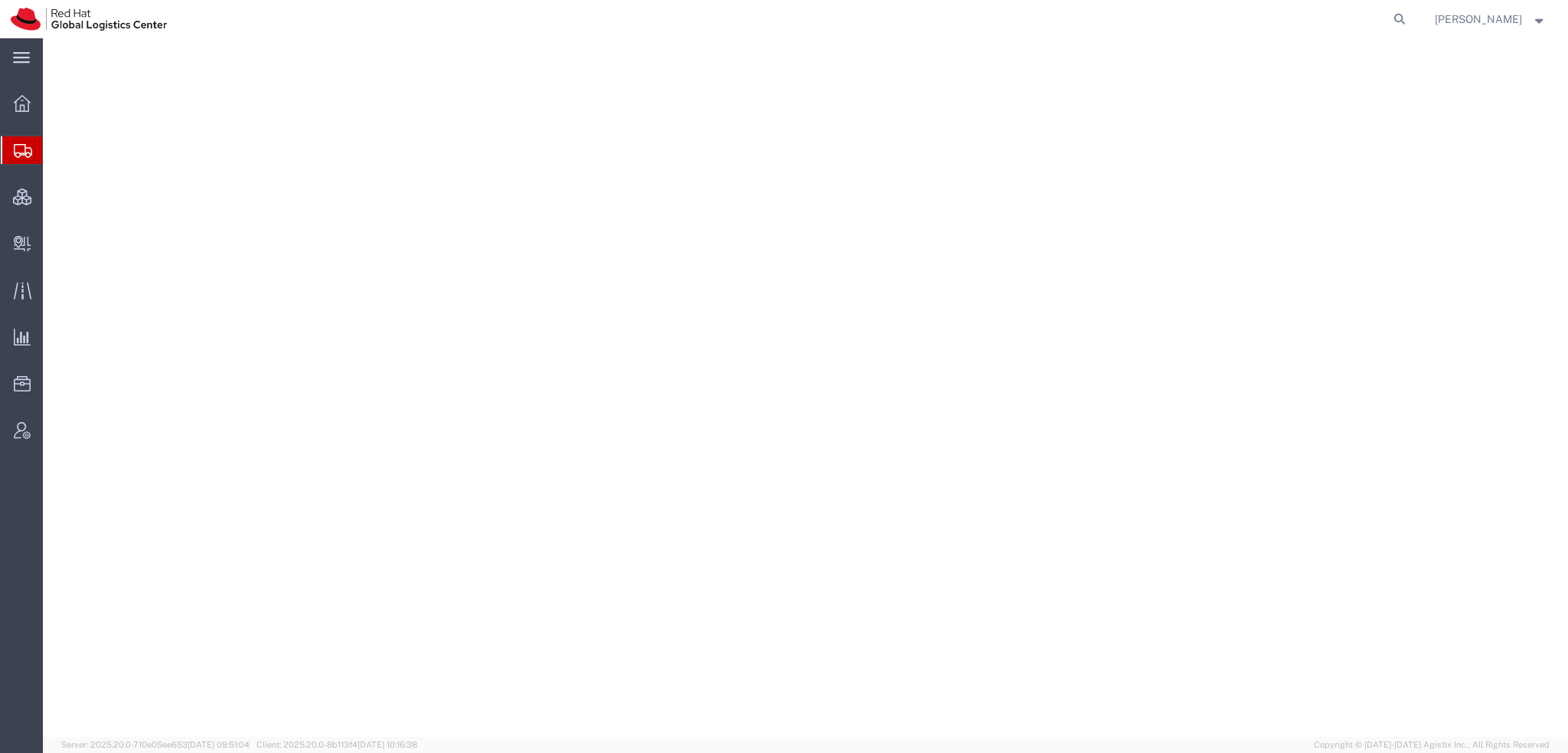
select select "38014"
select select
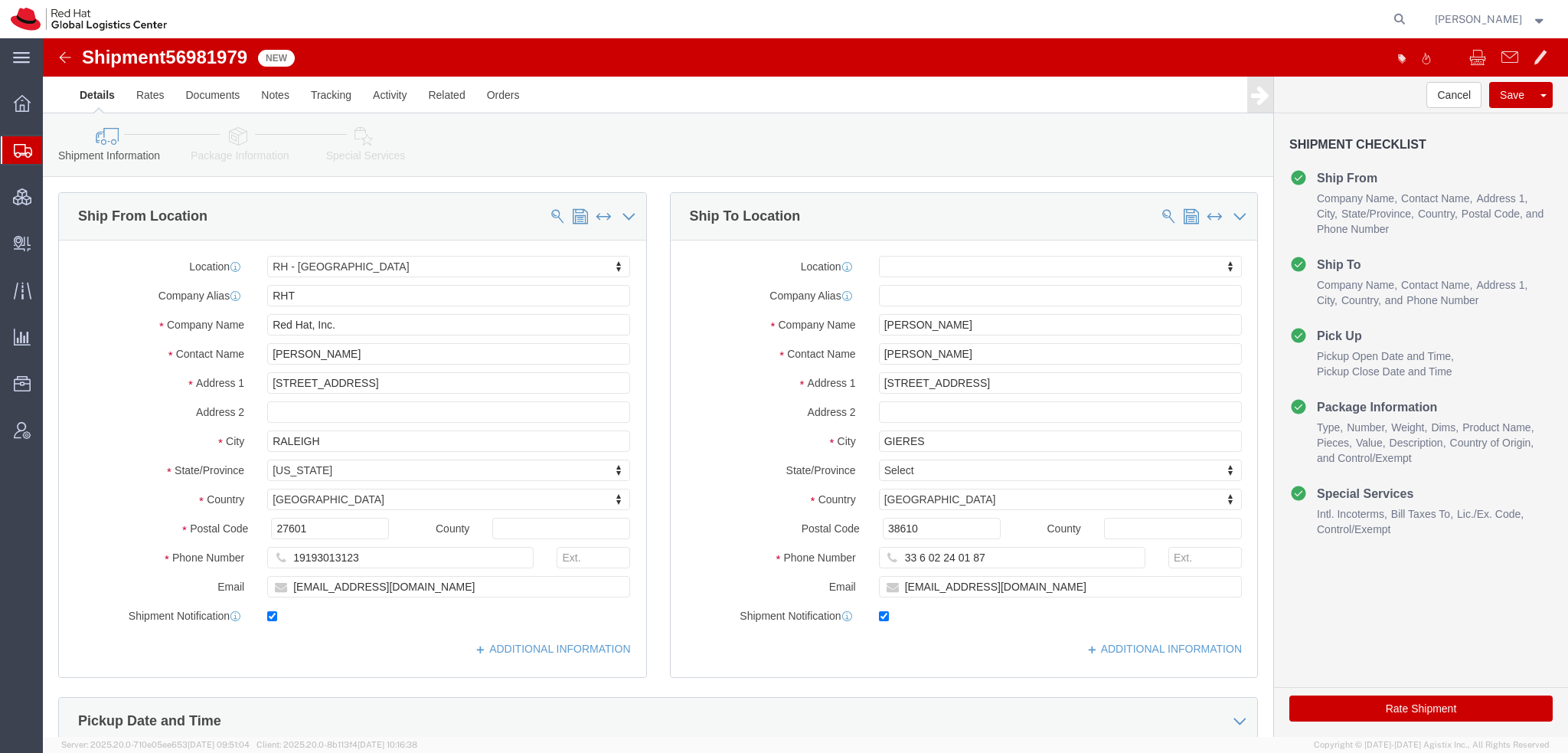
click icon
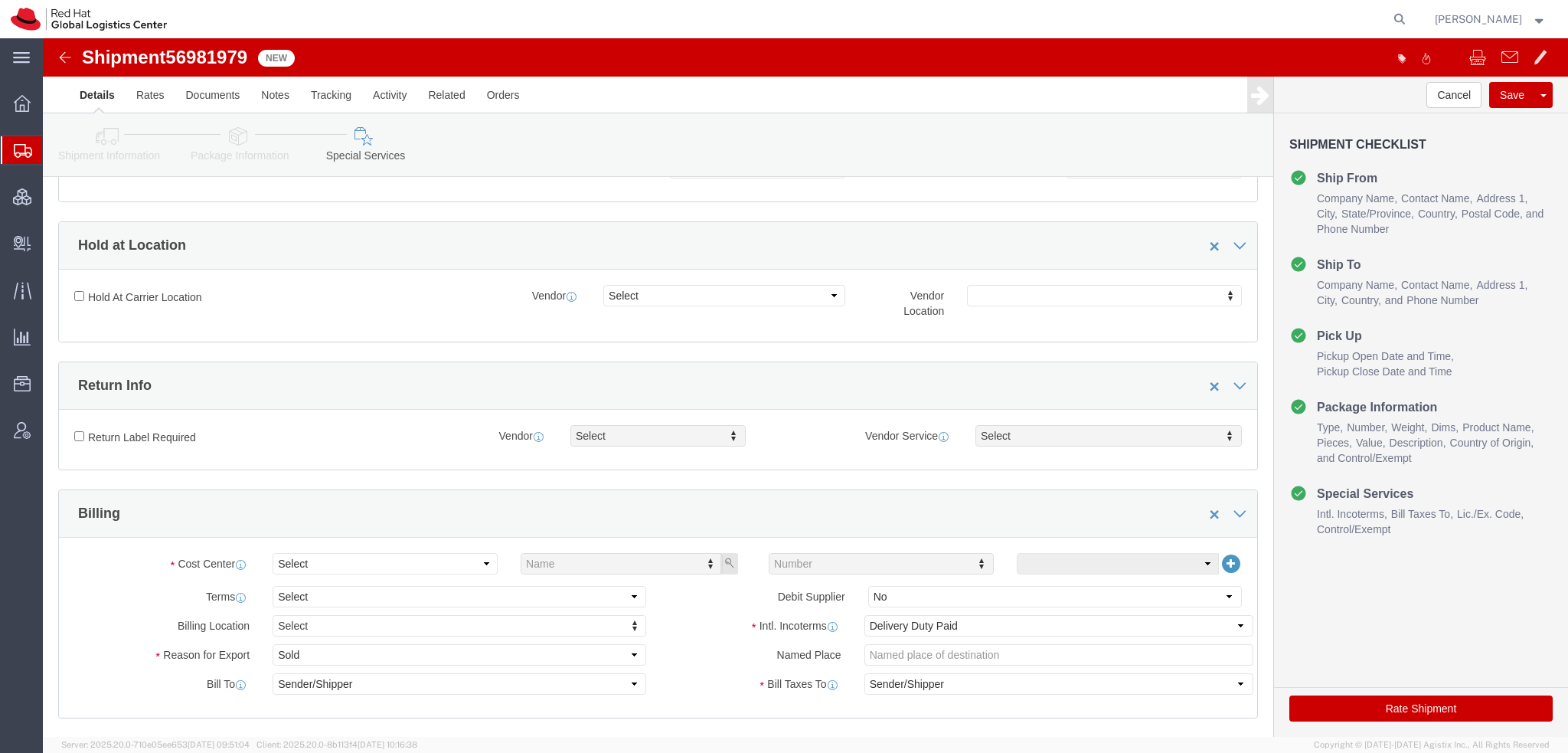
scroll to position [536, 0]
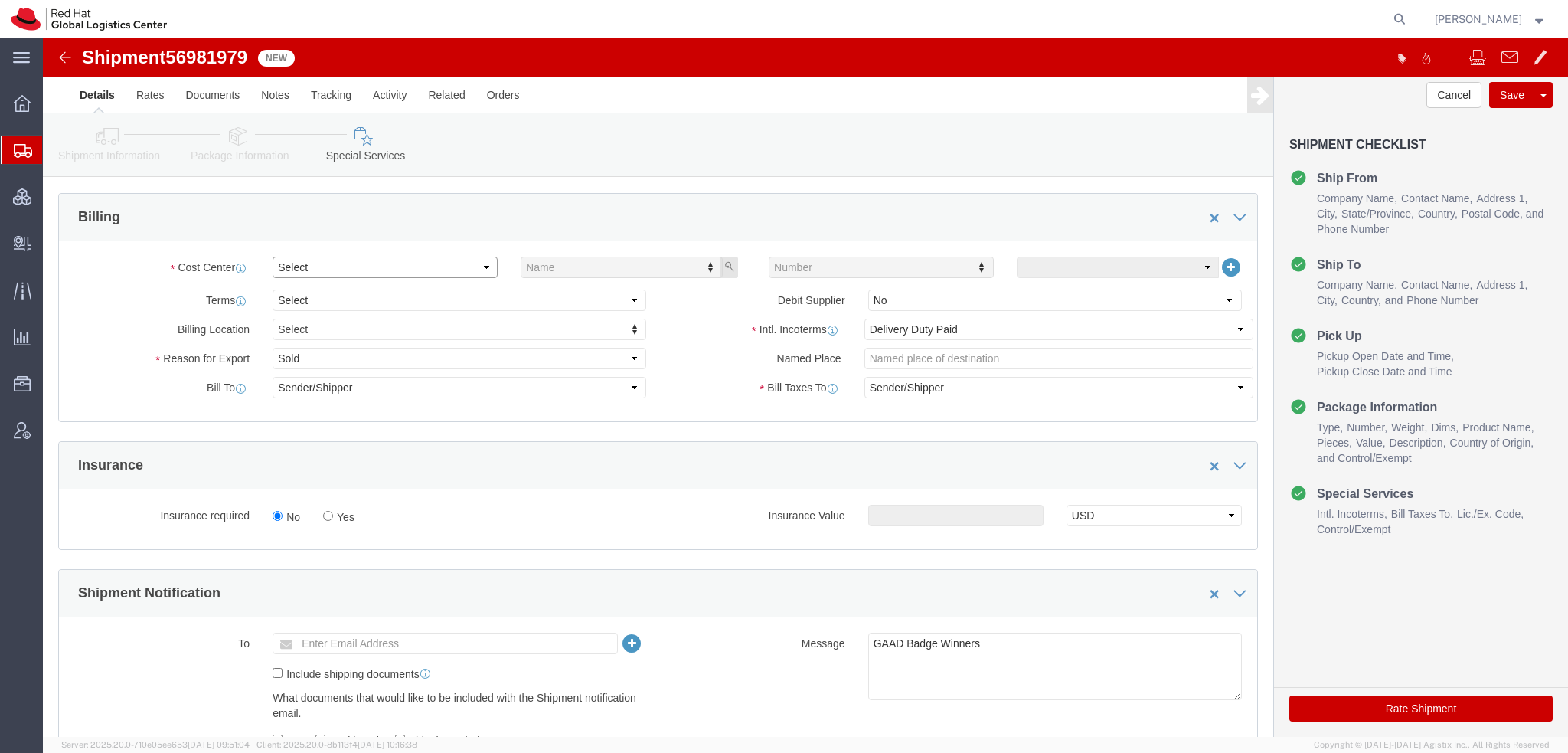
click select "Select"
click select "Select Gift Personal Effects Repair/Warranty Return Sample Sold Temporary/Not S…"
select select "GIFT"
click select "Select Gift Personal Effects Repair/Warranty Return Sample Sold Temporary/Not S…"
click button "Save"
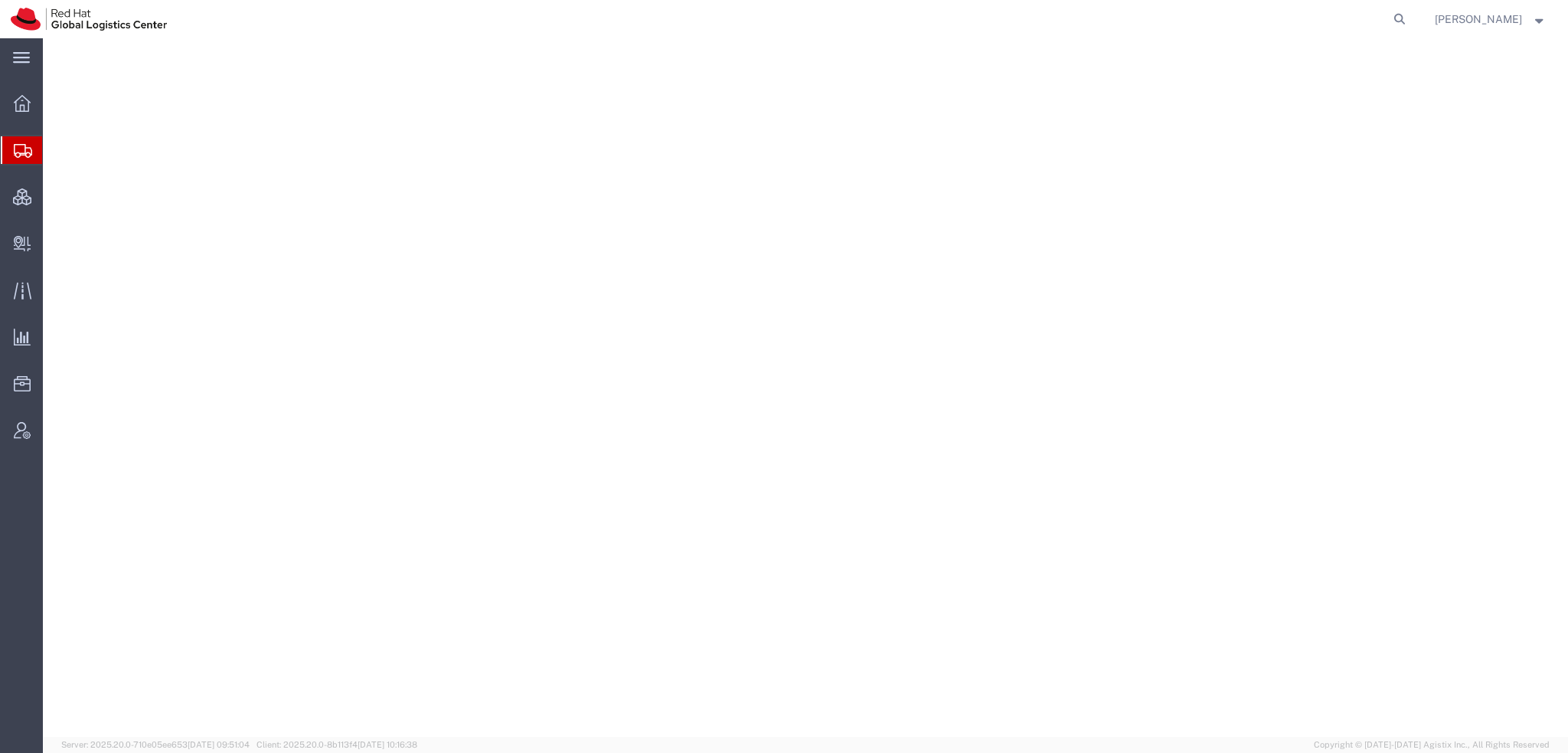
select select "38014"
select select
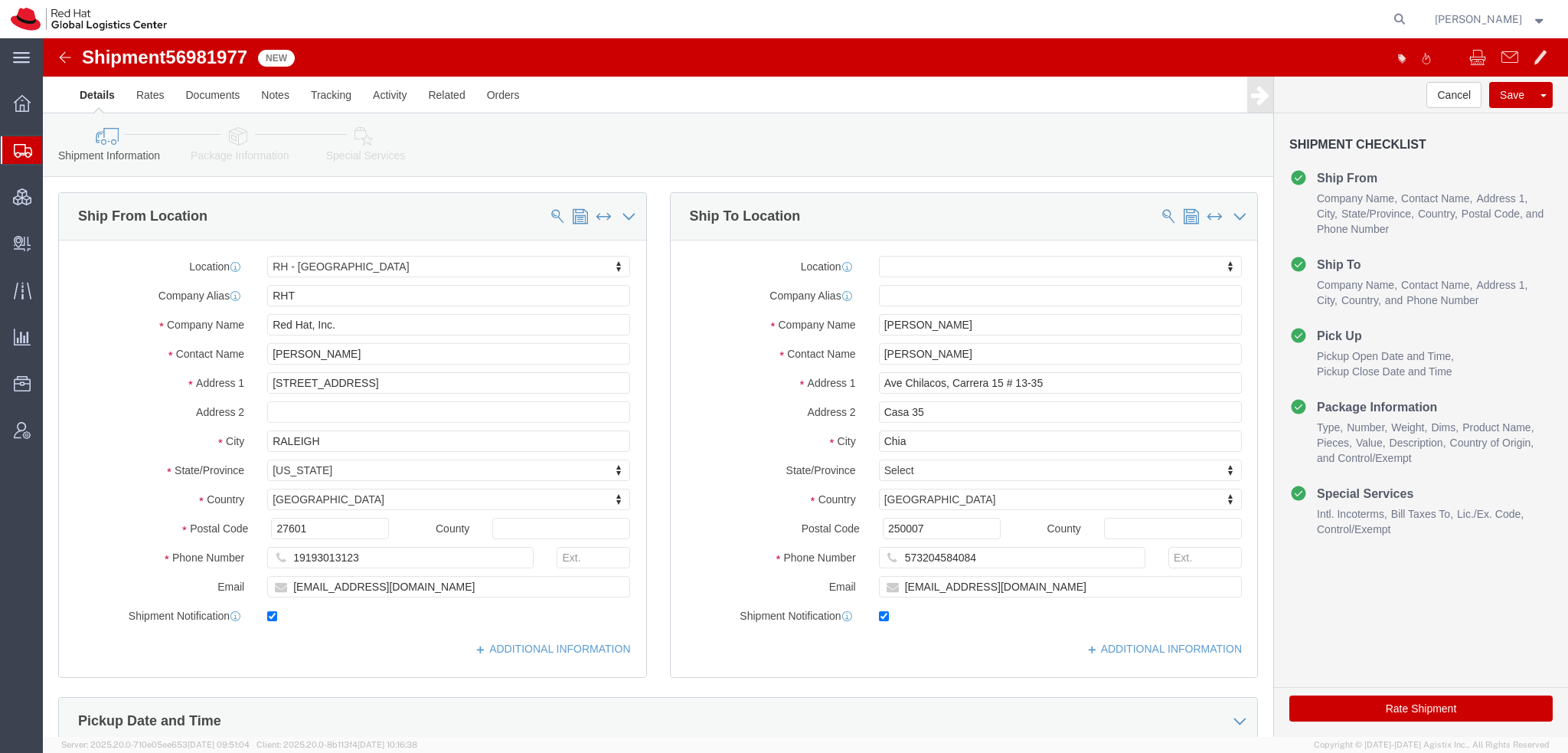
click icon
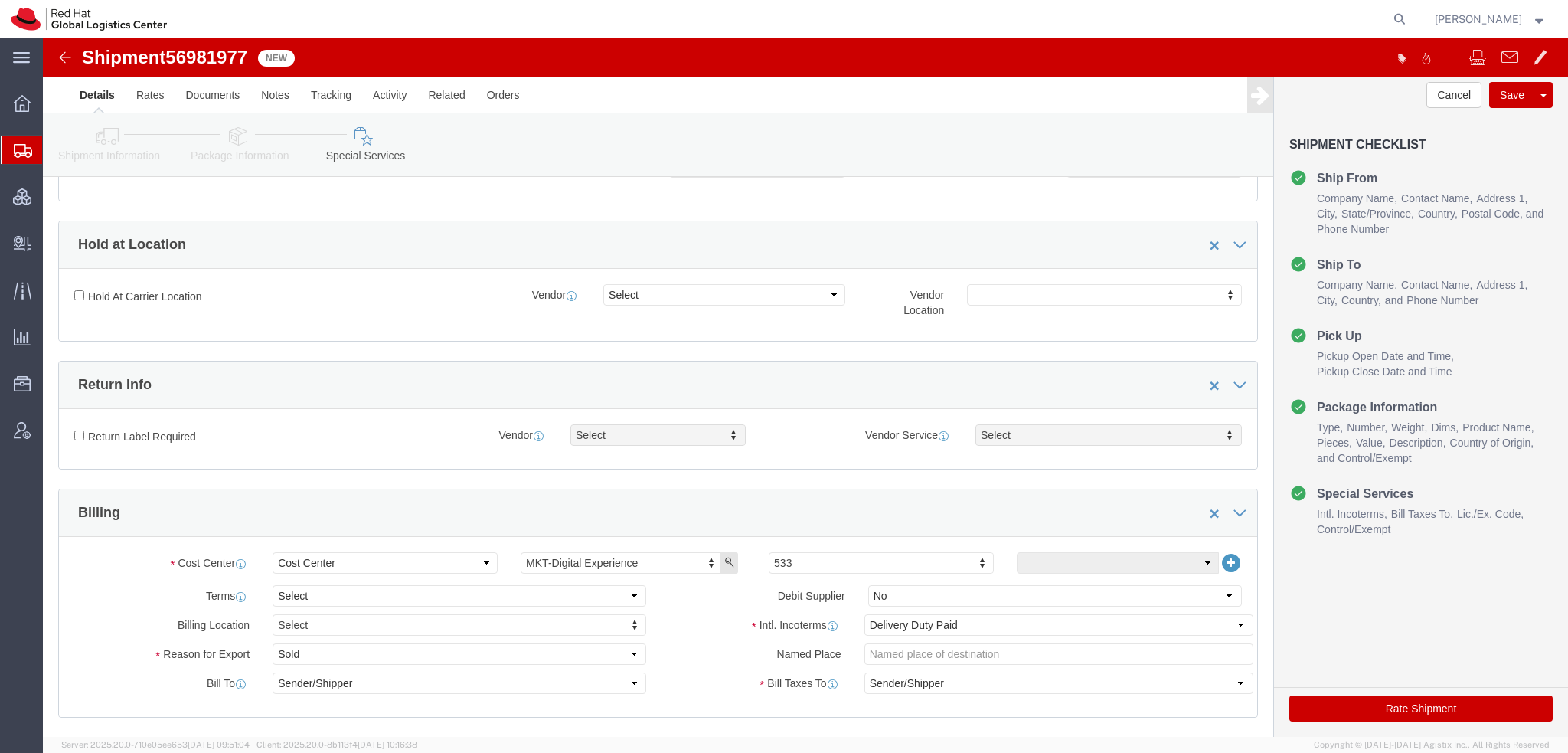
scroll to position [460, 0]
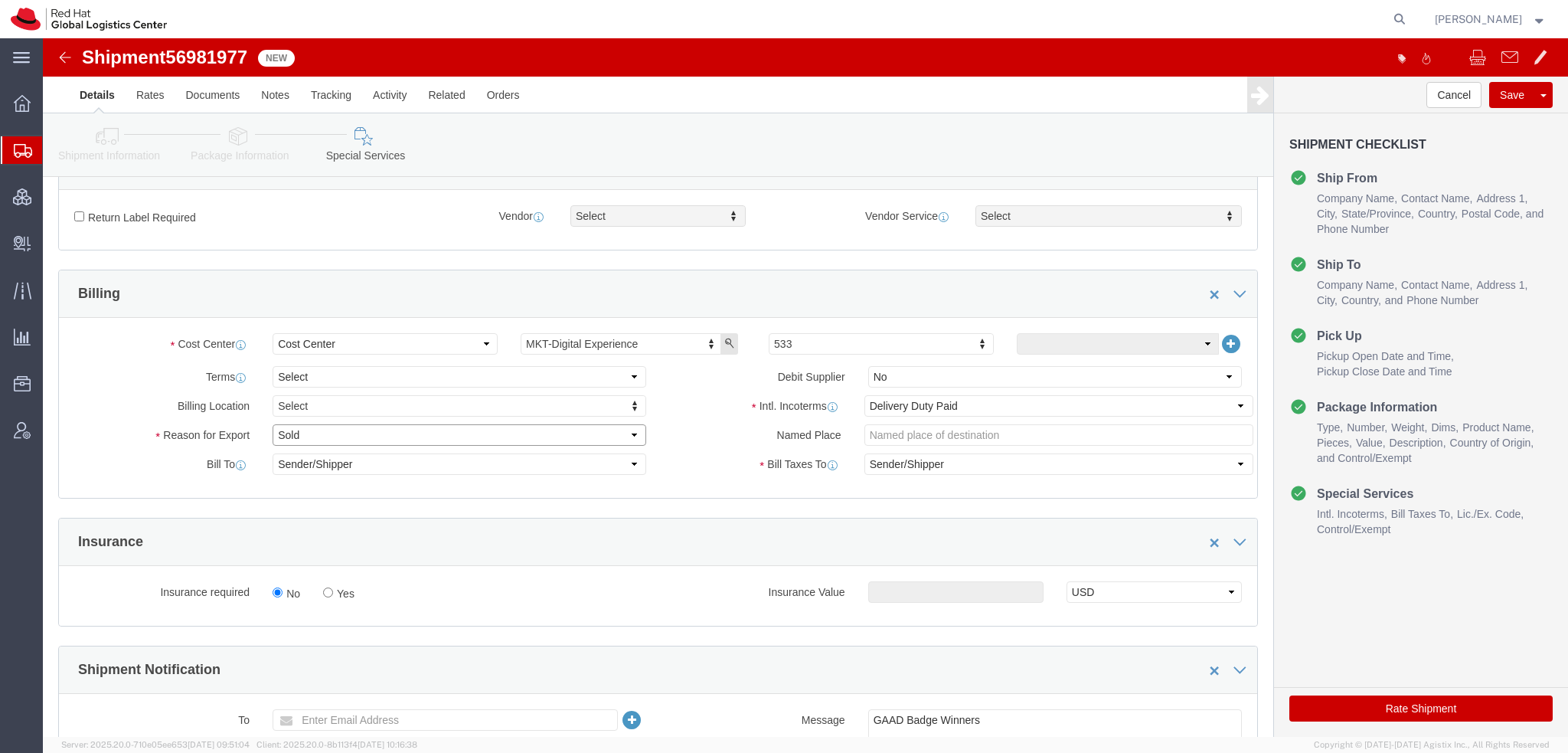
click select "Select Gift Personal Effects Repair/Warranty Return Sample Sold Temporary/Not S…"
select select "GIFT"
click select "Select Gift Personal Effects Repair/Warranty Return Sample Sold Temporary/Not S…"
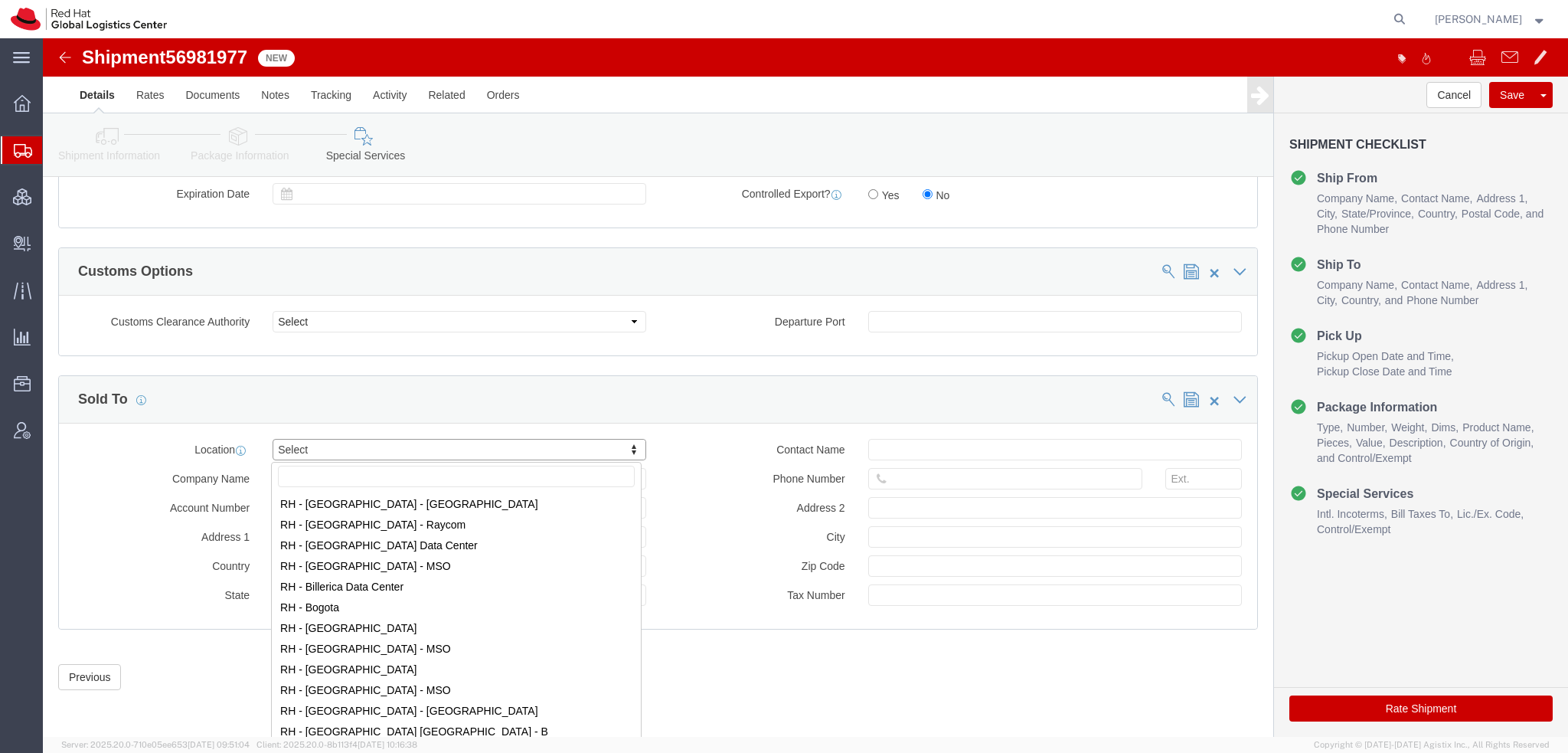
scroll to position [306, 0]
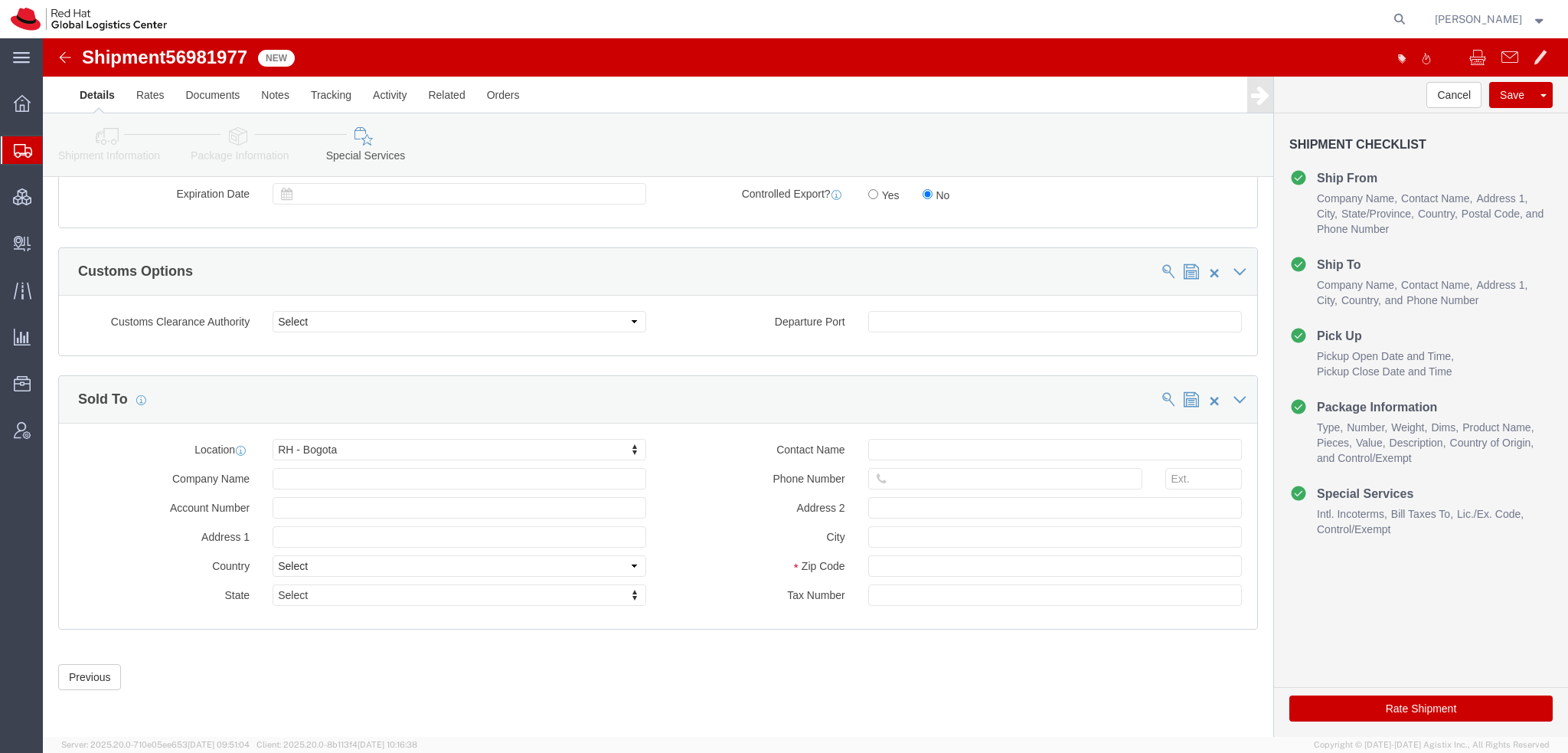
click button "Rate Shipment"
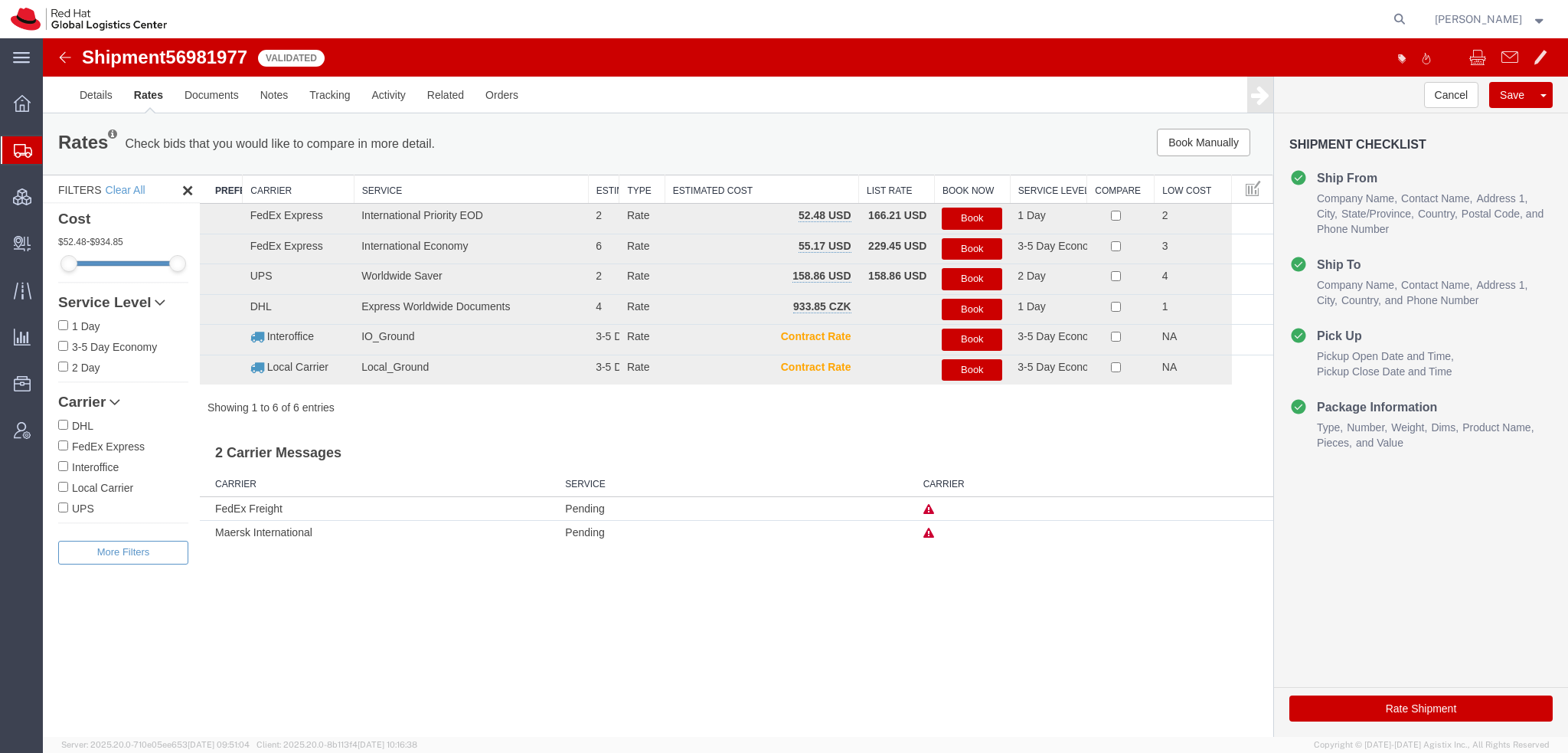
scroll to position [0, 0]
click at [967, 215] on button "Book" at bounding box center [972, 218] width 61 height 23
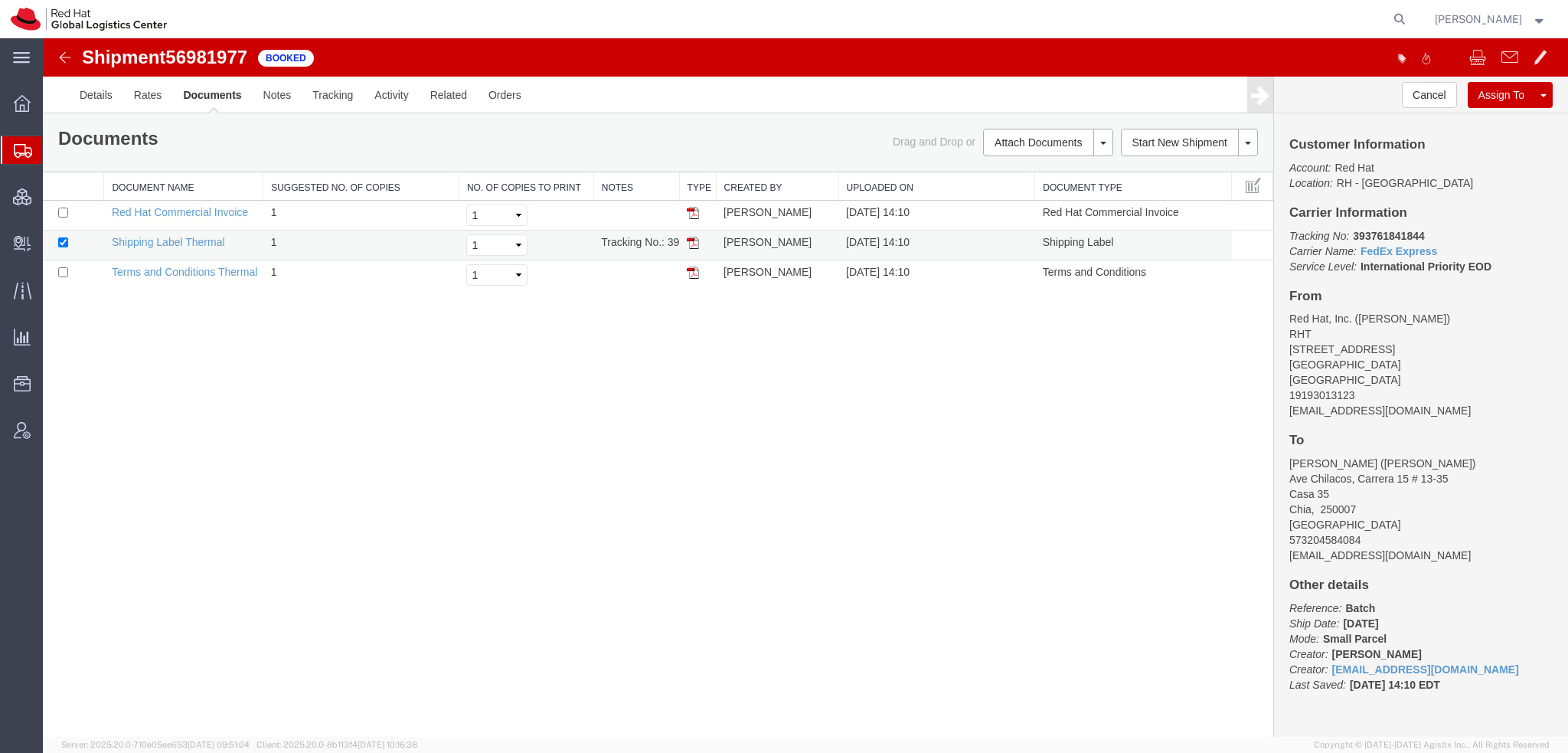
click at [691, 242] on img at bounding box center [693, 243] width 12 height 12
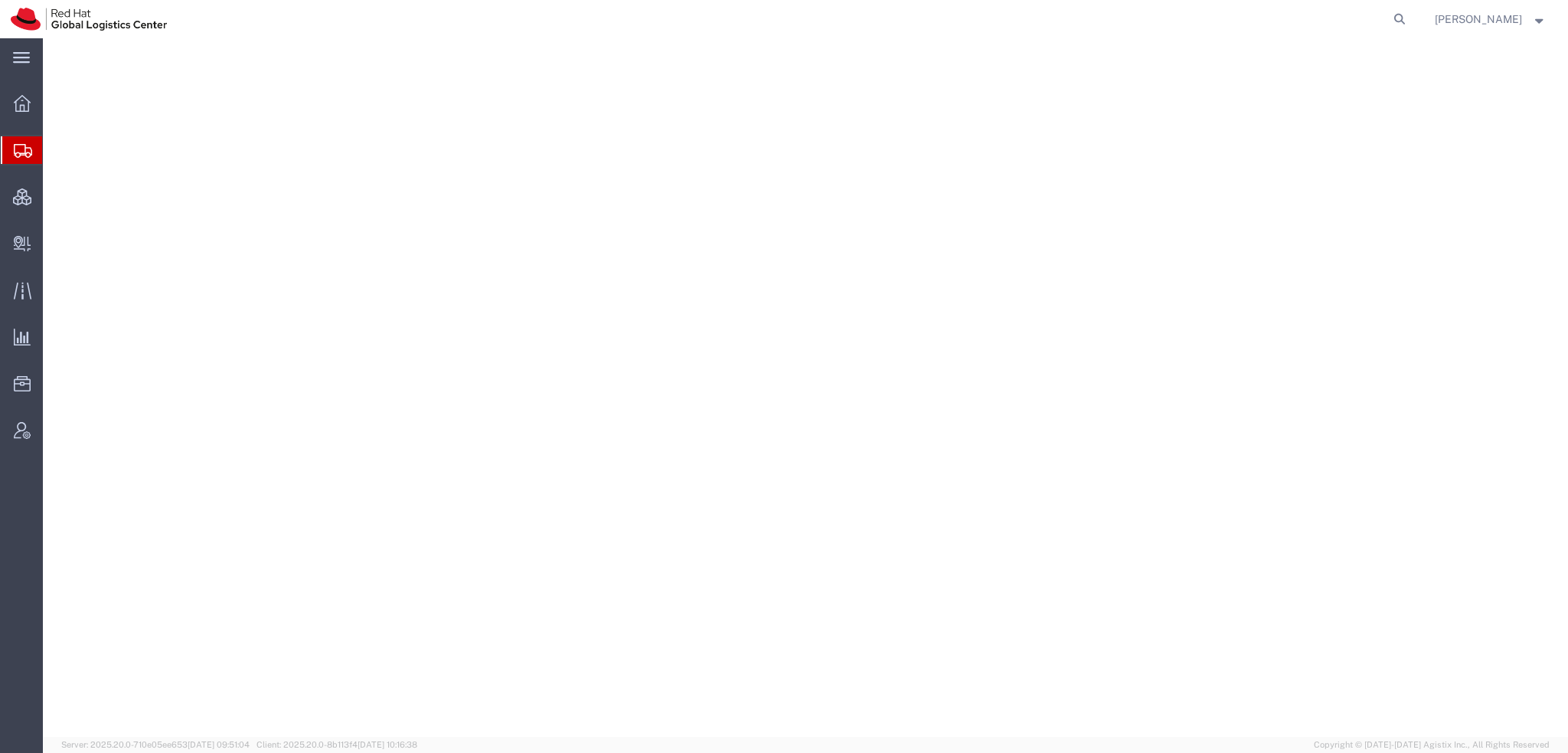
select select "38014"
select select
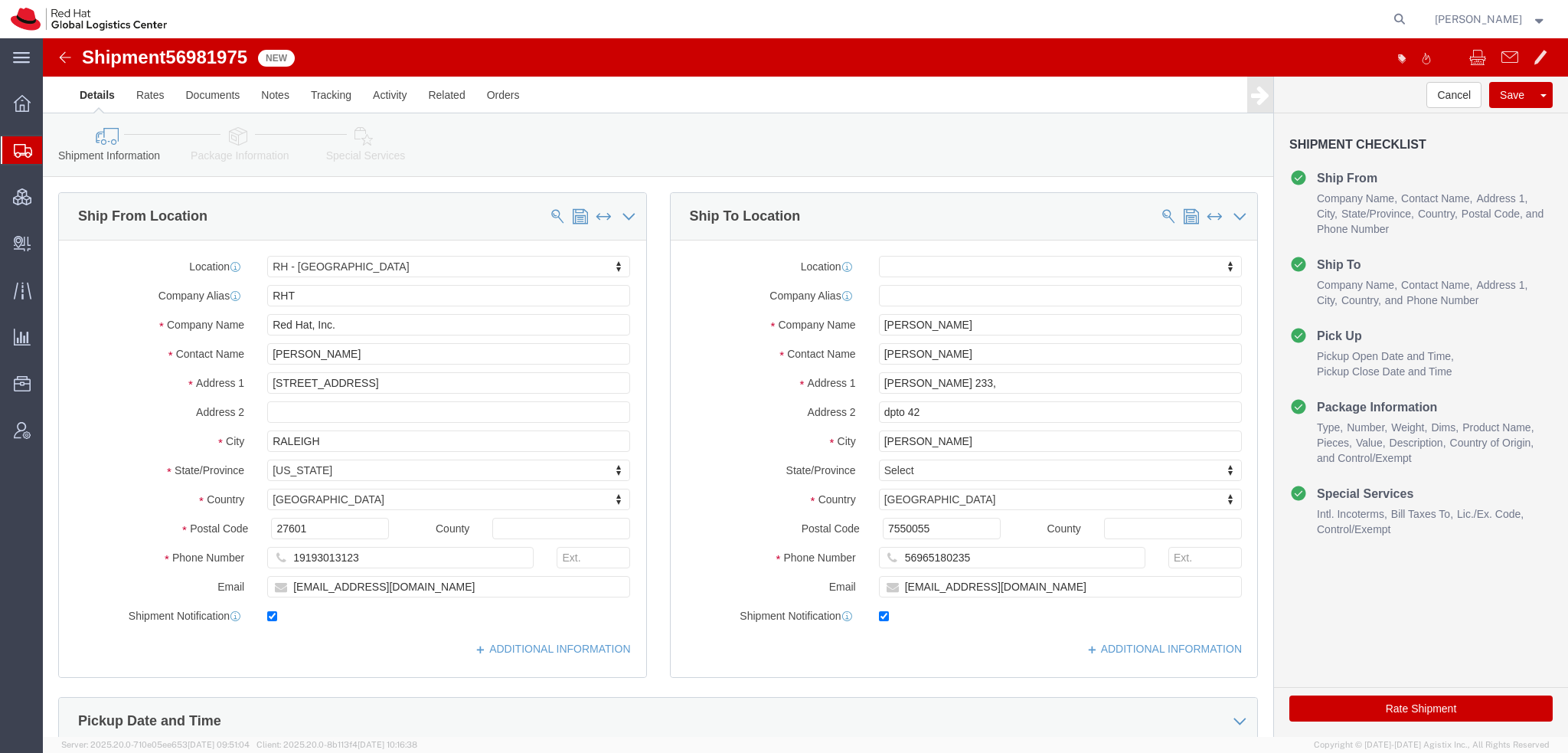
click icon
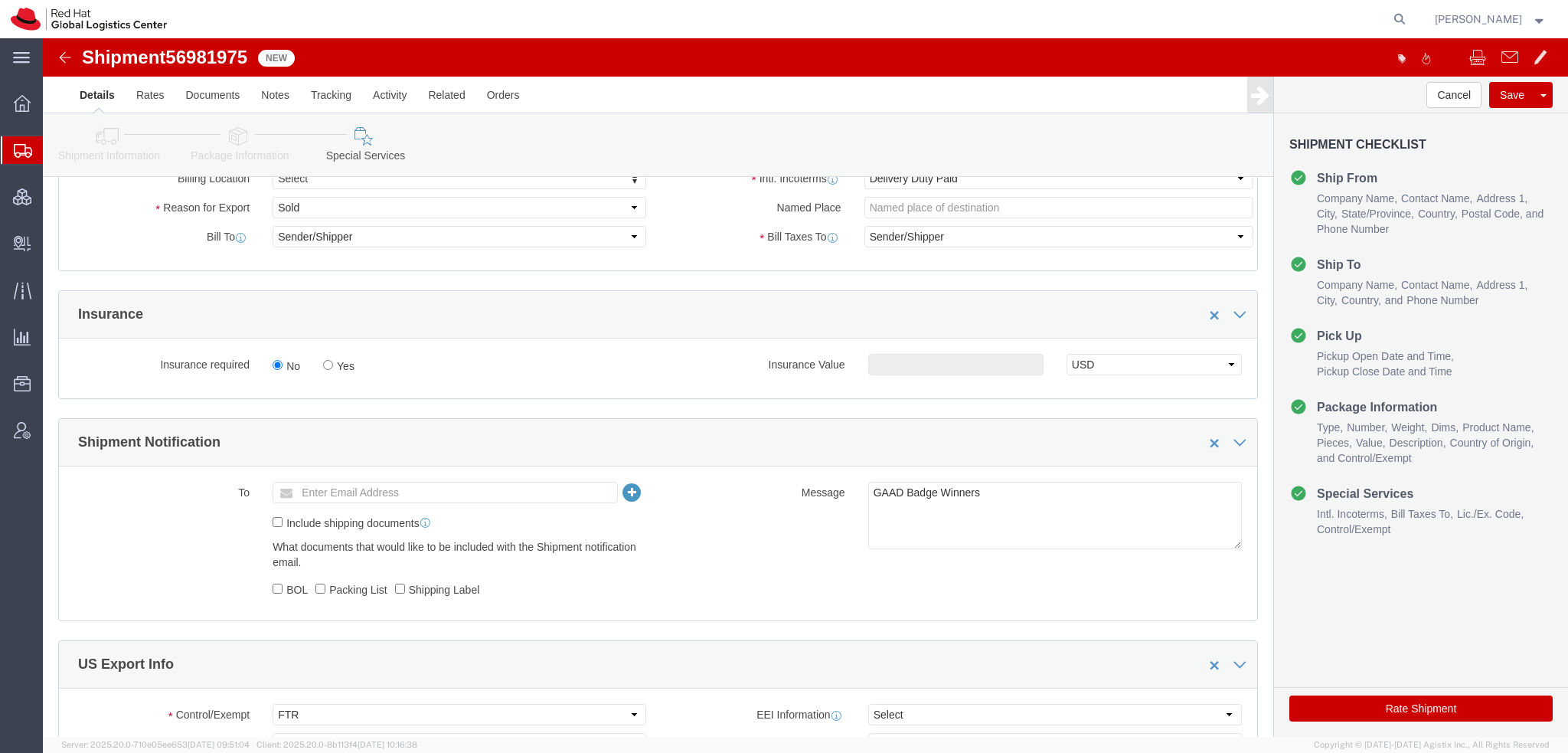
scroll to position [689, 0]
click select "Select Gift Personal Effects Repair/Warranty Return Sample Sold Temporary/Not S…"
select select "GIFT"
click select "Select Gift Personal Effects Repair/Warranty Return Sample Sold Temporary/Not S…"
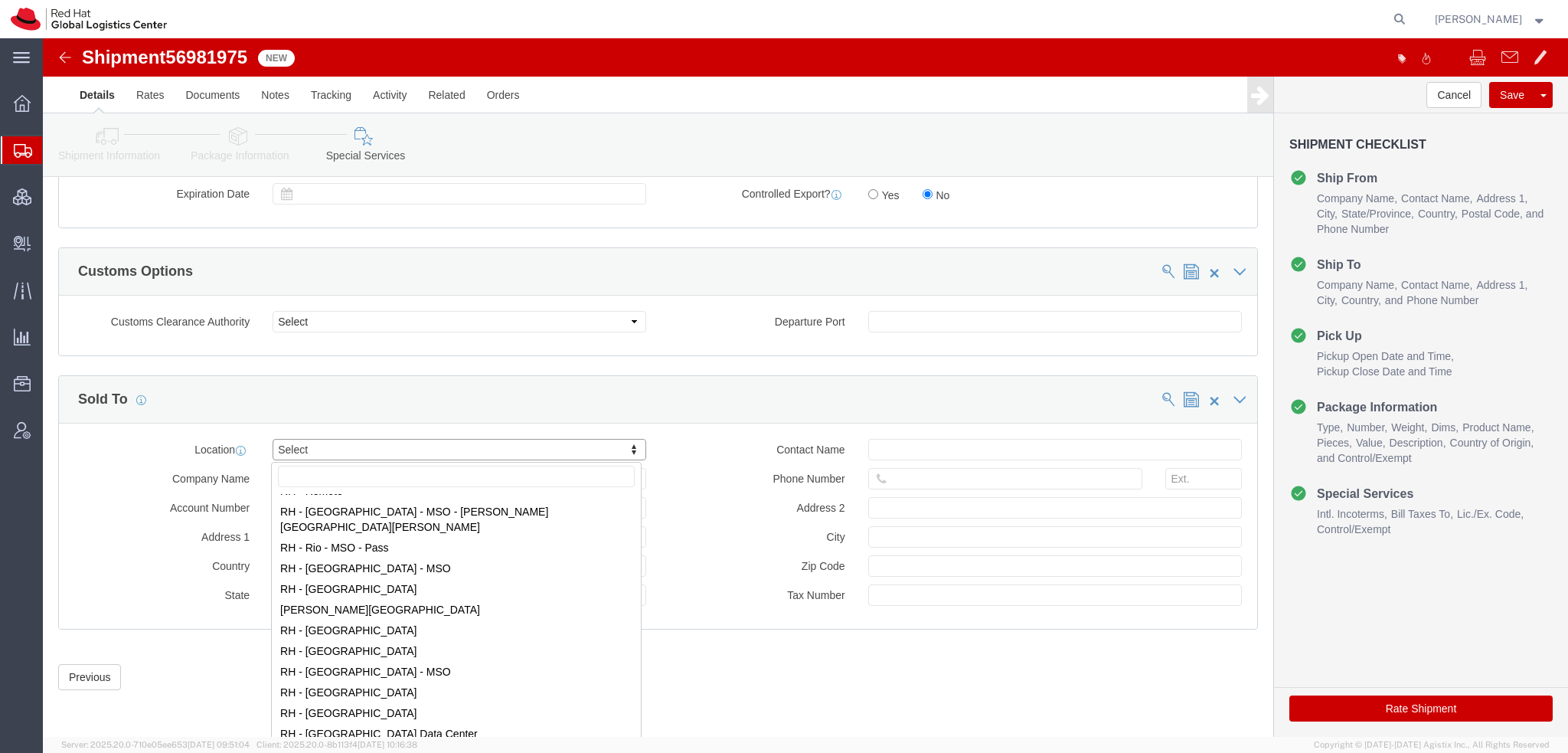
scroll to position [2222, 0]
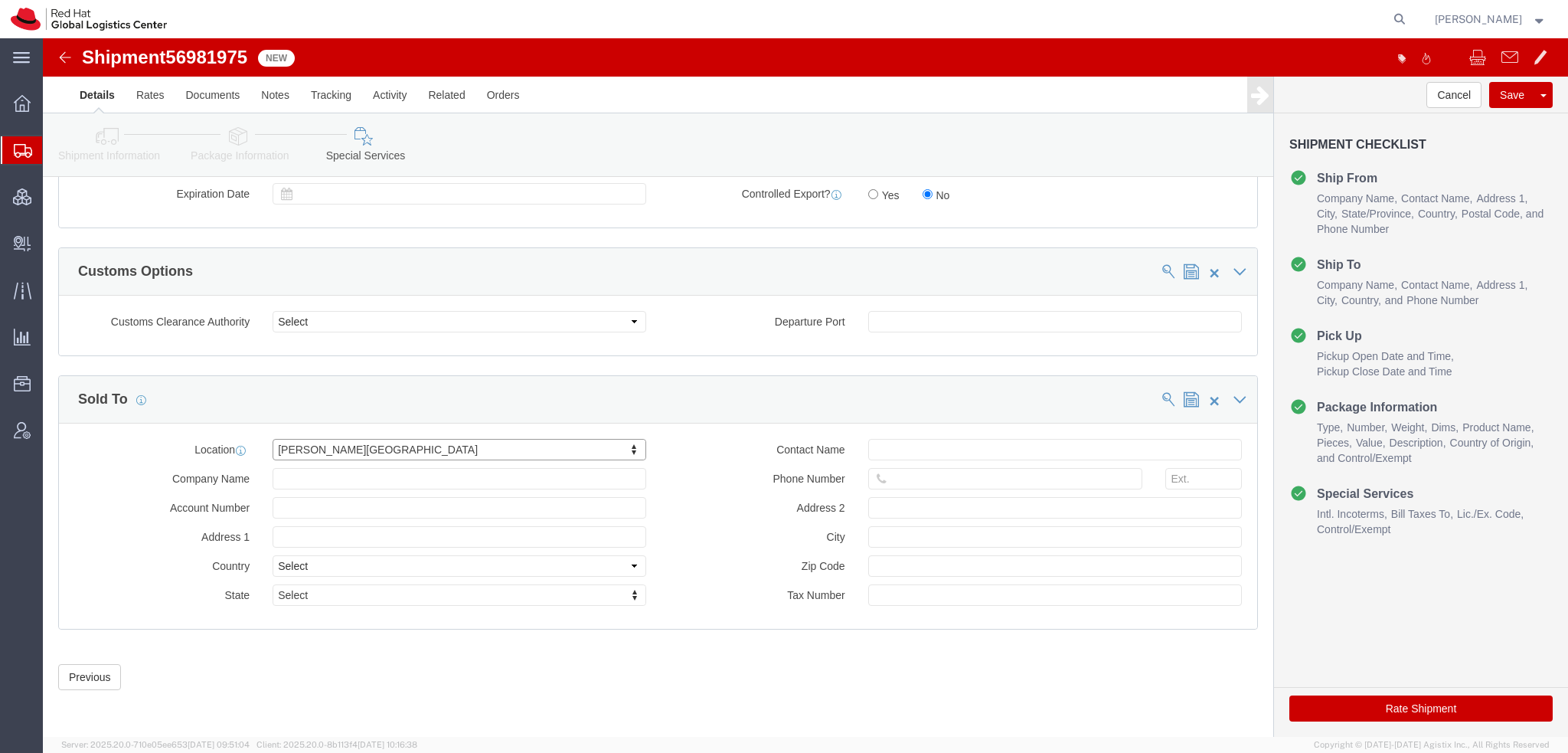
click button "Rate Shipment"
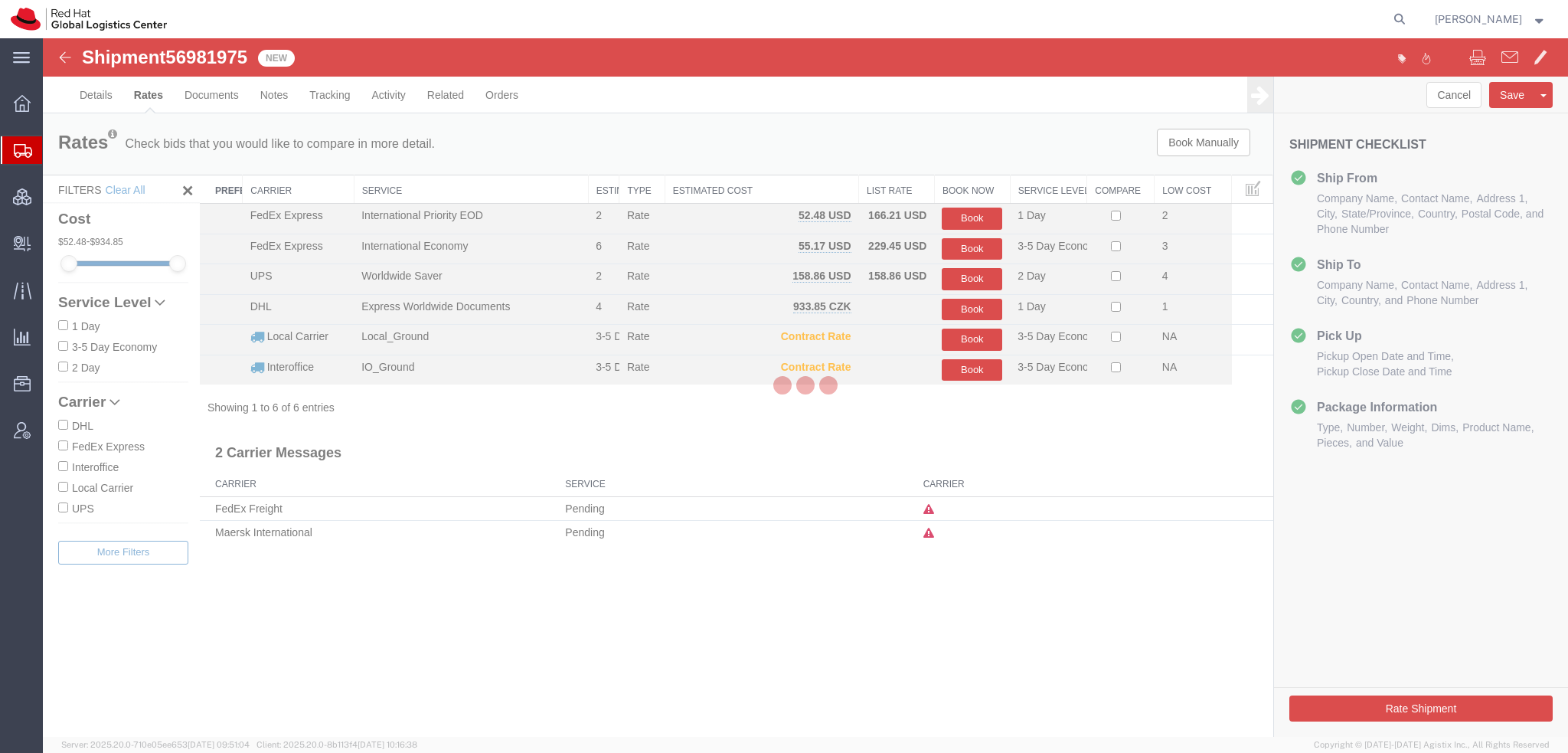
scroll to position [0, 0]
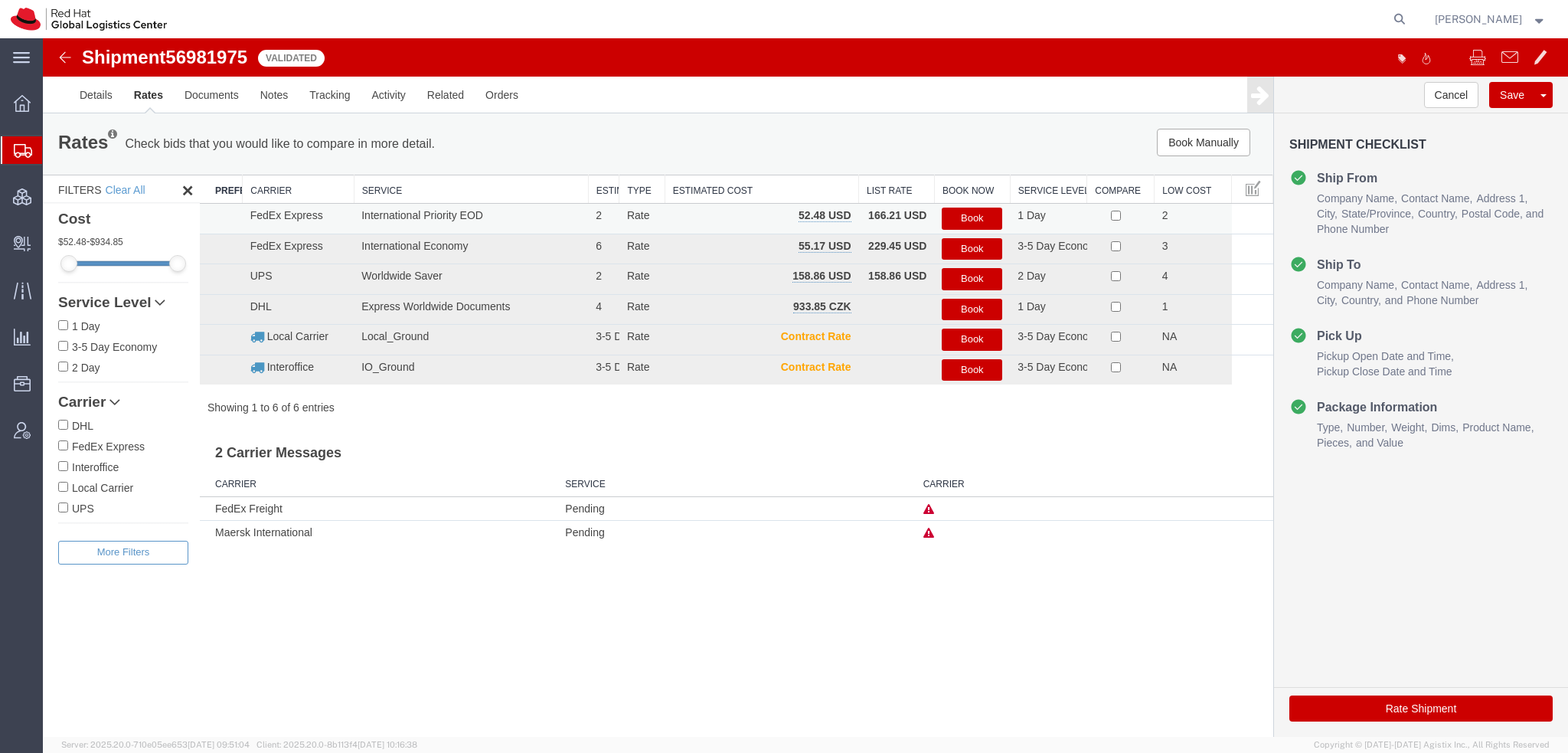
click at [972, 220] on button "Book" at bounding box center [972, 218] width 61 height 23
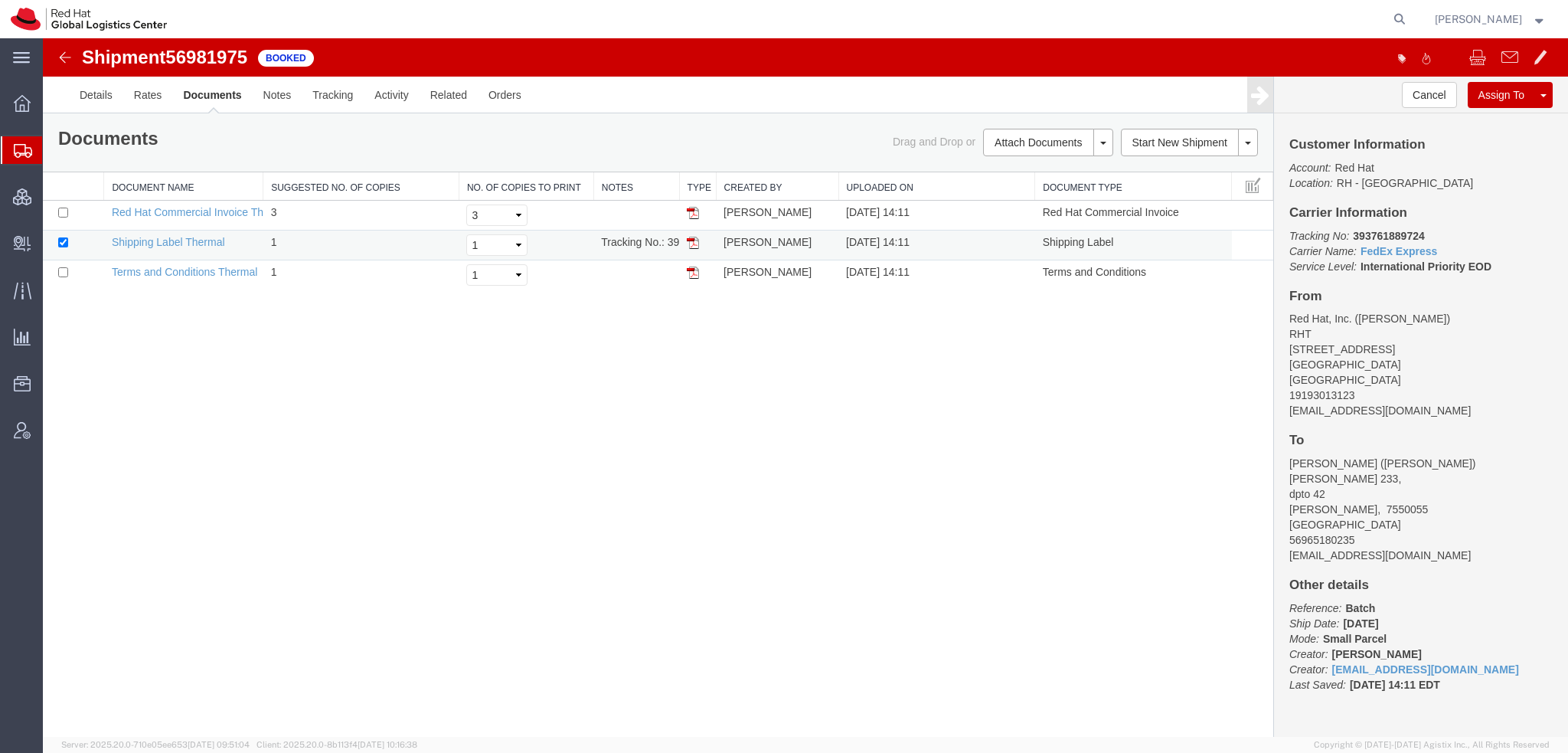
click at [695, 243] on img at bounding box center [693, 243] width 12 height 12
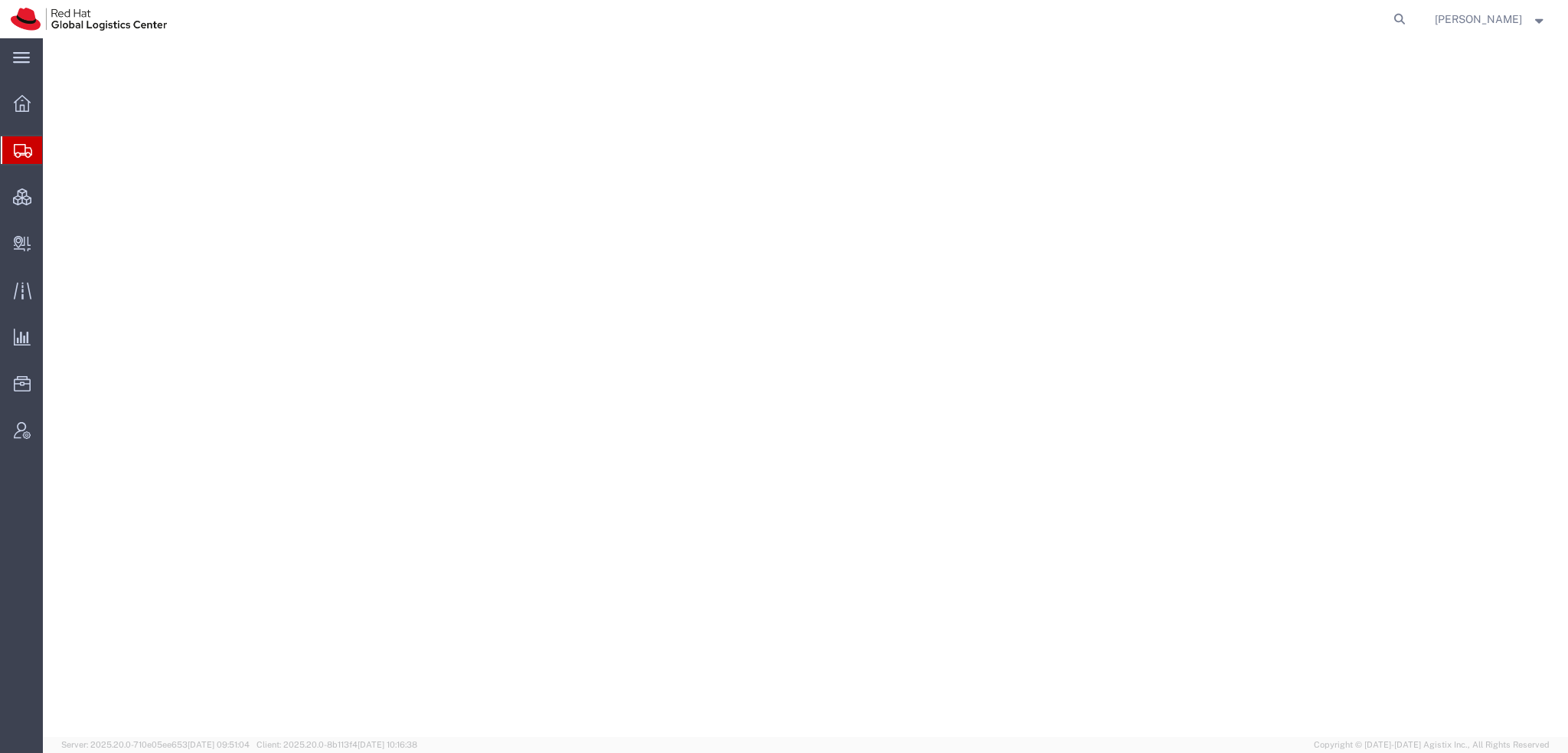
select select "38014"
select select
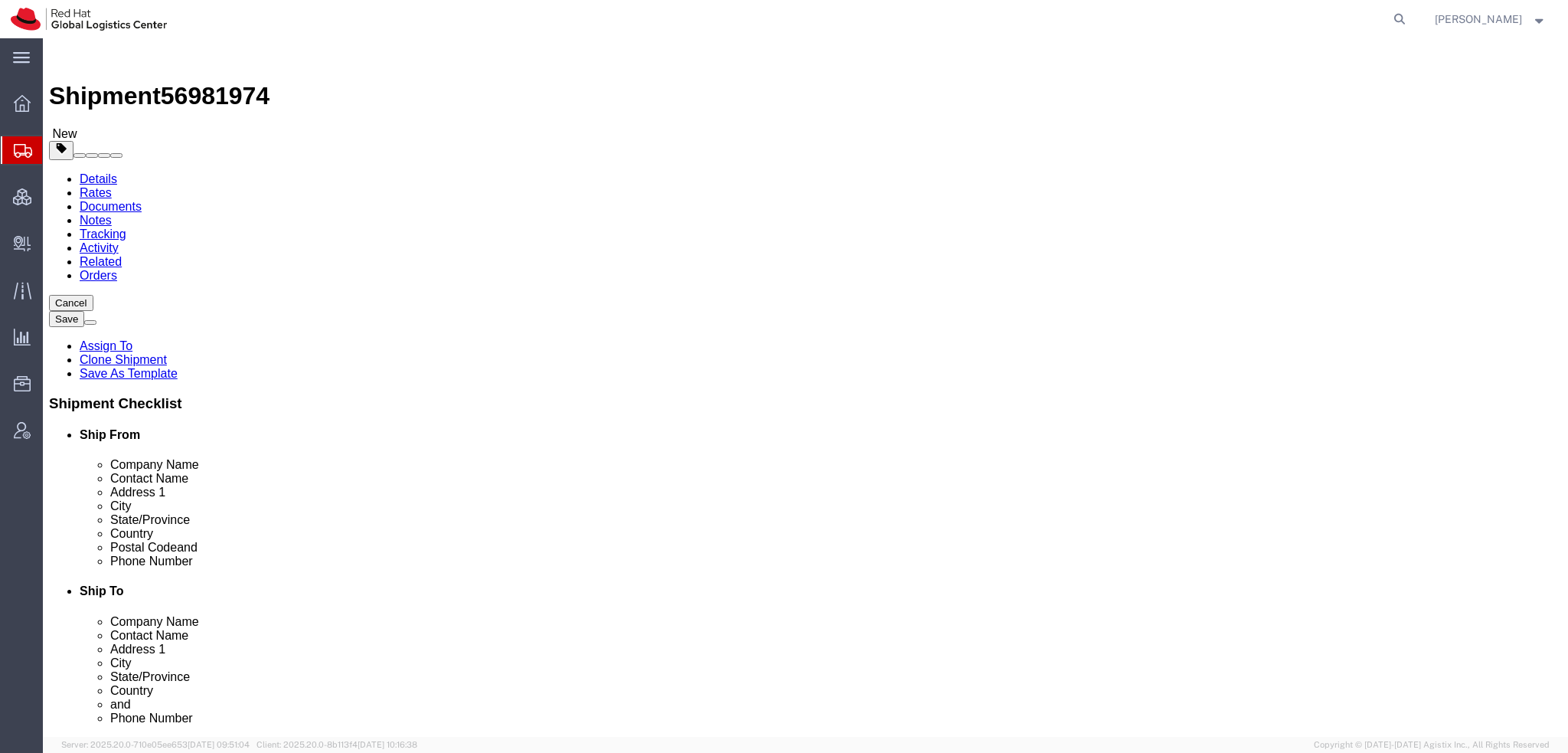
click icon "button"
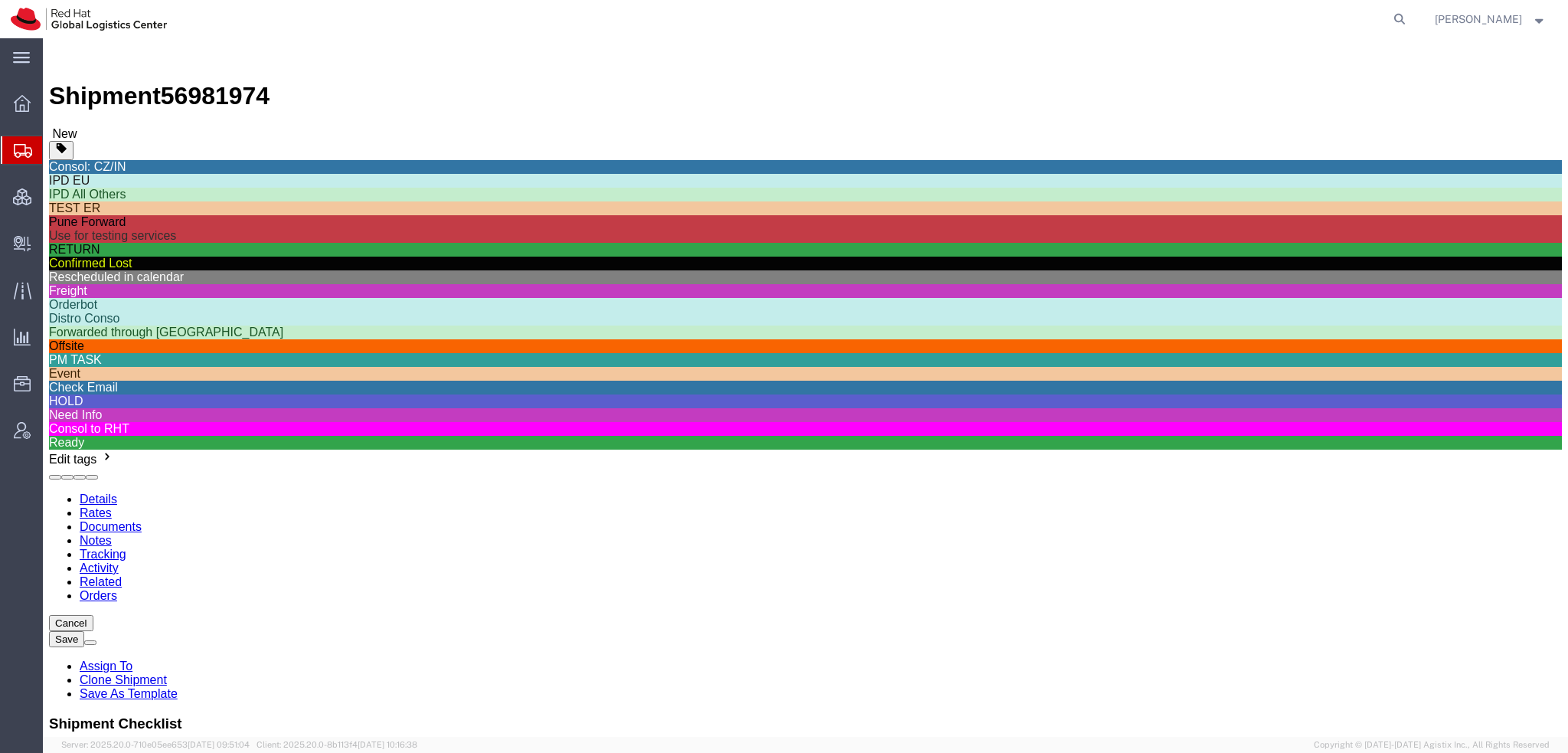
click div "IPD All Others"
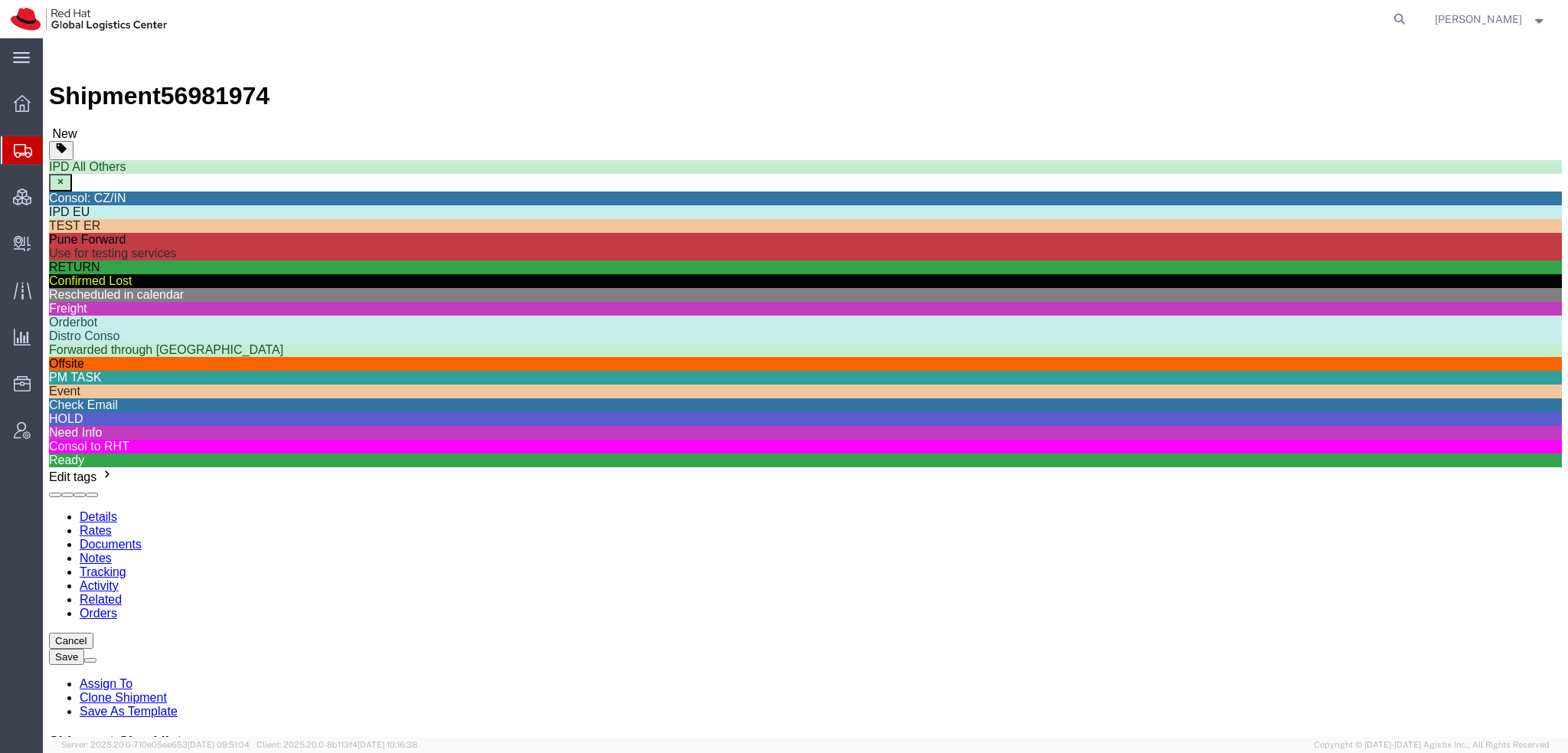
click icon
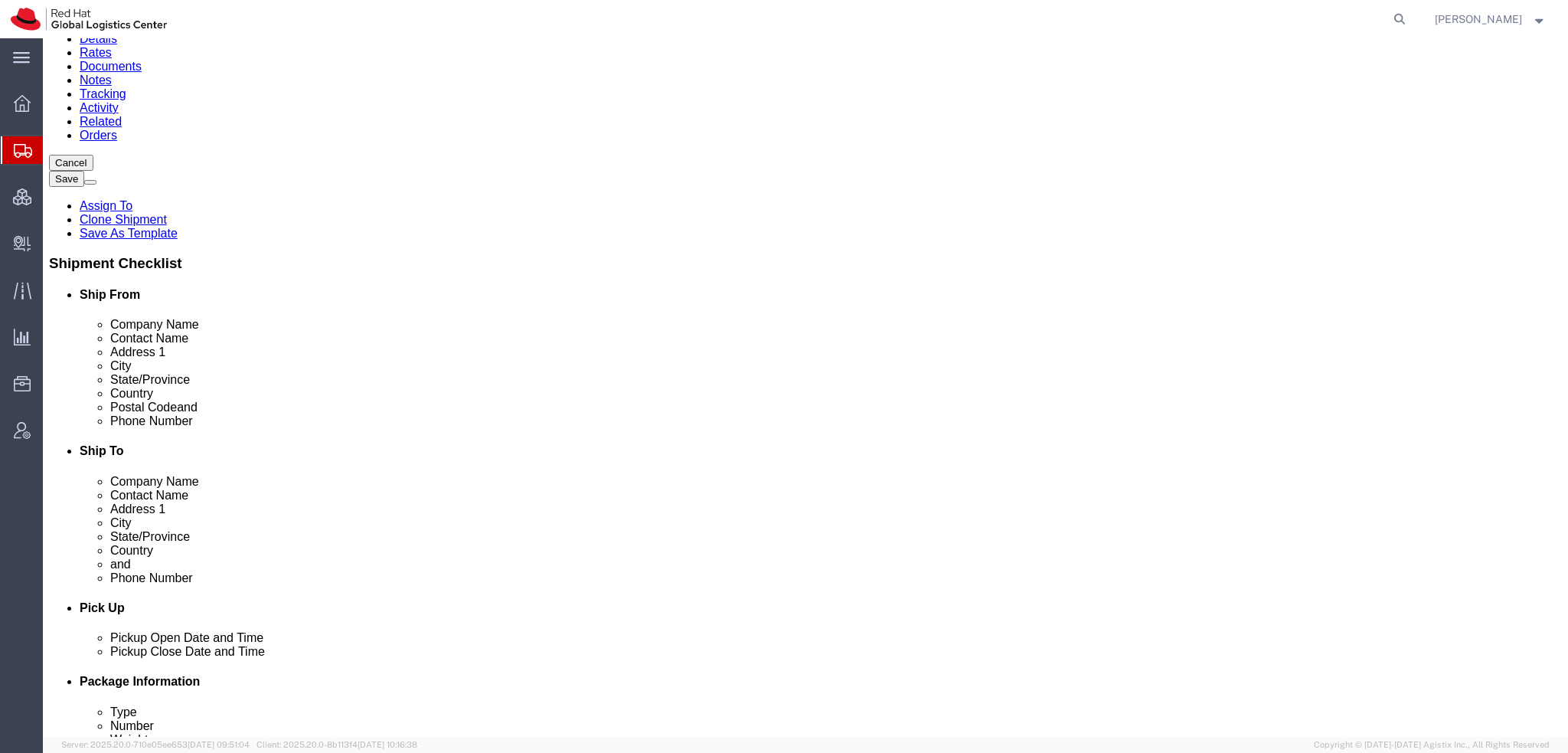
scroll to position [383, 0]
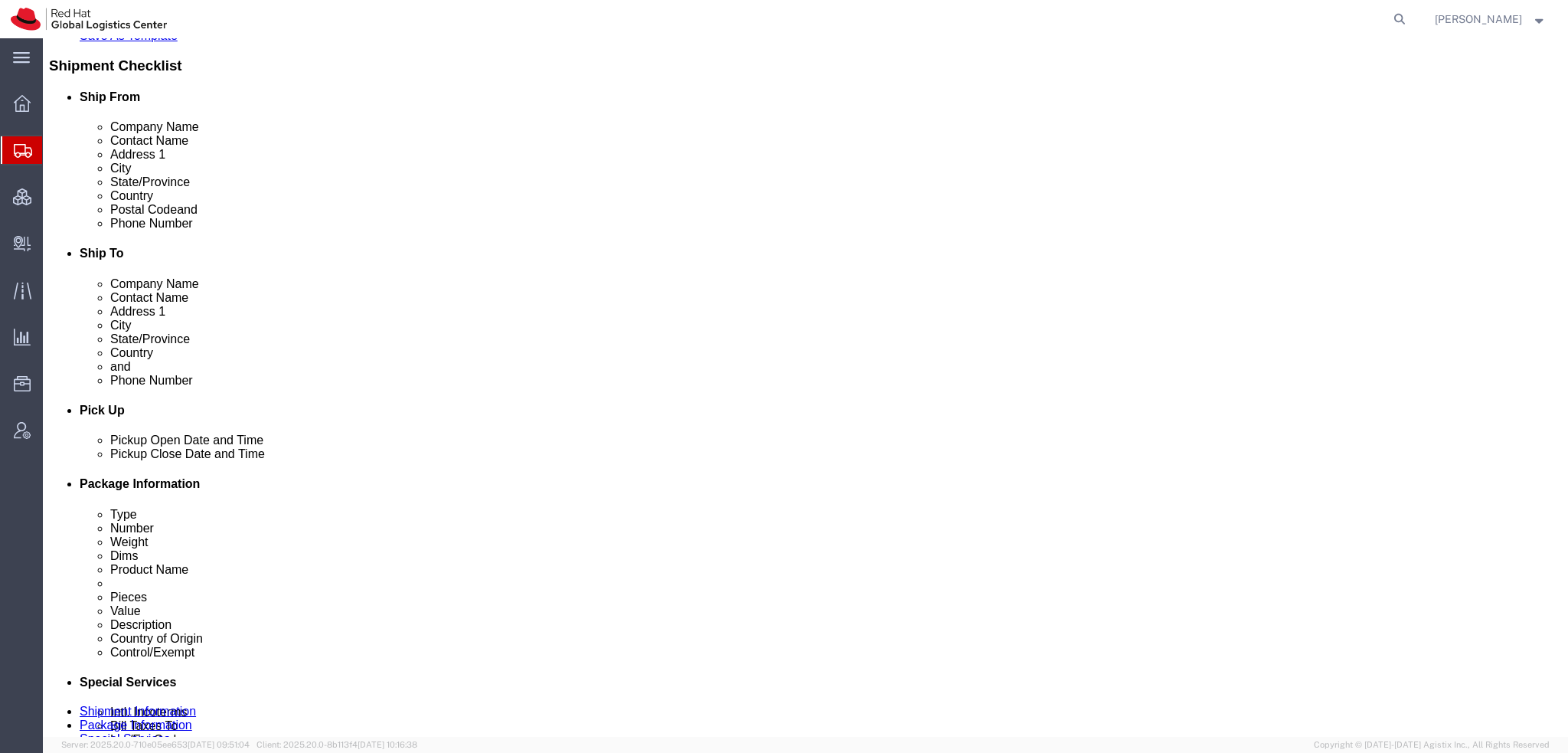
click button "Save"
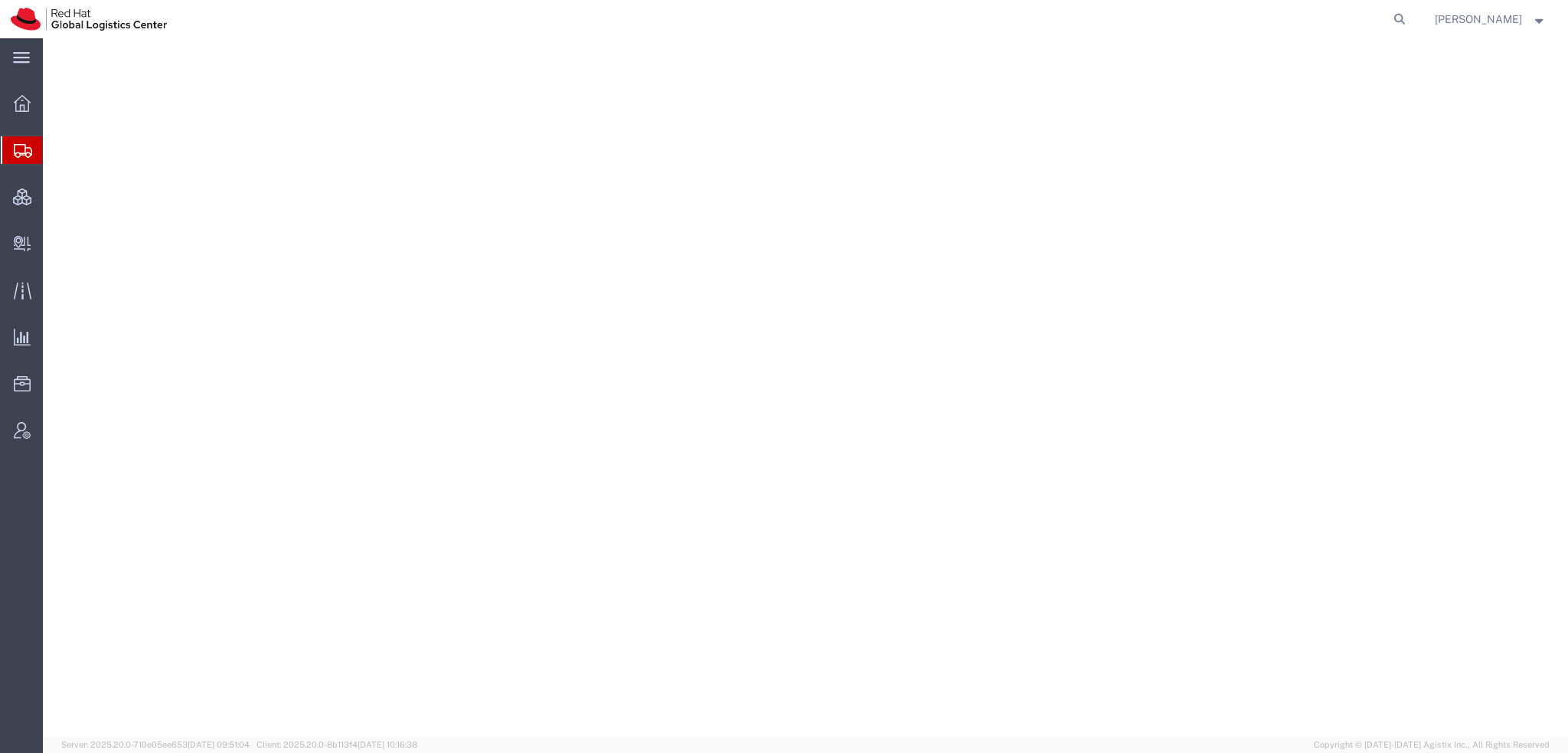
select select "38014"
select select
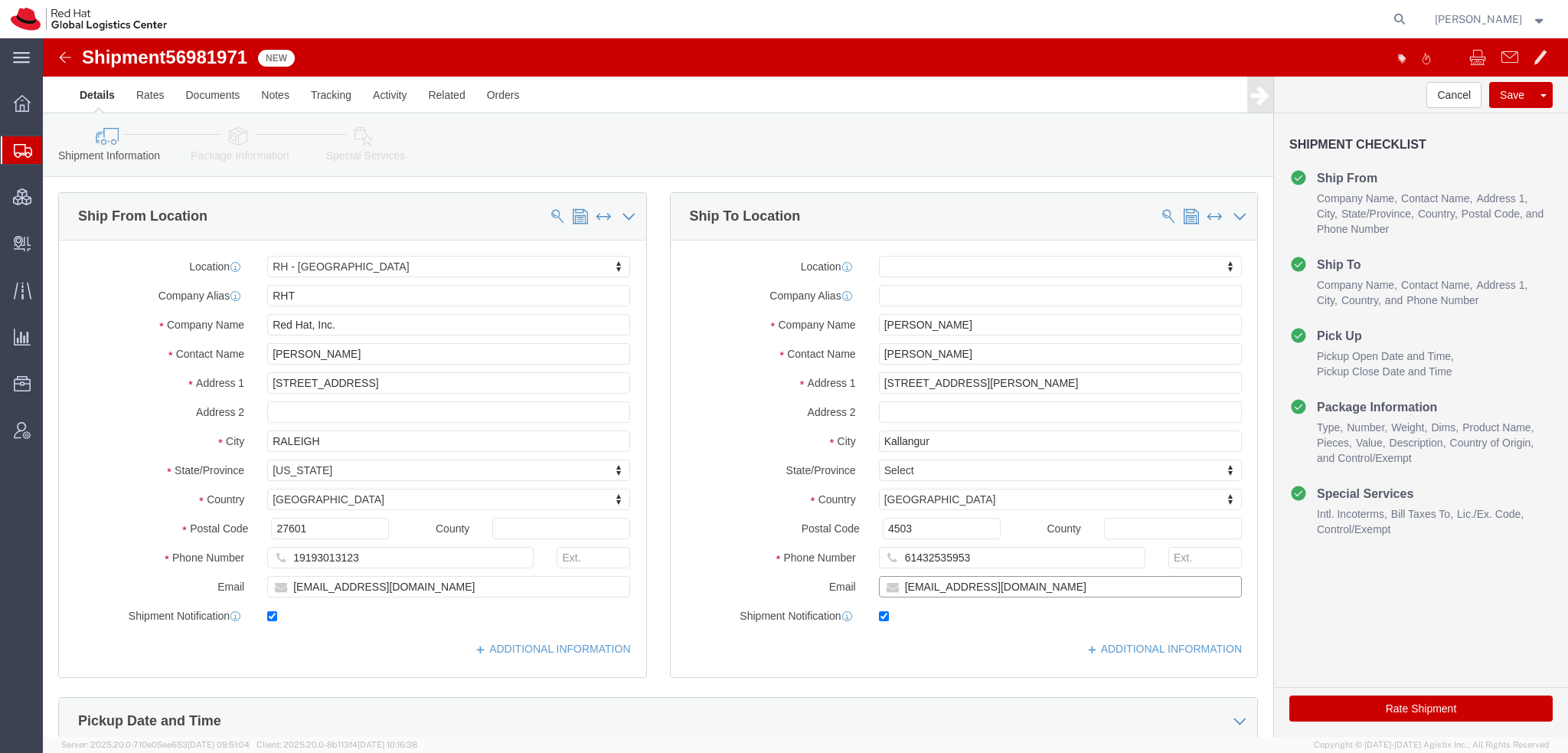
click input "[EMAIL_ADDRESS][DOMAIN_NAME]"
type input "myamamot@redhat.com, apaclogistics@redhat.com"
click icon
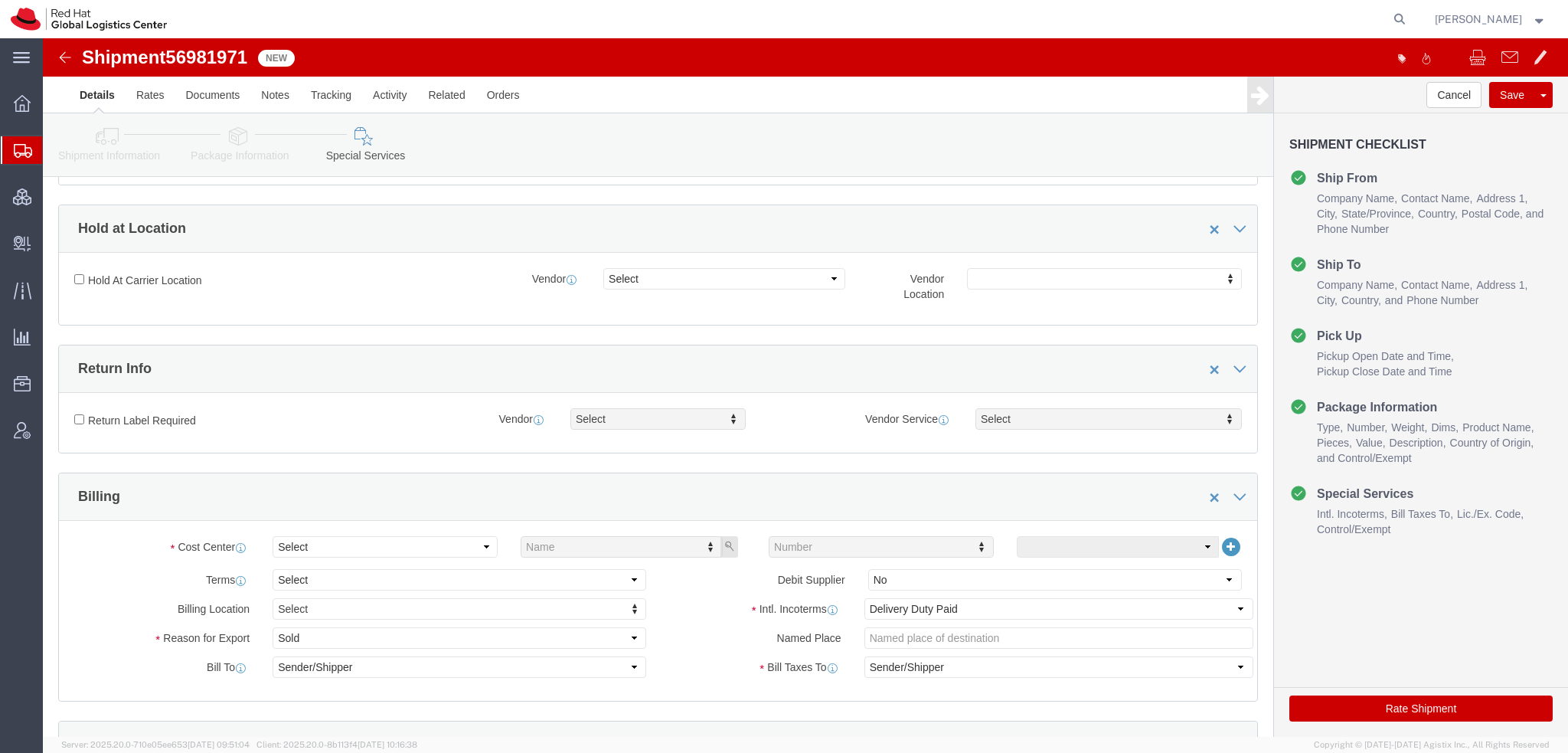
scroll to position [460, 0]
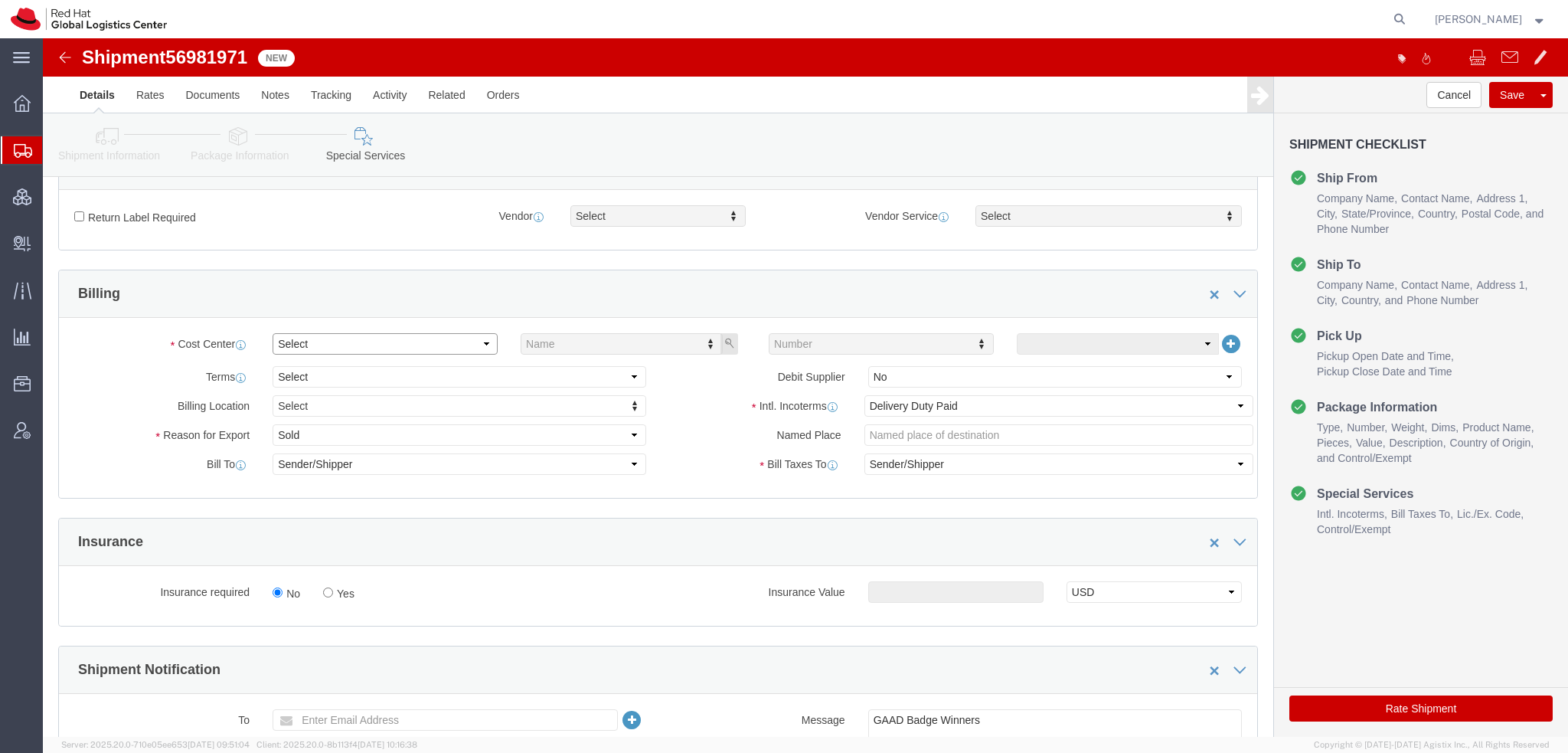
click select "Select"
click select "Select Gift Personal Effects Repair/Warranty Return Sample Sold Temporary/Not S…"
select select "GIFT"
click select "Select Gift Personal Effects Repair/Warranty Return Sample Sold Temporary/Not S…"
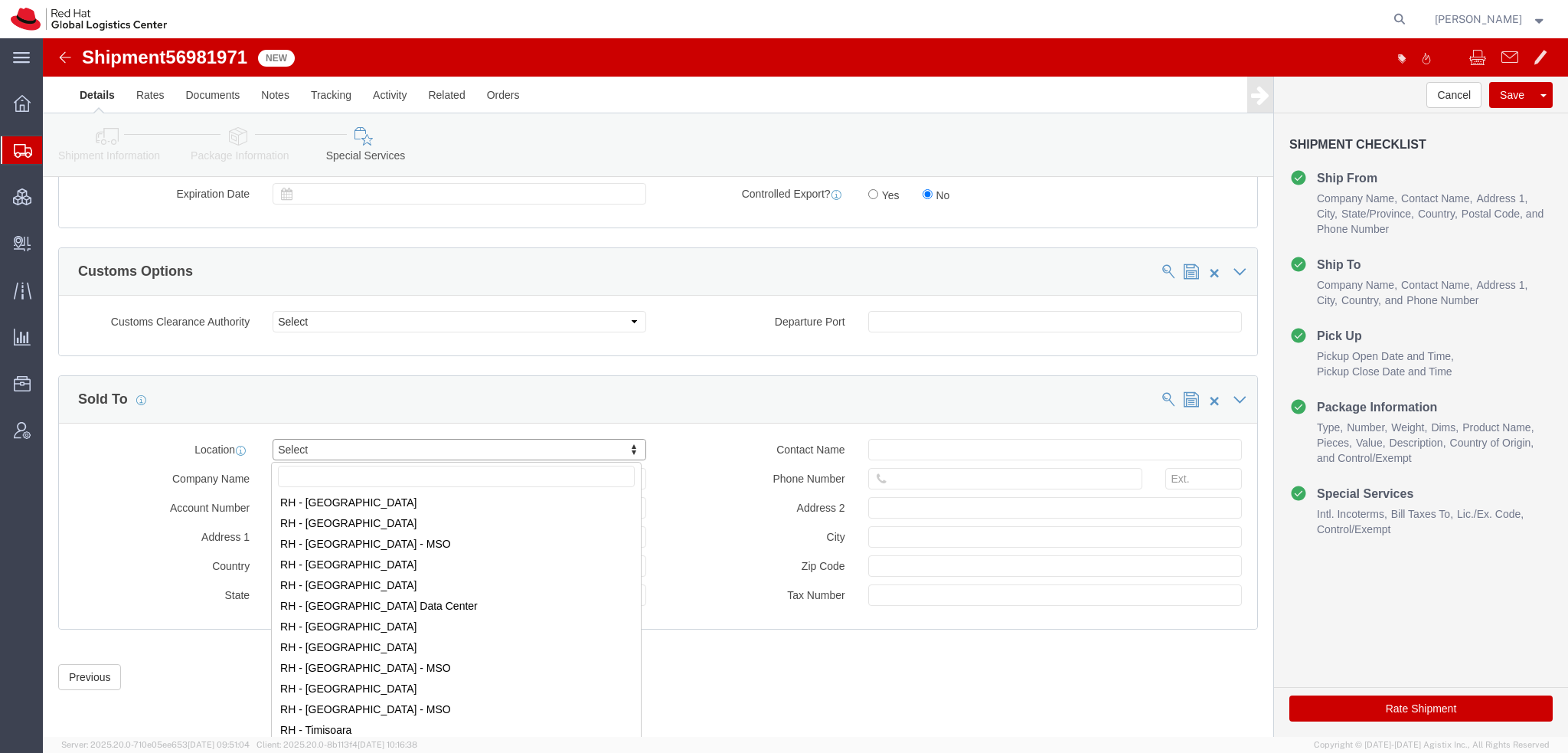
scroll to position [2452, 0]
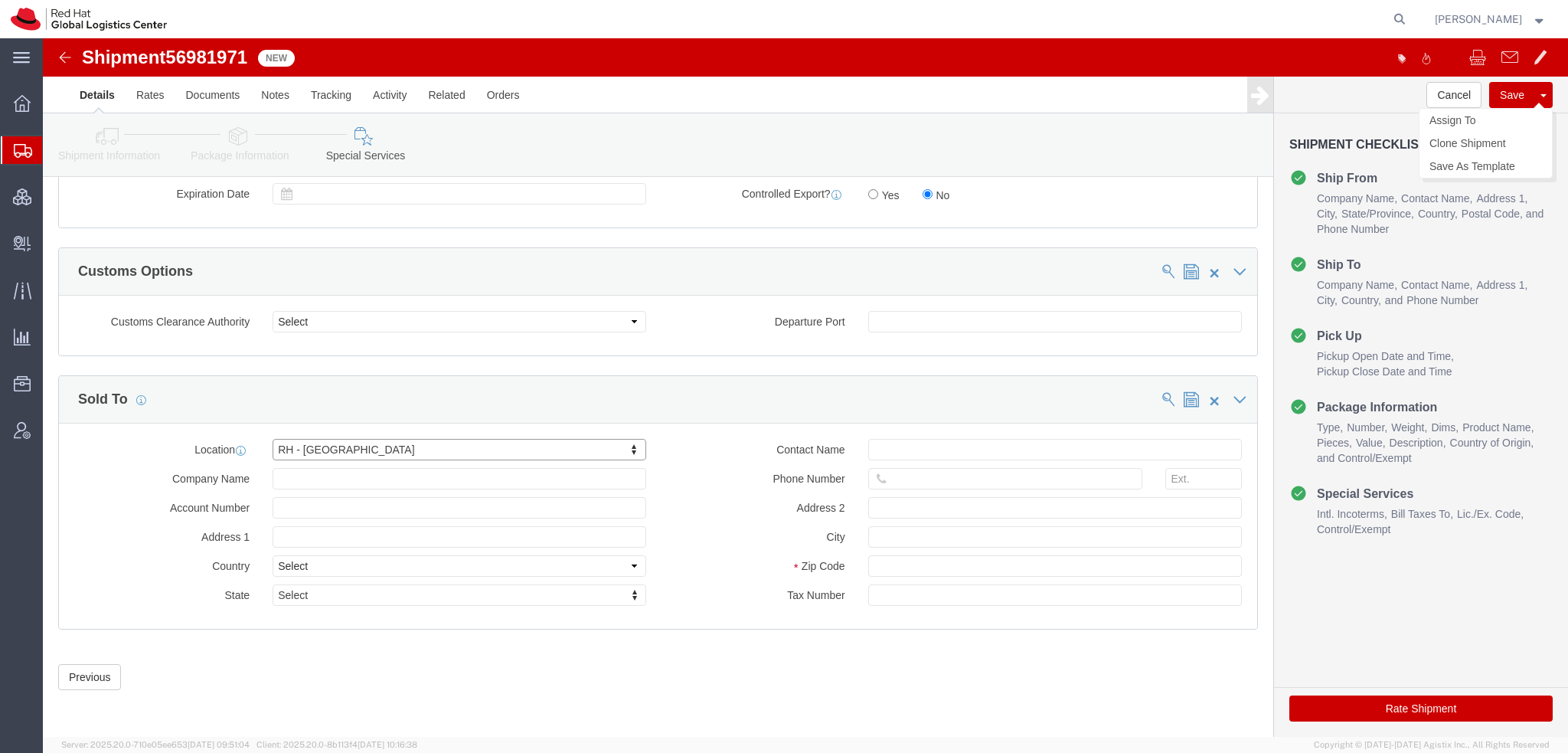
click button "Save"
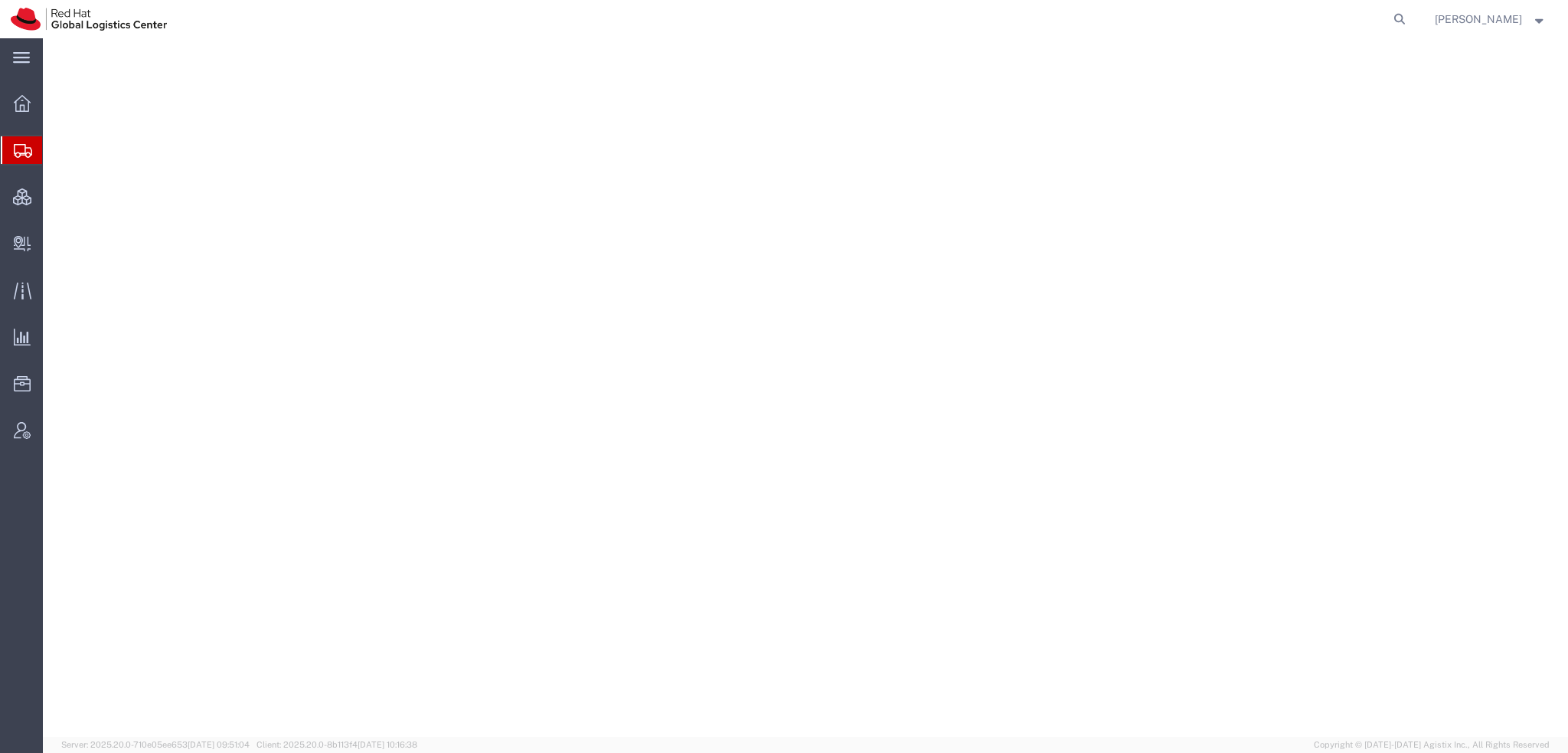
select select "38014"
select select
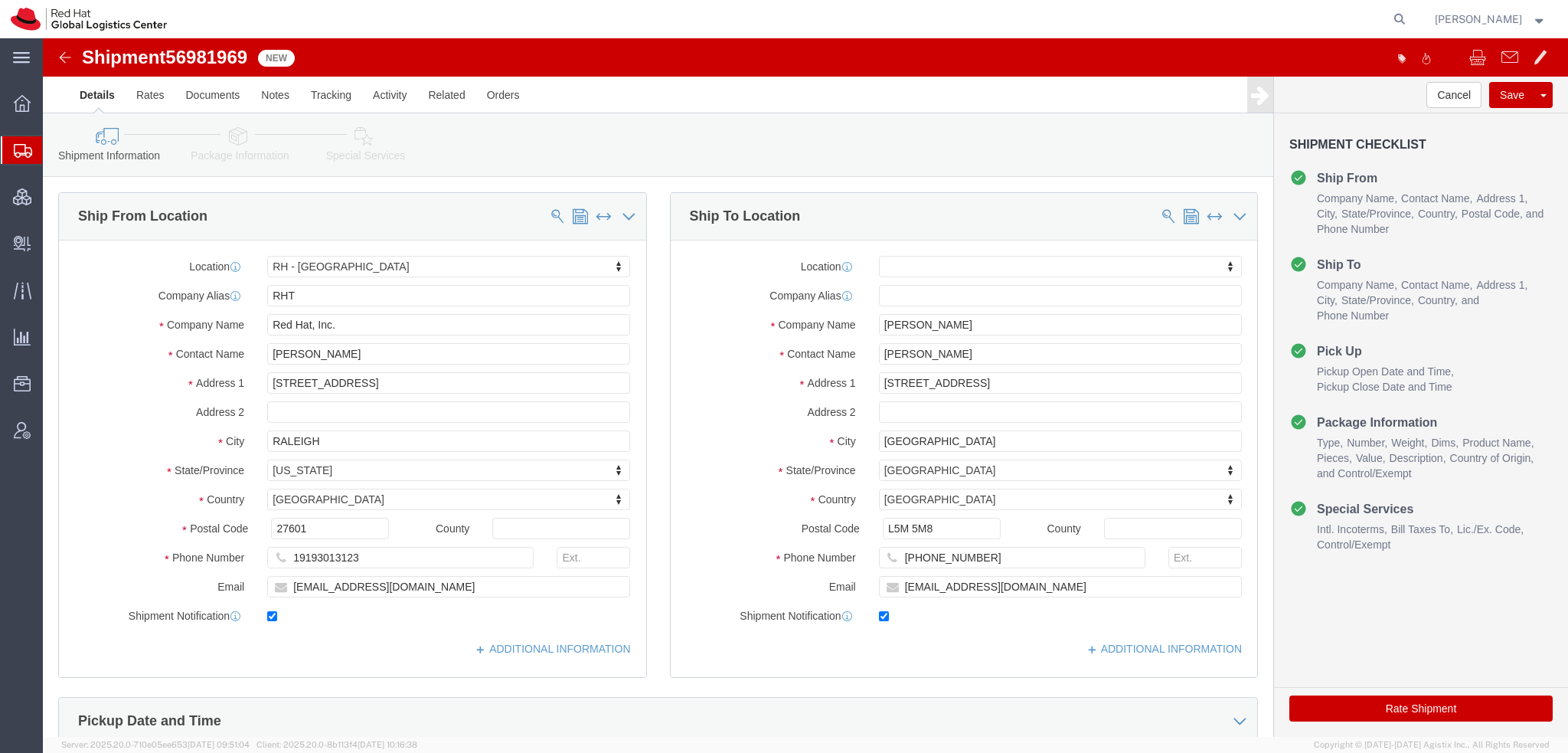
click icon
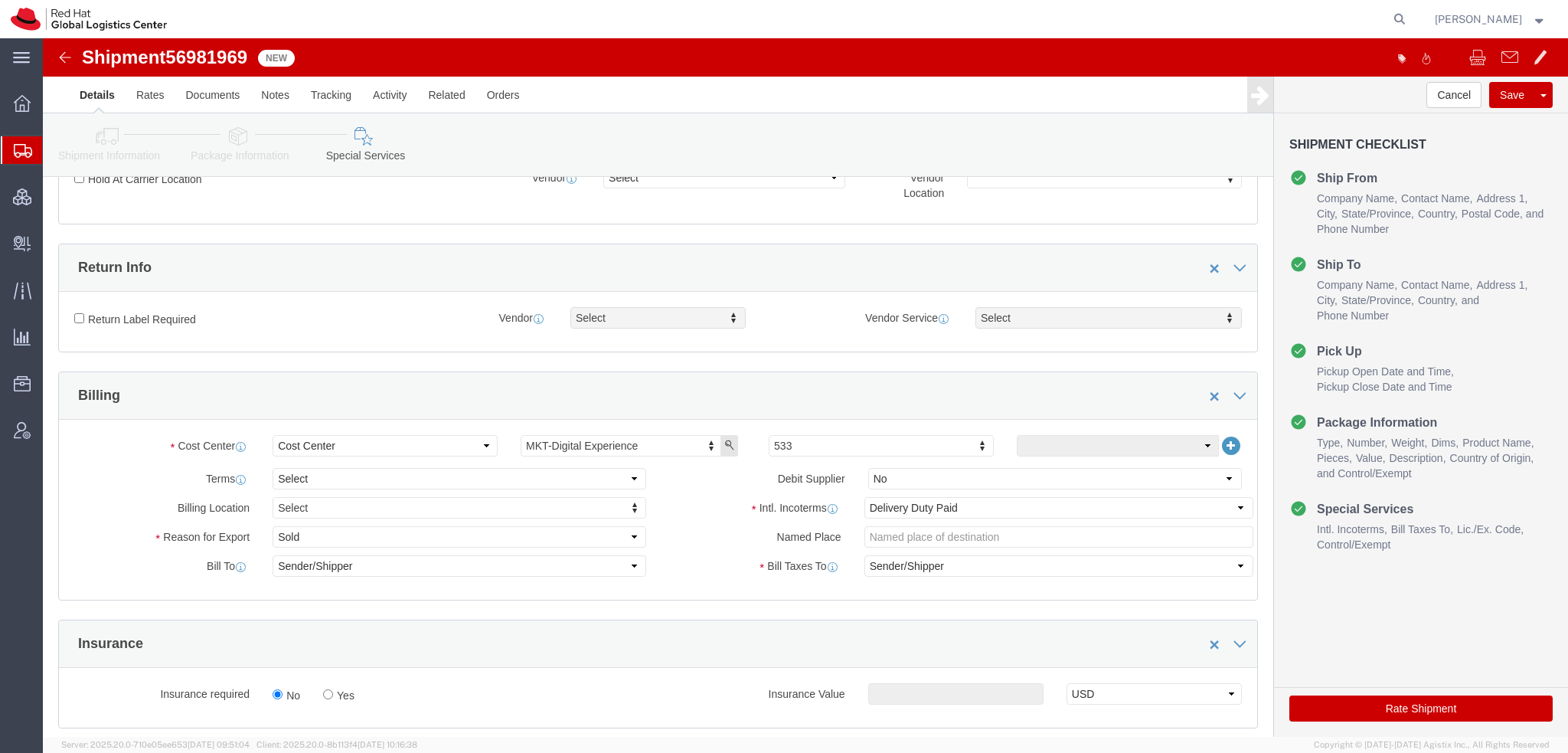
scroll to position [460, 0]
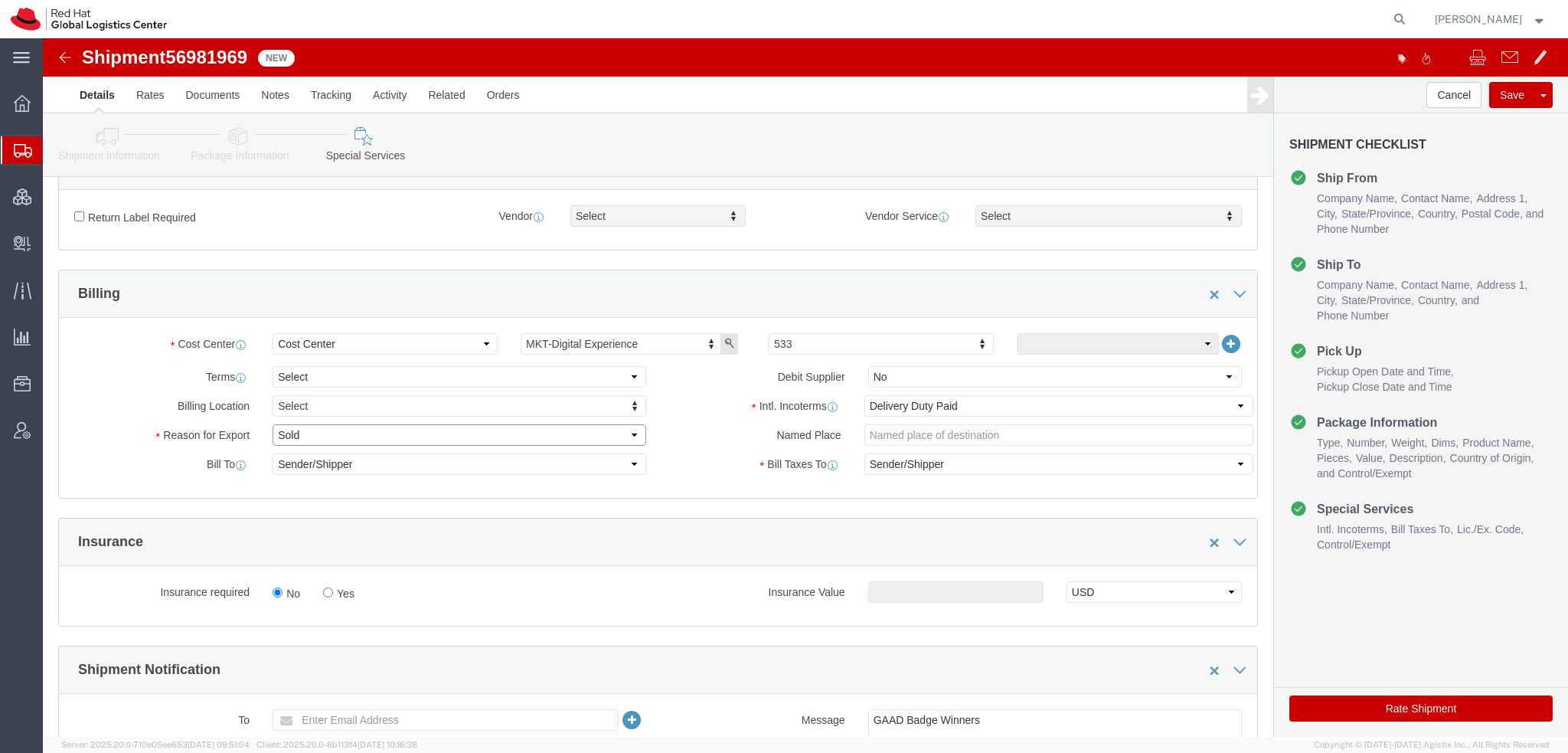
click select "Select Gift Personal Effects Repair/Warranty Return Sample Sold Temporary/Not S…"
select select "GIFT"
click select "Select Gift Personal Effects Repair/Warranty Return Sample Sold Temporary/Not S…"
click icon "button"
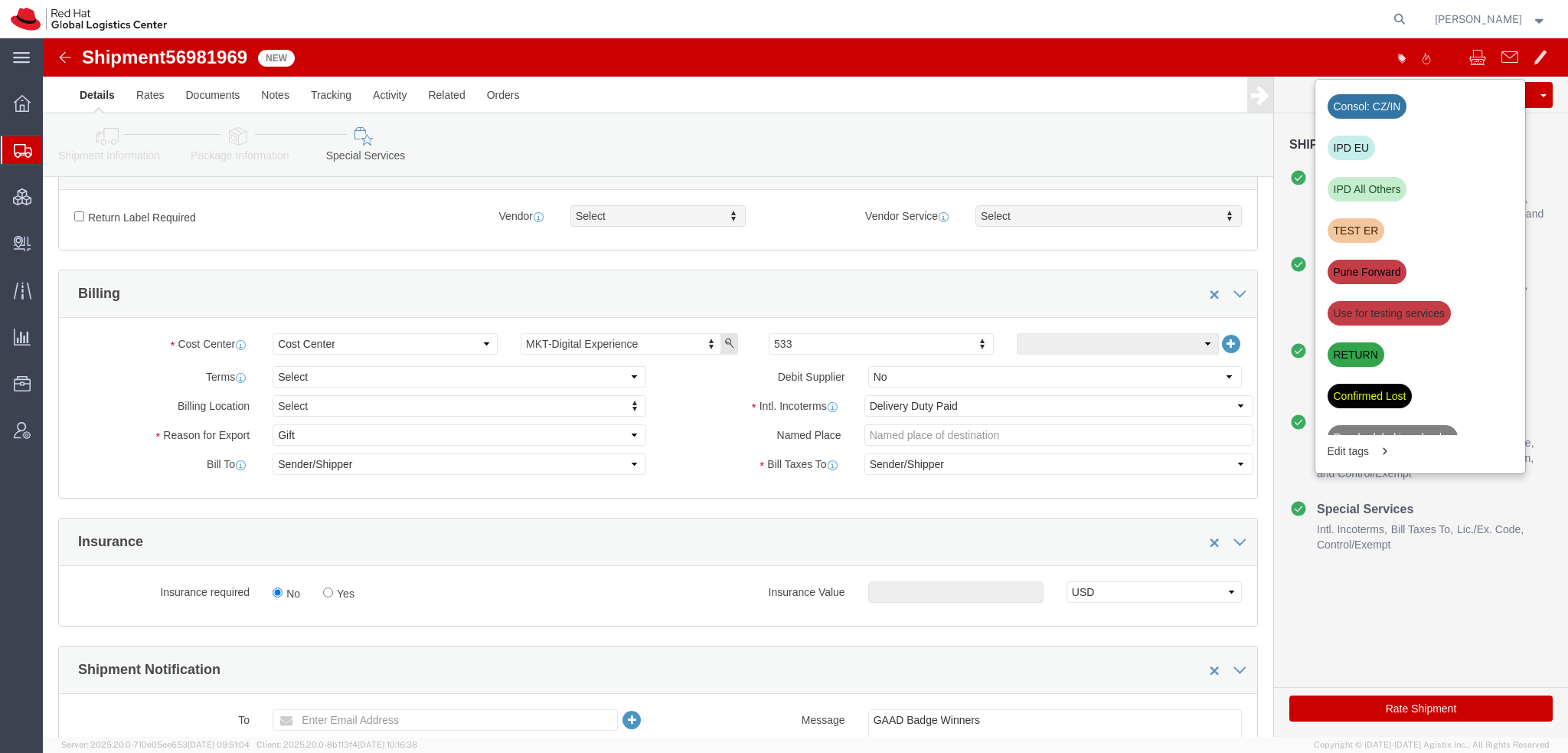
click div "IPD All Others"
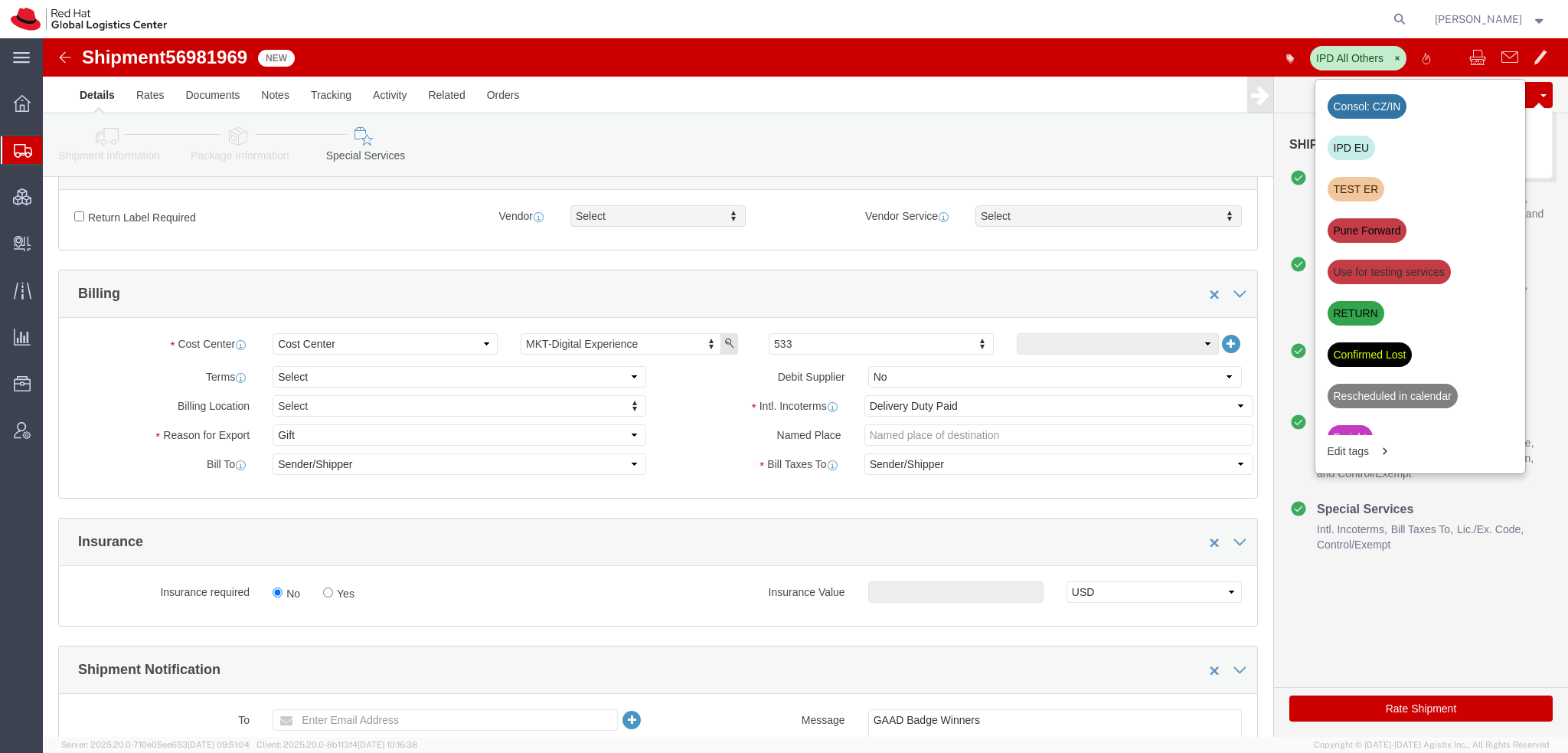
click button "Save"
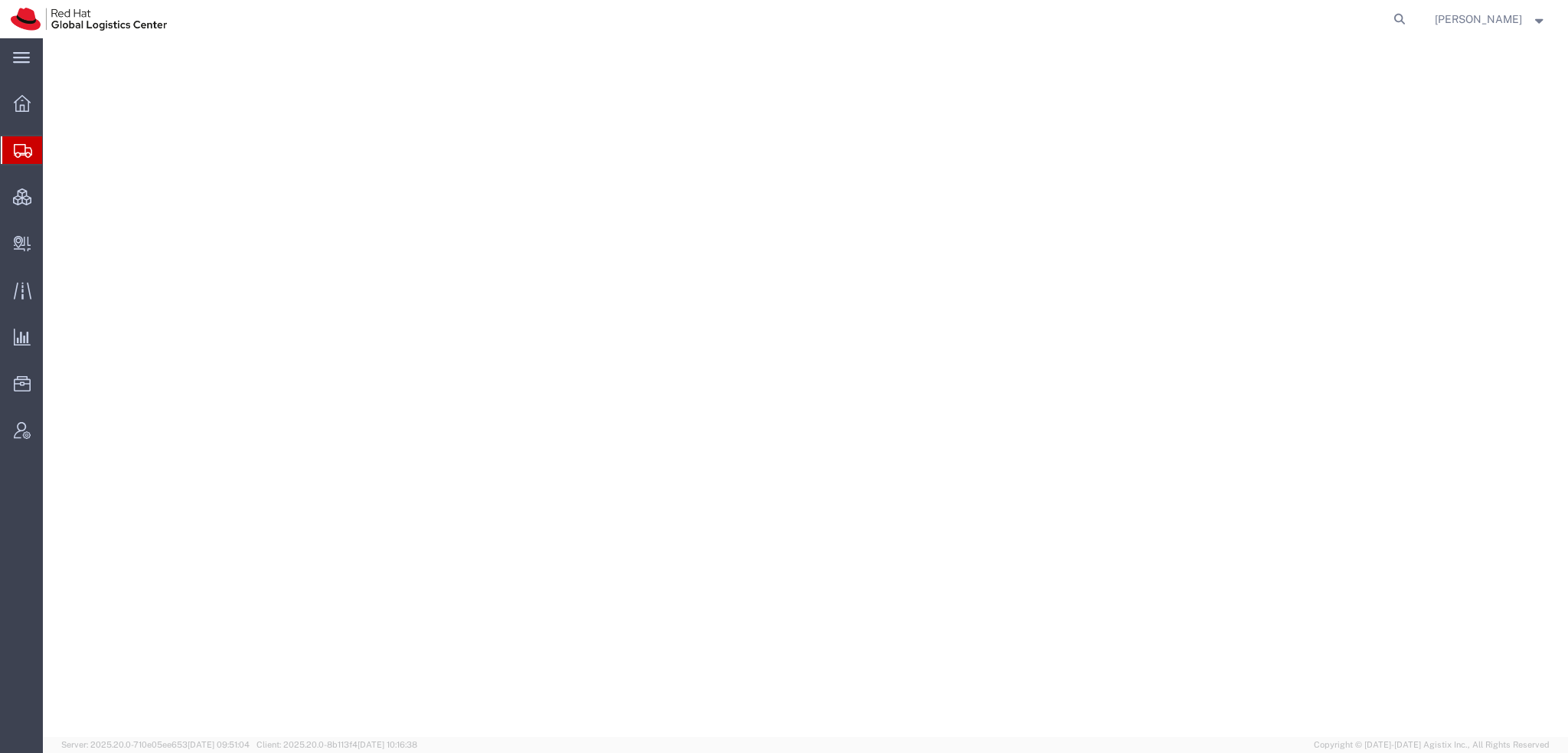
select select "38014"
select select
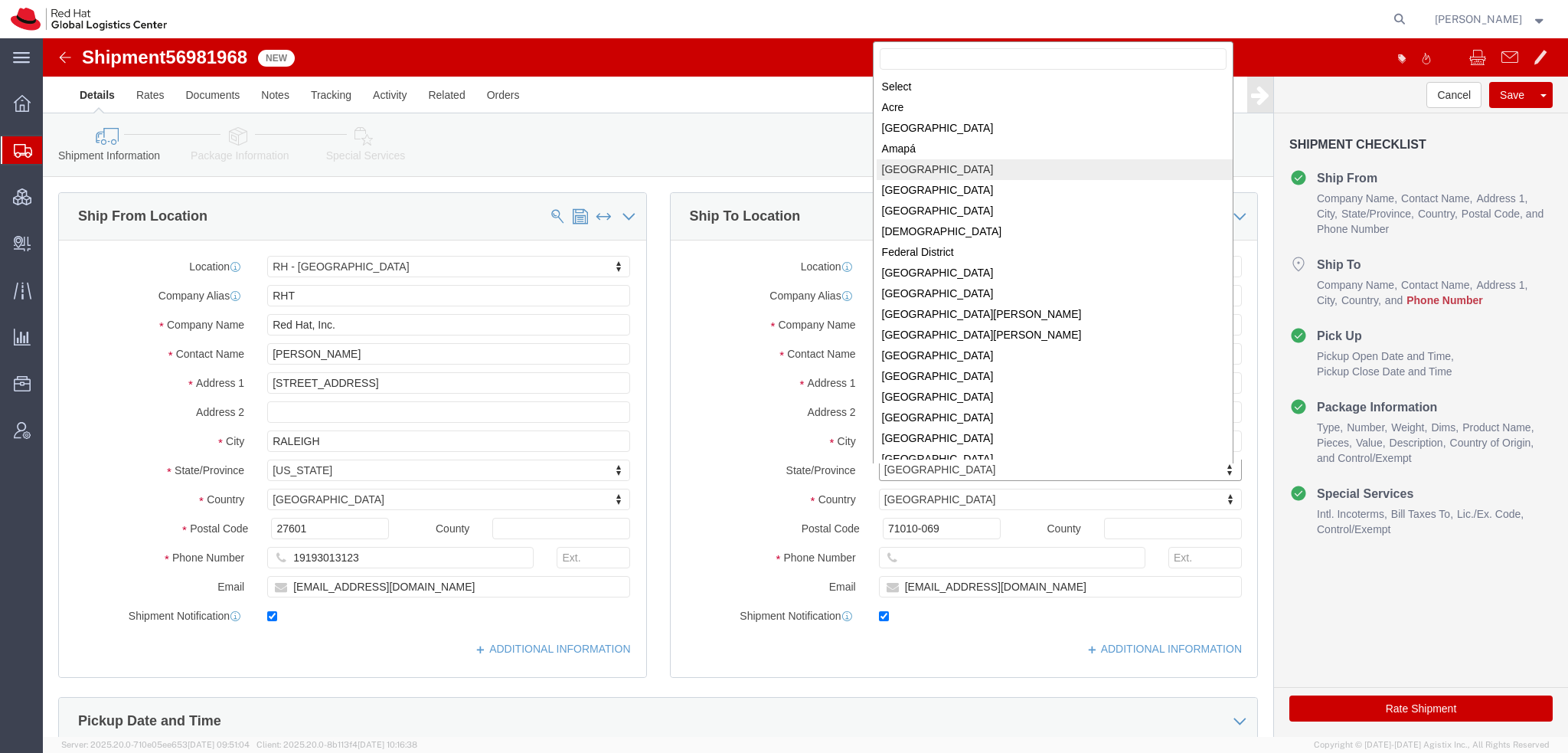
scroll to position [2, 0]
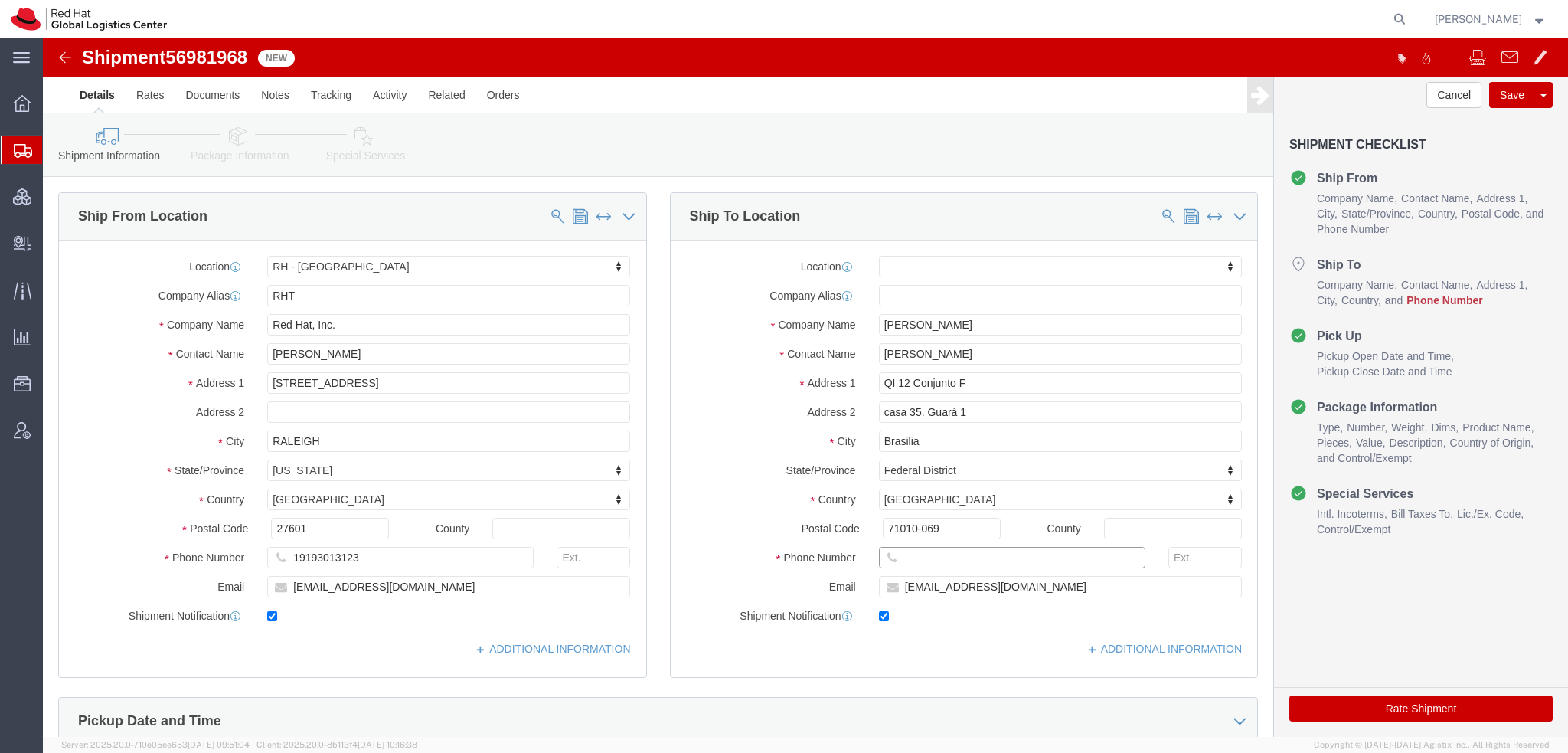
click input "text"
paste input "420774519396"
type input "420774519396"
click icon
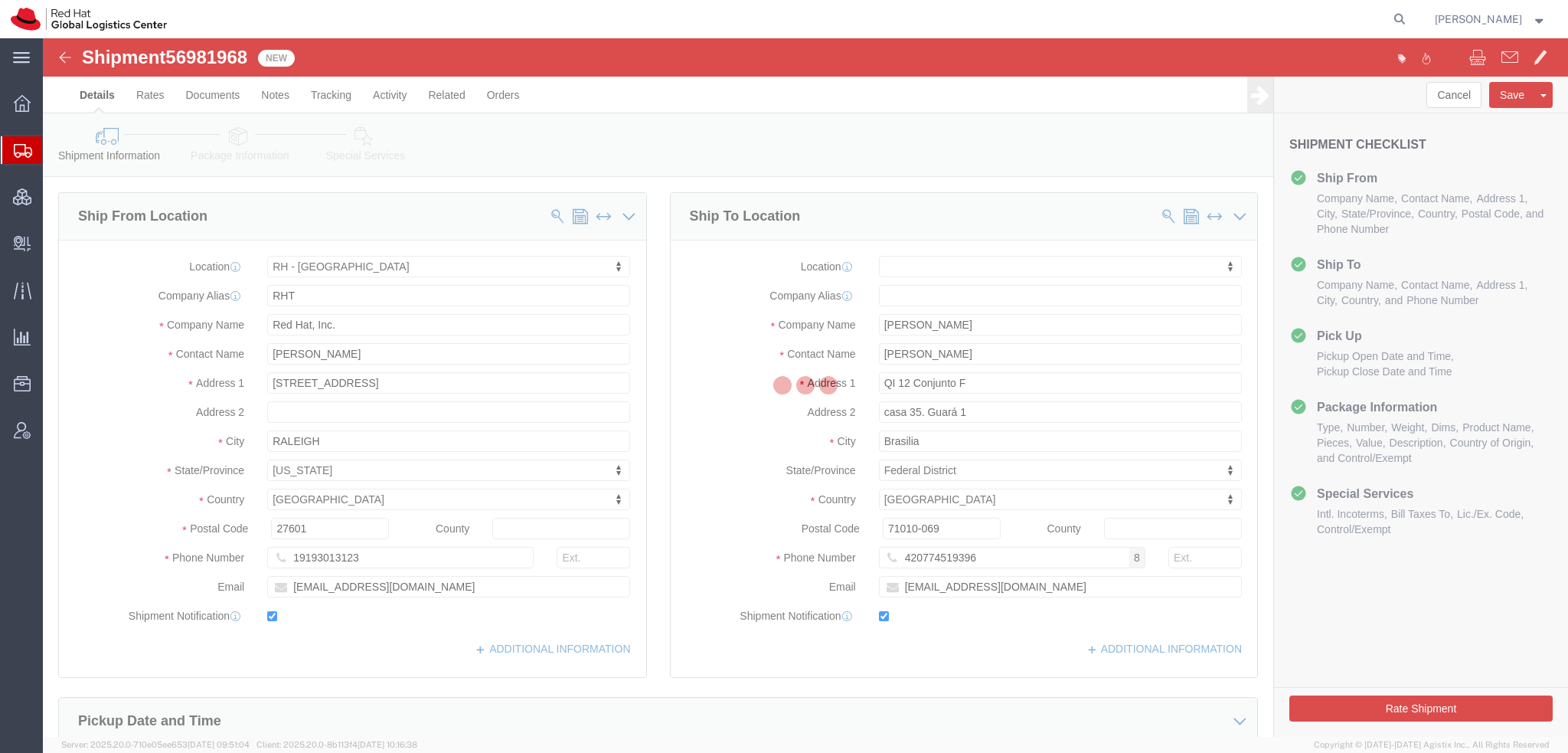
select select
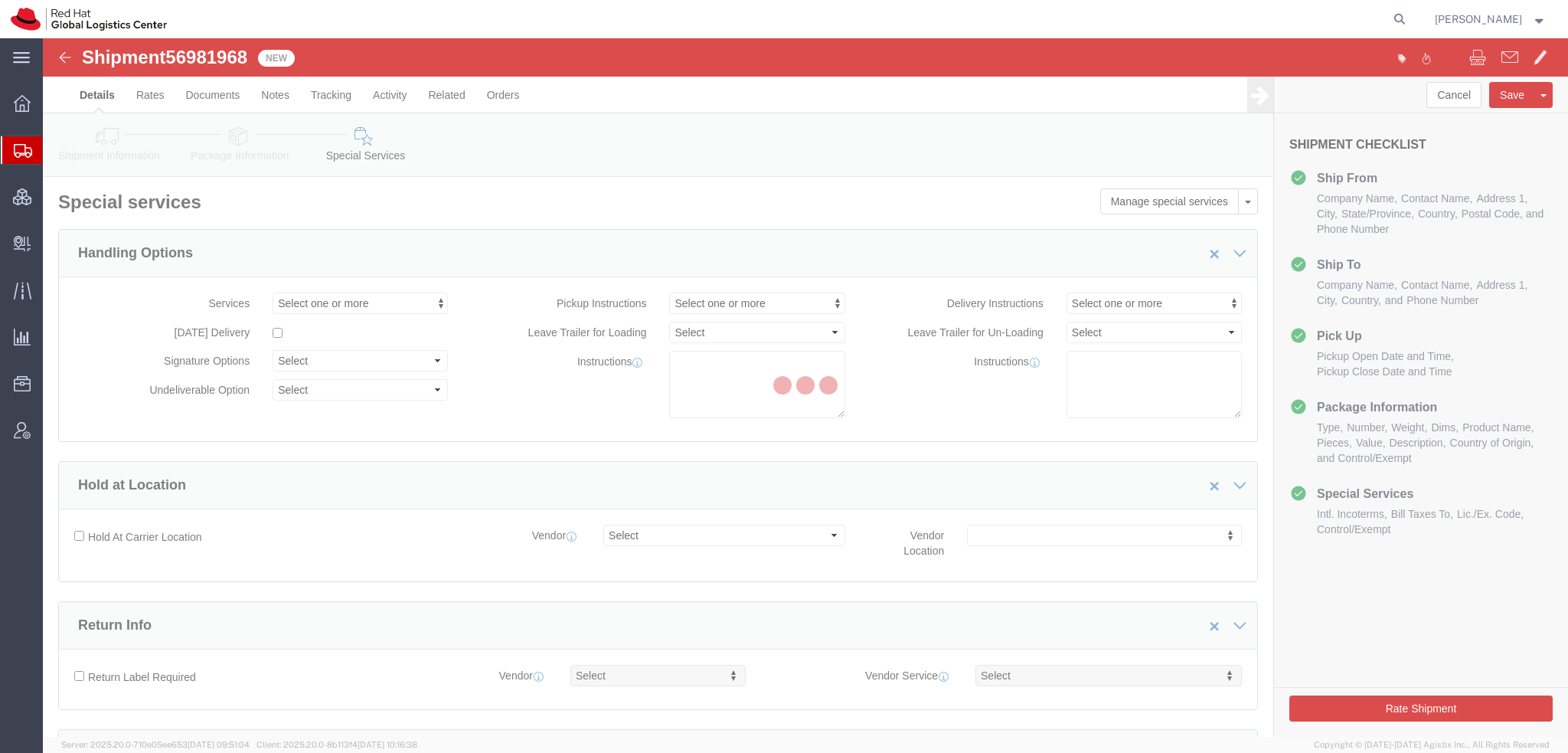
select select "COSTCENTER"
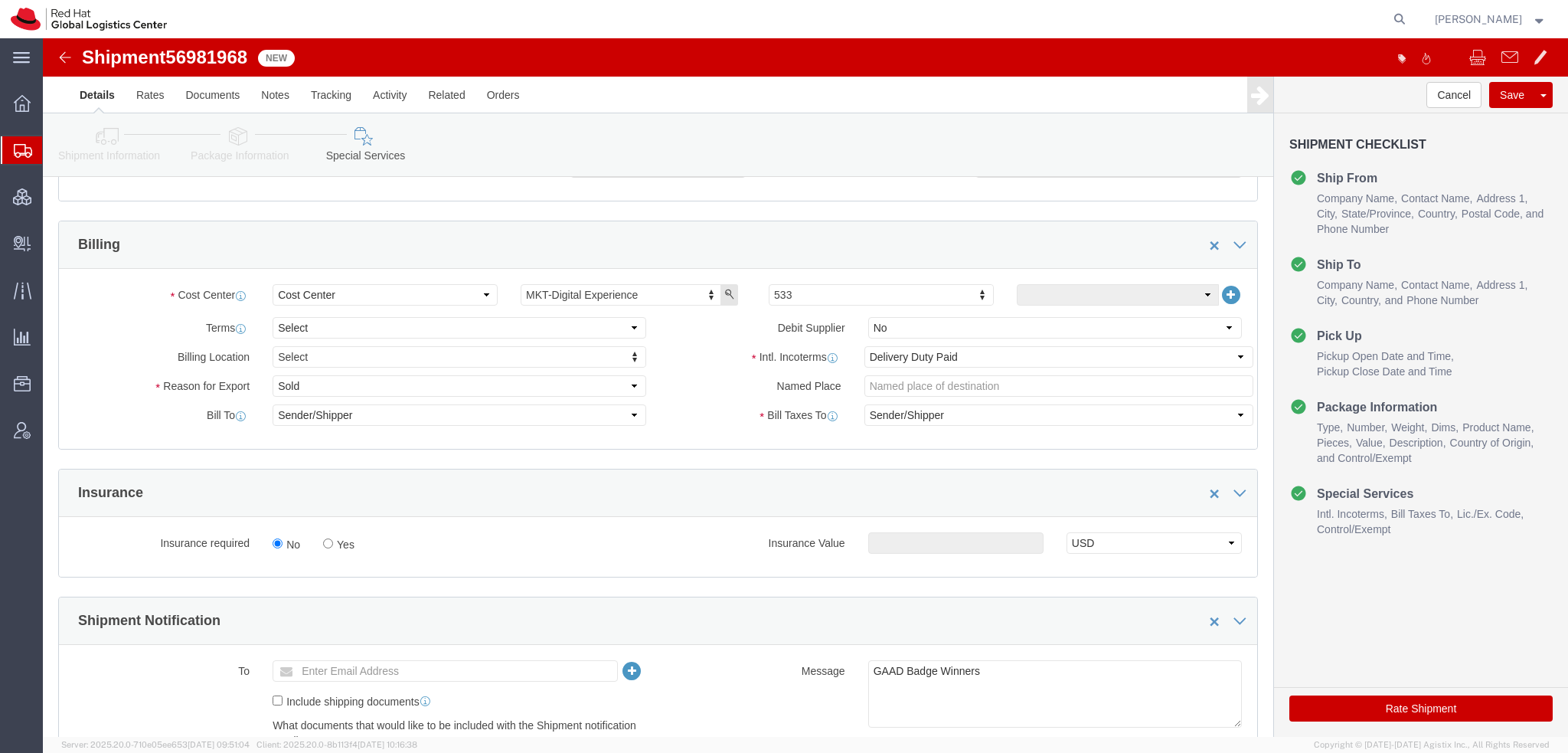
scroll to position [536, 0]
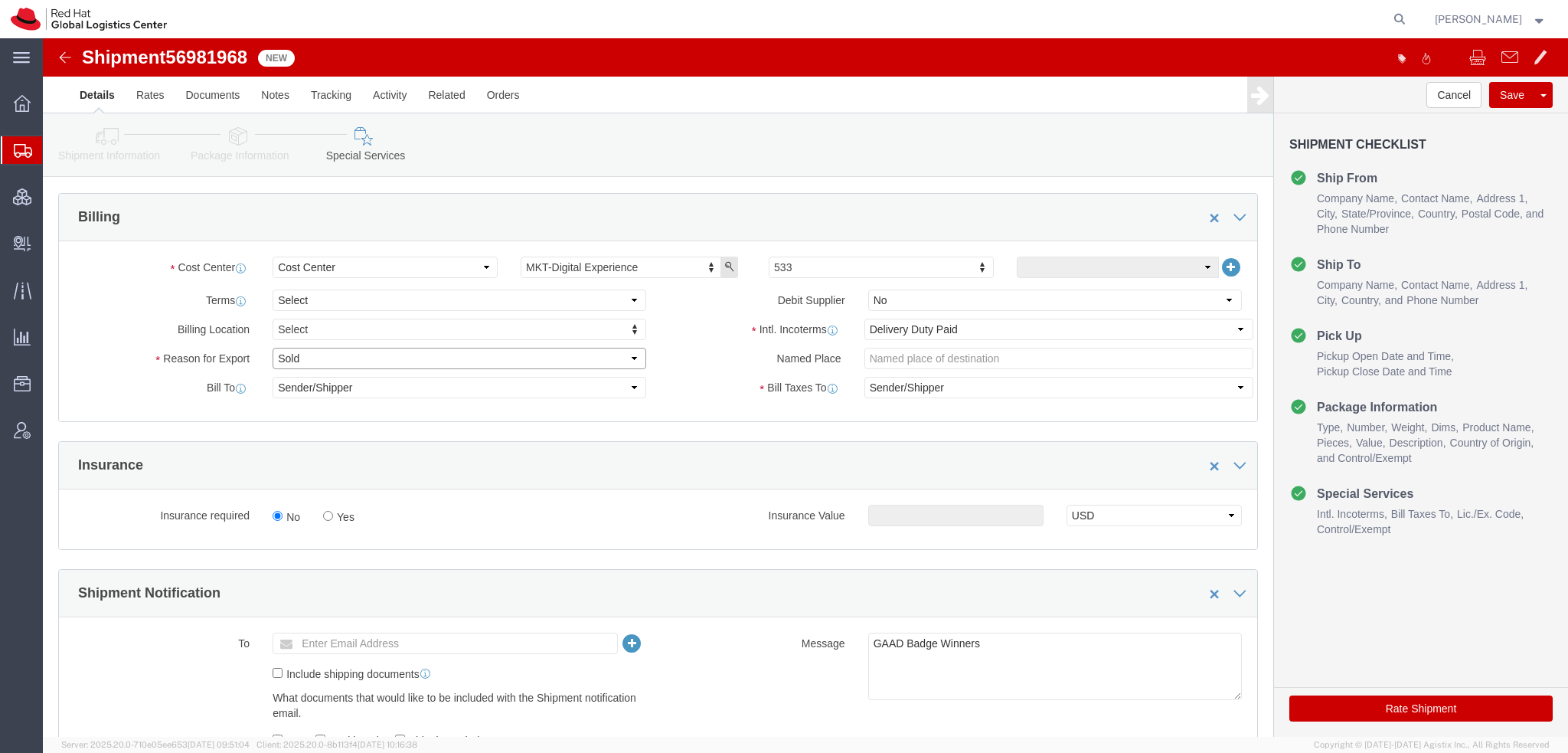
click select "Select Gift Personal Effects Repair/Warranty Return Sample Sold Temporary/Not S…"
select select "GIFT"
click select "Select Gift Personal Effects Repair/Warranty Return Sample Sold Temporary/Not S…"
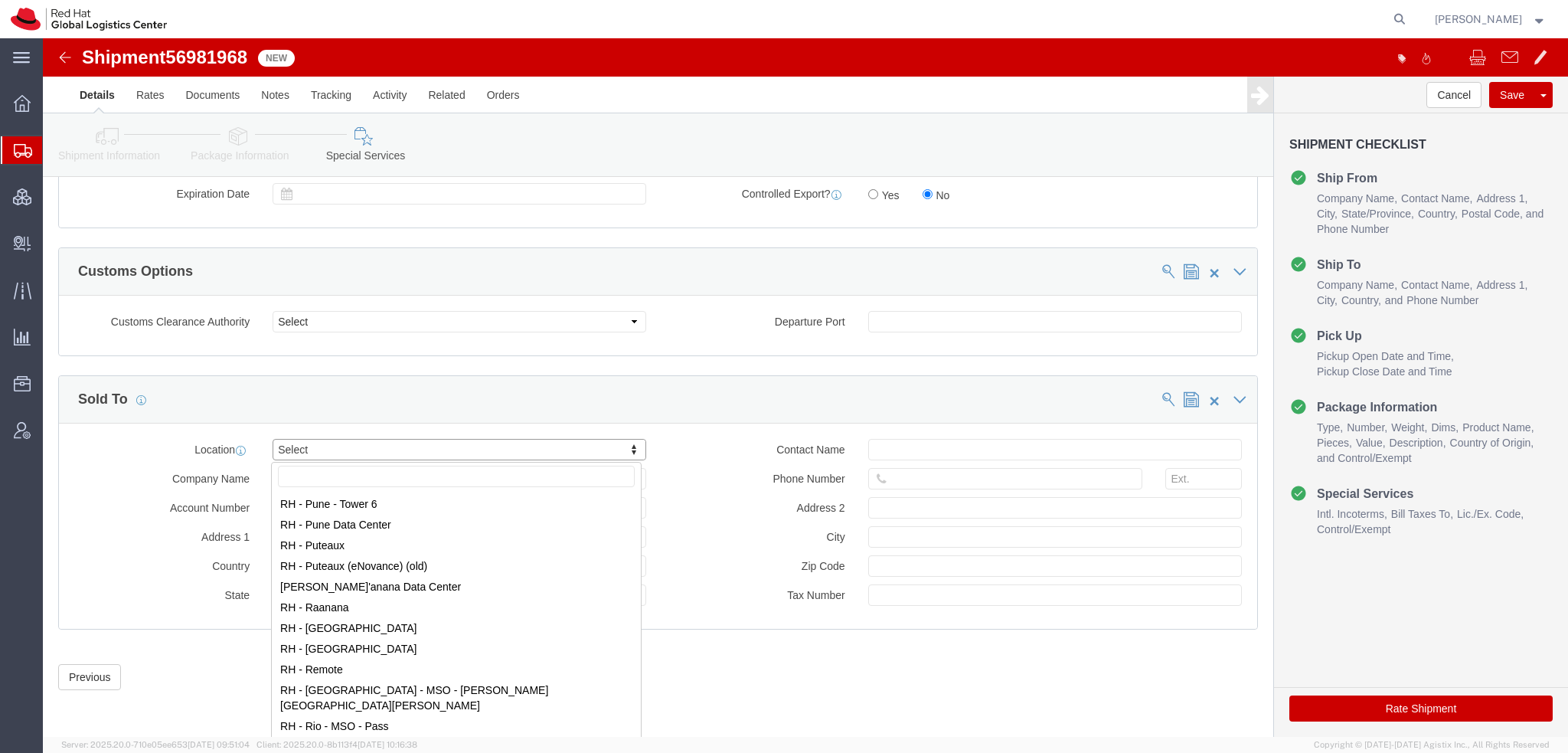
scroll to position [2222, 0]
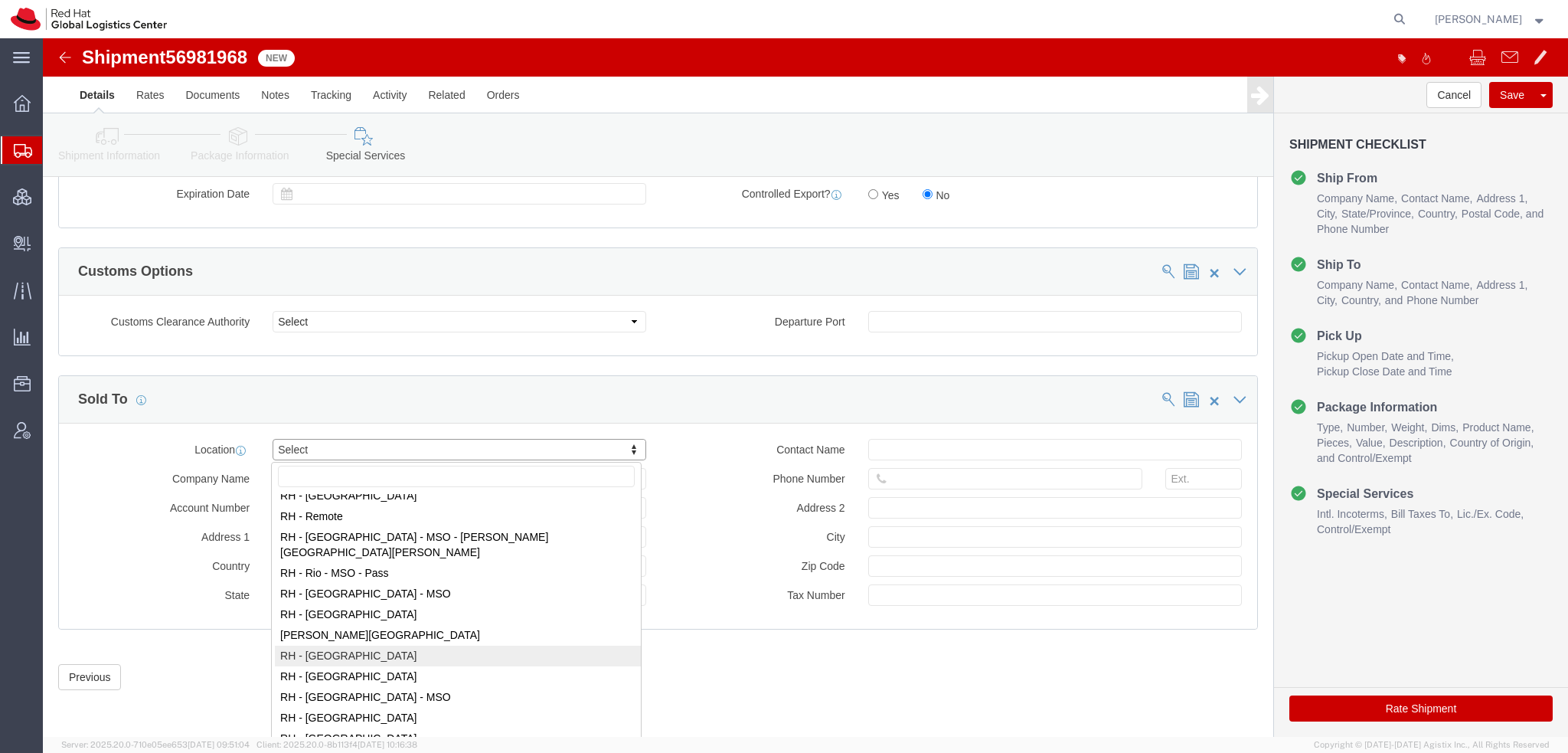
select select "42531"
type input "Red Hat Brasil Limitada"
type input "Av. Brg. [PERSON_NAME][GEOGRAPHIC_DATA], 3732"
select select "BR"
select select
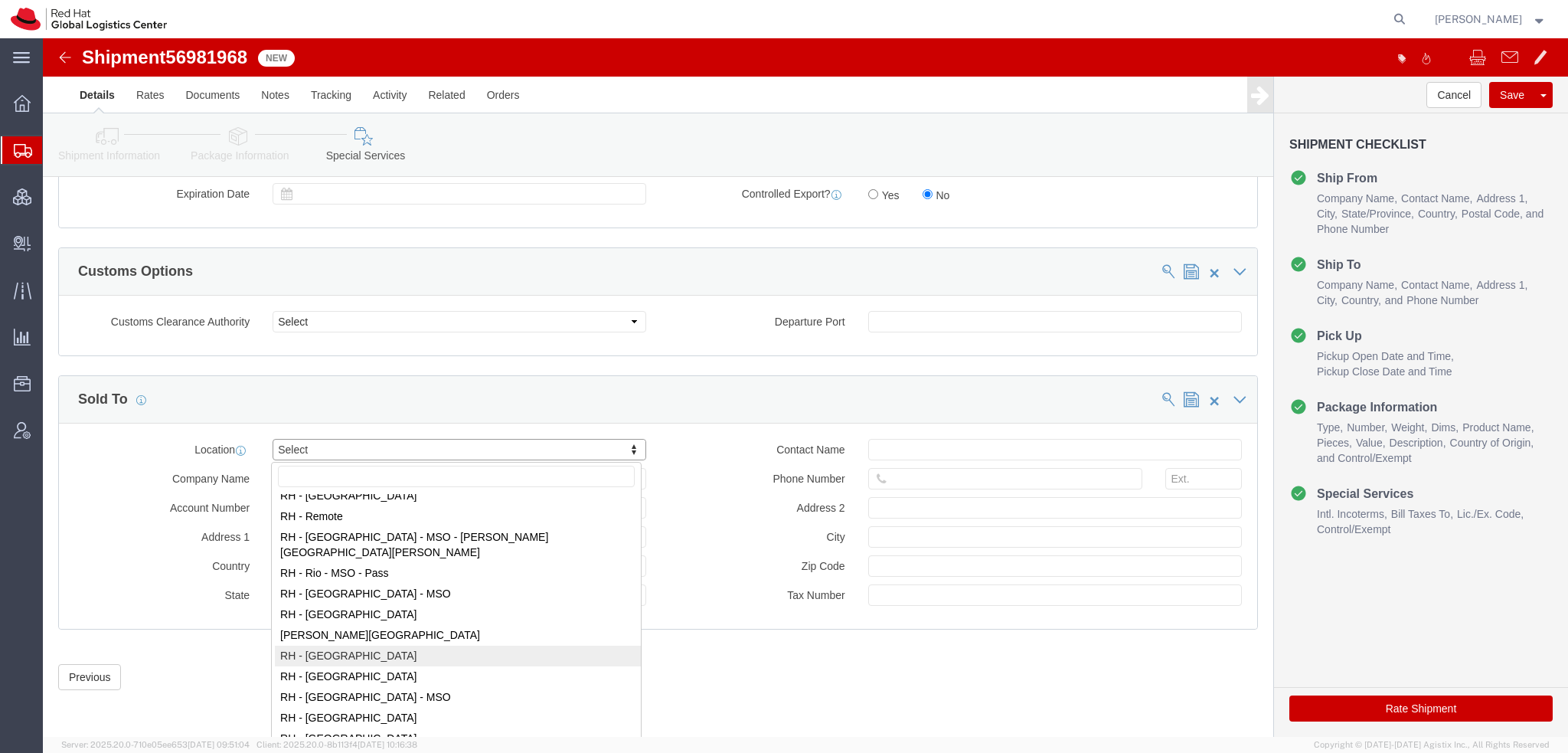
type input "000"
type input "Floor 24 and 25, Itaim Bibi"
type input "[GEOGRAPHIC_DATA]"
type input "04538-132"
type input "07.069.791/0001.55"
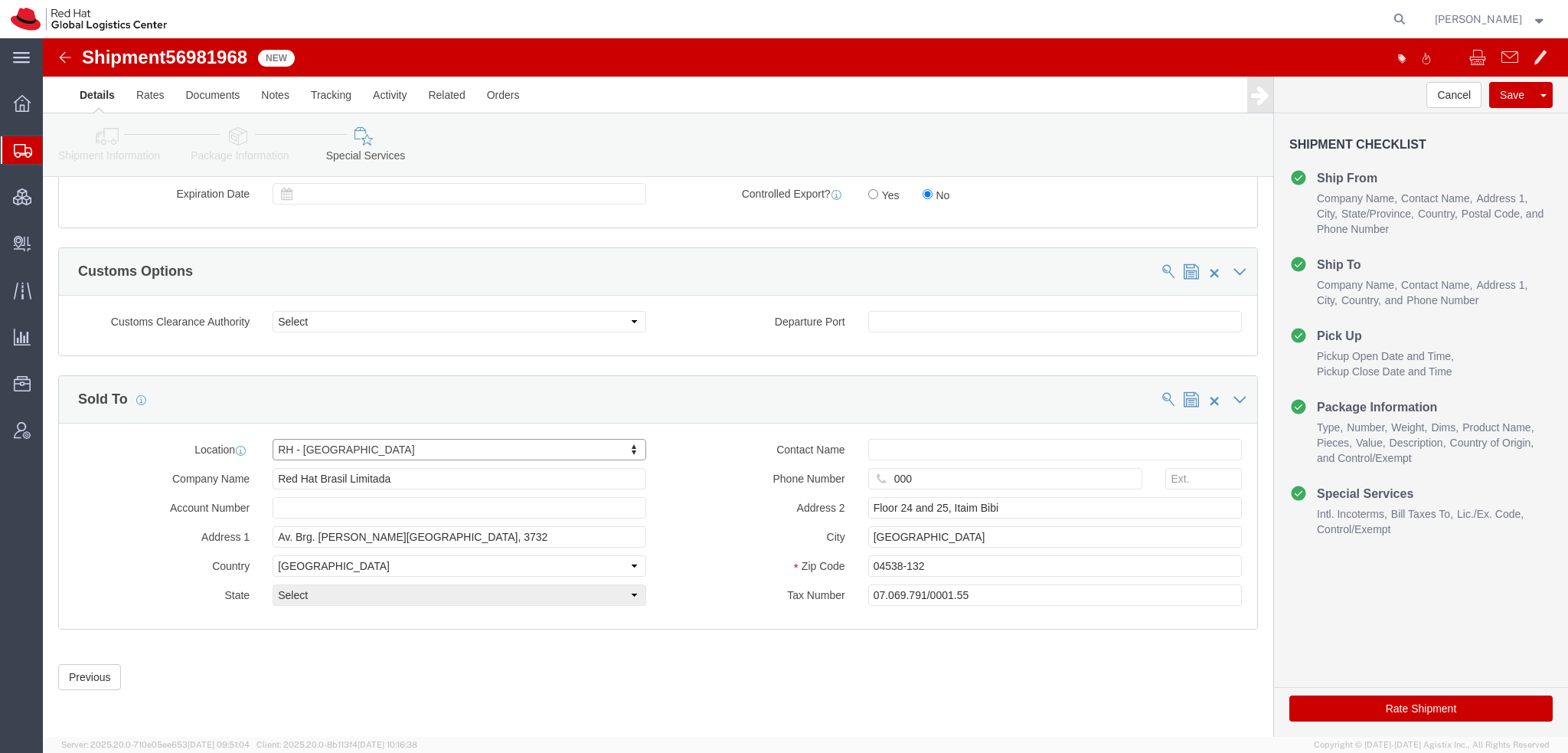
select select "27"
click button "Rate Shipment"
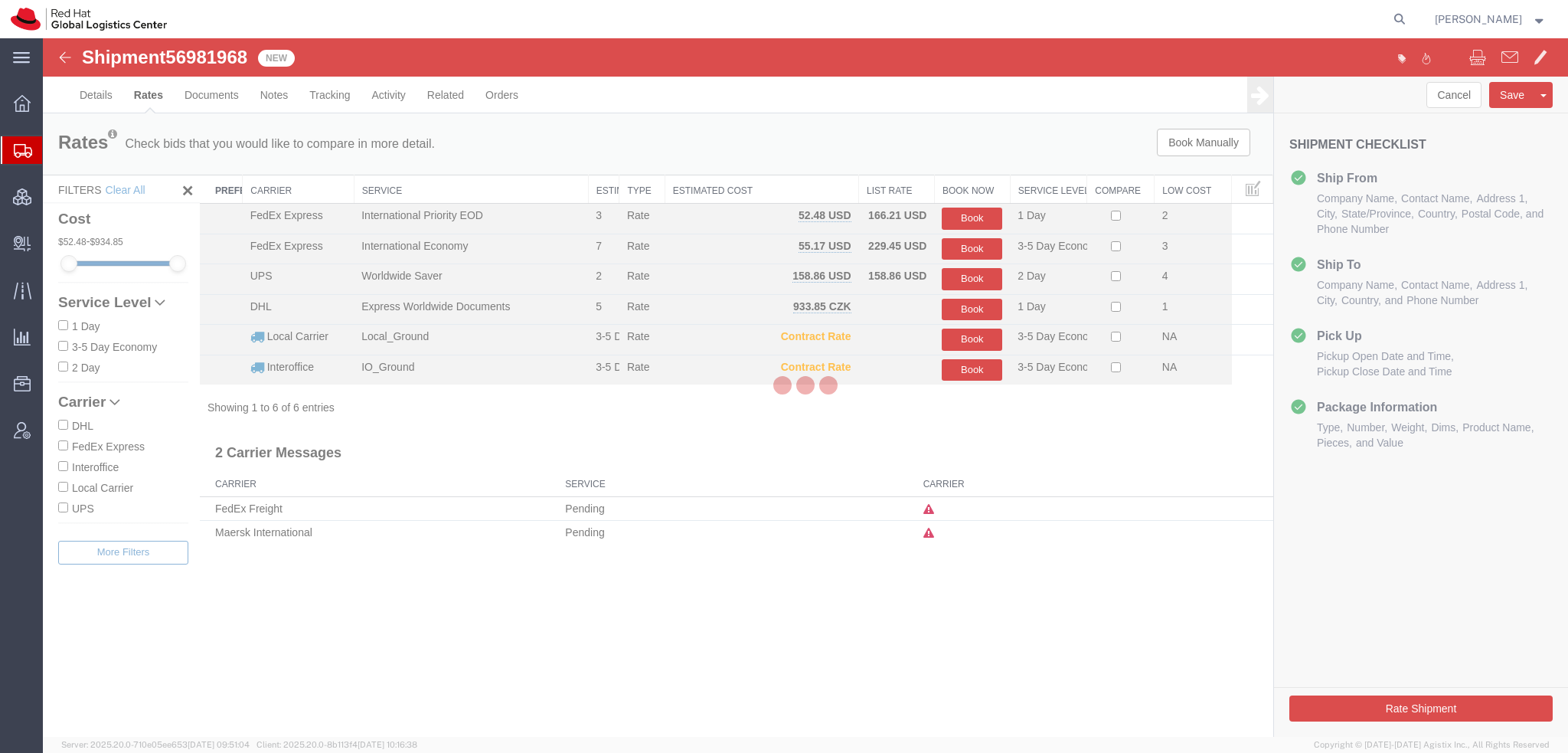
scroll to position [0, 0]
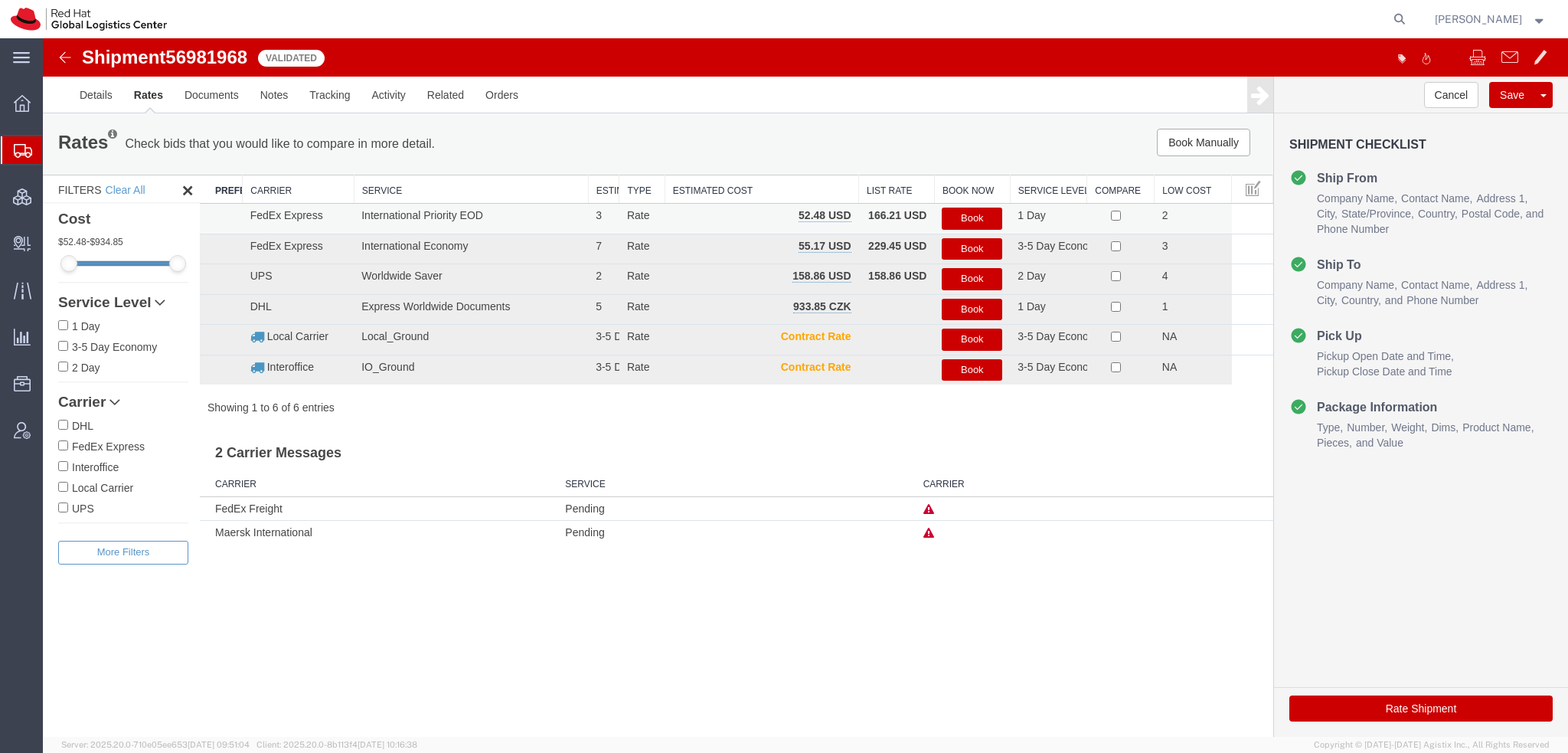
click at [966, 211] on button "Book" at bounding box center [972, 218] width 61 height 23
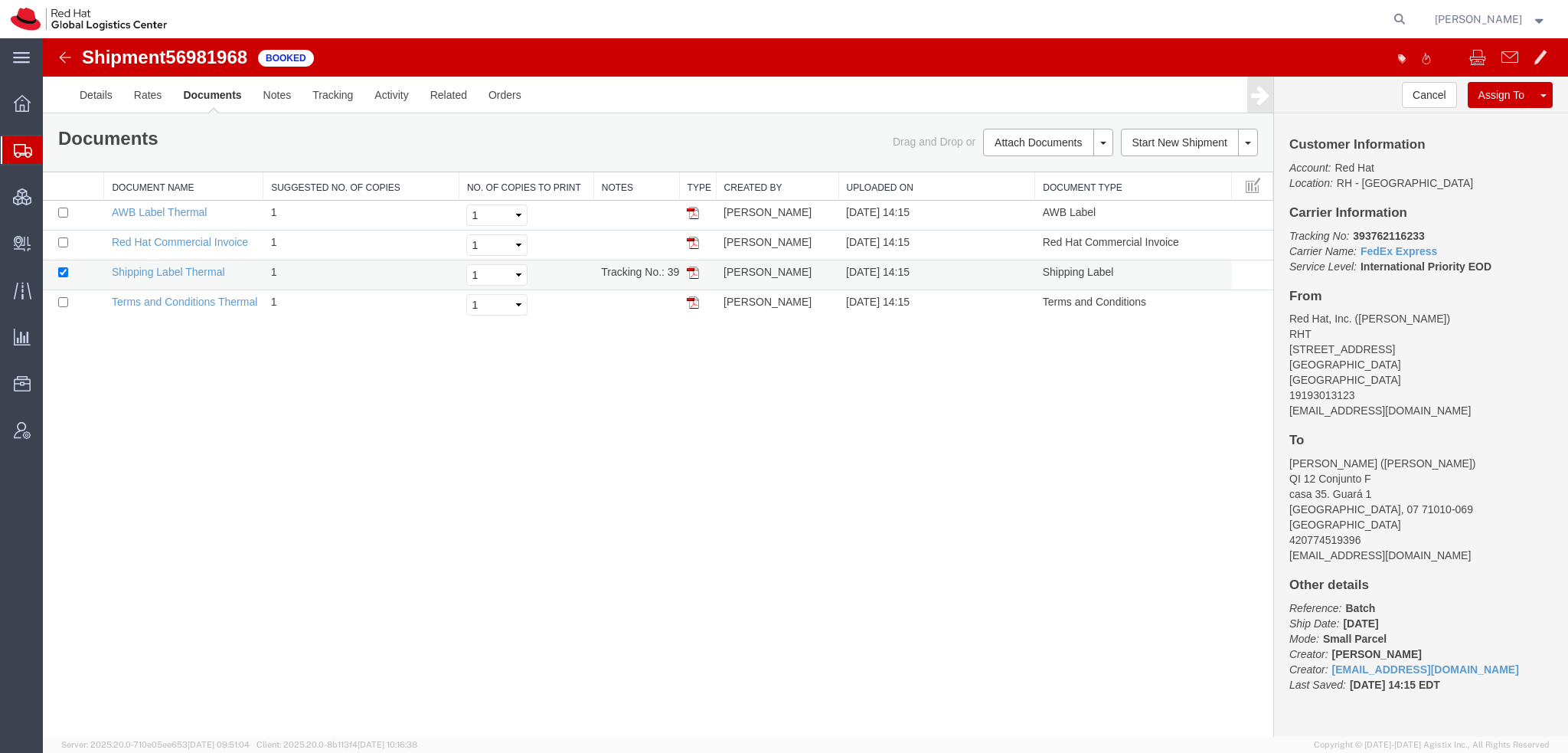
click at [695, 271] on img at bounding box center [693, 273] width 12 height 12
click at [692, 207] on img at bounding box center [693, 213] width 12 height 12
click at [689, 244] on img at bounding box center [693, 243] width 12 height 12
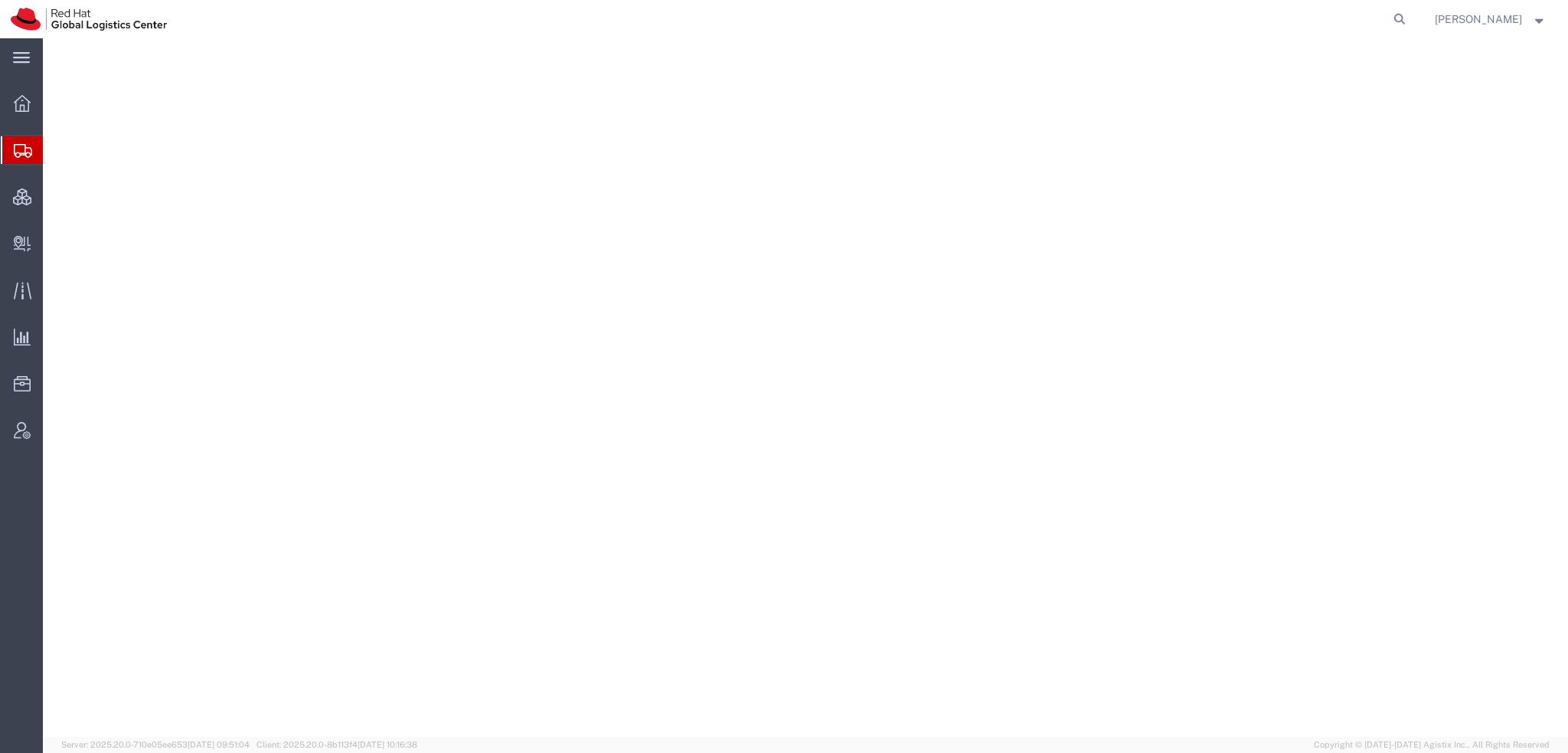
select select "38014"
select select
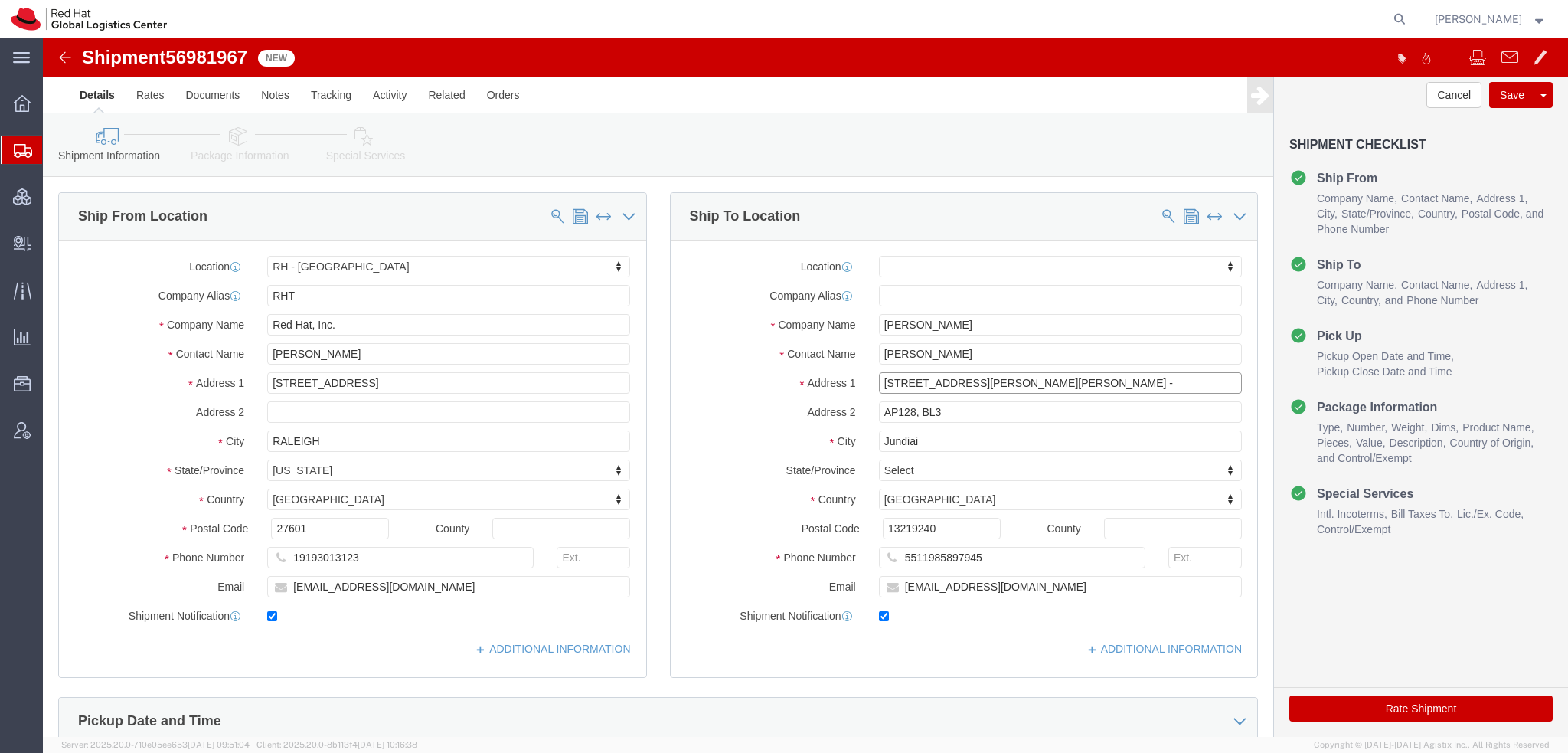
drag, startPoint x: 842, startPoint y: 347, endPoint x: 976, endPoint y: 375, distance: 136.9
click input "[STREET_ADDRESS][PERSON_NAME][PERSON_NAME] -"
type input "R [PERSON_NAME] [PERSON_NAME], 705 -"
click icon
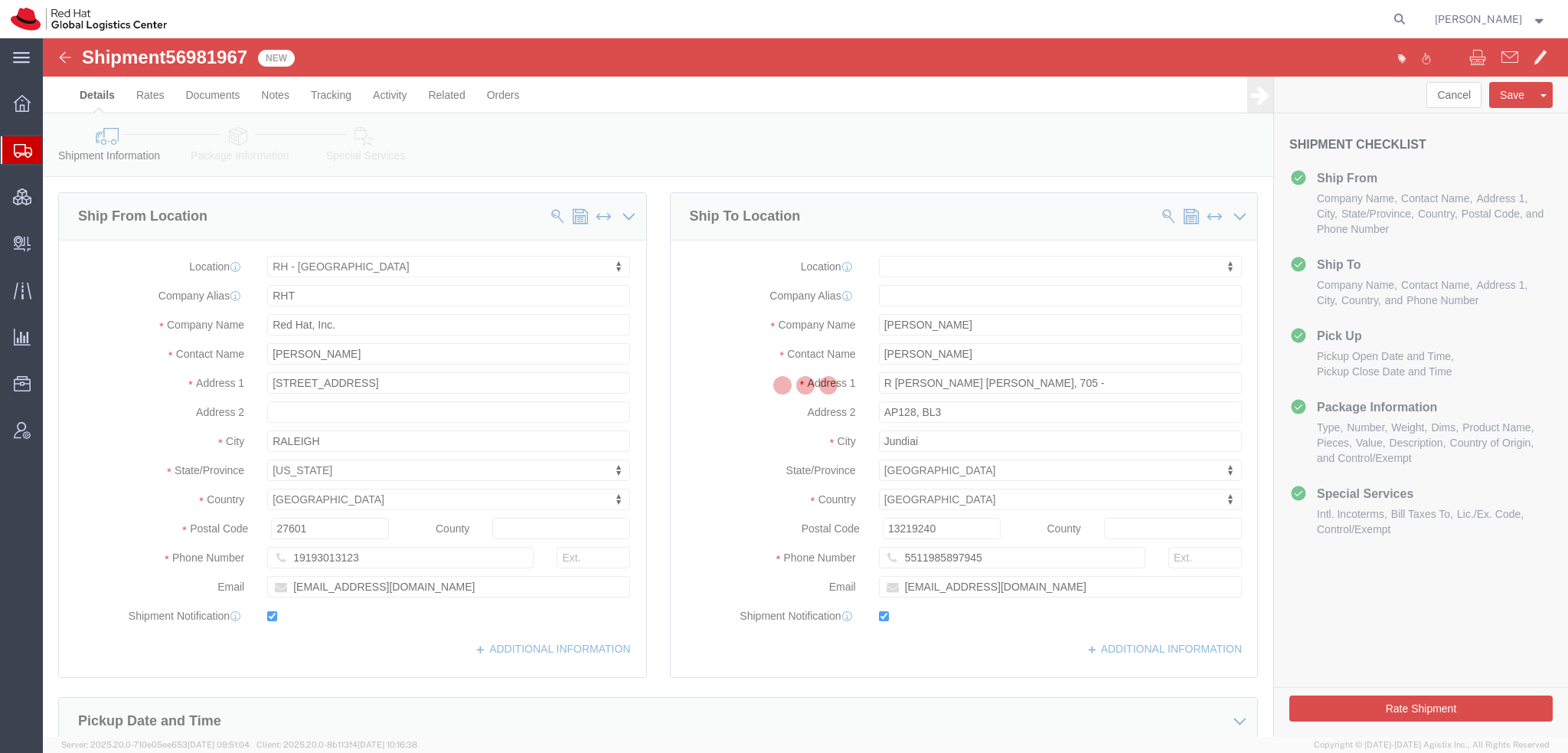
select select
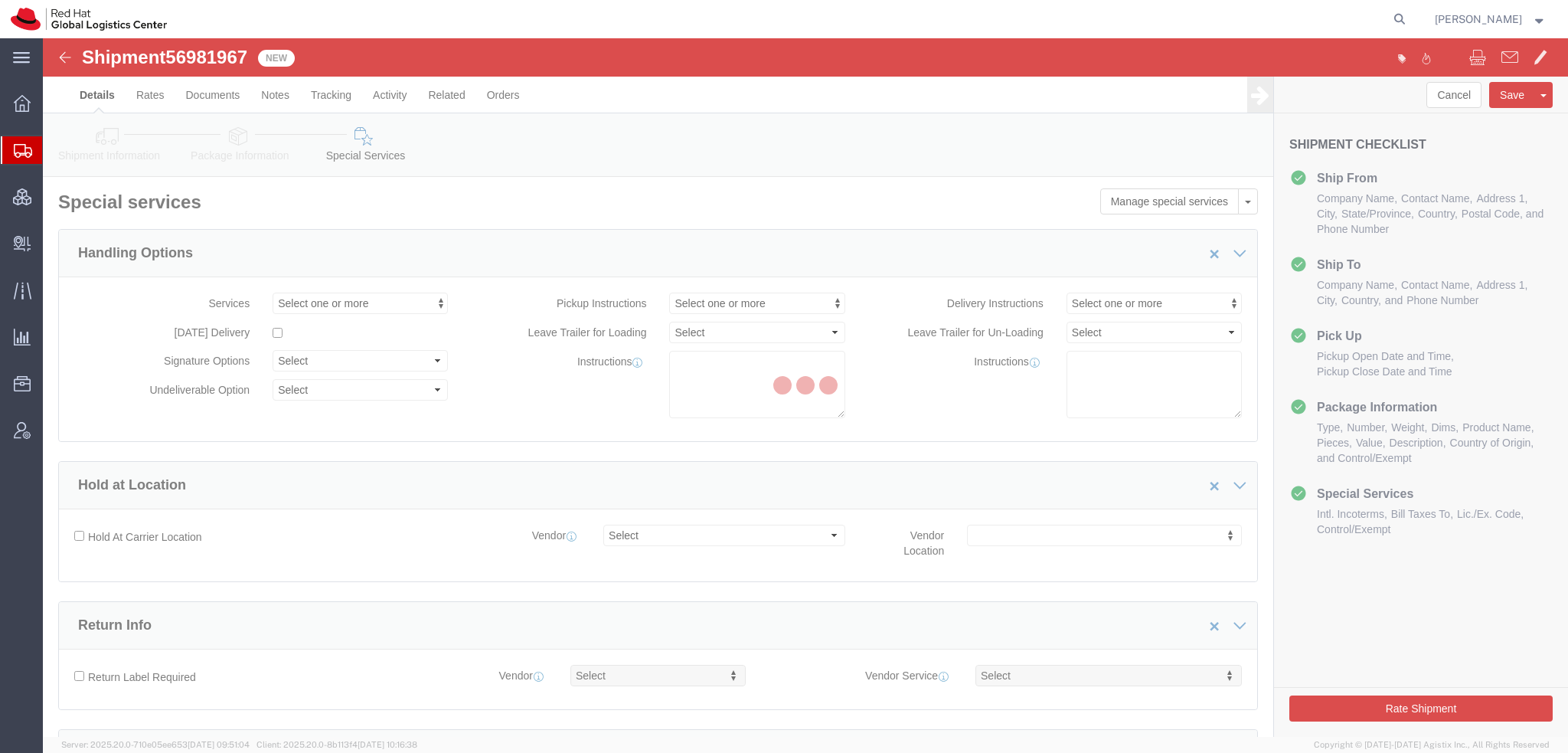
select select "COSTCENTER"
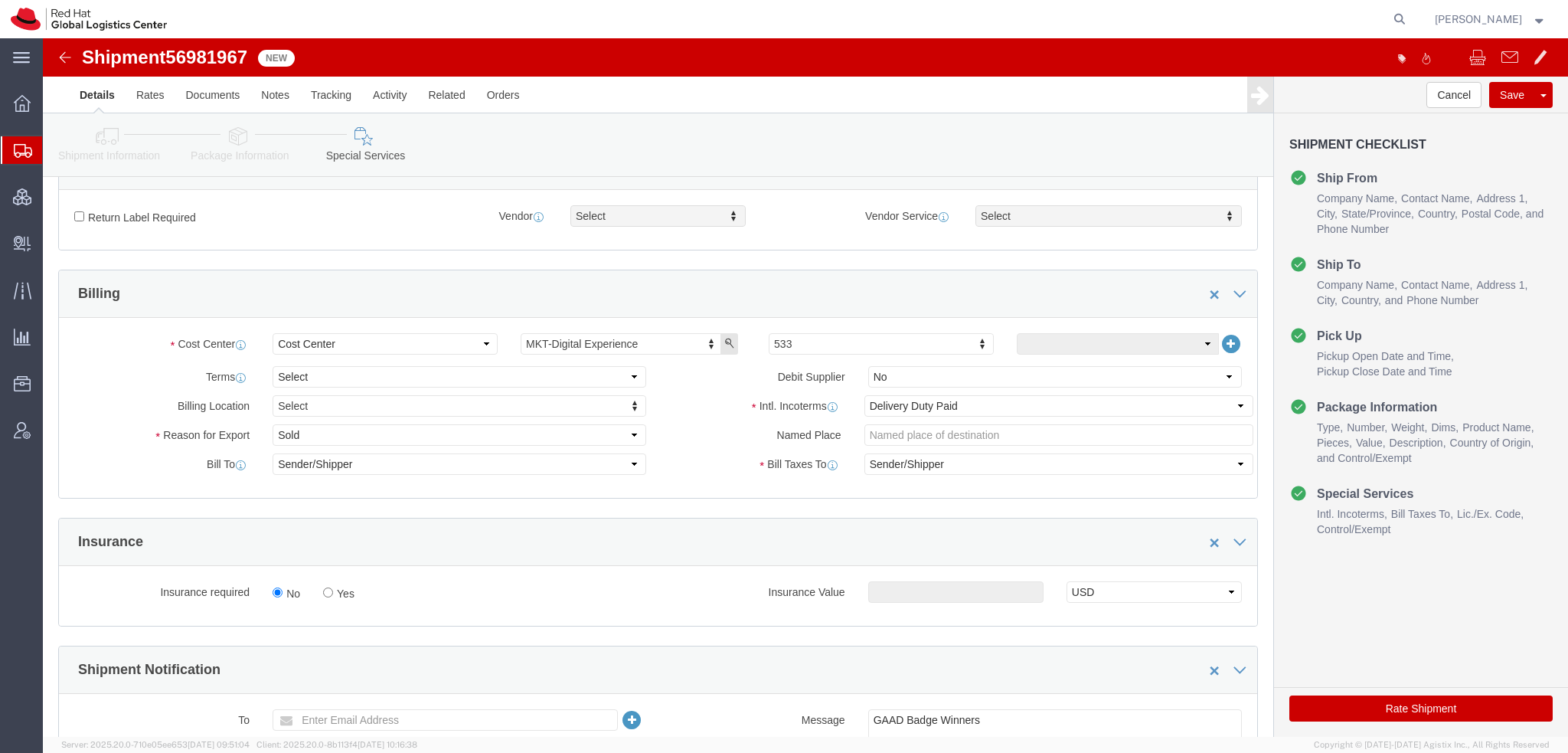
scroll to position [613, 0]
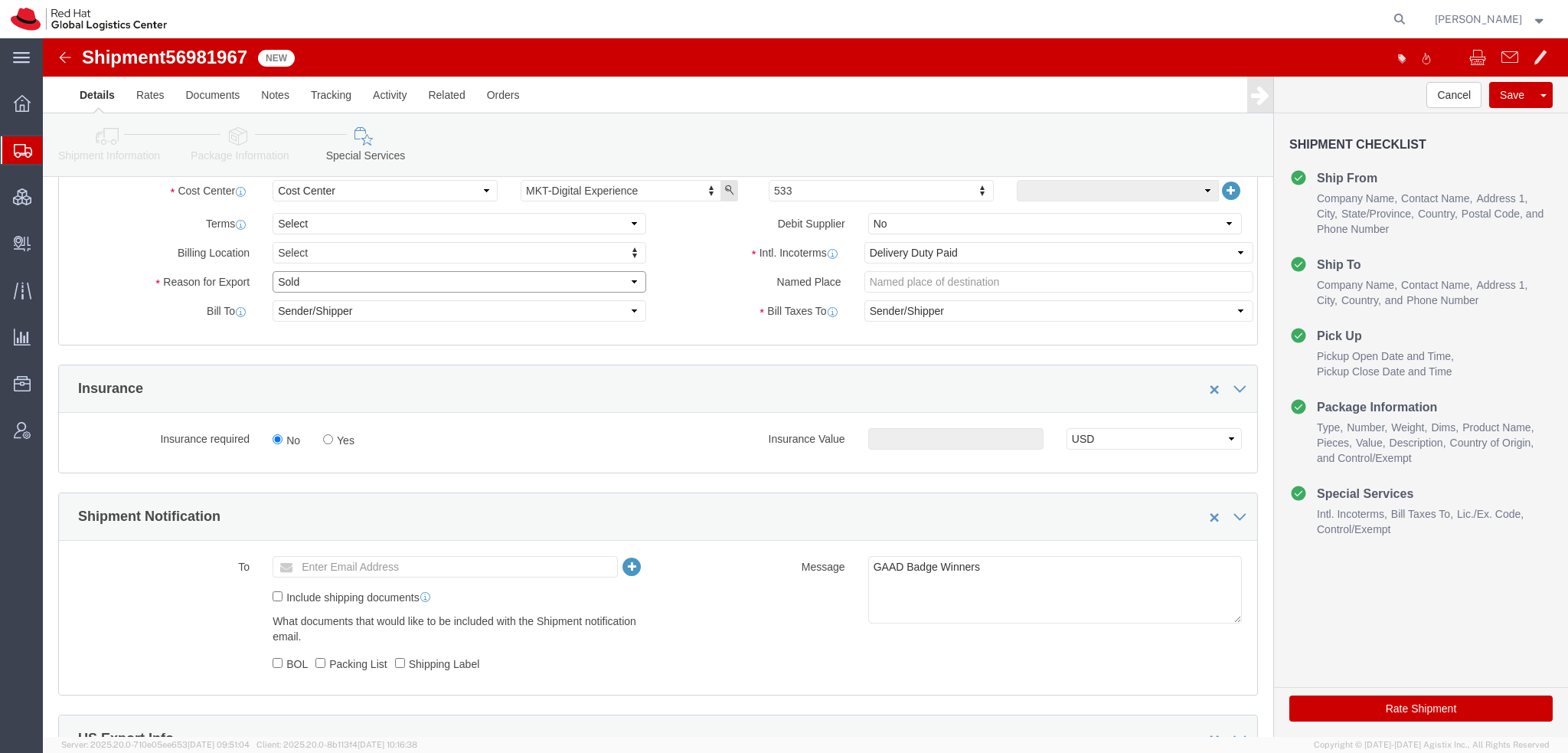
click select "Select Gift Personal Effects Repair/Warranty Return Sample Sold Temporary/Not S…"
select select "GIFT"
click select "Select Gift Personal Effects Repair/Warranty Return Sample Sold Temporary/Not S…"
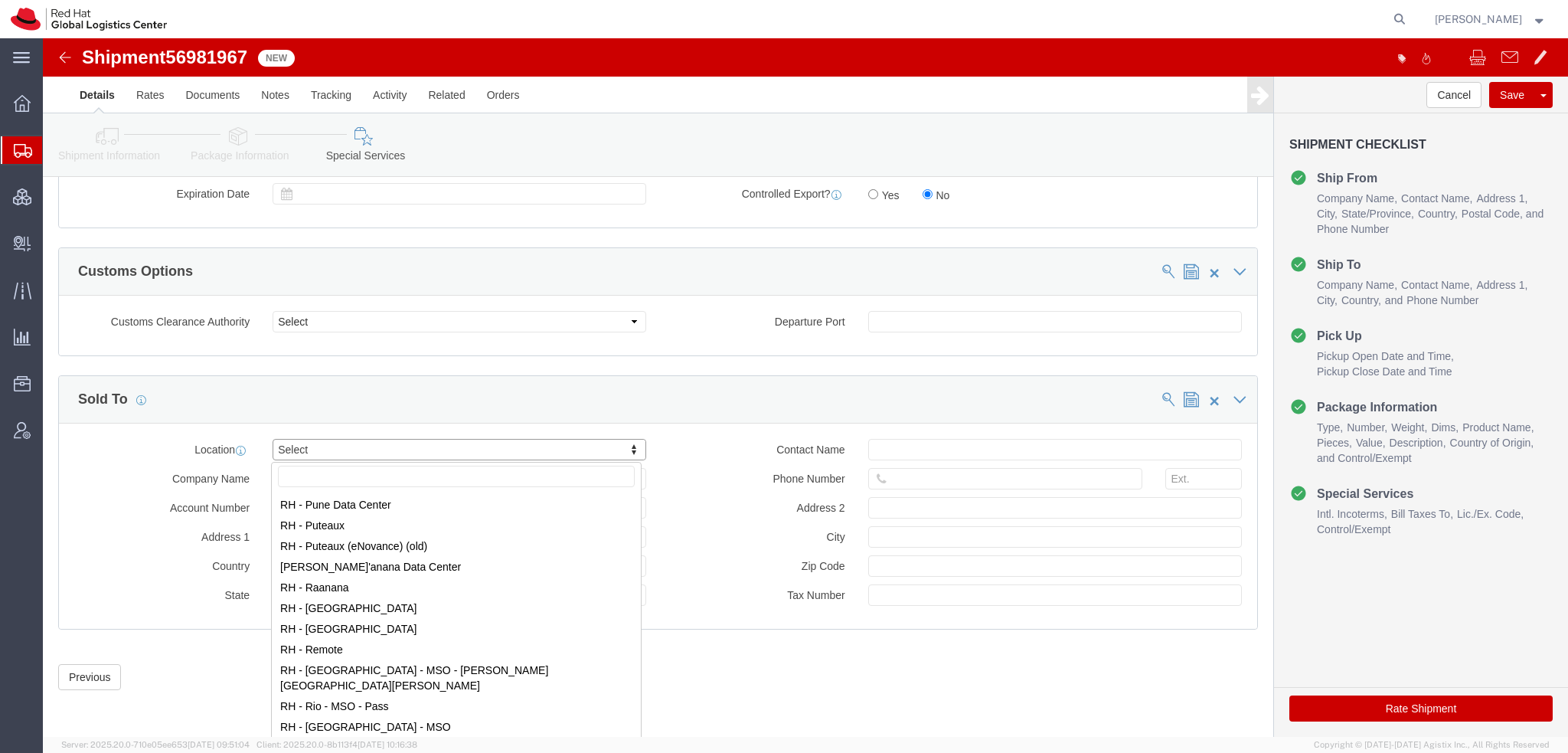
scroll to position [2299, 0]
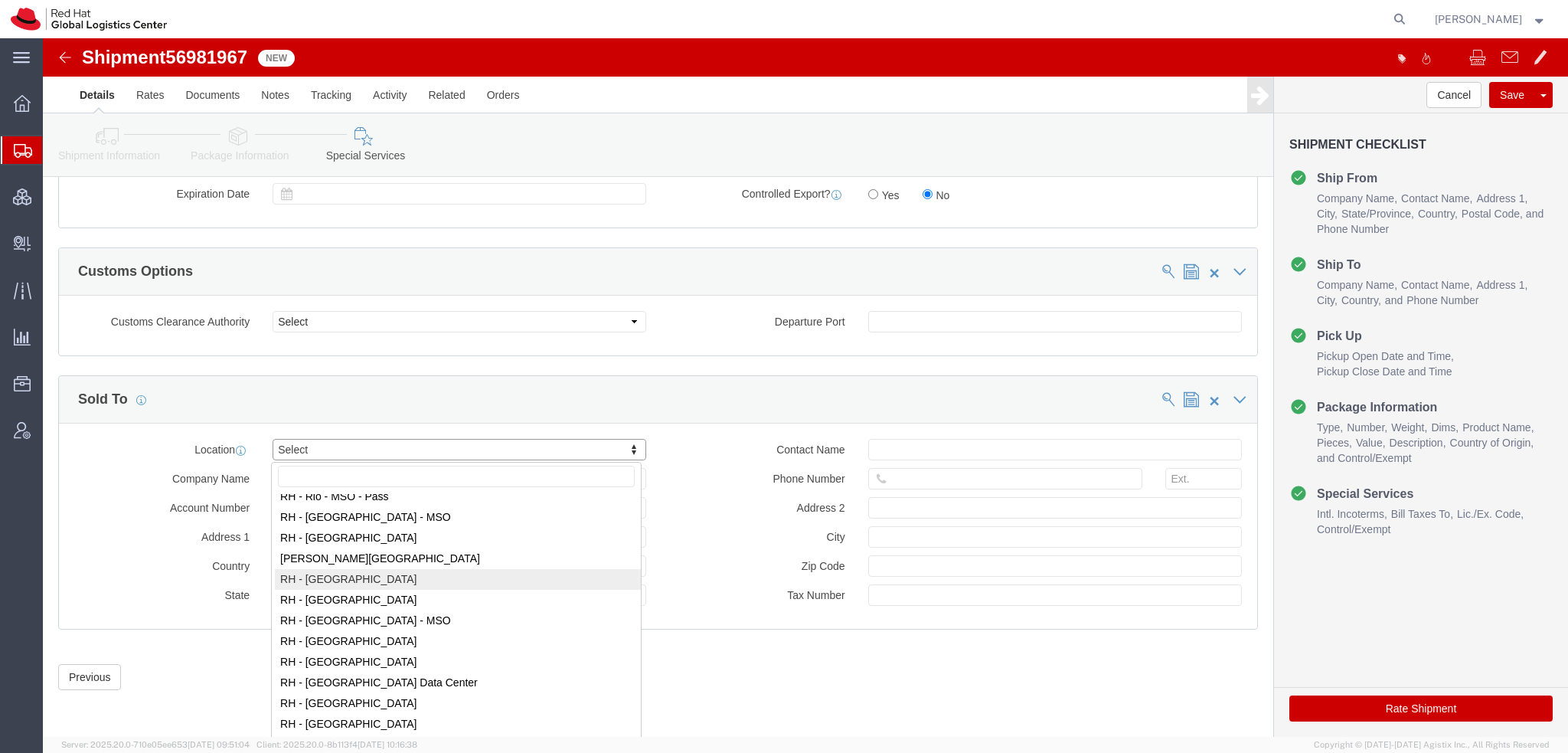
select select "42531"
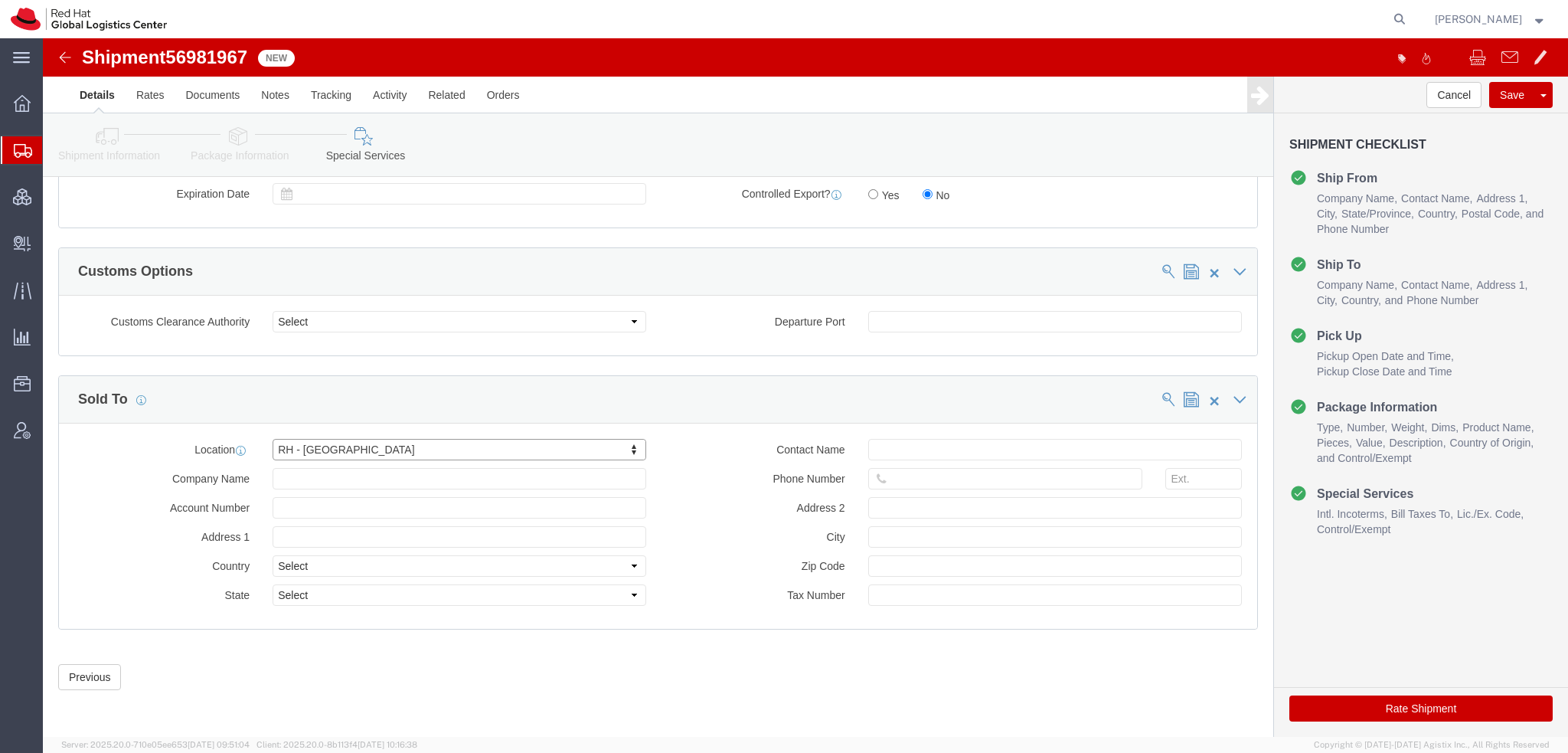
type input "Red Hat Brasil Limitada"
type input "Av. Brg. [PERSON_NAME][GEOGRAPHIC_DATA], 3732"
select select "BR"
select select
type input "000"
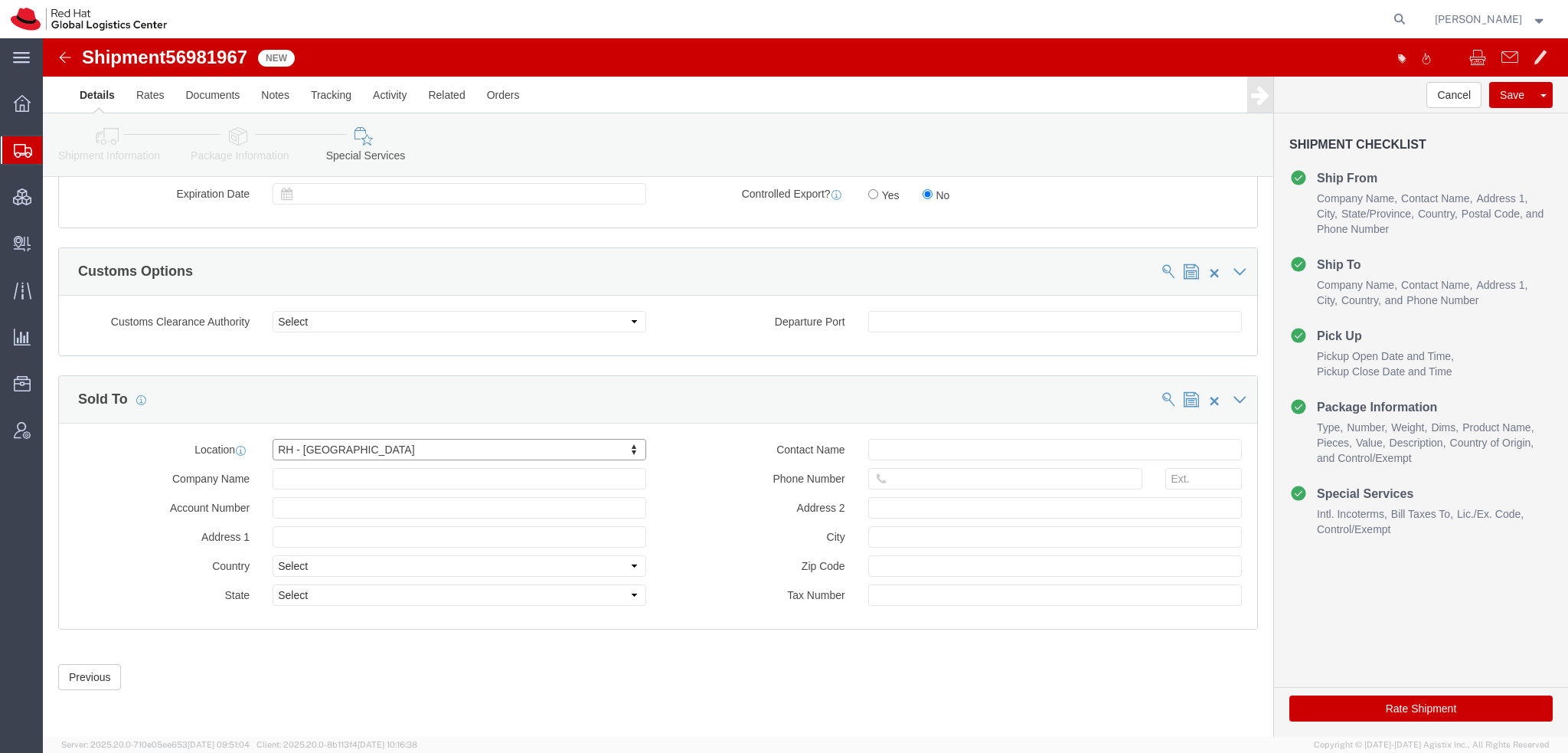
type input "Floor 24 and 25, Itaim Bibi"
type input "[GEOGRAPHIC_DATA]"
type input "04538-132"
type input "07.069.791/0001.55"
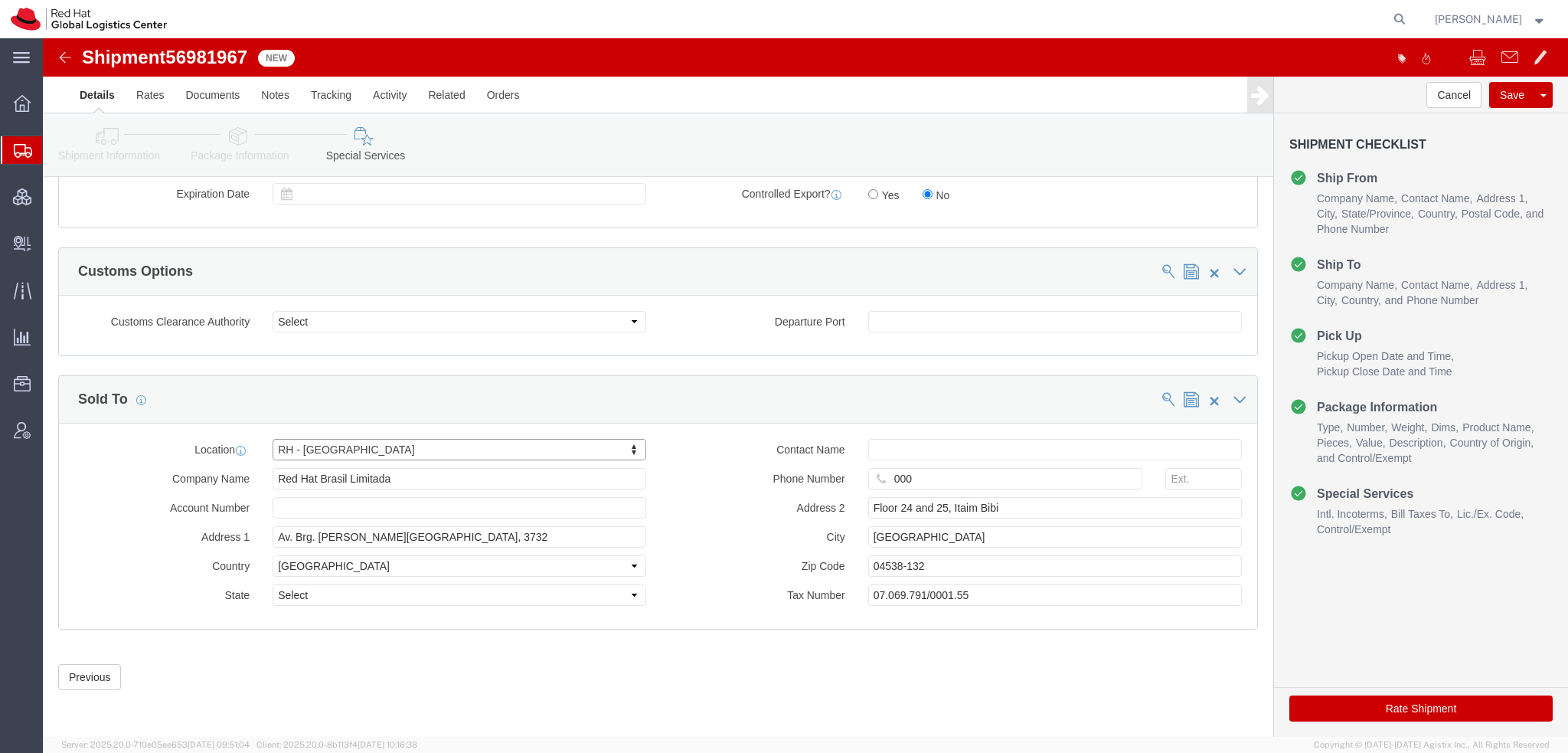
select select "27"
drag, startPoint x: 1369, startPoint y: 668, endPoint x: 1352, endPoint y: 44, distance: 624.2
click button "Rate Shipment"
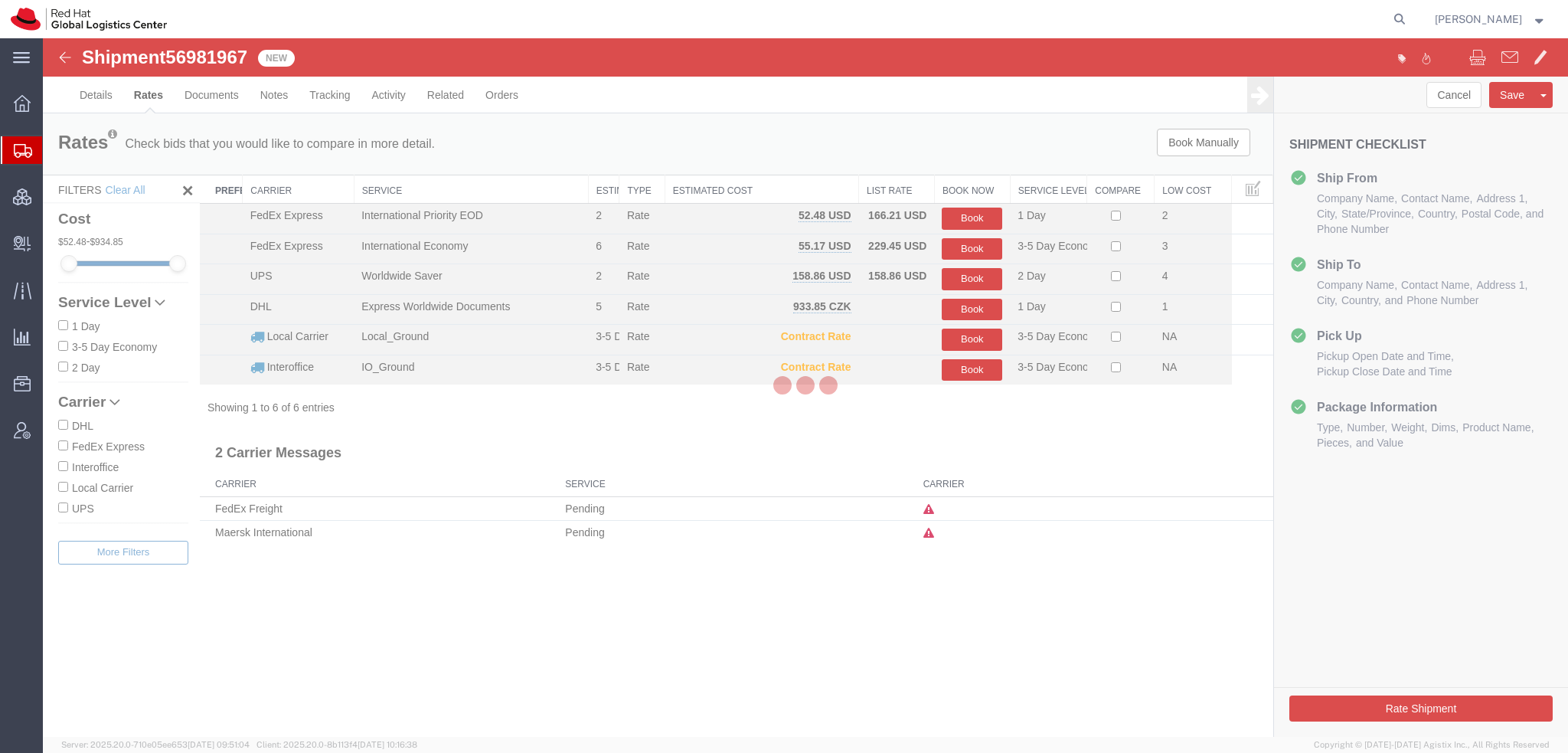
scroll to position [0, 0]
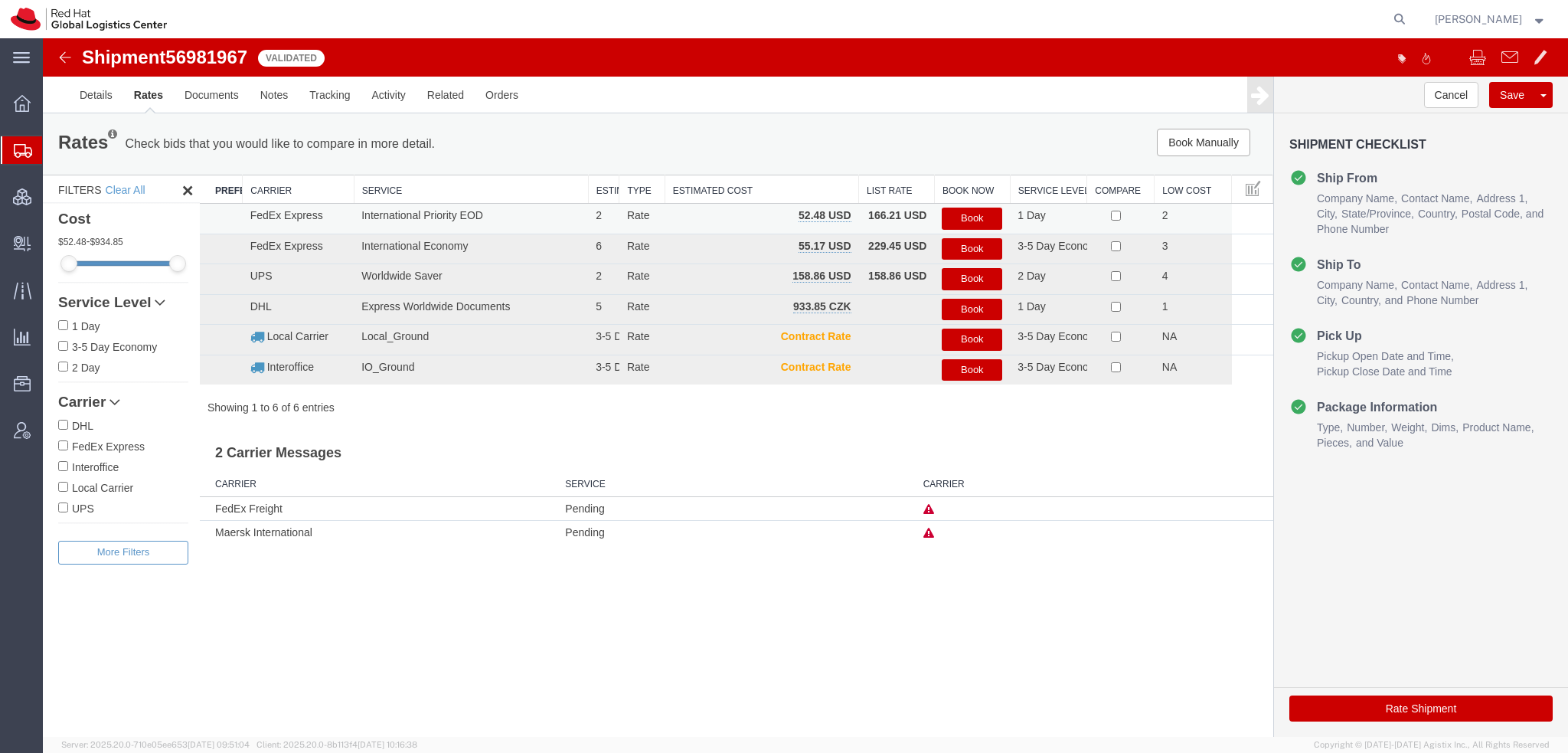
click at [975, 213] on button "Book" at bounding box center [972, 218] width 61 height 23
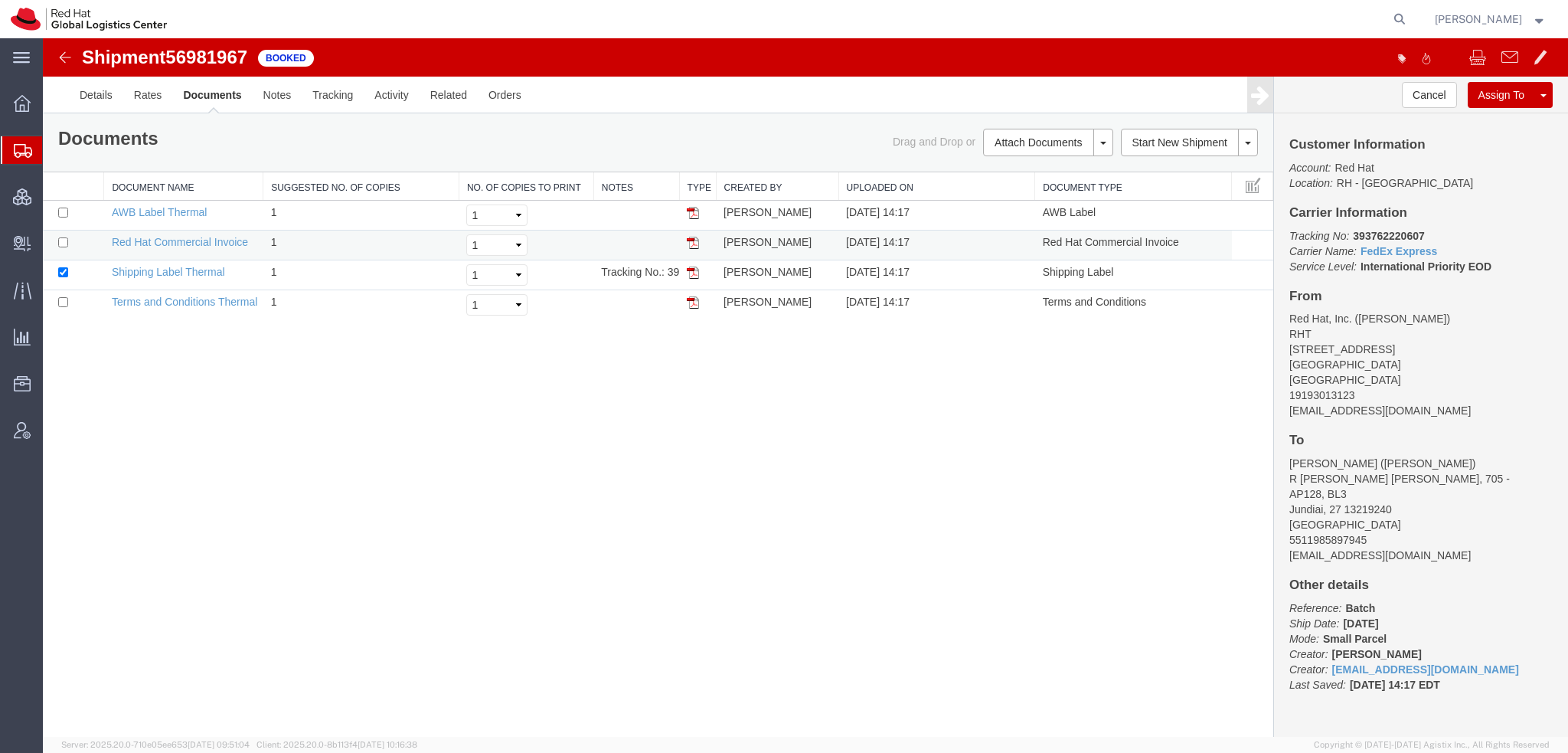
click at [694, 242] on img at bounding box center [693, 243] width 12 height 12
click at [692, 270] on img at bounding box center [693, 273] width 12 height 12
click at [692, 214] on img at bounding box center [693, 213] width 12 height 12
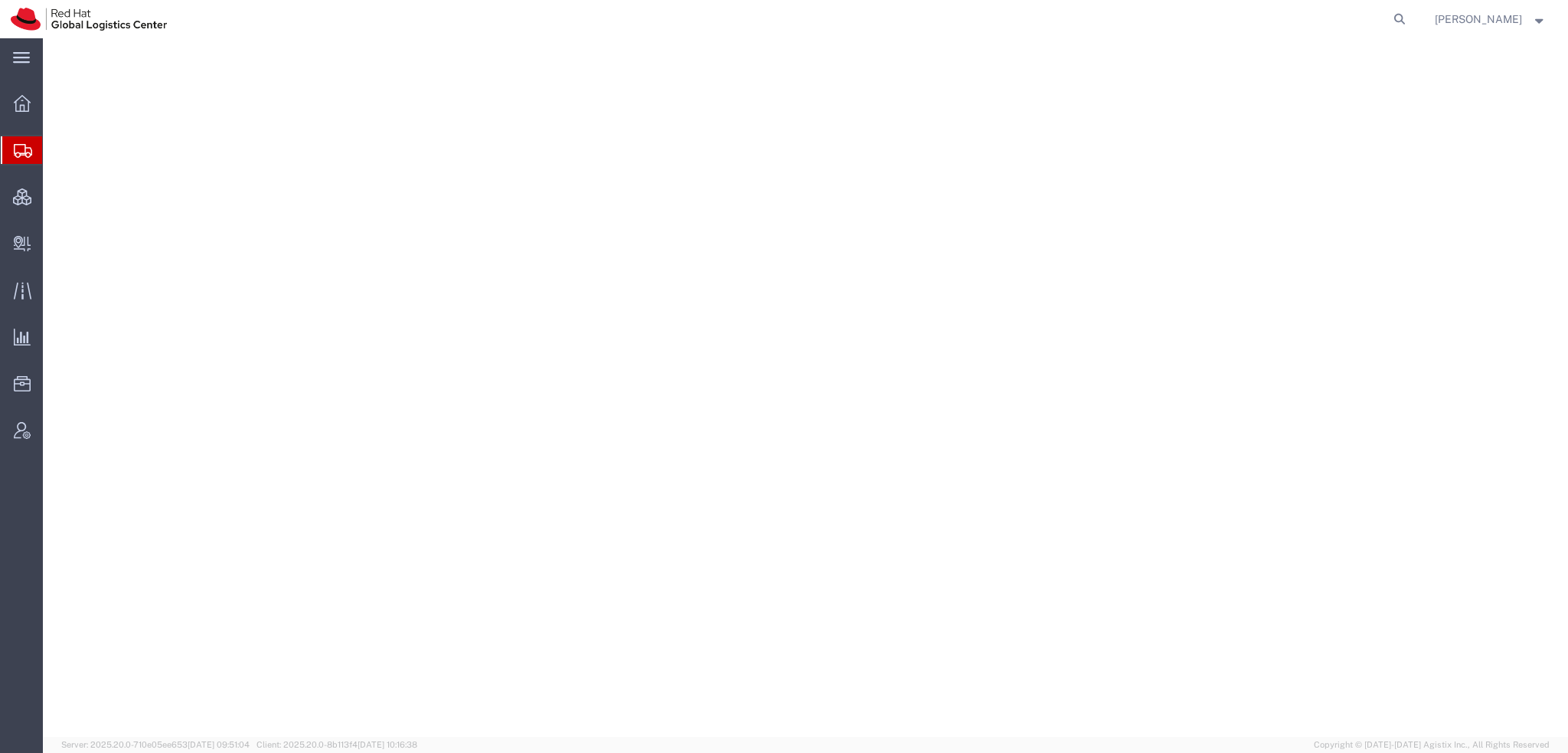
select select "38014"
select select
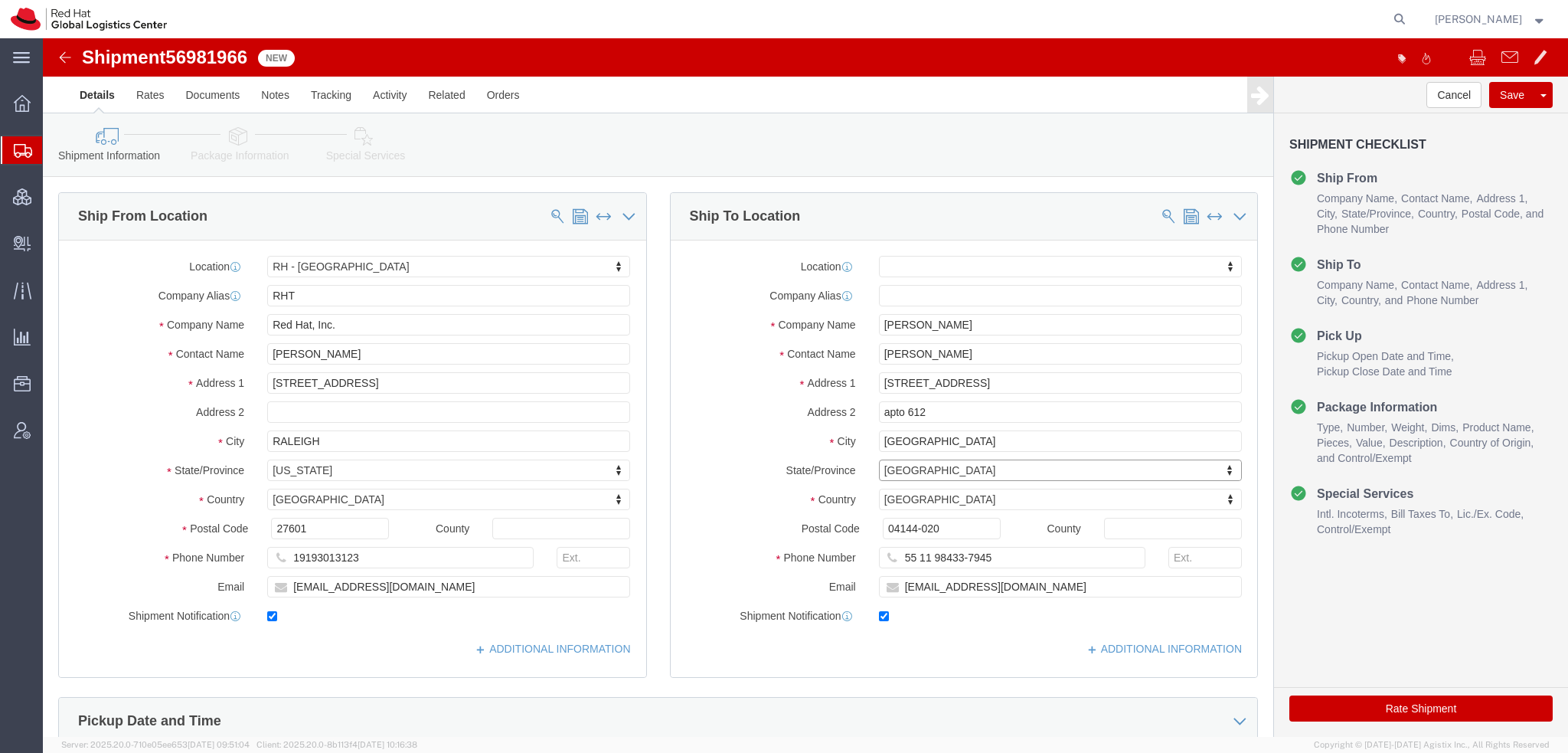
click icon
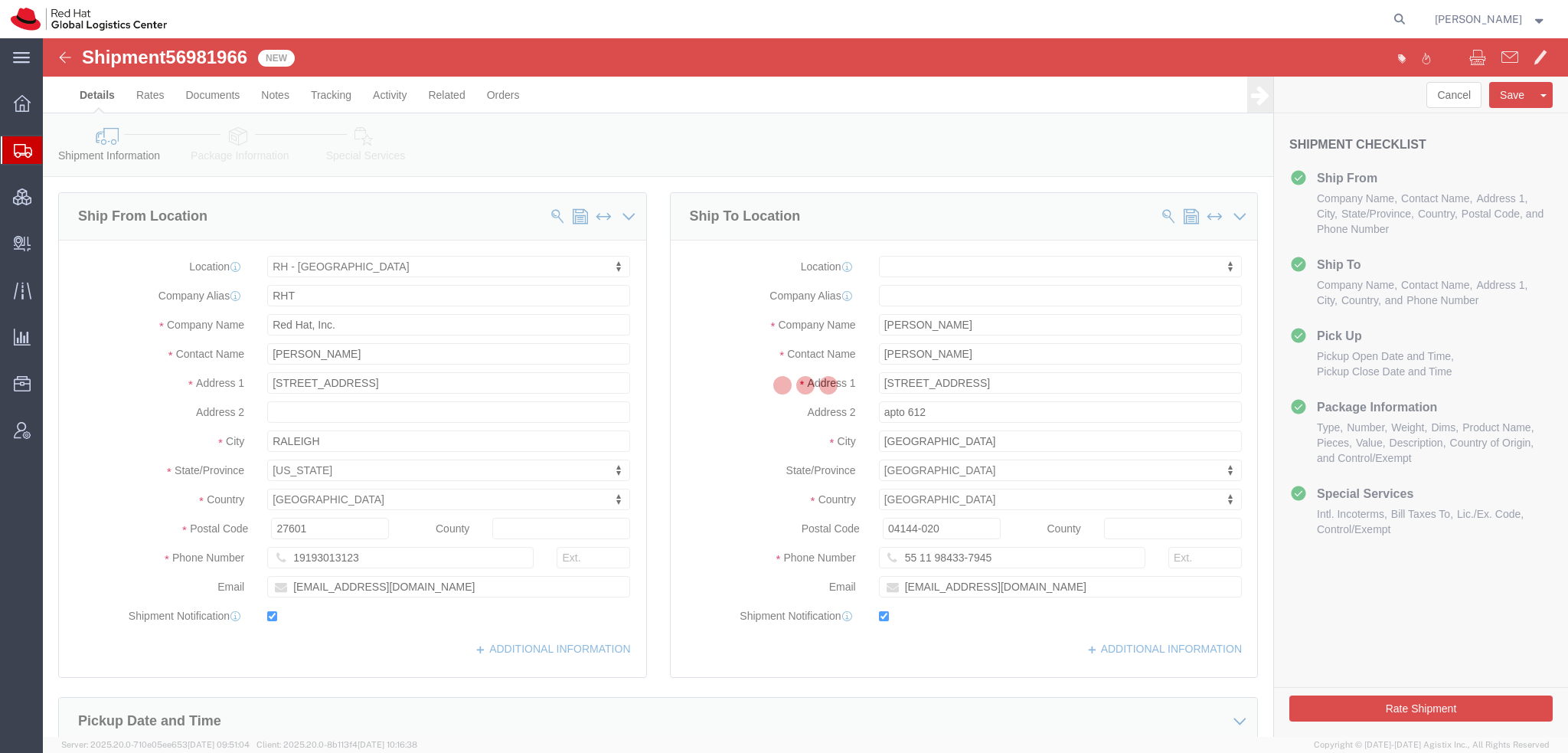
select select
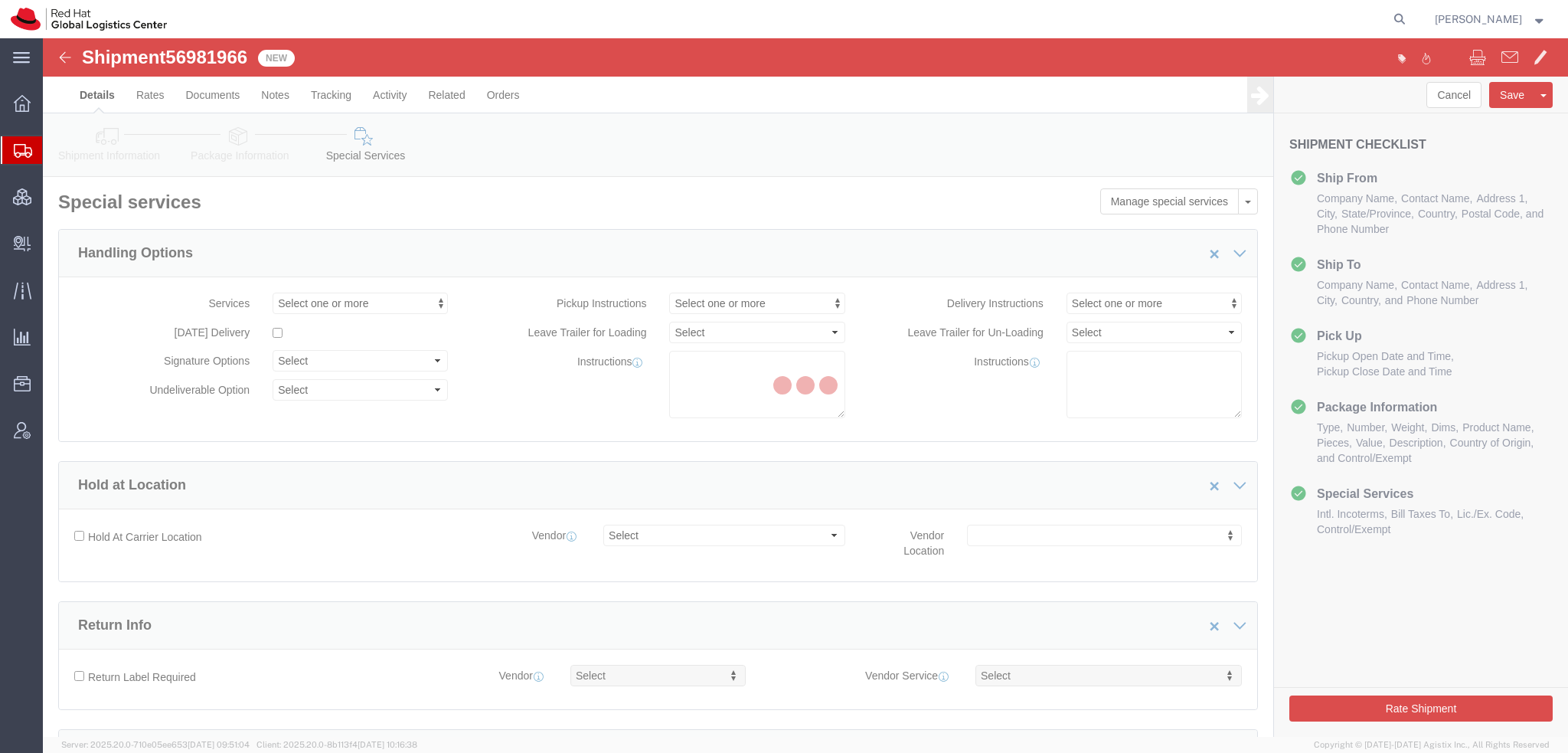
select select "COSTCENTER"
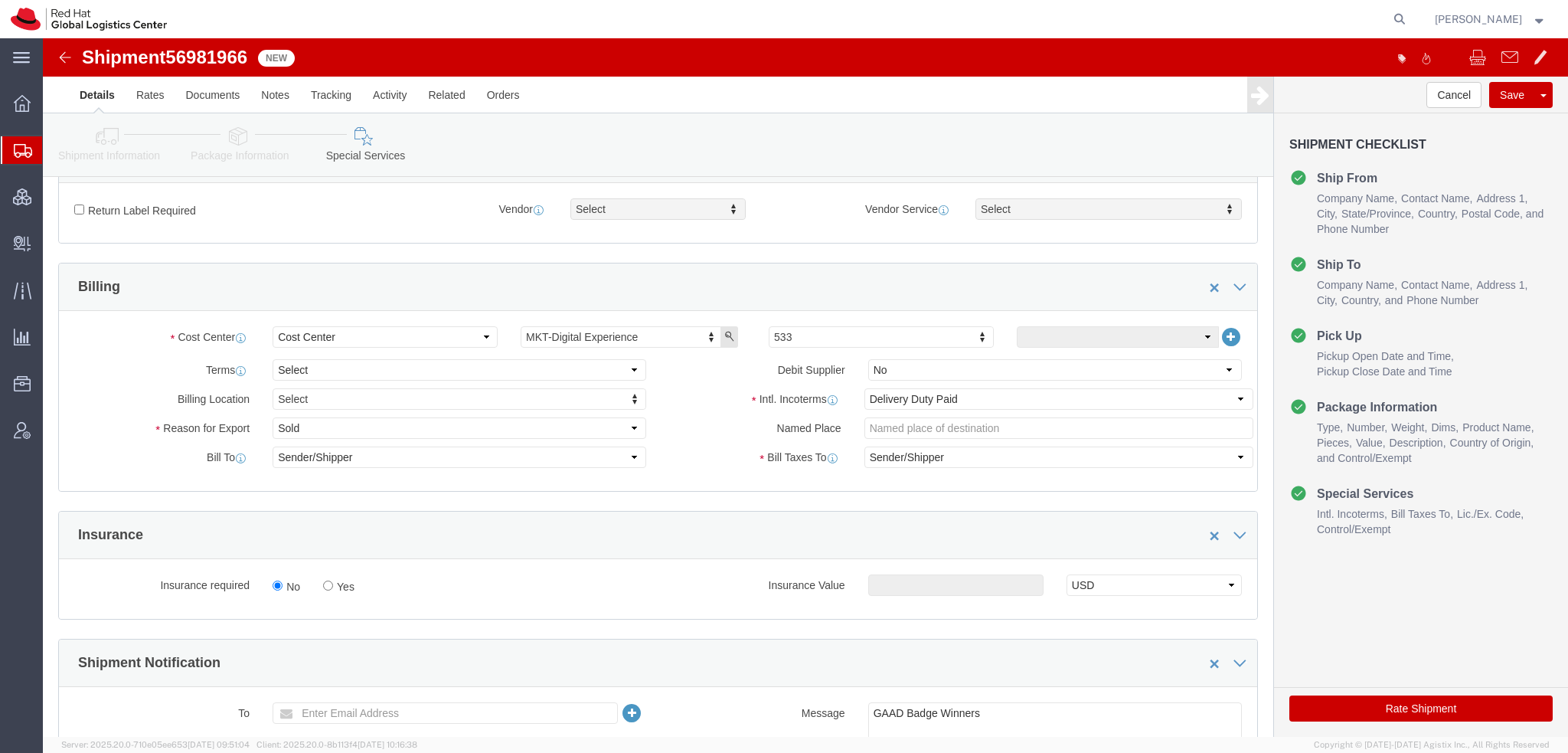
scroll to position [536, 0]
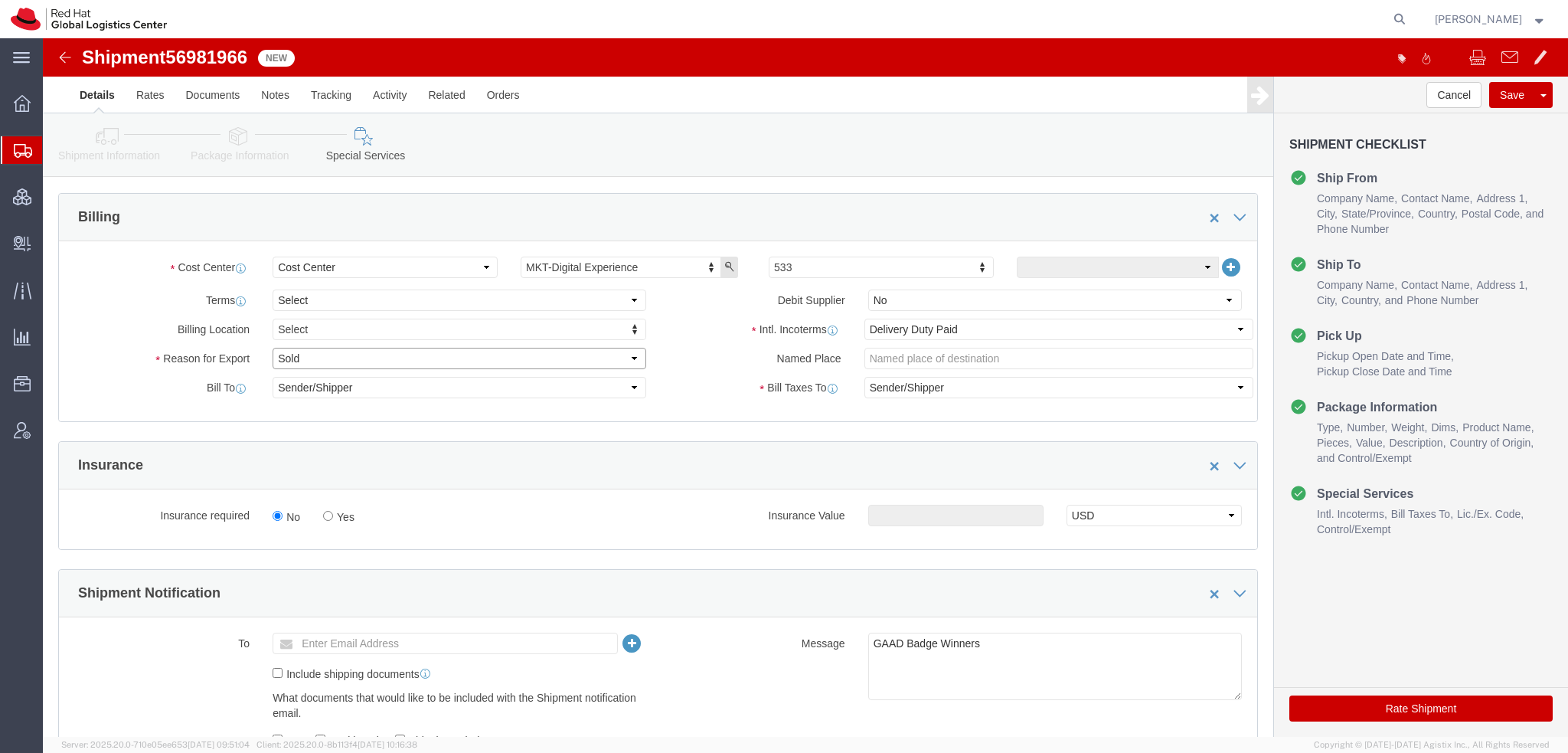
click select "Select Gift Personal Effects Repair/Warranty Return Sample Sold Temporary/Not S…"
select select "GIFT"
click select "Select Gift Personal Effects Repair/Warranty Return Sample Sold Temporary/Not S…"
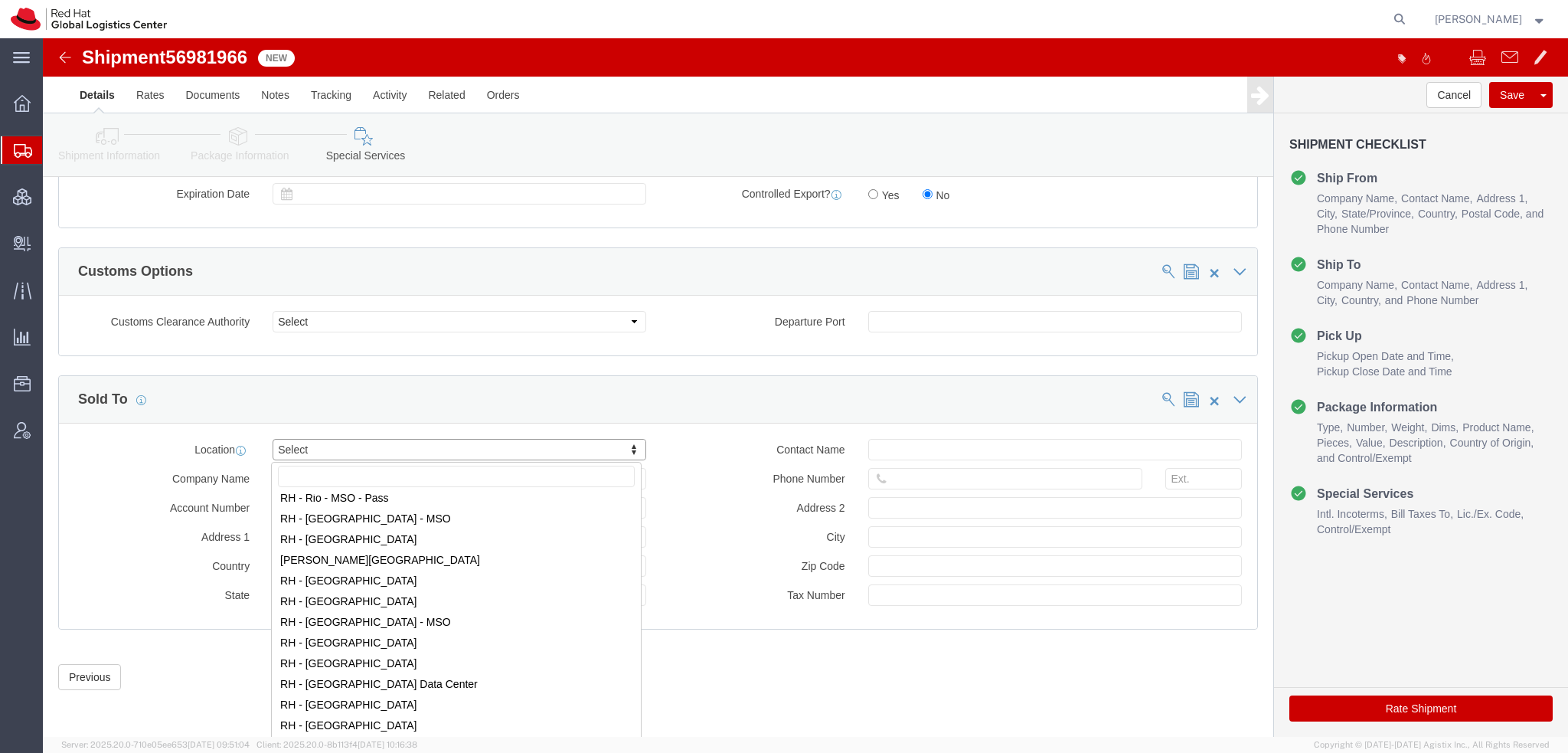
scroll to position [2222, 0]
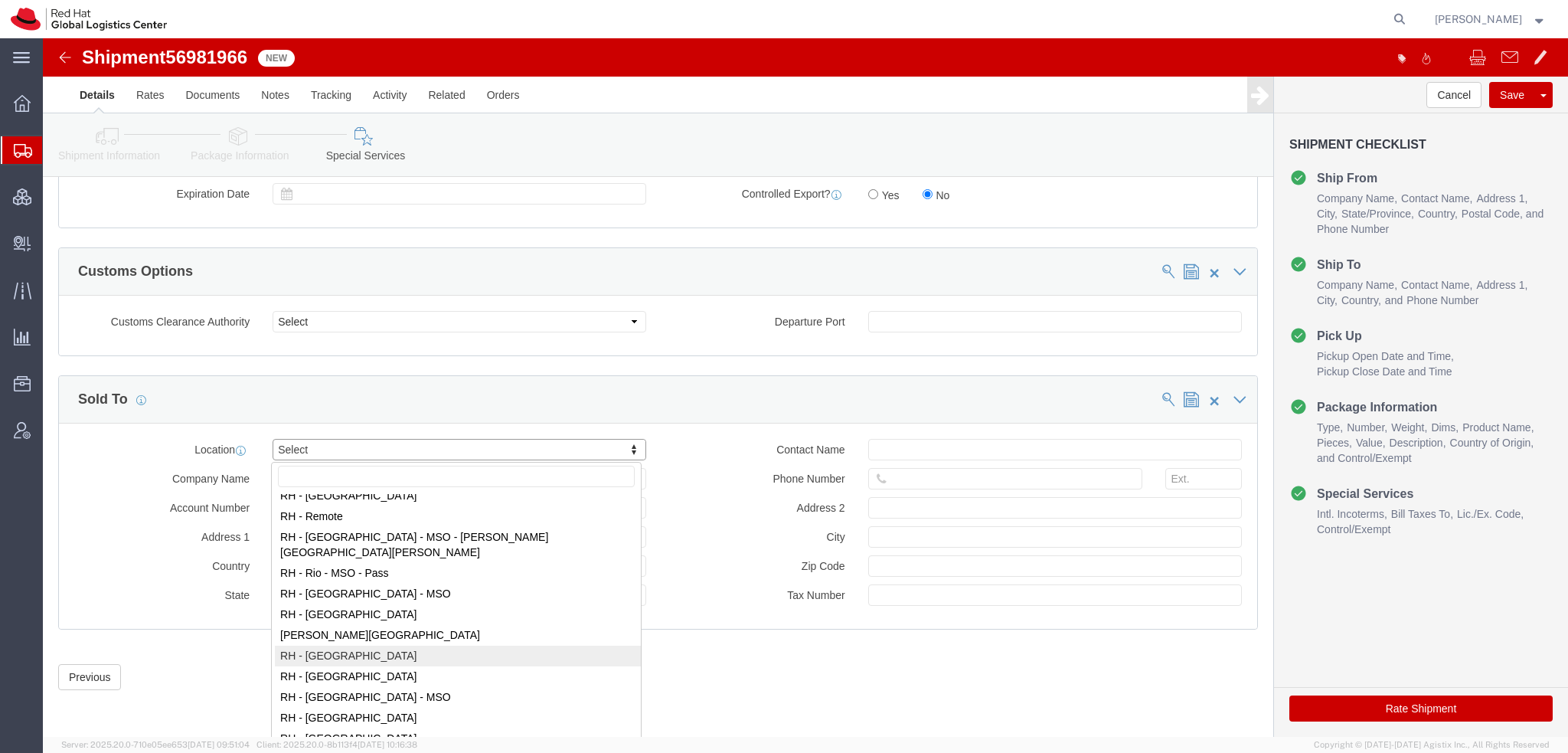
select select "42531"
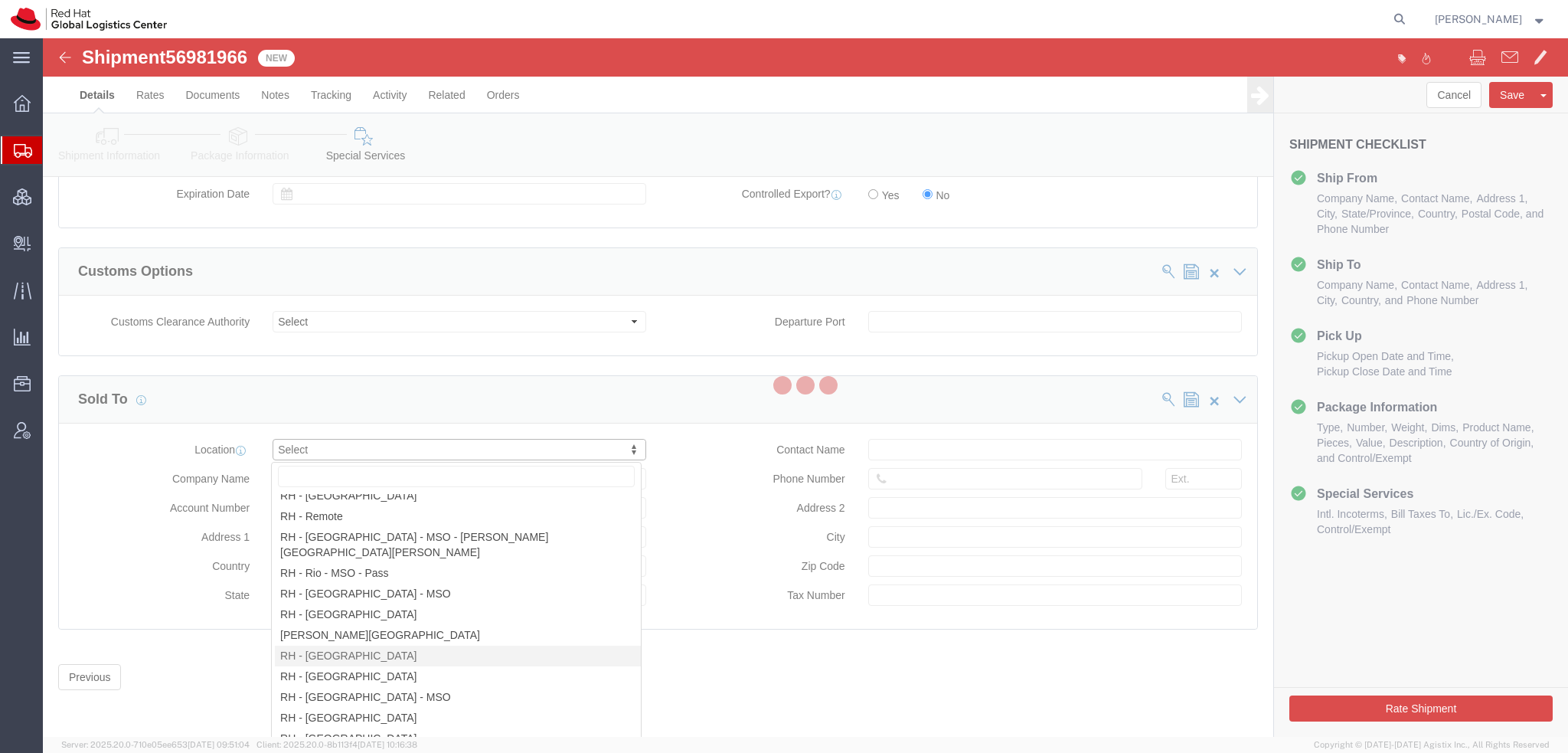
type input "Red Hat Brasil Limitada"
type input "Av. Brg. [PERSON_NAME][GEOGRAPHIC_DATA], 3732"
select select "BR"
select select
type input "000"
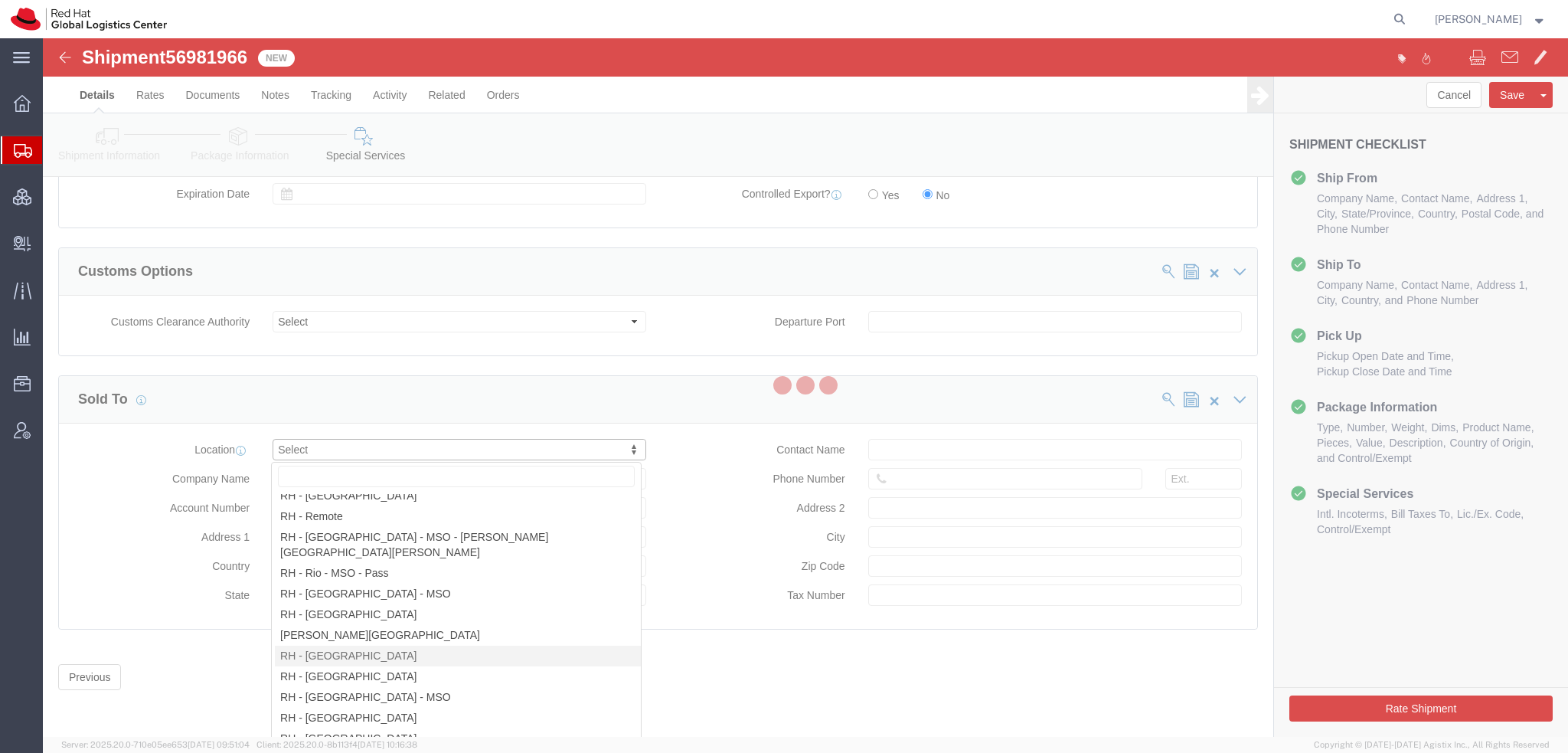
type input "Floor 24 and 25, Itaim Bibi"
type input "[GEOGRAPHIC_DATA]"
type input "04538-132"
type input "07.069.791/0001.55"
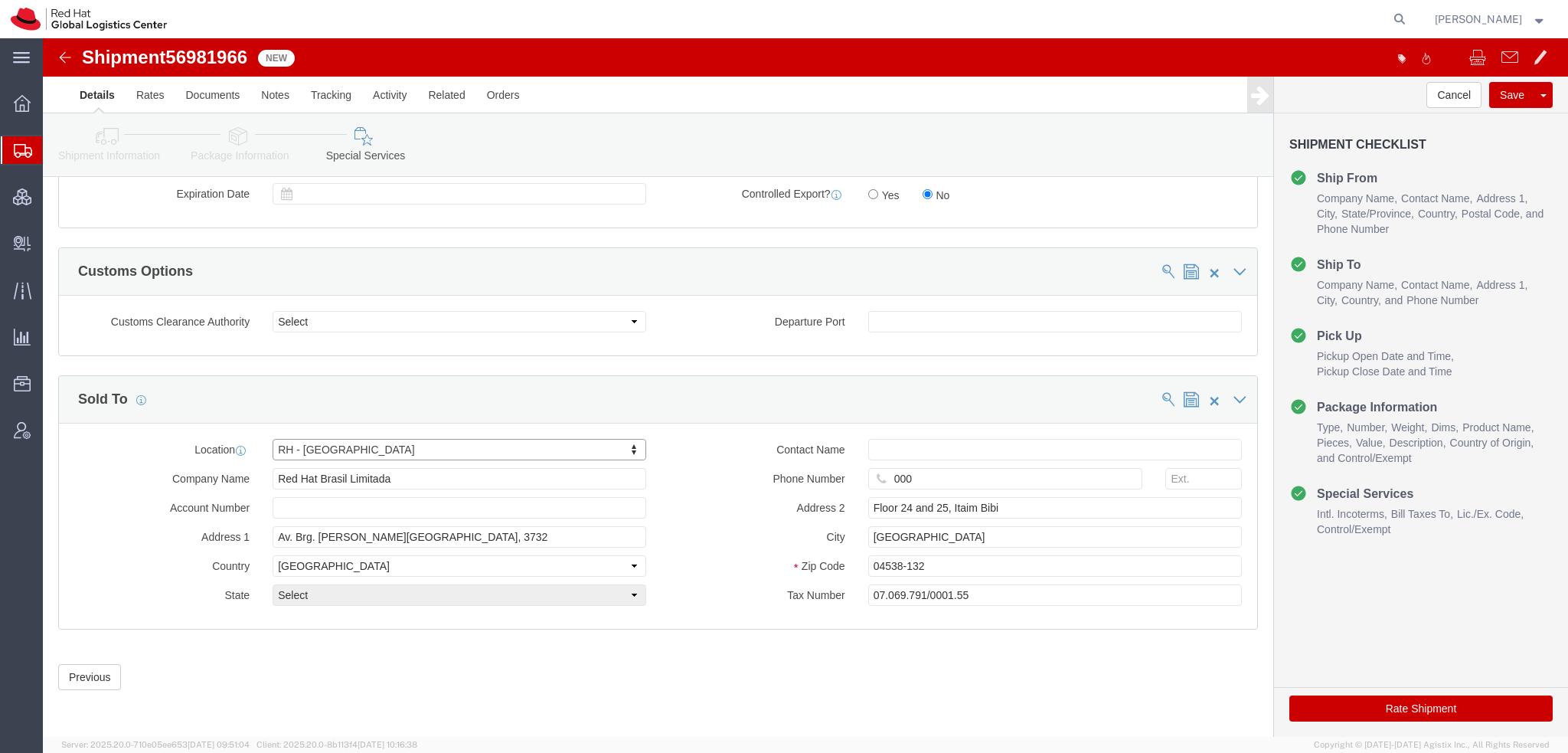
select select "27"
click button "Rate Shipment"
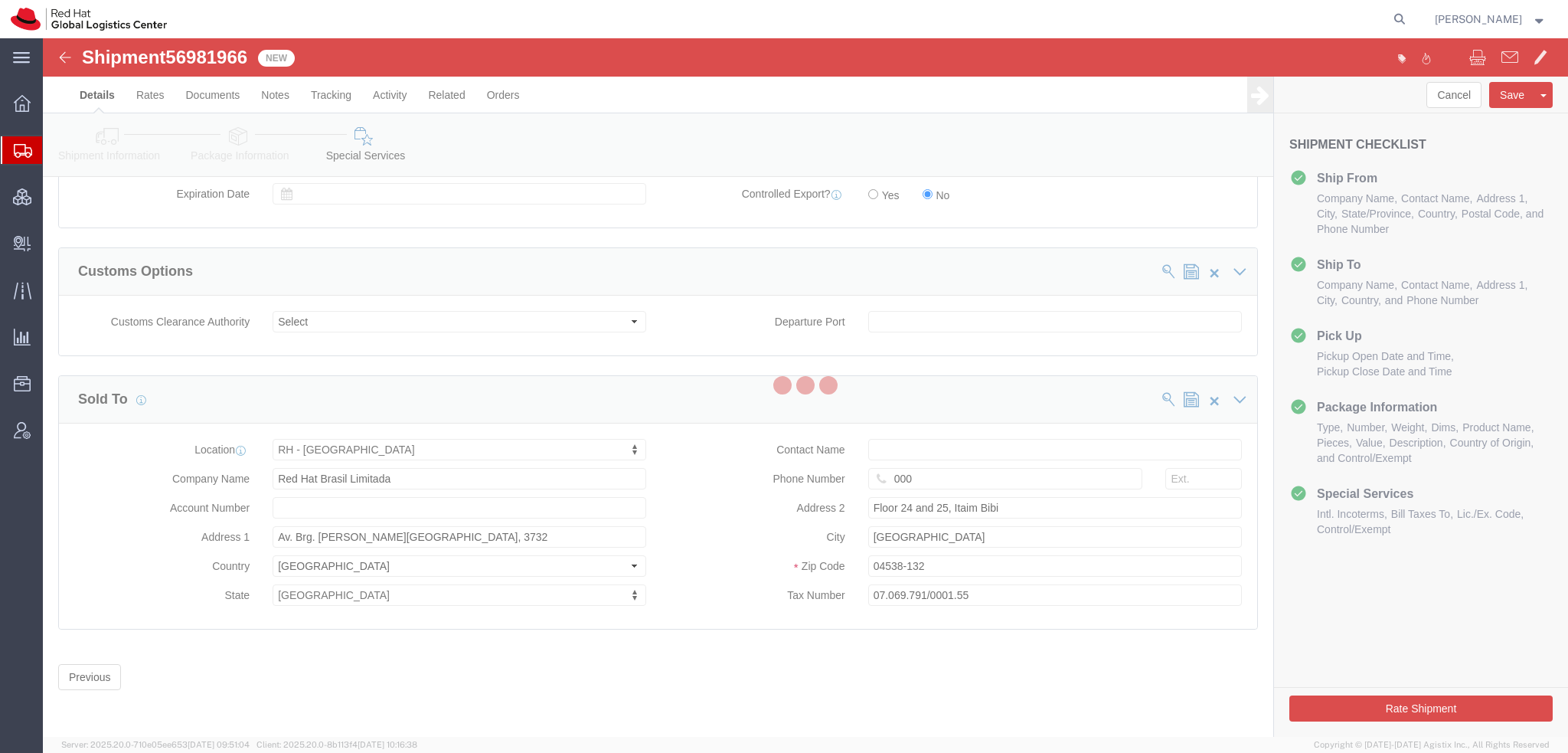
scroll to position [0, 0]
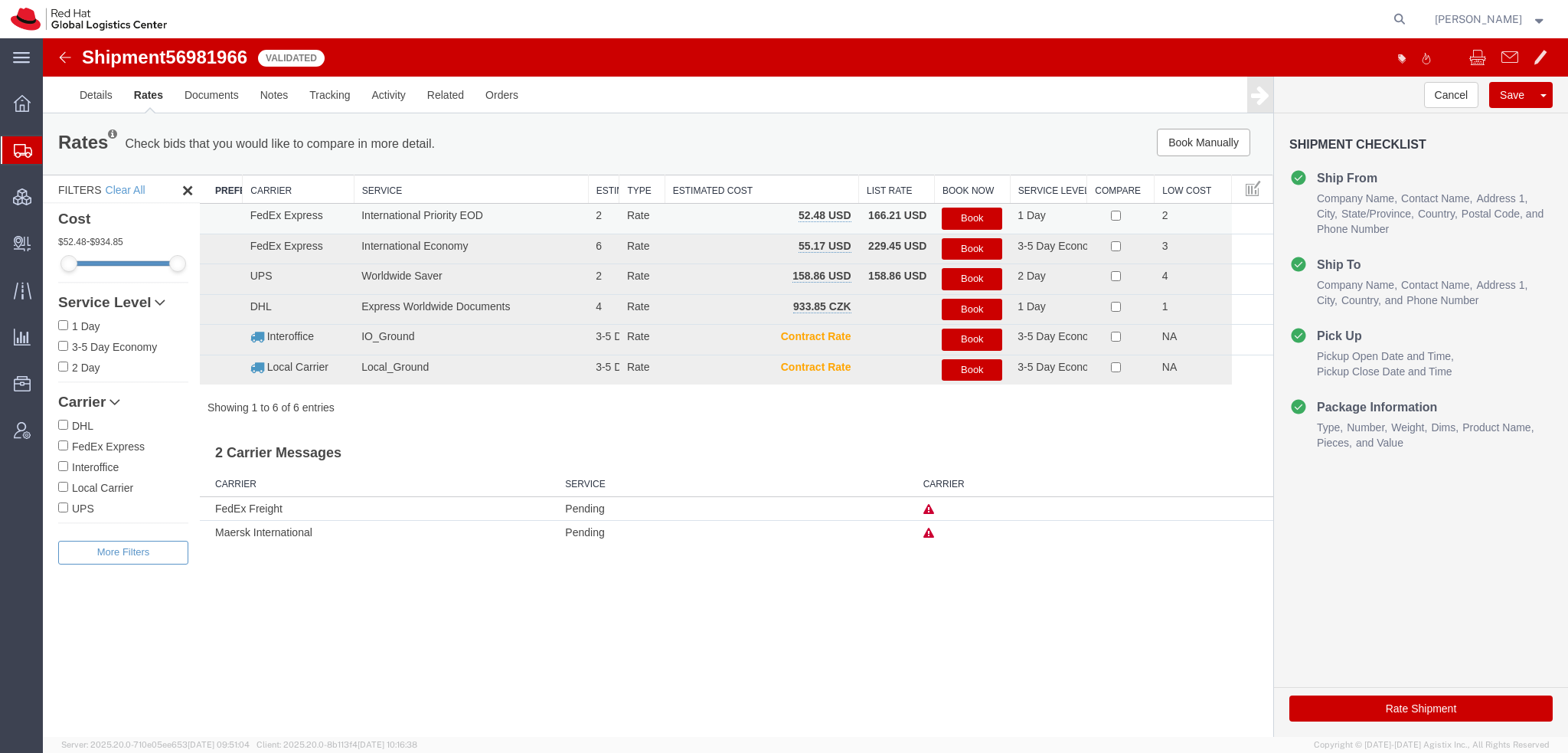
click at [961, 217] on button "Book" at bounding box center [972, 218] width 61 height 23
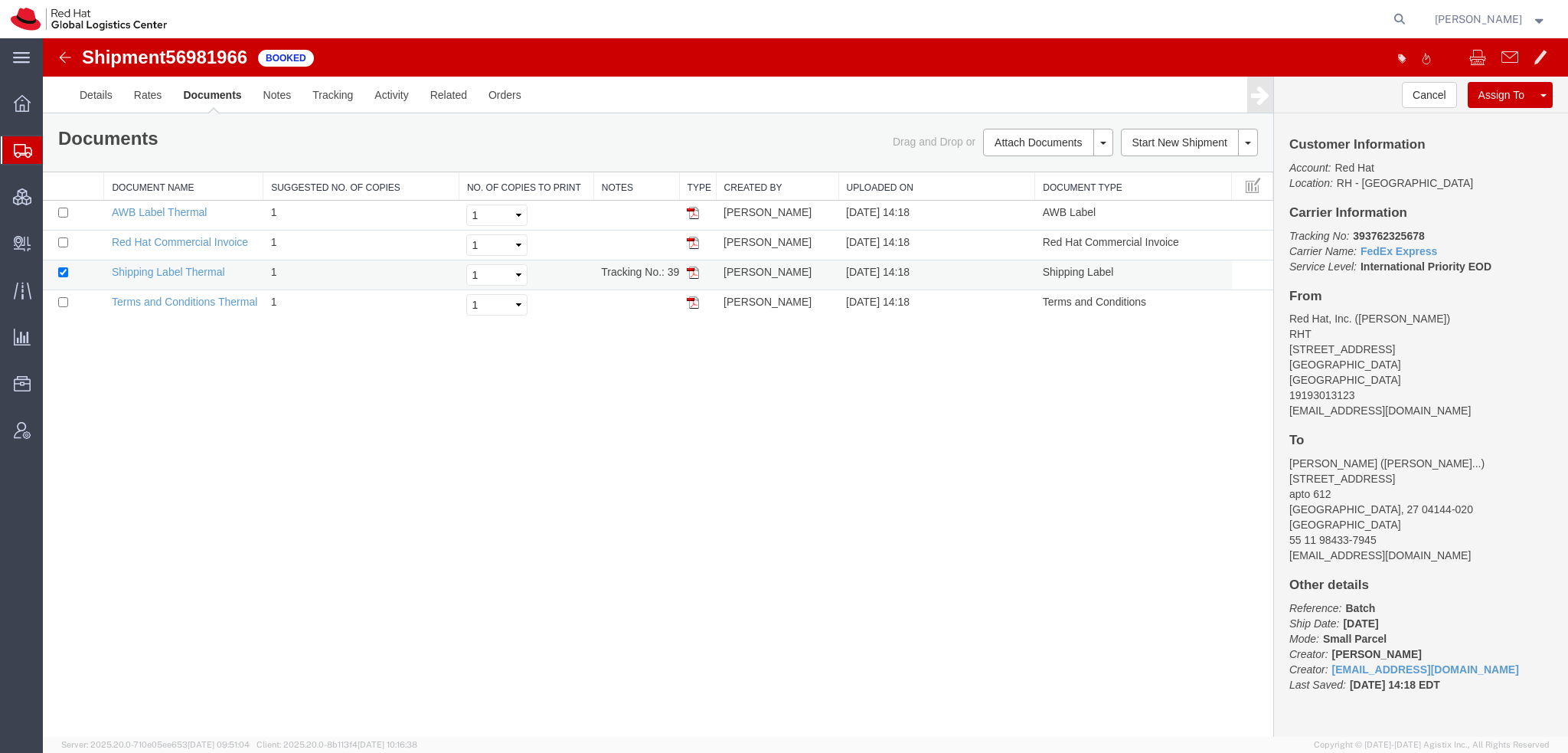
click at [695, 271] on img at bounding box center [693, 273] width 12 height 12
click at [691, 217] on img at bounding box center [693, 213] width 12 height 12
click at [693, 239] on img at bounding box center [693, 243] width 12 height 12
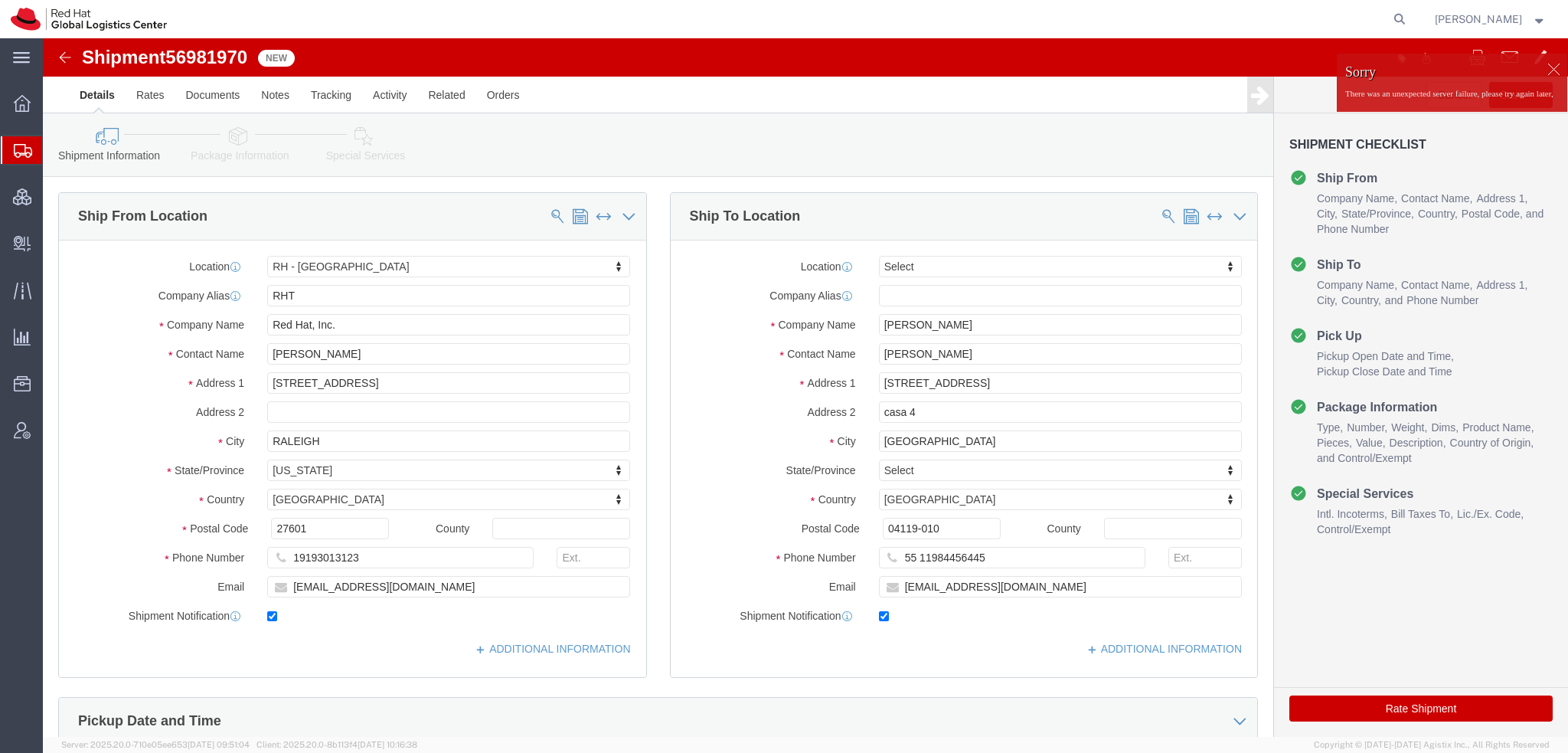
select select "38014"
select select
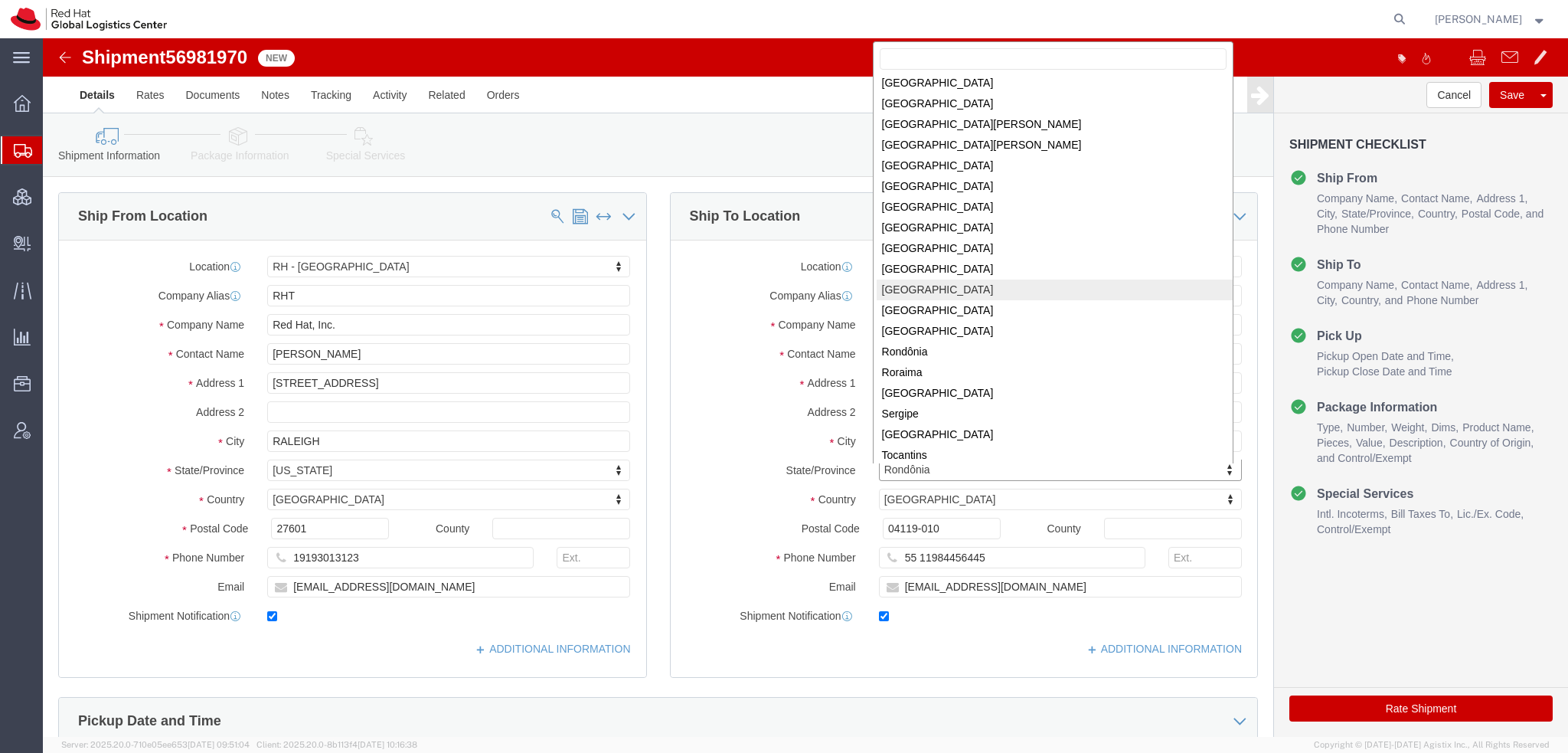
scroll to position [196, 0]
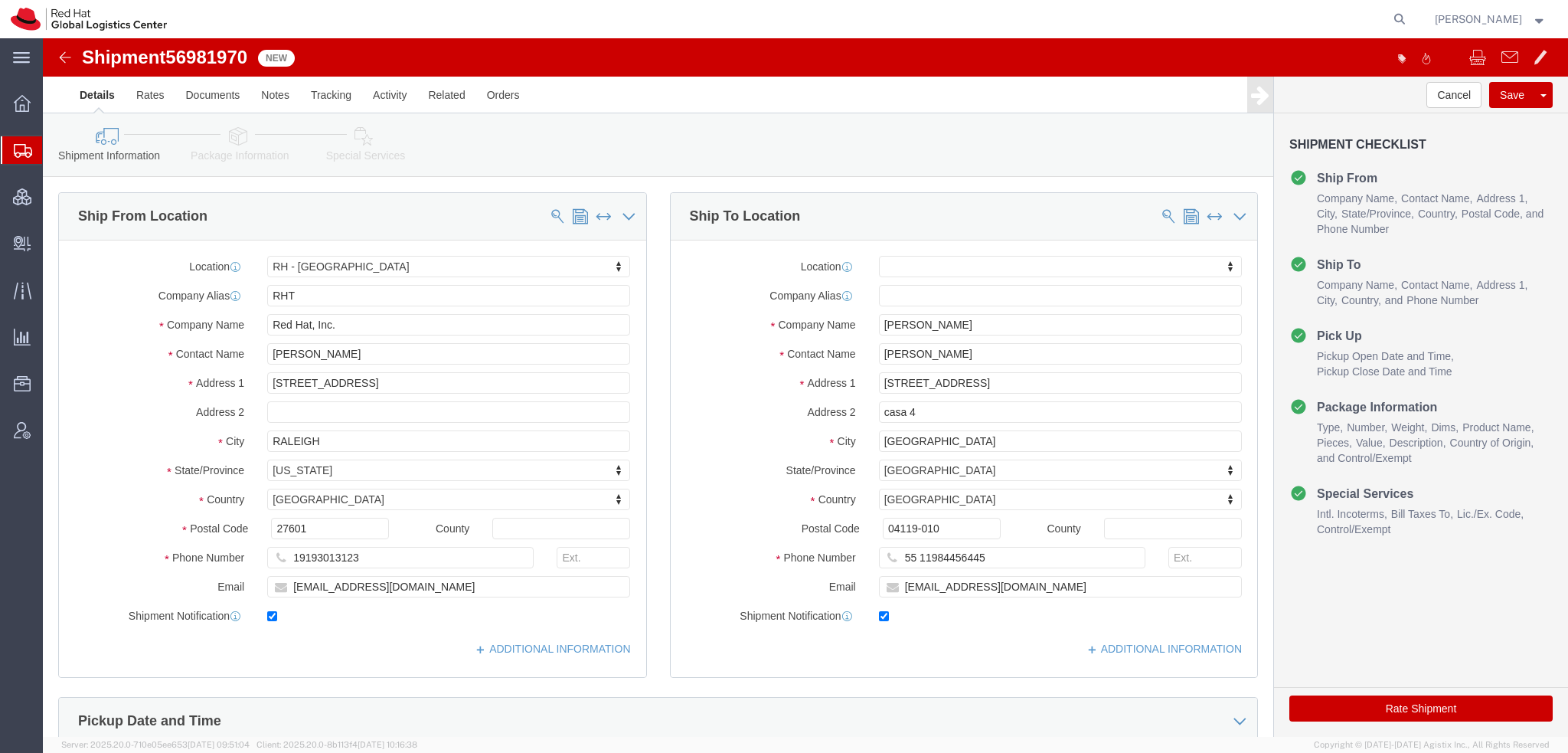
click icon
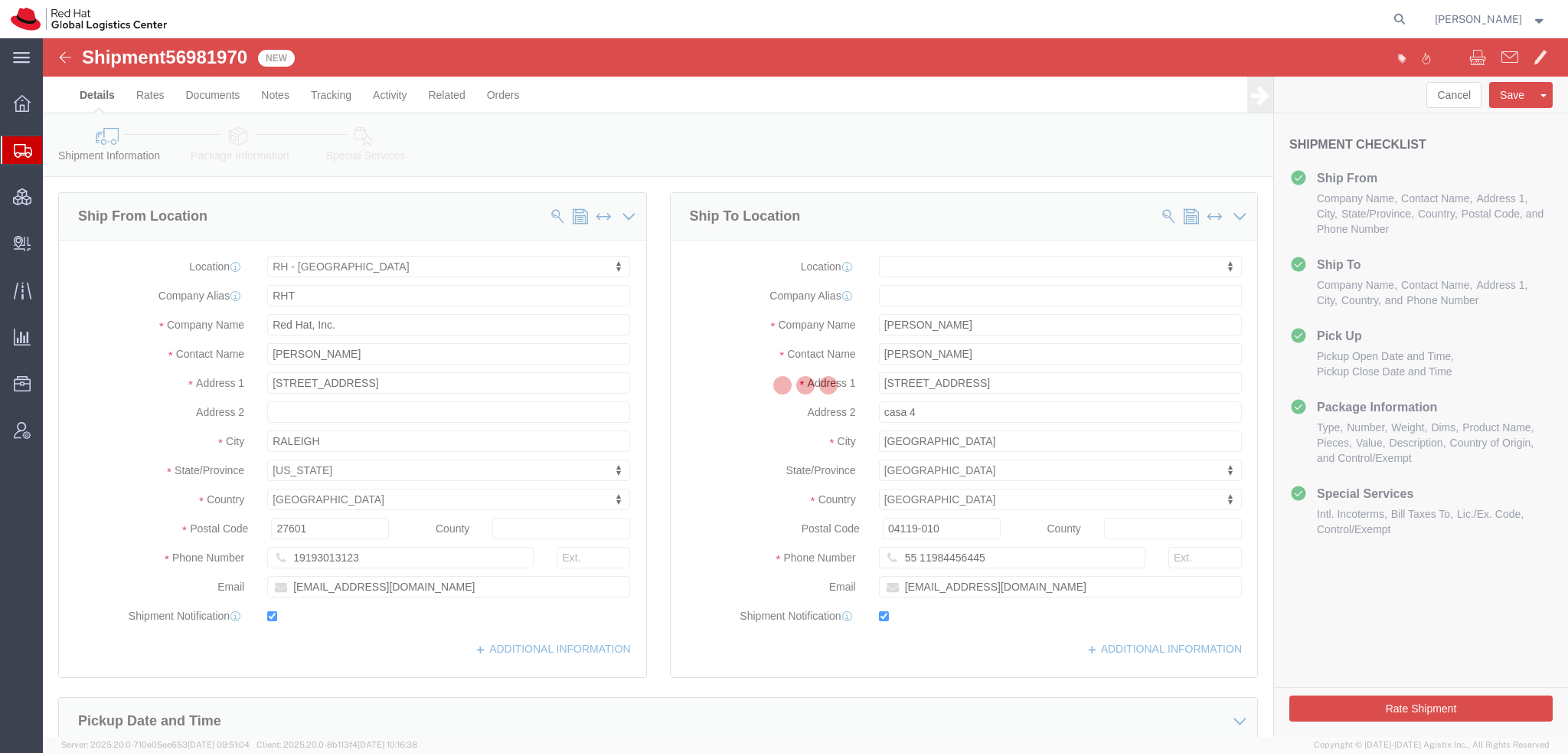
select select
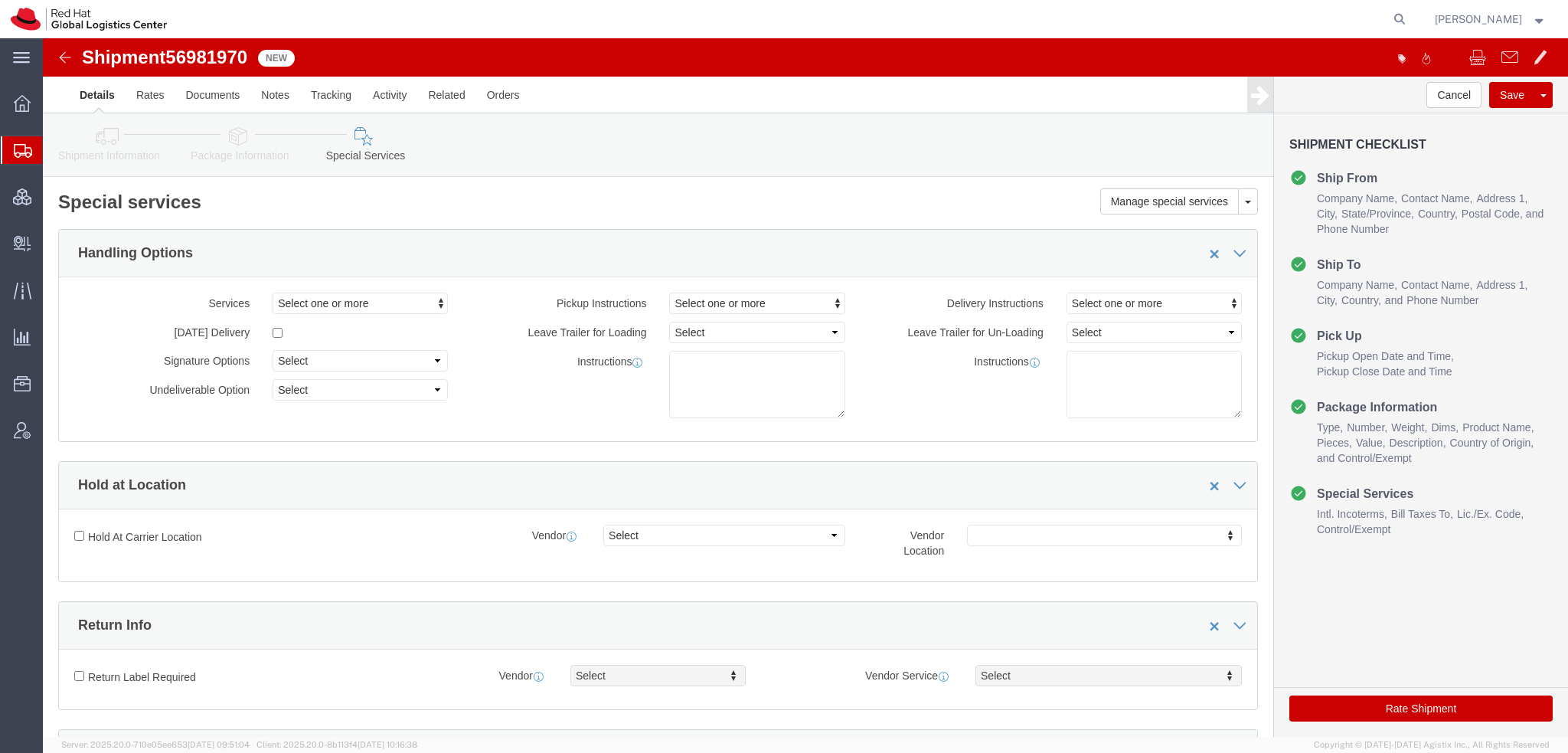
select select "COSTCENTER"
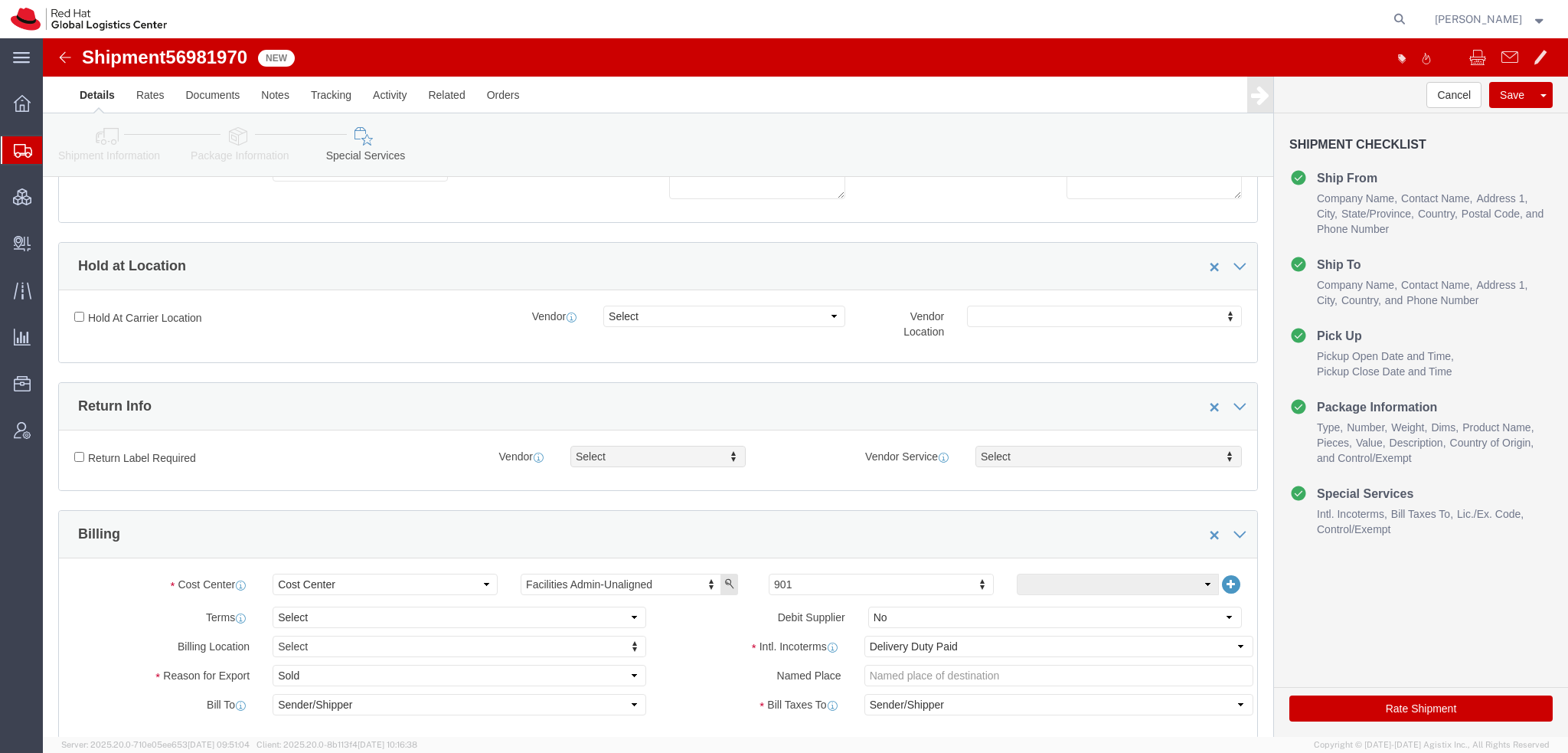
scroll to position [383, 0]
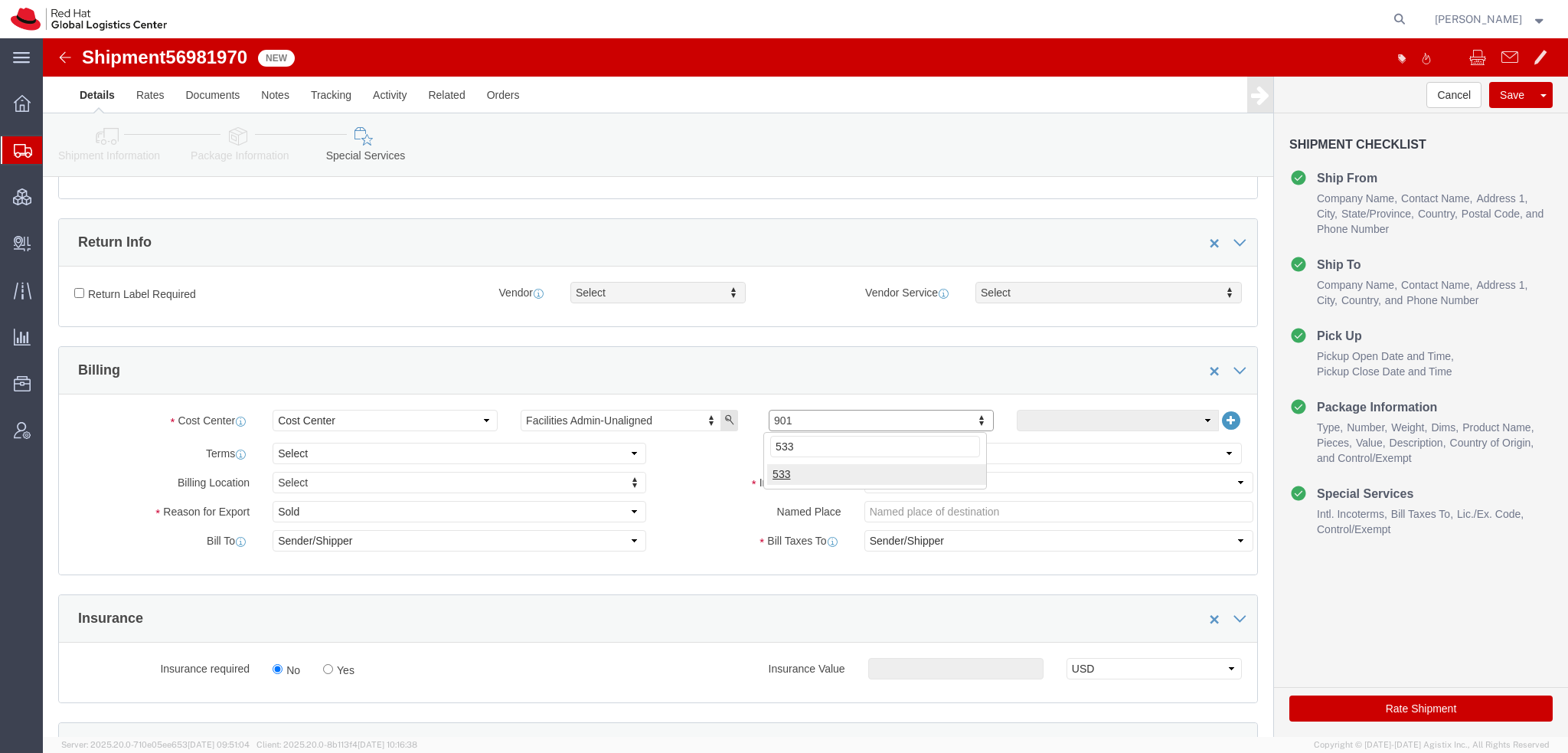
type input "533"
click select "Select Gift Personal Effects Repair/Warranty Return Sample Sold Temporary/Not S…"
select select "GIFT"
click select "Select Gift Personal Effects Repair/Warranty Return Sample Sold Temporary/Not S…"
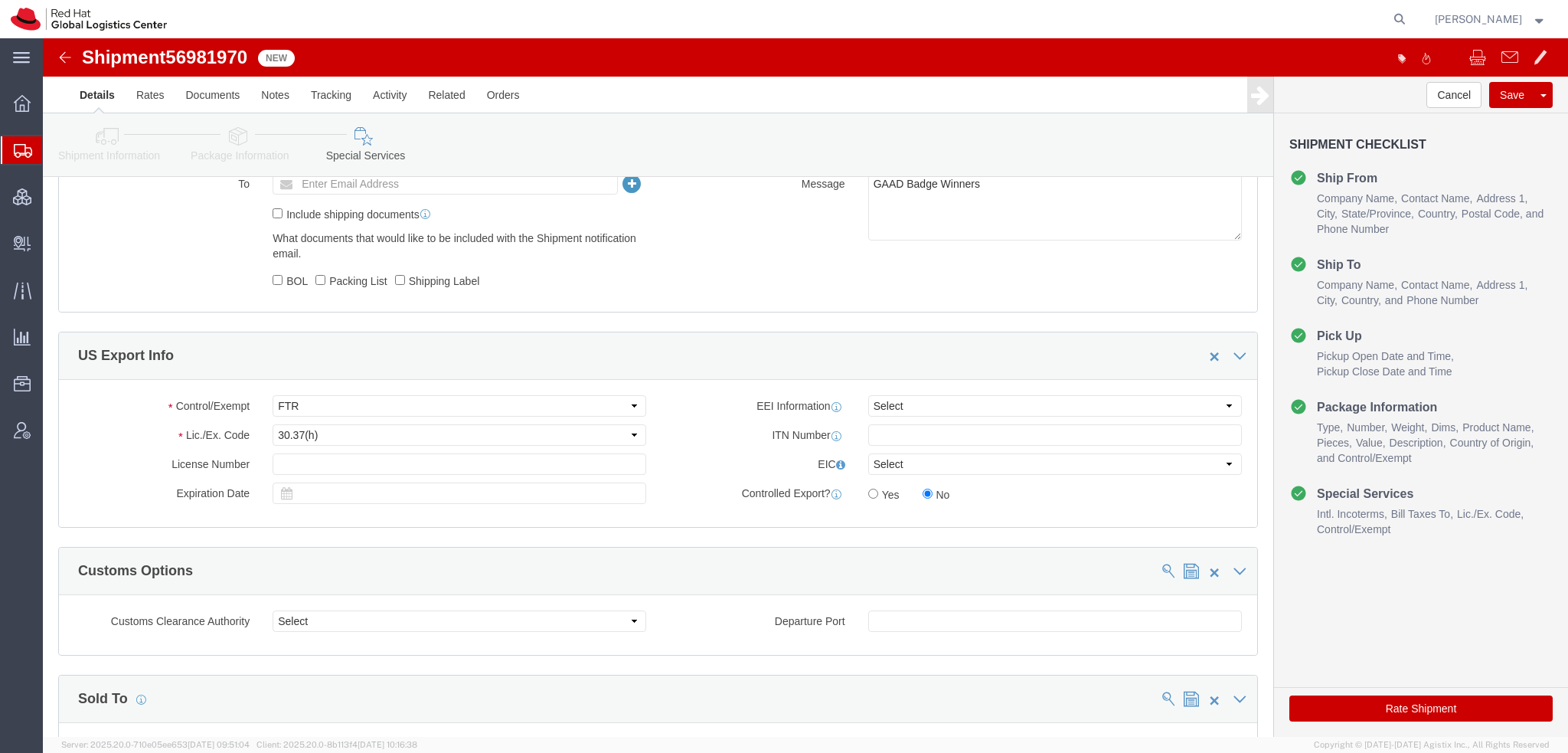
scroll to position [1295, 0]
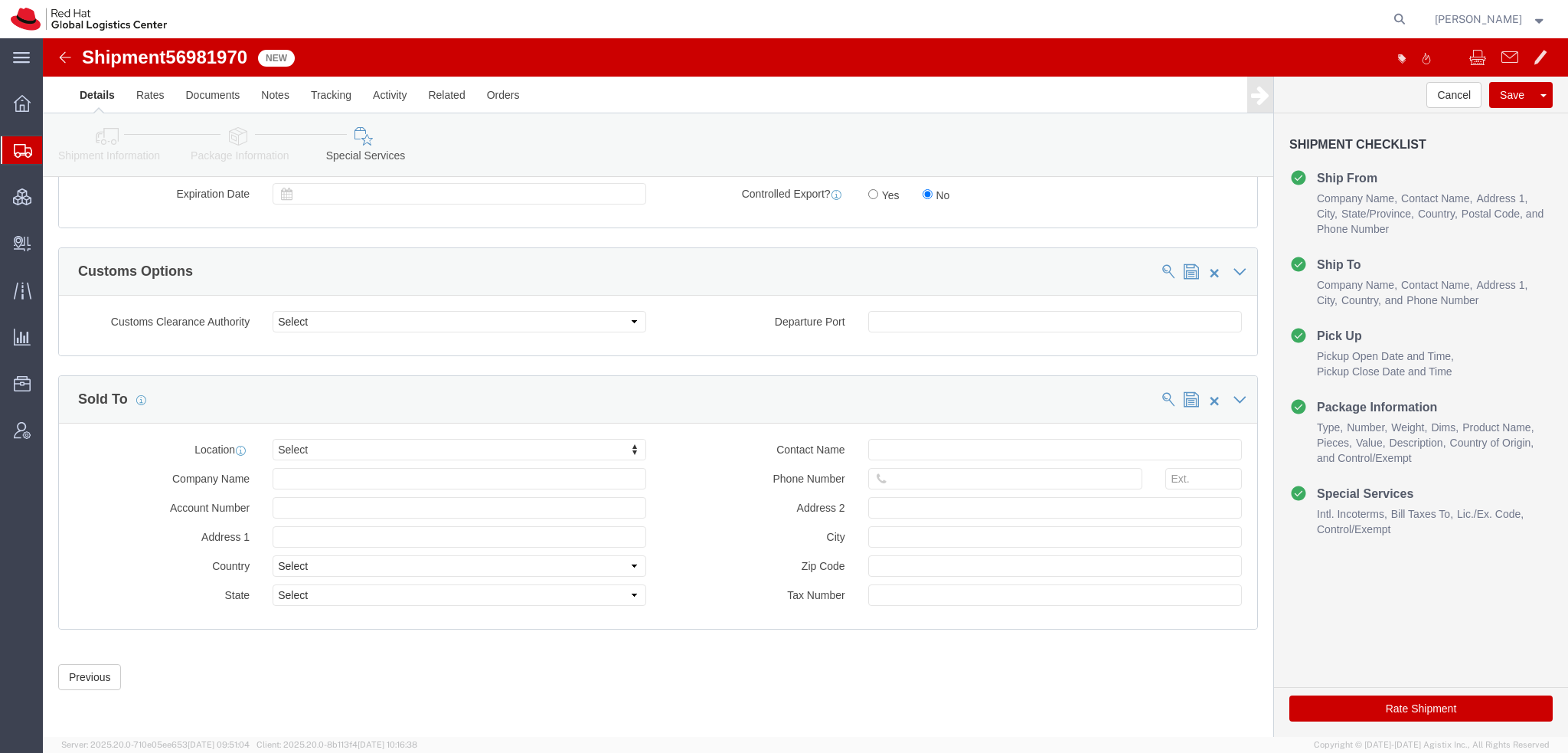
click icon
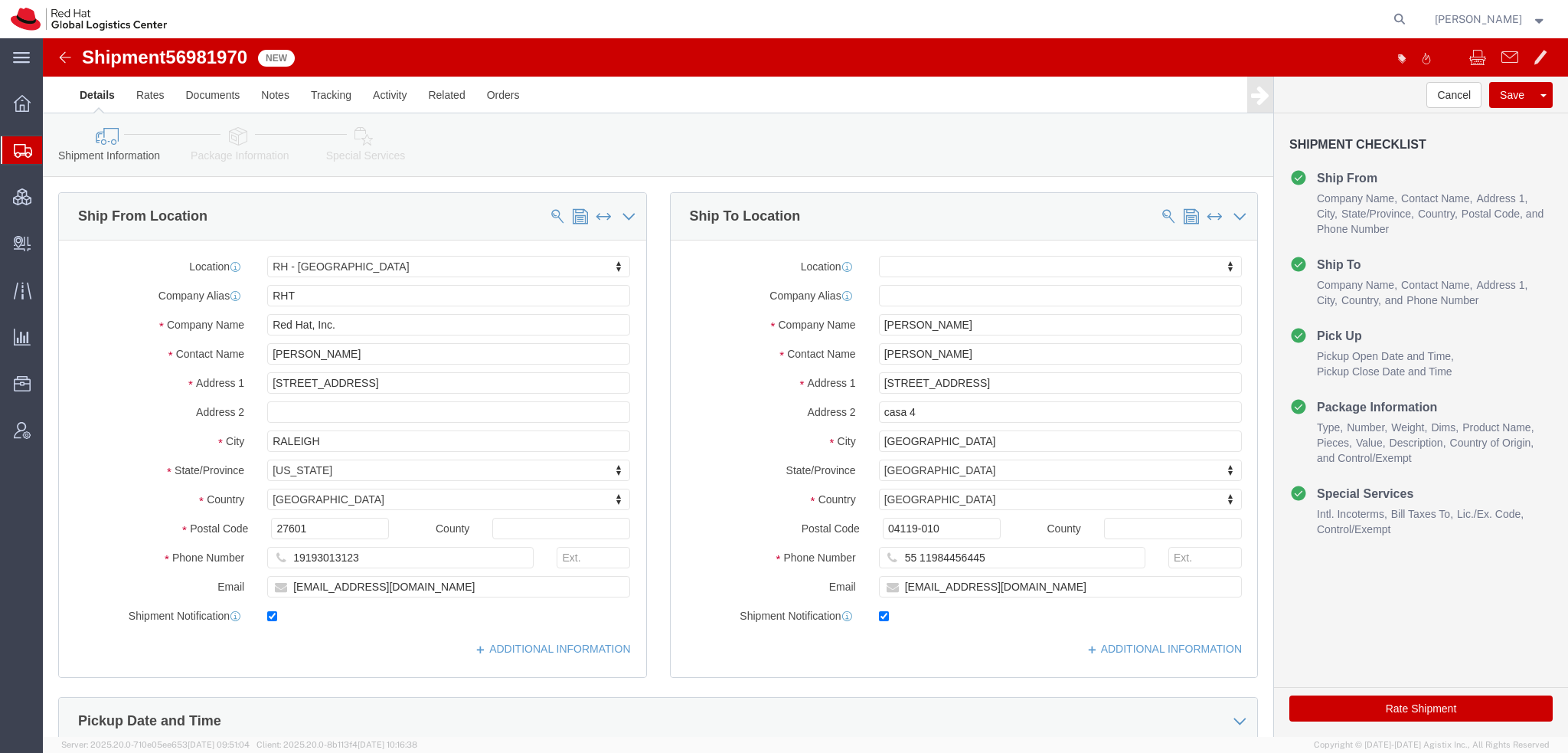
click icon
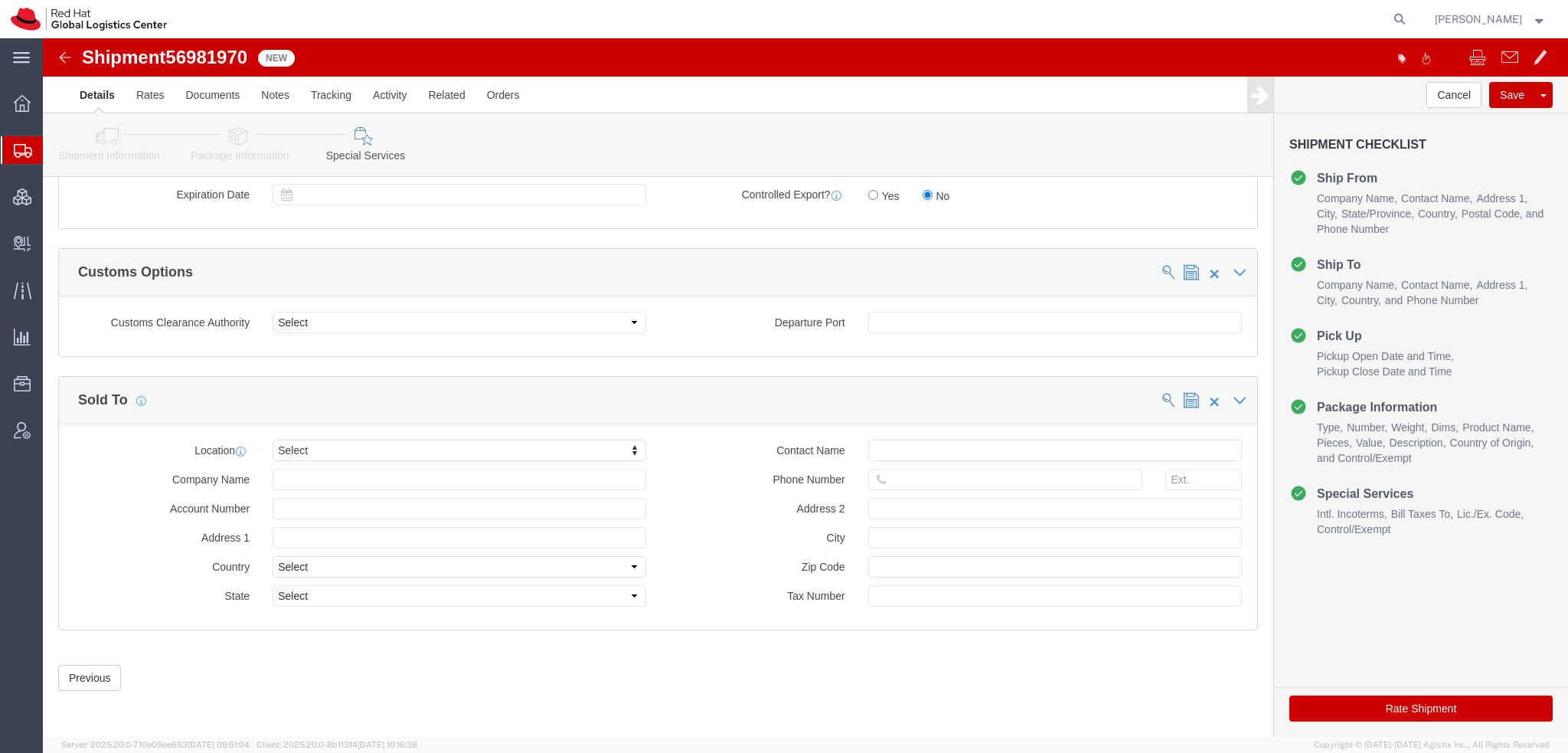
scroll to position [1295, 0]
click div "Location Select Select My Profile Location [GEOGRAPHIC_DATA] - [GEOGRAPHIC_DATA…"
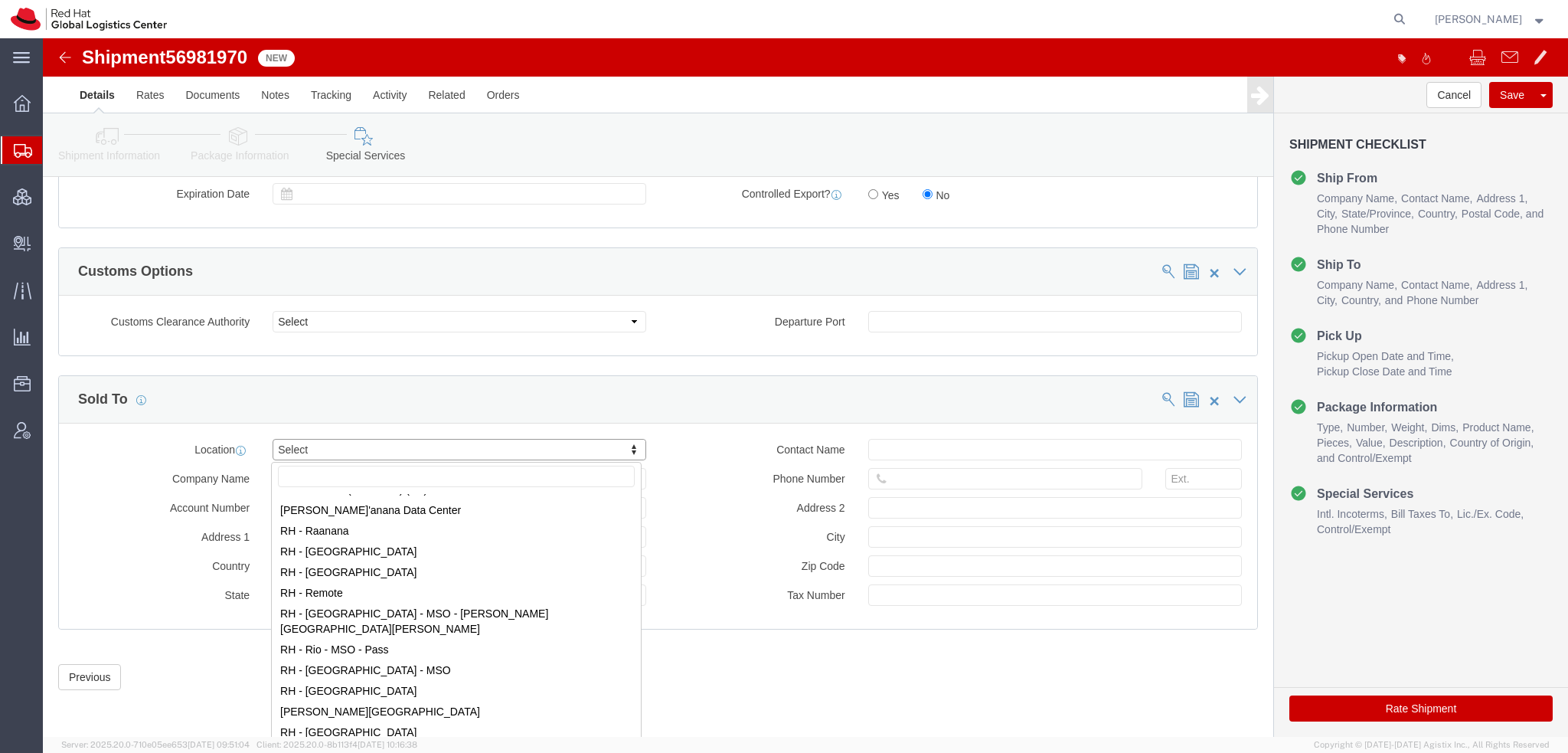
scroll to position [2299, 0]
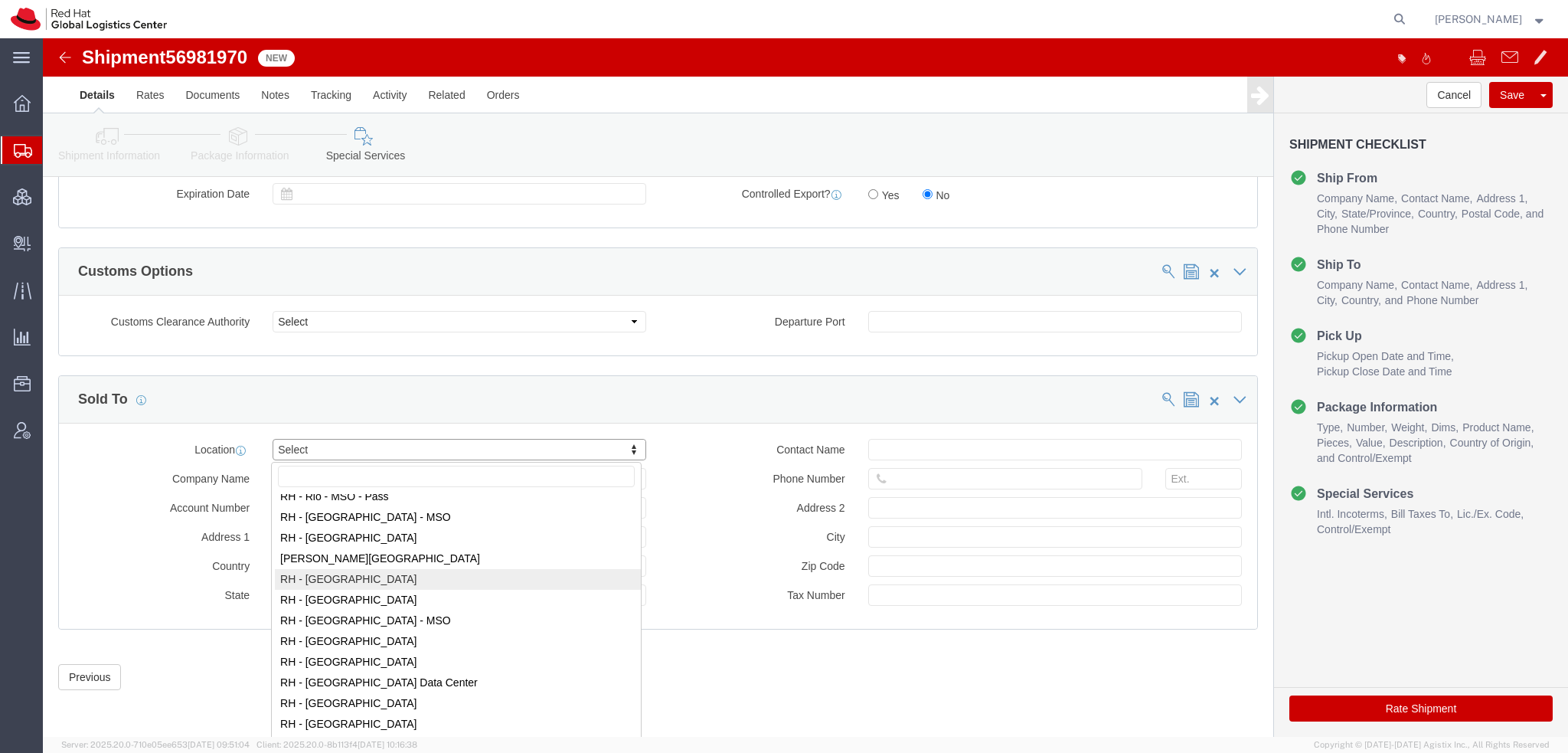
select select "42531"
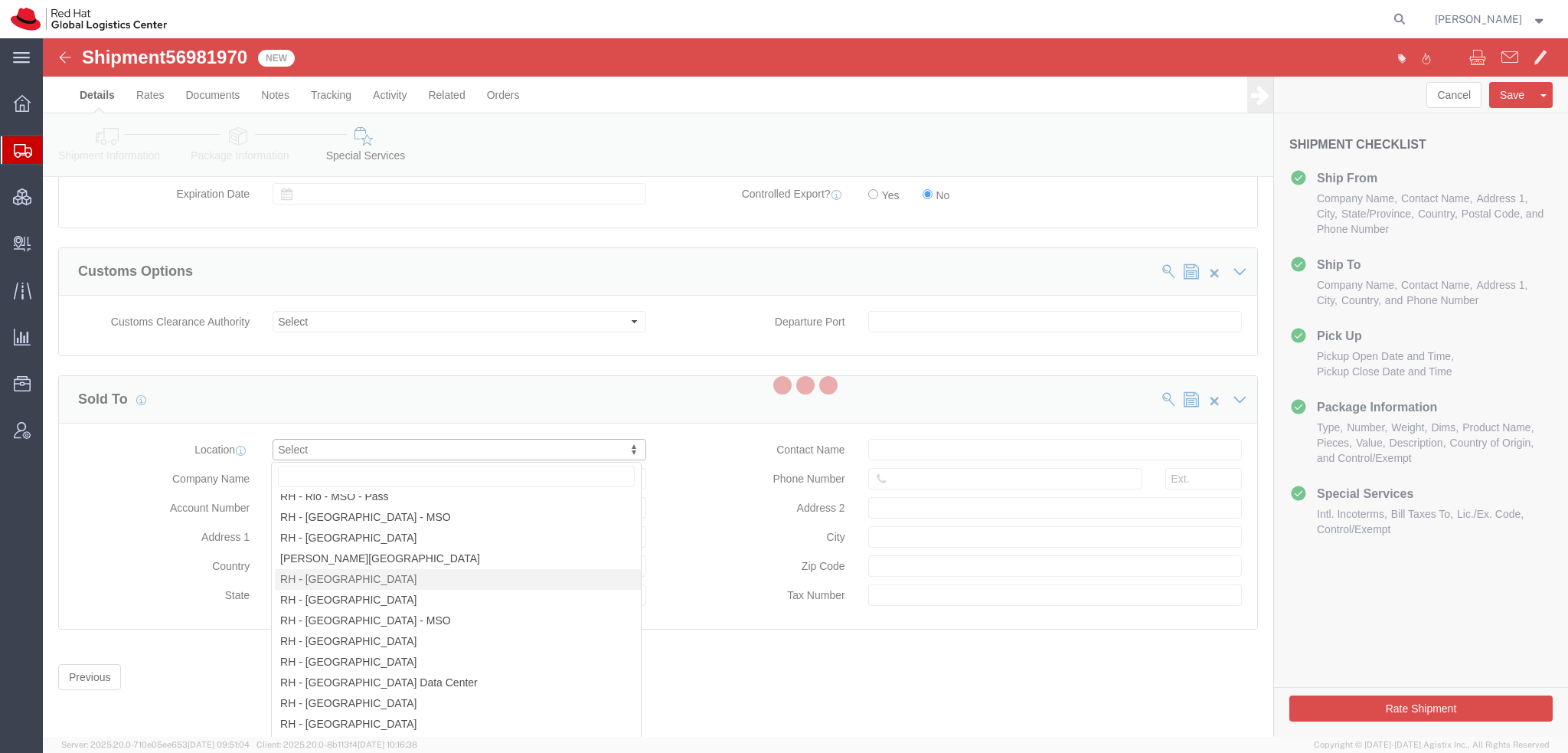
type input "Red Hat Brasil Limitada"
type input "Av. Brg. [PERSON_NAME][GEOGRAPHIC_DATA], 3732"
select select "BR"
select select
type input "000"
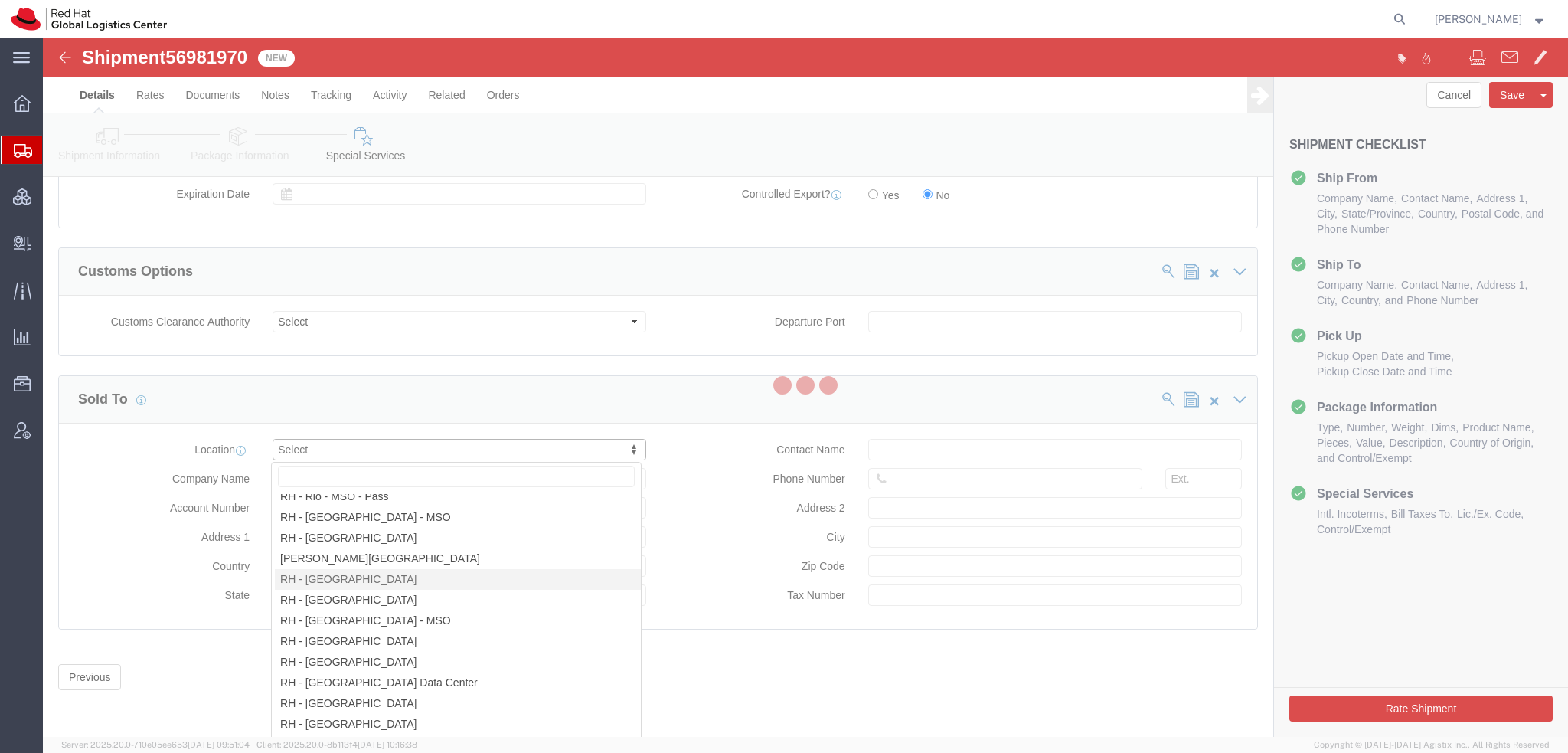
type input "Floor 24 and 25, Itaim Bibi"
type input "[GEOGRAPHIC_DATA]"
type input "04538-132"
type input "07.069.791/0001.55"
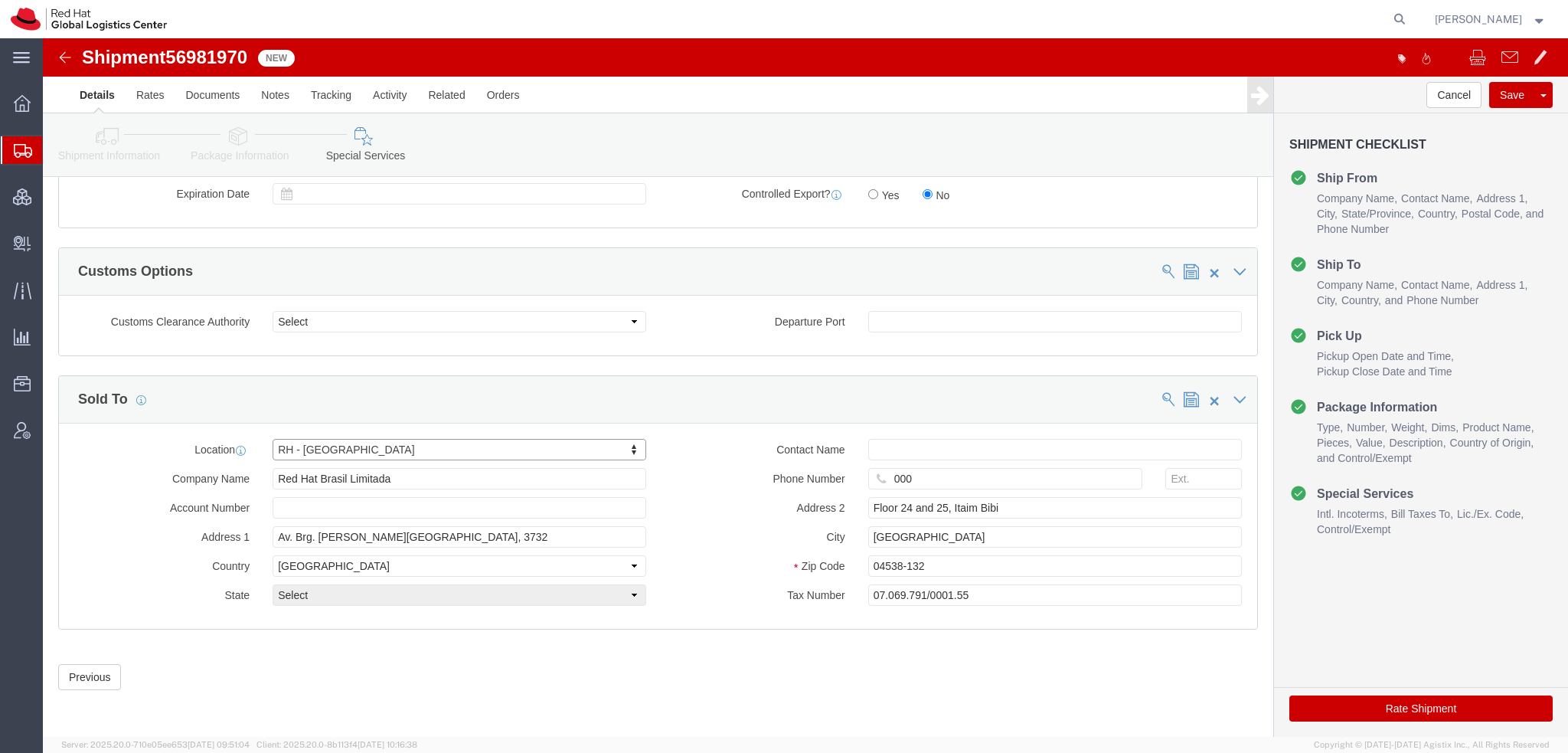
select select "27"
drag, startPoint x: 1321, startPoint y: 671, endPoint x: 958, endPoint y: 28, distance: 738.4
click button "Rate Shipment"
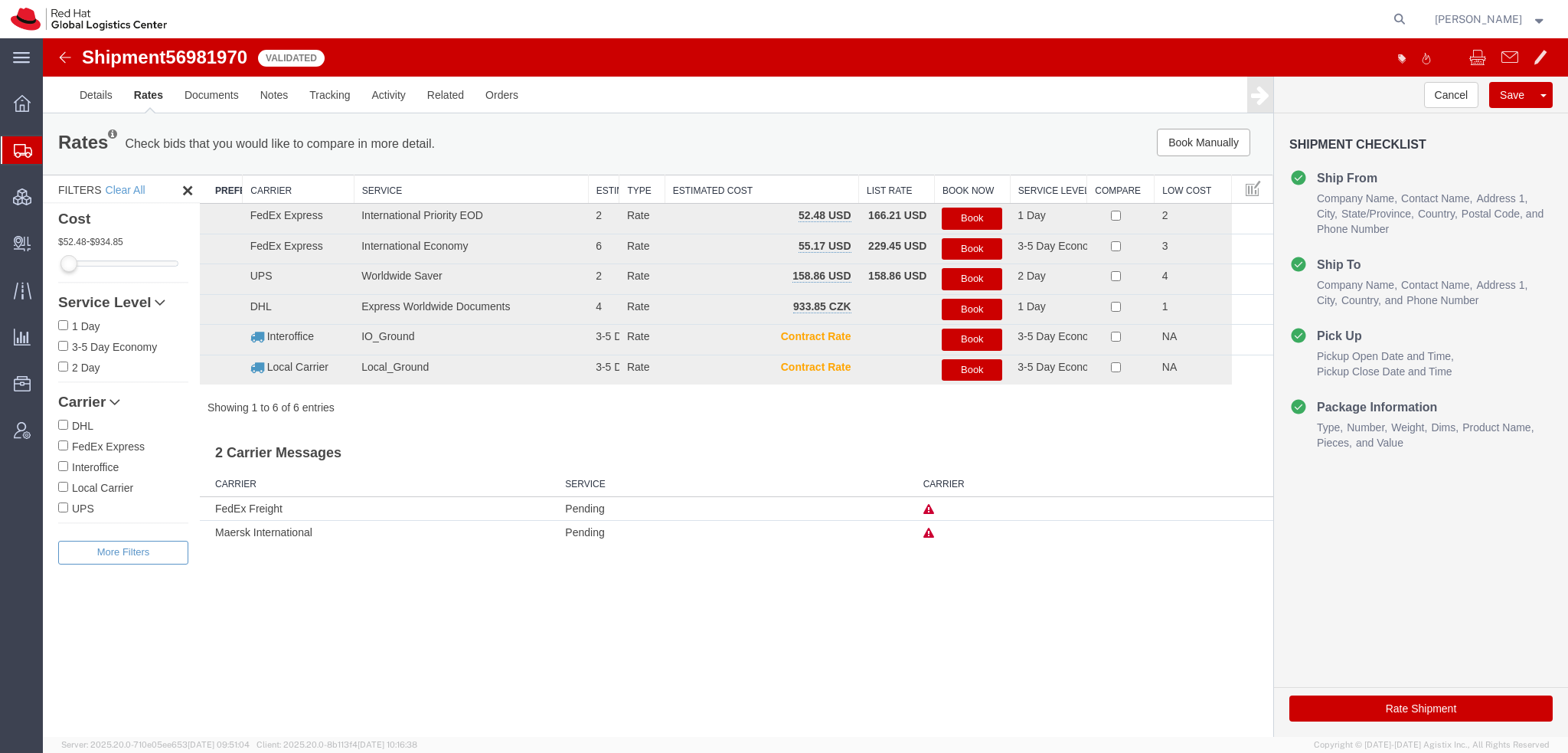
scroll to position [0, 0]
click at [971, 215] on button "Book" at bounding box center [972, 218] width 61 height 23
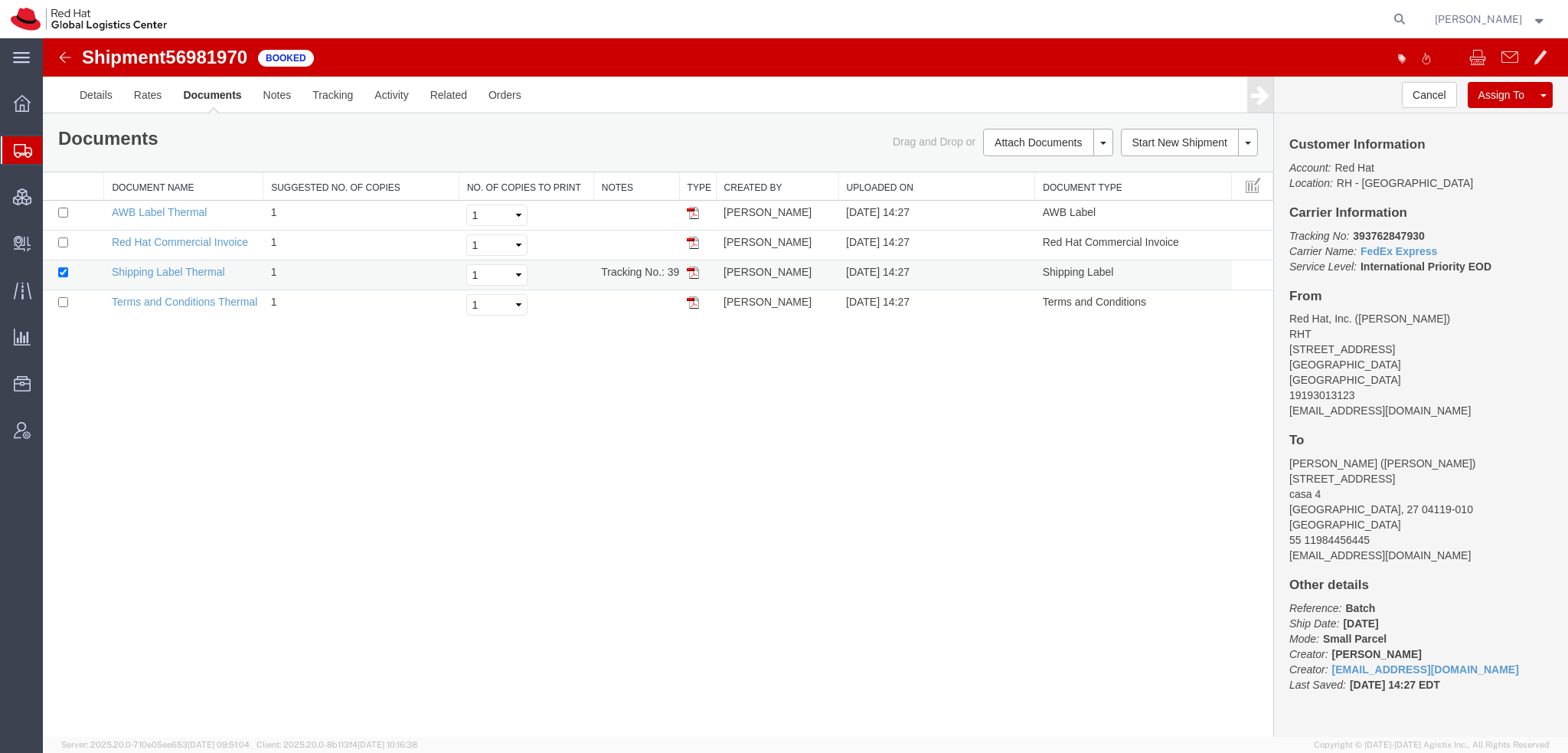
click at [692, 273] on img at bounding box center [693, 273] width 12 height 12
drag, startPoint x: 690, startPoint y: 210, endPoint x: 721, endPoint y: 216, distance: 31.6
click at [690, 210] on img at bounding box center [693, 213] width 12 height 12
click at [690, 240] on img at bounding box center [693, 243] width 12 height 12
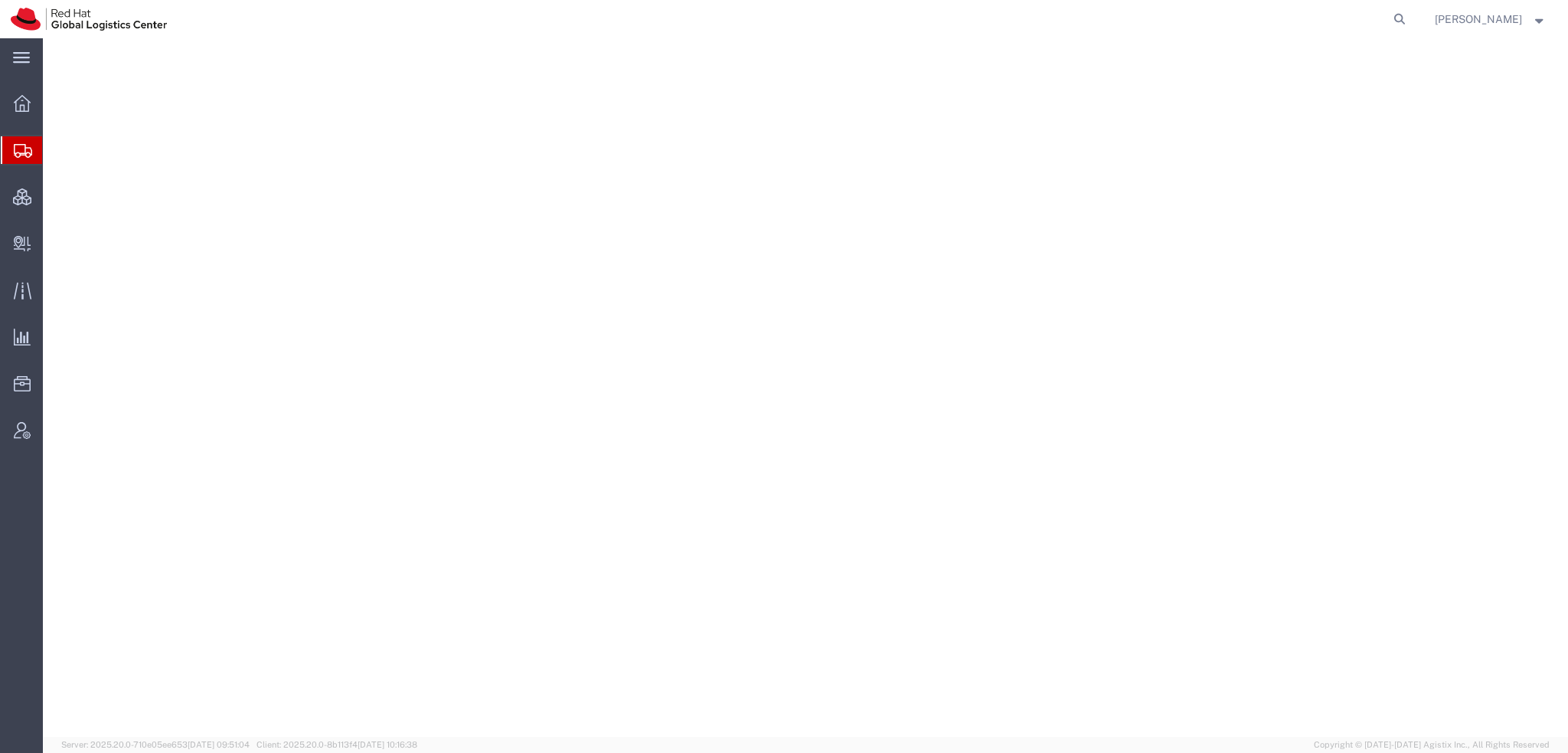
select select "38014"
select select
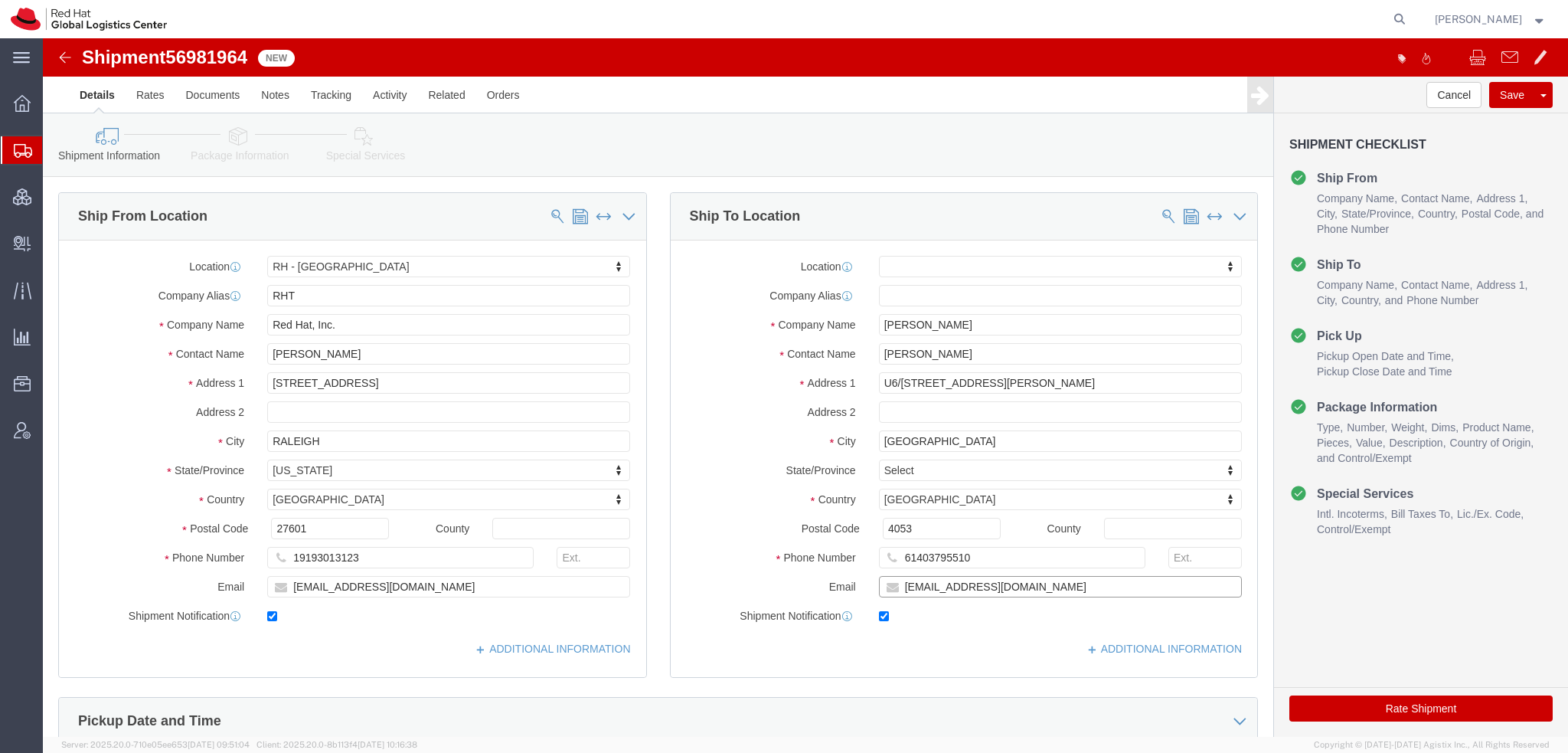
click input "[EMAIL_ADDRESS][DOMAIN_NAME]"
type input "[EMAIL_ADDRESS][DOMAIN_NAME], [EMAIL_ADDRESS][DOMAIN_NAME]"
click icon
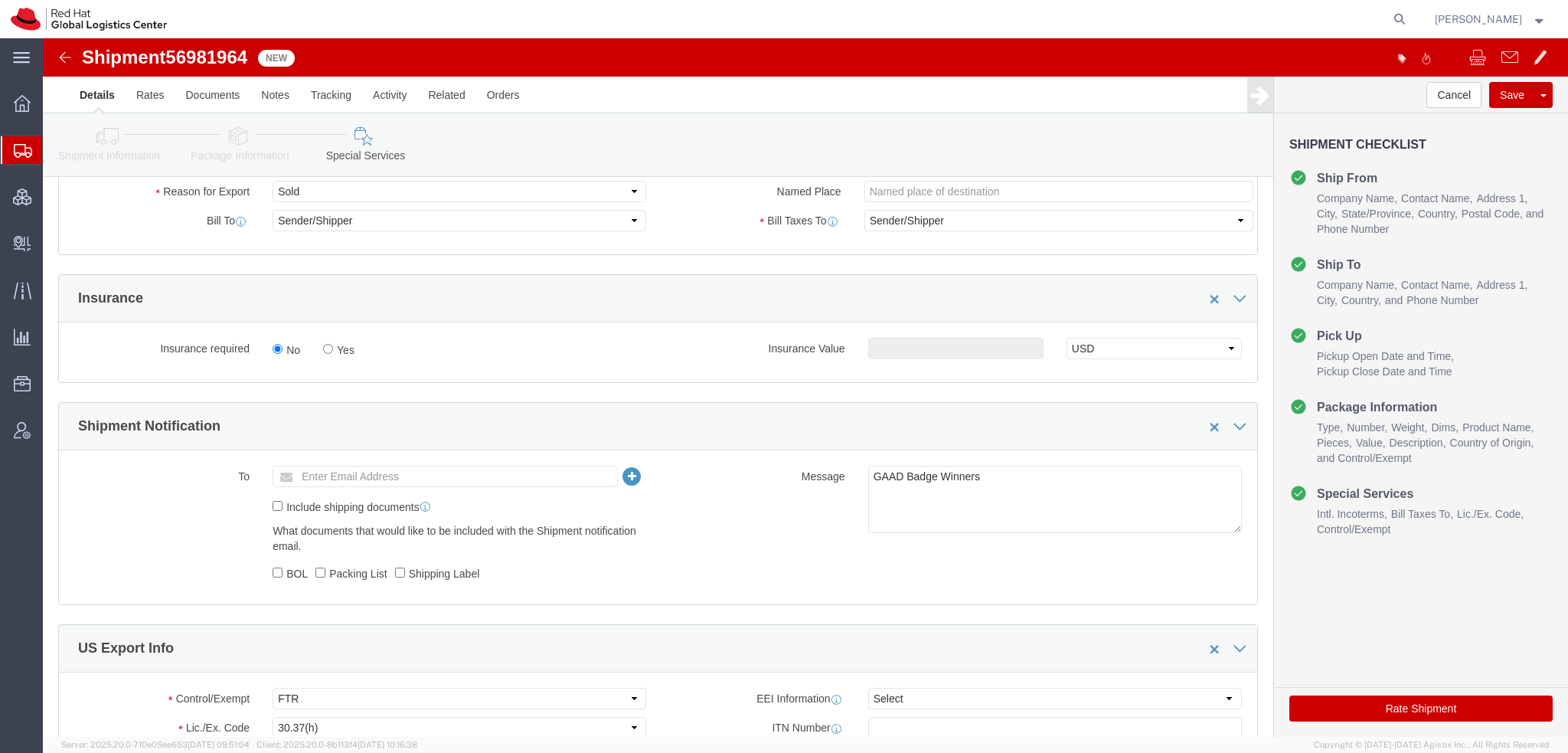
scroll to position [613, 0]
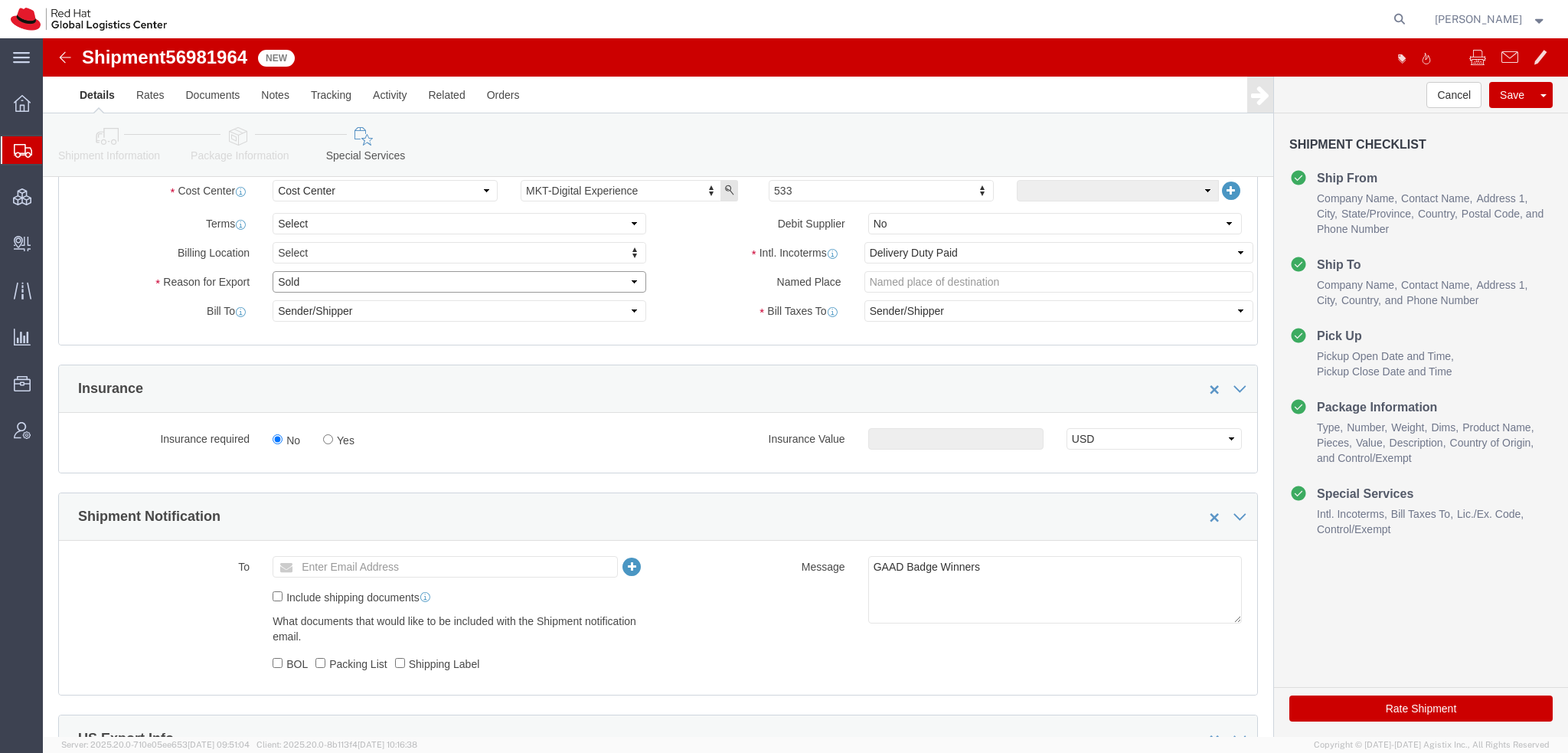
click select "Select Gift Personal Effects Repair/Warranty Return Sample Sold Temporary/Not S…"
select select "GIFT"
click select "Select Gift Personal Effects Repair/Warranty Return Sample Sold Temporary/Not S…"
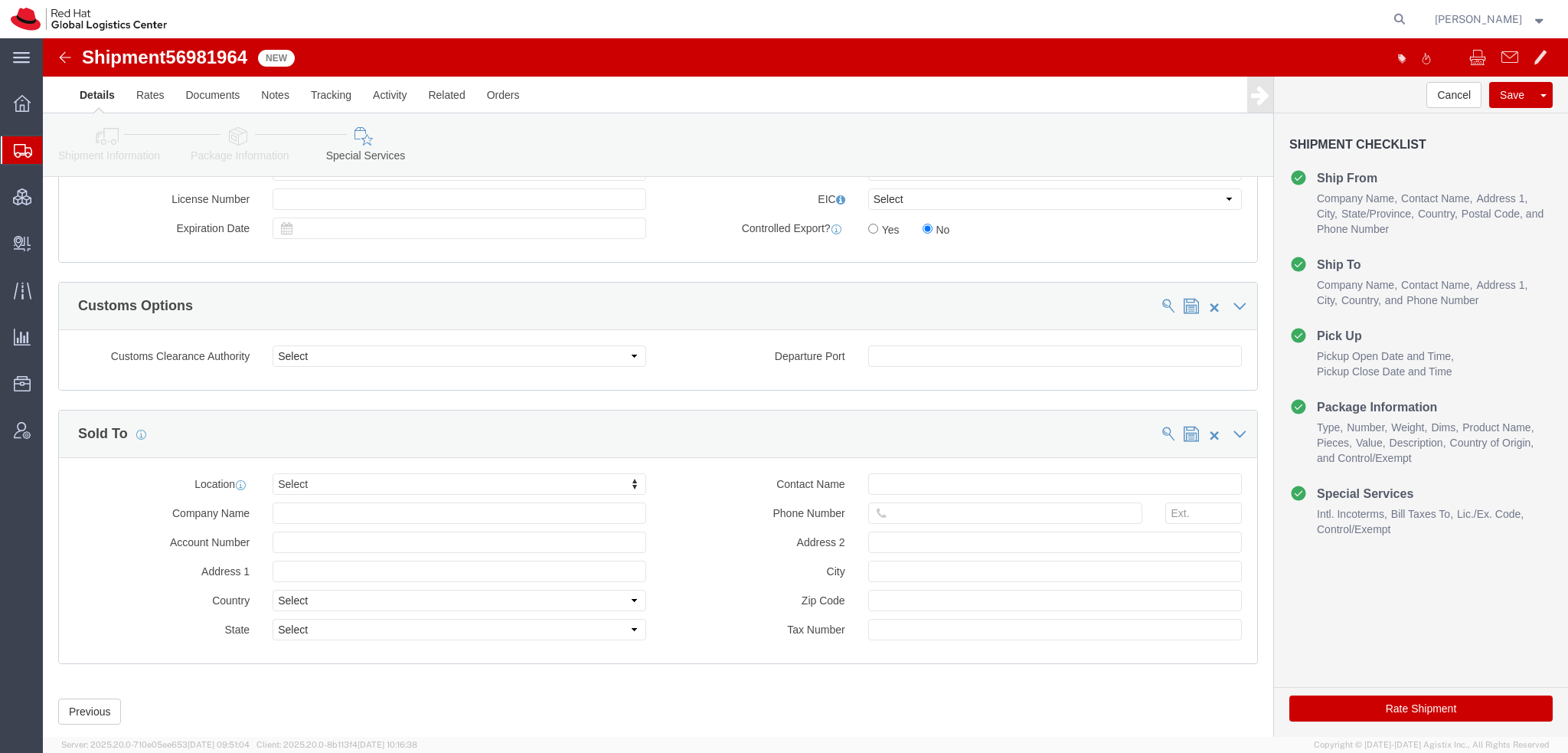
scroll to position [1295, 0]
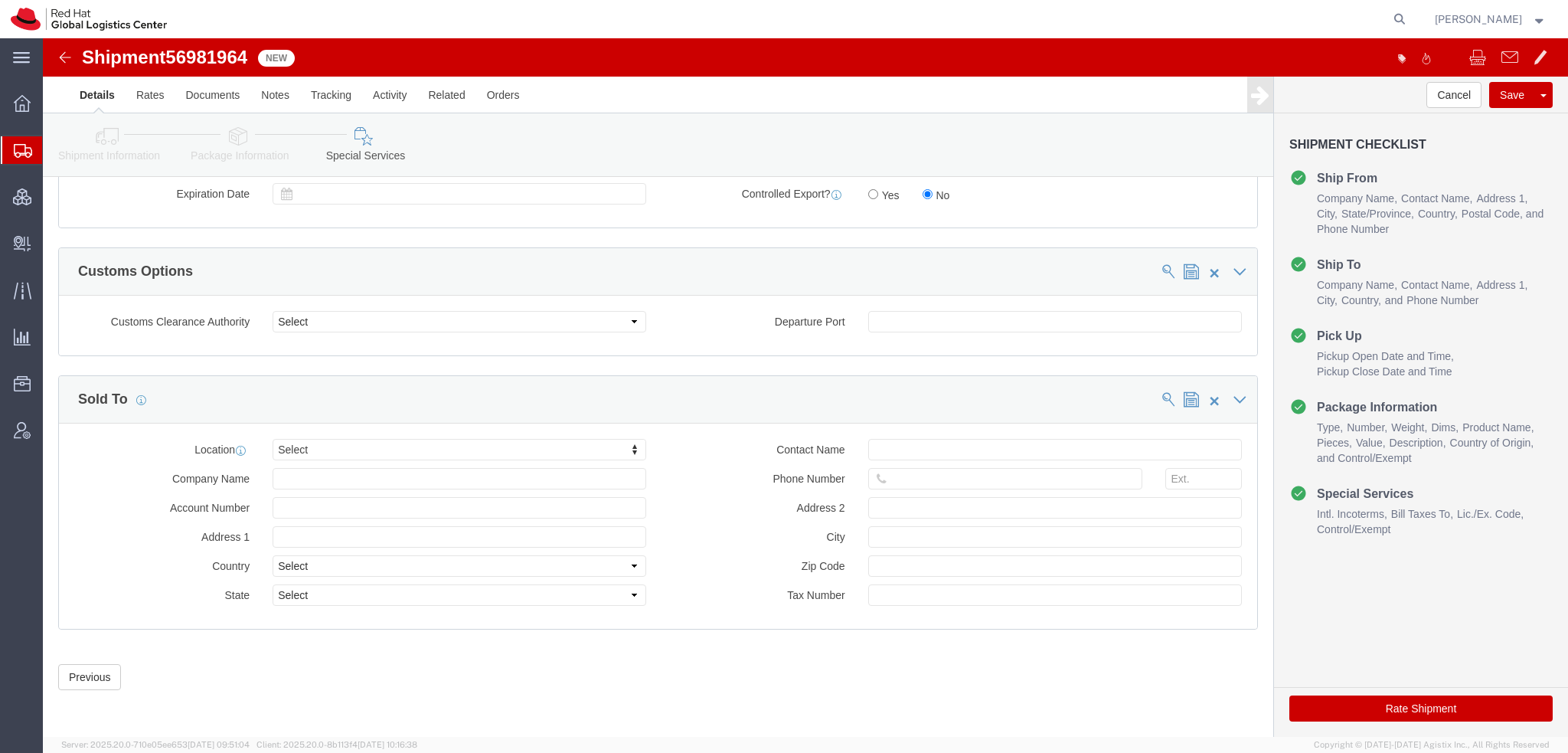
click icon
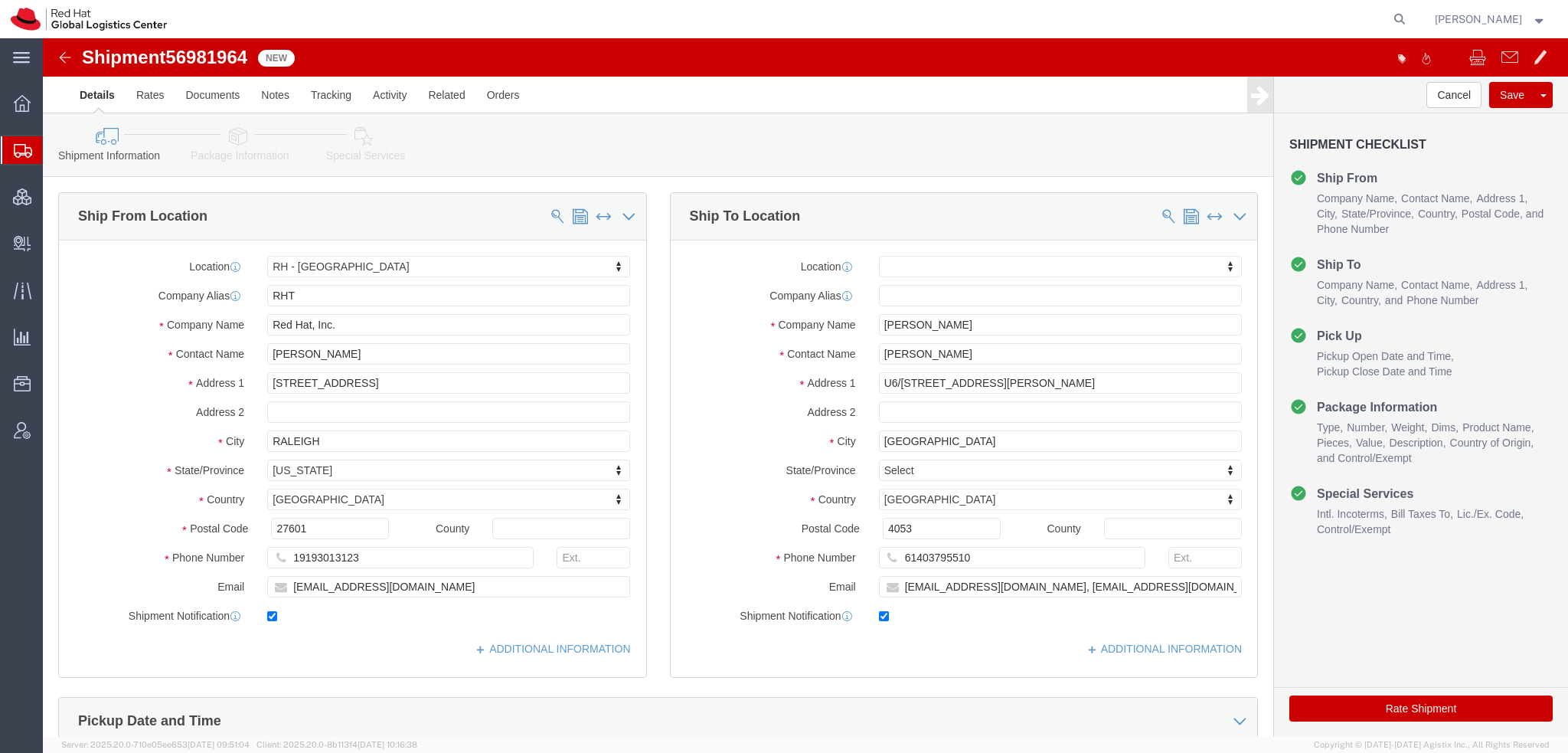
click icon
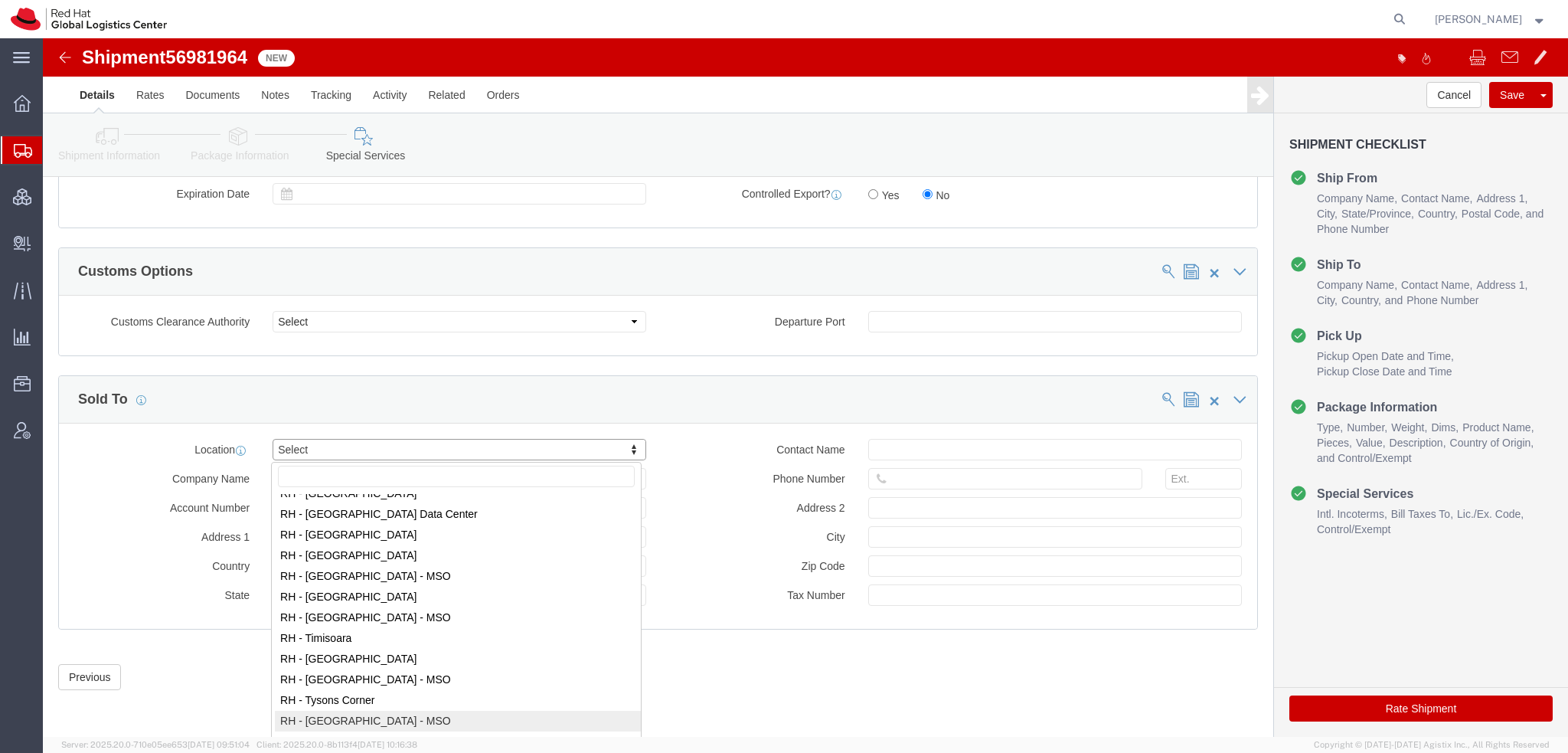
scroll to position [2400, 0]
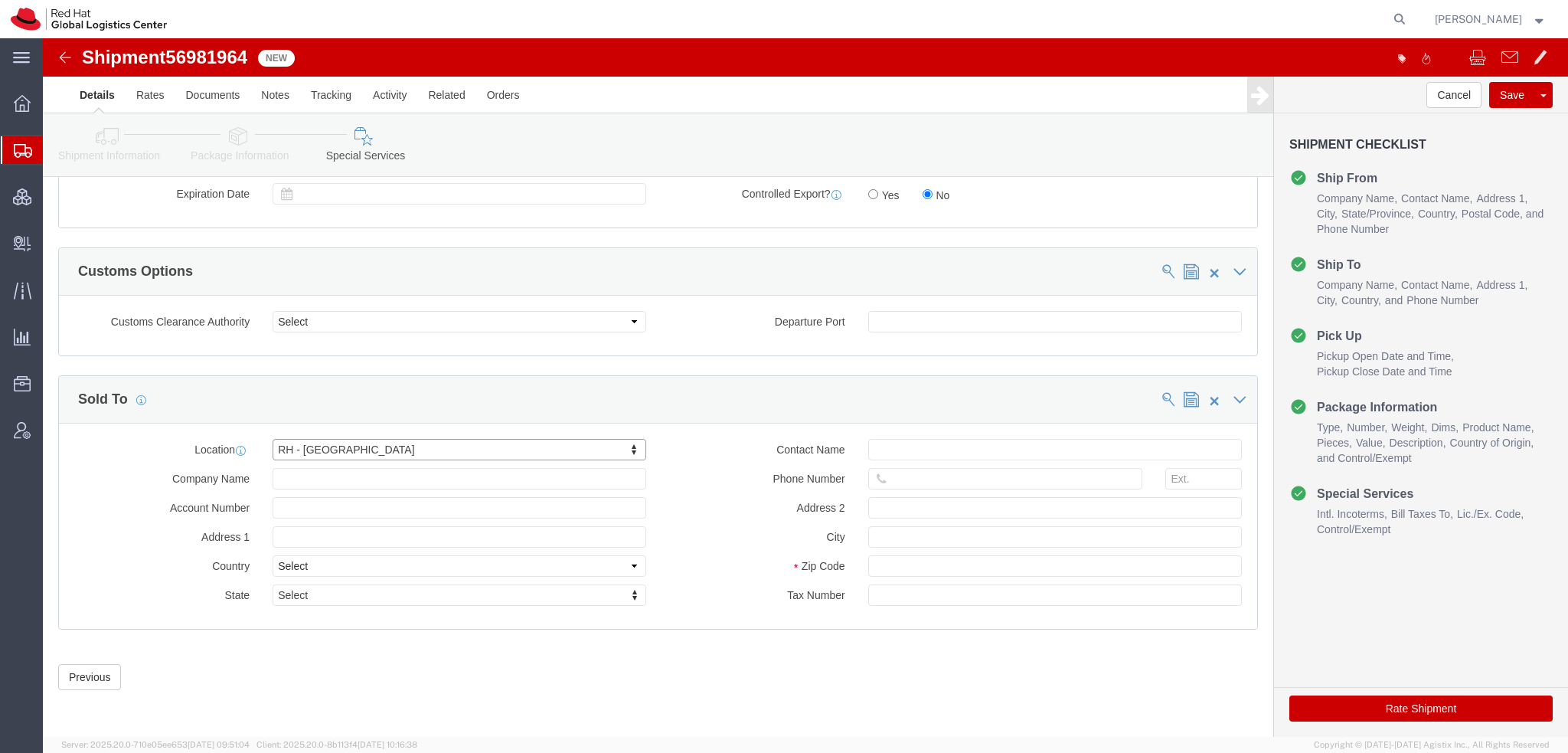
click button "Rate Shipment"
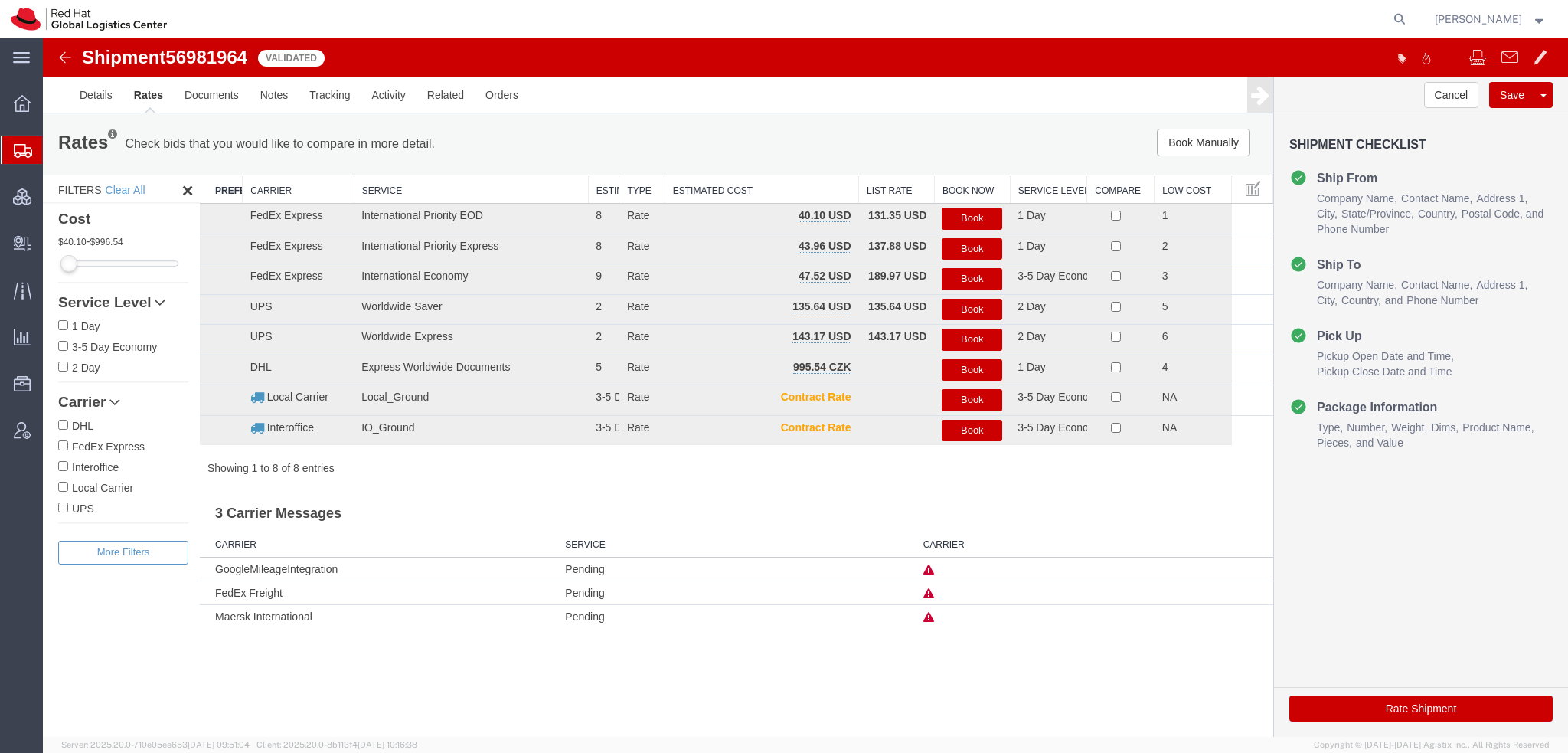
scroll to position [0, 0]
drag, startPoint x: 961, startPoint y: 218, endPoint x: 829, endPoint y: 90, distance: 183.9
click at [961, 218] on button "Book" at bounding box center [972, 218] width 61 height 23
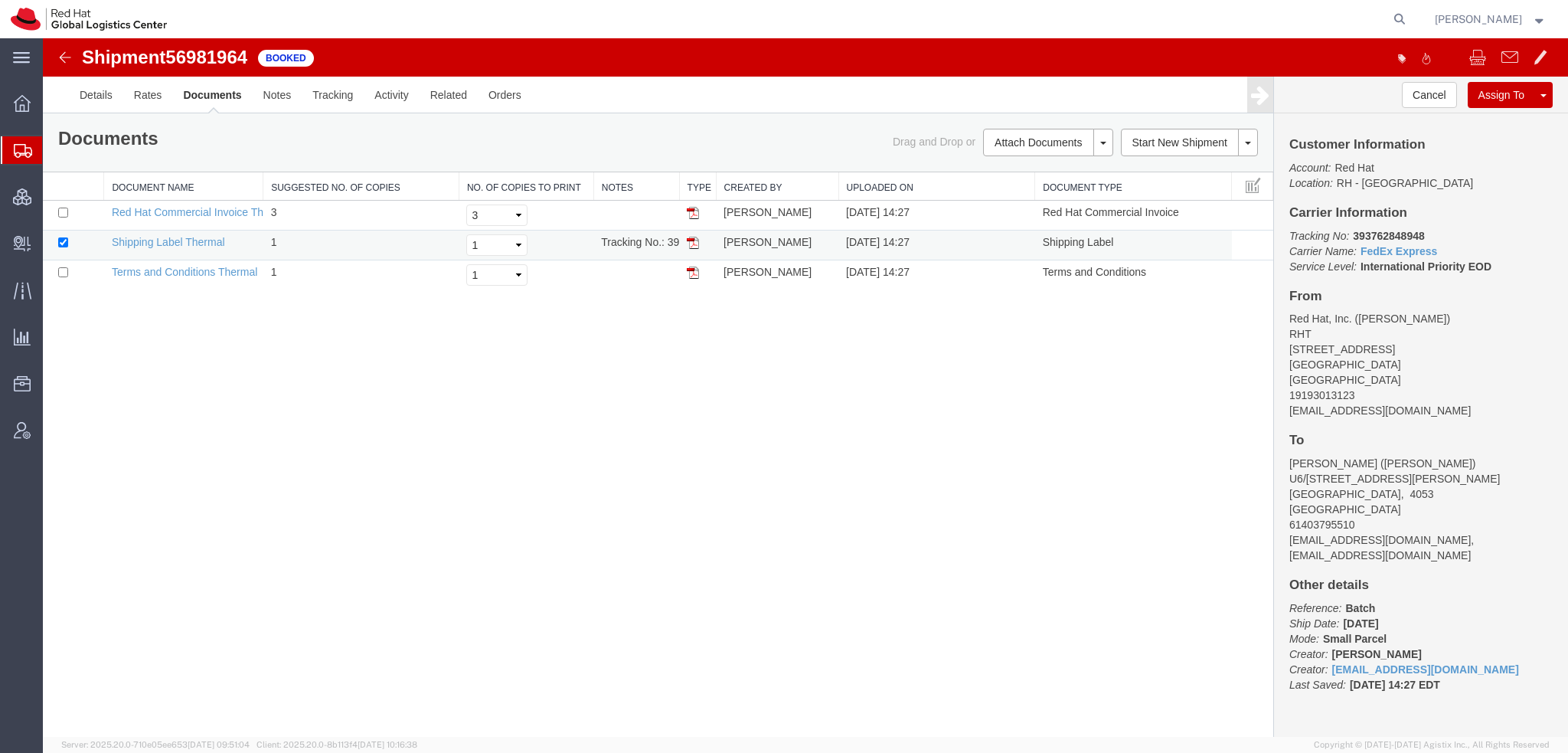
click at [692, 242] on img at bounding box center [693, 243] width 12 height 12
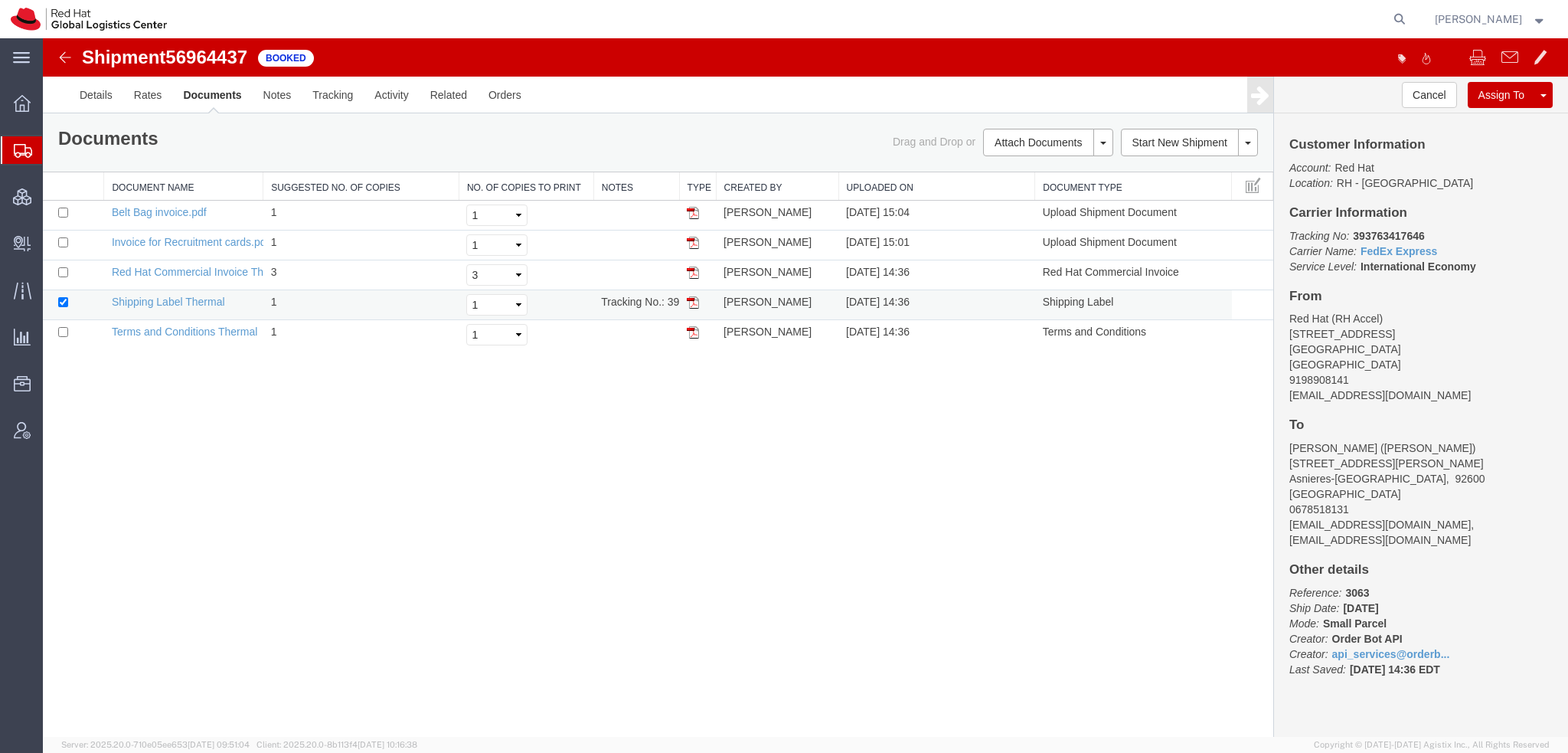
click at [689, 301] on img at bounding box center [693, 303] width 12 height 12
drag, startPoint x: 96, startPoint y: 180, endPoint x: 110, endPoint y: 174, distance: 15.2
click at [0, 0] on span "Shipment Manager" at bounding box center [0, 0] width 0 height 0
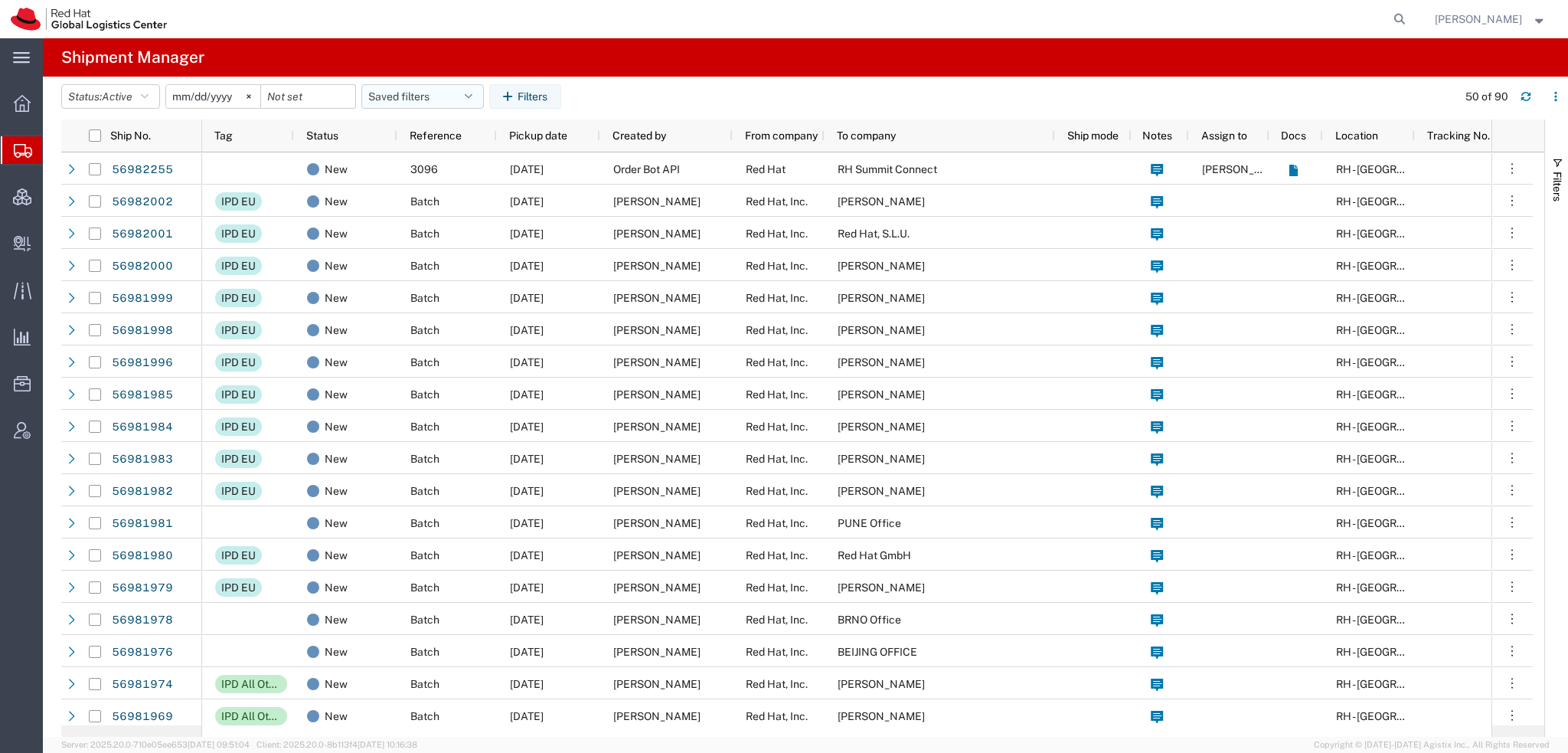
click at [471, 87] on button "Saved filters" at bounding box center [422, 96] width 123 height 25
click at [435, 159] on span "Americas" at bounding box center [464, 163] width 200 height 28
type input "[DATE]"
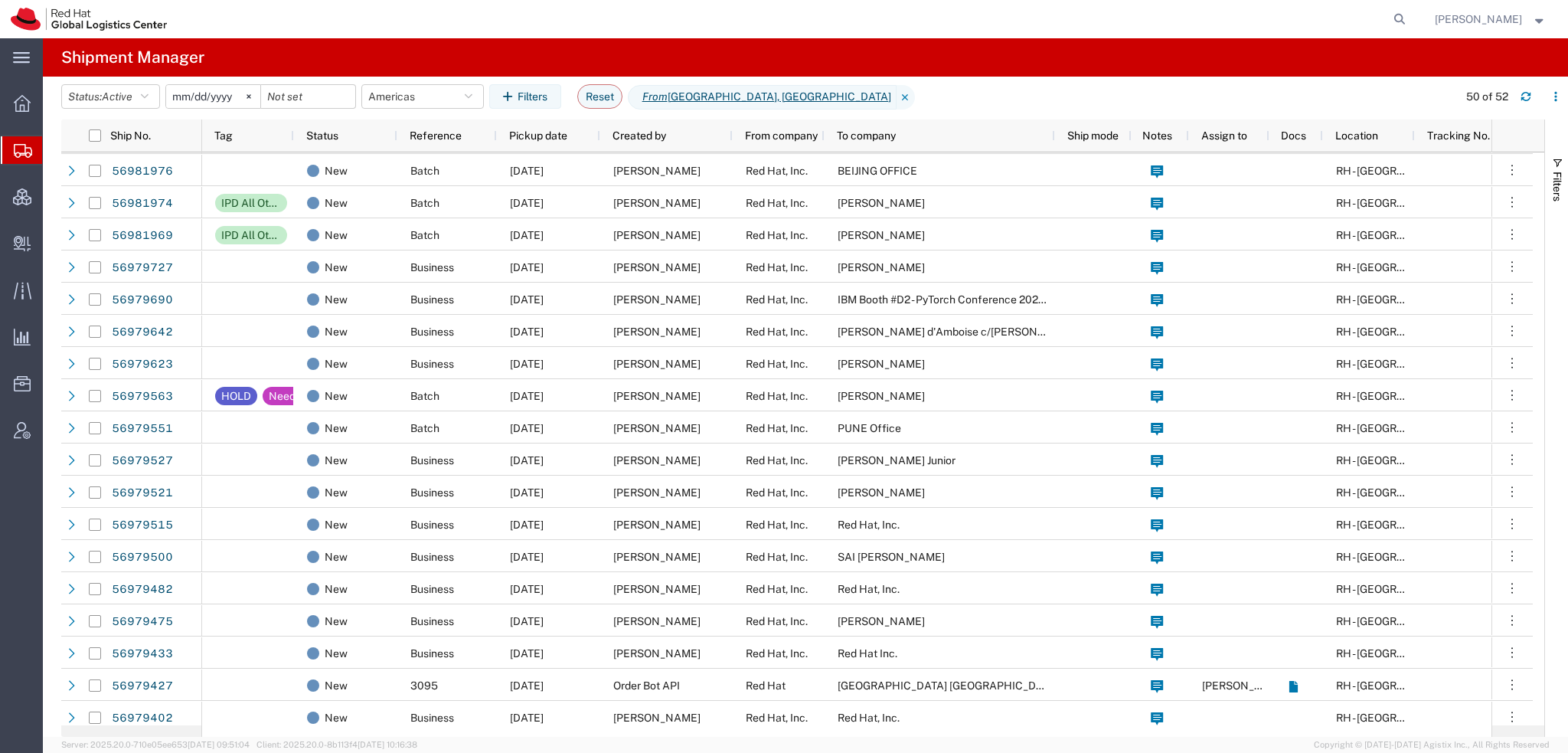
scroll to position [766, 0]
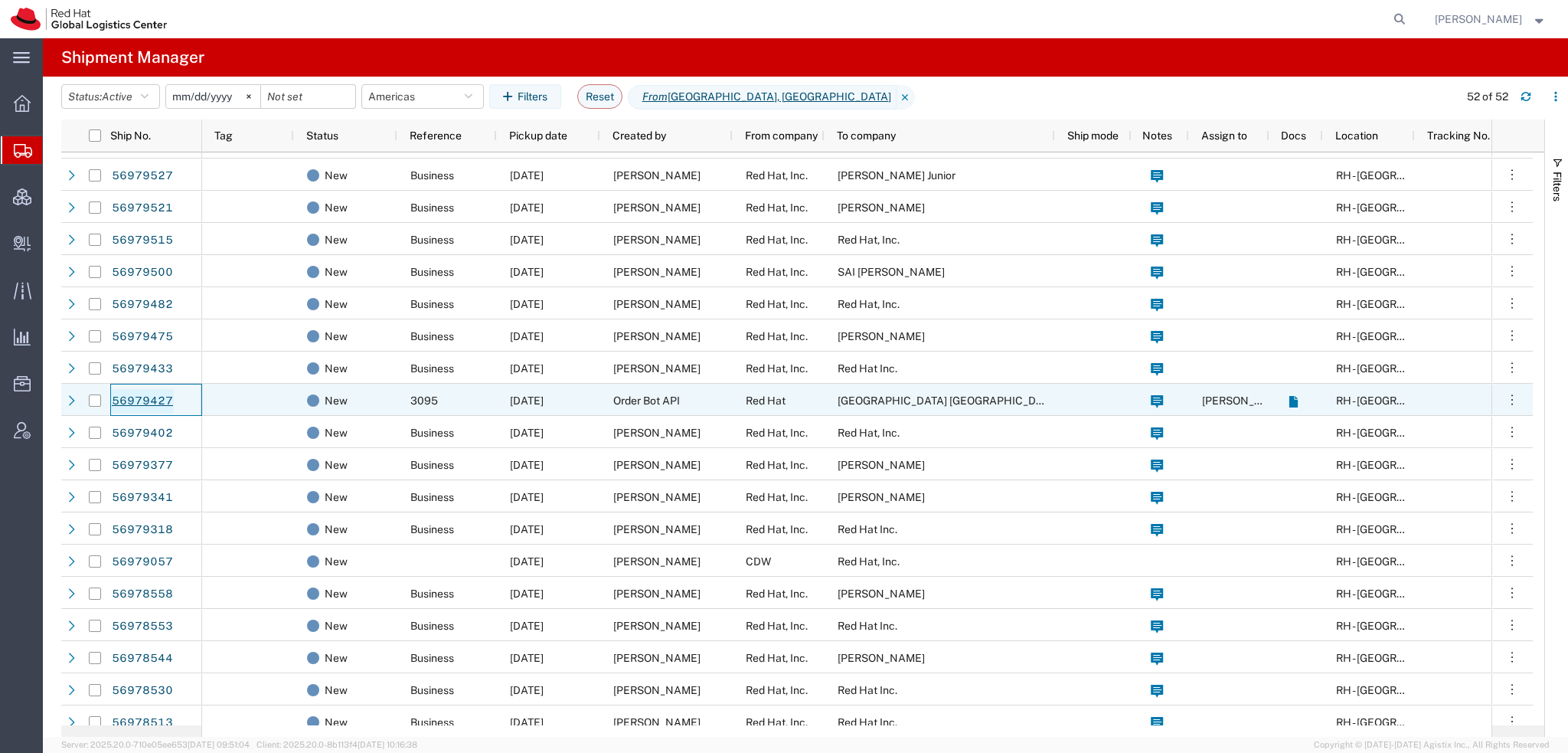
click at [129, 394] on link "56979427" at bounding box center [142, 402] width 63 height 25
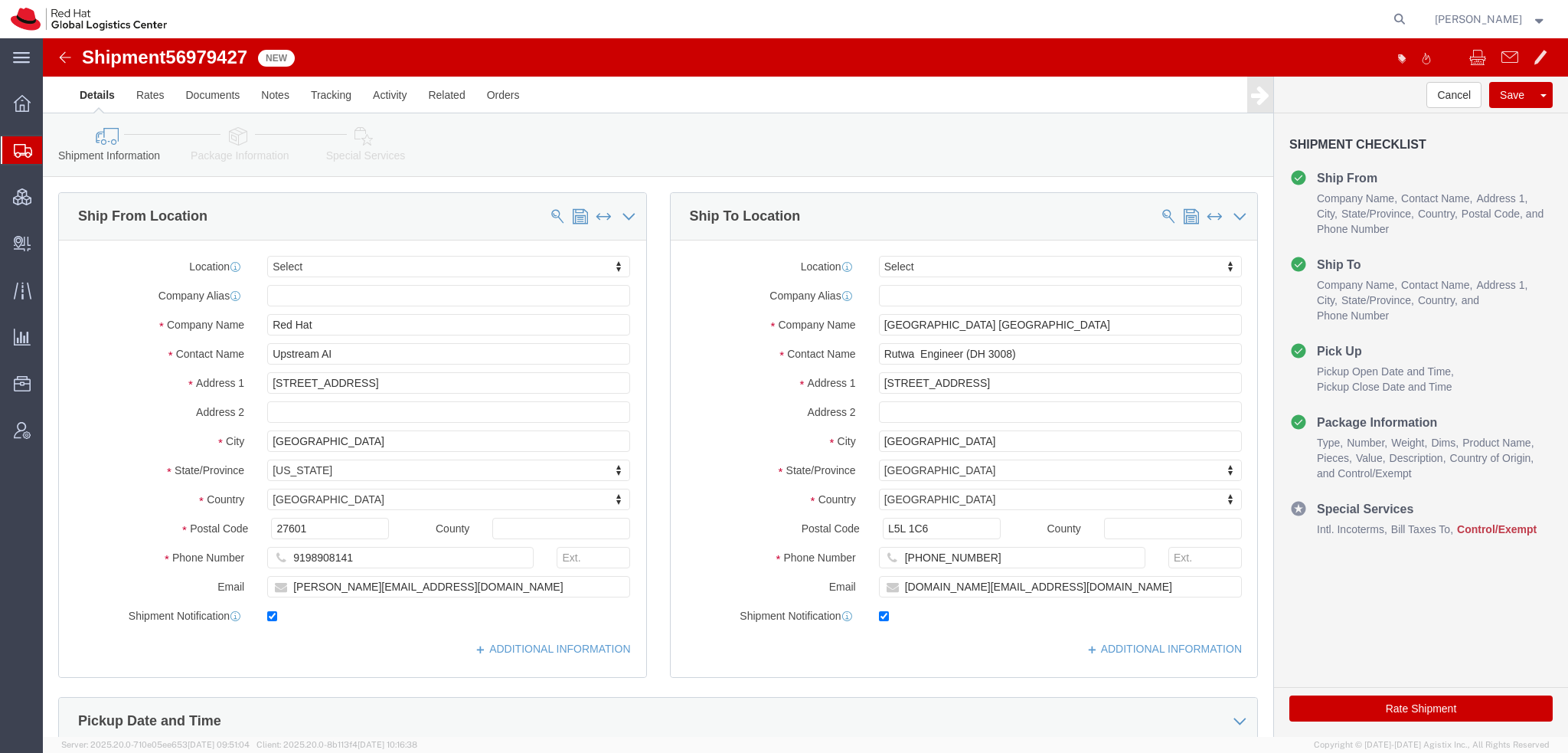
select select
drag, startPoint x: 935, startPoint y: 518, endPoint x: 266, endPoint y: 360, distance: 687.4
click div "Ship From Location Location My Profile Location RH - Amsterdam - MSO RH - Amste…"
click icon
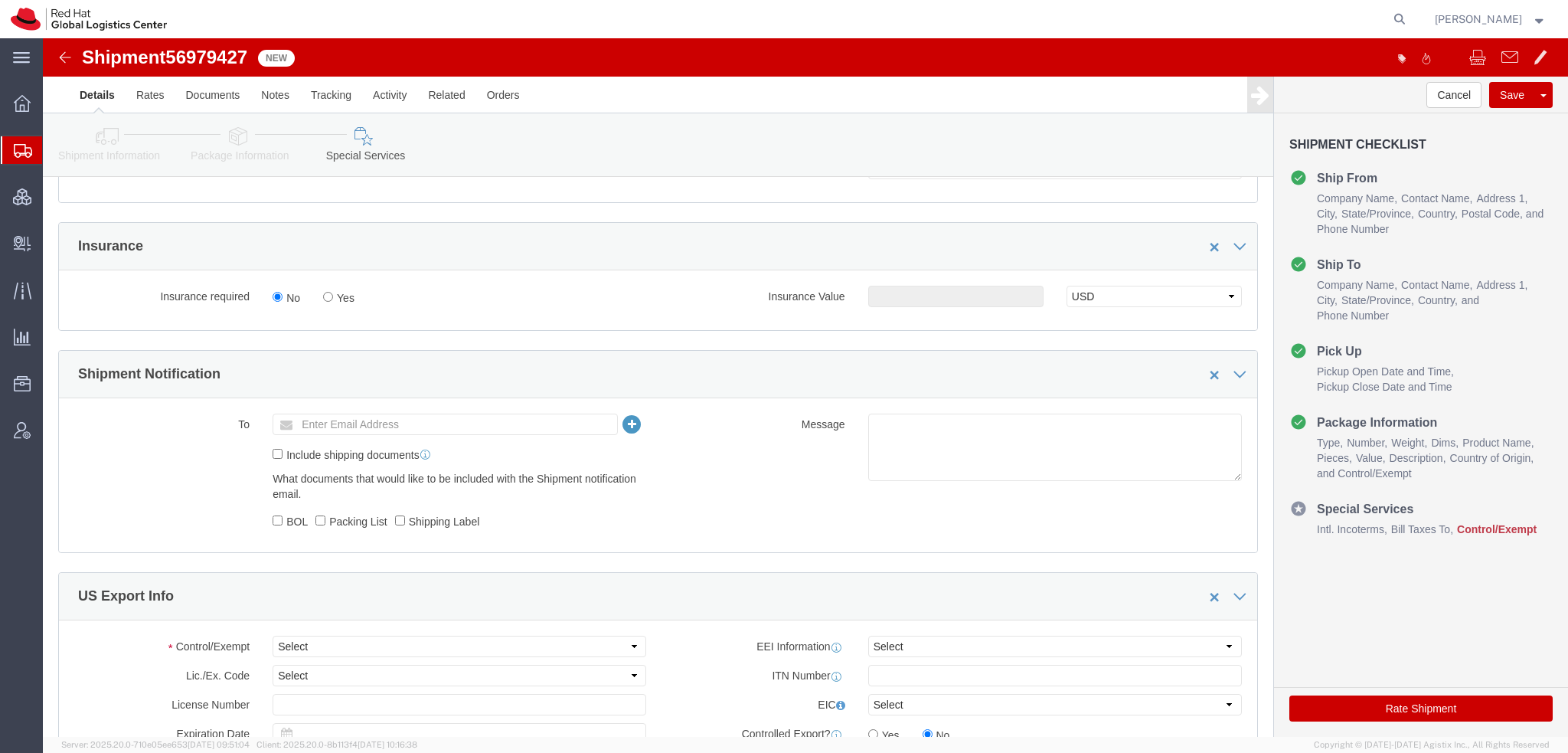
scroll to position [1149, 0]
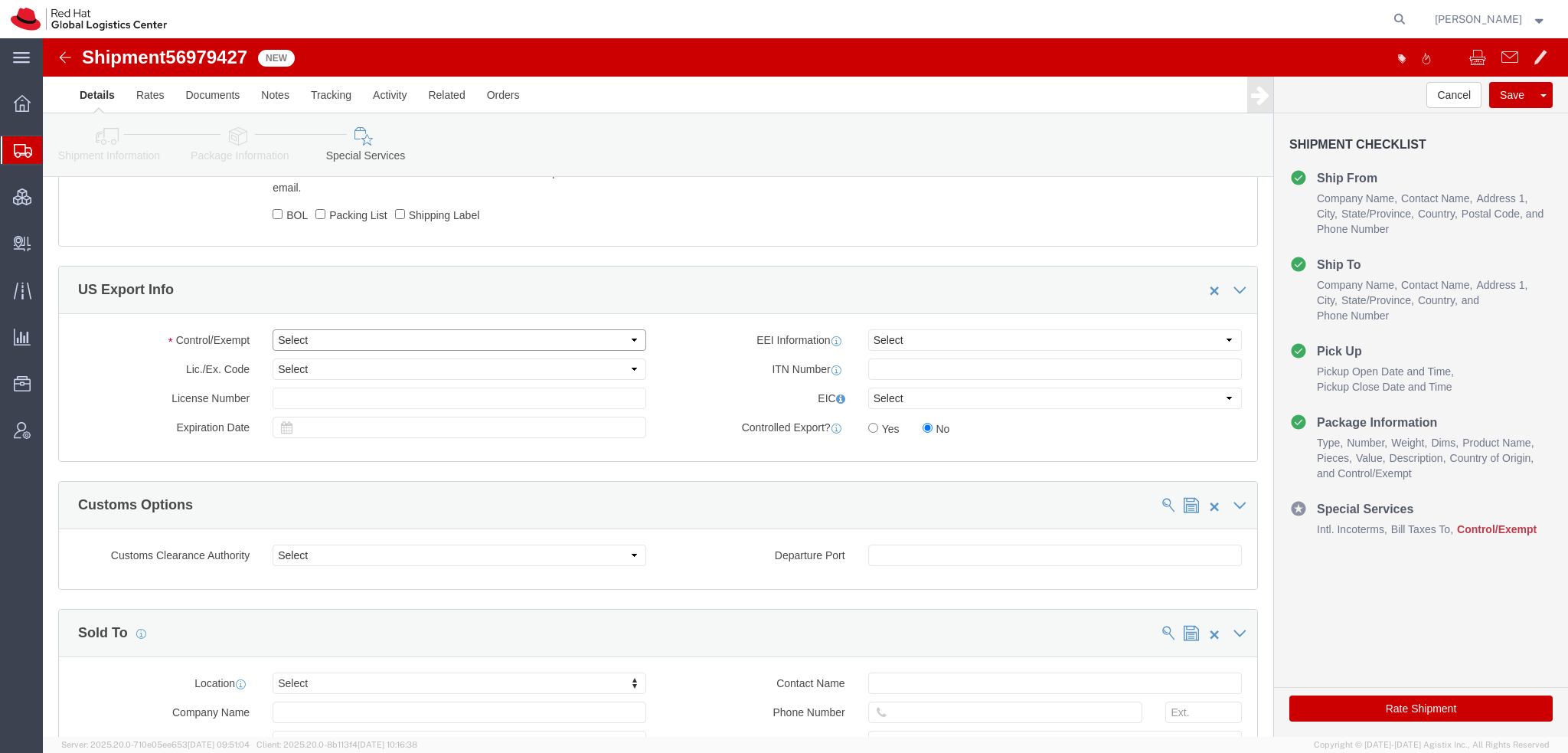
click select "Select ATF BIS DEA EPA FDA FTR ITAR OFAC Other (OPA)"
select select "FTR"
click select "Select ATF BIS DEA EPA FDA FTR ITAR OFAC Other (OPA)"
click select "Select 30.2(d)(2) 30.36 30.37(a) 30.37(f) 30.37(g) 30.37(h) 30.37(i) 30.37(j) 3…"
select select "30.36"
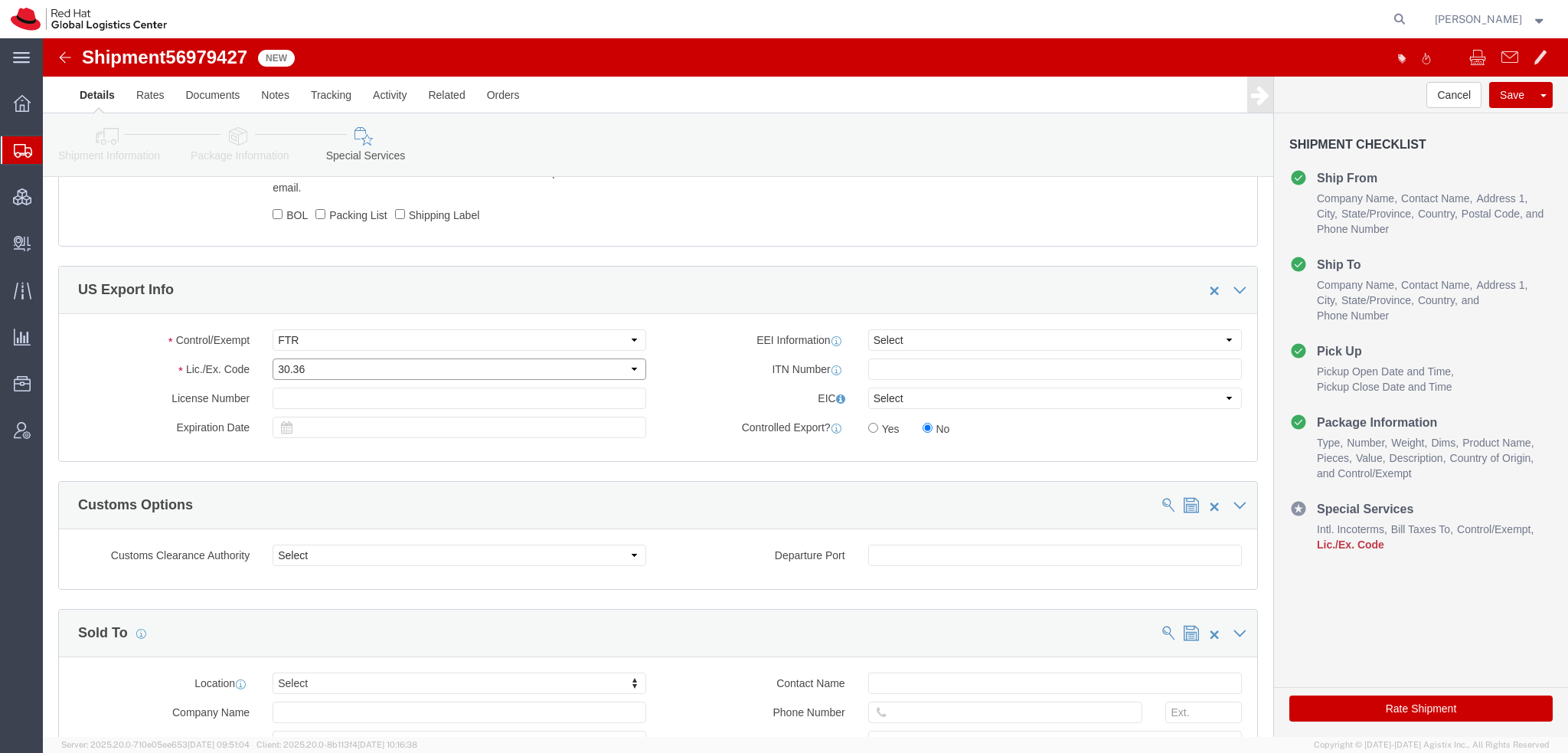
click select "Select 30.2(d)(2) 30.36 30.37(a) 30.37(f) 30.37(g) 30.37(h) 30.37(i) 30.37(j) 3…"
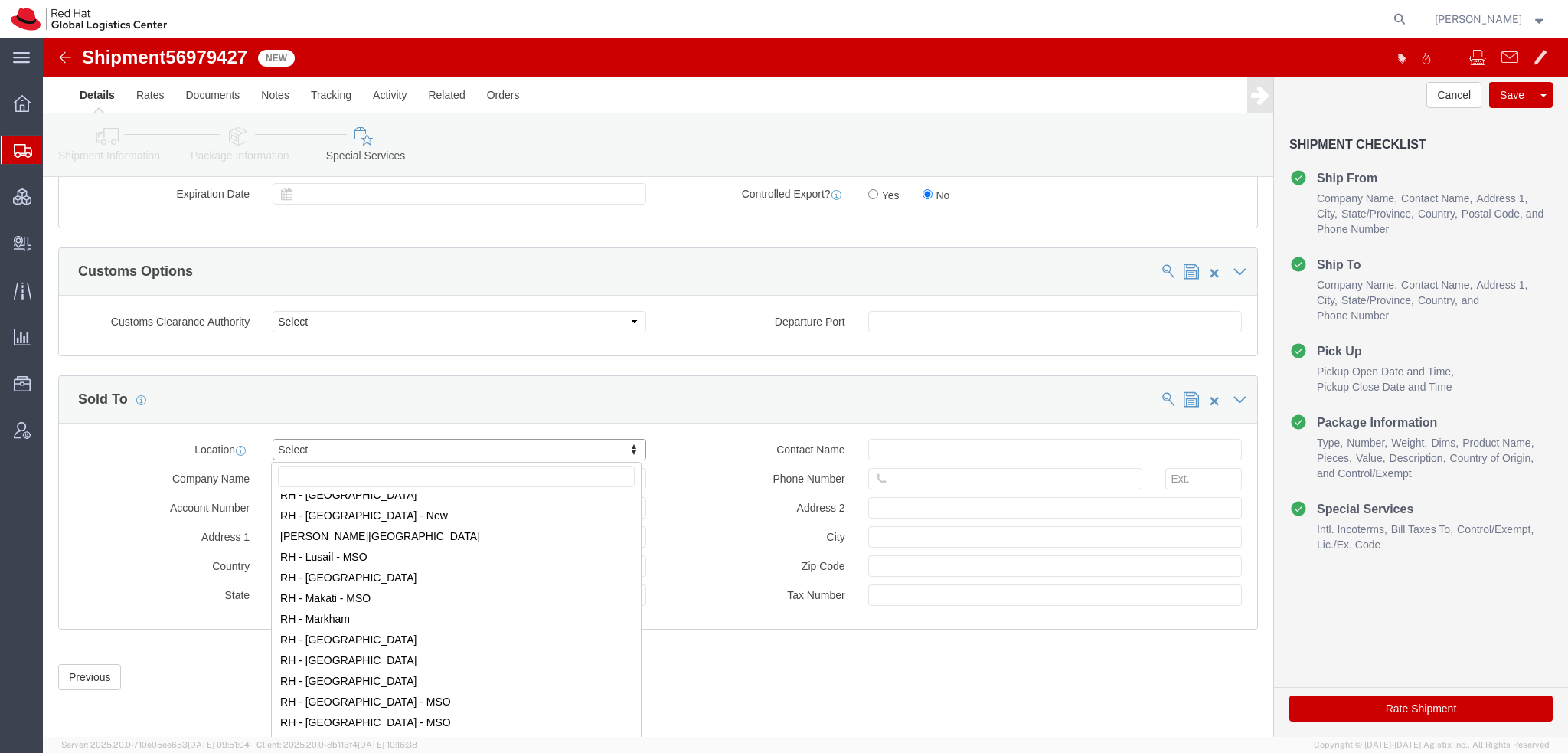
scroll to position [1455, 0]
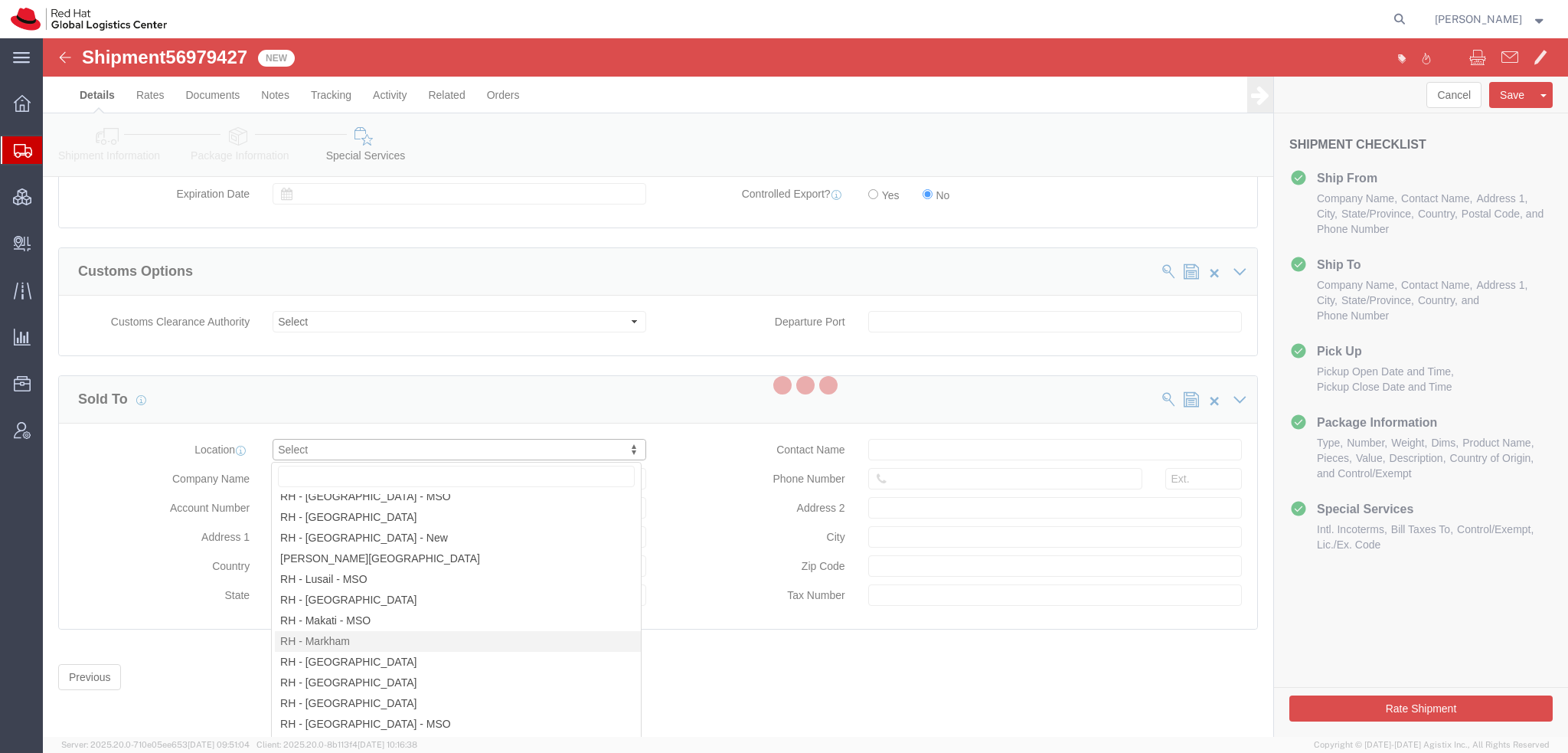
select select "ON"
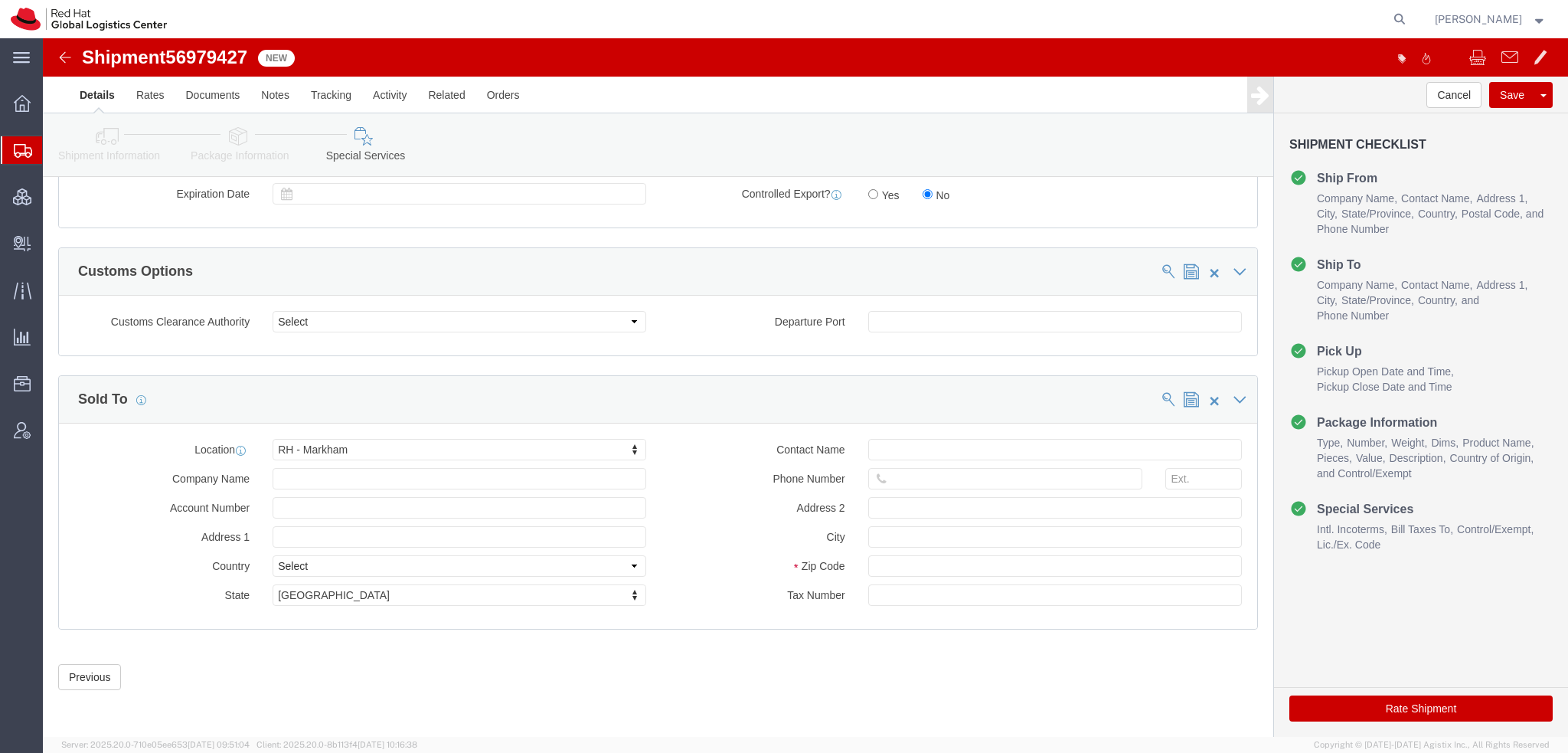
click div "Contact Name Phone Number Address 2 City Zip Code Tax Number"
click div
click input "text"
paste input "647-569-9891"
type input "647-569-9891"
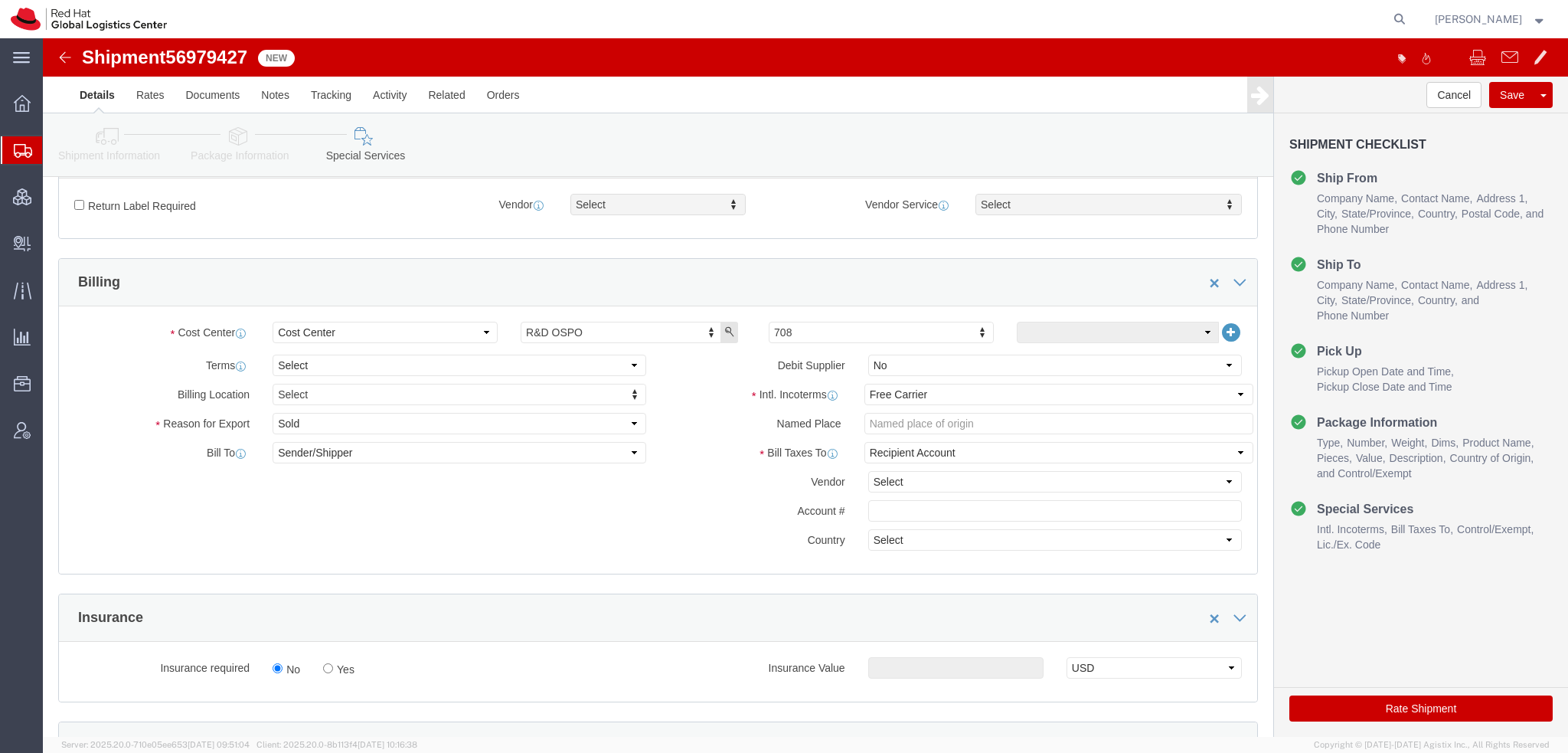
scroll to position [310, 0]
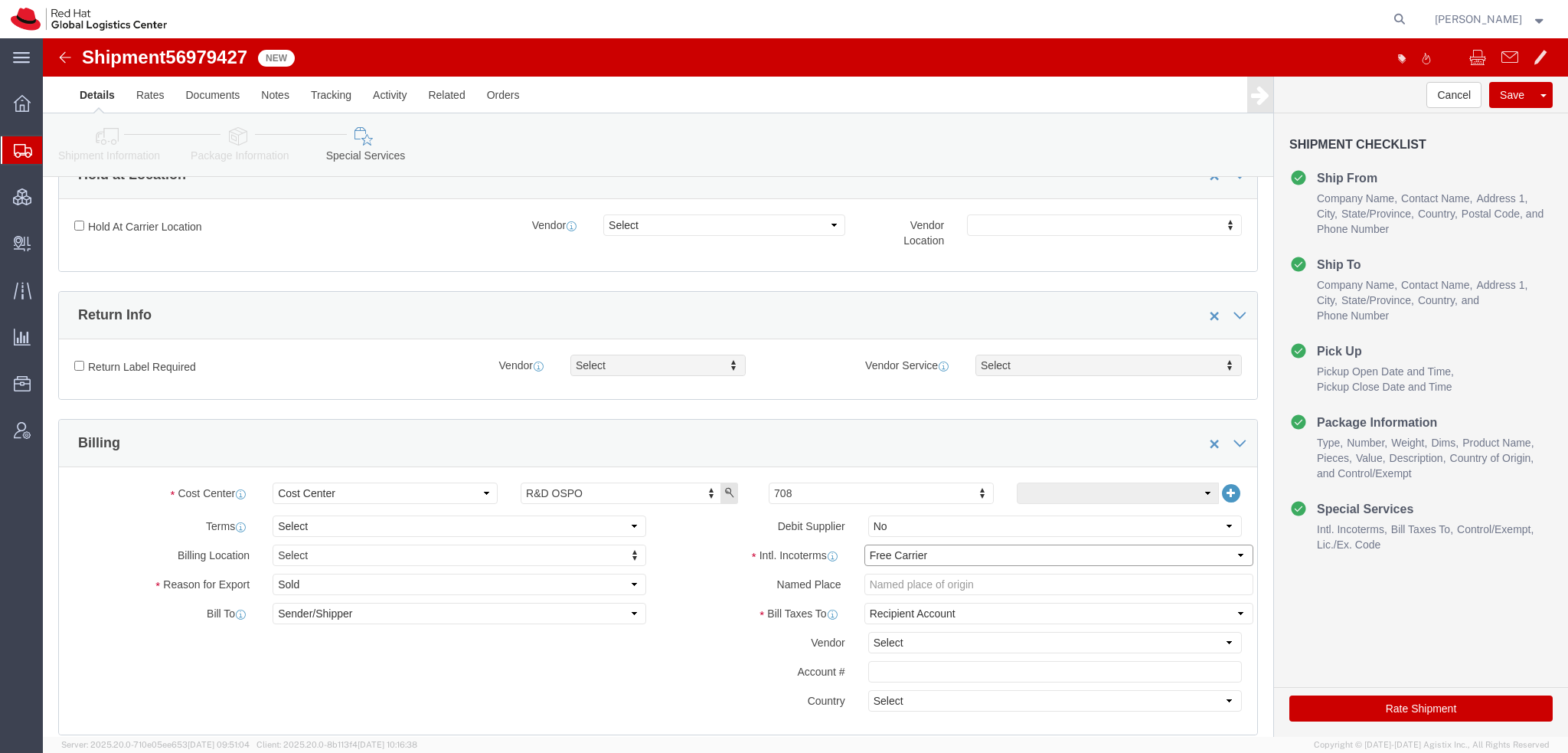
click select "Select Carriage Insurance Paid Carriage Paid To Cost and Freight Cost Insurance…"
click select "Select Recipient Account Sender/Shipper Third Party Account"
select select "THRD"
click select "Select Recipient Account Sender/Shipper Third Party Account"
click select "Select DHL FedEx Express UPS"
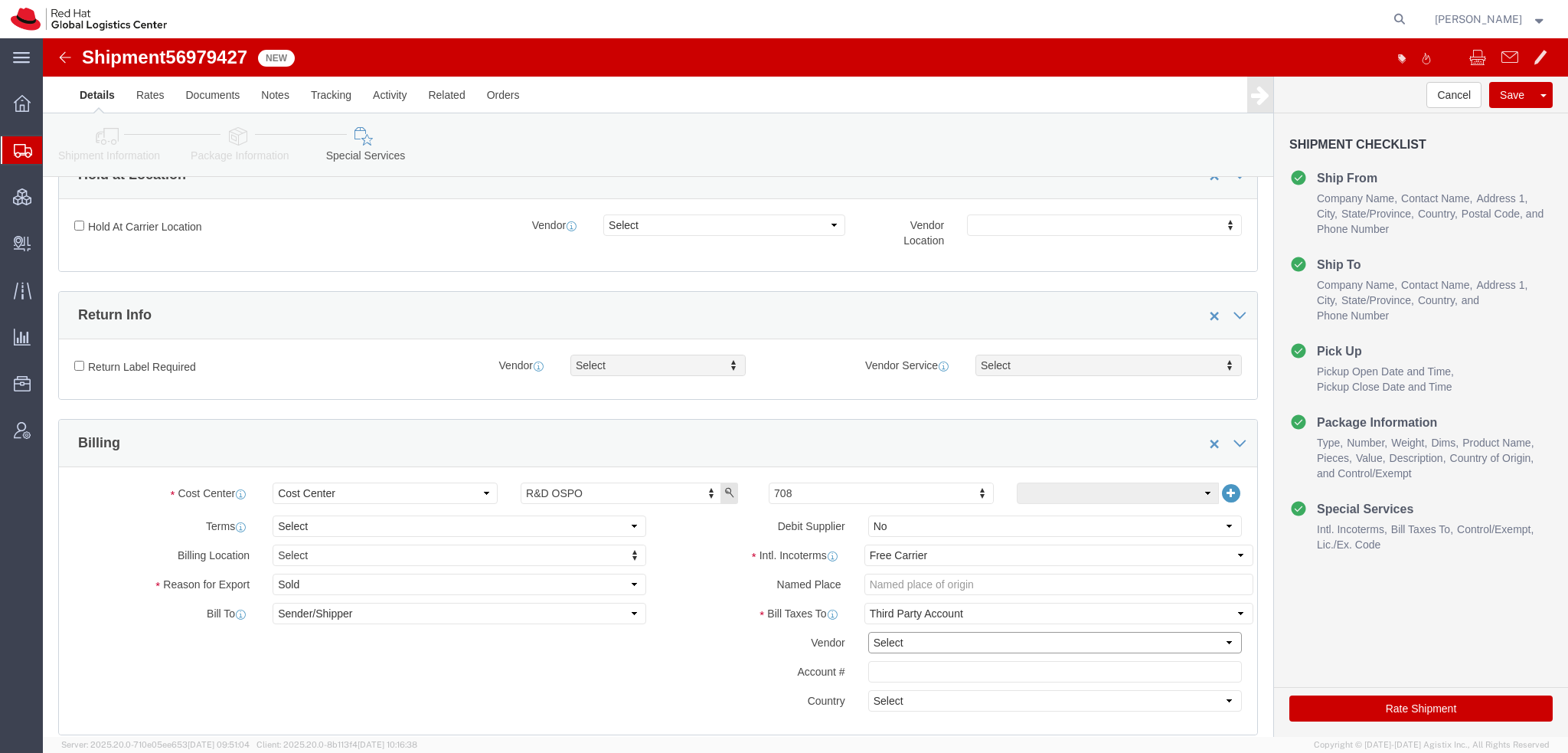
select select "FedEx Express"
click select "Select DHL FedEx Express UPS"
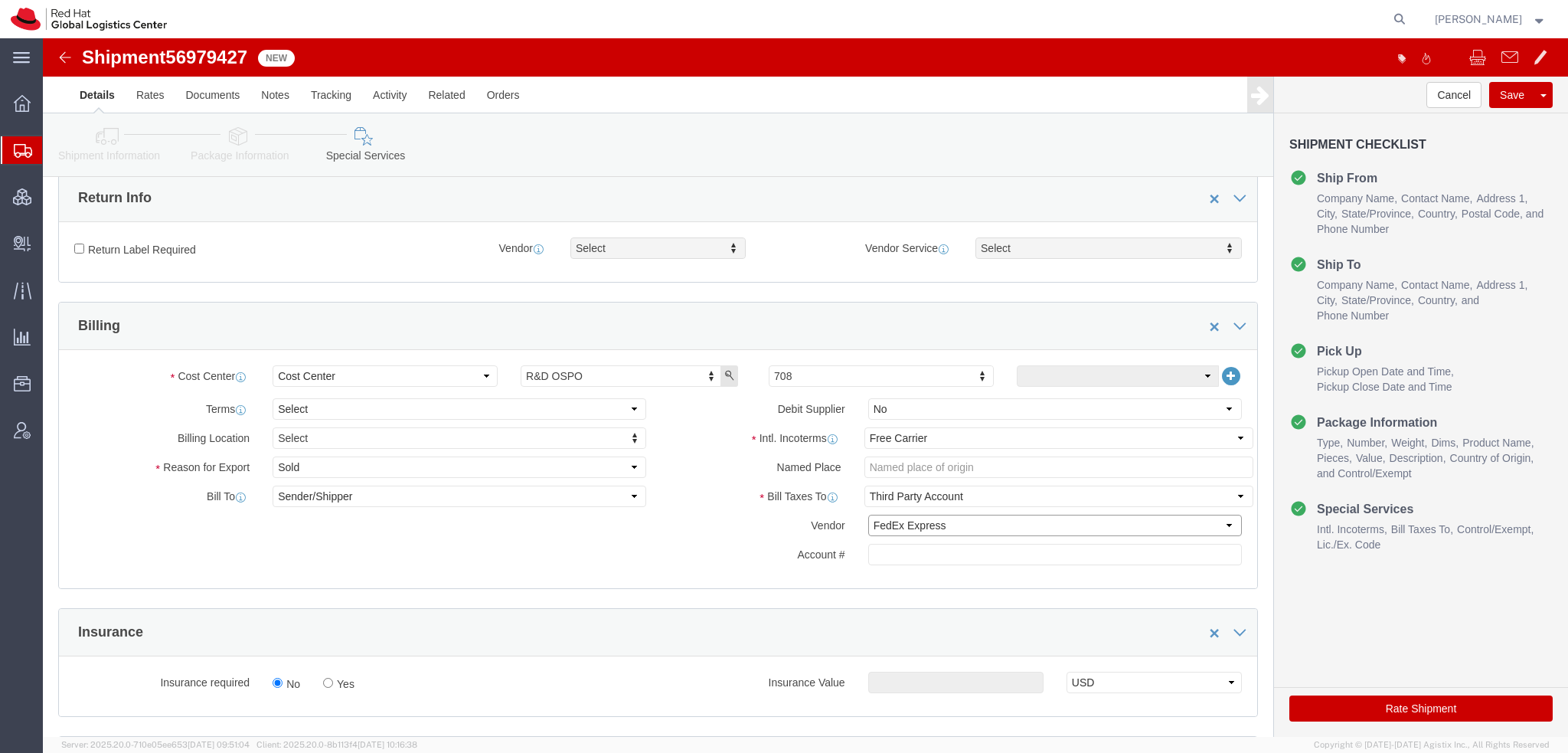
scroll to position [693, 0]
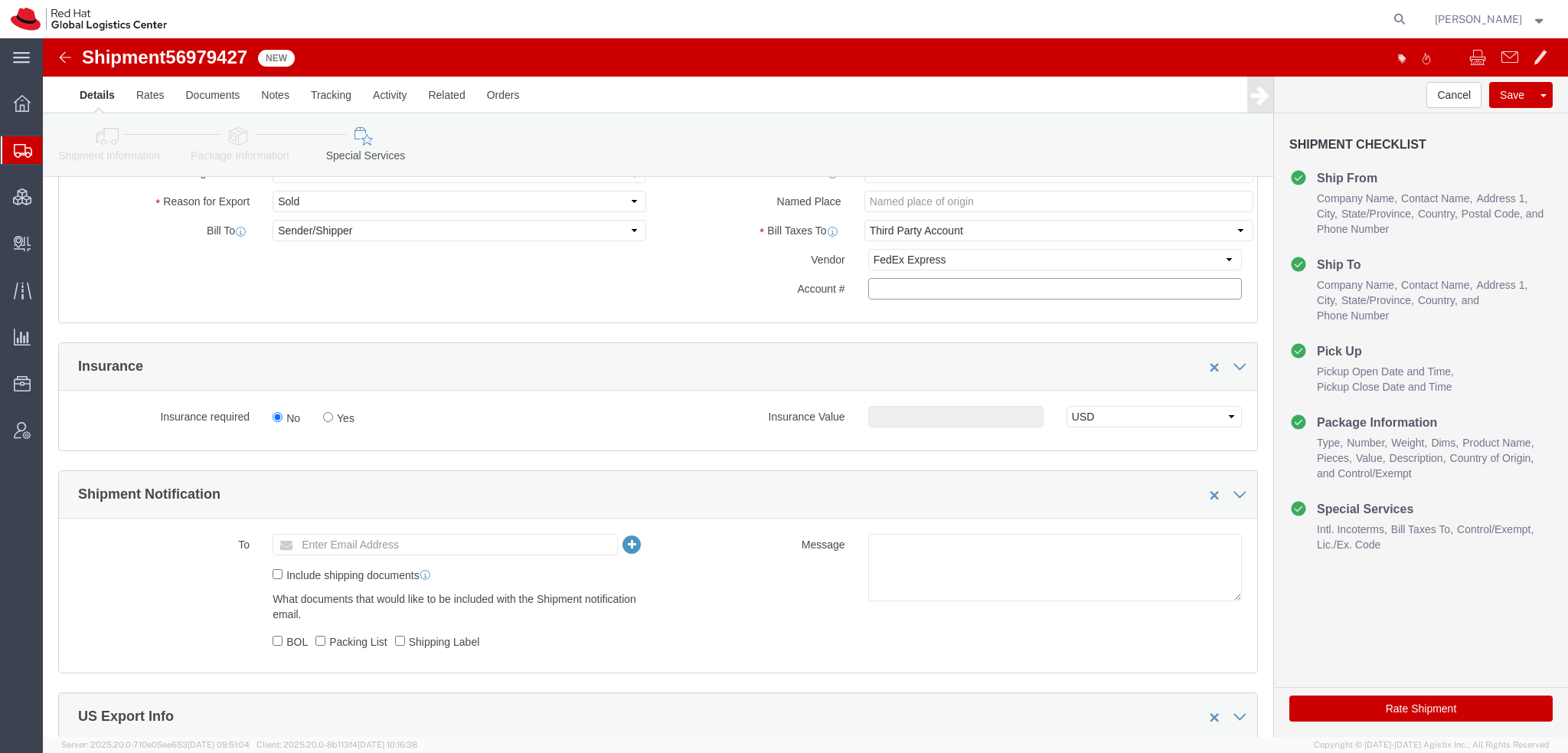
click input "text"
paste input "222181879"
type input "222181879"
click link "Package Information"
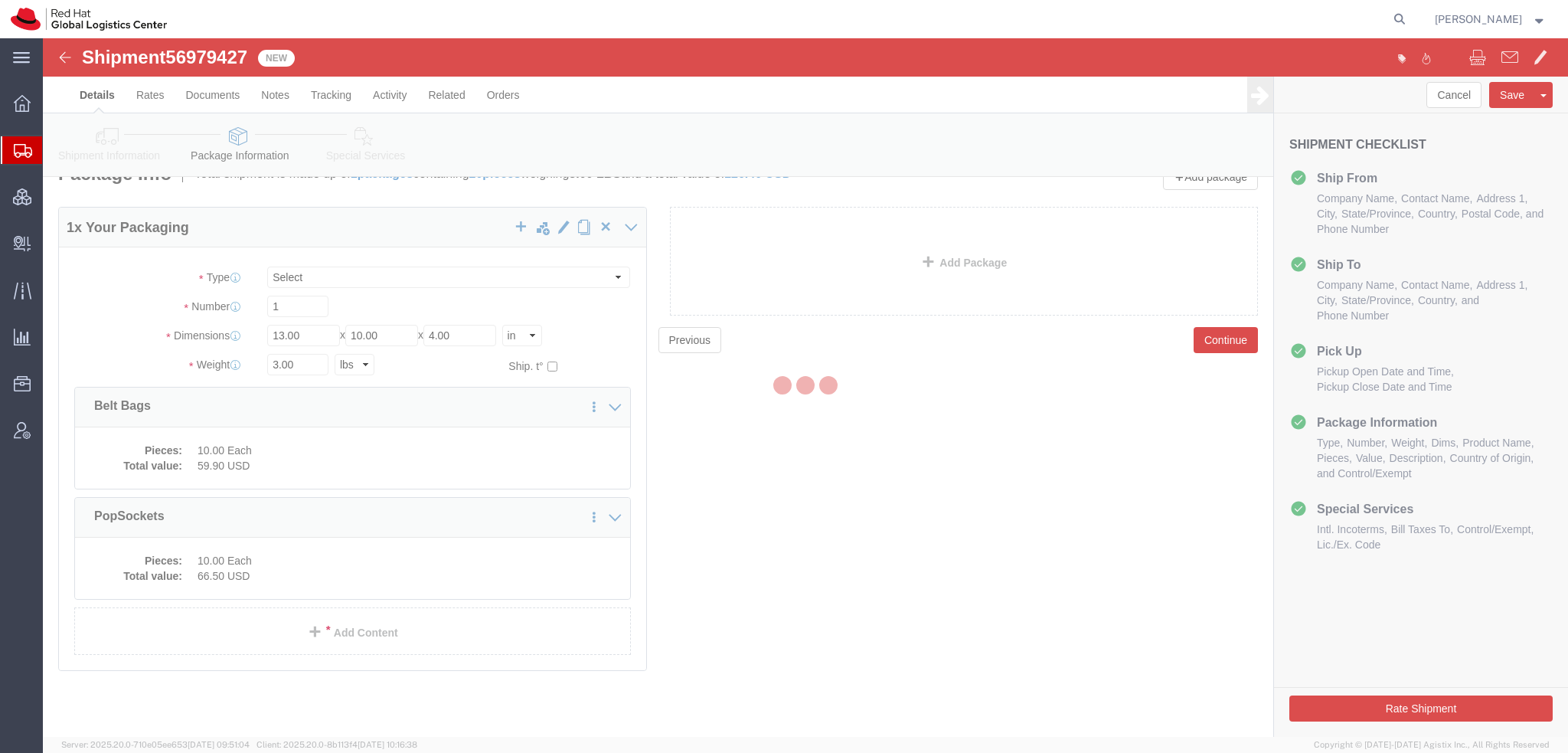
scroll to position [27, 0]
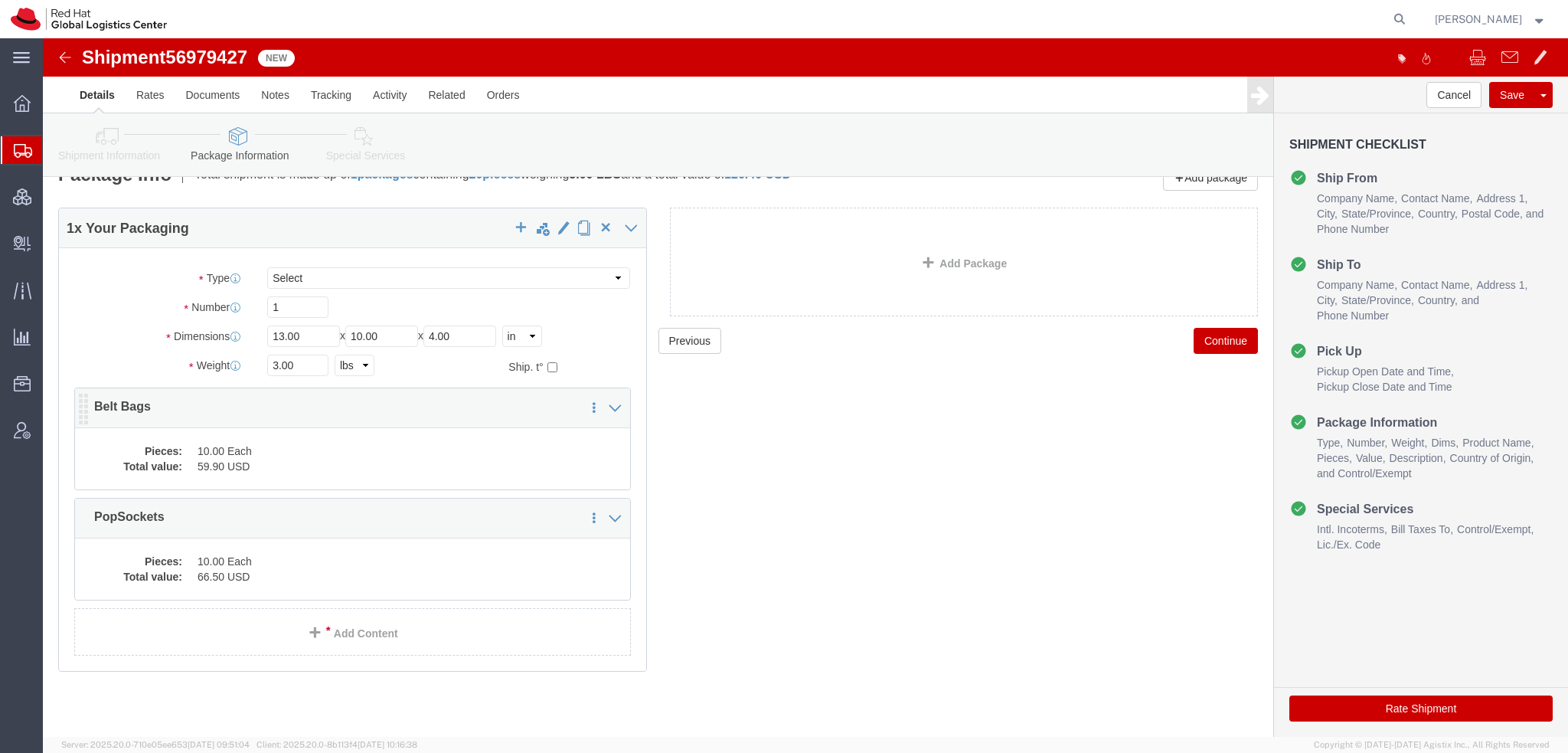
click dd "10.00 Each"
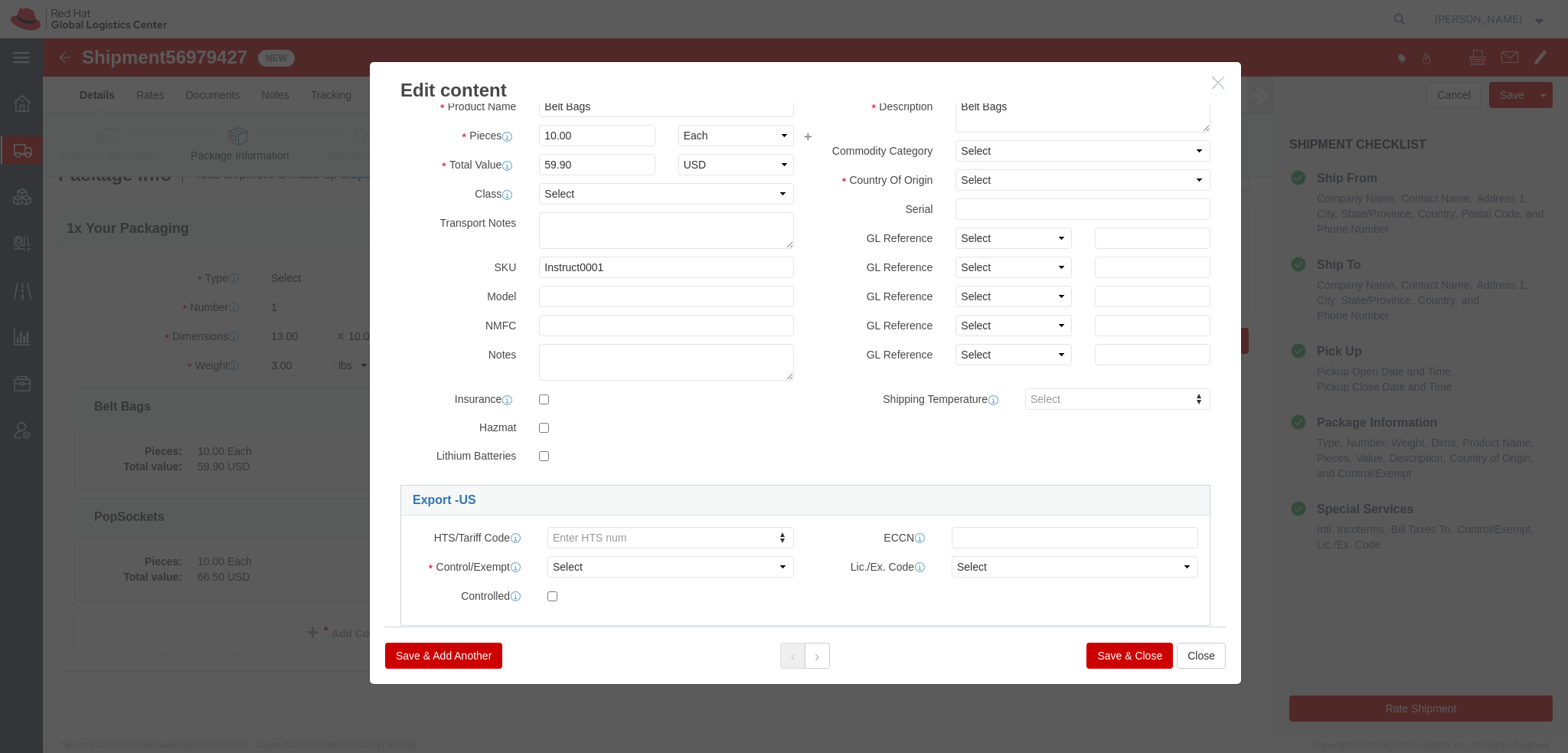
scroll to position [153, 0]
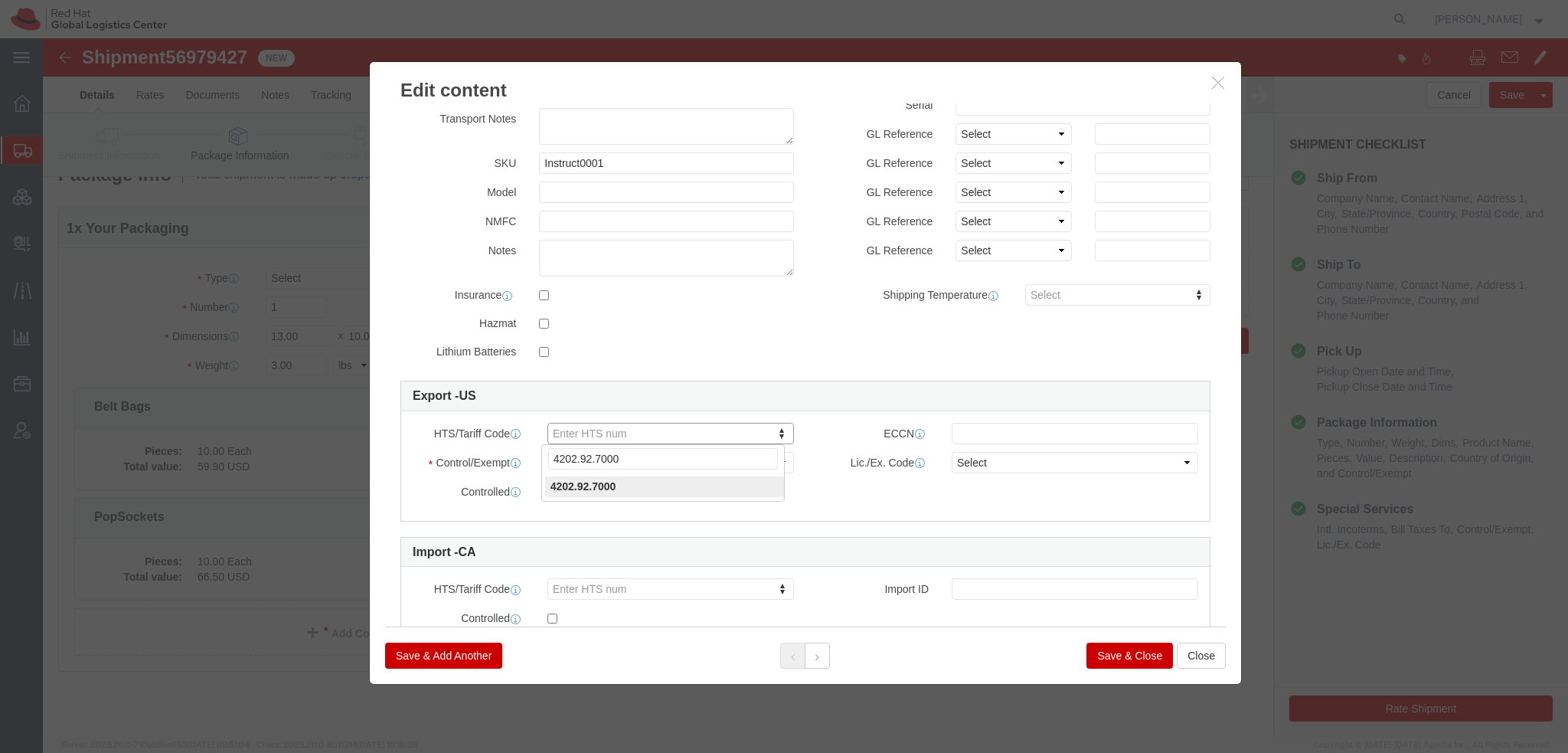
type input "4202.92.7000"
click select "Select ATF BIS DEA EPA FDA FTR ITAR OFAC Other (OPA)"
select select "FTR"
click select "Select ATF BIS DEA EPA FDA FTR ITAR OFAC Other (OPA)"
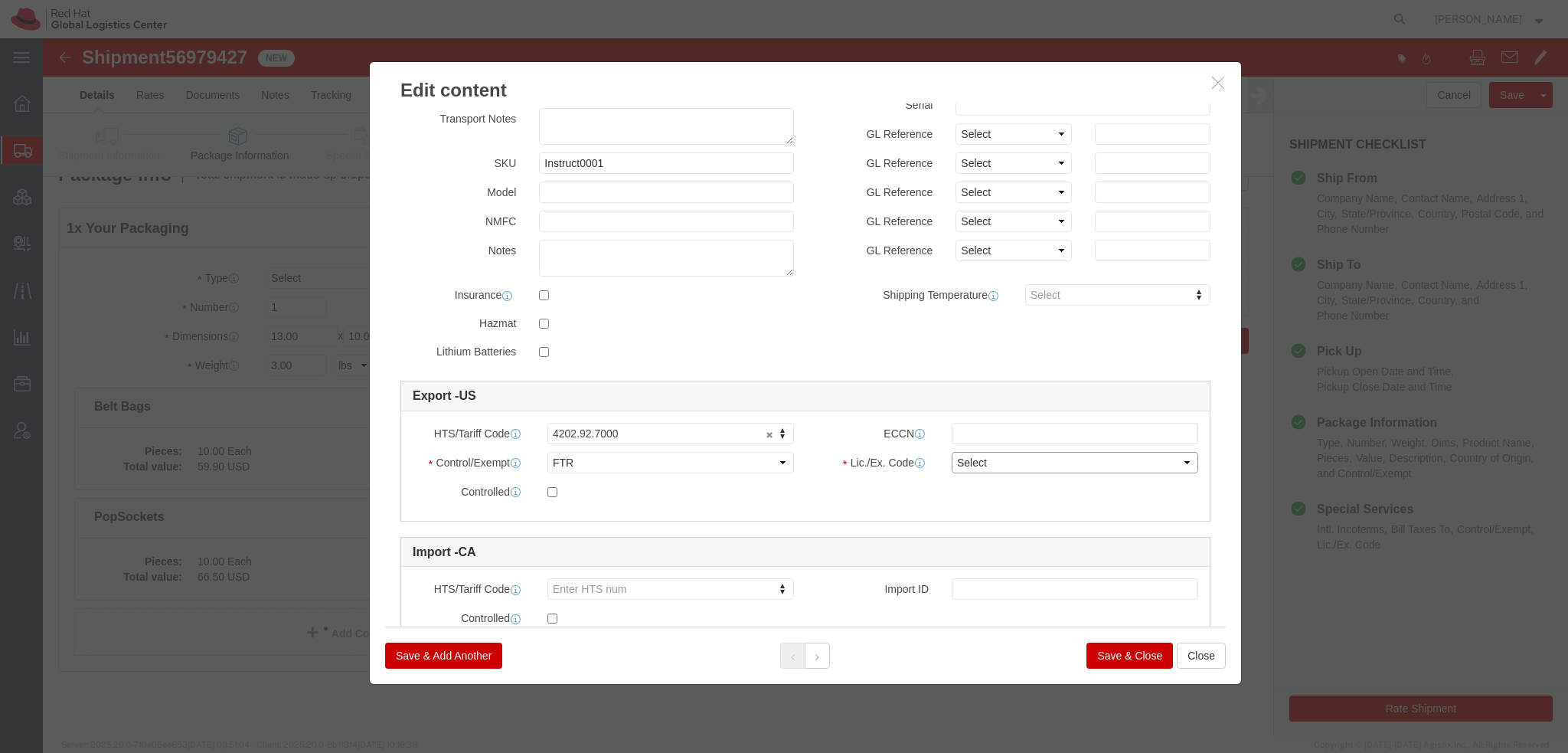
click select "Select 30.2(d)(2) 30.36 30.37(a) 30.37(f) 30.37(g) 30.37(h) 30.37(i) 30.37(j) 3…"
select select "30.36"
click select "Select 30.2(d)(2) 30.36 30.37(a) 30.37(f) 30.37(g) 30.37(h) 30.37(i) 30.37(j) 3…"
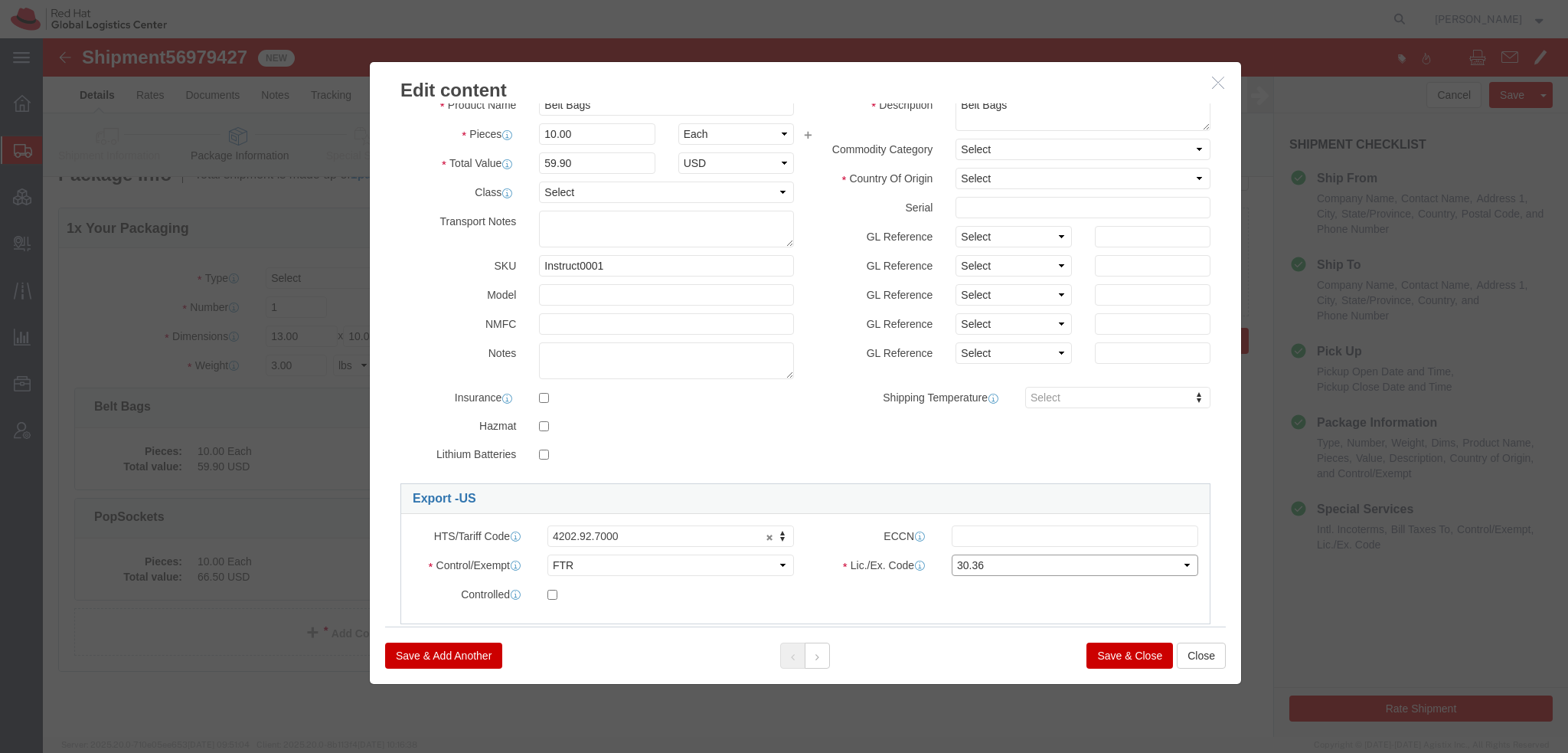
scroll to position [0, 0]
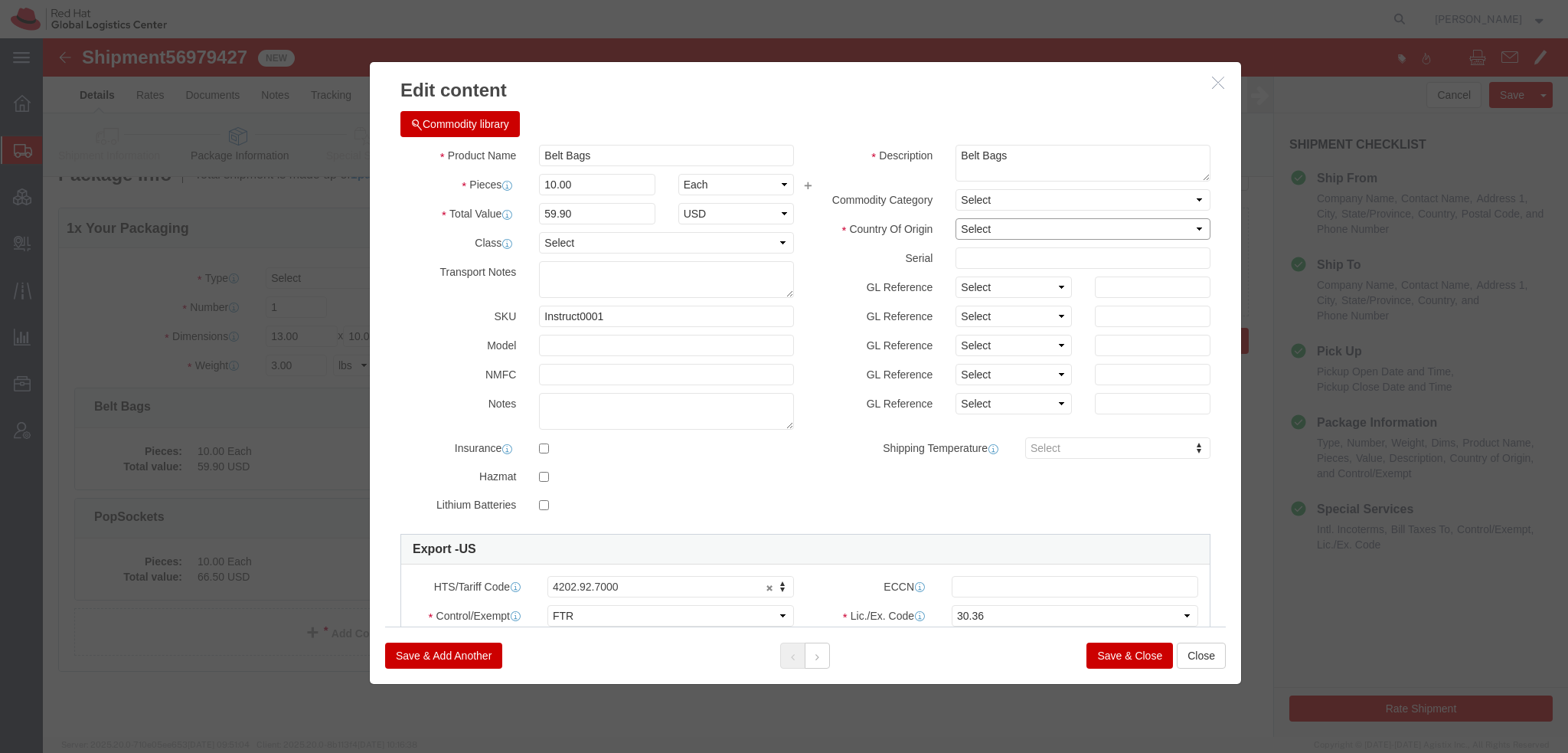
click select "Select [GEOGRAPHIC_DATA] [GEOGRAPHIC_DATA] [GEOGRAPHIC_DATA] [GEOGRAPHIC_DATA] …"
select select "CN"
click select "Select [GEOGRAPHIC_DATA] [GEOGRAPHIC_DATA] [GEOGRAPHIC_DATA] [GEOGRAPHIC_DATA] …"
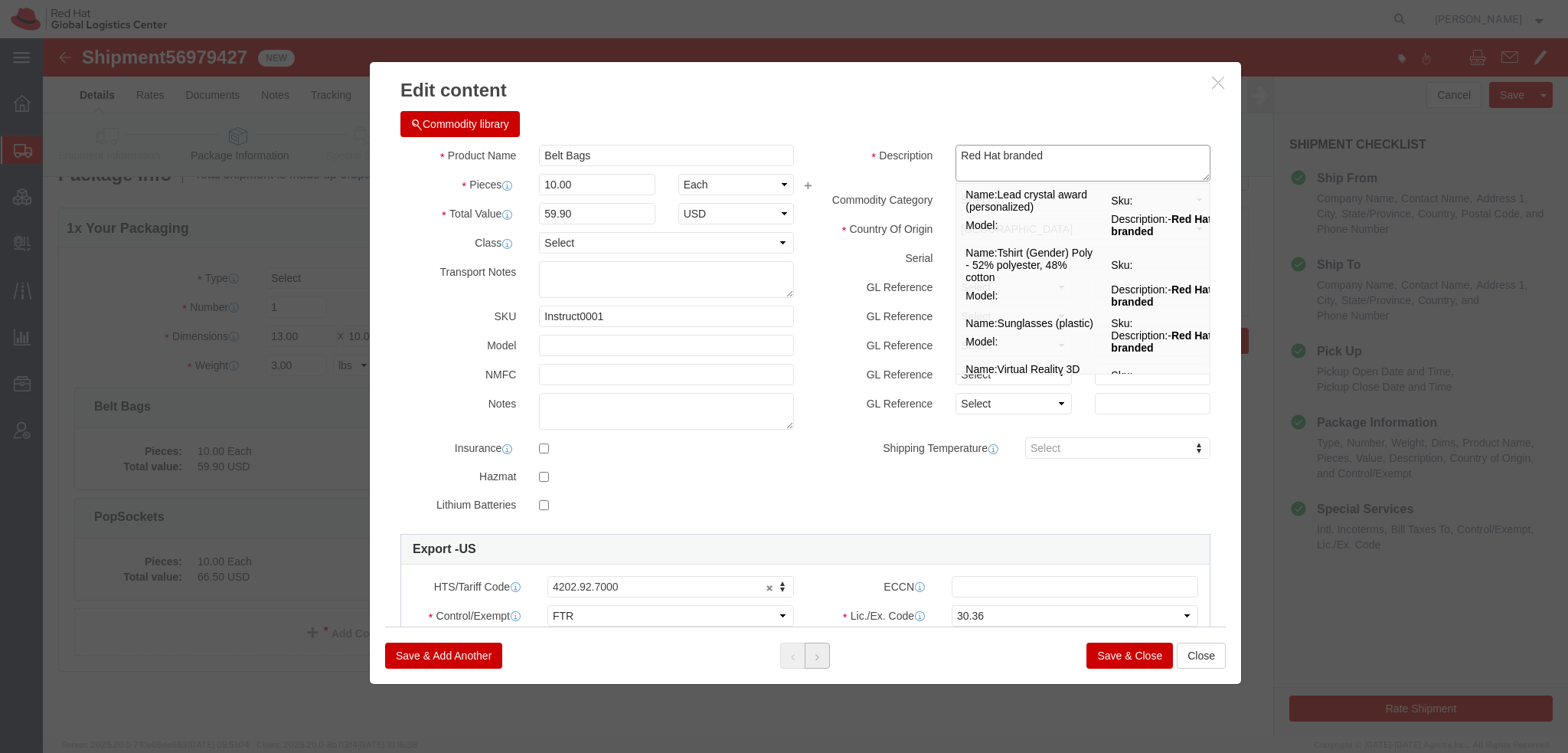
type textarea "Red Hat branded"
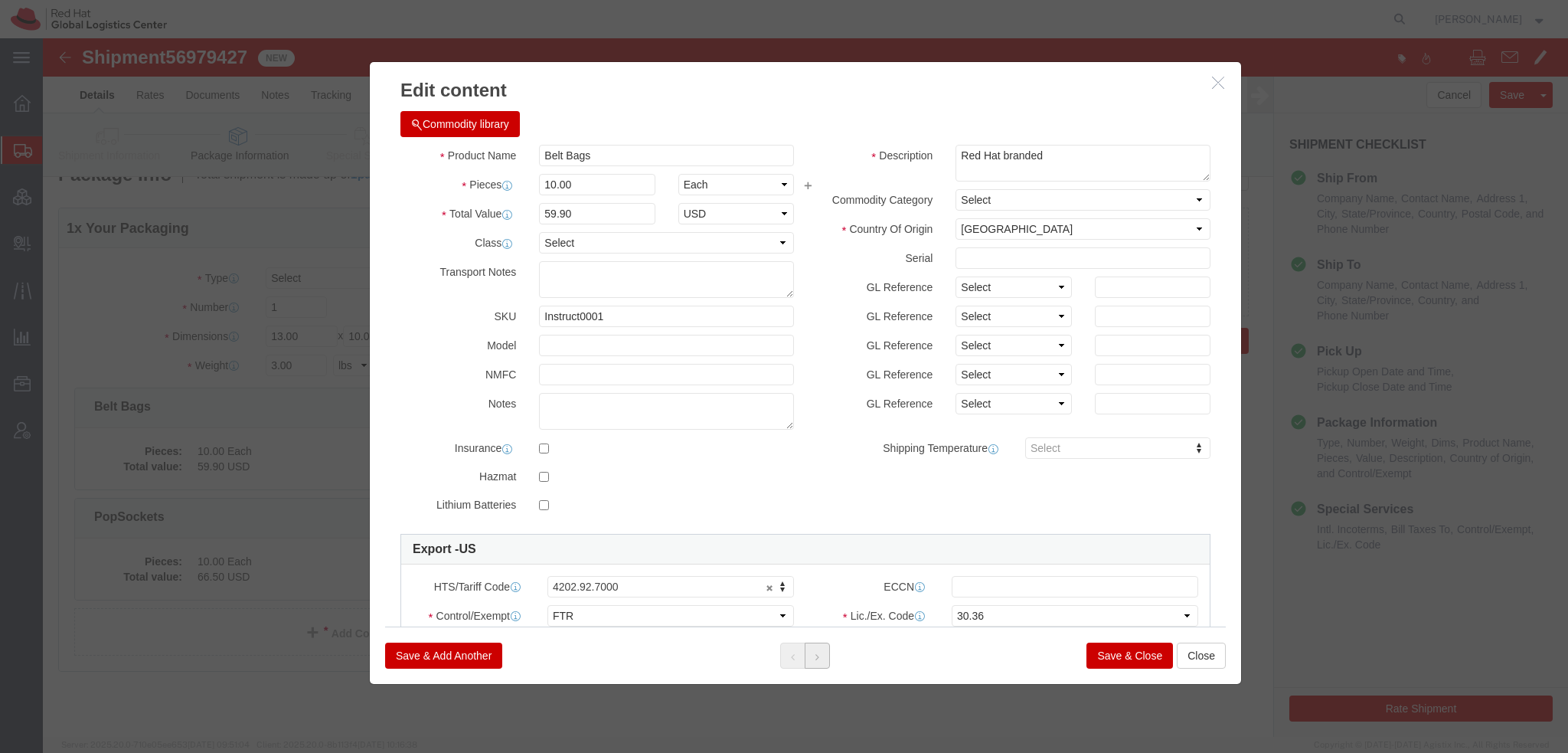
click button
click select "Select [GEOGRAPHIC_DATA] [GEOGRAPHIC_DATA] [GEOGRAPHIC_DATA] [GEOGRAPHIC_DATA] …"
select select "CN"
click select "Select [GEOGRAPHIC_DATA] [GEOGRAPHIC_DATA] [GEOGRAPHIC_DATA] [GEOGRAPHIC_DATA] …"
drag, startPoint x: 982, startPoint y: 108, endPoint x: 221, endPoint y: -57, distance: 778.7
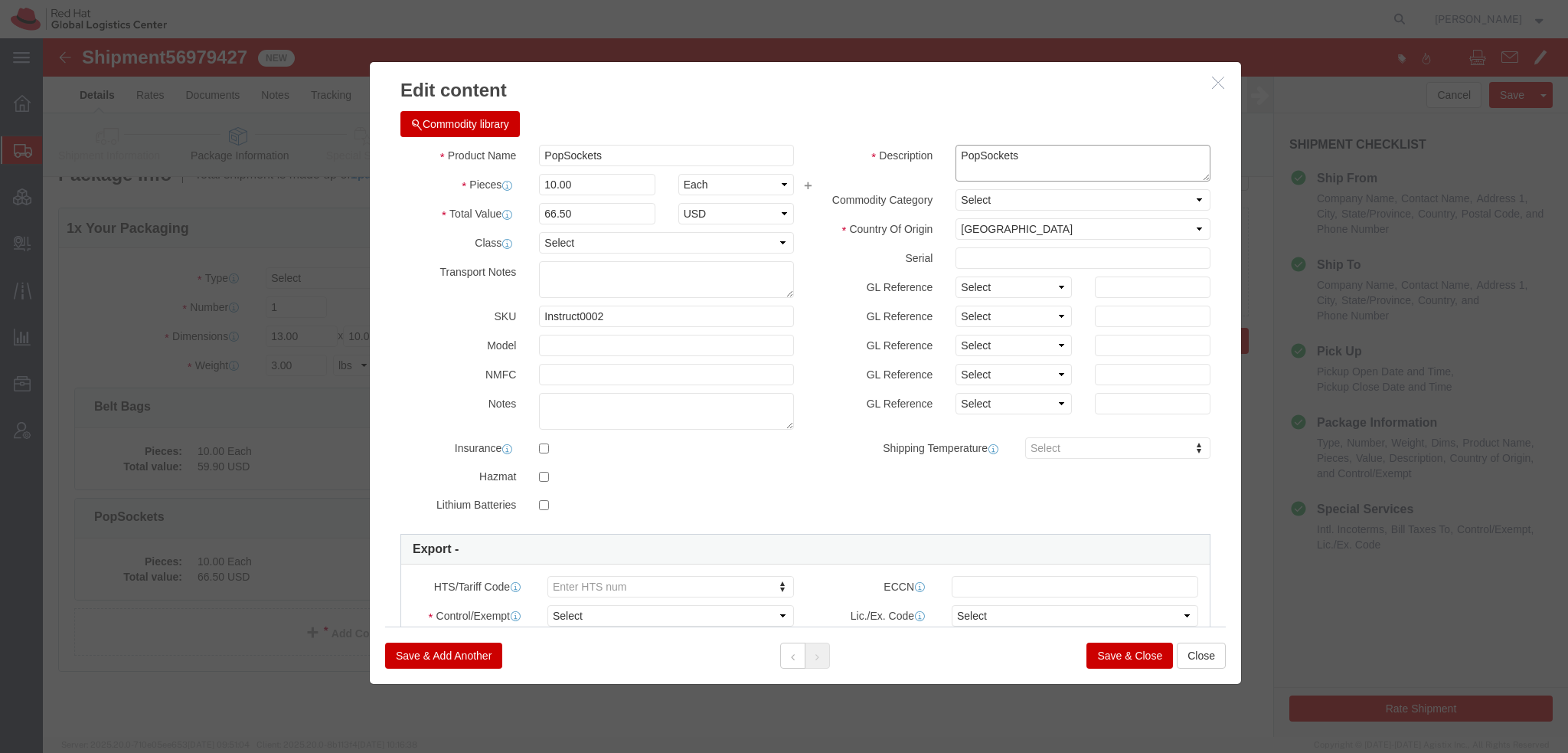
click html "Shipment 56979427 New Details Rates Documents Notes Tracking Activity Related O…"
type textarea "Red Hat branded"
type input "3926.90.9988"
click select "Select ATF BIS DEA EPA FDA FTR ITAR OFAC Other (OPA)"
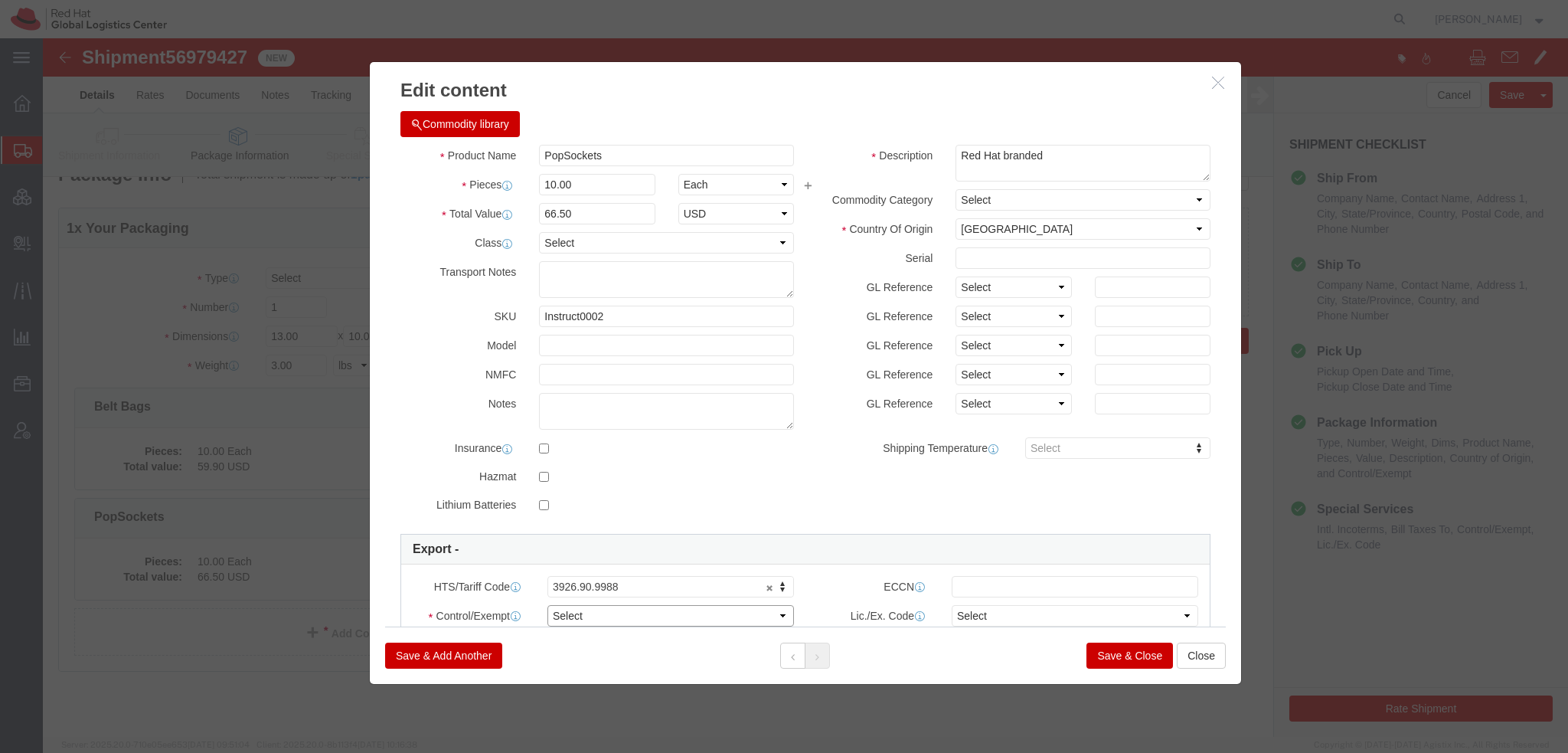
select select "FTR"
click select "Select ATF BIS DEA EPA FDA FTR ITAR OFAC Other (OPA)"
click select "Select 30.2(d)(2) 30.36 30.37(a) 30.37(f) 30.37(g) 30.37(h) 30.37(i) 30.37(j) 3…"
select select "30.36"
click select "Select 30.2(d)(2) 30.36 30.37(a) 30.37(f) 30.37(g) 30.37(h) 30.37(i) 30.37(j) 3…"
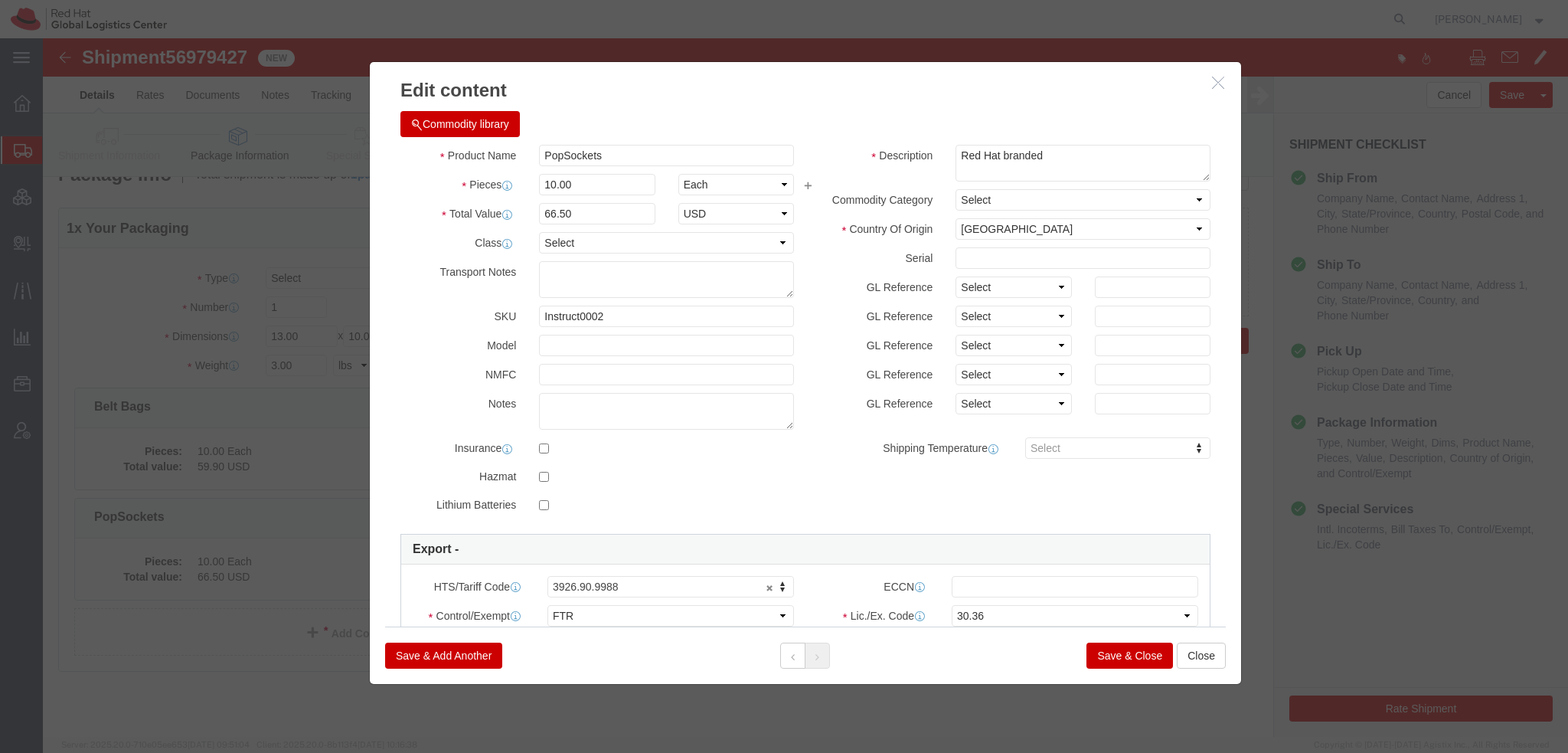
click button "Save & Close"
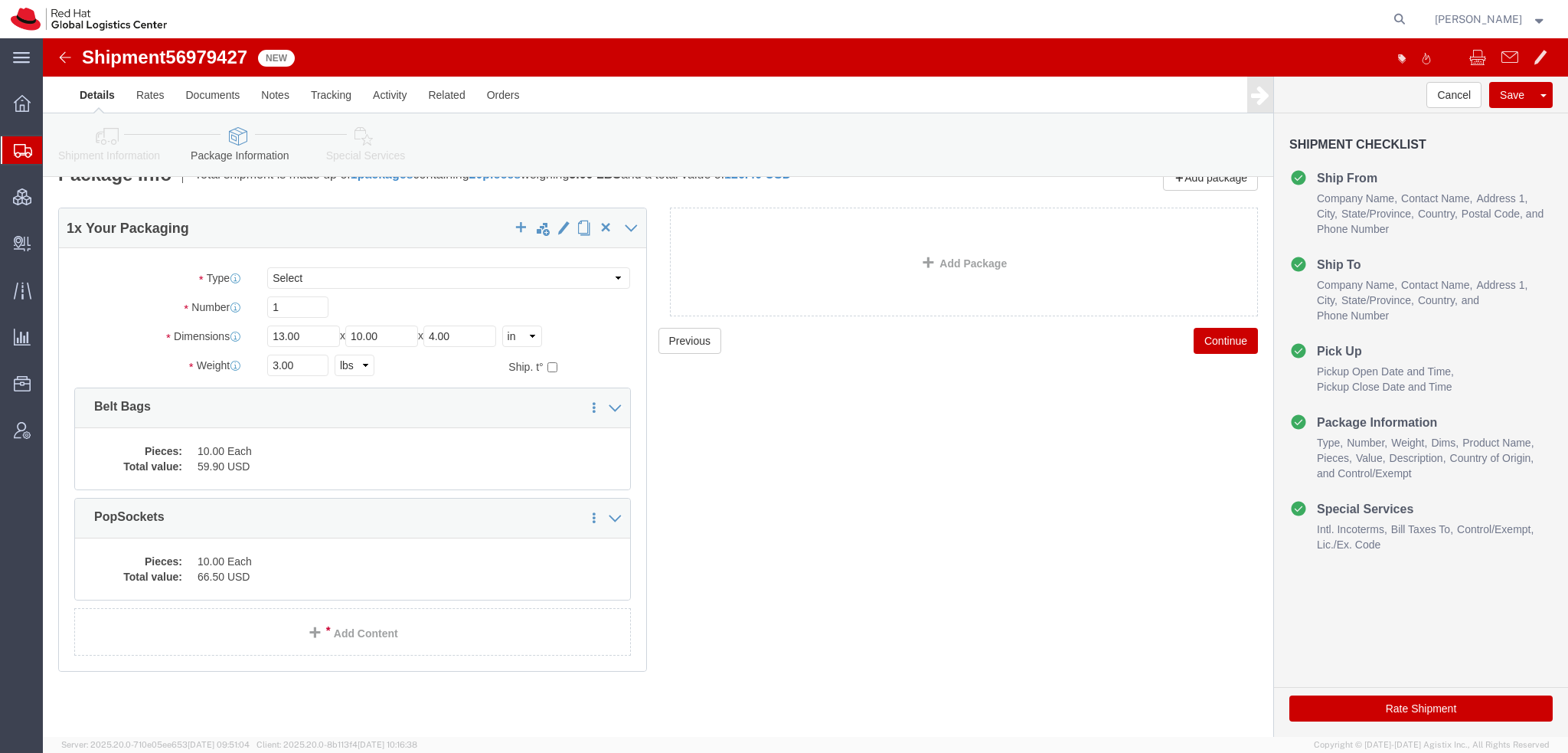
click icon
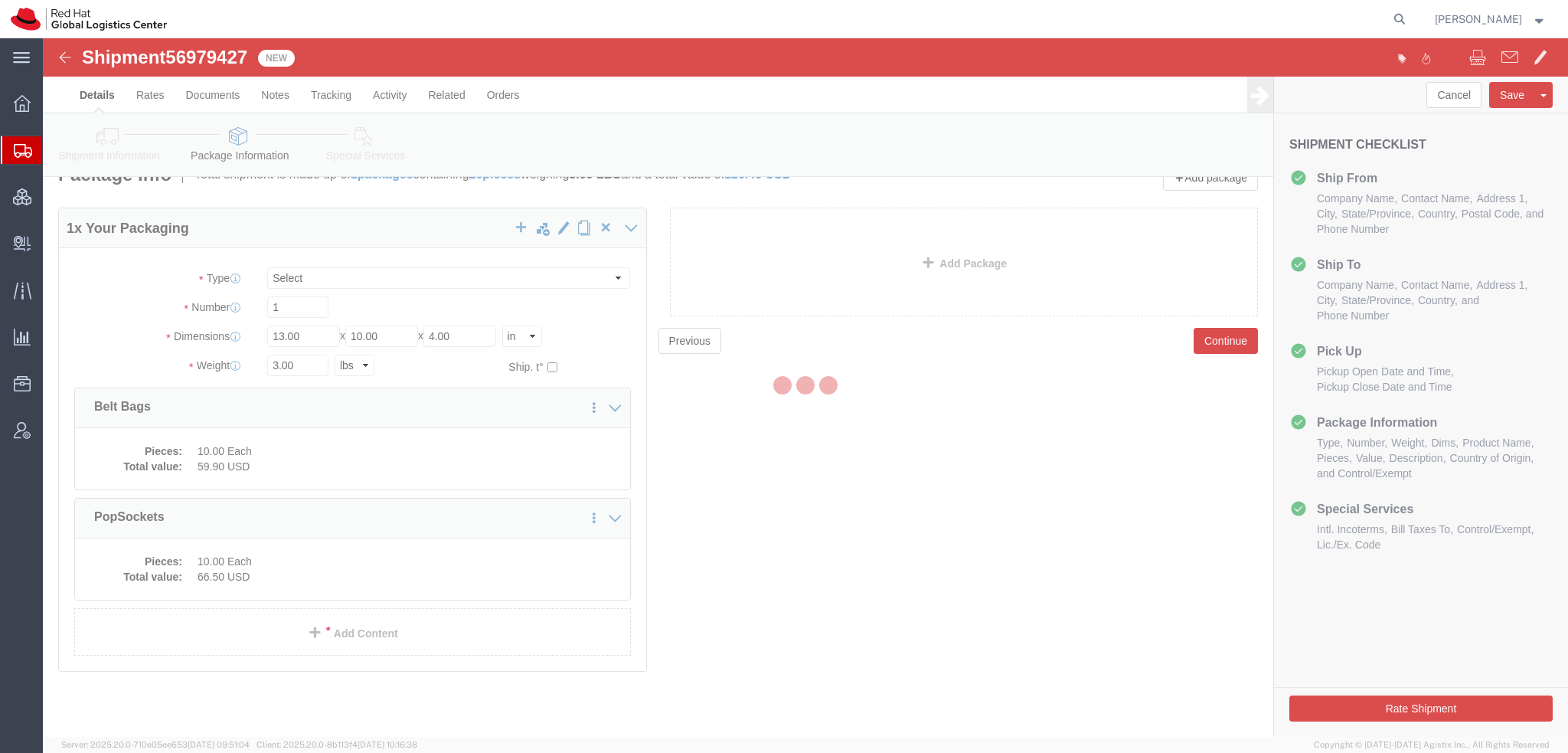
select select
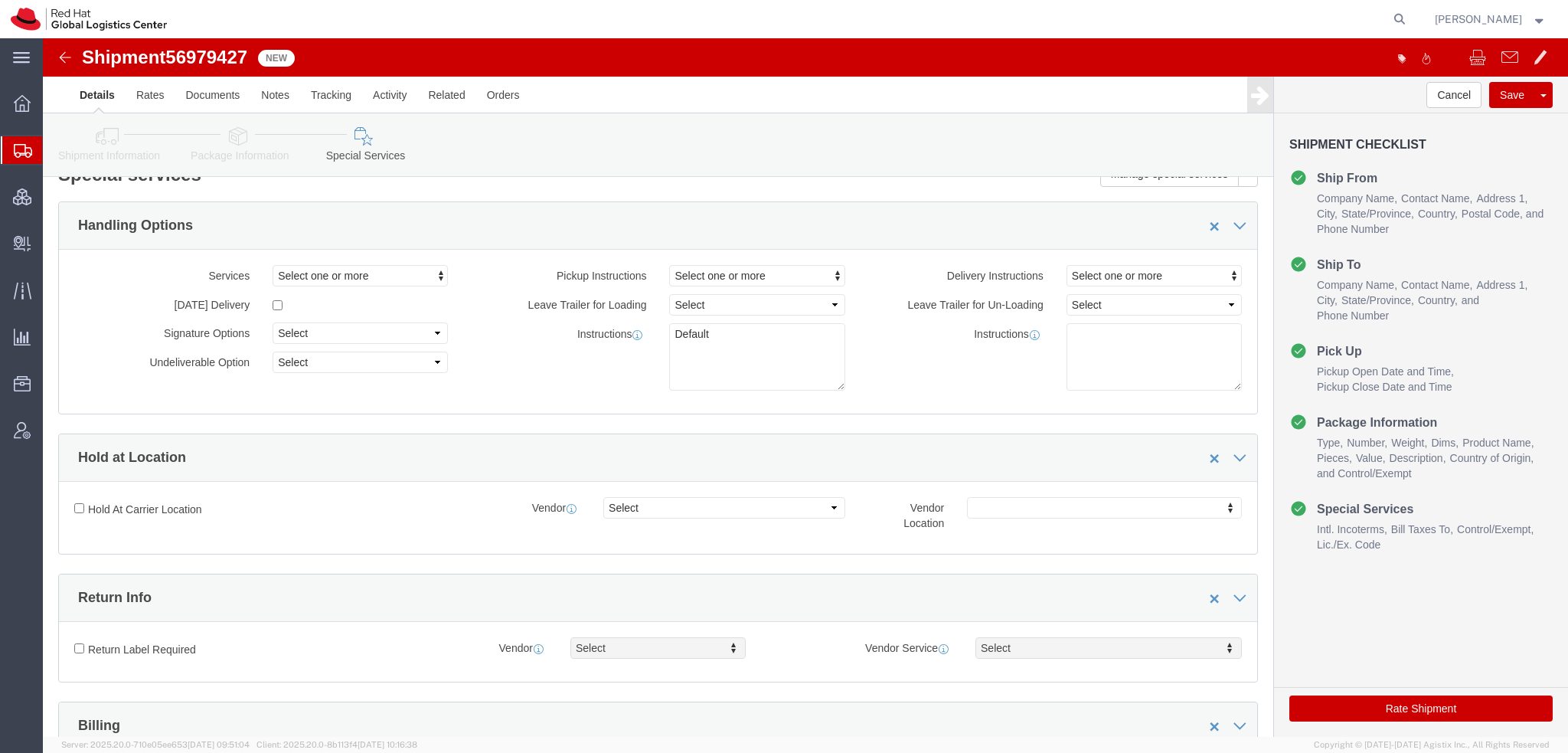
select select "COSTCENTER"
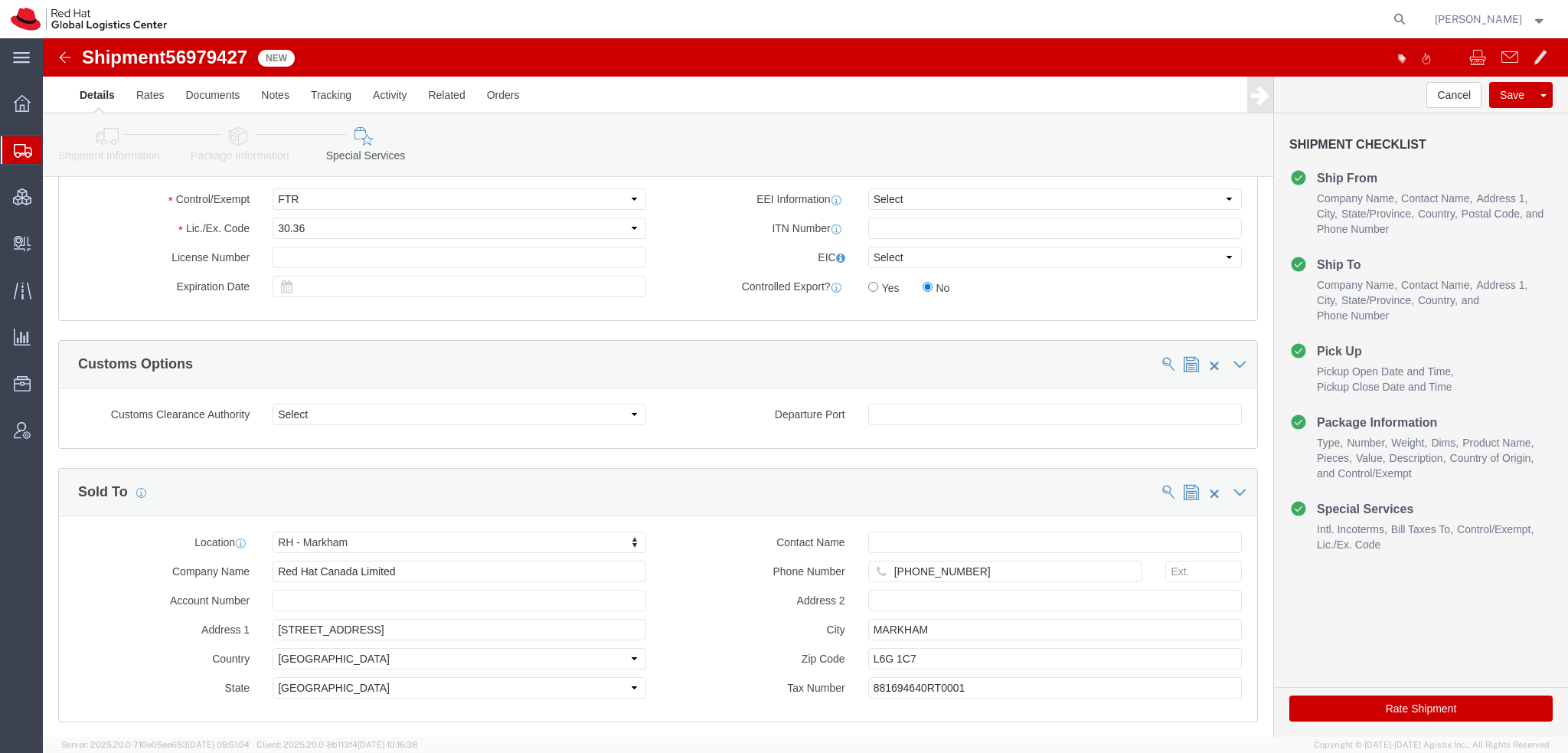
scroll to position [1382, 0]
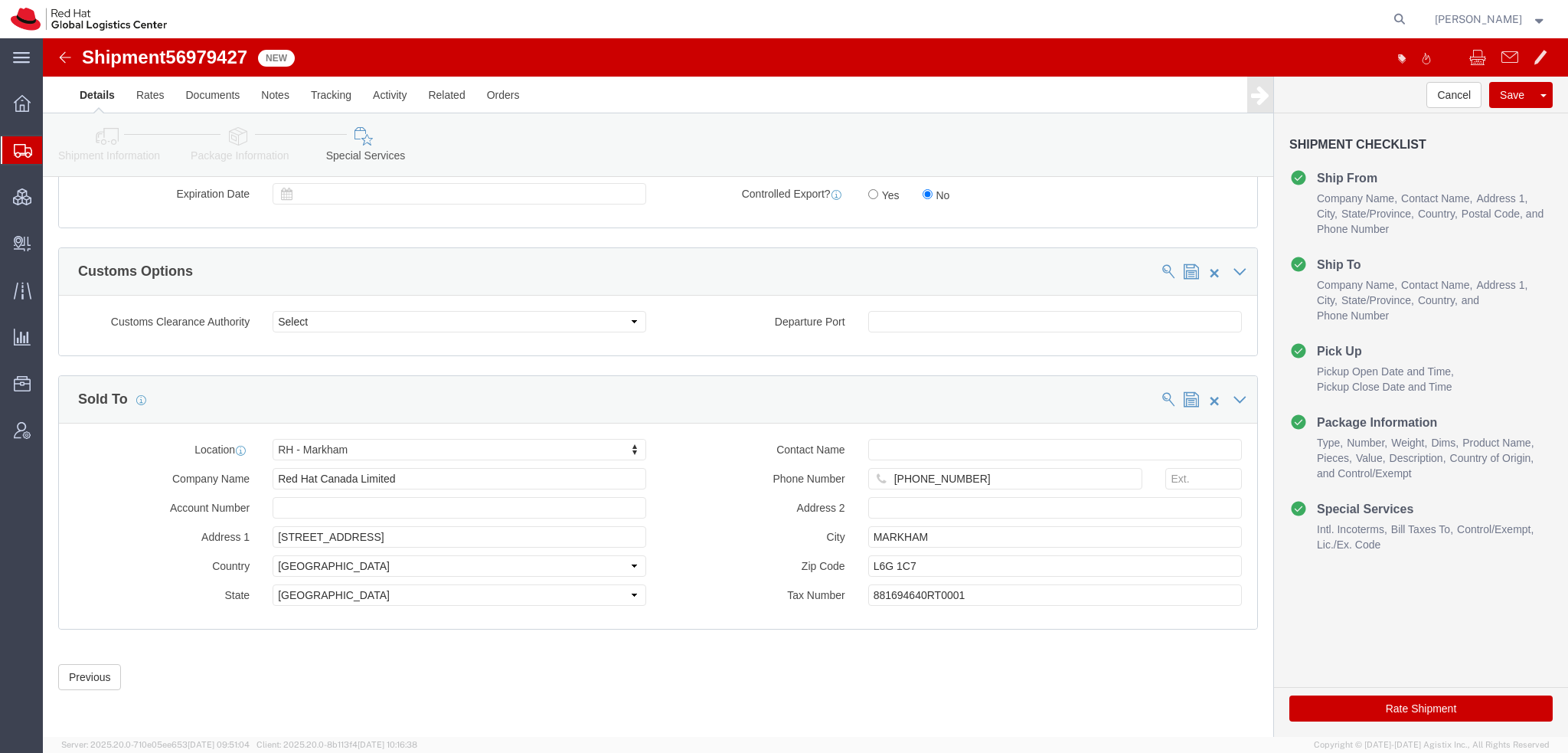
click button "Rate Shipment"
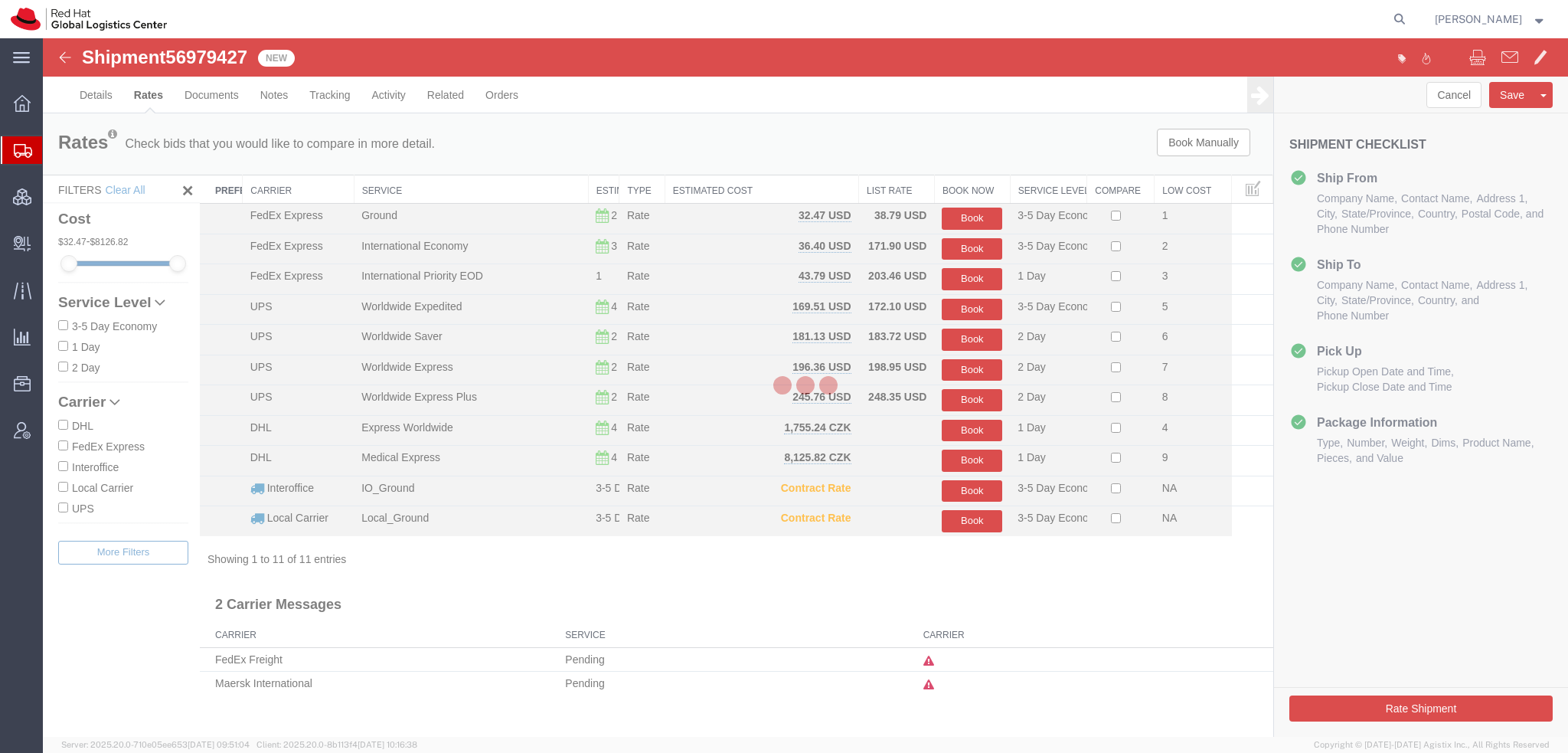
scroll to position [0, 0]
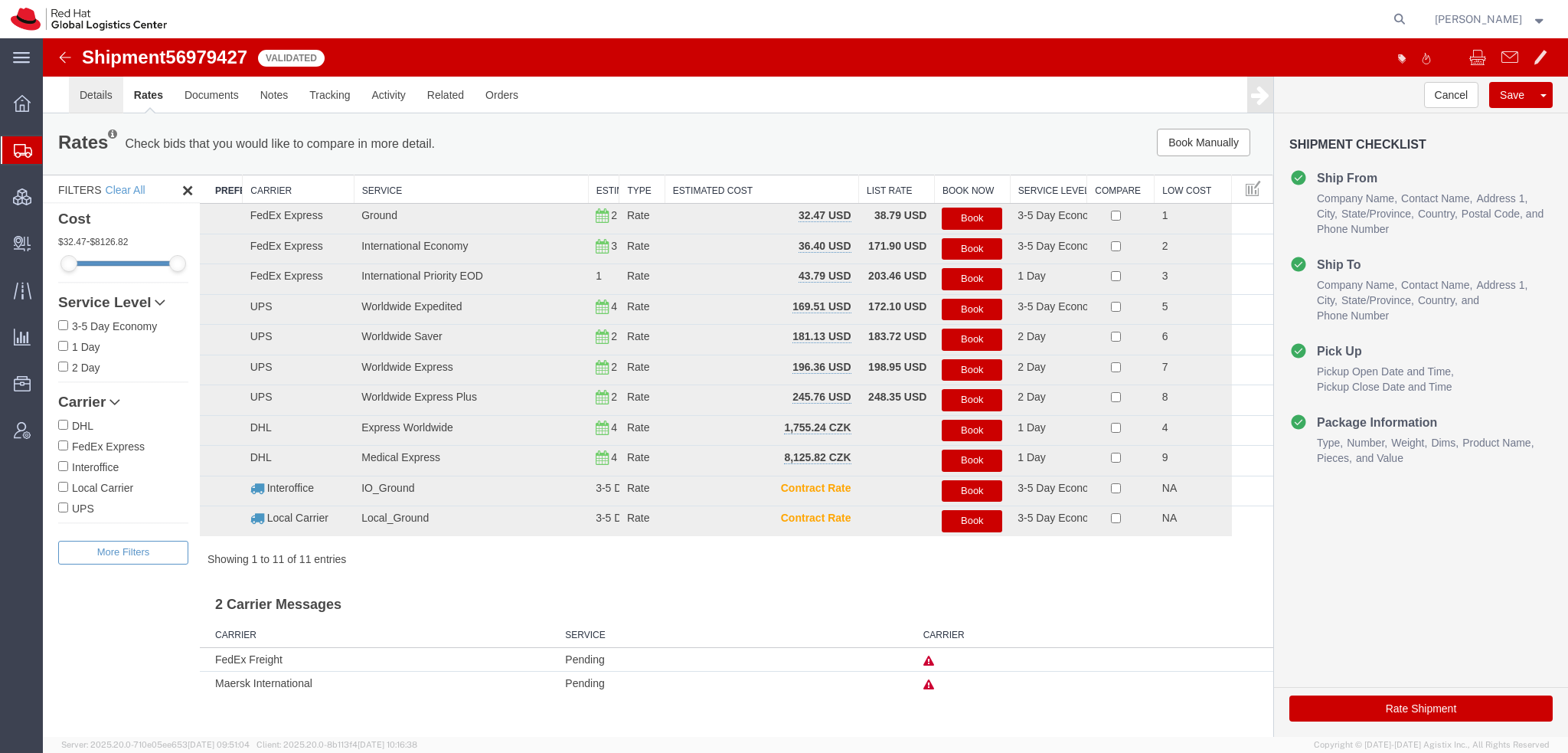
click at [110, 99] on link "Details" at bounding box center [96, 95] width 54 height 37
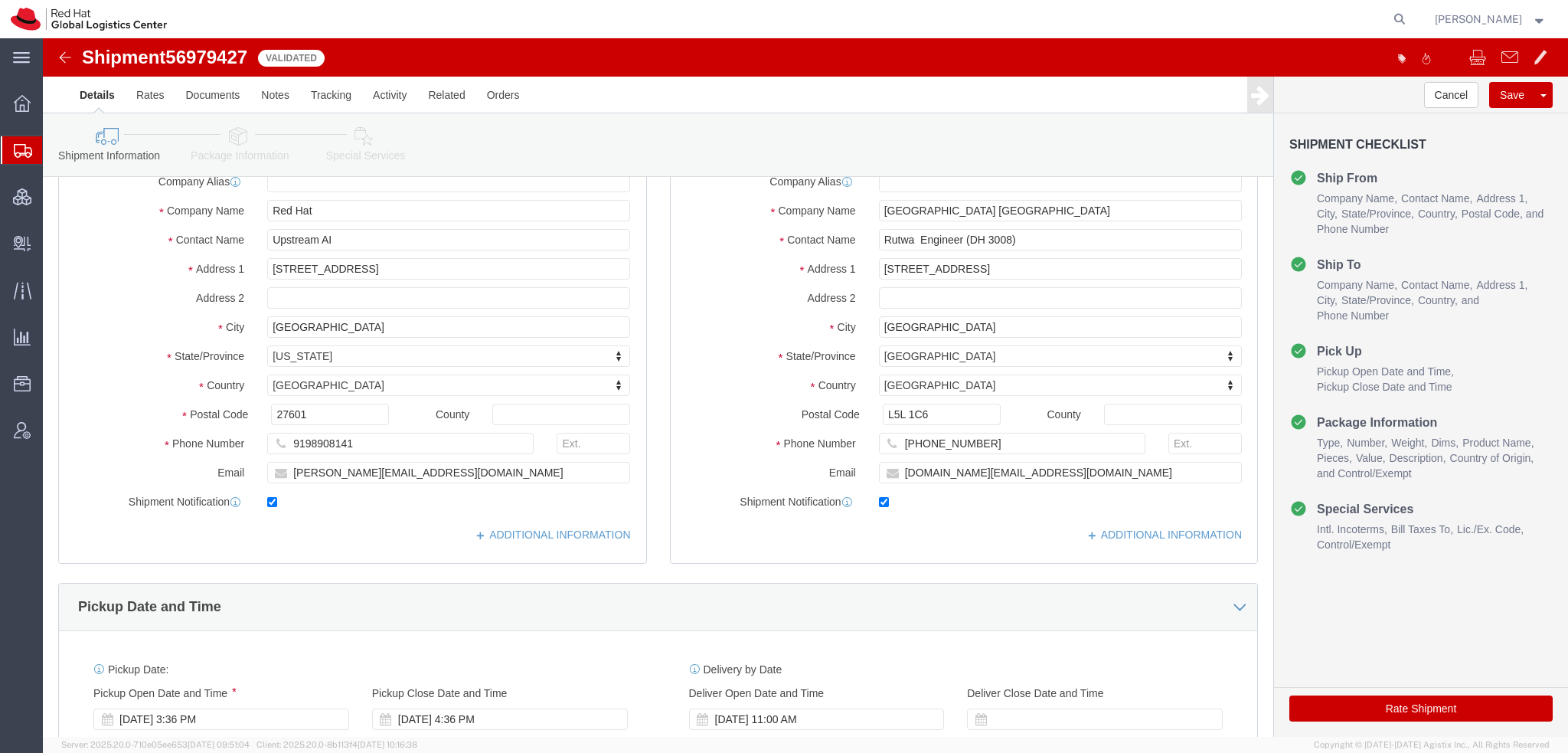
scroll to position [230, 0]
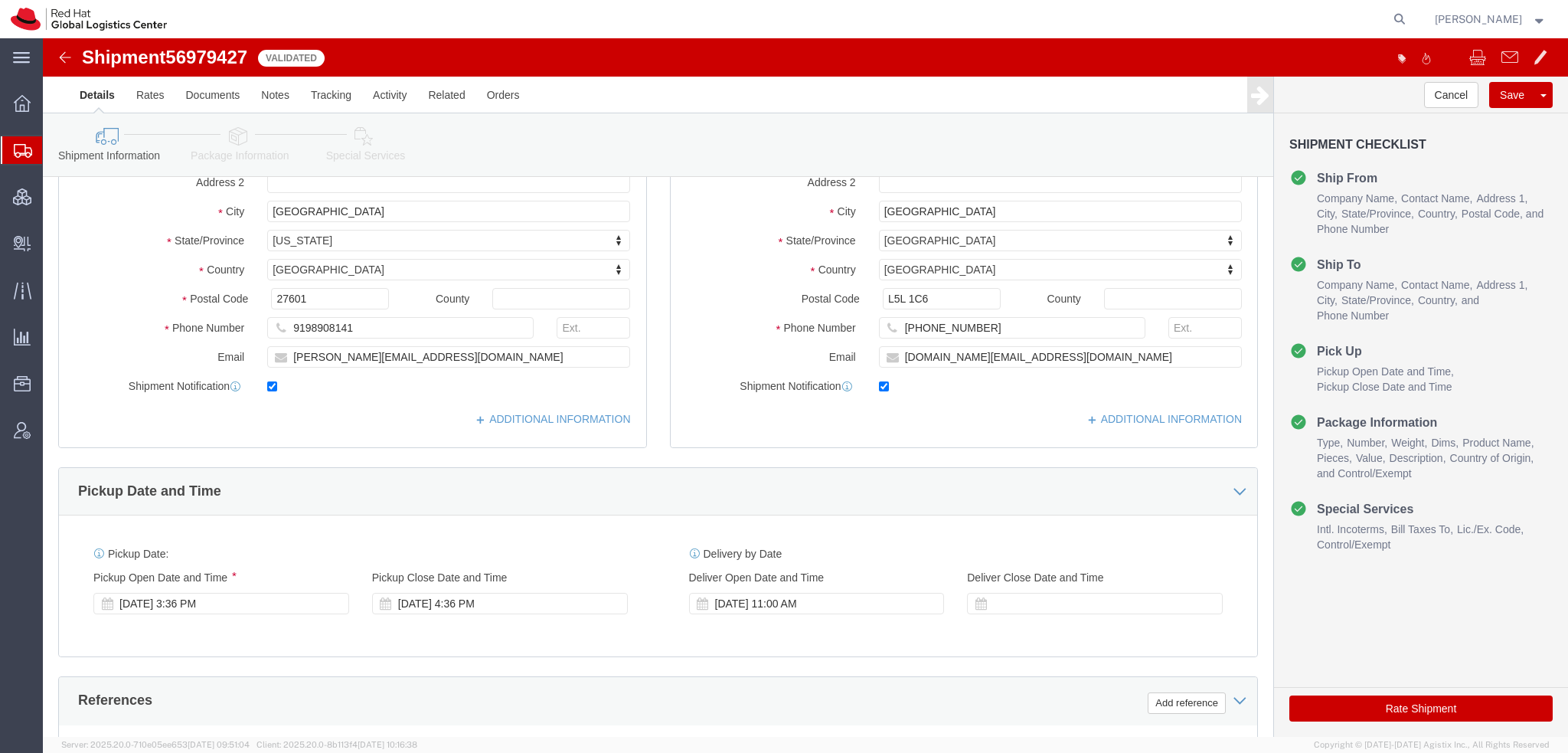
click button "Rate Shipment"
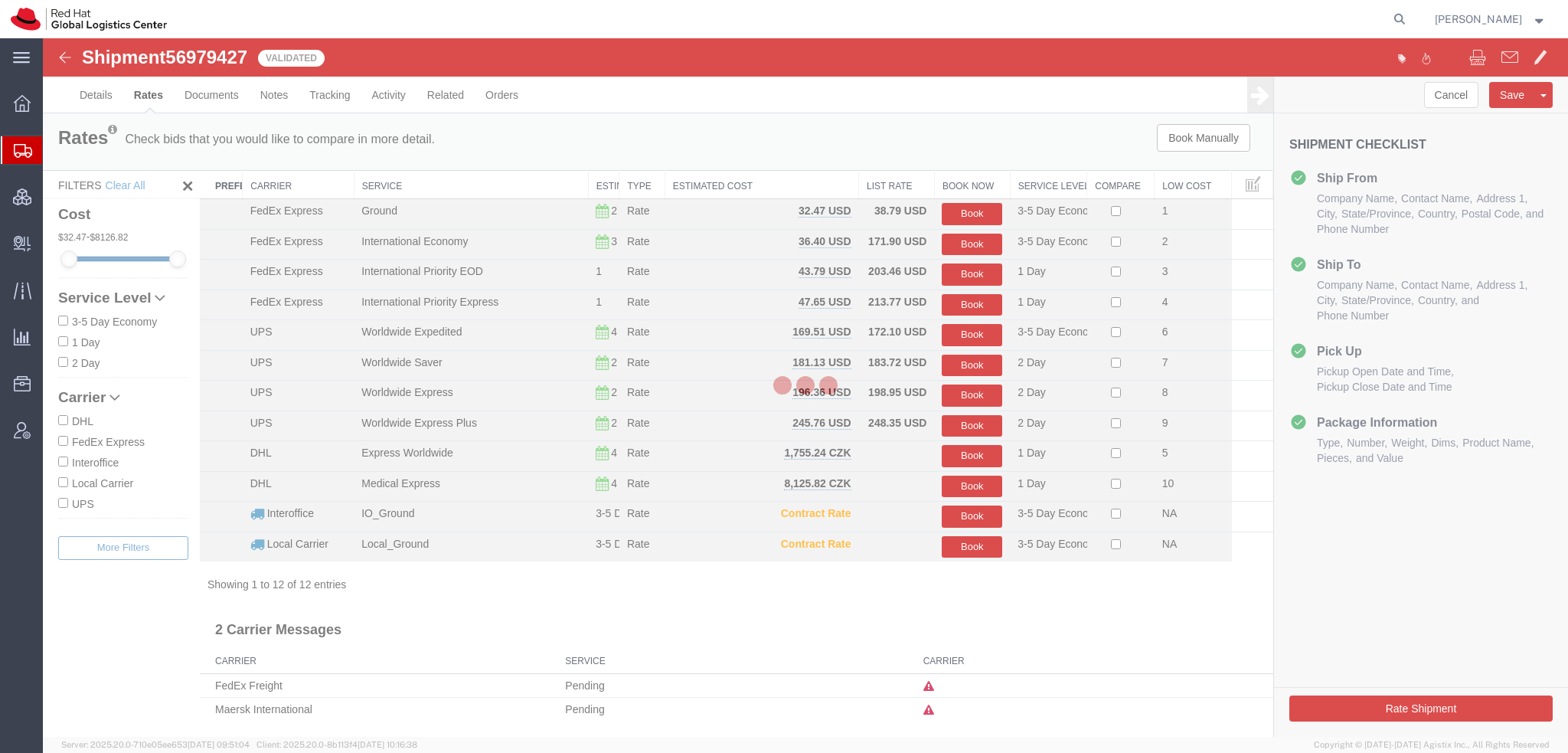
scroll to position [0, 0]
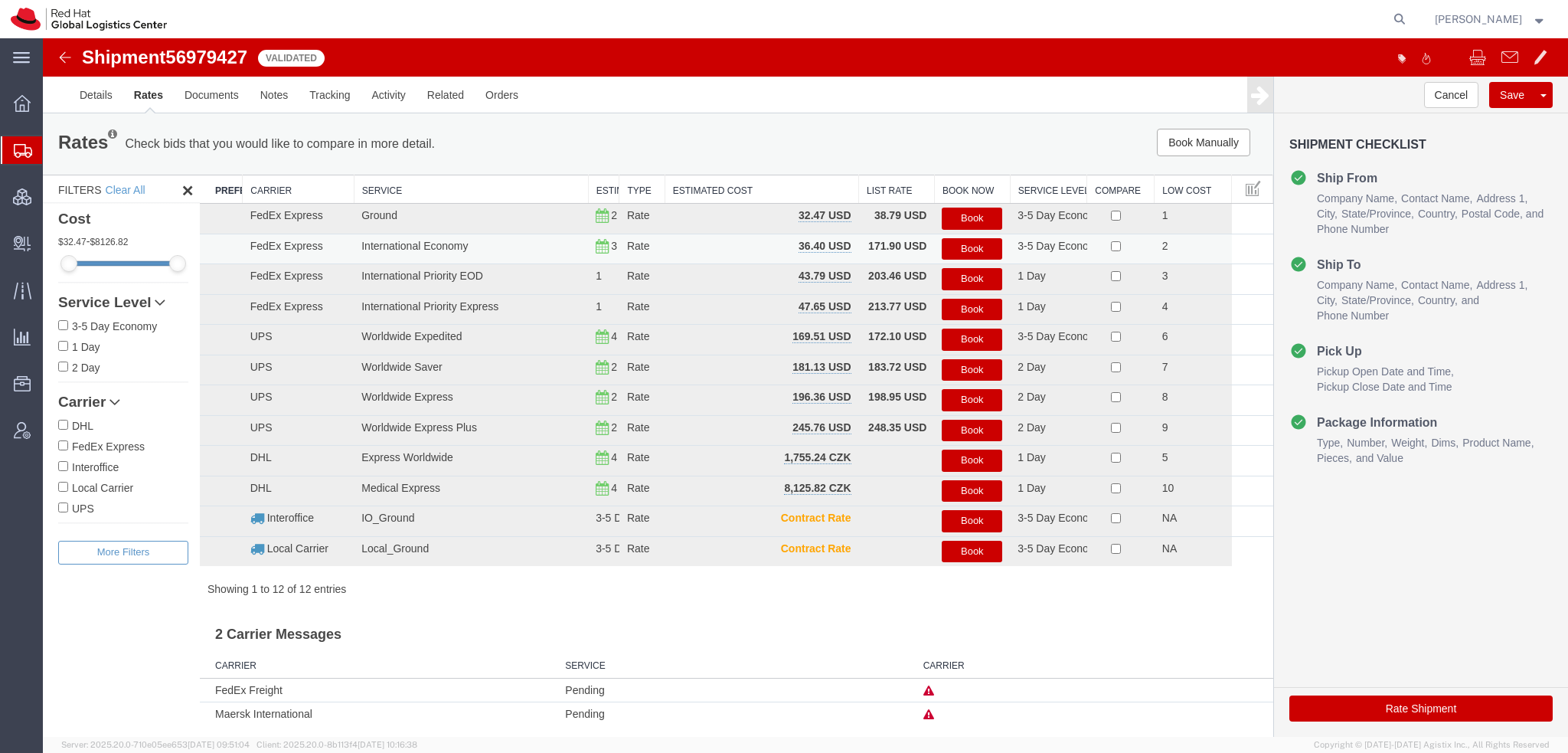
click at [944, 242] on button "Book" at bounding box center [972, 249] width 61 height 23
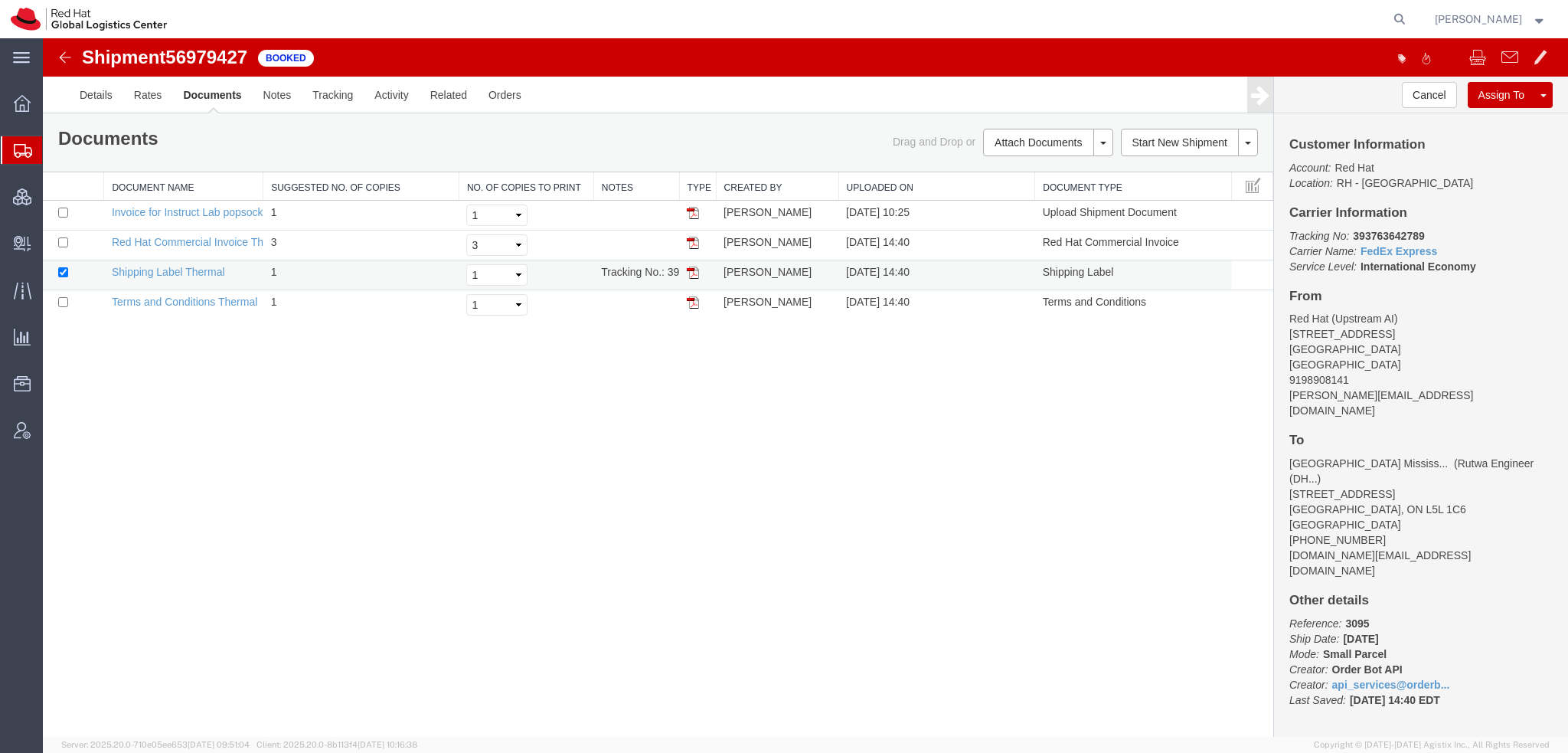
click at [690, 269] on img at bounding box center [693, 273] width 12 height 12
drag, startPoint x: 78, startPoint y: 166, endPoint x: 222, endPoint y: 7, distance: 214.5
click at [0, 0] on span "Shipment Manager" at bounding box center [0, 0] width 0 height 0
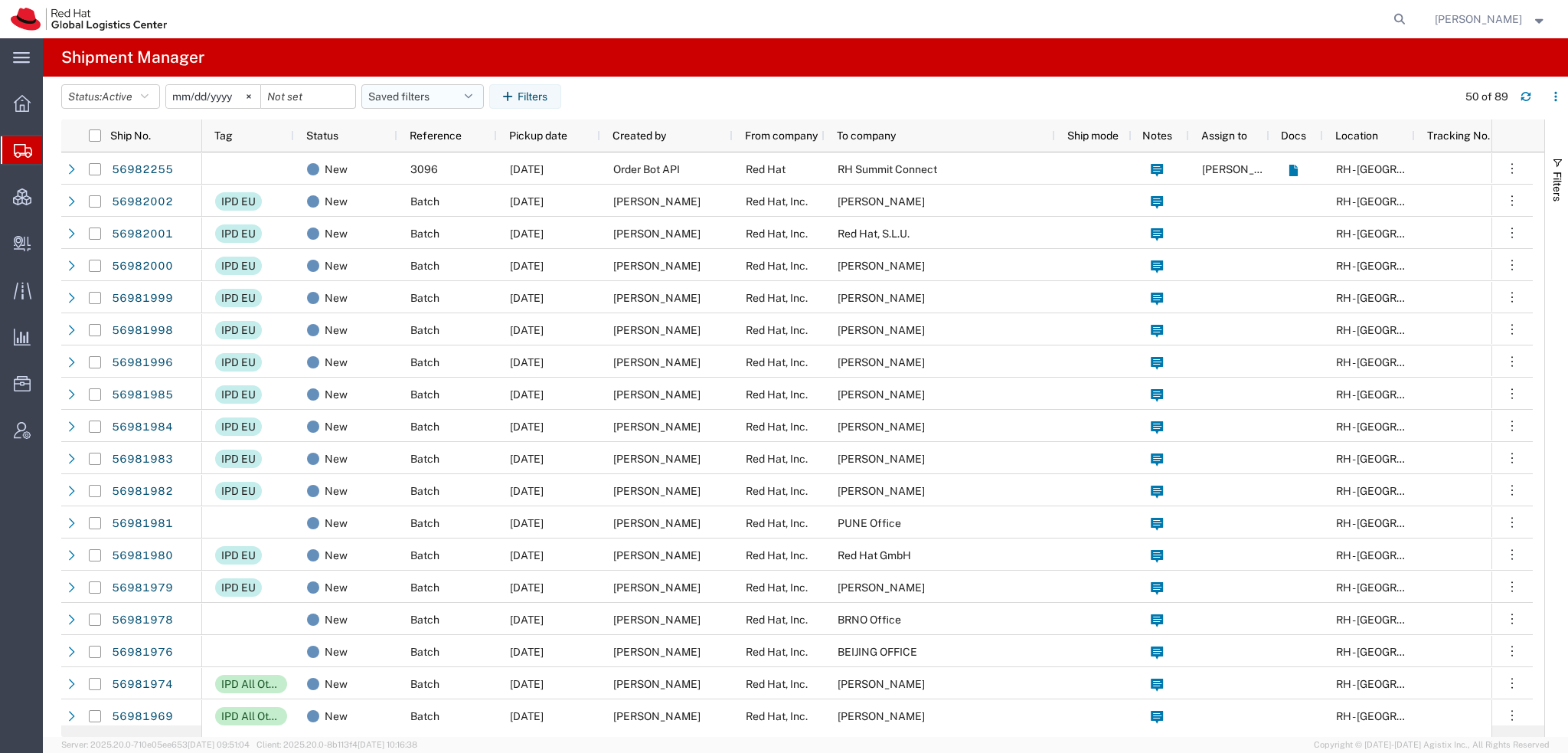
click at [468, 88] on button "Saved filters" at bounding box center [422, 96] width 123 height 25
click at [391, 161] on span "Americas" at bounding box center [464, 163] width 200 height 28
type input "2023-05-07"
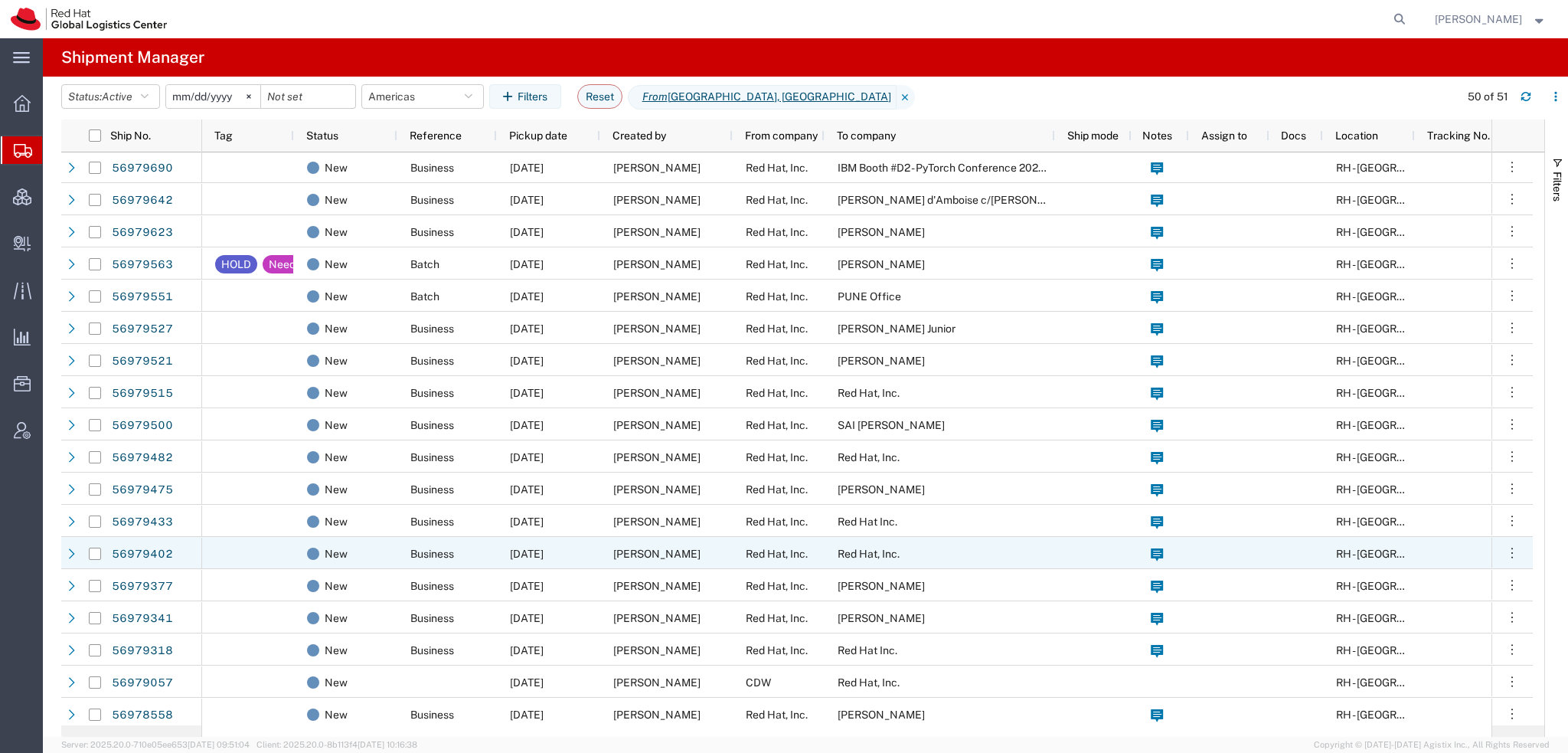
scroll to position [996, 0]
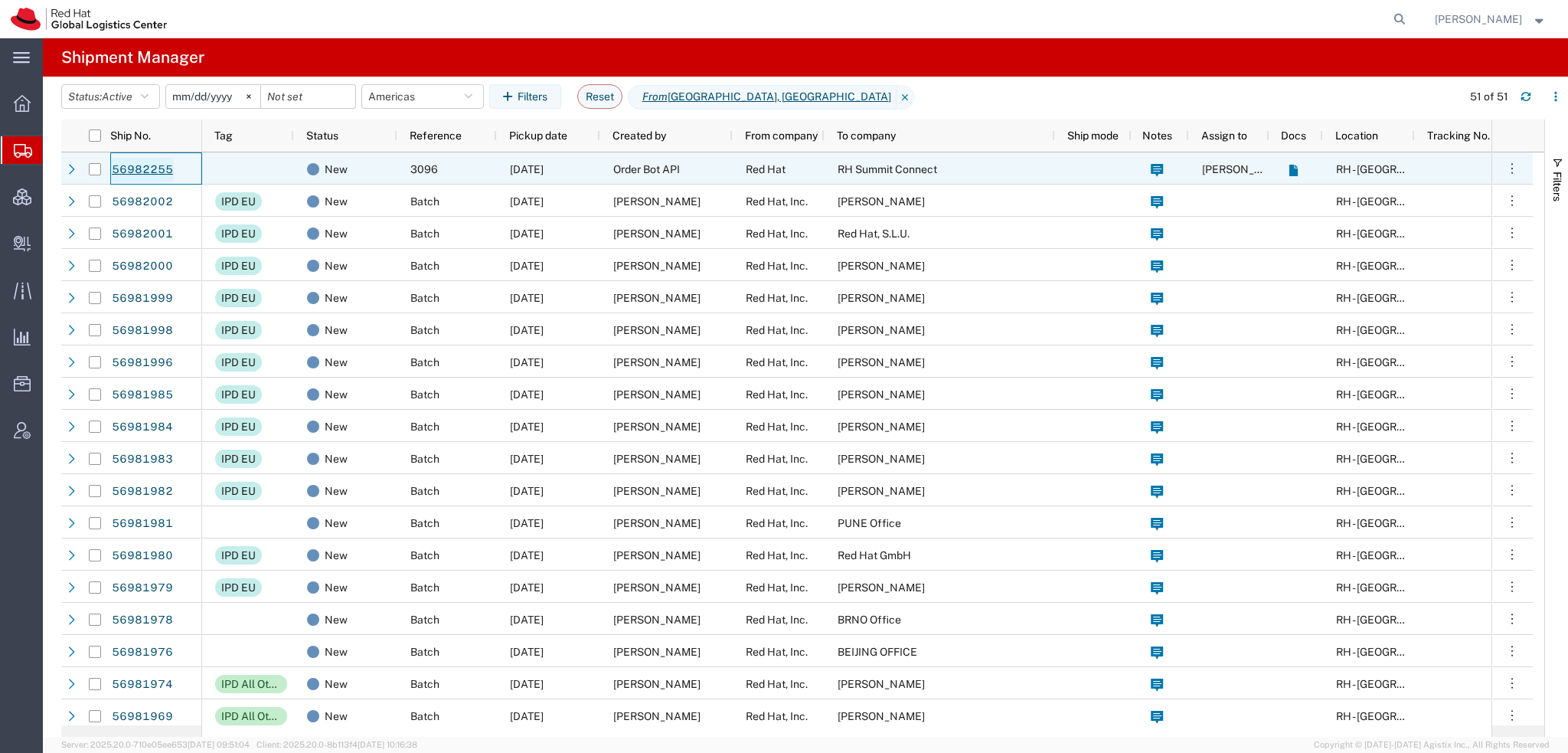
click at [147, 165] on link "56982255" at bounding box center [142, 170] width 63 height 25
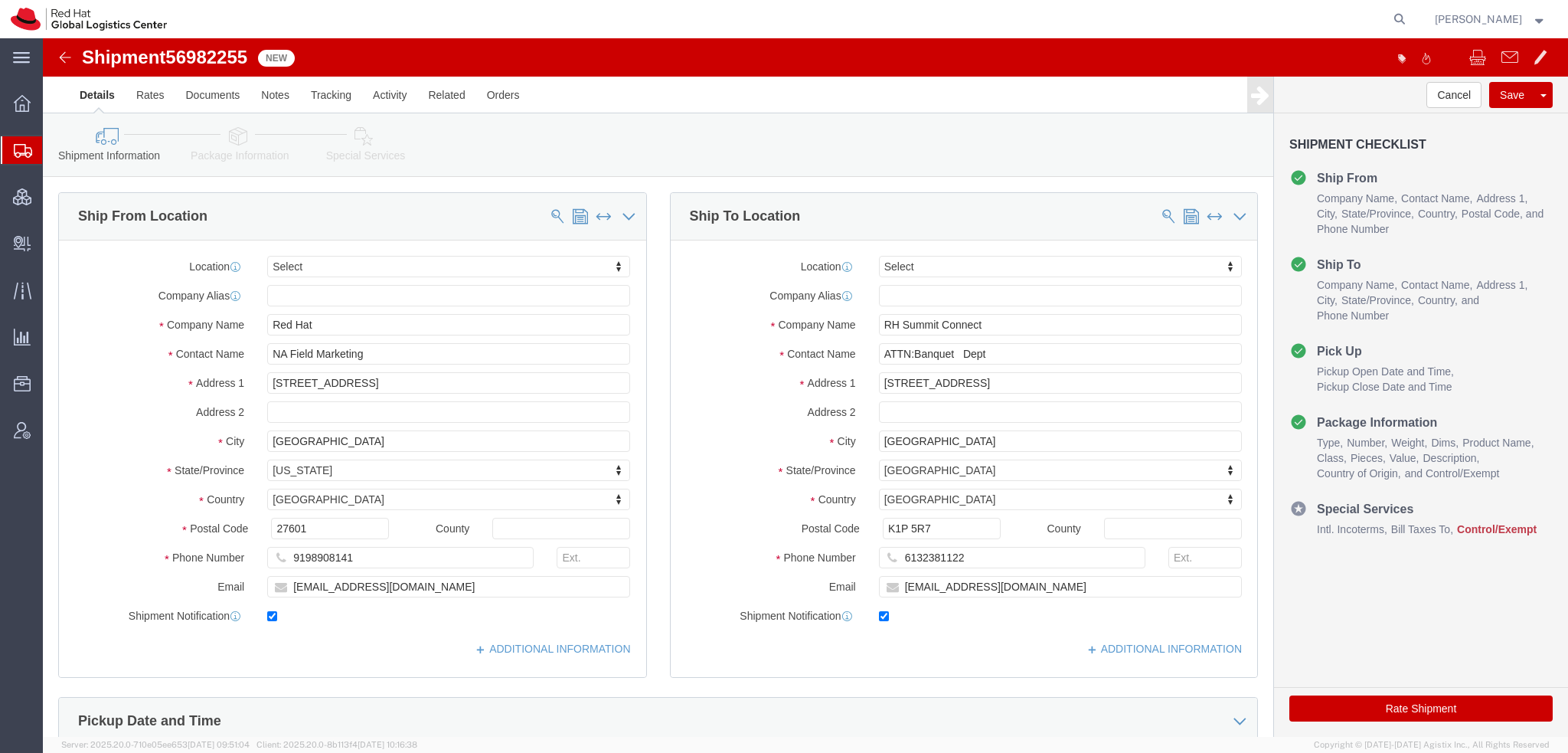
select select
click icon
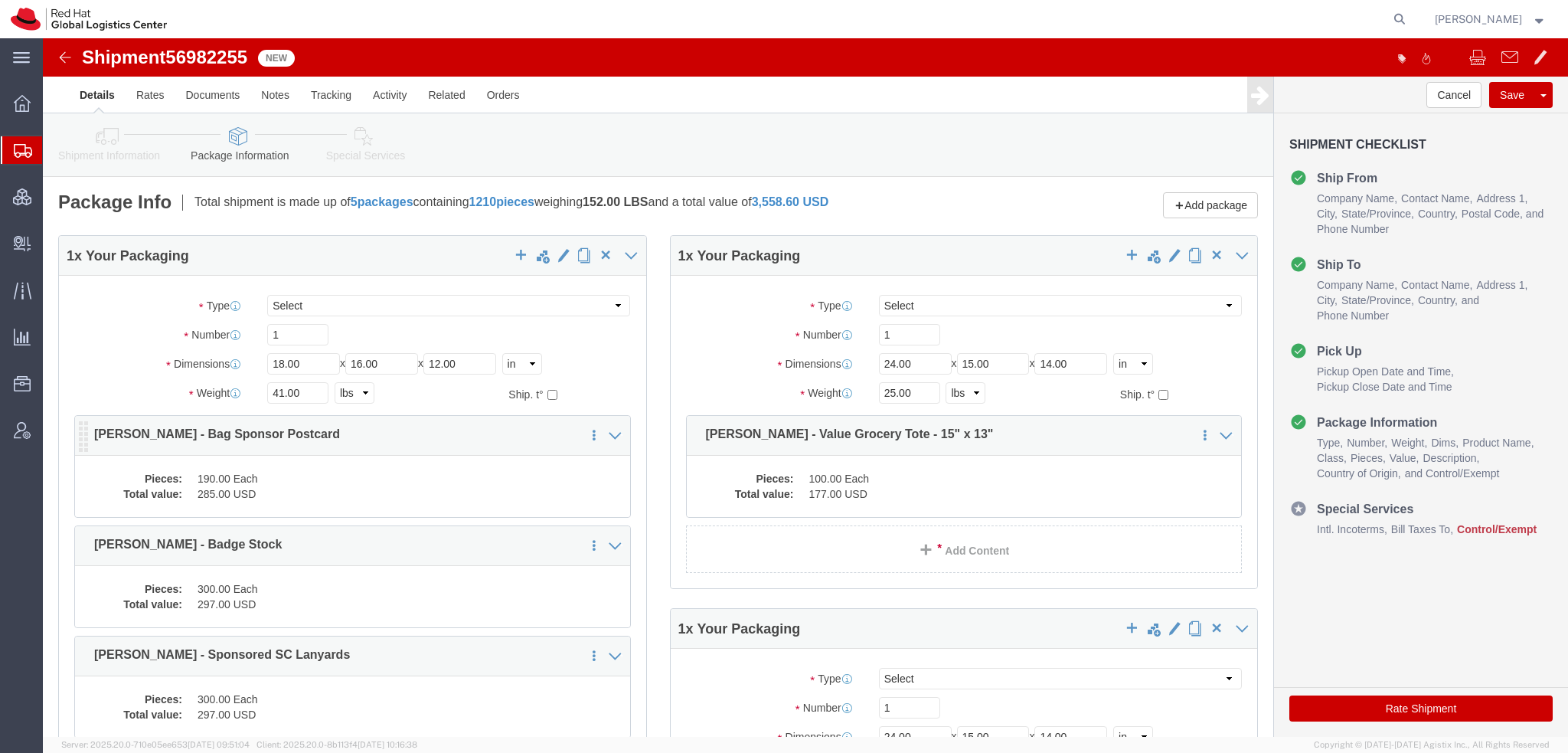
click dd "285.00 USD"
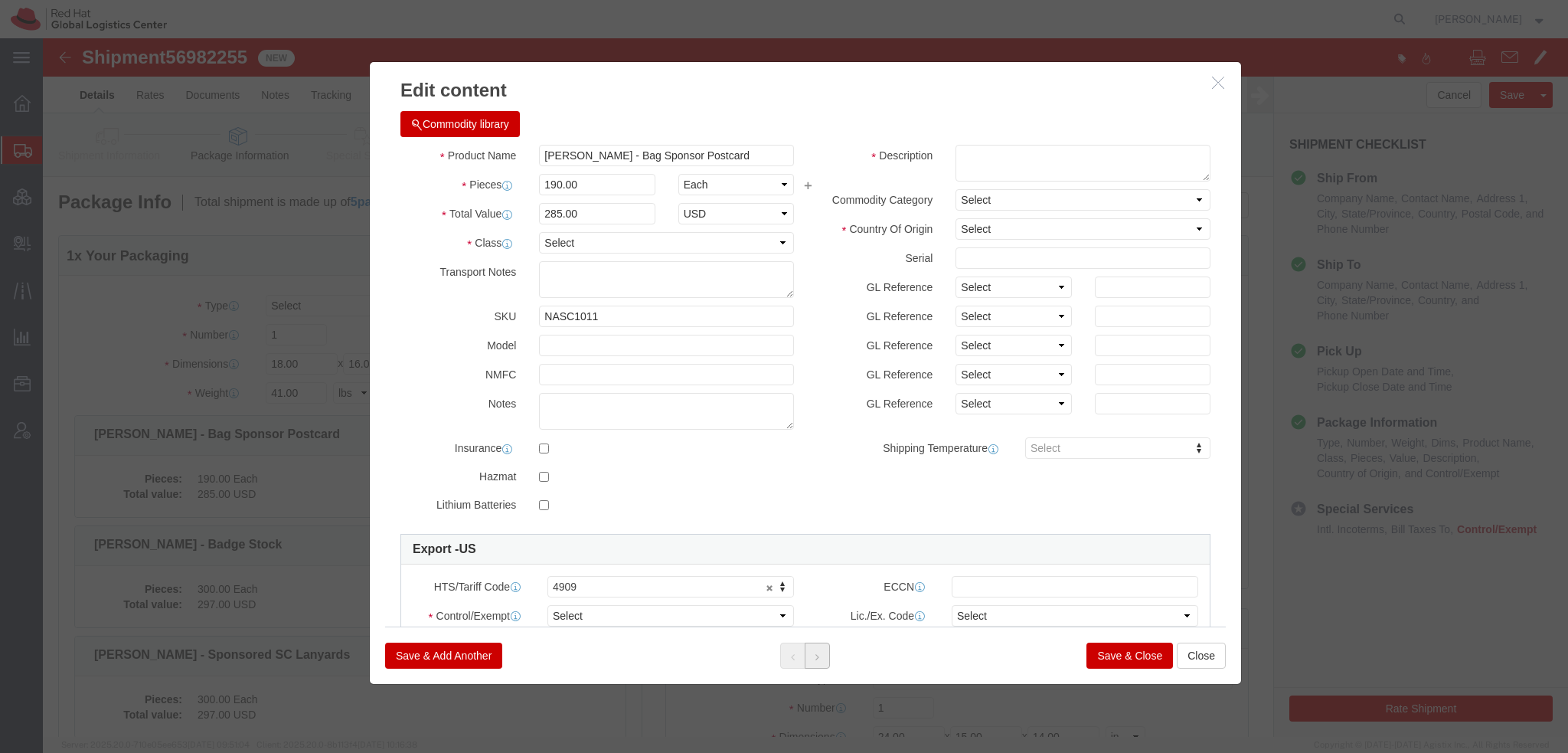
click icon
click button "button"
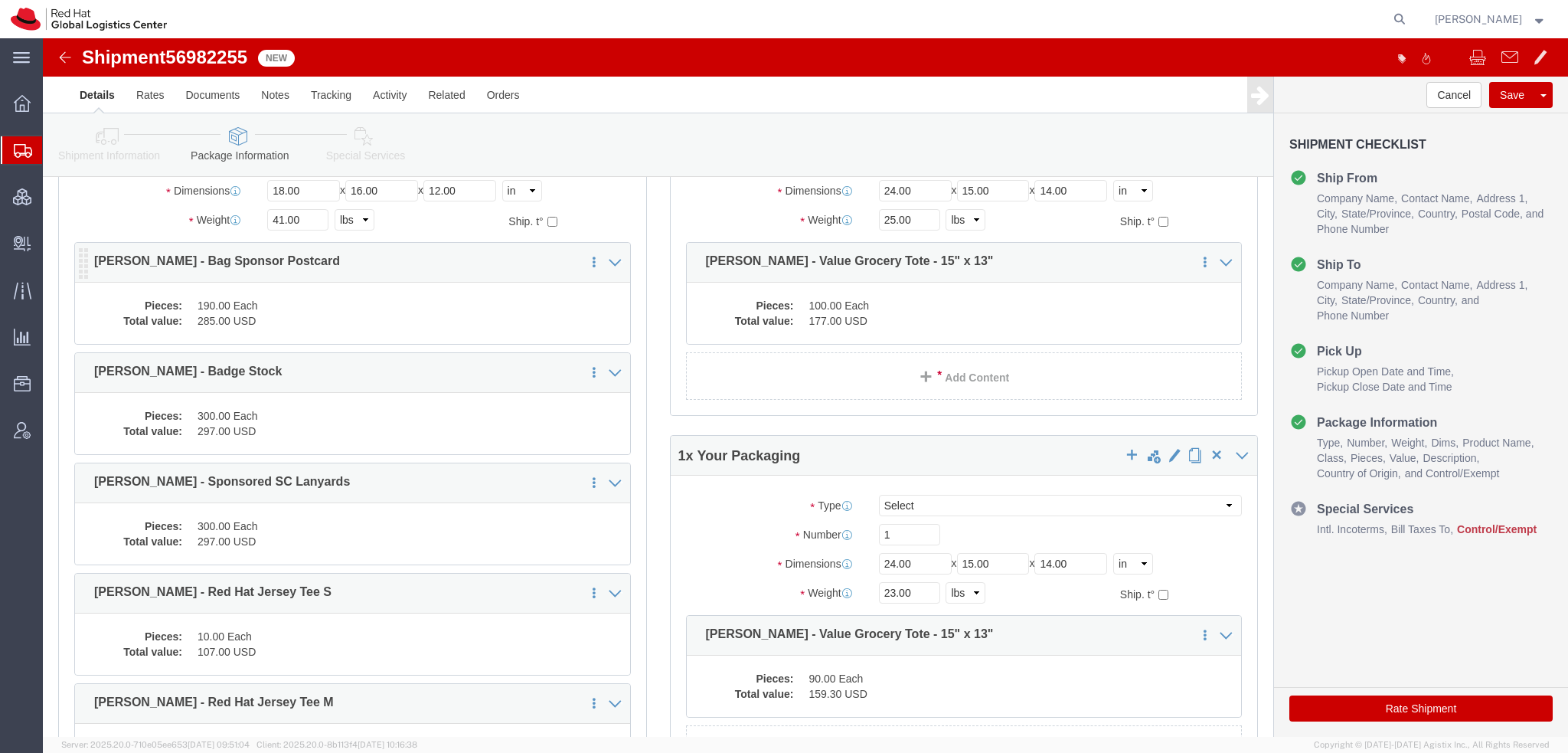
scroll to position [383, 0]
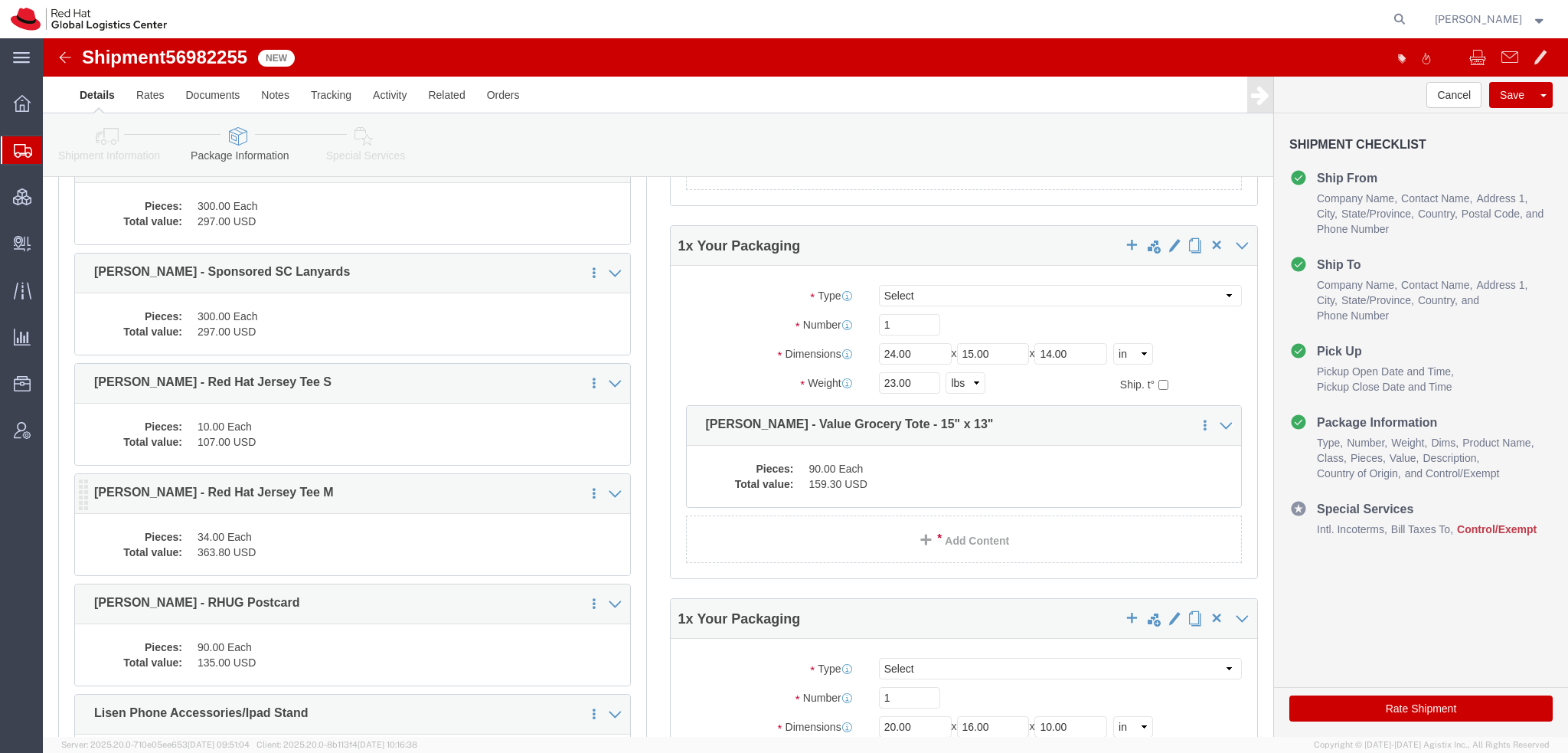
click div "Pieces: 34.00 Each Total value: 363.80 USD"
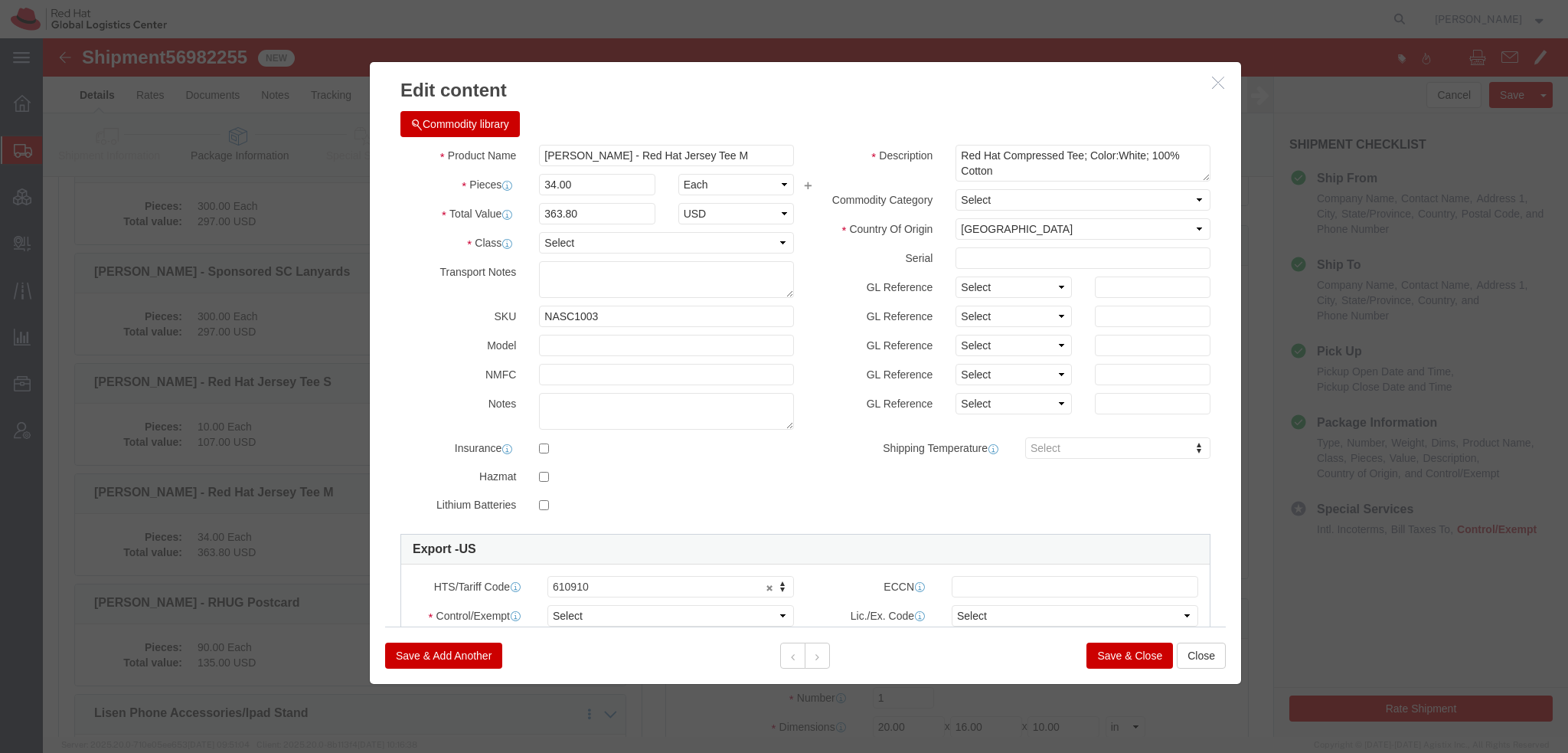
click button "button"
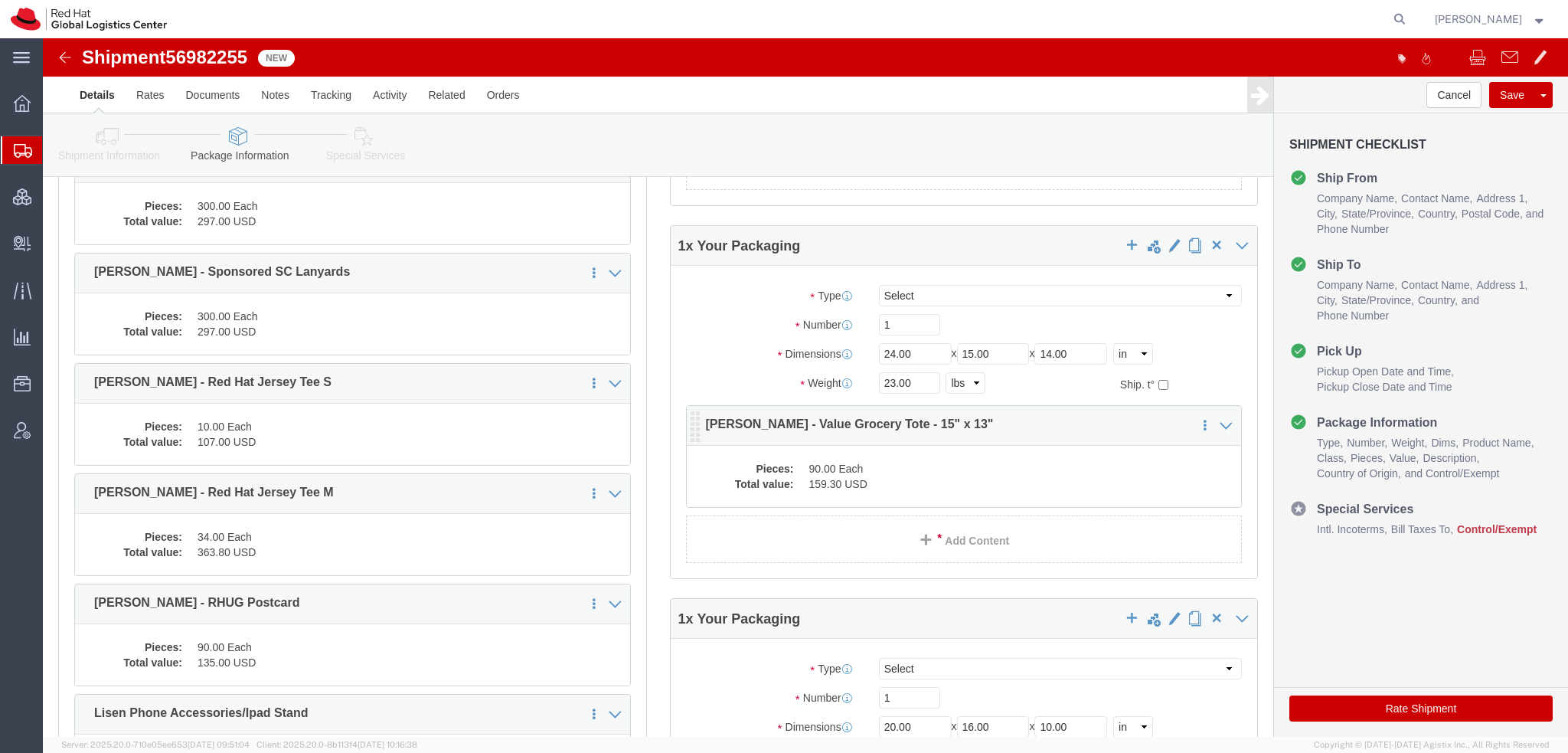
click dd "90.00 Each"
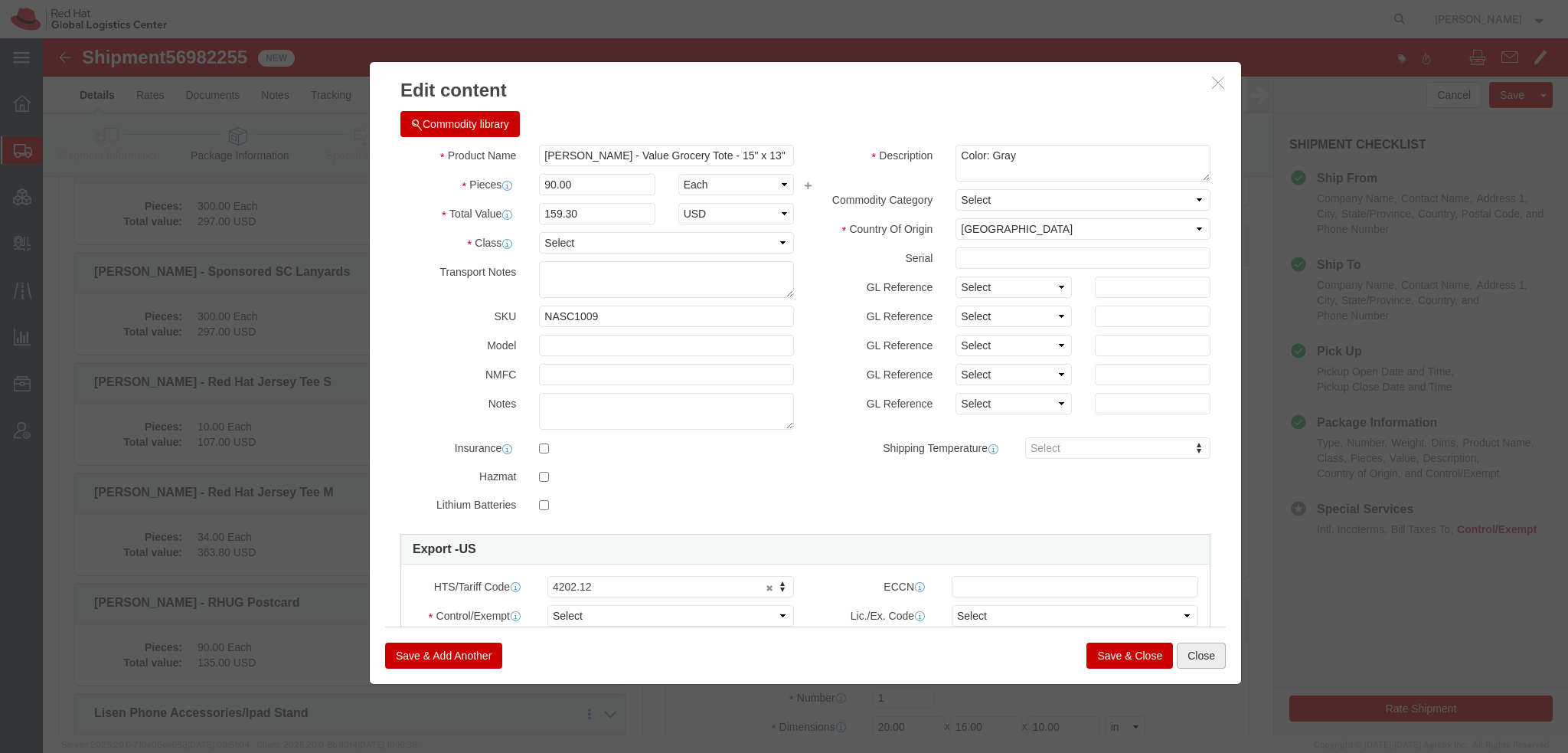
click button "Close"
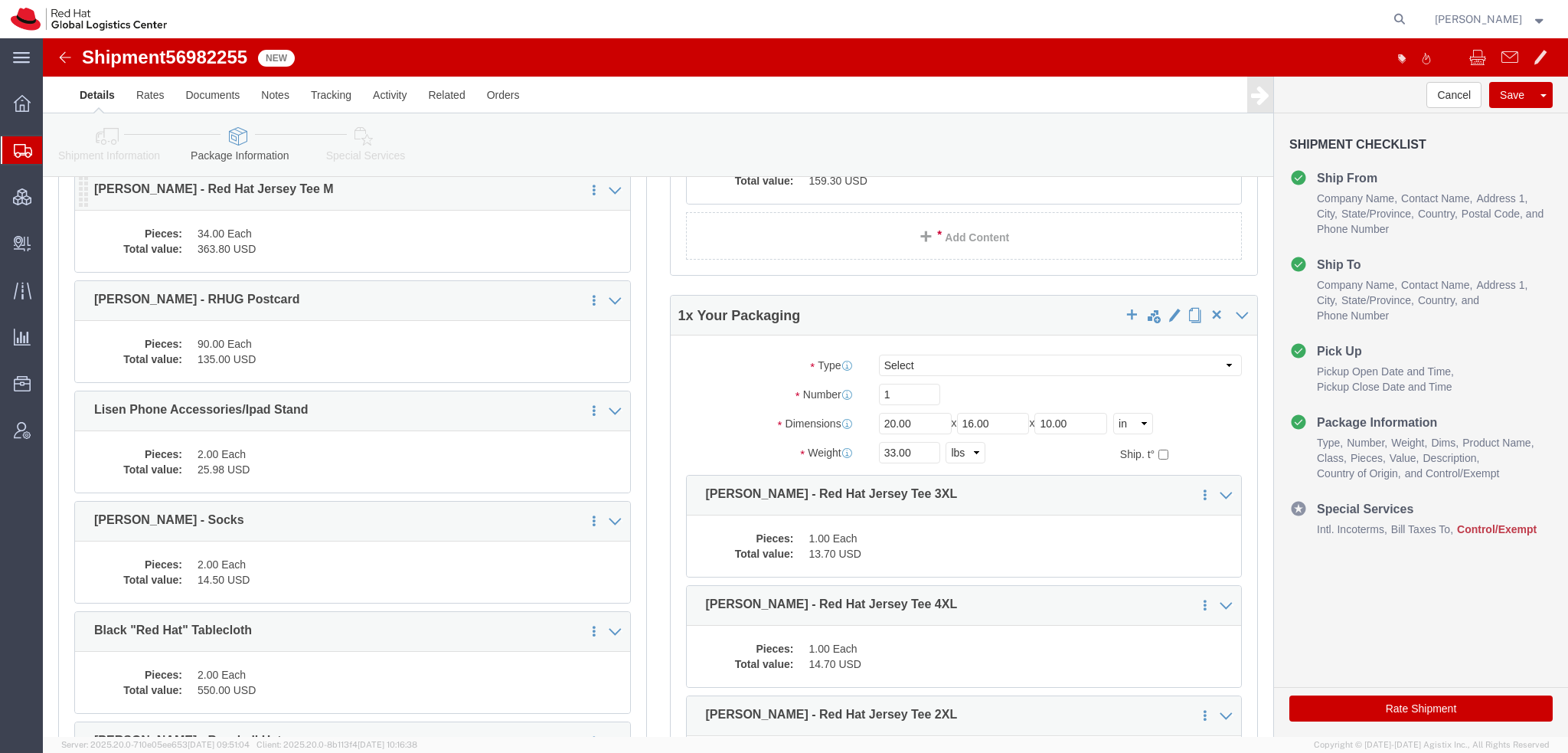
scroll to position [689, 0]
click dd "2.00 Each"
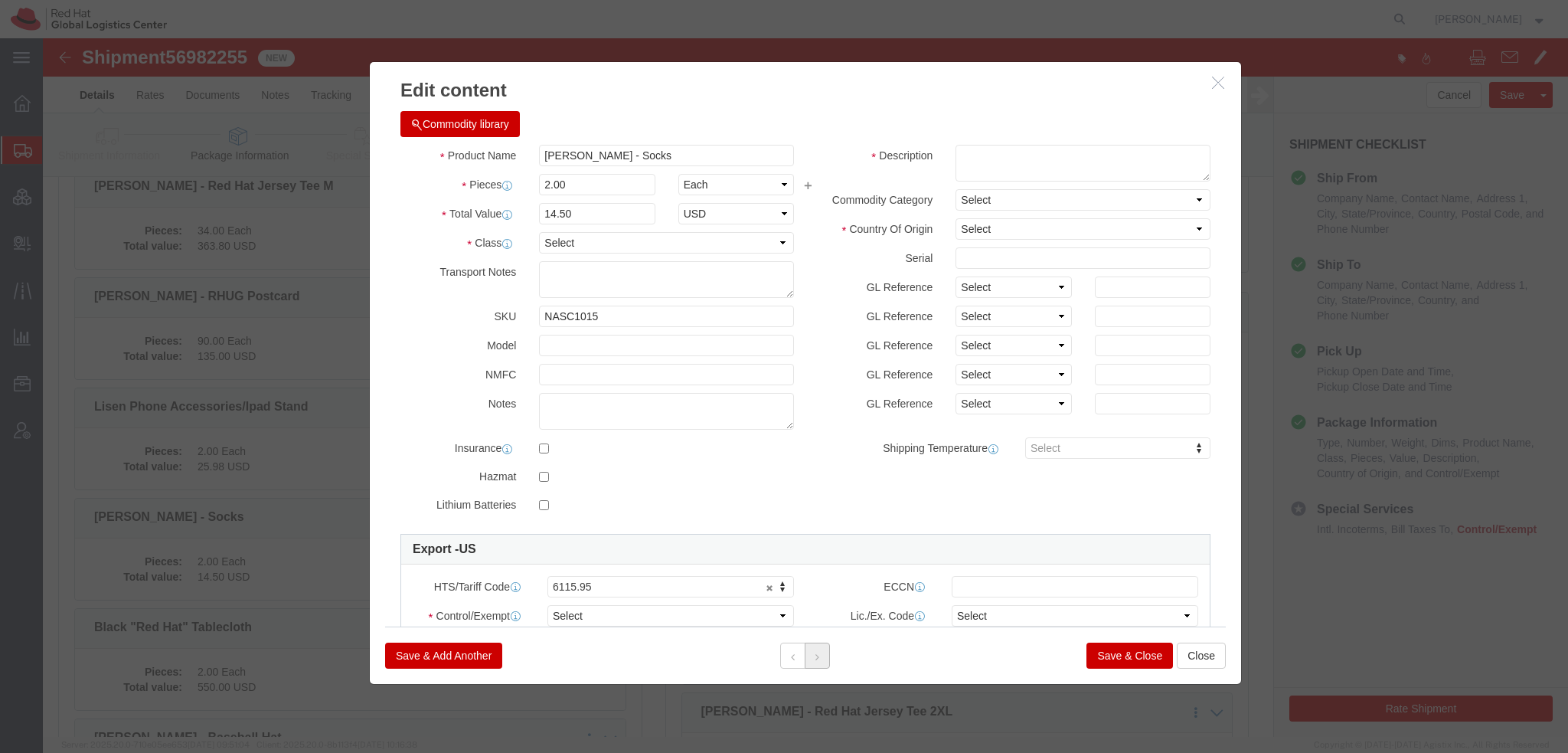
click icon
click div
click button "Save & Close"
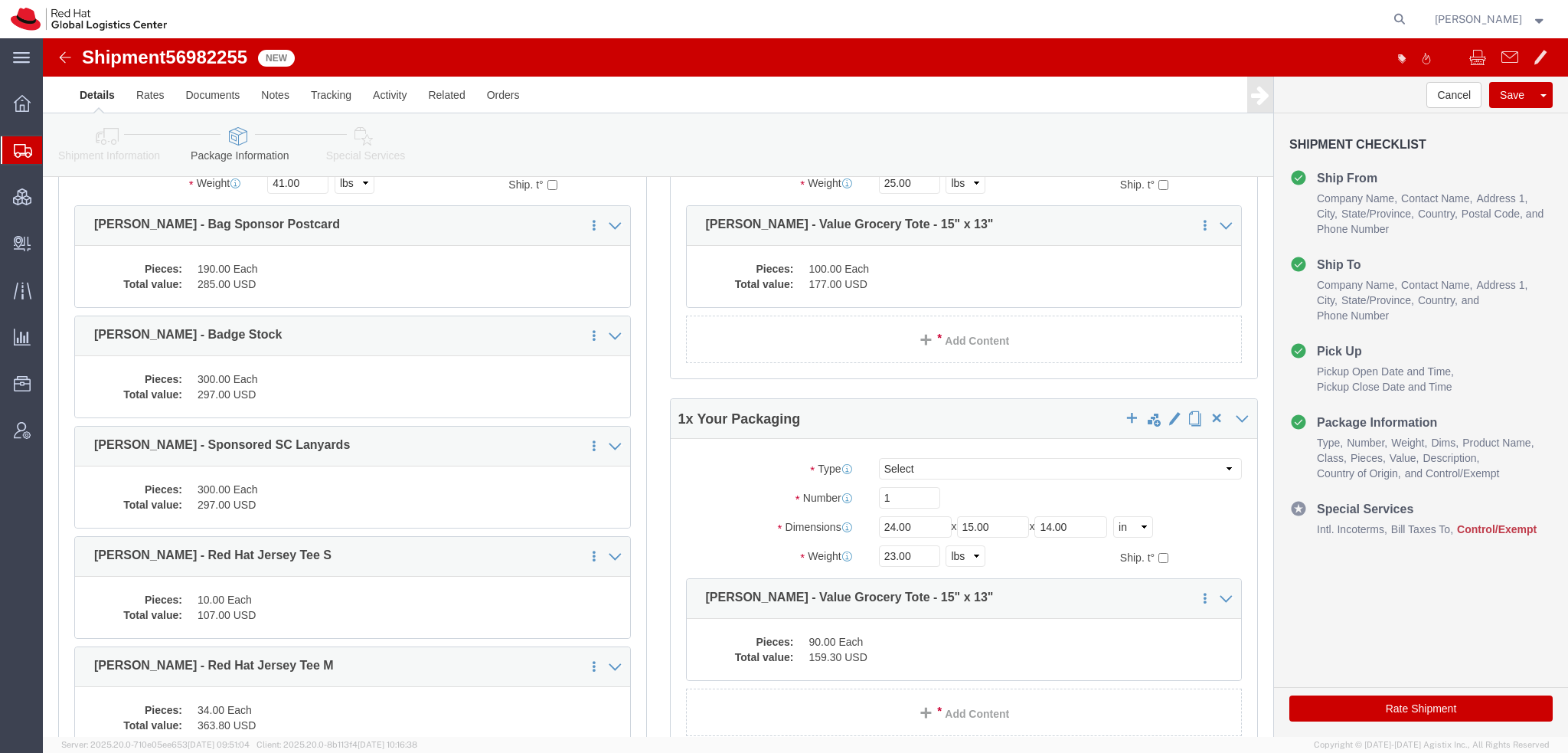
scroll to position [0, 0]
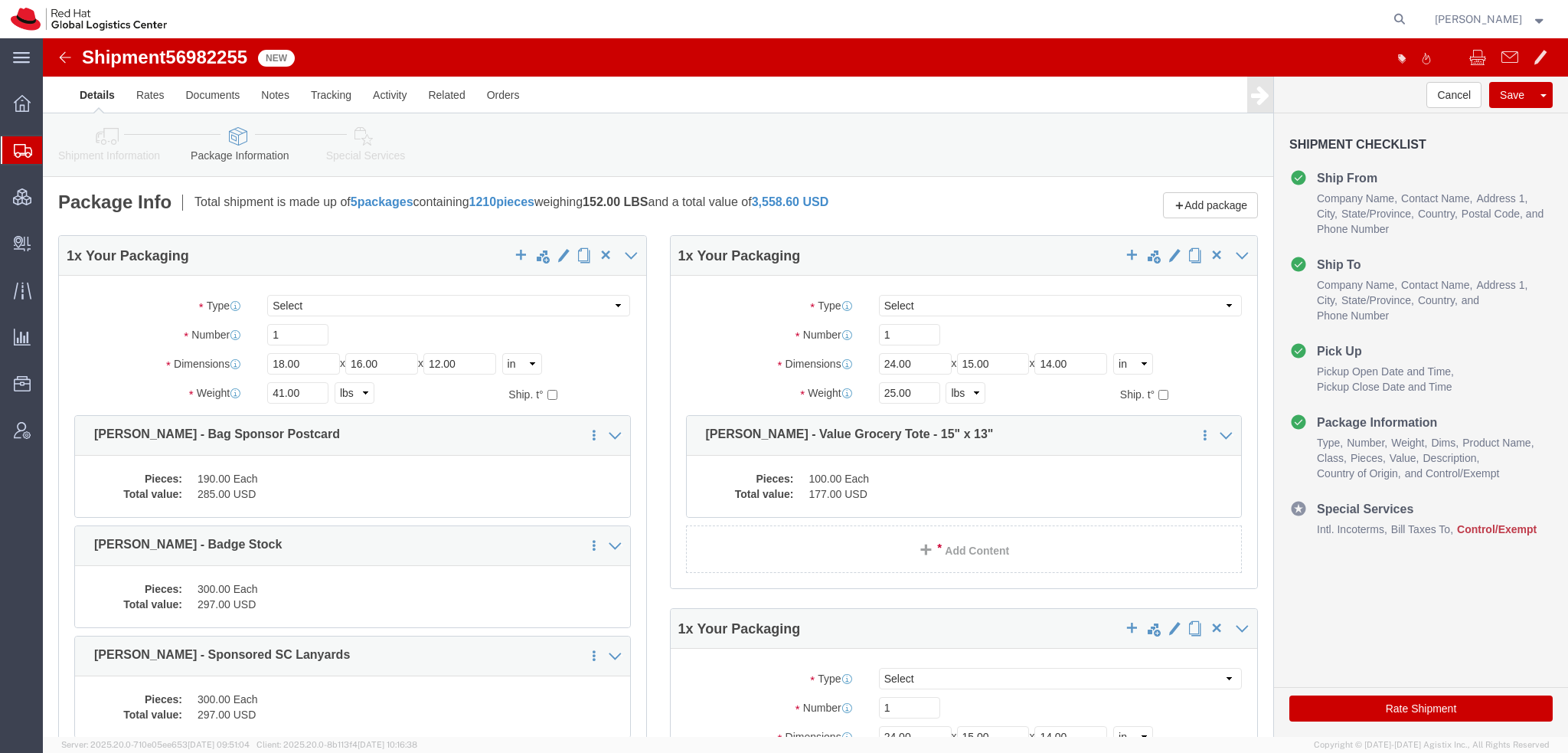
click at [0, 0] on span "Shipment Manager" at bounding box center [0, 0] width 0 height 0
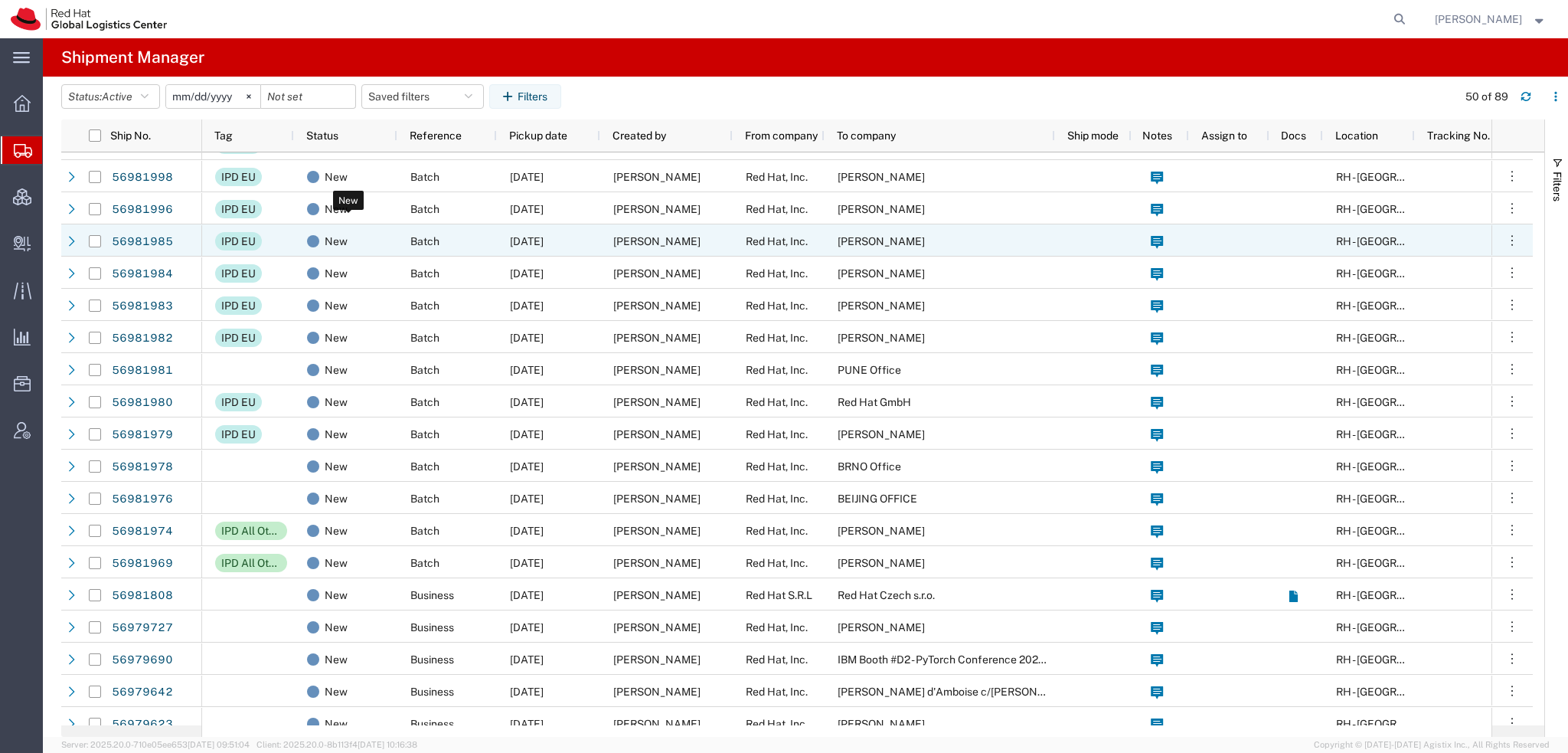
scroll to position [306, 0]
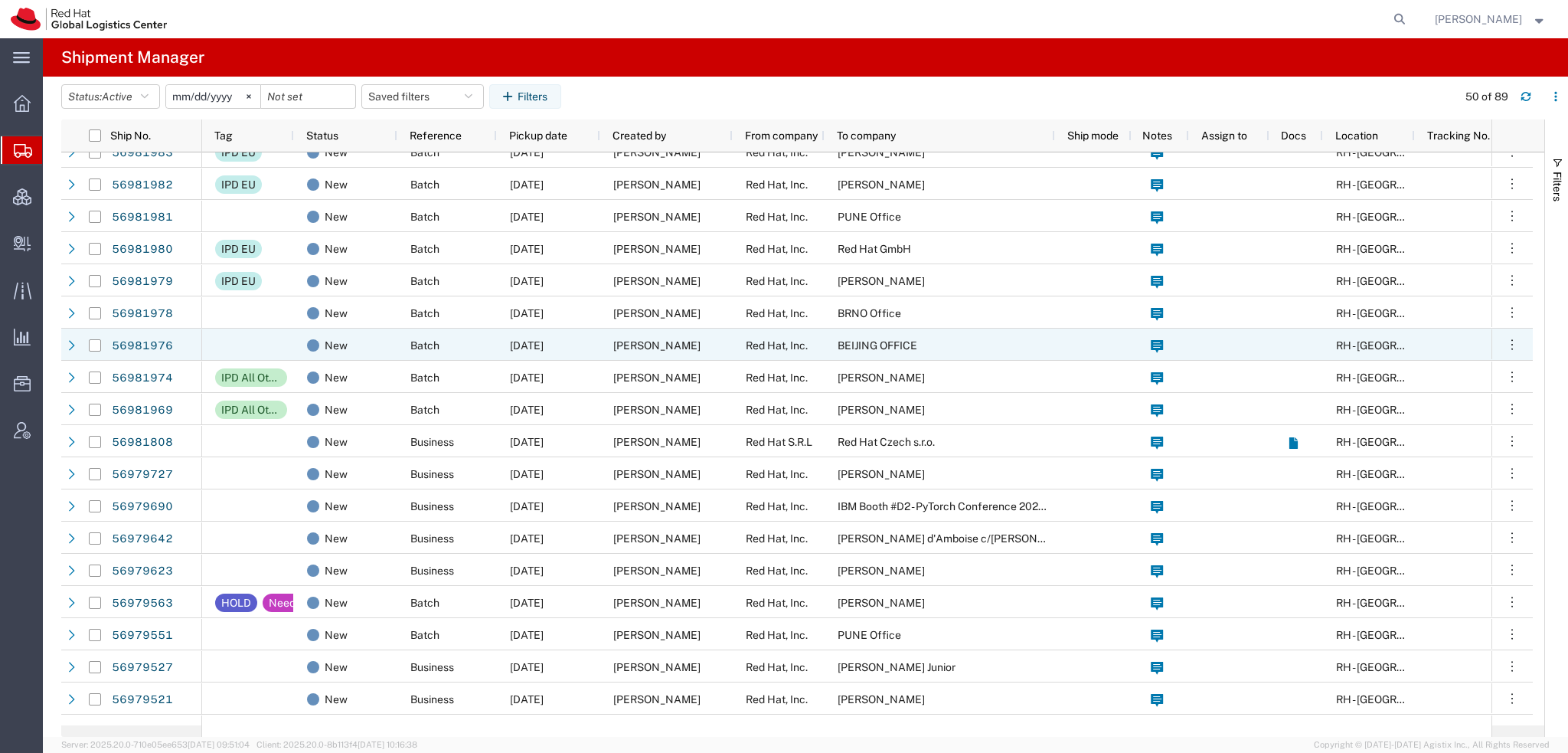
click at [578, 341] on div "09/30/2025" at bounding box center [548, 344] width 103 height 32
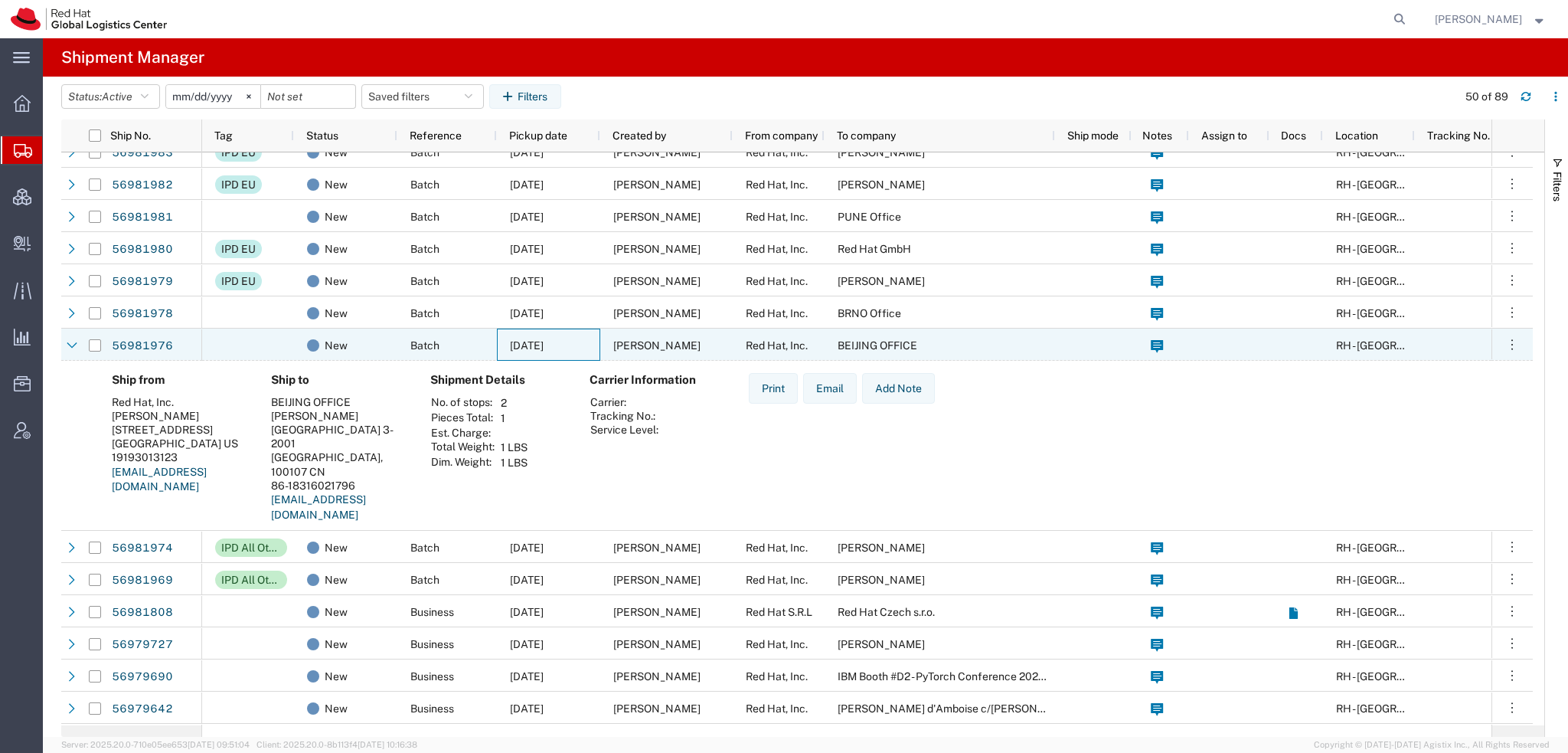
click at [582, 345] on div "09/30/2025" at bounding box center [548, 344] width 103 height 32
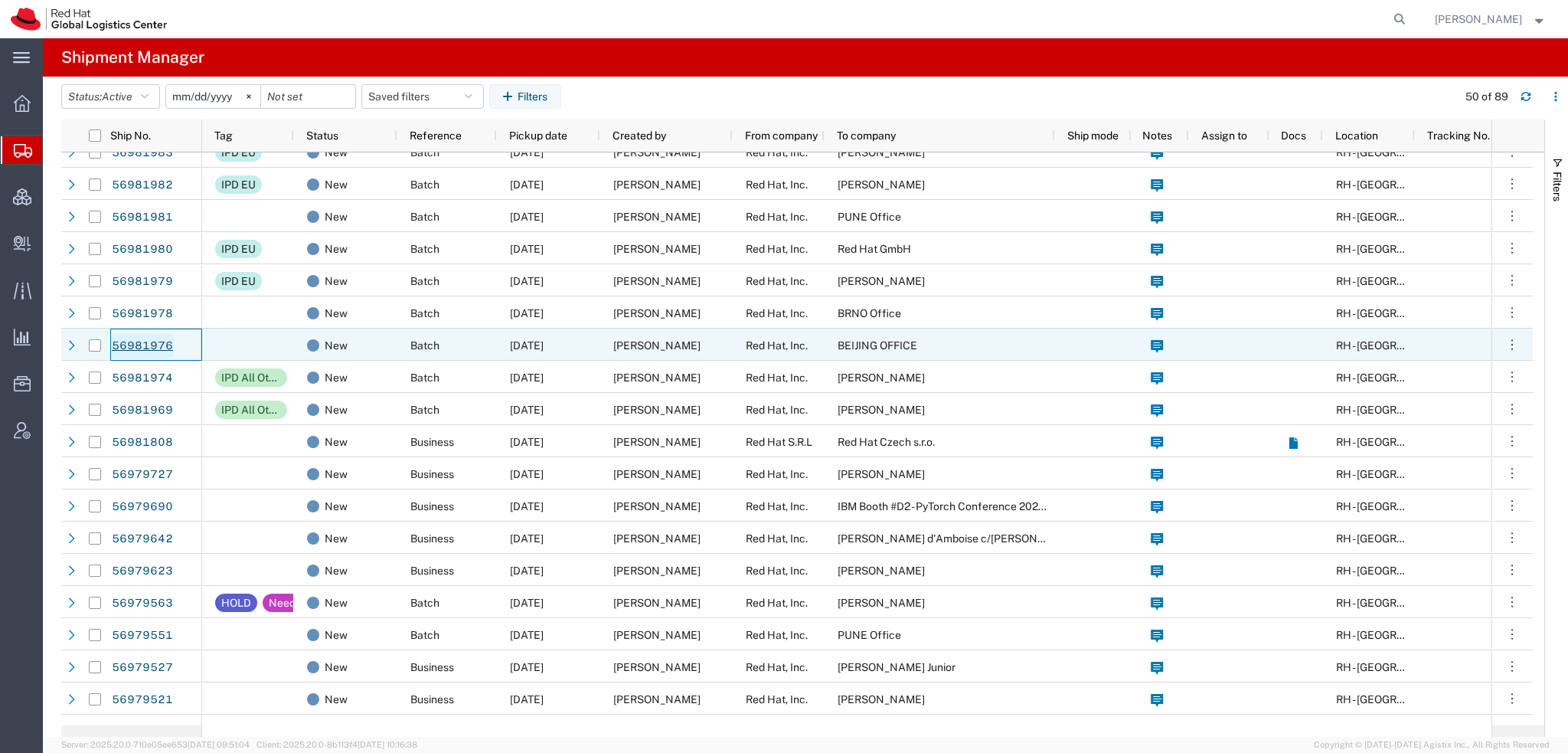
click at [164, 347] on link "56981976" at bounding box center [142, 347] width 63 height 25
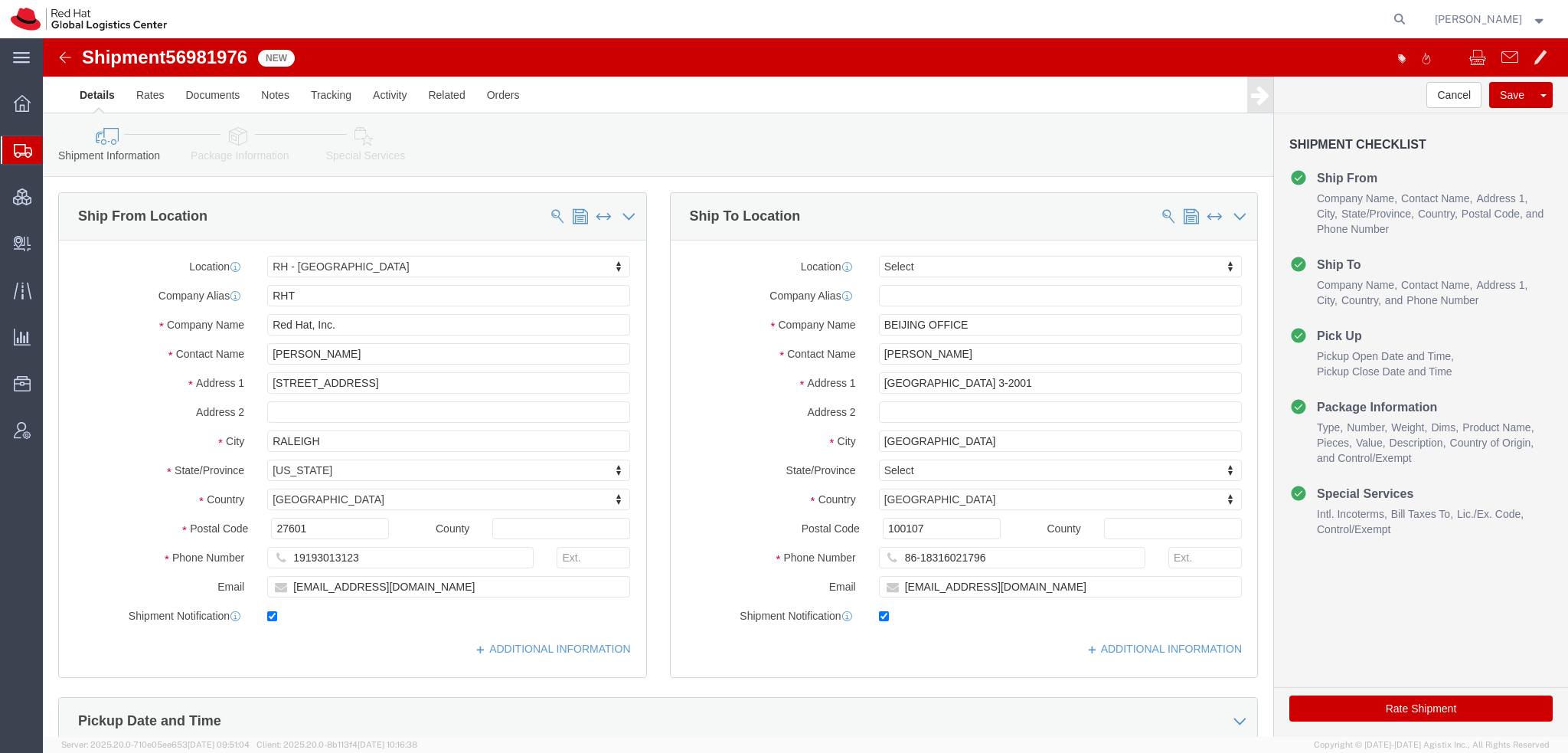
select select "38014"
select select
drag, startPoint x: 277, startPoint y: 548, endPoint x: -43, endPoint y: 438, distance: 338.4
click html "Shipment 56981976 New Details Rates Documents Notes Tracking Activity Related O…"
type input "knewcros@redhat.com"
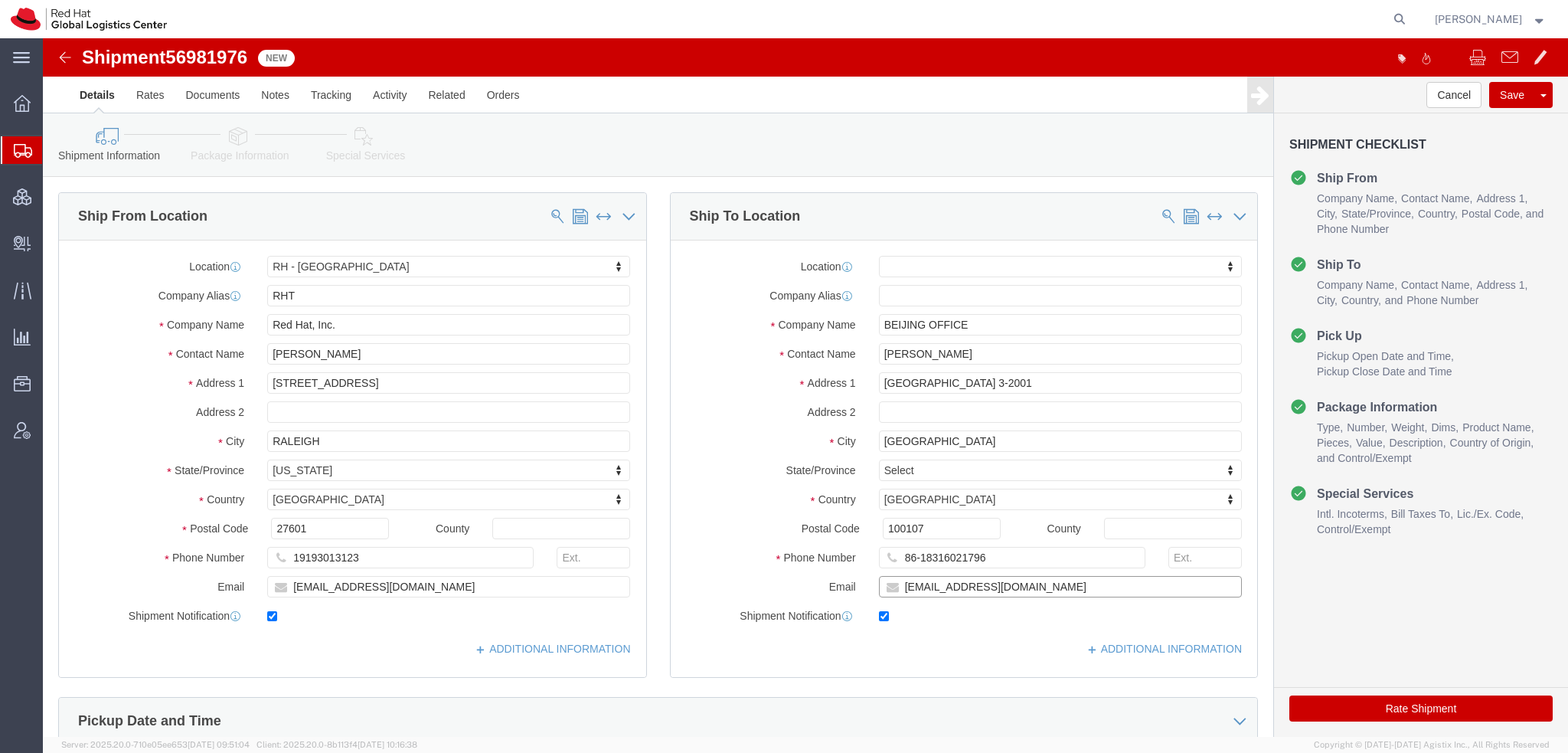
drag, startPoint x: 884, startPoint y: 549, endPoint x: 158, endPoint y: 365, distance: 749.0
click div "Ship From Location Location RH - Raleigh My Profile Location RH - Amsterdam - M…"
type input "knewcros@redhat.com"
click button "Save"
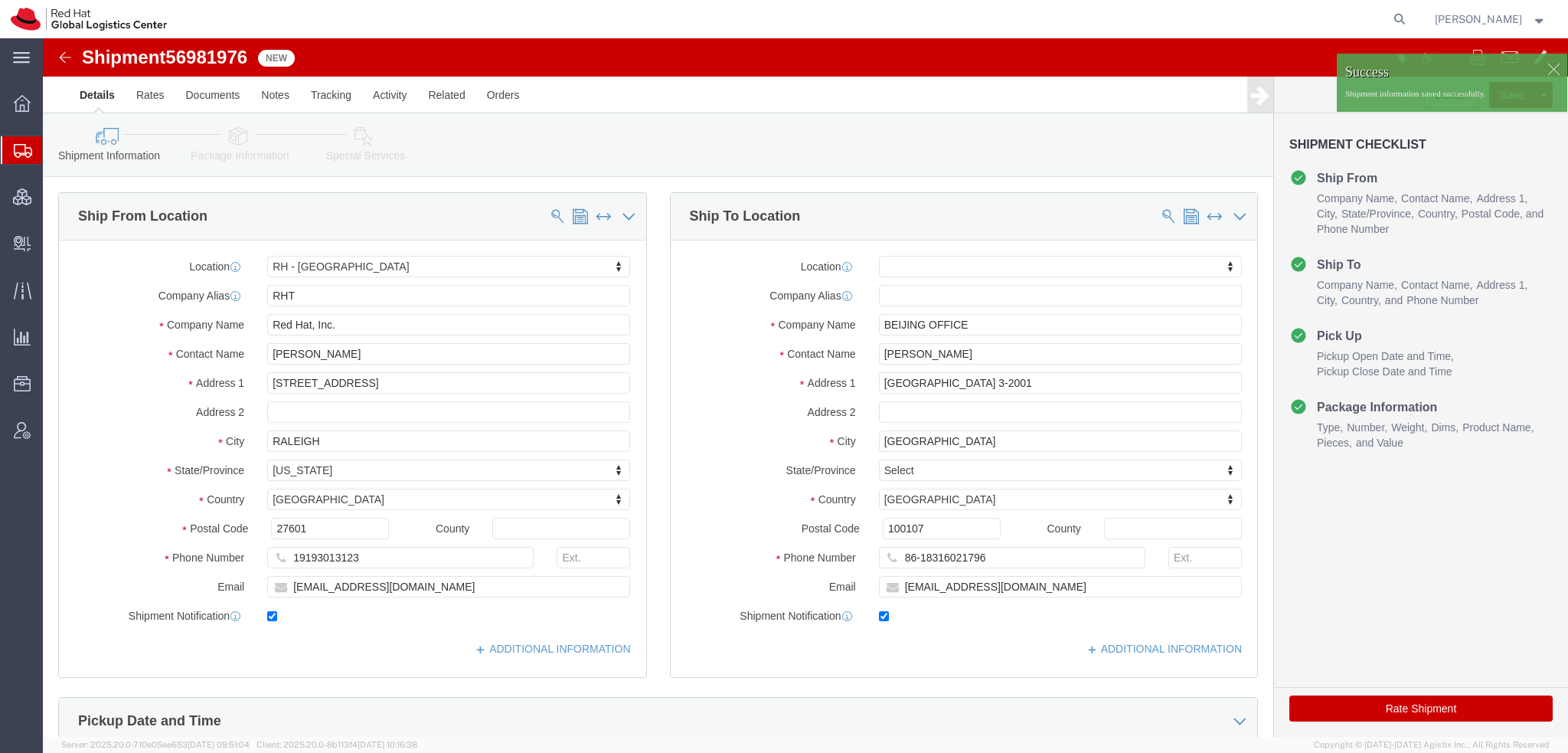
click div
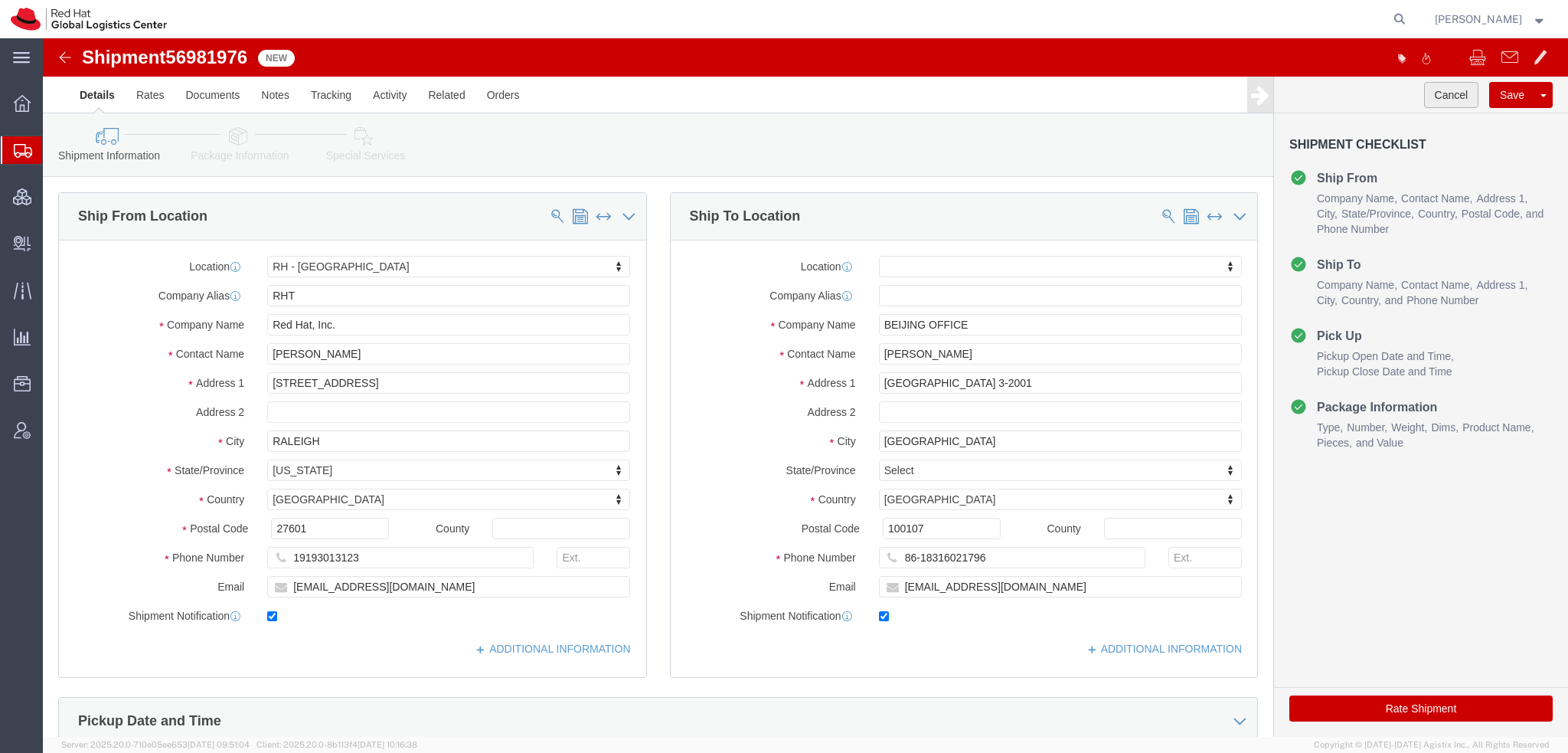
click button "Cancel"
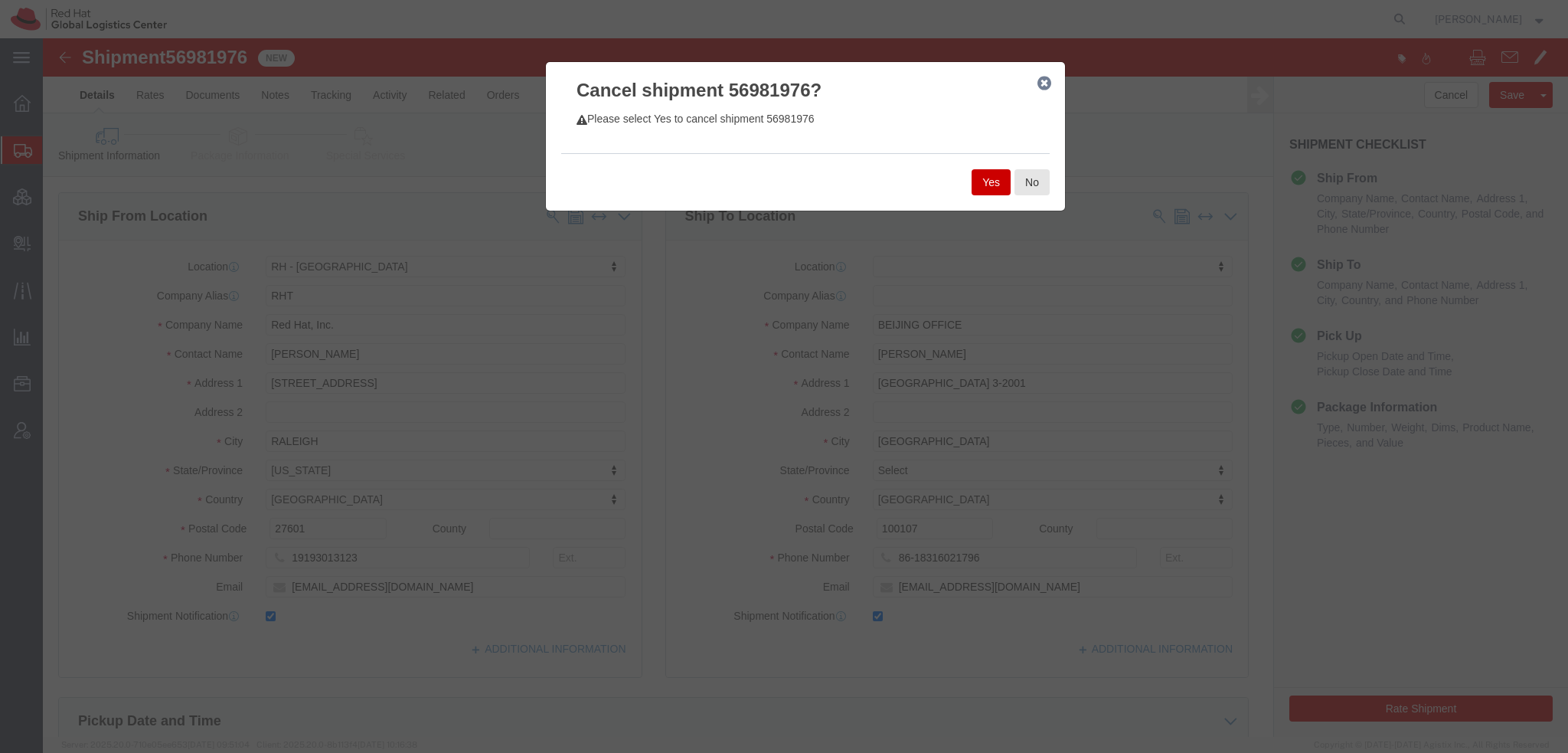
click button "Yes"
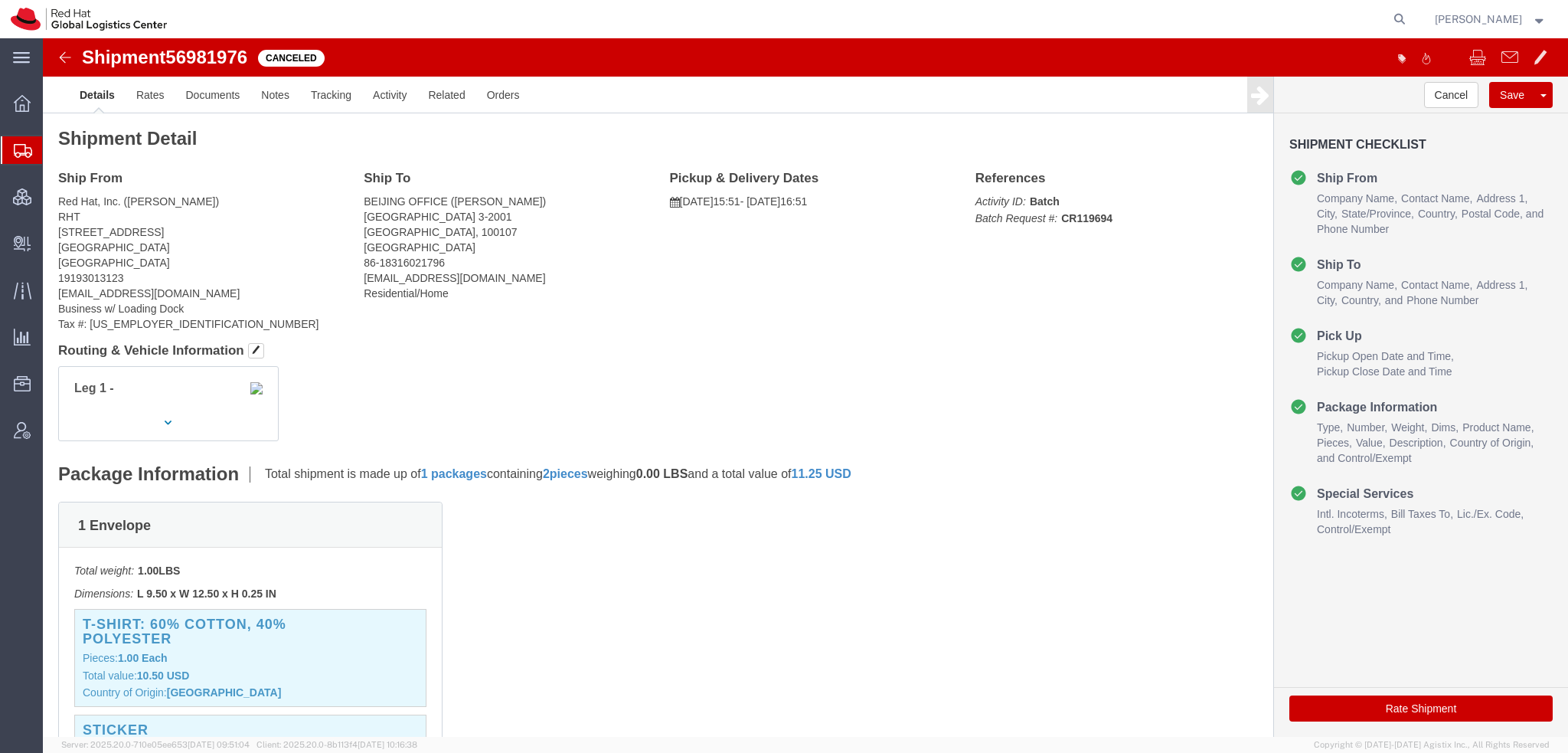
click at [0, 0] on span "Shipment Manager" at bounding box center [0, 0] width 0 height 0
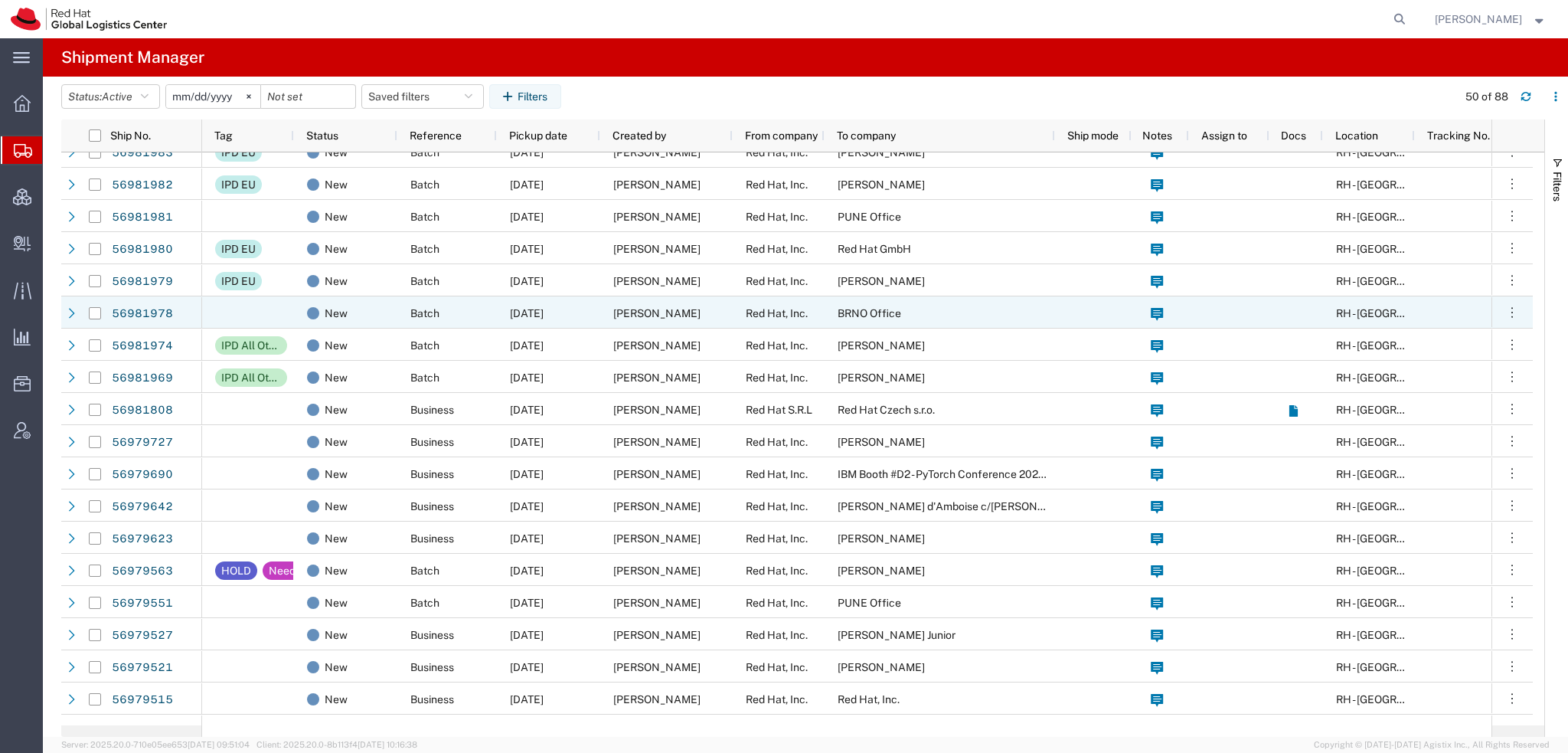
scroll to position [383, 0]
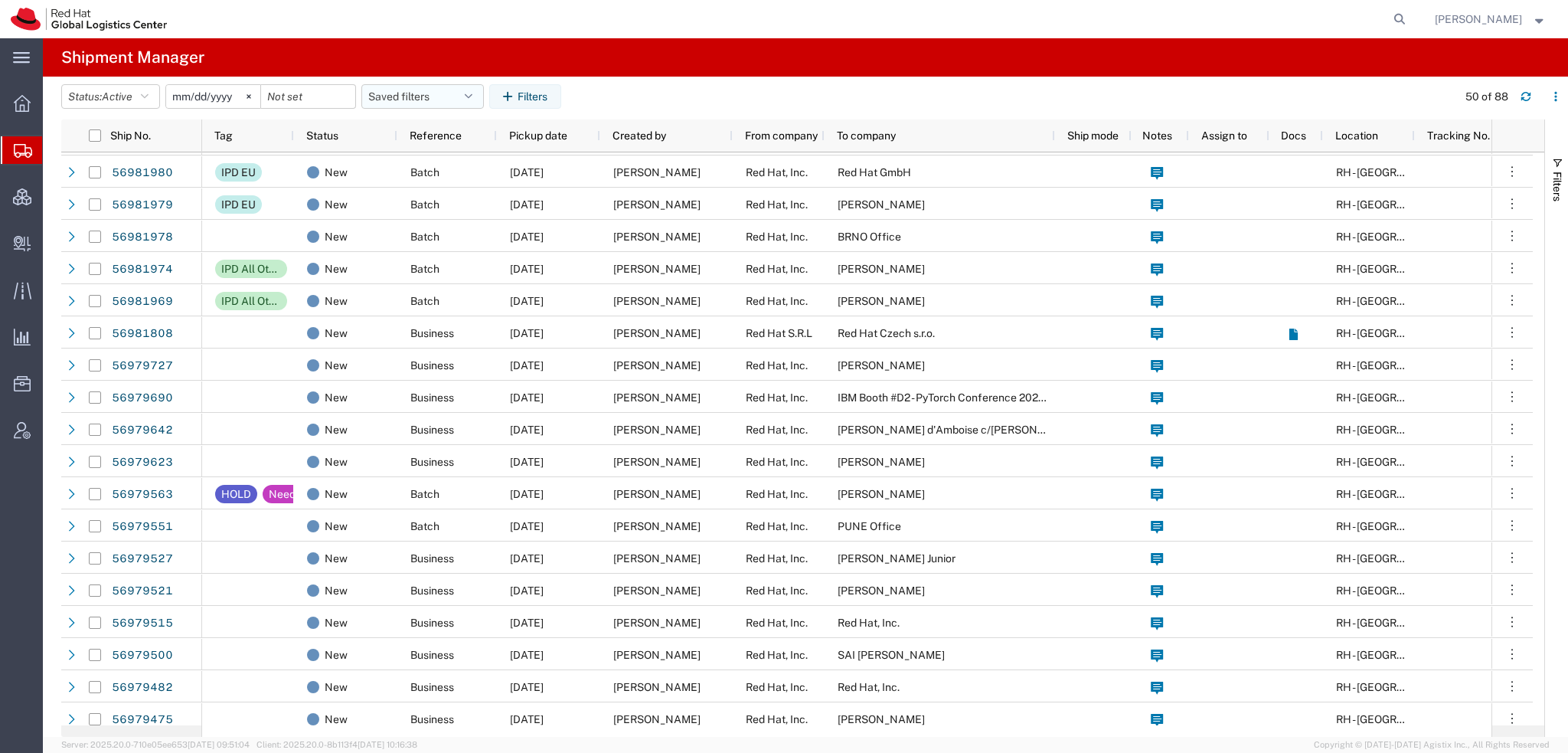
click at [472, 98] on icon "button" at bounding box center [468, 96] width 8 height 11
click at [409, 162] on span "Americas" at bounding box center [464, 163] width 200 height 28
type input "2023-05-07"
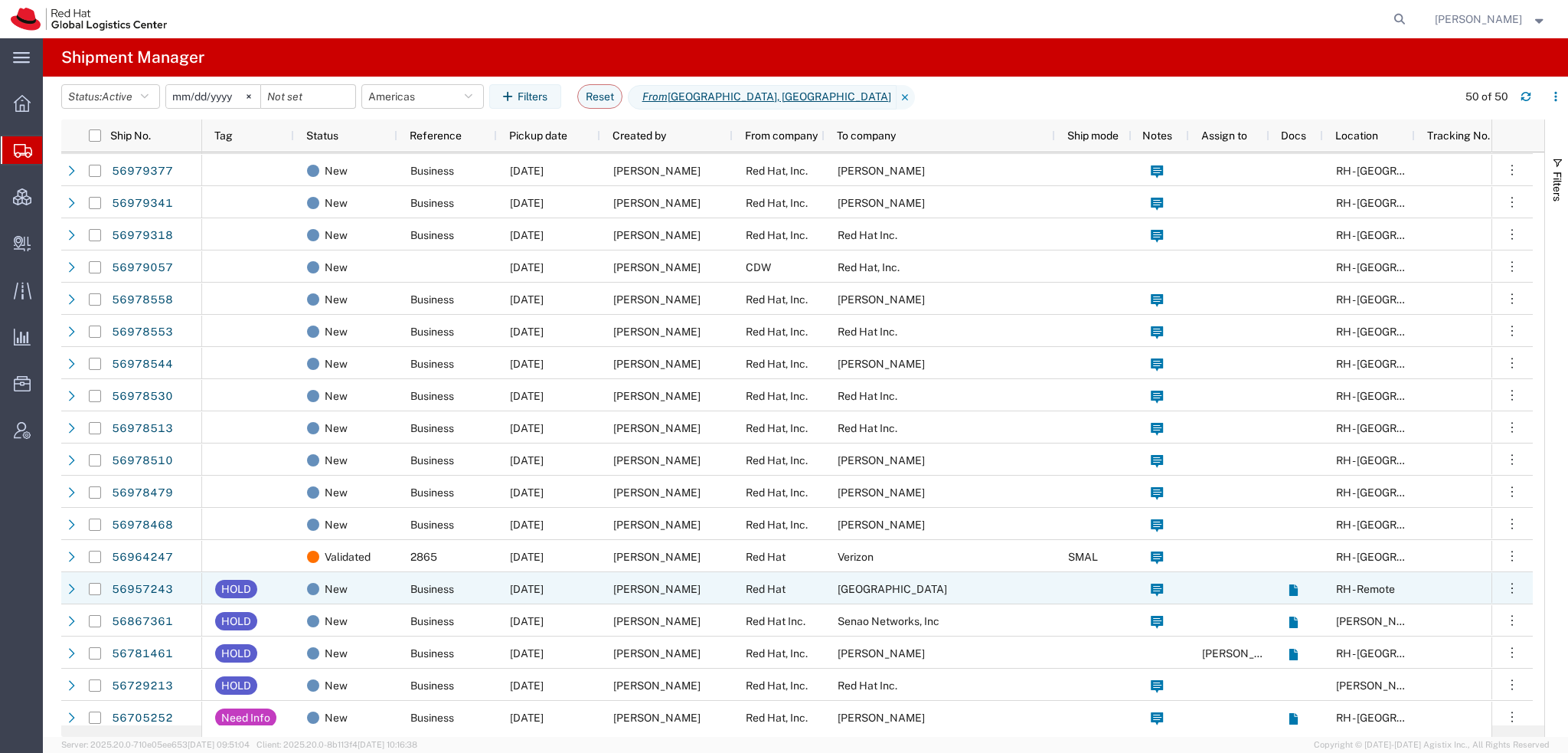
scroll to position [1036, 0]
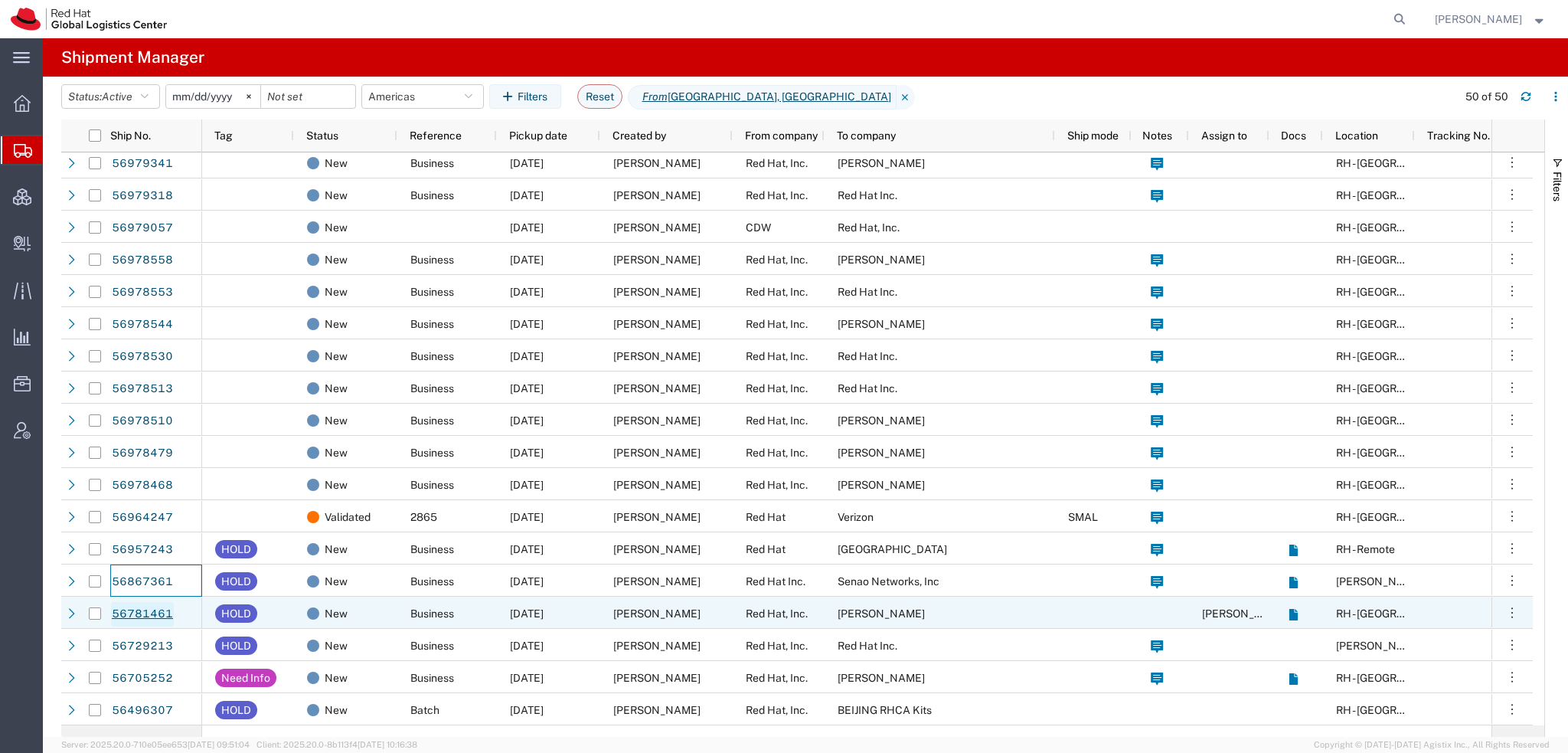
click at [131, 612] on link "56781461" at bounding box center [142, 615] width 63 height 25
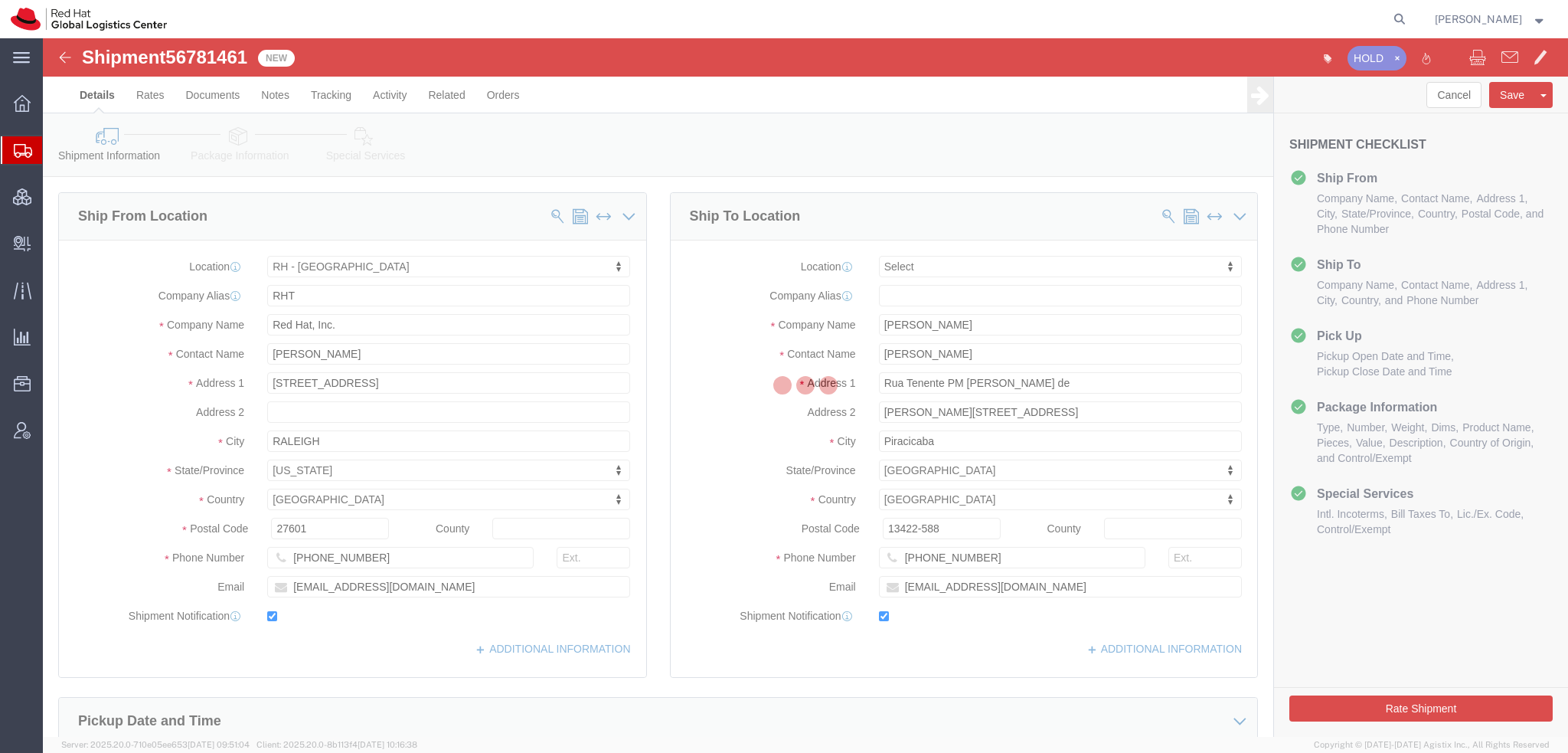
select select "38014"
select select
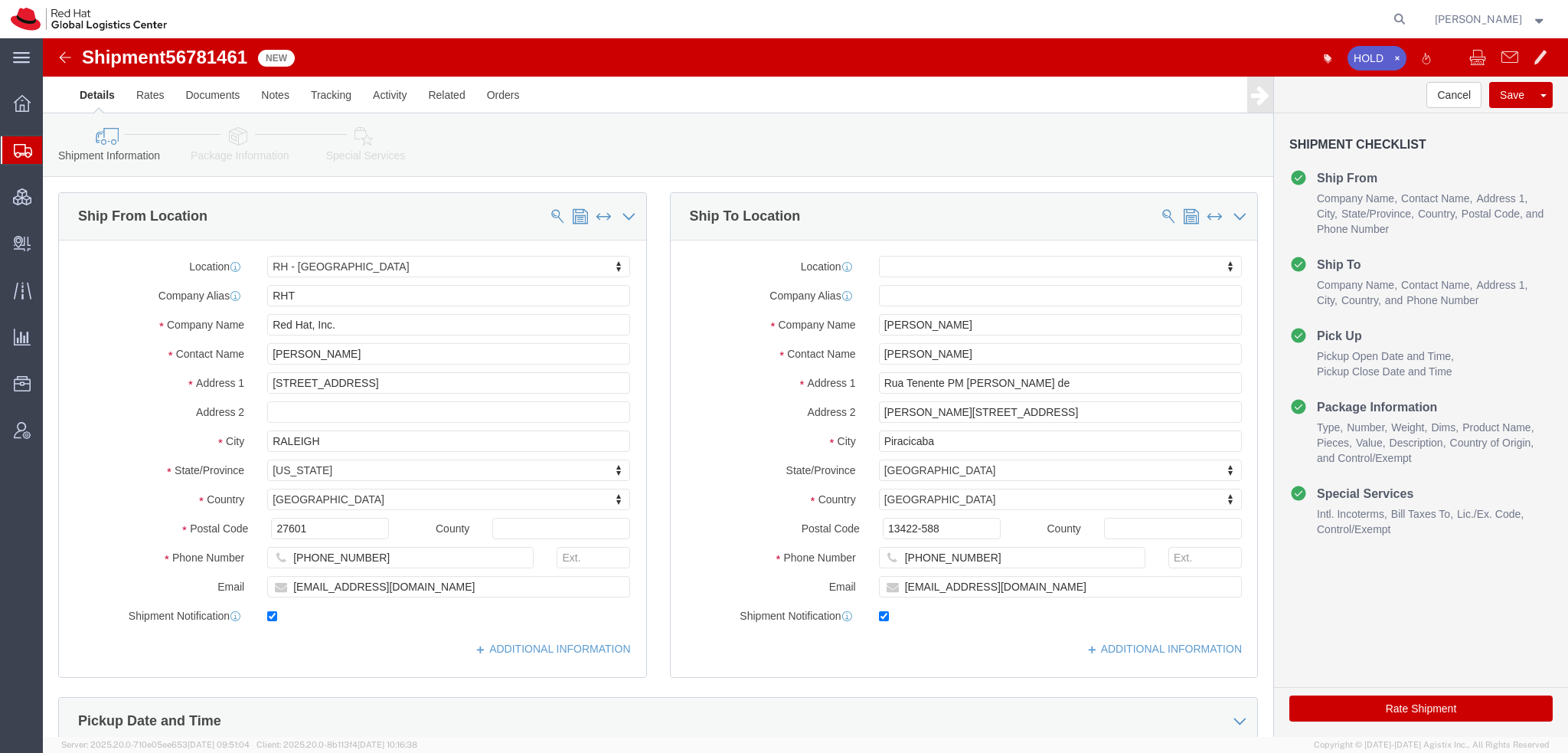
click icon
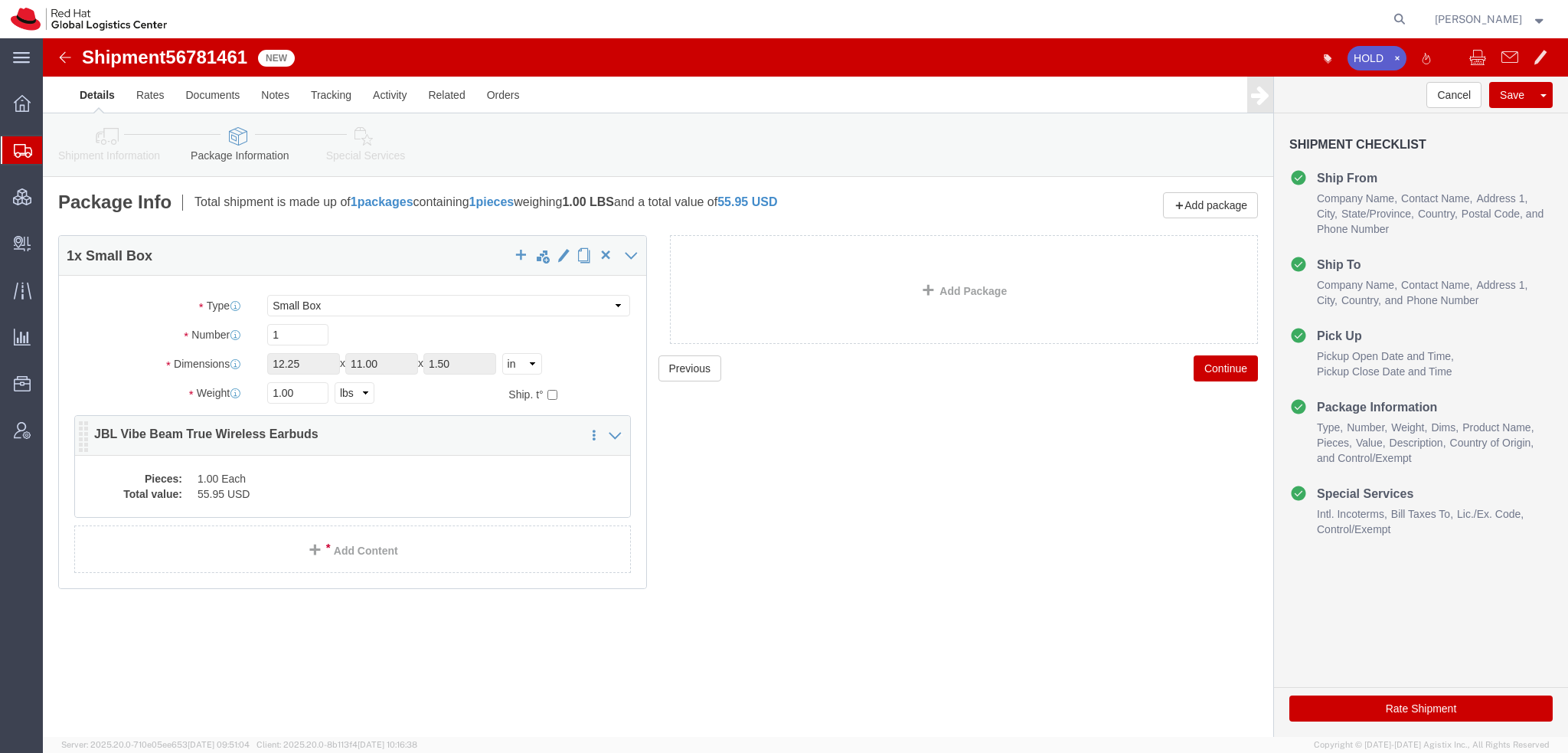
click dd "1.00 Each"
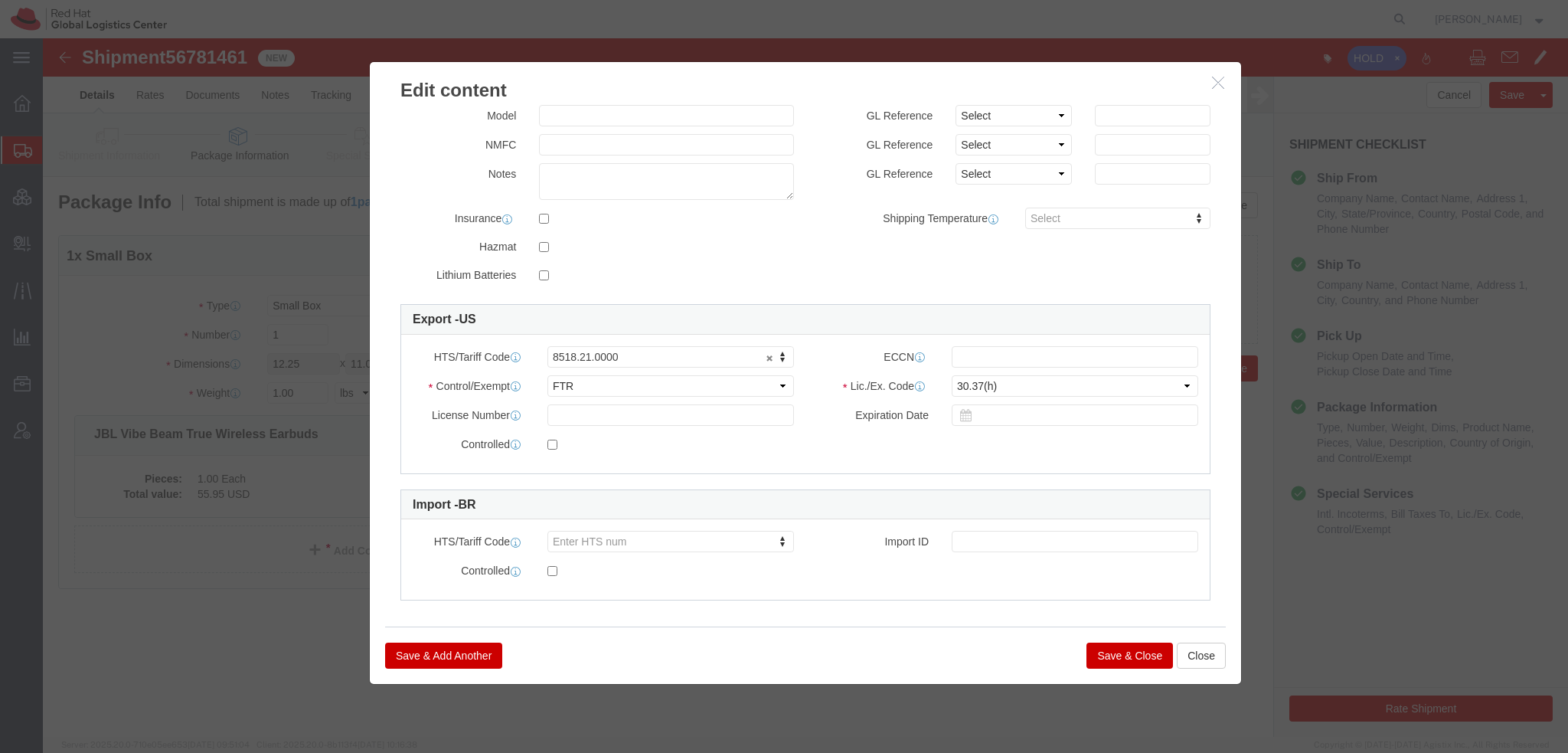
scroll to position [236, 0]
click button "Save & Close"
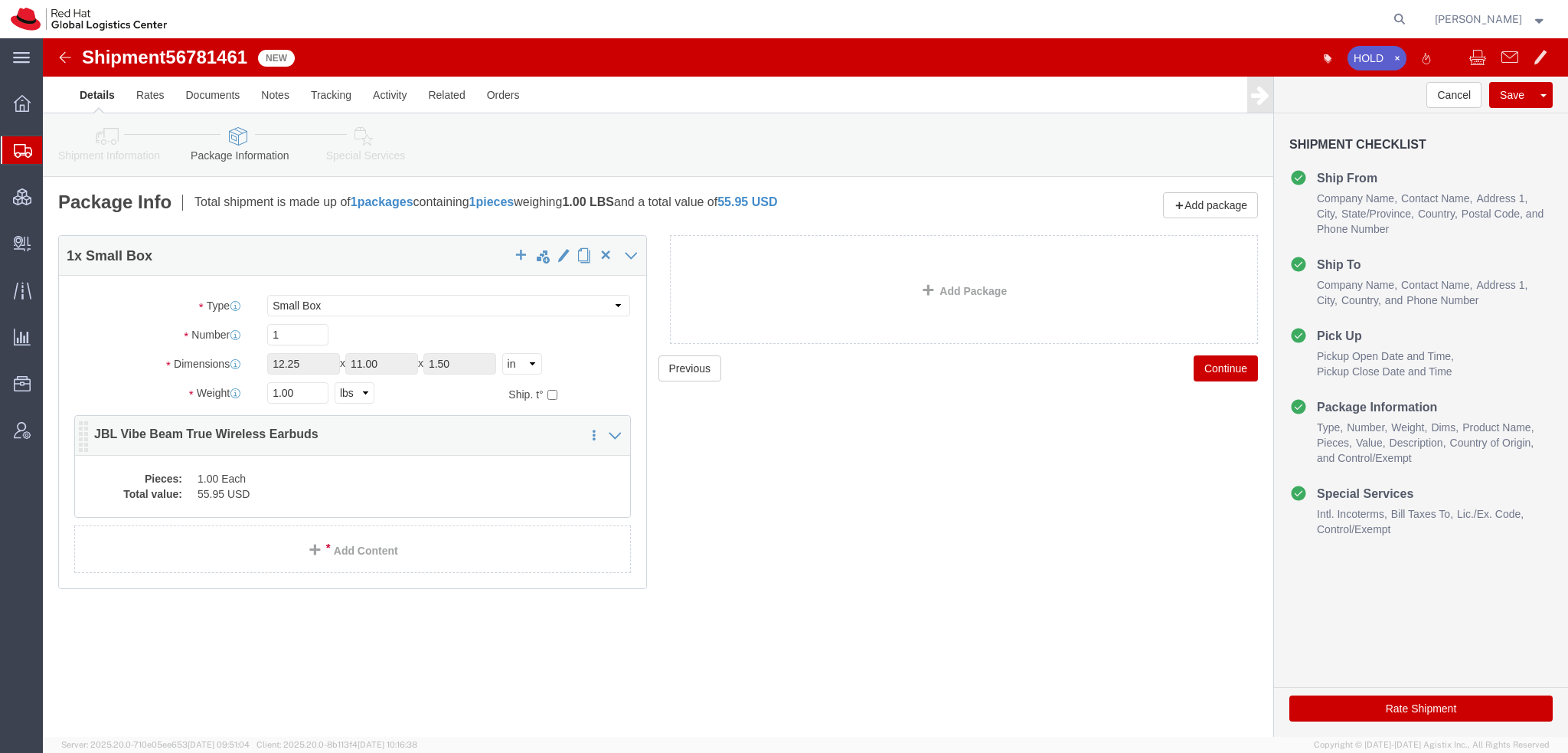
click dd "55.95 USD"
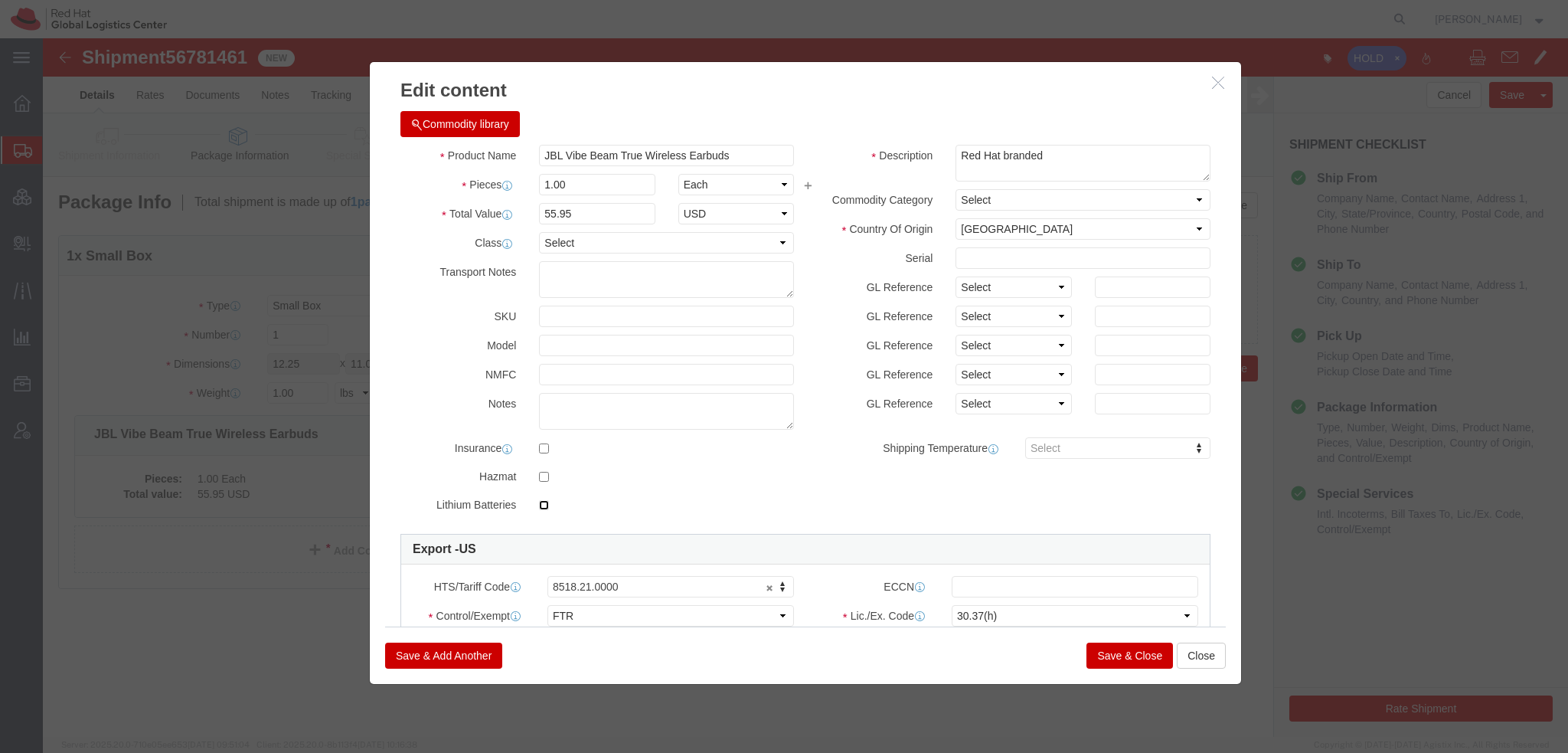
click input "checkbox"
checkbox input "true"
click input "Ion Contained in Equipment (UN3481, PI967)"
checkbox input "true"
click button "Save & Close"
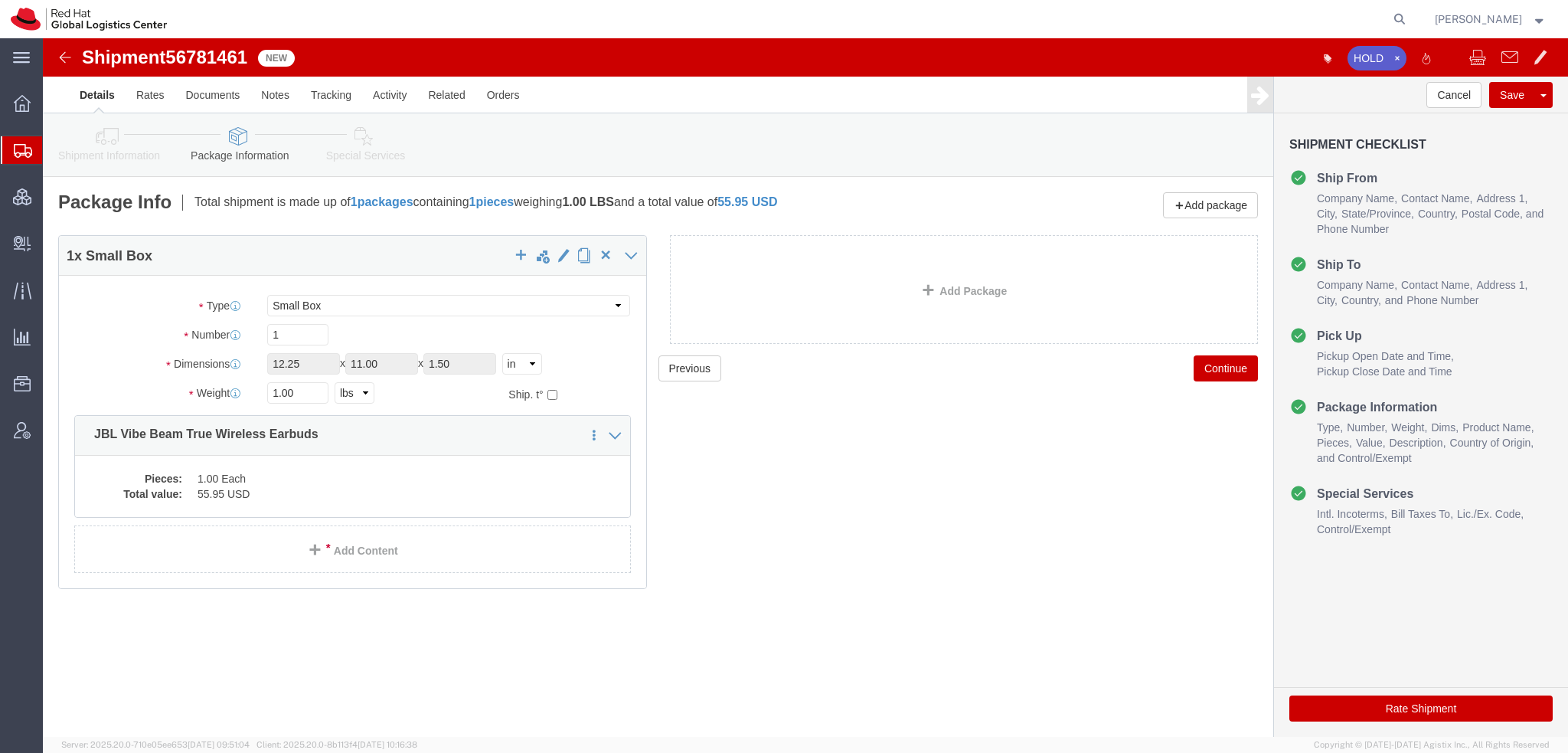
click icon
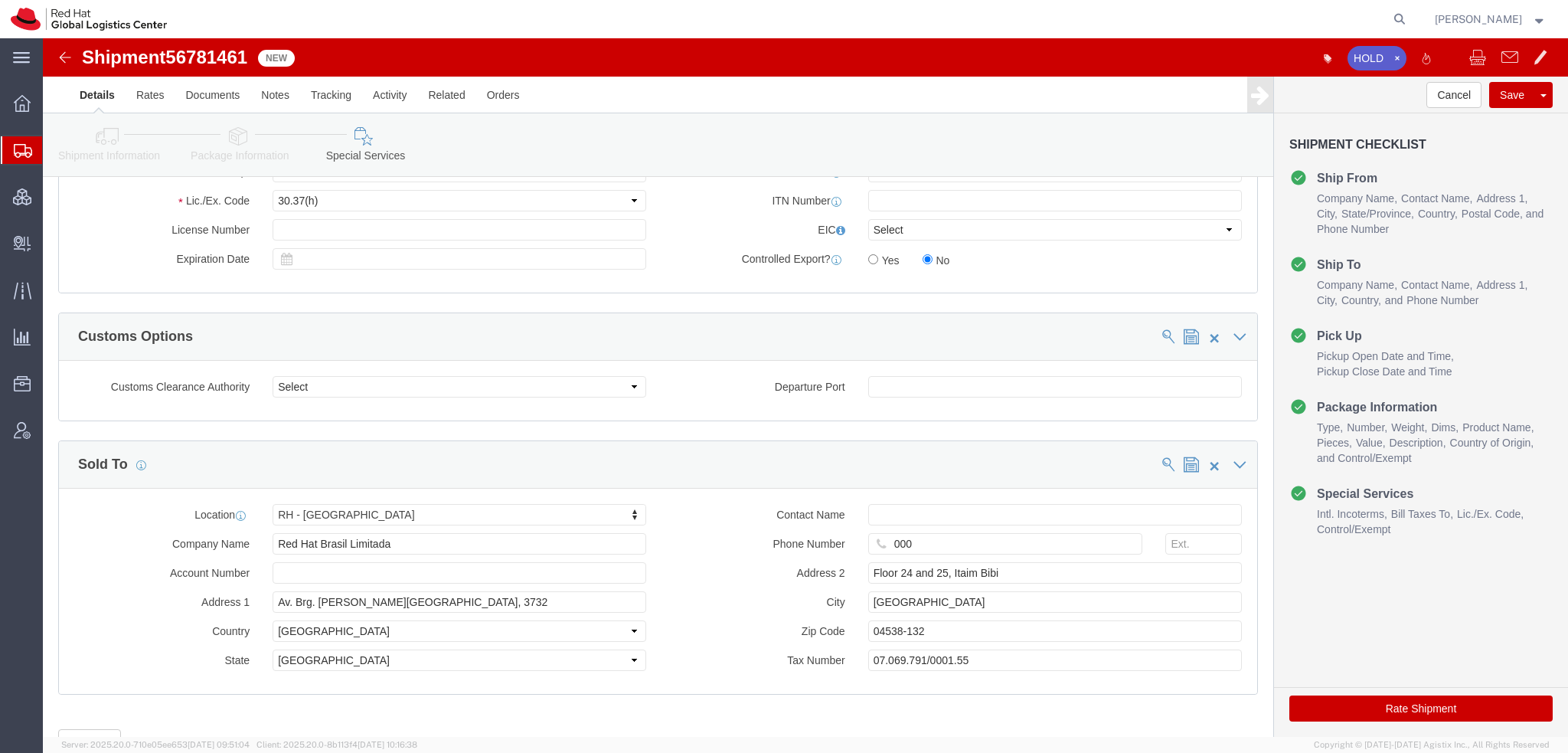
scroll to position [1295, 0]
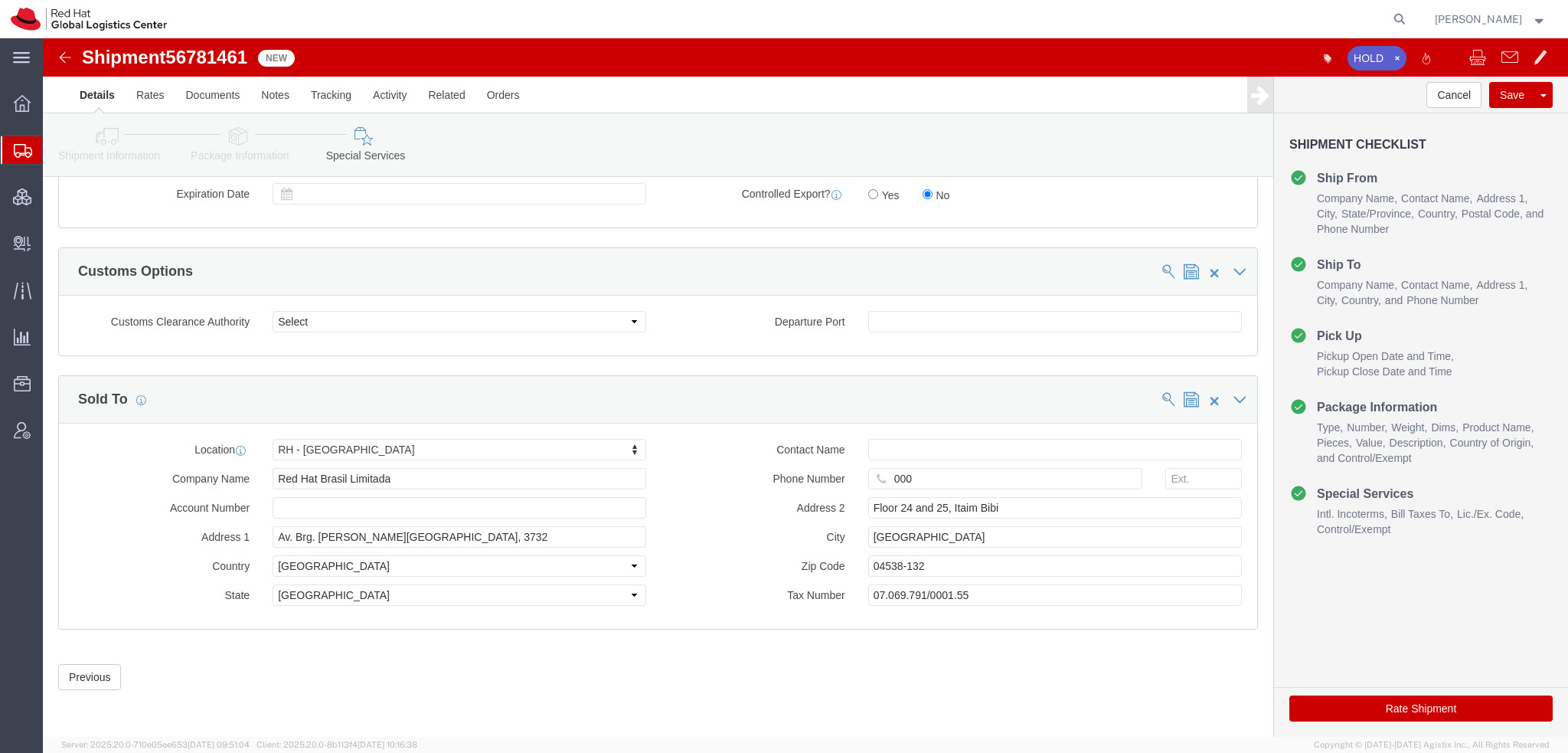
click button "Rate Shipment"
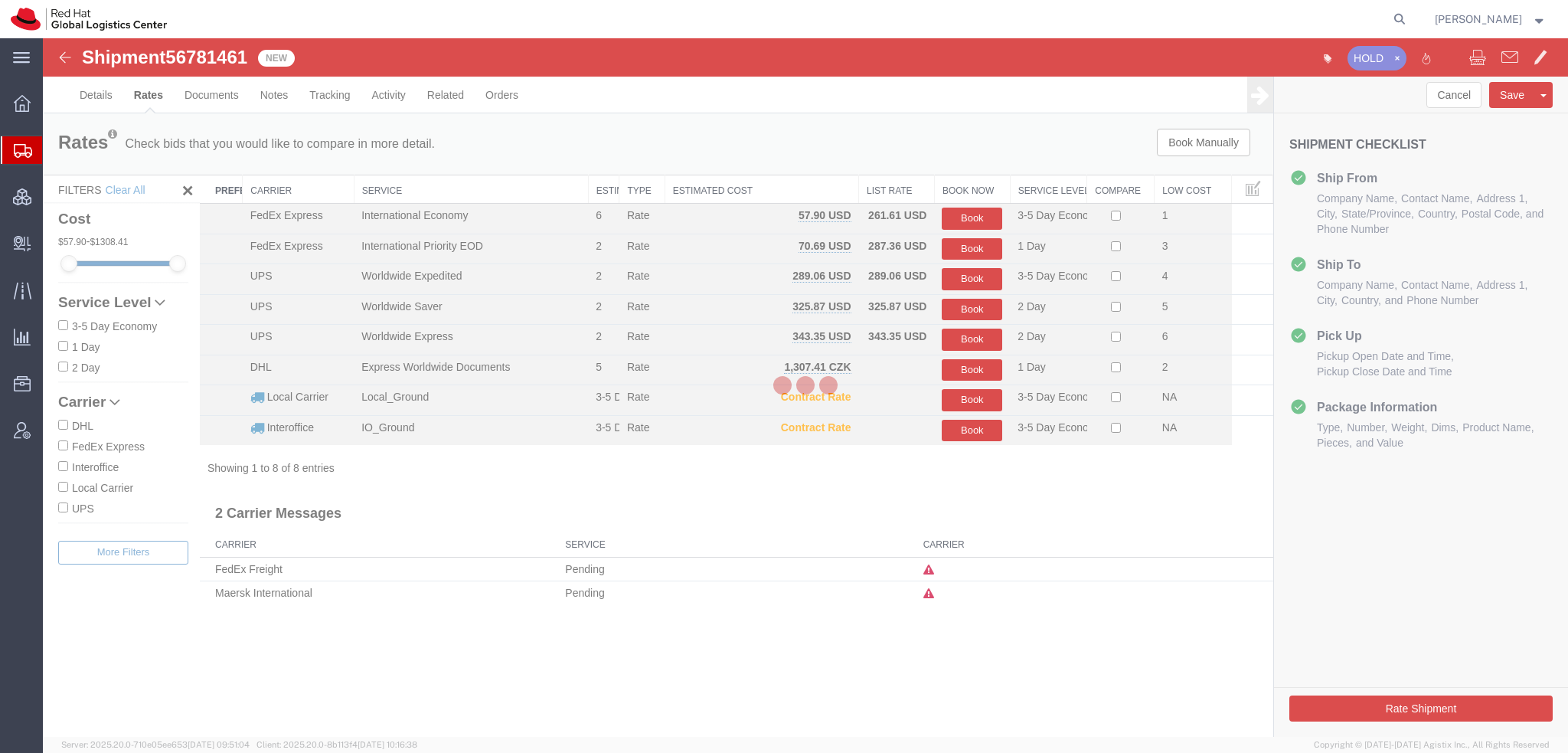
scroll to position [0, 0]
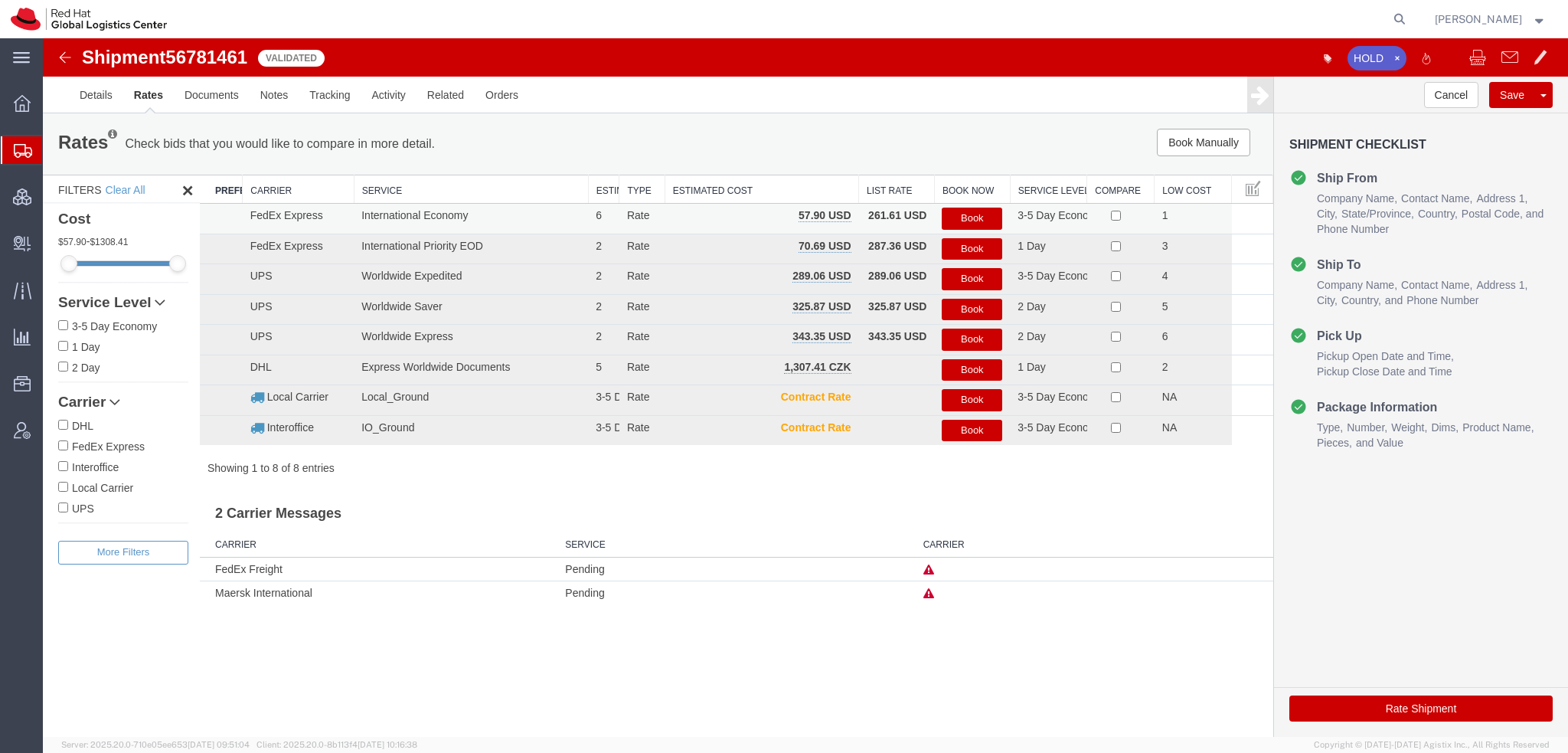
click at [968, 215] on button "Book" at bounding box center [972, 218] width 61 height 23
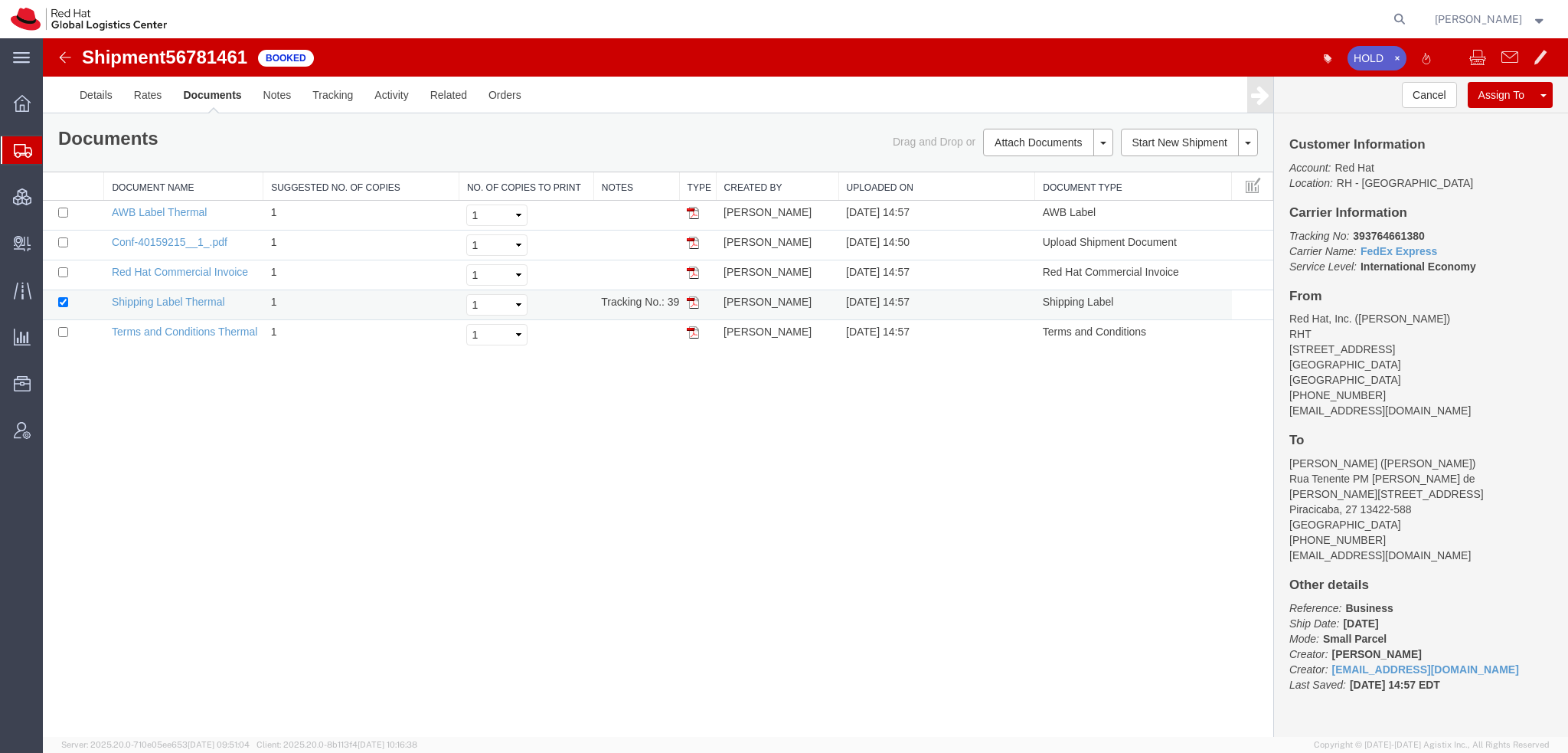
click at [695, 302] on img at bounding box center [693, 303] width 12 height 12
click at [691, 208] on img at bounding box center [693, 213] width 12 height 12
click at [693, 275] on img at bounding box center [693, 273] width 12 height 12
drag, startPoint x: 84, startPoint y: 170, endPoint x: 159, endPoint y: 5, distance: 181.2
click at [0, 0] on span "Shipment Manager" at bounding box center [0, 0] width 0 height 0
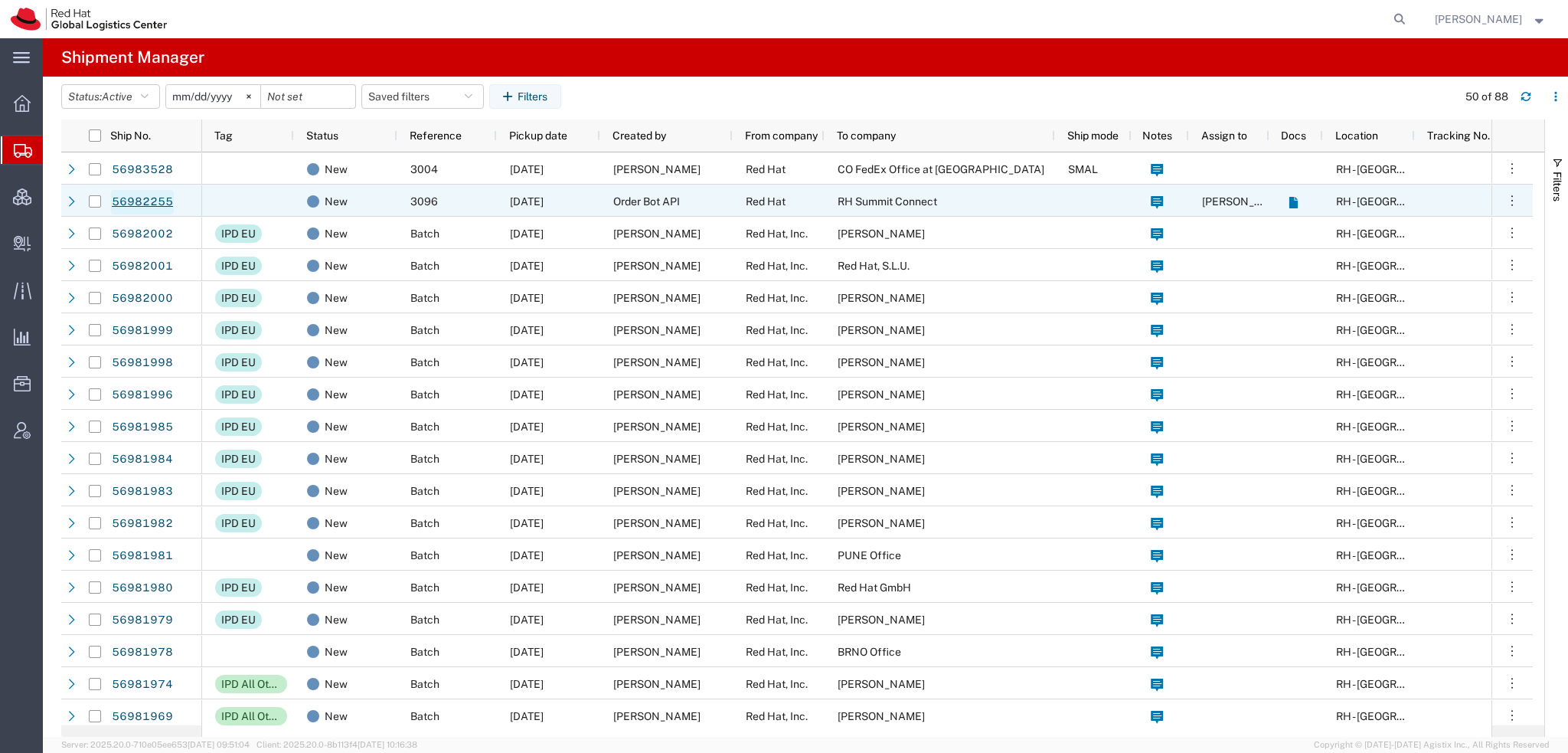
click at [127, 204] on link "56982255" at bounding box center [142, 202] width 63 height 25
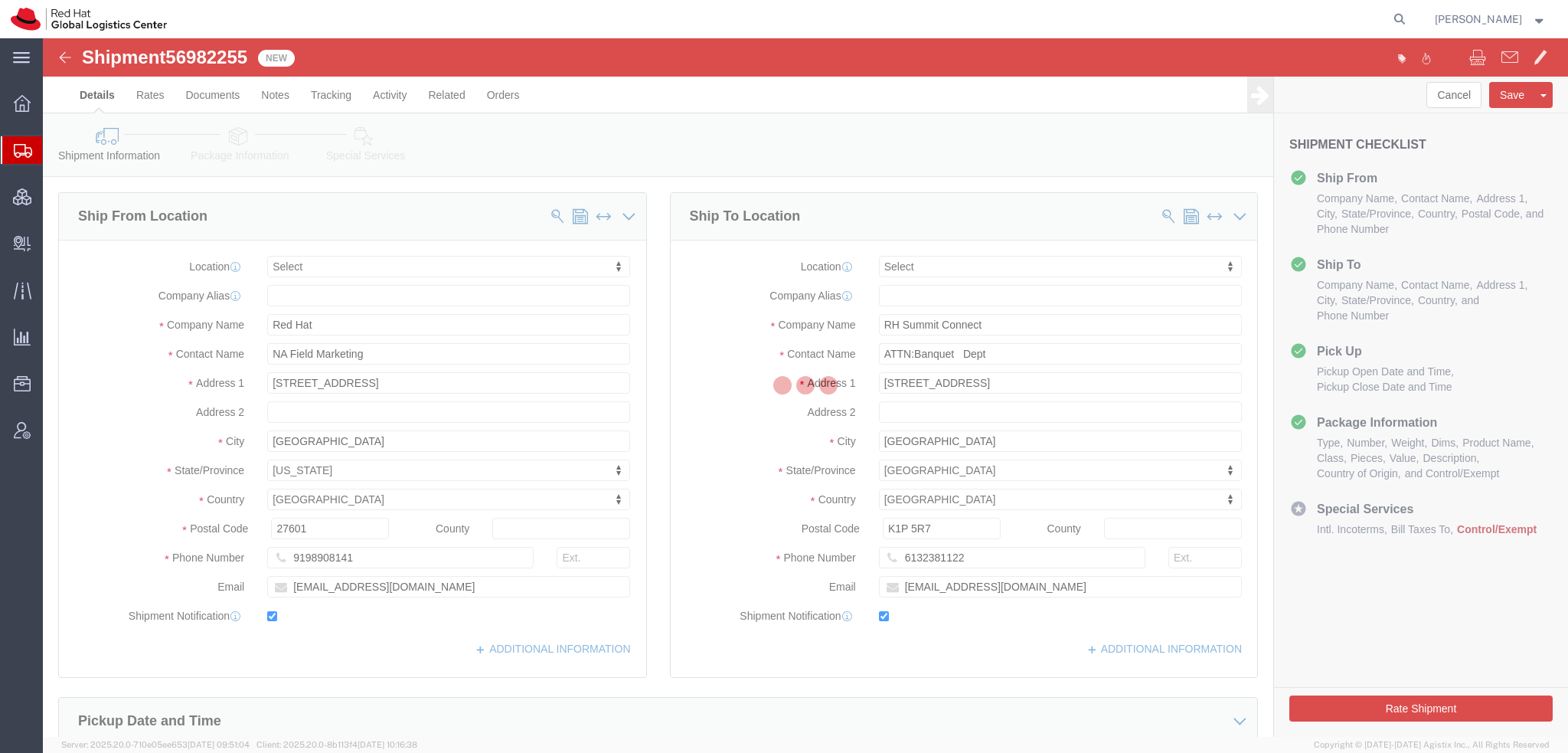
select select
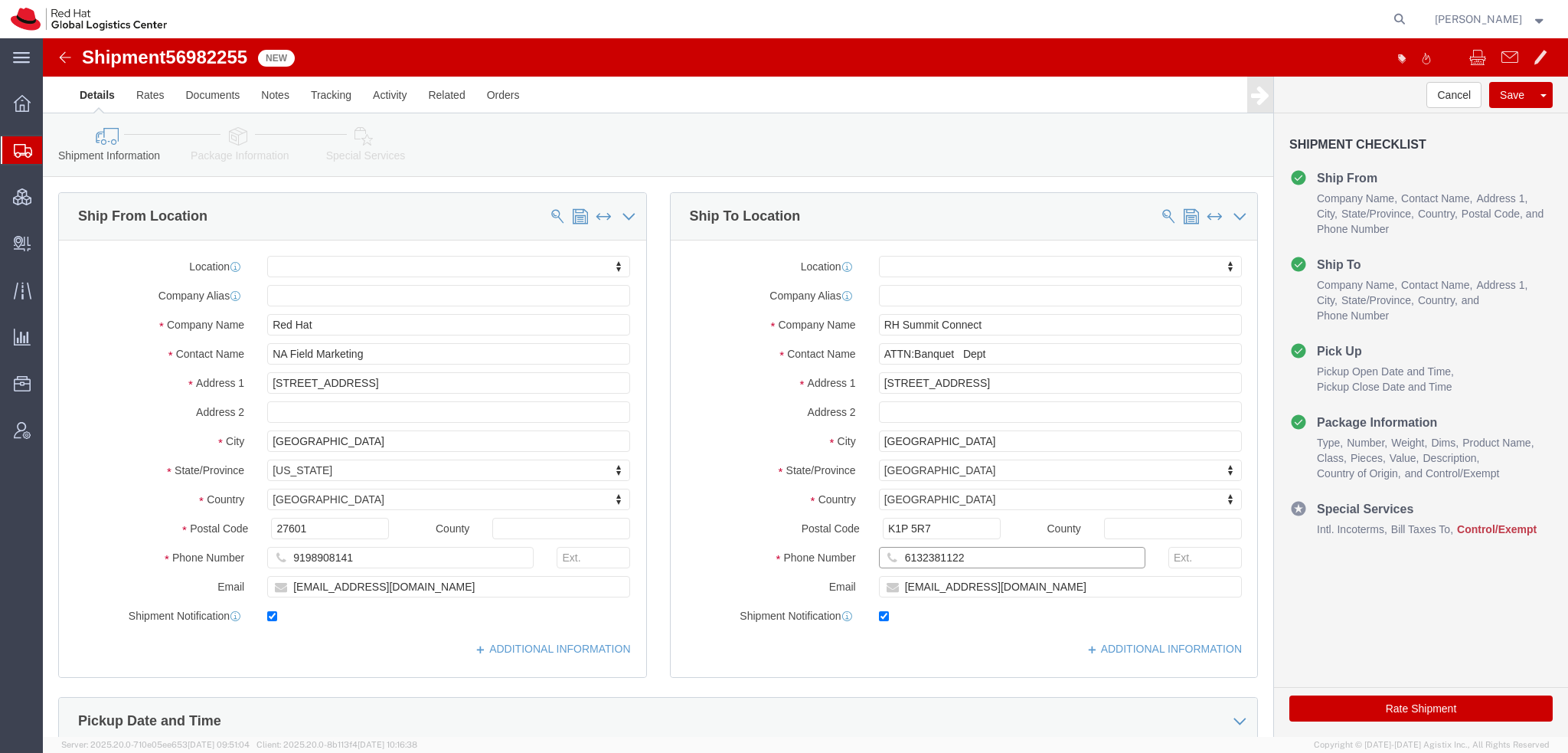
drag, startPoint x: 925, startPoint y: 518, endPoint x: 631, endPoint y: 490, distance: 295.3
click div "Location My Profile Location RH - Amsterdam - MSO RH - Amsterdam Data Center RH…"
click icon
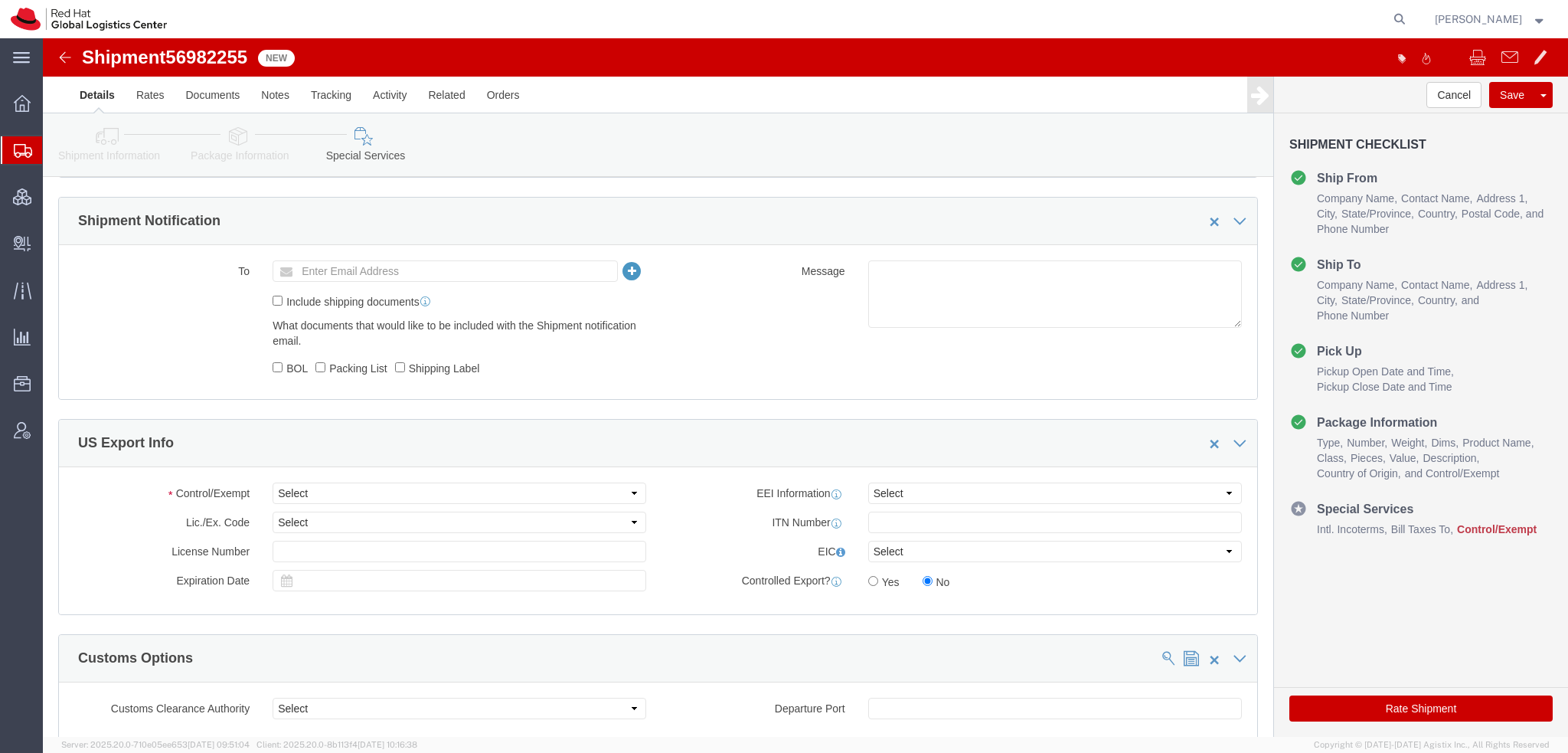
scroll to position [1382, 0]
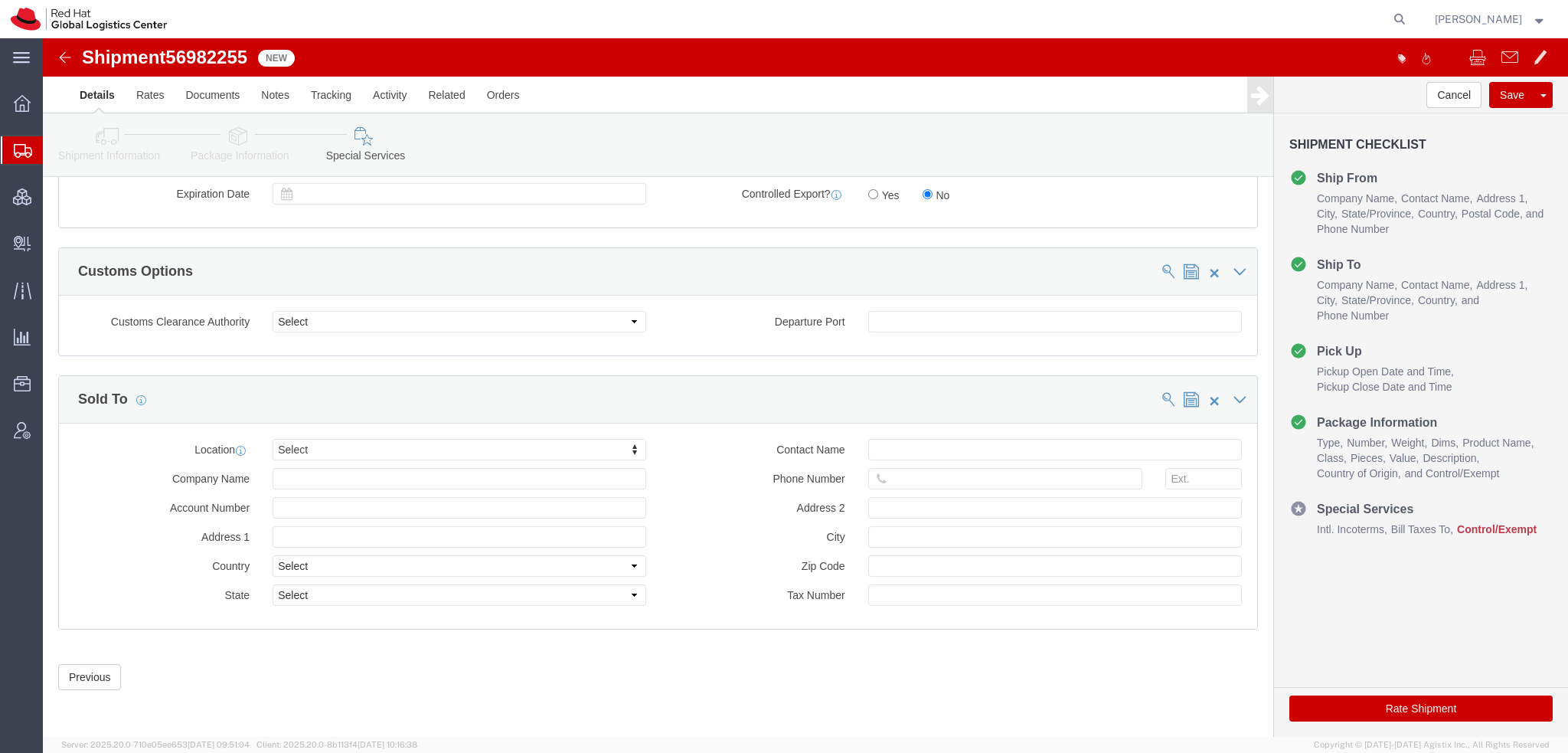
click div "Location Select Select My Profile Location RH - Amsterdam - MSO RH - Amsterdam …"
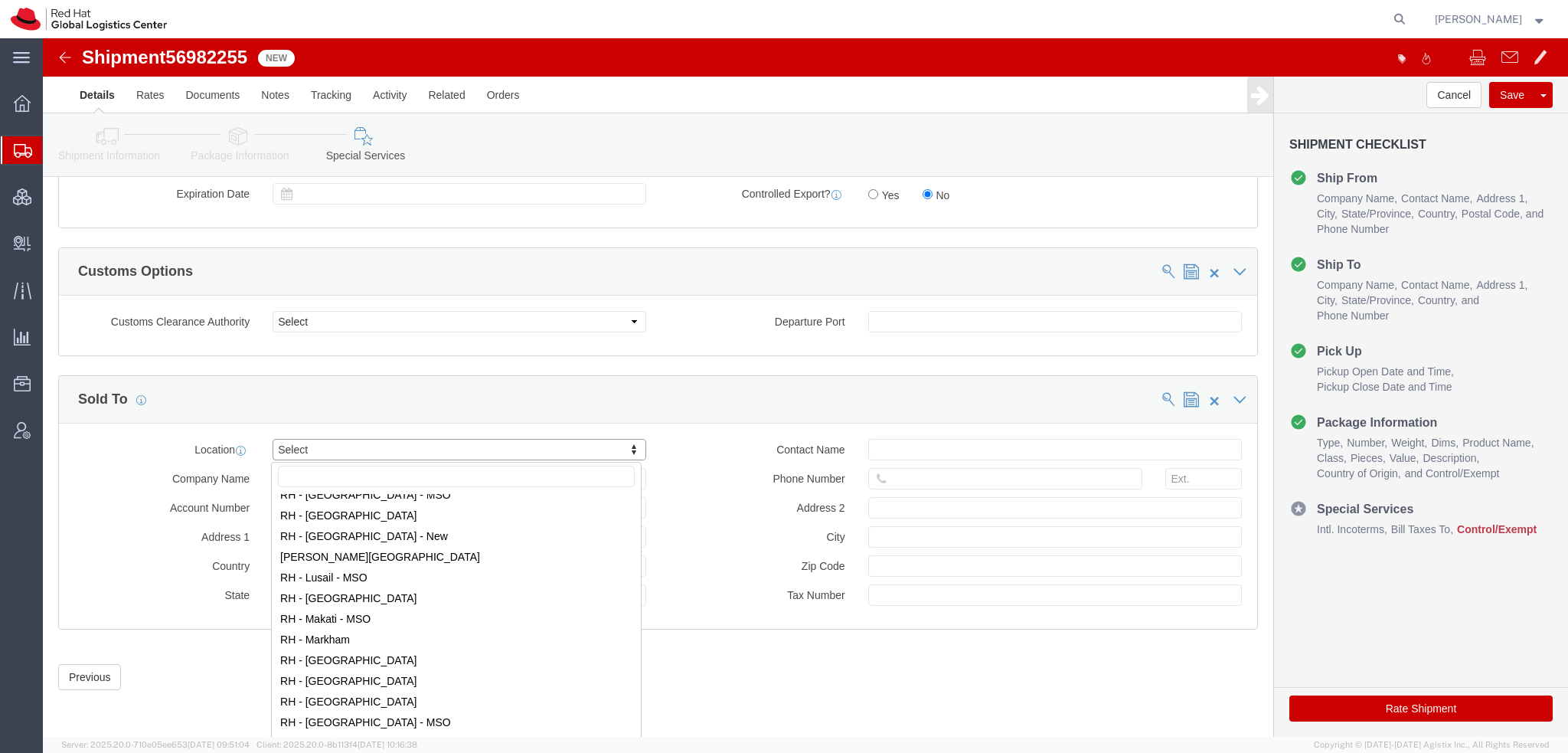
scroll to position [1532, 0]
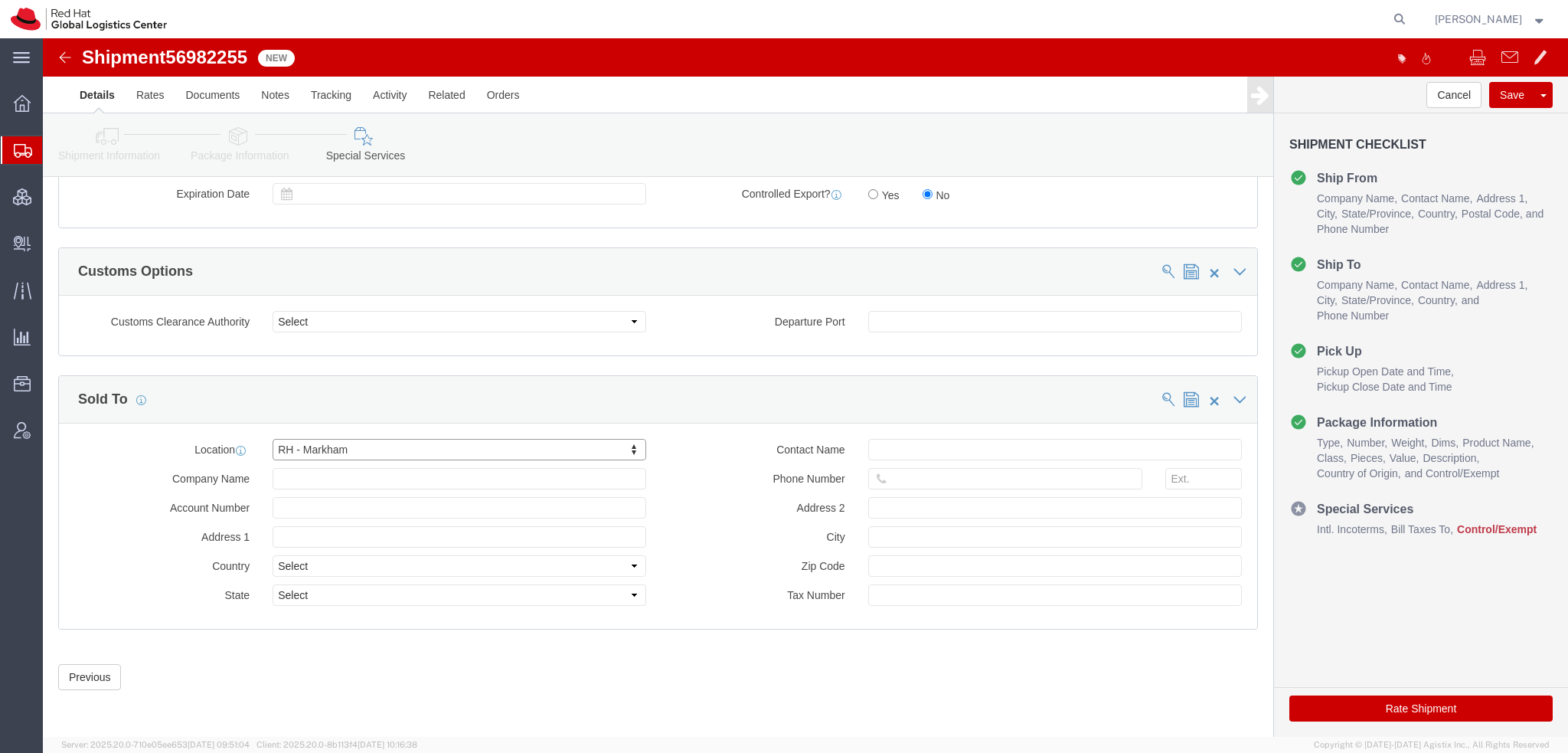
select select "ON"
click input "text"
paste input "6132381122"
type input "6132381122"
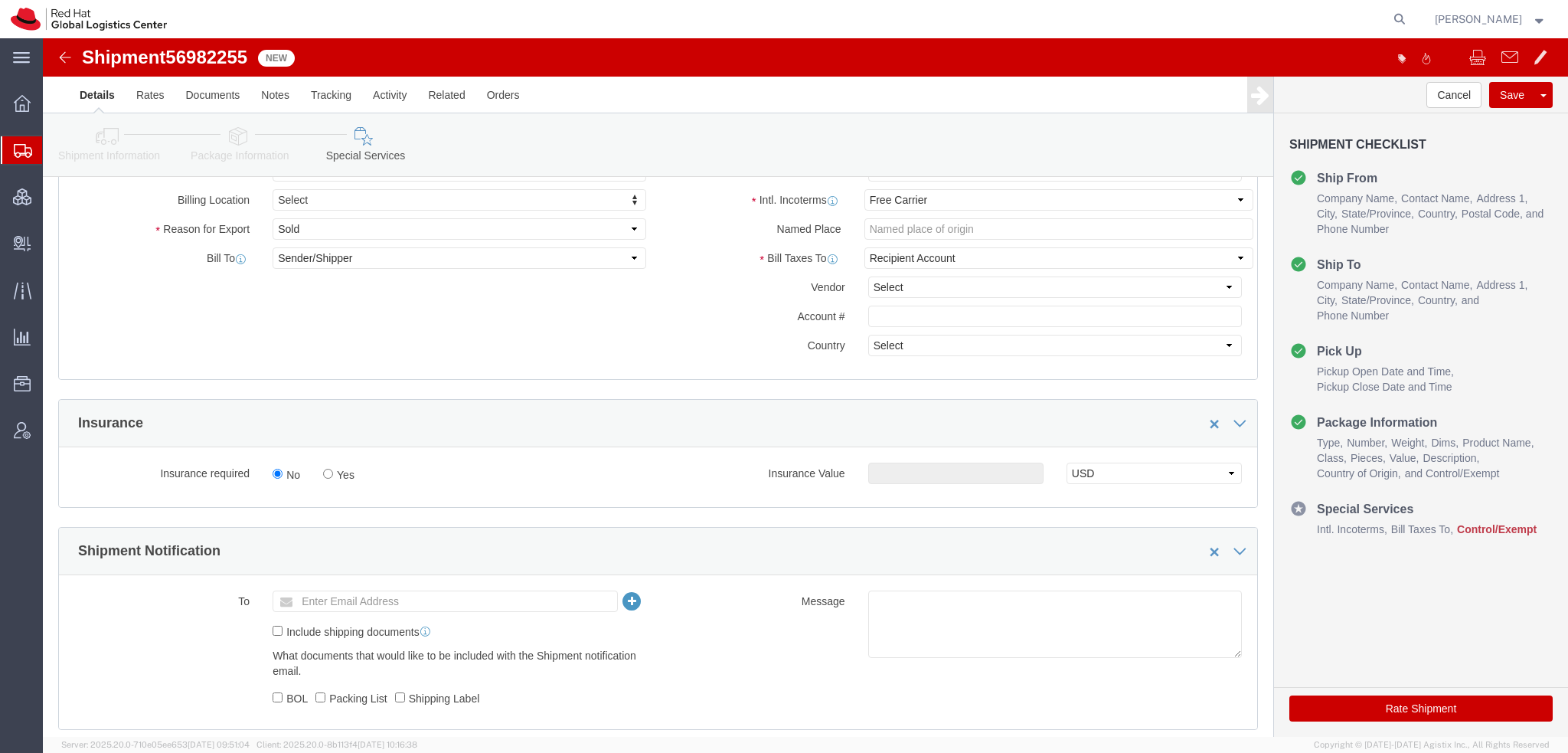
scroll to position [463, 0]
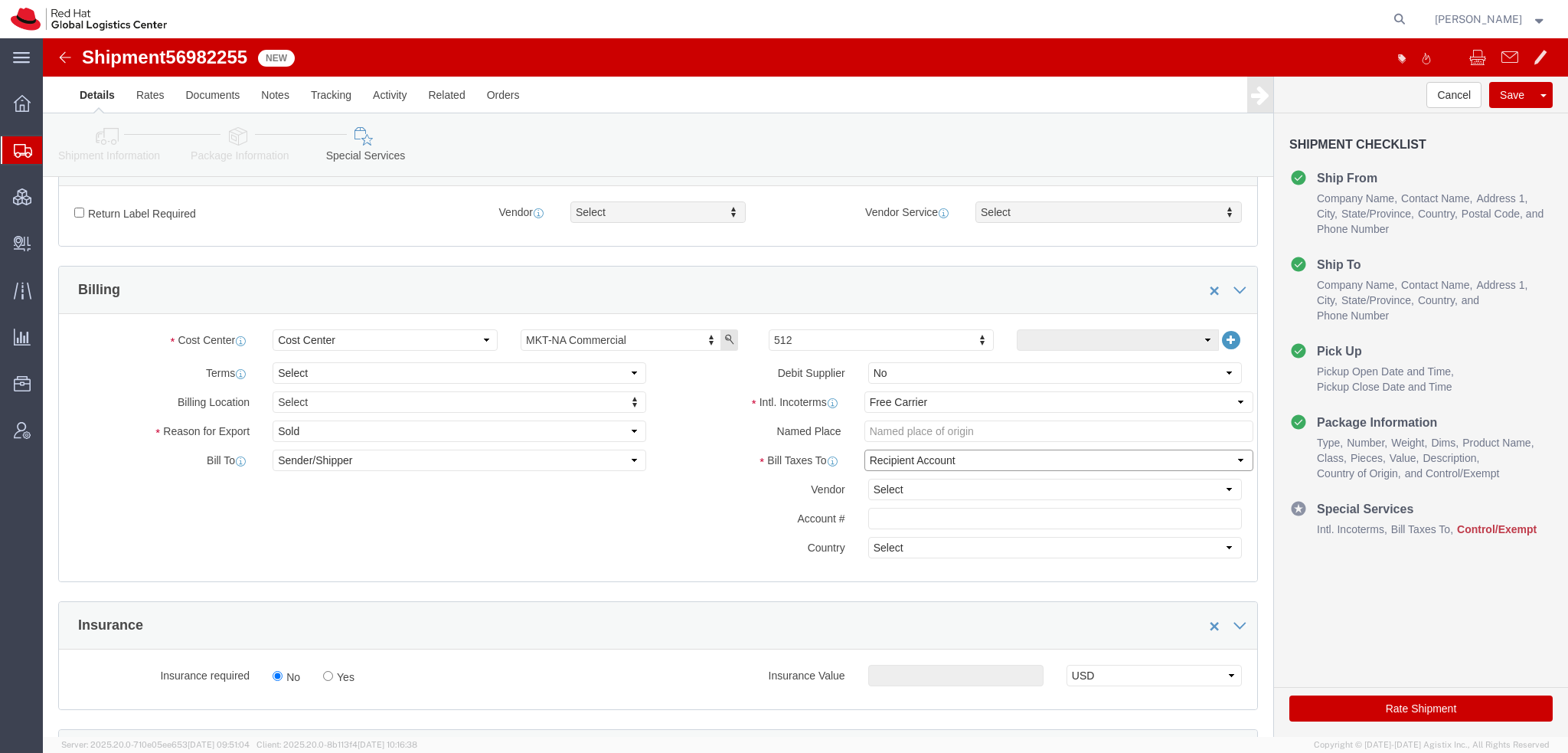
click select "Select Recipient Account Sender/Shipper Third Party Account"
select select "THRD"
click select "Select Recipient Account Sender/Shipper Third Party Account"
click select "Select DHL FedEx Express UPS"
select select "FedEx Express"
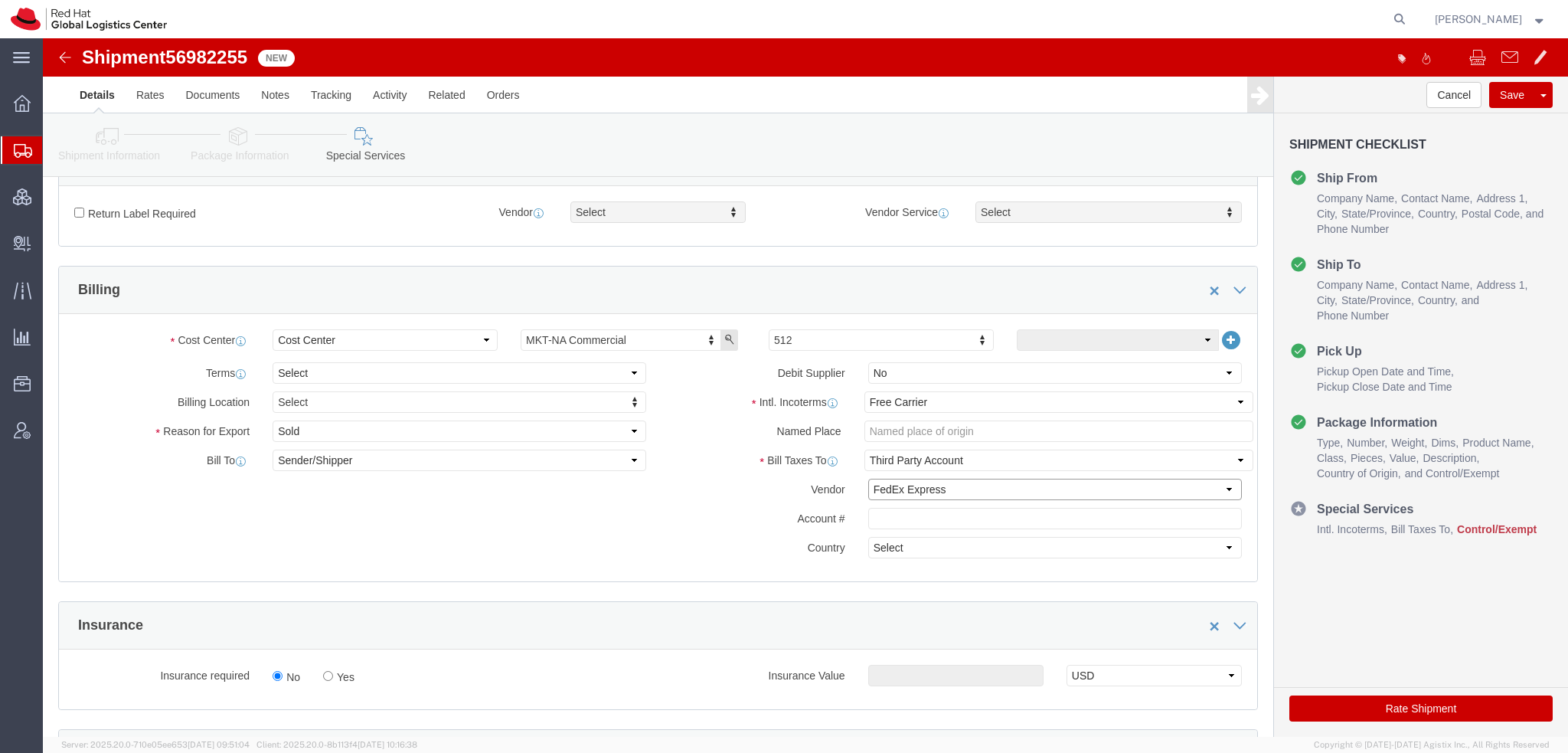
click select "Select DHL FedEx Express UPS"
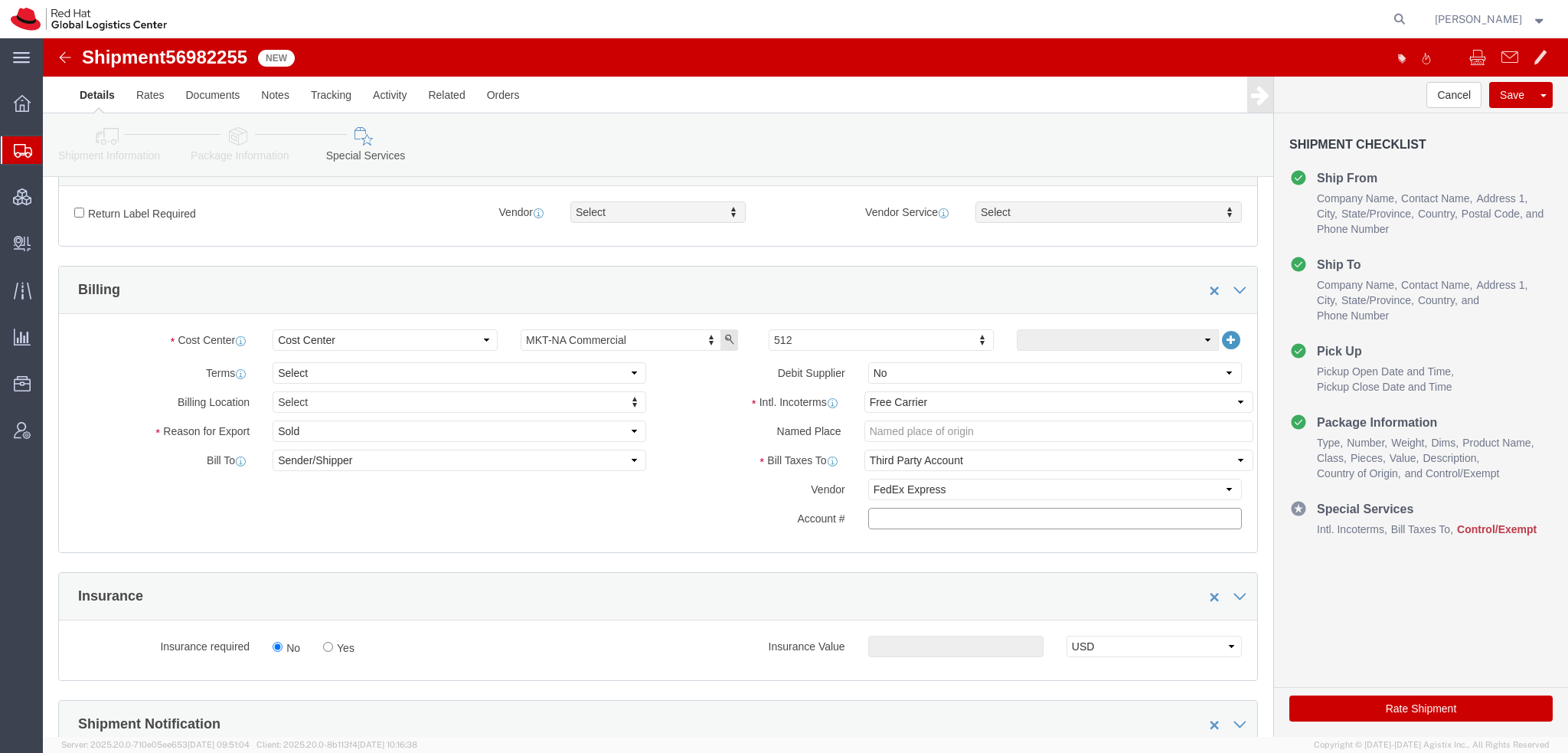
paste input "222181879"
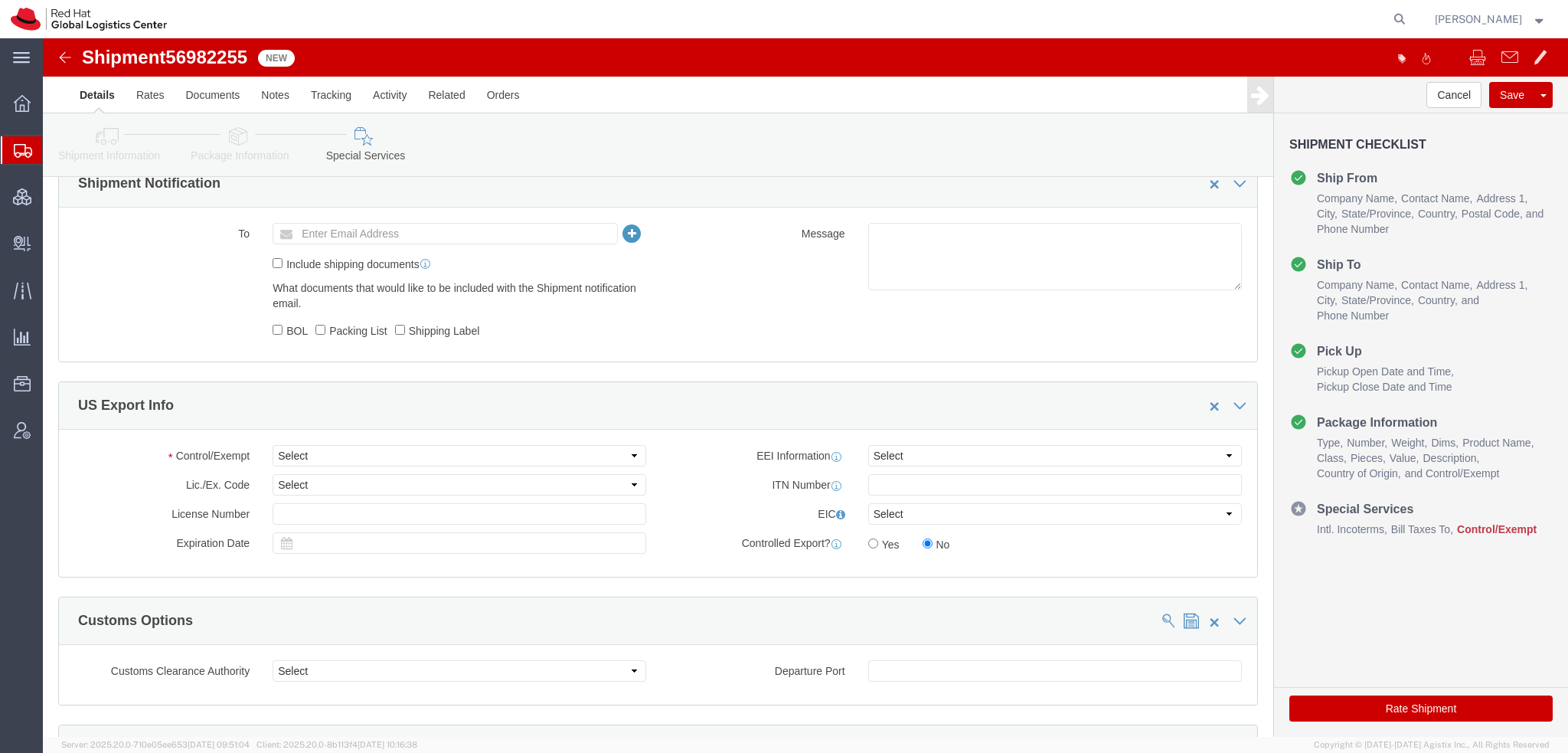
scroll to position [1153, 0]
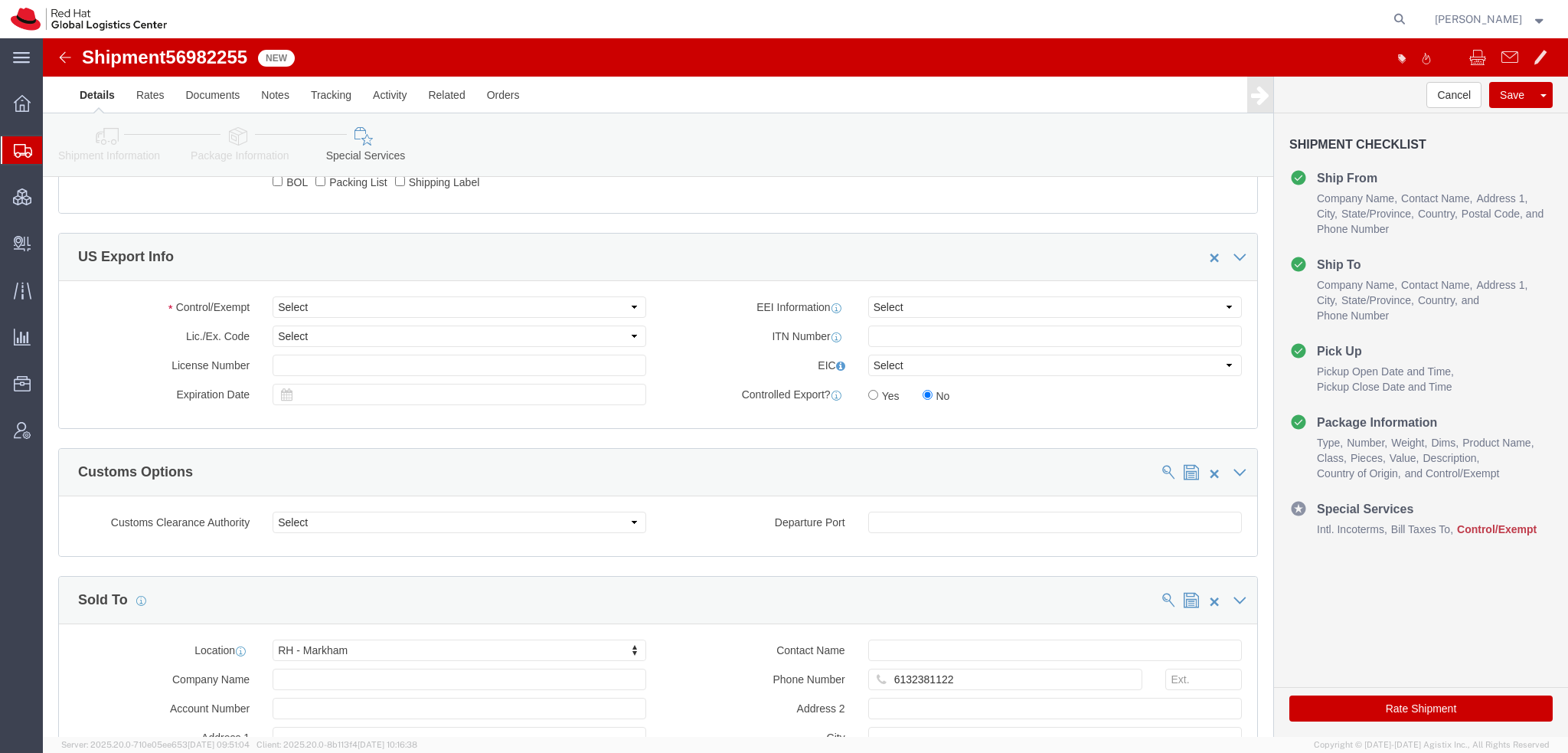
type input "222181879"
click select "Select ATF BIS DEA EPA FDA FTR ITAR OFAC Other (OPA)"
select select "FTR"
click select "Select ATF BIS DEA EPA FDA FTR ITAR OFAC Other (OPA)"
click select "Select 30.2(d)(2) 30.36 30.37(a) 30.37(f) 30.37(g) 30.37(h) 30.37(i) 30.37(j) 3…"
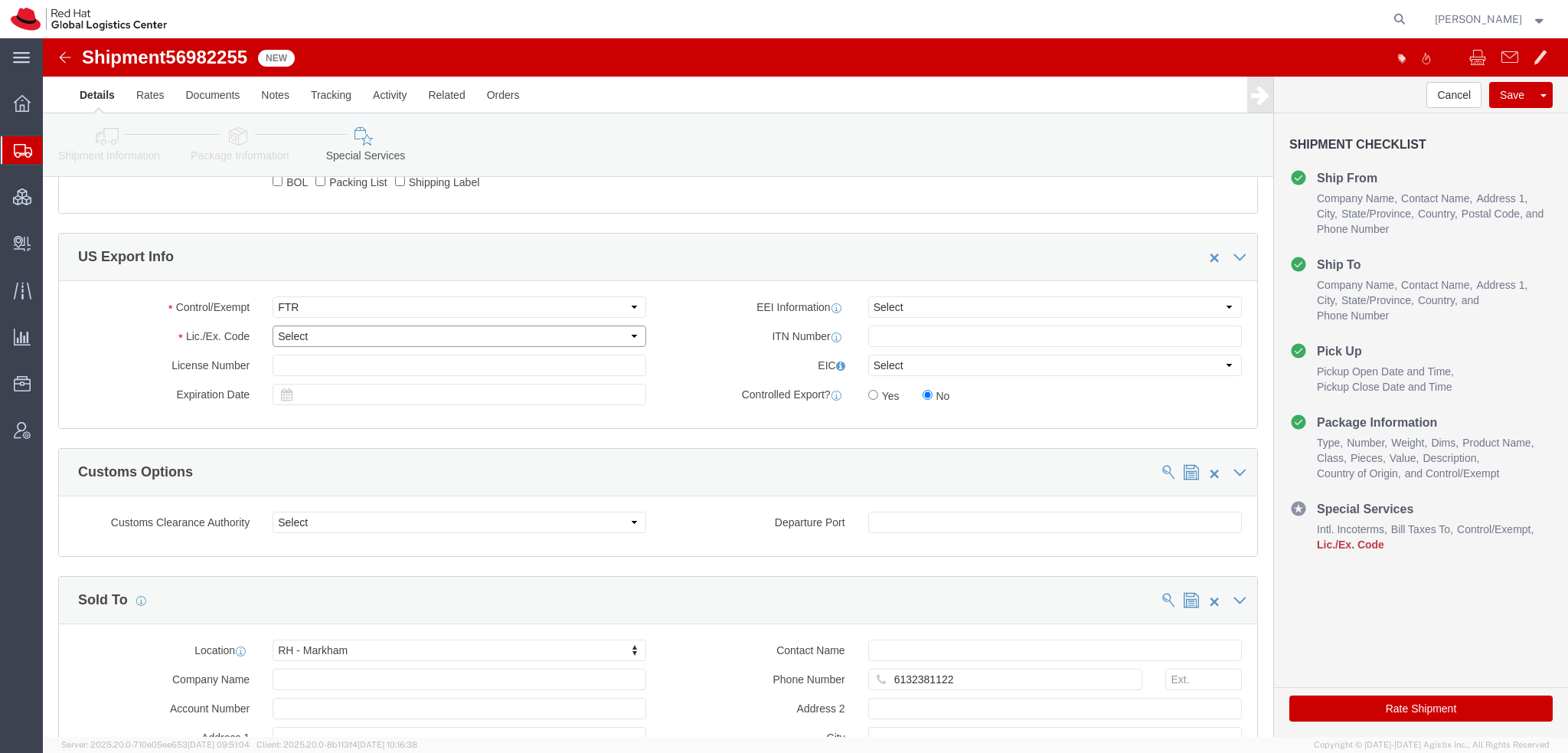
select select "30.36"
click select "Select 30.2(d)(2) 30.36 30.37(a) 30.37(f) 30.37(g) 30.37(h) 30.37(i) 30.37(j) 3…"
click icon
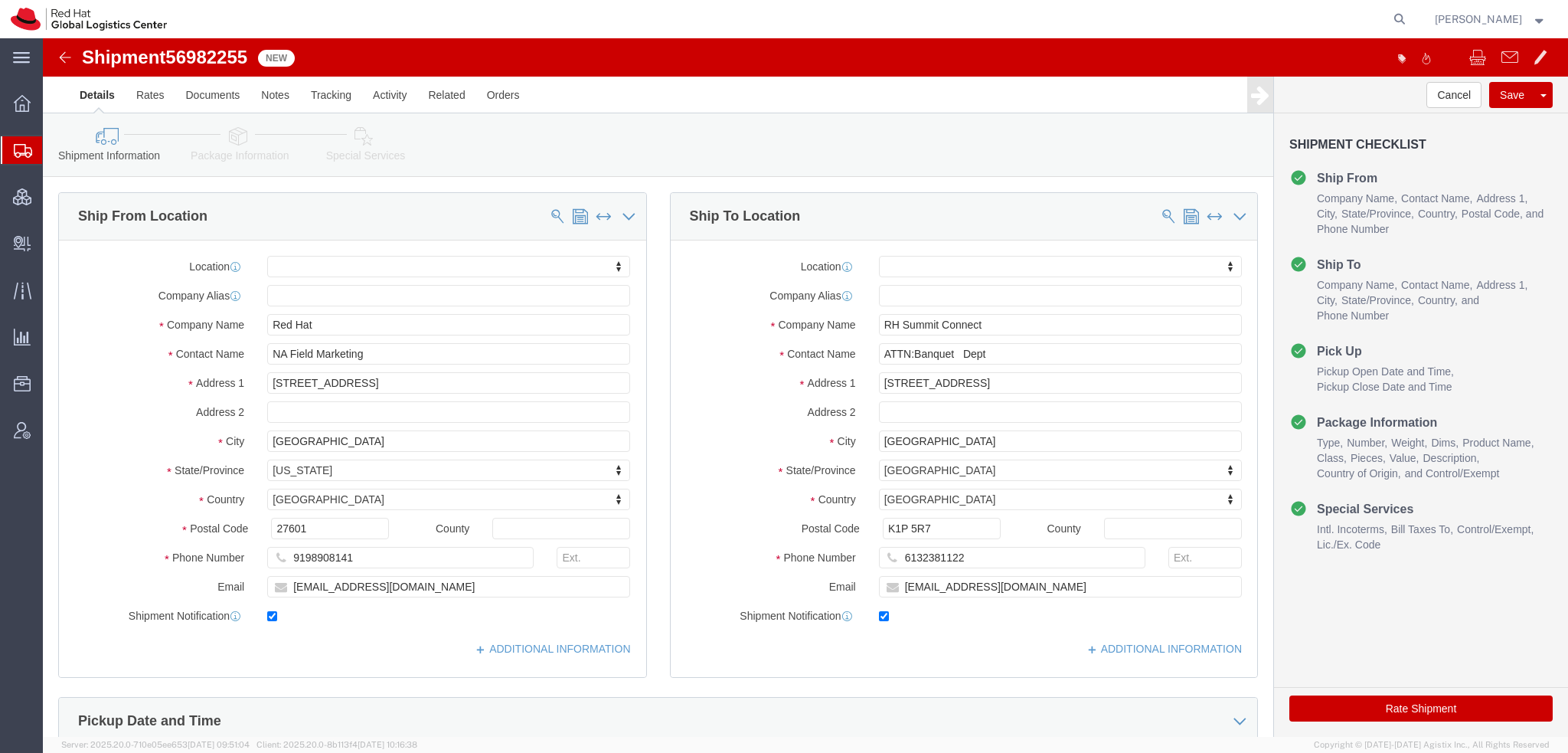
click icon
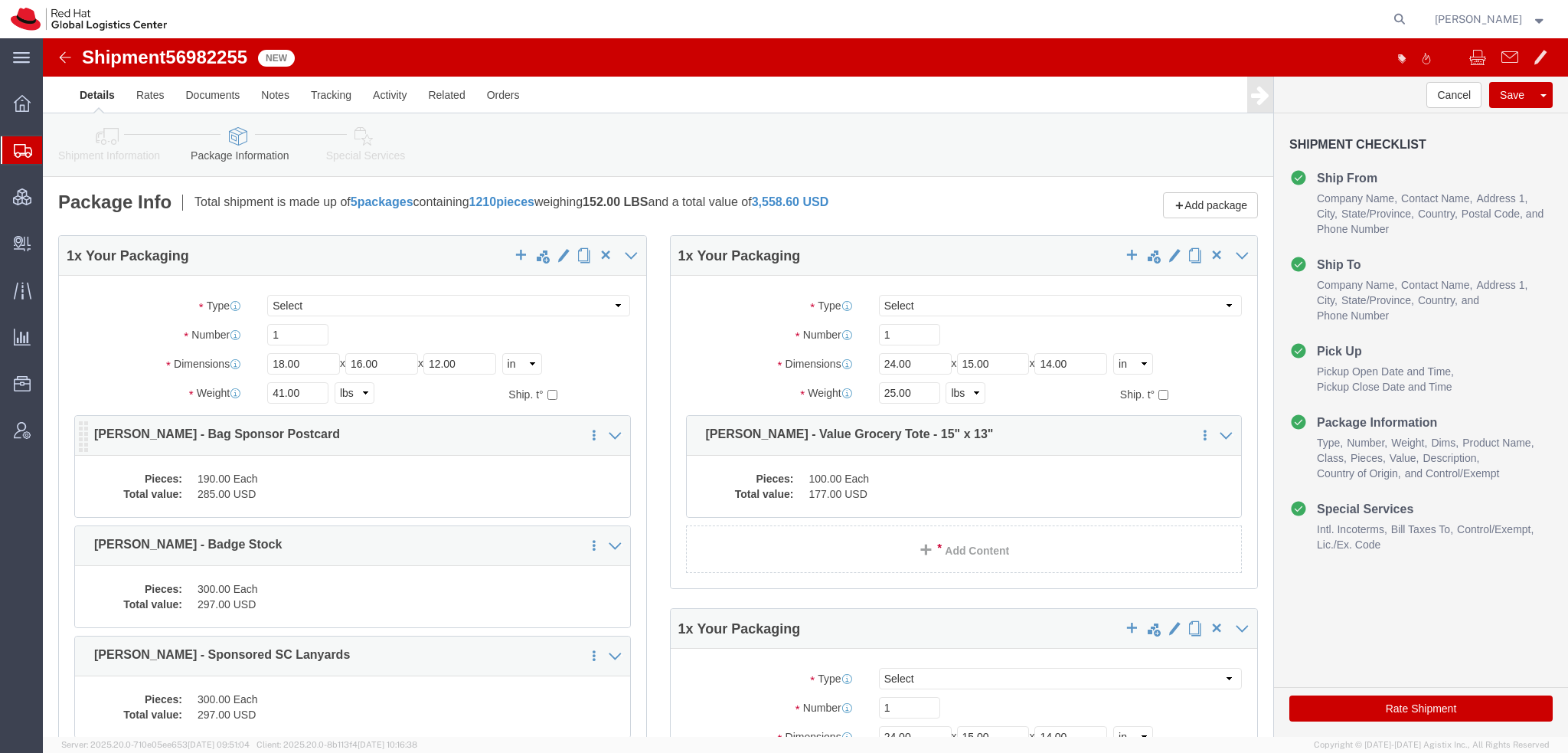
click dd "285.00 USD"
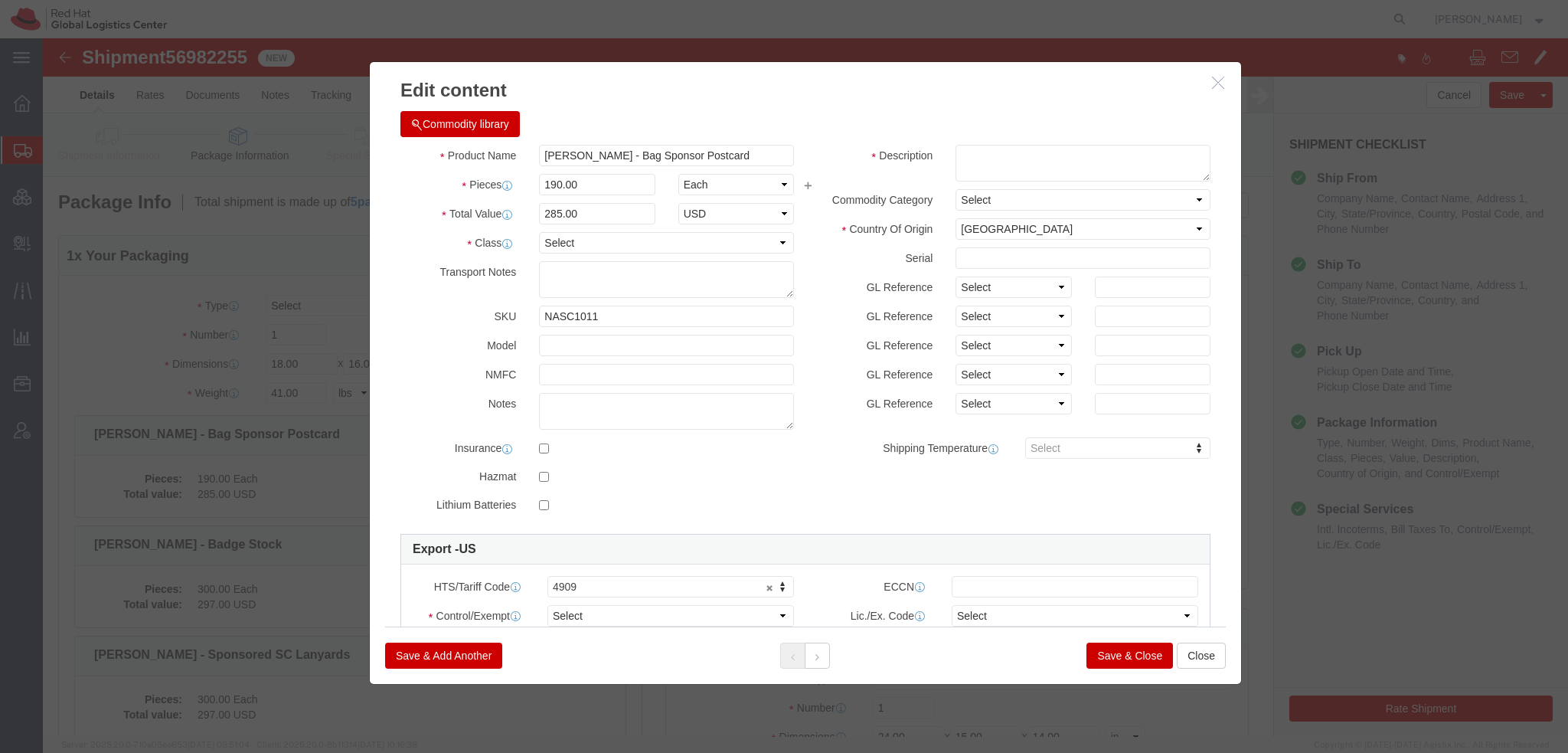
click button "Commodity library"
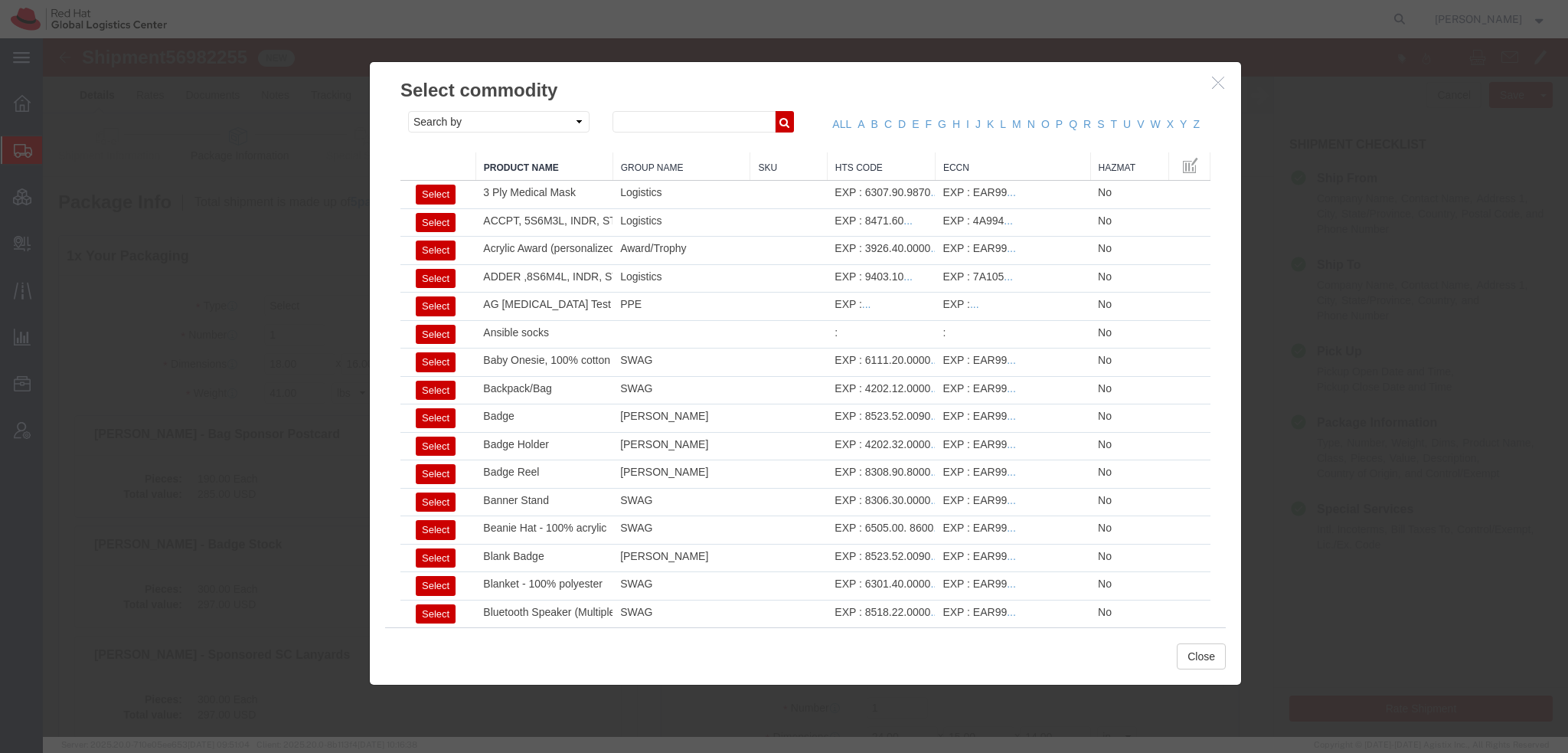
click icon "button"
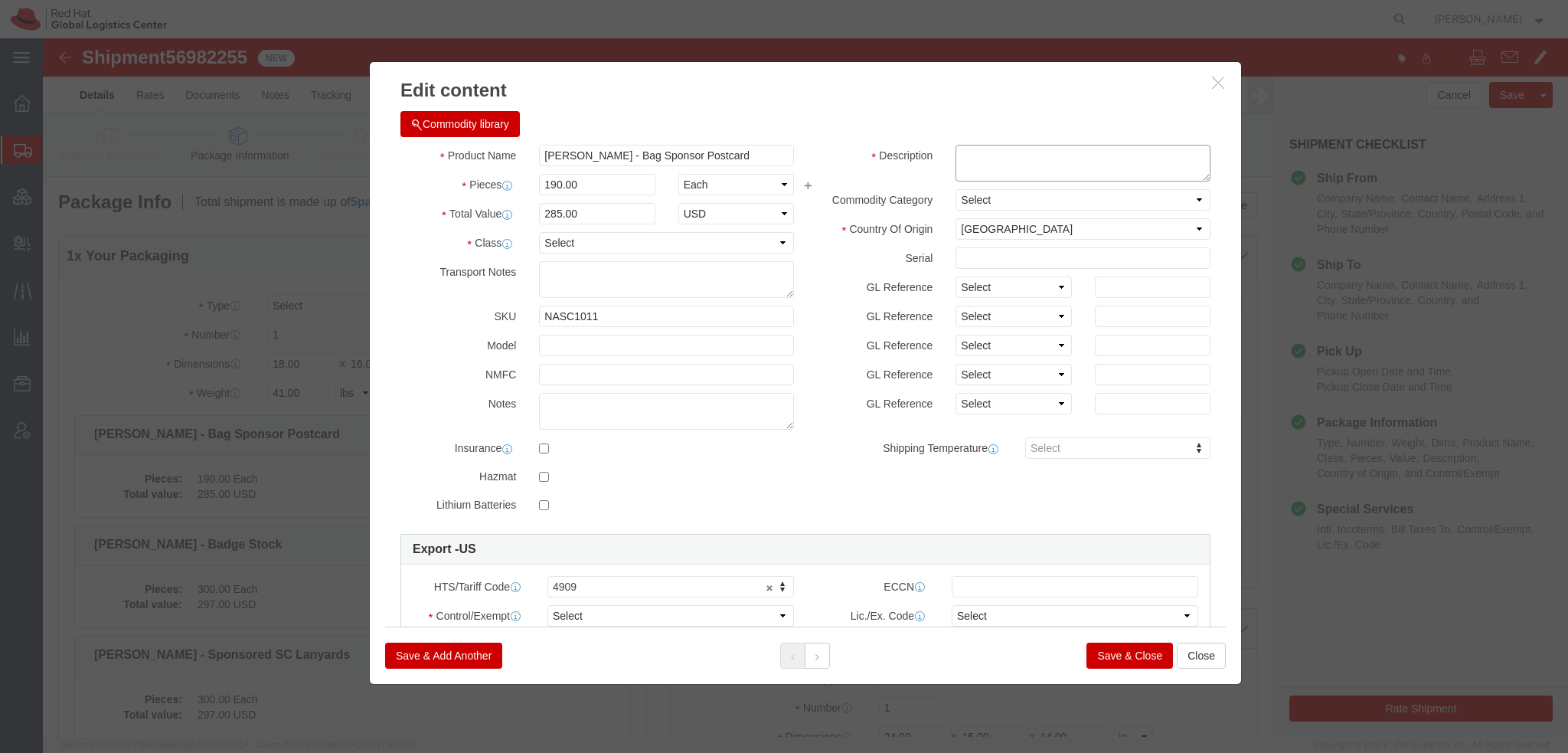
click textarea
type textarea "Red Hat branded"
click select "Select ATF BIS DEA EPA FDA FTR ITAR OFAC Other (OPA)"
select select "FTR"
click select "Select ATF BIS DEA EPA FDA FTR ITAR OFAC Other (OPA)"
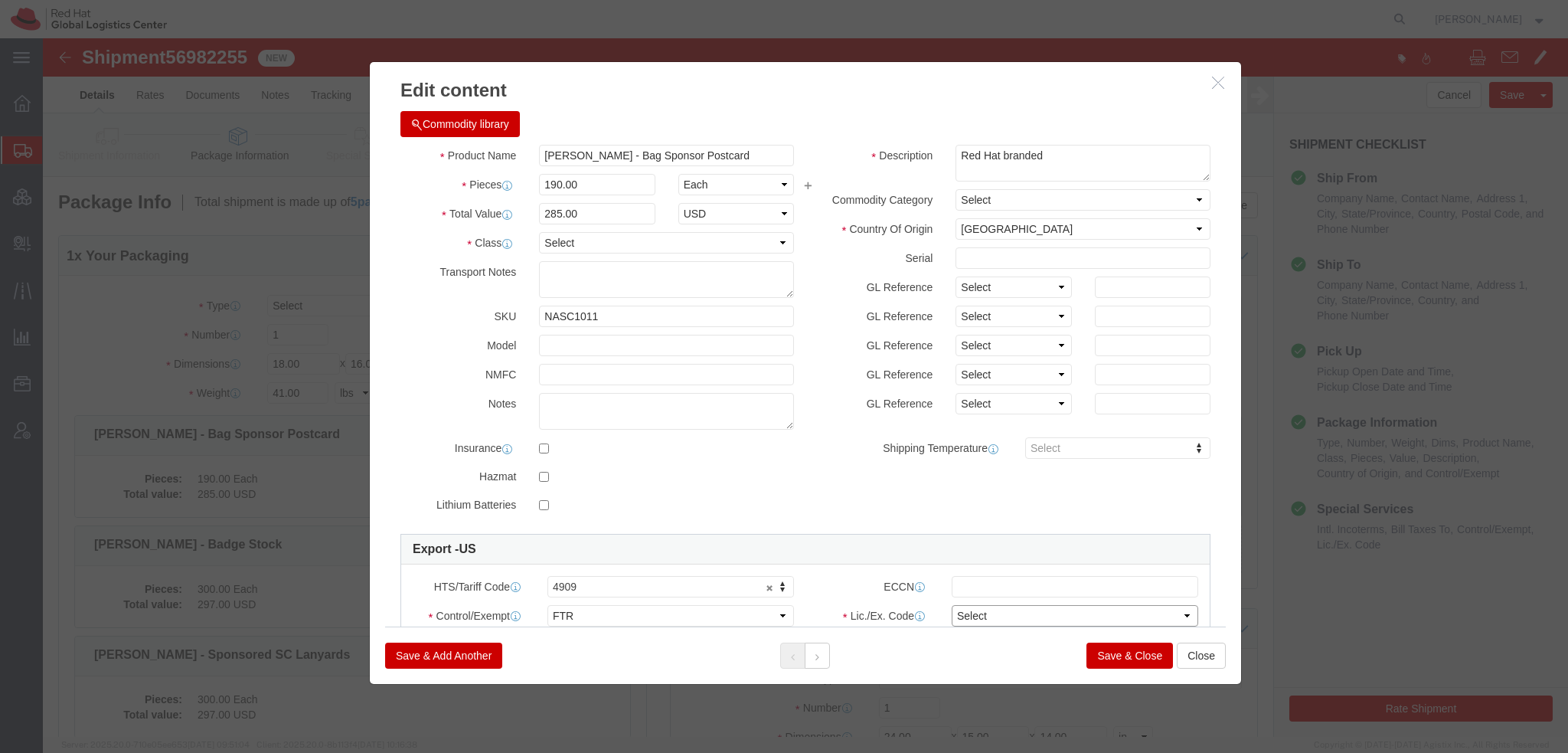
click select "Select 30.2(d)(2) 30.36 30.37(a) 30.37(f) 30.37(g) 30.37(h) 30.37(i) 30.37(j) 3…"
select select "30.36"
click select "Select 30.2(d)(2) 30.36 30.37(a) 30.37(f) 30.37(g) 30.37(h) 30.37(i) 30.37(j) 3…"
click button
click textarea
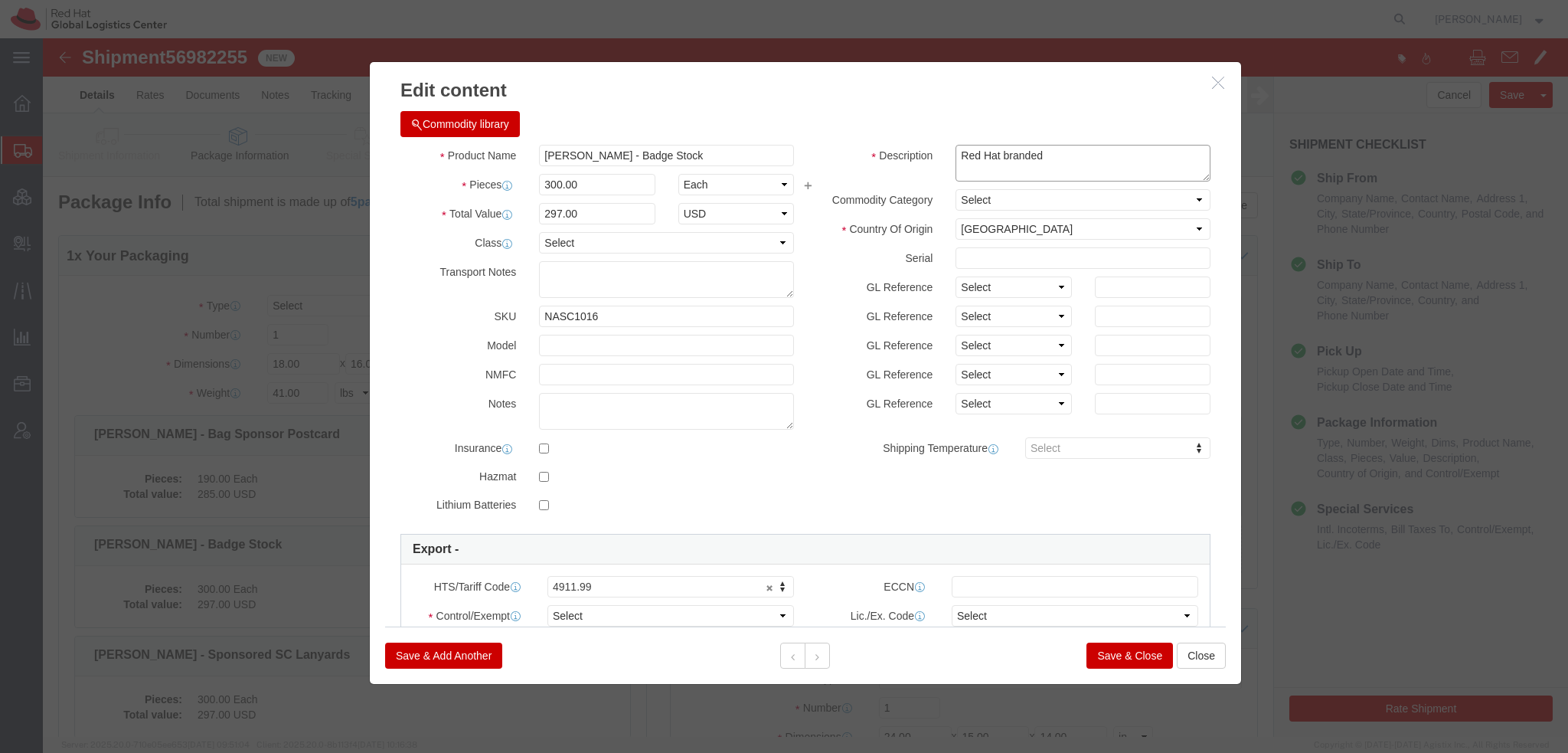
type textarea "Red Hat branded"
click select "Select ATF BIS DEA EPA FDA FTR ITAR OFAC Other (OPA)"
select select "FTR"
click select "Select ATF BIS DEA EPA FDA FTR ITAR OFAC Other (OPA)"
click select "Select 30.2(d)(2) 30.36 30.37(a) 30.37(f) 30.37(g) 30.37(h) 30.37(i) 30.37(j) 3…"
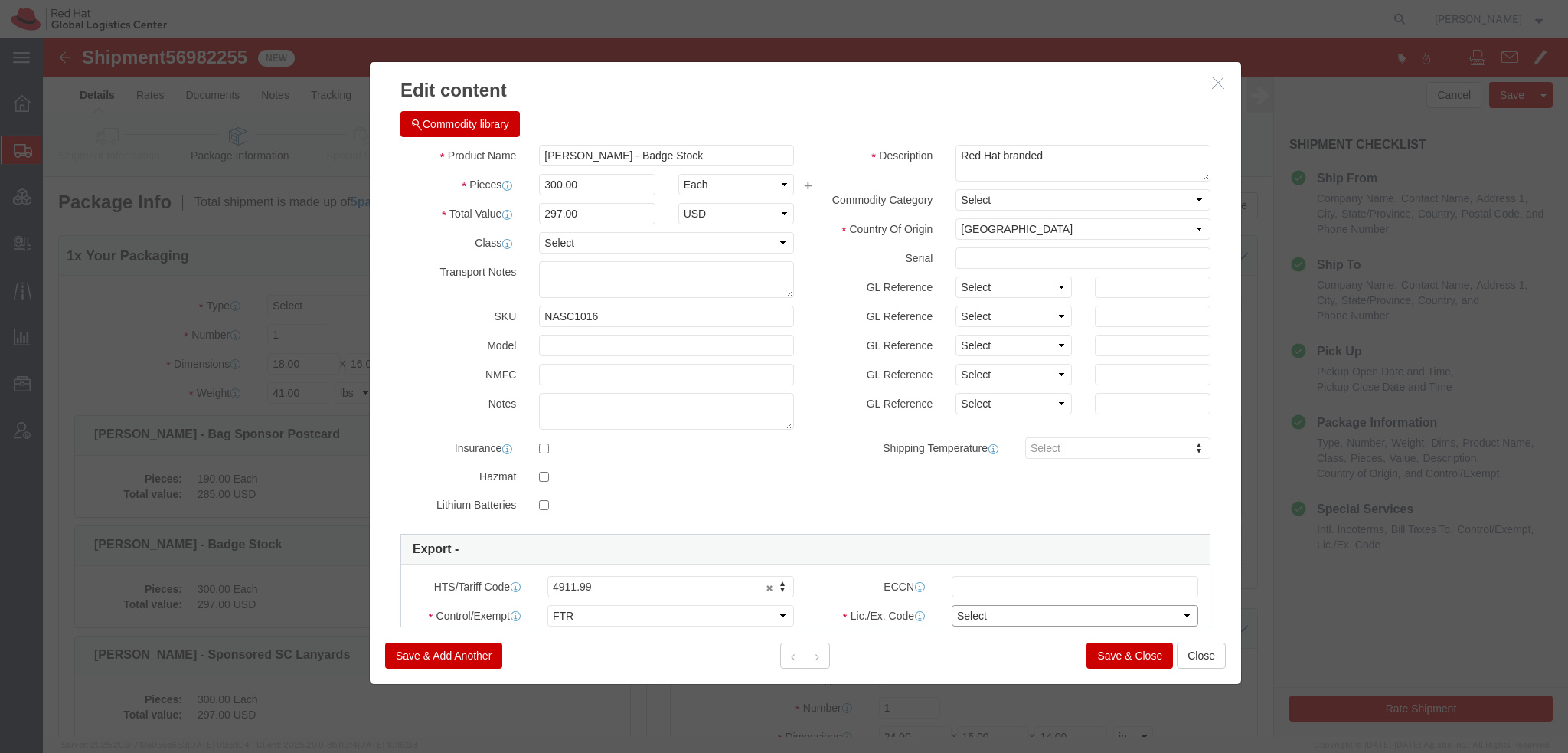
select select "30.36"
click select "Select 30.2(d)(2) 30.36 30.37(a) 30.37(f) 30.37(g) 30.37(h) 30.37(i) 30.37(j) 3…"
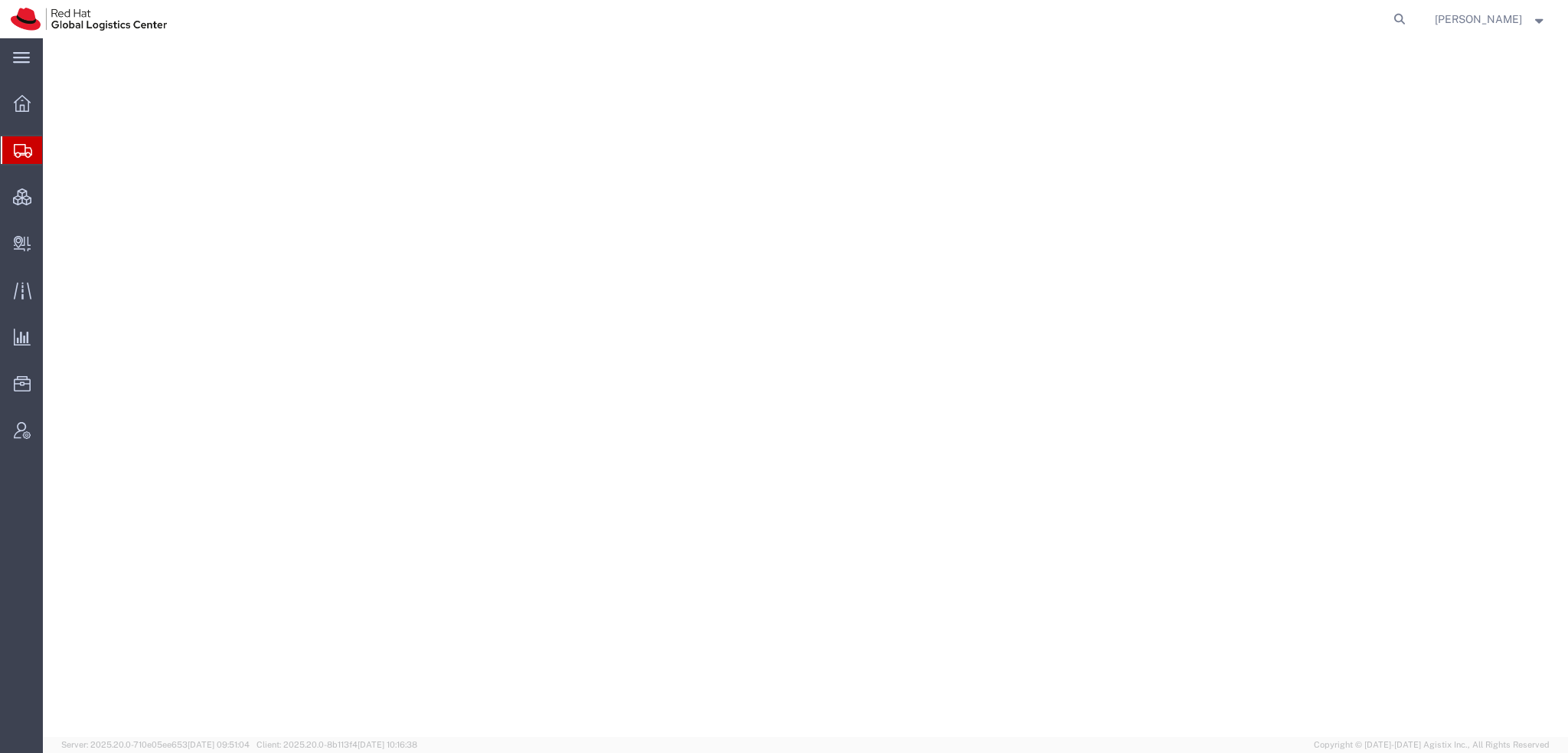
select select "65011"
select select
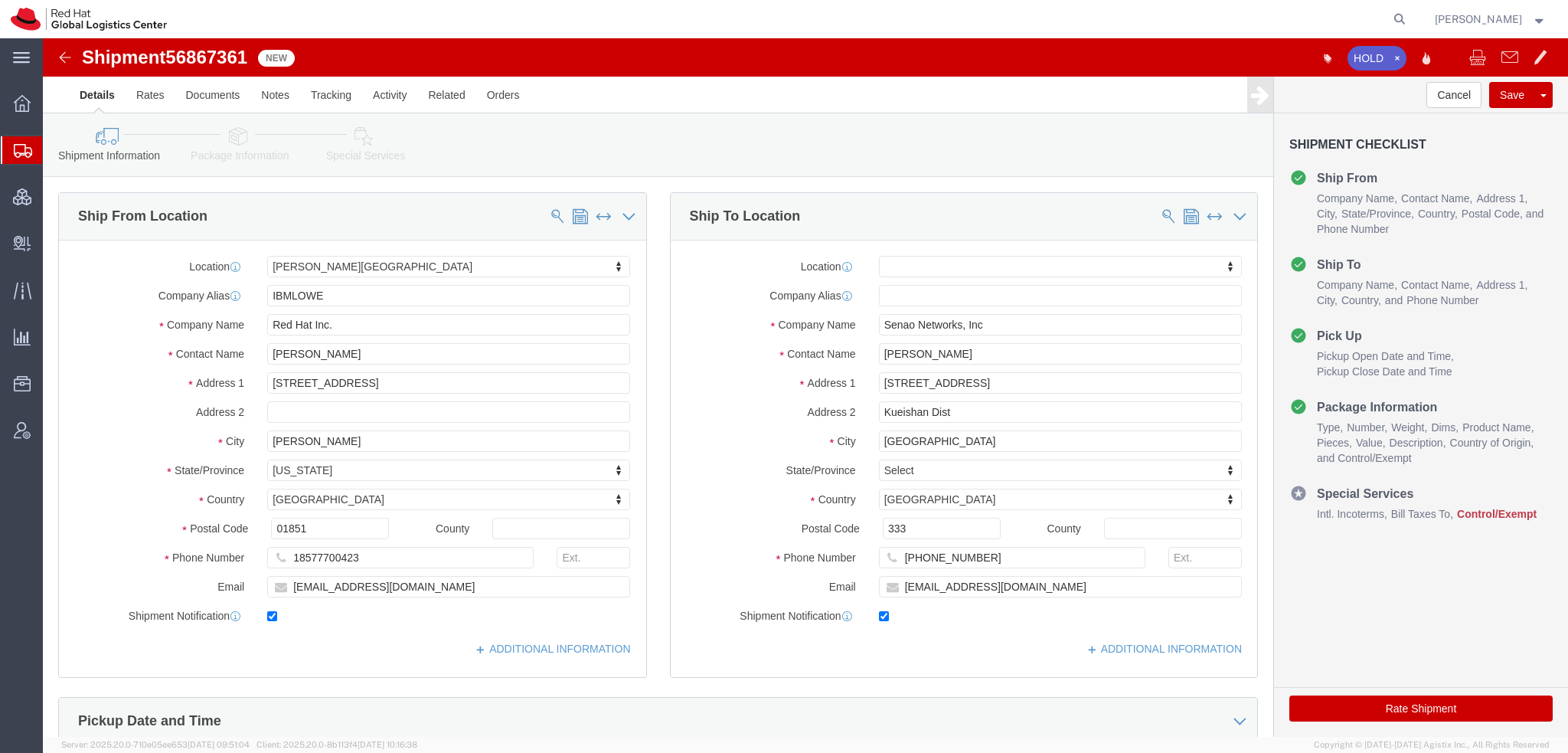
click icon
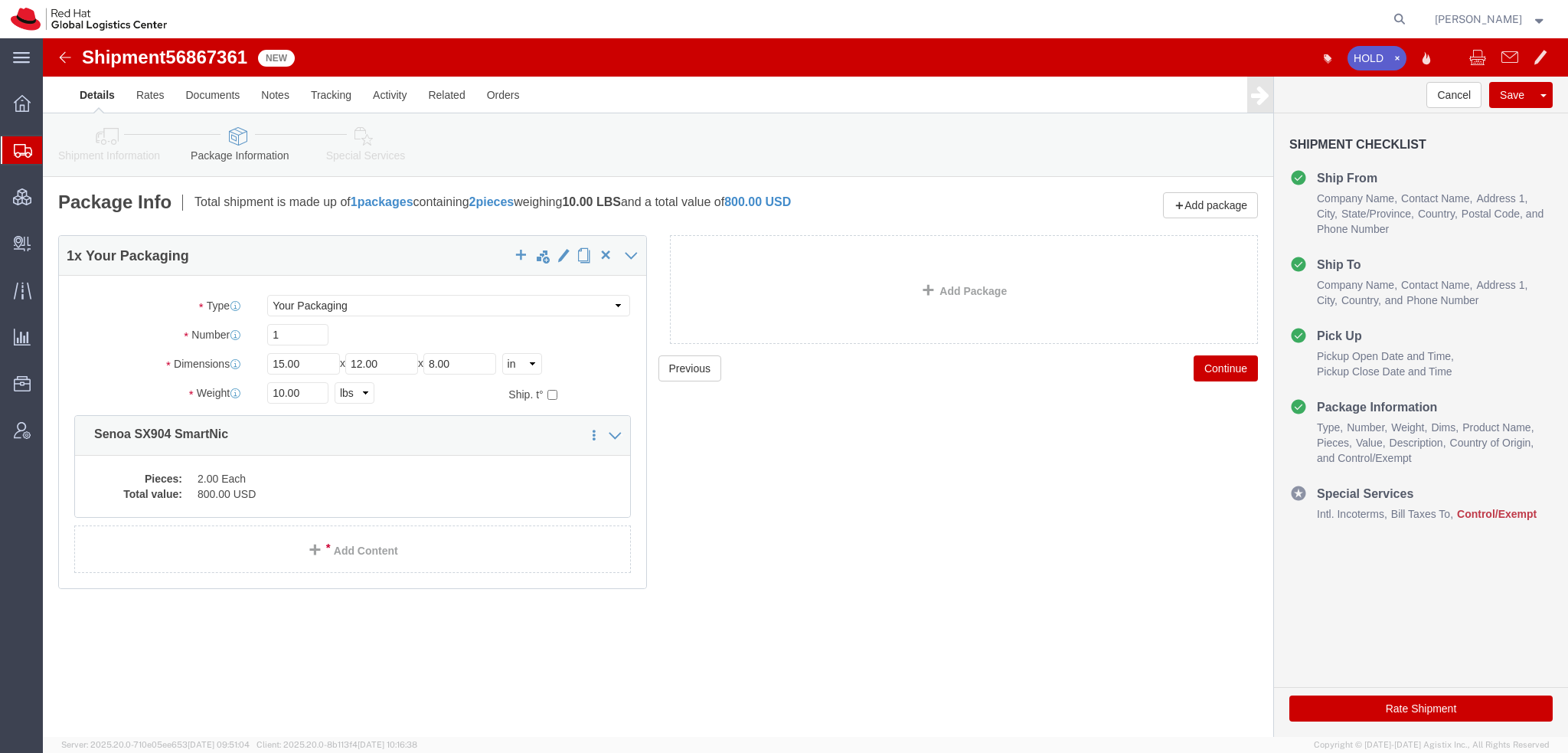
click dd "800.00 USD"
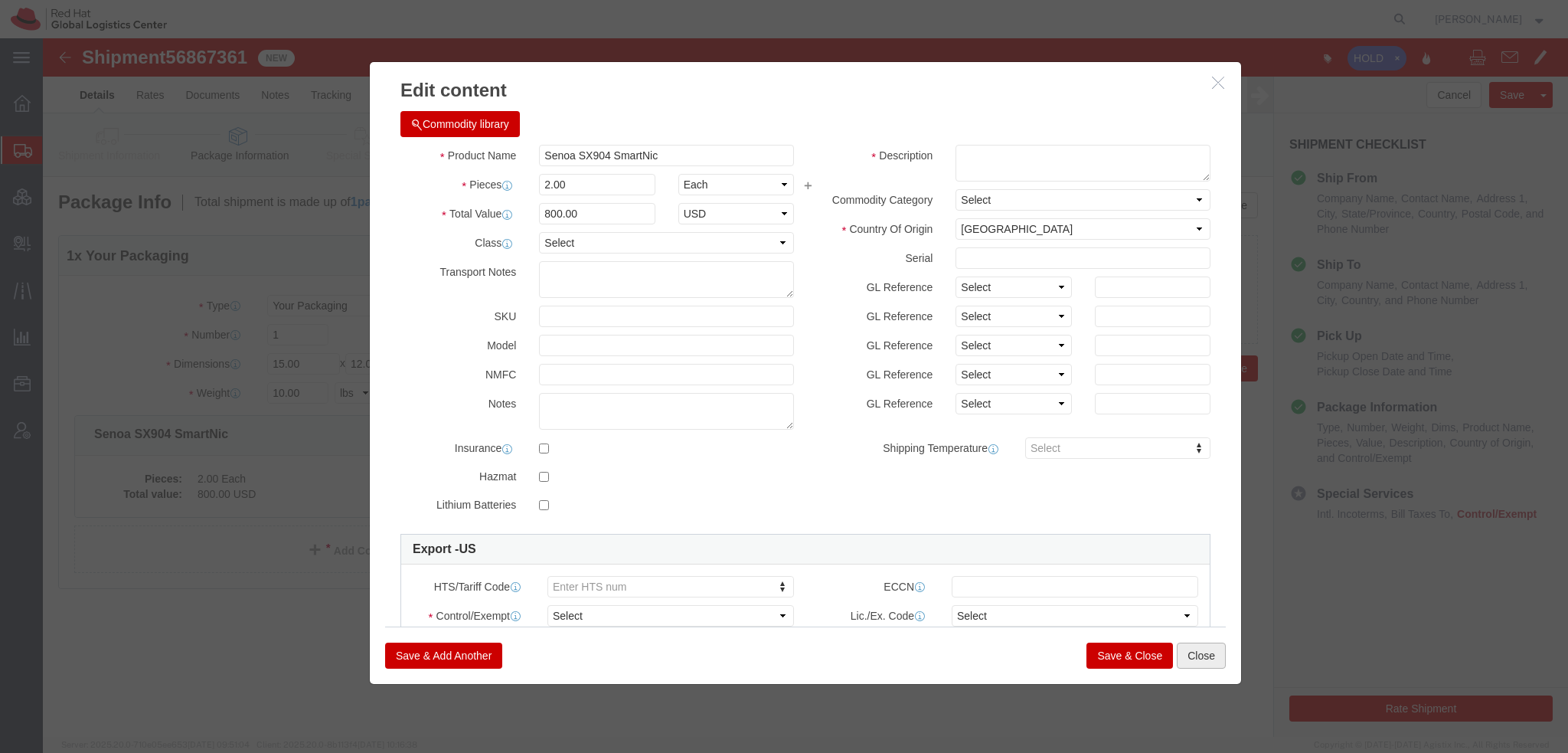
click button "Close"
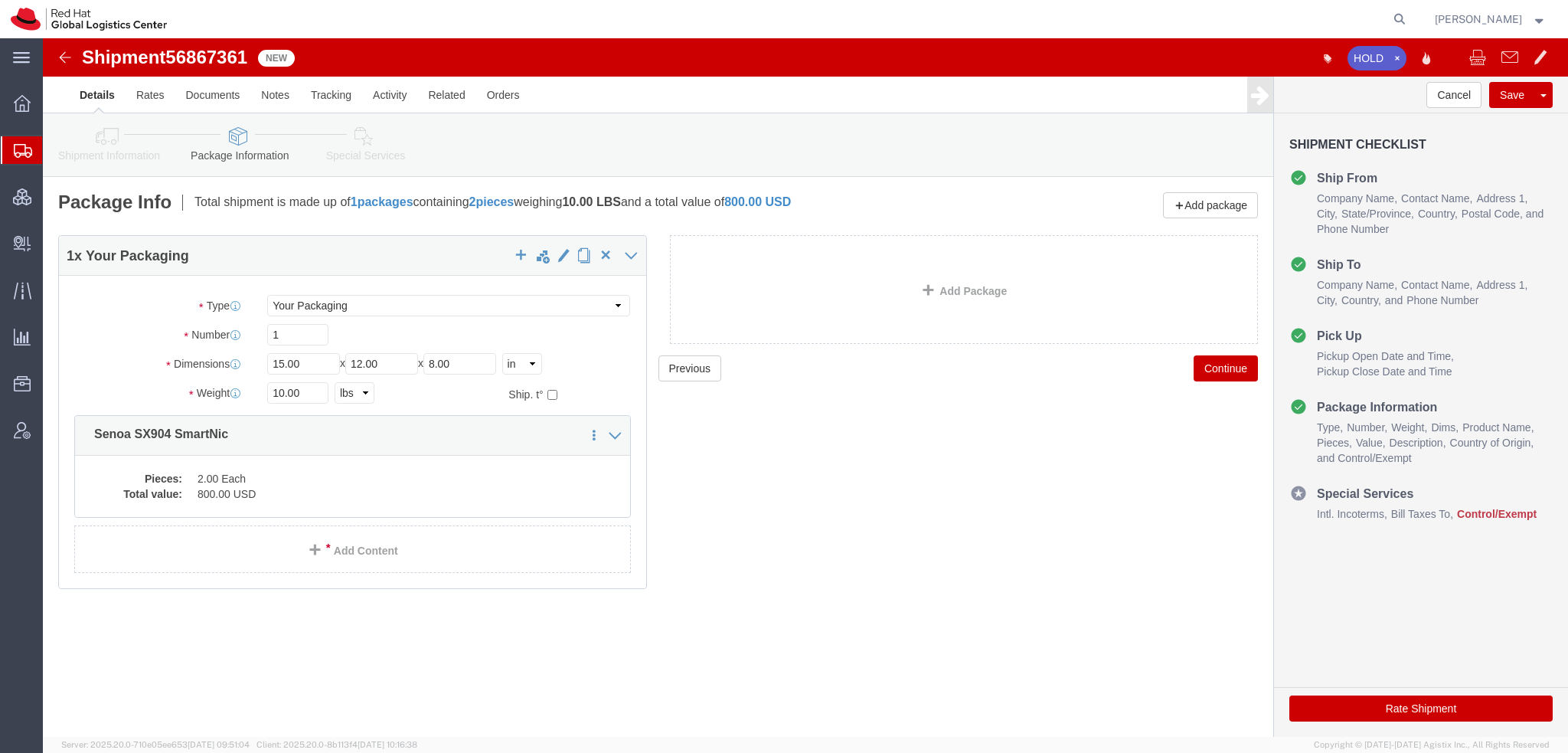
click icon
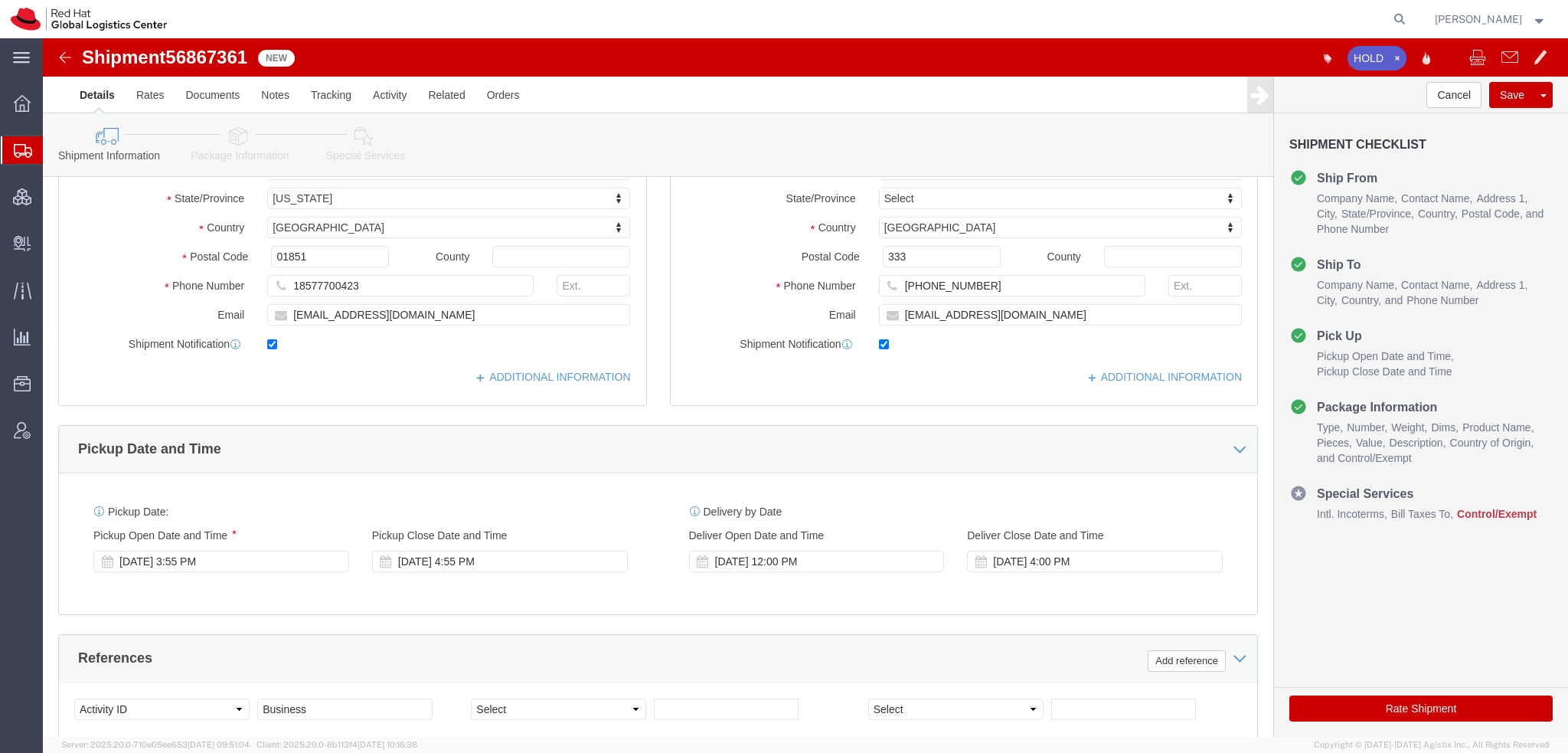
scroll to position [460, 0]
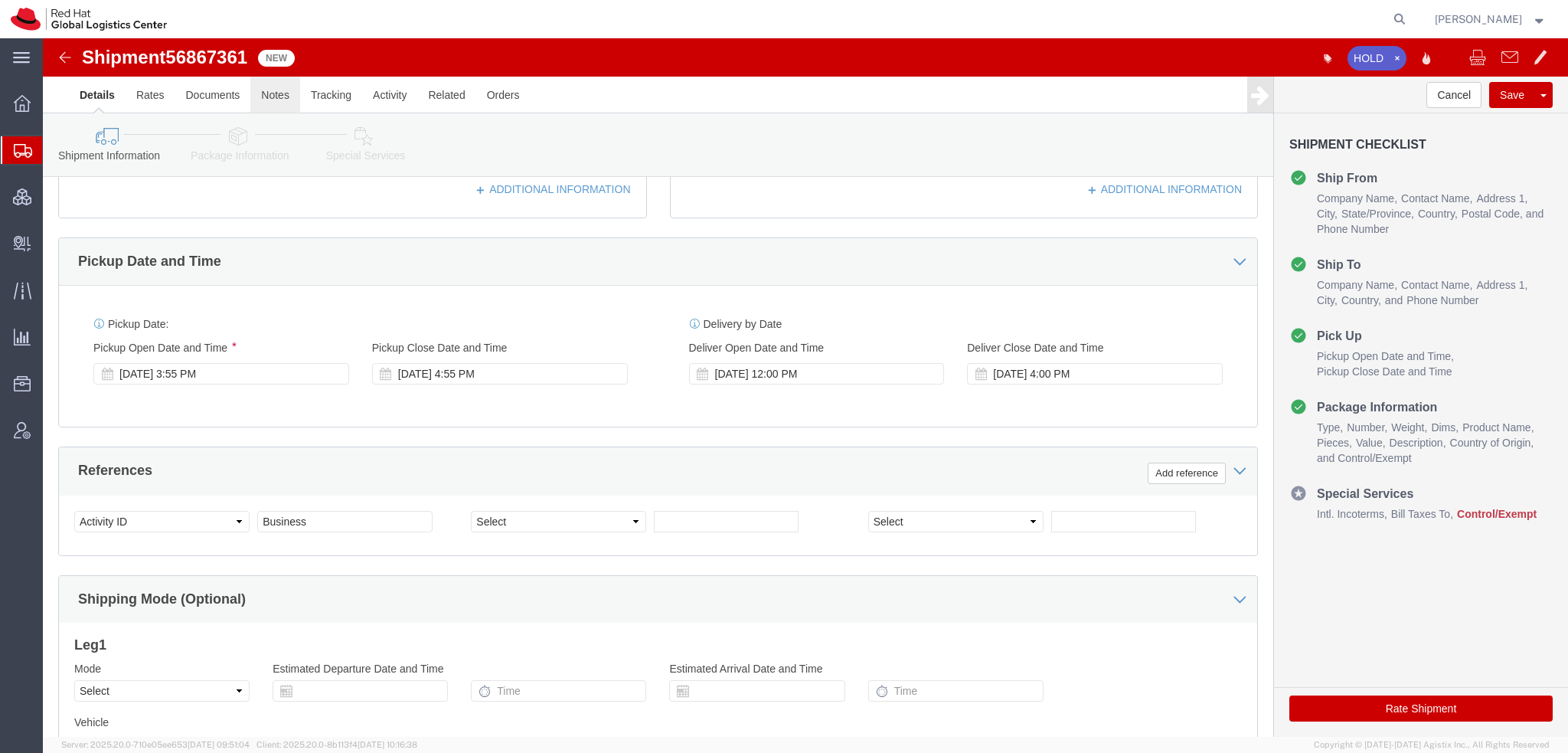
click link "Notes"
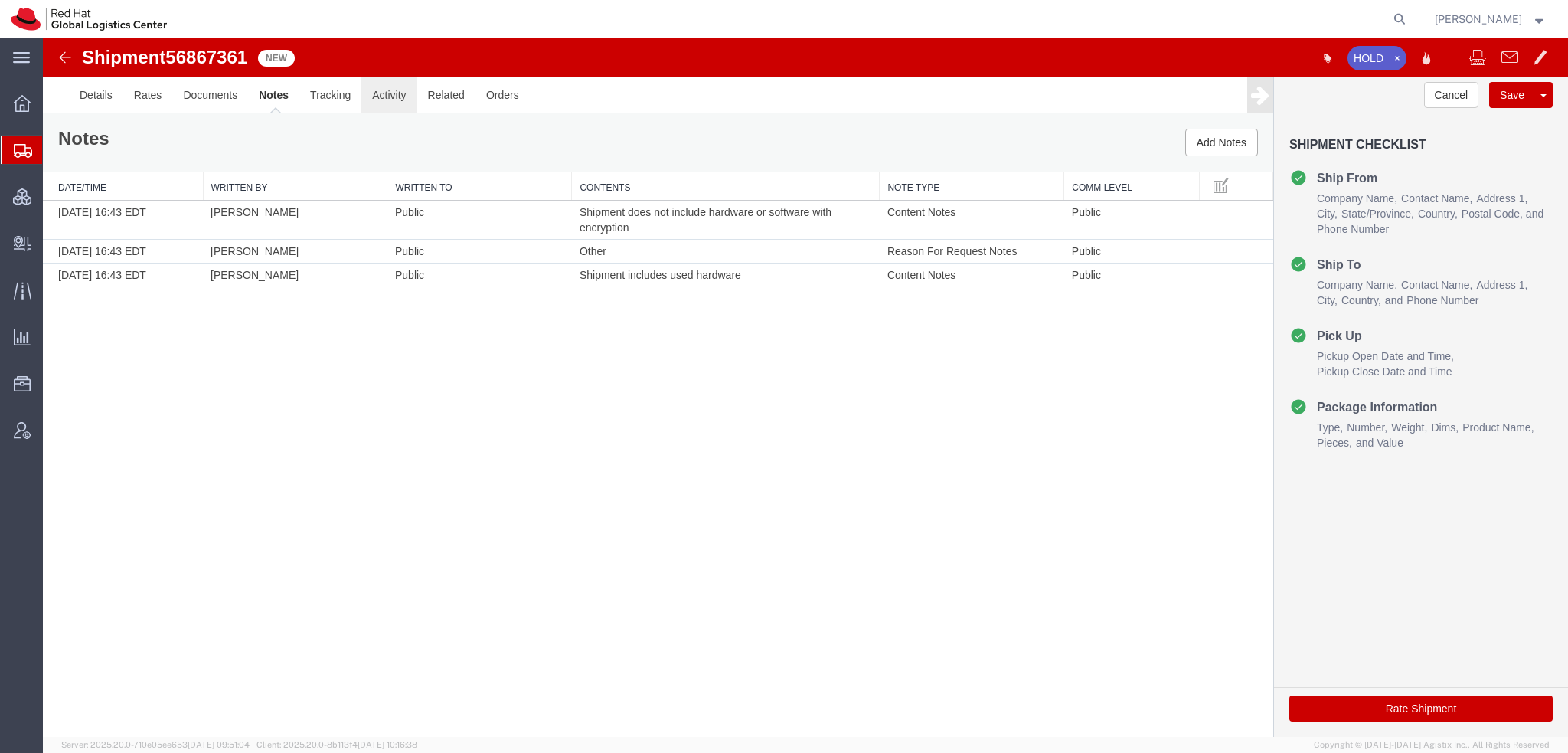
click at [395, 97] on link "Activity" at bounding box center [388, 95] width 55 height 37
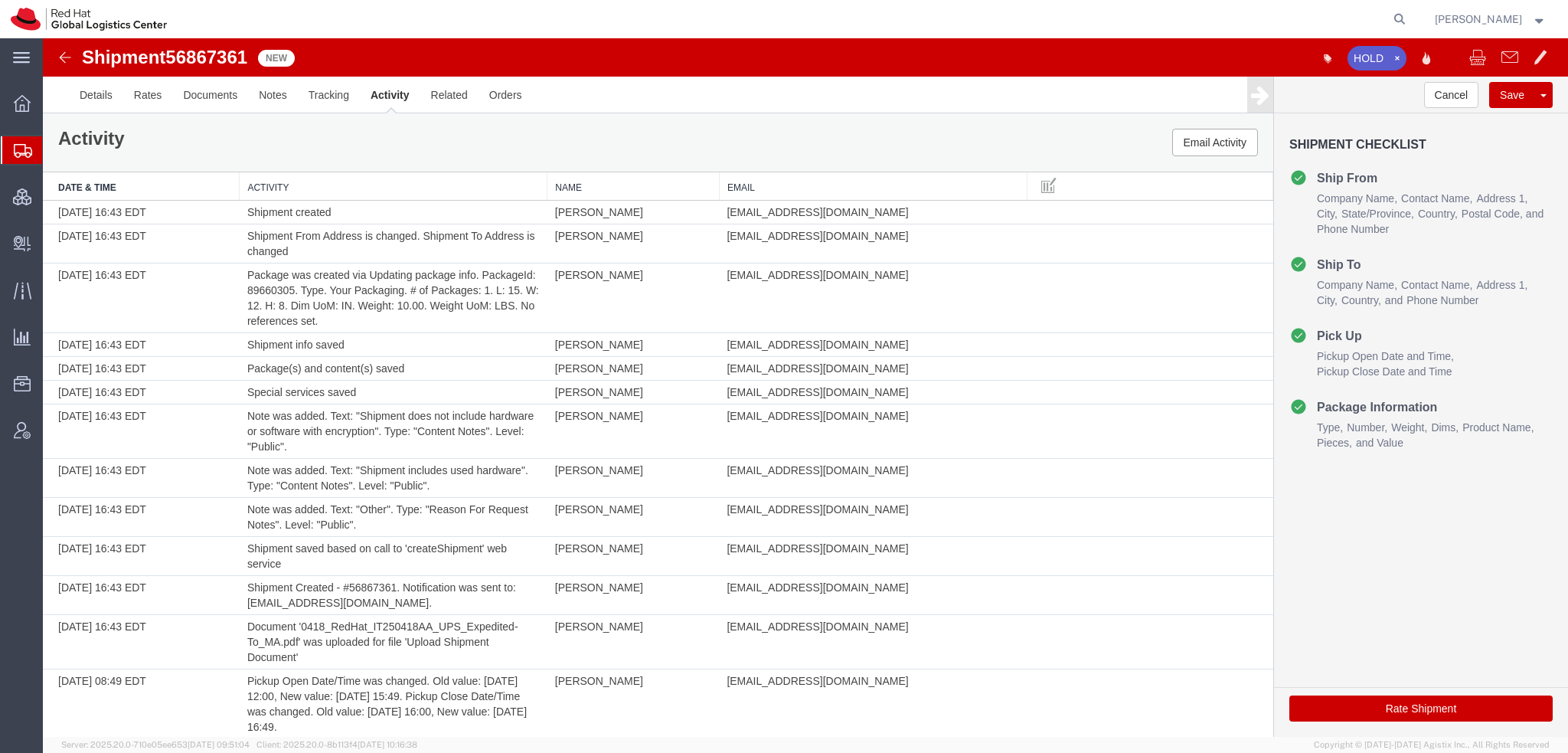
click at [0, 0] on span "Shipment Manager" at bounding box center [0, 0] width 0 height 0
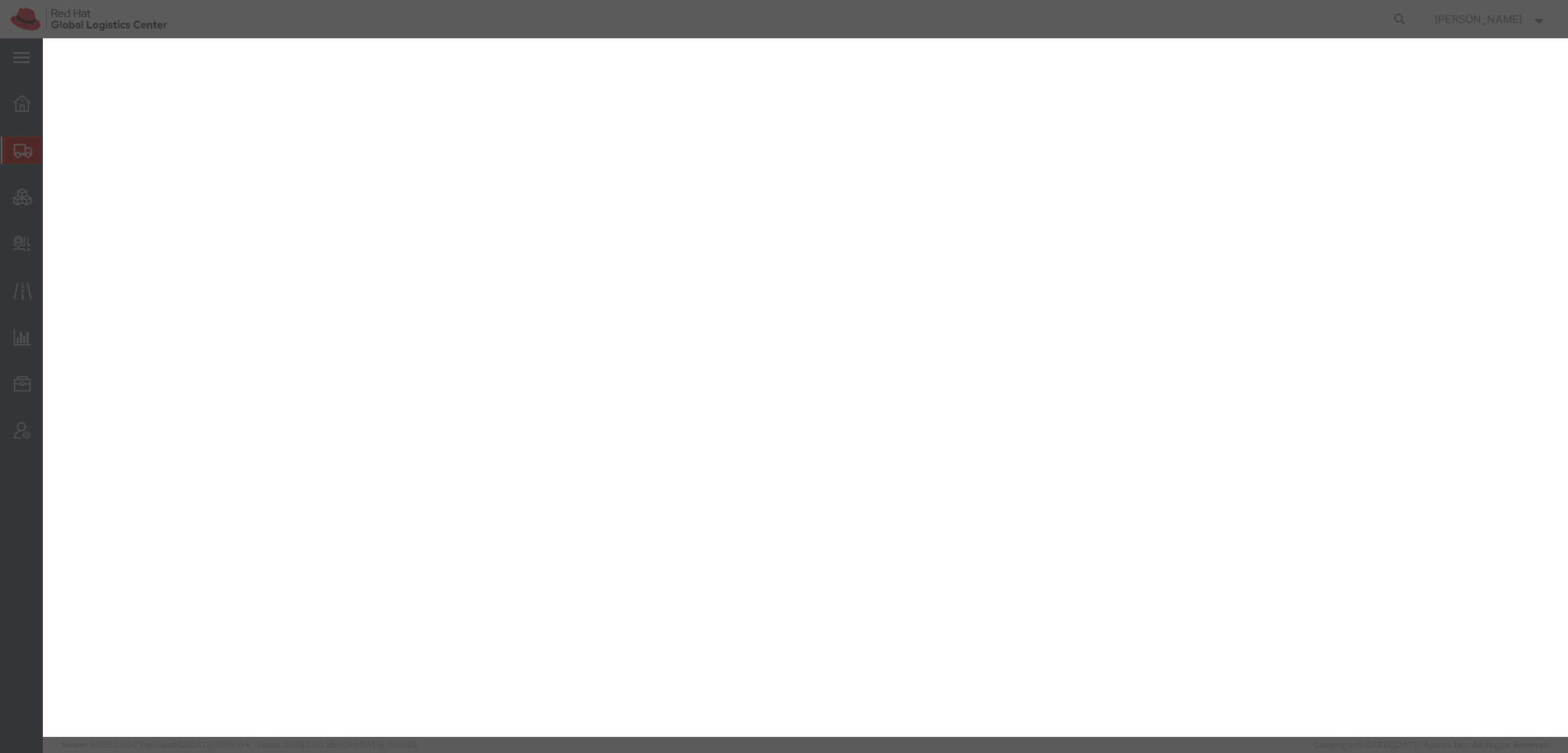
select select "YRPK"
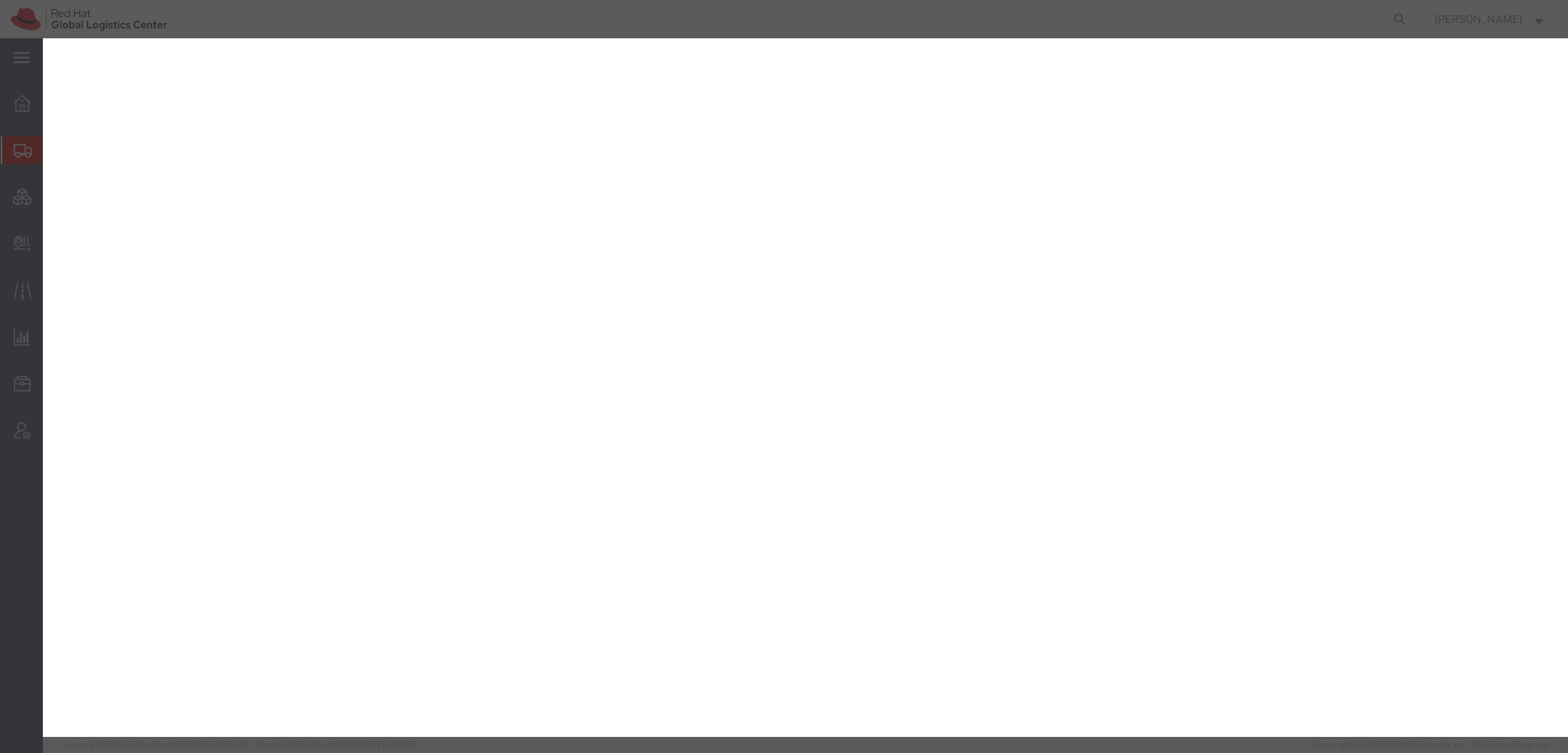
select select "FTR"
select select "30.36"
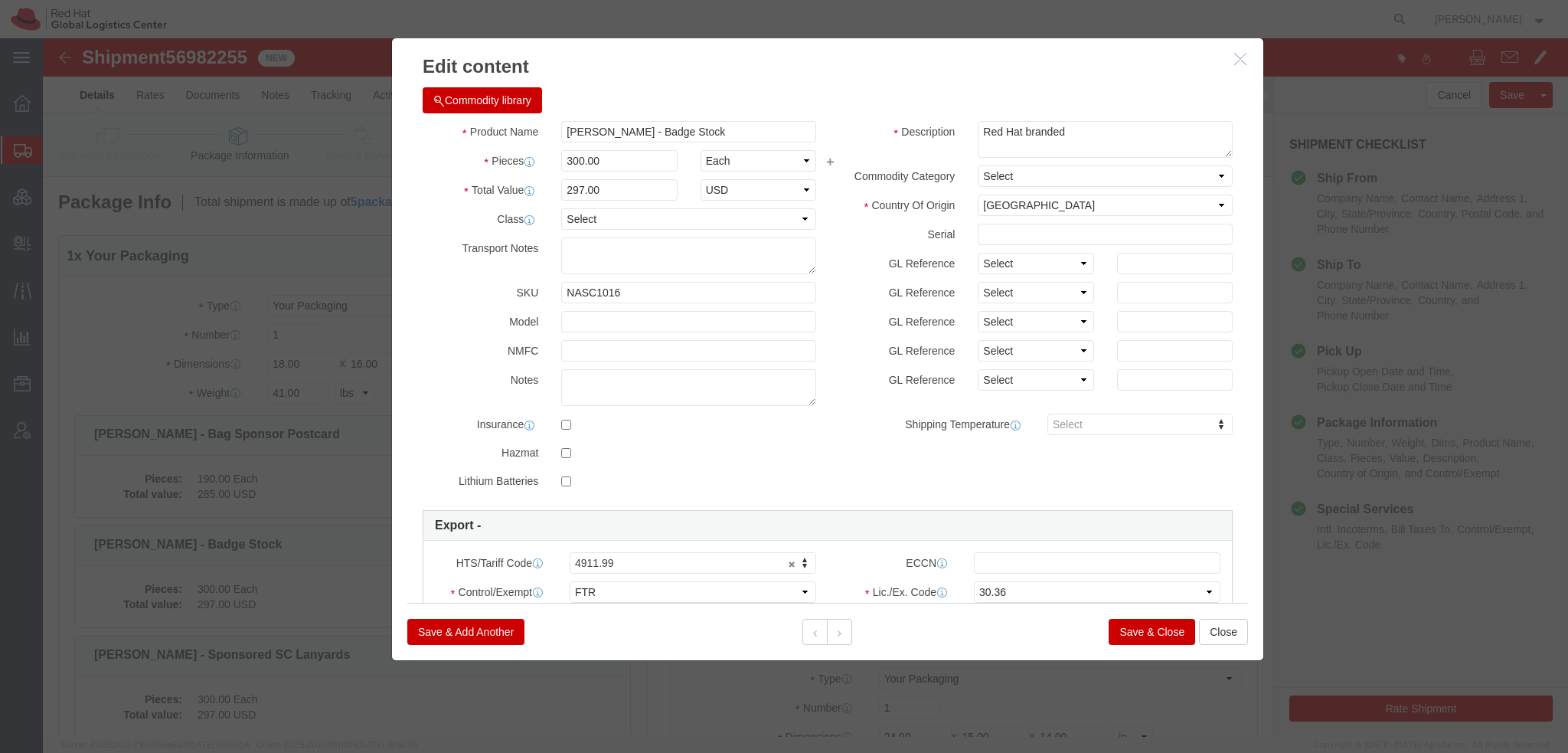
drag, startPoint x: 651, startPoint y: 48, endPoint x: 673, endPoint y: 25, distance: 31.8
click h3 "Edit content"
click input "text"
type input "EAR99"
click button
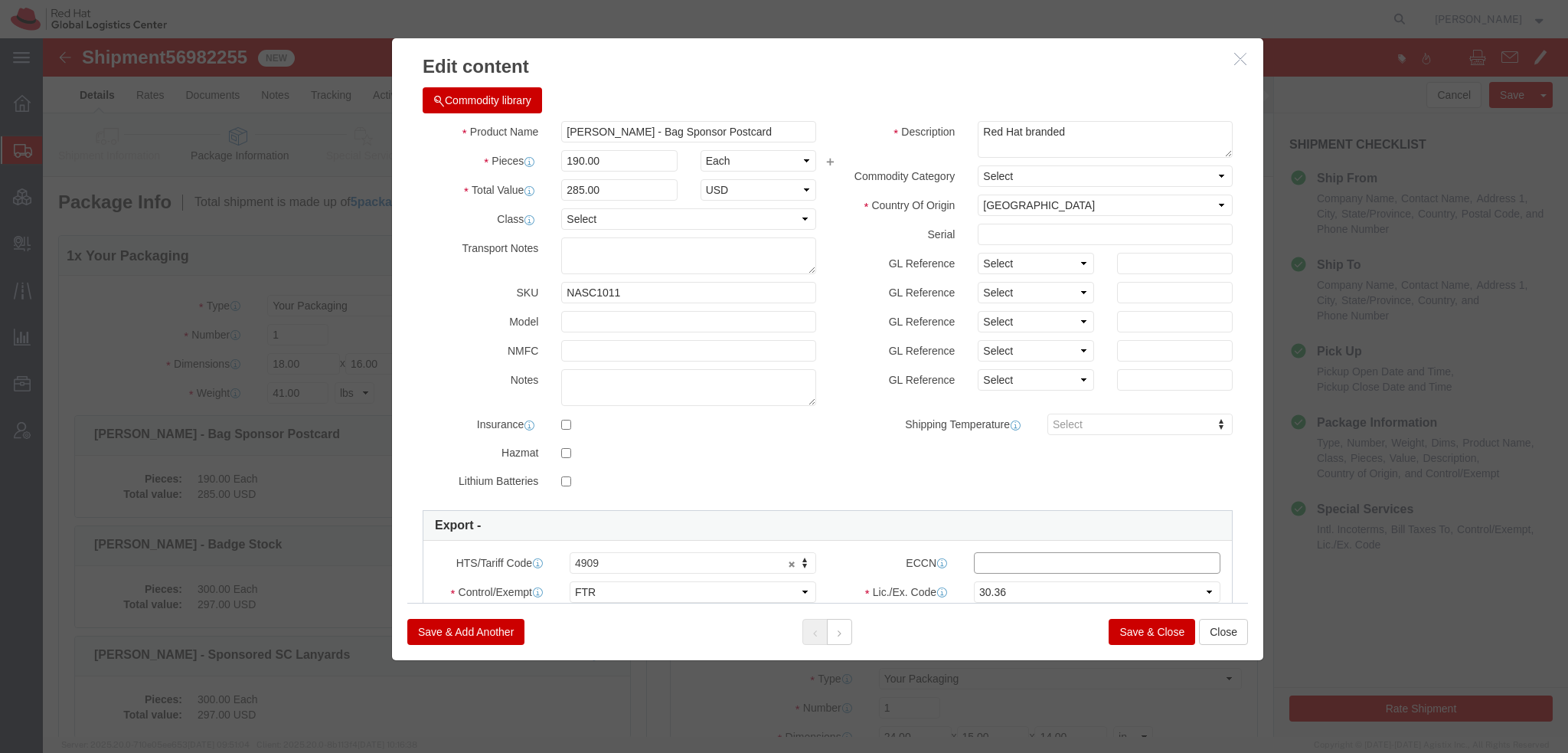
click input "text"
type input "EAR99"
click button
click textarea
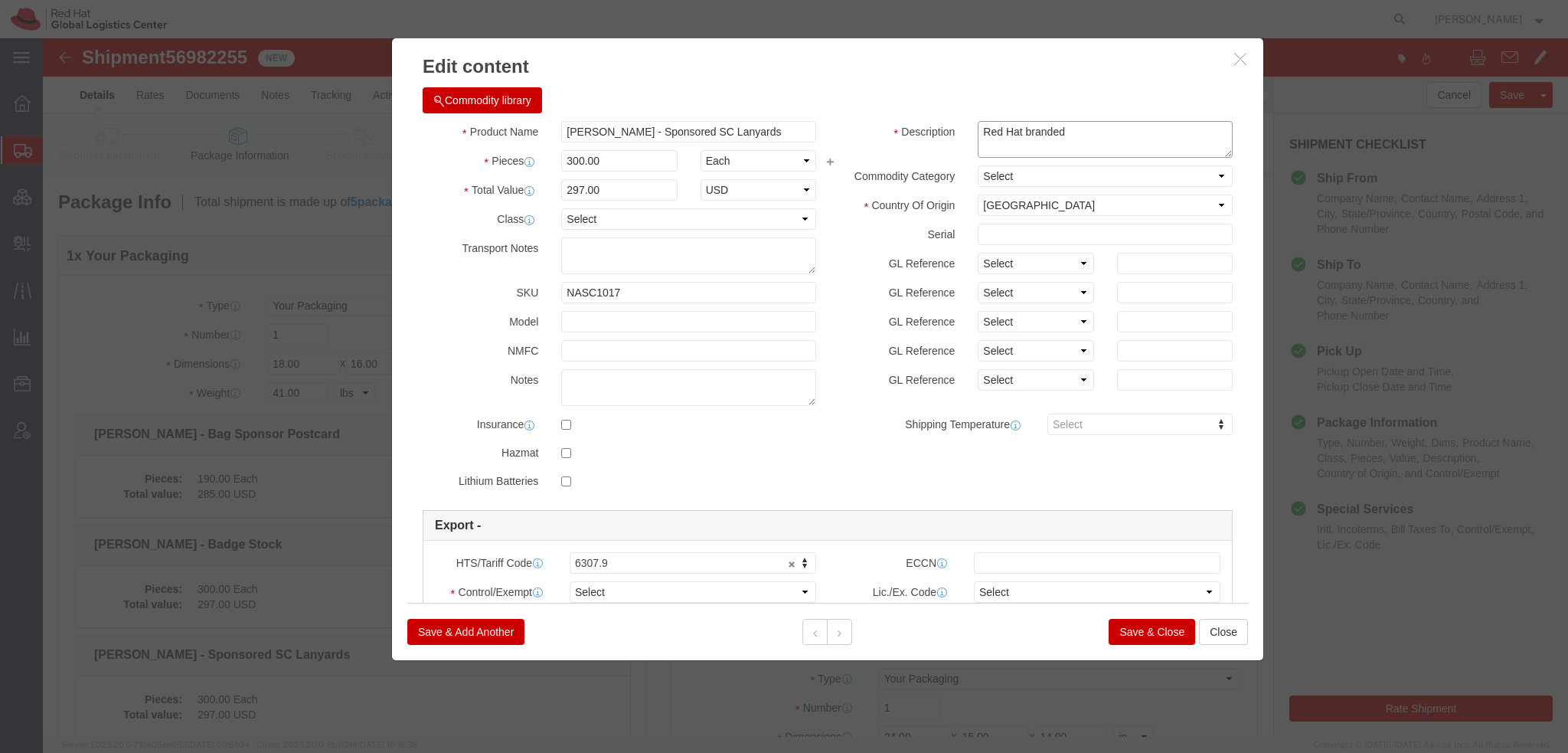
type textarea "Red Hat branded"
click select "Select ATF BIS DEA EPA FDA FTR ITAR OFAC Other (OPA)"
select select "FTR"
click select "Select ATF BIS DEA EPA FDA FTR ITAR OFAC Other (OPA)"
click input "text"
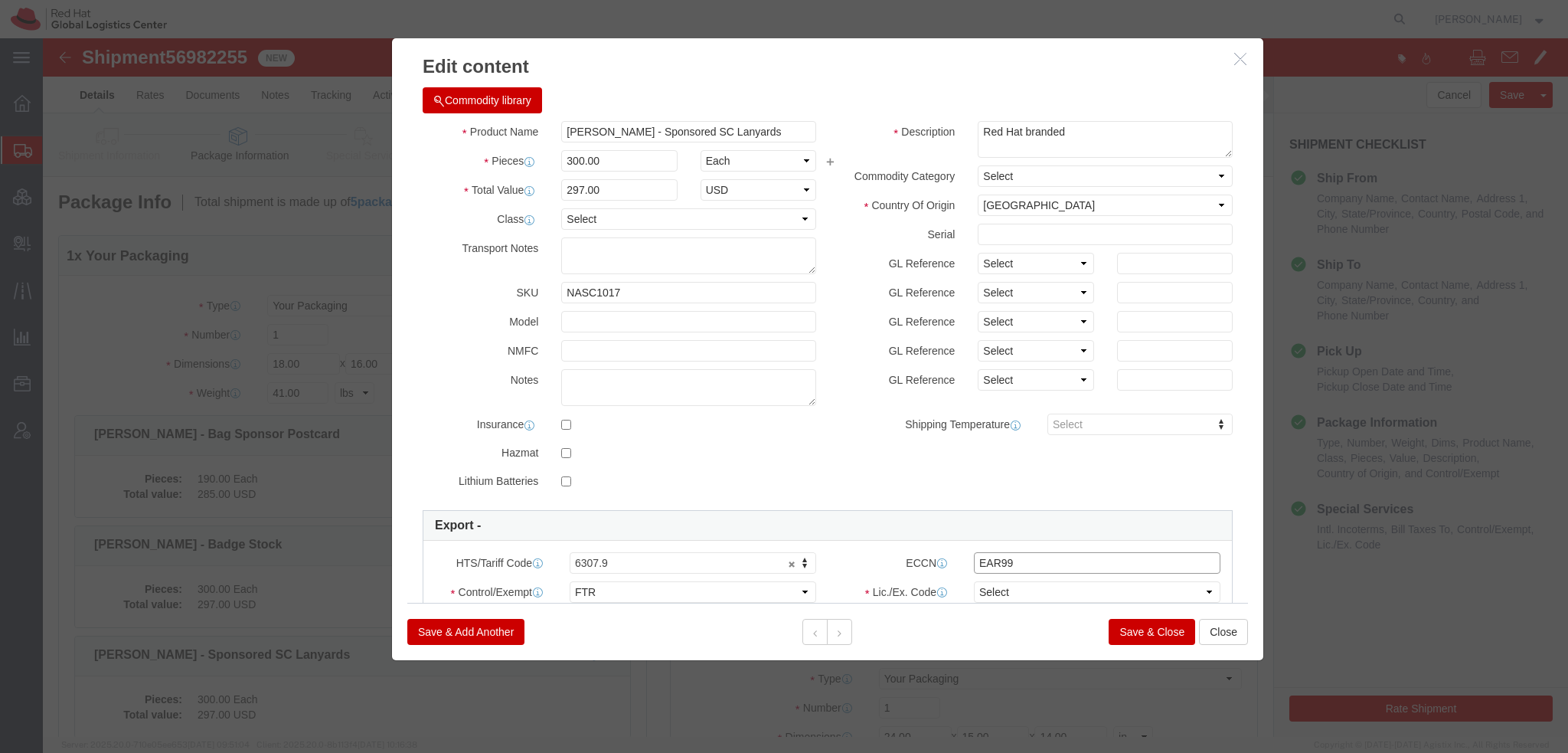
type input "EAR99"
click select "Select 30.2(d)(2) 30.36 30.37(a) 30.37(f) 30.37(g) 30.37(h) 30.37(i) 30.37(j) 3…"
select select "30.36"
click select "Select 30.2(d)(2) 30.36 30.37(a) 30.37(f) 30.37(g) 30.37(h) 30.37(i) 30.37(j) 3…"
click button
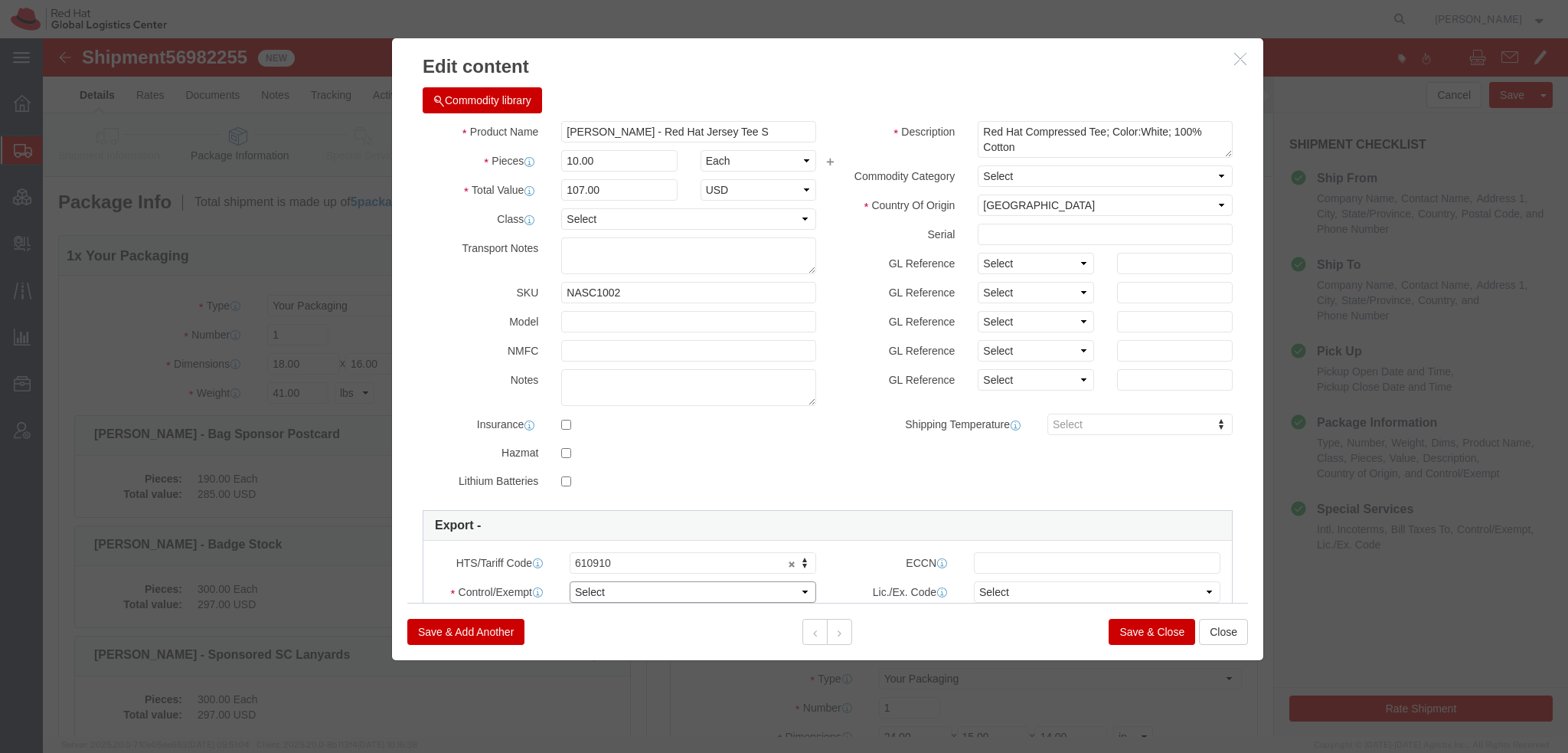
click select "Select ATF BIS DEA EPA FDA FTR ITAR OFAC Other (OPA)"
select select "FTR"
click select "Select ATF BIS DEA EPA FDA FTR ITAR OFAC Other (OPA)"
click select "Select 30.2(d)(2) 30.36 30.37(a) 30.37(f) 30.37(g) 30.37(h) 30.37(i) 30.37(j) 3…"
select select "30.36"
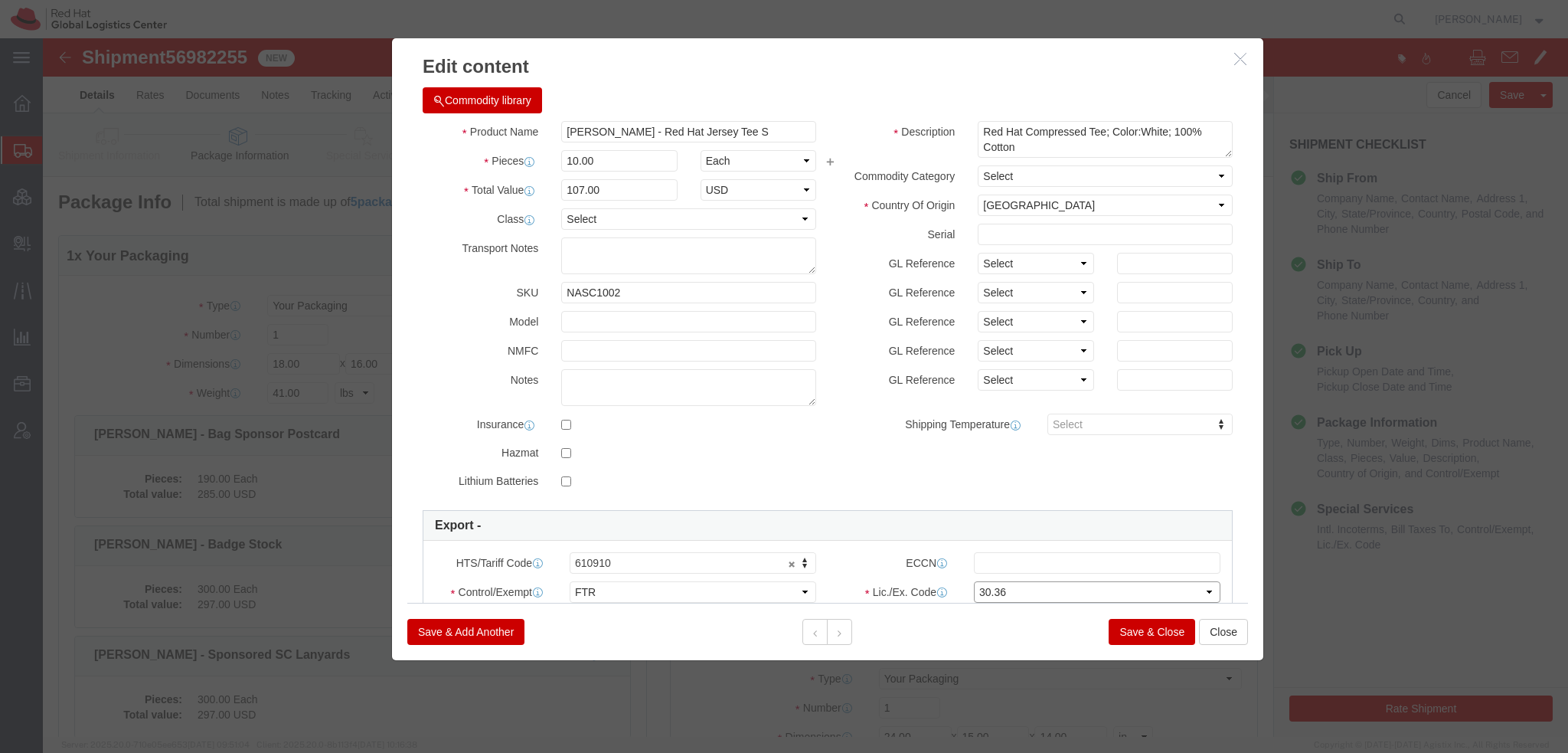
click select "Select 30.2(d)(2) 30.36 30.37(a) 30.37(f) 30.37(g) 30.37(h) 30.37(i) 30.37(j) 3…"
click input "text"
paste input "EAR99"
type input "EAR99"
click button
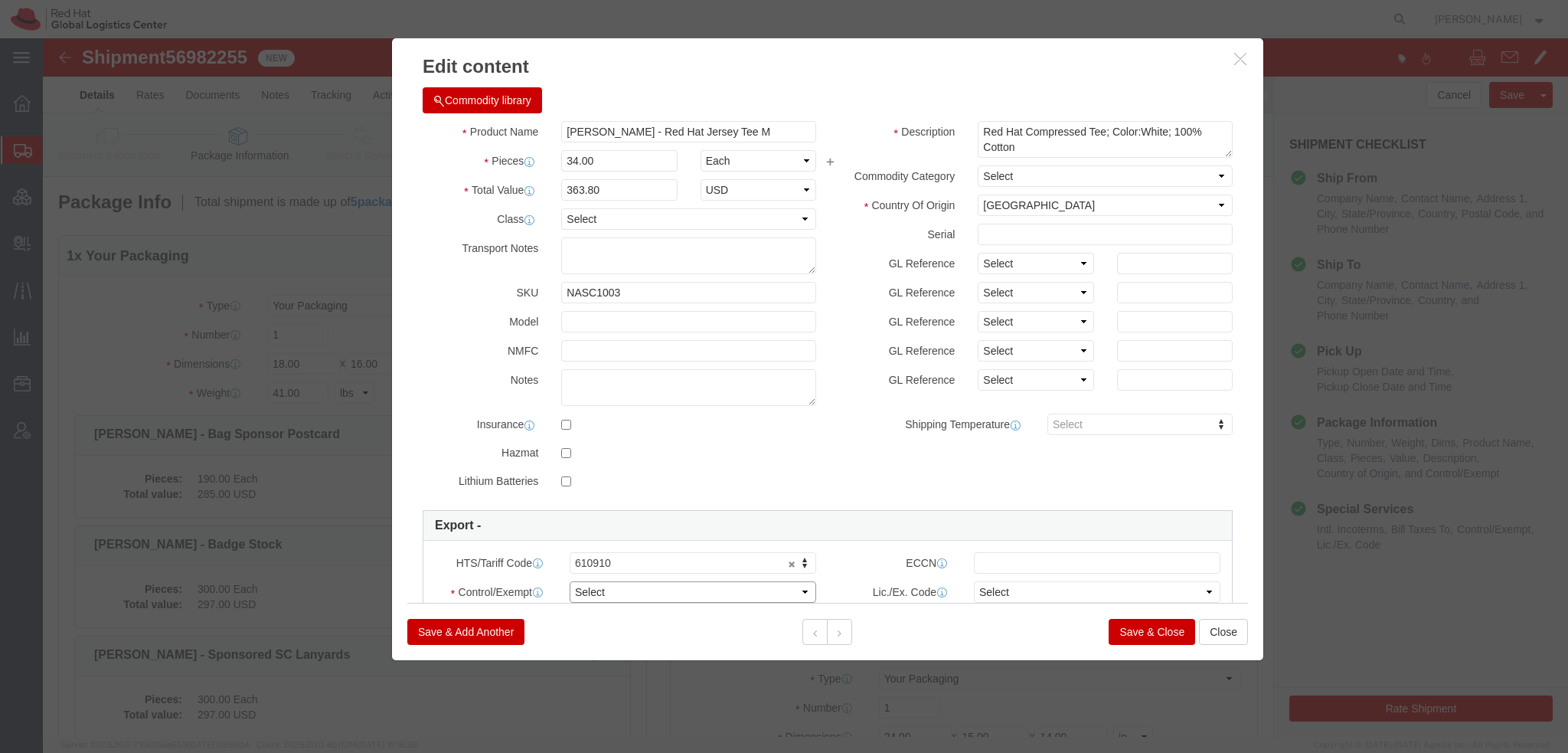
click select "Select ATF BIS DEA EPA FDA FTR ITAR OFAC Other (OPA)"
select select "FTR"
click select "Select ATF BIS DEA EPA FDA FTR ITAR OFAC Other (OPA)"
click select "Select 30.2(d)(2) 30.36 30.37(a) 30.37(f) 30.37(g) 30.37(h) 30.37(i) 30.37(j) 3…"
select select "30.36"
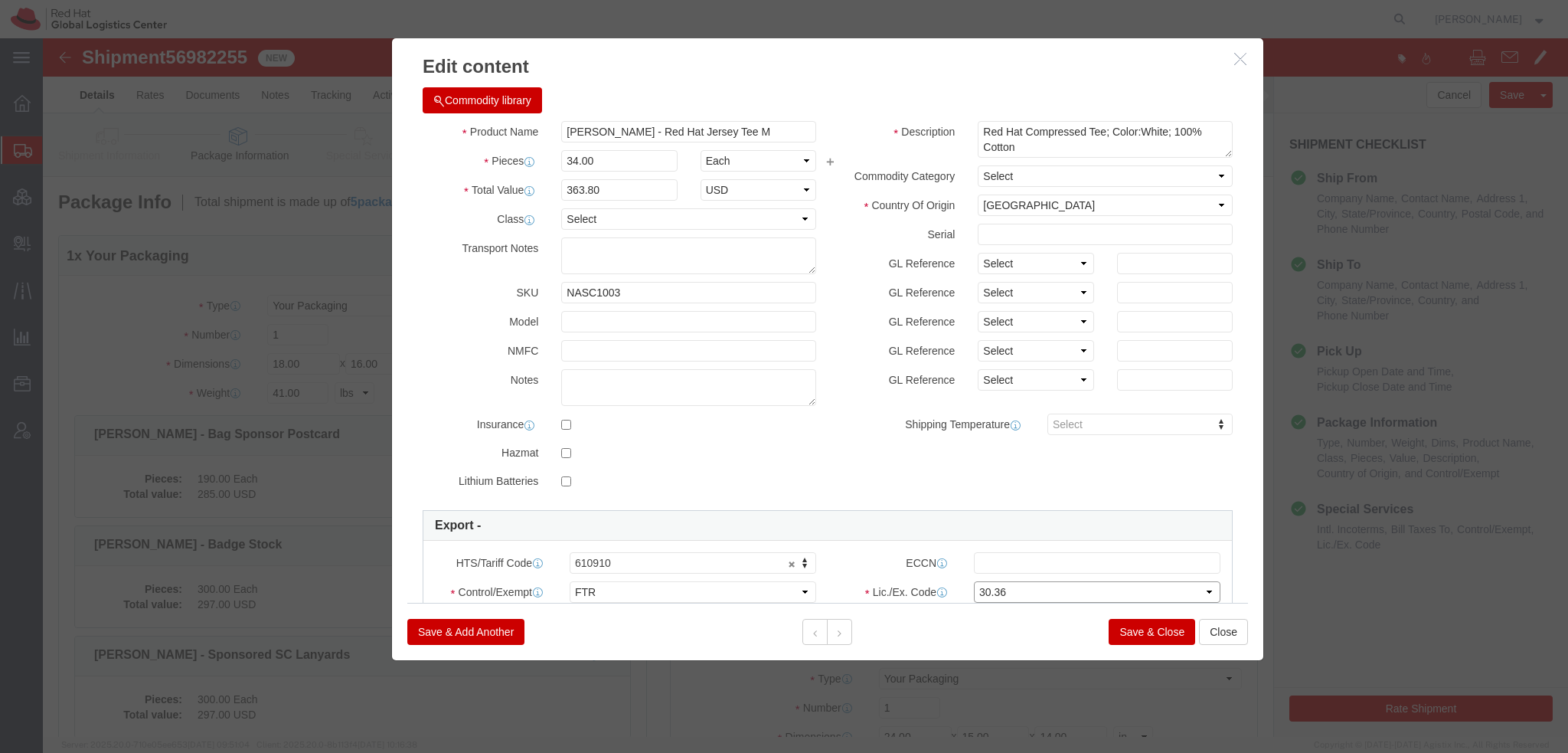
click select "Select 30.2(d)(2) 30.36 30.37(a) 30.37(f) 30.37(g) 30.37(h) 30.37(i) 30.37(j) 3…"
click input "text"
paste input "EAR99"
type input "EAR99"
click button
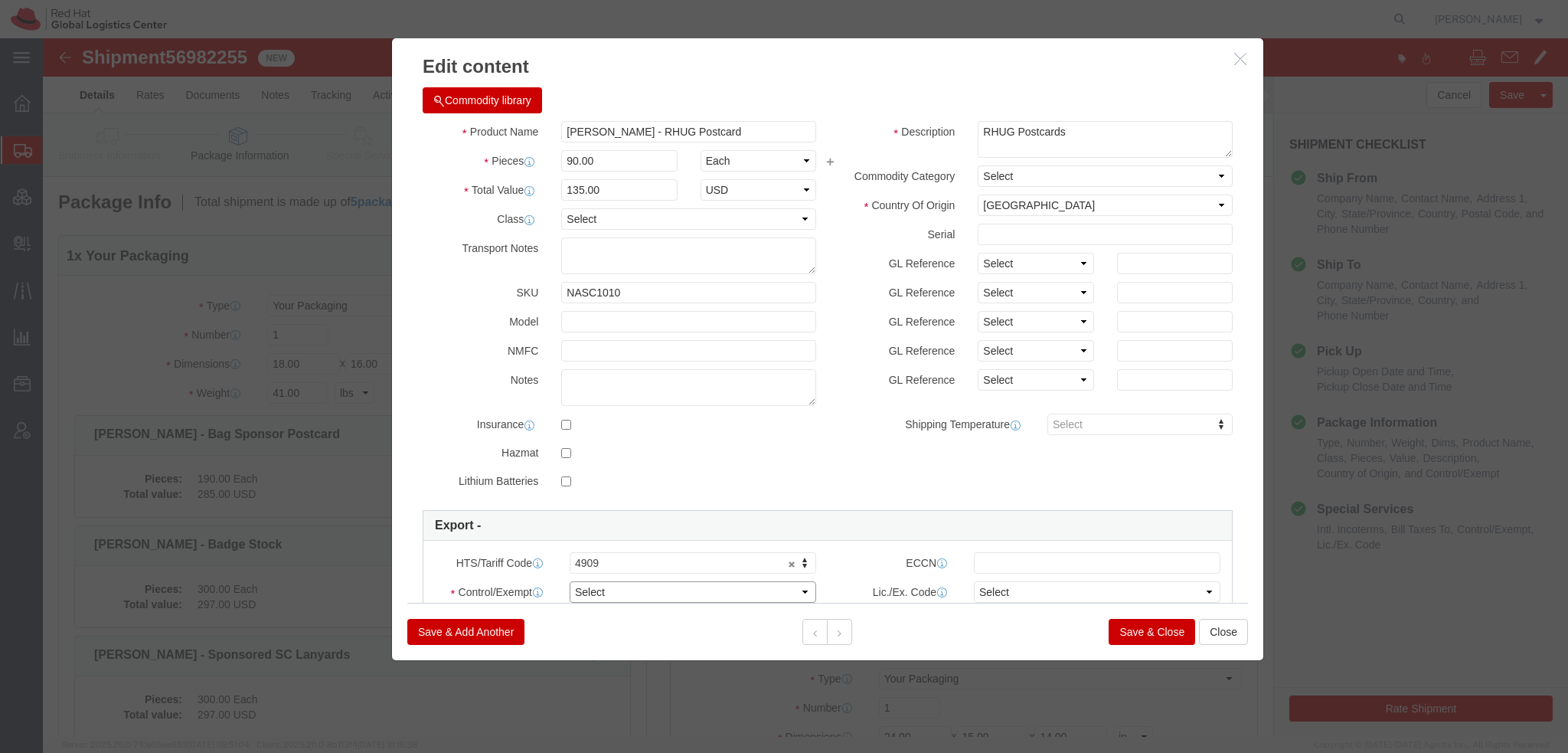
click select "Select ATF BIS DEA EPA FDA FTR ITAR OFAC Other (OPA)"
select select "FTR"
click select "Select ATF BIS DEA EPA FDA FTR ITAR OFAC Other (OPA)"
click input "text"
paste input "EAR99"
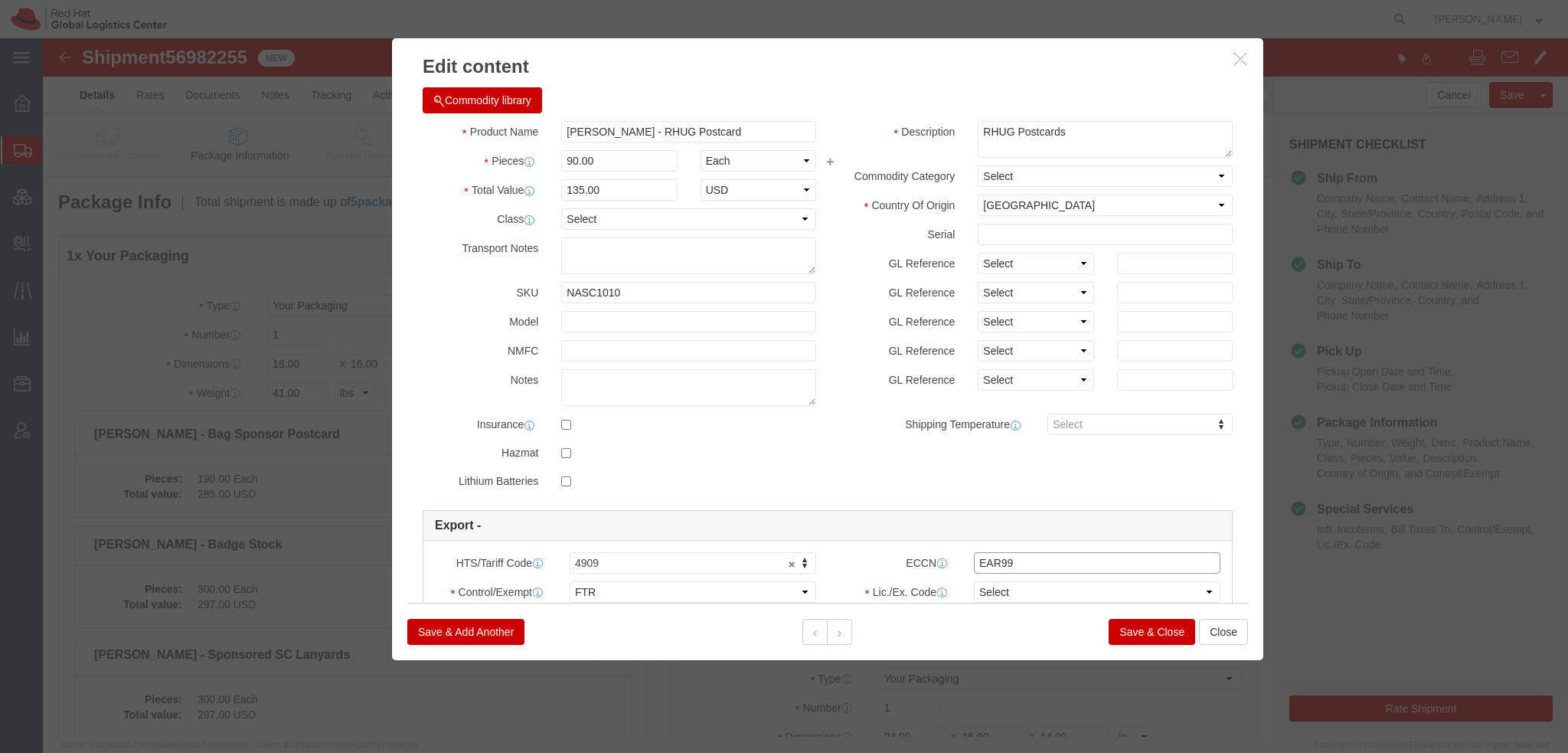
type input "EAR99"
click select "Select 30.2(d)(2) 30.36 30.37(a) 30.37(f) 30.37(g) 30.37(h) 30.37(i) 30.37(j) 3…"
select select "30.36"
click select "Select 30.2(d)(2) 30.36 30.37(a) 30.37(f) 30.37(g) 30.37(h) 30.37(i) 30.37(j) 3…"
click button
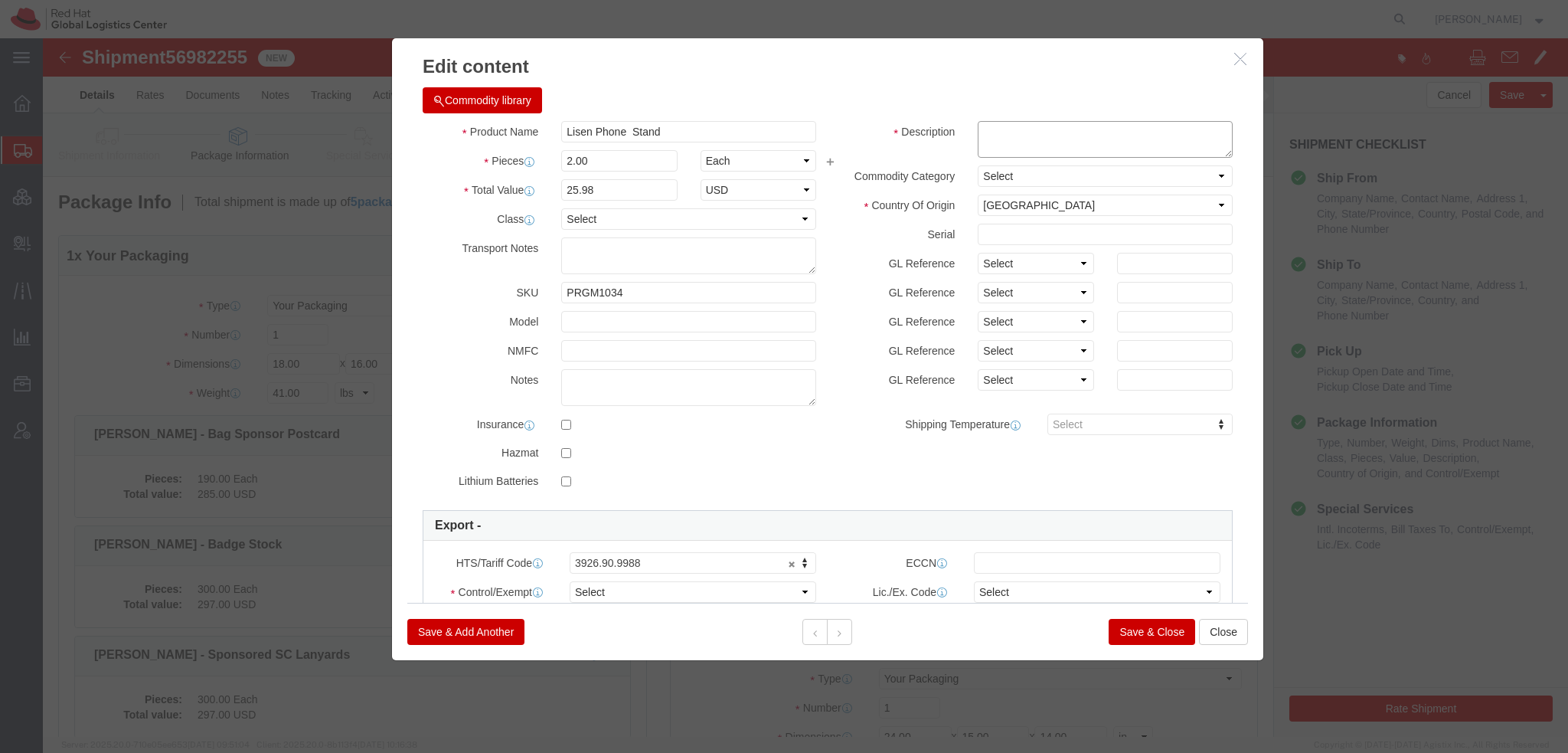
click textarea
click select "Select ATF BIS DEA EPA FDA FTR ITAR OFAC Other (OPA)"
select select "FTR"
click select "Select ATF BIS DEA EPA FDA FTR ITAR OFAC Other (OPA)"
click select "Select 30.2(d)(2) 30.36 30.37(a) 30.37(f) 30.37(g) 30.37(h) 30.37(i) 30.37(j) 3…"
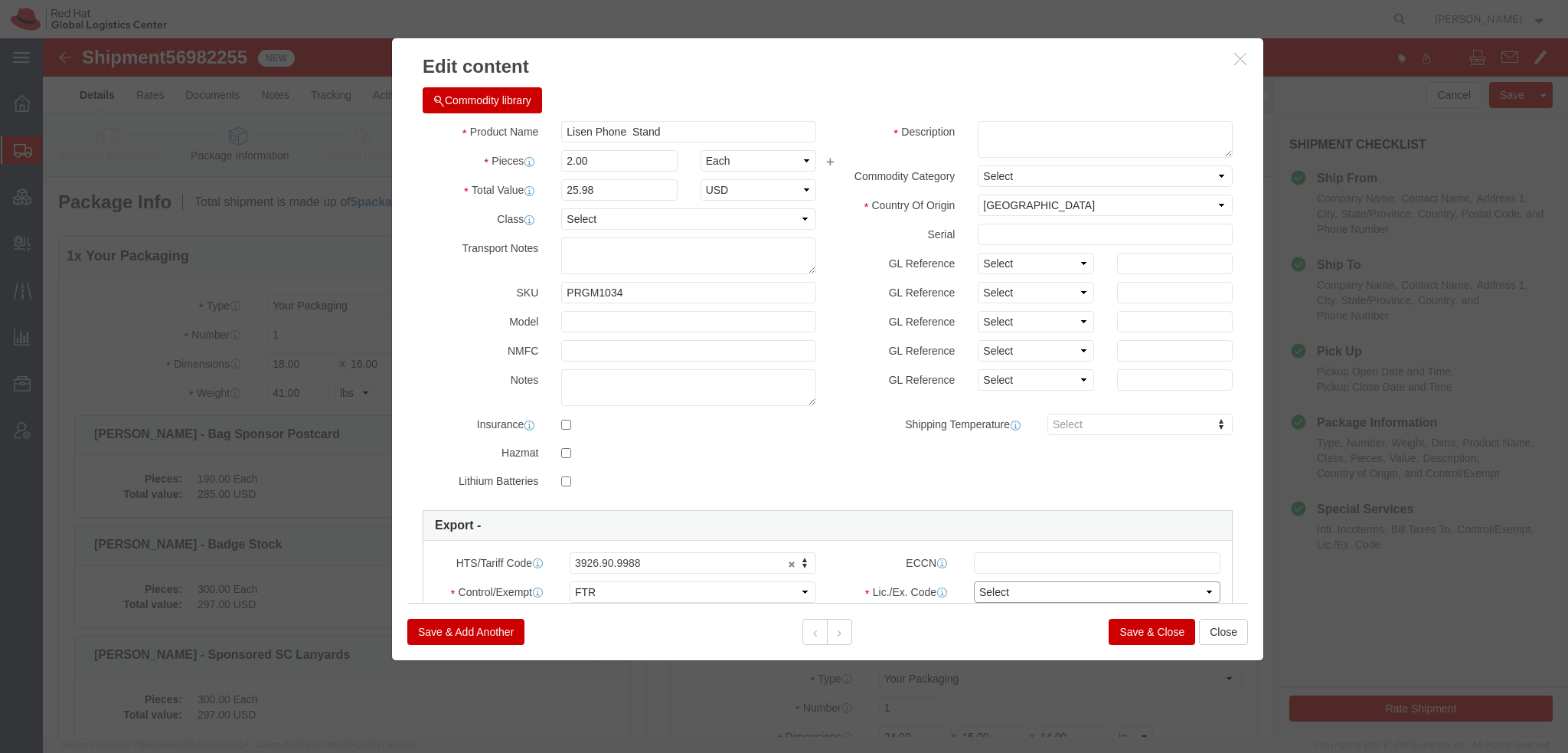
select select "30.36"
click select "Select 30.2(d)(2) 30.36 30.37(a) 30.37(f) 30.37(g) 30.37(h) 30.37(i) 30.37(j) 3…"
click input "text"
paste input "EAR99"
type input "EAR99"
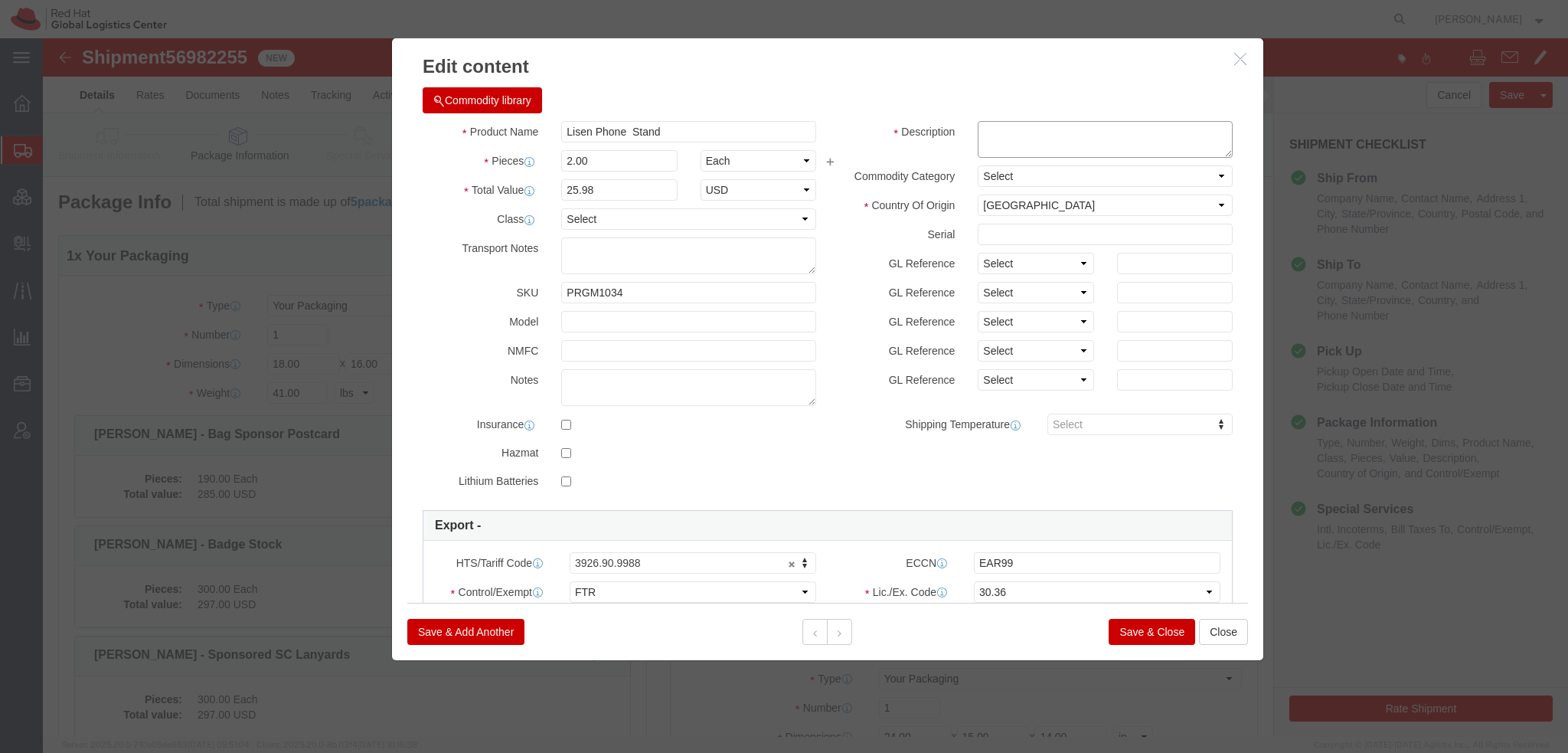
click textarea
click button
click textarea
type textarea "Red Hat branded"
click select "Select ATF BIS DEA EPA FDA FTR ITAR OFAC Other (OPA)"
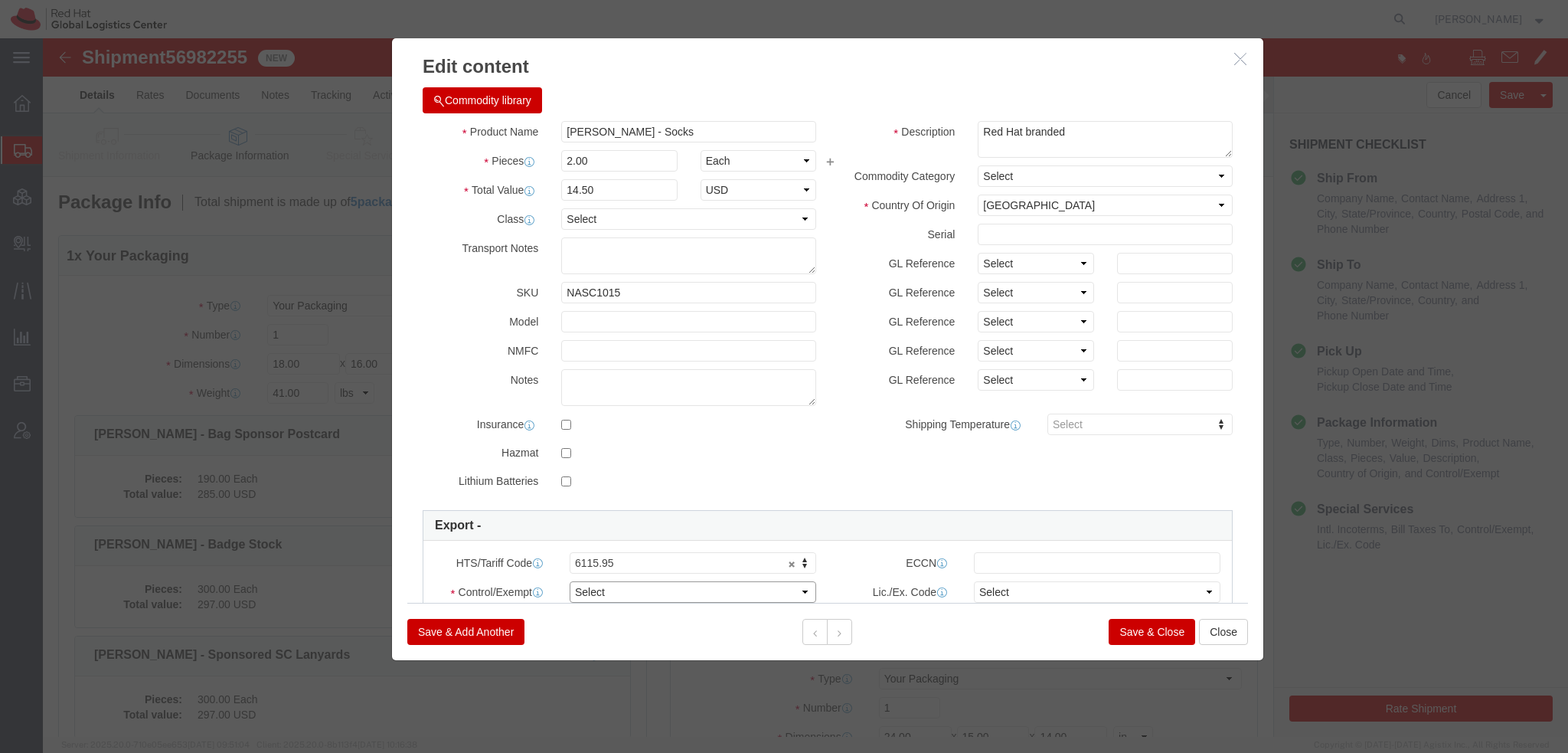
select select "FTR"
click select "Select ATF BIS DEA EPA FDA FTR ITAR OFAC Other (OPA)"
click input "text"
paste input "EAR99"
type input "EAR99"
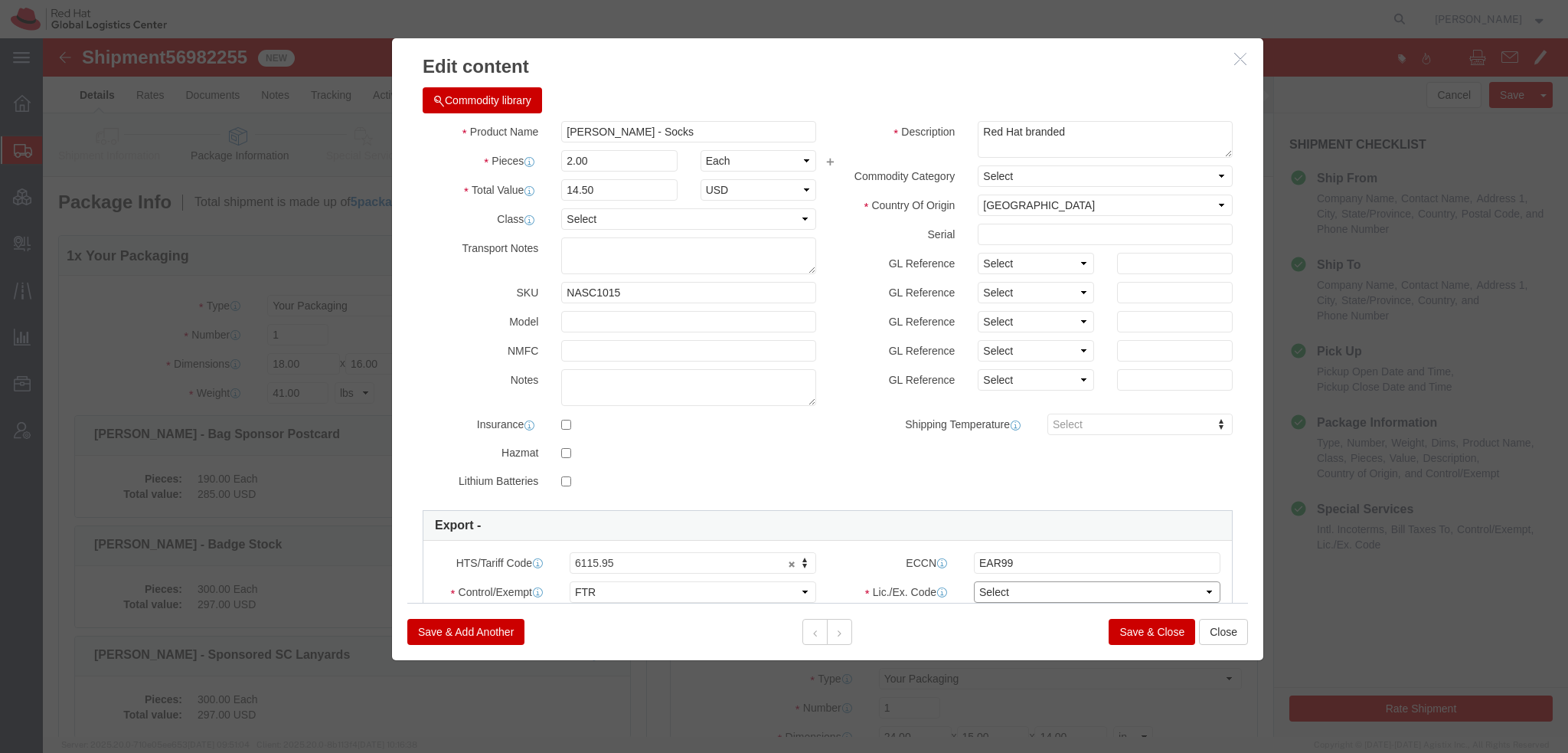
click select "Select 30.2(d)(2) 30.36 30.37(a) 30.37(f) 30.37(g) 30.37(h) 30.37(i) 30.37(j) 3…"
select select "30.36"
click select "Select 30.2(d)(2) 30.36 30.37(a) 30.37(f) 30.37(g) 30.37(h) 30.37(i) 30.37(j) 3…"
click button
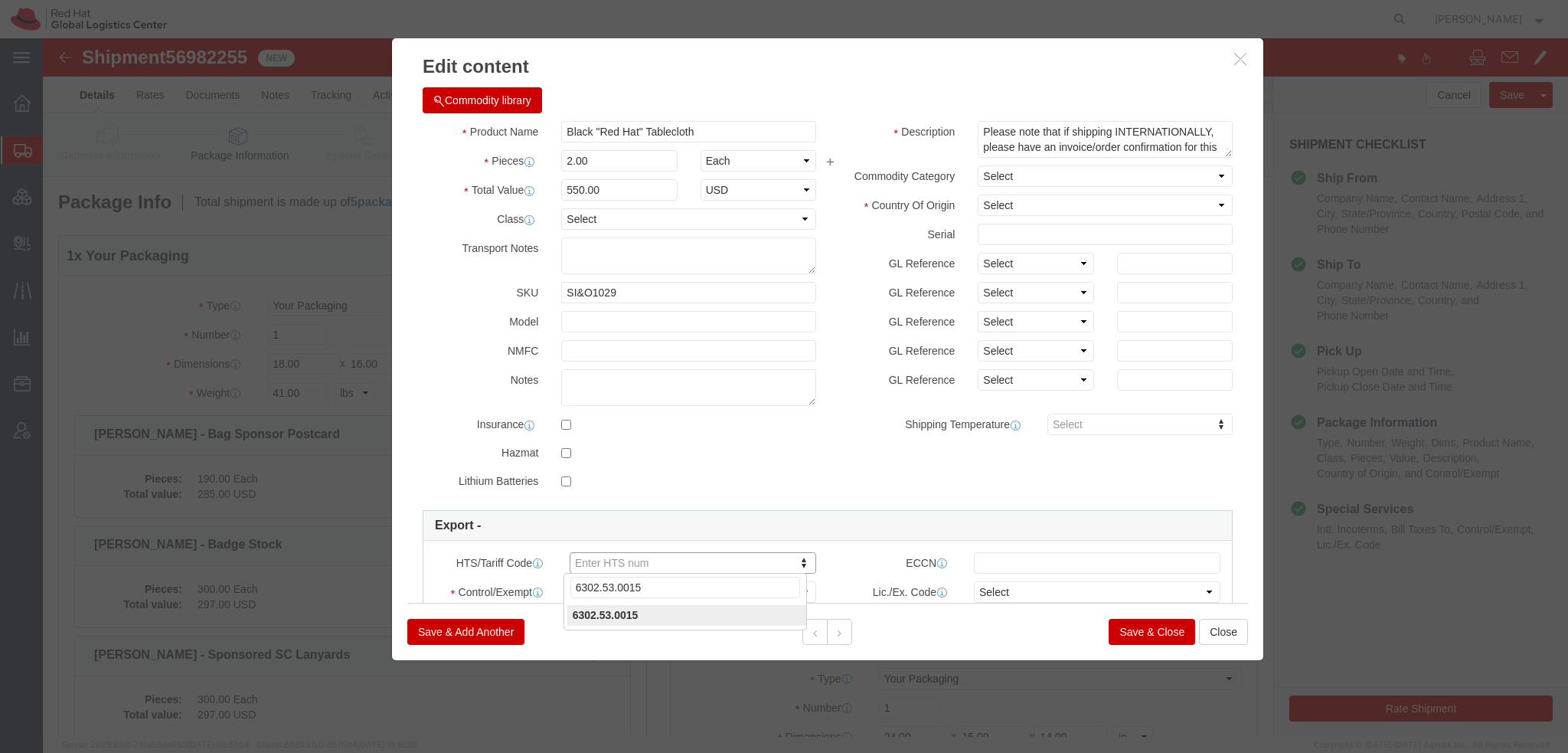
type input "6302.53.0015"
click select "Select ATF BIS DEA EPA FDA FTR ITAR OFAC Other (OPA)"
select select "FTR"
click select "Select ATF BIS DEA EPA FDA FTR ITAR OFAC Other (OPA)"
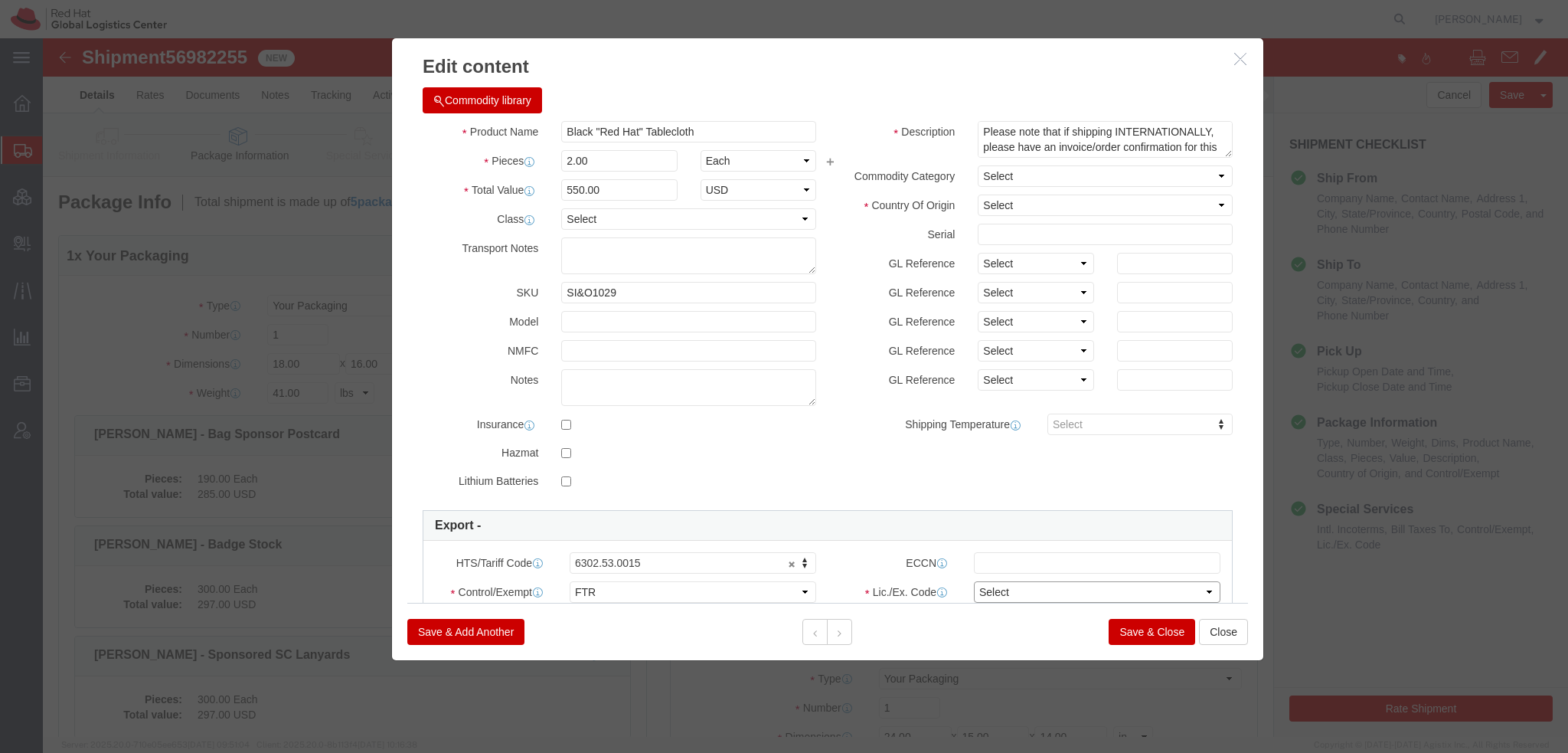
click select "Select 30.2(d)(2) 30.36 30.37(a) 30.37(f) 30.37(g) 30.37(h) 30.37(i) 30.37(j) 3…"
select select "30.36"
click select "Select 30.2(d)(2) 30.36 30.37(a) 30.37(f) 30.37(g) 30.37(h) 30.37(i) 30.37(j) 3…"
click input "text"
type input "EAR99"
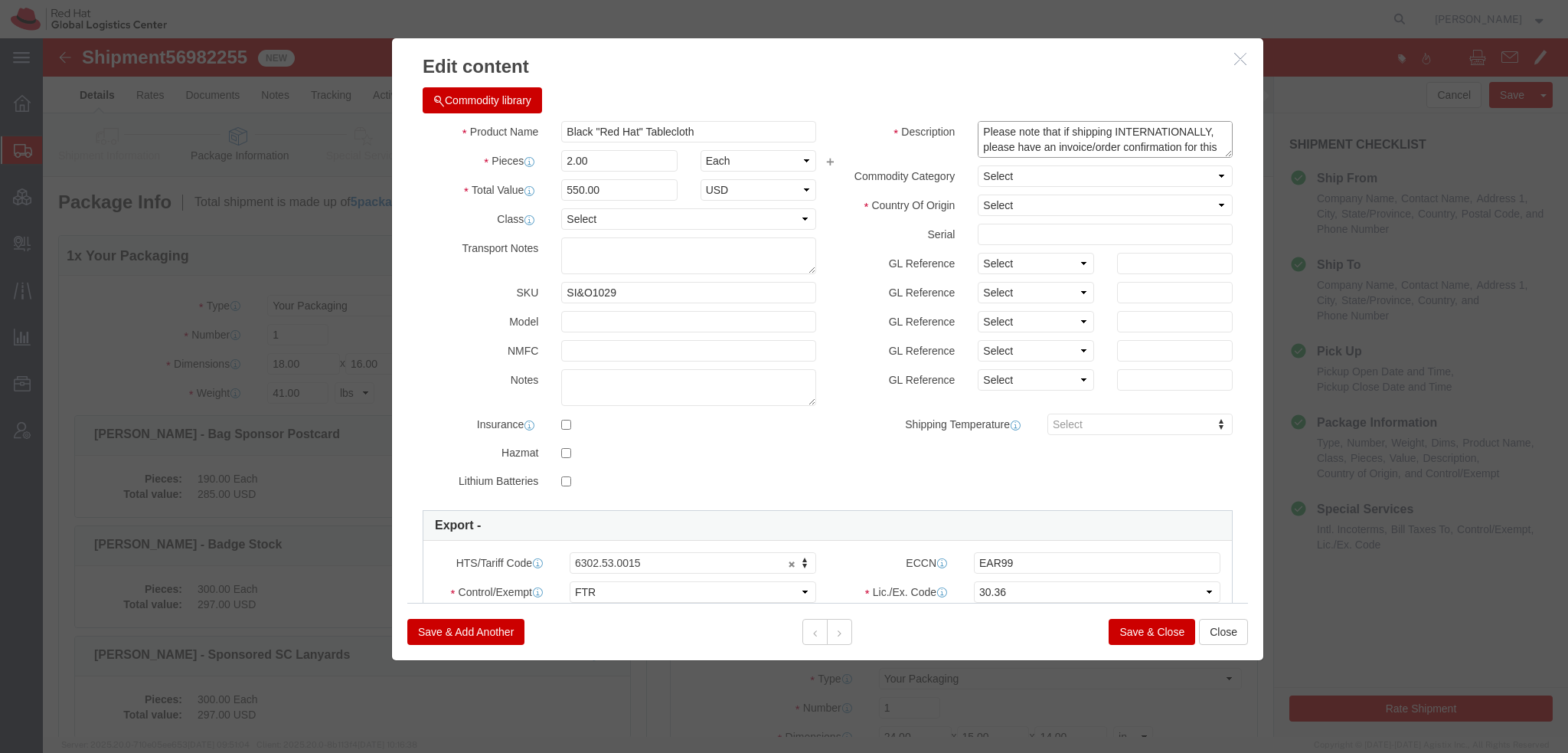
click textarea "Please note that if shipping INTERNATIONALLY, please have an invoice/order conf…"
type textarea "e"
type textarea "Red Hat branded"
select select "CN"
click button
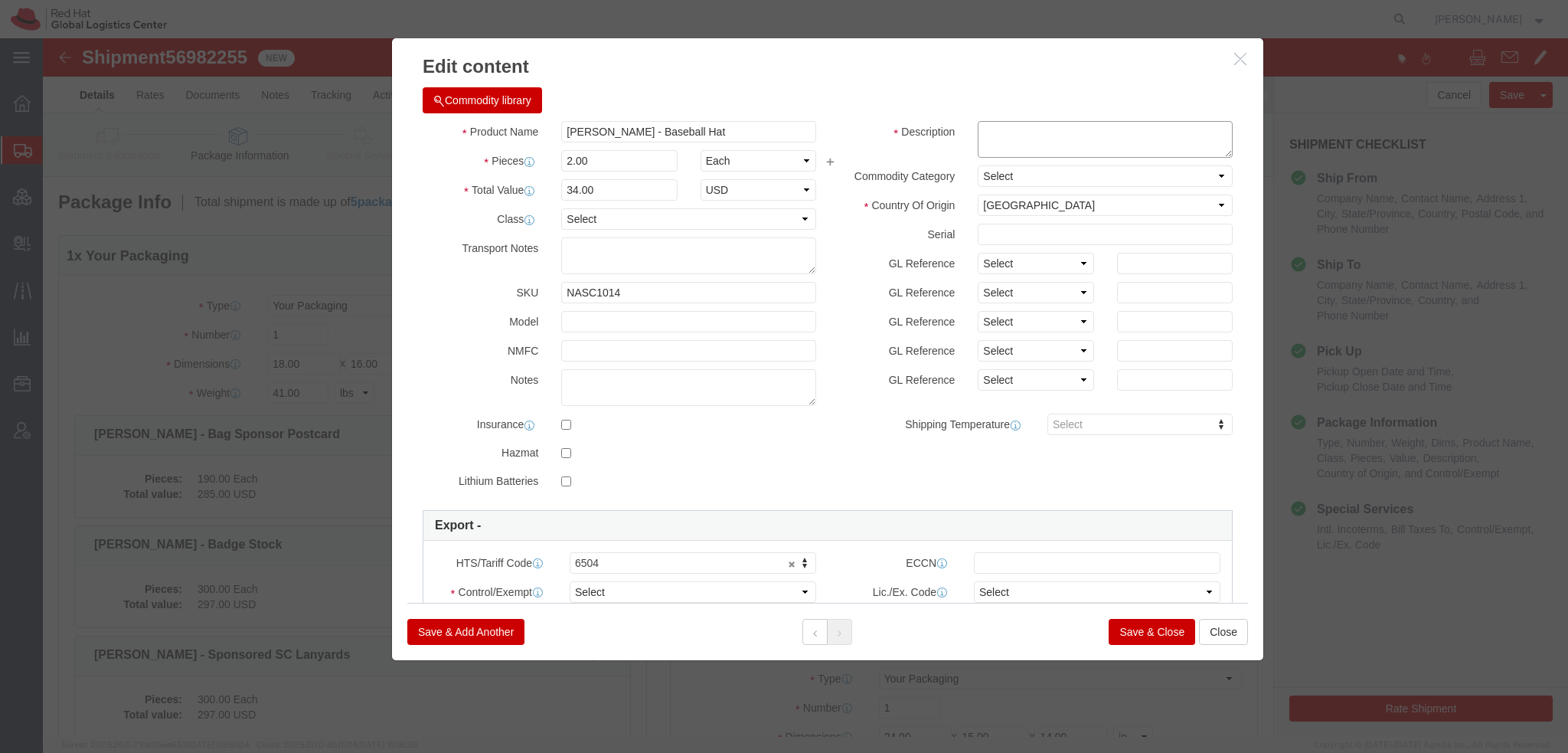
click textarea
type textarea "Red Hat branded"
click select "Select ATF BIS DEA EPA FDA FTR ITAR OFAC Other (OPA)"
select select "FTR"
click select "Select ATF BIS DEA EPA FDA FTR ITAR OFAC Other (OPA)"
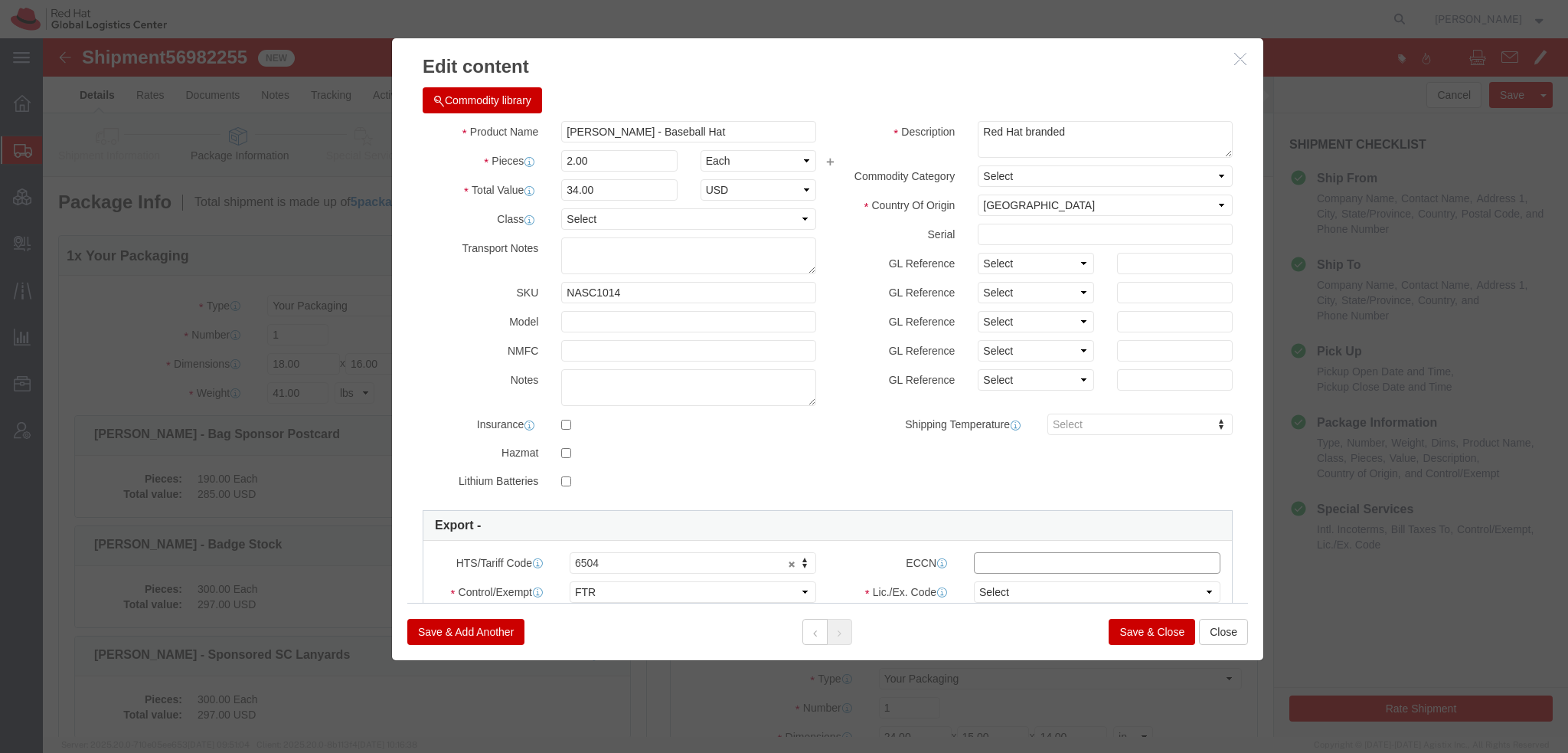
click input "text"
paste input "EAR99"
type input "EAR99"
click select "Select 30.2(d)(2) 30.36 30.37(a) 30.37(f) 30.37(g) 30.37(h) 30.37(i) 30.37(j) 3…"
select select "30.36"
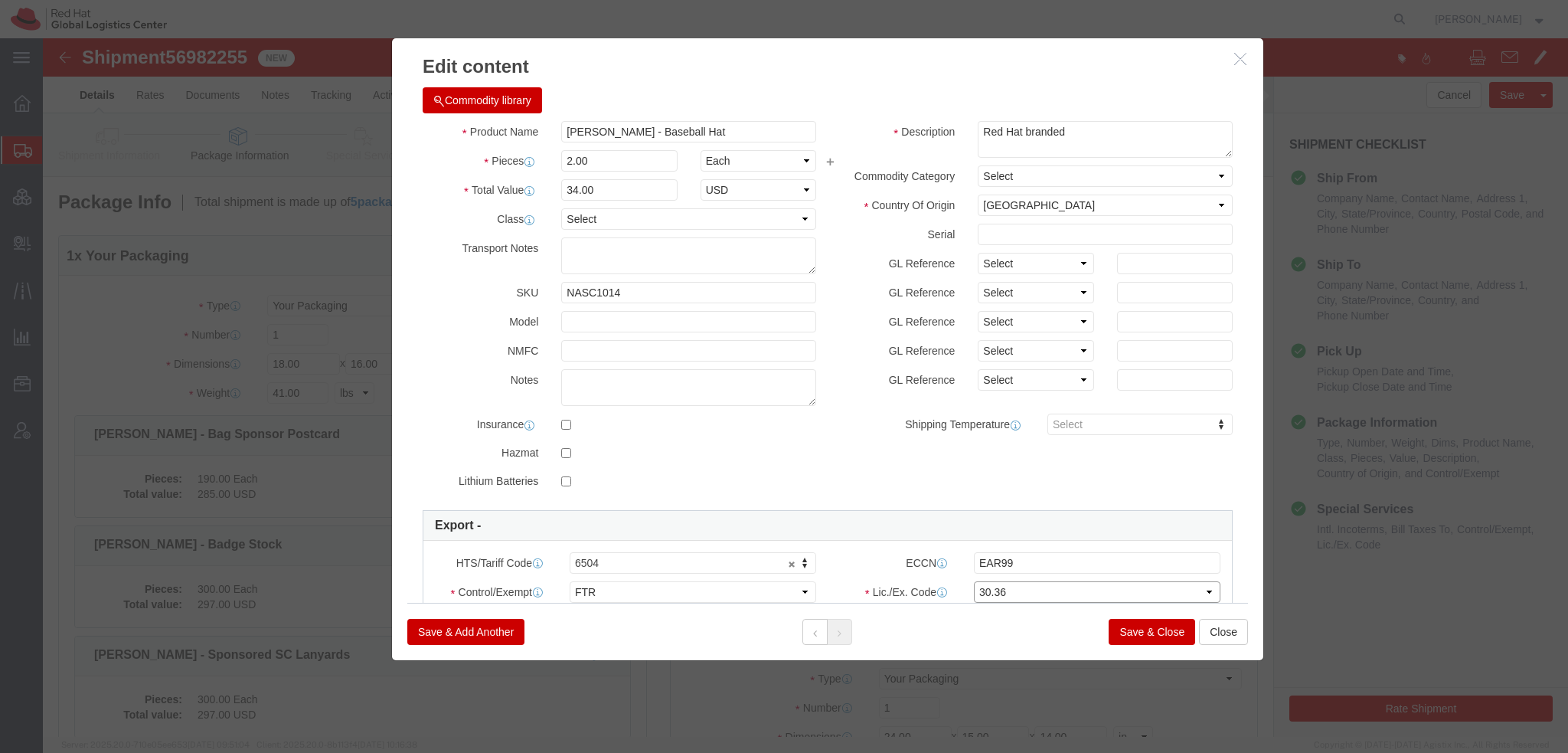
click select "Select 30.2(d)(2) 30.36 30.37(a) 30.37(f) 30.37(g) 30.37(h) 30.37(i) 30.37(j) 3…"
click div
click button "Save & Close"
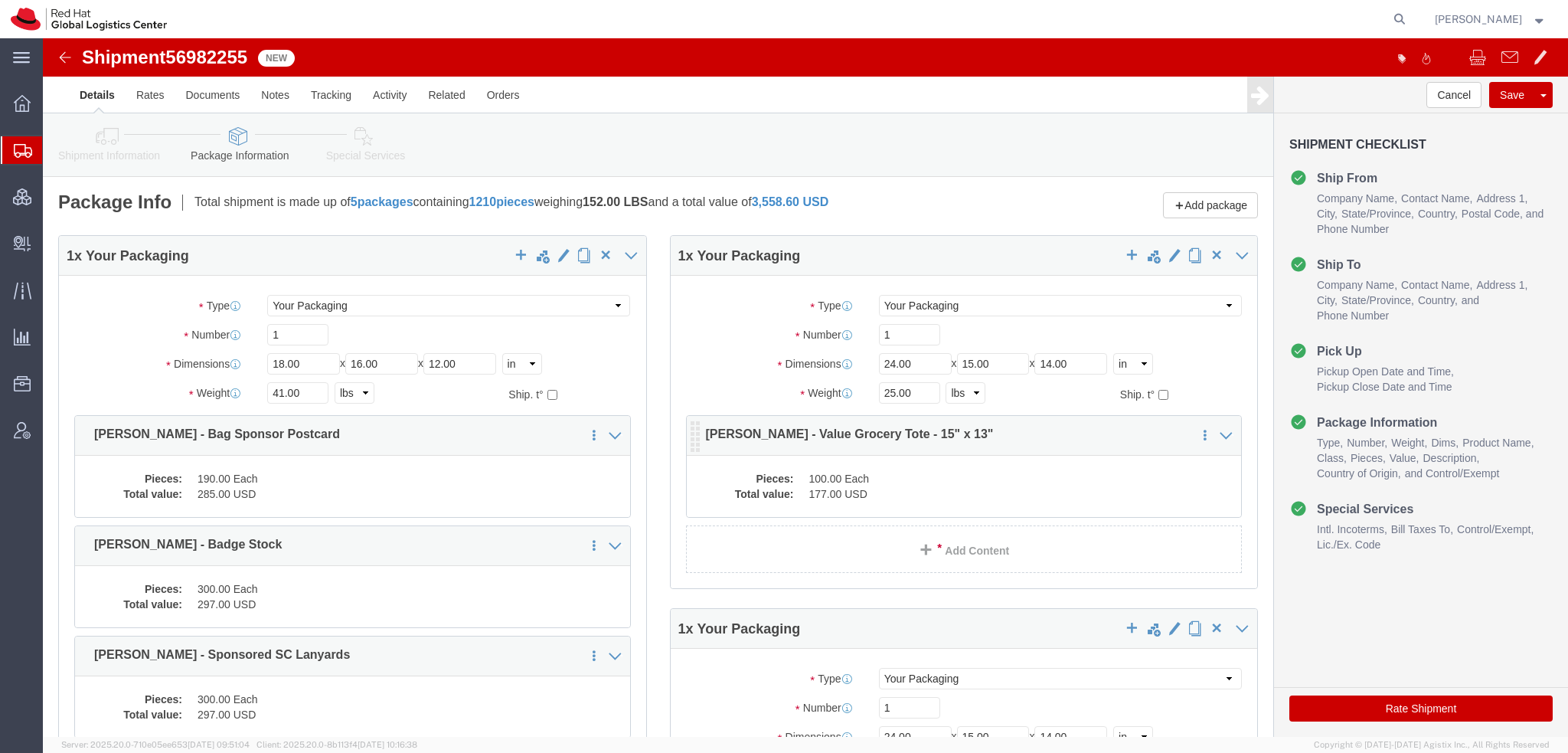
click dd "100.00 Each"
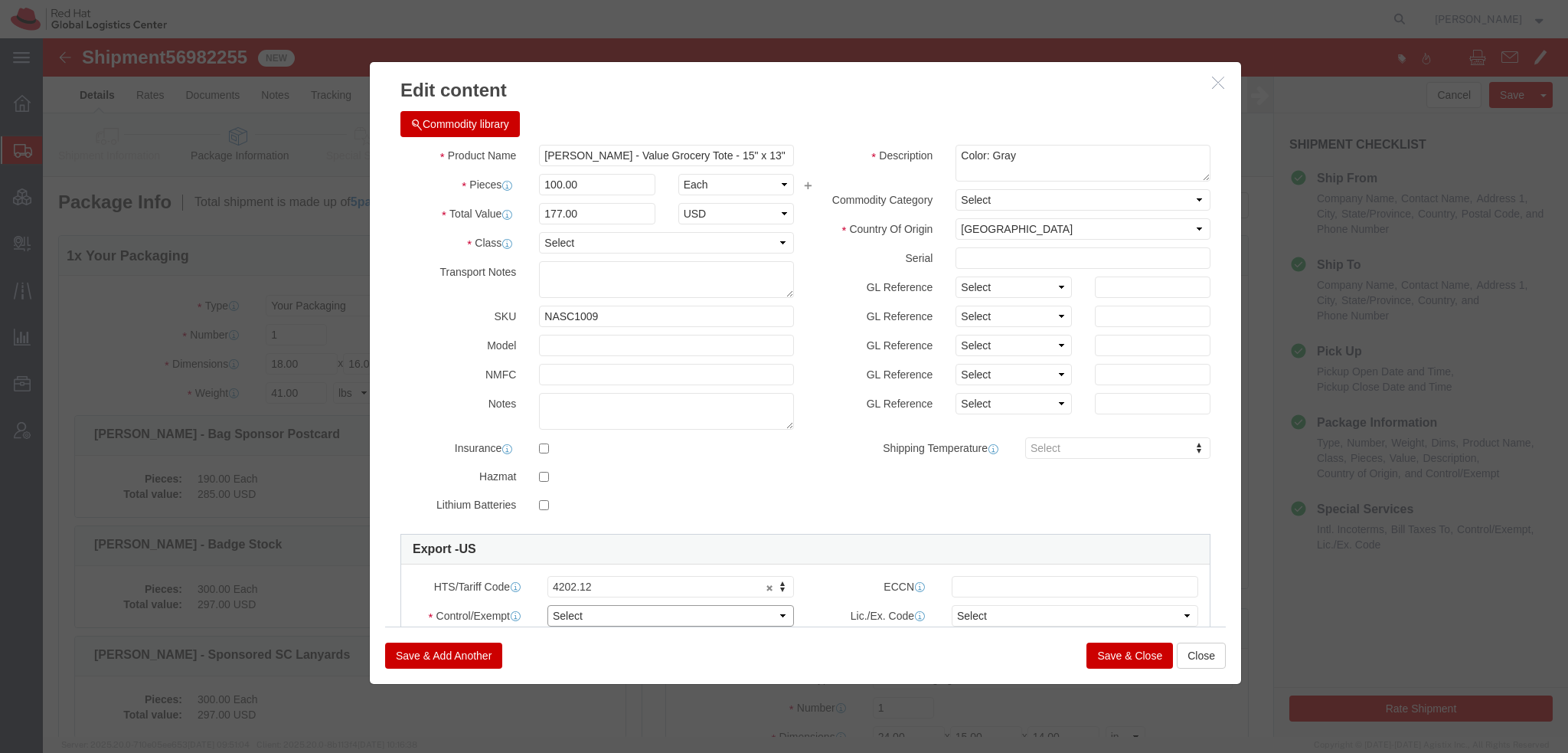
click select "Select ATF BIS DEA EPA FDA FTR ITAR OFAC Other (OPA)"
select select "FTR"
click select "Select ATF BIS DEA EPA FDA FTR ITAR OFAC Other (OPA)"
click select "Select 30.2(d)(2) 30.36 30.37(a) 30.37(f) 30.37(g) 30.37(h) 30.37(i) 30.37(j) 3…"
select select "30.36"
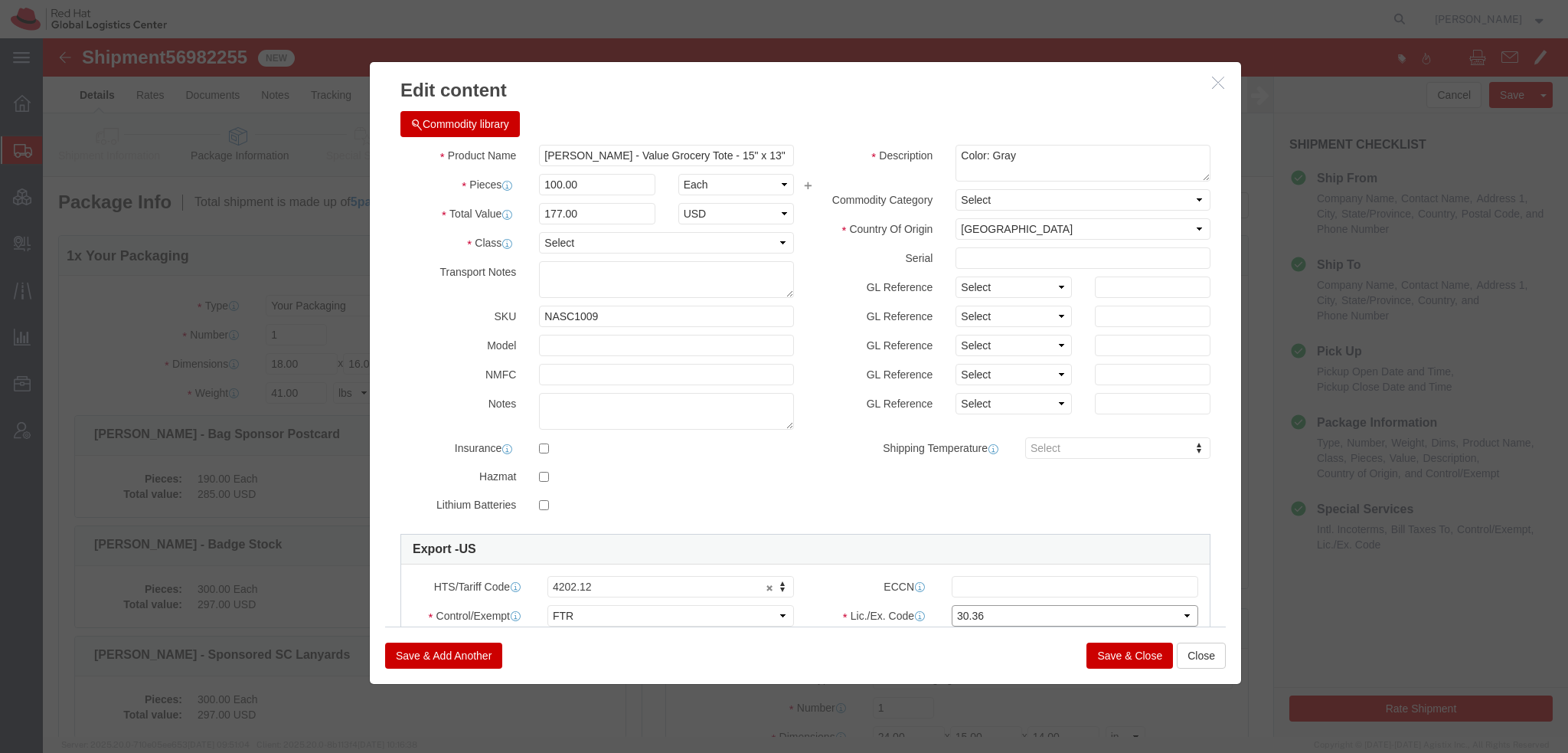
click select "Select 30.2(d)(2) 30.36 30.37(a) 30.37(f) 30.37(g) 30.37(h) 30.37(i) 30.37(j) 3…"
click div "HTS/Tariff Code 4202.12 4202.12 ECCN Control/Exempt Select ATF BIS DEA EPA FDA …"
click input "text"
paste input "EAR99"
type input "EAR99"
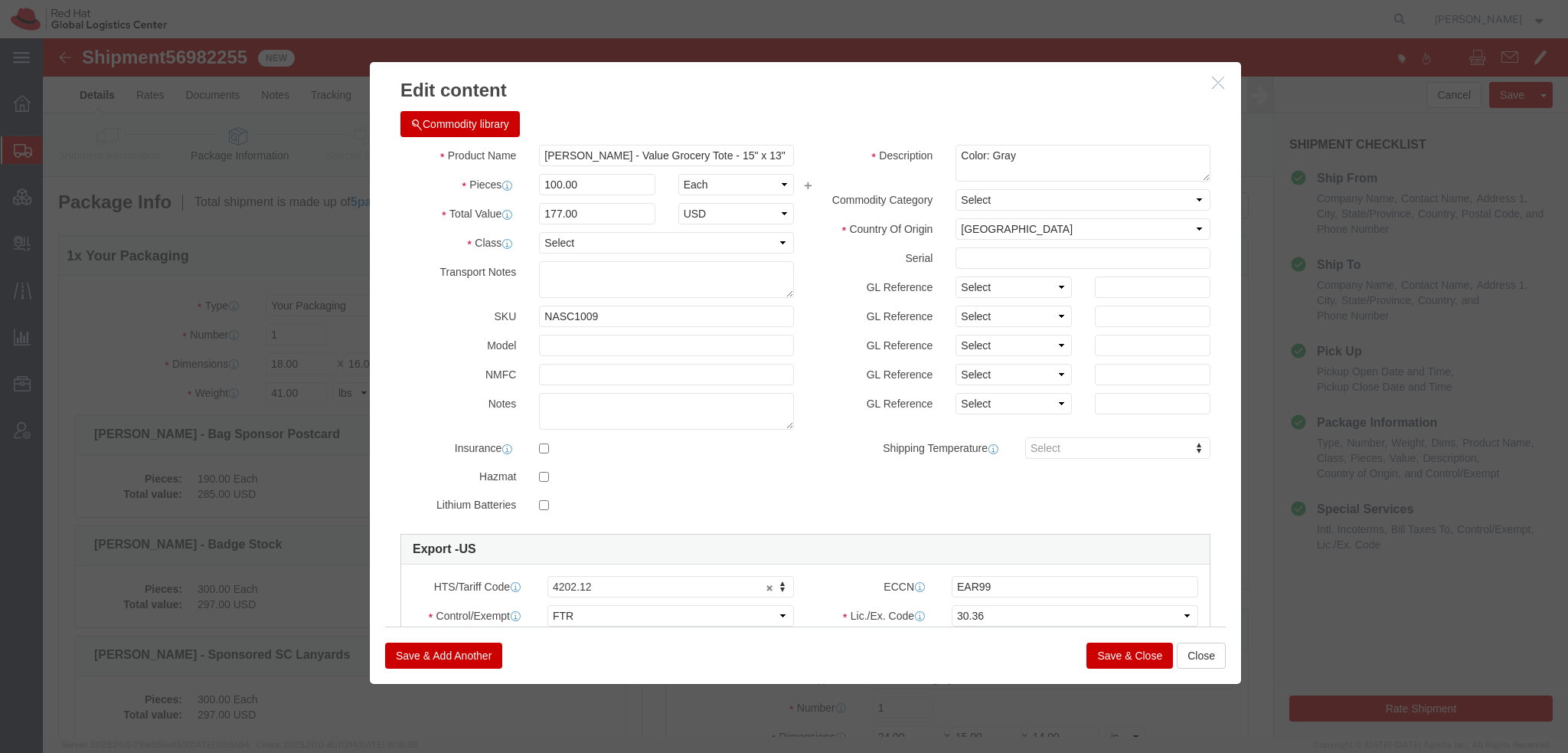
click button "Save & Close"
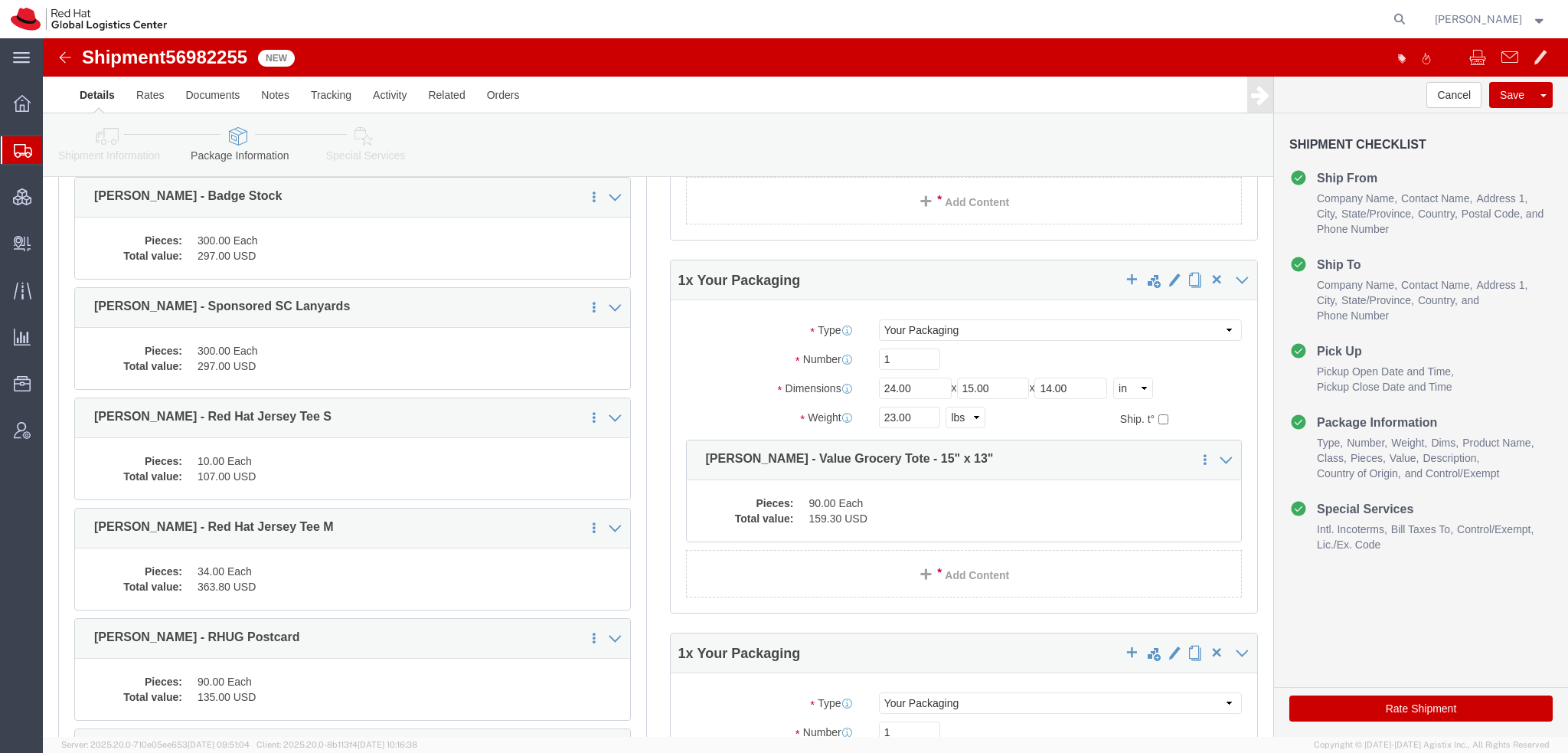
scroll to position [383, 0]
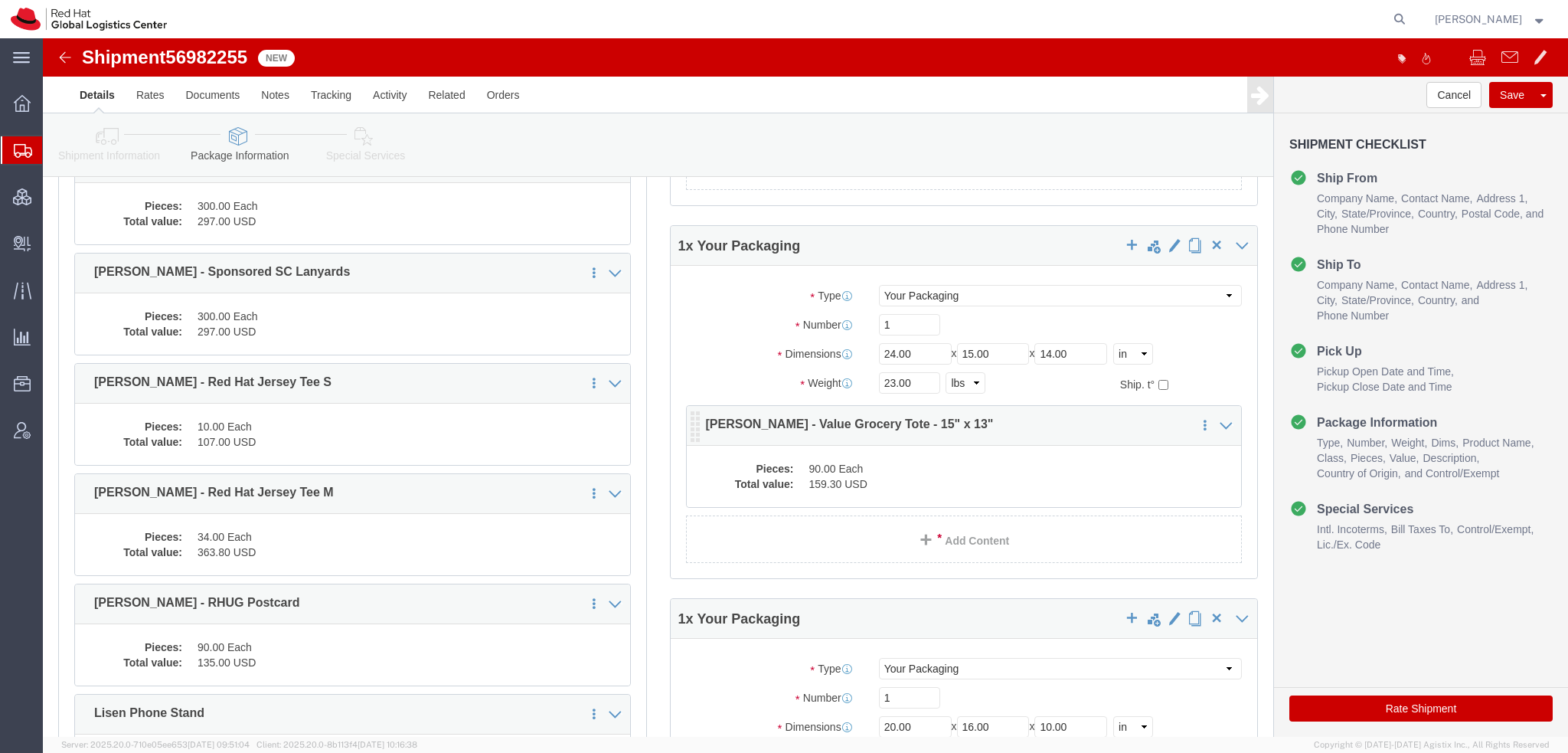
click dd "90.00 Each"
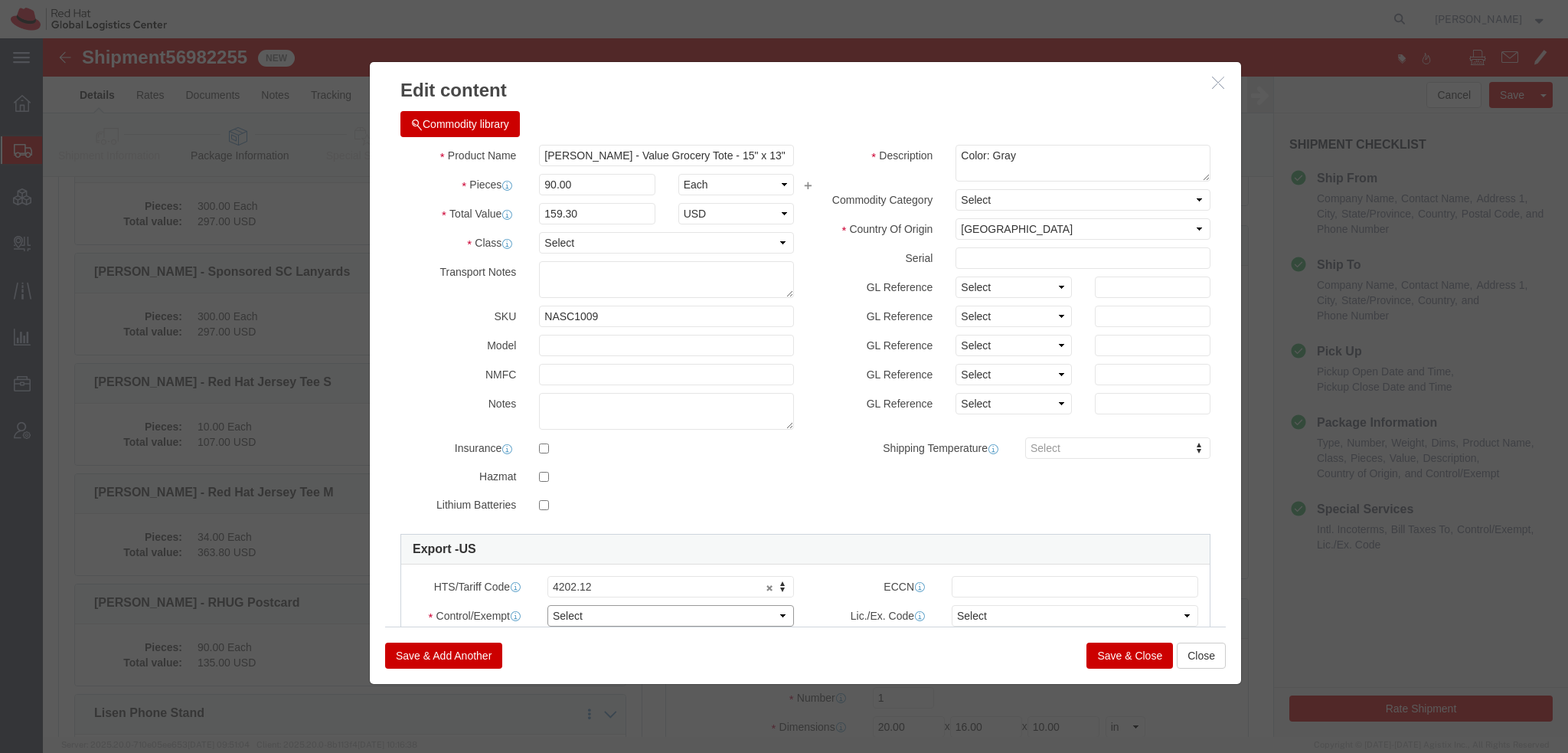
click select "Select ATF BIS DEA EPA FDA FTR ITAR OFAC Other (OPA)"
select select "FTR"
click select "Select ATF BIS DEA EPA FDA FTR ITAR OFAC Other (OPA)"
click select "Select 30.2(d)(2) 30.36 30.37(a) 30.37(f) 30.37(g) 30.37(h) 30.37(i) 30.37(j) 3…"
select select "30.36"
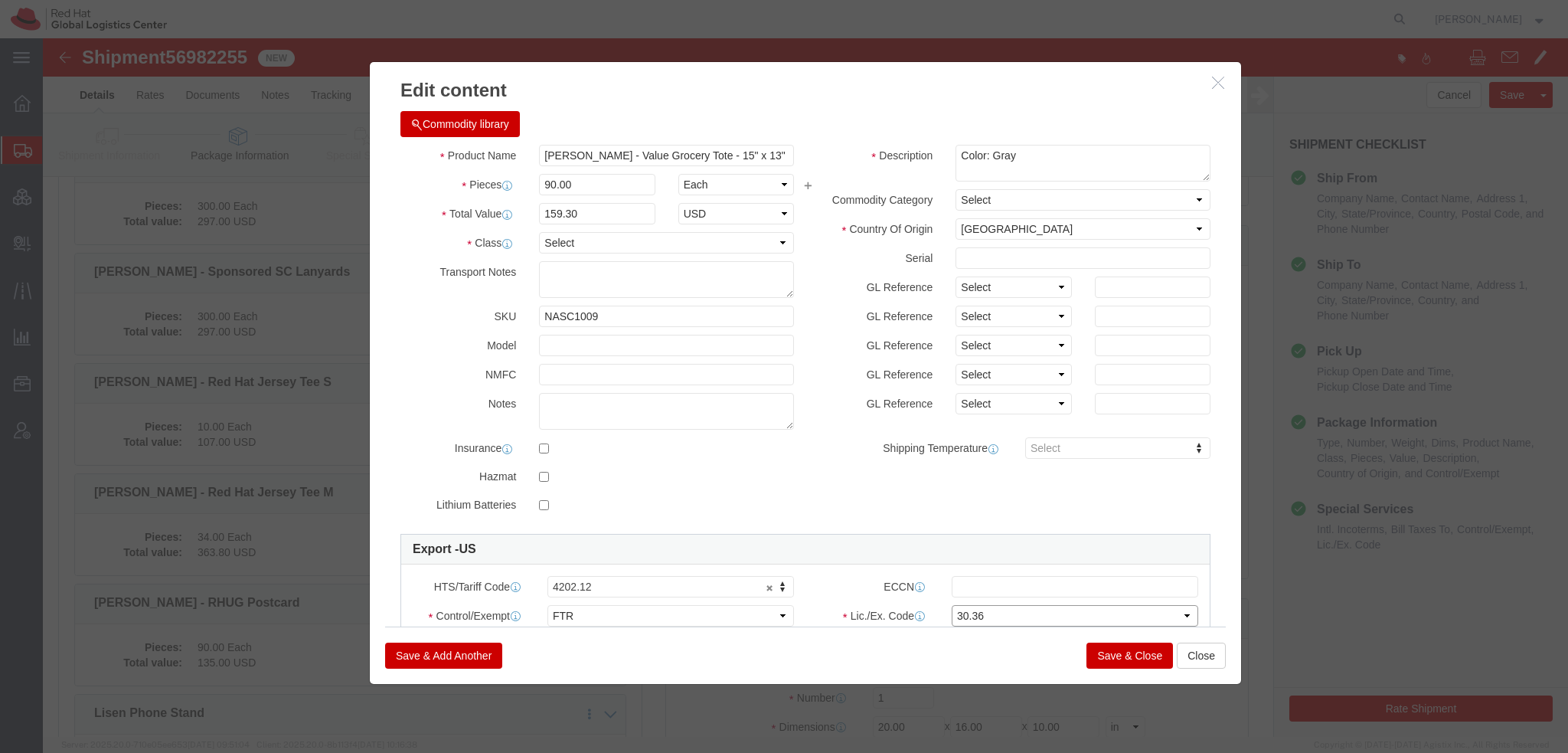
click select "Select 30.2(d)(2) 30.36 30.37(a) 30.37(f) 30.37(g) 30.37(h) 30.37(i) 30.37(j) 3…"
click input "text"
paste input "EAR99"
type input "EAR99"
click button "Save & Close"
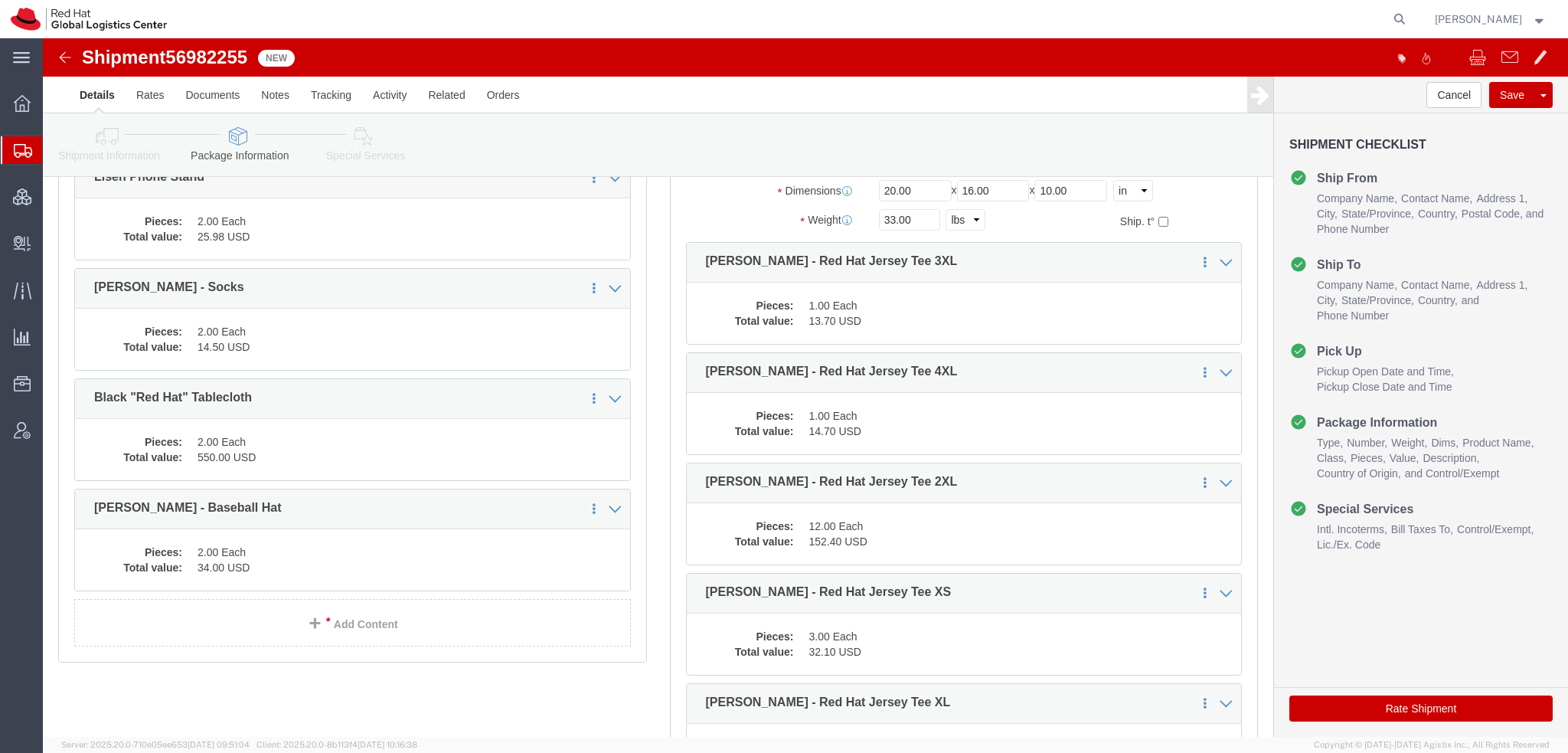
scroll to position [842, 0]
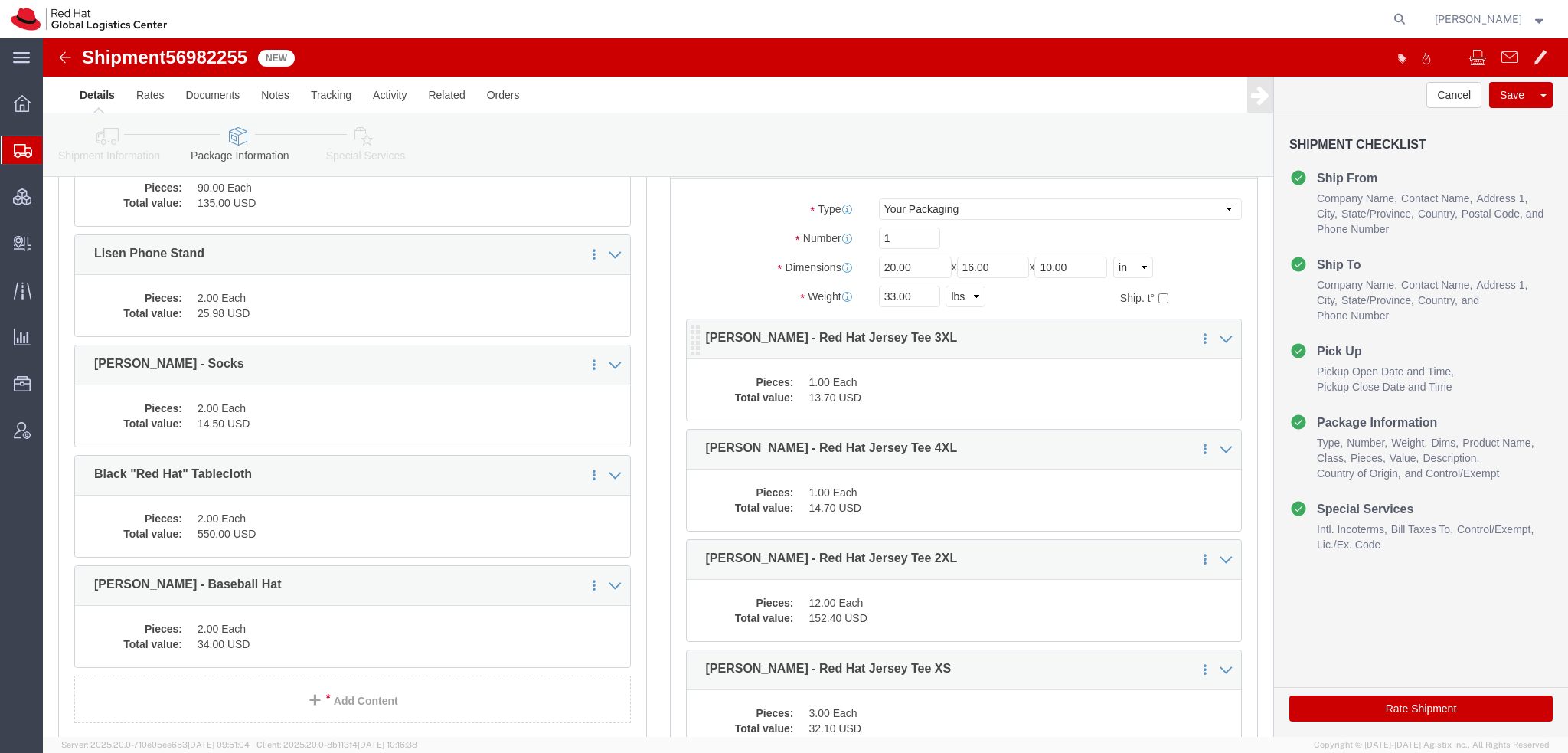
click div "Pieces: 1.00 Each Total value: 13.70 USD"
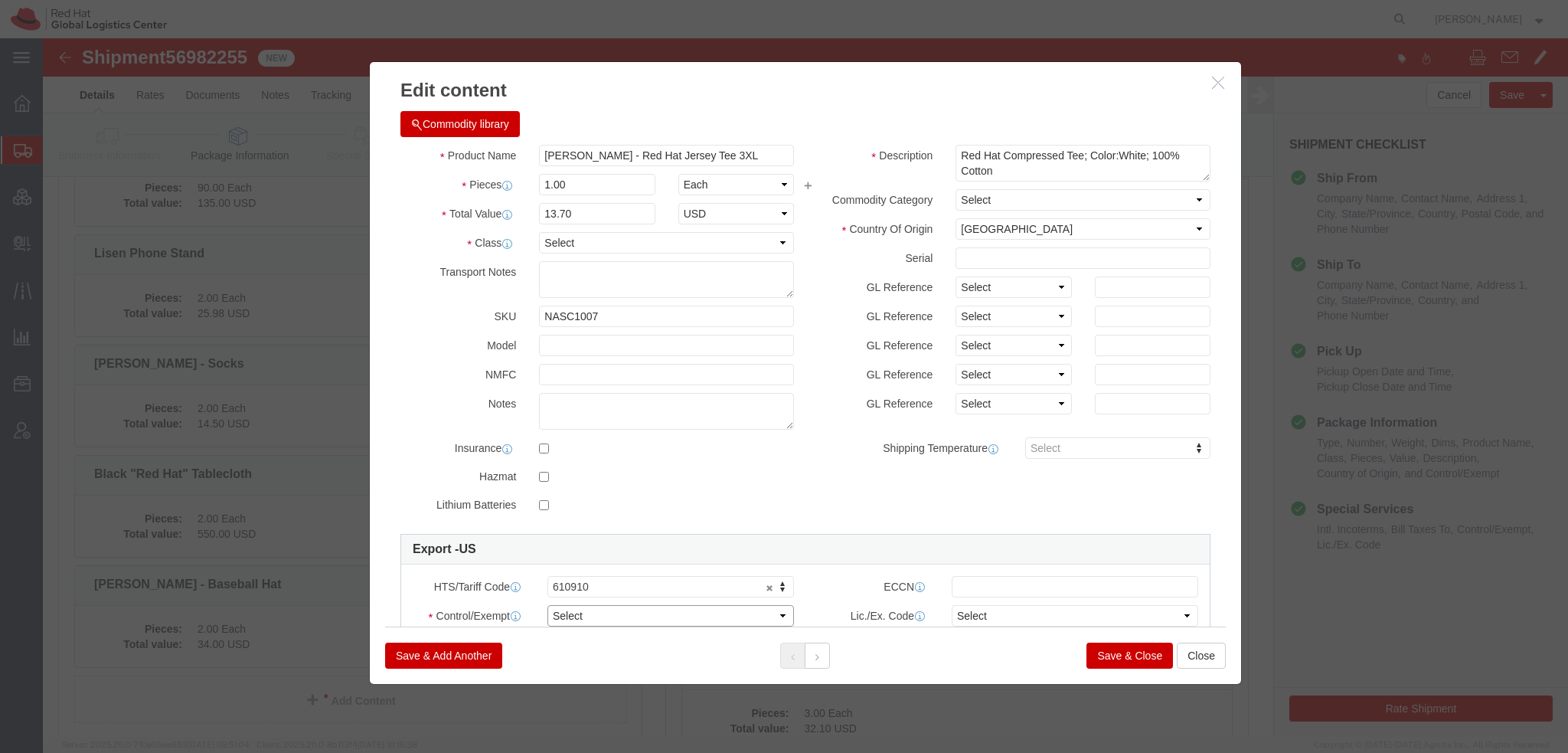
click select "Select ATF BIS DEA EPA FDA FTR ITAR OFAC Other (OPA)"
select select "FTR"
click select "Select ATF BIS DEA EPA FDA FTR ITAR OFAC Other (OPA)"
click select "Select 30.2(d)(2) 30.36 30.37(a) 30.37(f) 30.37(g) 30.37(h) 30.37(i) 30.37(j) 3…"
select select "30.36"
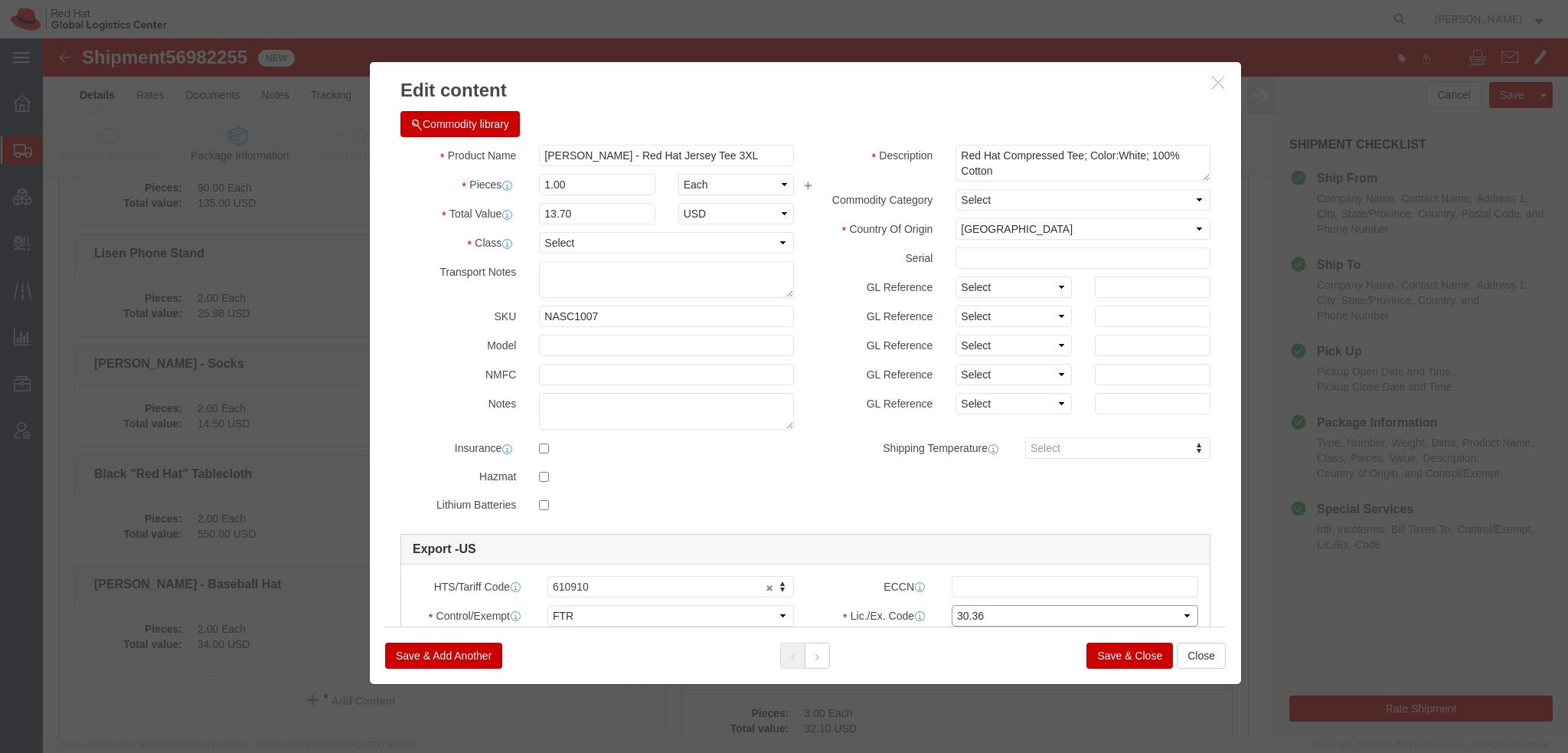
click select "Select 30.2(d)(2) 30.36 30.37(a) 30.37(f) 30.37(g) 30.37(h) 30.37(i) 30.37(j) 3…"
click input "text"
paste input "EAR99"
type input "EAR99"
click icon
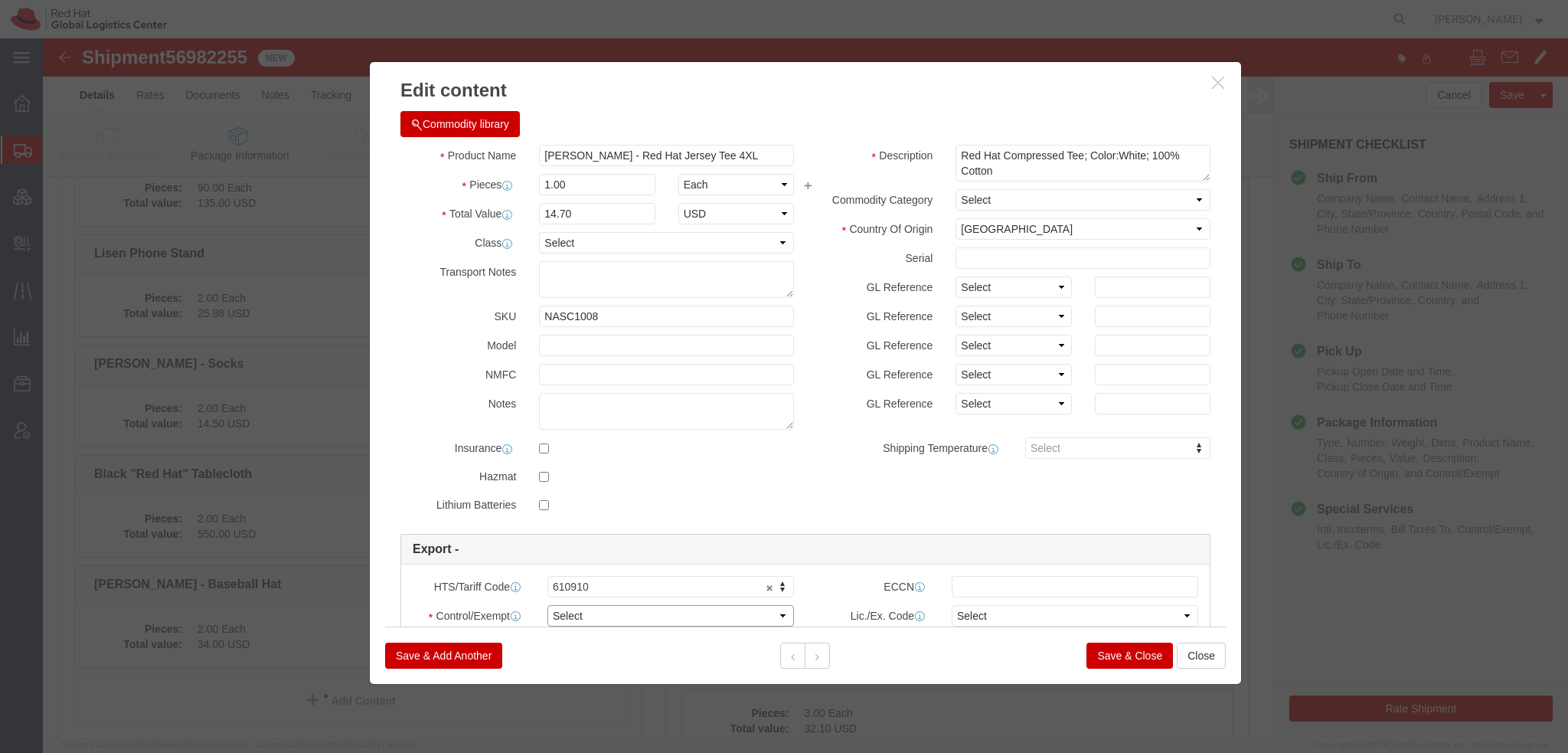
click select "Select ATF BIS DEA EPA FDA FTR ITAR OFAC Other (OPA)"
select select "FTR"
click select "Select ATF BIS DEA EPA FDA FTR ITAR OFAC Other (OPA)"
click select "Select 30.2(d)(2) 30.36 30.37(a) 30.37(f) 30.37(g) 30.37(h) 30.37(i) 30.37(j) 3…"
select select "30.36"
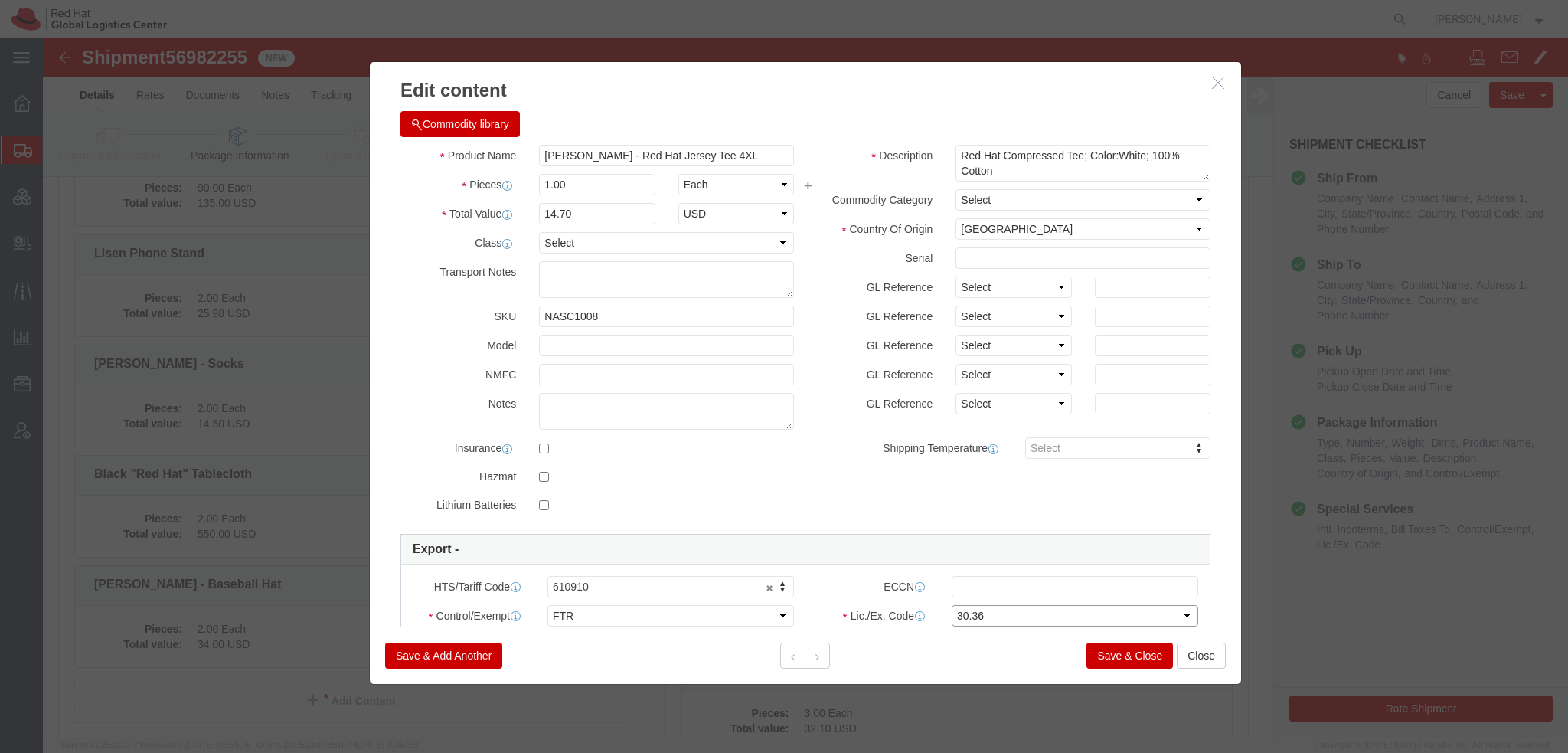
click select "Select 30.2(d)(2) 30.36 30.37(a) 30.37(f) 30.37(g) 30.37(h) 30.37(i) 30.37(j) 3…"
click input "text"
paste input "EAR99"
type input "EAR99"
click button
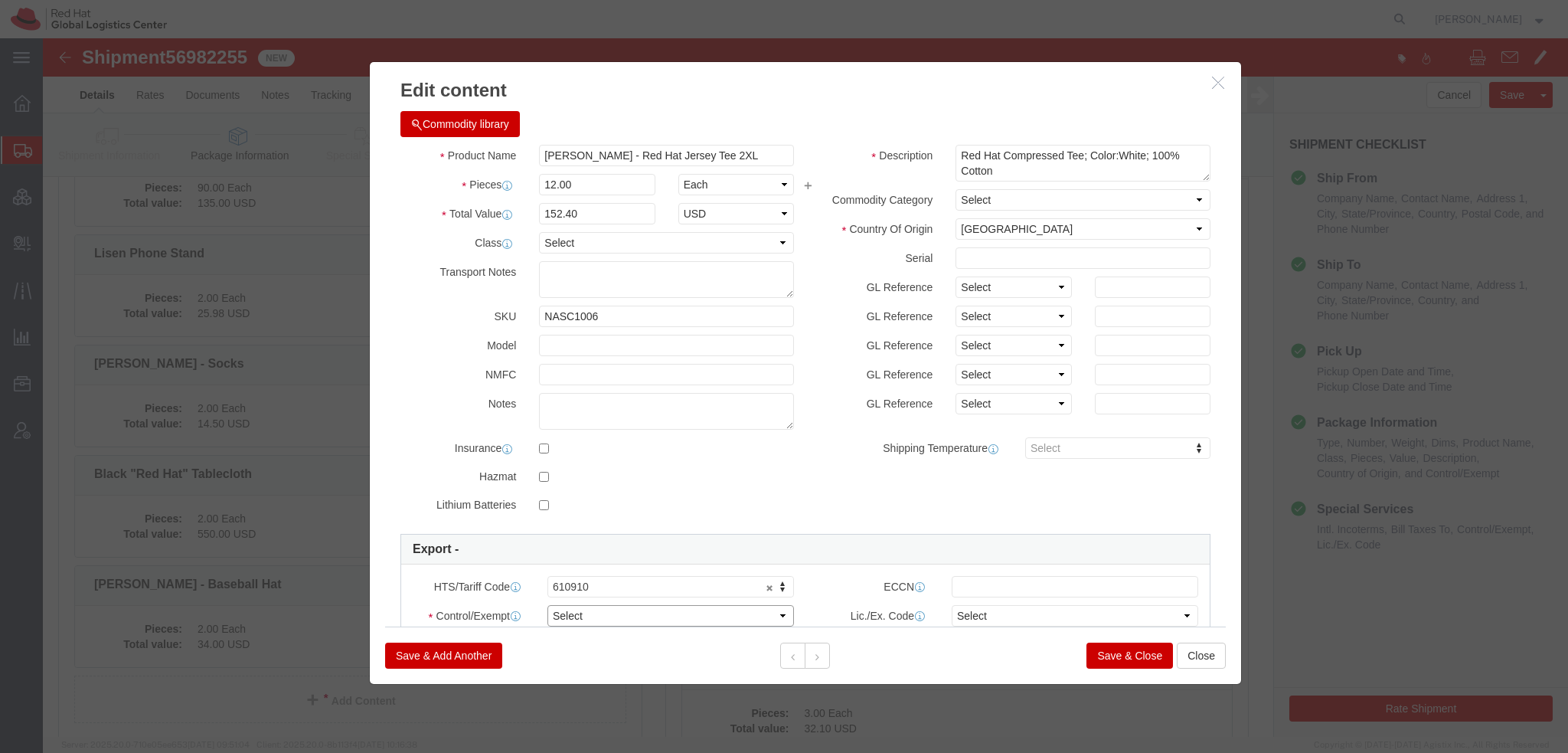
click select "Select ATF BIS DEA EPA FDA FTR ITAR OFAC Other (OPA)"
select select "FTR"
click select "Select ATF BIS DEA EPA FDA FTR ITAR OFAC Other (OPA)"
click select "Select 30.2(d)(2) 30.36 30.37(a) 30.37(f) 30.37(g) 30.37(h) 30.37(i) 30.37(j) 3…"
select select "30.36"
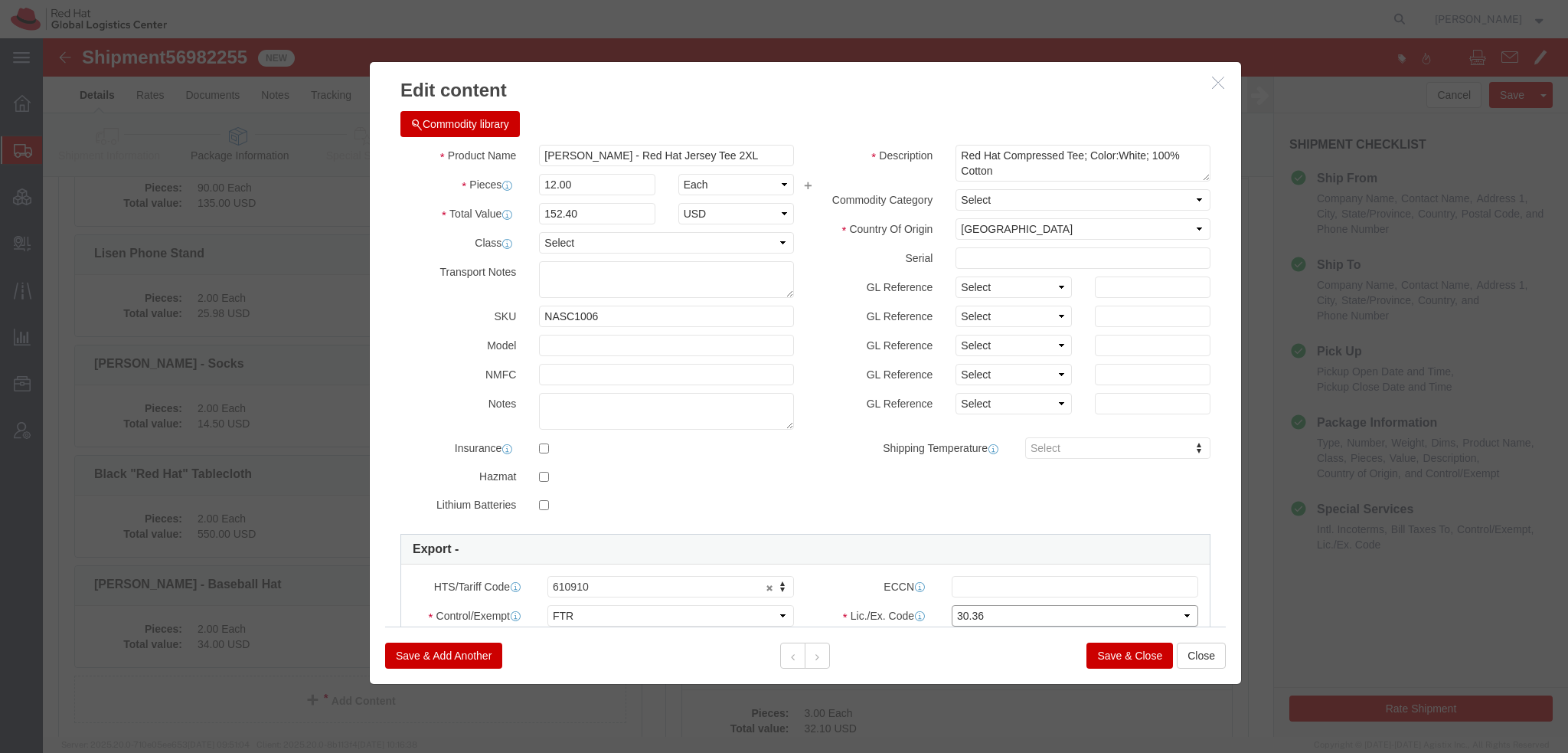
click select "Select 30.2(d)(2) 30.36 30.37(a) 30.37(f) 30.37(g) 30.37(h) 30.37(i) 30.37(j) 3…"
click input "text"
paste input "EAR99"
type input "EAR99"
click button
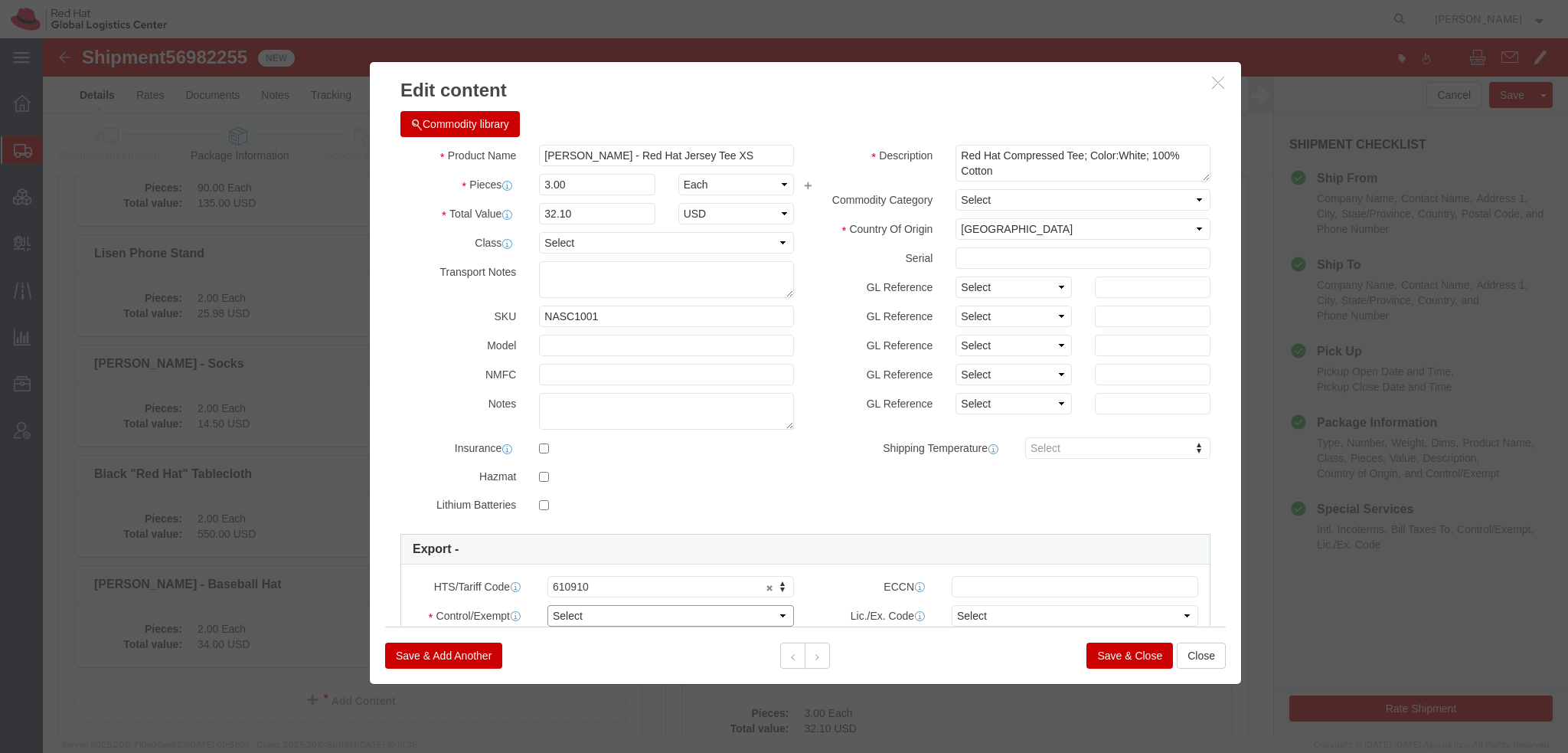
click select "Select ATF BIS DEA EPA FDA FTR ITAR OFAC Other (OPA)"
select select "FTR"
click select "Select ATF BIS DEA EPA FDA FTR ITAR OFAC Other (OPA)"
click select "Select 30.2(d)(2) 30.36 30.37(a) 30.37(f) 30.37(g) 30.37(h) 30.37(i) 30.37(j) 3…"
select select "30.36"
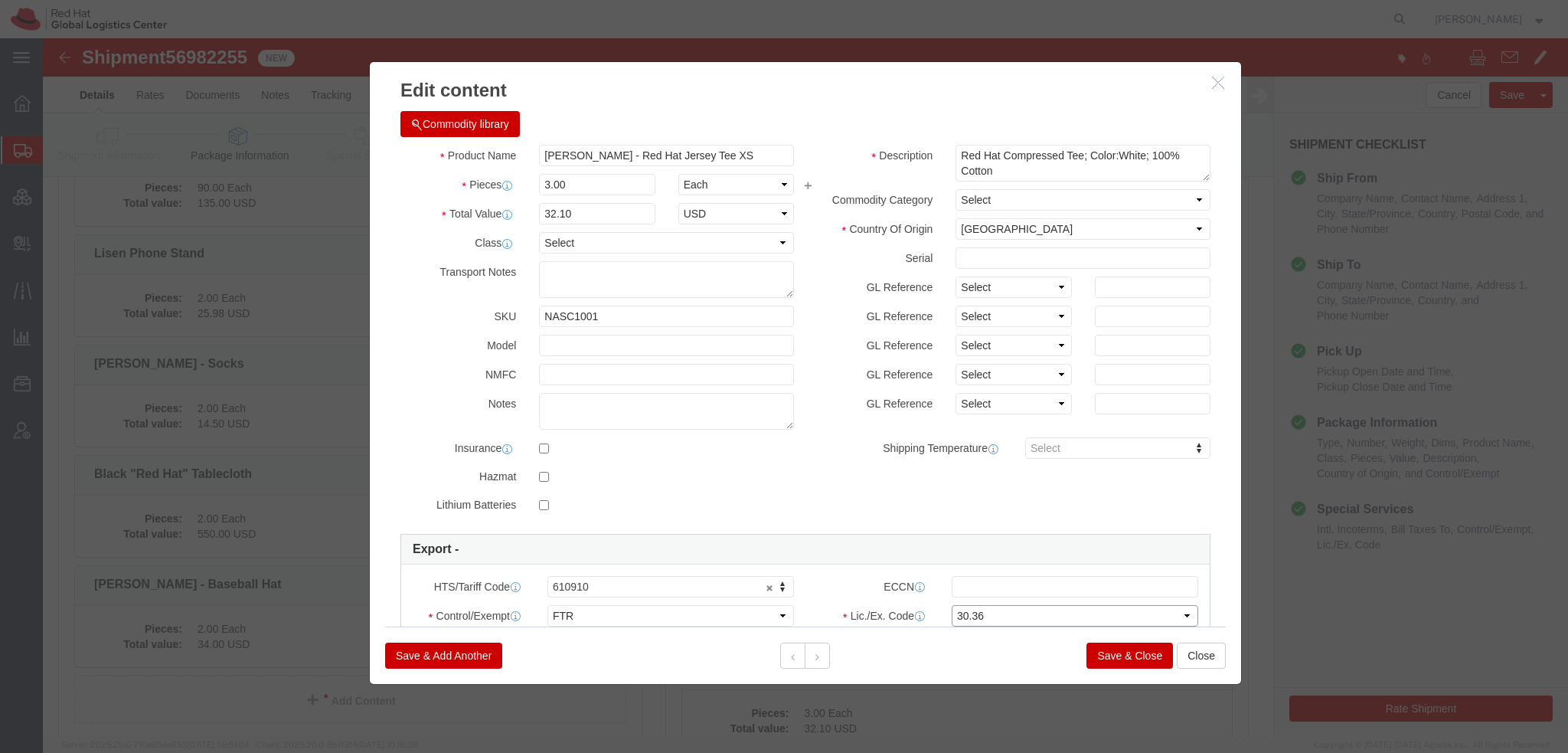
click select "Select 30.2(d)(2) 30.36 30.37(a) 30.37(f) 30.37(g) 30.37(h) 30.37(i) 30.37(j) 3…"
click input "text"
paste input "EAR99"
type input "EAR99"
click icon
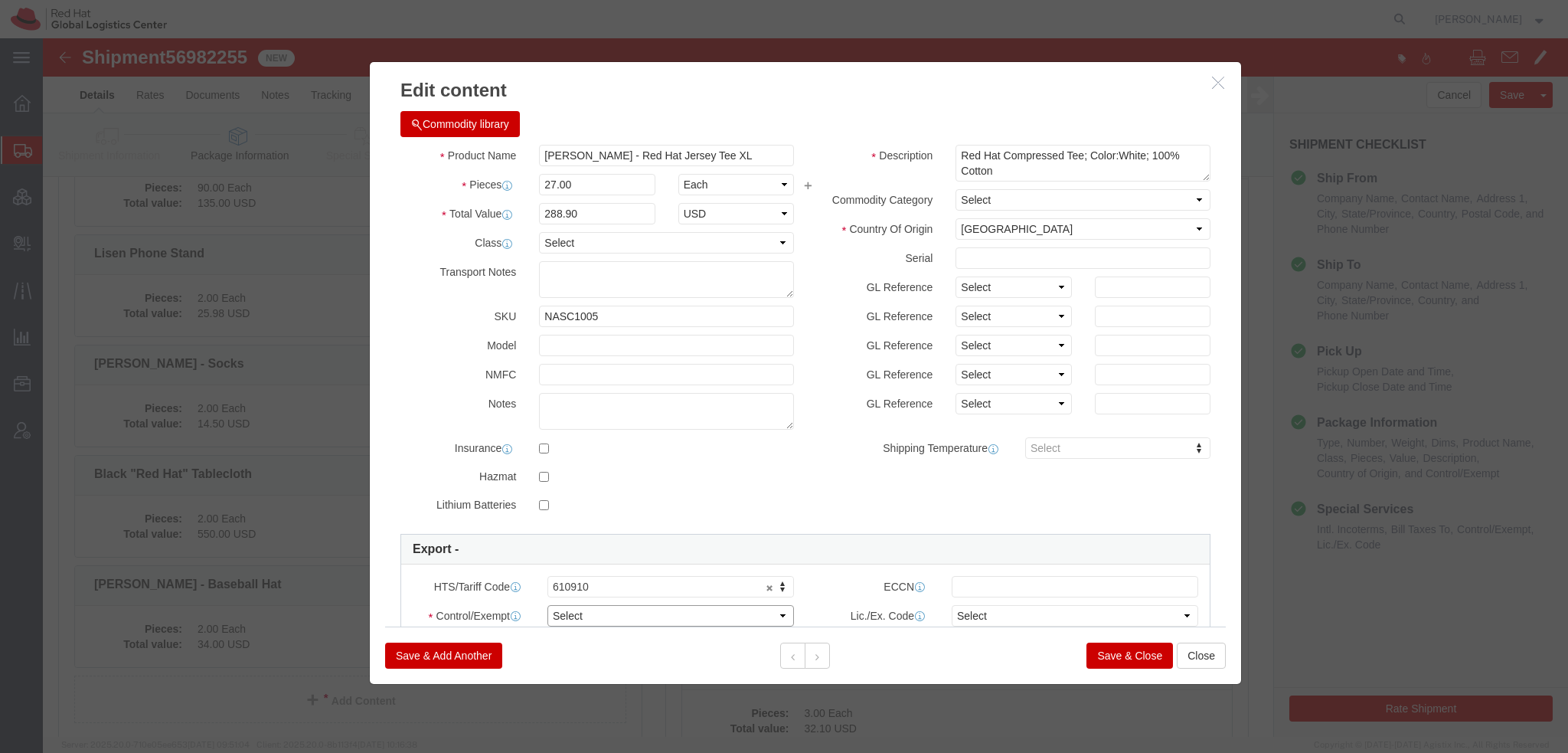
click select "Select ATF BIS DEA EPA FDA FTR ITAR OFAC Other (OPA)"
select select "FTR"
click select "Select ATF BIS DEA EPA FDA FTR ITAR OFAC Other (OPA)"
click select "Select 30.2(d)(2) 30.36 30.37(a) 30.37(f) 30.37(g) 30.37(h) 30.37(i) 30.37(j) 3…"
select select "30.36"
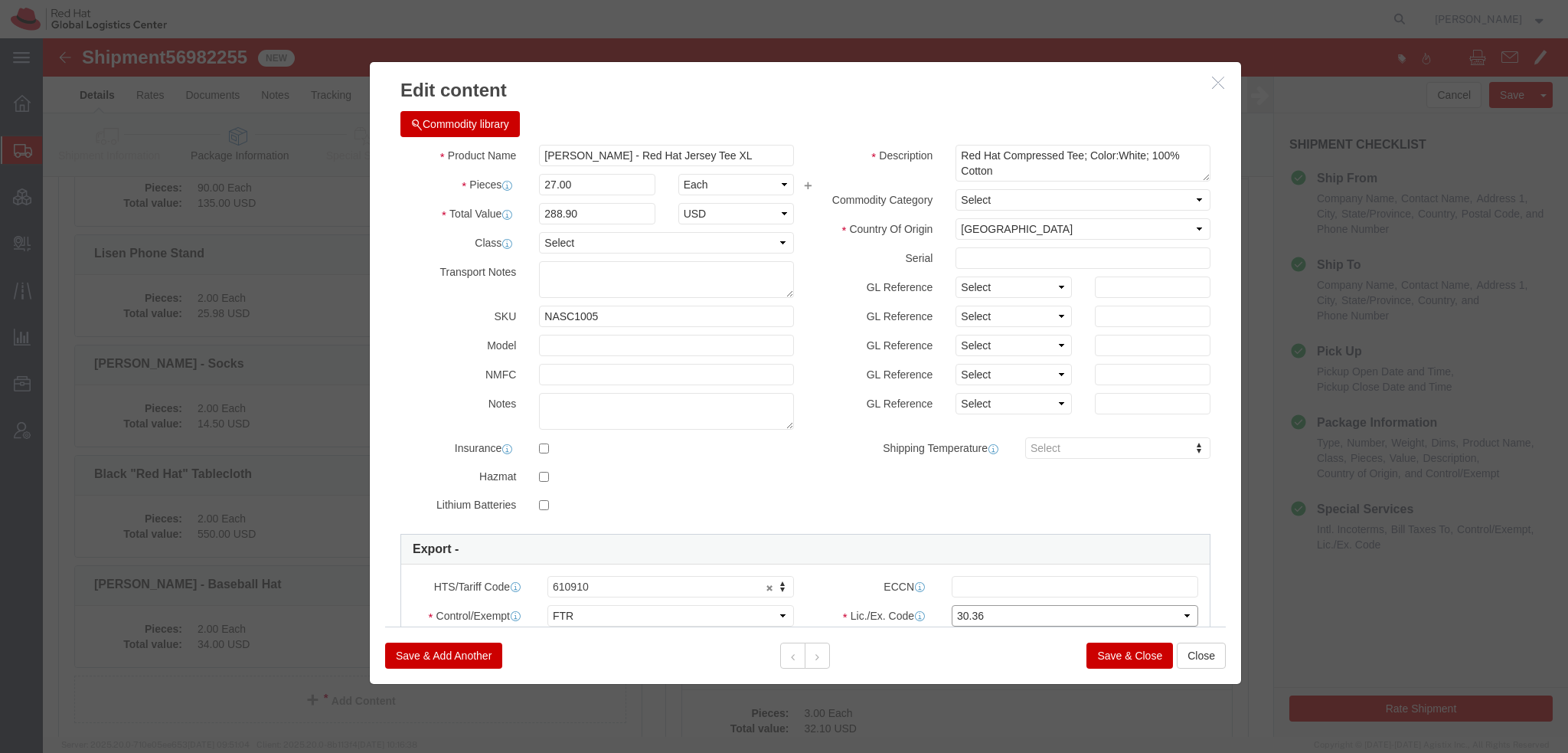
click select "Select 30.2(d)(2) 30.36 30.37(a) 30.37(f) 30.37(g) 30.37(h) 30.37(i) 30.37(j) 3…"
click input "text"
paste input "EAR99"
type input "EAR99"
click button
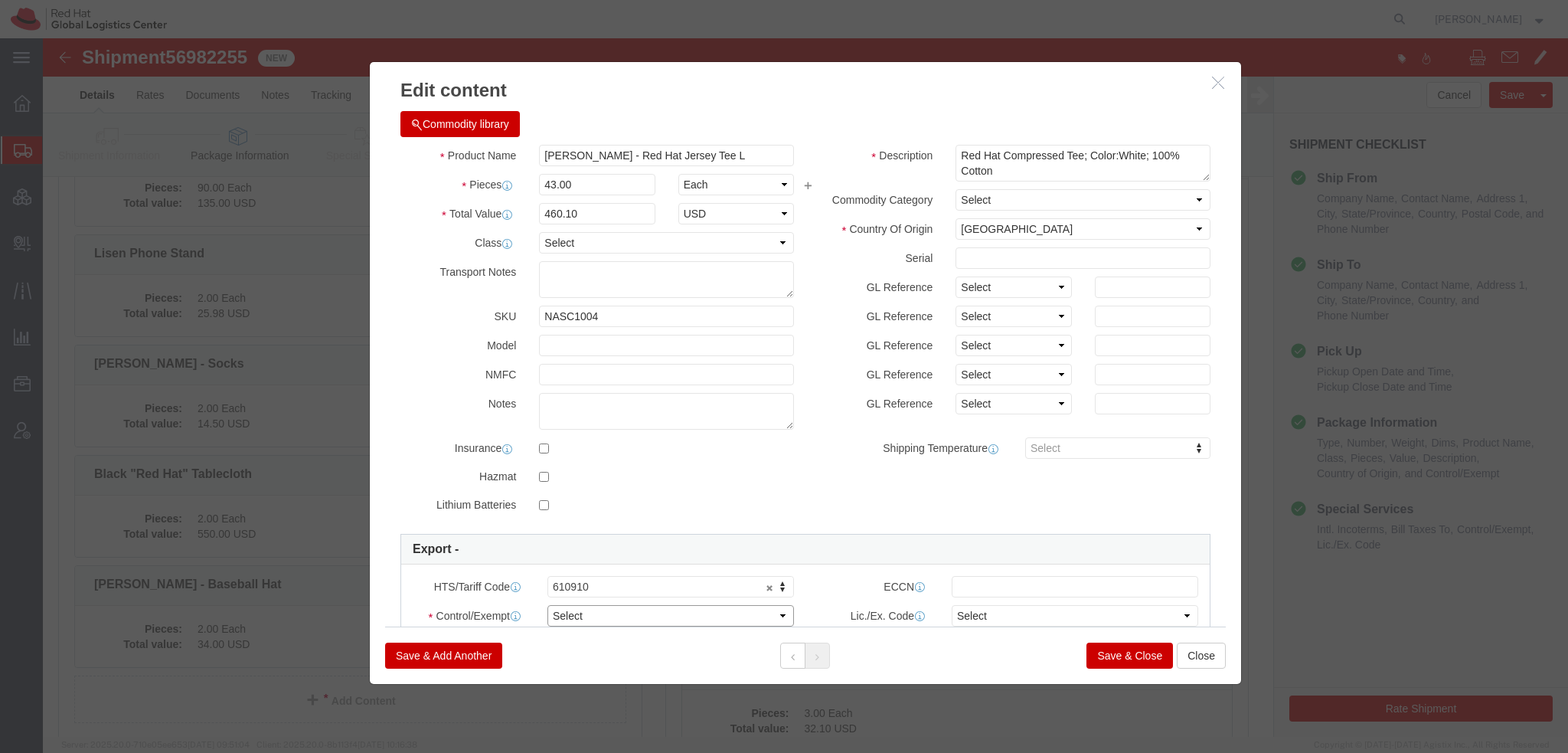
click select "Select ATF BIS DEA EPA FDA FTR ITAR OFAC Other (OPA)"
select select "FTR"
click select "Select ATF BIS DEA EPA FDA FTR ITAR OFAC Other (OPA)"
click select "Select 30.2(d)(2) 30.36 30.37(a) 30.37(f) 30.37(g) 30.37(h) 30.37(i) 30.37(j) 3…"
select select "30.36"
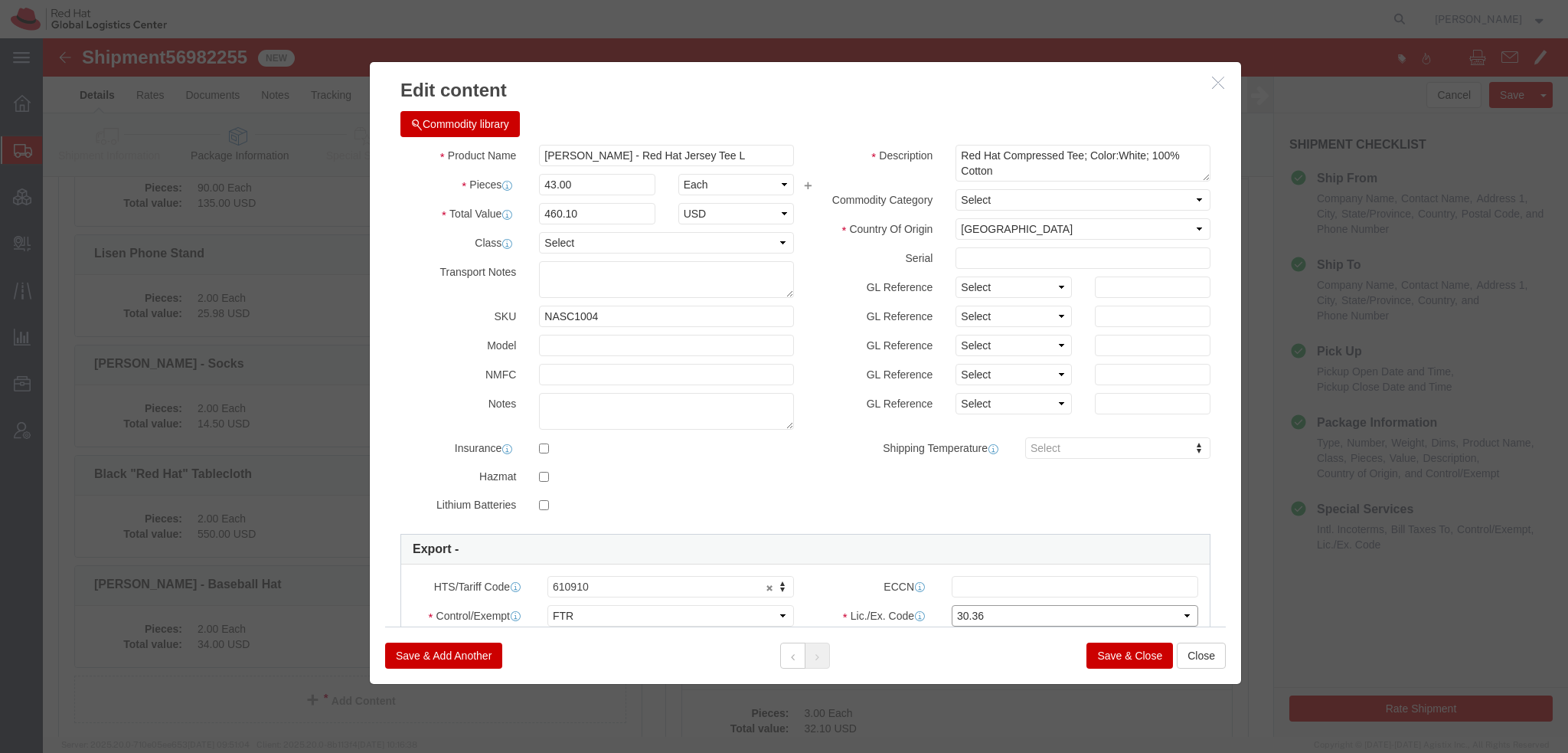
click select "Select 30.2(d)(2) 30.36 30.37(a) 30.37(f) 30.37(g) 30.37(h) 30.37(i) 30.37(j) 3…"
click input "text"
paste input "EAR99"
type input "EAR99"
click div
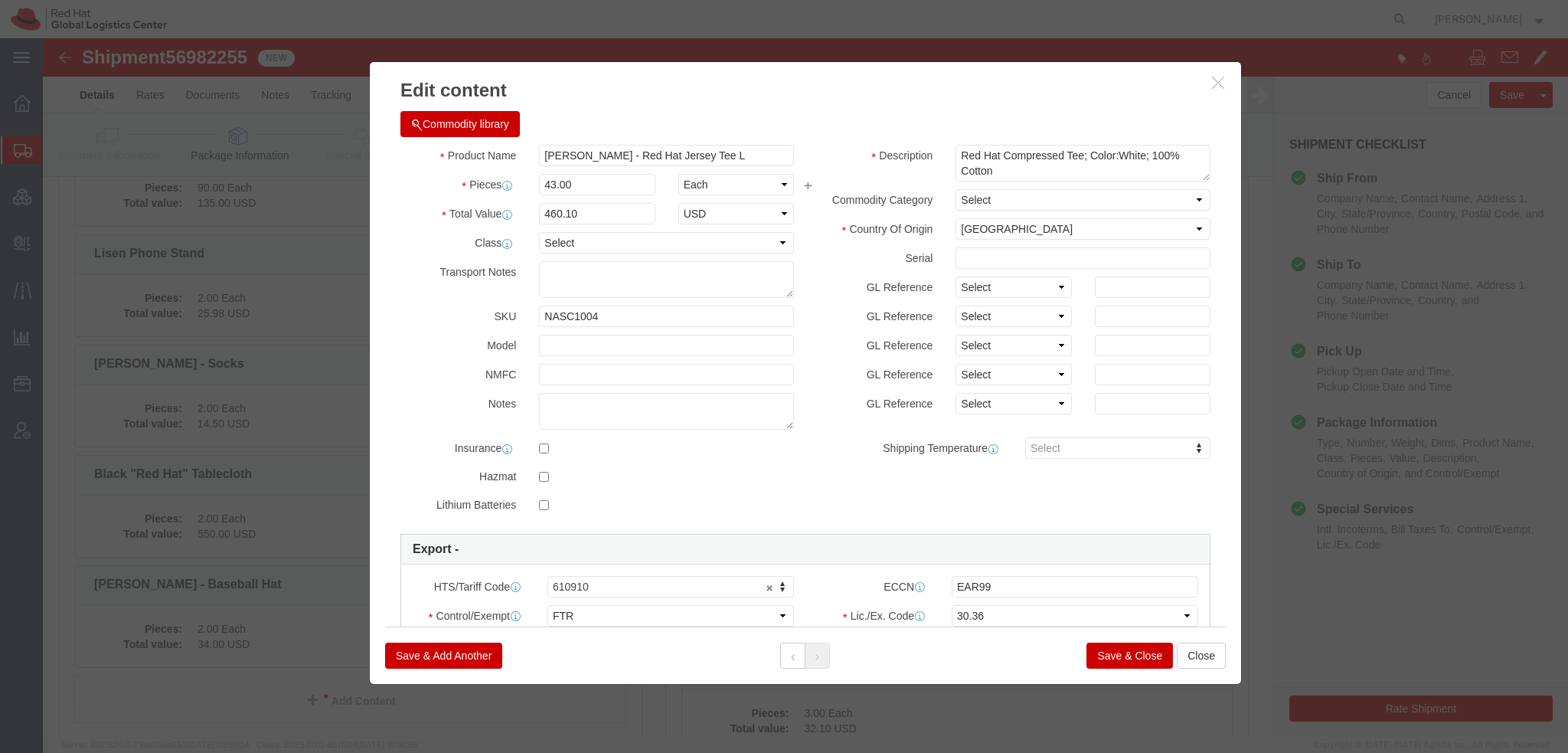
click button "Save & Close"
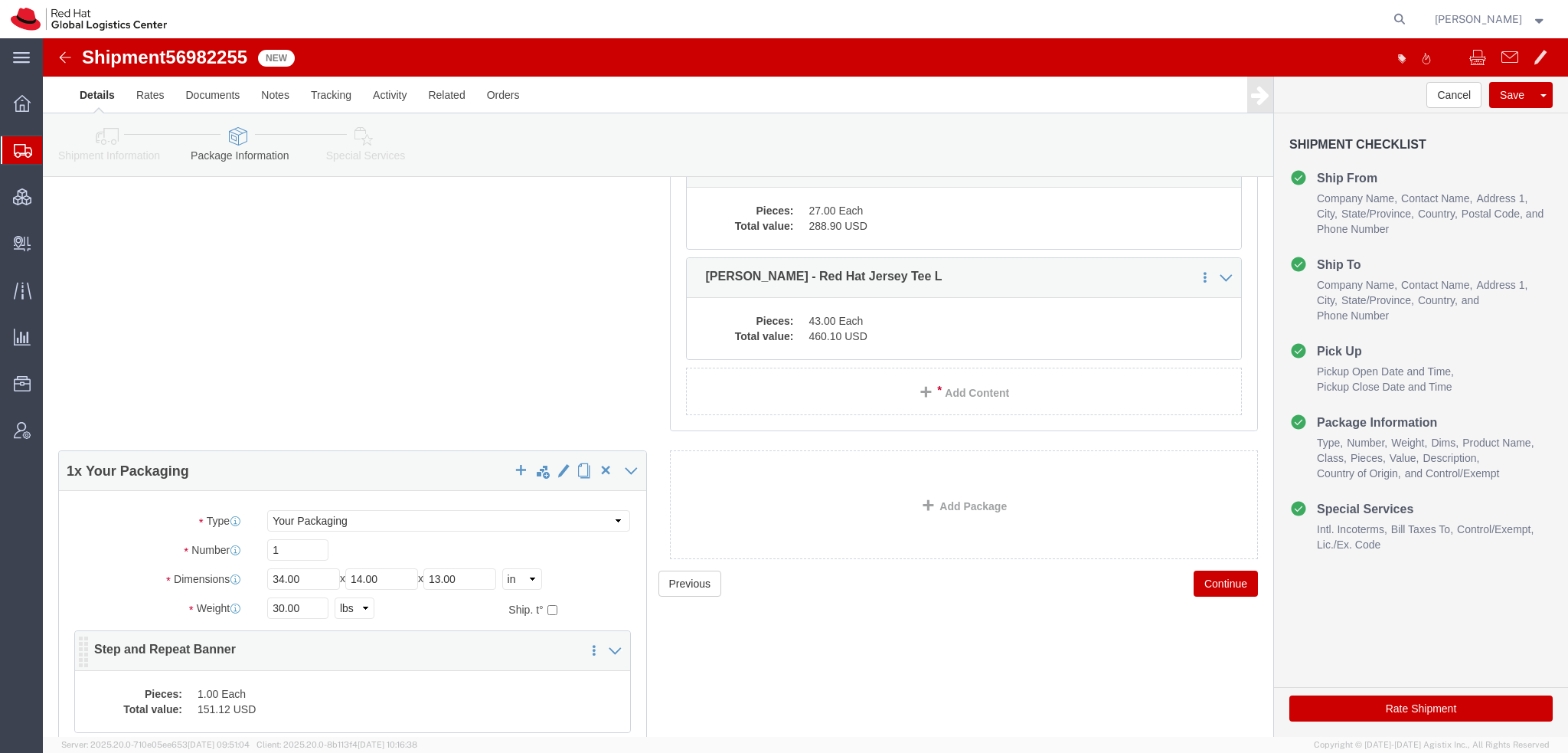
scroll to position [1589, 0]
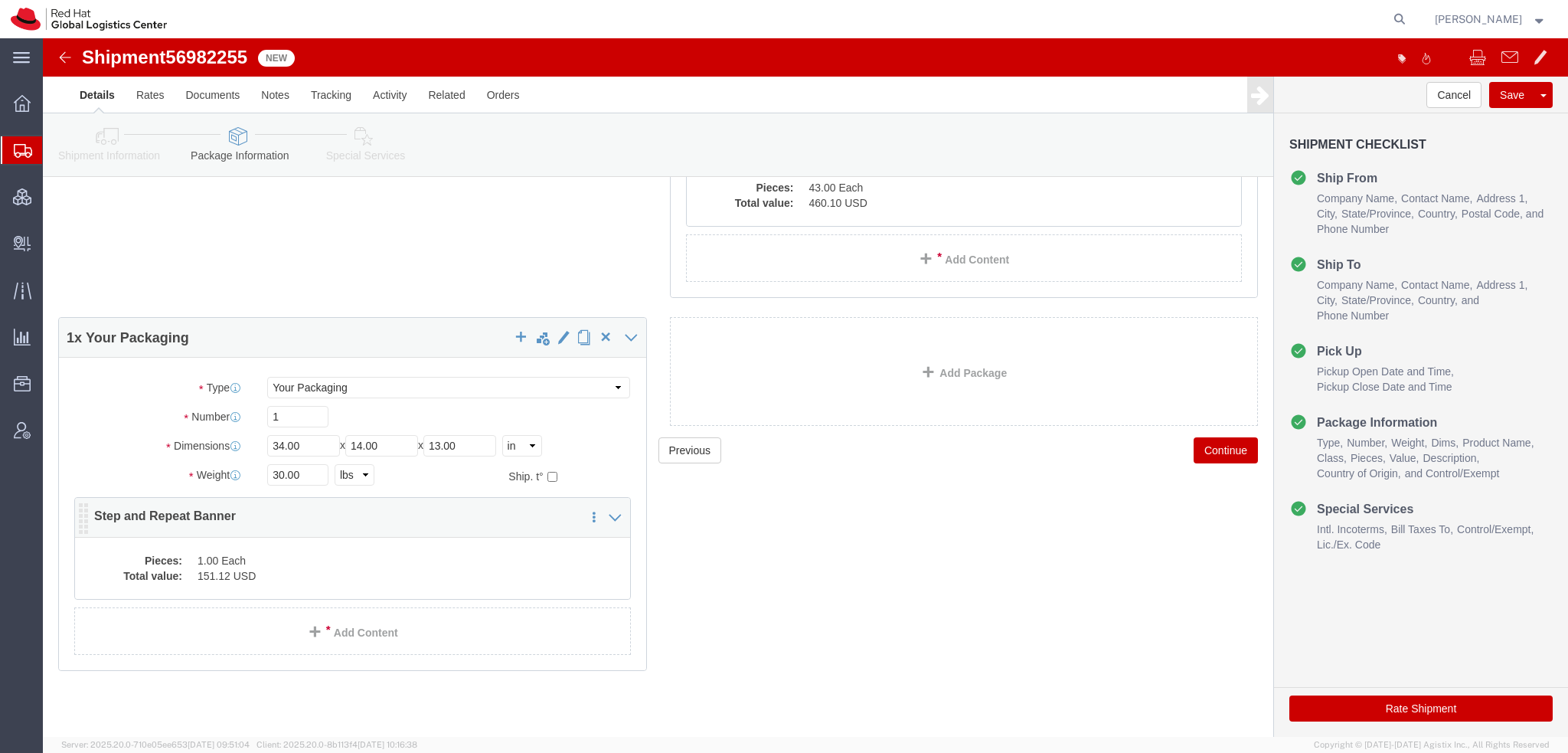
click dd "151.12 USD"
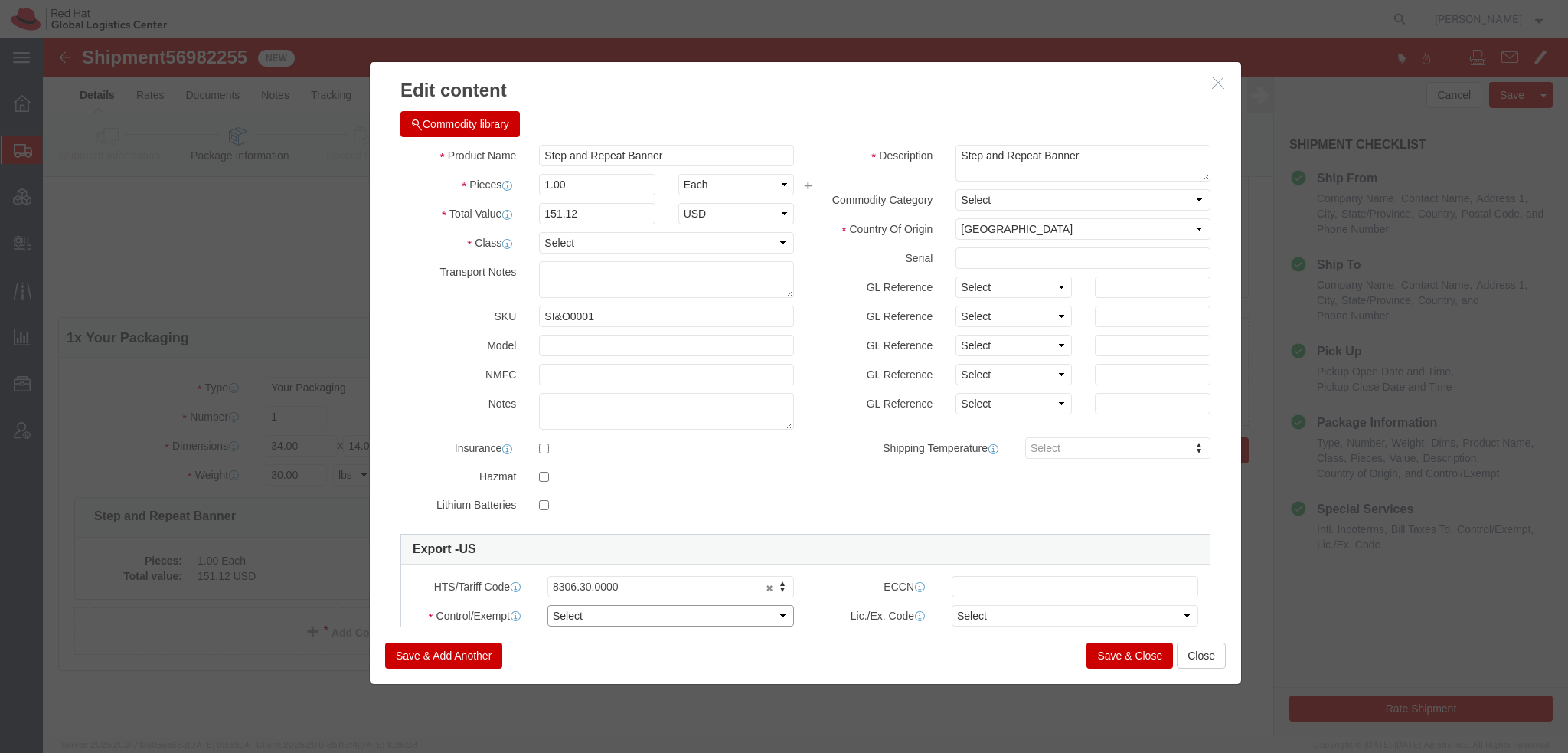
click select "Select ATF BIS DEA EPA FDA FTR ITAR OFAC Other (OPA)"
select select "FTR"
click select "Select ATF BIS DEA EPA FDA FTR ITAR OFAC Other (OPA)"
click input "text"
paste input "EAR99"
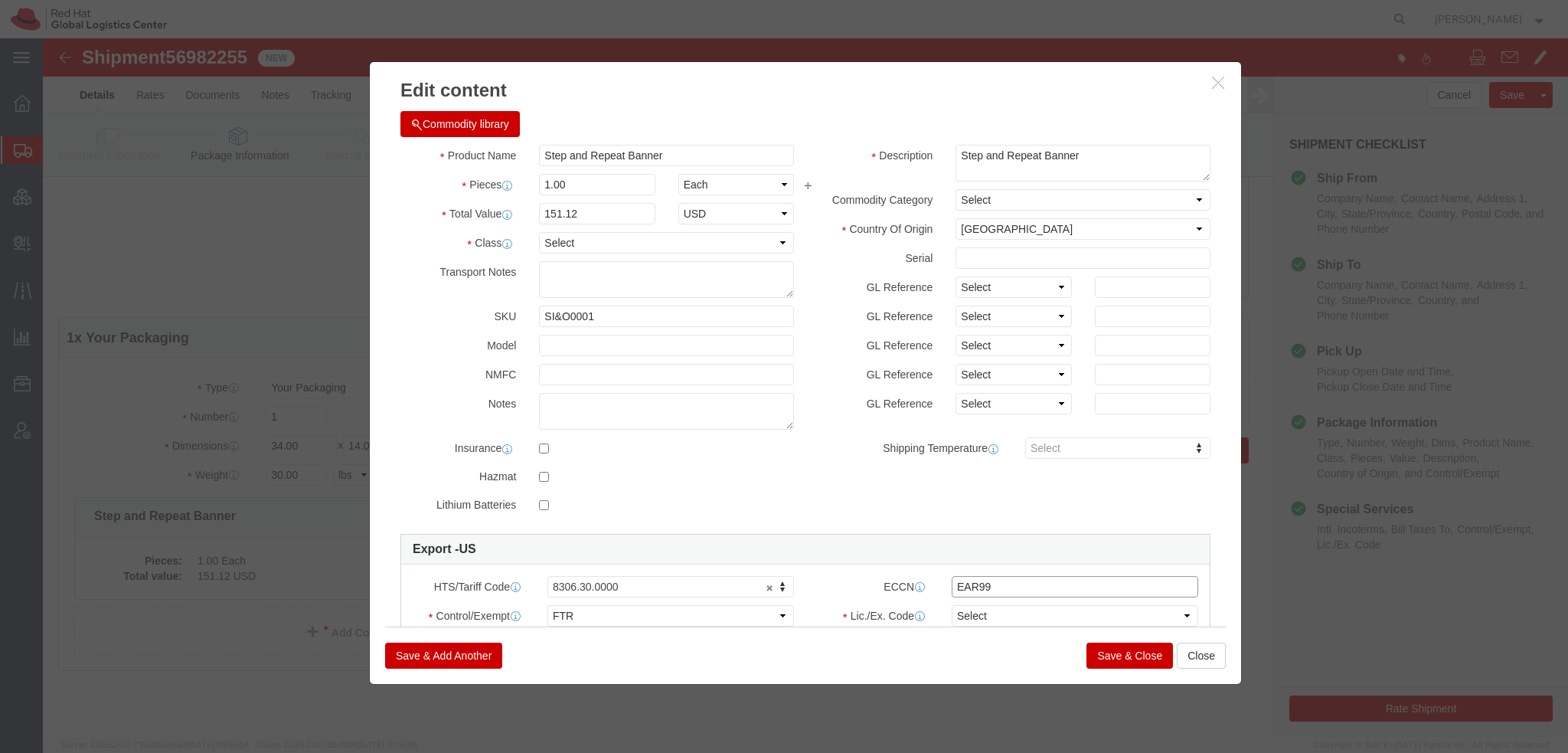
type input "EAR99"
click select "Select 30.2(d)(2) 30.36 30.37(a) 30.37(f) 30.37(g) 30.37(h) 30.37(i) 30.37(j) 3…"
select select "30.36"
click select "Select 30.2(d)(2) 30.36 30.37(a) 30.37(f) 30.37(g) 30.37(h) 30.37(i) 30.37(j) 3…"
click button "Save & Close"
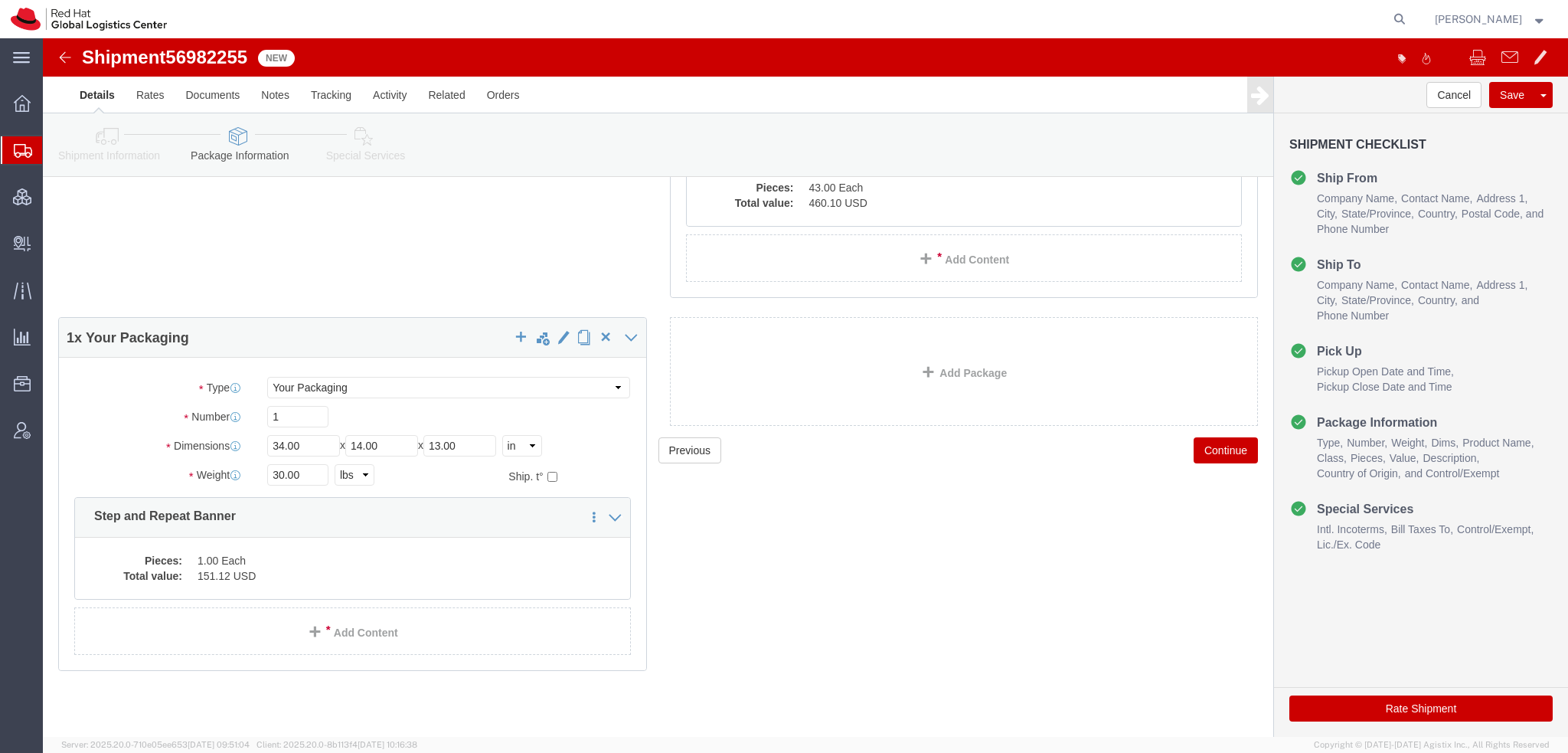
click icon
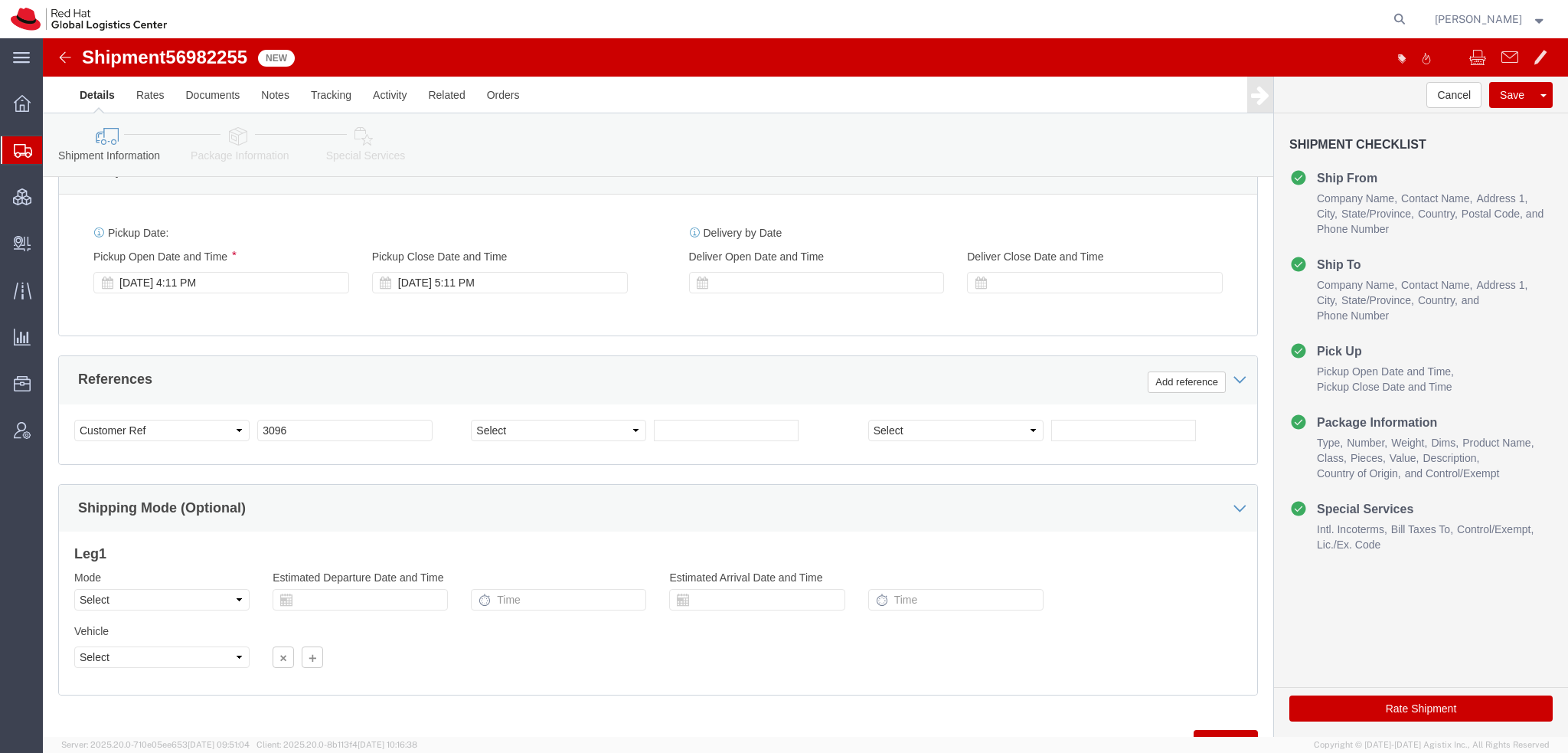
scroll to position [463, 0]
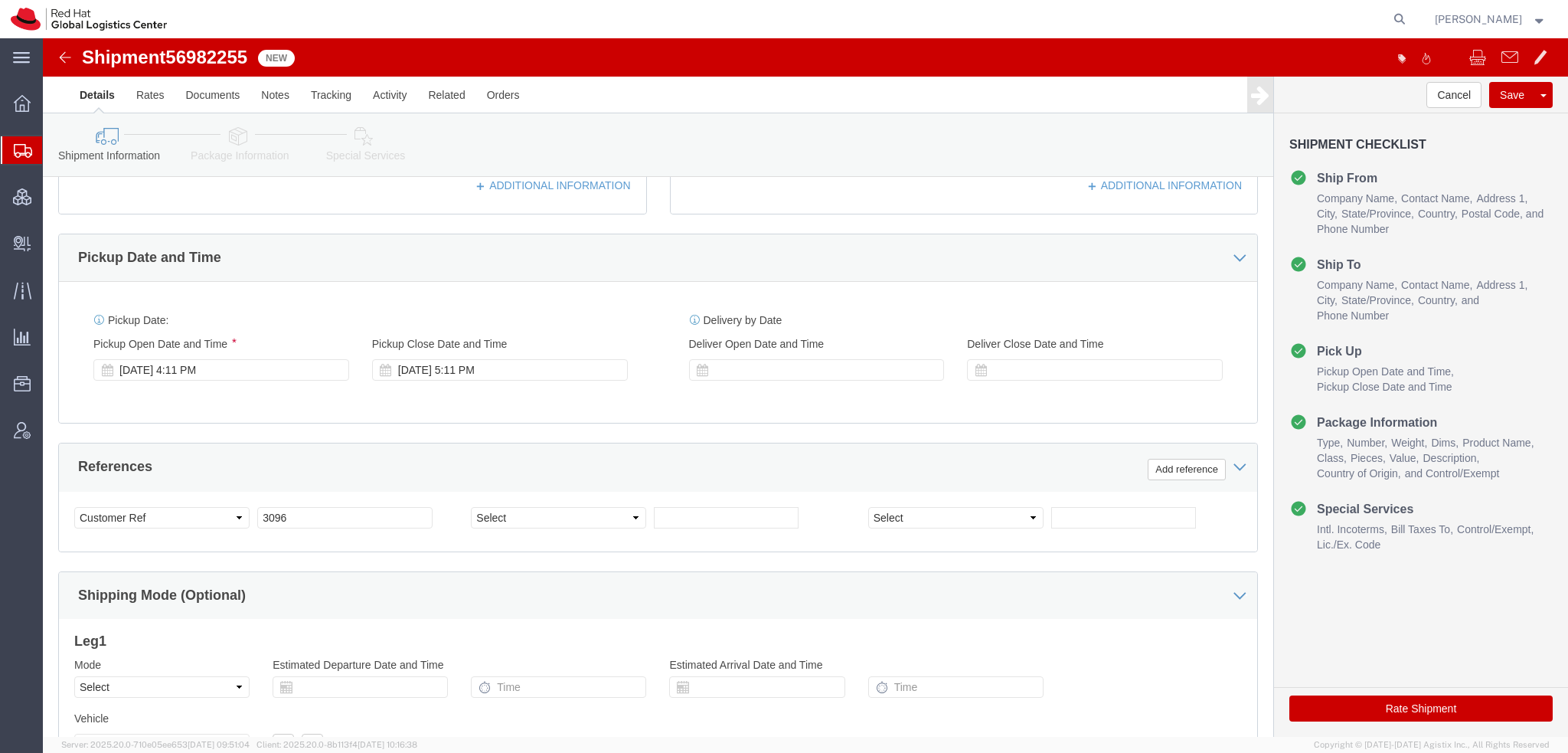
click icon
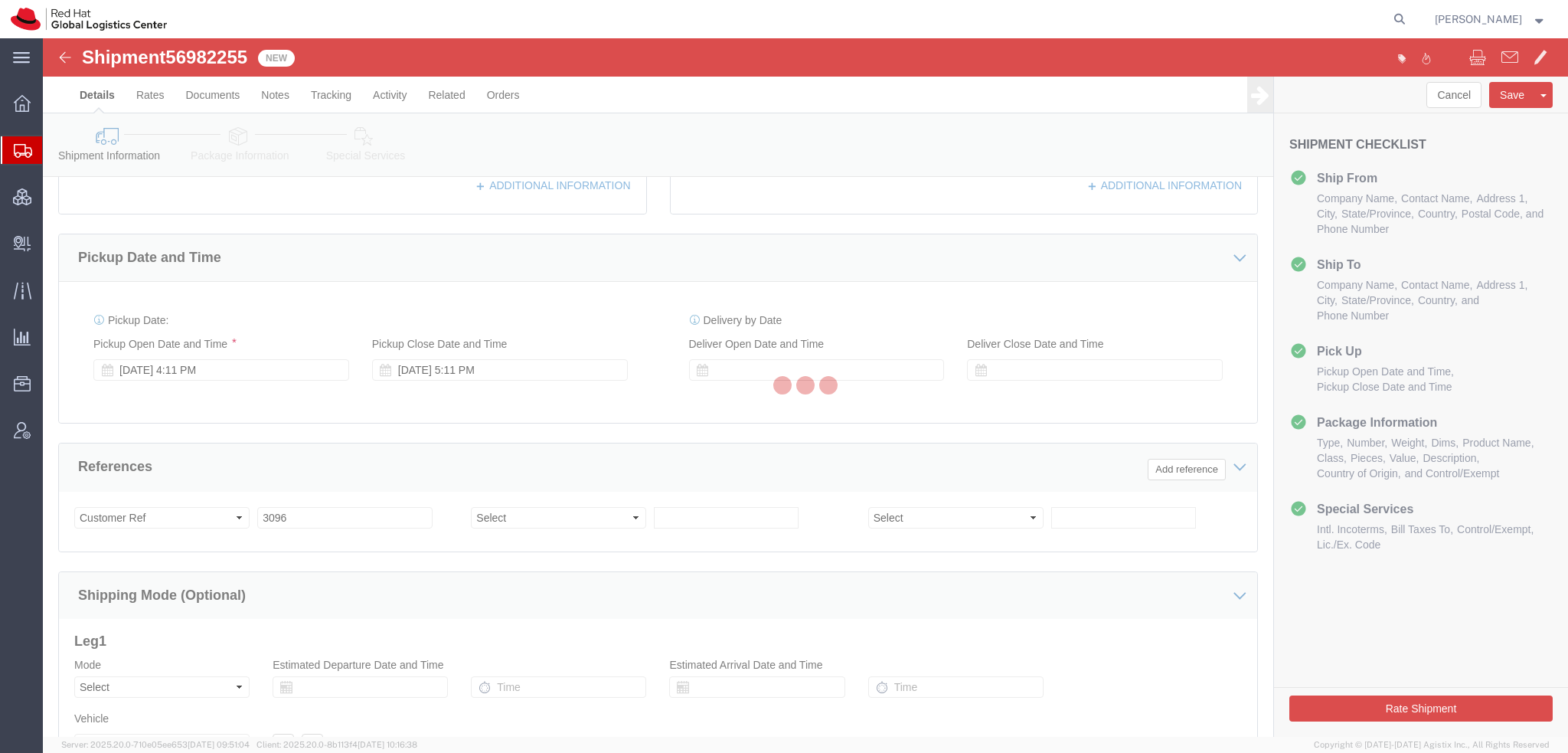
select select
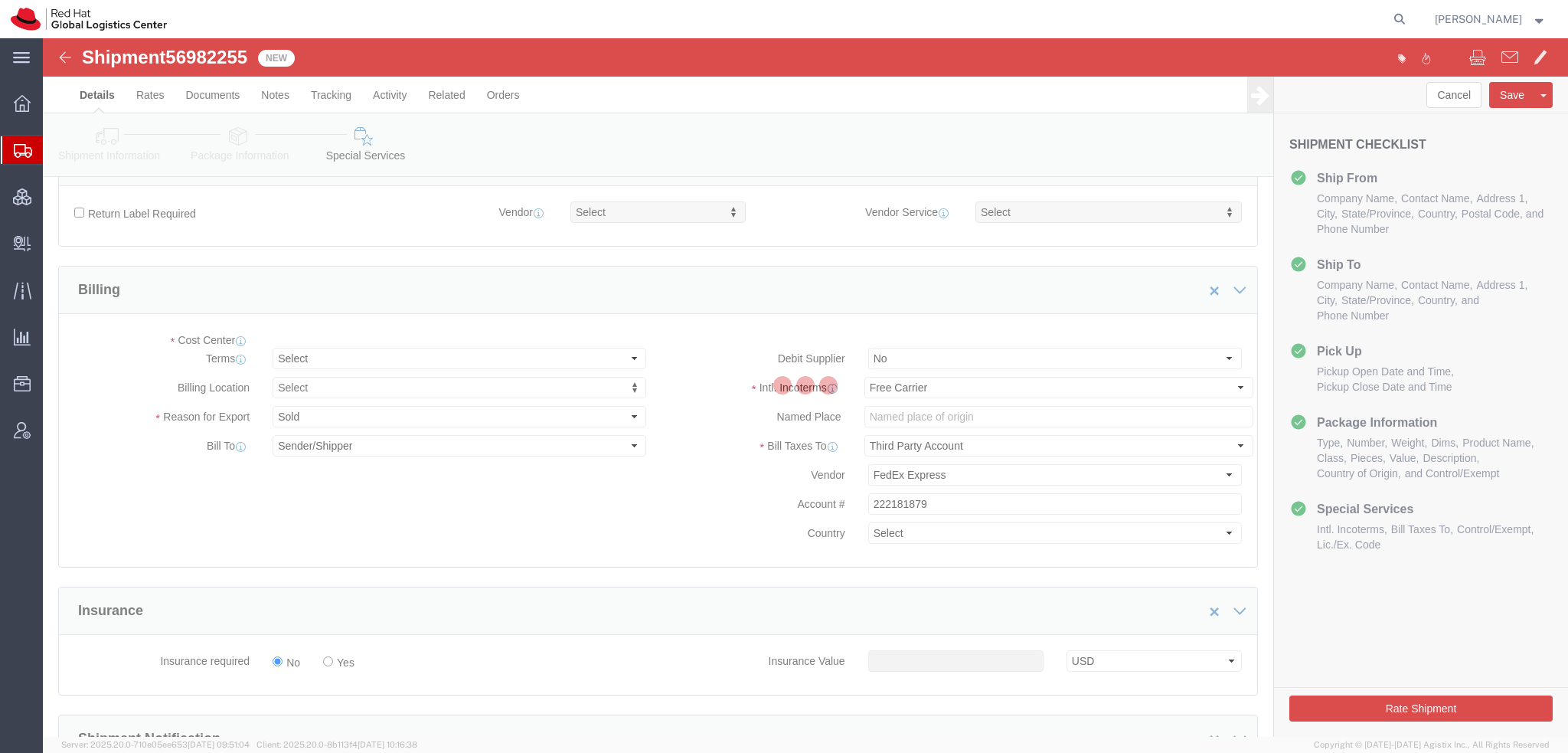
select select "COSTCENTER"
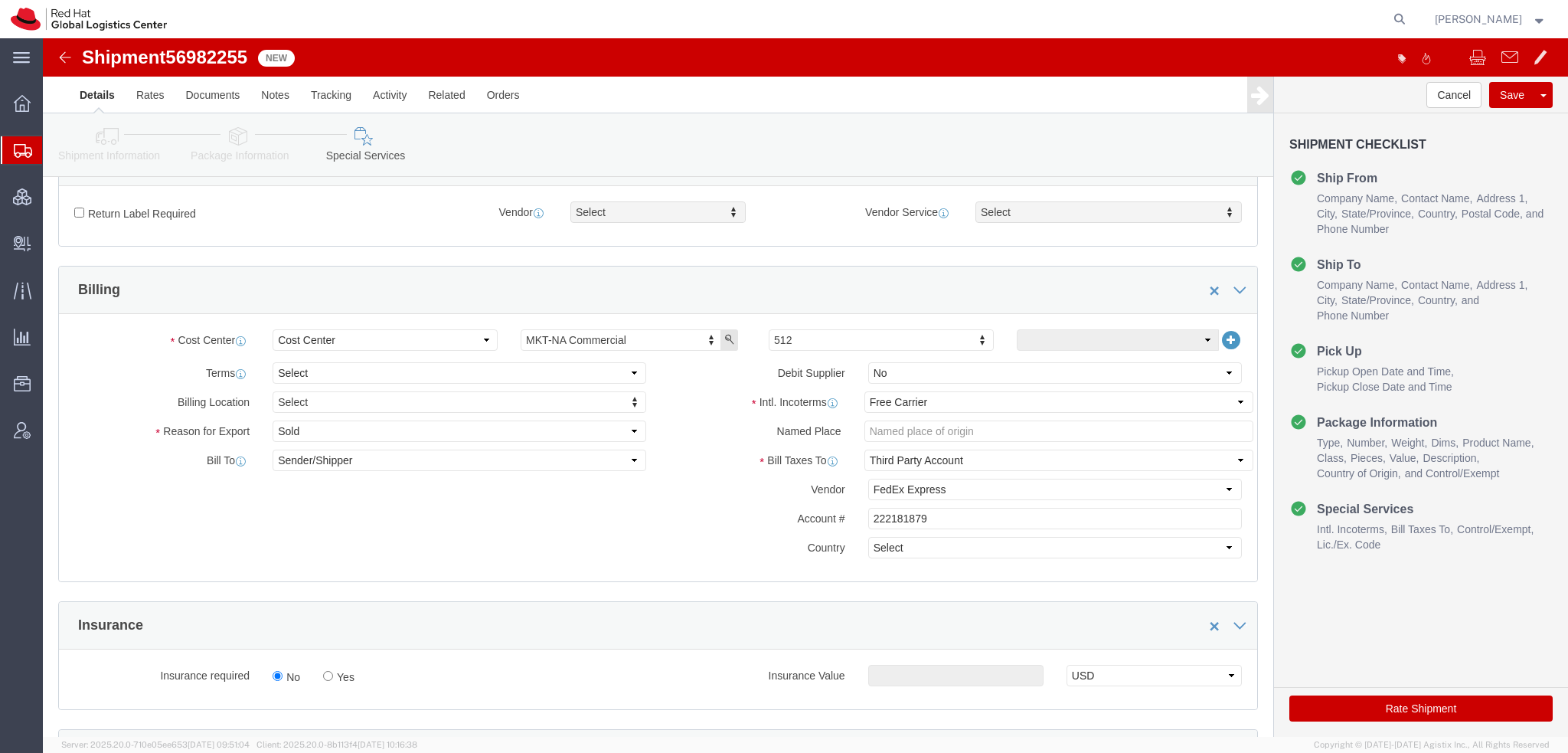
drag, startPoint x: 1299, startPoint y: 666, endPoint x: 1563, endPoint y: 646, distance: 264.8
click button "Rate Shipment"
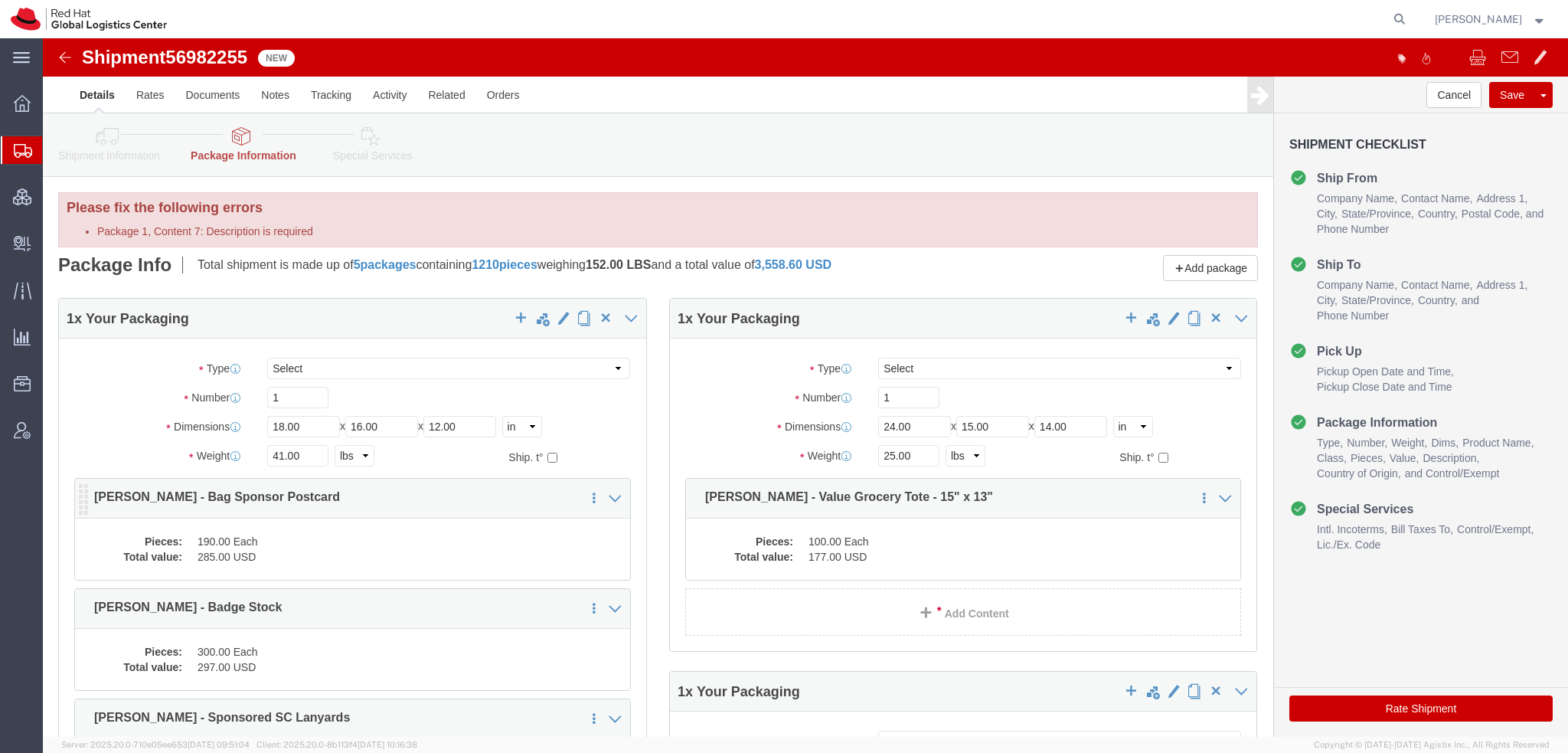
click dd "190.00 Each"
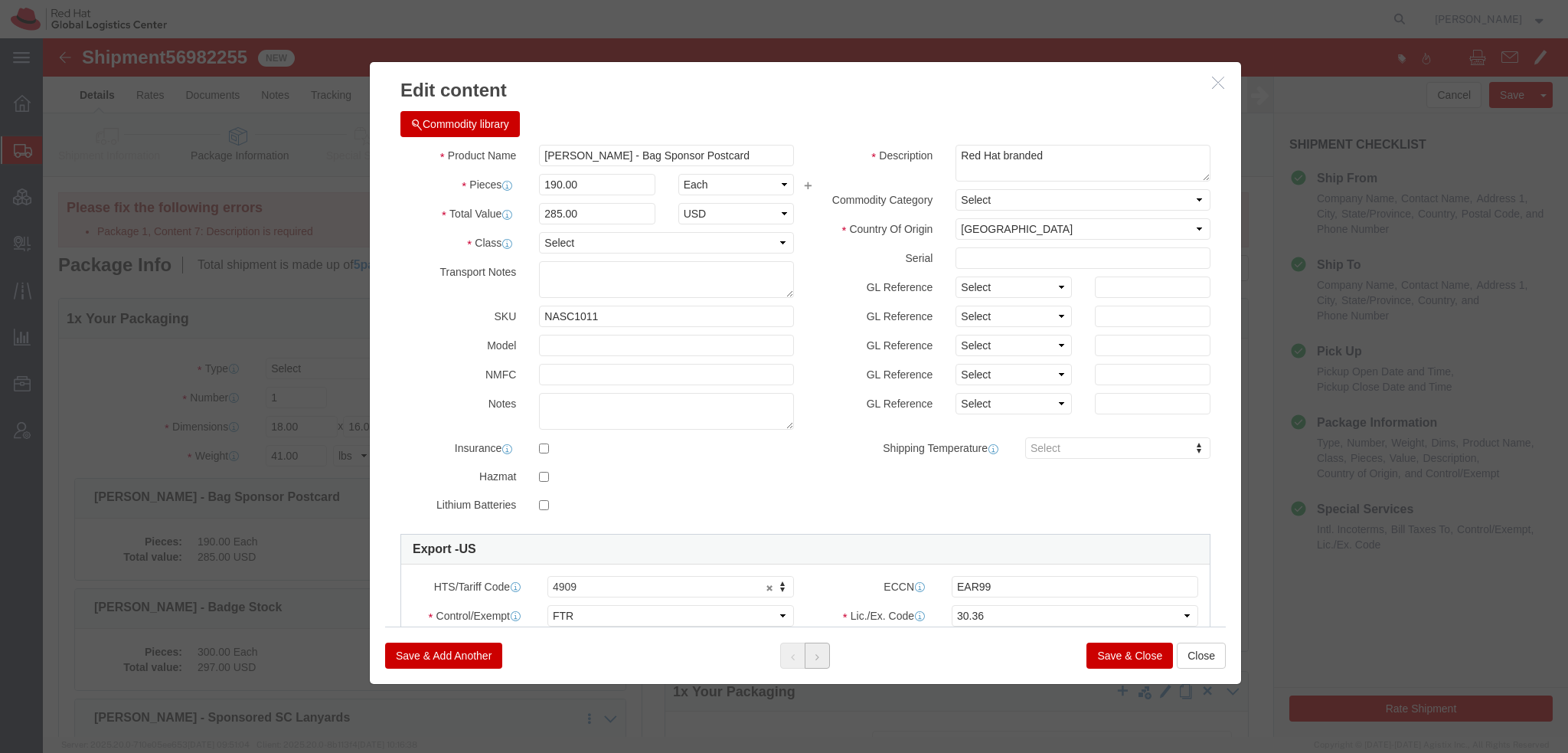
click button
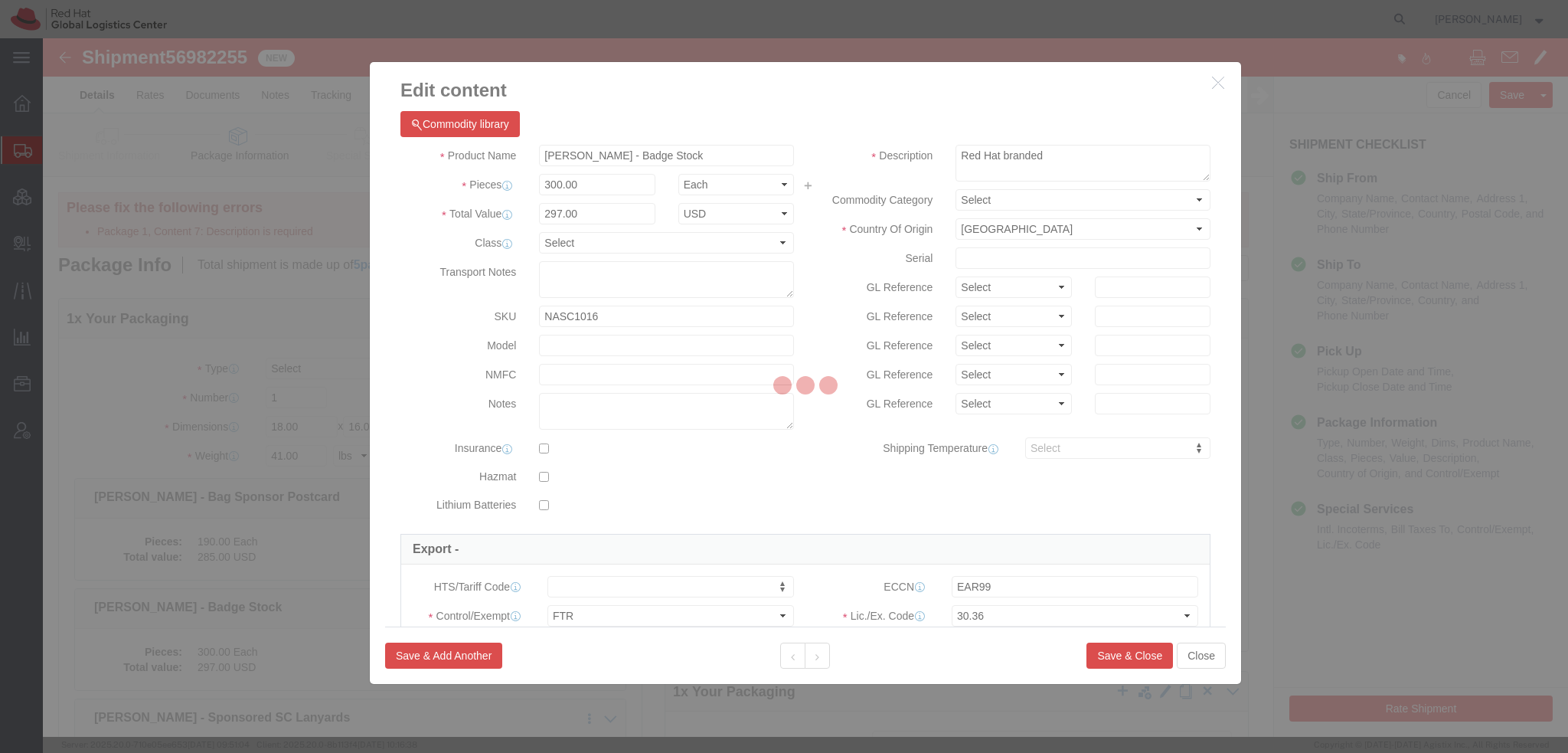
click at [818, 658] on div at bounding box center [805, 387] width 1525 height 699
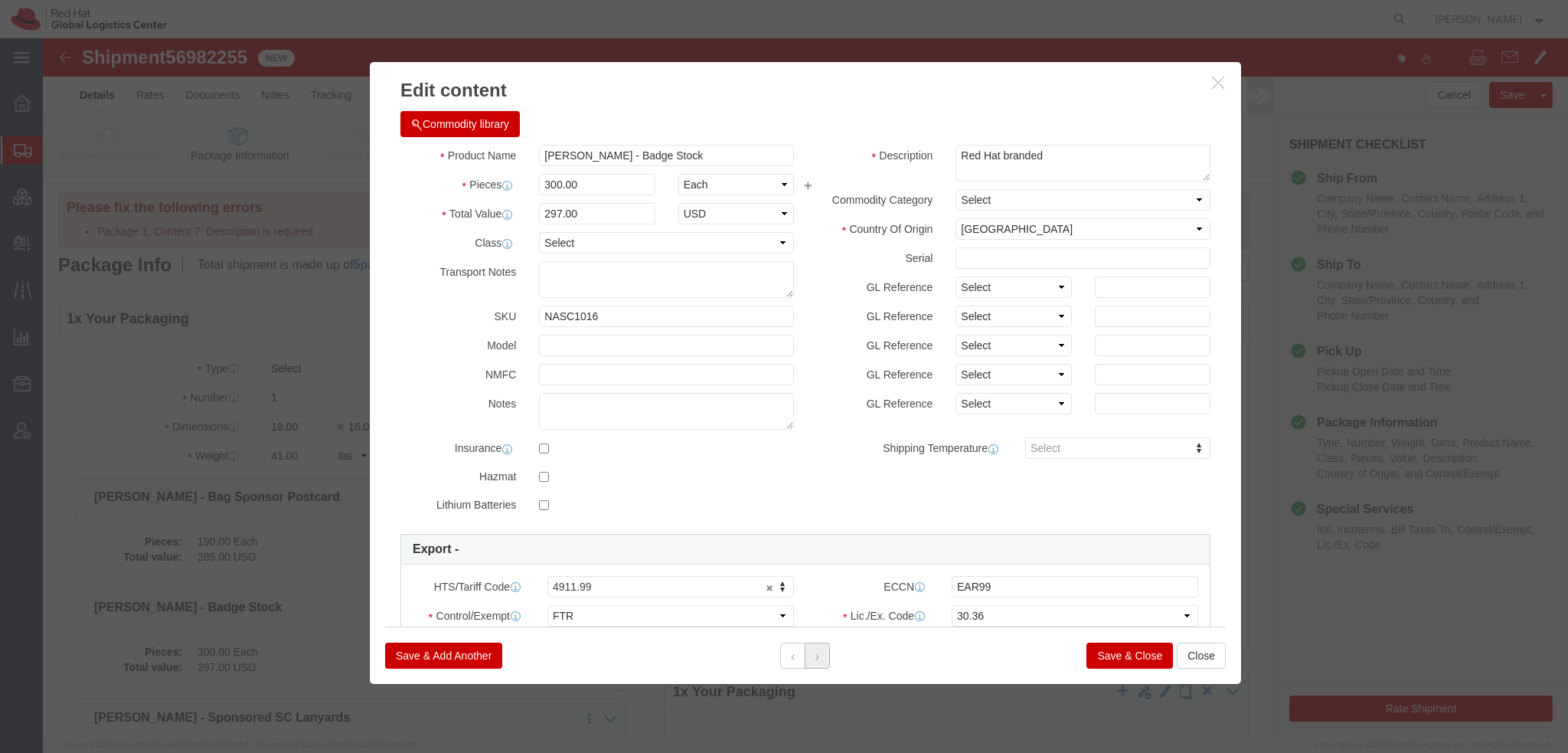
click button
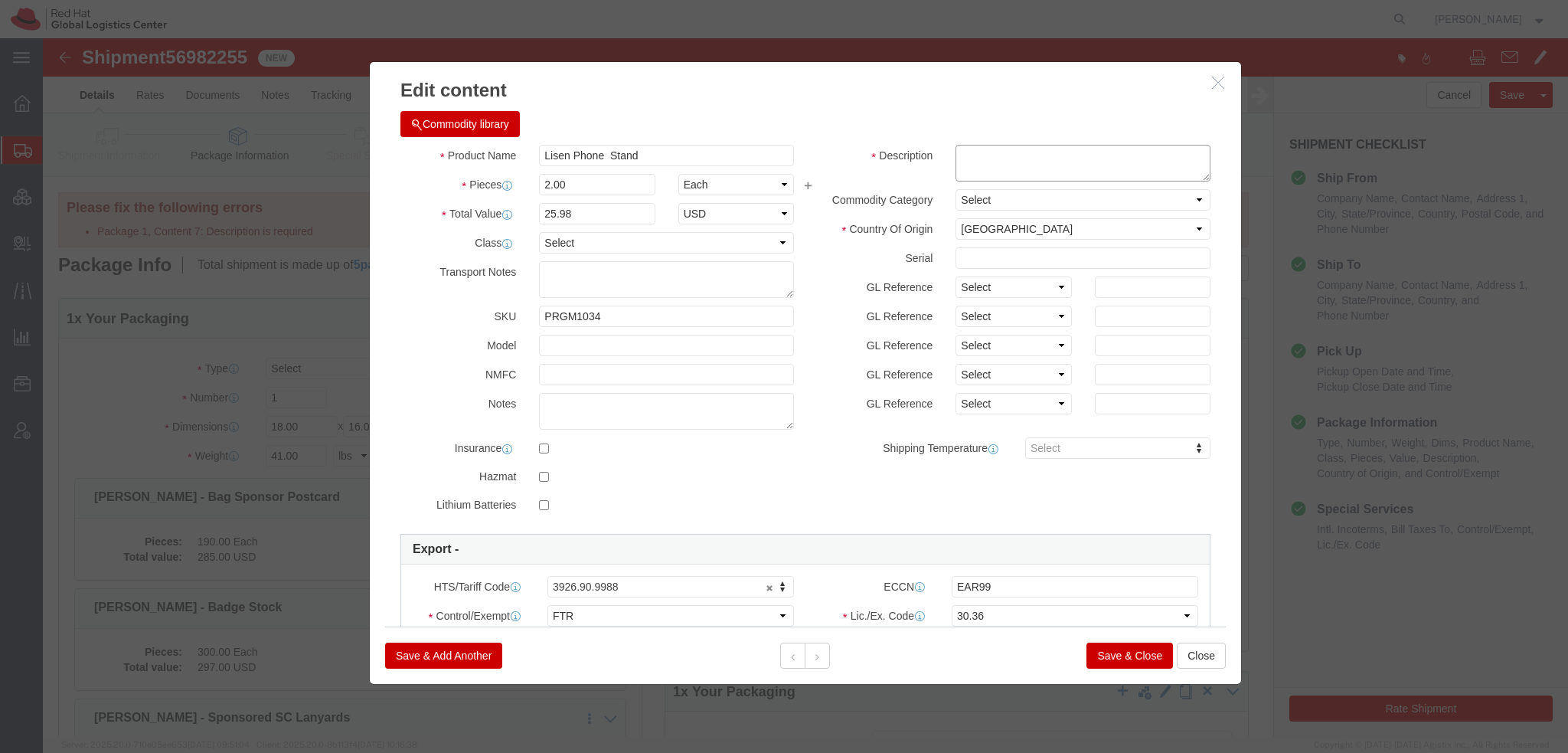
click textarea
type textarea "Phone Stand"
click button "Save & Close"
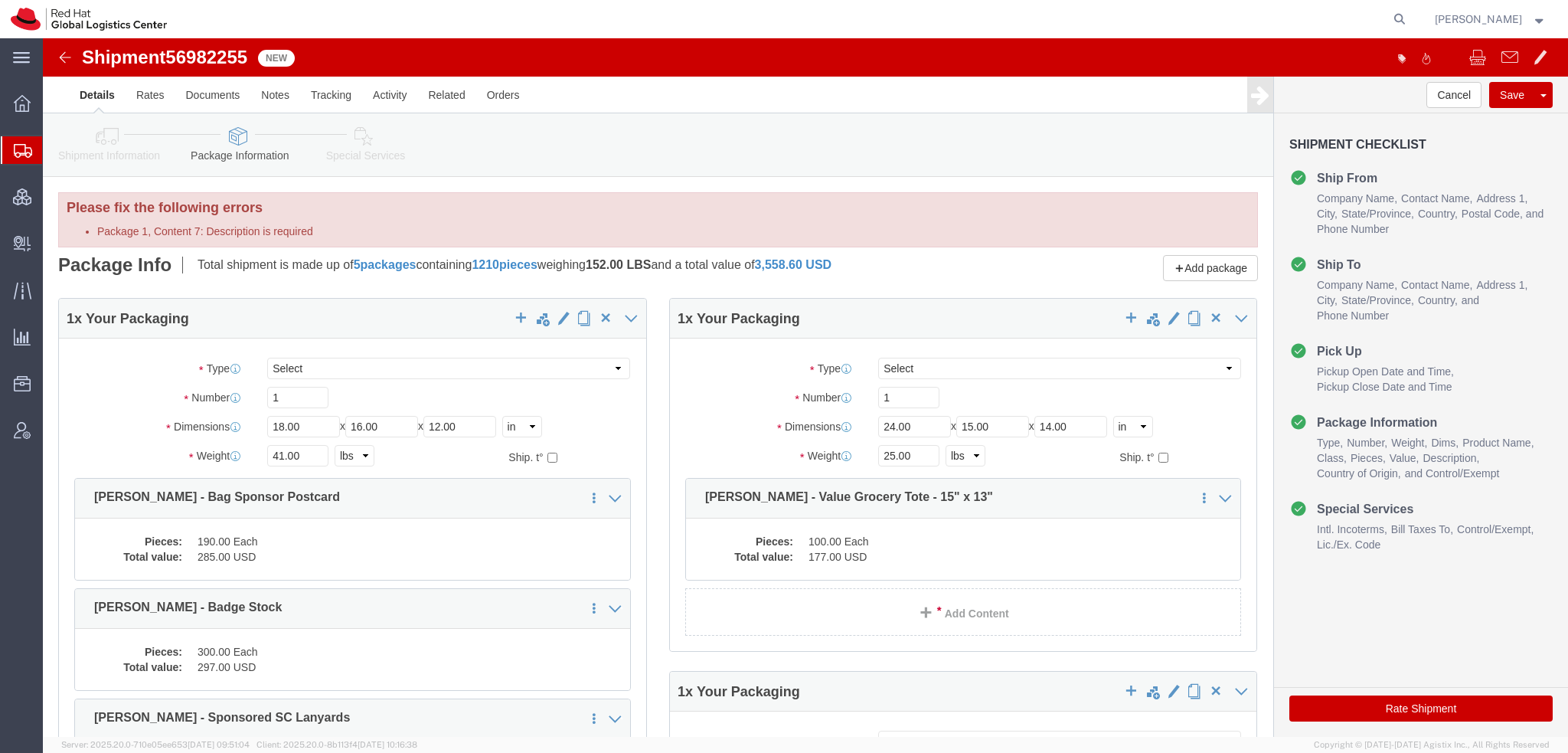
click button "Rate Shipment"
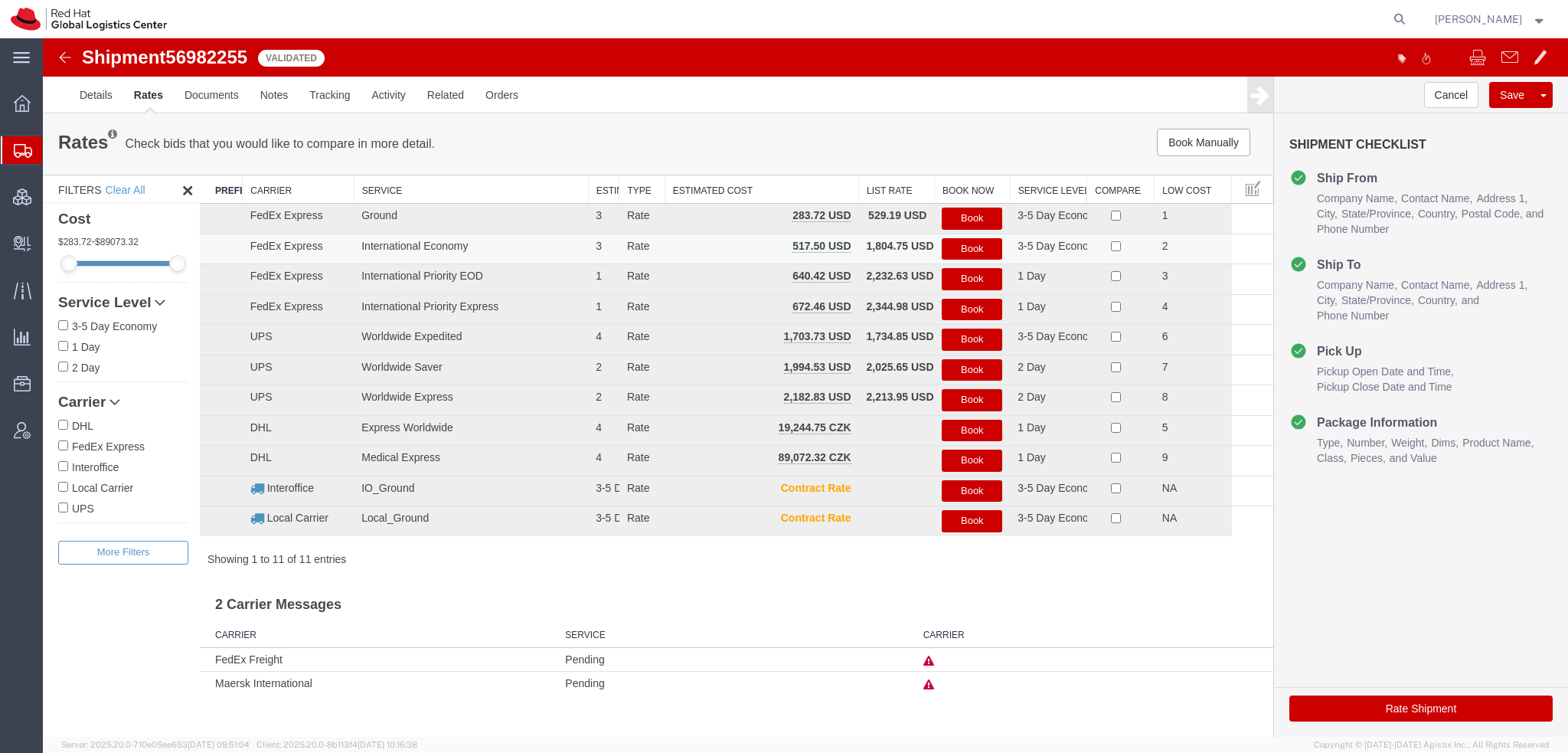
click at [966, 248] on button "Book" at bounding box center [972, 249] width 61 height 23
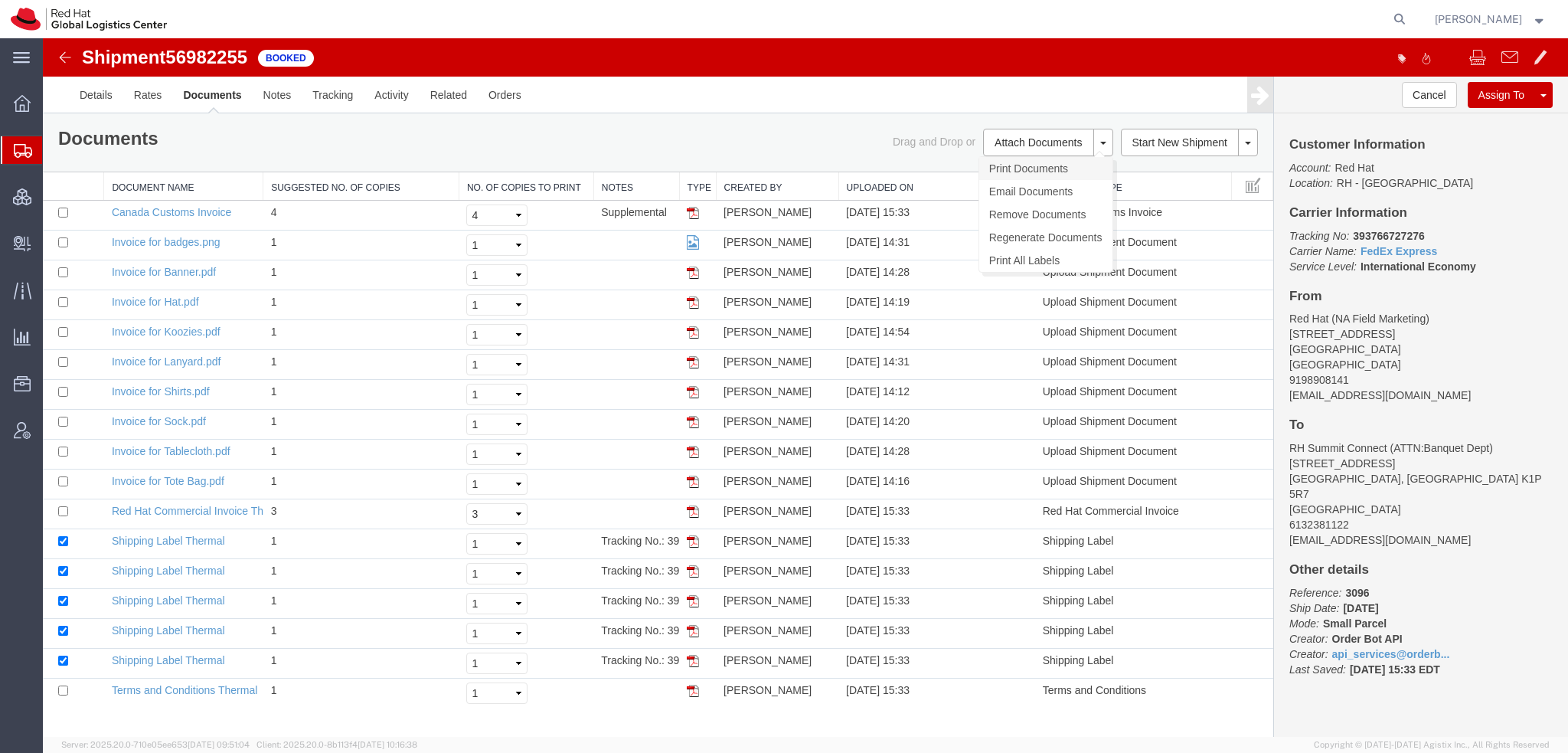
click at [1037, 168] on link "Print Documents" at bounding box center [1046, 169] width 134 height 23
drag, startPoint x: 96, startPoint y: 180, endPoint x: 245, endPoint y: 9, distance: 226.8
click at [0, 0] on span "Shipment Manager" at bounding box center [0, 0] width 0 height 0
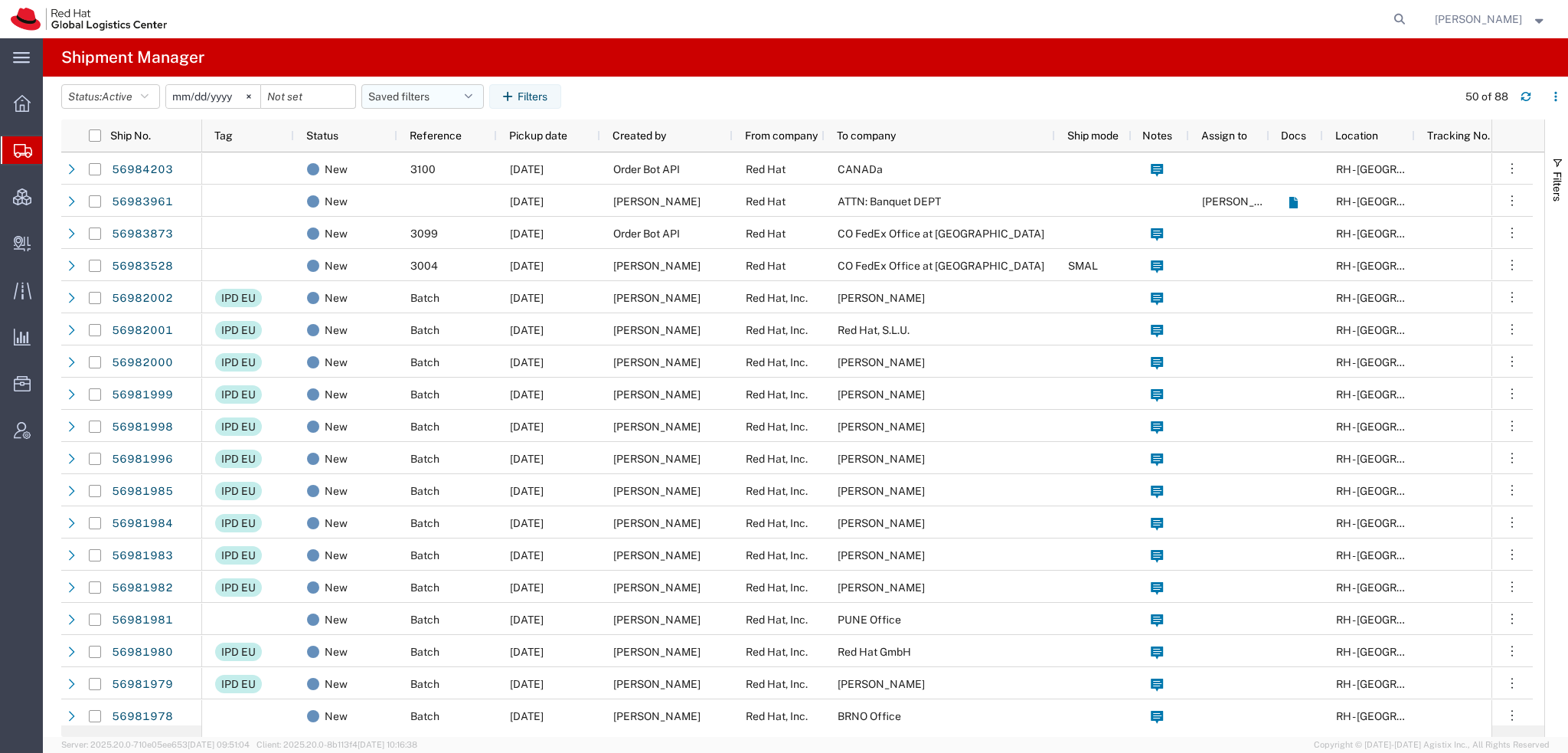
click at [471, 87] on button "Saved filters" at bounding box center [422, 96] width 123 height 25
click at [400, 162] on span "Americas" at bounding box center [464, 163] width 200 height 28
type input "2023-05-07"
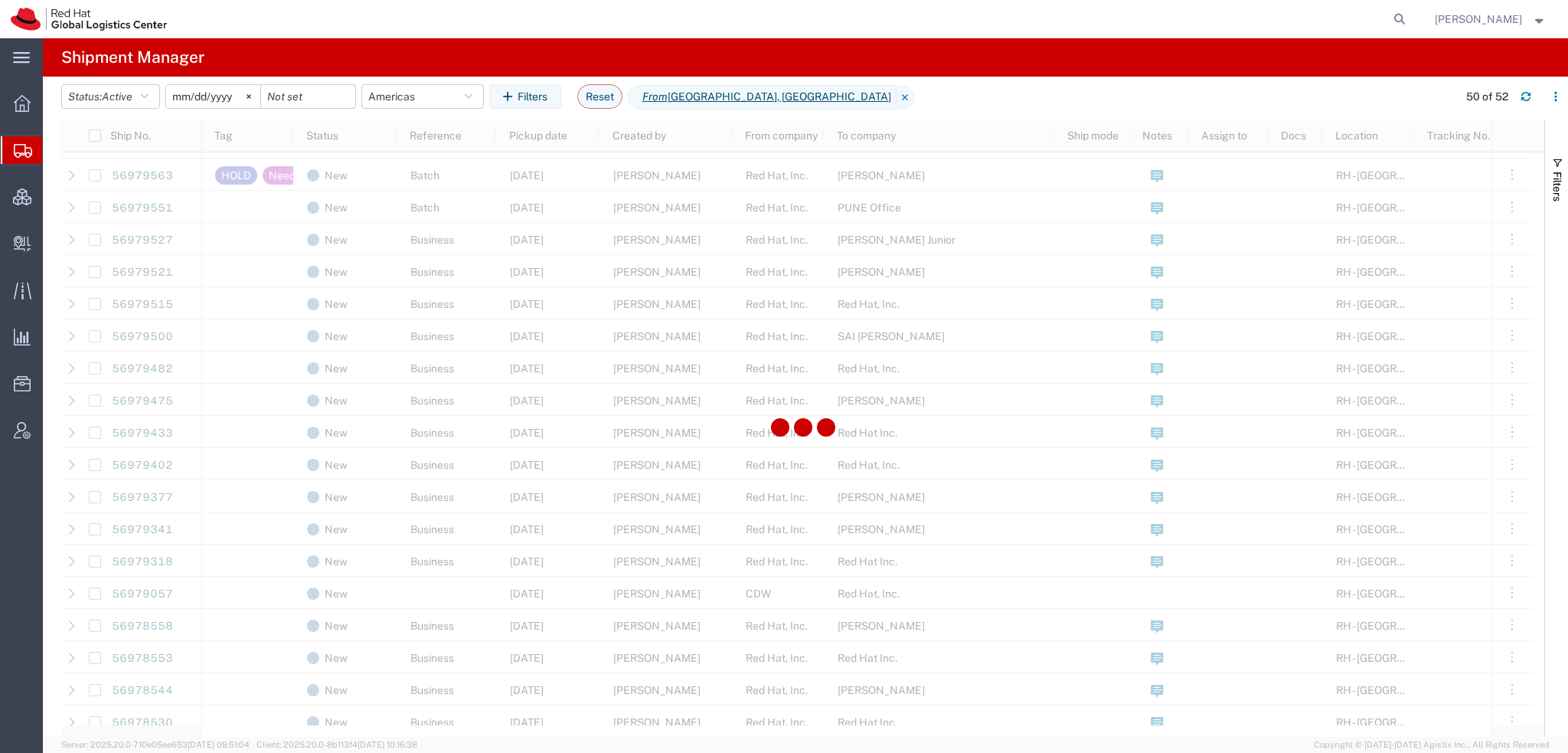
scroll to position [957, 0]
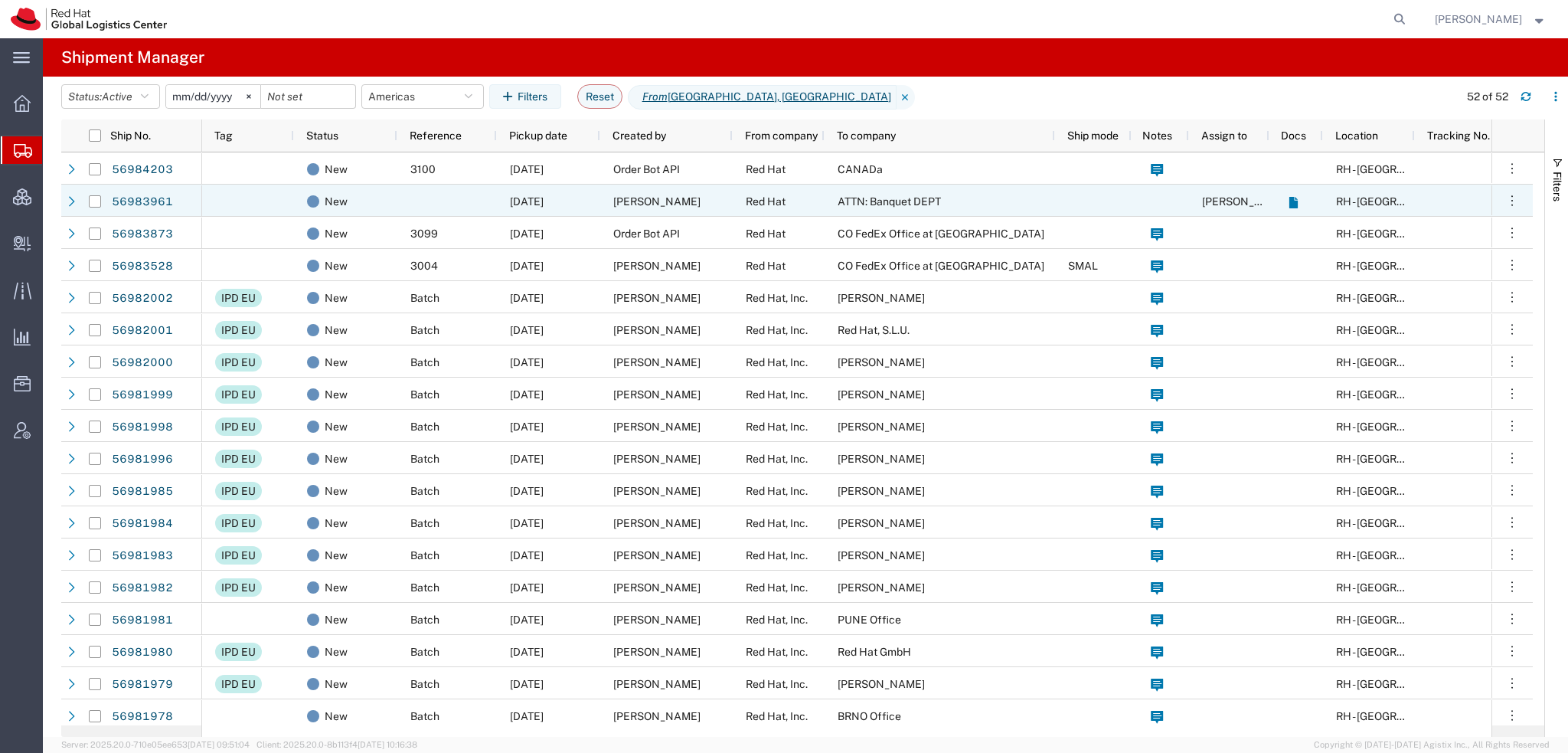
click at [642, 200] on span "Soojung Mansberger" at bounding box center [657, 201] width 87 height 12
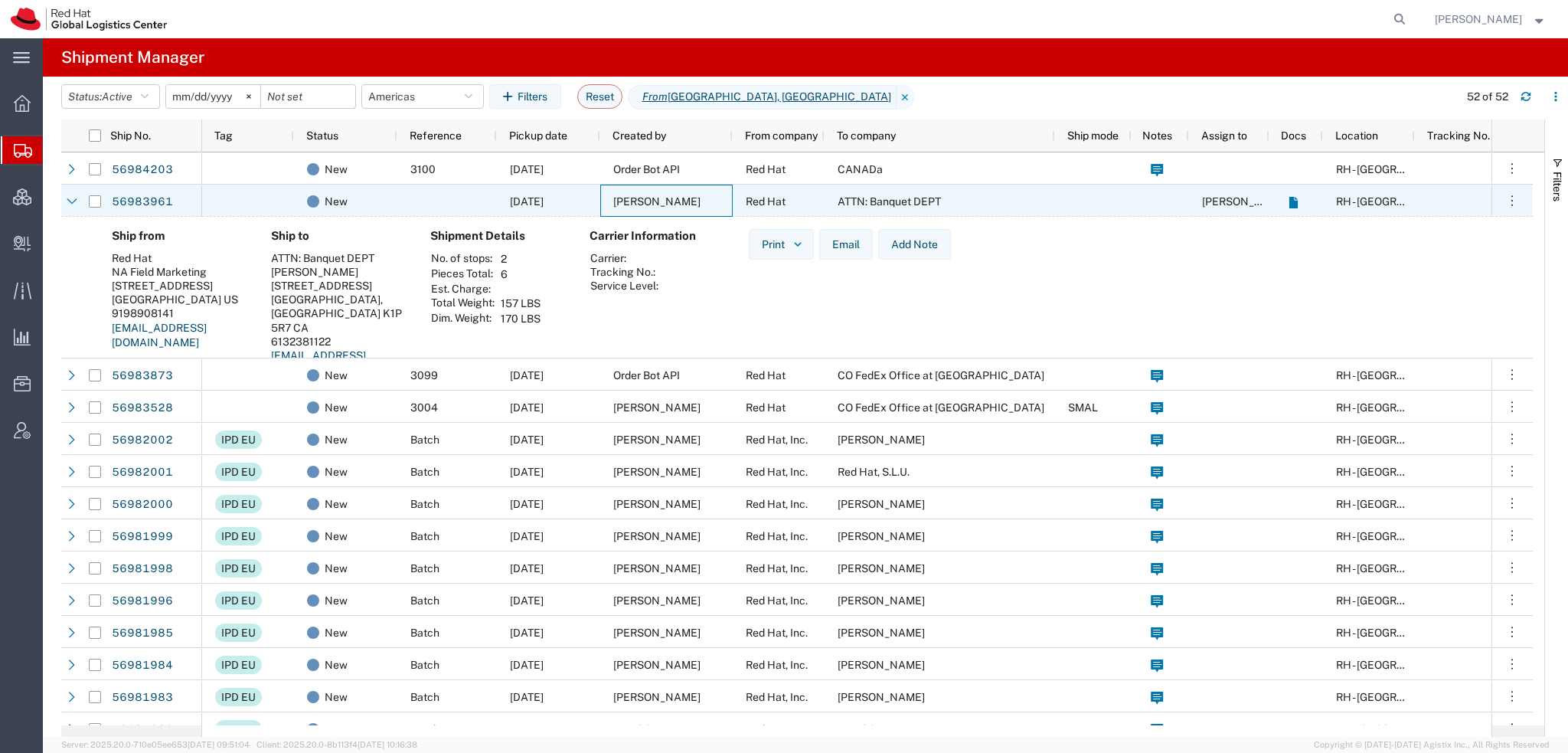
click at [642, 200] on span "Soojung Mansberger" at bounding box center [657, 201] width 87 height 12
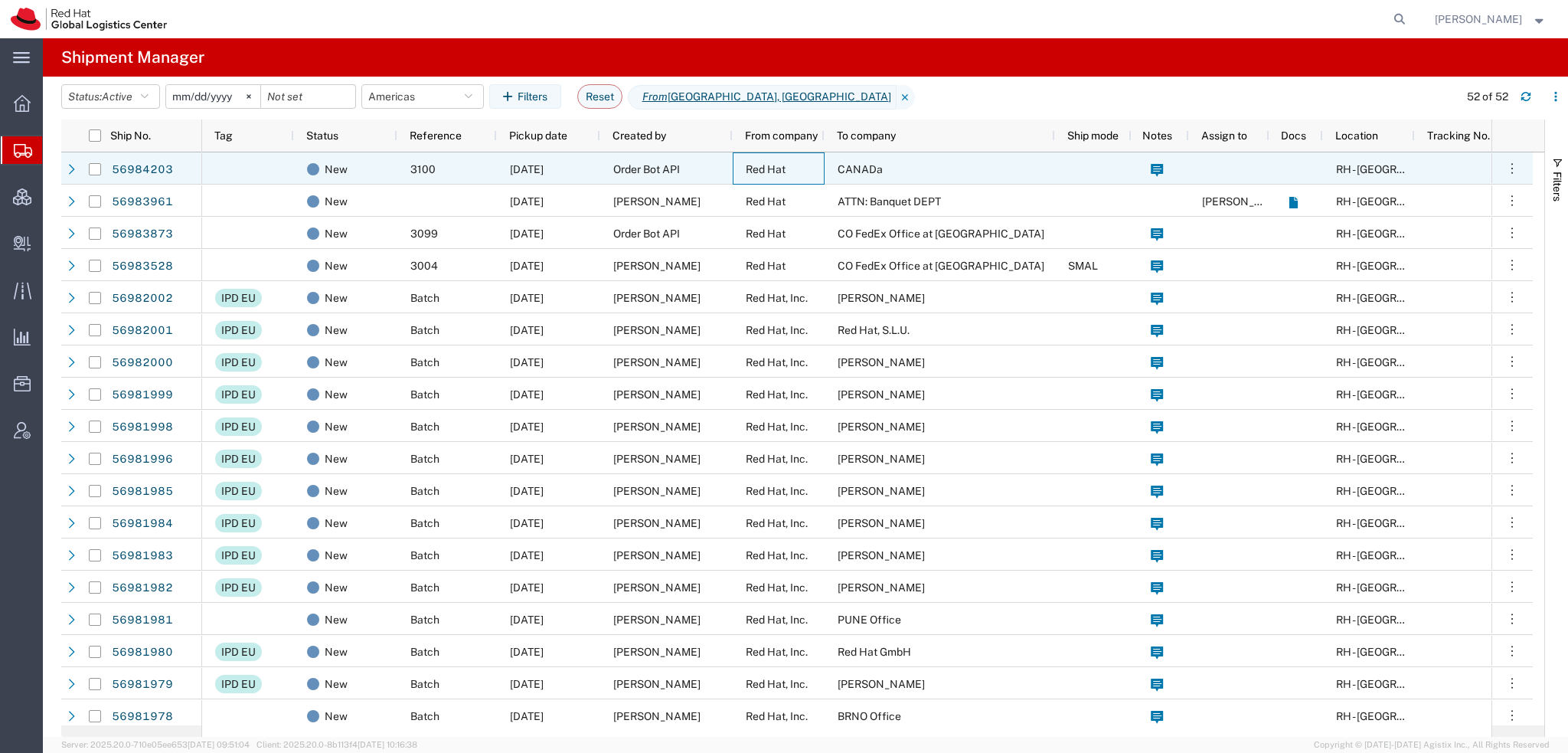
click at [763, 167] on span "Red Hat" at bounding box center [765, 169] width 40 height 12
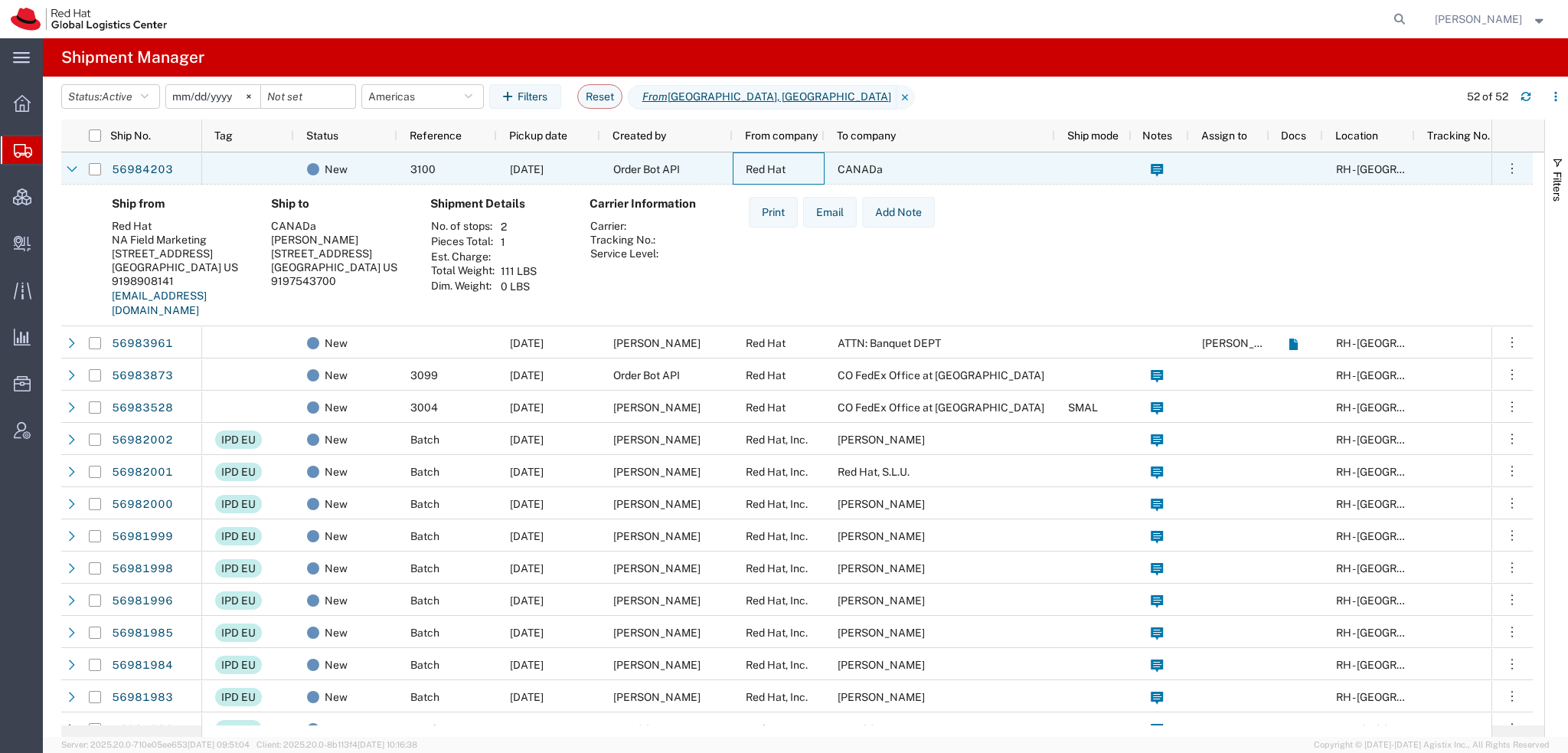
click at [763, 167] on span "Red Hat" at bounding box center [765, 169] width 40 height 12
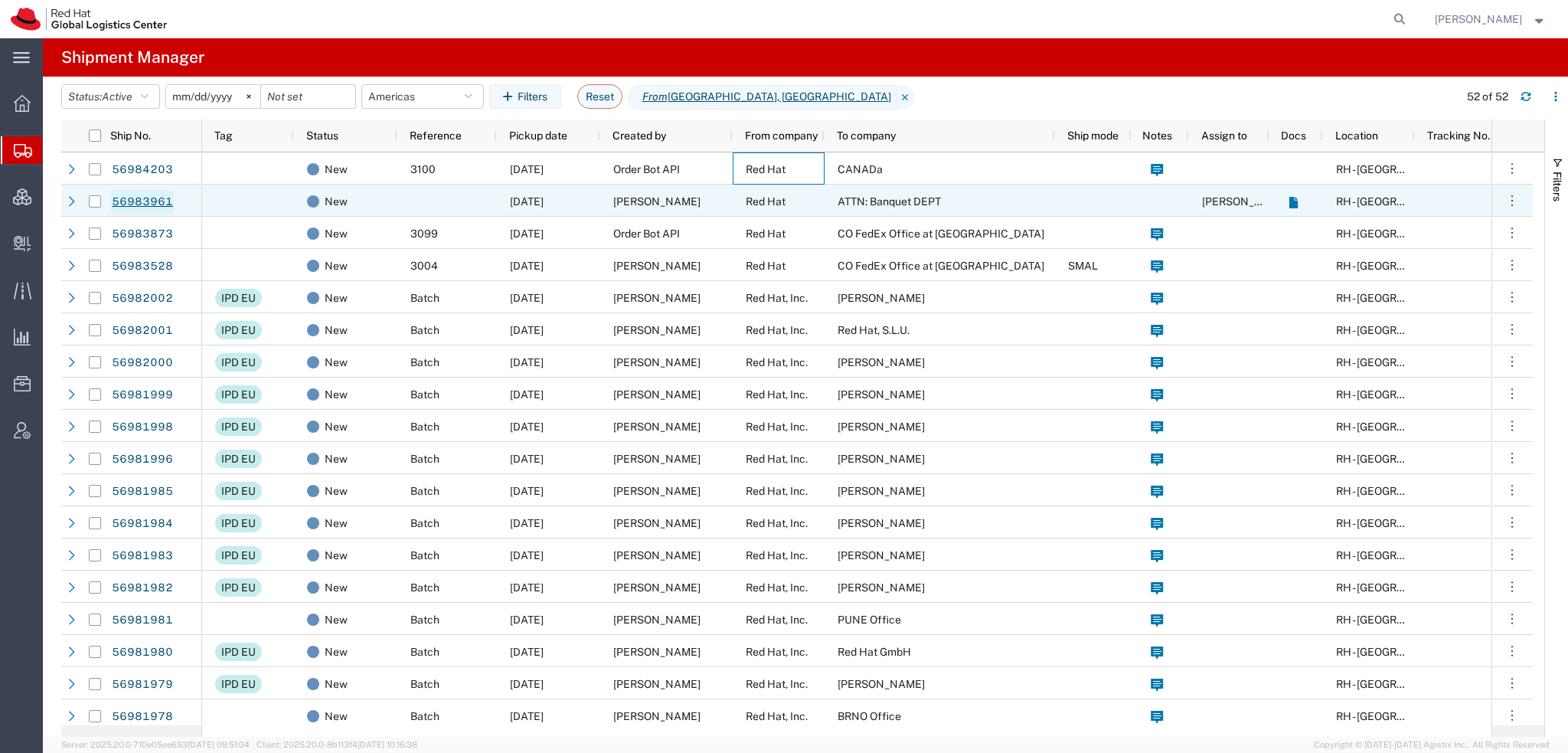
click at [139, 199] on link "56983961" at bounding box center [142, 202] width 63 height 25
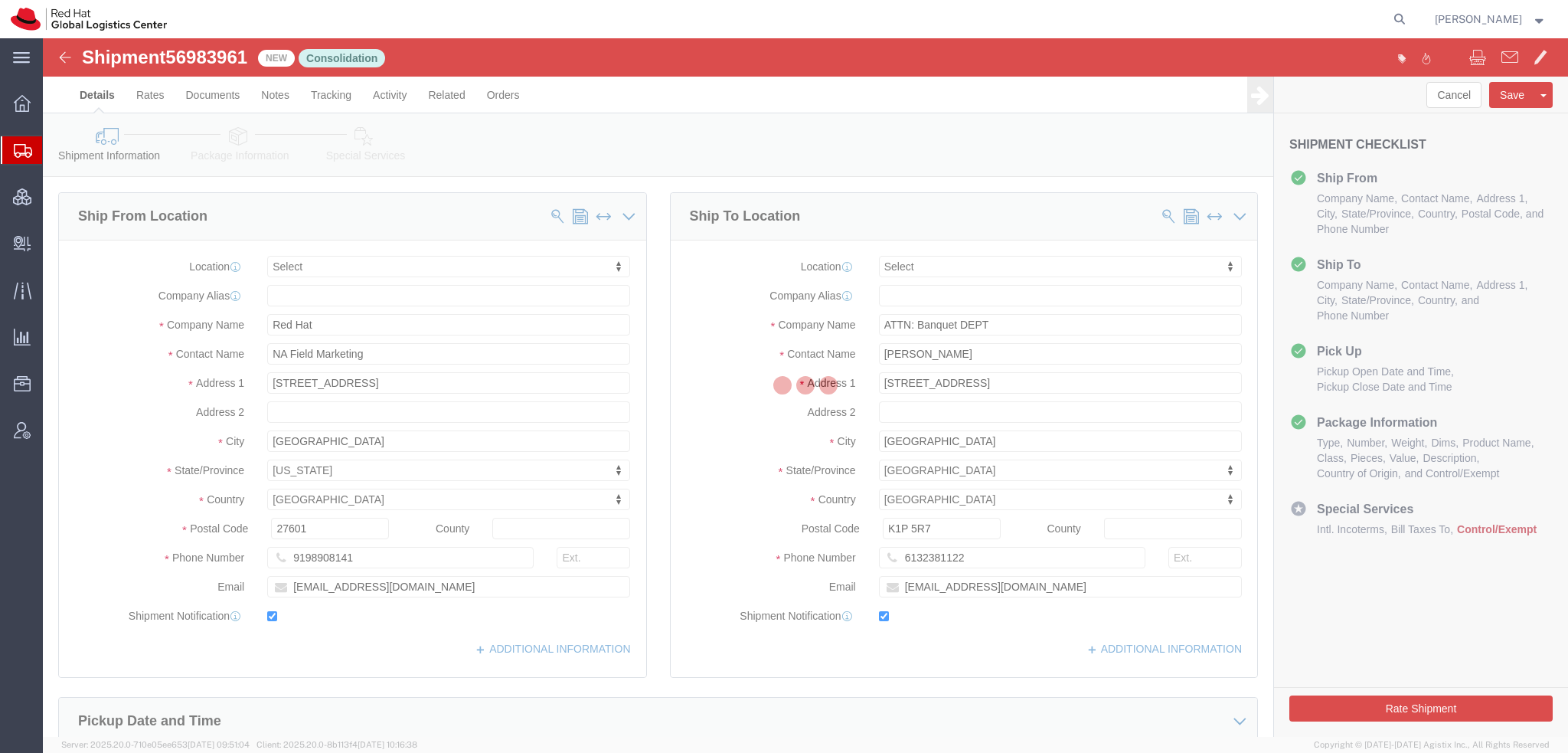
select select
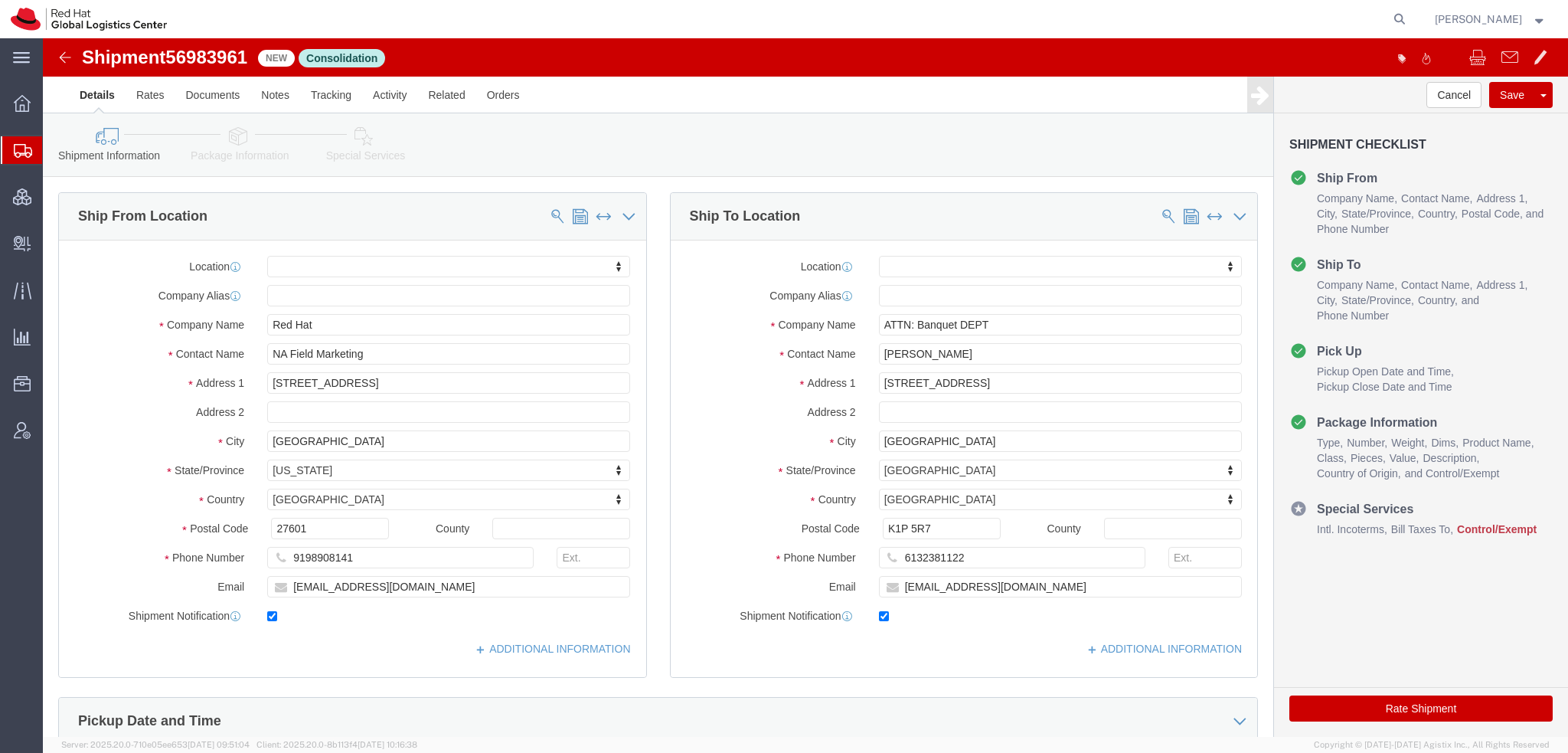
click icon
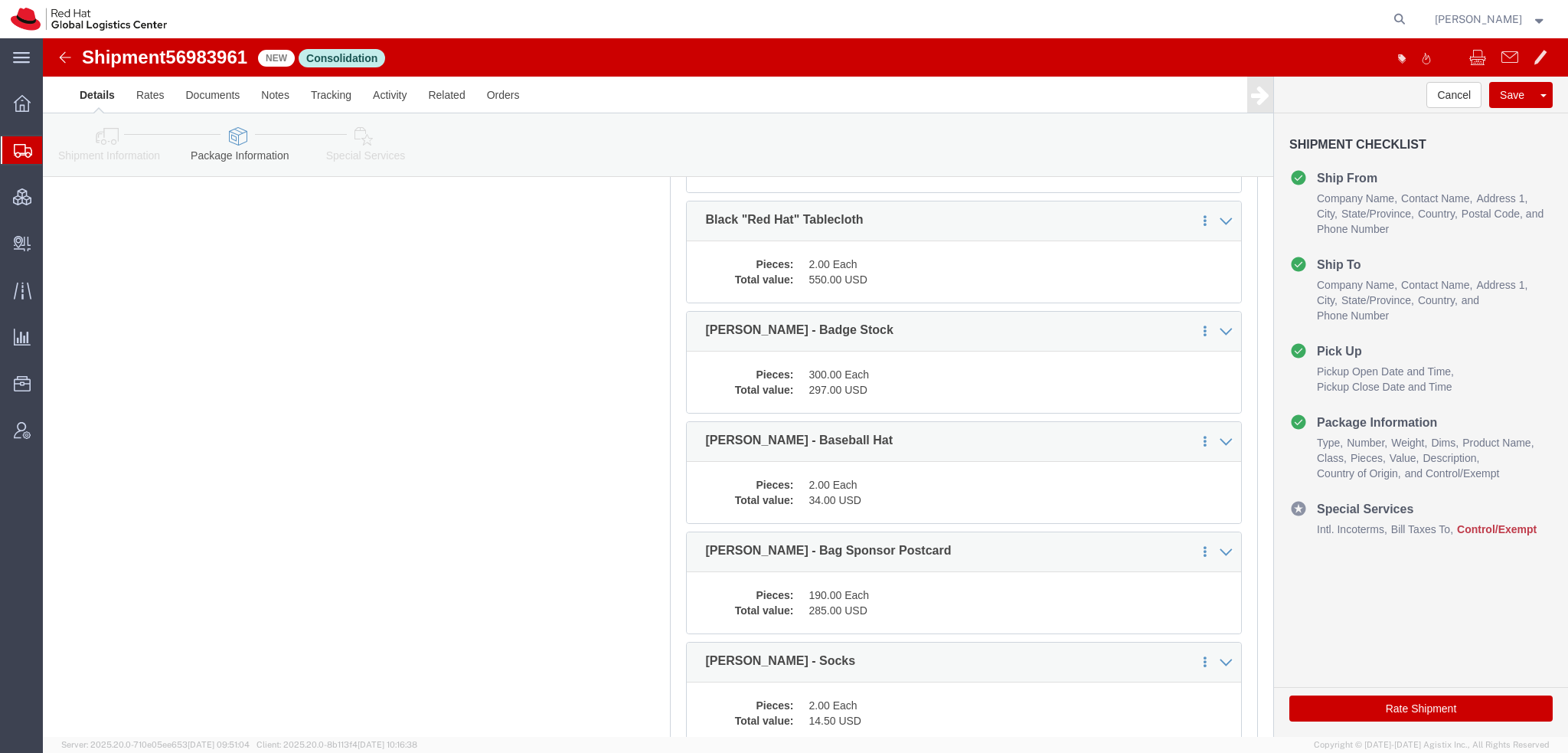
click at [0, 0] on span "Shipment Manager" at bounding box center [0, 0] width 0 height 0
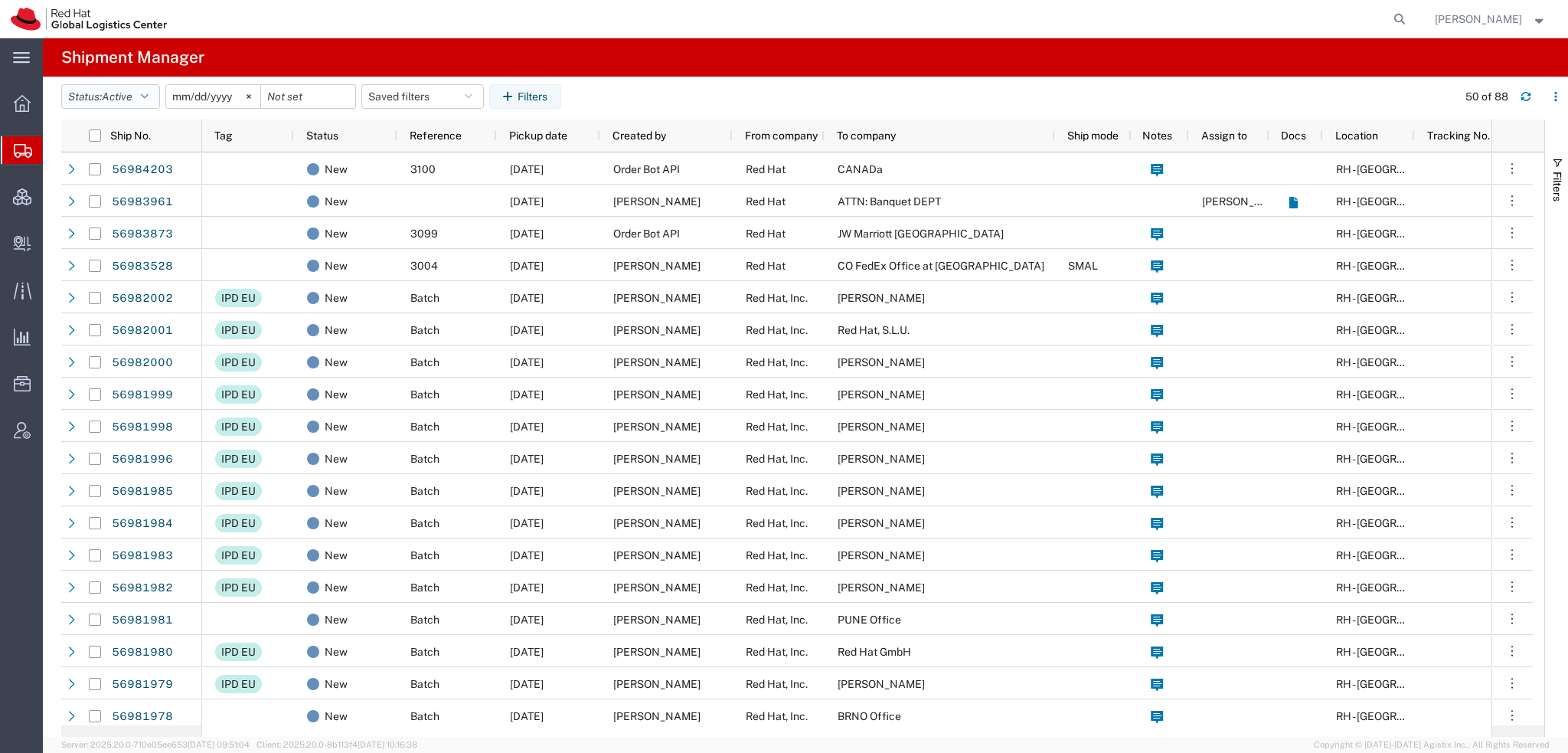
click at [153, 97] on button "Status: Active" at bounding box center [110, 96] width 99 height 25
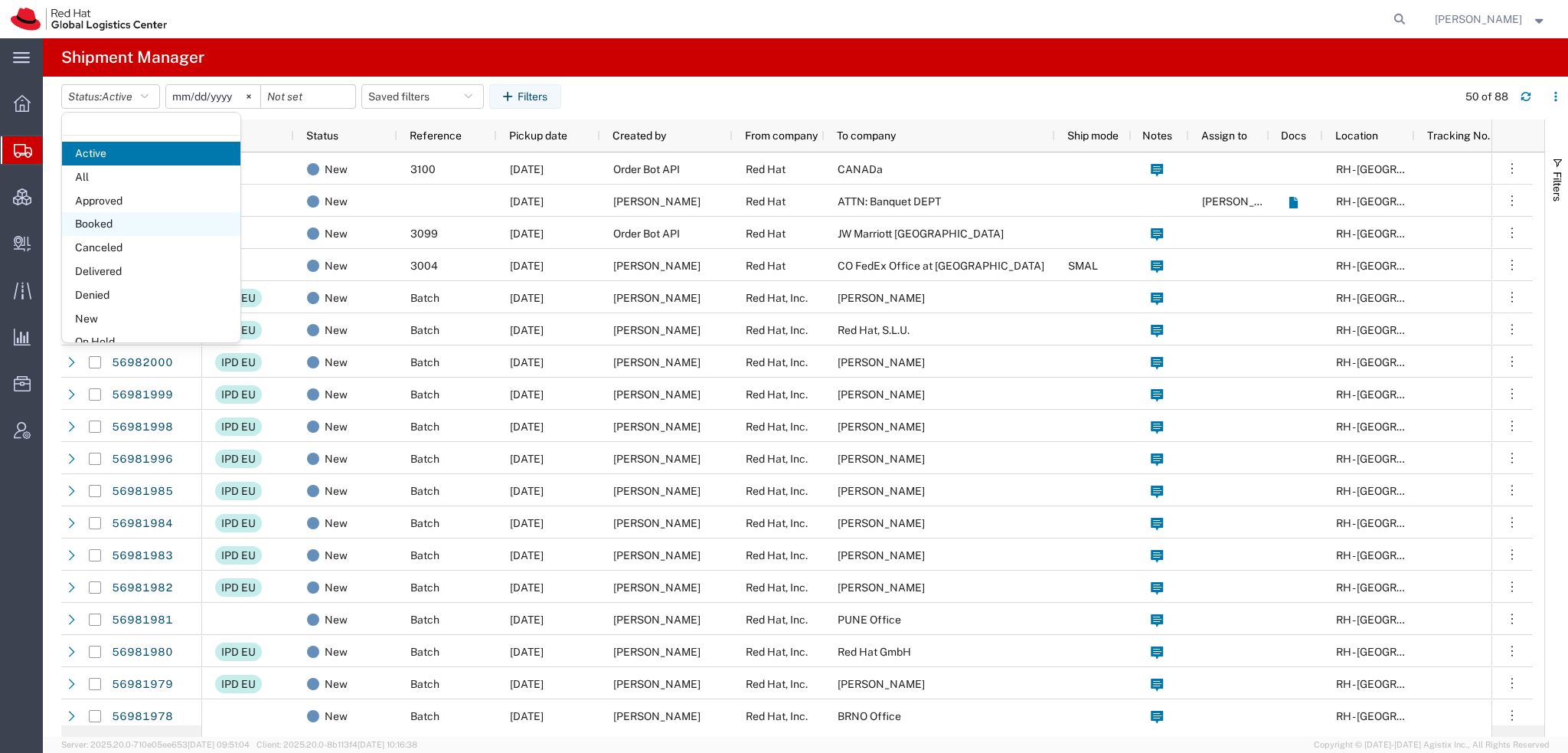
click at [102, 226] on span "Booked" at bounding box center [151, 224] width 179 height 24
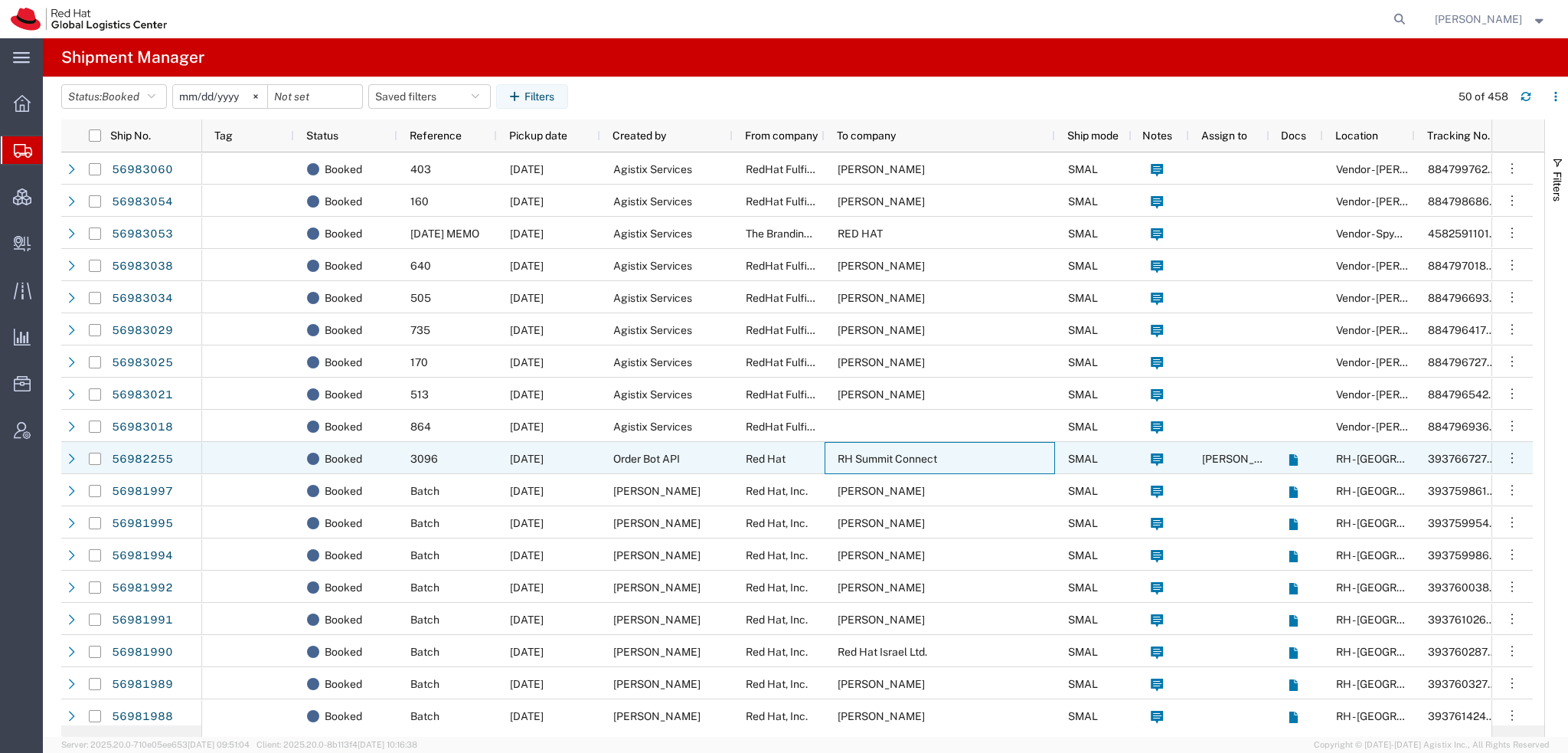
click at [906, 458] on span "RH Summit Connect" at bounding box center [888, 459] width 99 height 12
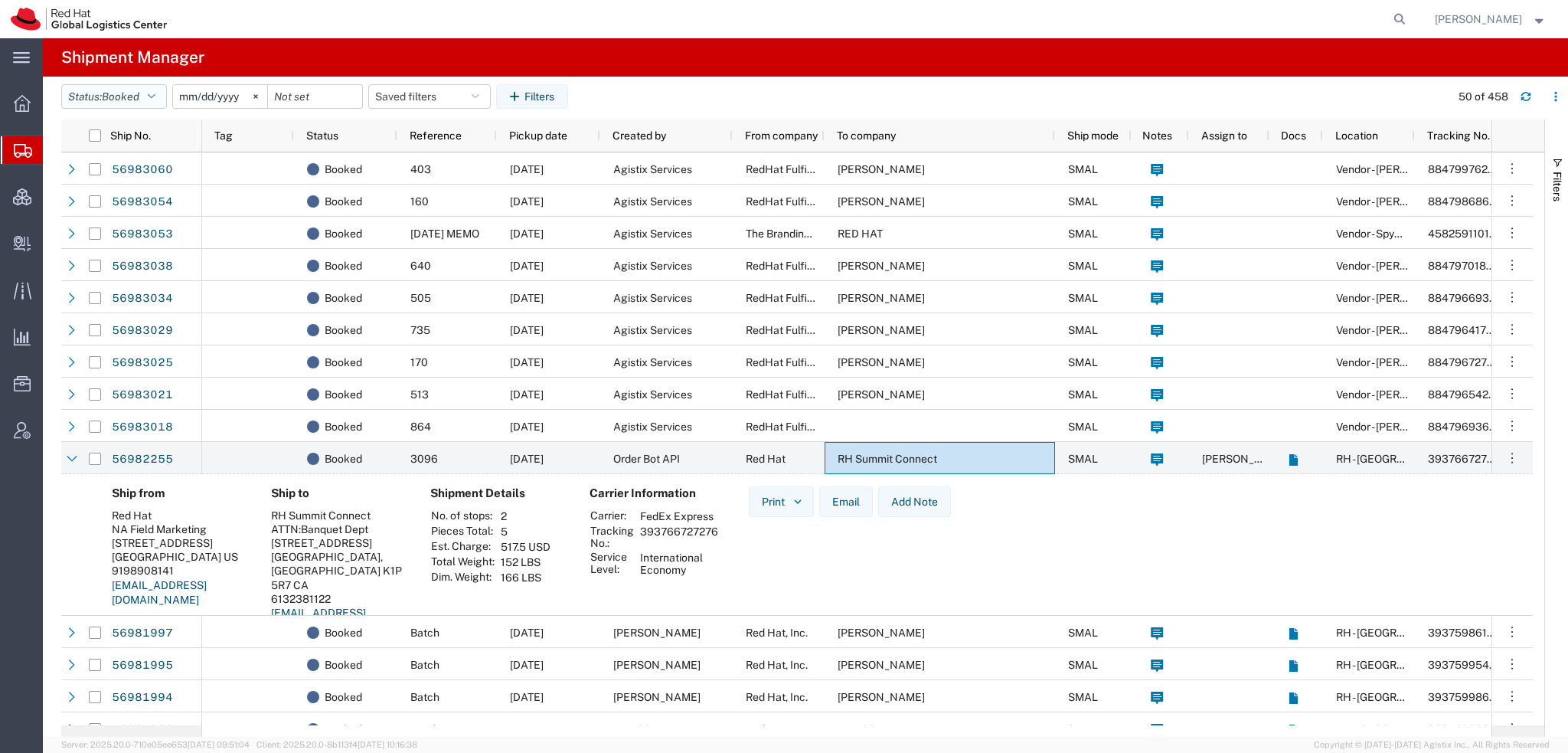
click at [155, 94] on icon "button" at bounding box center [151, 96] width 8 height 11
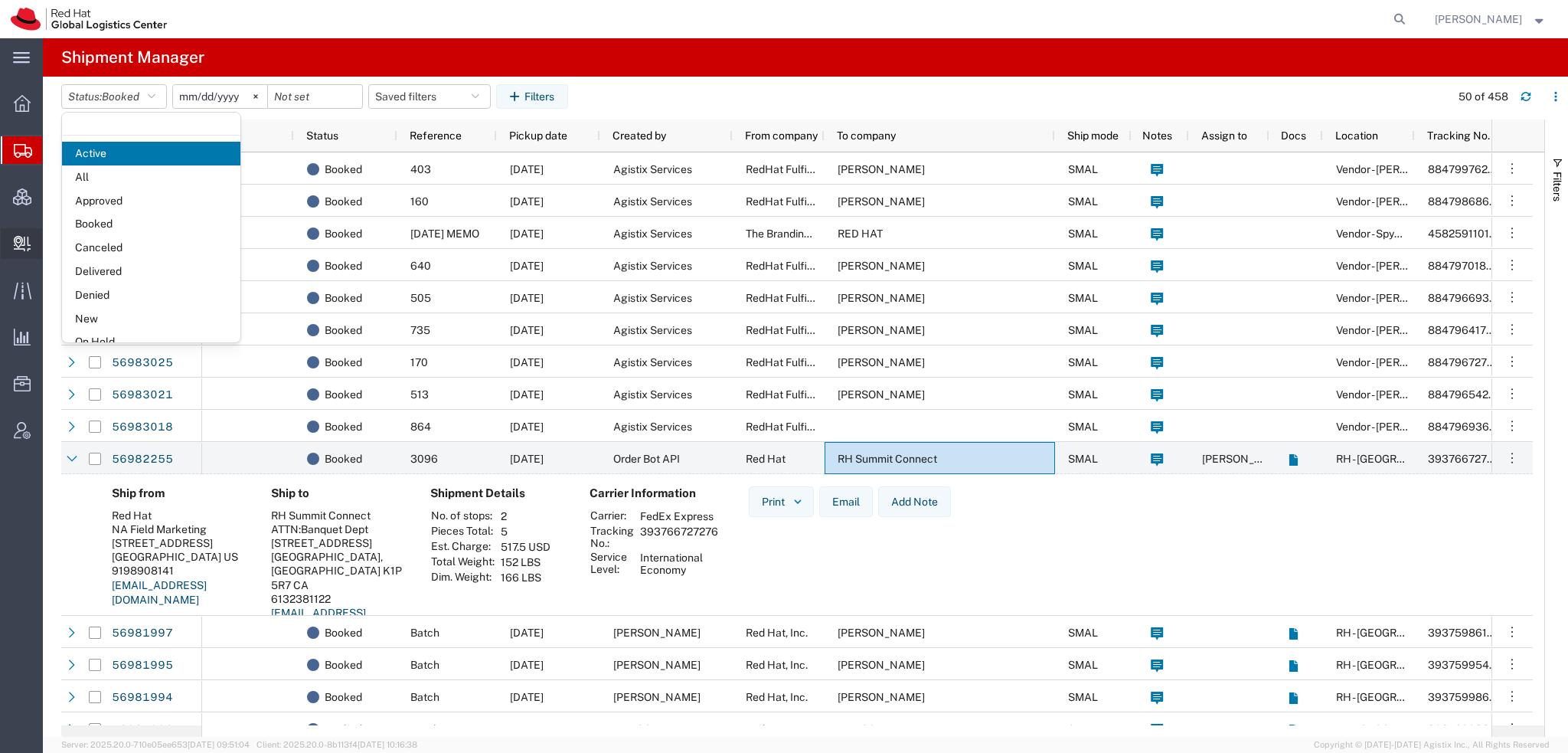
click at [0, 0] on link "Create Delivery" at bounding box center [0, 0] width 0 height 0
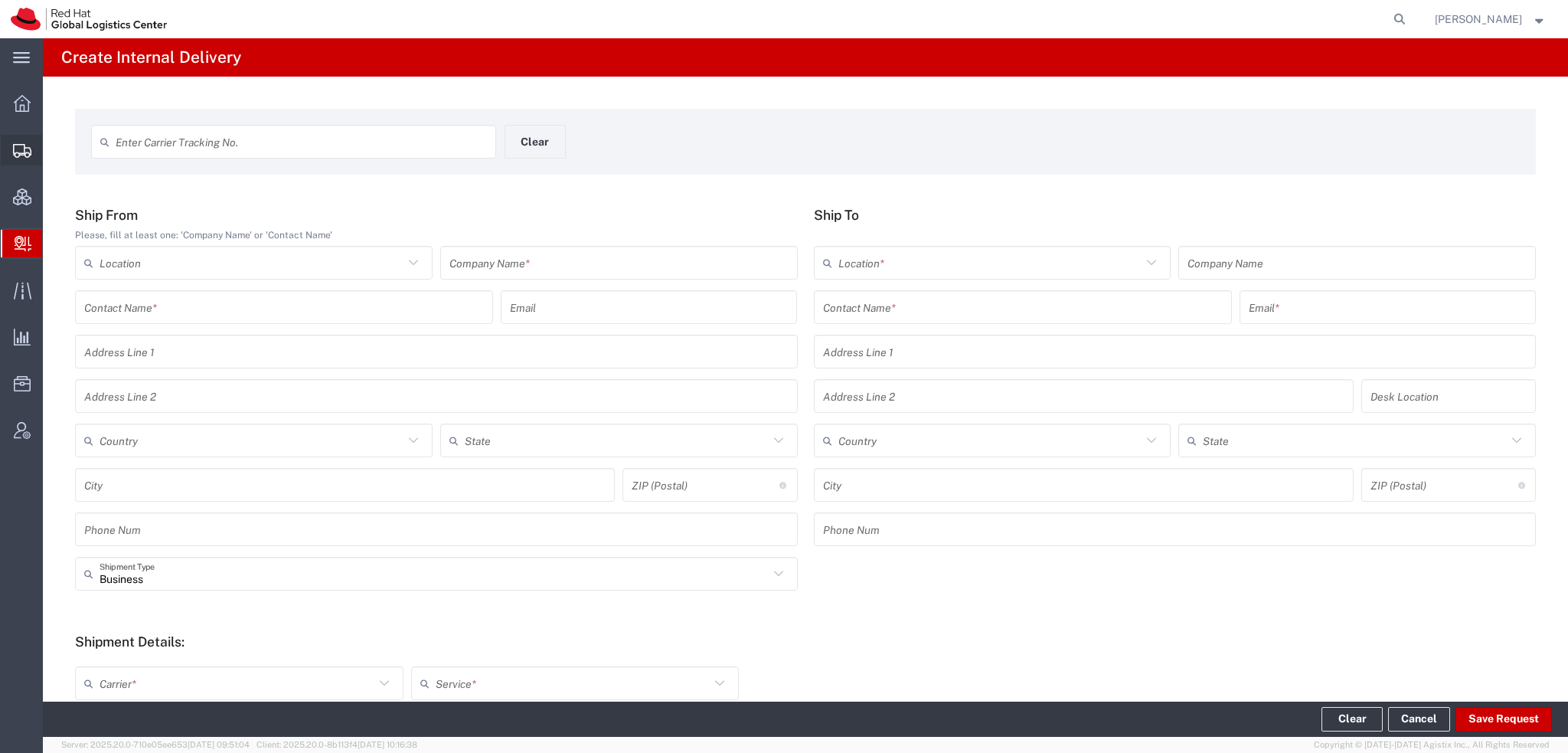
click at [0, 0] on span "Shipment Manager" at bounding box center [0, 0] width 0 height 0
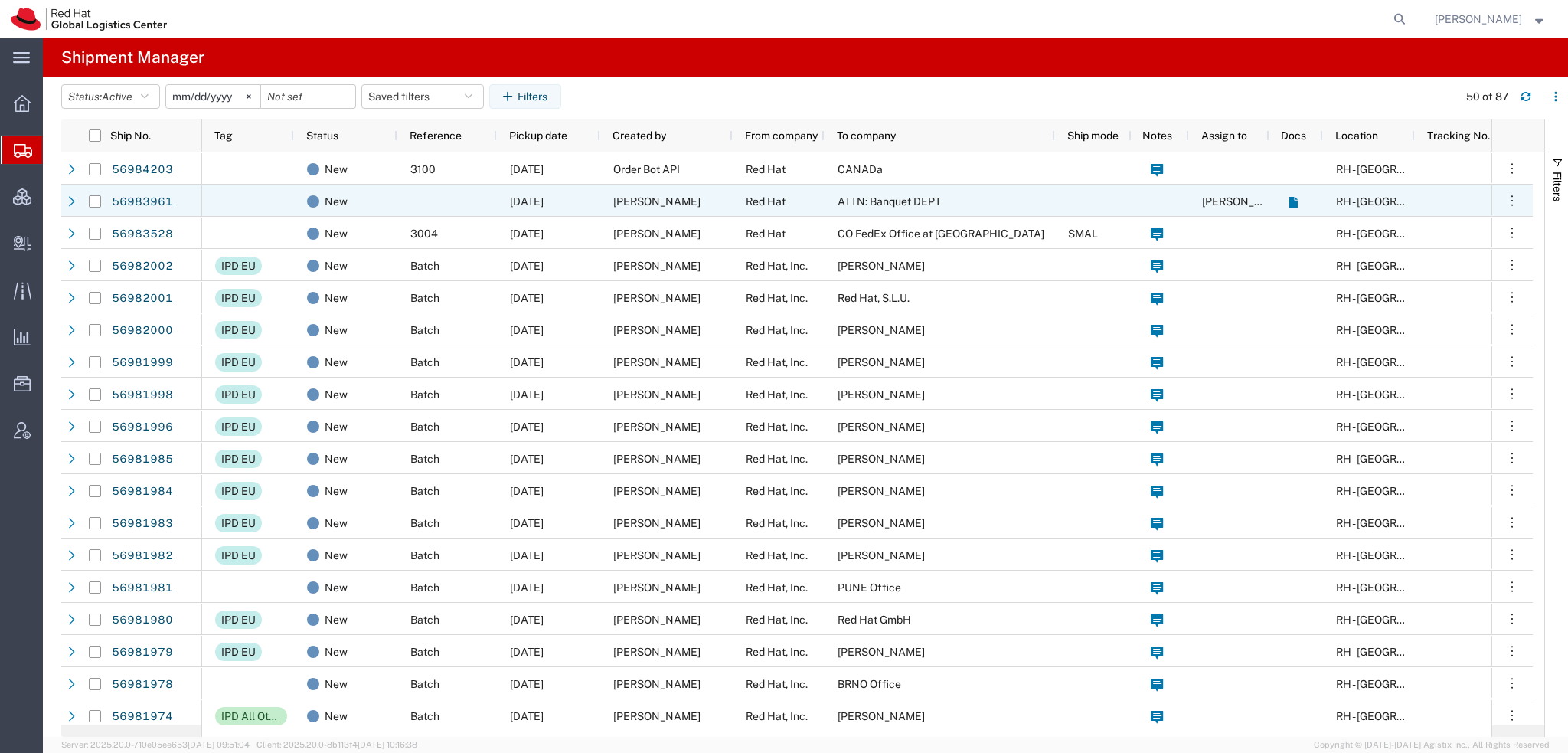
click at [544, 200] on span "09/30/2025" at bounding box center [527, 201] width 33 height 12
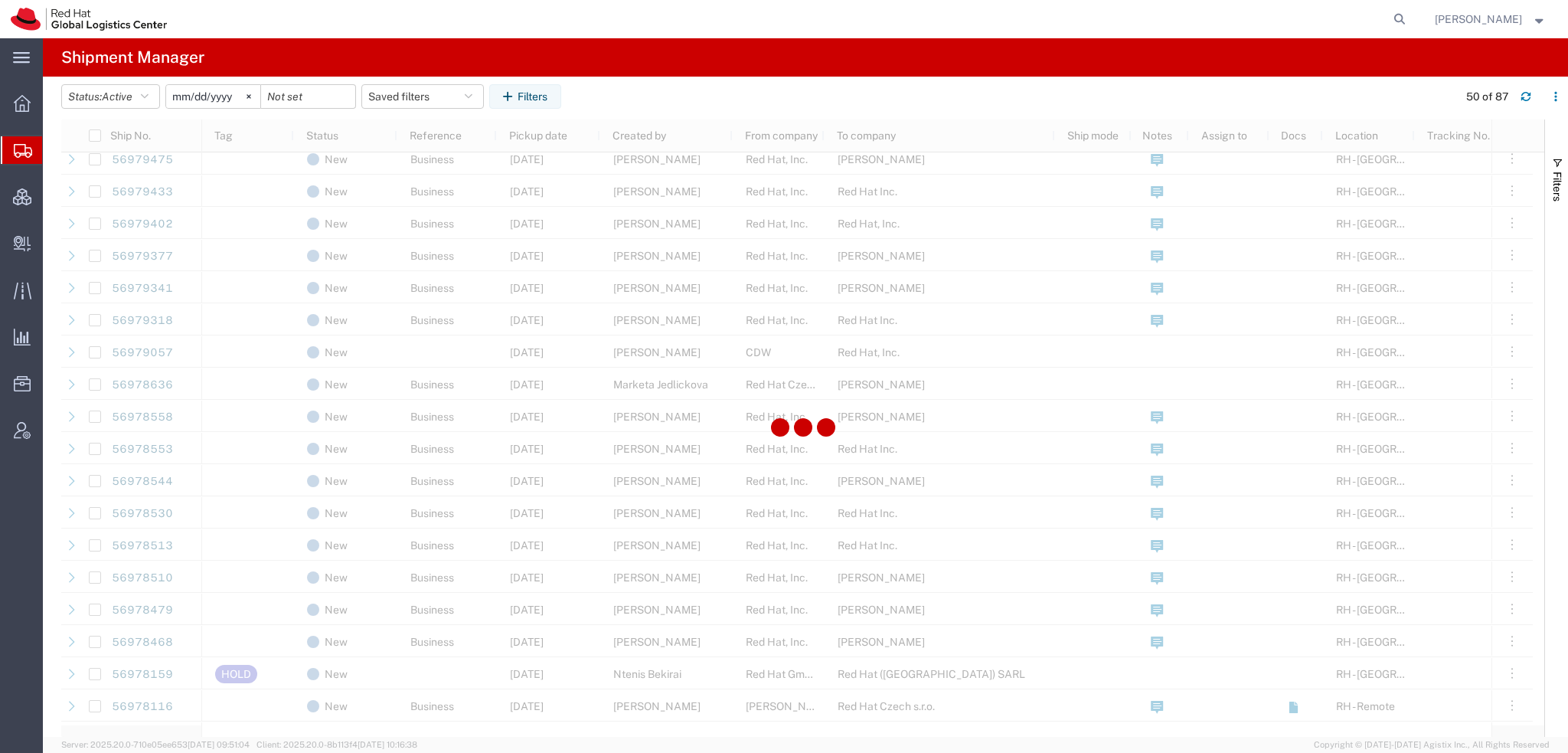
scroll to position [1149, 0]
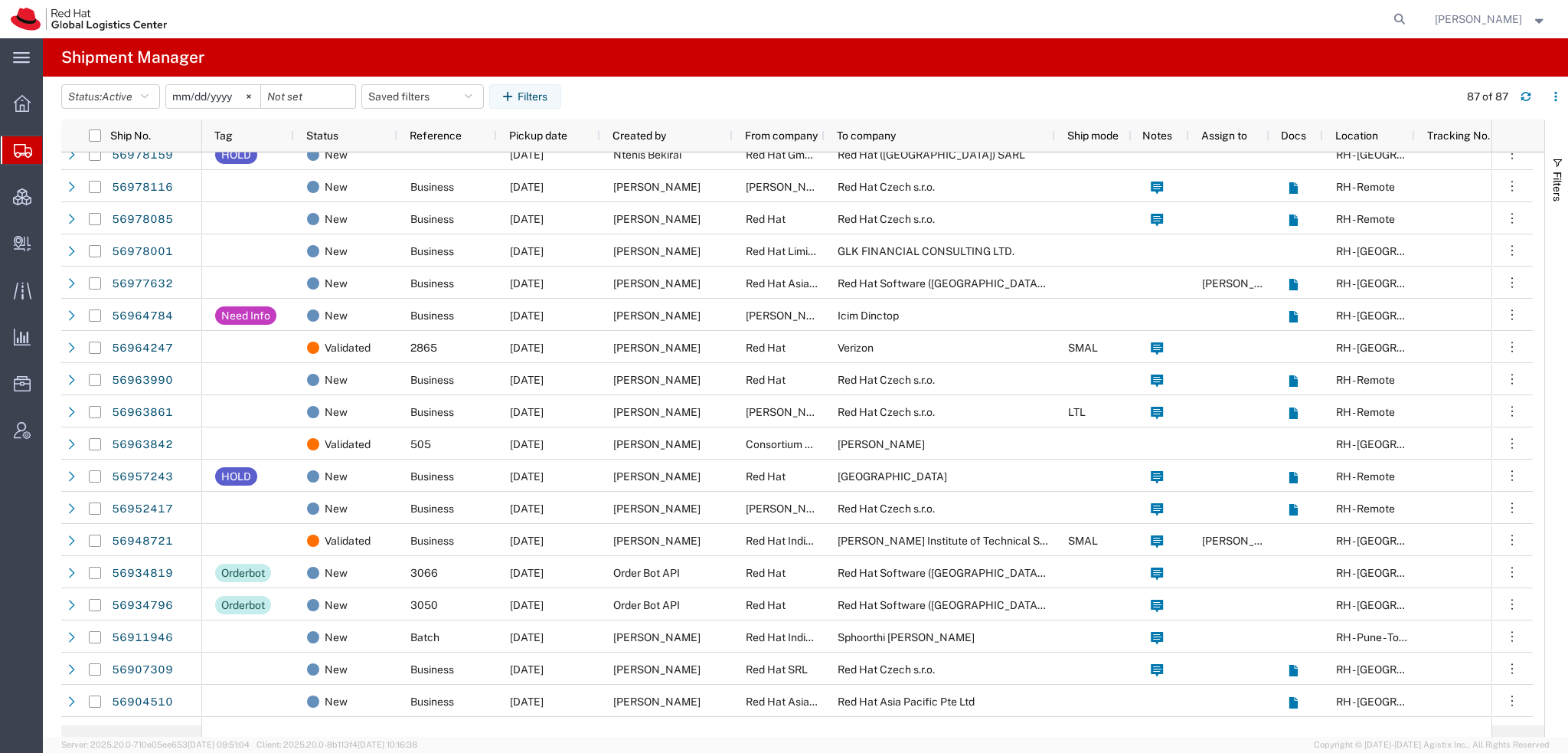
scroll to position [1839, 0]
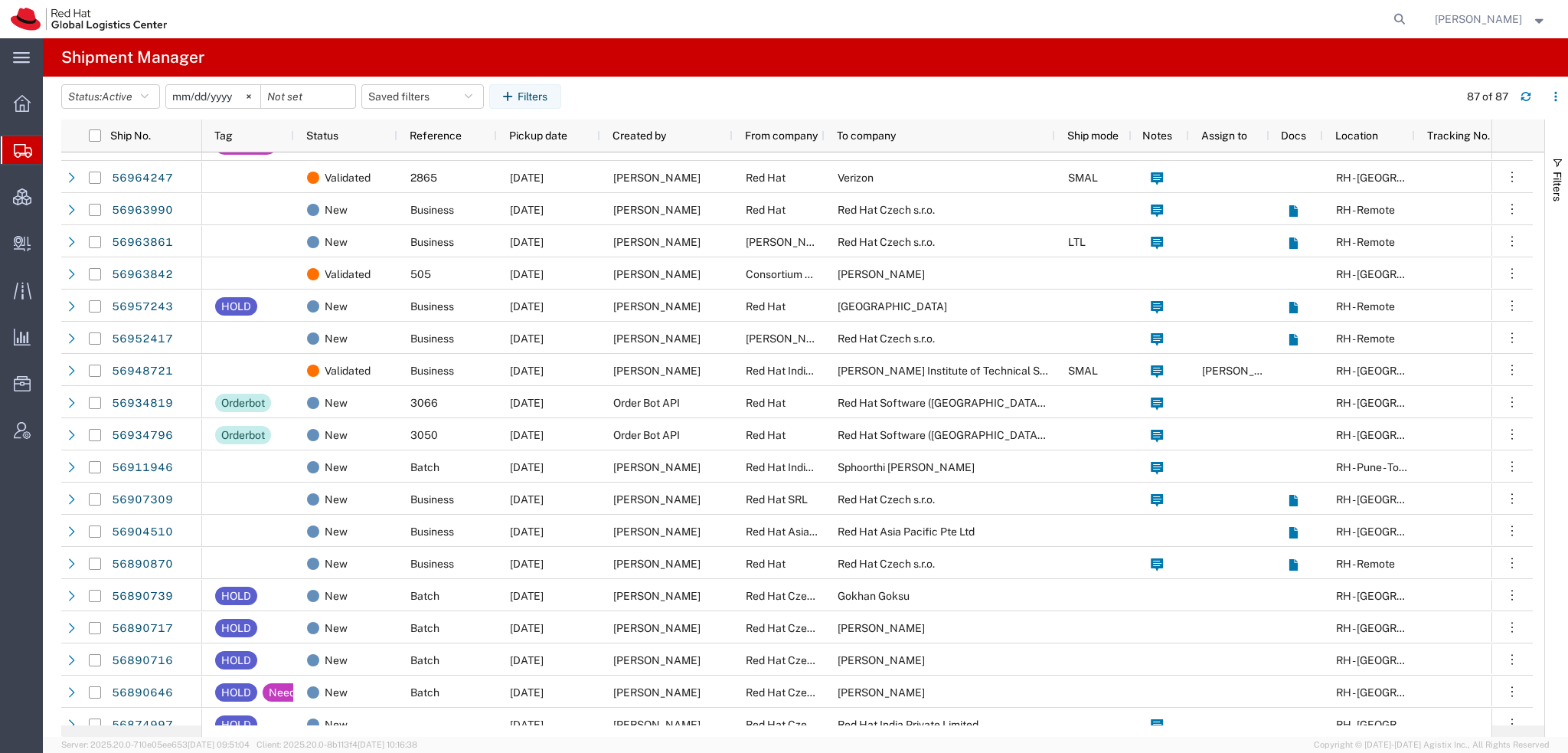
click at [1528, 22] on span "[PERSON_NAME]" at bounding box center [1490, 19] width 112 height 17
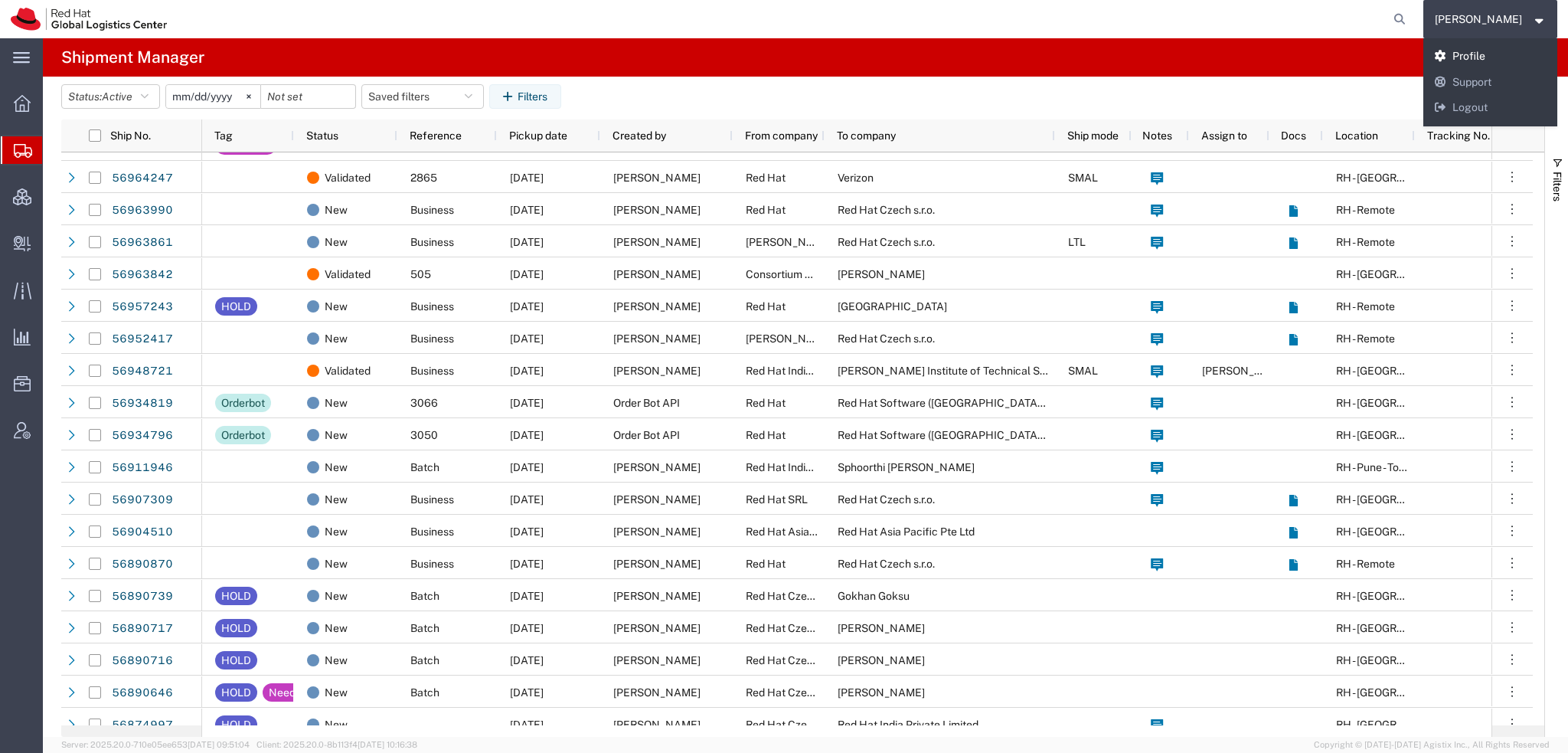
click at [1497, 56] on link "Profile" at bounding box center [1491, 57] width 135 height 26
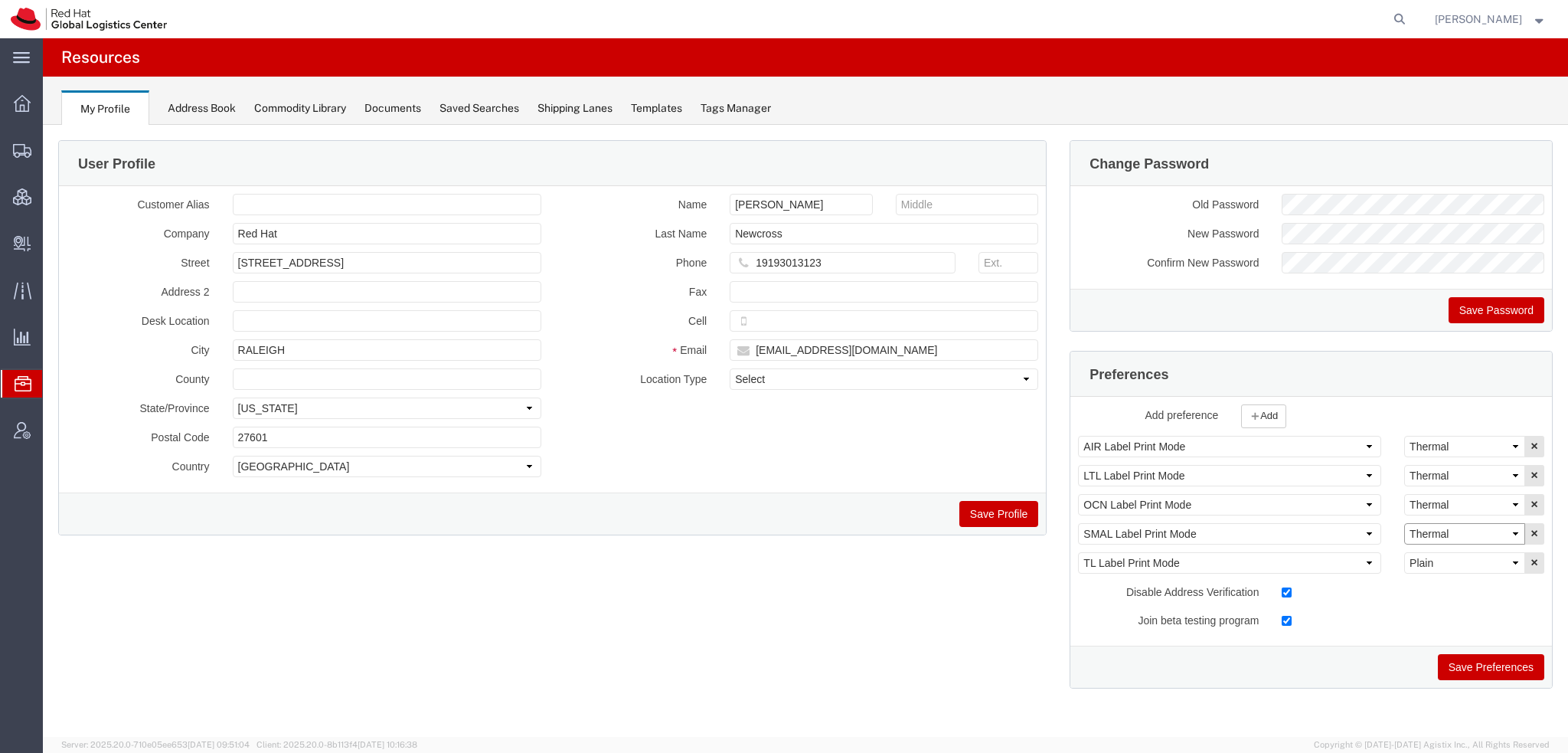
click at [1445, 532] on select "Select Plain Thermal" at bounding box center [1465, 534] width 121 height 22
select select "Plain"
click at [1404, 523] on select "Select Plain Thermal" at bounding box center [1465, 534] width 121 height 22
click at [1495, 663] on button "Save Preferences" at bounding box center [1490, 668] width 106 height 26
click at [0, 0] on span "Shipment Manager" at bounding box center [0, 0] width 0 height 0
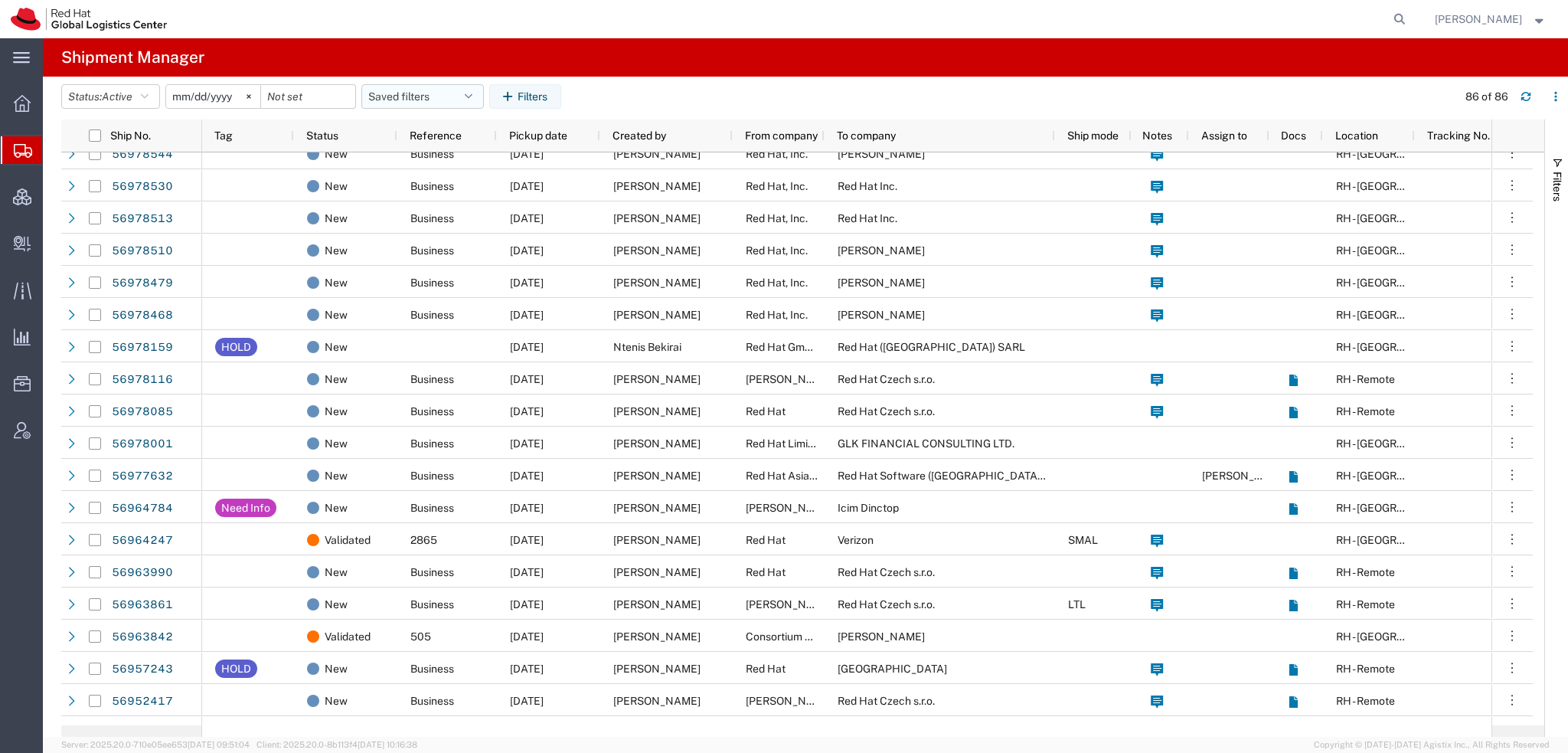
click at [449, 92] on button "Saved filters" at bounding box center [422, 96] width 123 height 25
drag, startPoint x: 408, startPoint y: 159, endPoint x: 439, endPoint y: 148, distance: 32.9
click at [408, 159] on span "Americas" at bounding box center [464, 163] width 200 height 28
type input "2023-05-07"
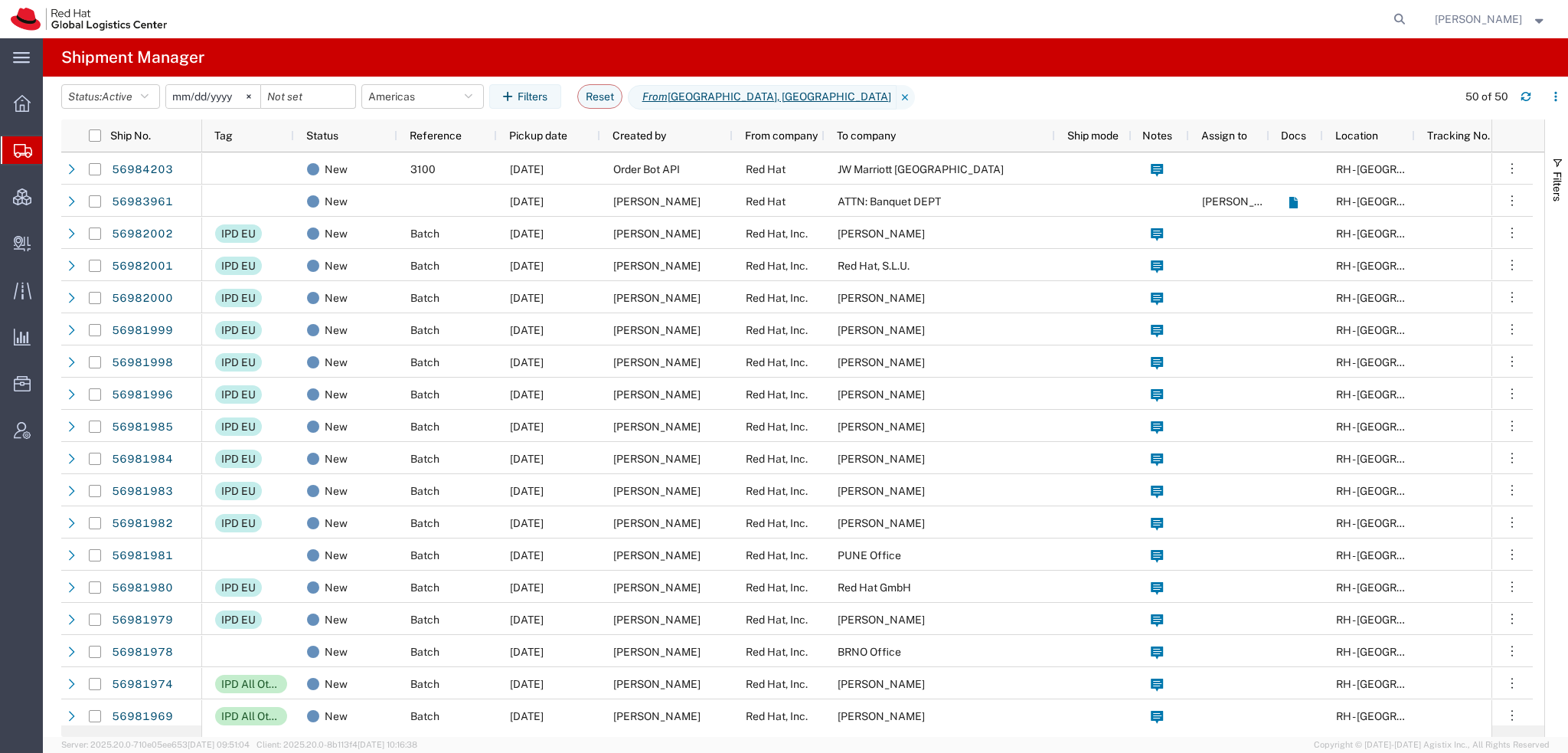
click at [607, 82] on header "Status: Active Active All Approved Booked Canceled Delivered Denied New On Hold…" at bounding box center [815, 98] width 1507 height 43
click at [0, 0] on span "Create Delivery" at bounding box center [0, 0] width 0 height 0
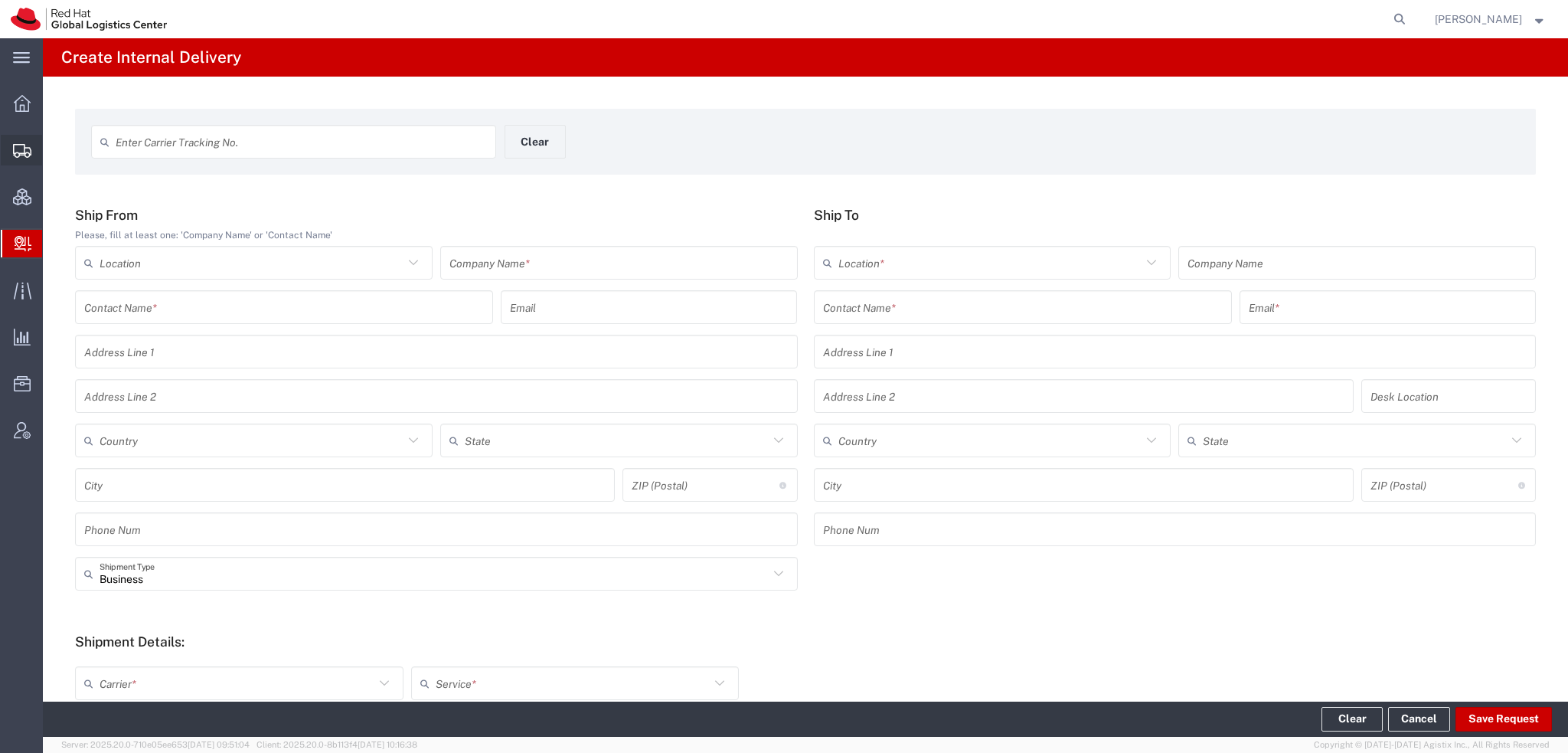
click at [0, 0] on span "Shipment Manager" at bounding box center [0, 0] width 0 height 0
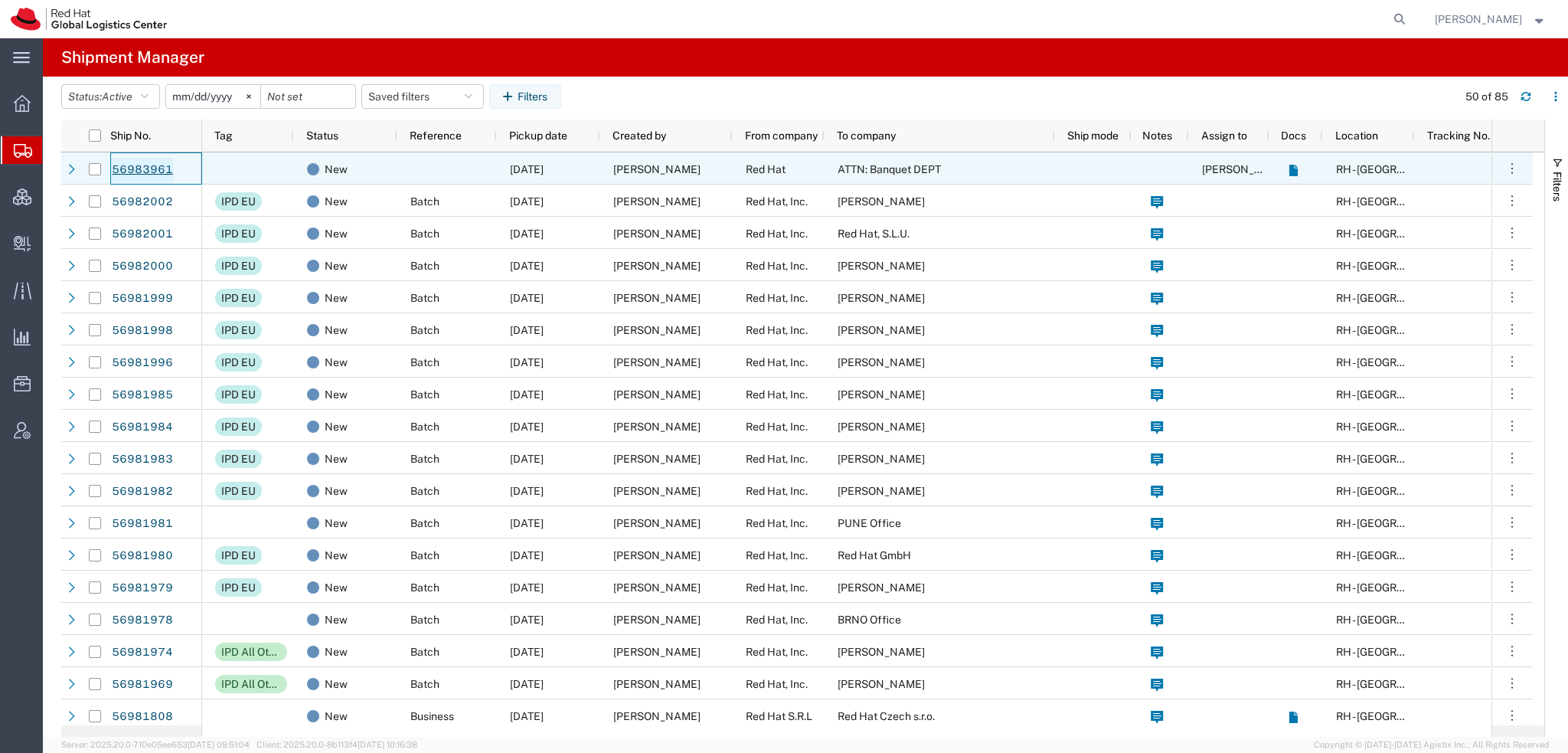
click at [113, 169] on link "56983961" at bounding box center [142, 170] width 63 height 25
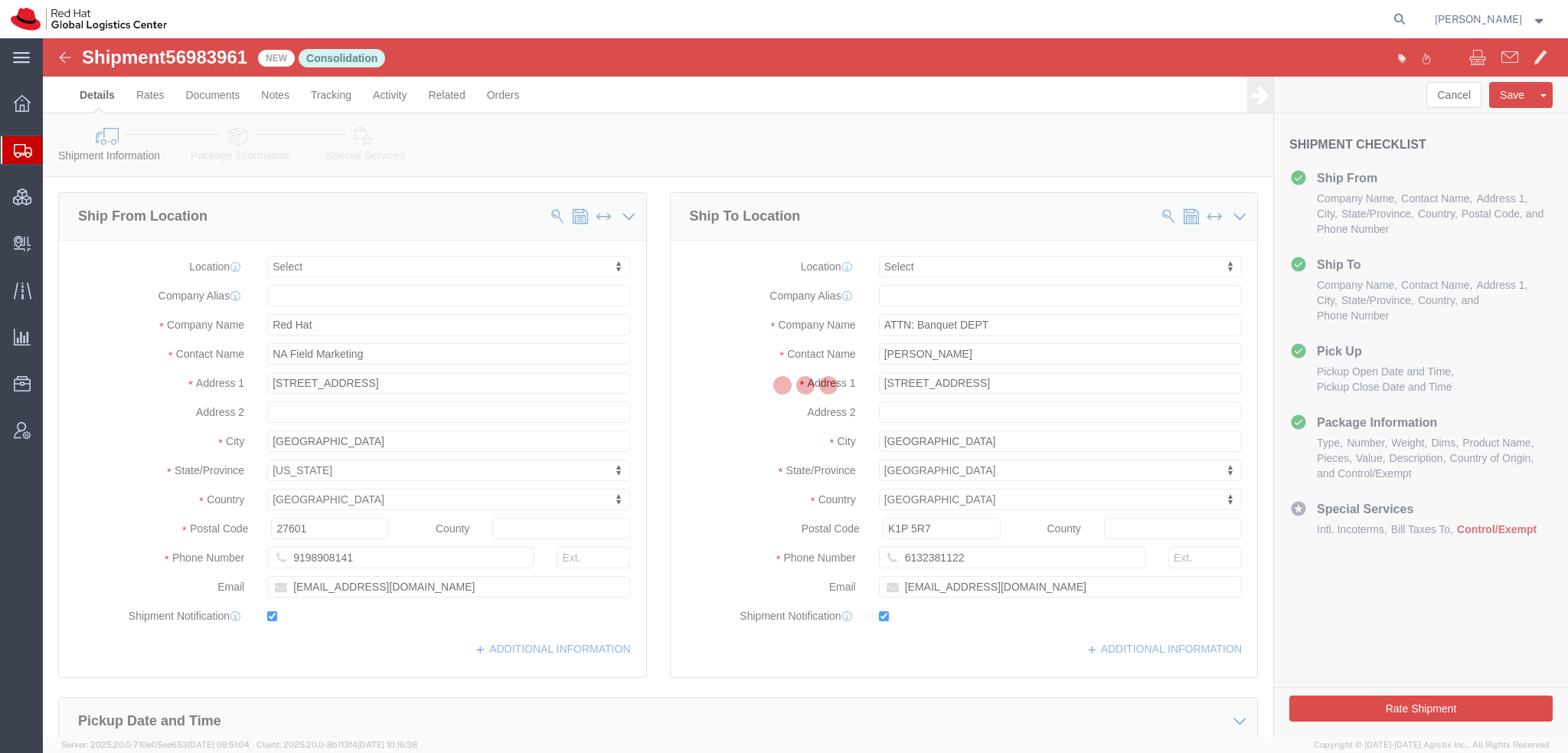
select select
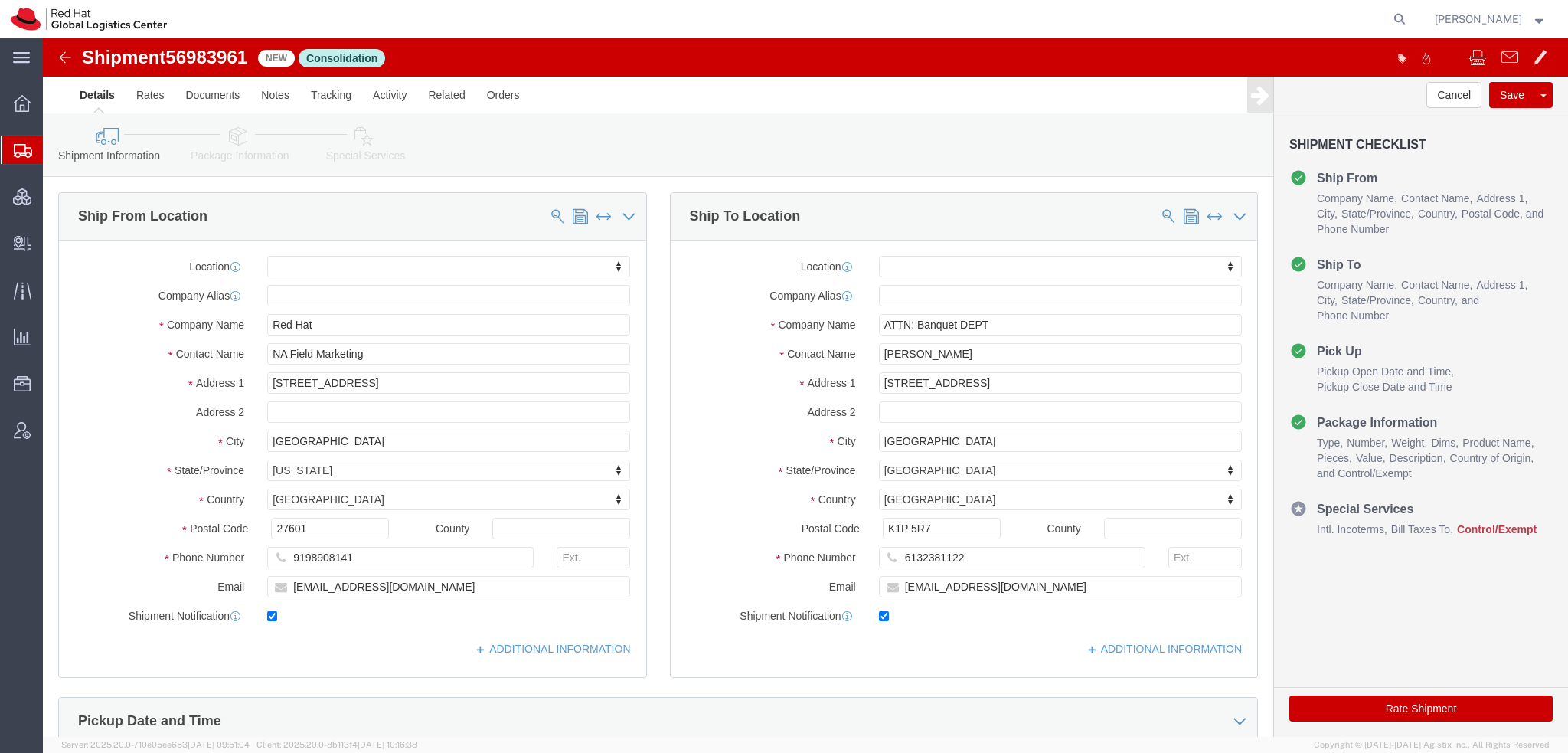
click icon
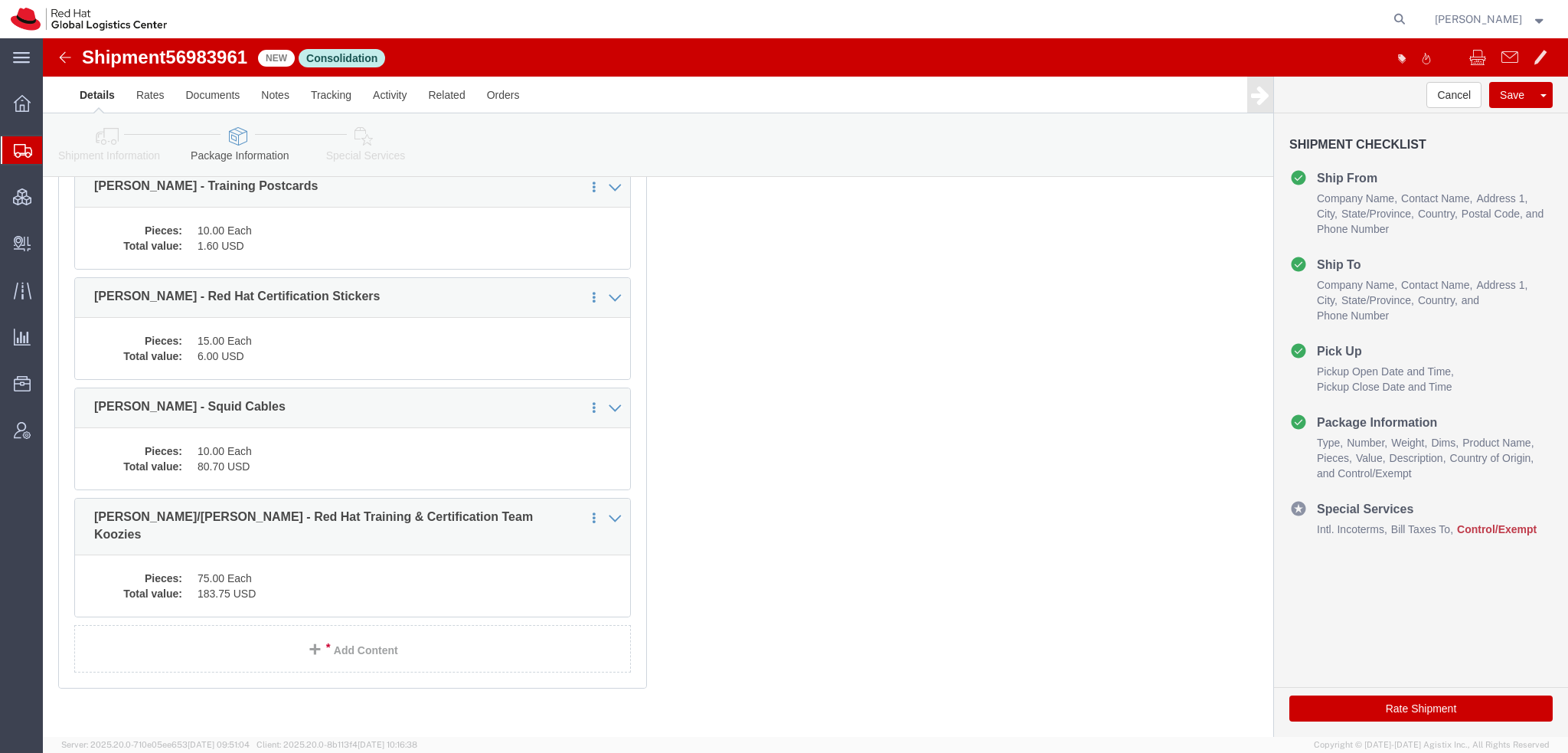
scroll to position [248, 0]
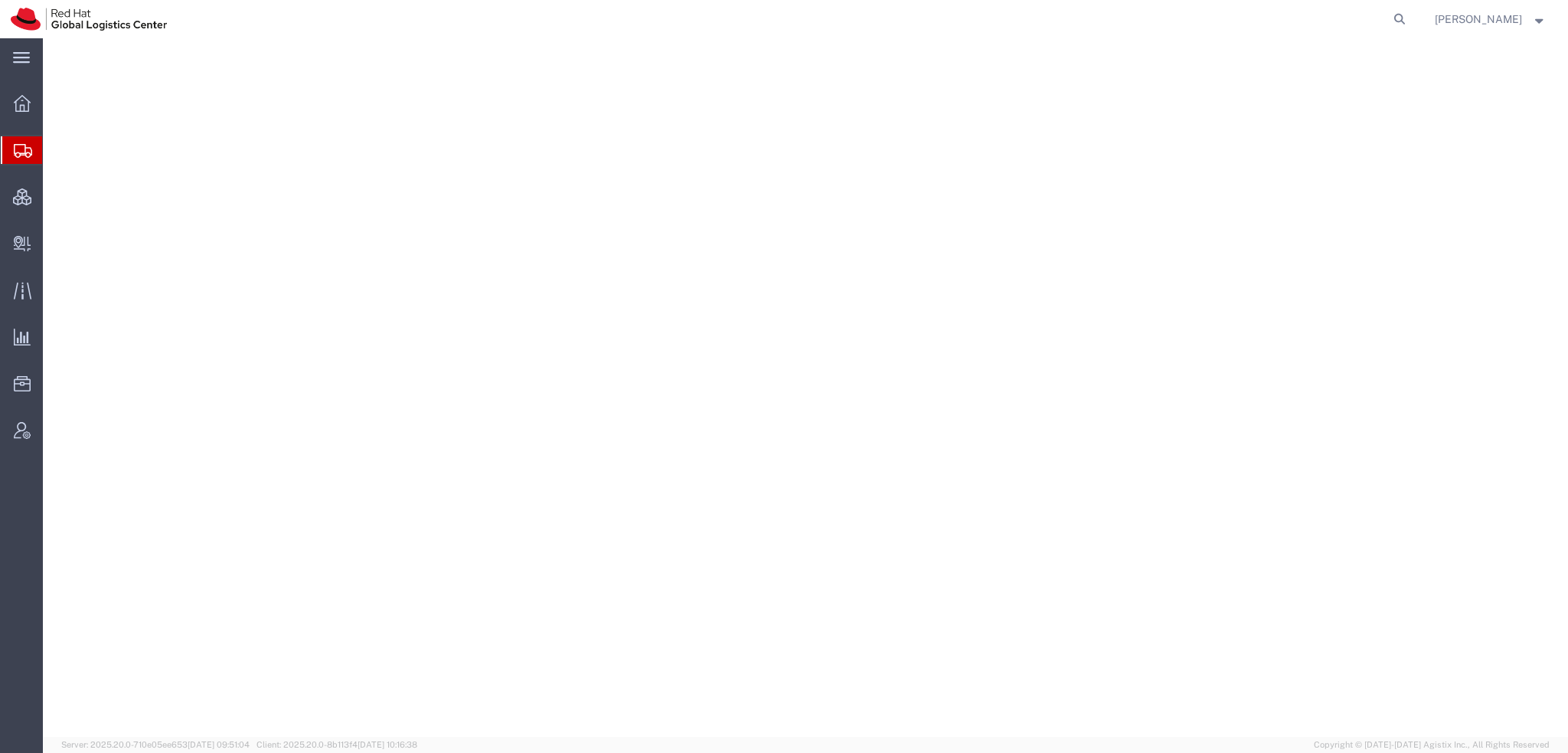
select select "YRPK"
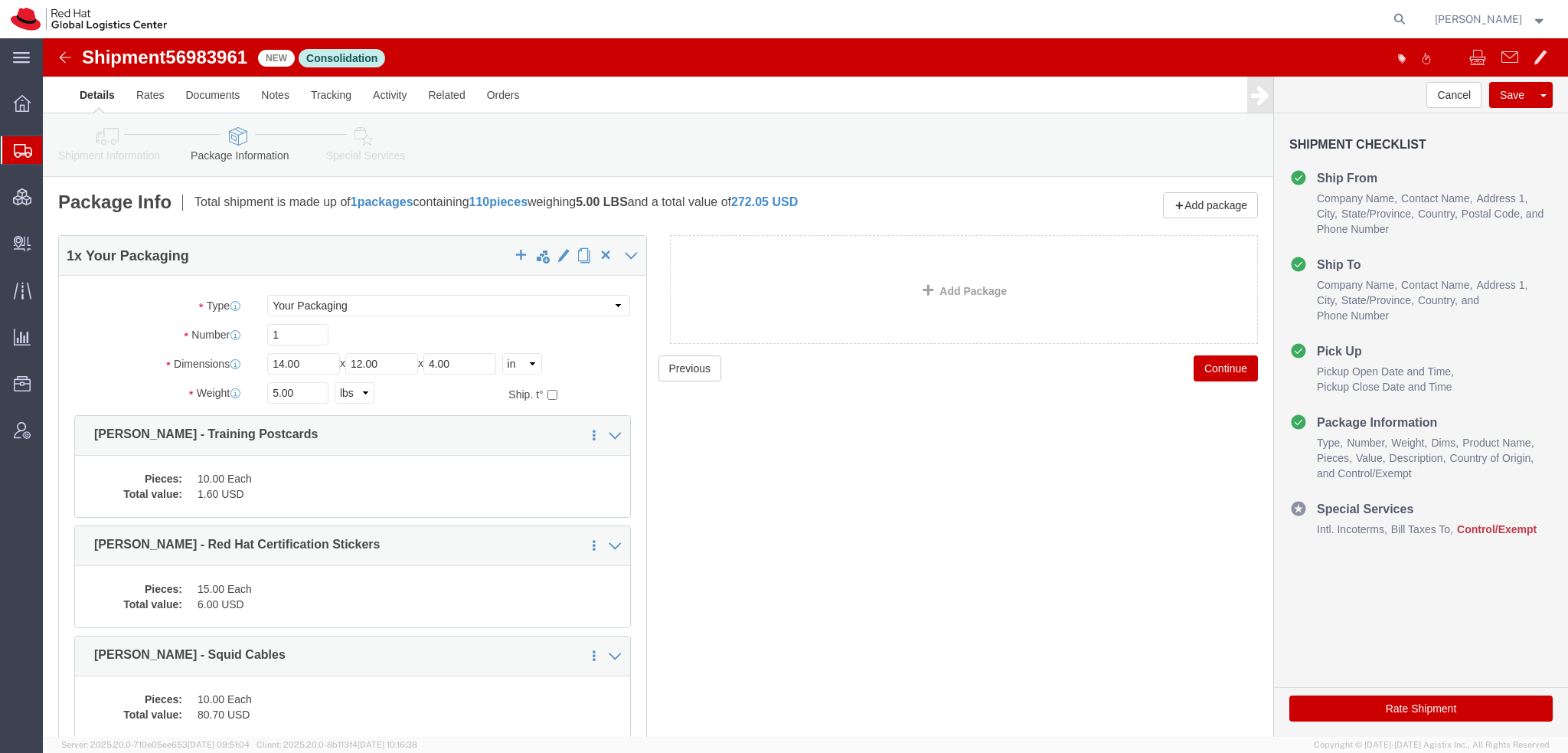
drag, startPoint x: 62, startPoint y: 176, endPoint x: 214, endPoint y: 11, distance: 224.3
click at [0, 0] on span "Shipment Manager" at bounding box center [0, 0] width 0 height 0
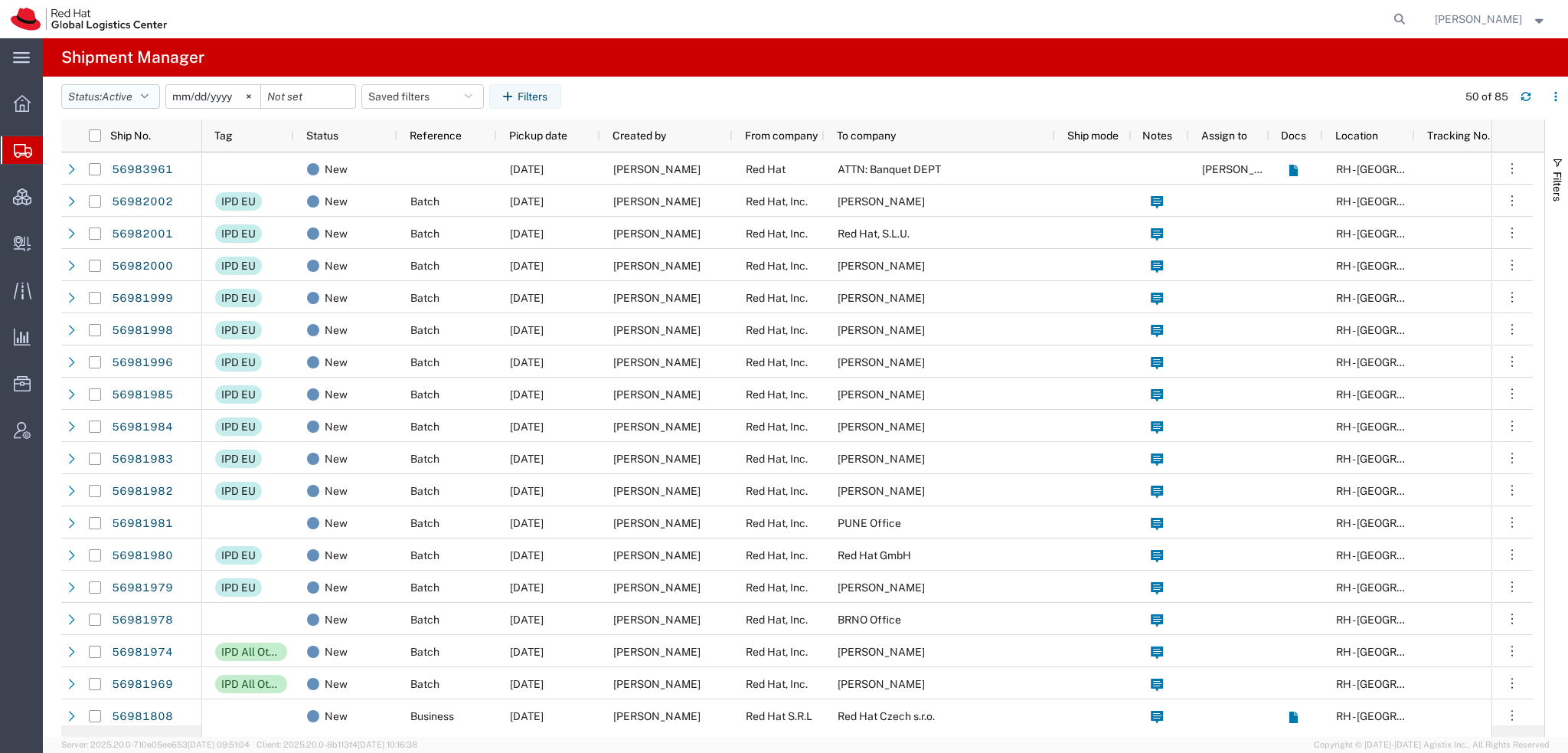
click at [152, 89] on button "Status: Active" at bounding box center [110, 96] width 99 height 25
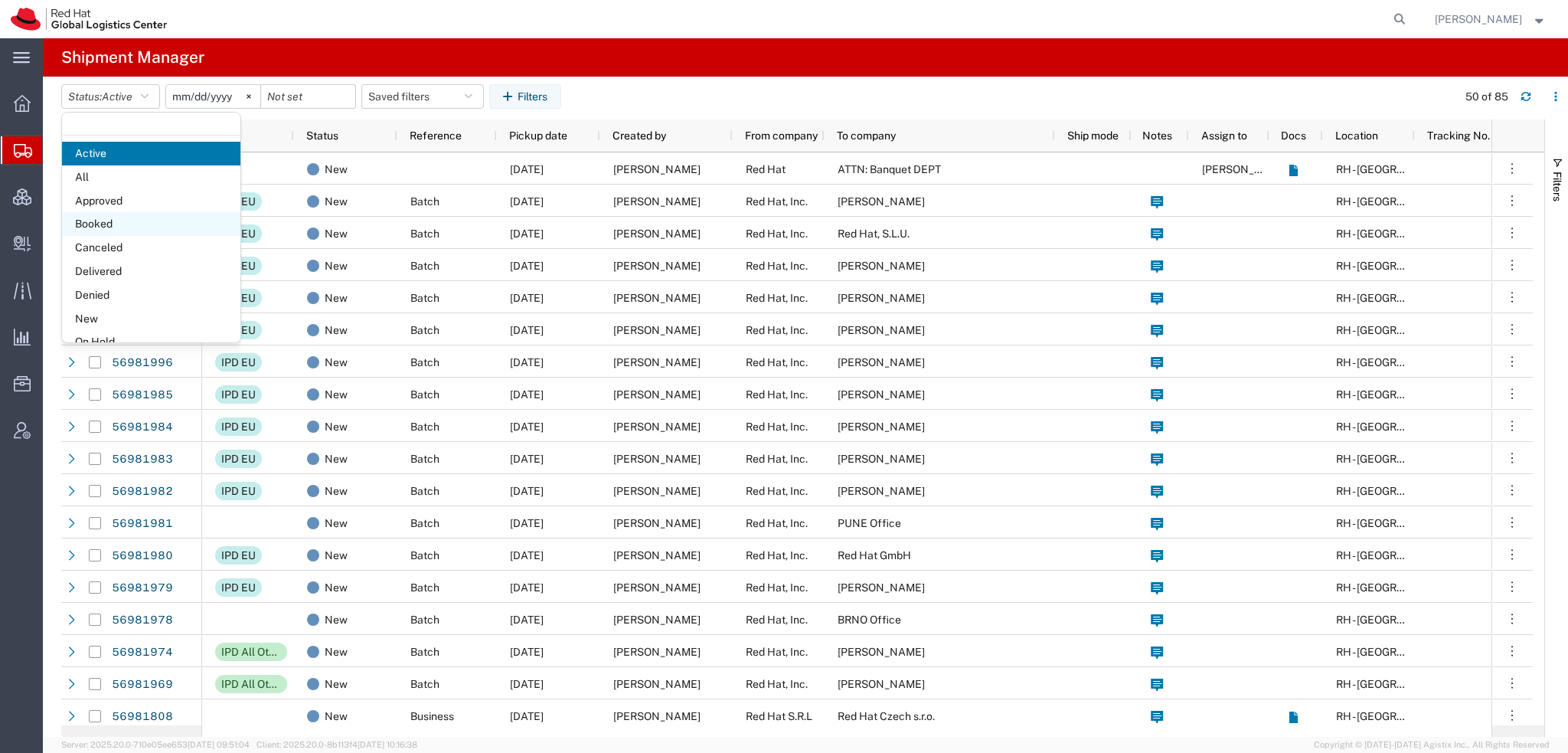
click at [111, 220] on span "Booked" at bounding box center [151, 224] width 179 height 24
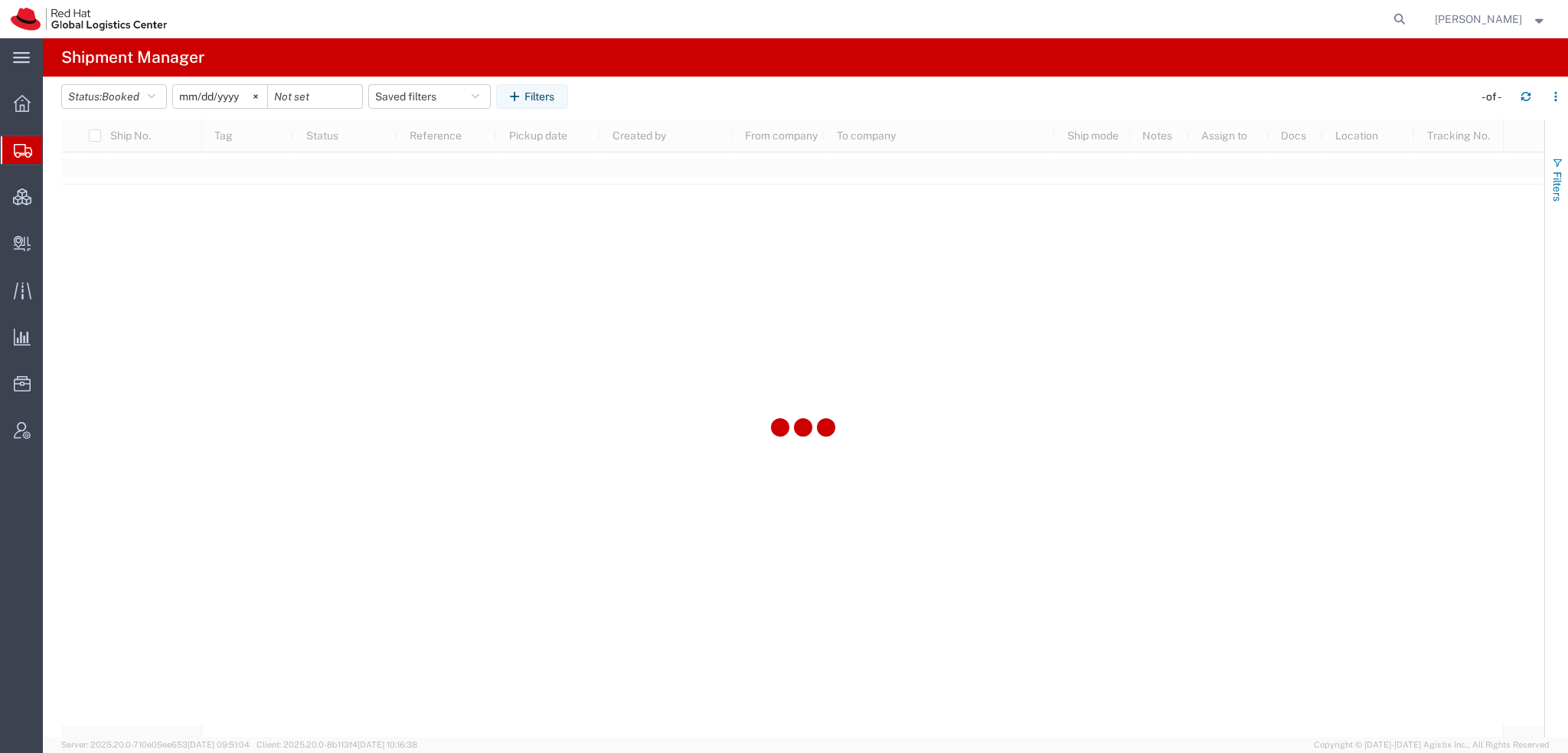
click at [1551, 172] on span "Filters" at bounding box center [1557, 187] width 12 height 30
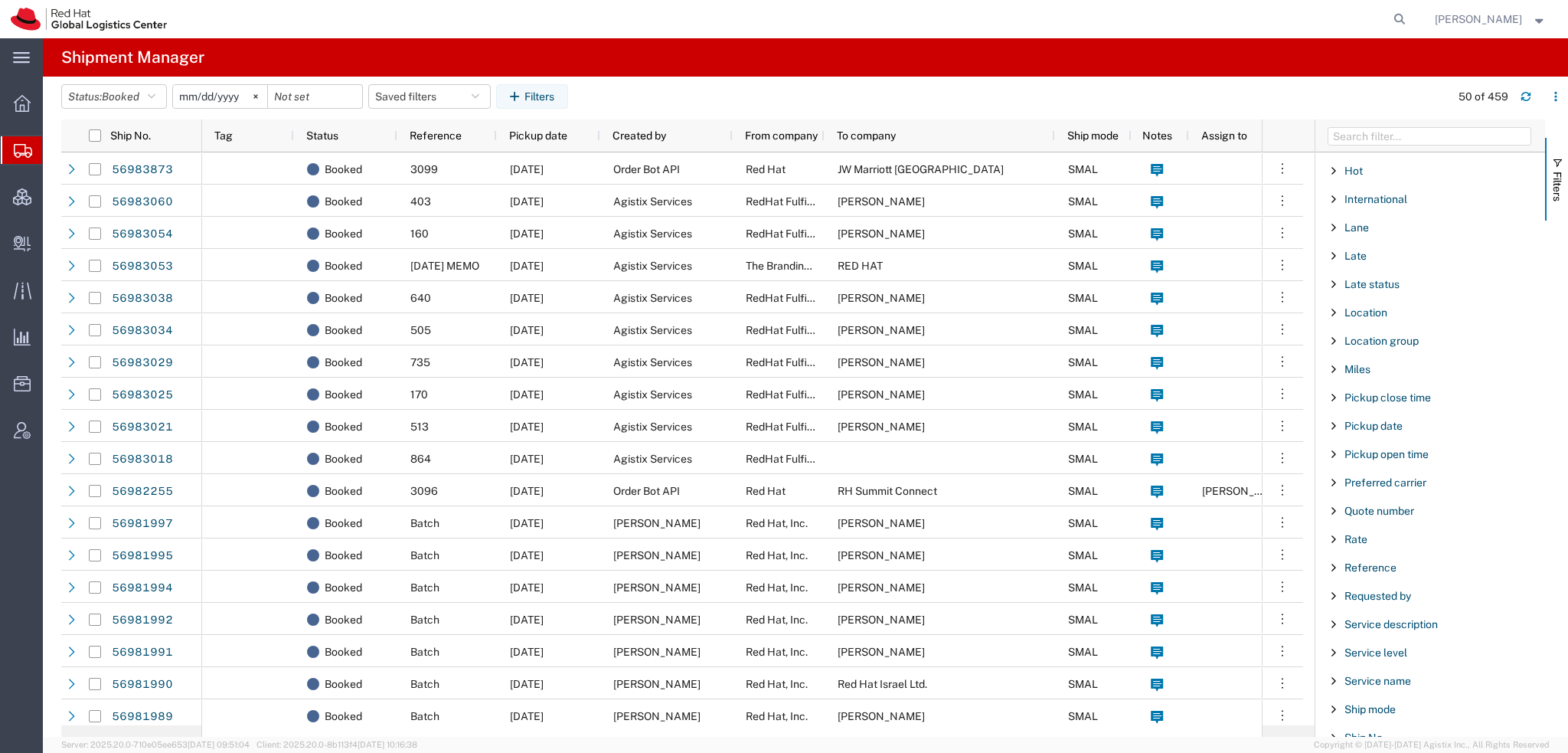
scroll to position [1275, 0]
click at [1395, 671] on span "Tracking No." at bounding box center [1375, 678] width 63 height 12
click at [1379, 732] on input "Filter Value" at bounding box center [1435, 741] width 200 height 19
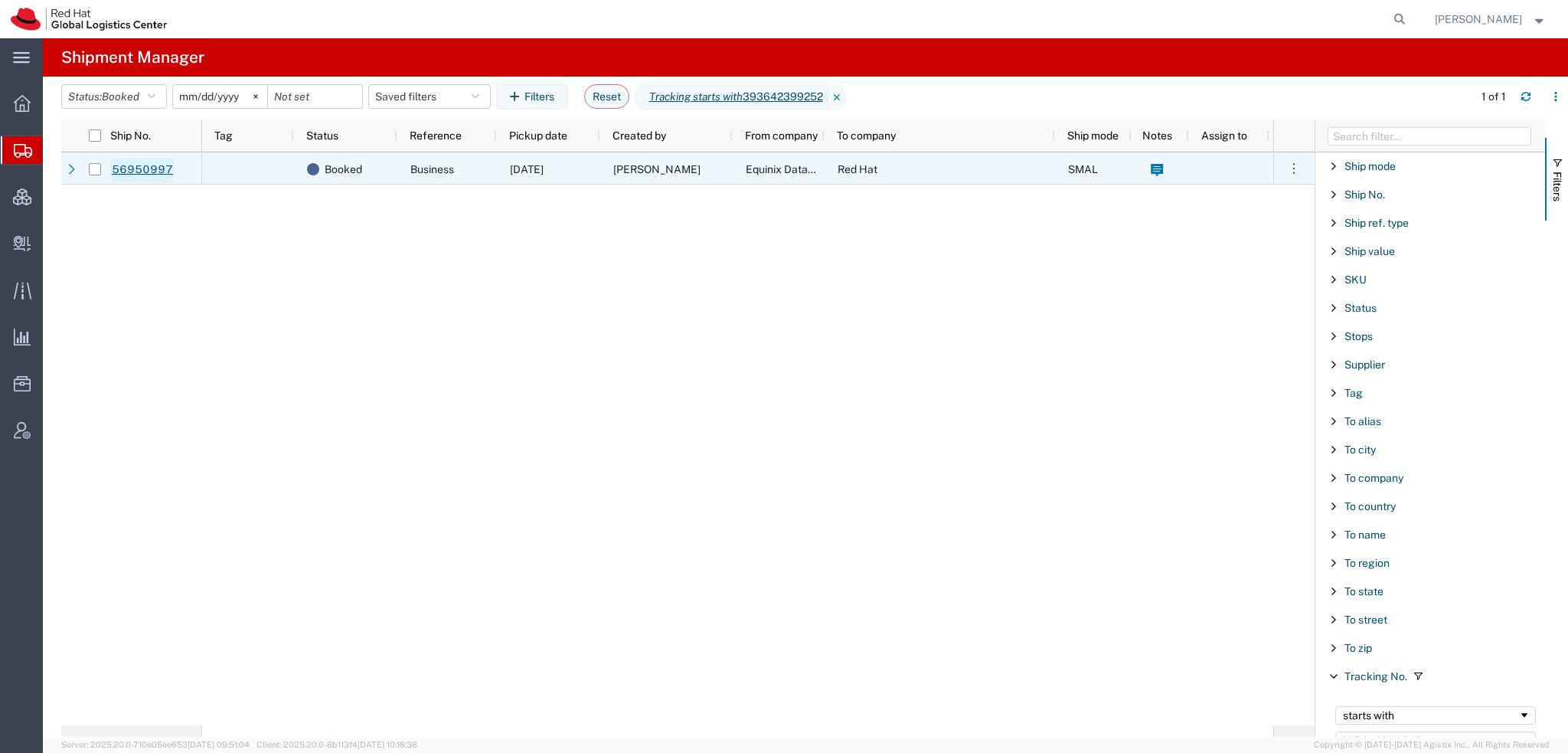
type input "393642399252"
click at [137, 168] on link "56950997" at bounding box center [142, 170] width 63 height 25
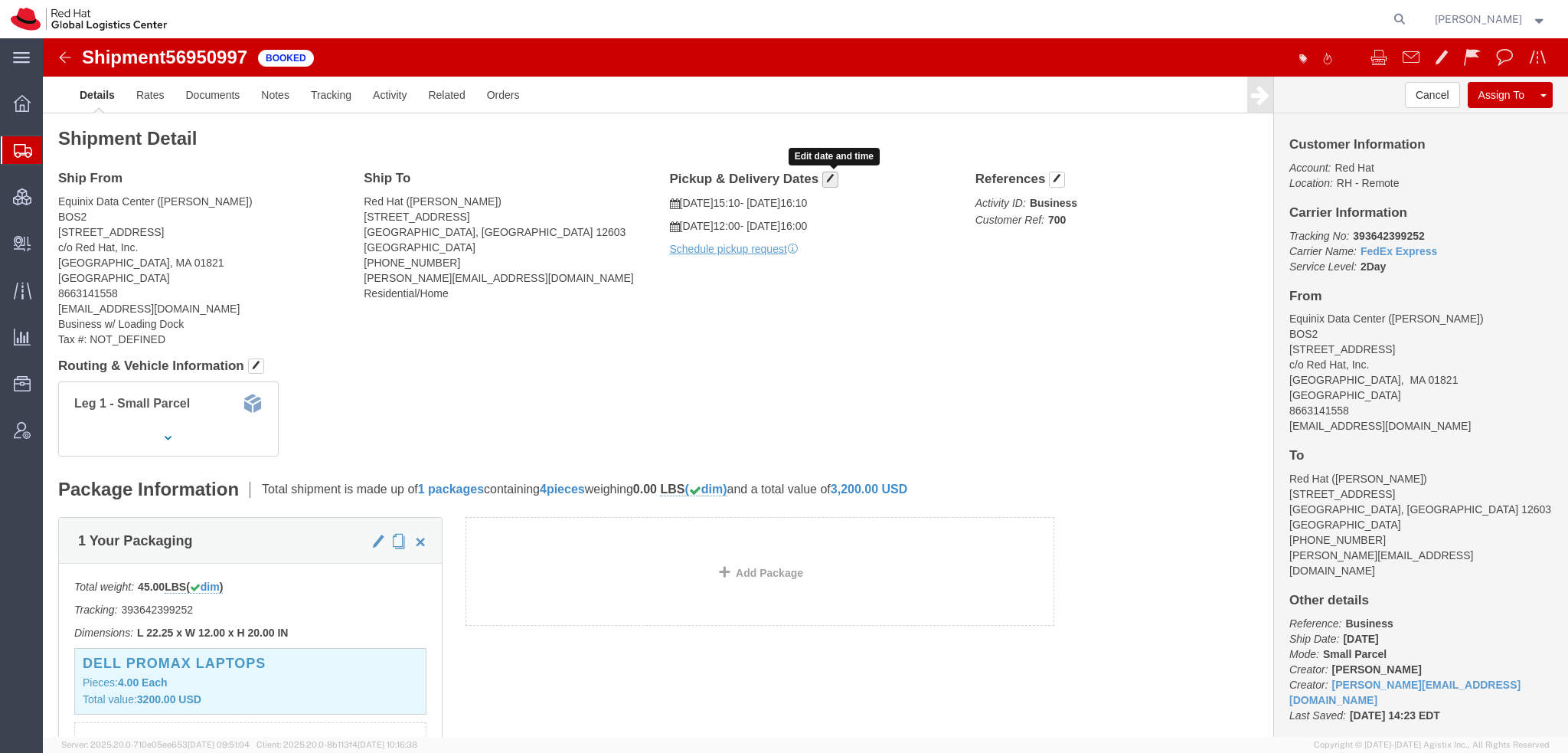
click span "button"
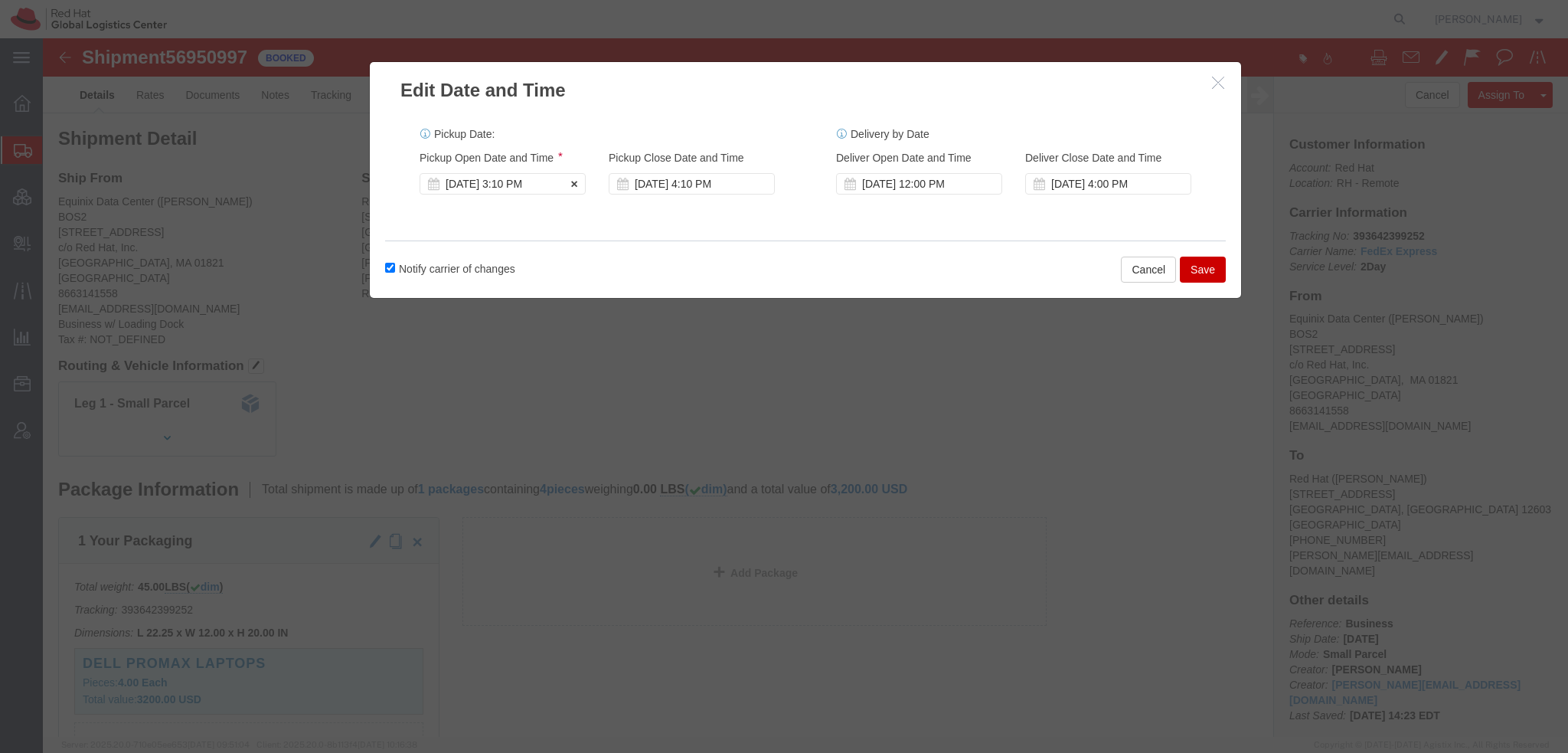
click div "[DATE] 3:10 PM"
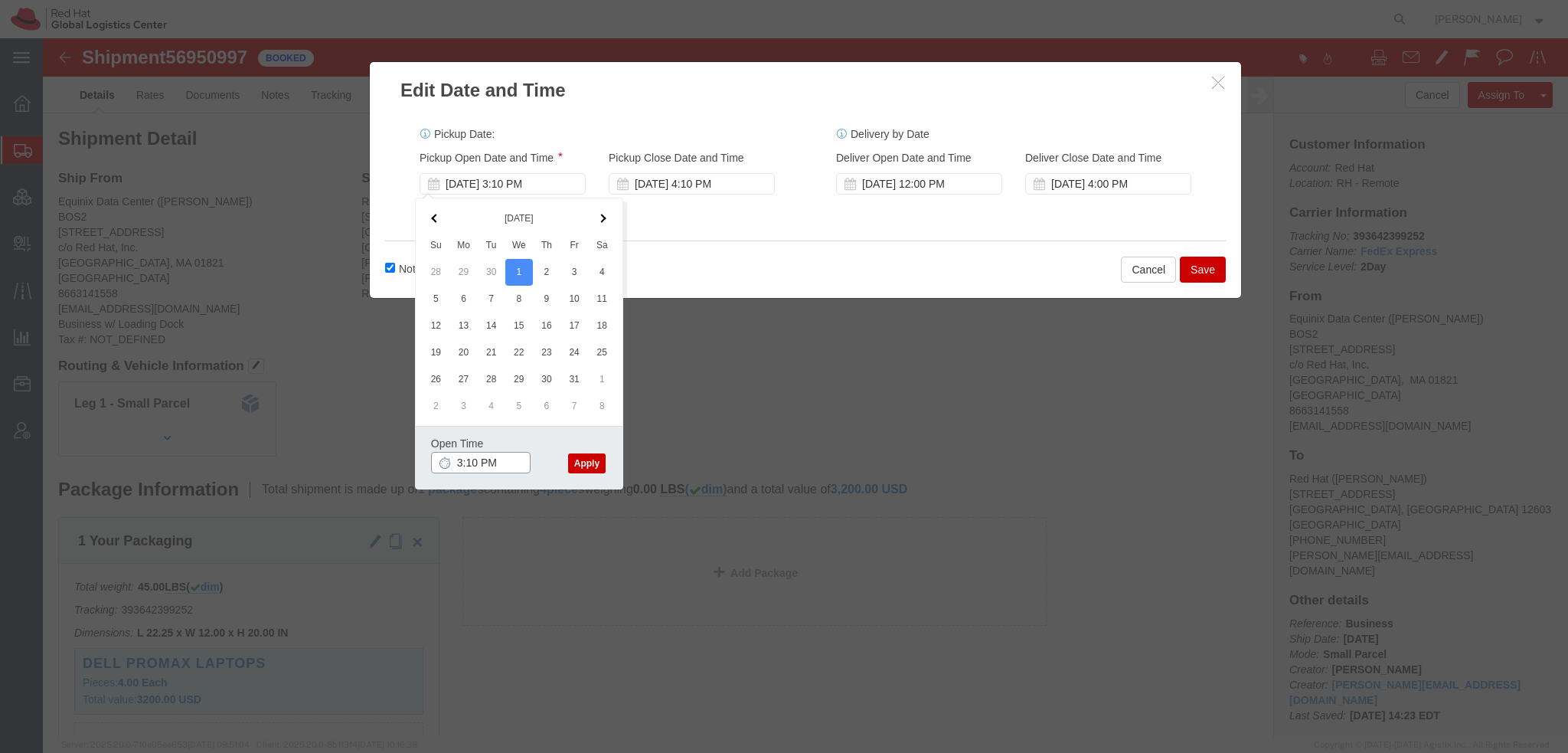
click input "3:10 PM"
type input "10:10 AM"
click button "Apply"
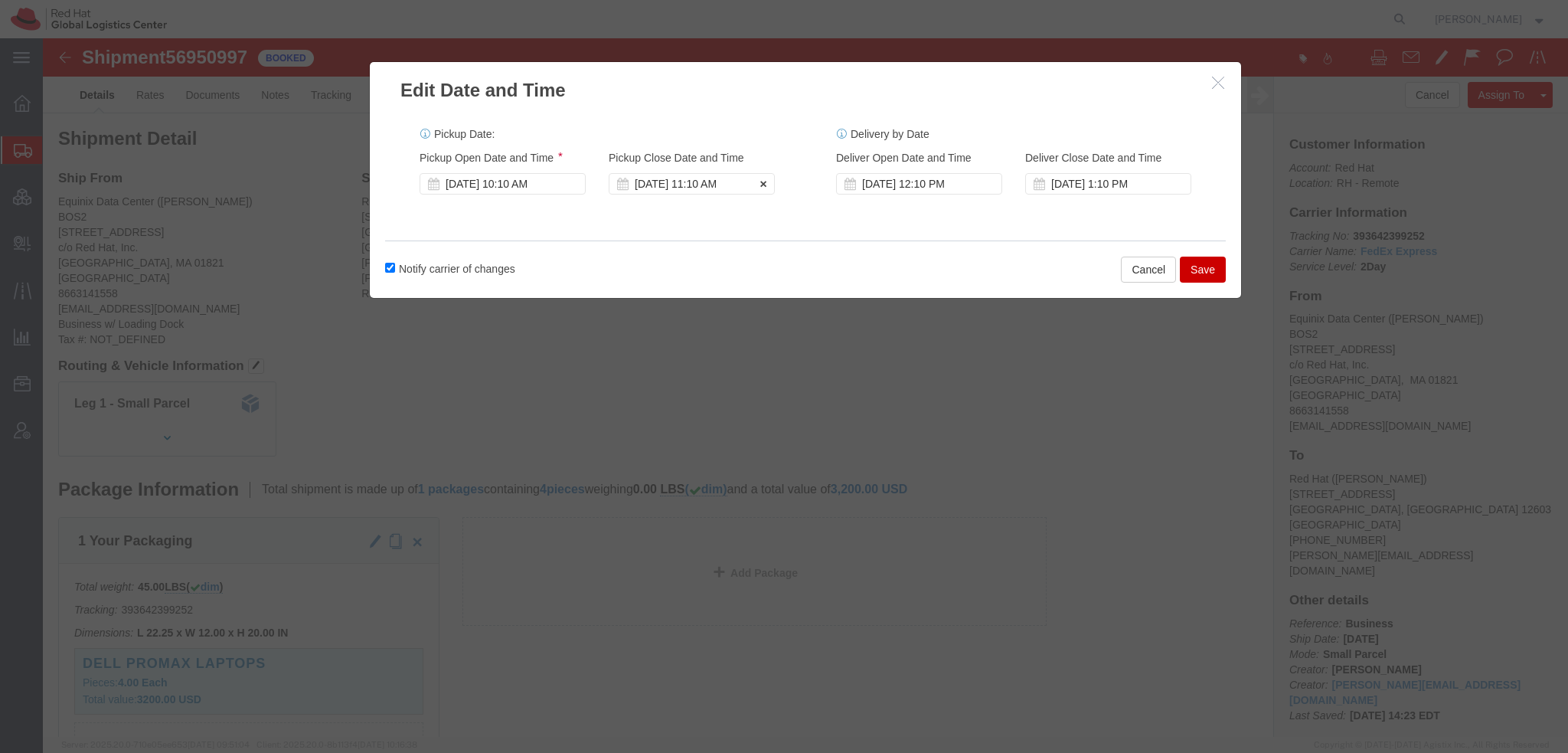
click div "[DATE] 11:10 AM"
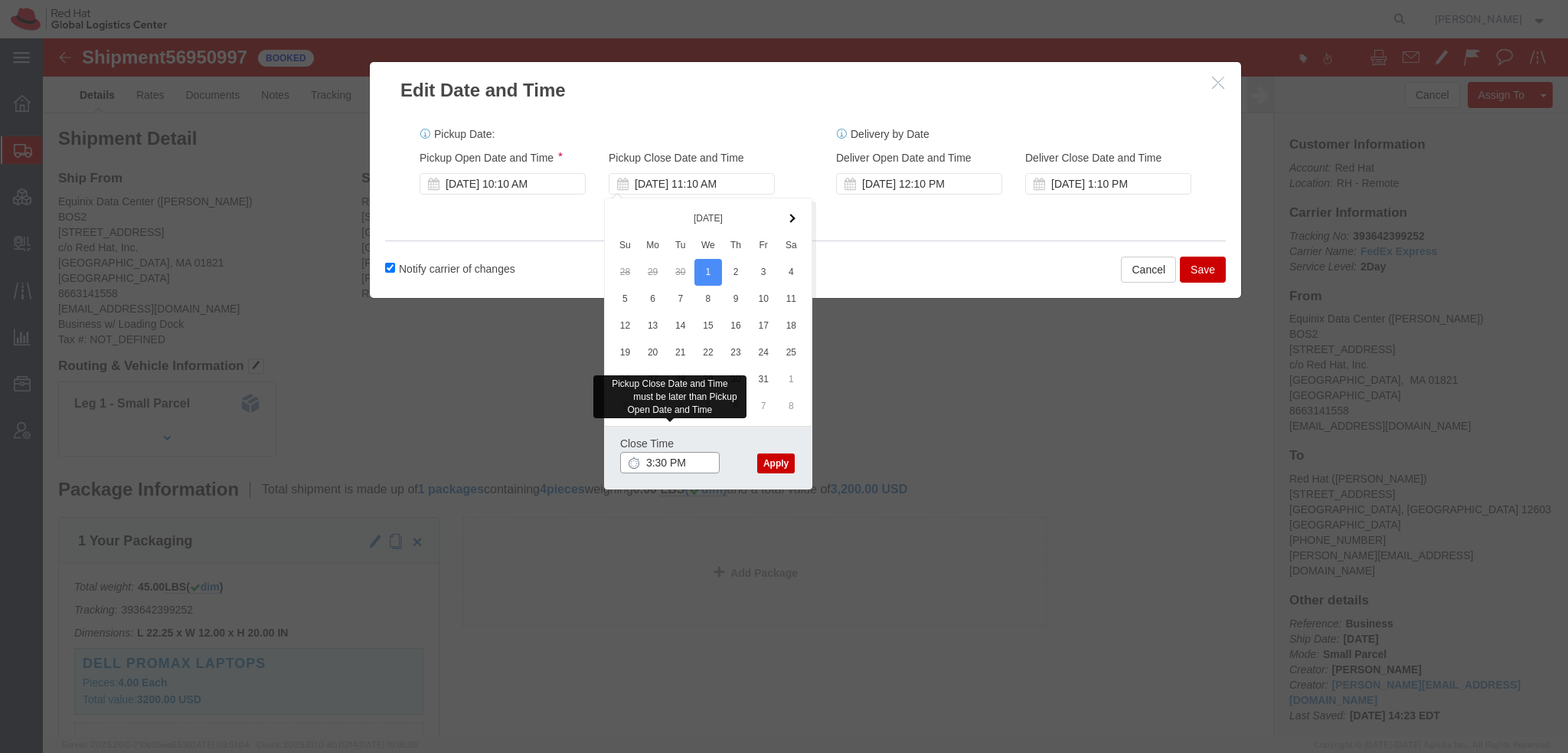
type input "3:30 PM"
click button "Apply"
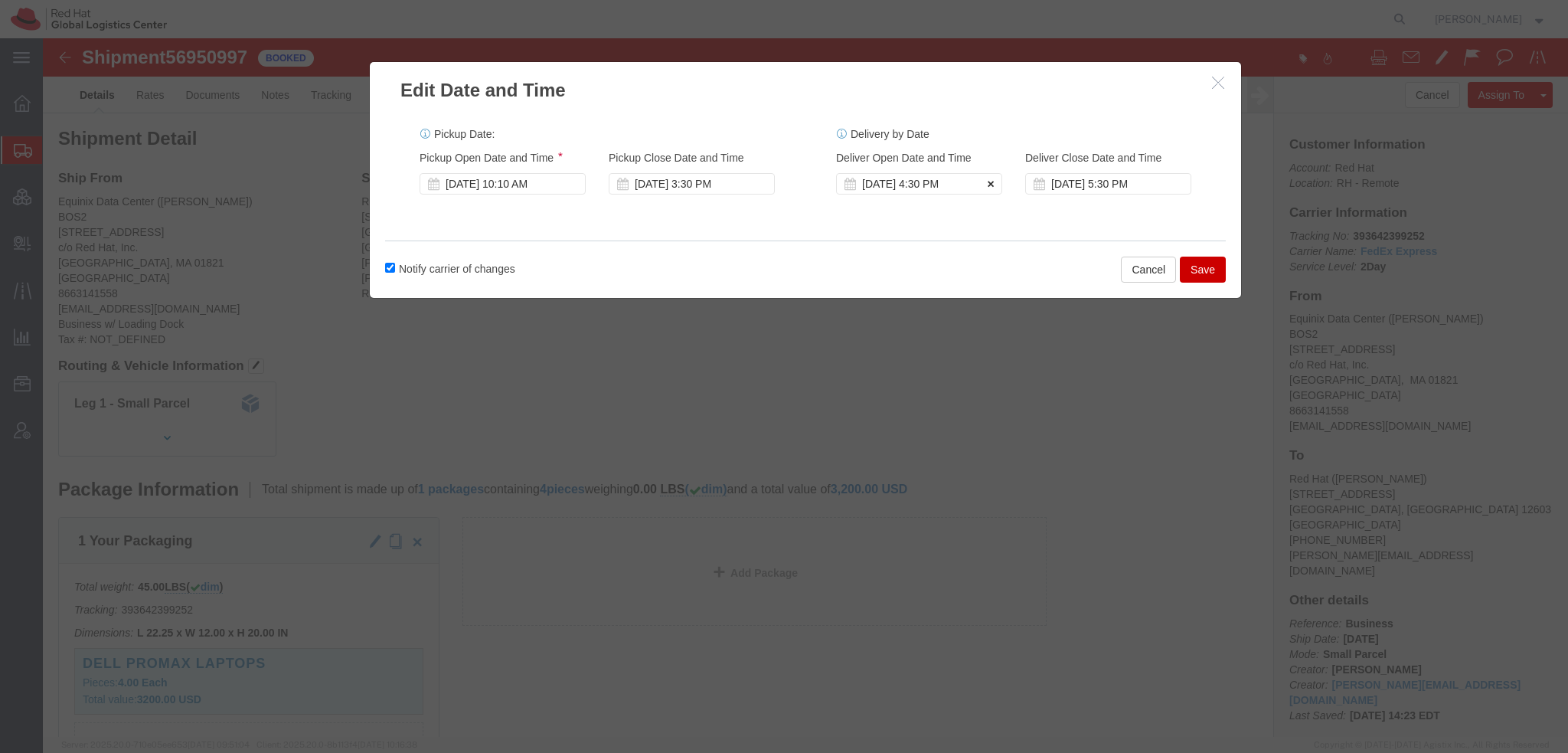
click icon
click button "Save"
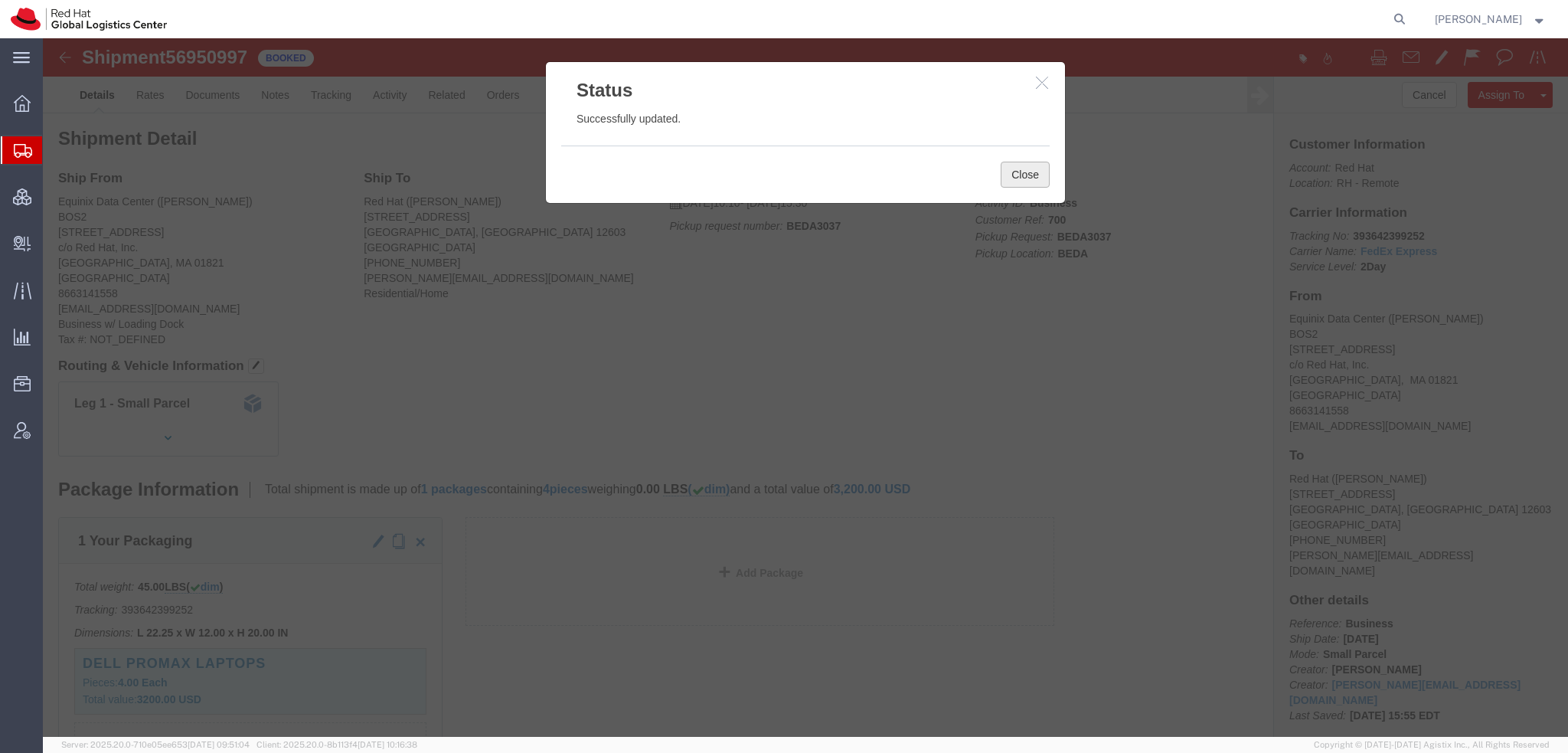
click button "Close"
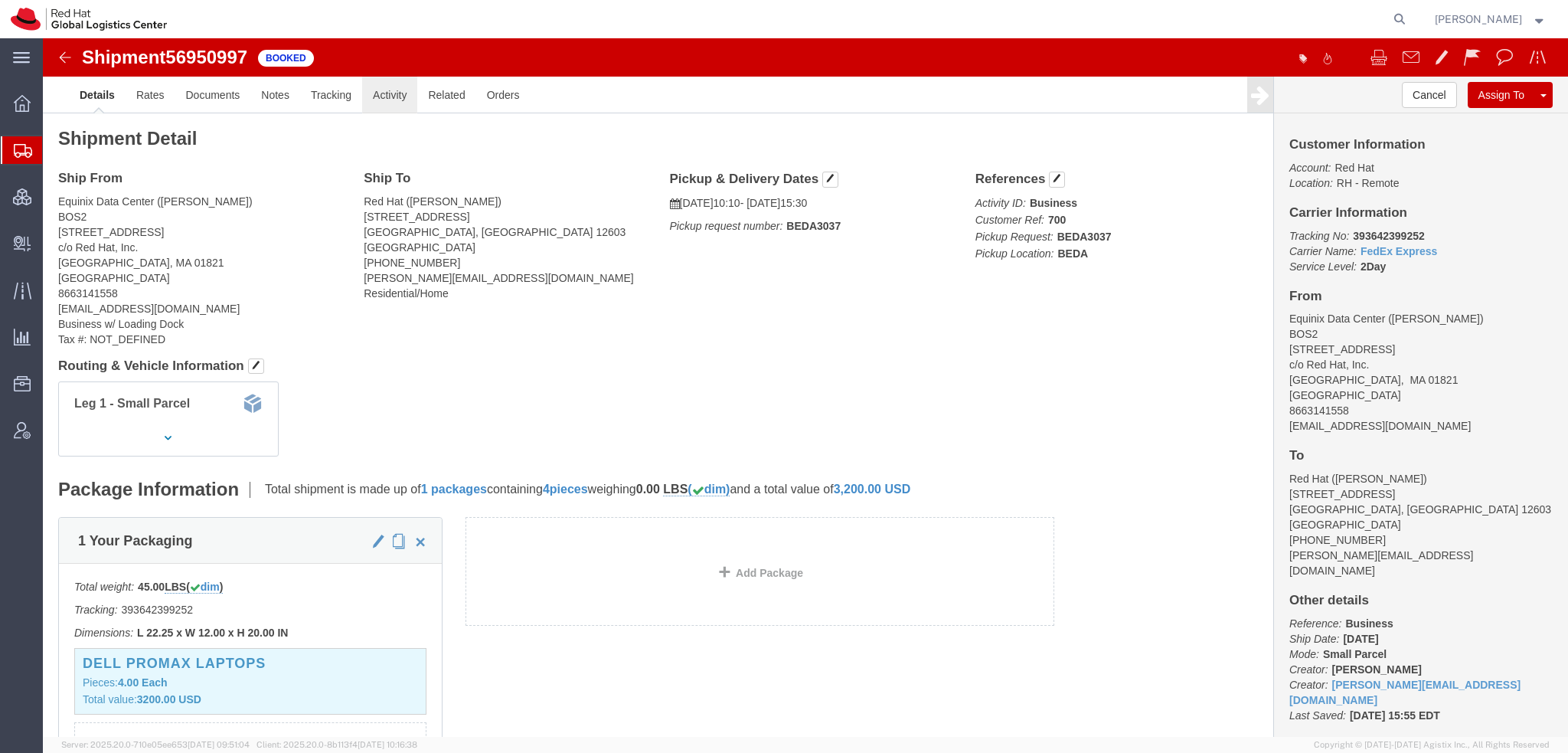
click link "Activity"
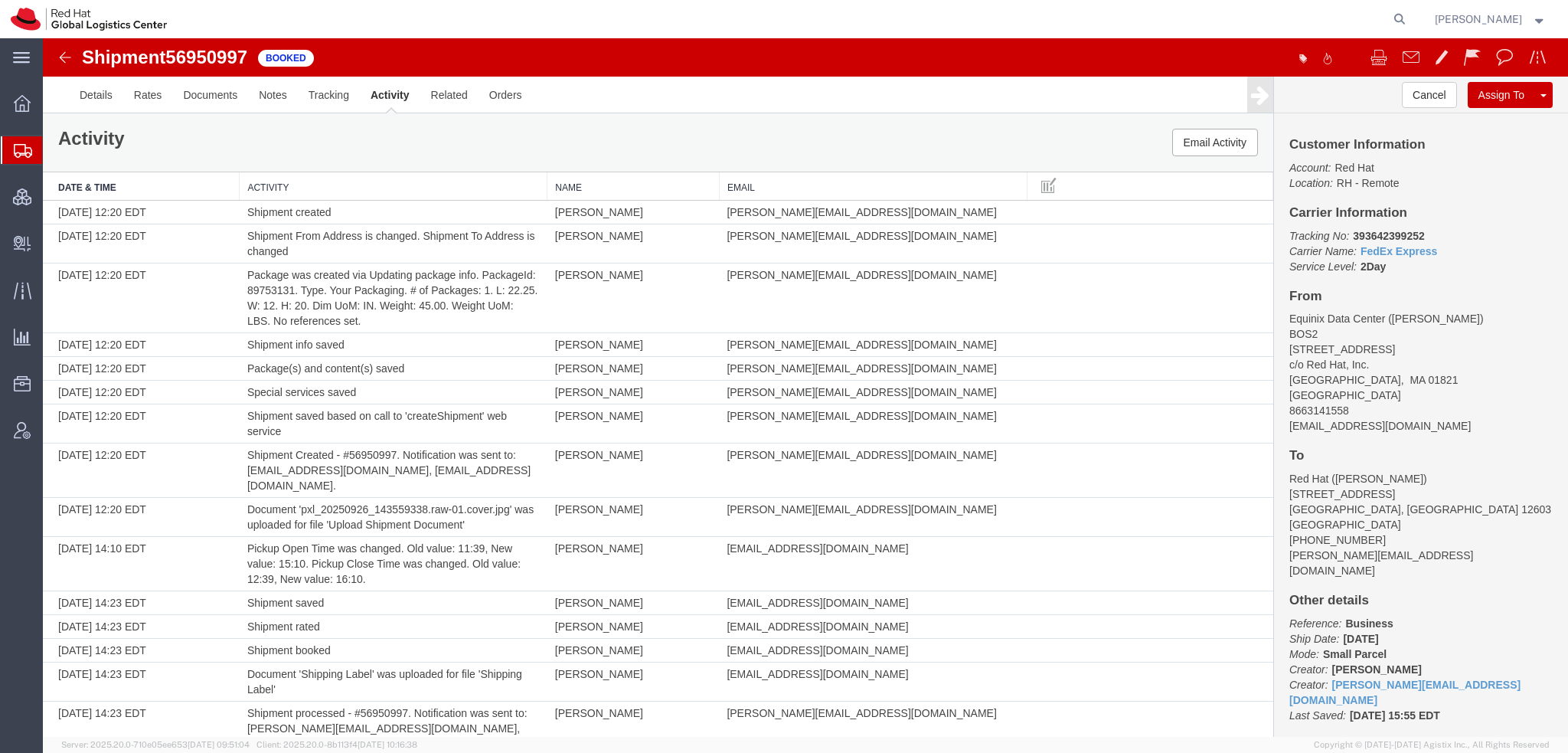
scroll to position [311, 0]
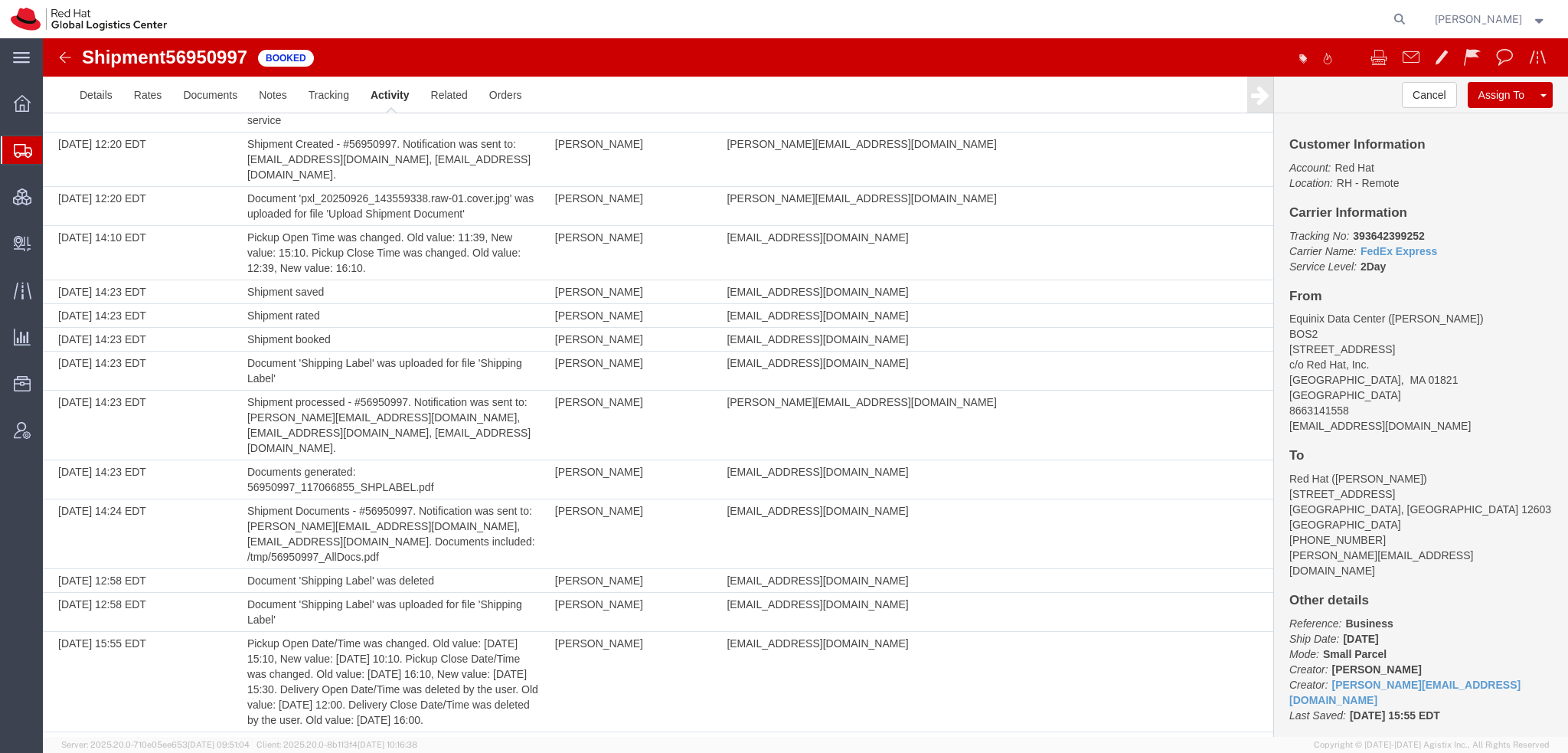
drag, startPoint x: 65, startPoint y: 173, endPoint x: 235, endPoint y: 3, distance: 240.4
click at [0, 0] on span "Shipment Manager" at bounding box center [0, 0] width 0 height 0
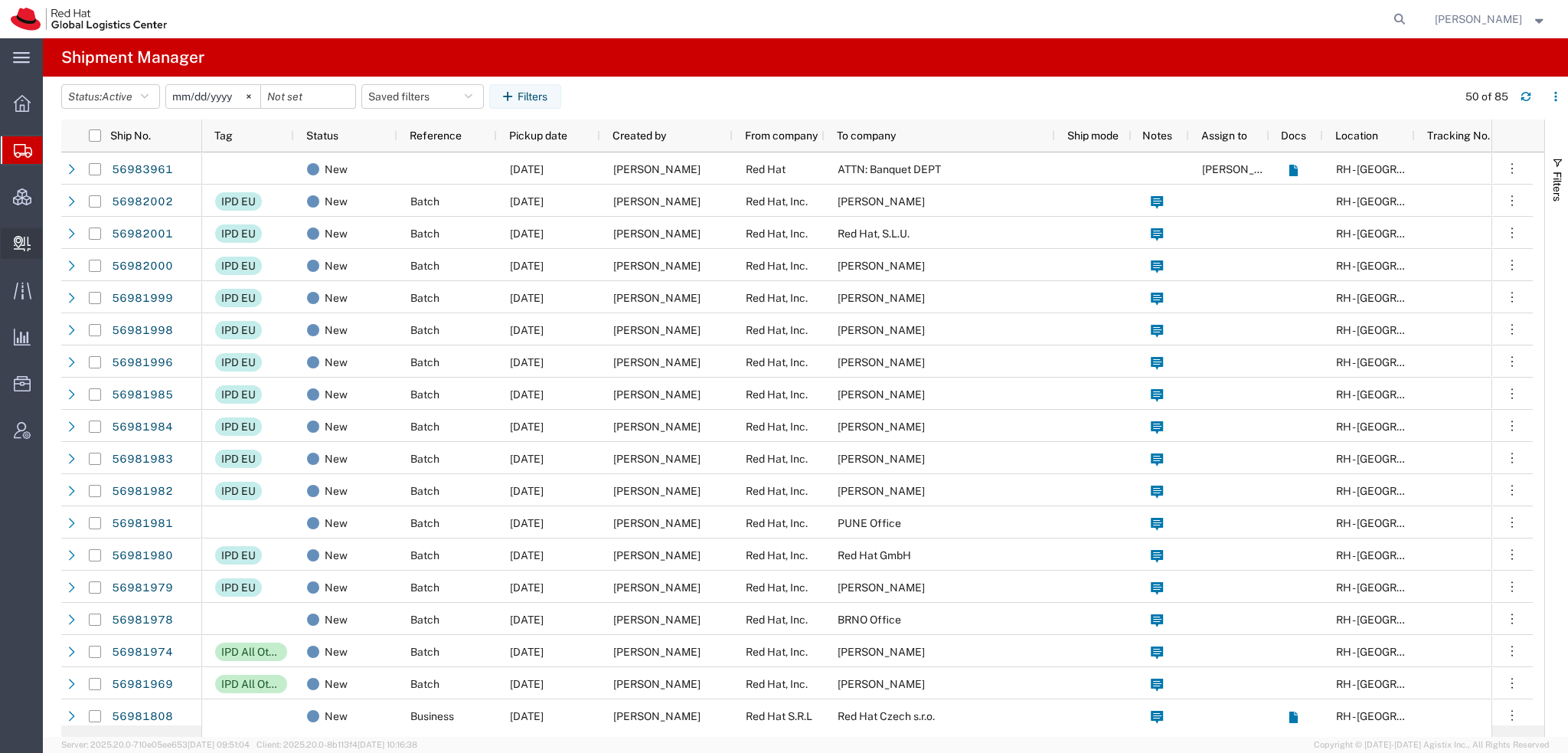
click at [0, 0] on span "Create Delivery" at bounding box center [0, 0] width 0 height 0
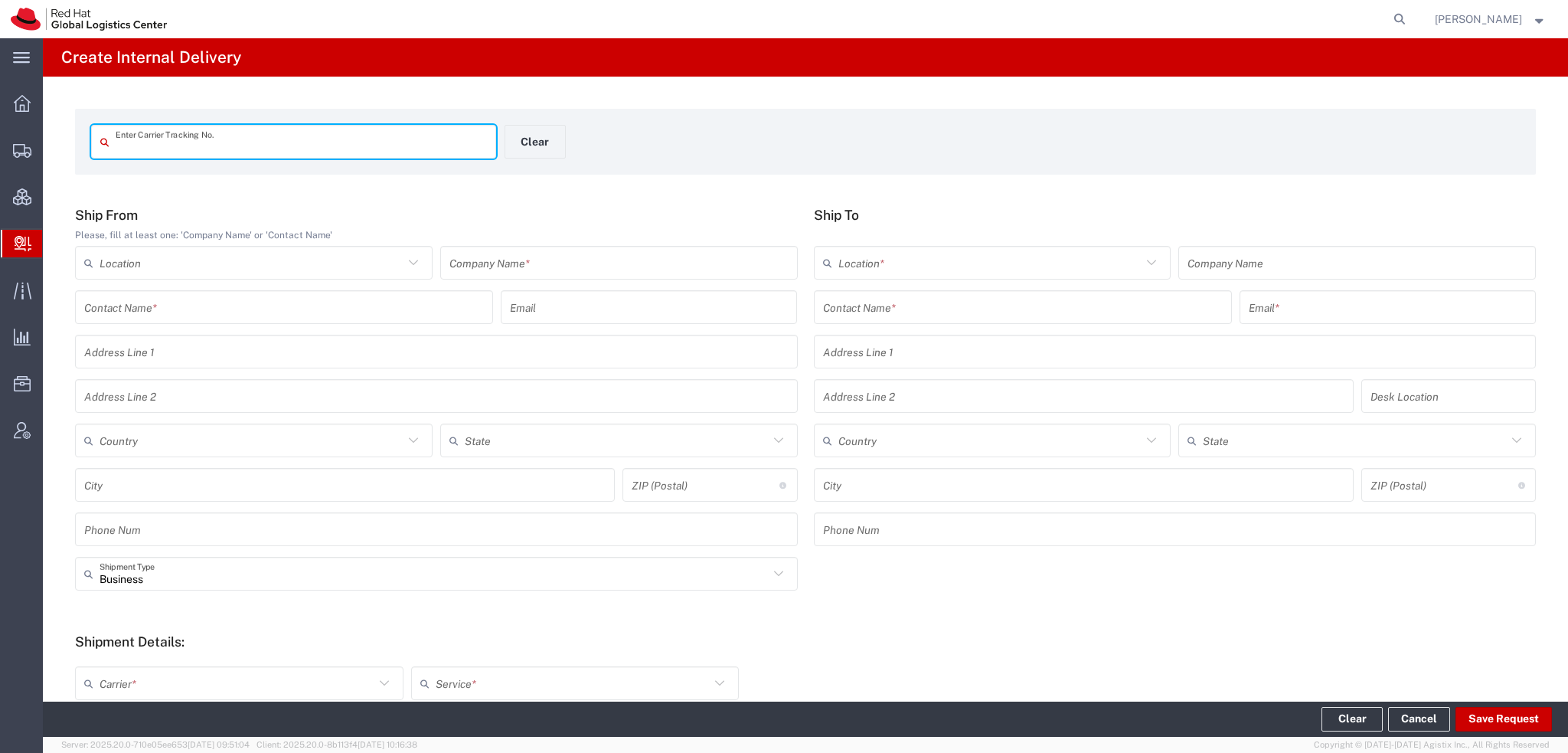
click at [243, 141] on input "text" at bounding box center [301, 142] width 371 height 27
type input "RHT56835558"
click at [243, 141] on input "RHT56835558" at bounding box center [301, 142] width 371 height 27
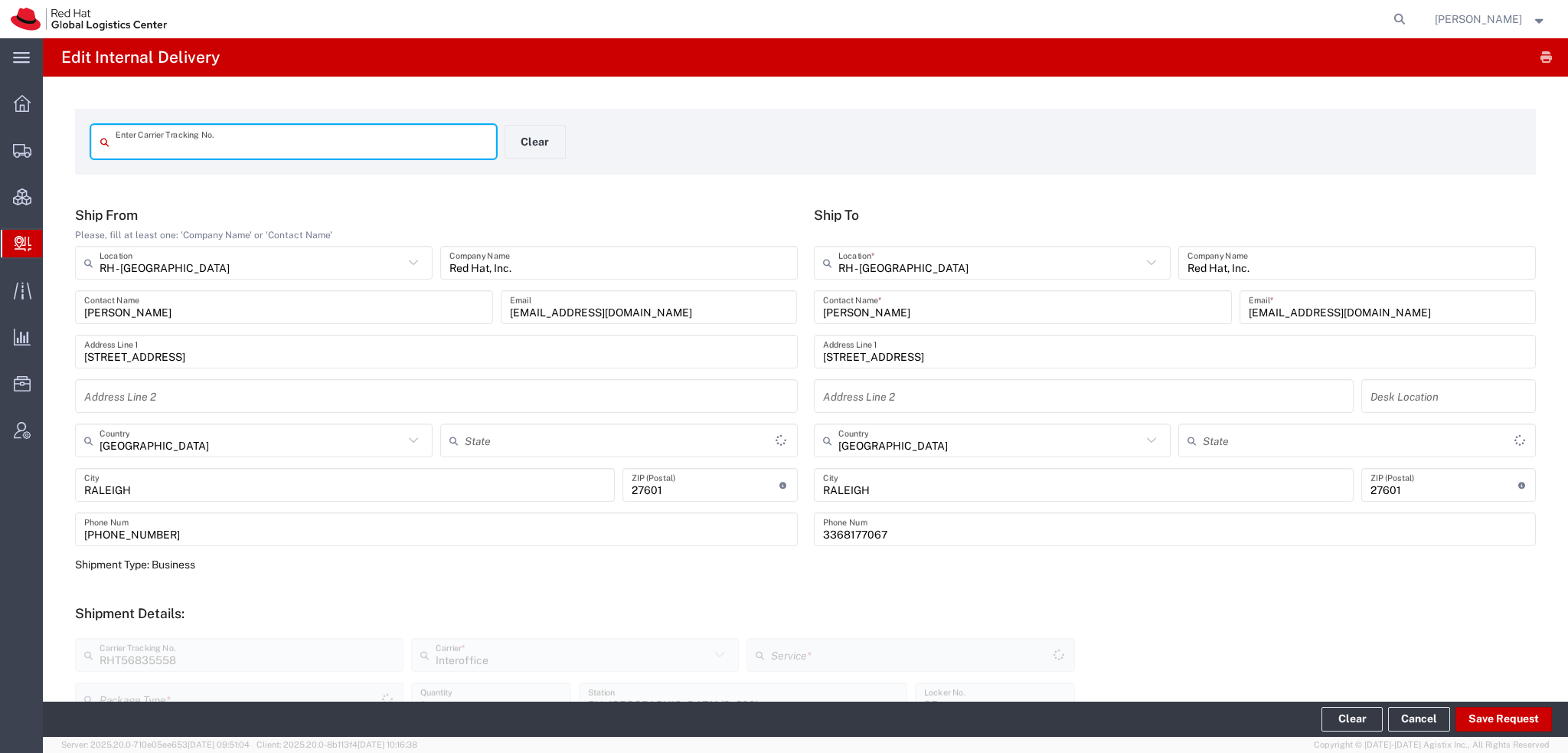
type input "RHT56835558"
type input "North Carolina"
type input "IO_Ground"
type input "Your Packaging"
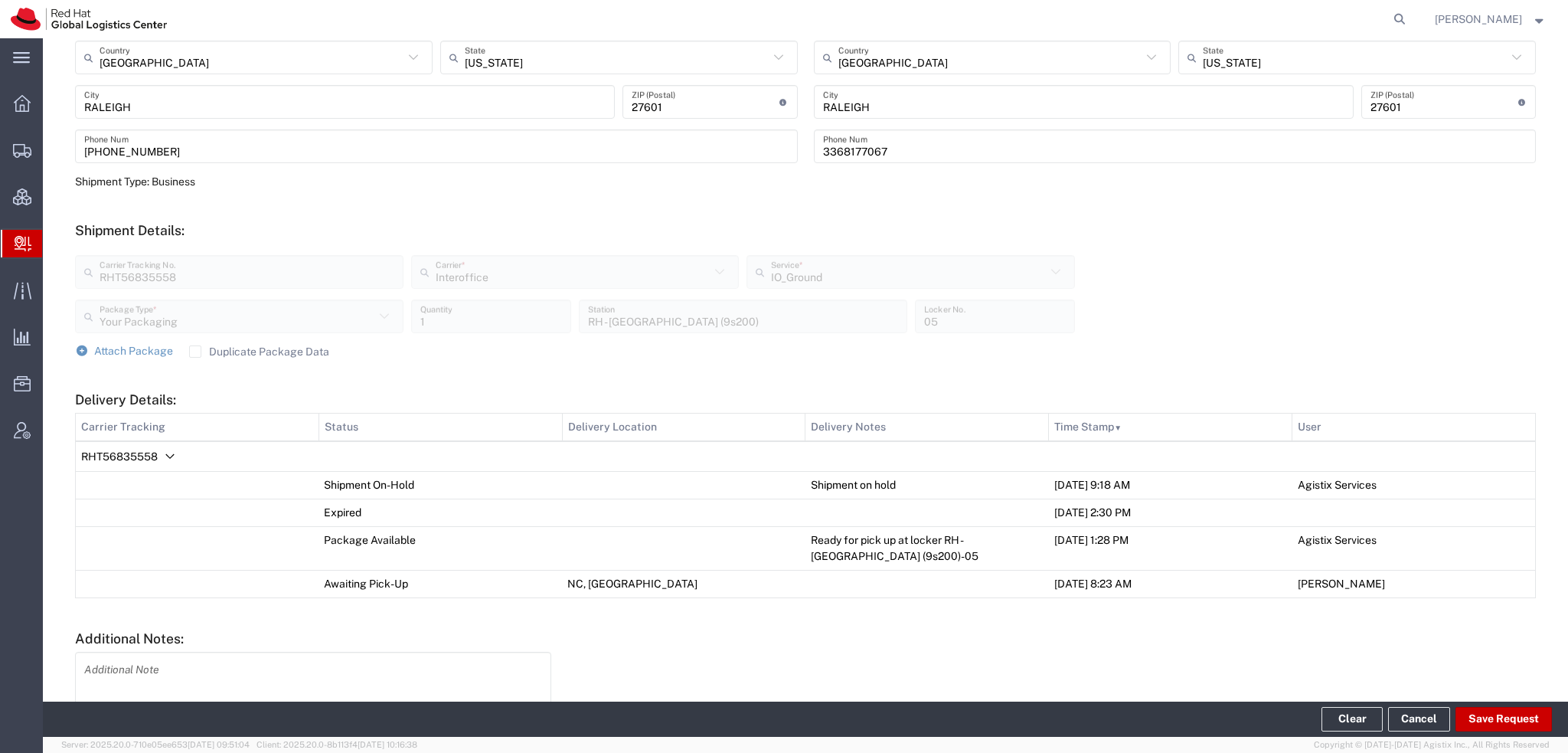
scroll to position [484, 0]
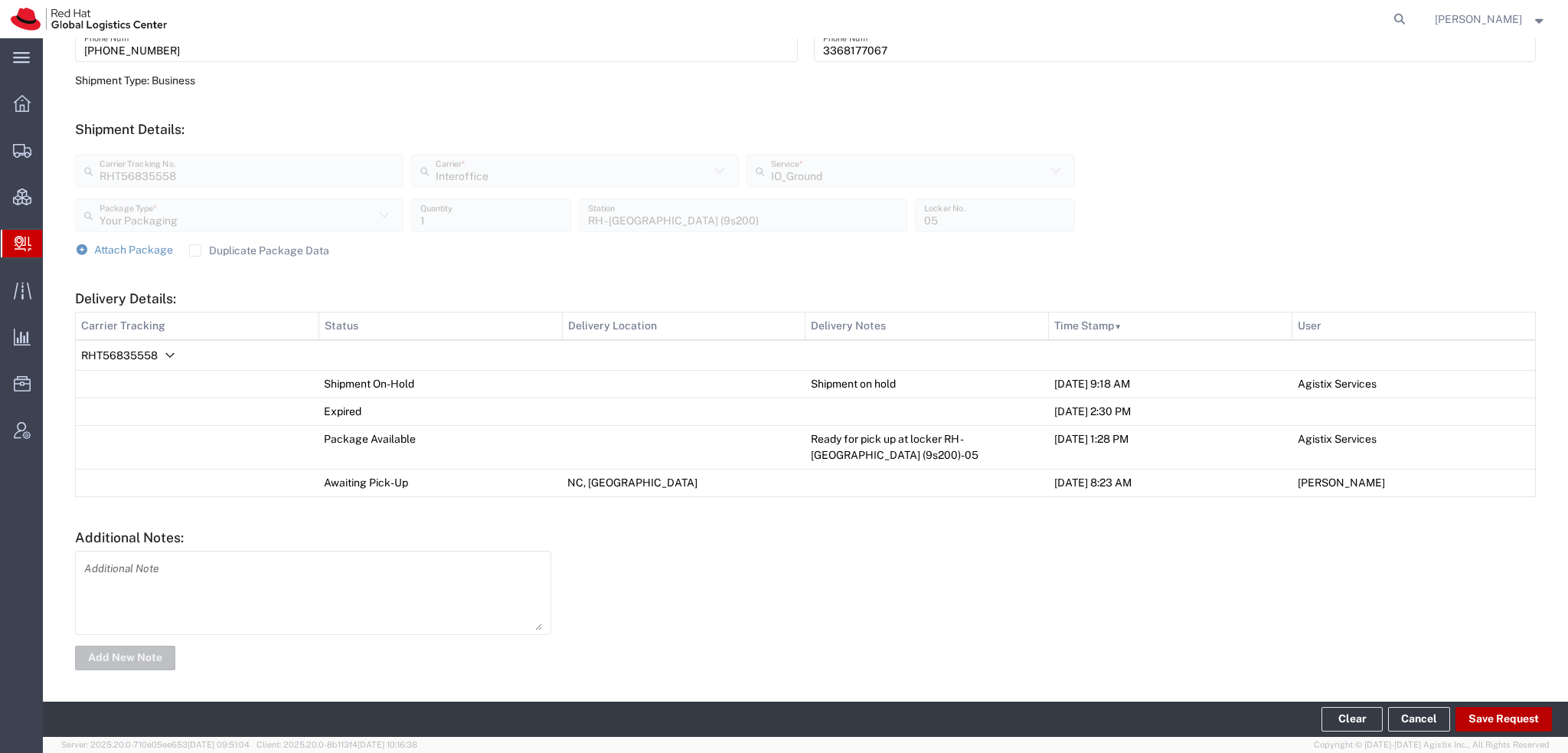
click at [1494, 715] on button "Save Request" at bounding box center [1504, 720] width 96 height 25
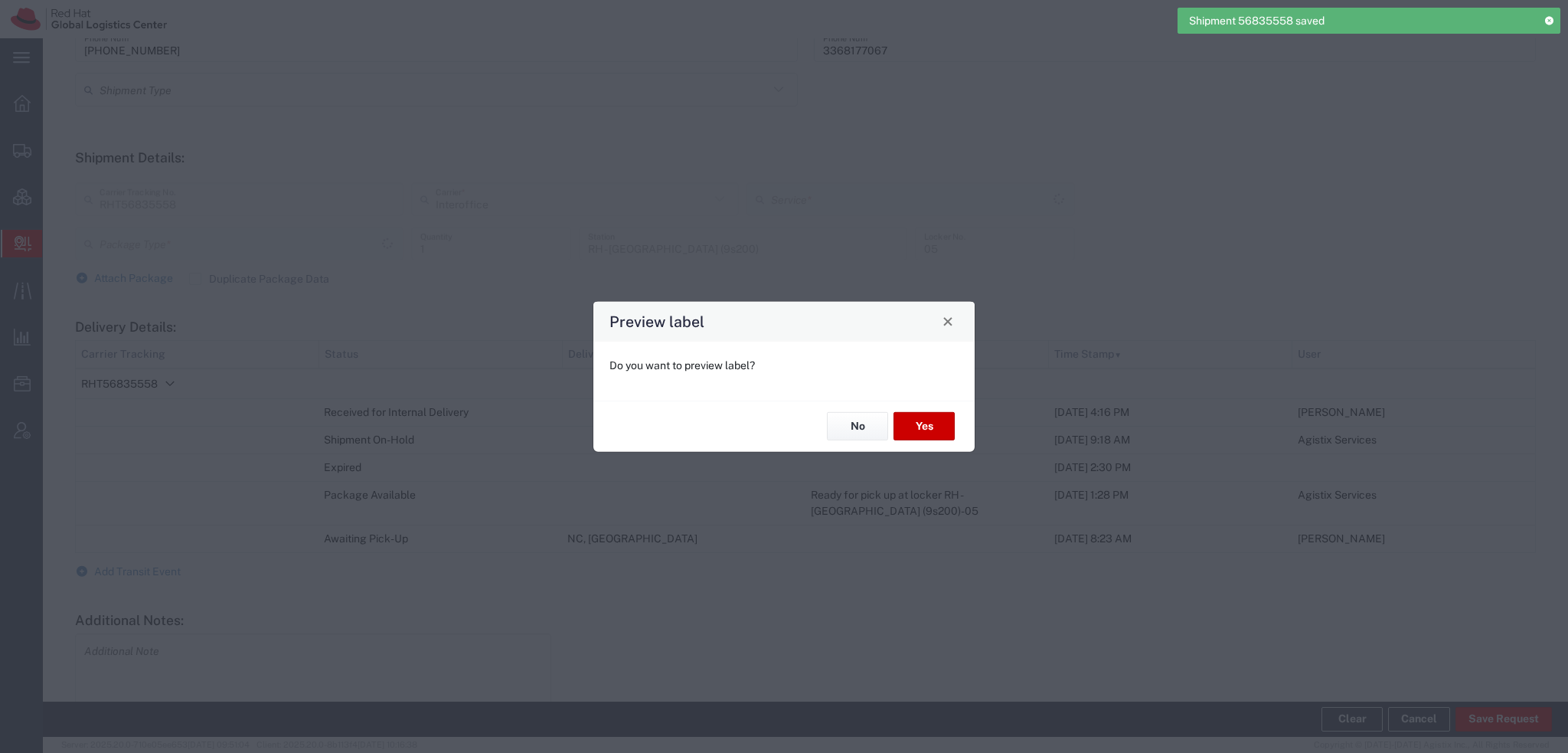
type input "Your Packaging"
type input "IO_Ground"
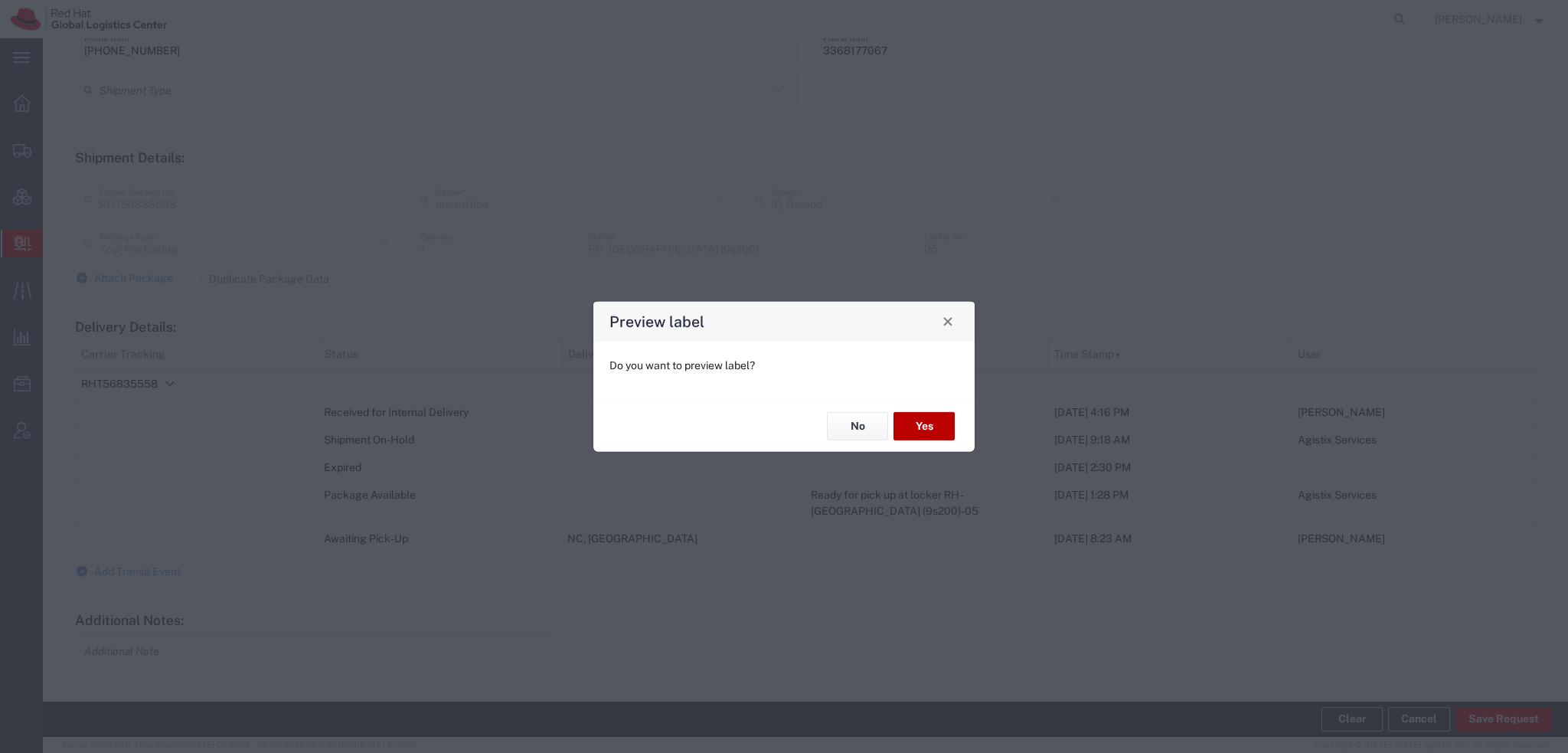
click at [926, 428] on button "Yes" at bounding box center [923, 426] width 61 height 28
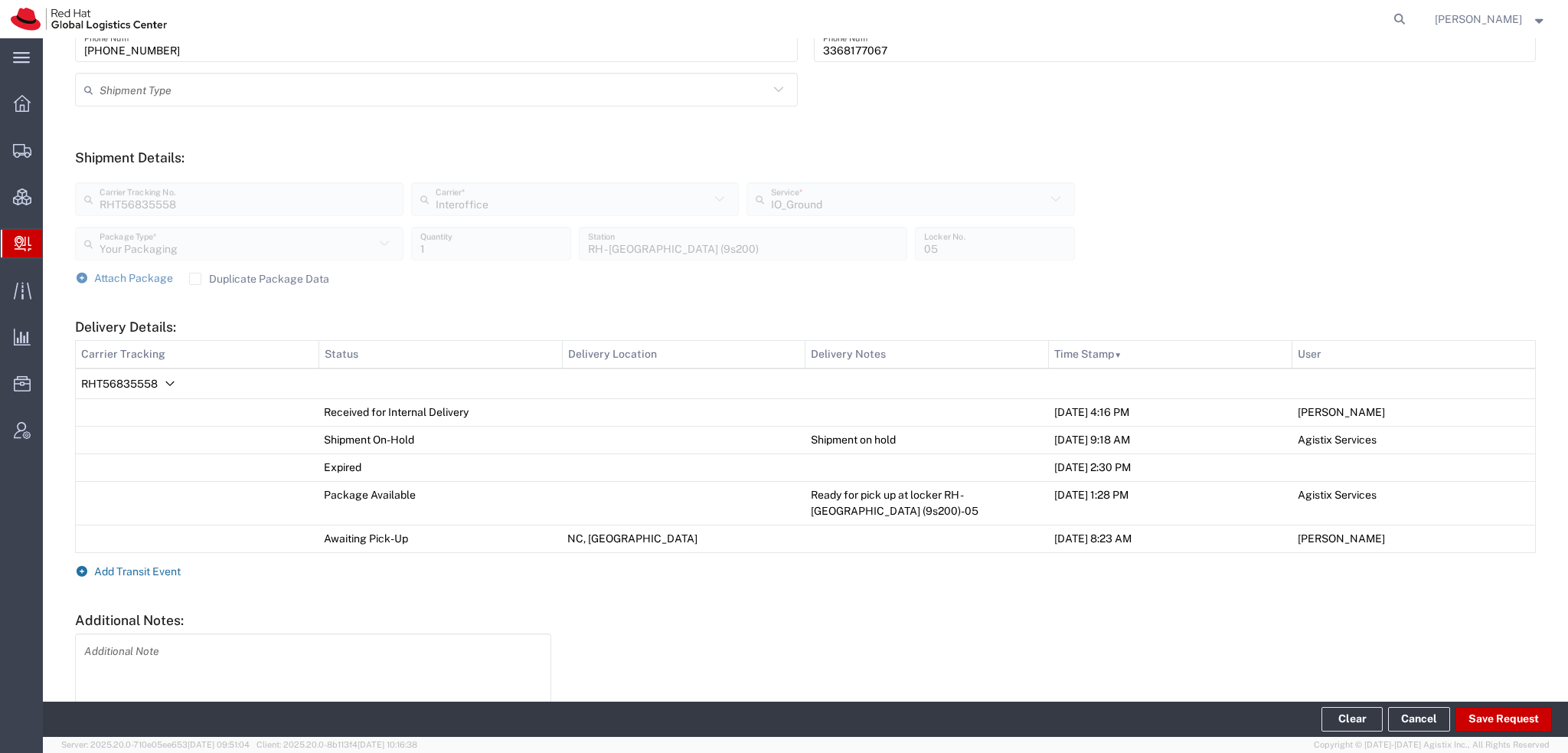
click at [134, 568] on span "Add Transit Event" at bounding box center [137, 572] width 86 height 12
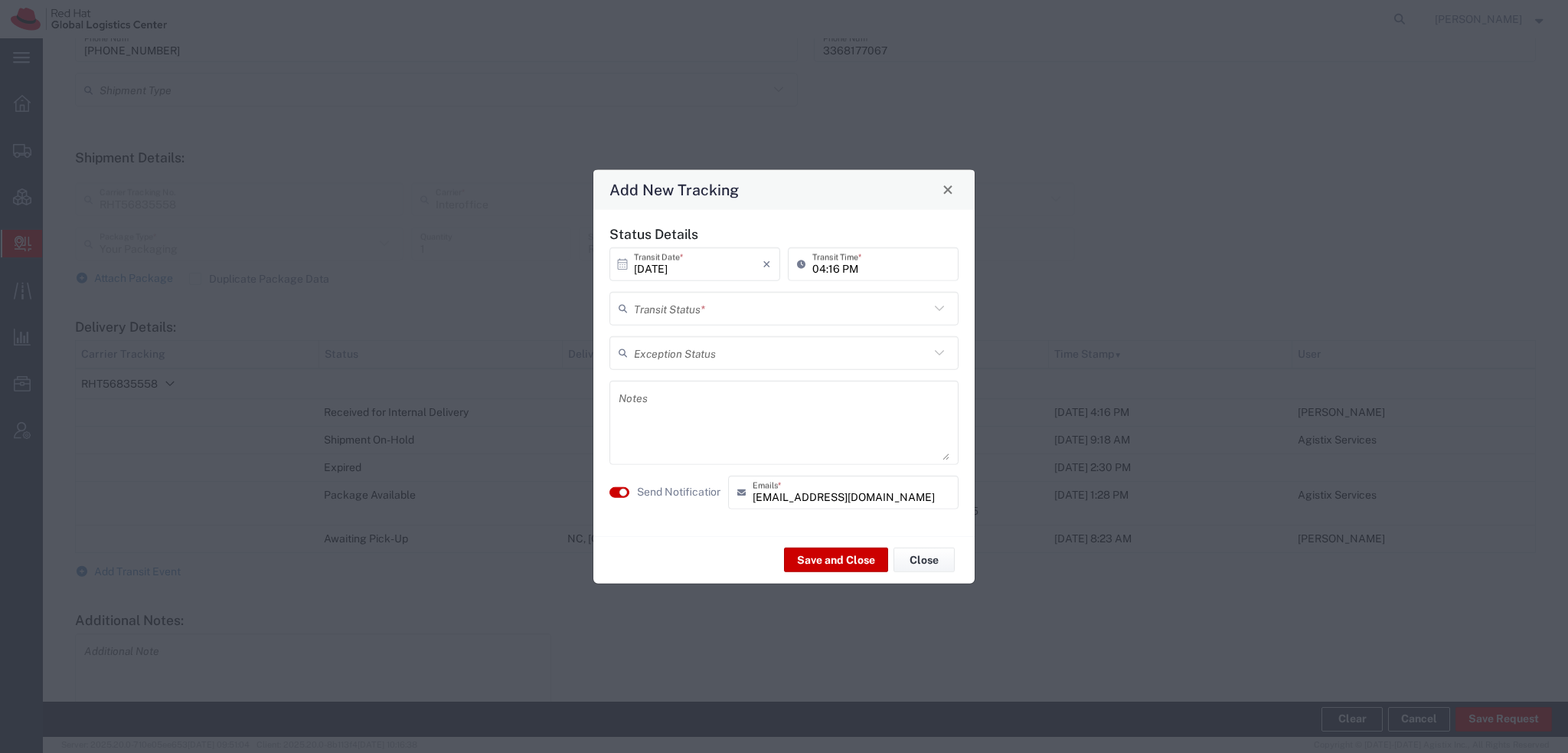
click at [726, 314] on input "text" at bounding box center [781, 309] width 296 height 27
click at [686, 340] on span "Delivery Confirmation" at bounding box center [784, 342] width 346 height 24
type input "Delivery Confirmation"
click at [652, 405] on textarea at bounding box center [784, 422] width 331 height 75
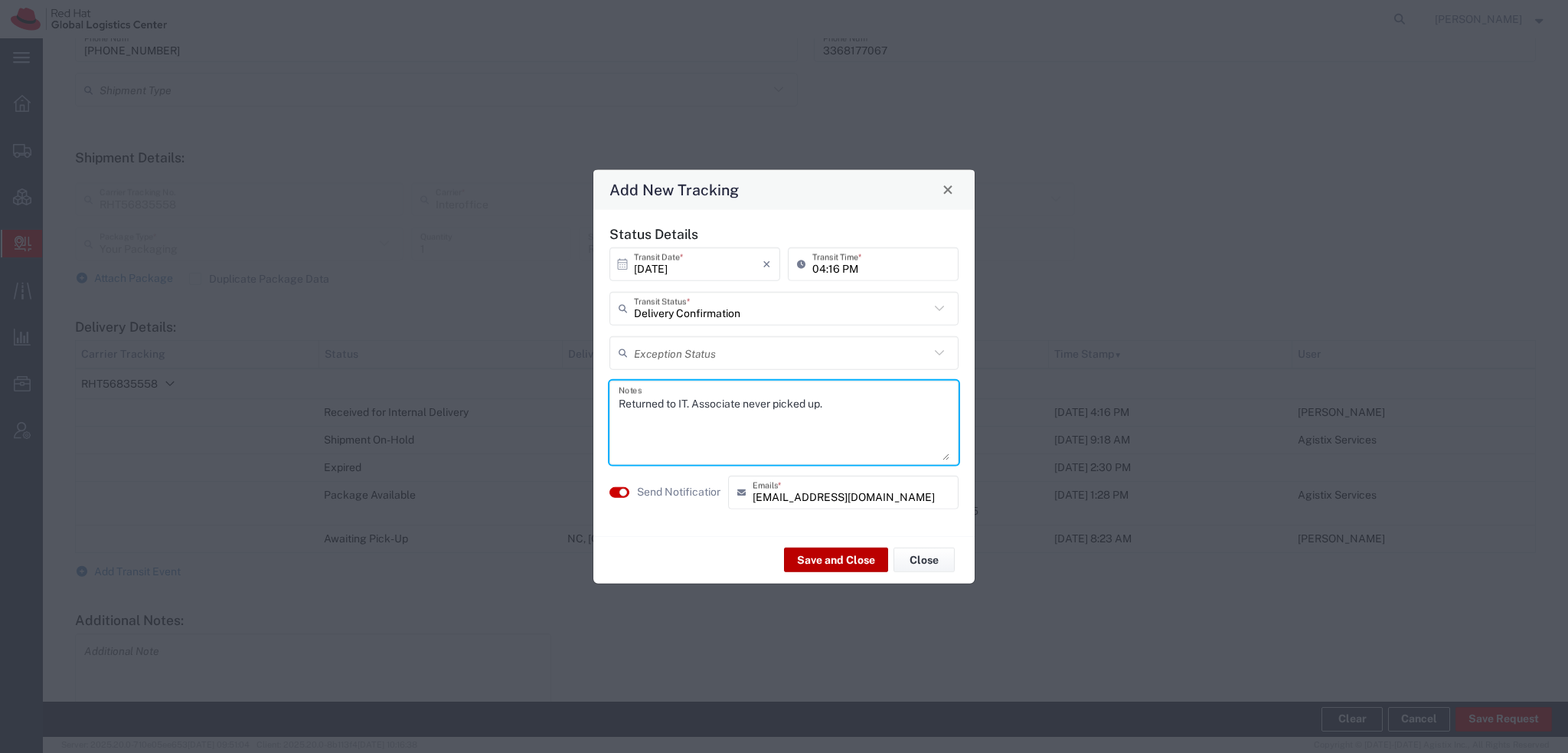
type textarea "Returned to IT. Associate never picked up."
click at [824, 556] on button "Save and Close" at bounding box center [836, 560] width 104 height 25
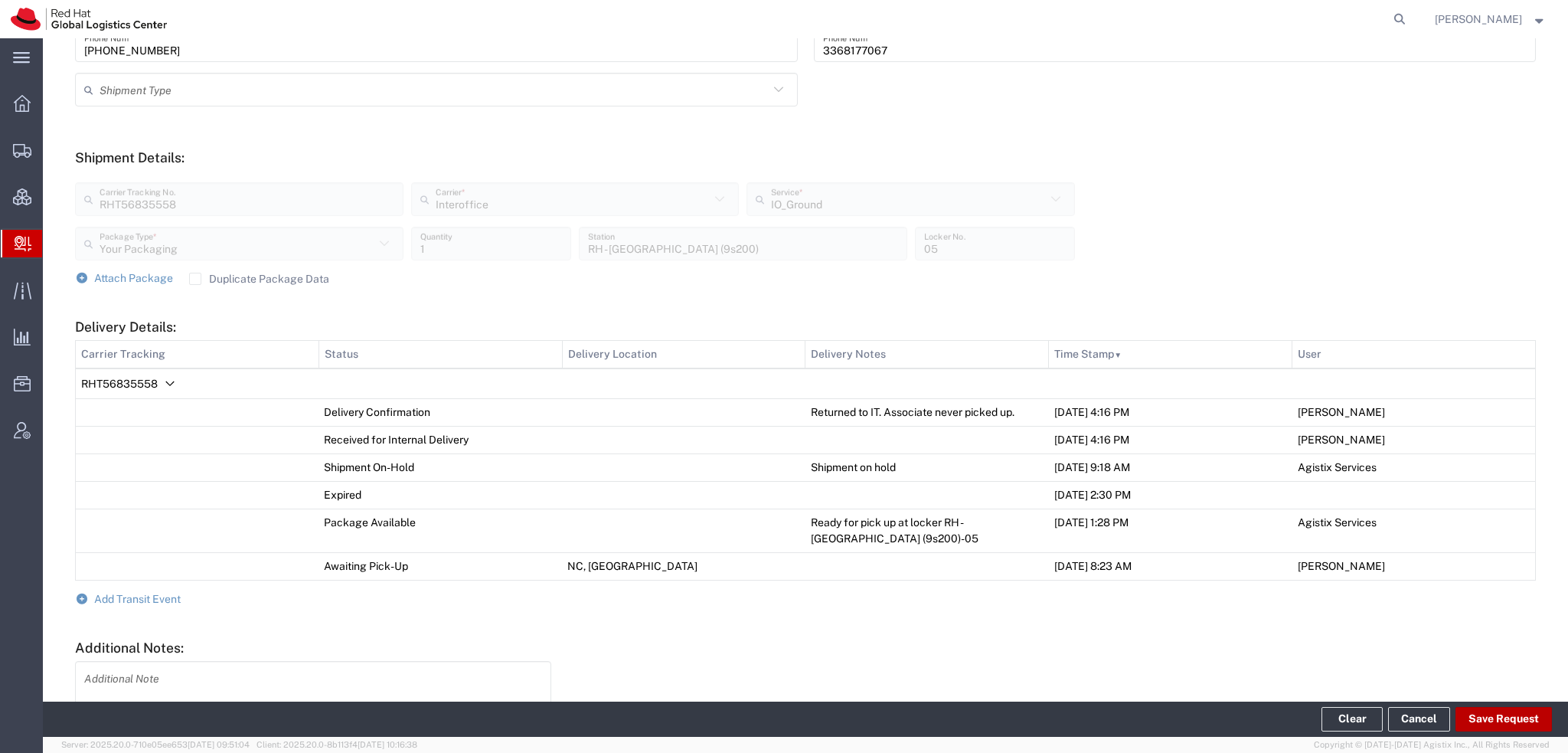
click at [1498, 713] on button "Save Request" at bounding box center [1504, 720] width 96 height 25
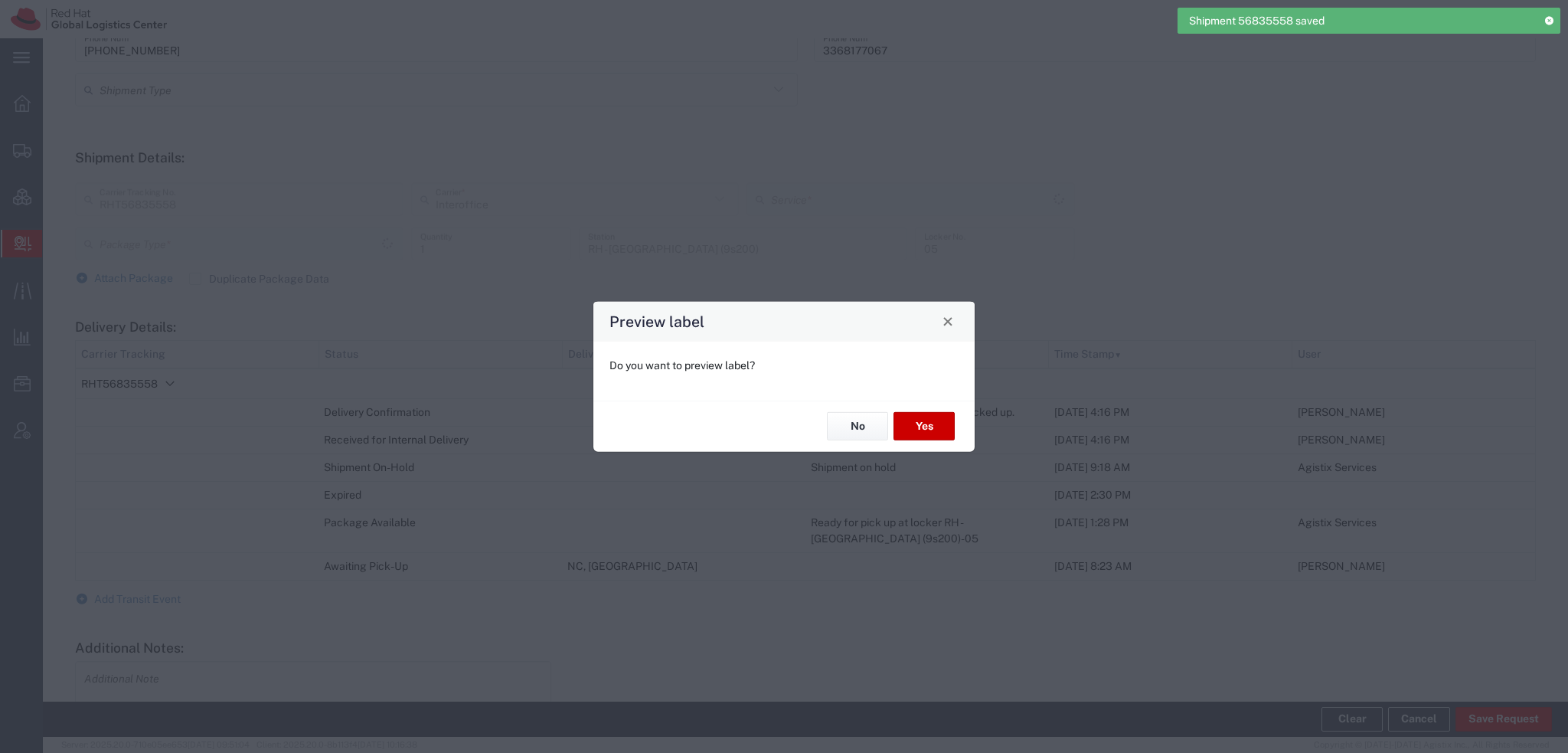
type input "Your Packaging"
type input "IO_Ground"
click at [871, 433] on button "No" at bounding box center [857, 426] width 61 height 28
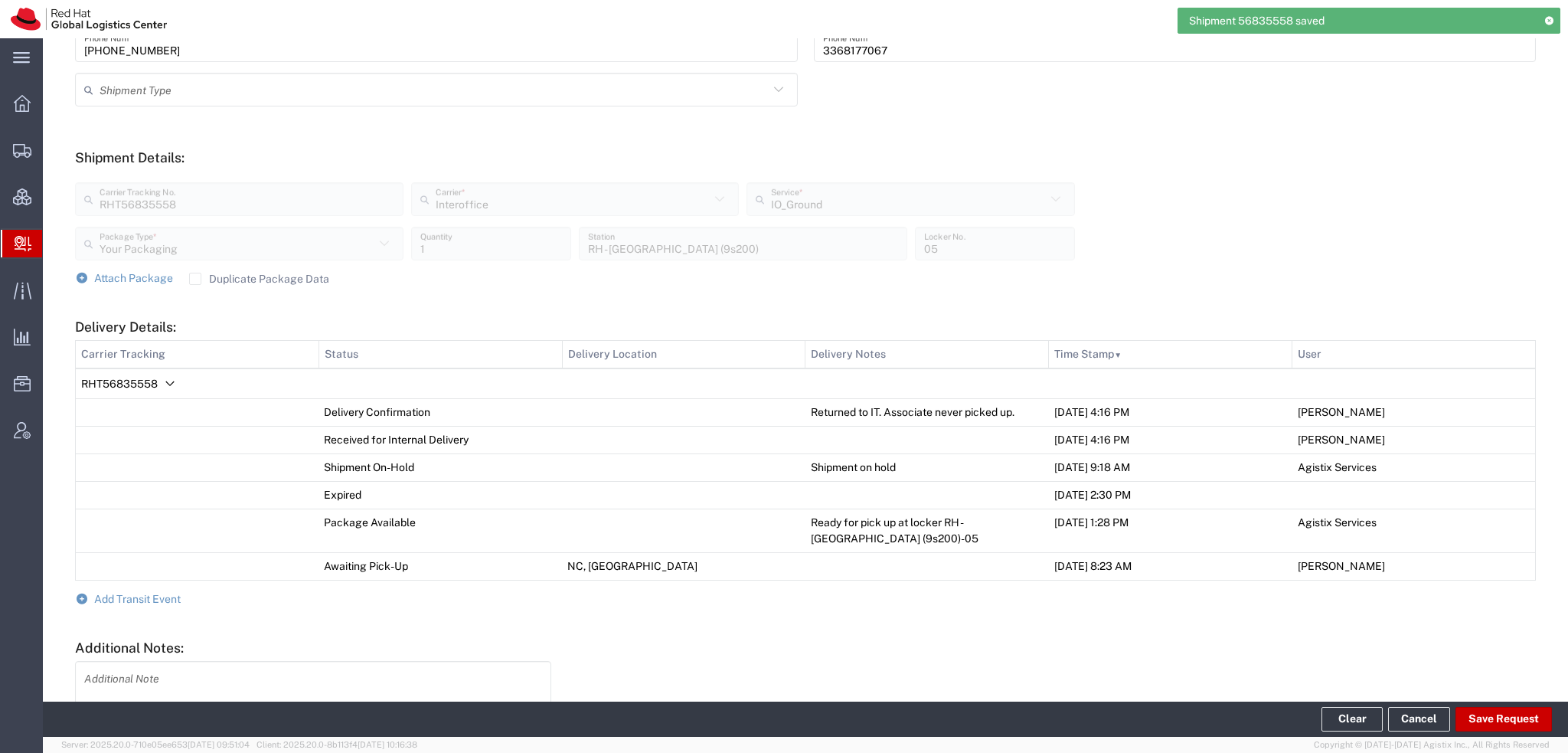
scroll to position [0, 0]
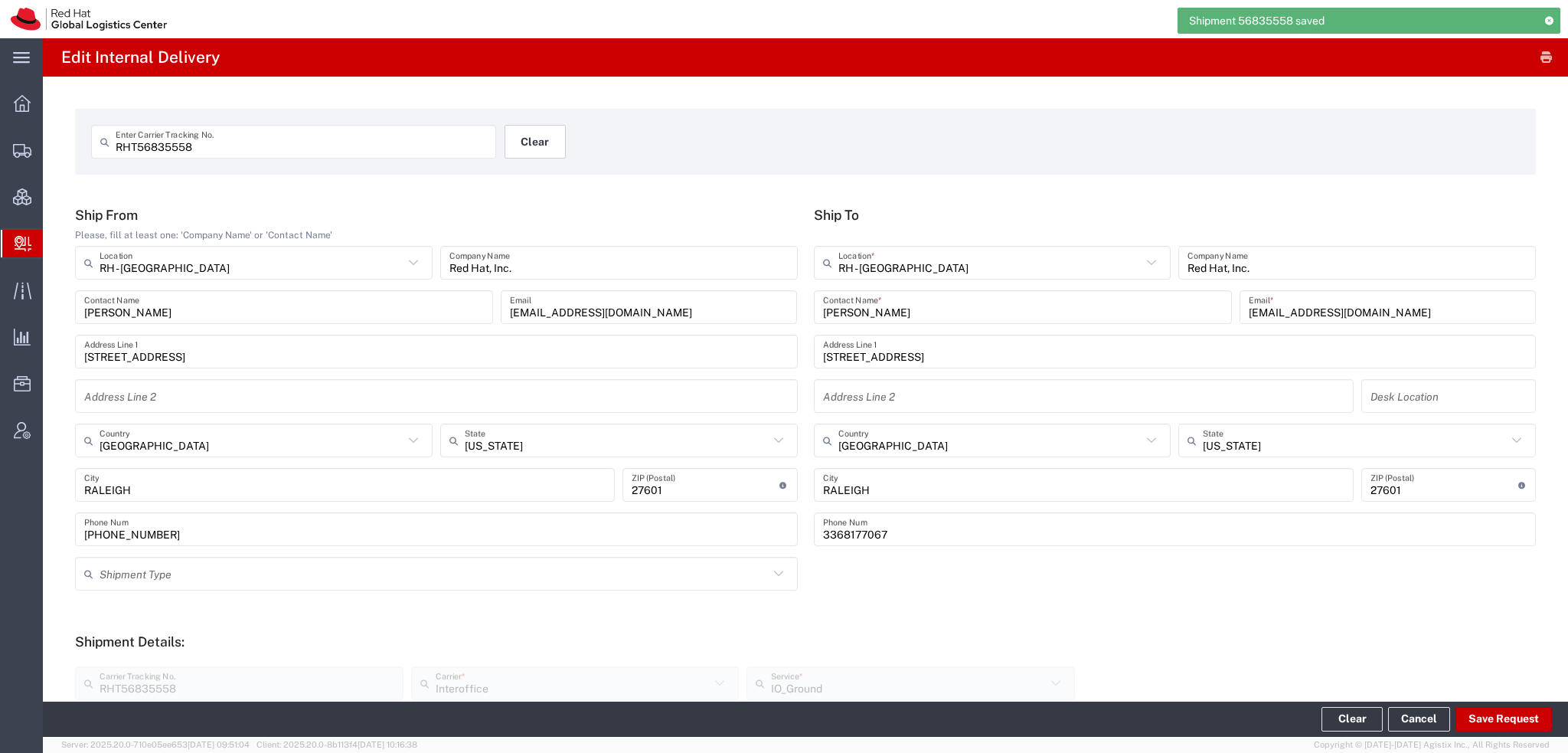
click at [524, 130] on button "Clear" at bounding box center [535, 141] width 61 height 33
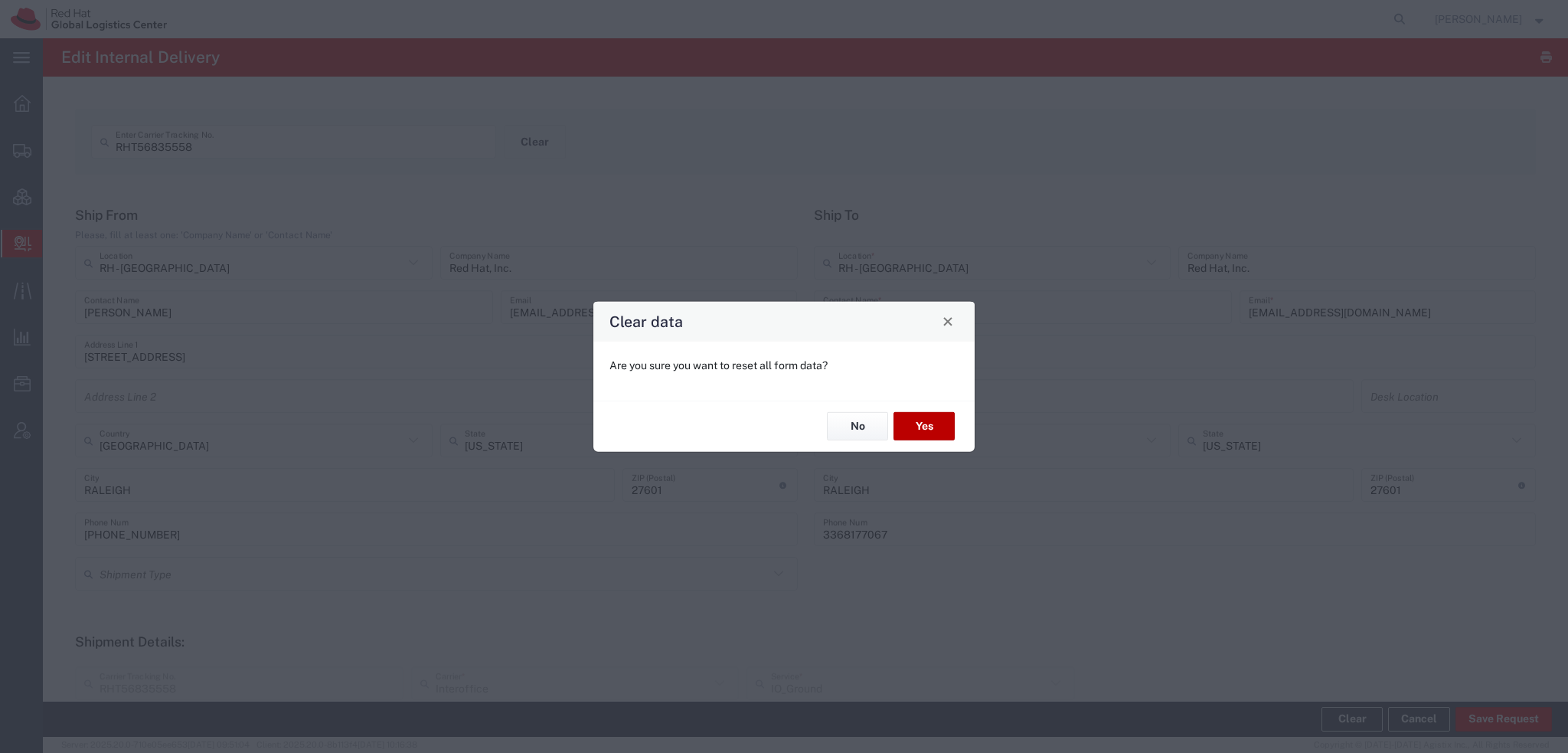
click at [940, 428] on button "Yes" at bounding box center [923, 426] width 61 height 28
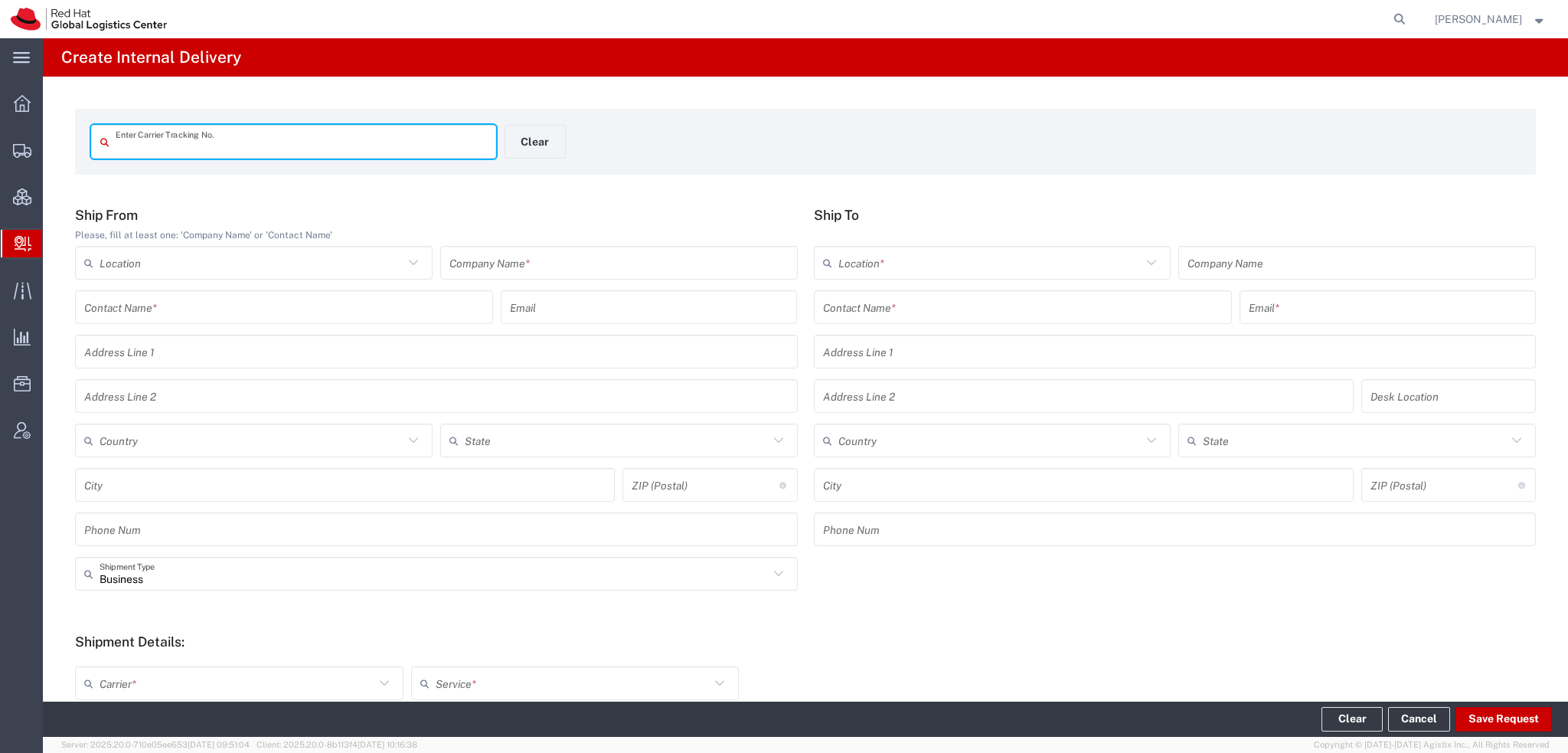
click at [277, 143] on input "text" at bounding box center [301, 142] width 371 height 27
type input "RHT56611909"
drag, startPoint x: 277, startPoint y: 142, endPoint x: 332, endPoint y: 180, distance: 66.9
click at [332, 180] on div "RHT56611909 Enter Carrier Tracking No. Clear Ship From Please, fill at least on…" at bounding box center [805, 561] width 1525 height 969
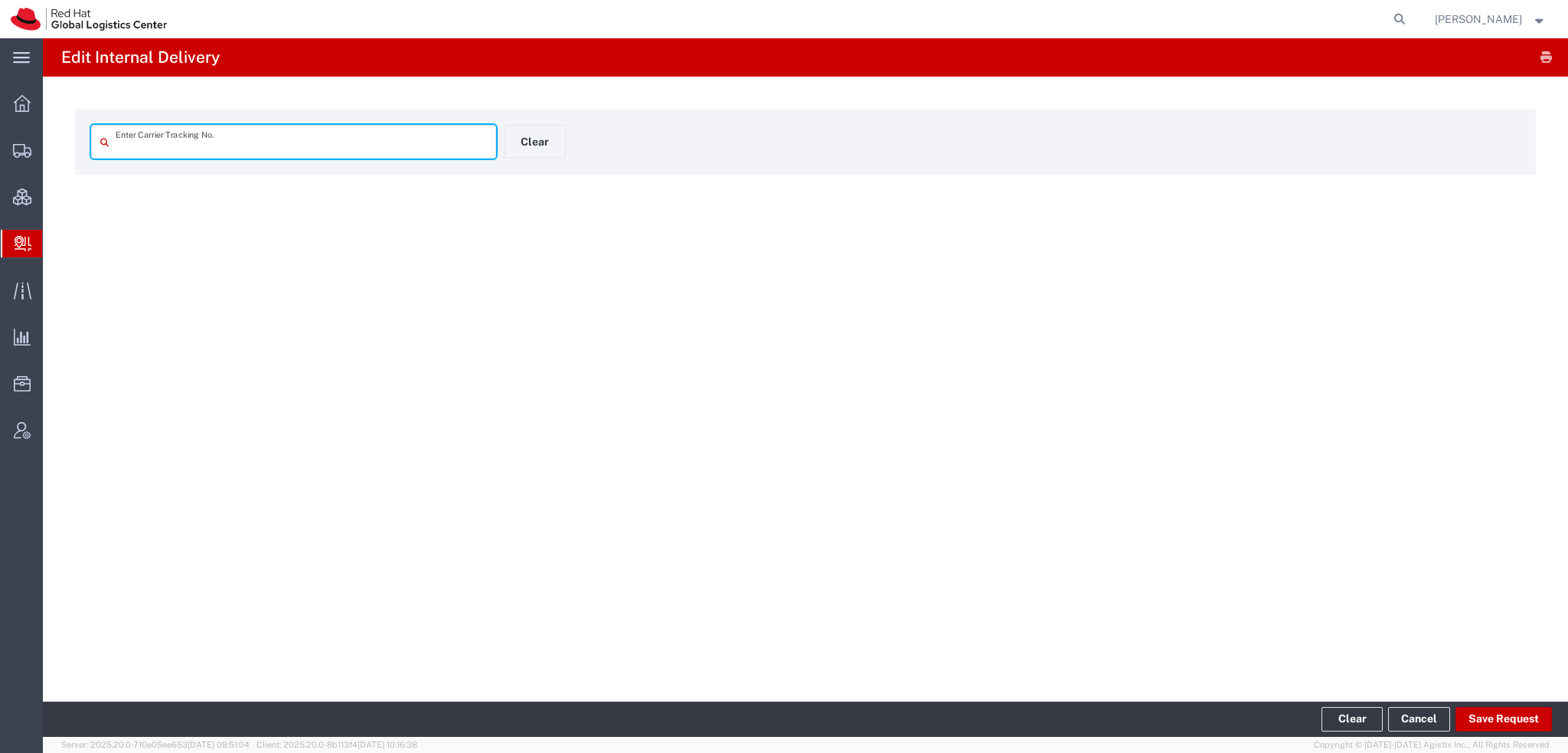
type input "RHT56611909"
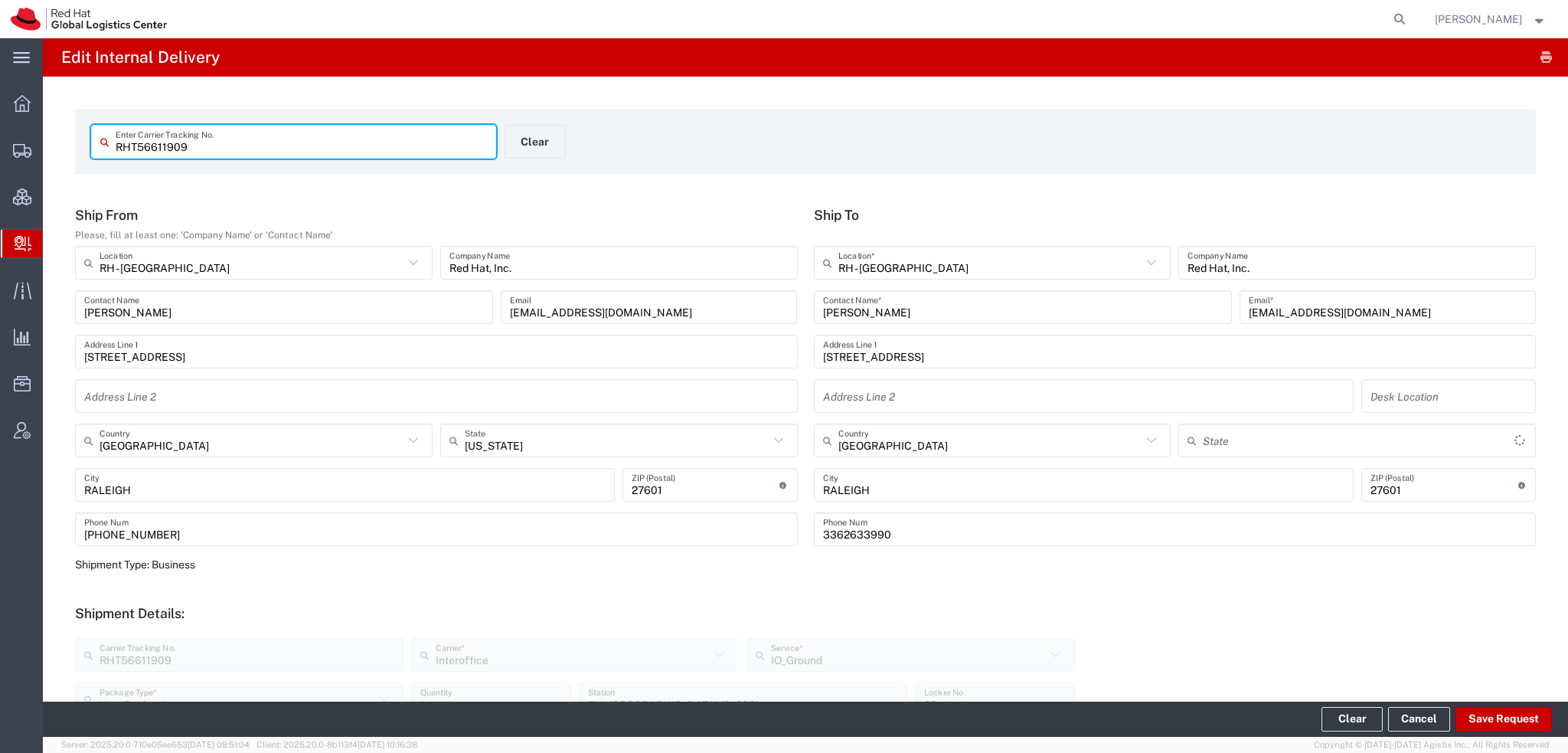
type input "North Carolina"
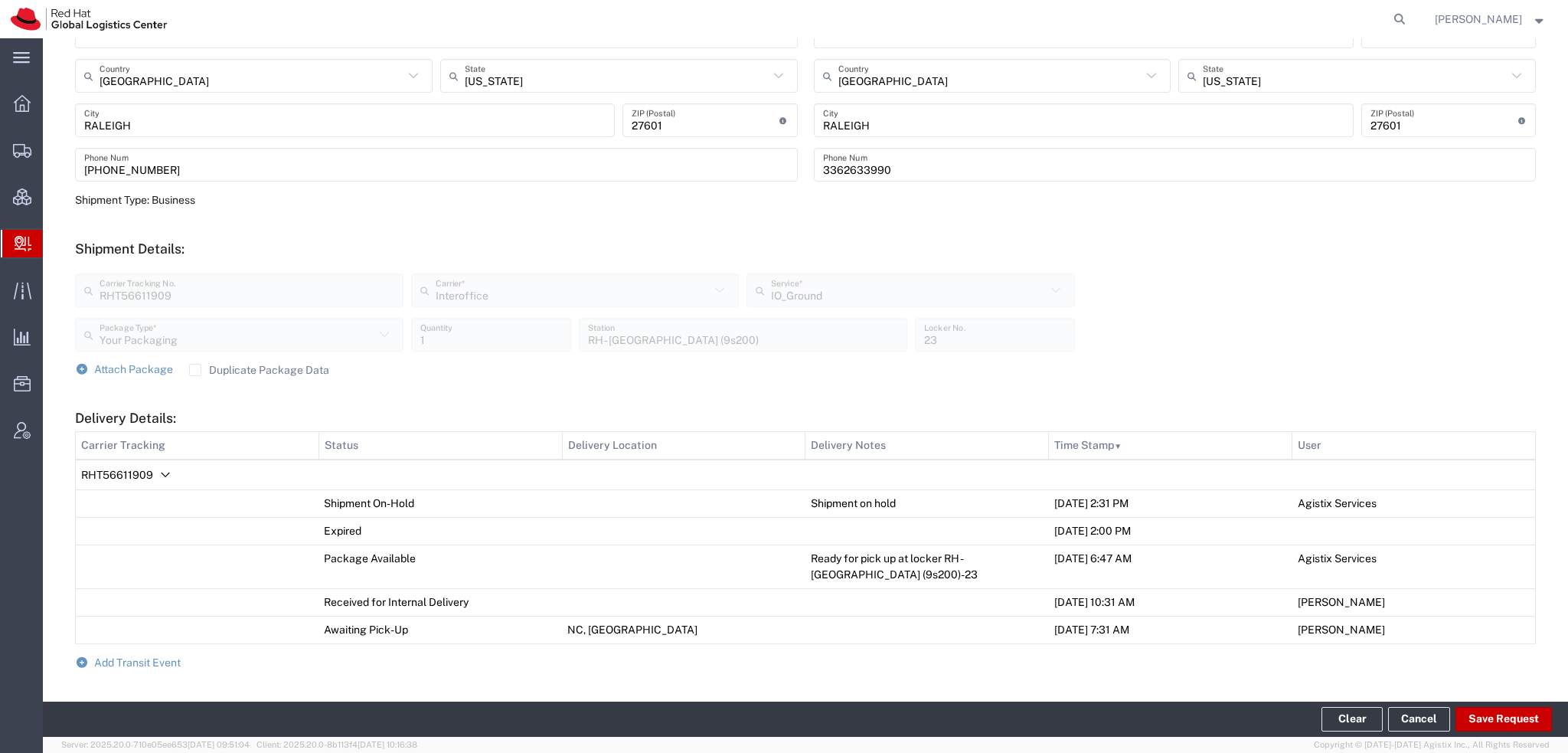
scroll to position [536, 0]
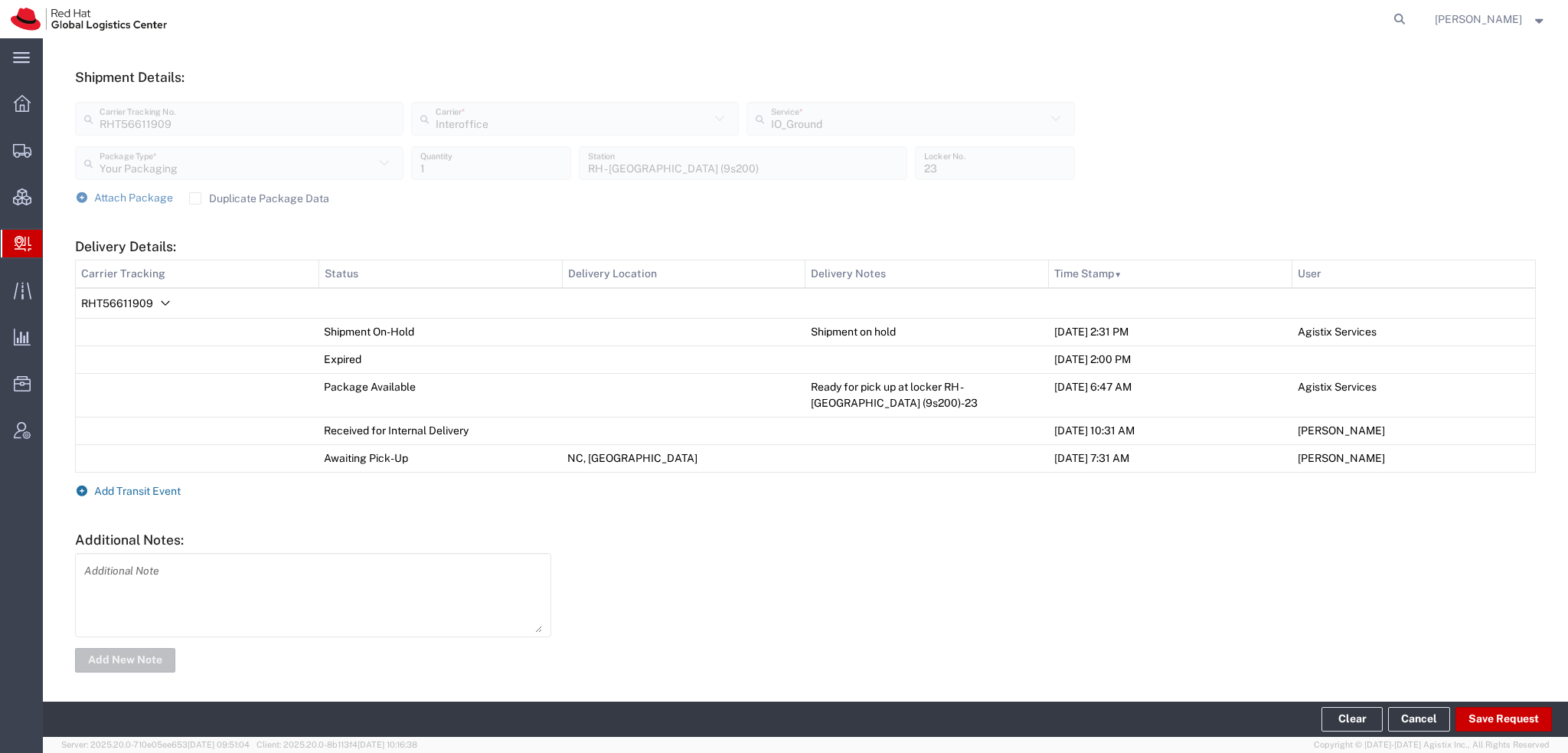
click at [106, 490] on span "Add Transit Event" at bounding box center [137, 491] width 86 height 12
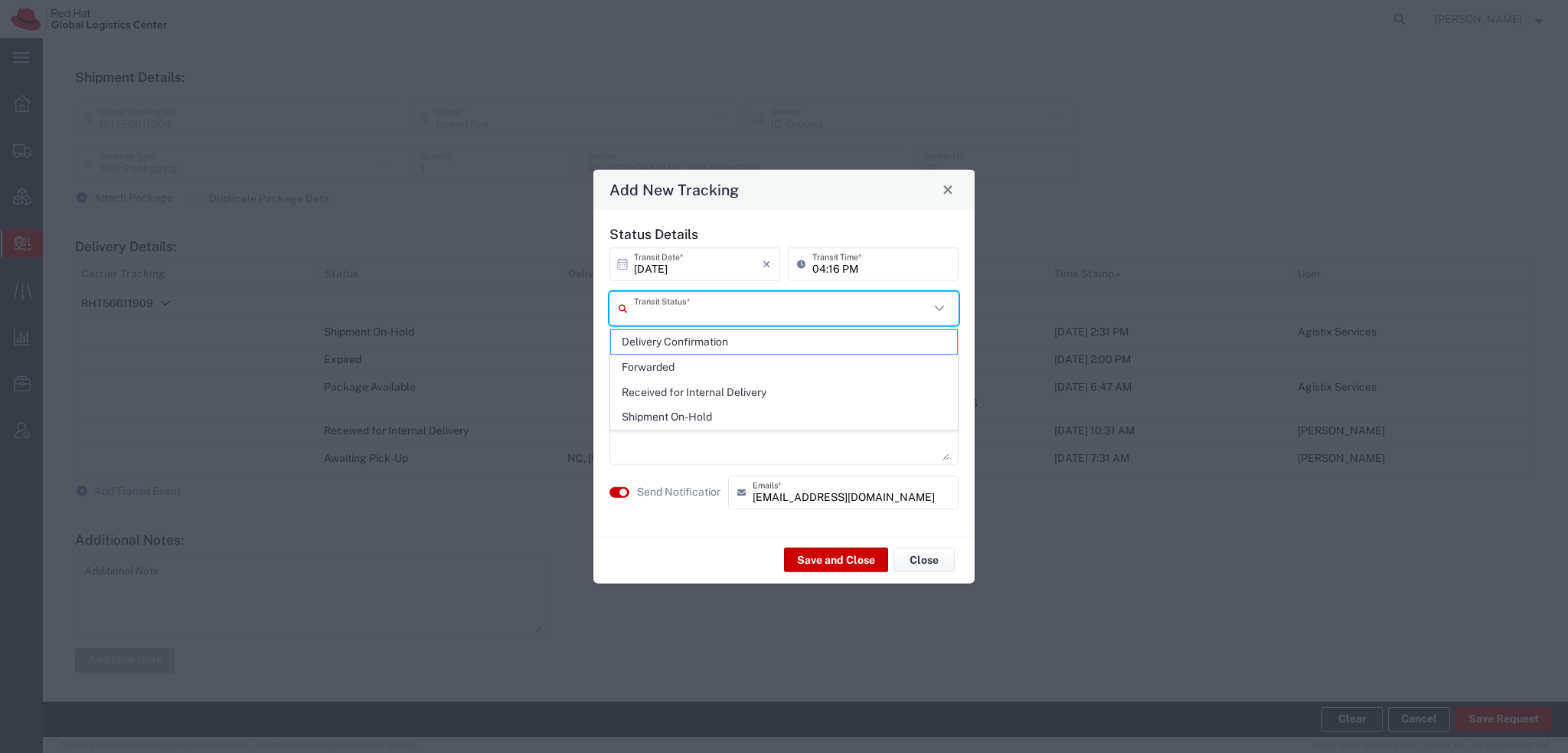
click at [706, 320] on input "text" at bounding box center [781, 309] width 296 height 27
click at [659, 345] on span "Delivery Confirmation" at bounding box center [784, 342] width 346 height 24
type input "Delivery Confirmation"
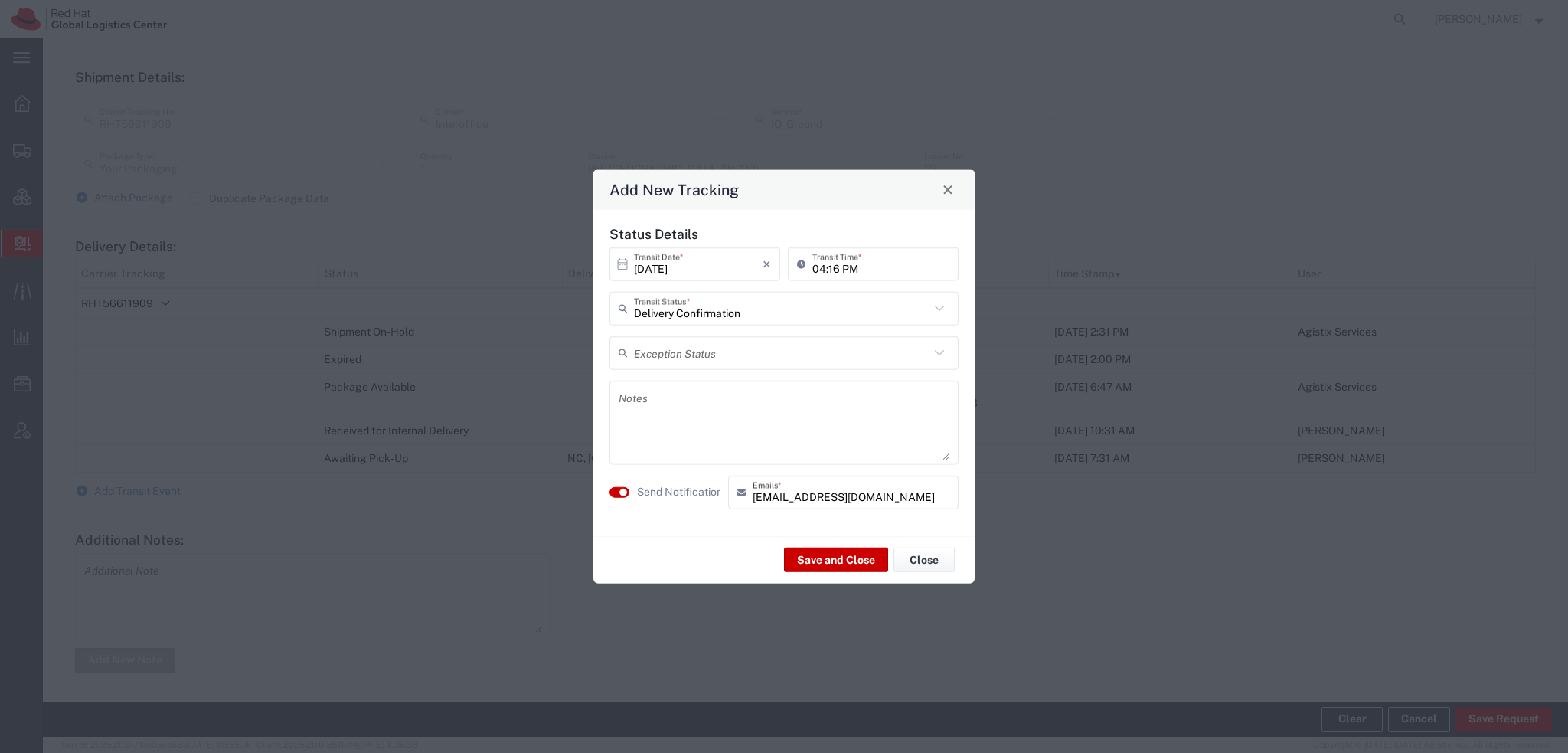
drag, startPoint x: 650, startPoint y: 403, endPoint x: 680, endPoint y: 387, distance: 34.0
click at [663, 394] on textarea at bounding box center [784, 422] width 331 height 75
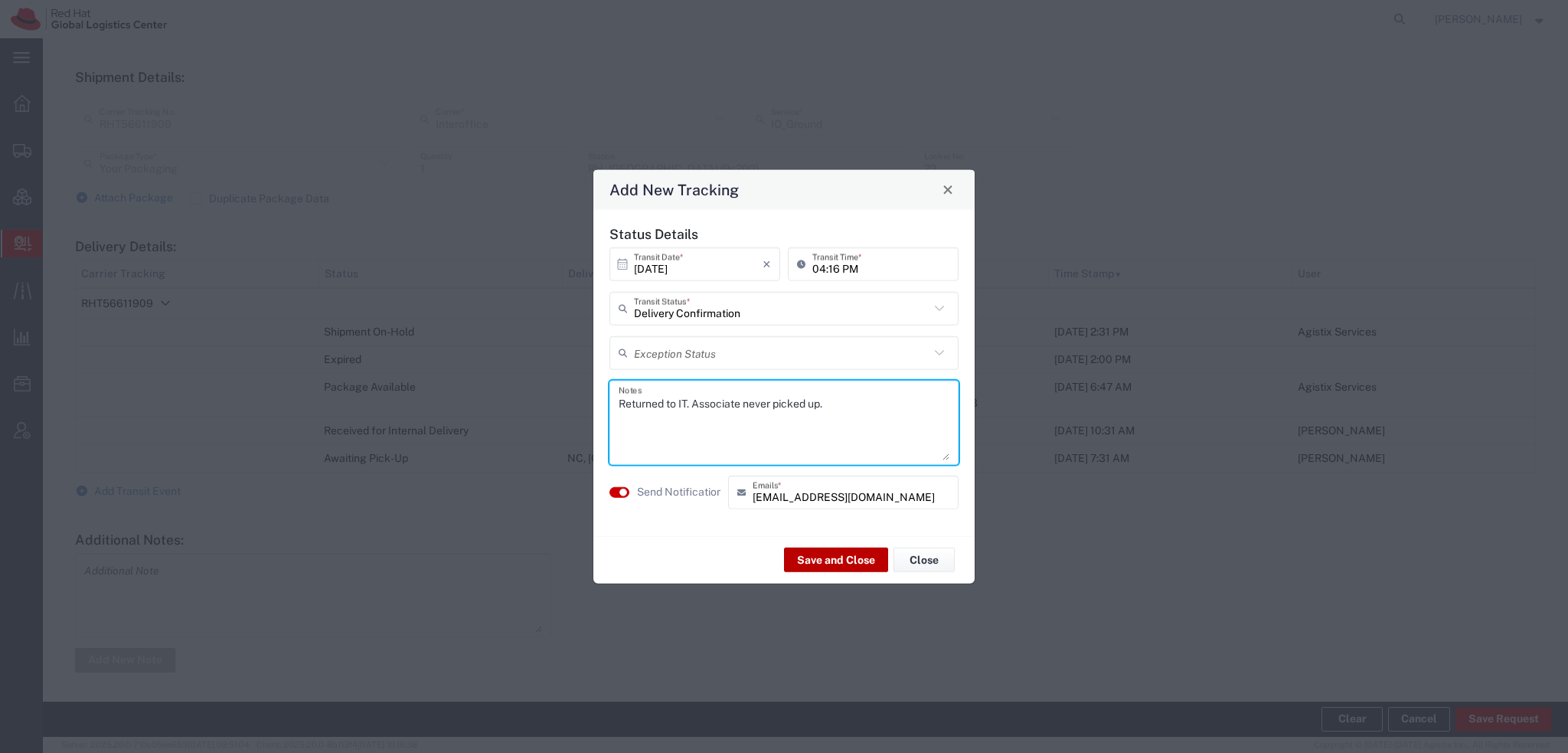
type textarea "Returned to IT. Associate never picked up."
click at [840, 562] on button "Save and Close" at bounding box center [836, 560] width 104 height 25
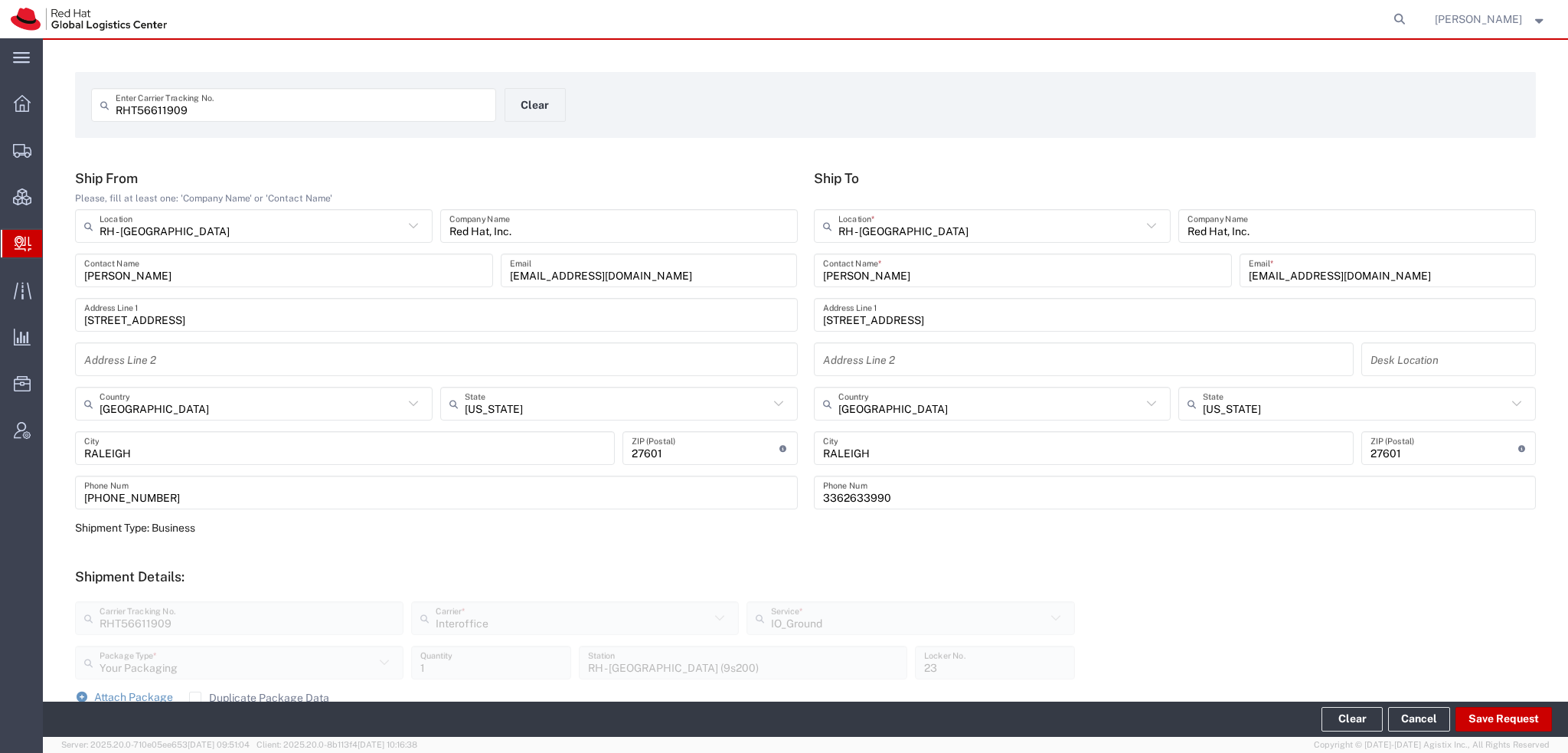
scroll to position [0, 0]
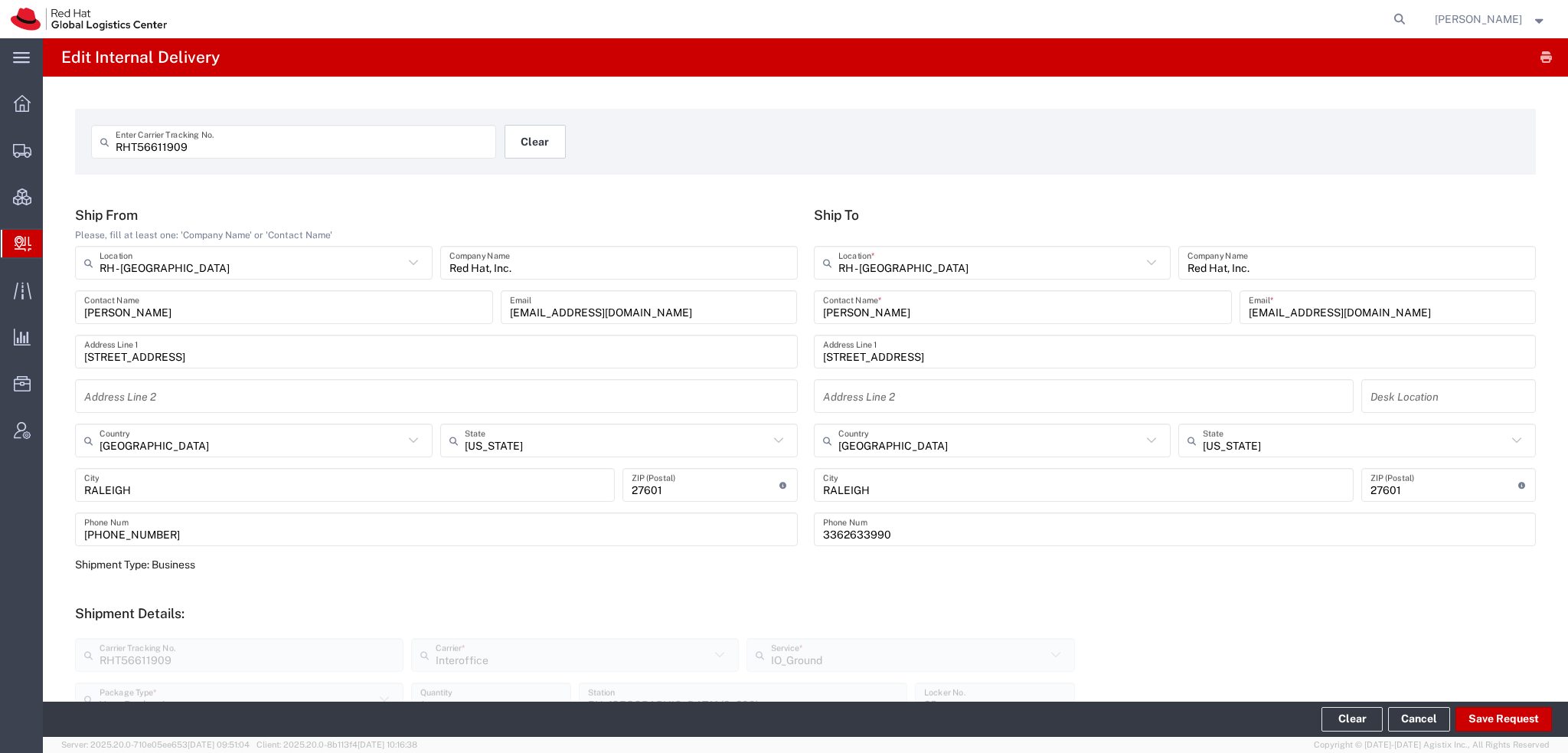
click at [512, 134] on button "Clear" at bounding box center [535, 141] width 61 height 33
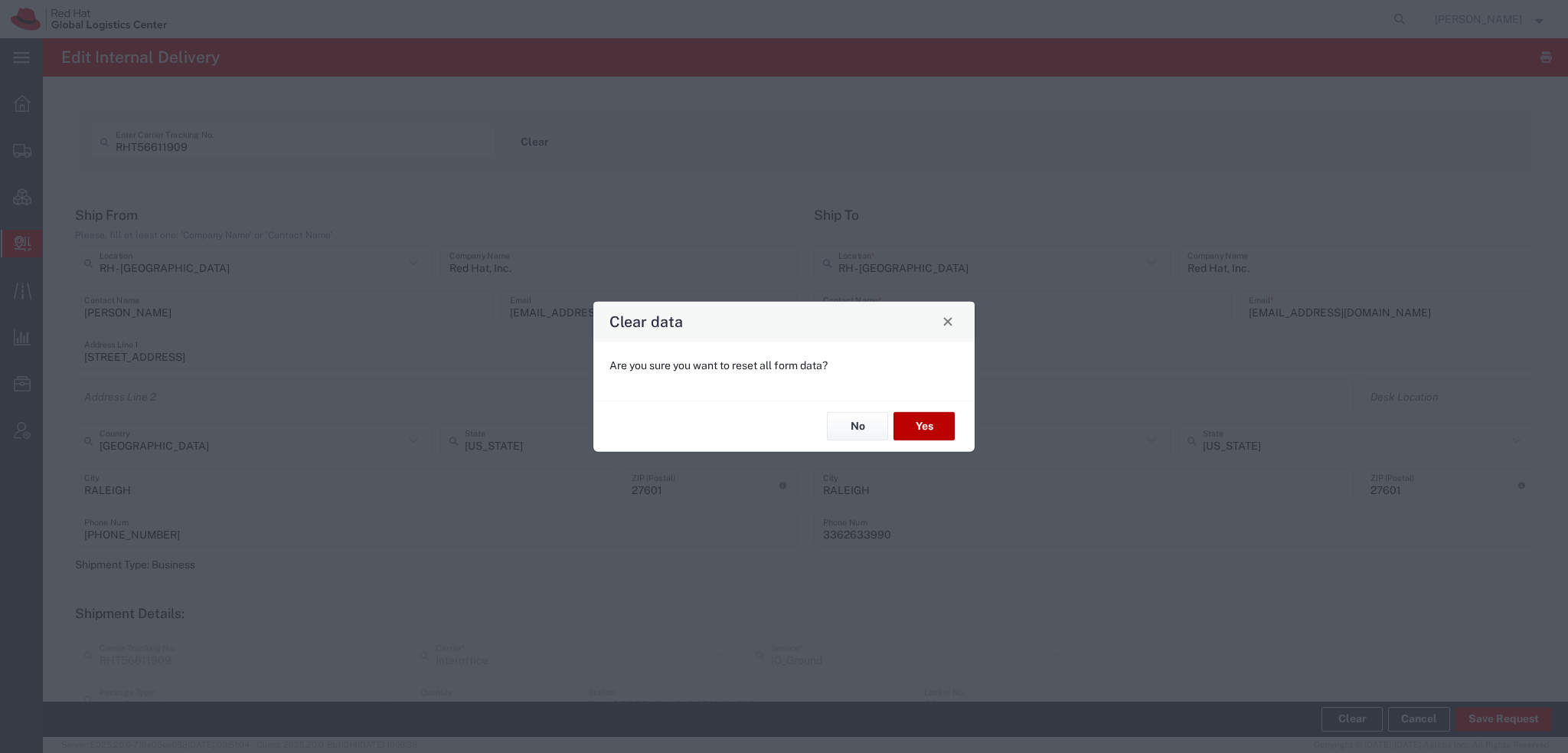
click at [927, 422] on button "Yes" at bounding box center [923, 426] width 61 height 28
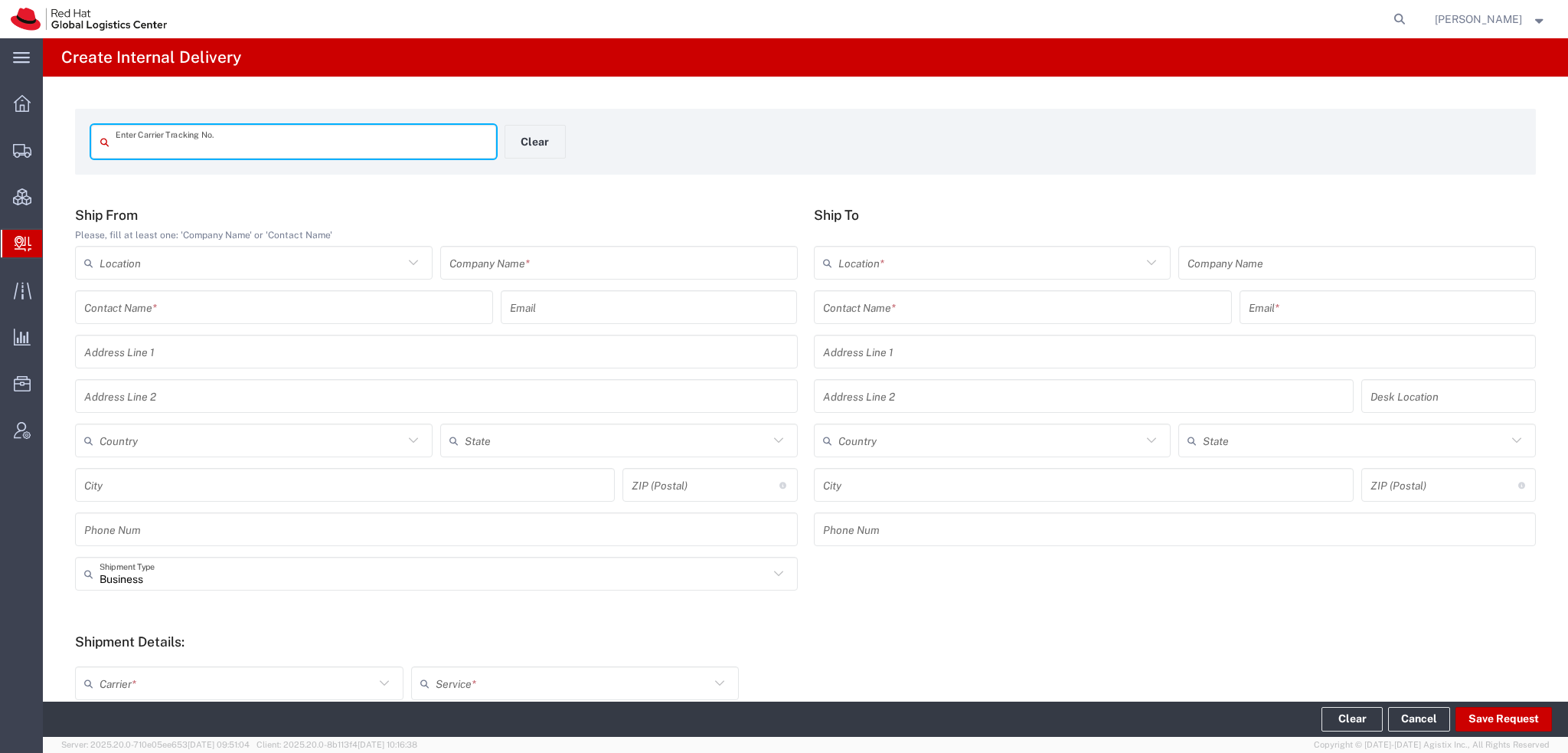
click at [184, 146] on input "text" at bounding box center [301, 142] width 371 height 27
type input "RHT56747569"
click at [213, 149] on input "RHT56747569" at bounding box center [301, 142] width 371 height 27
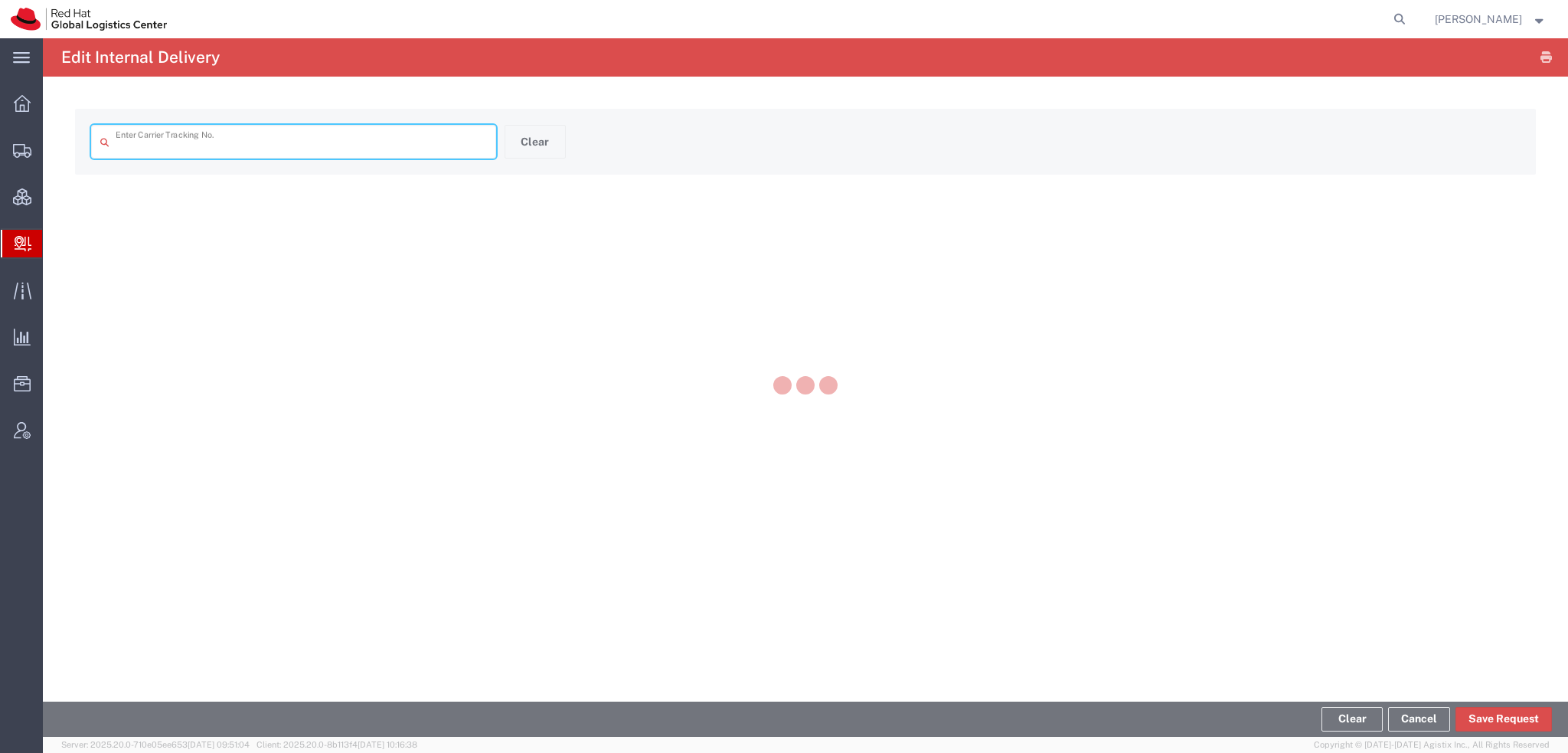
type input "RHT56747569"
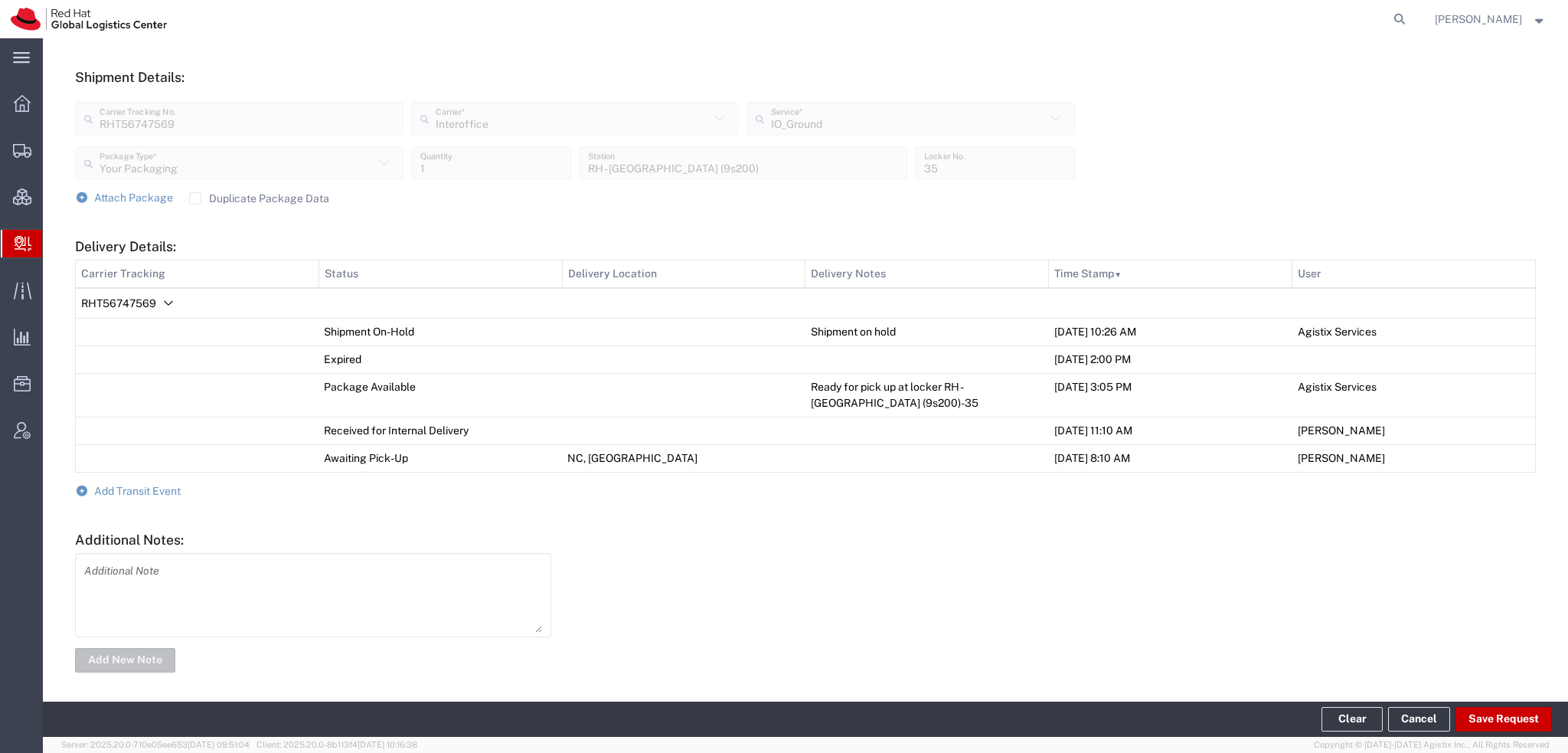
scroll to position [539, 0]
click at [137, 479] on form "Ship From Please, fill at least one: 'Company Name' or 'Contact Name' RH - Rale…" at bounding box center [805, 170] width 1461 height 1004
click at [136, 486] on span "Add Transit Event" at bounding box center [137, 489] width 86 height 12
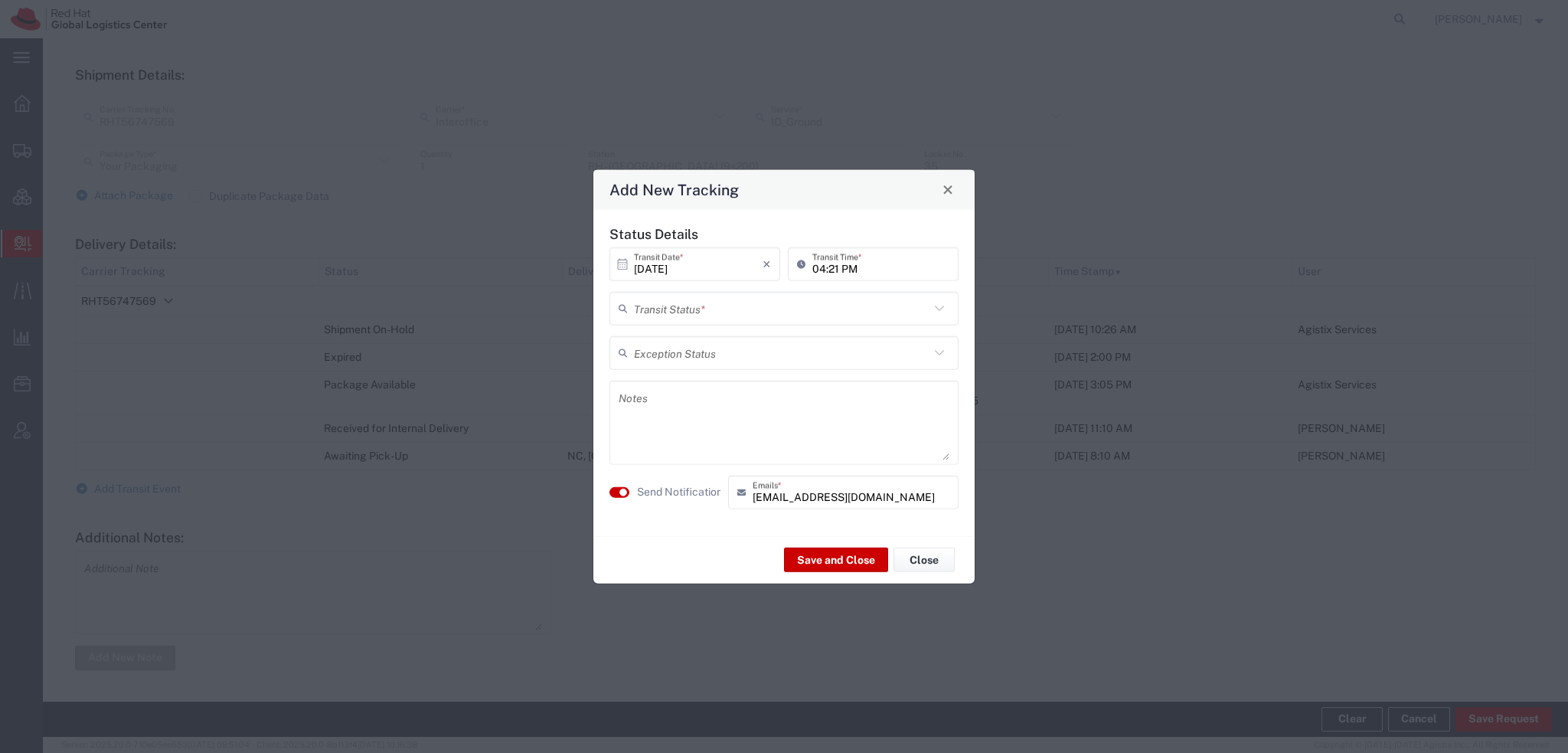
click at [784, 298] on input "text" at bounding box center [781, 309] width 296 height 27
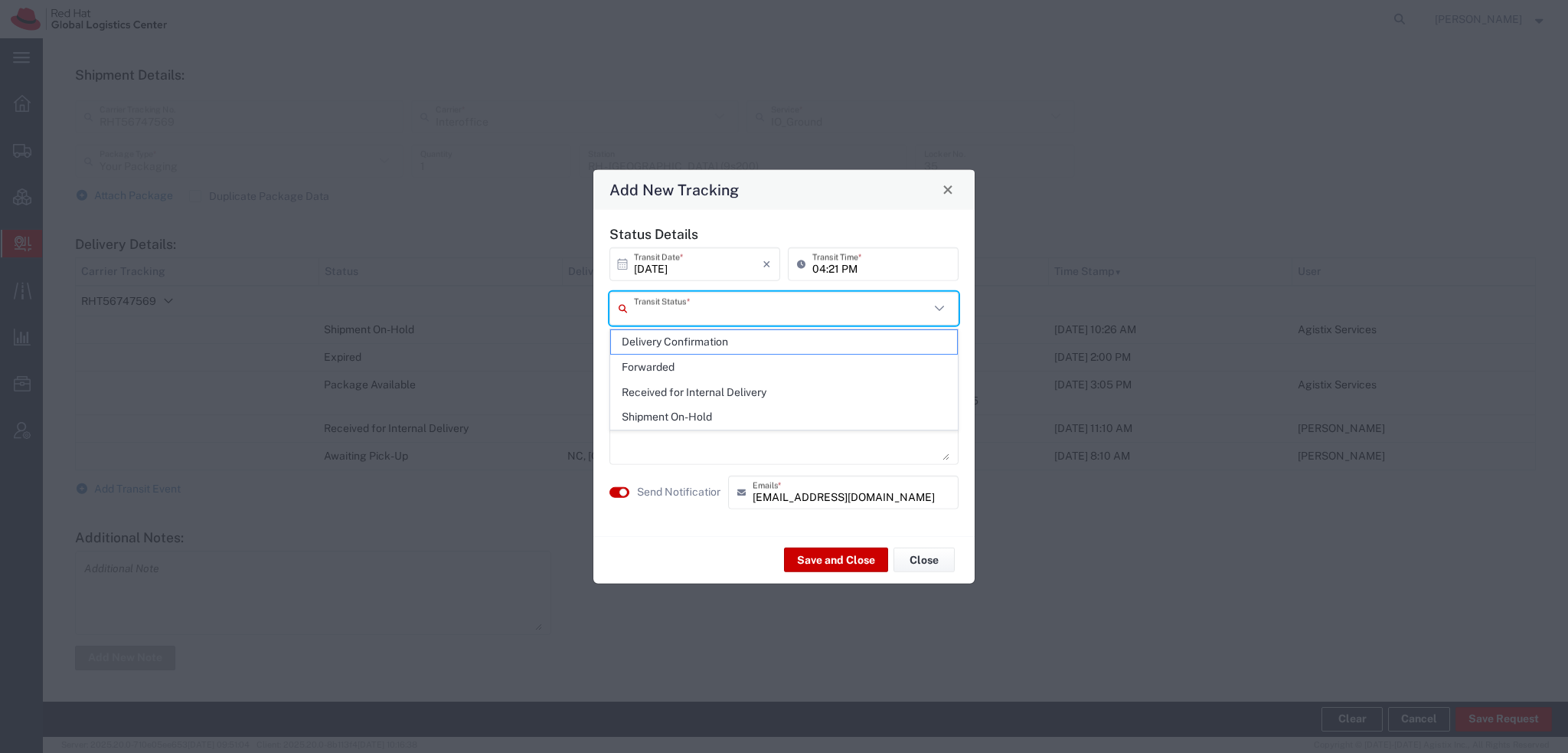
click at [718, 345] on span "Delivery Confirmation" at bounding box center [784, 342] width 346 height 24
type input "Delivery Confirmation"
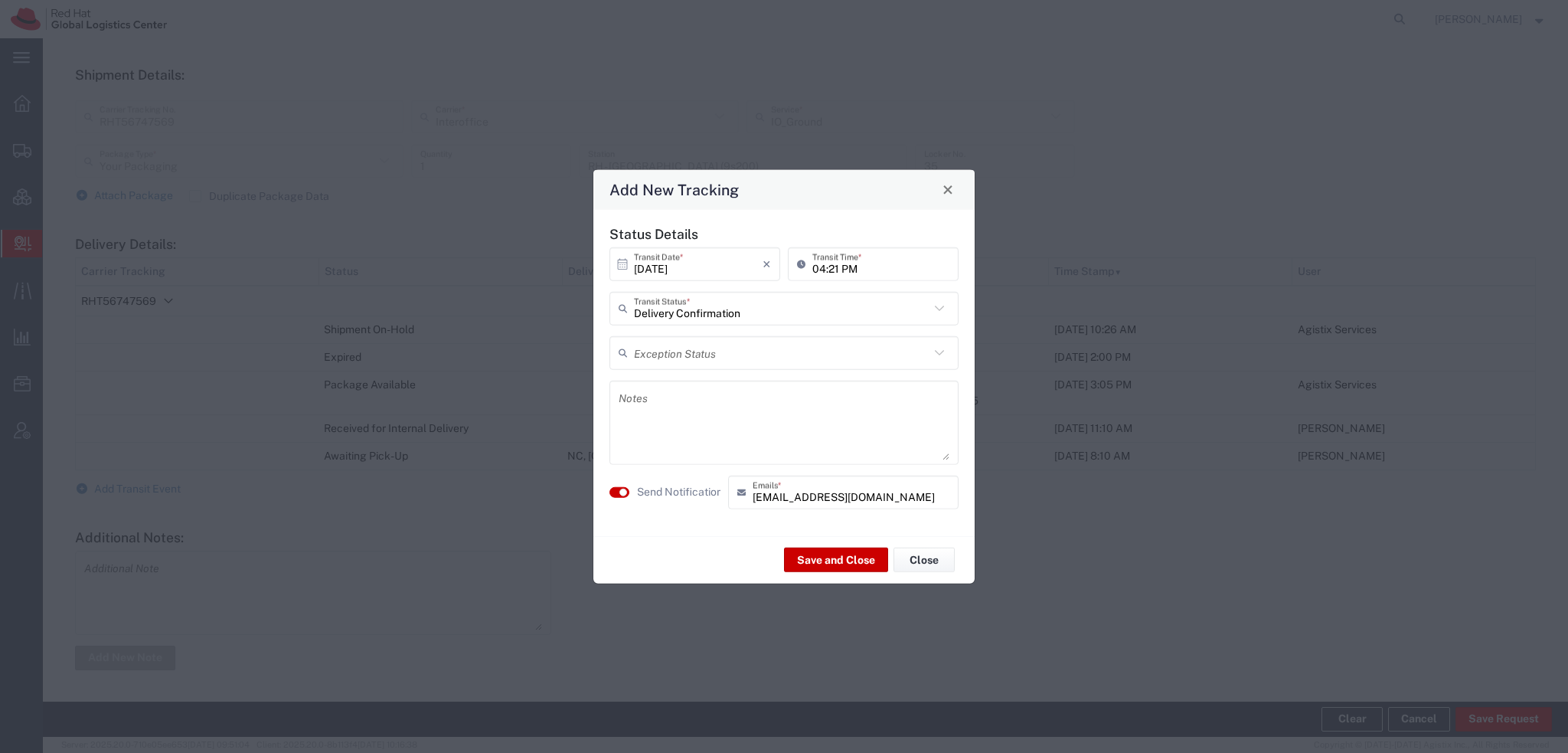
click at [659, 401] on textarea at bounding box center [784, 422] width 331 height 75
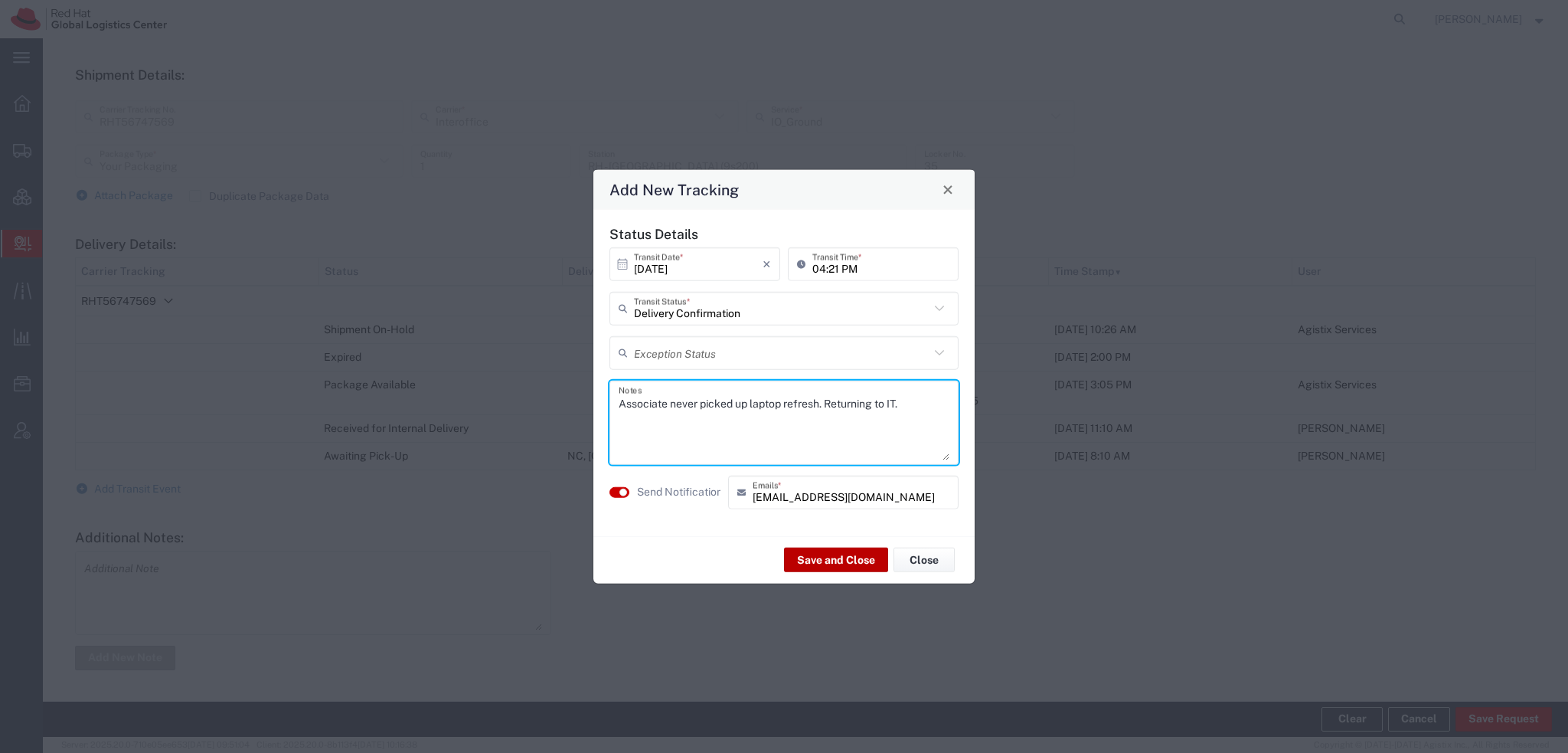
type textarea "Associate never picked up laptop refresh. Returning to IT."
click at [834, 559] on button "Save and Close" at bounding box center [836, 560] width 104 height 25
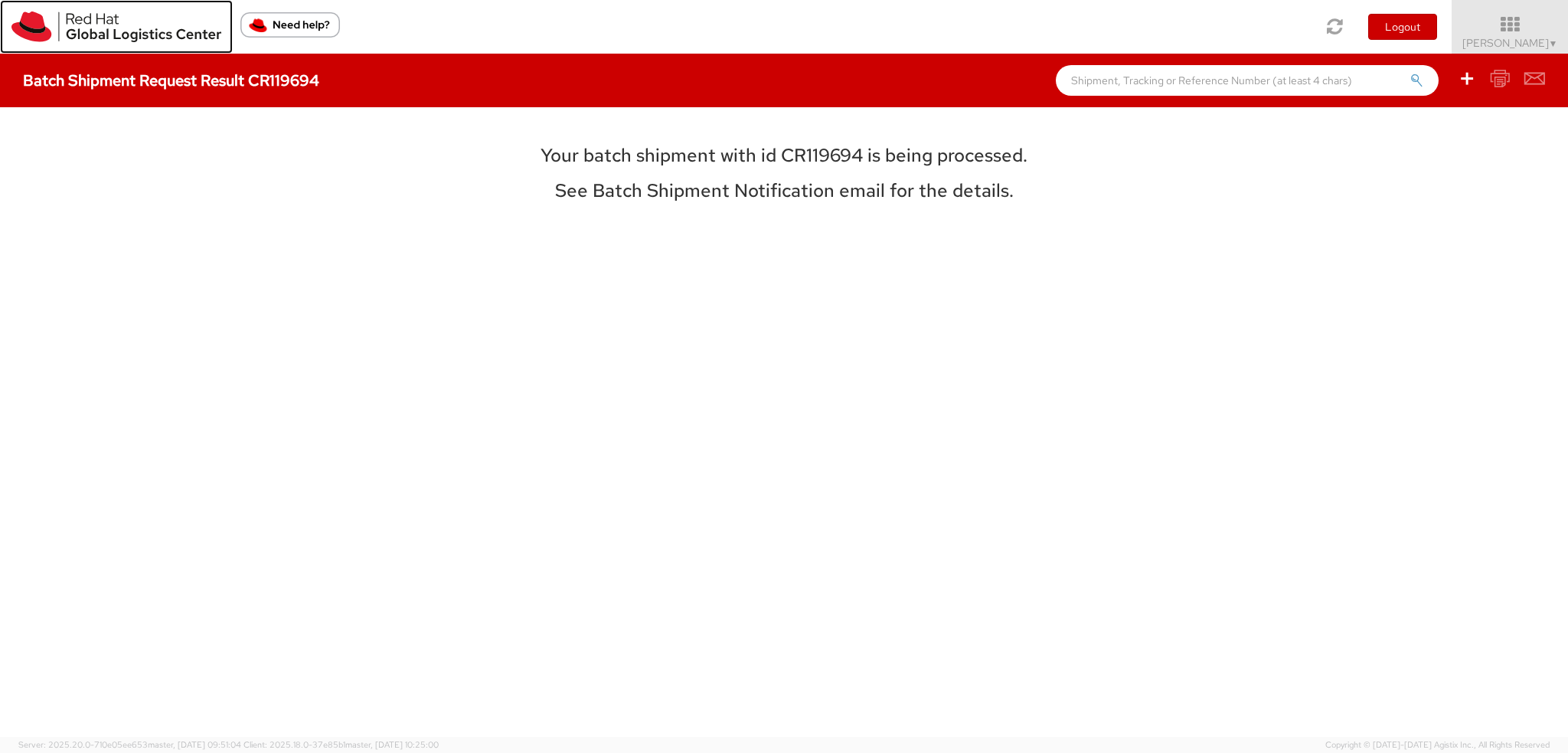
click at [35, 27] on img at bounding box center [116, 26] width 210 height 30
